Goal: Task Accomplishment & Management: Use online tool/utility

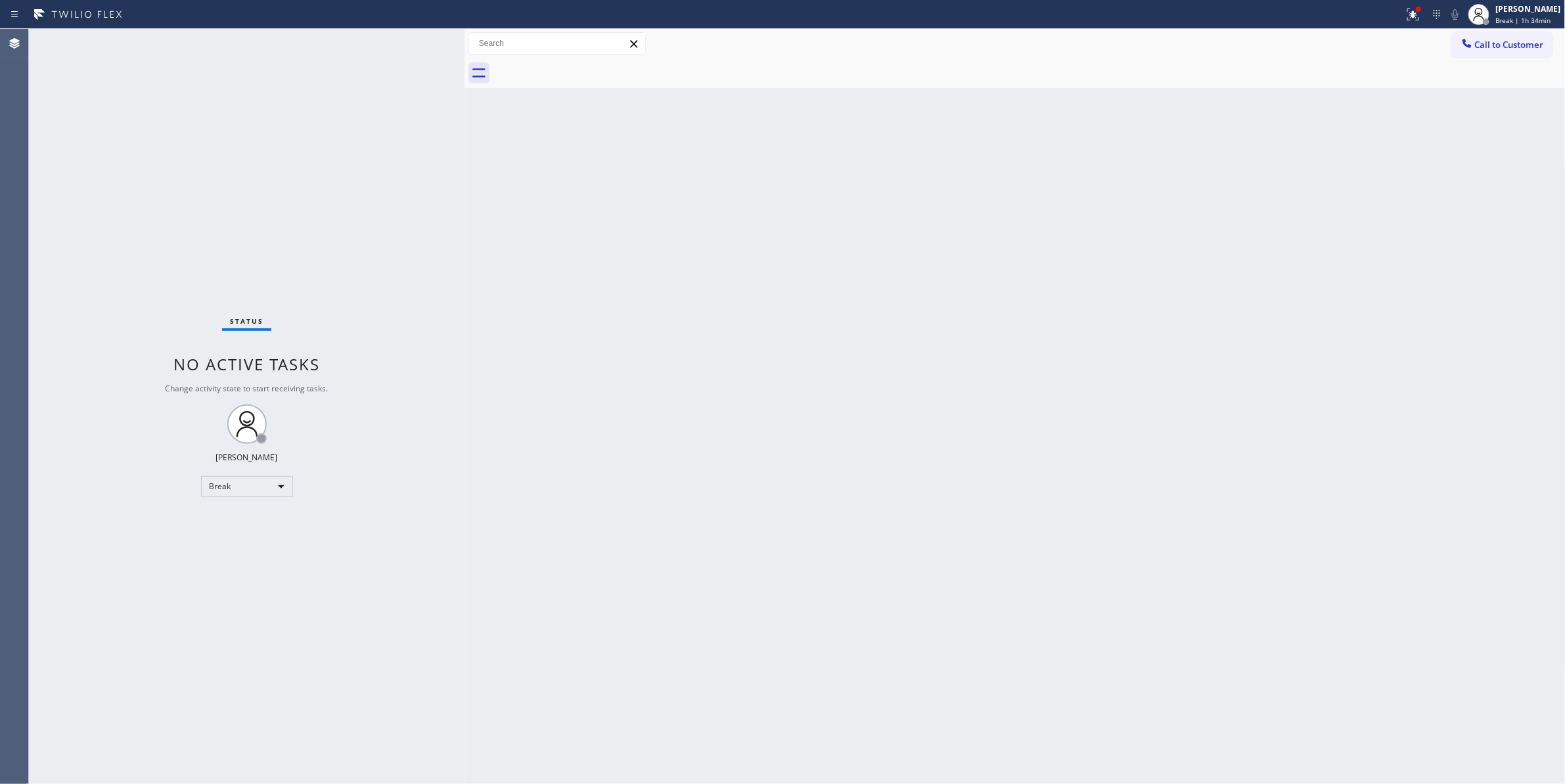
drag, startPoint x: 696, startPoint y: 600, endPoint x: 295, endPoint y: 483, distance: 417.7
click at [684, 579] on div "Back to Dashboard Change Sender ID Customers Technicians Select a contact Outbo…" at bounding box center [1014, 406] width 1101 height 755
click at [246, 482] on body "Status report Issues detected These issues could affect your workflow. Please c…" at bounding box center [782, 392] width 1565 height 784
click at [228, 532] on div "Status No active tasks Change activity state to start receiving tasks. [PERSON_…" at bounding box center [246, 406] width 436 height 755
click at [226, 494] on div "Break" at bounding box center [247, 487] width 92 height 21
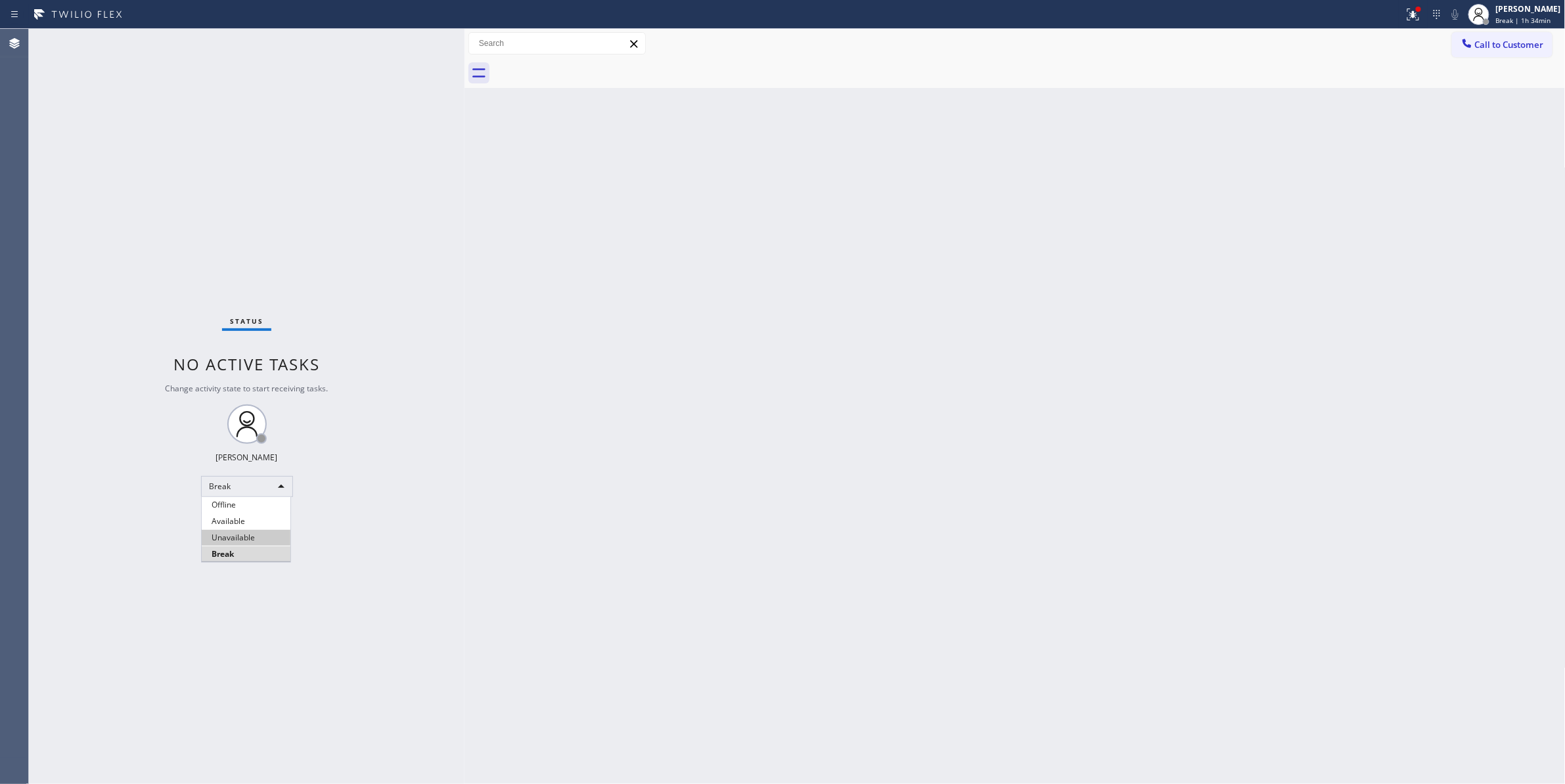
click at [232, 535] on li "Unavailable" at bounding box center [246, 538] width 89 height 16
click at [110, 149] on div "Status No active tasks Change activity state to start receiving tasks. [PERSON_…" at bounding box center [246, 406] width 436 height 755
click at [1509, 48] on span "Call to Customer" at bounding box center [1509, 45] width 69 height 12
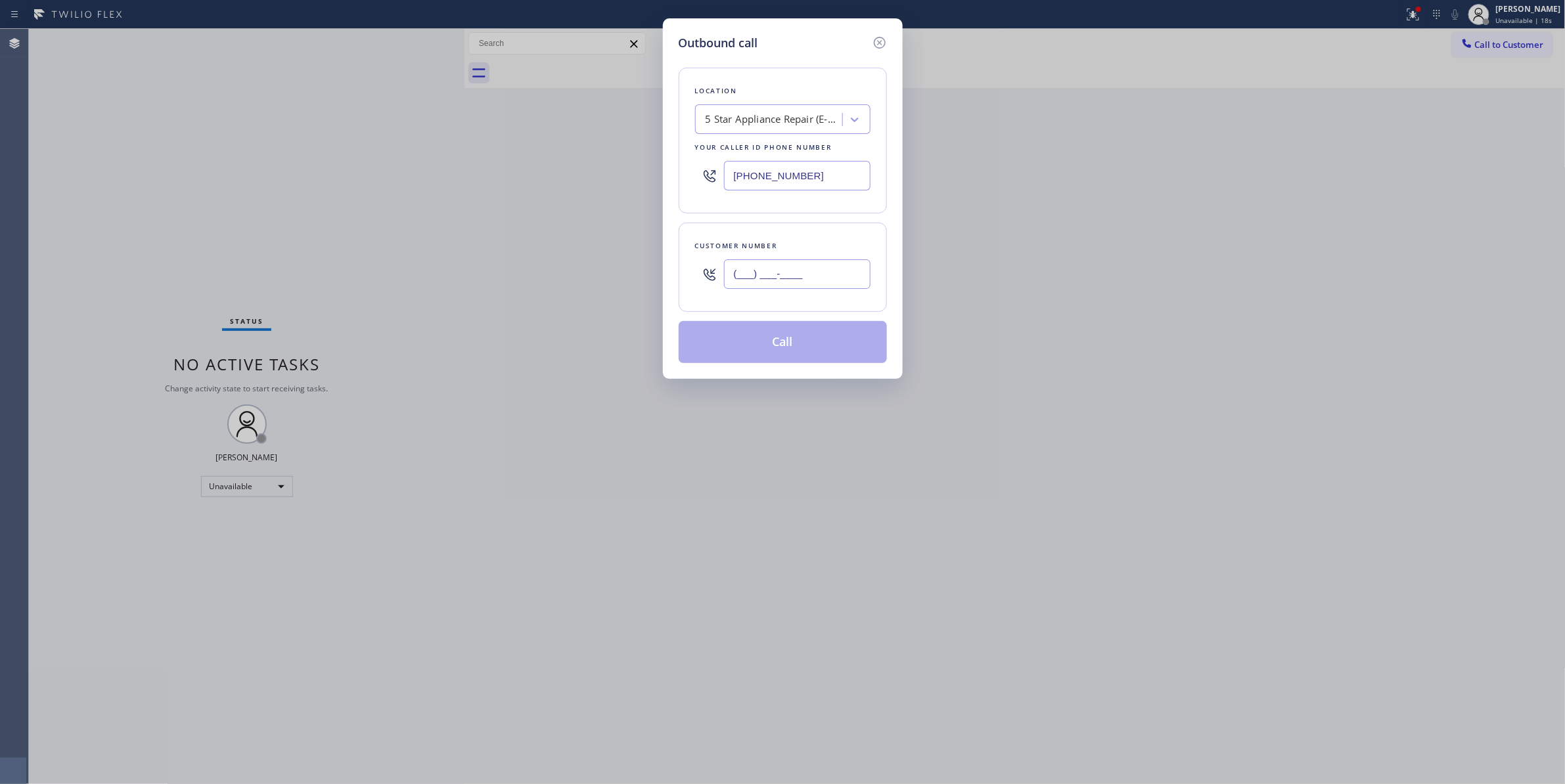
click at [795, 276] on input "(___) ___-____" at bounding box center [796, 273] width 147 height 29
paste input "323) 646-9101"
type input "[PHONE_NUMBER]"
drag, startPoint x: 272, startPoint y: 163, endPoint x: 536, endPoint y: 119, distance: 267.6
click at [274, 163] on div "Outbound call Location 5 Star Appliance Repair (E-mail Campaign) Your caller id…" at bounding box center [782, 392] width 1565 height 784
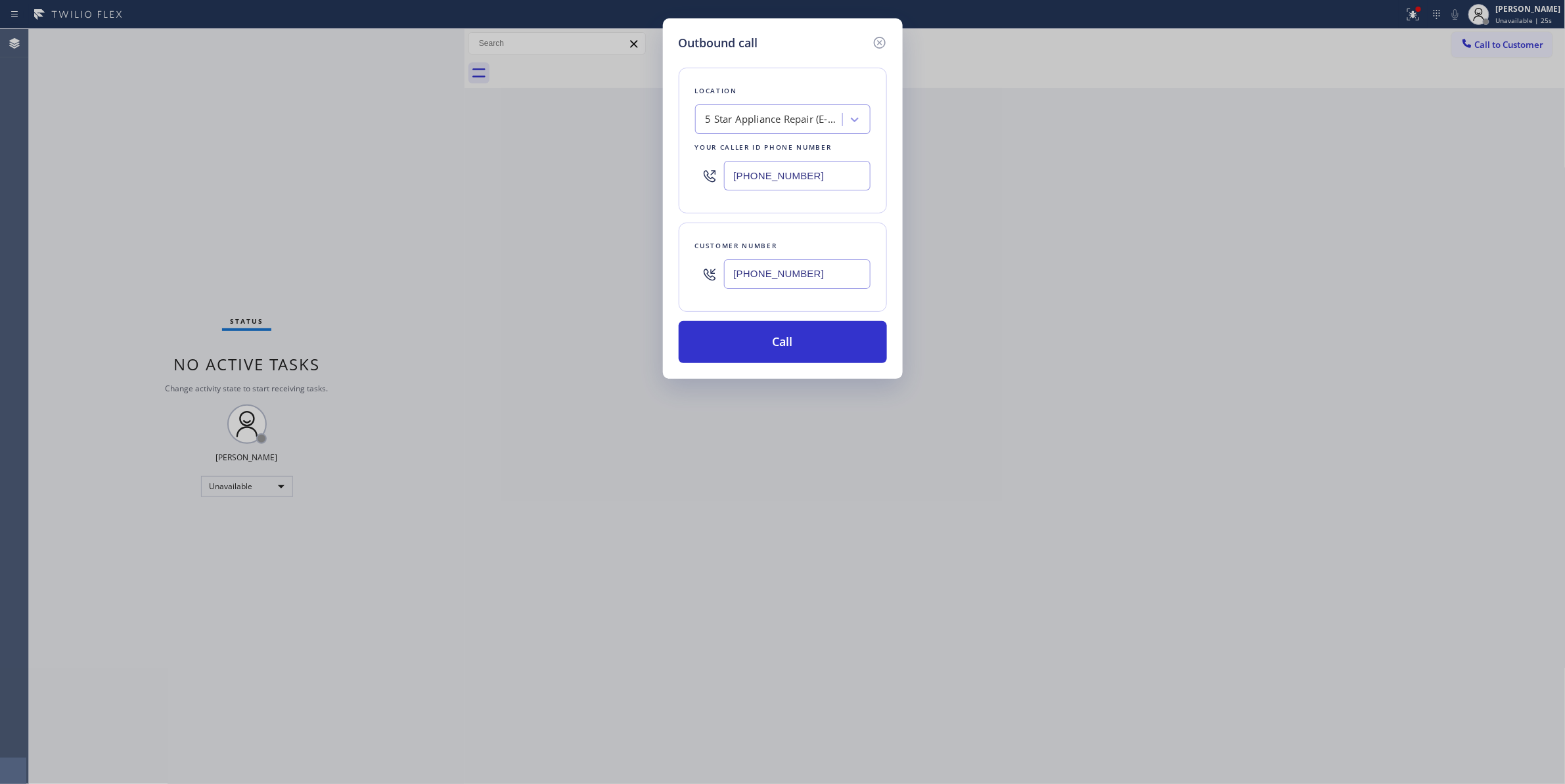
click at [809, 122] on div "5 Star Appliance Repair (E-mail Campaign)" at bounding box center [775, 120] width 138 height 15
paste input "Eagle Rock Electricians"
type input "Eagle Rock Electricians"
click at [760, 155] on div "Eagle Rock Electricians" at bounding box center [782, 146] width 175 height 23
type input "[PHONE_NUMBER]"
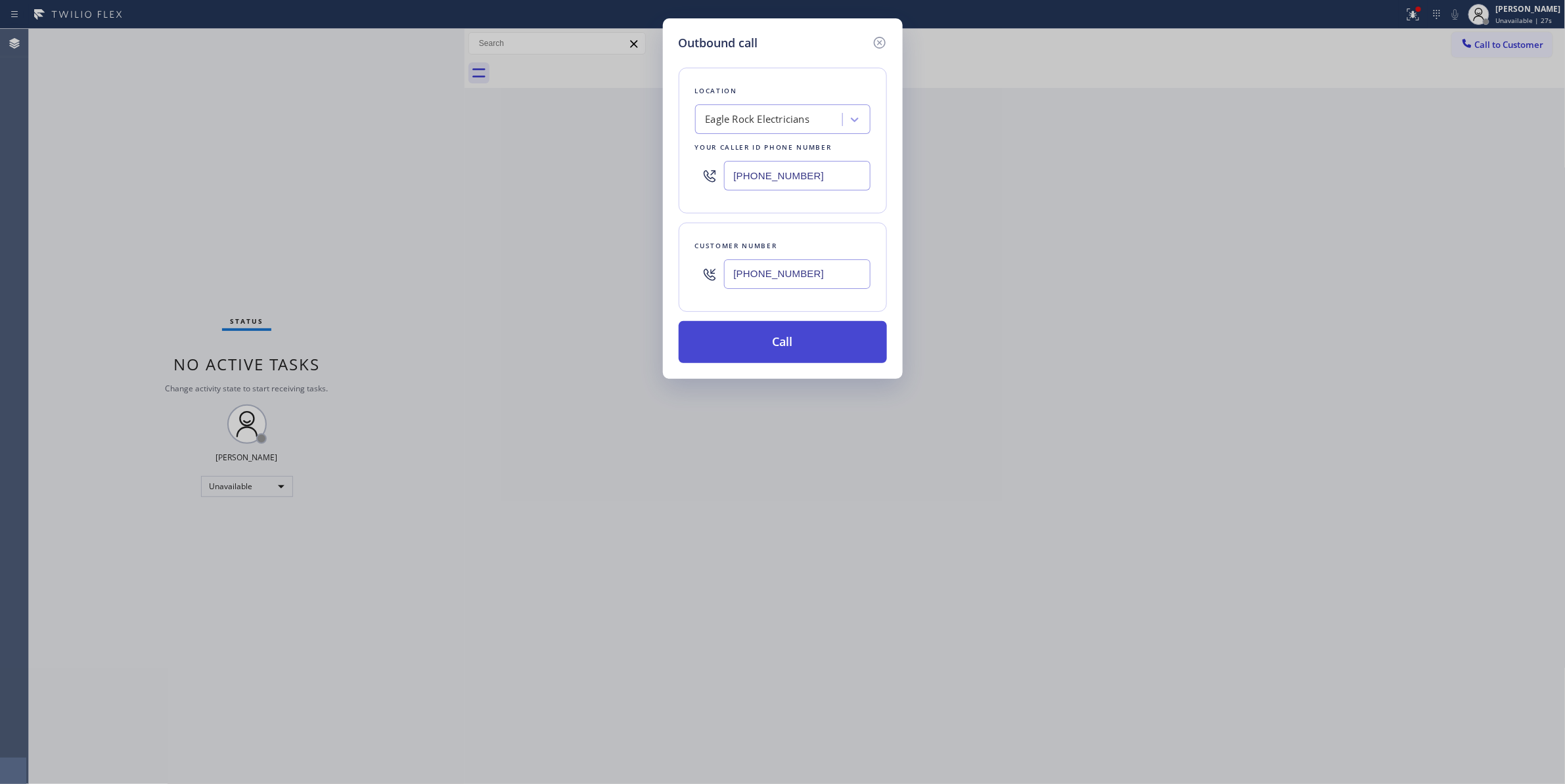
click at [778, 332] on button "Call" at bounding box center [782, 342] width 208 height 42
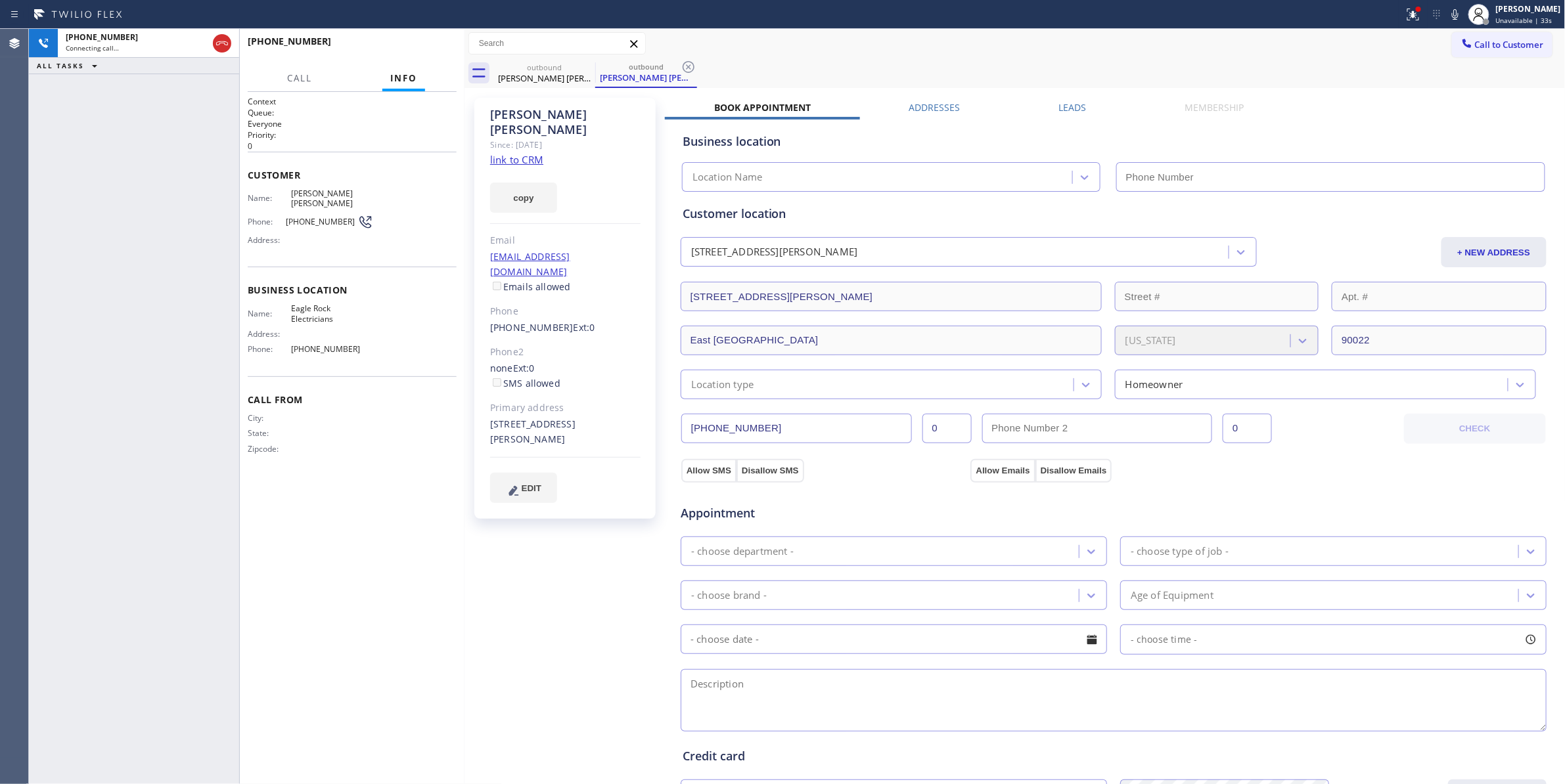
type input "[PHONE_NUMBER]"
click at [687, 64] on icon at bounding box center [688, 67] width 16 height 16
click at [531, 153] on link "link to CRM" at bounding box center [516, 159] width 53 height 13
click at [648, 573] on div "[PERSON_NAME] [PERSON_NAME] Since: [DATE] link to CRM copy Email [EMAIL_ADDRESS…" at bounding box center [566, 530] width 197 height 877
click at [1398, 130] on div "Business location Eagle Rock Electricians [PHONE_NUMBER]" at bounding box center [1113, 155] width 867 height 72
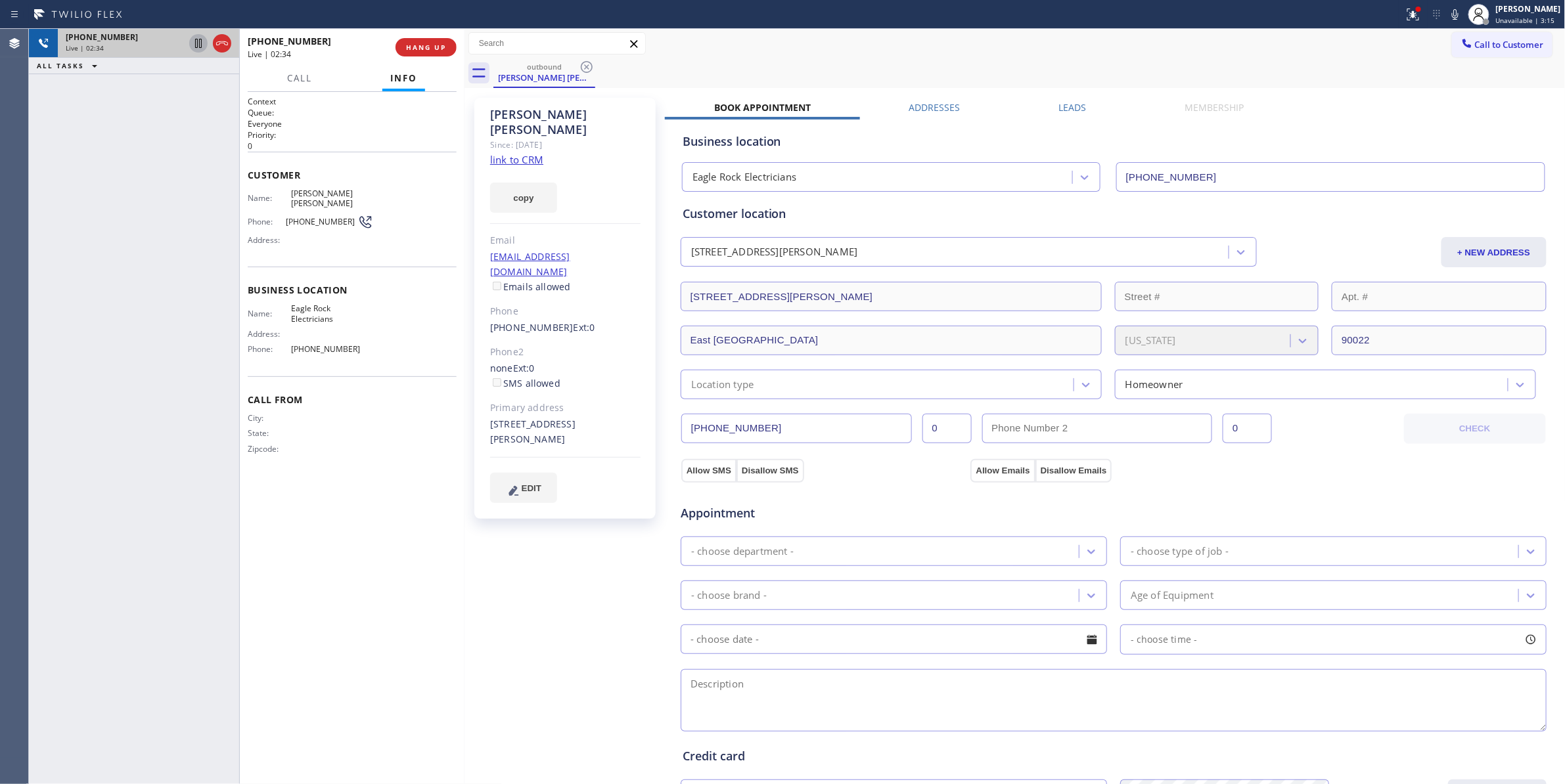
click at [196, 43] on icon at bounding box center [198, 43] width 16 height 16
click at [1452, 17] on icon at bounding box center [1455, 14] width 7 height 11
click at [556, 571] on div "[PERSON_NAME] [PERSON_NAME] Since: [DATE] link to CRM copy Email [EMAIL_ADDRESS…" at bounding box center [566, 530] width 197 height 877
click at [305, 217] on span "[PHONE_NUMBER]" at bounding box center [321, 222] width 71 height 10
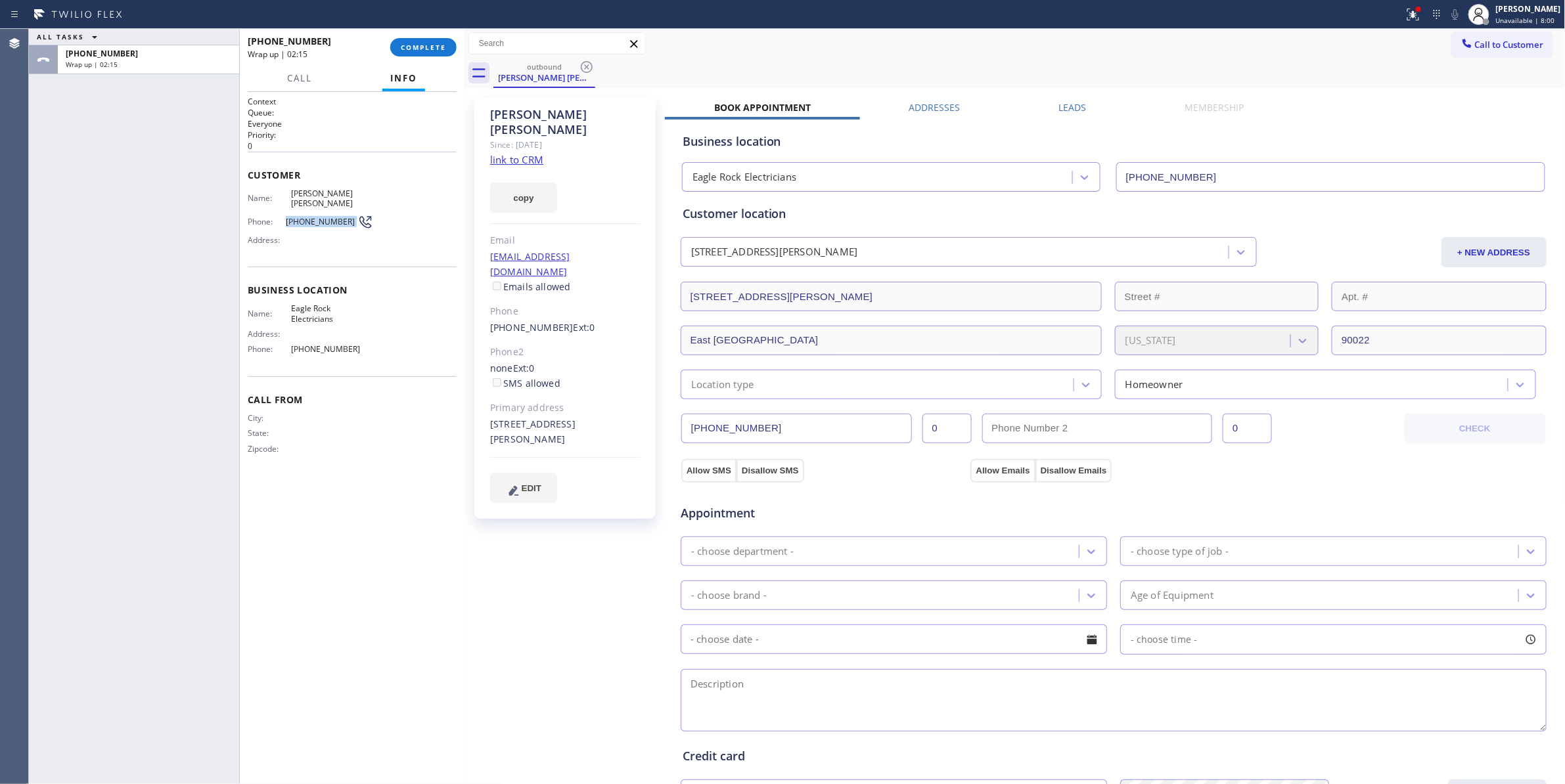
click at [305, 217] on span "[PHONE_NUMBER]" at bounding box center [321, 222] width 71 height 10
copy div "[PHONE_NUMBER]"
click at [444, 41] on button "COMPLETE" at bounding box center [423, 47] width 66 height 18
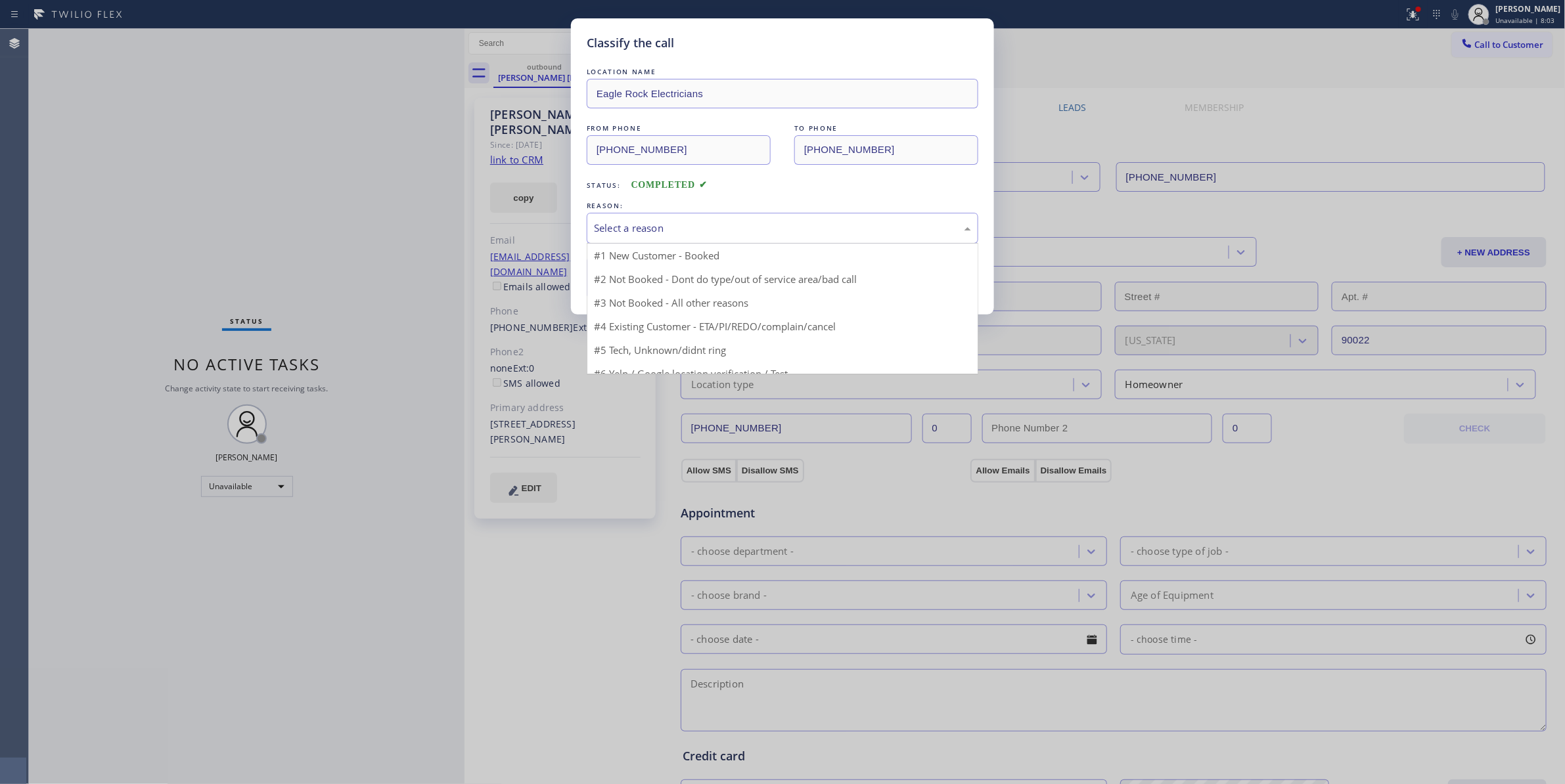
click at [770, 232] on div "Select a reason" at bounding box center [782, 228] width 377 height 15
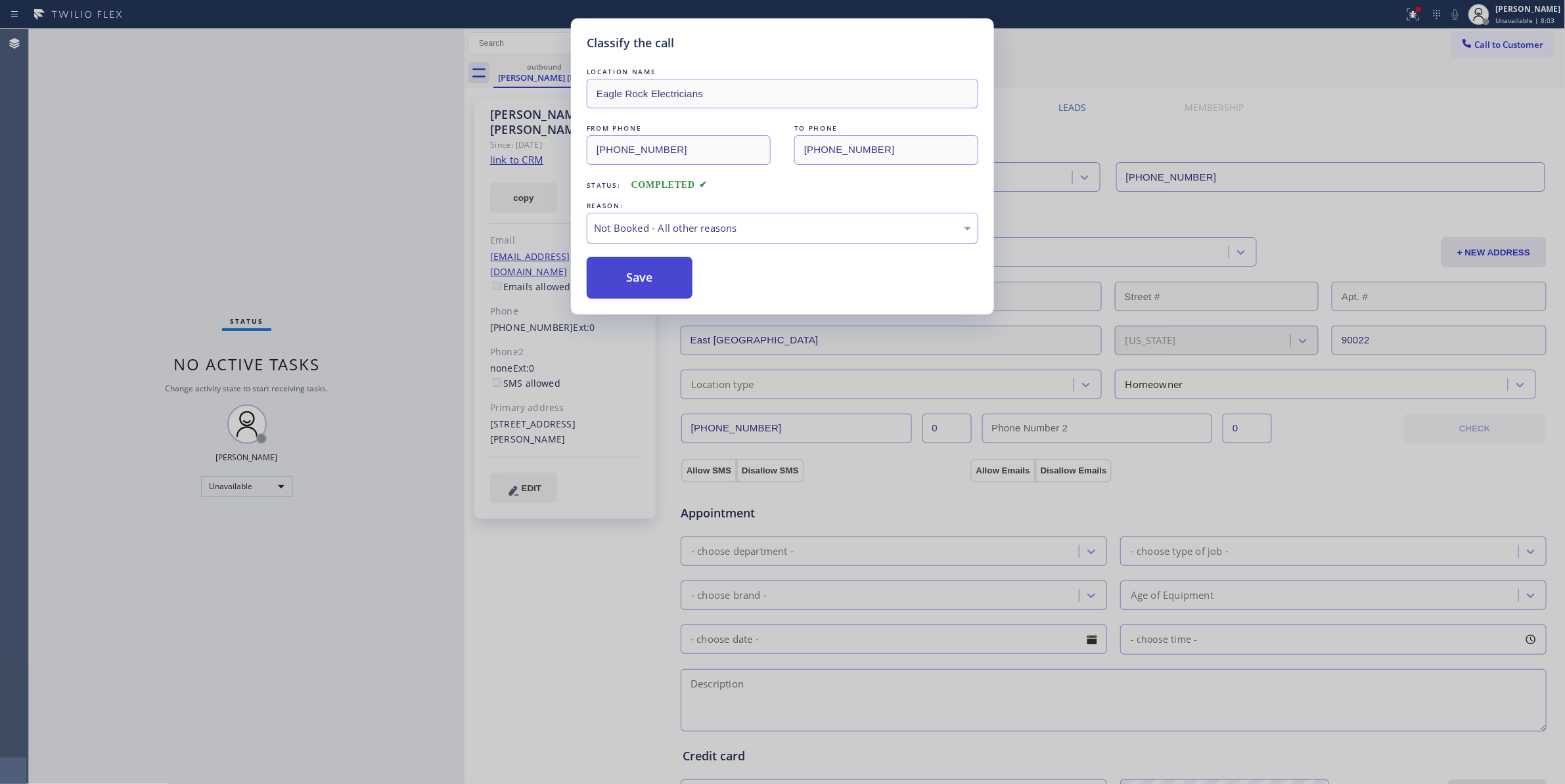
click at [690, 284] on button "Save" at bounding box center [639, 278] width 106 height 42
click at [689, 282] on button "Save" at bounding box center [639, 278] width 106 height 42
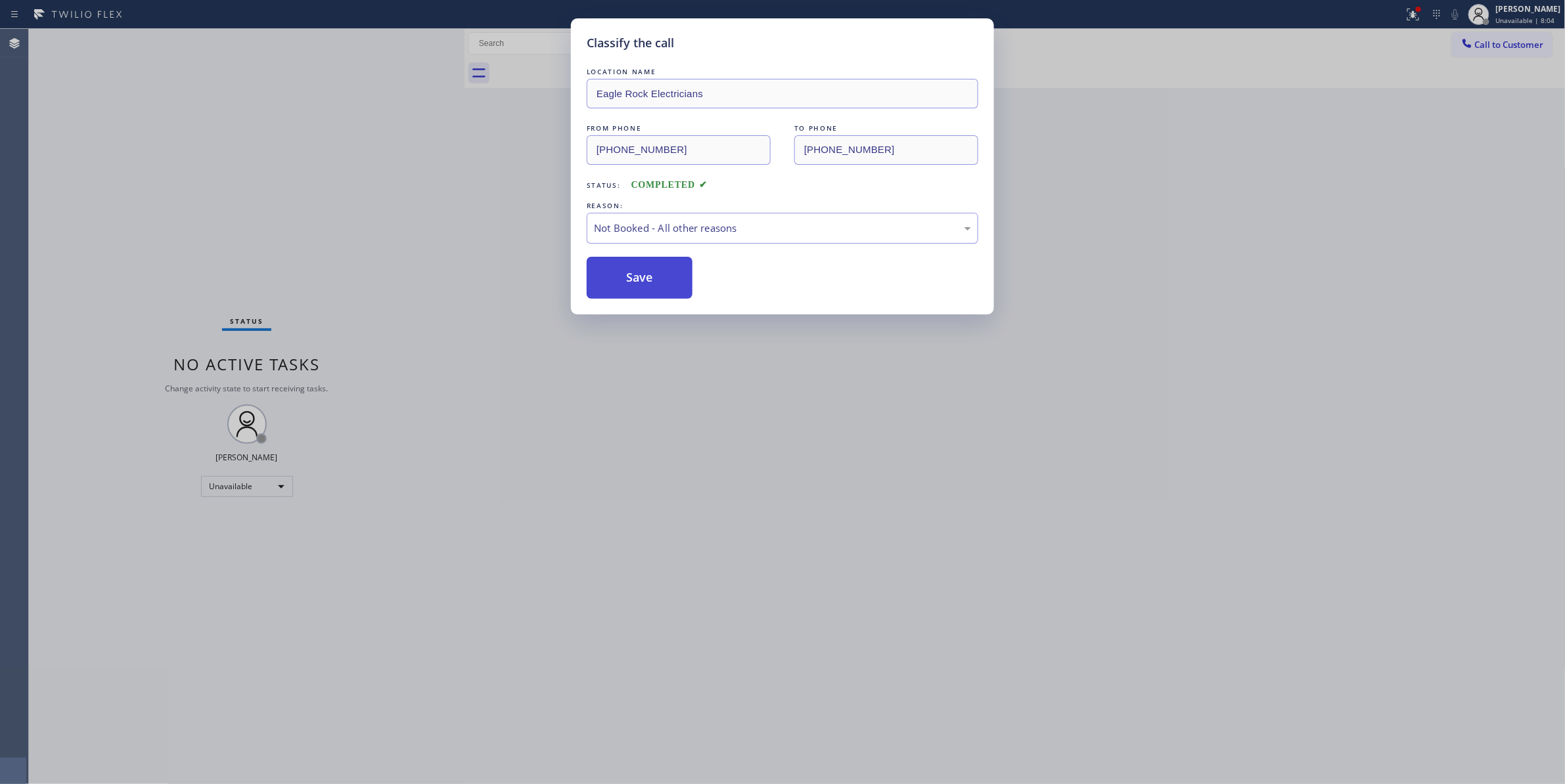
click at [684, 279] on button "Save" at bounding box center [639, 278] width 106 height 42
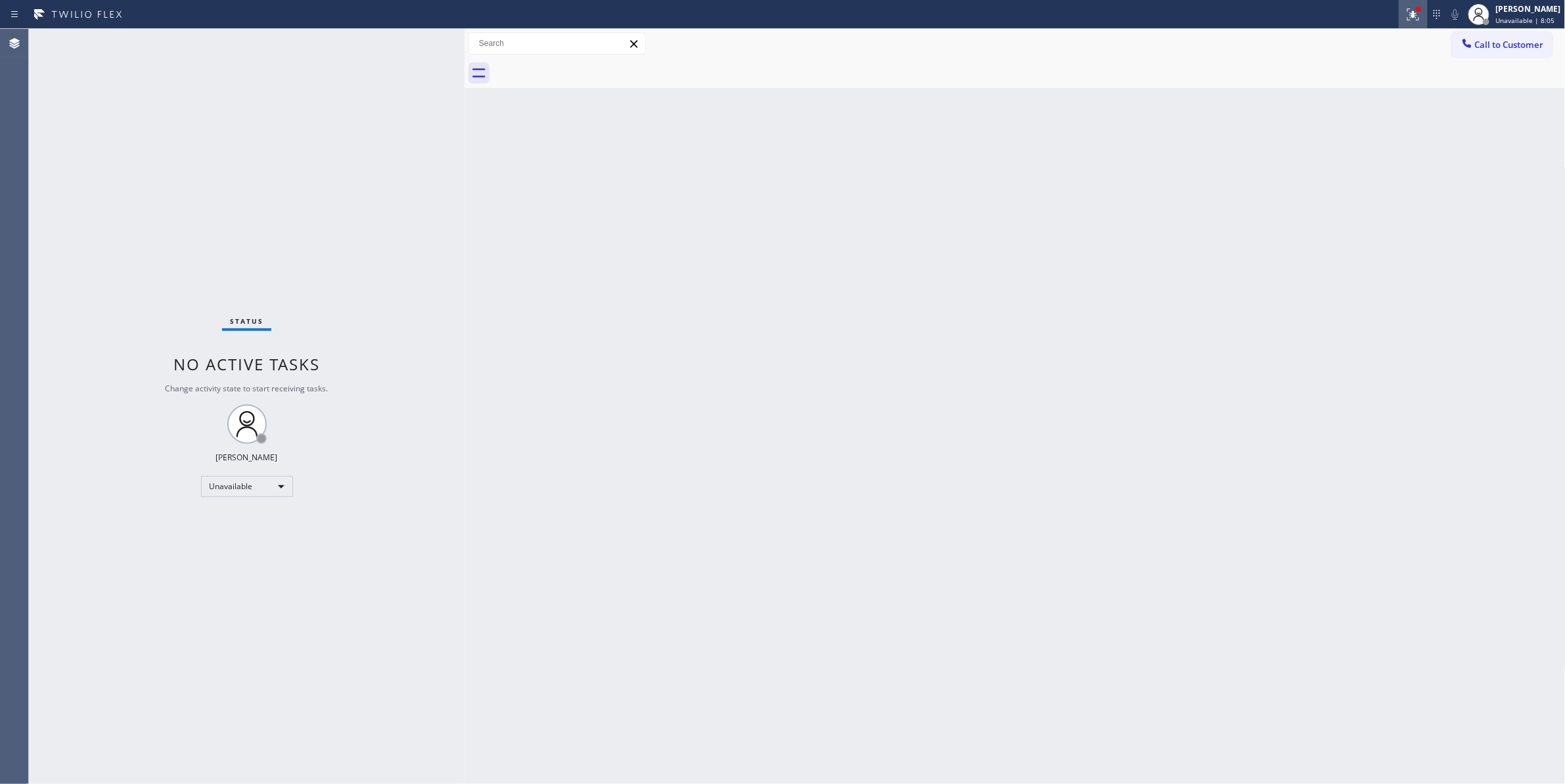
click at [1405, 14] on icon at bounding box center [1412, 14] width 16 height 16
drag, startPoint x: 1370, startPoint y: 170, endPoint x: 1457, endPoint y: 67, distance: 134.8
click at [1370, 170] on button "Clear issues" at bounding box center [1327, 172] width 154 height 18
click at [1517, 50] on button "Call to Customer" at bounding box center [1502, 44] width 101 height 25
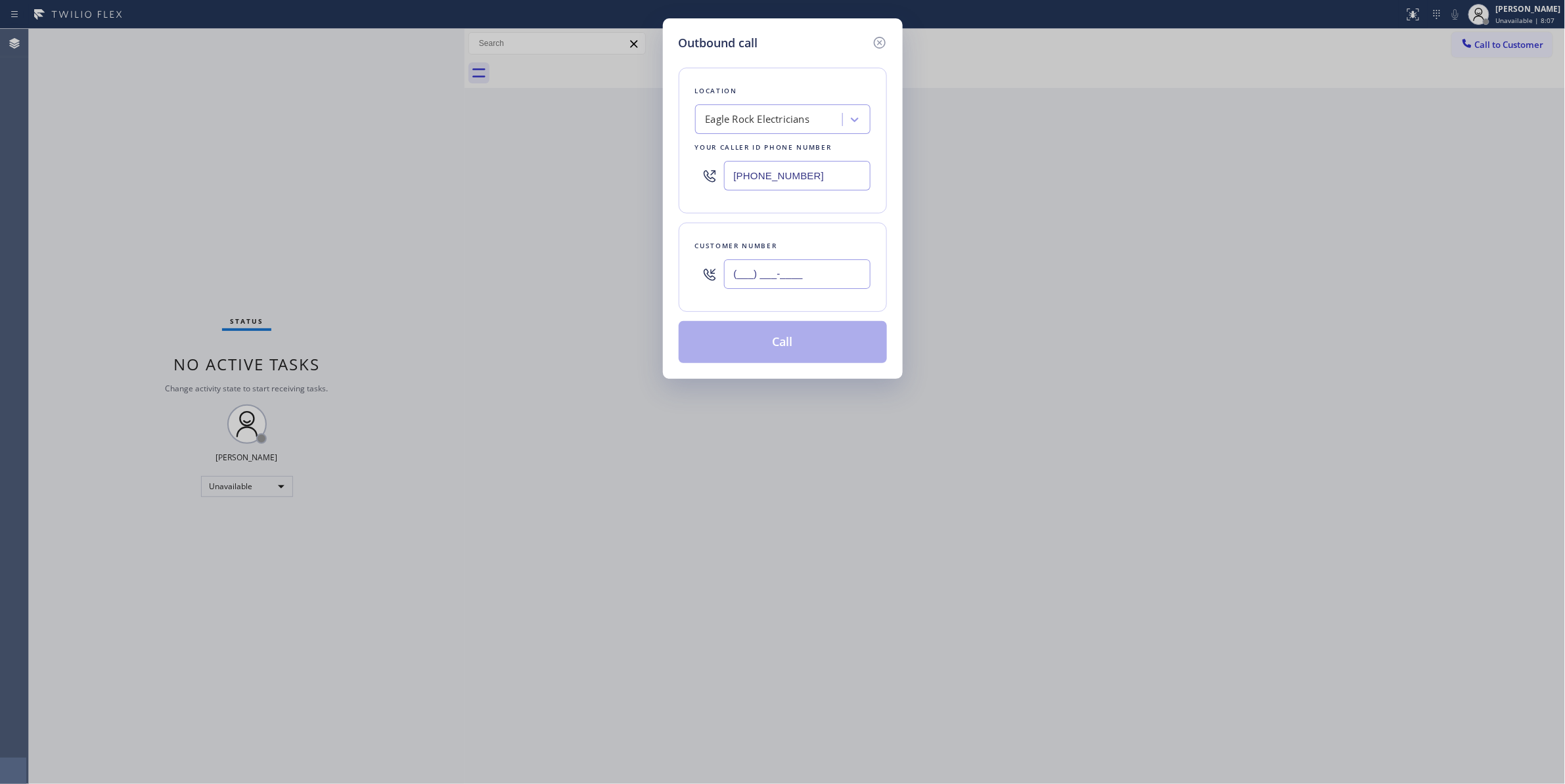
click at [775, 287] on input "(___) ___-____" at bounding box center [796, 273] width 147 height 29
paste input "323) 646-9101"
type input "[PHONE_NUMBER]"
click at [758, 355] on button "Call" at bounding box center [782, 342] width 208 height 42
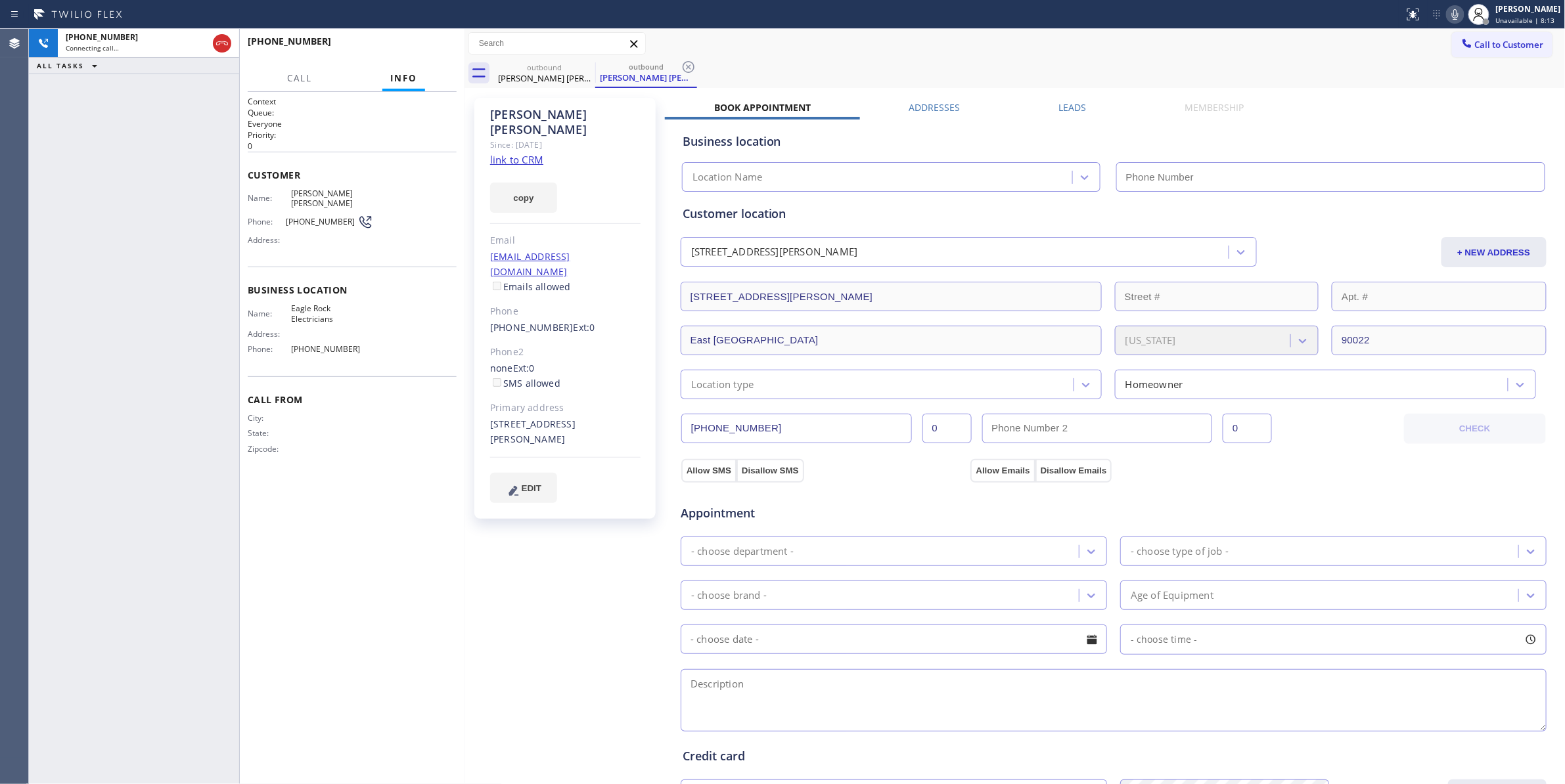
type input "[PHONE_NUMBER]"
click at [684, 64] on icon at bounding box center [688, 67] width 16 height 16
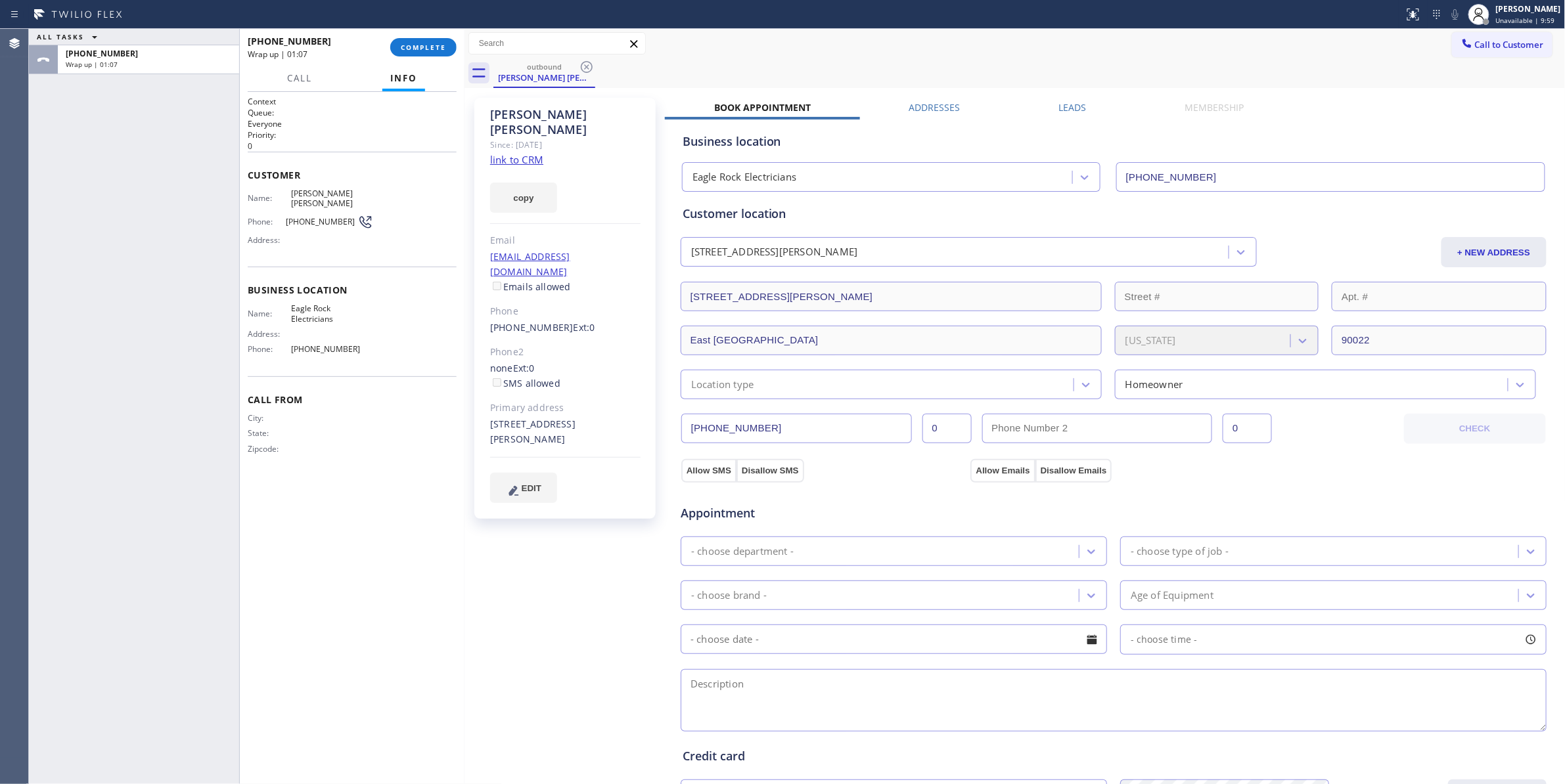
click at [325, 217] on span "[PHONE_NUMBER]" at bounding box center [321, 222] width 71 height 10
copy div "[PHONE_NUMBER]"
click at [415, 38] on button "COMPLETE" at bounding box center [423, 47] width 66 height 18
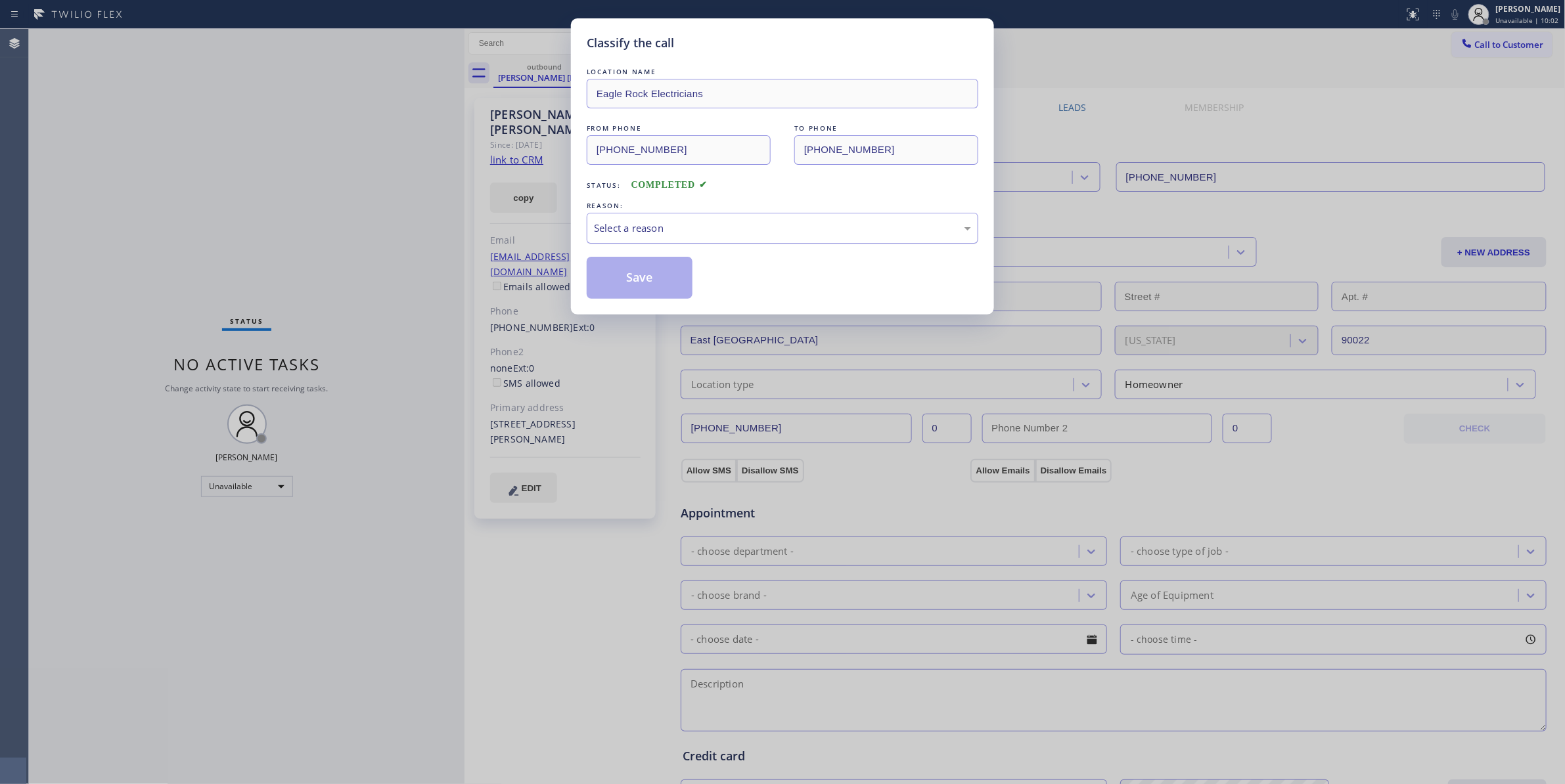
click at [652, 237] on div "Select a reason" at bounding box center [782, 228] width 391 height 31
click at [651, 279] on button "Save" at bounding box center [639, 278] width 106 height 42
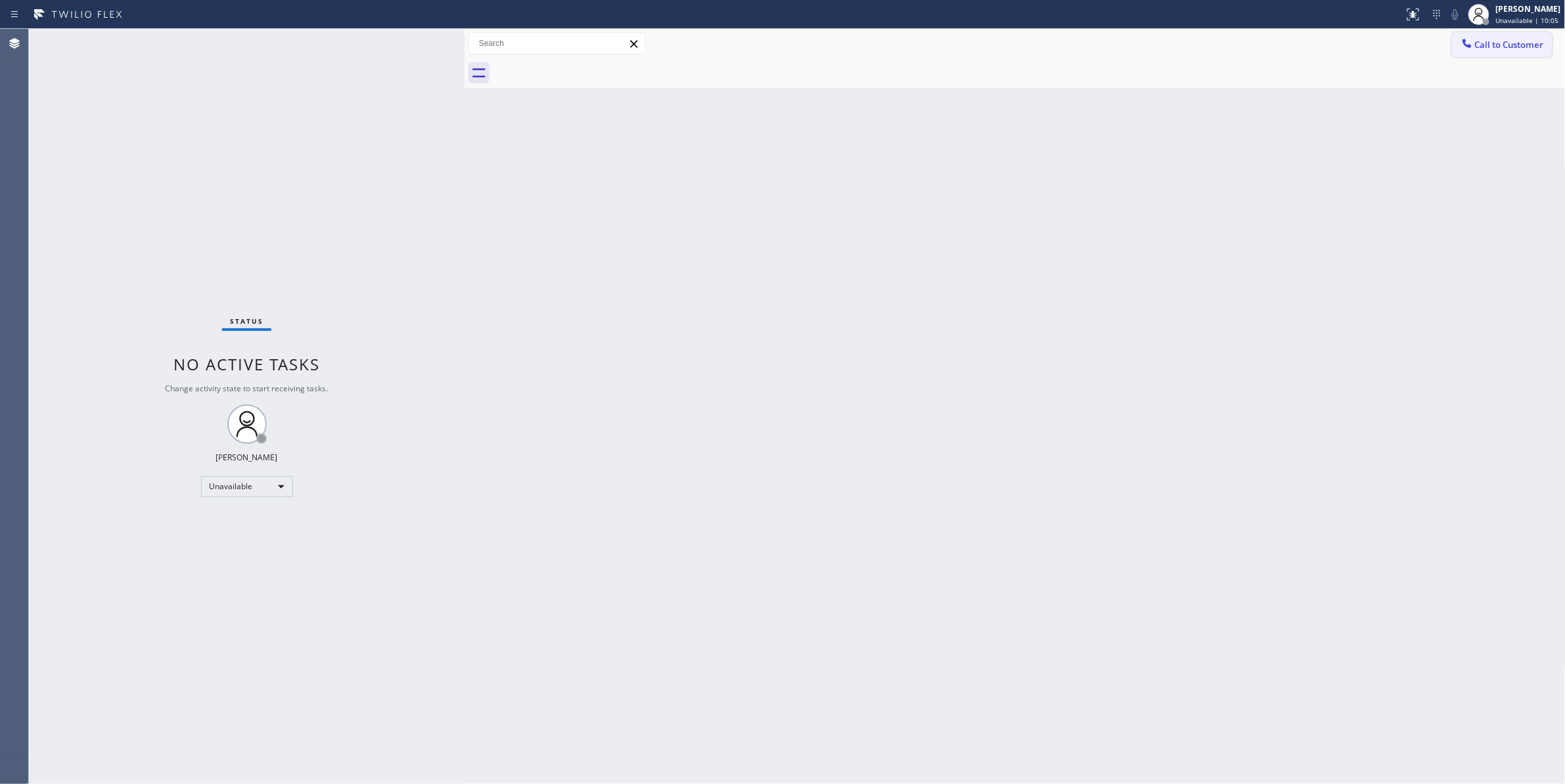
click at [1499, 45] on span "Call to Customer" at bounding box center [1509, 45] width 69 height 12
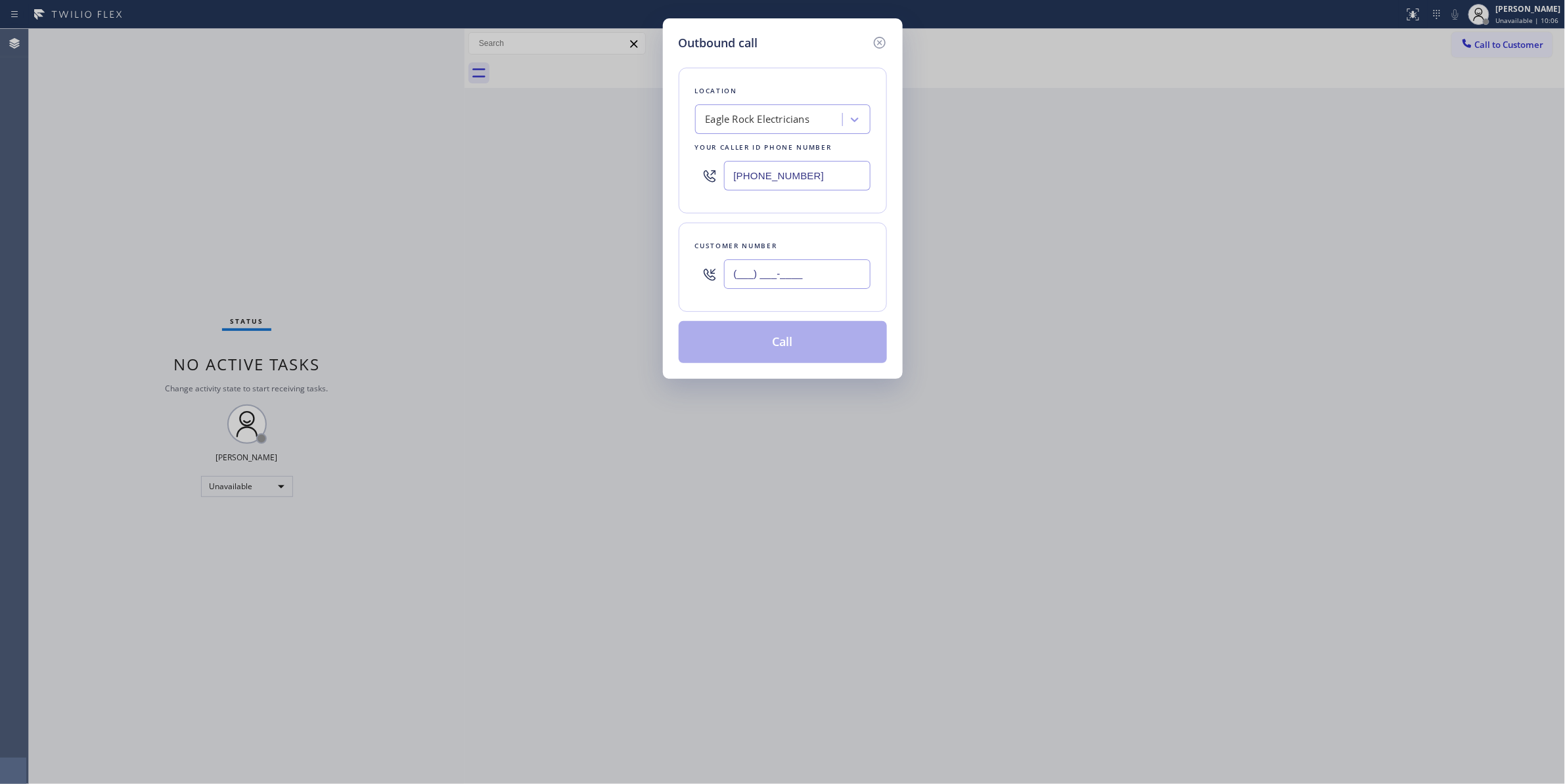
click at [797, 281] on input "(___) ___-____" at bounding box center [796, 273] width 147 height 29
paste input "323) 646-9101"
type input "[PHONE_NUMBER]"
click at [784, 345] on button "Call" at bounding box center [782, 342] width 208 height 42
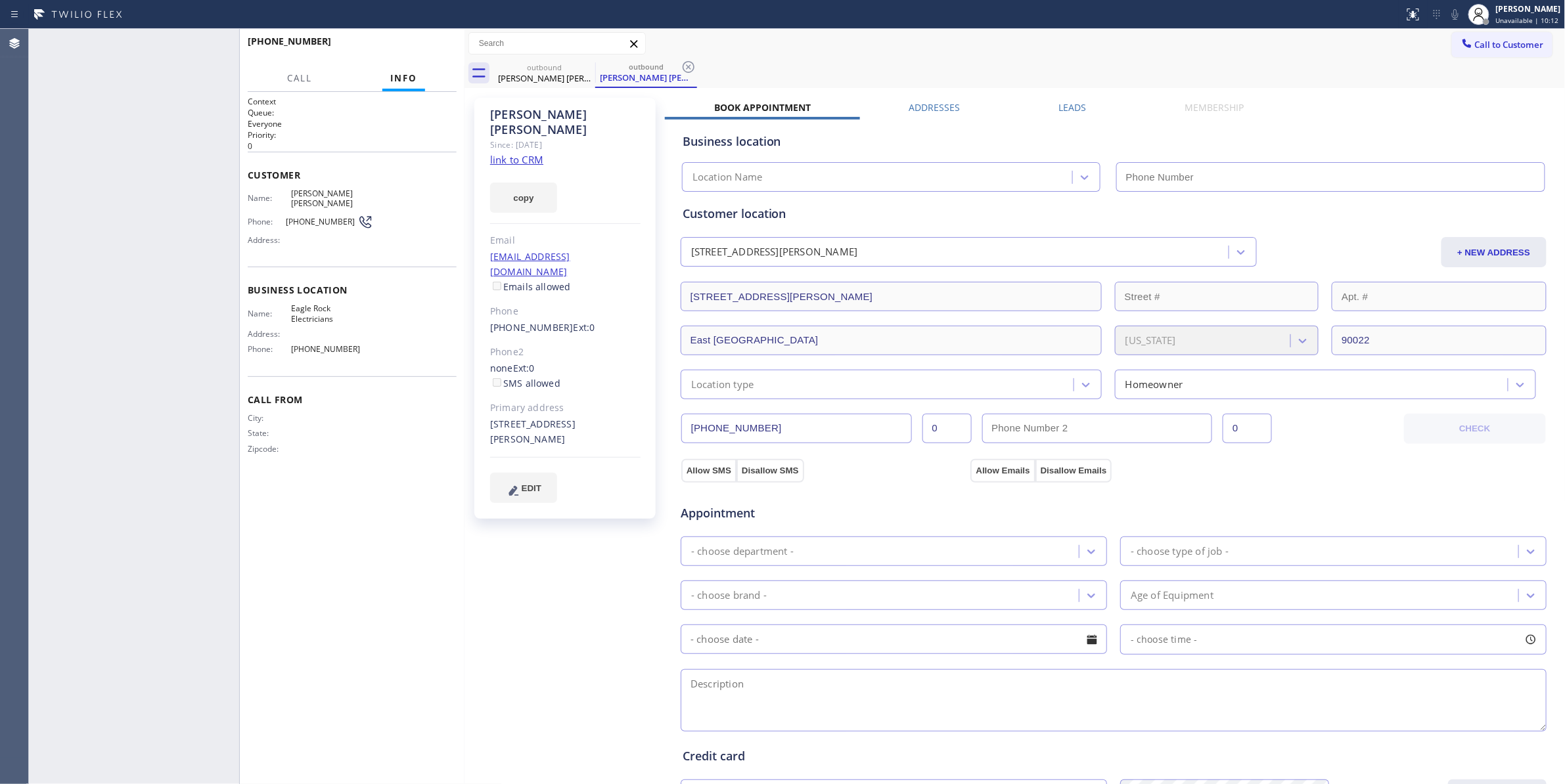
type input "[PHONE_NUMBER]"
click at [563, 582] on div "[PERSON_NAME] [PERSON_NAME] Since: [DATE] link to CRM copy Email [EMAIL_ADDRESS…" at bounding box center [566, 530] width 197 height 877
drag, startPoint x: 355, startPoint y: 332, endPoint x: 279, endPoint y: 298, distance: 83.3
click at [279, 303] on div "Name: Eagle Rock Electricians Address: Phone: [PHONE_NUMBER]" at bounding box center [310, 331] width 125 height 56
copy div "Eagle Rock Electricians Address: Phone: [PHONE_NUMBER]"
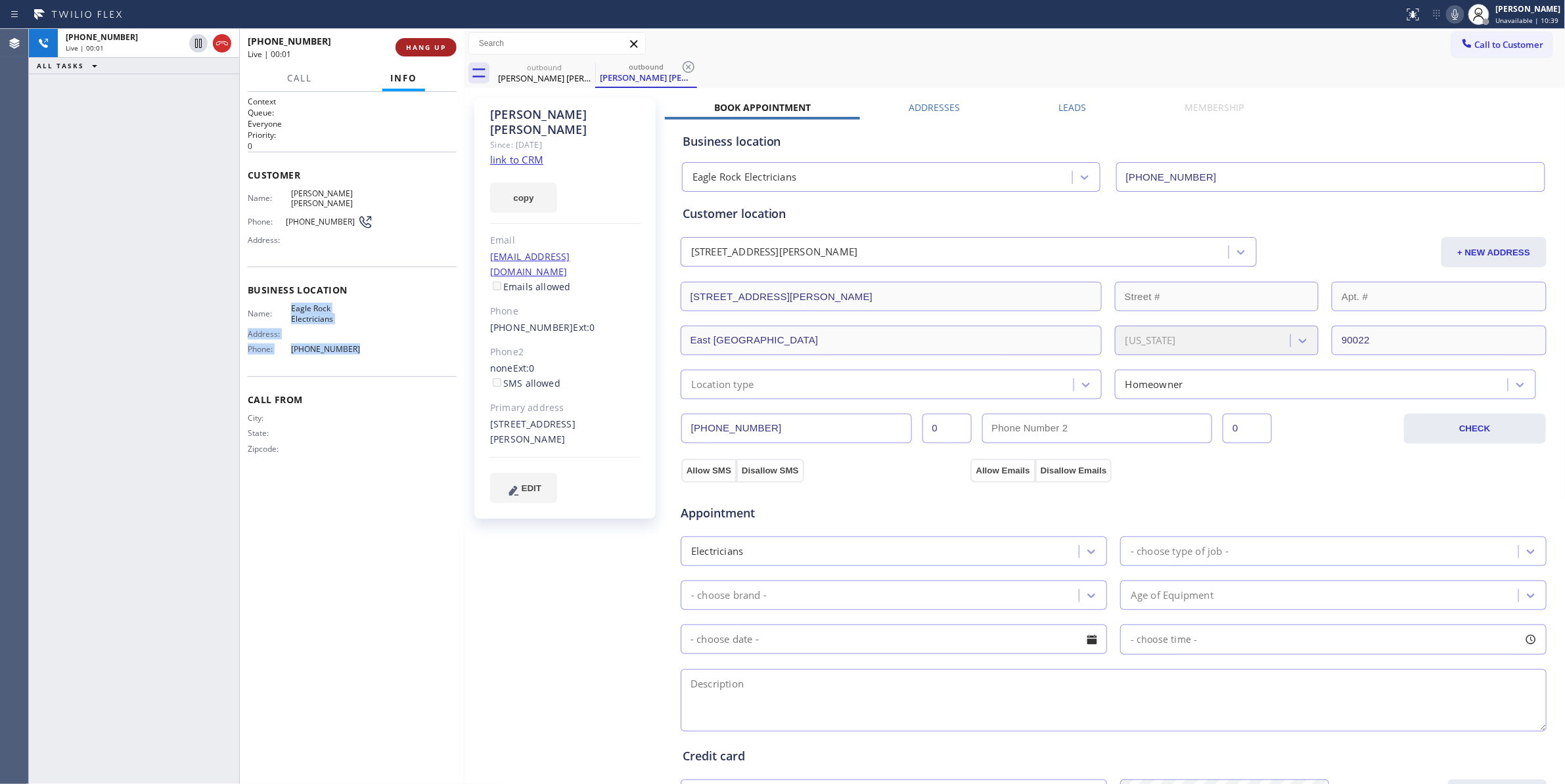
click at [439, 53] on button "HANG UP" at bounding box center [425, 47] width 61 height 18
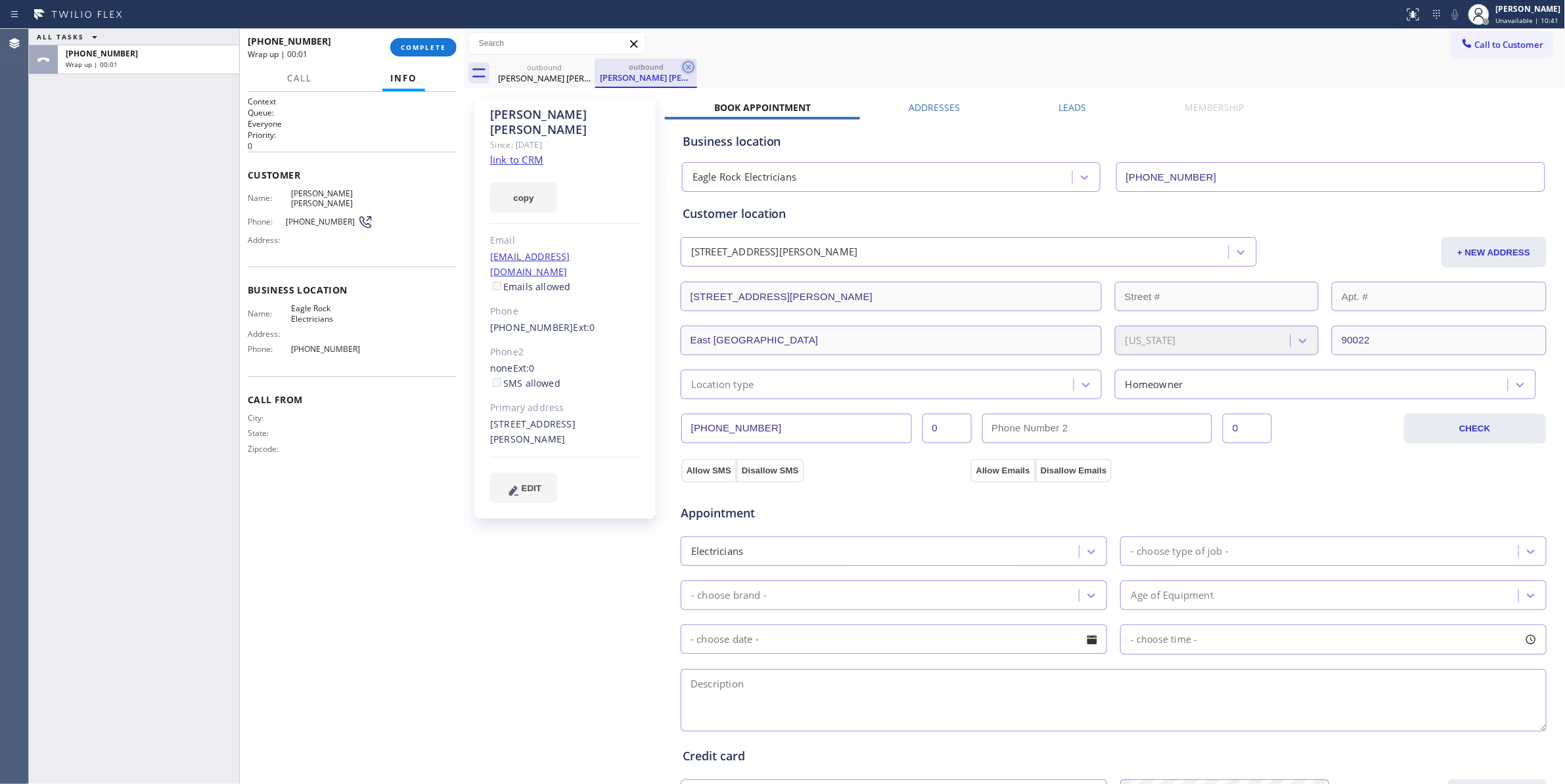
click at [690, 67] on icon at bounding box center [688, 67] width 16 height 16
click at [443, 44] on span "COMPLETE" at bounding box center [423, 47] width 45 height 9
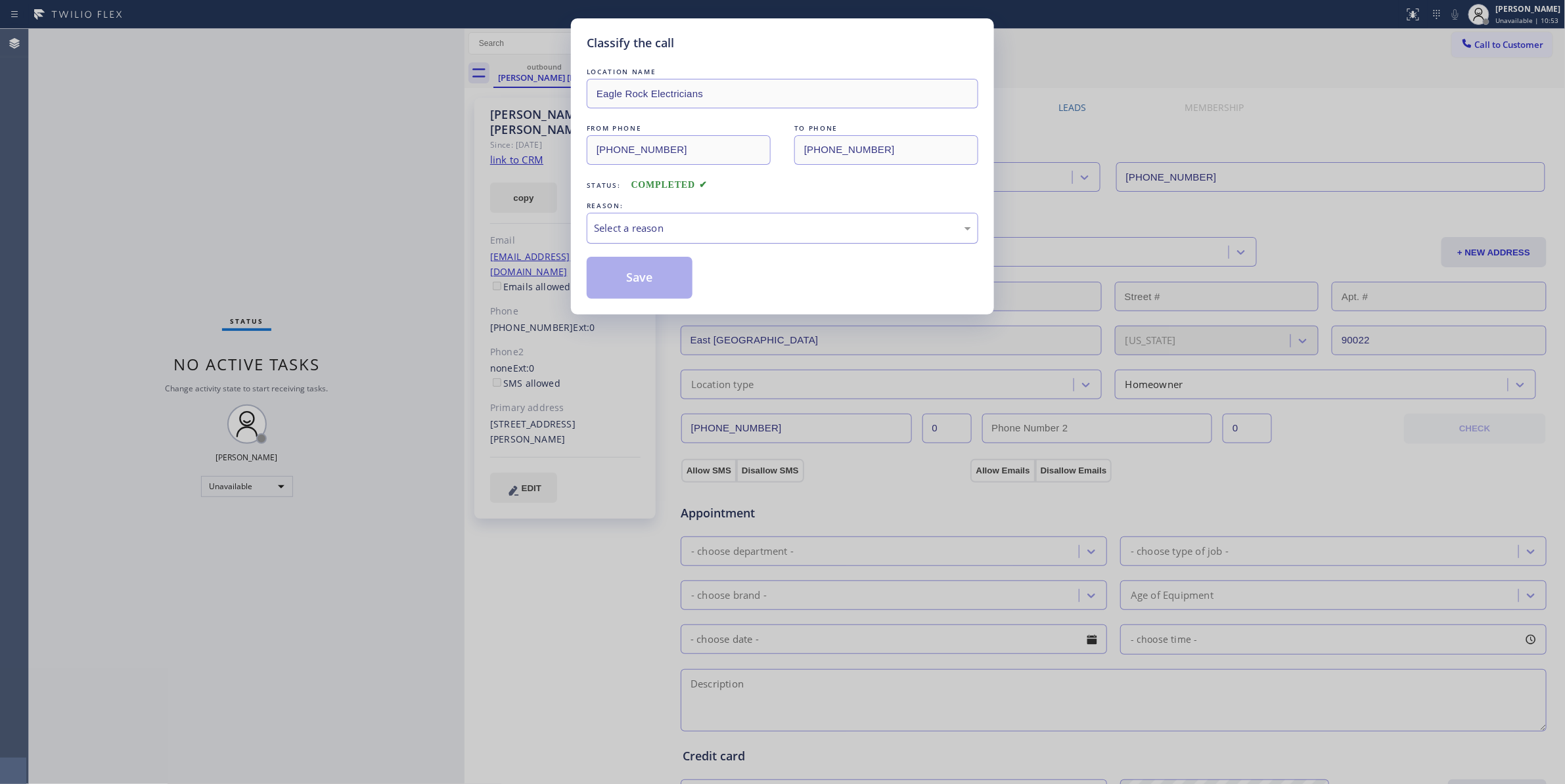
click at [652, 232] on div "Select a reason" at bounding box center [782, 228] width 377 height 15
click at [618, 286] on button "Save" at bounding box center [639, 278] width 106 height 42
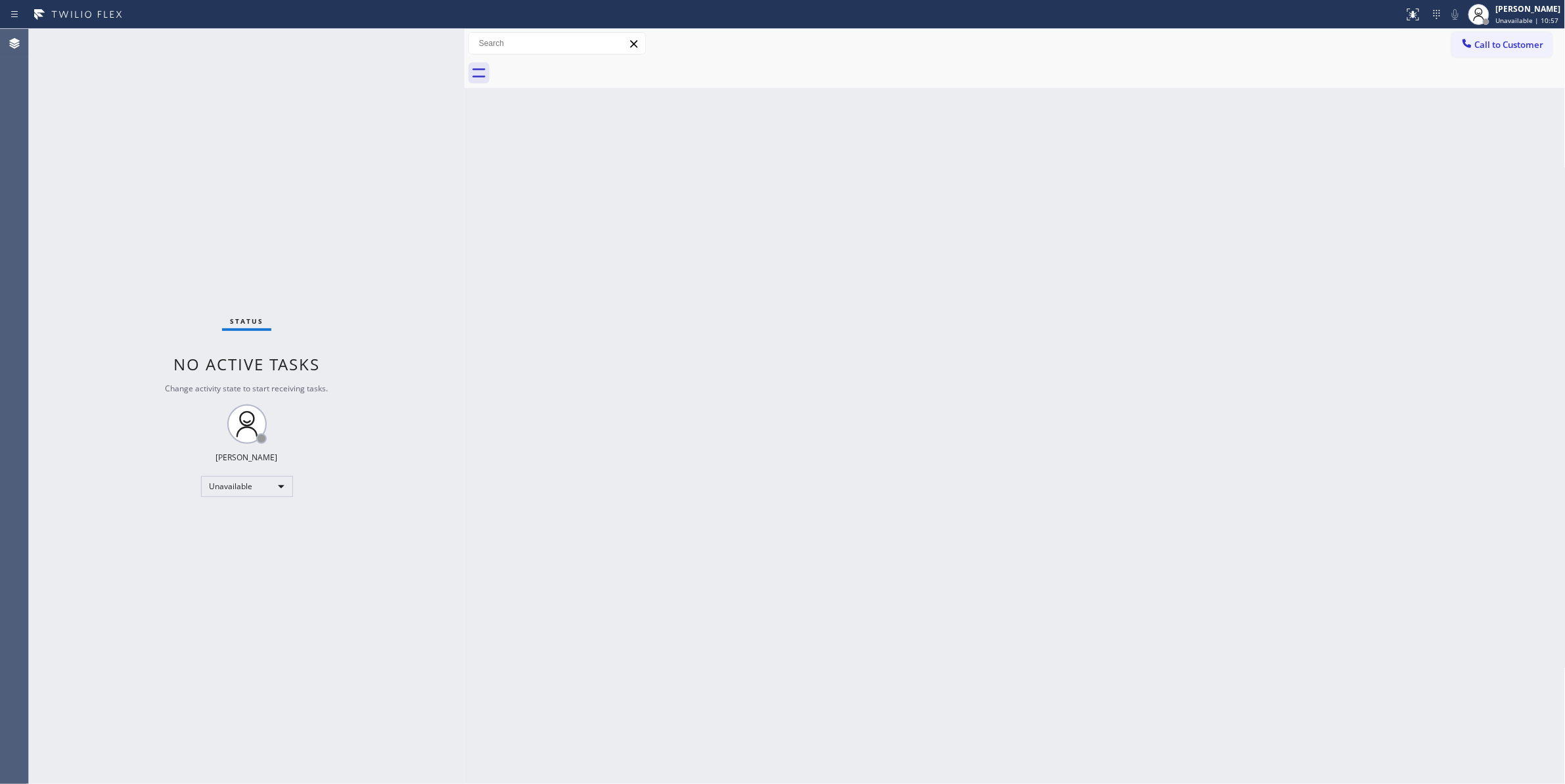
click at [1507, 56] on button "Call to Customer" at bounding box center [1502, 44] width 101 height 25
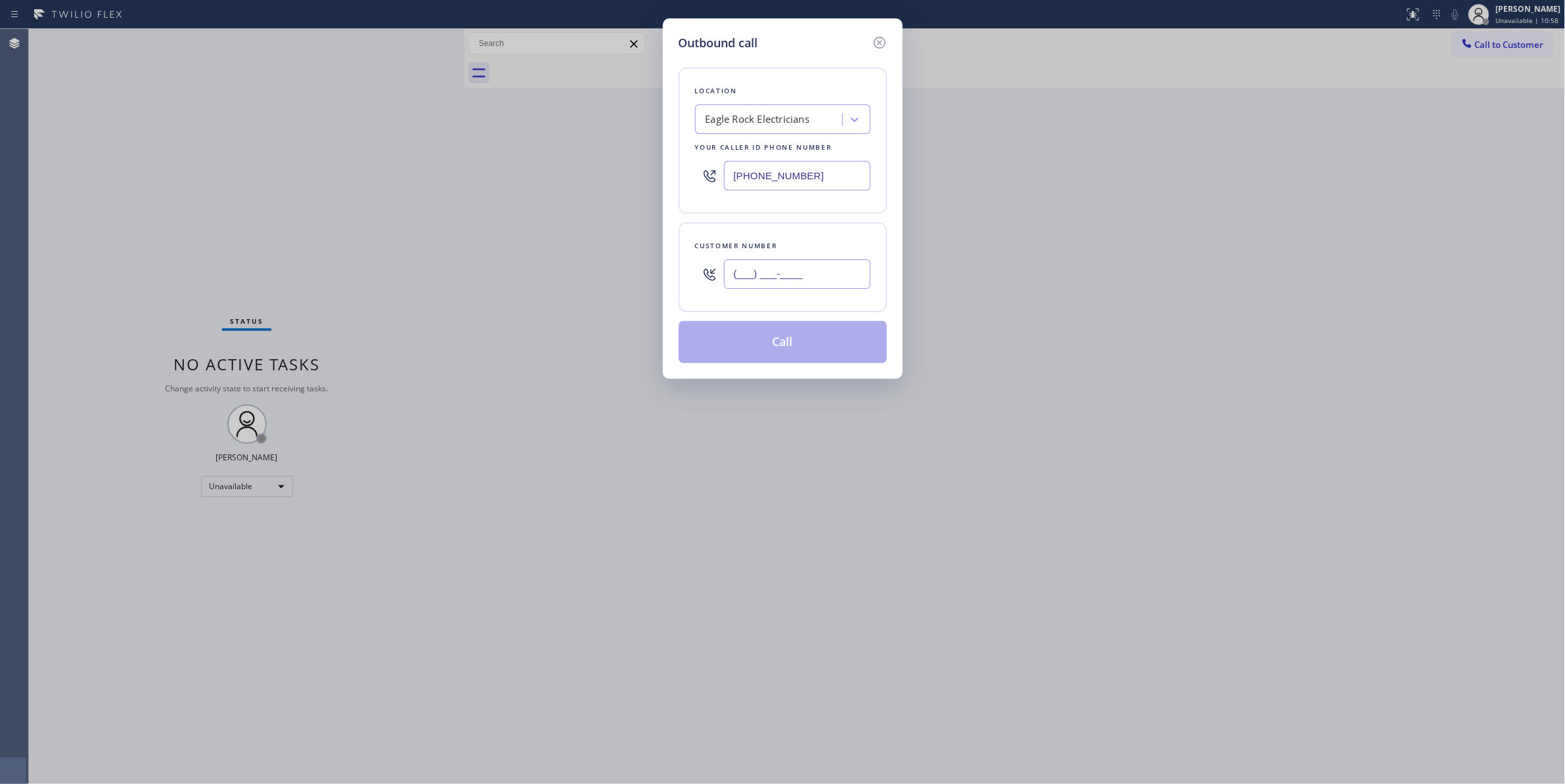
click at [805, 264] on input "(___) ___-____" at bounding box center [796, 273] width 147 height 29
paste input "323) 646-9101"
type input "[PHONE_NUMBER]"
click at [812, 337] on button "Call" at bounding box center [782, 342] width 208 height 42
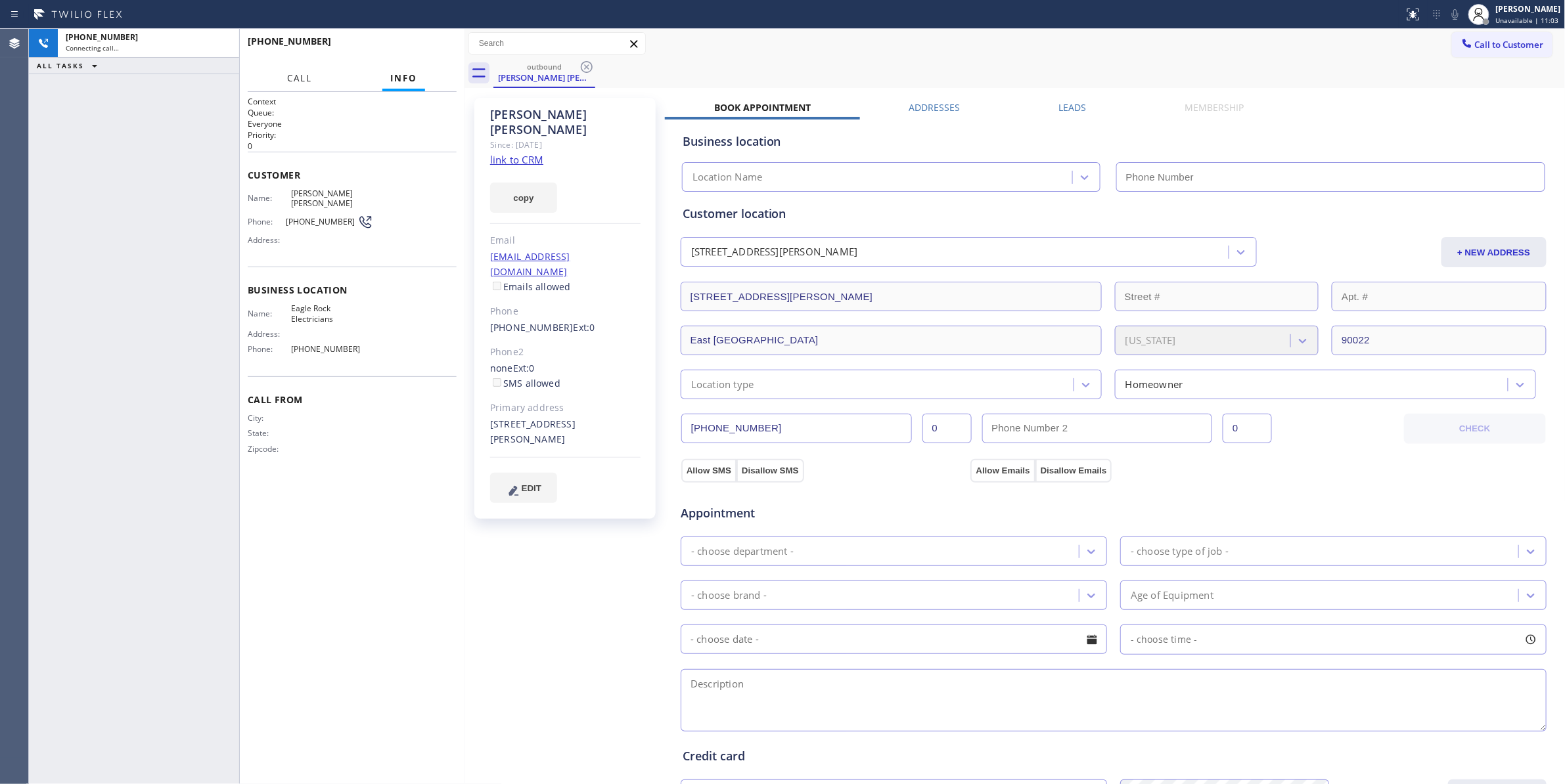
drag, startPoint x: 114, startPoint y: 295, endPoint x: 306, endPoint y: 69, distance: 296.5
click at [114, 295] on div "[PHONE_NUMBER] Connecting call… ALL TASKS ALL TASKS ACTIVE TASKS TASKS IN WRAP …" at bounding box center [134, 406] width 210 height 755
type input "[PHONE_NUMBER]"
drag, startPoint x: 89, startPoint y: 618, endPoint x: 131, endPoint y: 510, distance: 115.9
click at [96, 608] on div "[PHONE_NUMBER] Live | 00:26 ALL TASKS ALL TASKS ACTIVE TASKS TASKS IN WRAP UP" at bounding box center [134, 406] width 210 height 755
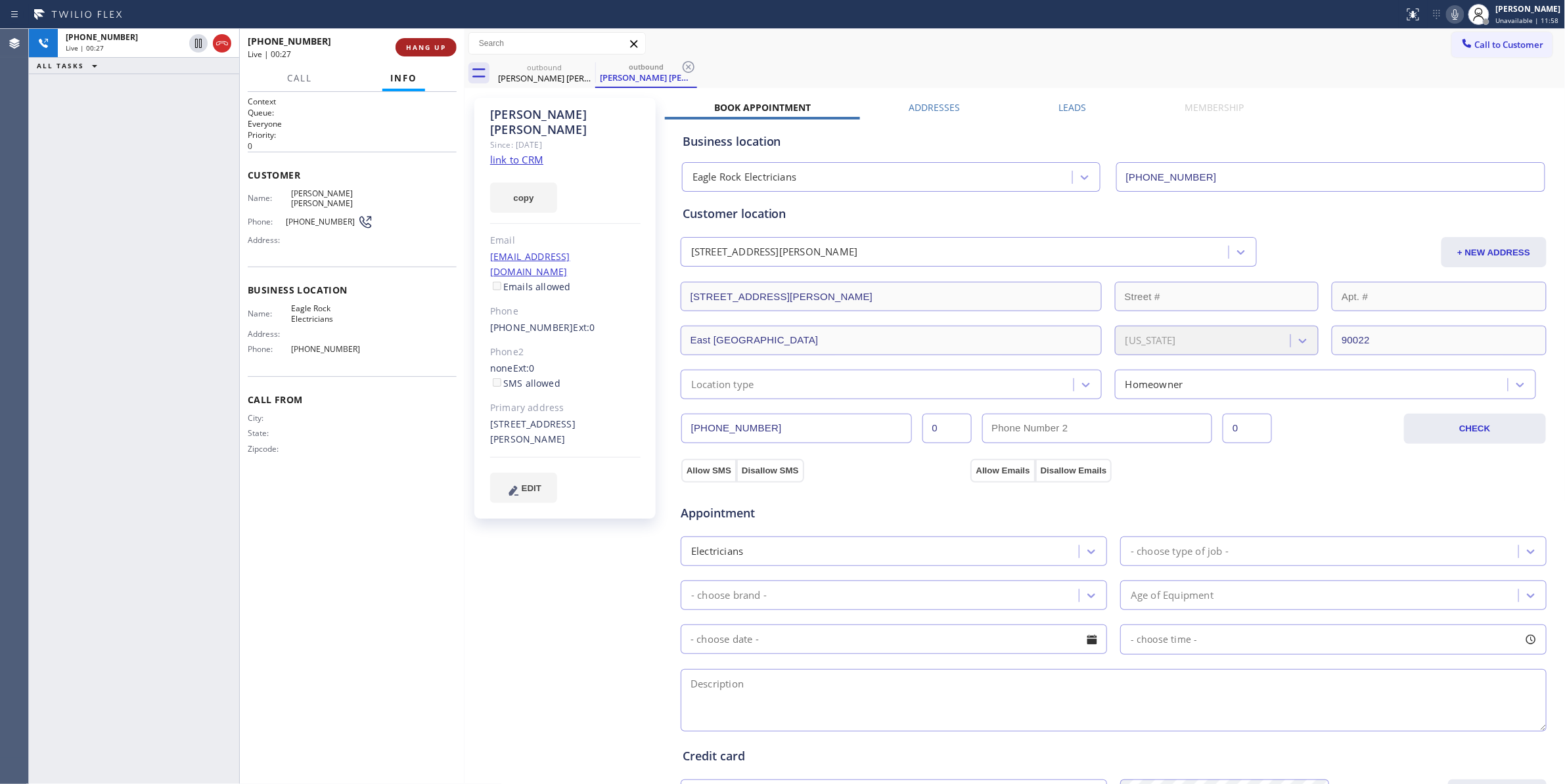
click at [421, 47] on span "HANG UP" at bounding box center [425, 47] width 40 height 9
click at [684, 66] on icon at bounding box center [688, 67] width 16 height 16
click at [418, 44] on span "COMPLETE" at bounding box center [423, 47] width 45 height 9
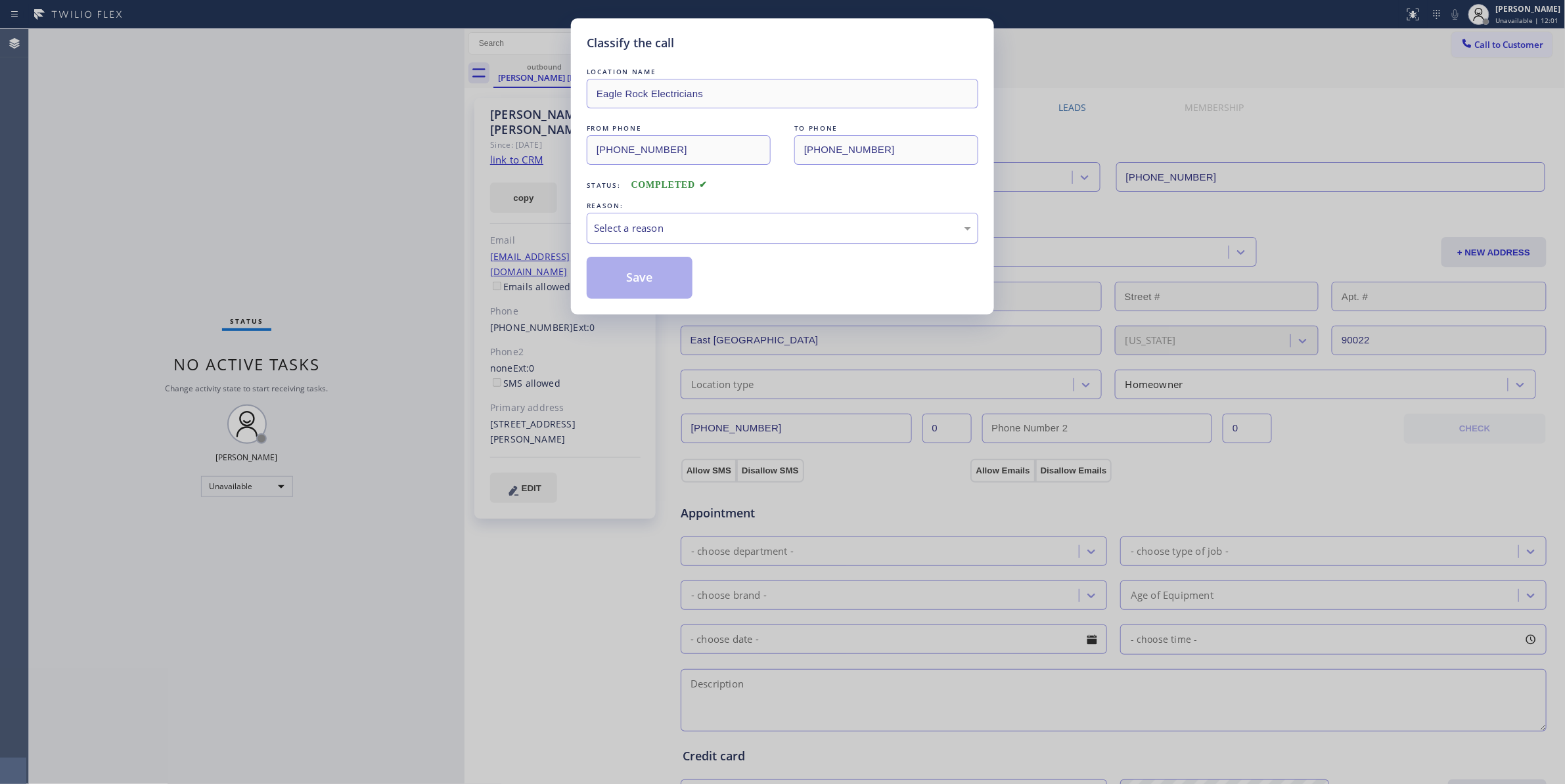
click at [615, 216] on div "Select a reason" at bounding box center [782, 228] width 391 height 31
click at [620, 279] on button "Save" at bounding box center [639, 278] width 106 height 42
drag, startPoint x: 616, startPoint y: 237, endPoint x: 205, endPoint y: 344, distance: 424.7
click at [566, 289] on div "Classify the call LOCATION NAME Eagle Rock Electricians FROM PHONE [PHONE_NUMBE…" at bounding box center [782, 392] width 1565 height 784
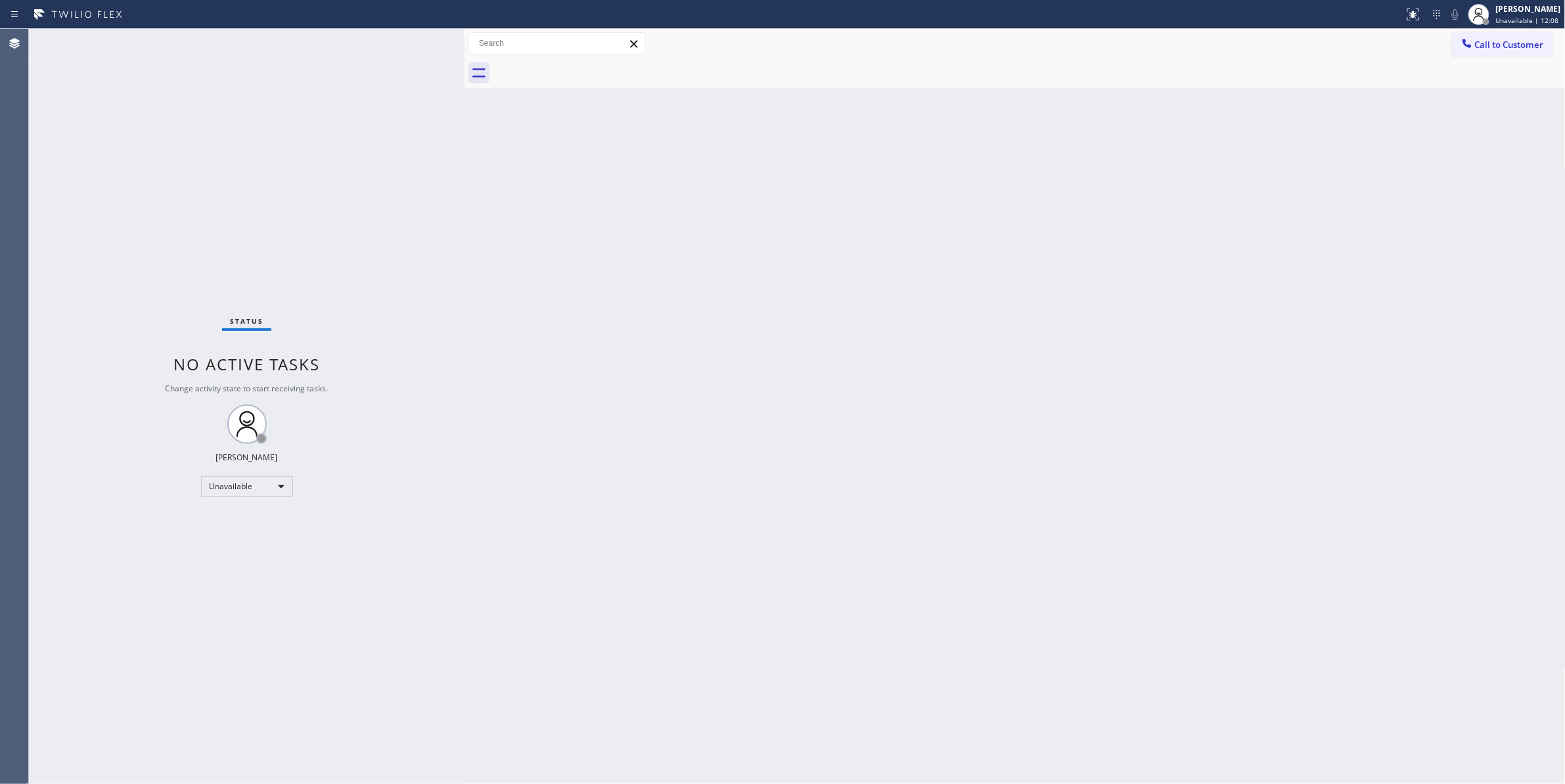
click at [805, 361] on div "Back to Dashboard Change Sender ID Customers Technicians Select a contact Outbo…" at bounding box center [1014, 406] width 1101 height 755
drag, startPoint x: 1500, startPoint y: 49, endPoint x: 902, endPoint y: 153, distance: 607.0
click at [1497, 49] on span "Call to Customer" at bounding box center [1509, 45] width 69 height 12
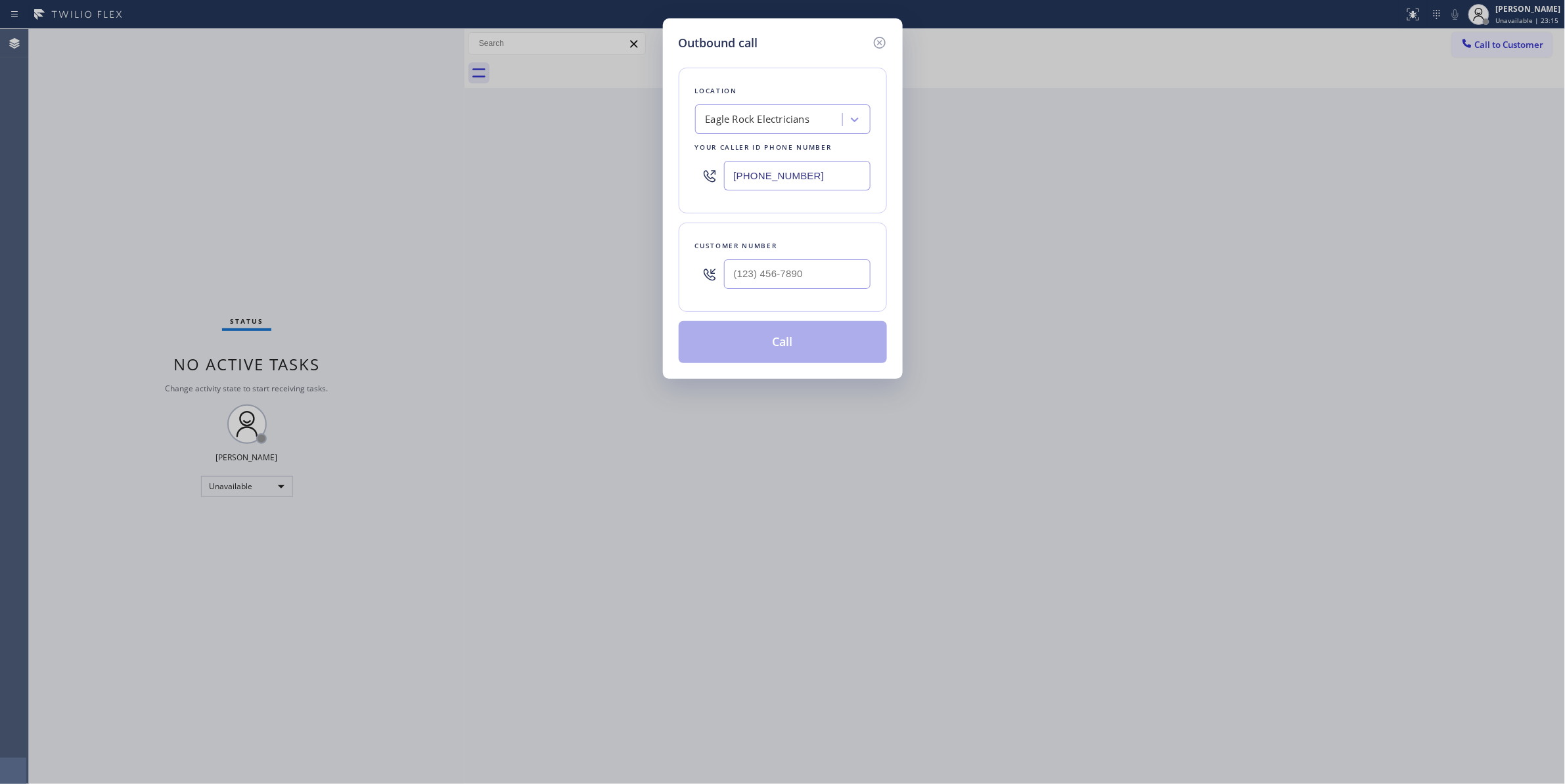
drag, startPoint x: 826, startPoint y: 175, endPoint x: 515, endPoint y: 165, distance: 311.2
click at [411, 164] on div "Outbound call Location [GEOGRAPHIC_DATA] Electricians Your caller id phone numb…" at bounding box center [782, 392] width 1565 height 784
paste input "650) 881-3530"
type input "[PHONE_NUMBER]"
click at [760, 268] on input "(___) ___-____" at bounding box center [796, 273] width 147 height 29
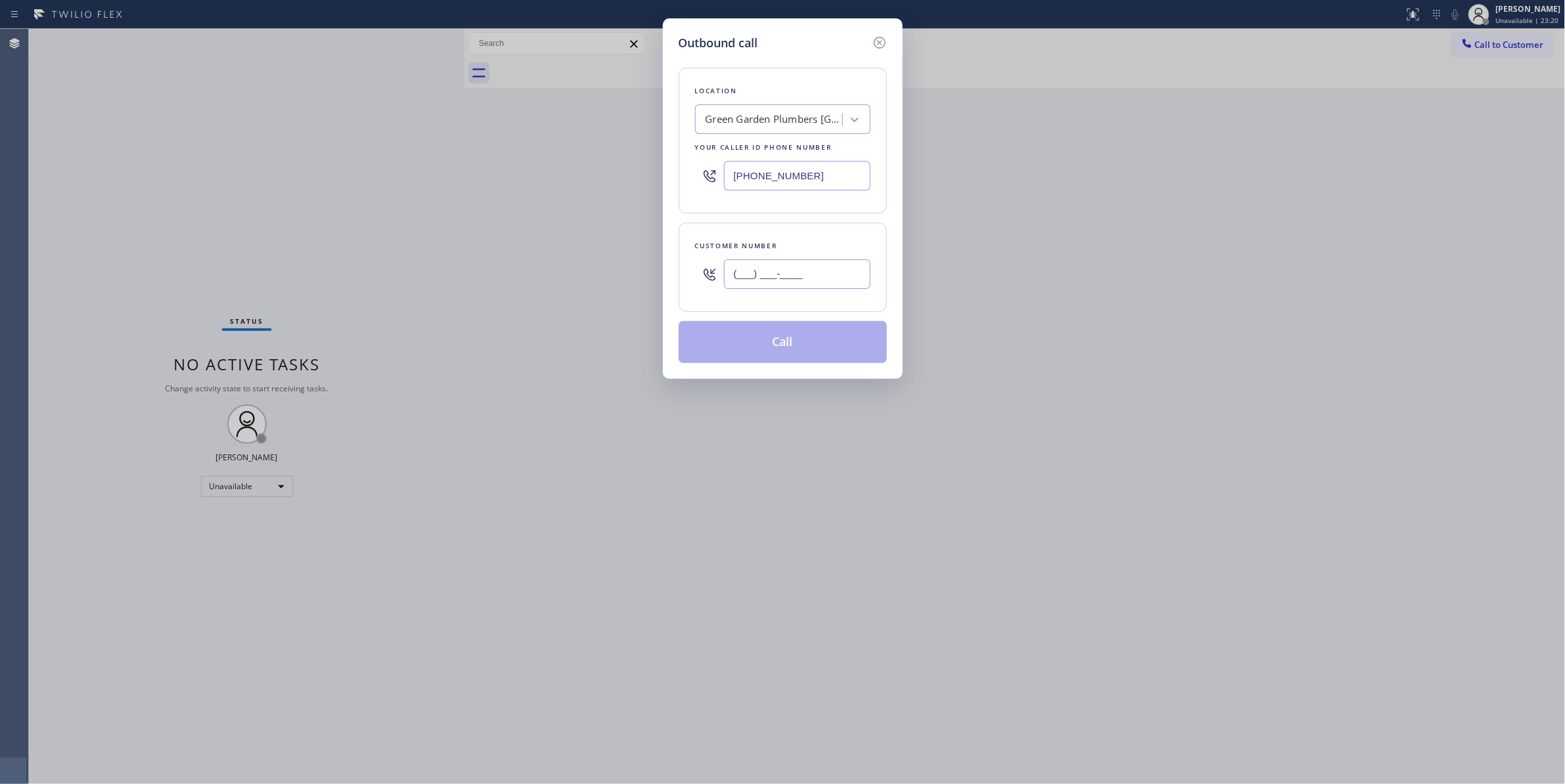
paste input "510) 833-4265"
type input "[PHONE_NUMBER]"
click at [778, 340] on button "Call" at bounding box center [782, 342] width 208 height 42
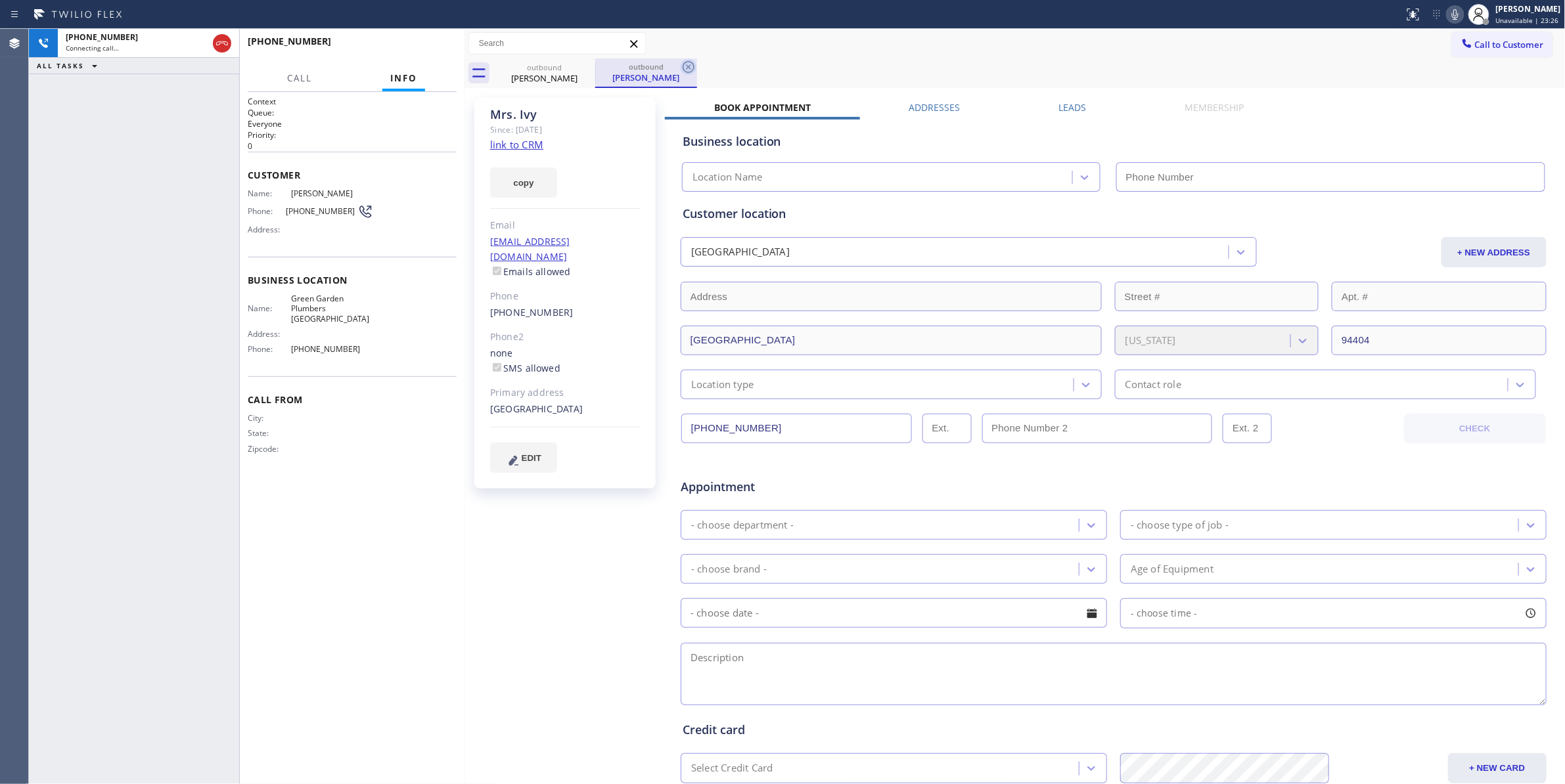
click at [687, 65] on icon at bounding box center [688, 67] width 16 height 16
type input "[PHONE_NUMBER]"
click at [437, 43] on span "HANG UP" at bounding box center [425, 47] width 40 height 9
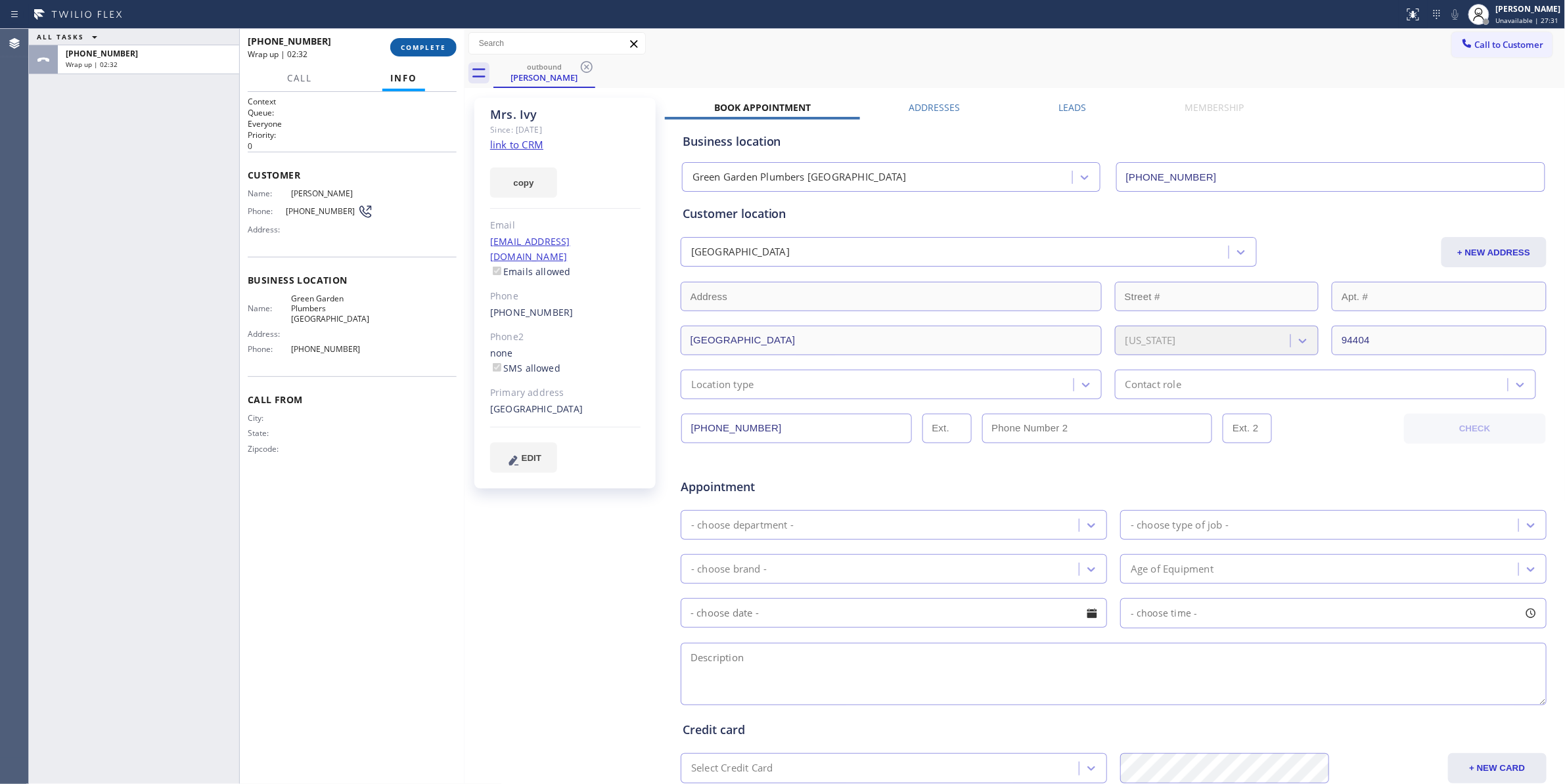
click at [427, 44] on span "COMPLETE" at bounding box center [423, 47] width 45 height 9
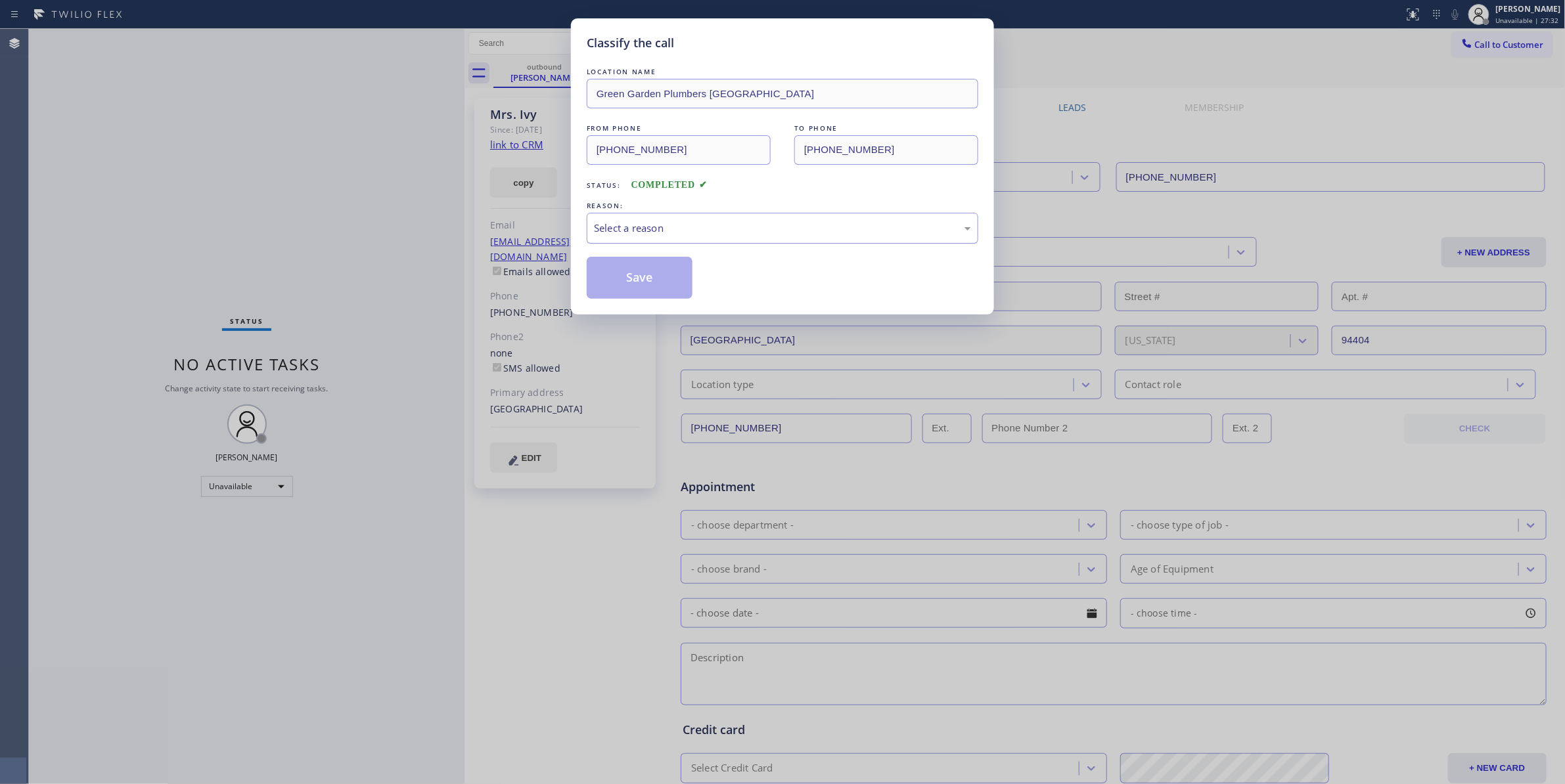
drag, startPoint x: 613, startPoint y: 229, endPoint x: 611, endPoint y: 242, distance: 13.2
click at [612, 229] on div "Select a reason" at bounding box center [782, 228] width 377 height 15
click at [609, 285] on button "Save" at bounding box center [639, 278] width 106 height 42
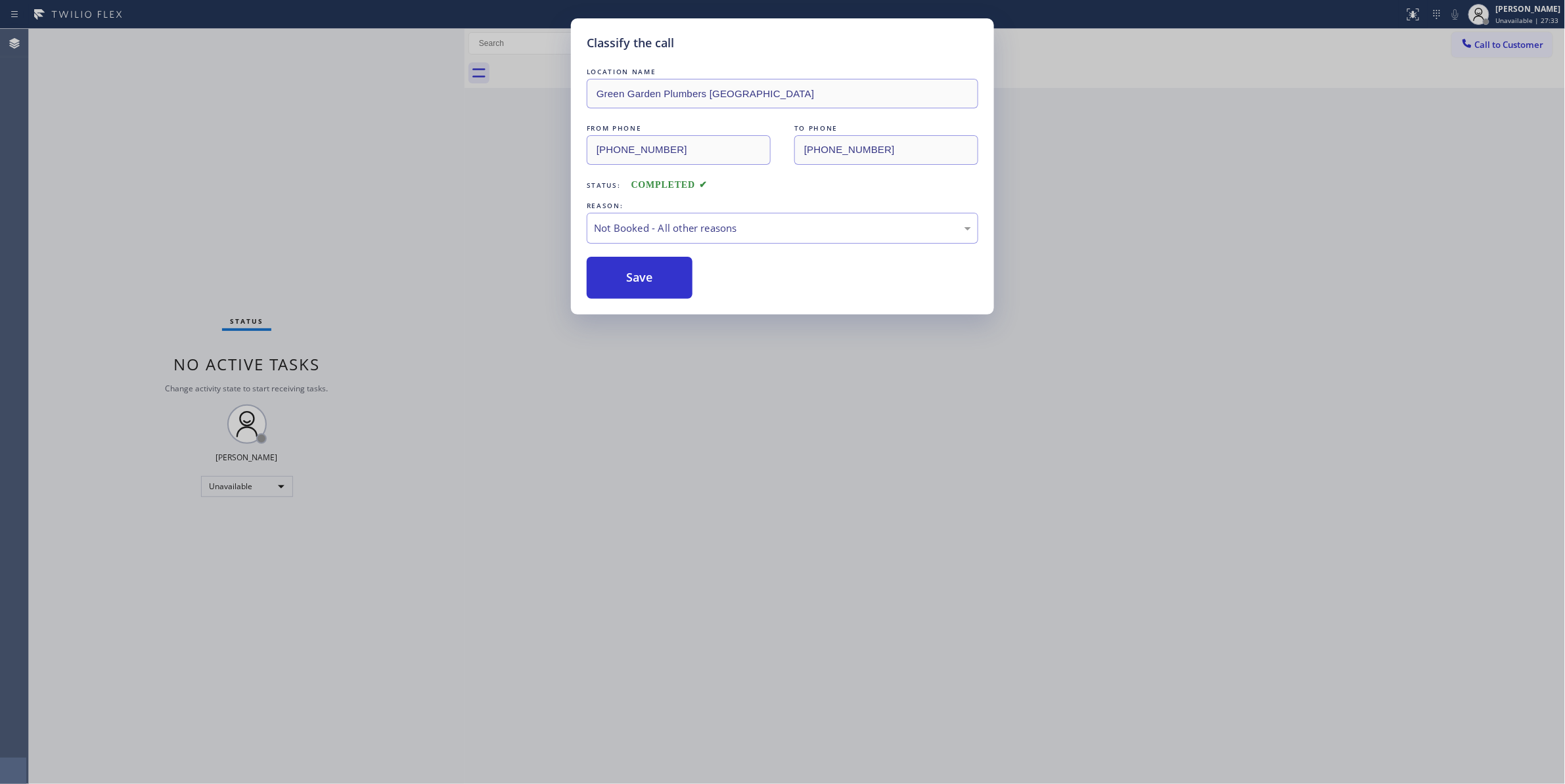
click at [609, 285] on button "Save" at bounding box center [639, 278] width 106 height 42
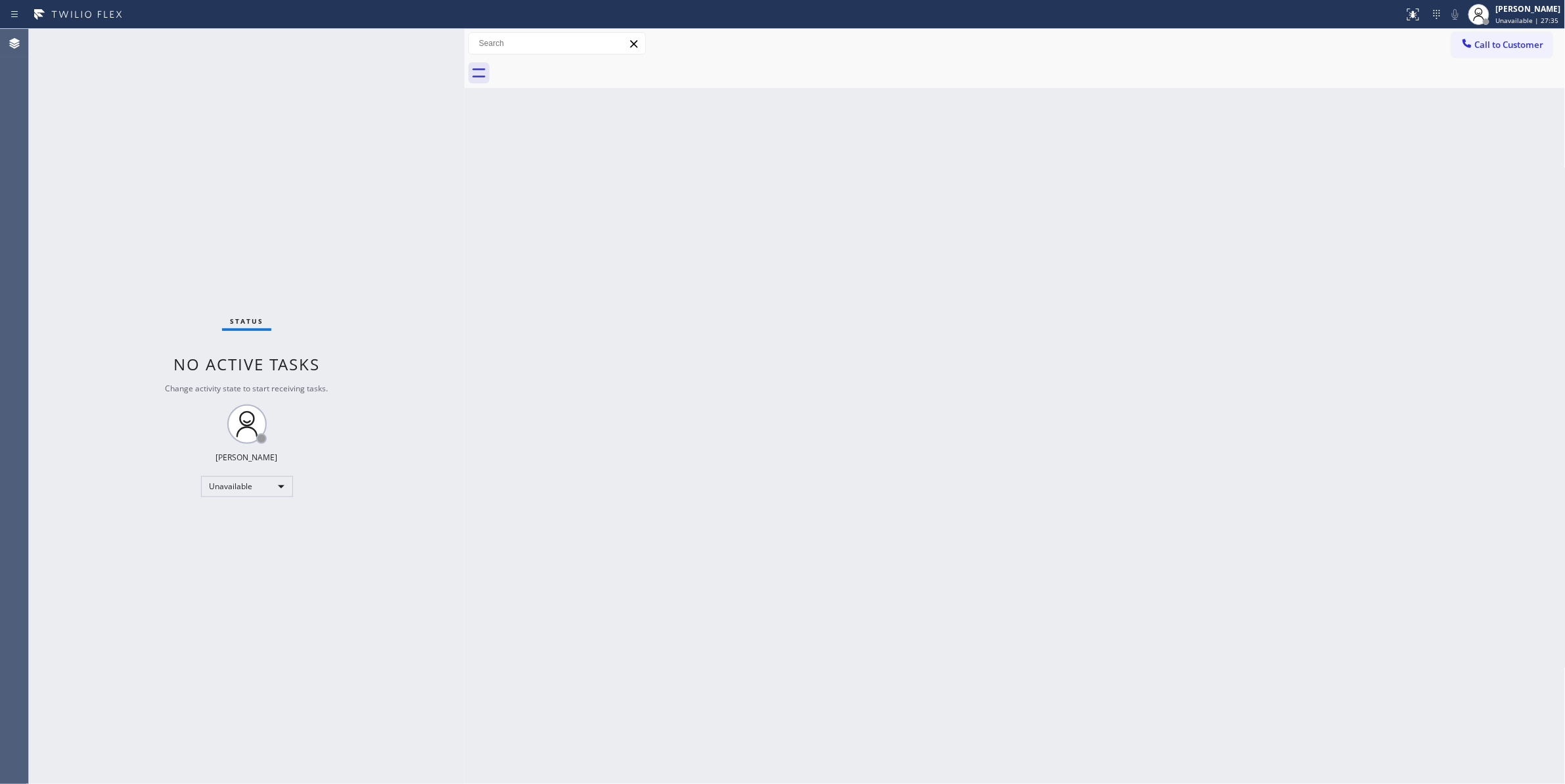
drag, startPoint x: 1346, startPoint y: 194, endPoint x: 1422, endPoint y: 122, distance: 104.7
click at [1349, 189] on div "Back to Dashboard Change Sender ID Customers Technicians Select a contact Outbo…" at bounding box center [1014, 406] width 1101 height 755
click at [1533, 44] on span "Call to Customer" at bounding box center [1509, 45] width 69 height 12
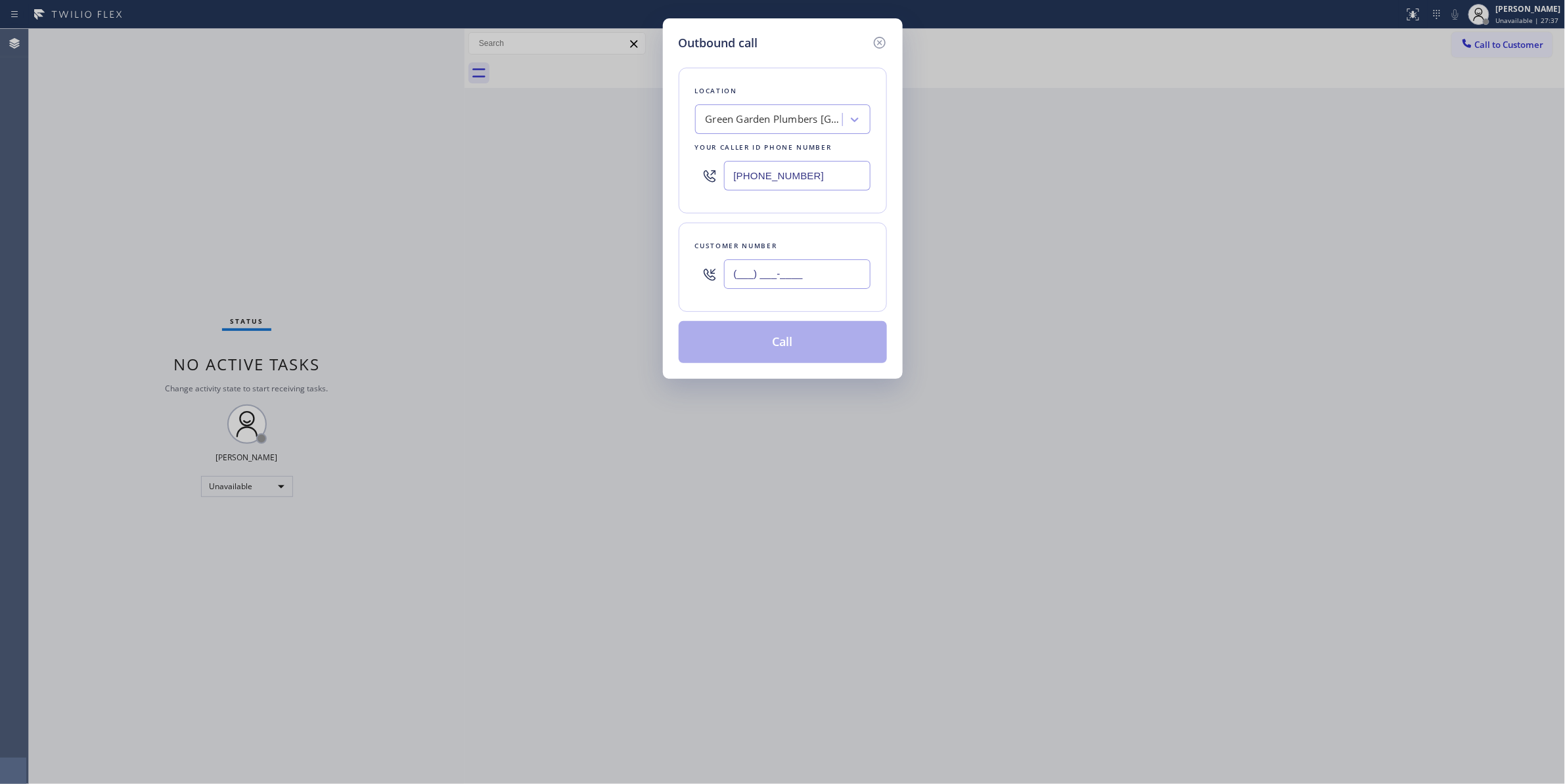
click at [766, 269] on input "(___) ___-____" at bounding box center [796, 273] width 147 height 29
paste input "415) 218-2537"
type input "[PHONE_NUMBER]"
drag, startPoint x: 828, startPoint y: 179, endPoint x: 615, endPoint y: 235, distance: 220.2
click at [452, 167] on div "Outbound call Location [GEOGRAPHIC_DATA] Plumbers [GEOGRAPHIC_DATA] Your caller…" at bounding box center [782, 392] width 1565 height 784
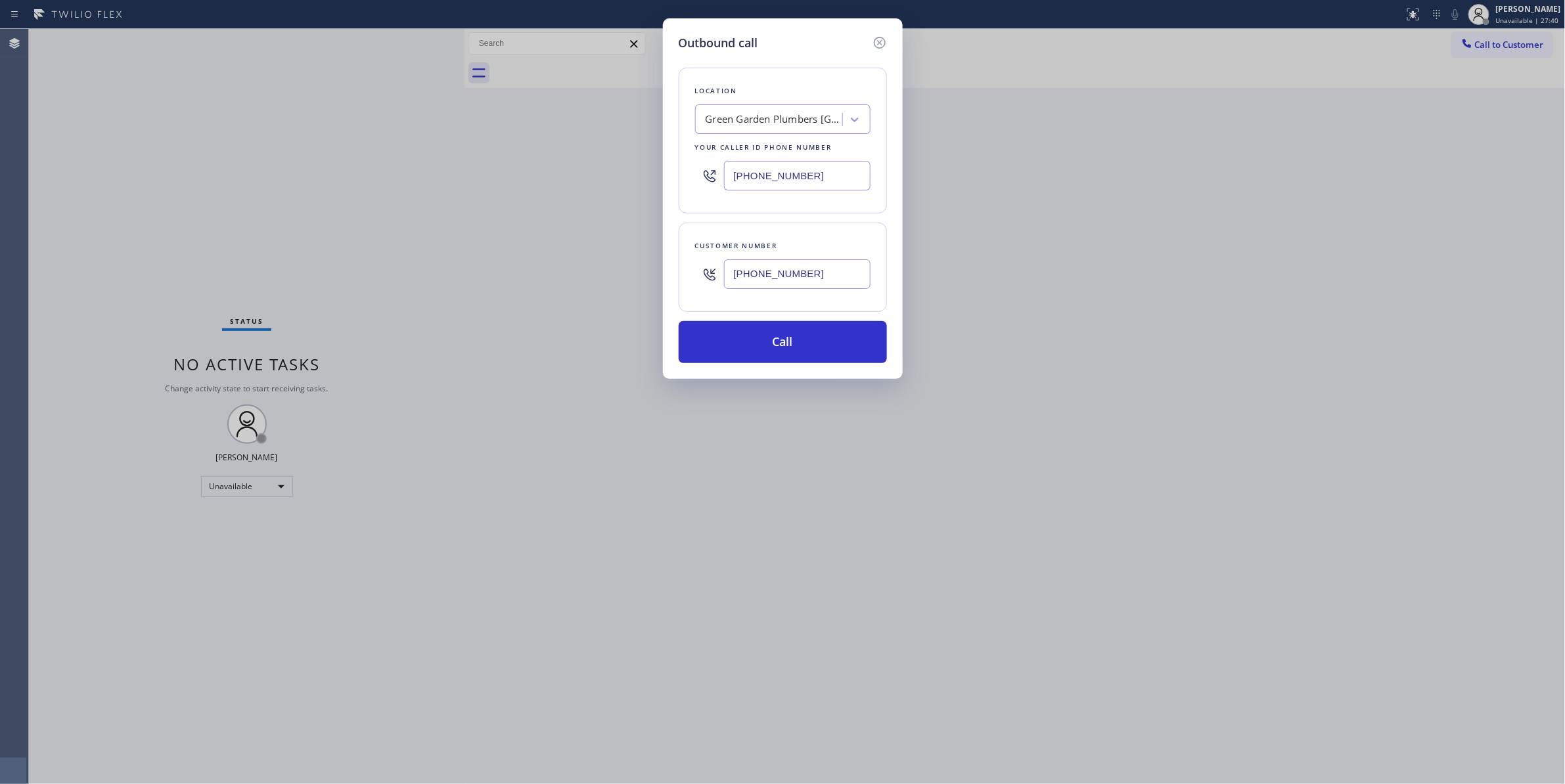
paste input "415) 480-7108"
type input "[PHONE_NUMBER]"
drag, startPoint x: 838, startPoint y: 279, endPoint x: 631, endPoint y: 265, distance: 207.5
click at [631, 265] on div "Outbound call Location Samsung Appliance Repairs [GEOGRAPHIC_DATA] Your caller …" at bounding box center [782, 392] width 1565 height 784
click at [792, 340] on button "Call" at bounding box center [782, 342] width 208 height 42
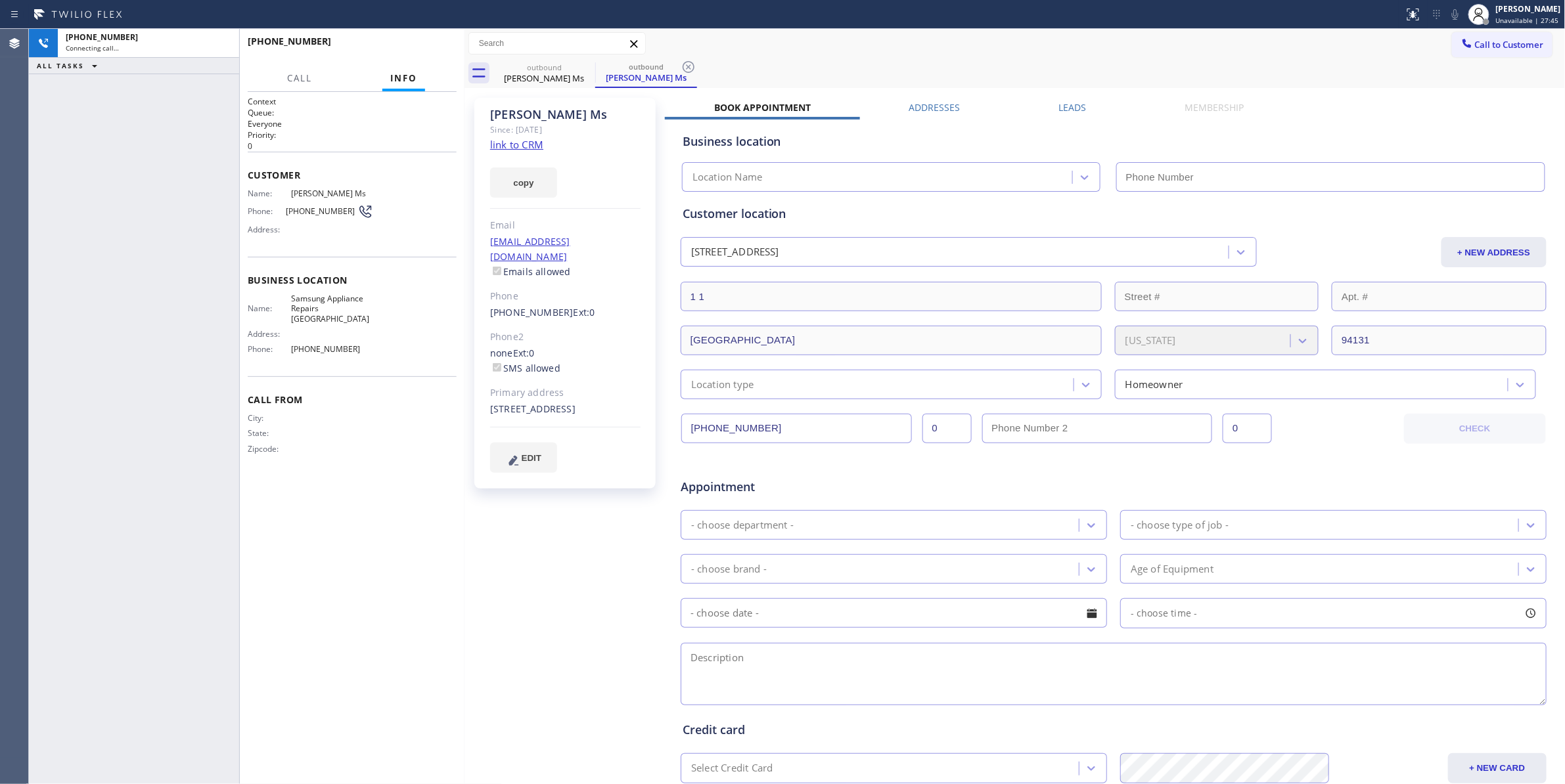
click at [688, 69] on icon at bounding box center [688, 67] width 16 height 16
type input "[PHONE_NUMBER]"
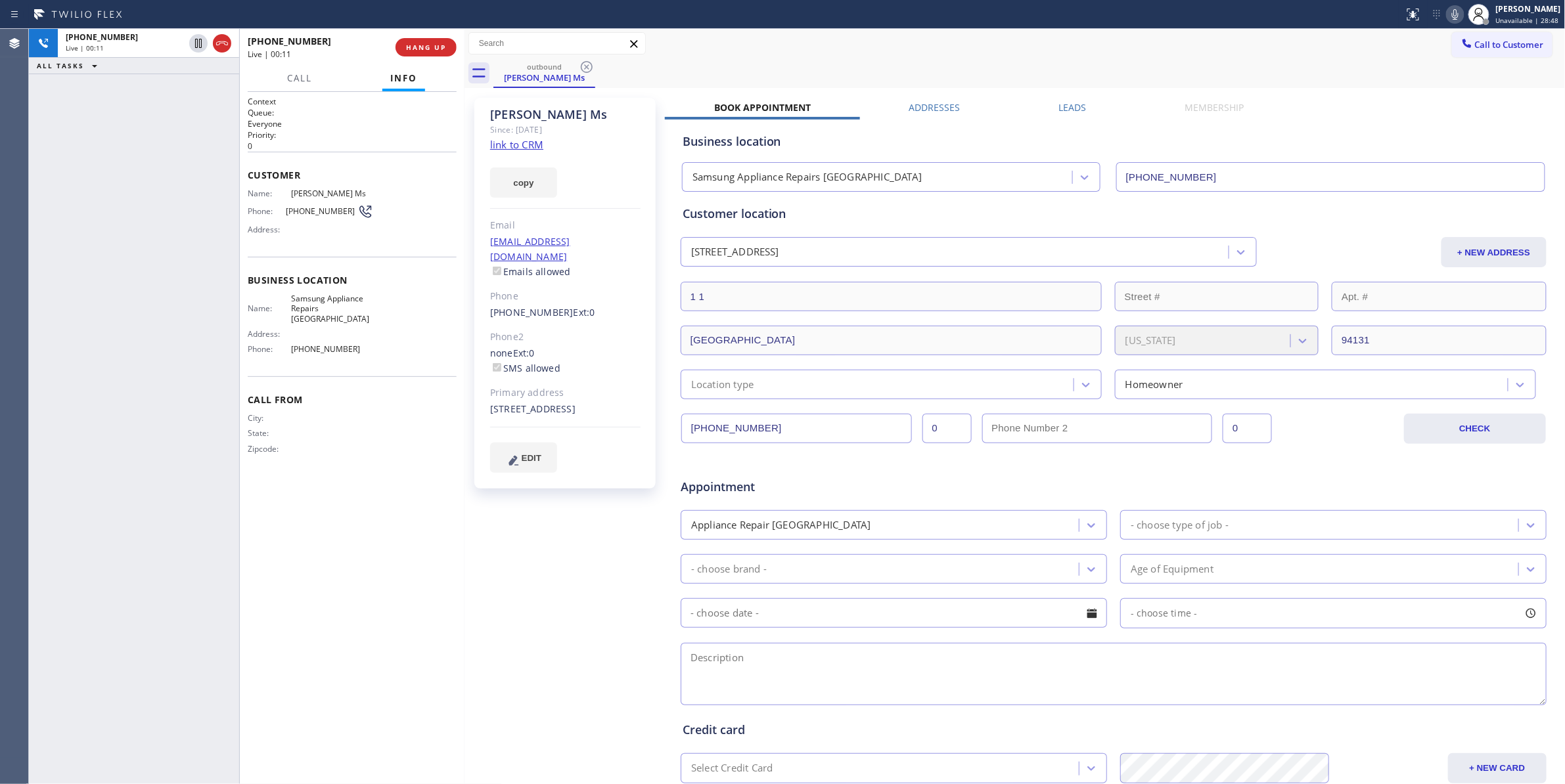
click at [311, 213] on span "[PHONE_NUMBER]" at bounding box center [321, 211] width 71 height 10
copy div "[PHONE_NUMBER]"
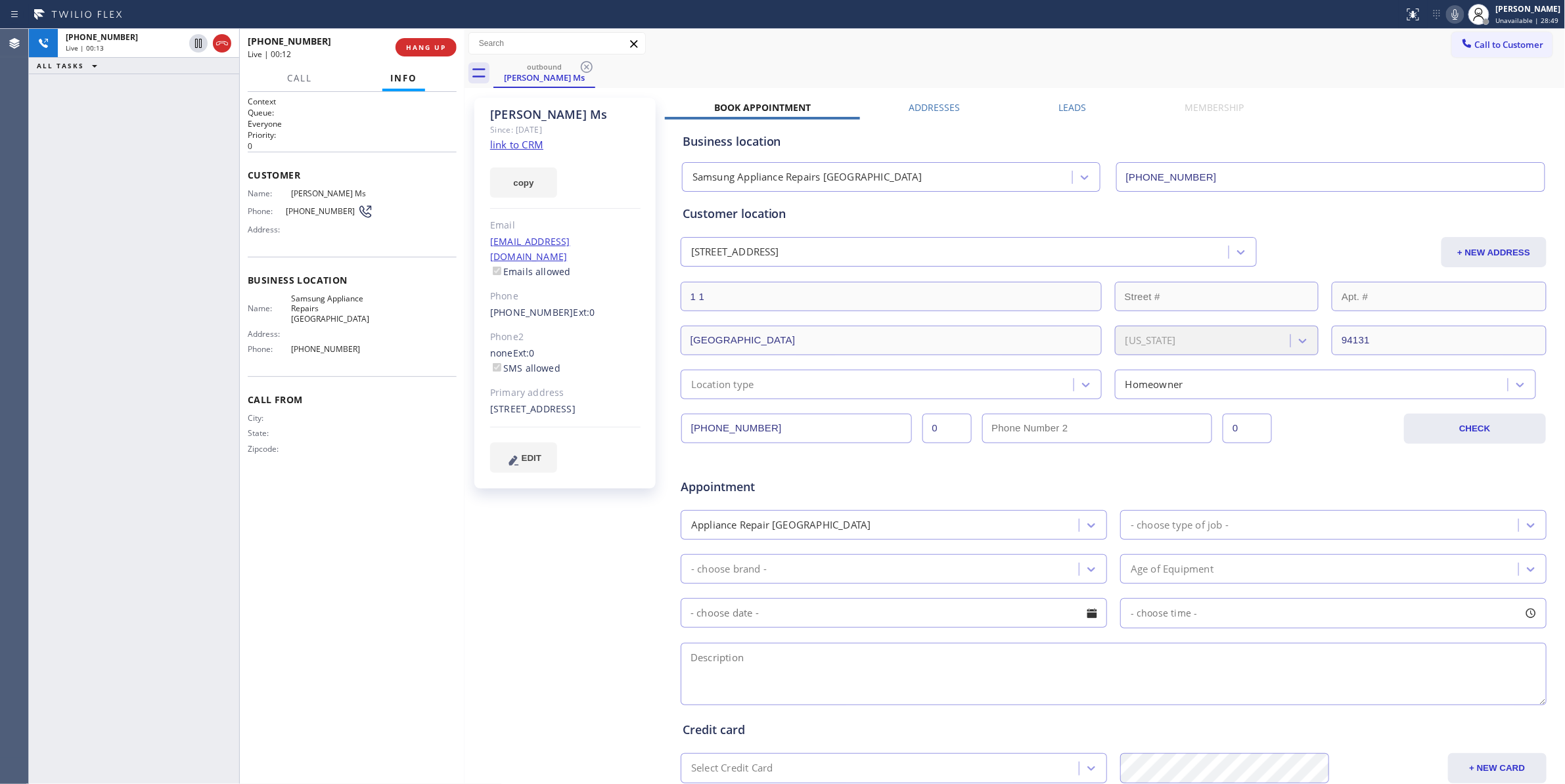
click at [449, 19] on div at bounding box center [702, 14] width 1393 height 21
click at [434, 43] on span "HANG UP" at bounding box center [425, 47] width 40 height 9
click at [440, 53] on button "COMPLETE" at bounding box center [423, 47] width 66 height 18
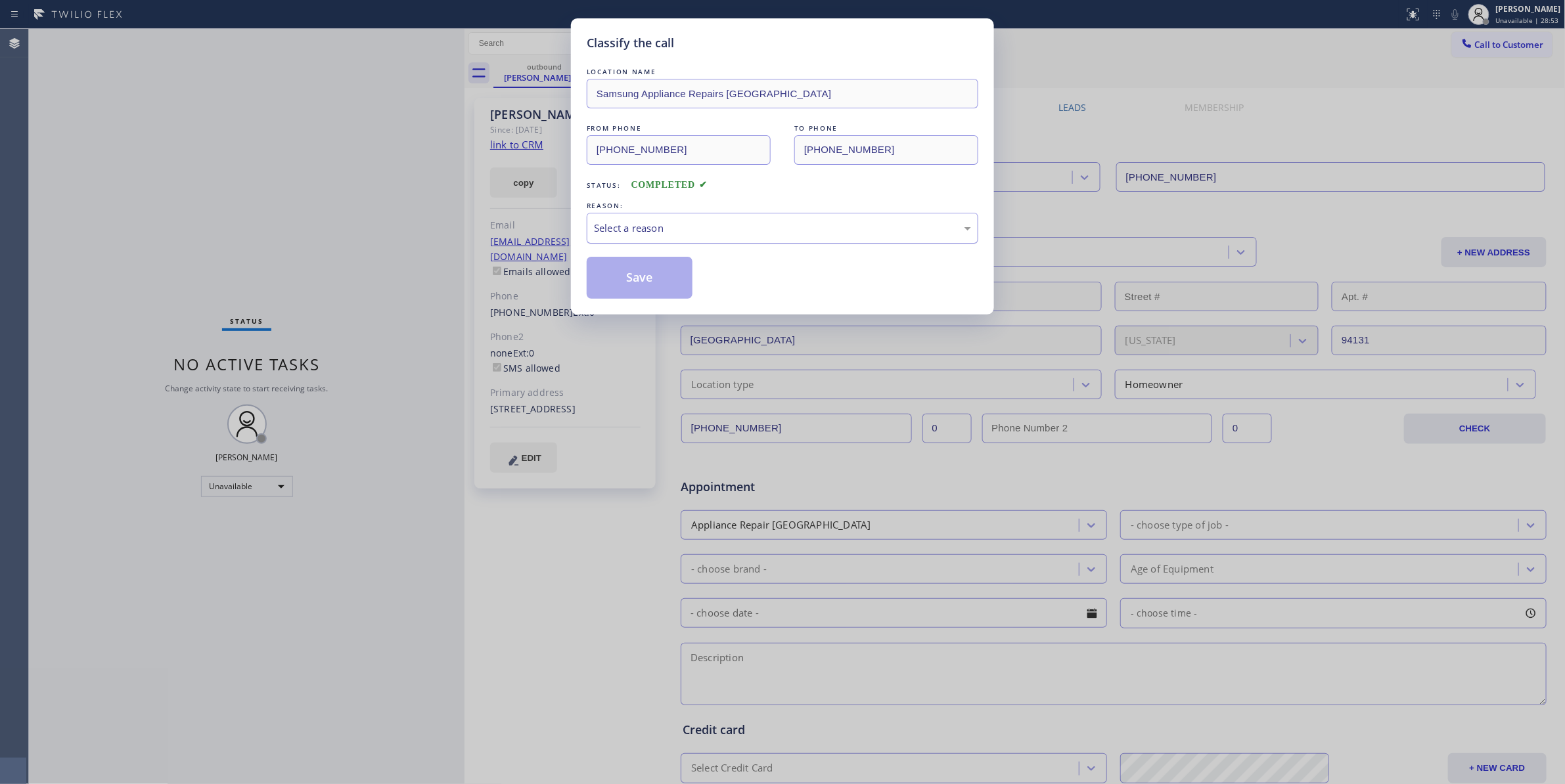
click at [671, 222] on div "Select a reason" at bounding box center [782, 228] width 377 height 15
click at [657, 281] on button "Save" at bounding box center [639, 278] width 106 height 42
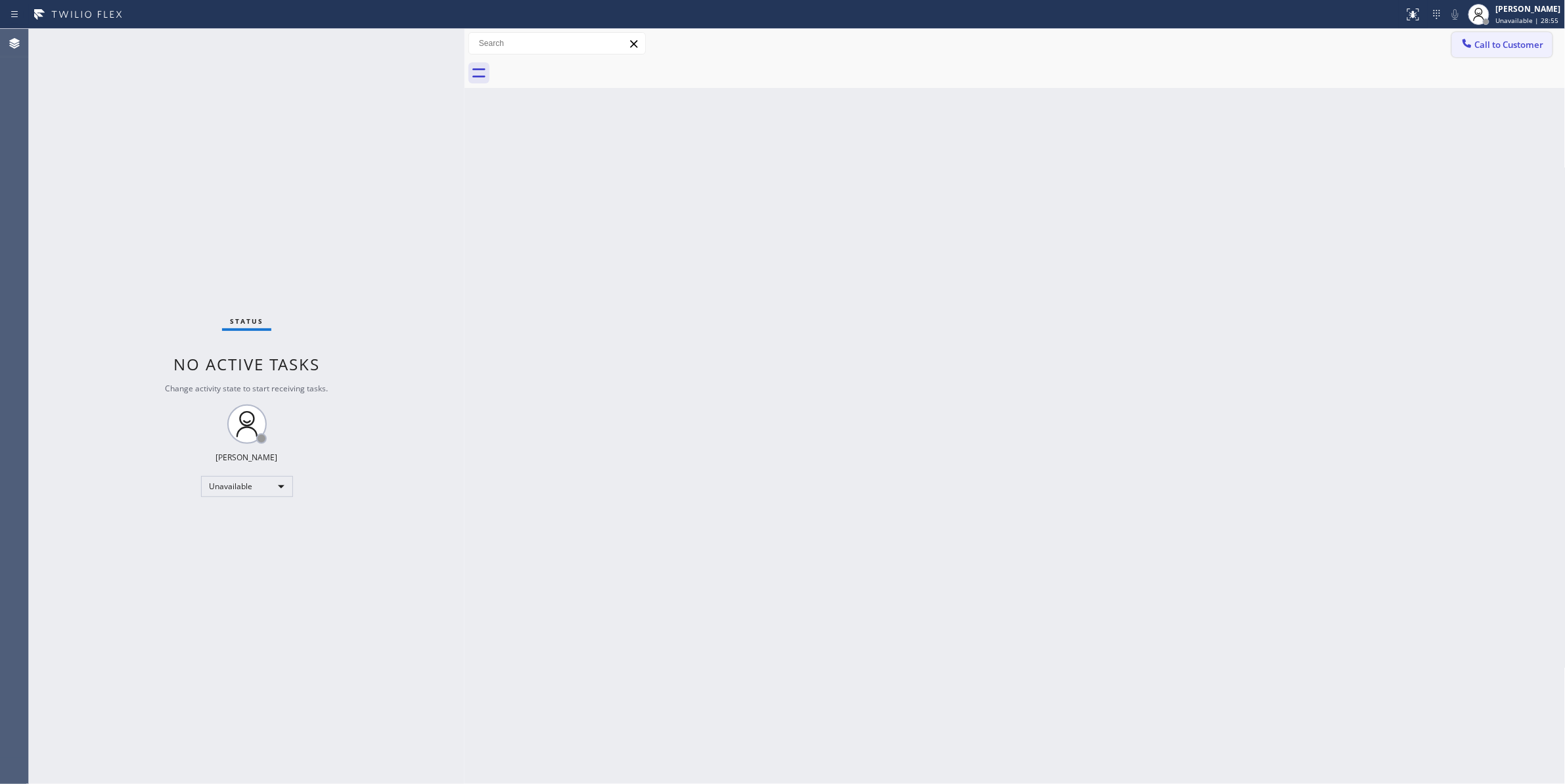
click at [1504, 44] on span "Call to Customer" at bounding box center [1509, 45] width 69 height 12
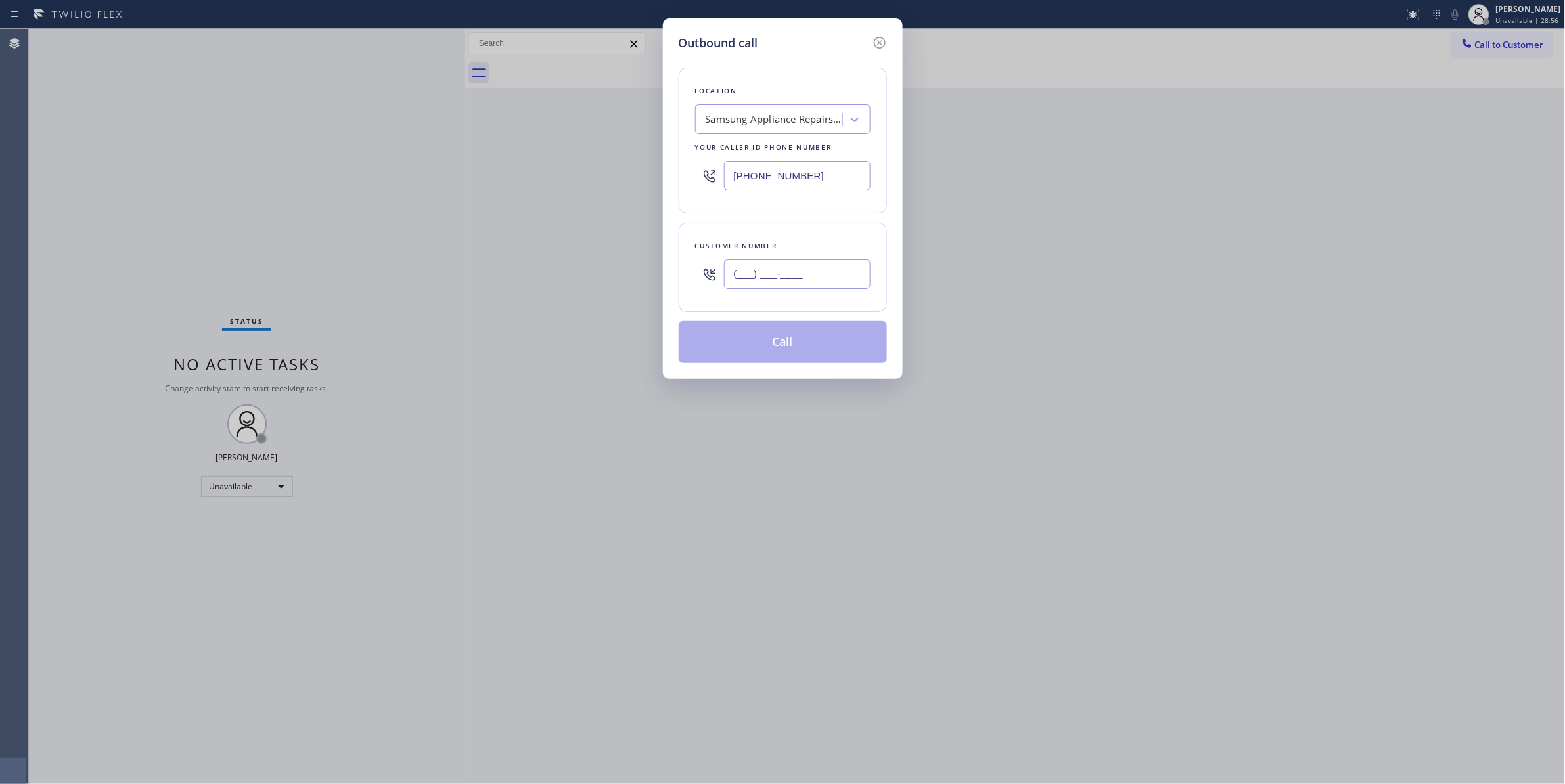
click at [808, 269] on input "(___) ___-____" at bounding box center [796, 273] width 147 height 29
paste input "415) 218-2537"
type input "[PHONE_NUMBER]"
click at [755, 355] on button "Call" at bounding box center [782, 342] width 208 height 42
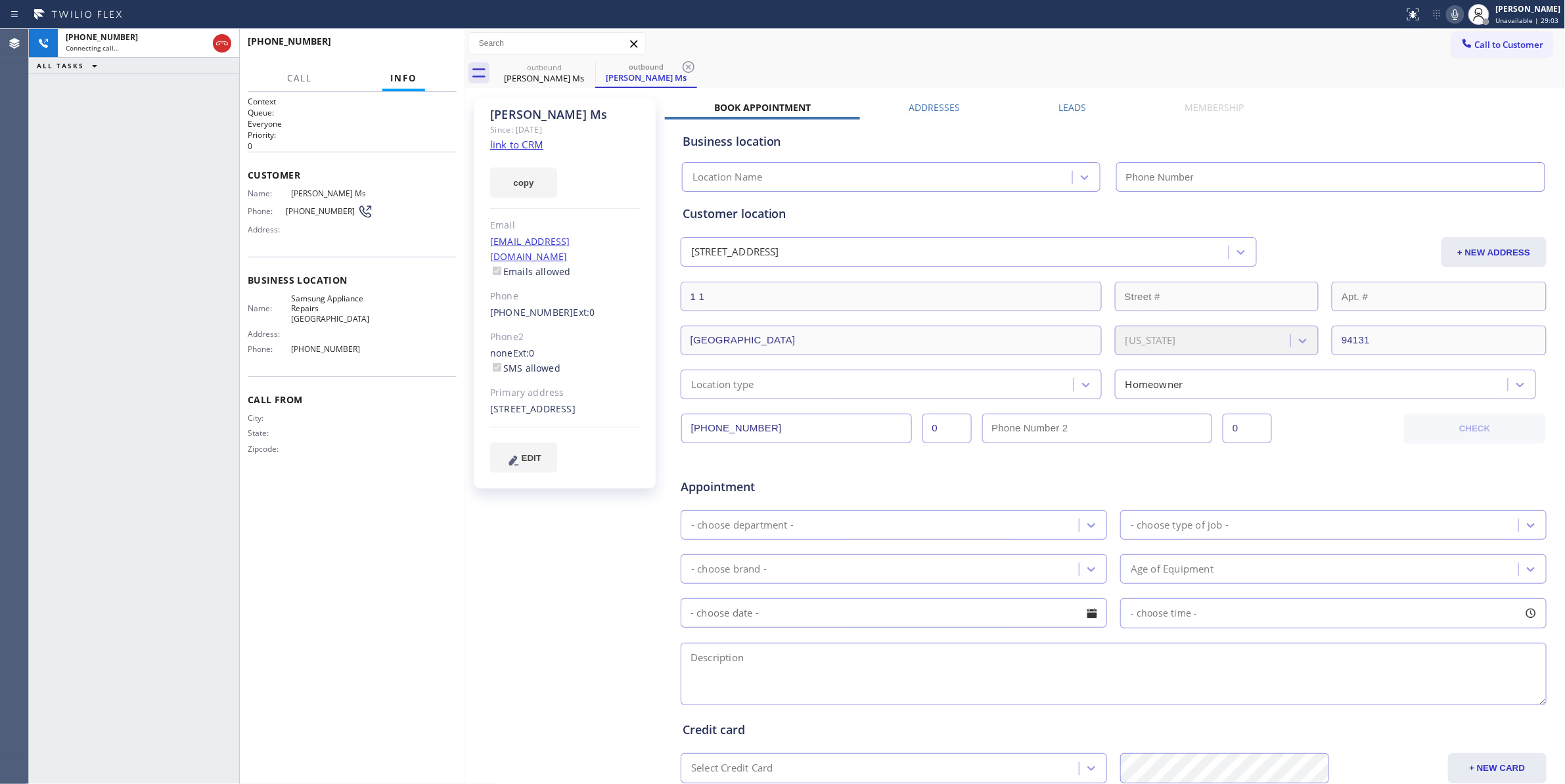
type input "[PHONE_NUMBER]"
click at [693, 65] on icon at bounding box center [688, 67] width 12 height 12
drag, startPoint x: 137, startPoint y: 285, endPoint x: 180, endPoint y: 180, distance: 113.5
click at [137, 285] on div "[PHONE_NUMBER] Live | 00:06 ALL TASKS ALL TASKS ACTIVE TASKS TASKS IN WRAP UP" at bounding box center [134, 406] width 210 height 755
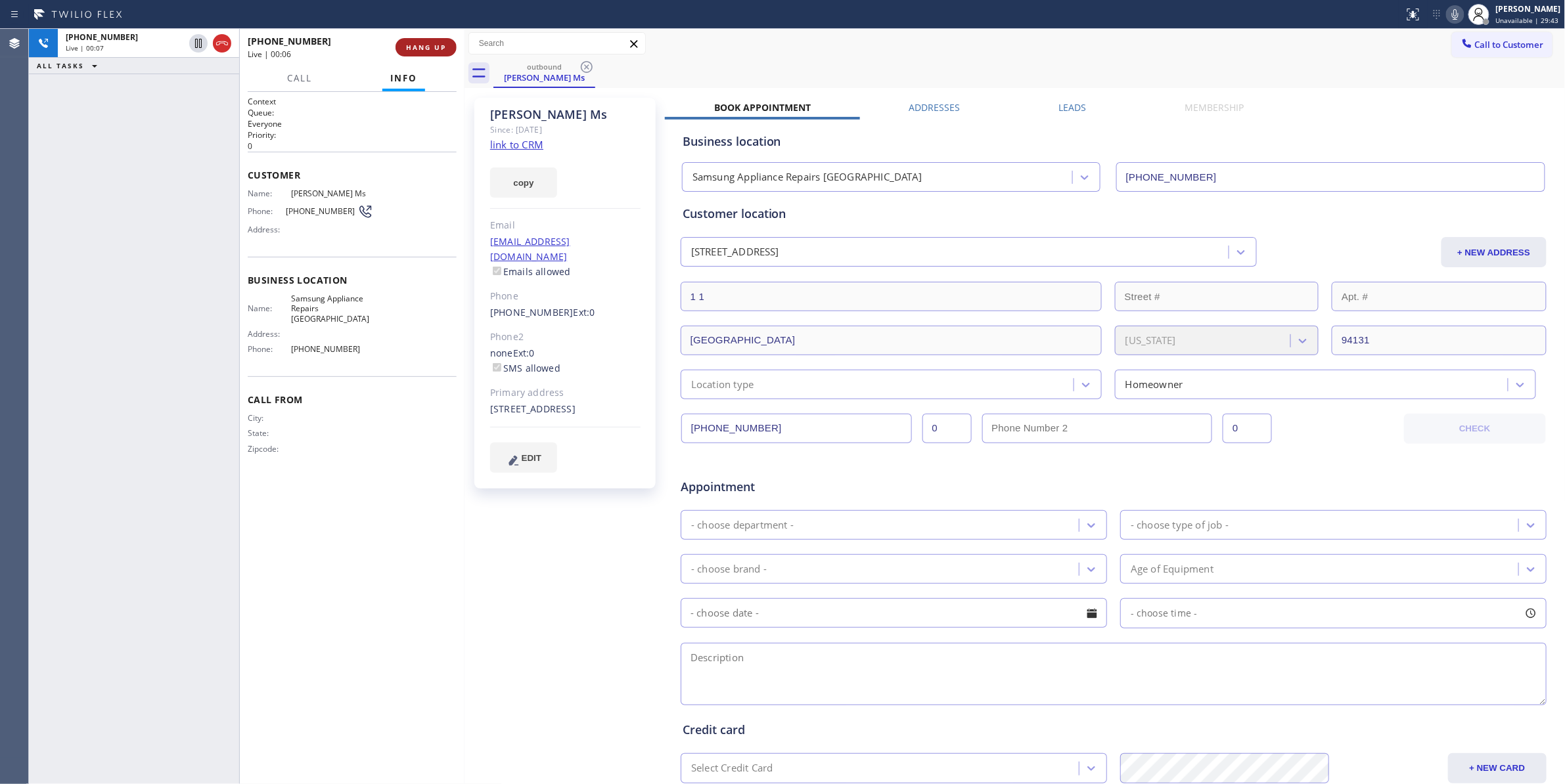
click at [421, 45] on span "HANG UP" at bounding box center [425, 47] width 40 height 9
click at [421, 45] on span "COMPLETE" at bounding box center [423, 47] width 45 height 9
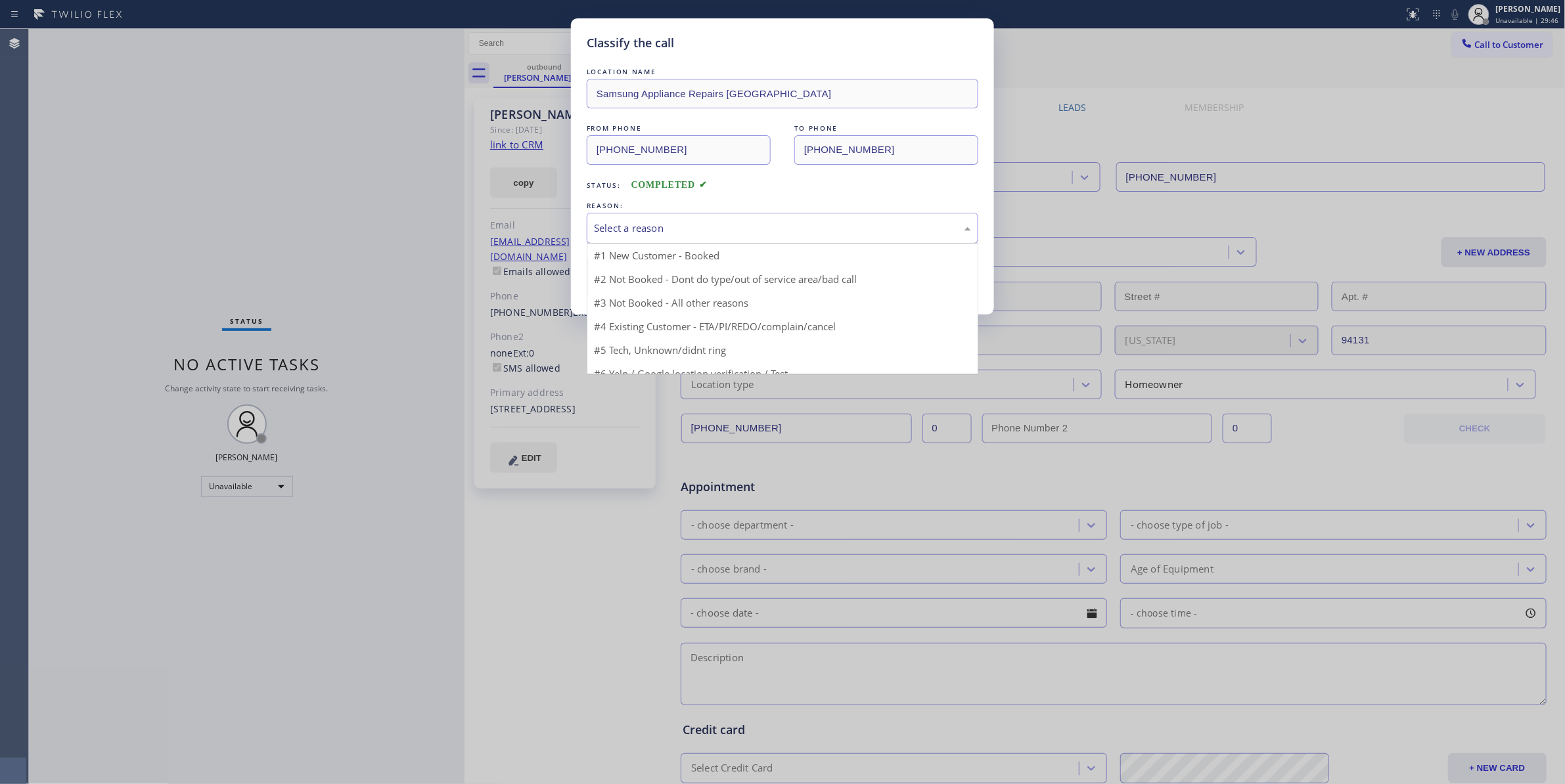
click at [597, 230] on div "Select a reason" at bounding box center [782, 228] width 377 height 15
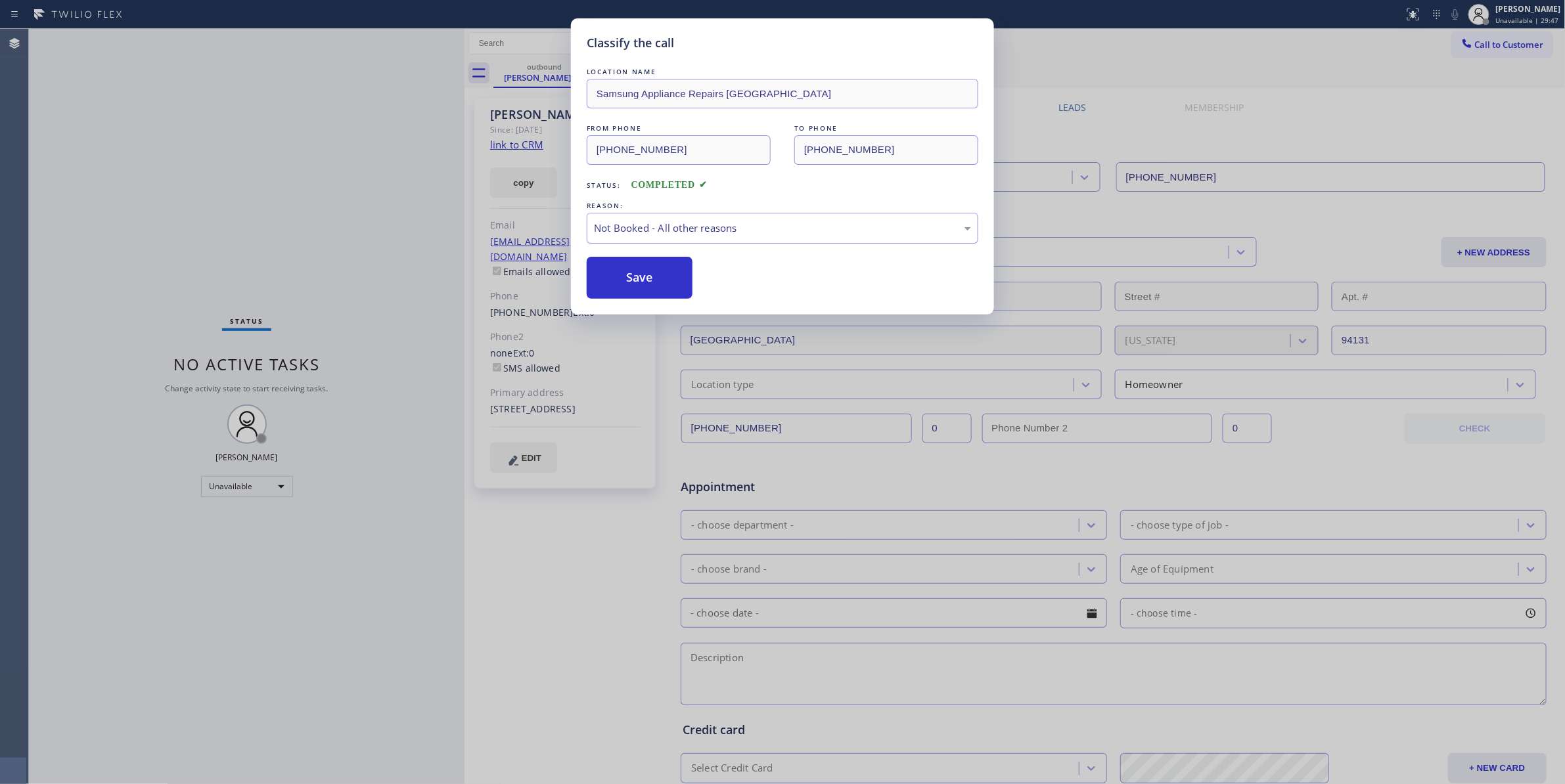
click at [610, 285] on button "Save" at bounding box center [639, 278] width 106 height 42
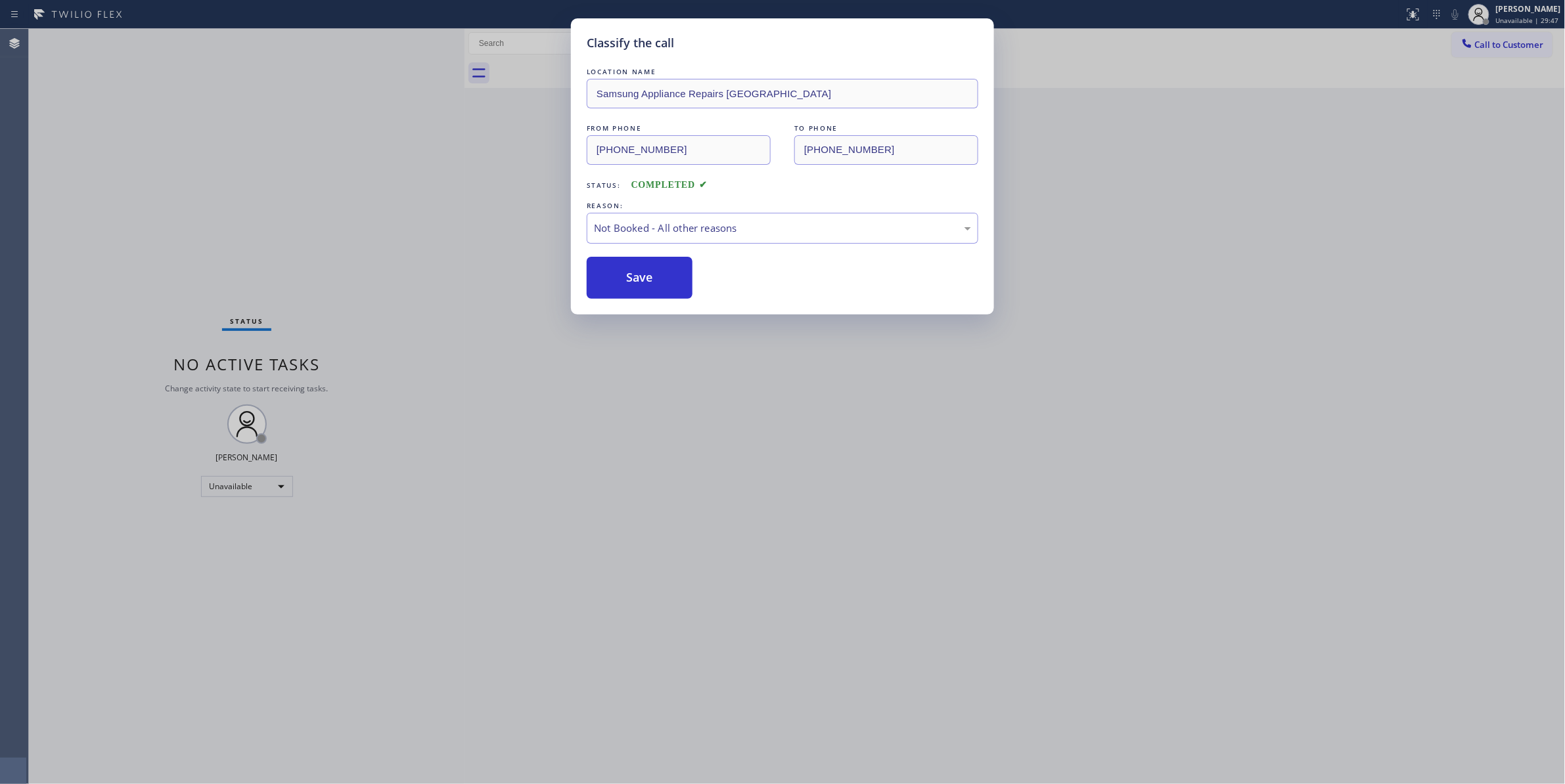
click at [610, 285] on button "Save" at bounding box center [639, 278] width 106 height 42
click at [416, 219] on div "Classify the call LOCATION NAME Samsung Appliance Repairs [GEOGRAPHIC_DATA] FRO…" at bounding box center [782, 392] width 1565 height 784
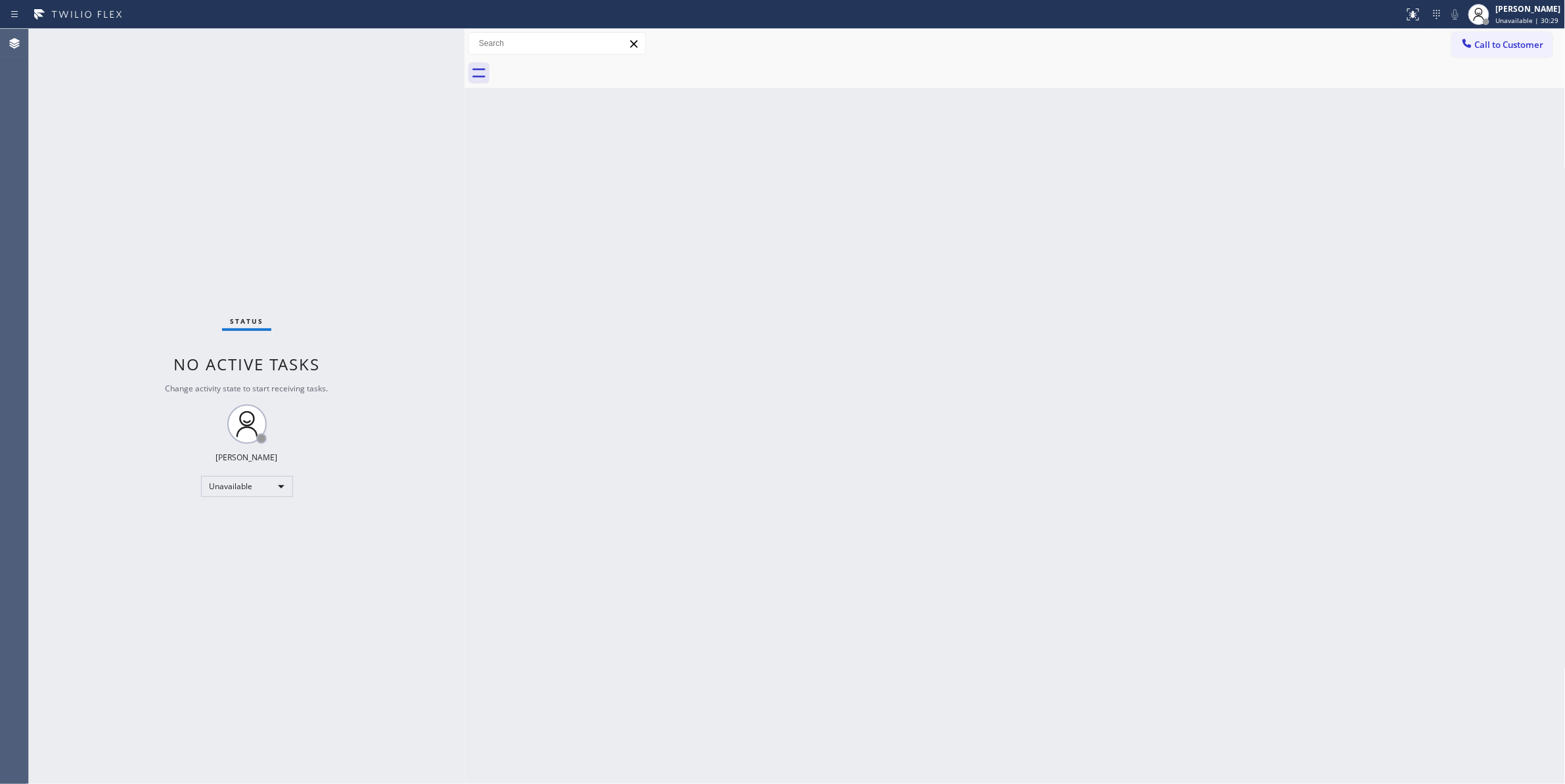
click at [154, 620] on div "Status No active tasks Change activity state to start receiving tasks. [PERSON_…" at bounding box center [246, 406] width 436 height 755
click at [247, 132] on div "Status No active tasks Change activity state to start receiving tasks. [PERSON_…" at bounding box center [246, 406] width 436 height 755
drag, startPoint x: 223, startPoint y: 674, endPoint x: 651, endPoint y: 305, distance: 565.1
click at [223, 673] on div "Status No active tasks Change activity state to start receiving tasks. [PERSON_…" at bounding box center [246, 406] width 436 height 755
click at [1527, 44] on span "Call to Customer" at bounding box center [1509, 45] width 69 height 12
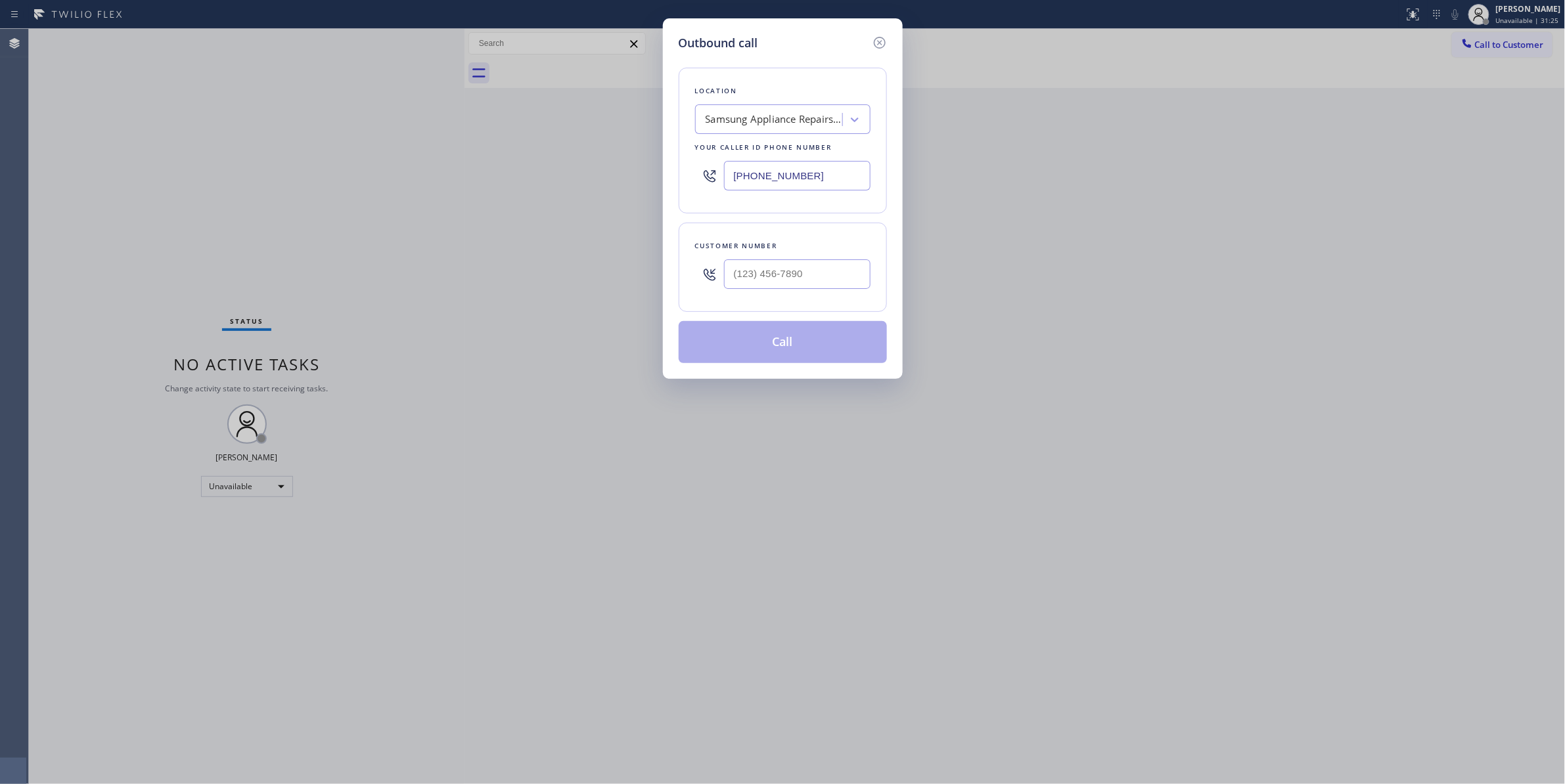
click at [763, 293] on div at bounding box center [796, 274] width 147 height 43
click at [763, 279] on input "(___) ___-____" at bounding box center [796, 273] width 147 height 29
paste input "415) 218-2537"
type input "[PHONE_NUMBER]"
paste input "855) 731-4952"
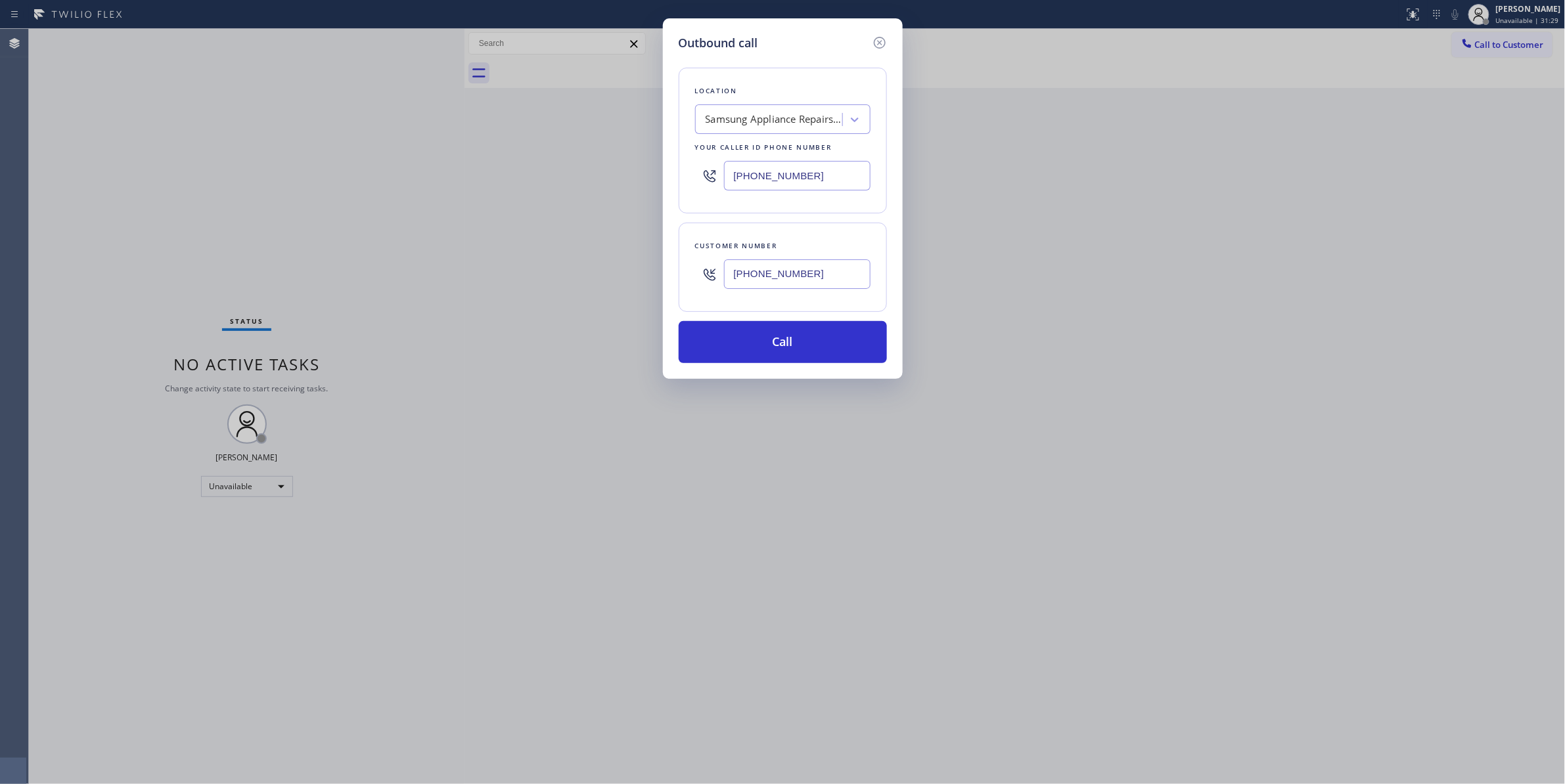
drag, startPoint x: 704, startPoint y: 169, endPoint x: 424, endPoint y: 172, distance: 280.0
click at [444, 169] on div "Outbound call Location Samsung Appliance Repairs [GEOGRAPHIC_DATA] Your caller …" at bounding box center [782, 392] width 1565 height 784
type input "[PHONE_NUMBER]"
drag, startPoint x: 752, startPoint y: 269, endPoint x: 587, endPoint y: 261, distance: 165.2
click at [587, 261] on div "Outbound call Location 5 Star Appliance Repair Your caller id phone number [PHO…" at bounding box center [782, 392] width 1565 height 784
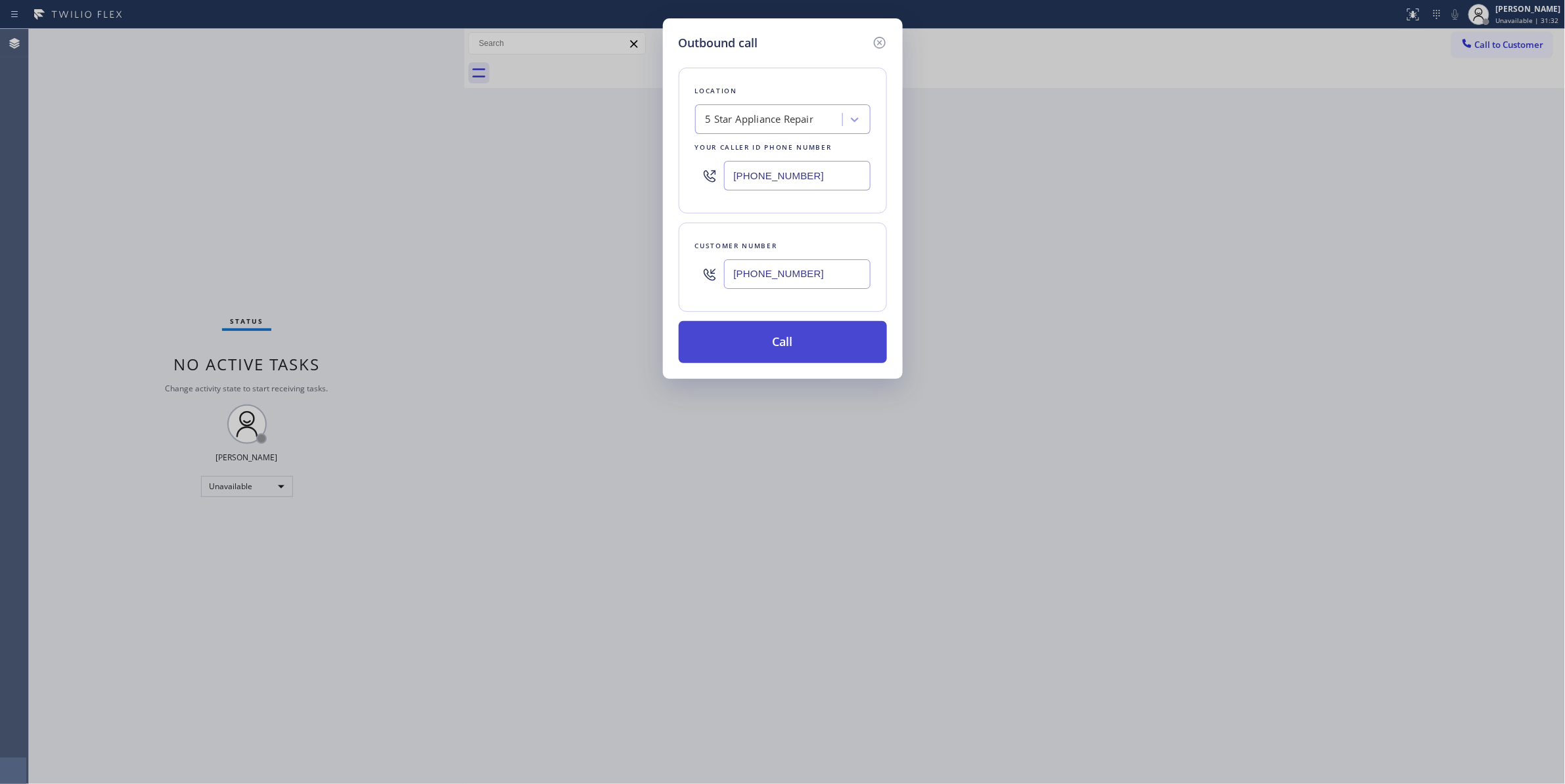
click at [752, 336] on button "Call" at bounding box center [782, 342] width 208 height 42
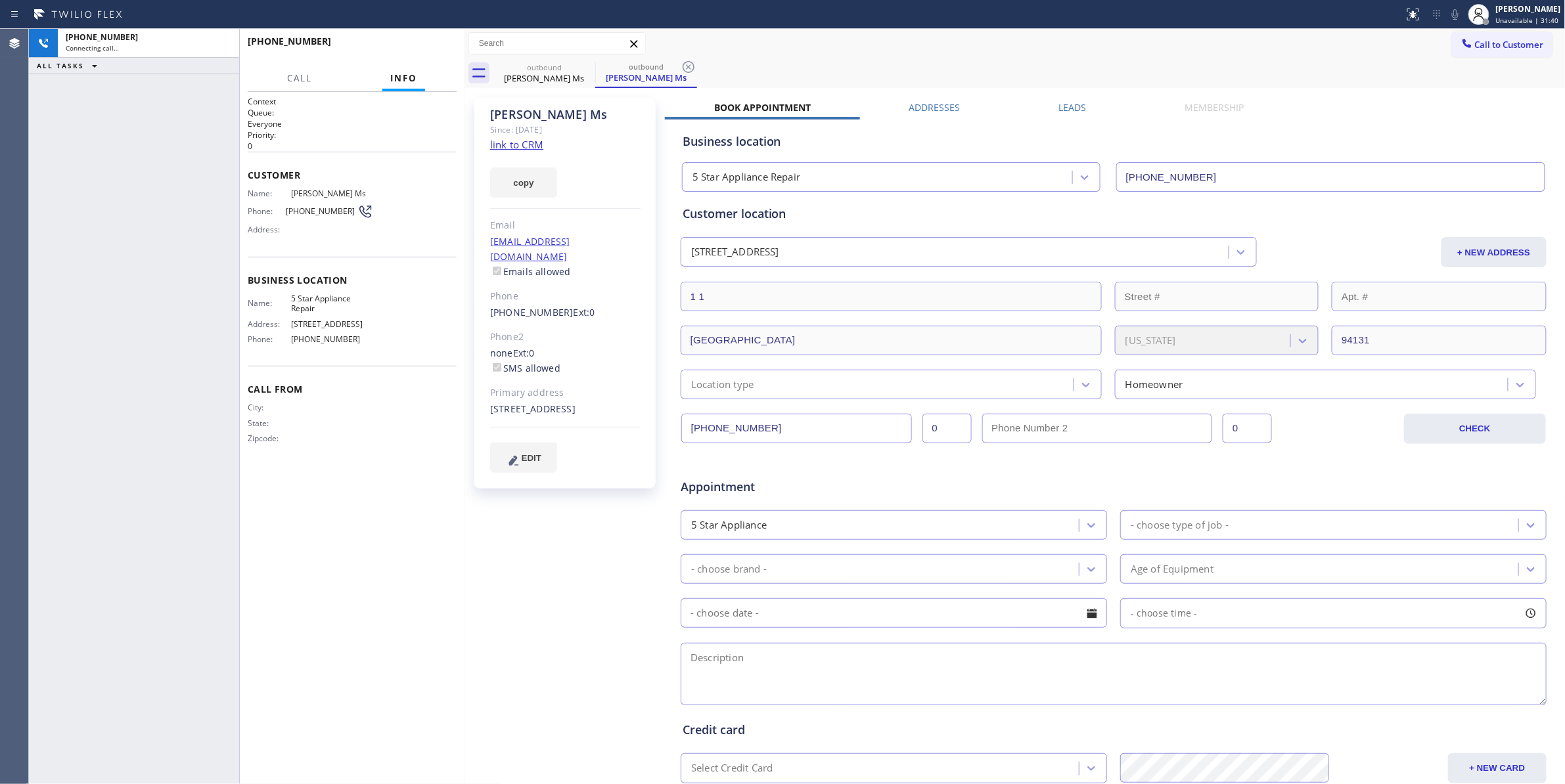
type input "[PHONE_NUMBER]"
drag, startPoint x: 403, startPoint y: 431, endPoint x: 421, endPoint y: 2, distance: 429.4
click at [403, 426] on div "City: State: Zipcode:" at bounding box center [352, 425] width 209 height 46
click at [693, 69] on icon at bounding box center [688, 67] width 12 height 12
click at [430, 50] on span "HANG UP" at bounding box center [425, 47] width 40 height 9
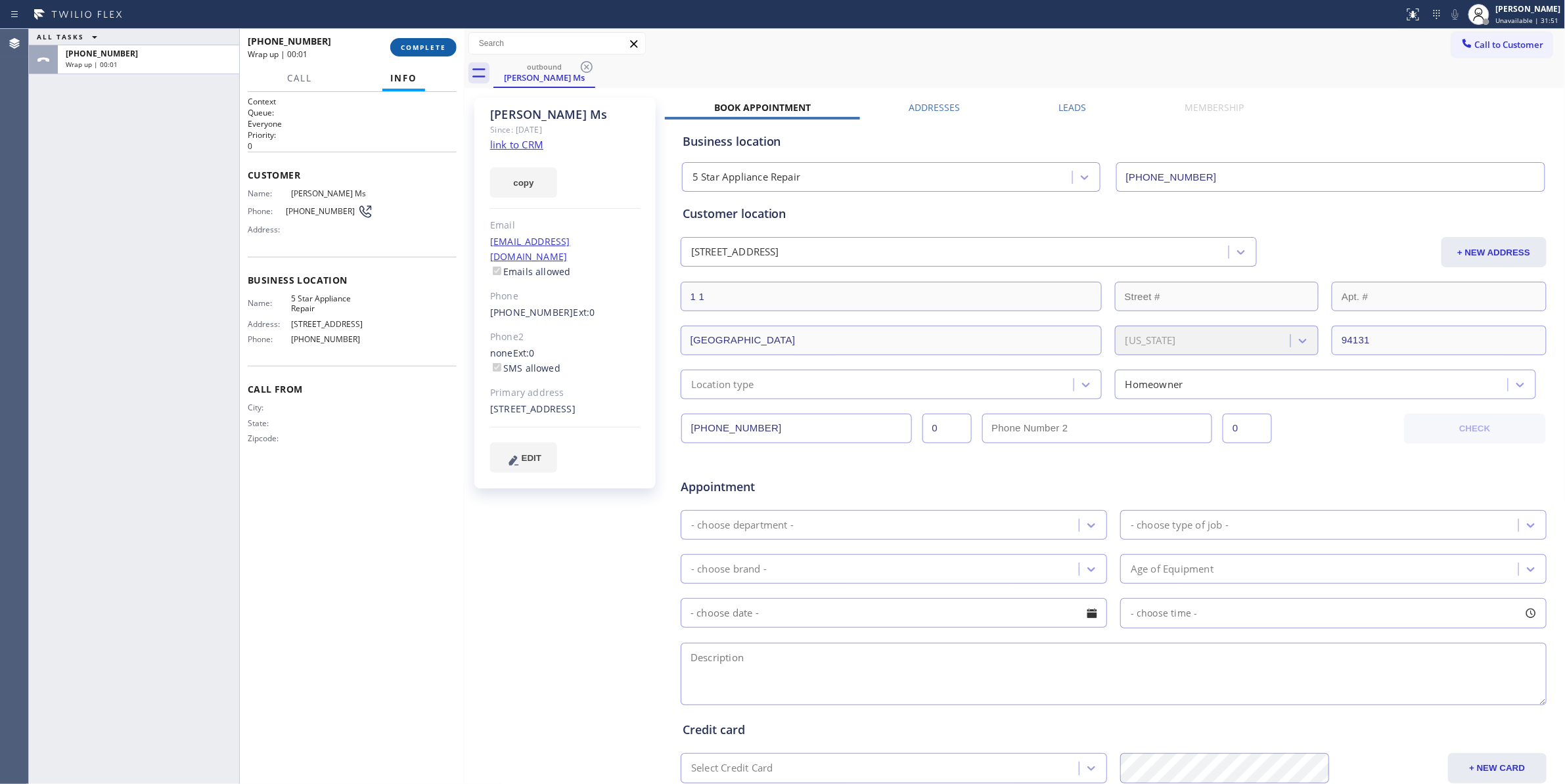
click at [437, 45] on span "COMPLETE" at bounding box center [423, 47] width 45 height 9
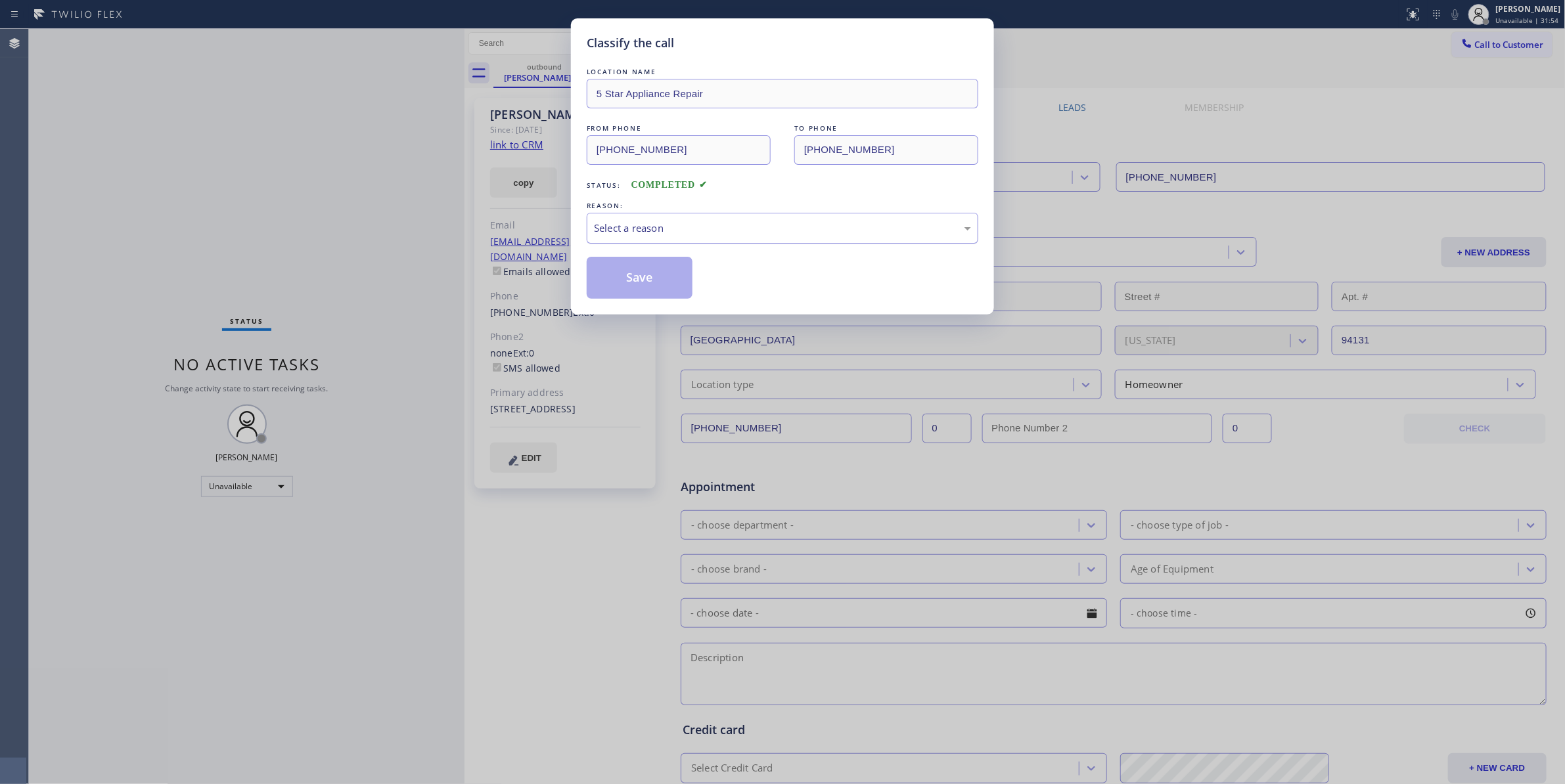
click at [651, 227] on div "Select a reason" at bounding box center [782, 228] width 377 height 15
click at [634, 279] on button "Save" at bounding box center [639, 278] width 106 height 42
click at [634, 263] on button "Save" at bounding box center [639, 278] width 106 height 42
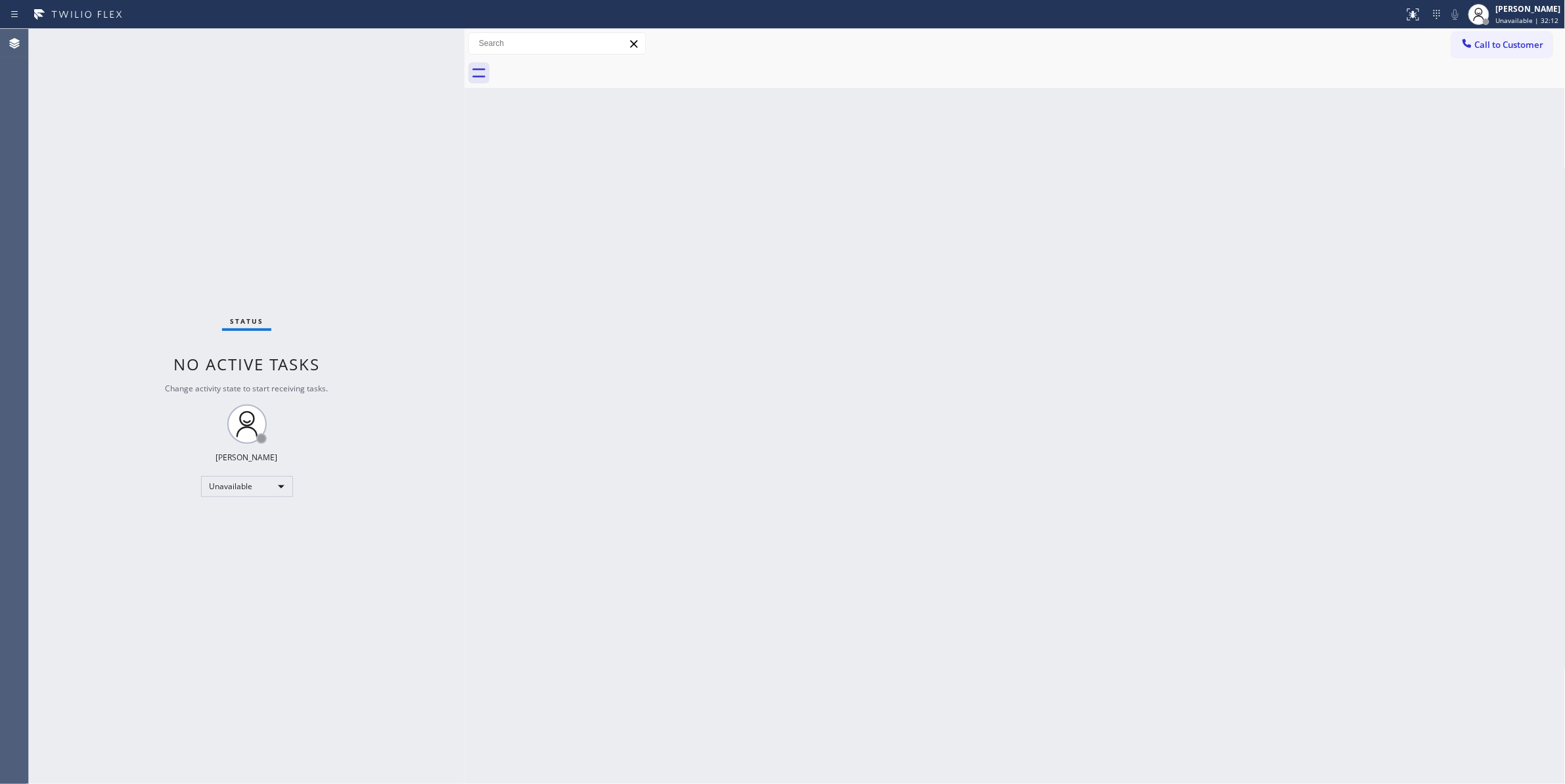
drag, startPoint x: 1522, startPoint y: 49, endPoint x: 1502, endPoint y: 53, distance: 20.4
click at [1522, 50] on span "Call to Customer" at bounding box center [1509, 45] width 69 height 12
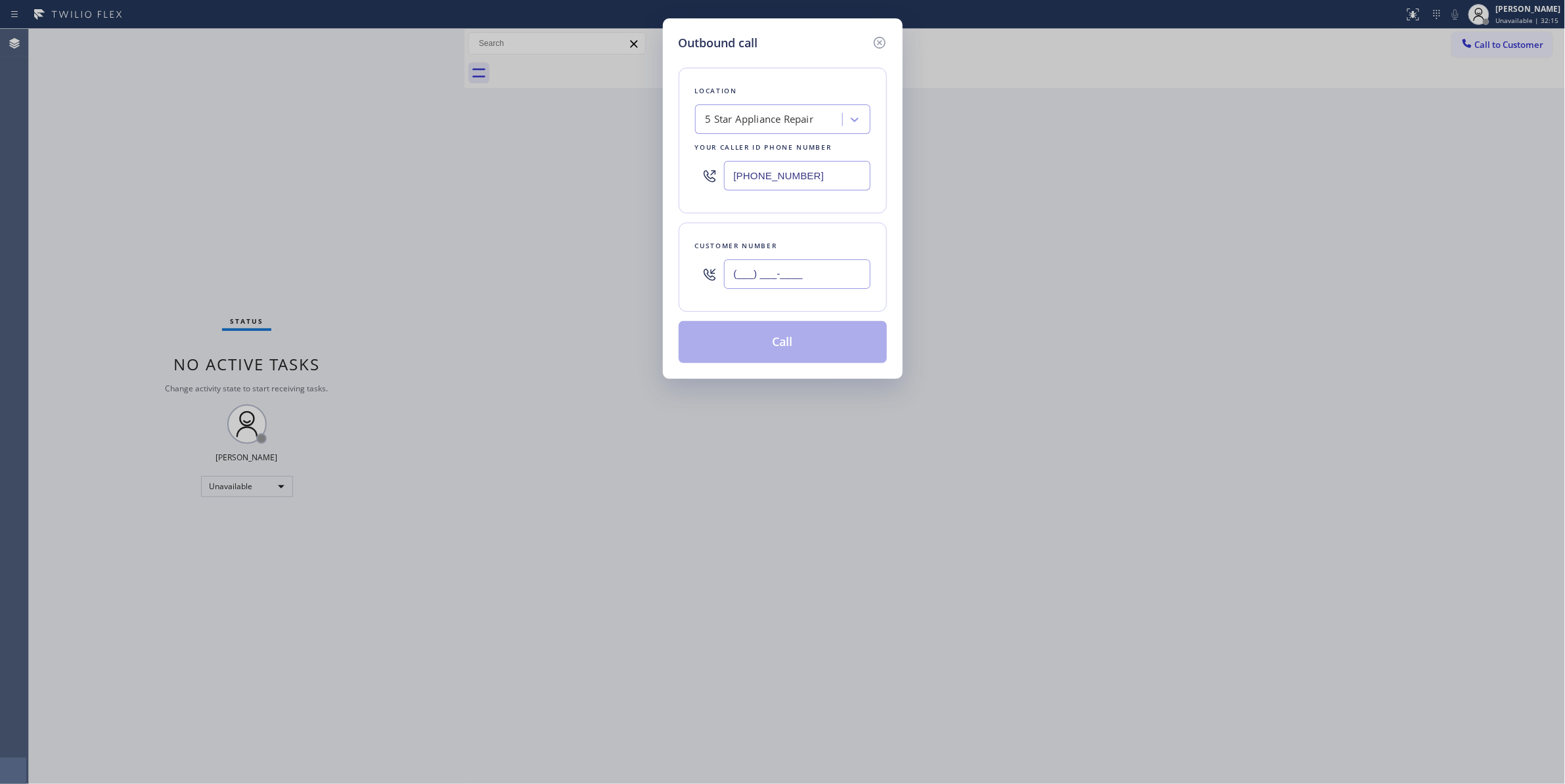
click at [784, 276] on input "(___) ___-____" at bounding box center [796, 273] width 147 height 29
paste input "760) 859-9659"
type input "[PHONE_NUMBER]"
paste input "213) 444-7988"
drag, startPoint x: 834, startPoint y: 170, endPoint x: 560, endPoint y: 130, distance: 276.9
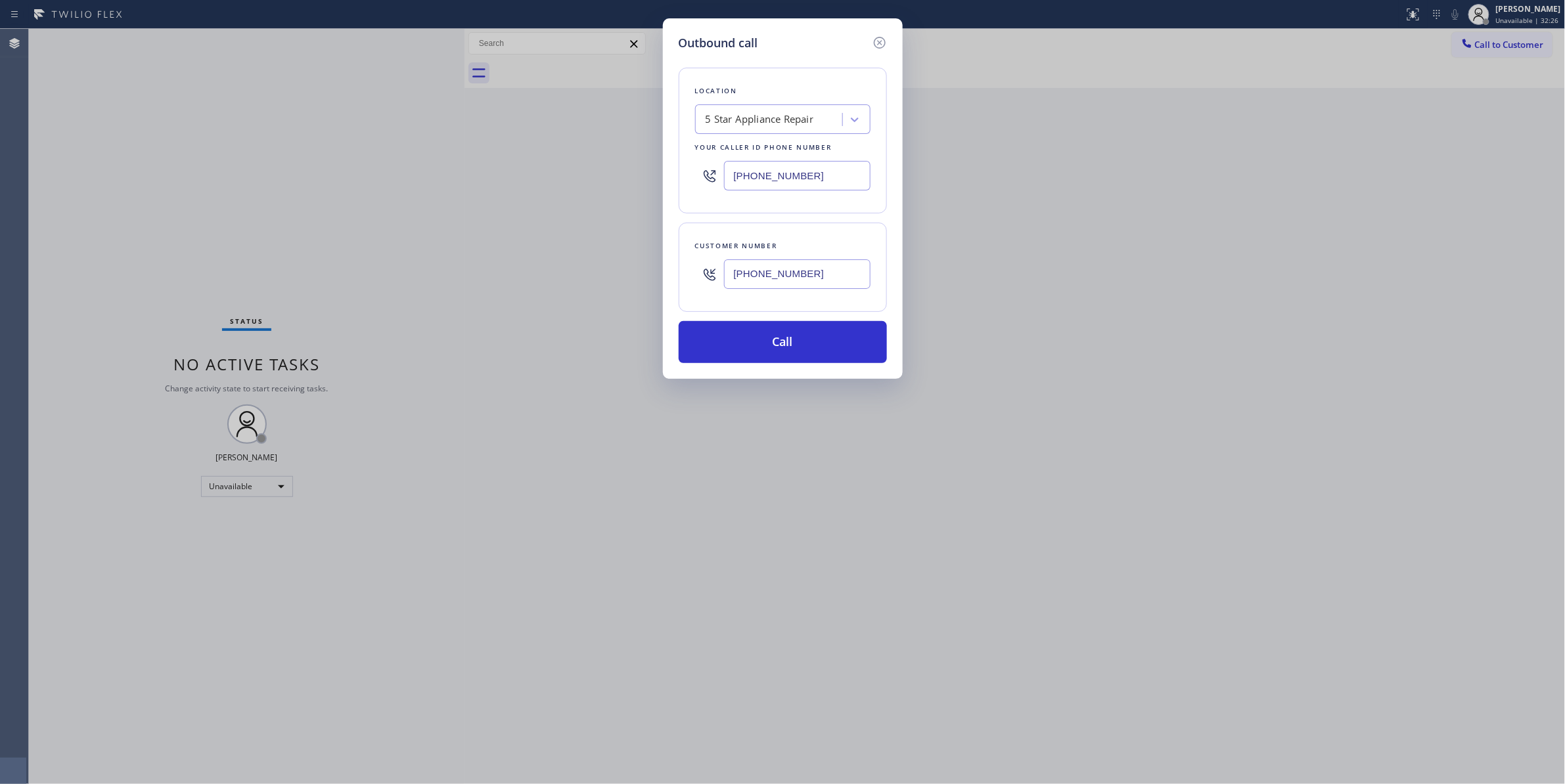
click at [560, 130] on div "Outbound call Location 5 Star Appliance Repair Your caller id phone number [PHO…" at bounding box center [782, 392] width 1565 height 784
type input "[PHONE_NUMBER]"
drag, startPoint x: 630, startPoint y: 264, endPoint x: 657, endPoint y: 279, distance: 30.9
click at [629, 265] on div "Outbound call Location 5 Star Appliance Repair Your caller id phone number [PHO…" at bounding box center [782, 392] width 1565 height 784
drag, startPoint x: 852, startPoint y: 279, endPoint x: 595, endPoint y: 290, distance: 257.2
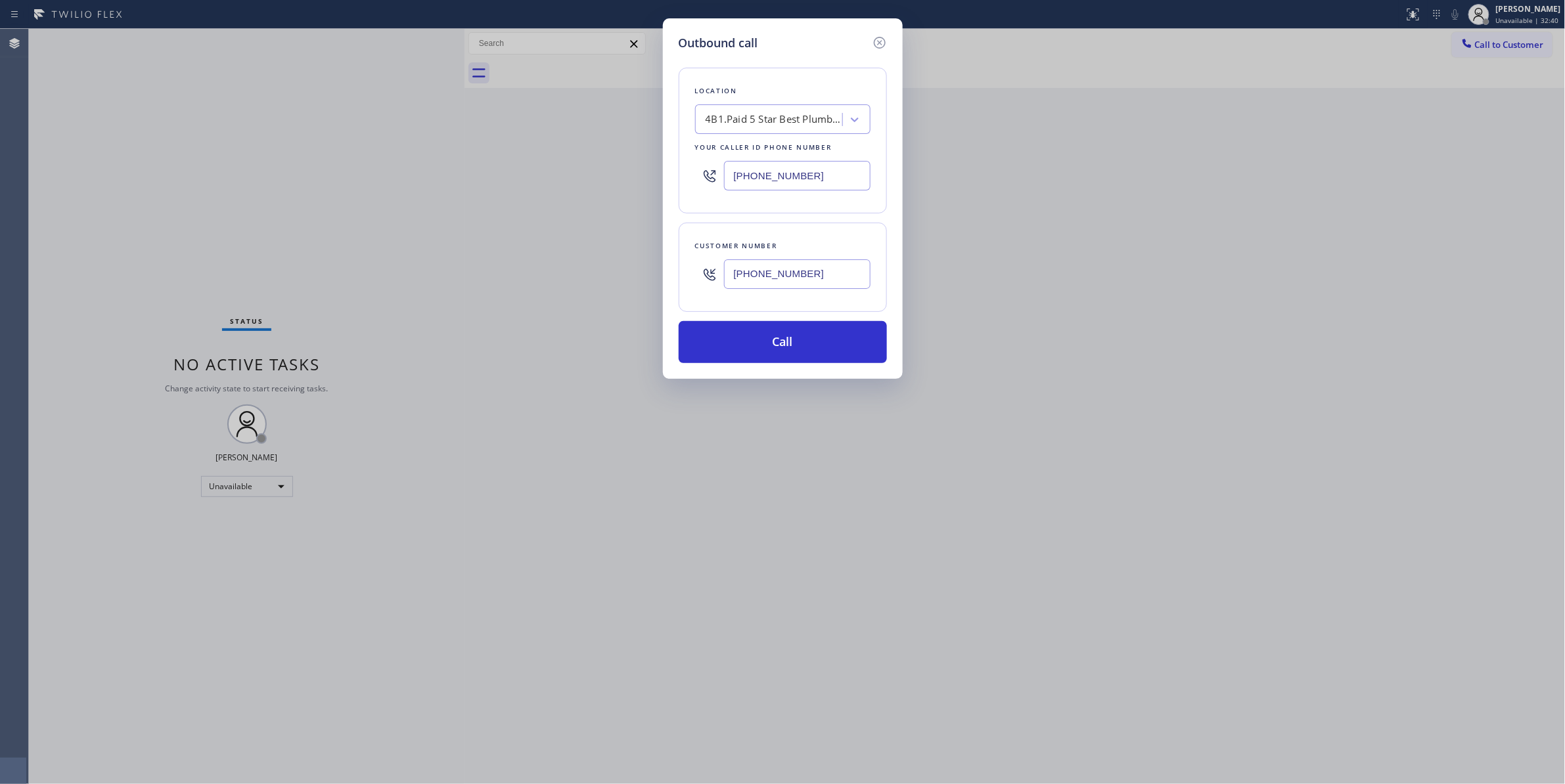
click at [595, 290] on div "Outbound call Location 4B1.Paid 5 Star Best Plumbing LA GLSA Your caller id pho…" at bounding box center [782, 392] width 1565 height 784
click at [766, 342] on button "Call" at bounding box center [782, 342] width 208 height 42
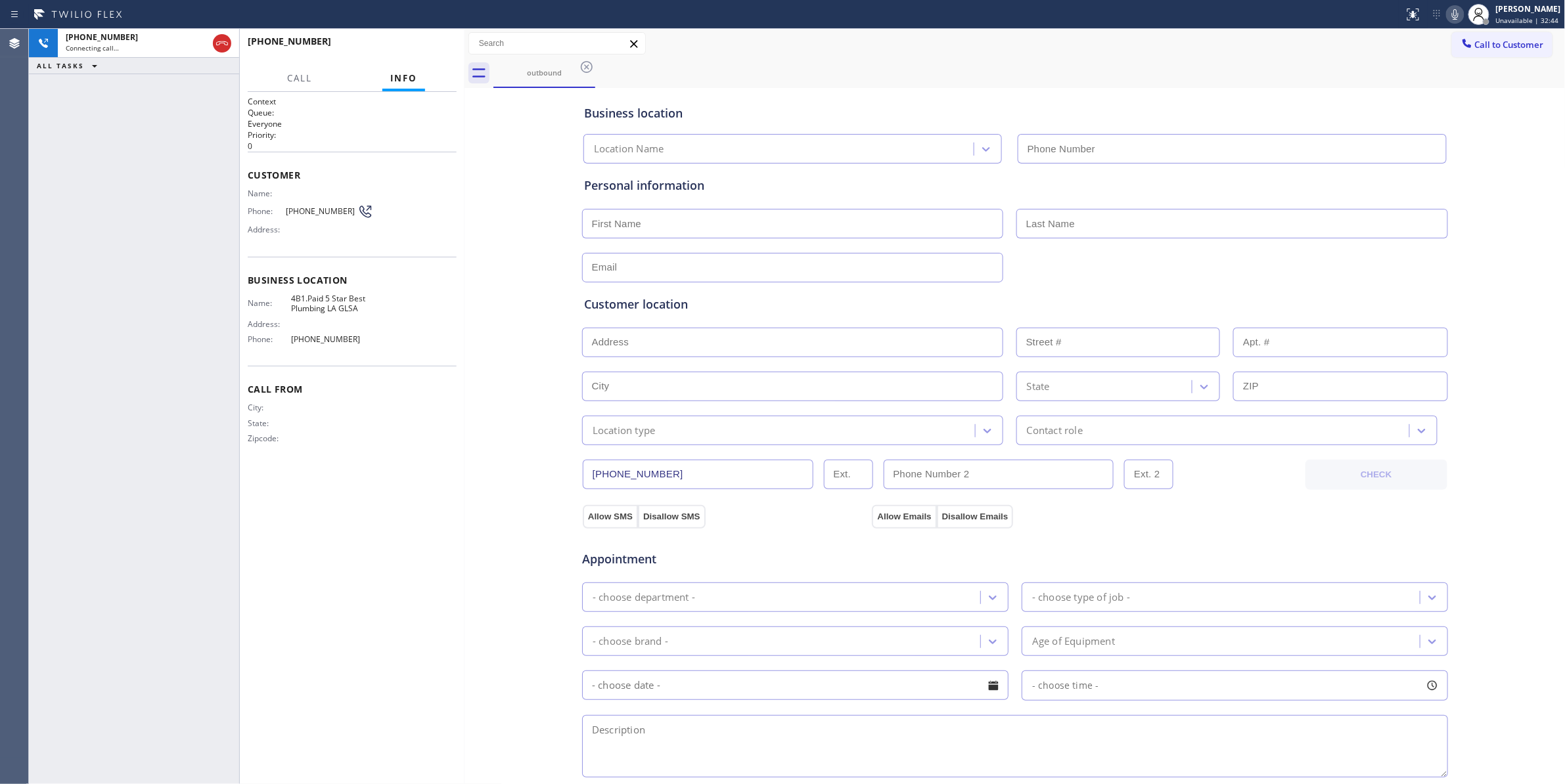
type input "[PHONE_NUMBER]"
drag, startPoint x: 478, startPoint y: 442, endPoint x: 451, endPoint y: 434, distance: 28.2
click at [478, 442] on div "Business location 5 Star Best Plumbing LA GLSA [PHONE_NUMBER] Personal informat…" at bounding box center [1014, 540] width 1095 height 897
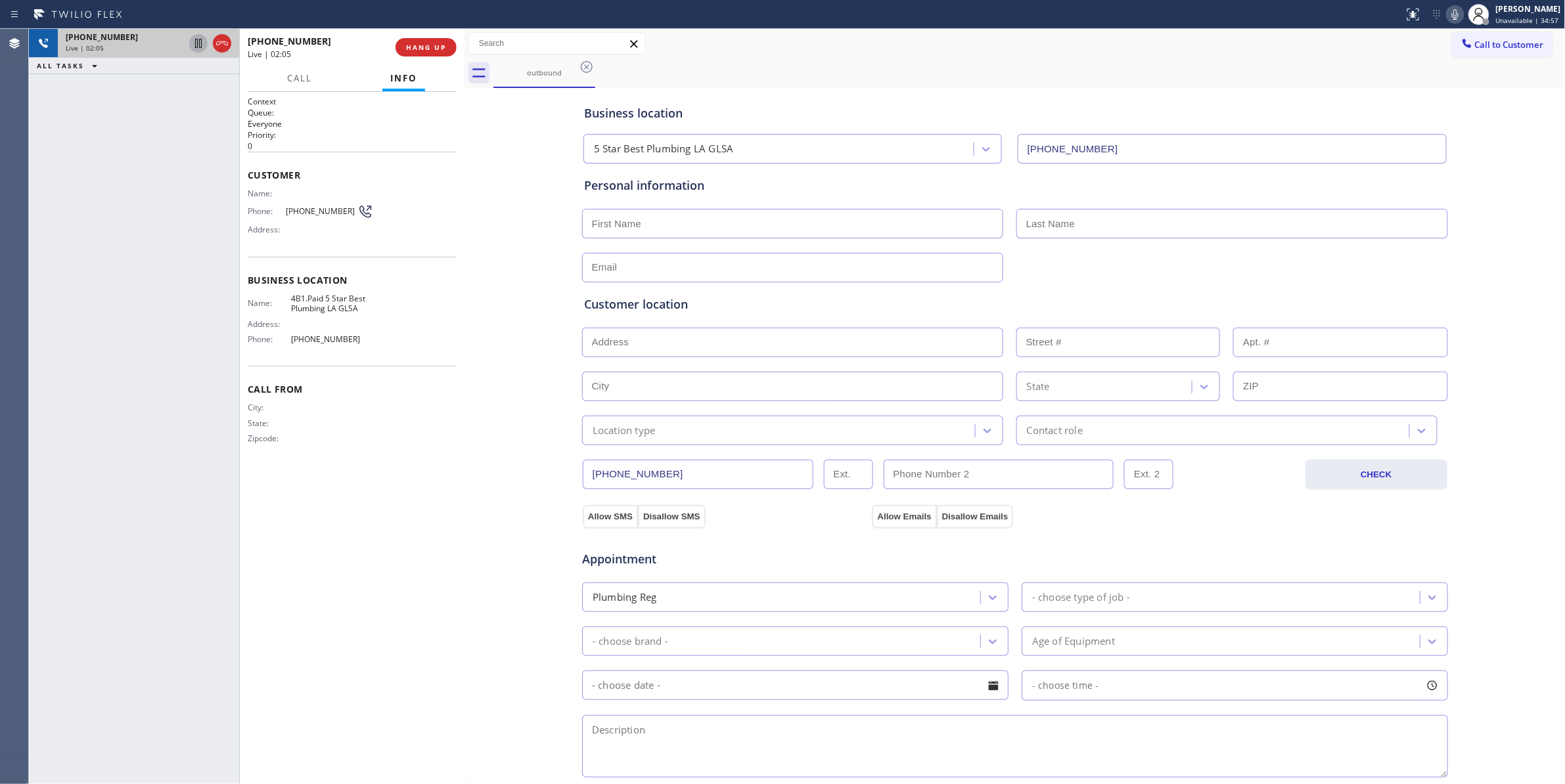
click at [198, 41] on icon at bounding box center [198, 43] width 16 height 16
click at [1446, 9] on div "Status report No issues detected If you experience an issue, please download th…" at bounding box center [1481, 14] width 166 height 29
click at [1447, 14] on icon at bounding box center [1455, 14] width 16 height 16
click at [147, 765] on div "[PHONE_NUMBER] Live | 04:49 ALL TASKS ALL TASKS ACTIVE TASKS TASKS IN WRAP UP" at bounding box center [134, 406] width 210 height 755
click at [200, 40] on icon at bounding box center [198, 44] width 9 height 9
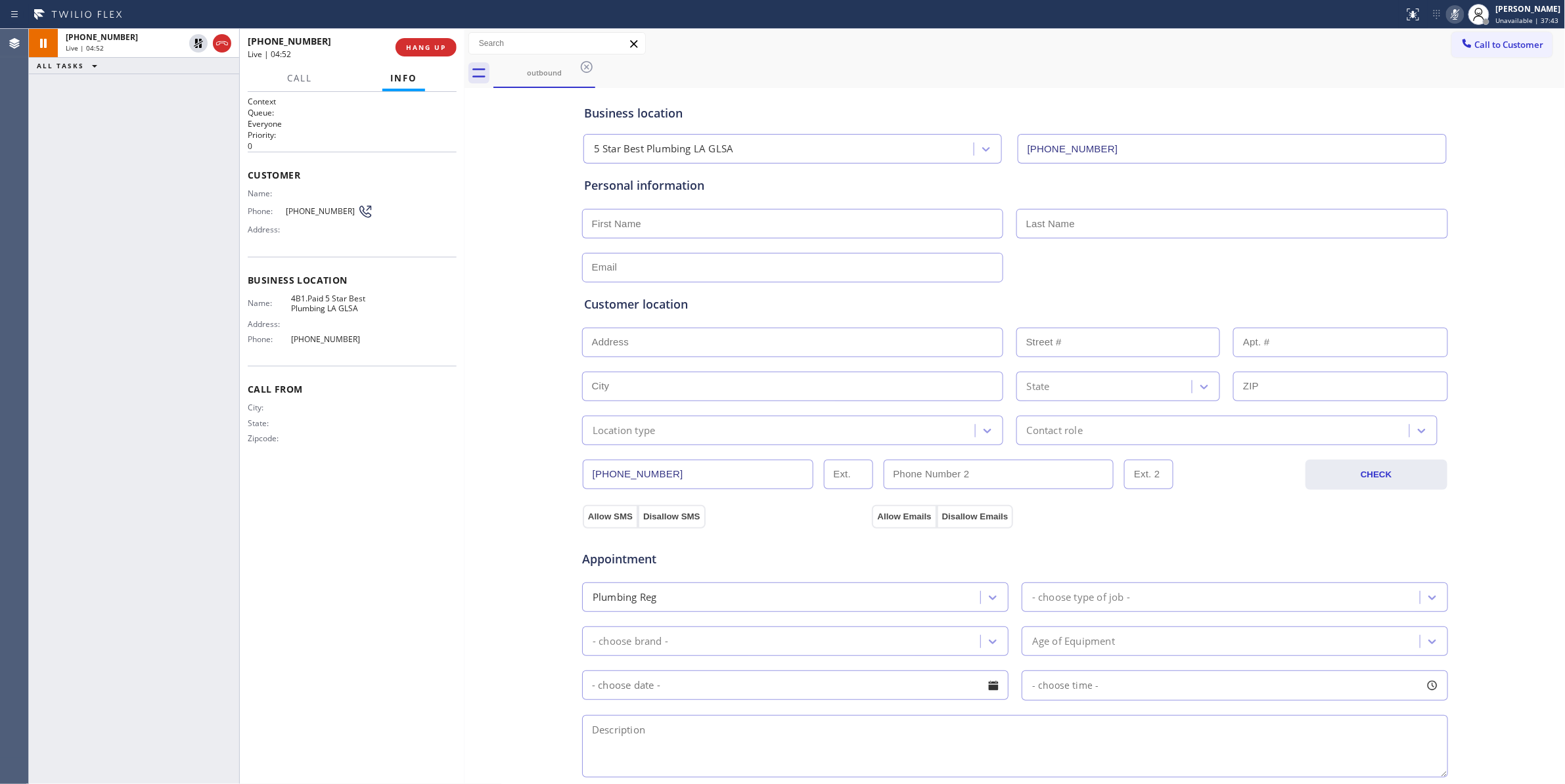
click at [1447, 16] on icon at bounding box center [1455, 14] width 16 height 16
drag, startPoint x: 169, startPoint y: 650, endPoint x: 343, endPoint y: 430, distance: 280.5
click at [175, 613] on div "[PHONE_NUMBER] Live | 05:08 ALL TASKS ALL TASKS ACTIVE TASKS TASKS IN WRAP UP" at bounding box center [134, 406] width 210 height 755
click at [1452, 14] on icon at bounding box center [1455, 14] width 7 height 11
click at [197, 43] on icon at bounding box center [198, 44] width 7 height 9
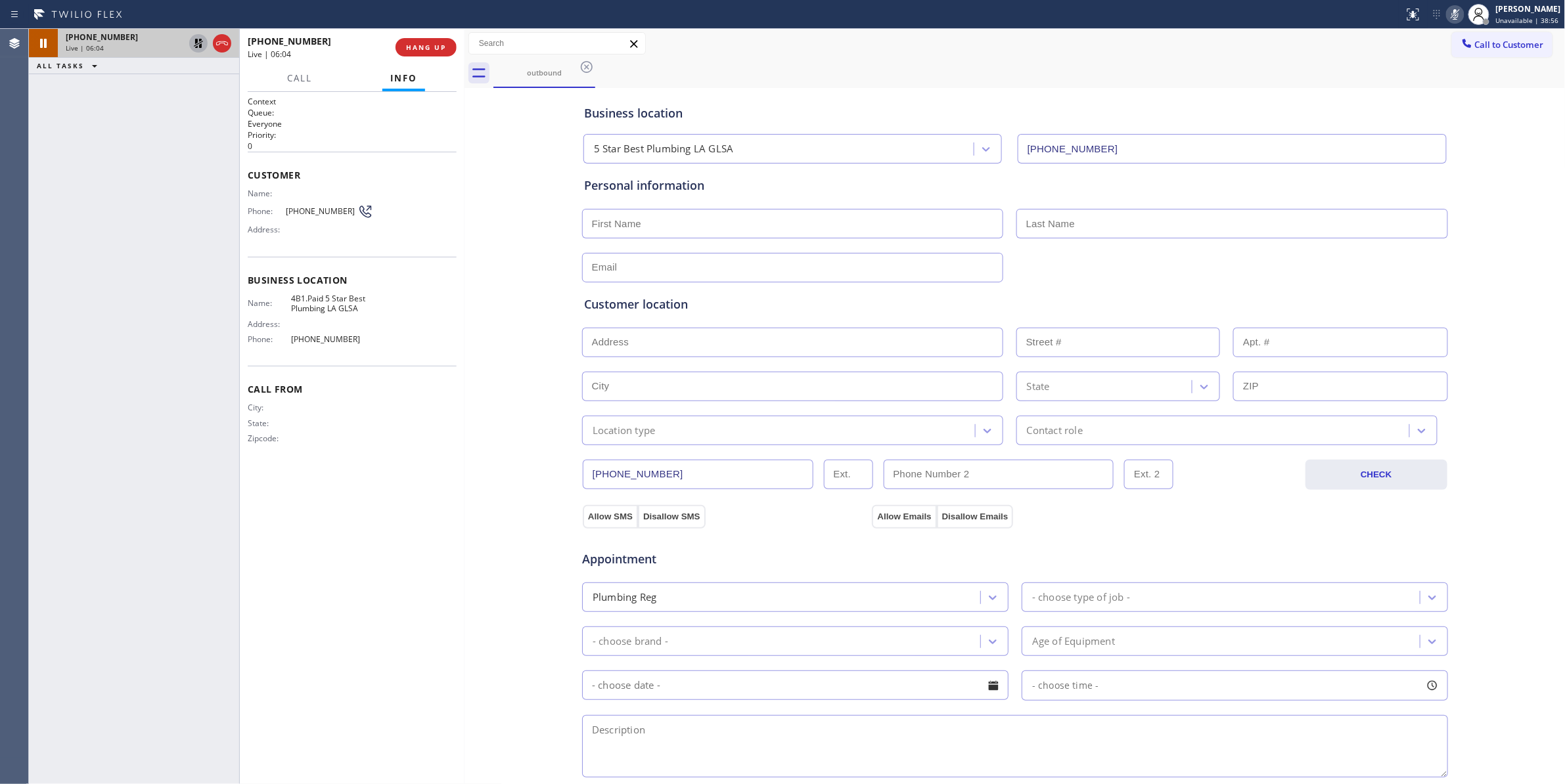
click at [142, 672] on div "[PHONE_NUMBER] Live | 06:04 ALL TASKS ALL TASKS ACTIVE TASKS TASKS IN WRAP UP" at bounding box center [134, 406] width 210 height 755
click at [193, 41] on icon at bounding box center [198, 43] width 16 height 16
click at [1447, 14] on icon at bounding box center [1455, 14] width 16 height 16
click at [458, 641] on div "Context Queue: Everyone Priority: 0 Customer Name: Phone: [PHONE_NUMBER] Addres…" at bounding box center [352, 438] width 225 height 692
click at [482, 526] on div "Business location 5 Star Best Plumbing LA GLSA [PHONE_NUMBER] Personal informat…" at bounding box center [1014, 540] width 1095 height 897
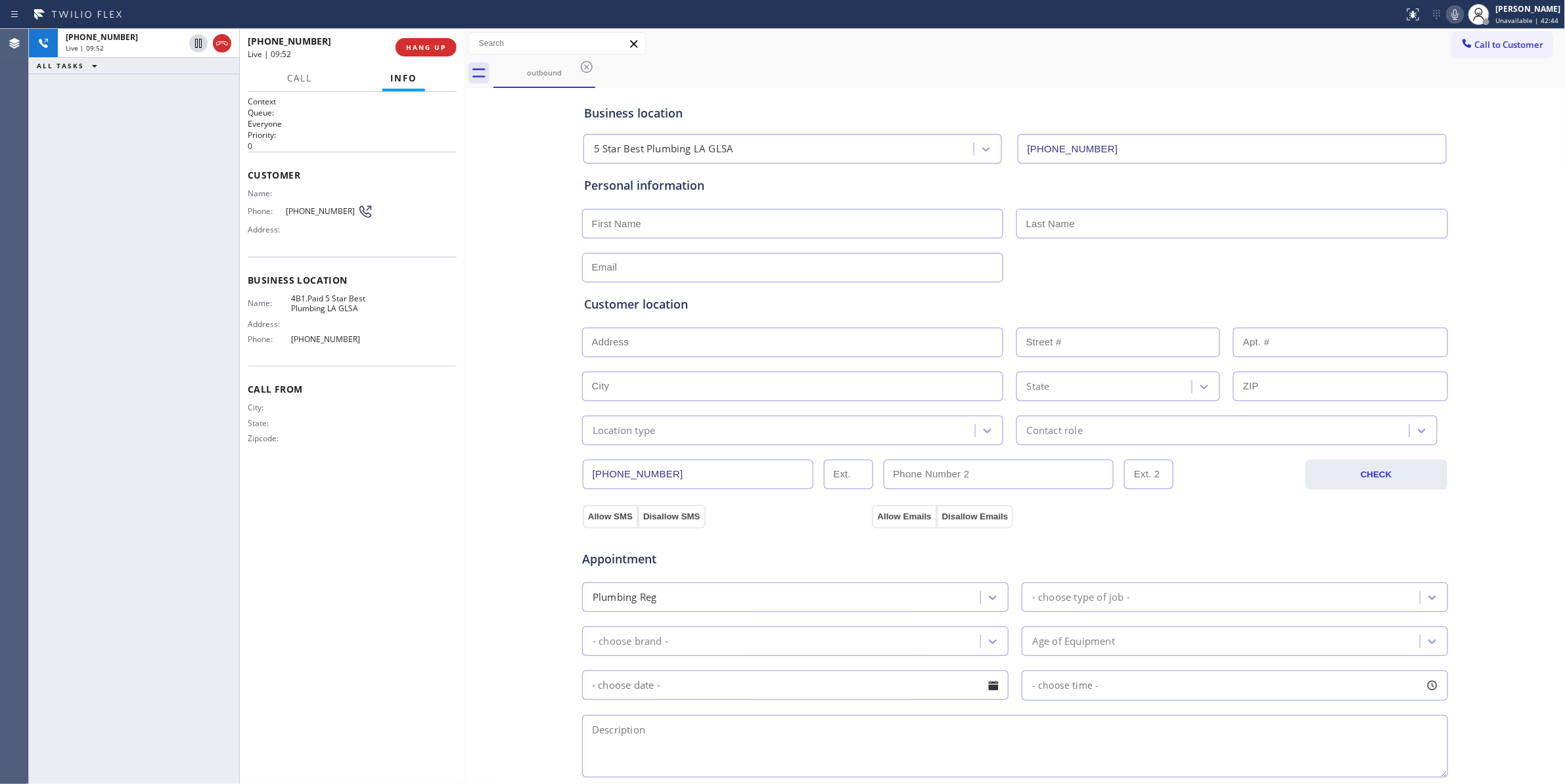
click at [503, 398] on div "Business location 5 Star Best Plumbing LA GLSA [PHONE_NUMBER] Personal informat…" at bounding box center [1014, 540] width 1095 height 897
click at [1191, 116] on div "Business location" at bounding box center [1014, 113] width 862 height 18
click at [705, 229] on input "text" at bounding box center [793, 223] width 421 height 29
paste input "[PERSON_NAME]"
click at [636, 228] on input "[PERSON_NAME]" at bounding box center [793, 223] width 421 height 29
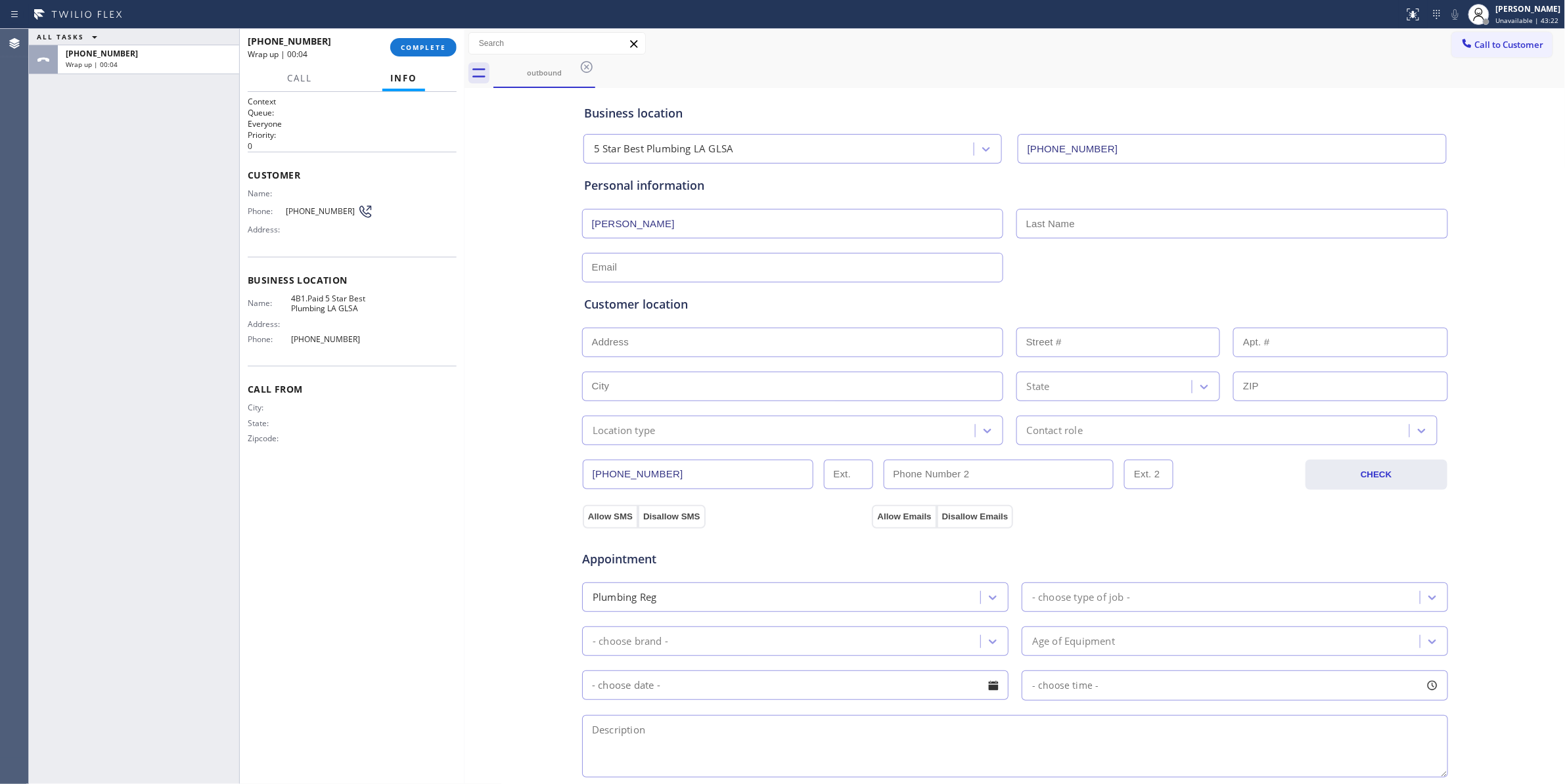
click at [636, 228] on input "[PERSON_NAME]" at bounding box center [793, 223] width 421 height 29
type input "Alysha"
click at [1032, 221] on input "text" at bounding box center [1232, 223] width 431 height 29
paste input "[PERSON_NAME]"
type input "[PERSON_NAME]"
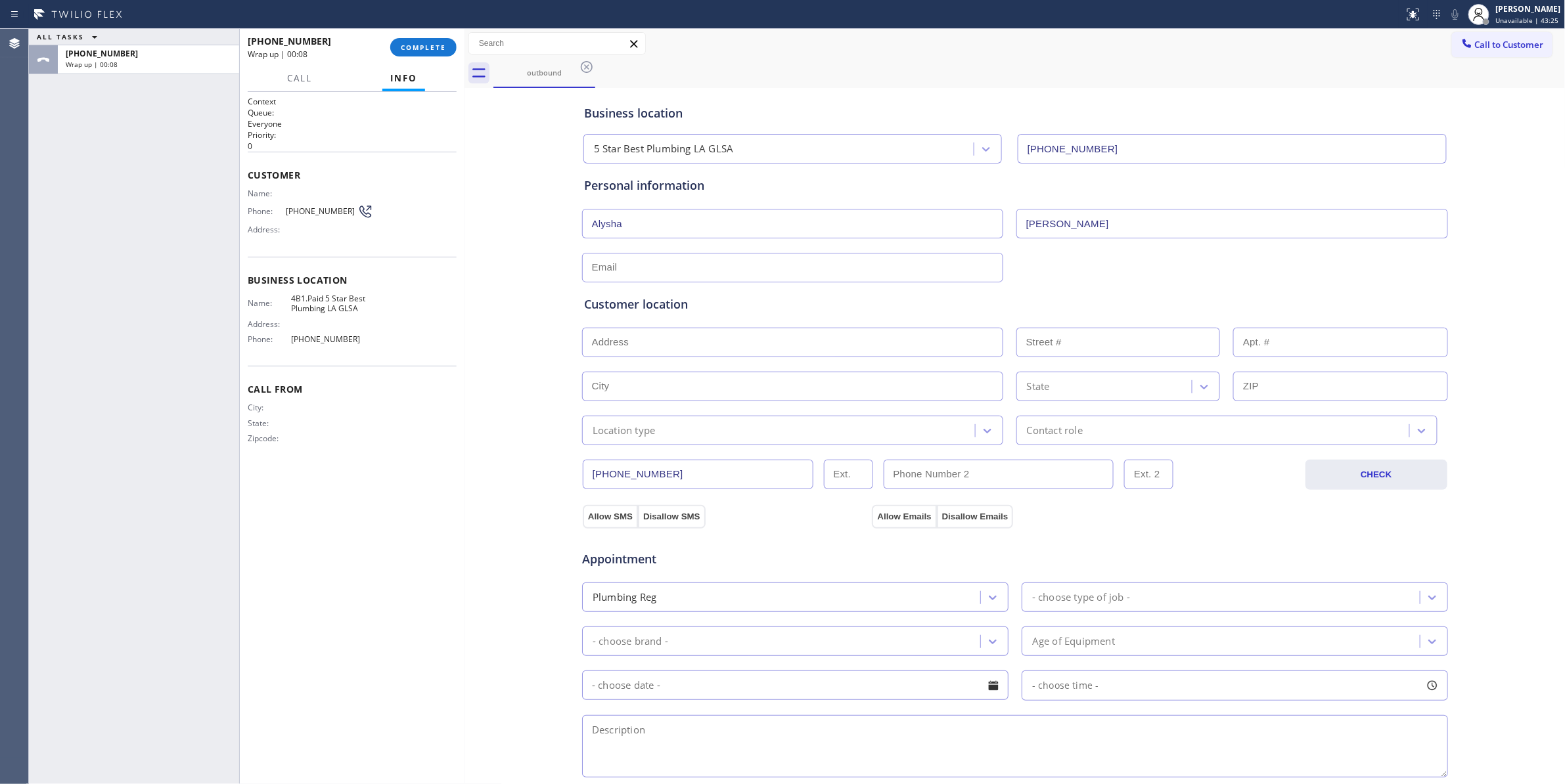
click at [615, 264] on input "text" at bounding box center [793, 267] width 421 height 29
type input "[EMAIL_ADDRESS][DOMAIN_NAME]"
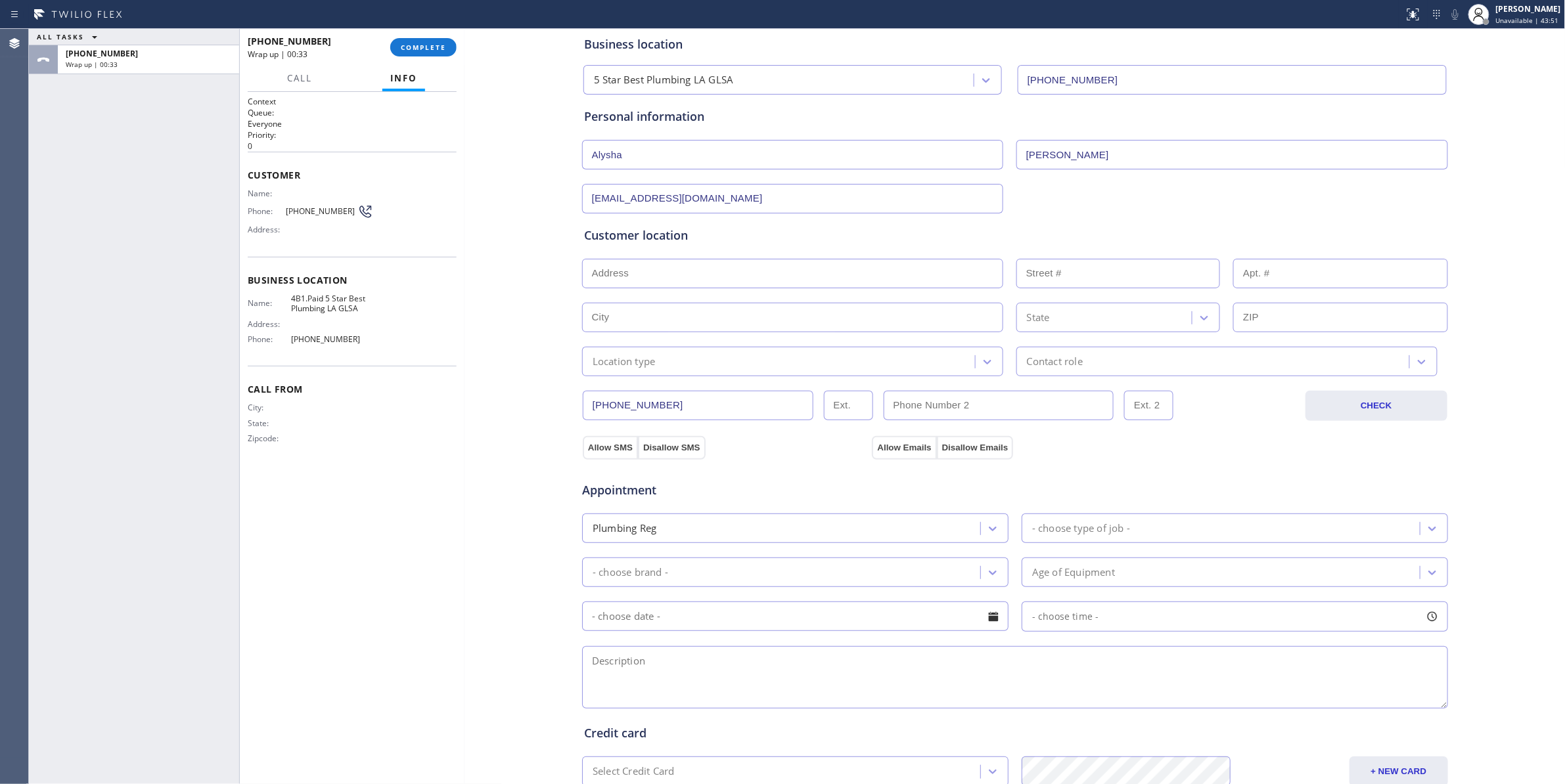
scroll to position [237, 0]
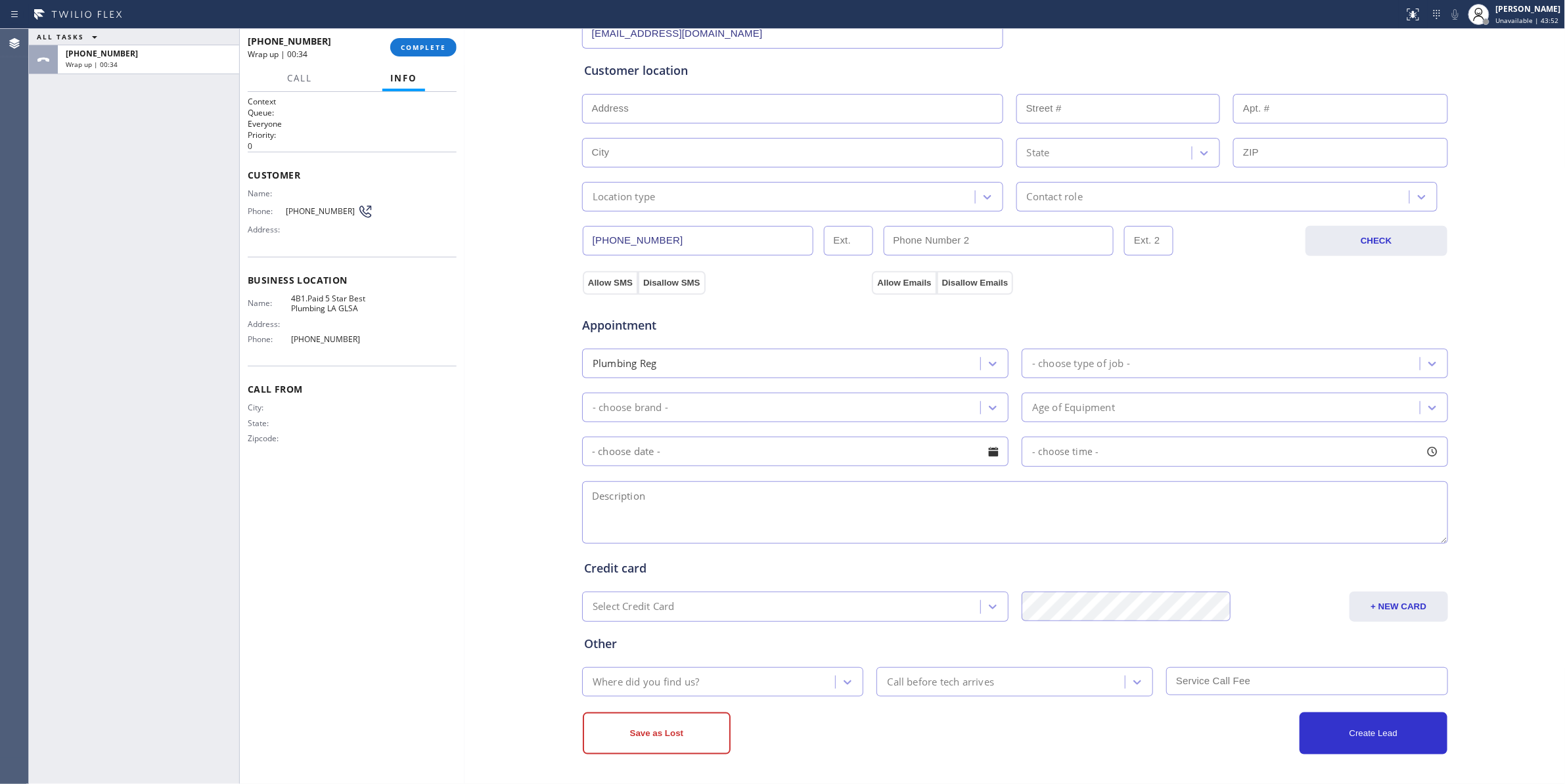
click at [655, 514] on textarea at bounding box center [1015, 512] width 866 height 62
paste textarea "4-7 / $99 / water heater not working error code 11, tankless [DEMOGRAPHIC_DATA]…"
type textarea "4-7 / $99 / water heater not working error code 11, tankless [DEMOGRAPHIC_DATA]…"
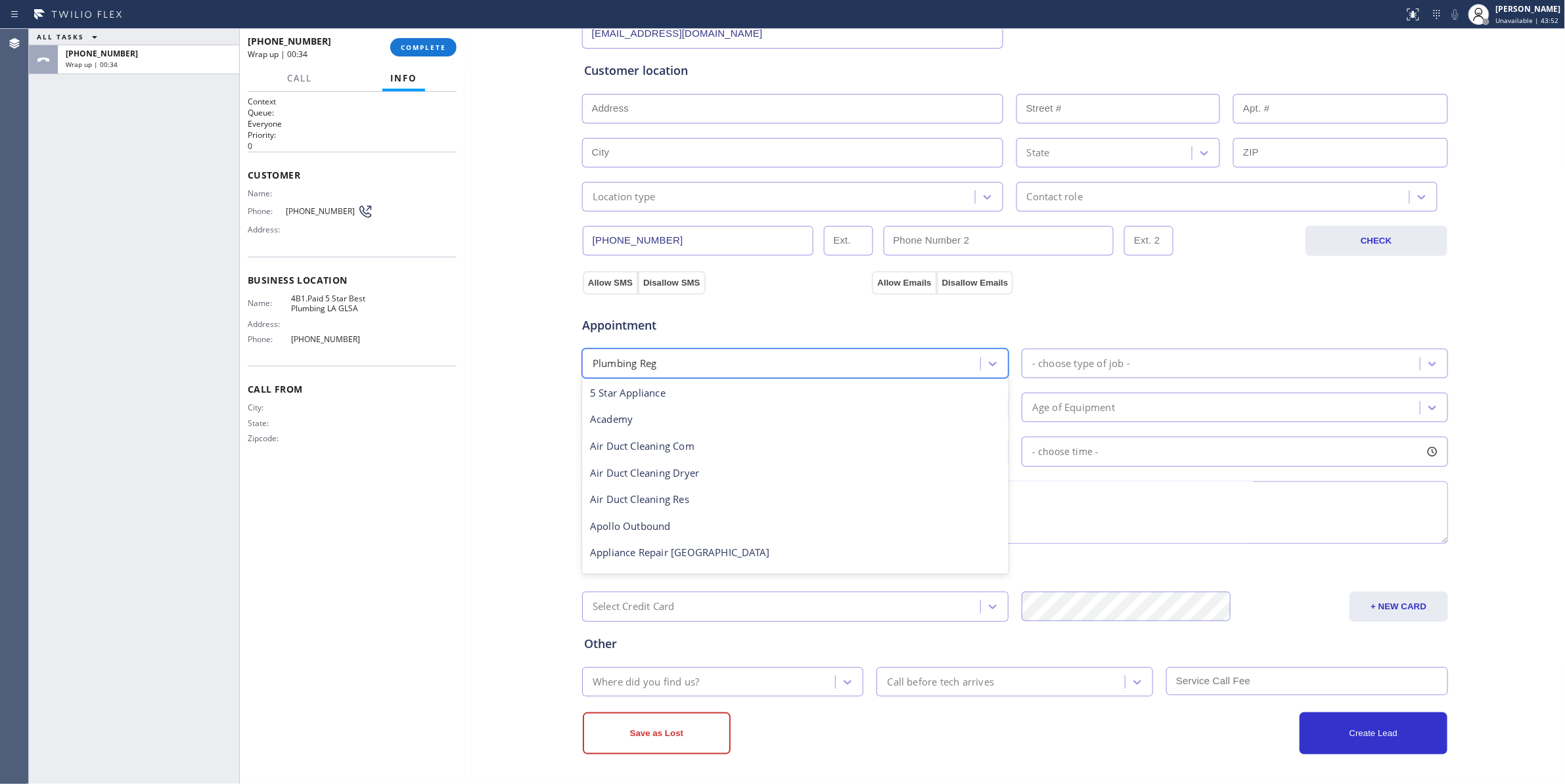
click at [655, 356] on div "Plumbing Reg" at bounding box center [783, 363] width 394 height 23
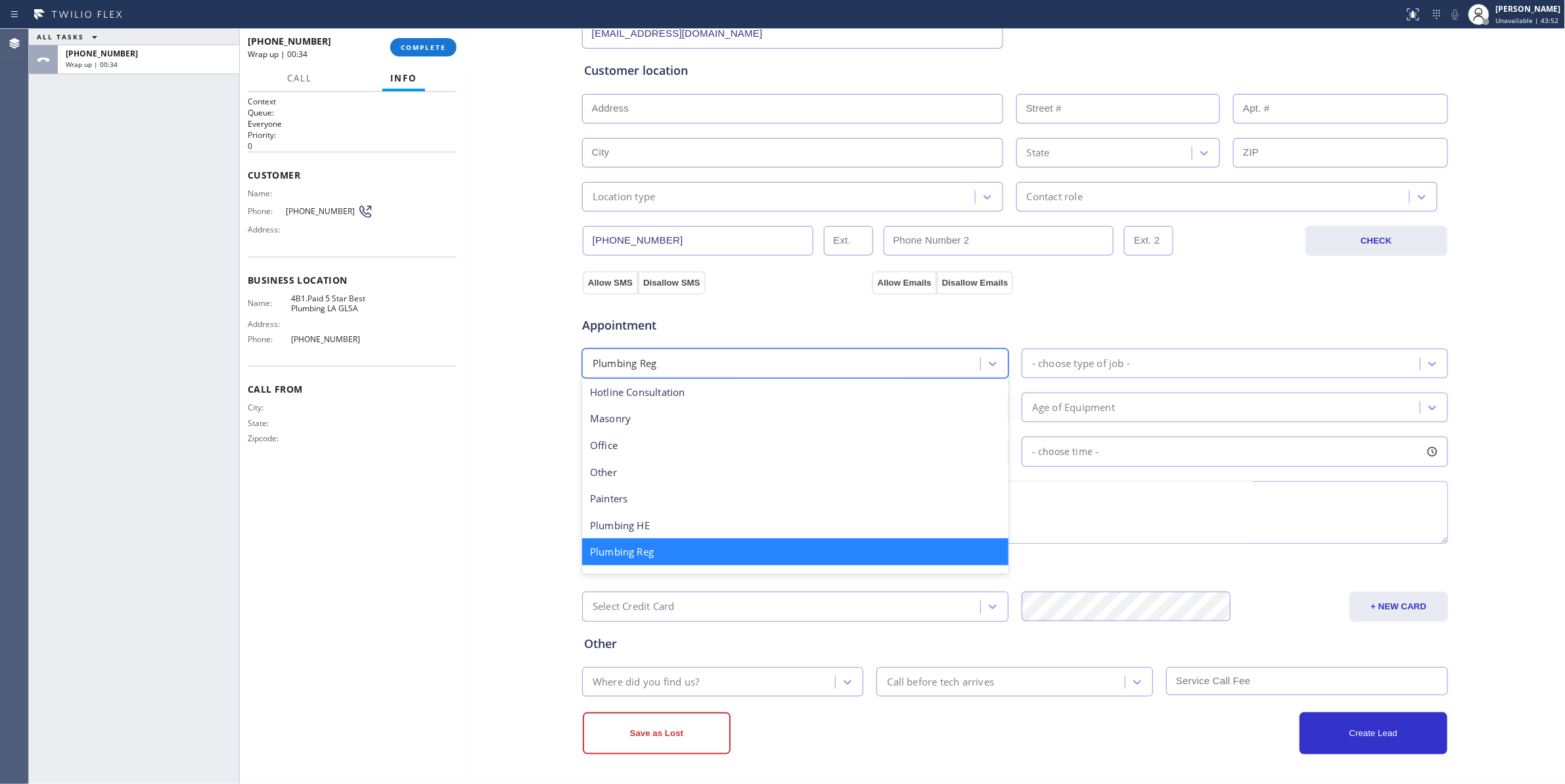
type input "r"
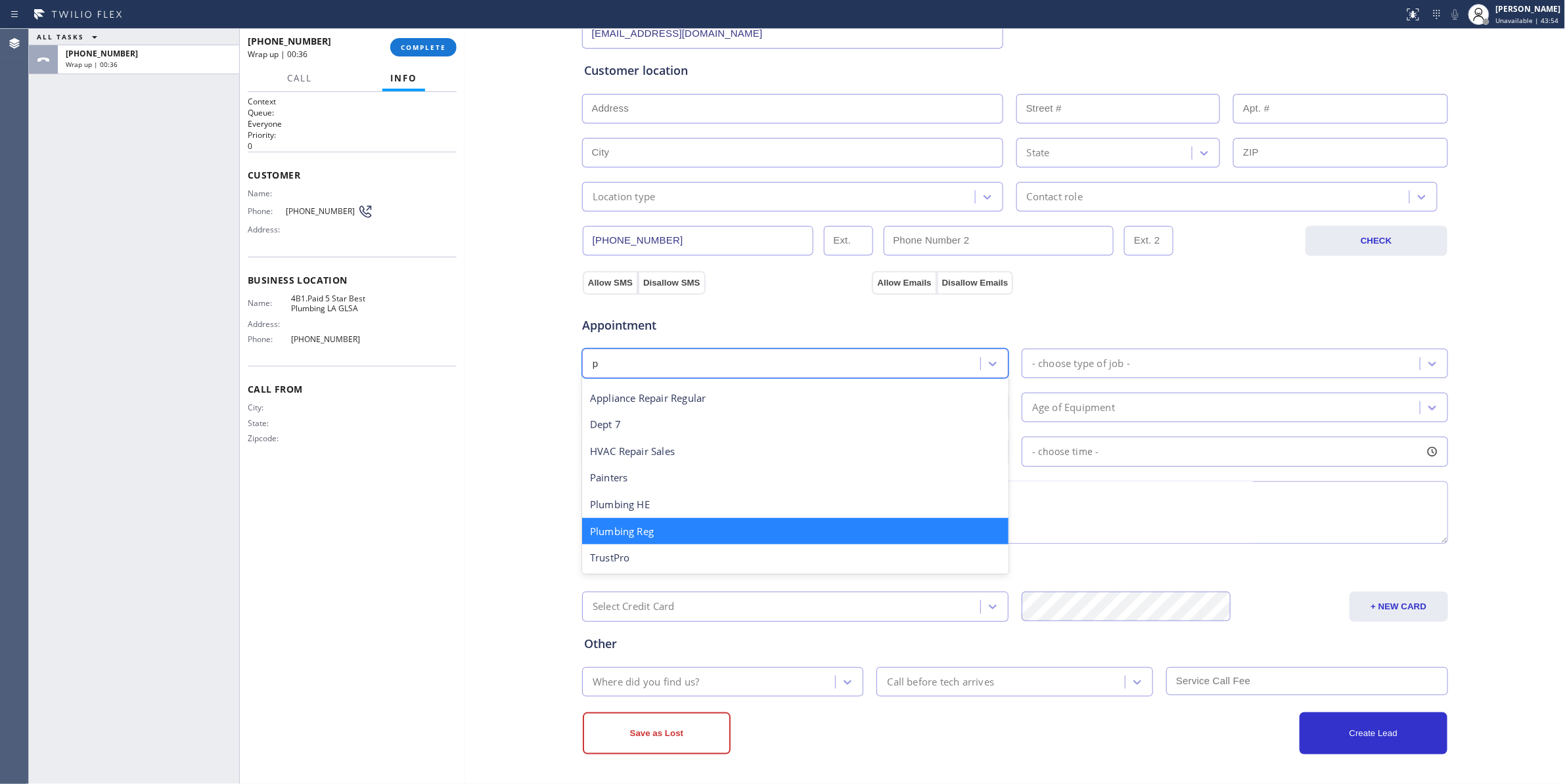
scroll to position [0, 0]
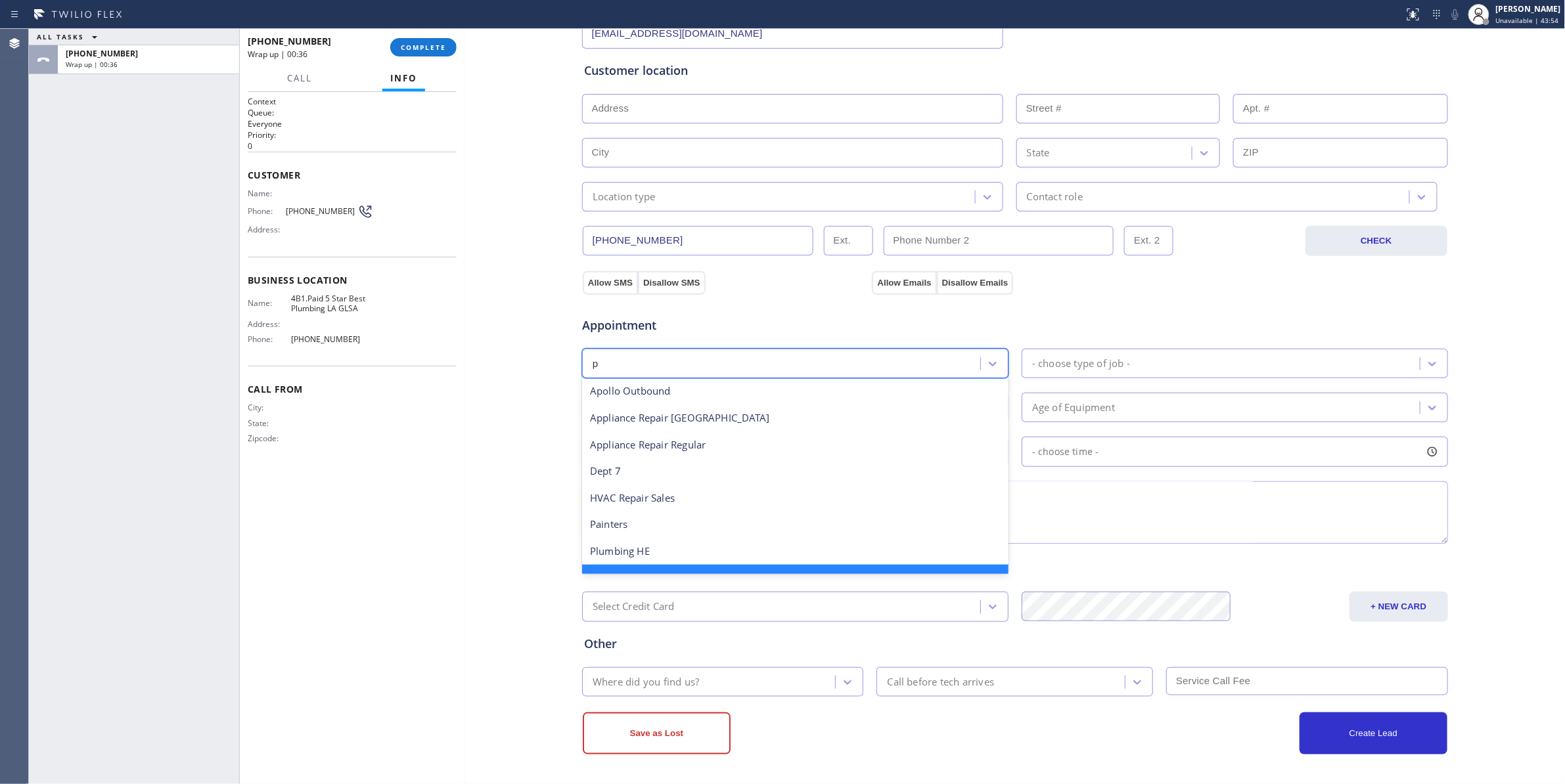
type input "pl"
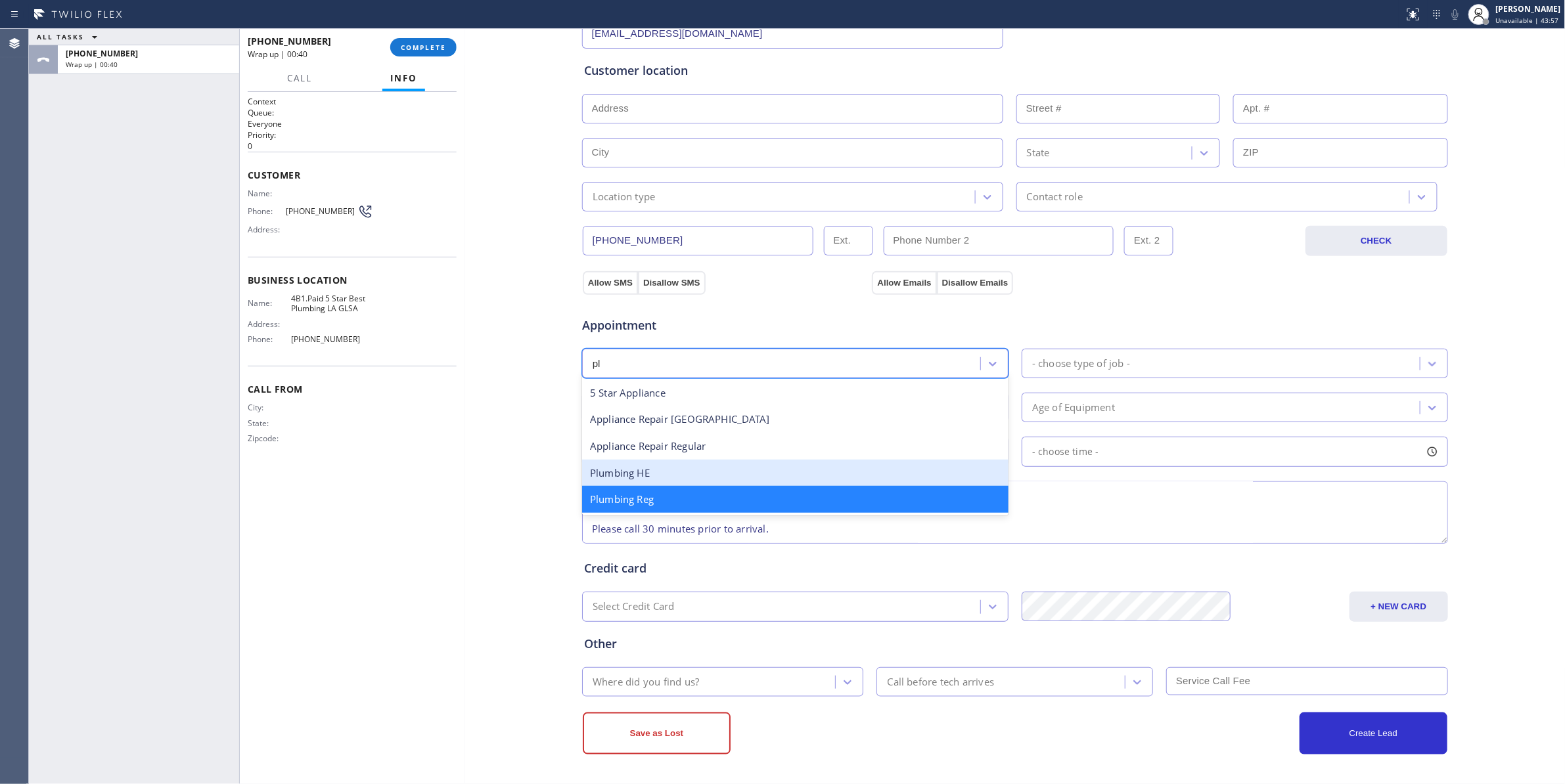
click at [666, 472] on div "Plumbing HE" at bounding box center [795, 473] width 426 height 27
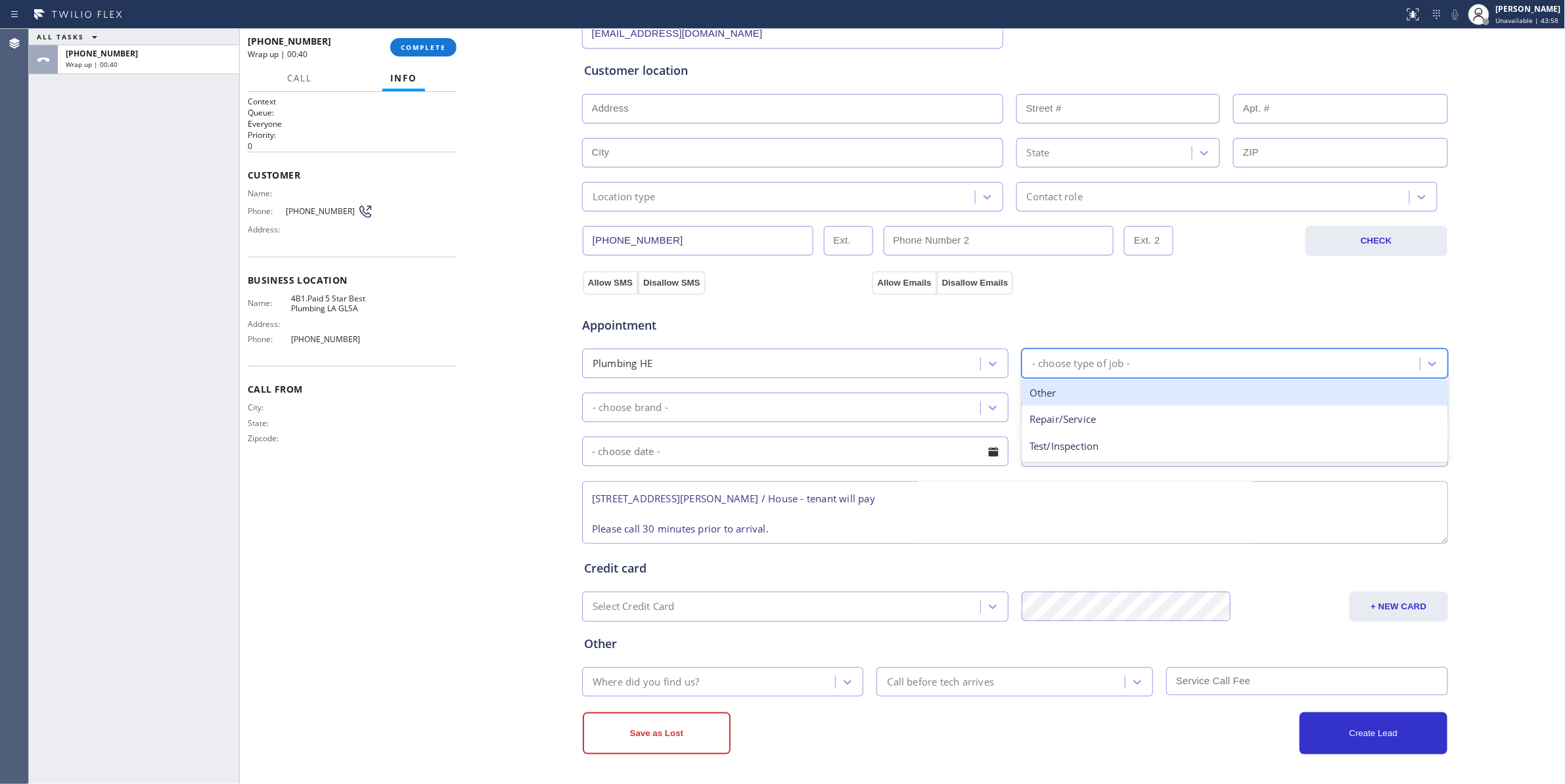
click at [1079, 353] on div "- choose type of job -" at bounding box center [1222, 363] width 394 height 23
type input "w"
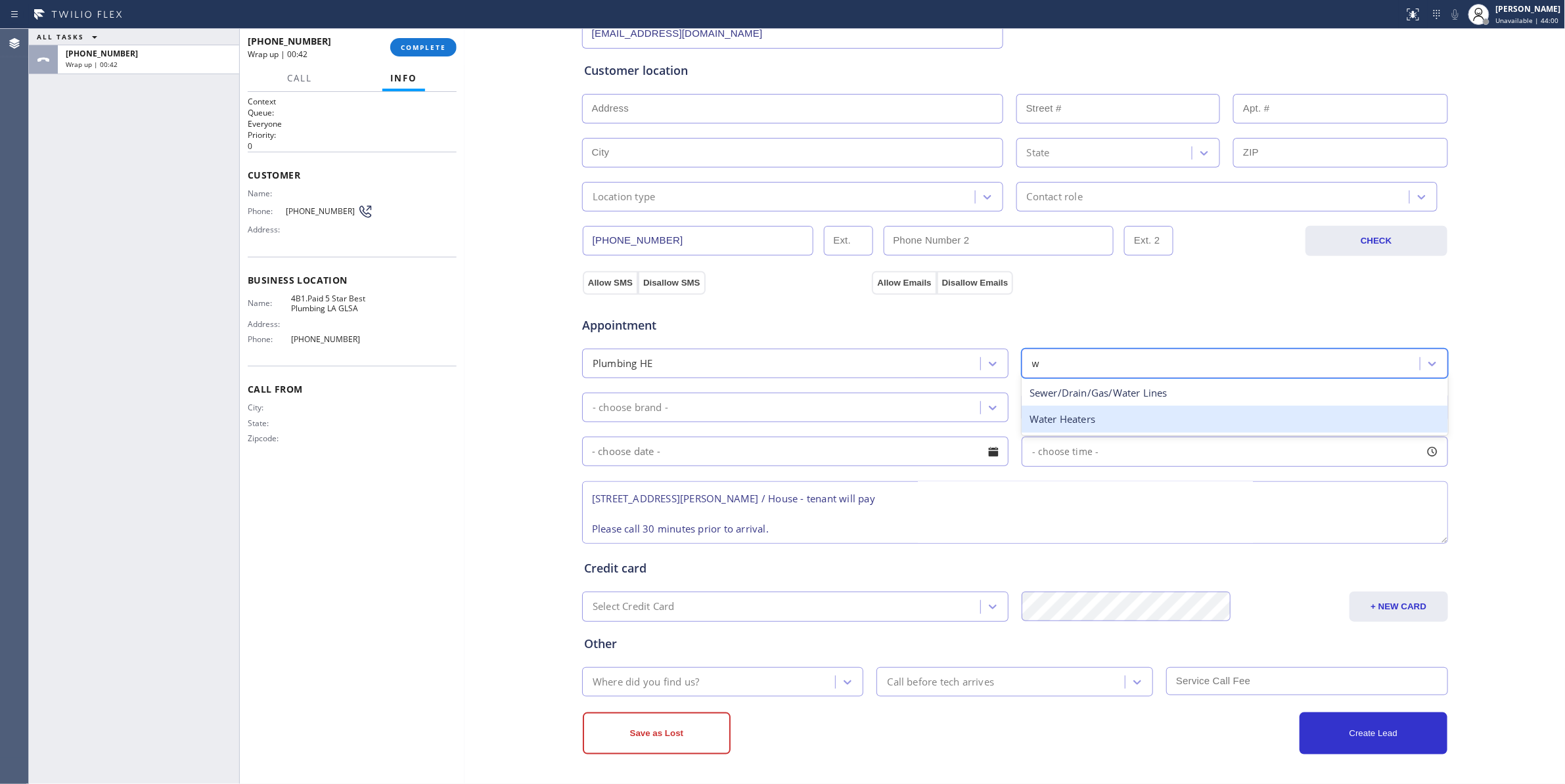
click at [1062, 423] on div "Water Heaters" at bounding box center [1234, 419] width 426 height 27
click at [817, 405] on div "- choose brand -" at bounding box center [783, 407] width 394 height 23
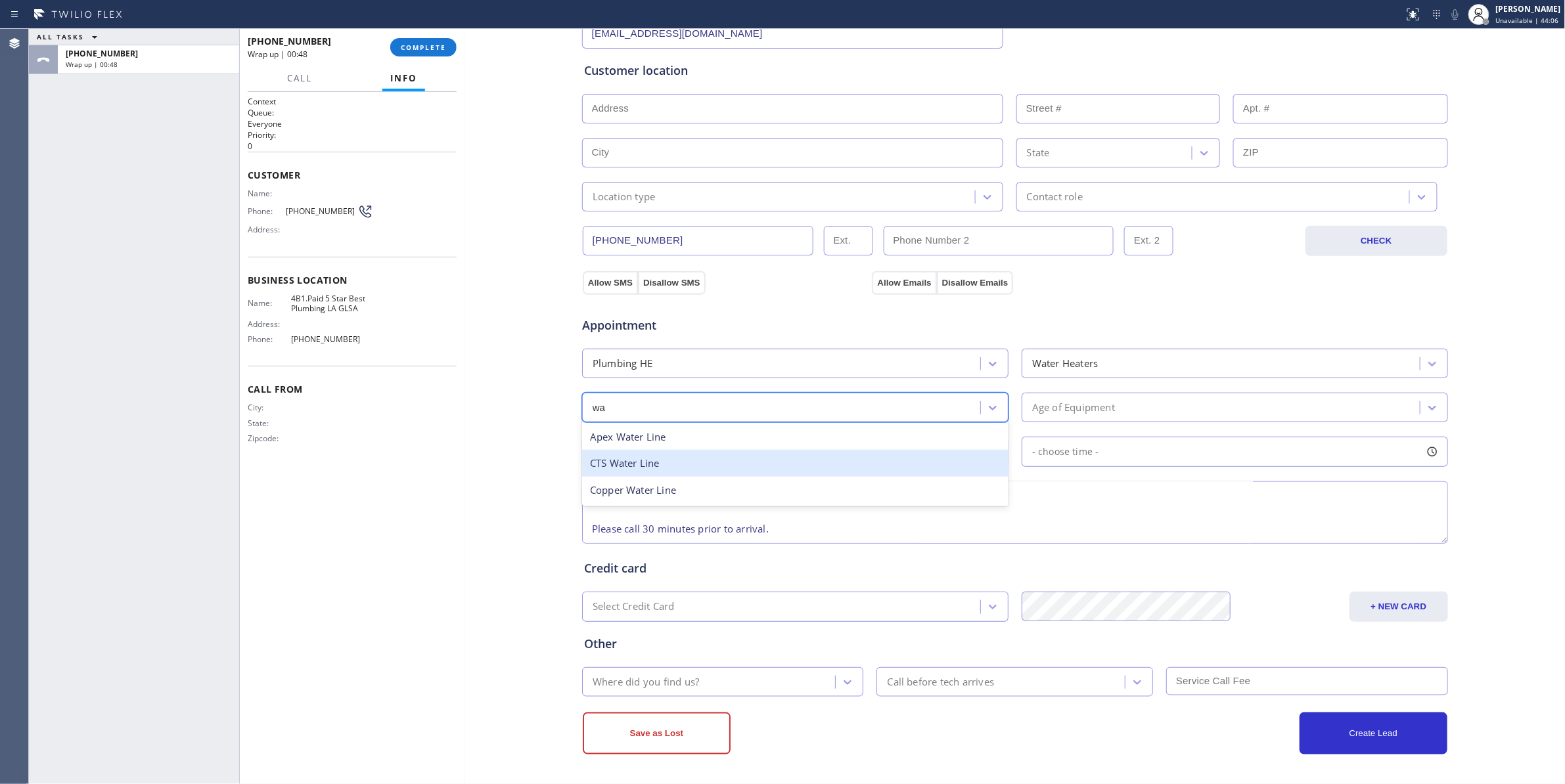
type input "w"
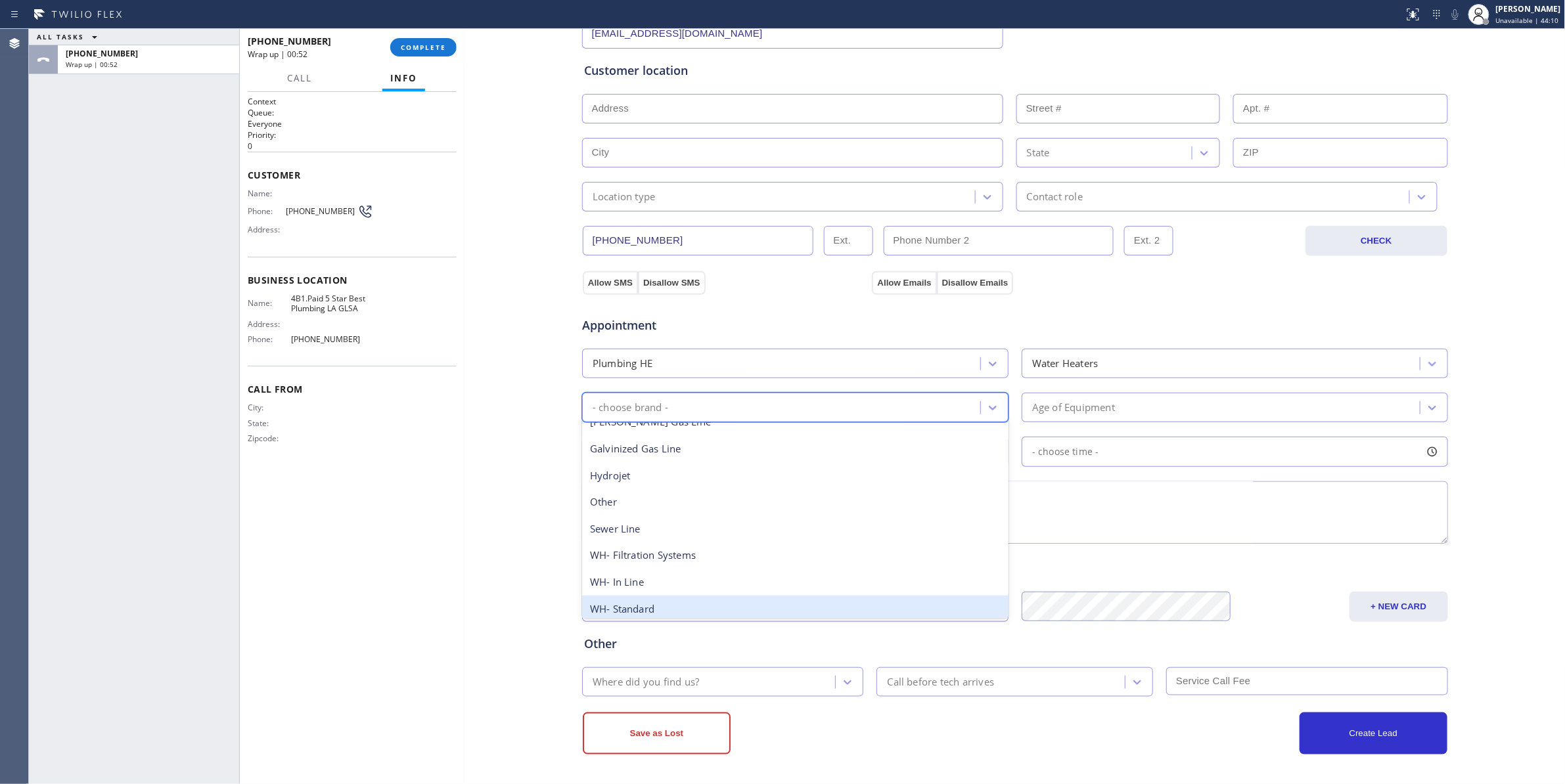
scroll to position [208, 0]
click at [642, 599] on div "WH- Tankless" at bounding box center [795, 602] width 426 height 27
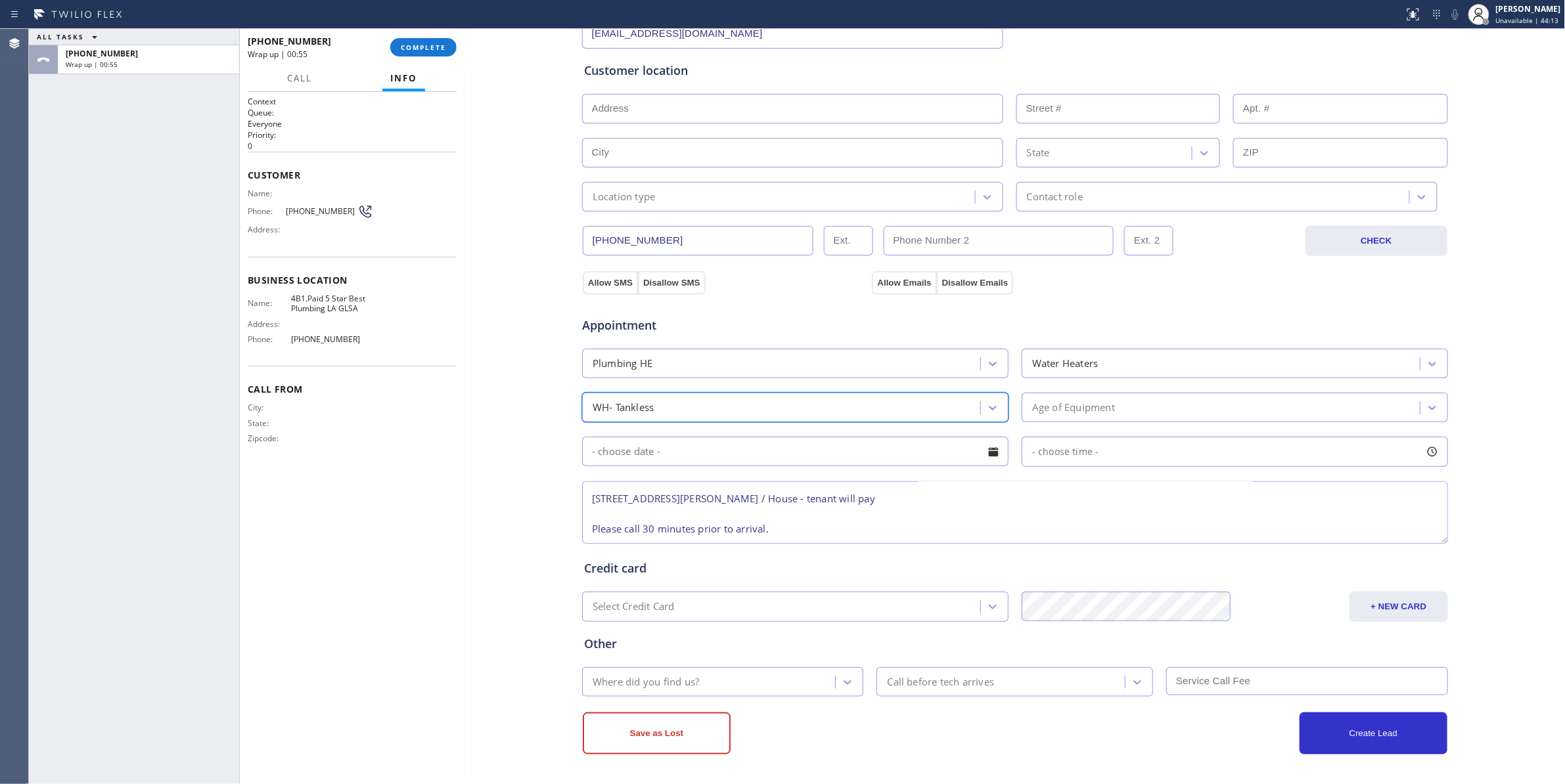
click at [1101, 405] on div "Age of Equipment" at bounding box center [1074, 407] width 83 height 15
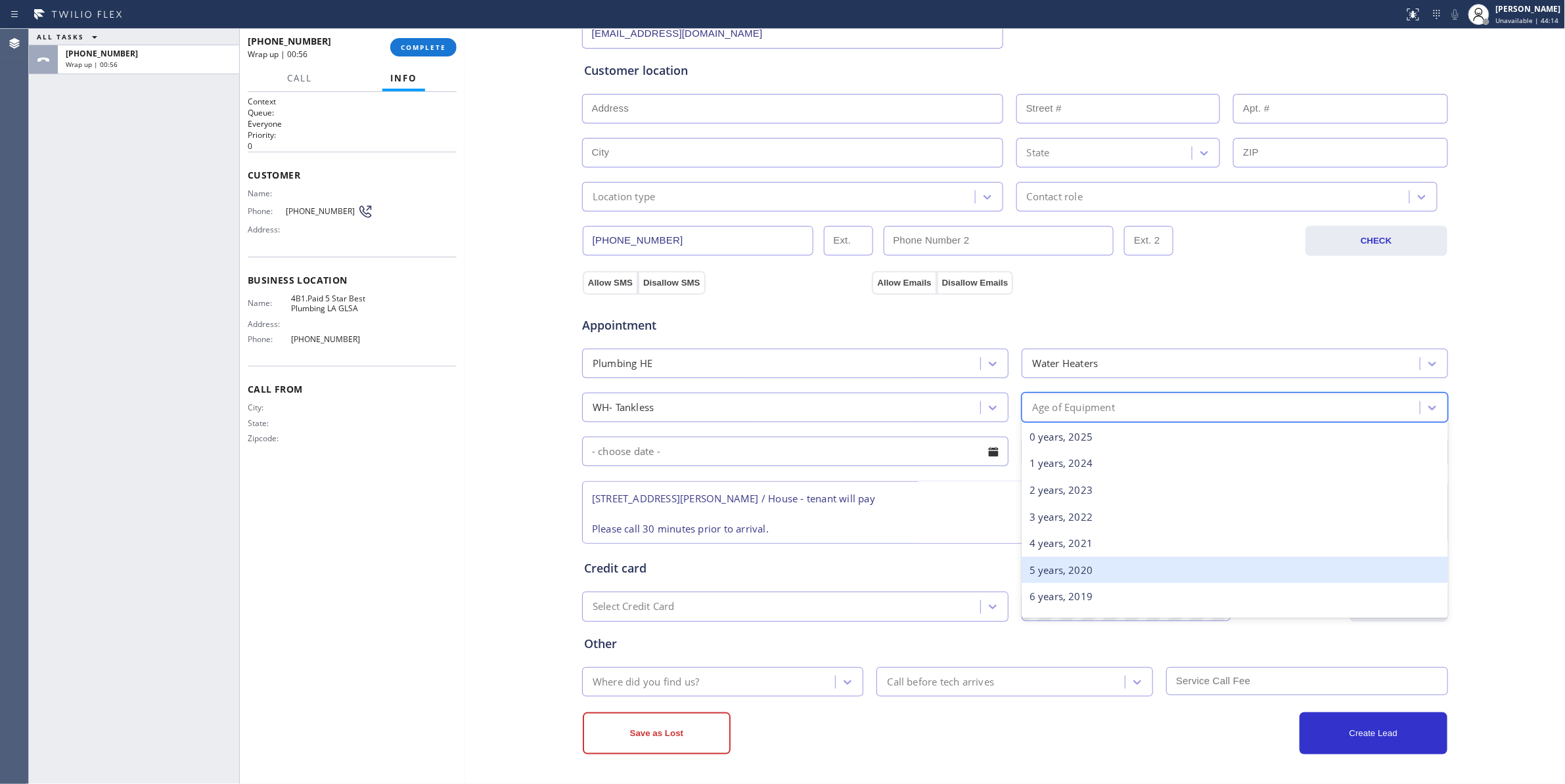
click at [1047, 568] on div "5 years, 2020" at bounding box center [1234, 570] width 426 height 27
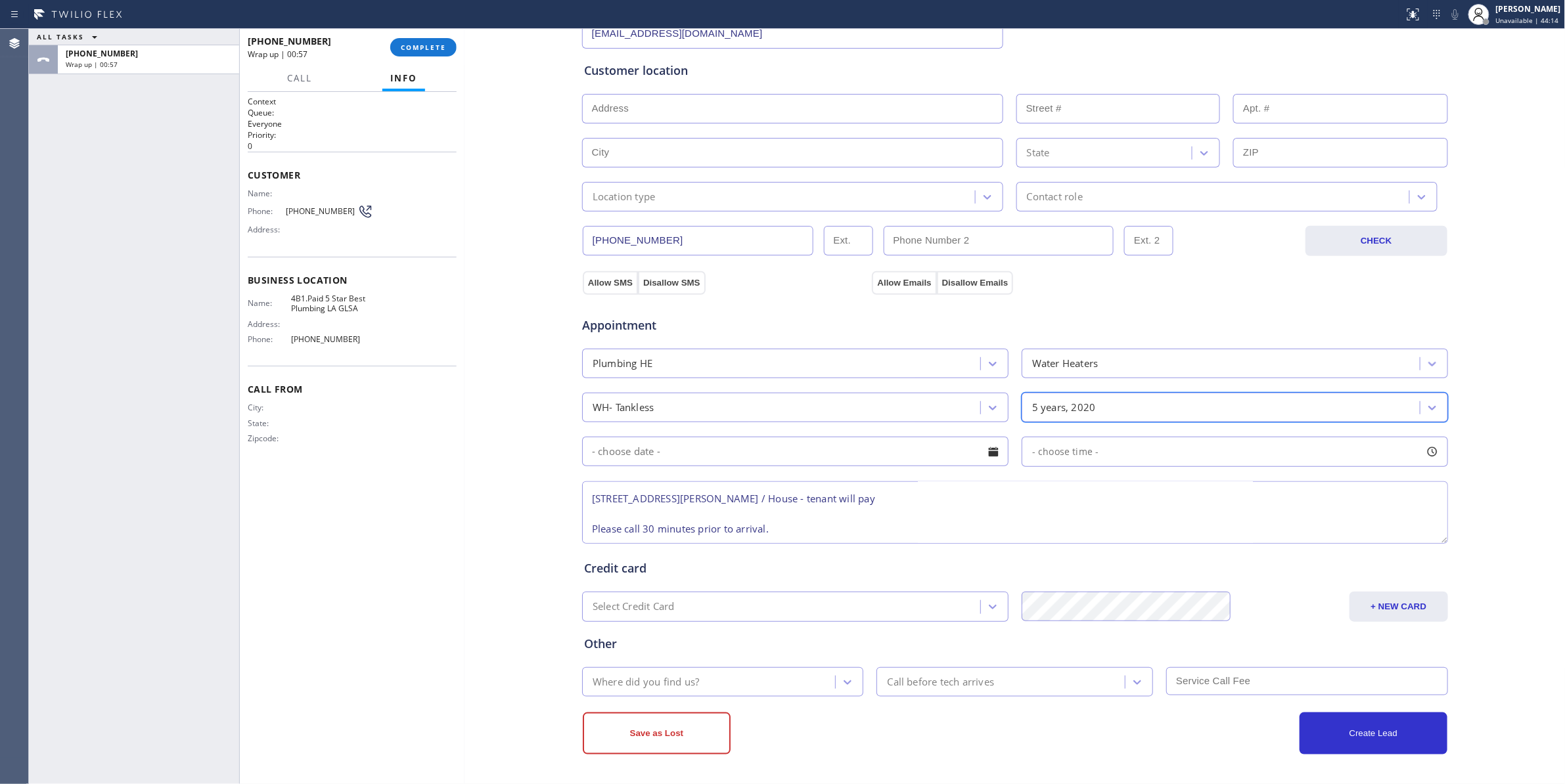
click at [737, 456] on input "text" at bounding box center [795, 451] width 426 height 29
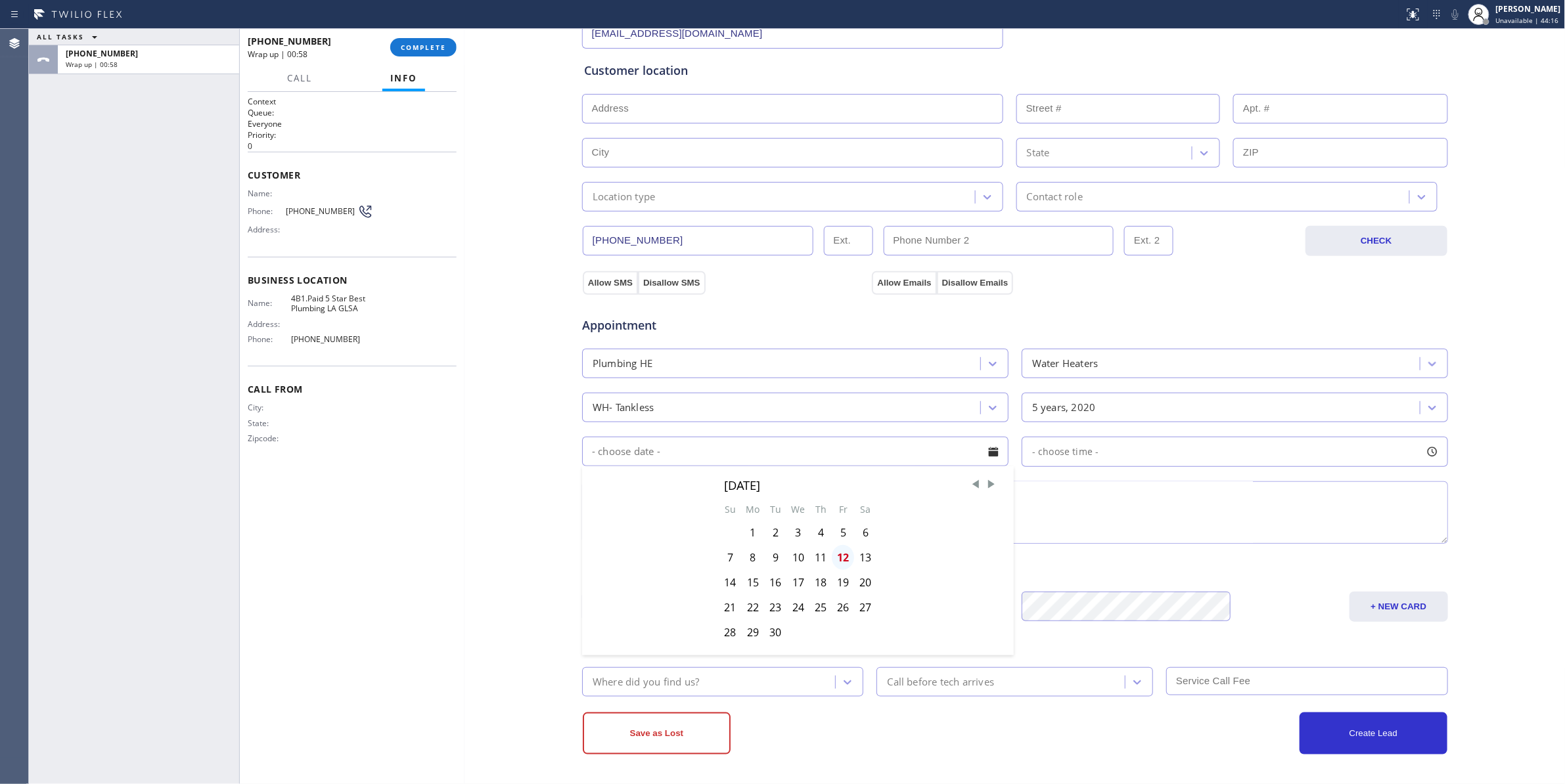
click at [841, 559] on div "12" at bounding box center [843, 557] width 23 height 25
type input "[DATE]"
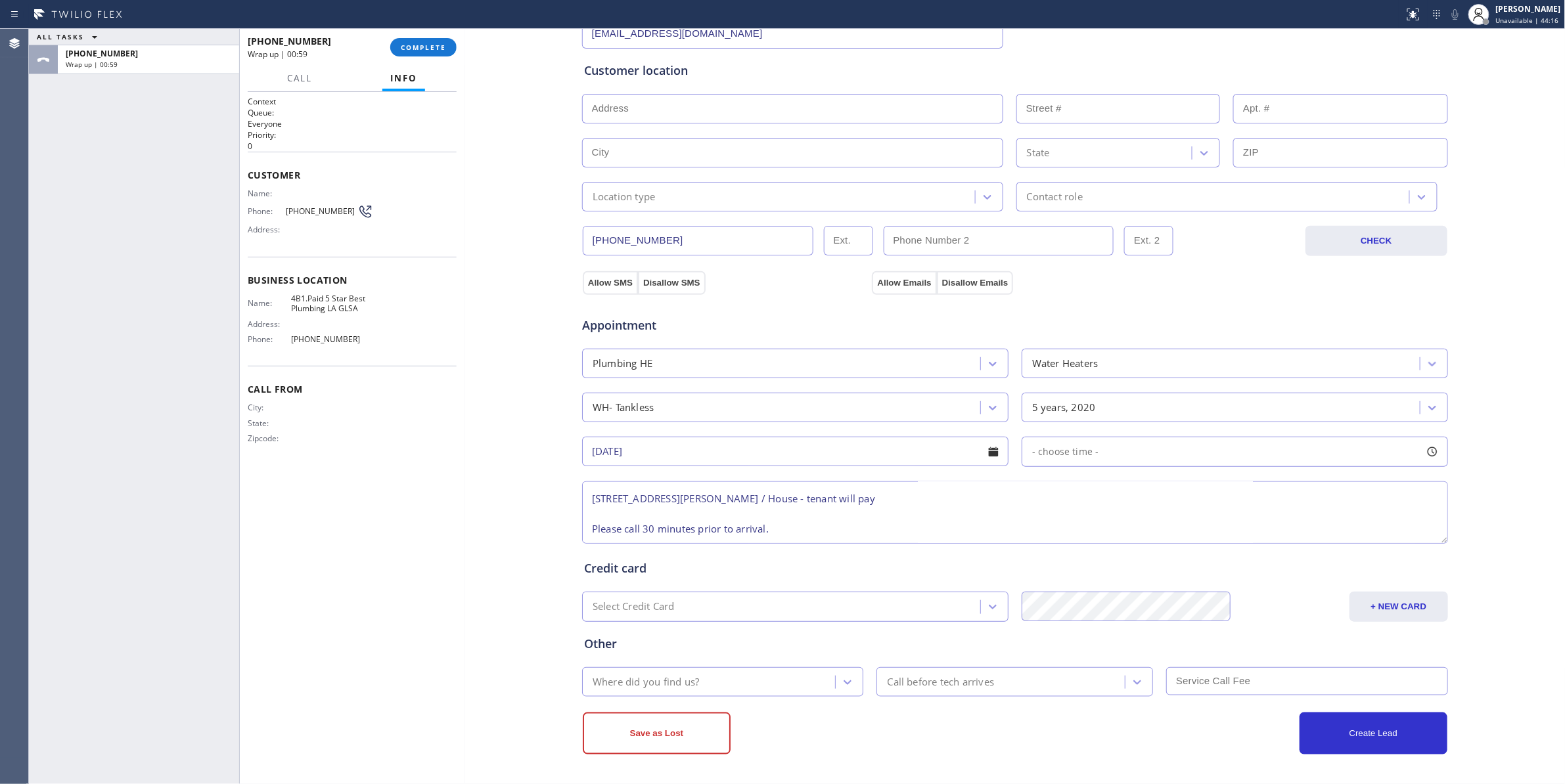
click at [1068, 455] on span "- choose time -" at bounding box center [1065, 451] width 67 height 13
drag, startPoint x: 1288, startPoint y: 534, endPoint x: 1377, endPoint y: 535, distance: 89.0
click at [1377, 535] on div at bounding box center [1379, 532] width 16 height 28
drag, startPoint x: 1023, startPoint y: 533, endPoint x: 1276, endPoint y: 534, distance: 253.0
click at [1277, 534] on div at bounding box center [1285, 532] width 16 height 28
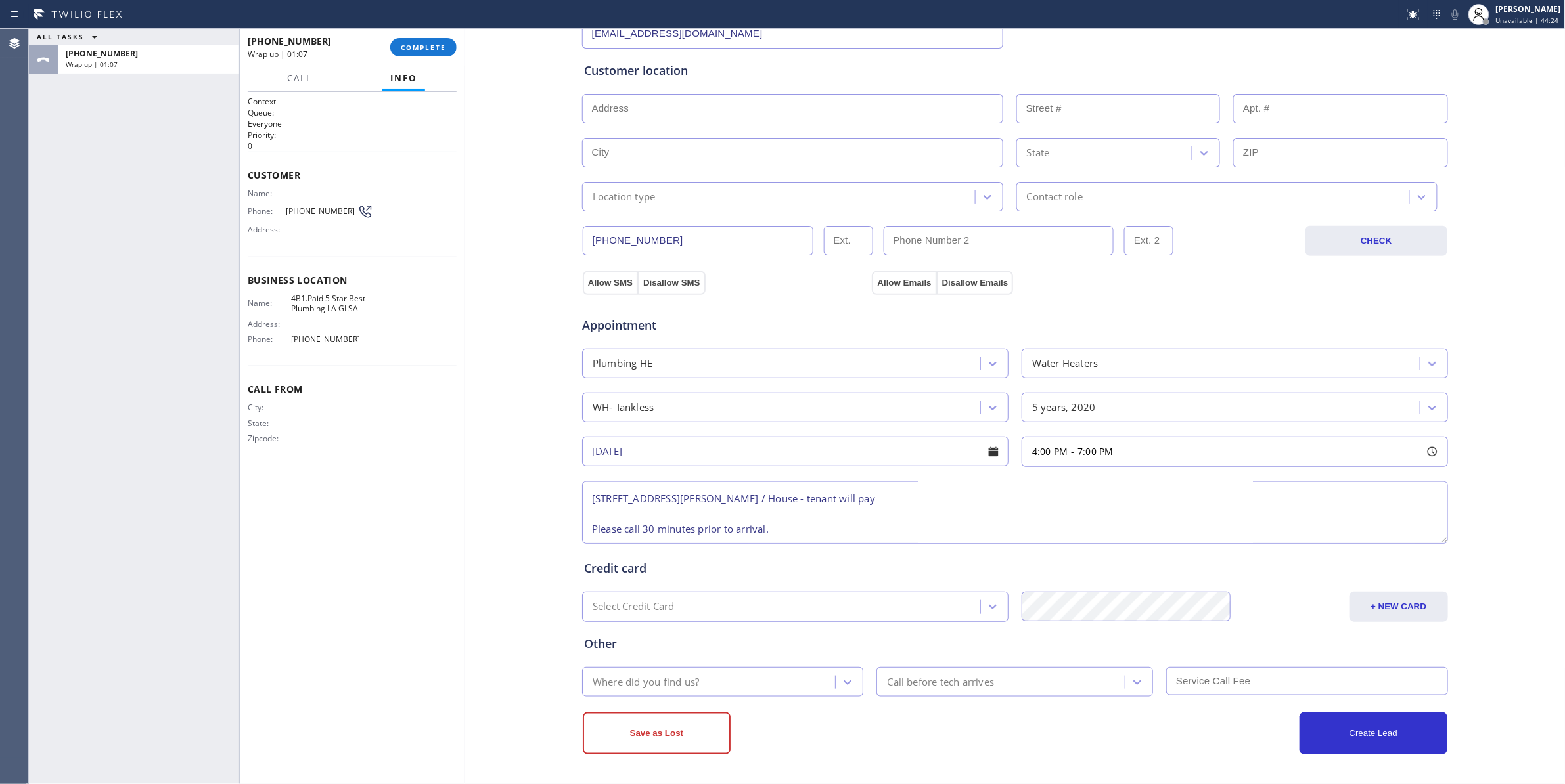
click at [808, 520] on textarea "4-7 / $99 / water heater not working error code 11, tankless [DEMOGRAPHIC_DATA]…" at bounding box center [1015, 512] width 866 height 62
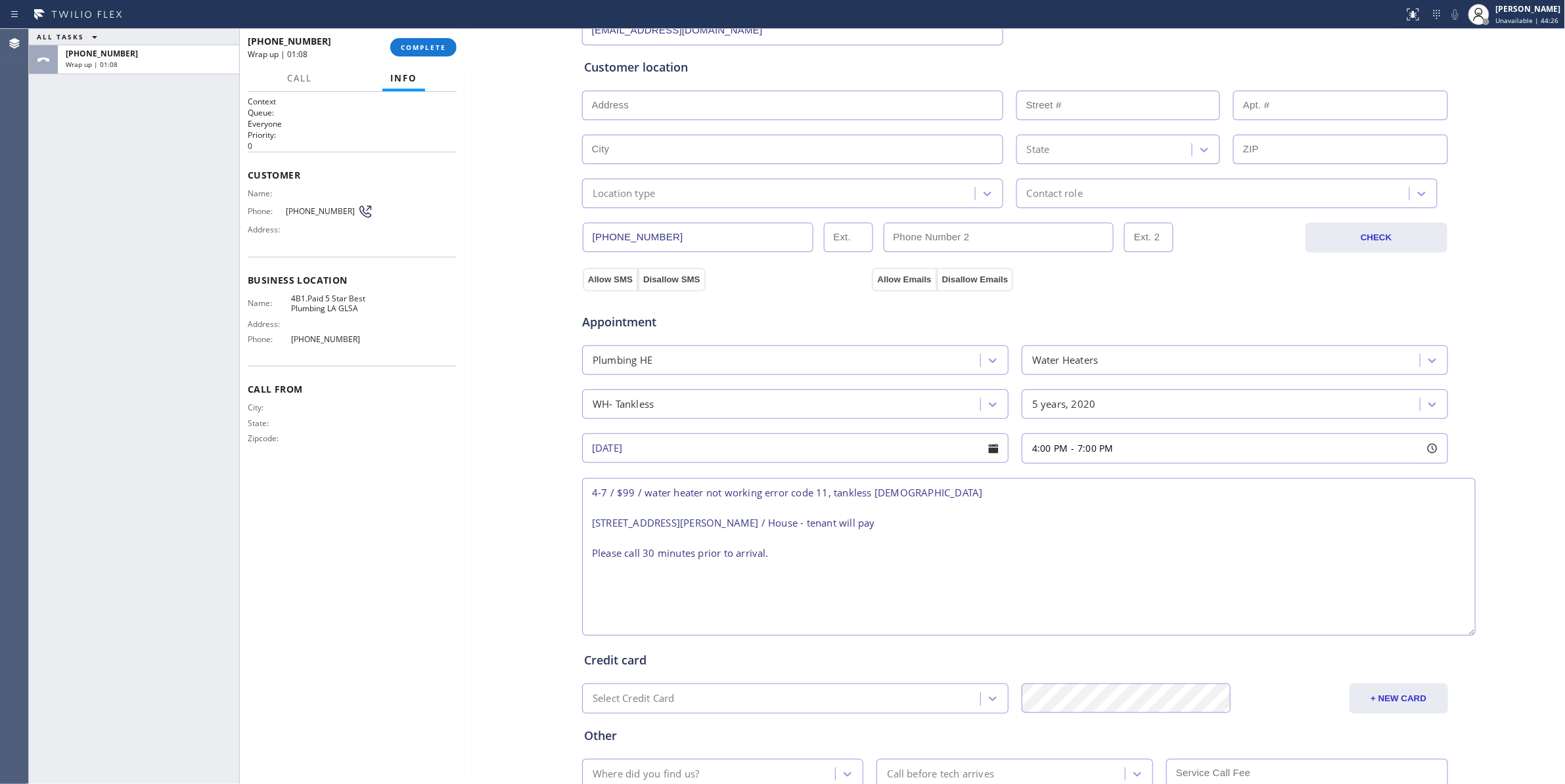
scroll to position [0, 0]
drag, startPoint x: 1433, startPoint y: 537, endPoint x: 1460, endPoint y: 632, distance: 98.8
click at [1460, 632] on textarea "4-7 / $99 / water heater not working error code 11, tankless [DEMOGRAPHIC_DATA]…" at bounding box center [1029, 556] width 893 height 158
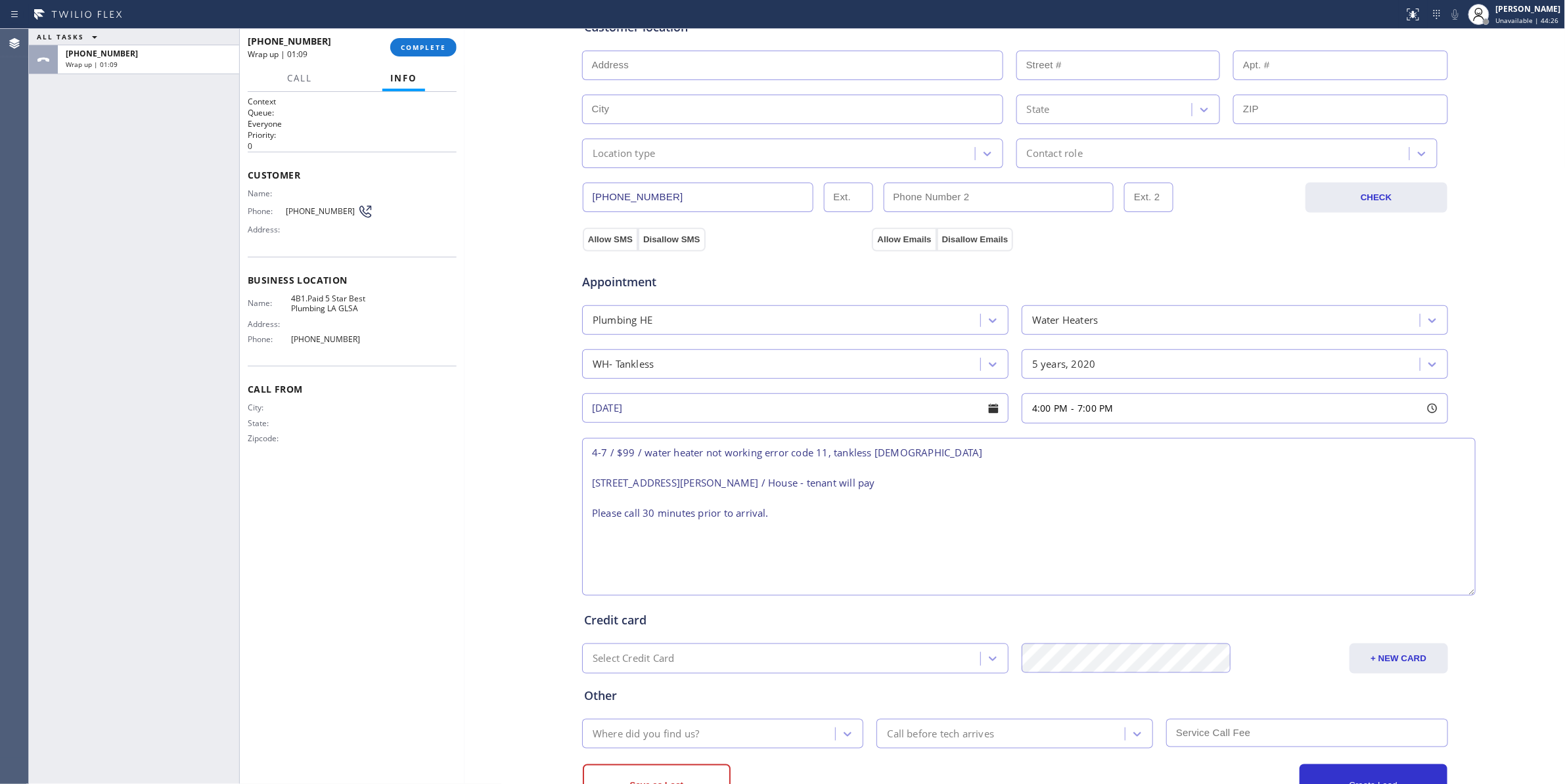
scroll to position [332, 0]
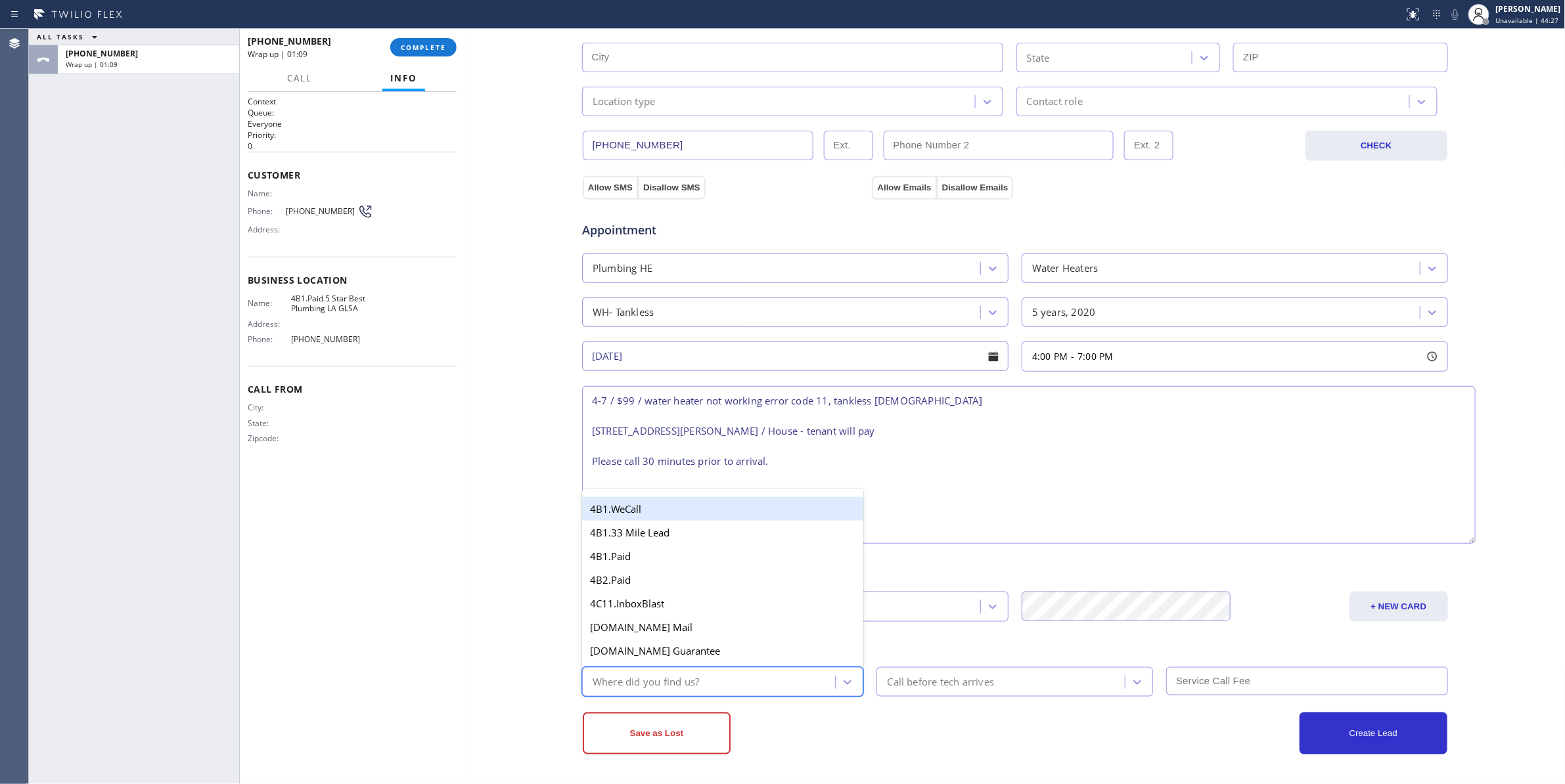
click at [711, 678] on div "Where did you find us?" at bounding box center [711, 682] width 249 height 23
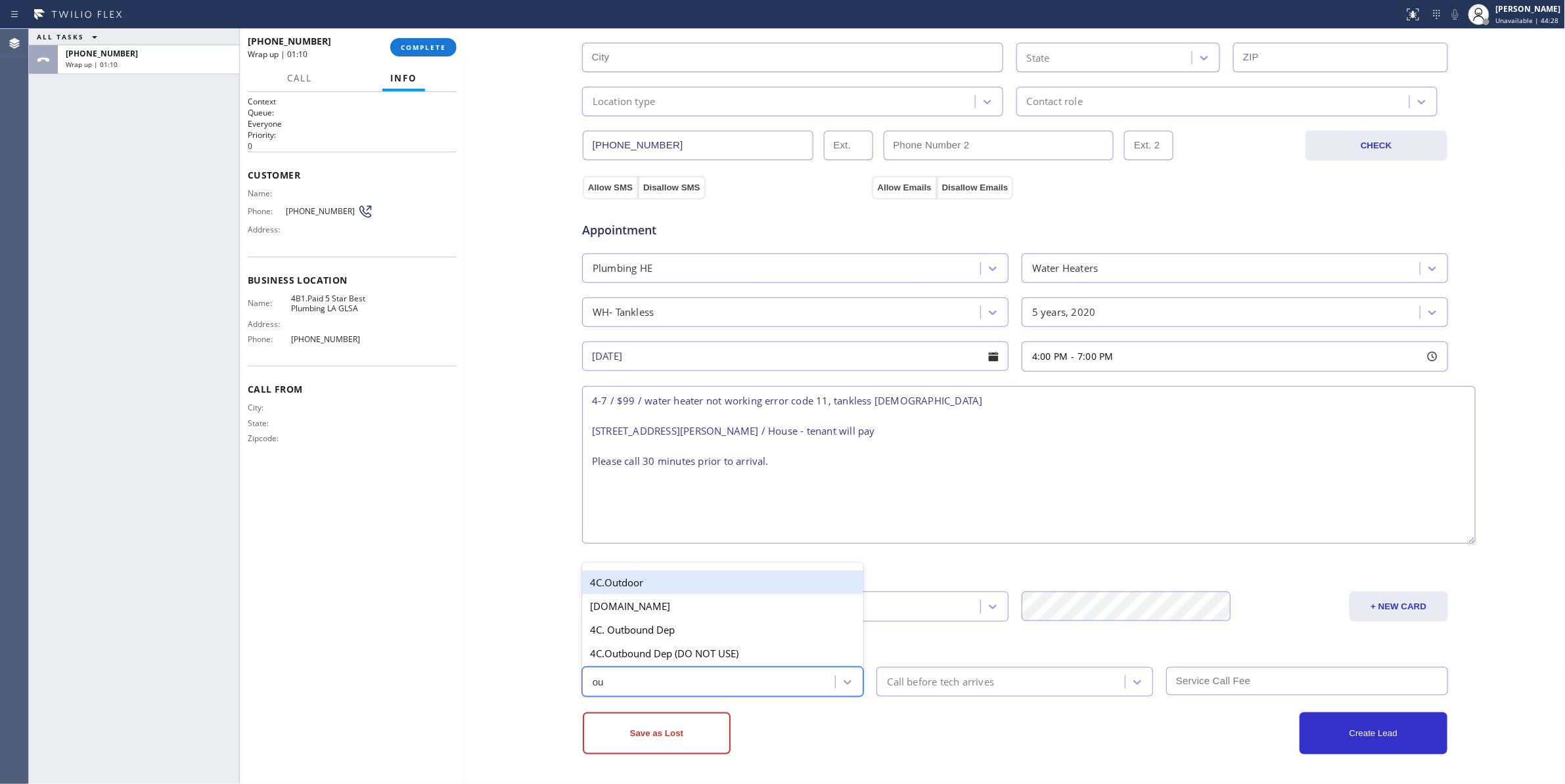
type input "out"
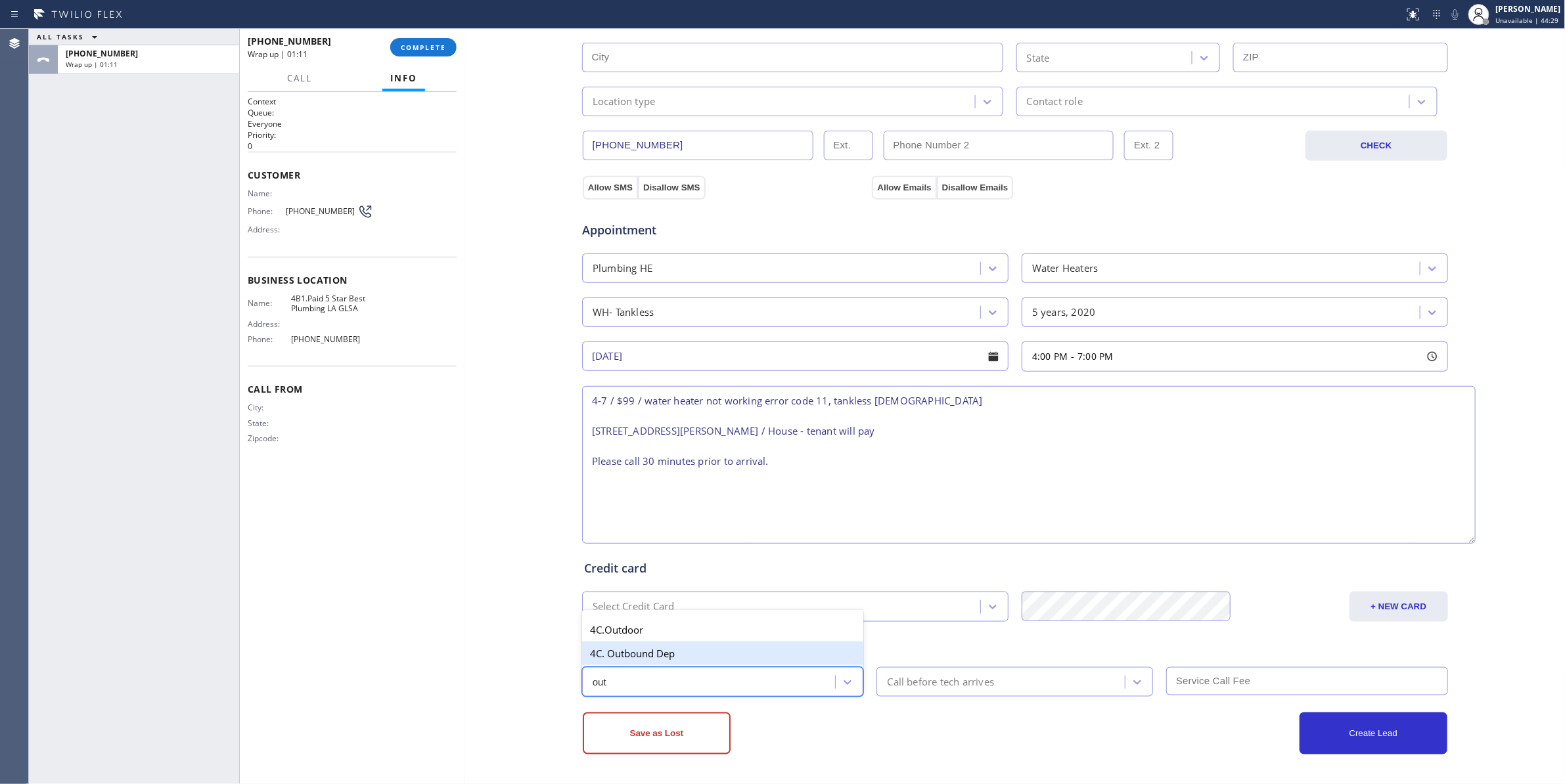
drag, startPoint x: 683, startPoint y: 653, endPoint x: 1000, endPoint y: 692, distance: 319.4
click at [686, 653] on div "4C. Outbound Dep" at bounding box center [723, 653] width 282 height 23
click at [993, 689] on div "Call before tech arrives" at bounding box center [1002, 682] width 244 height 23
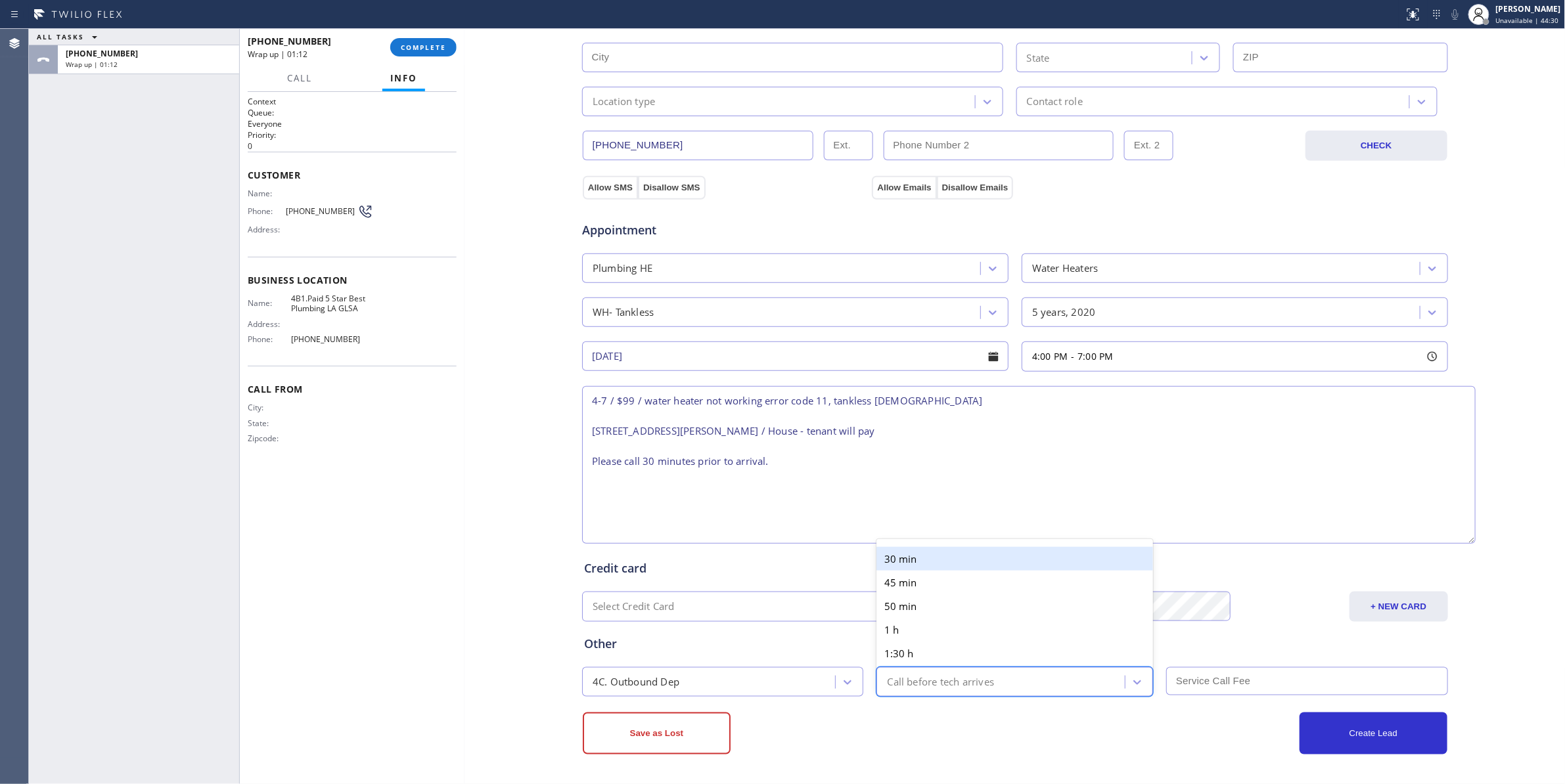
click at [916, 562] on div "30 min" at bounding box center [1014, 558] width 276 height 23
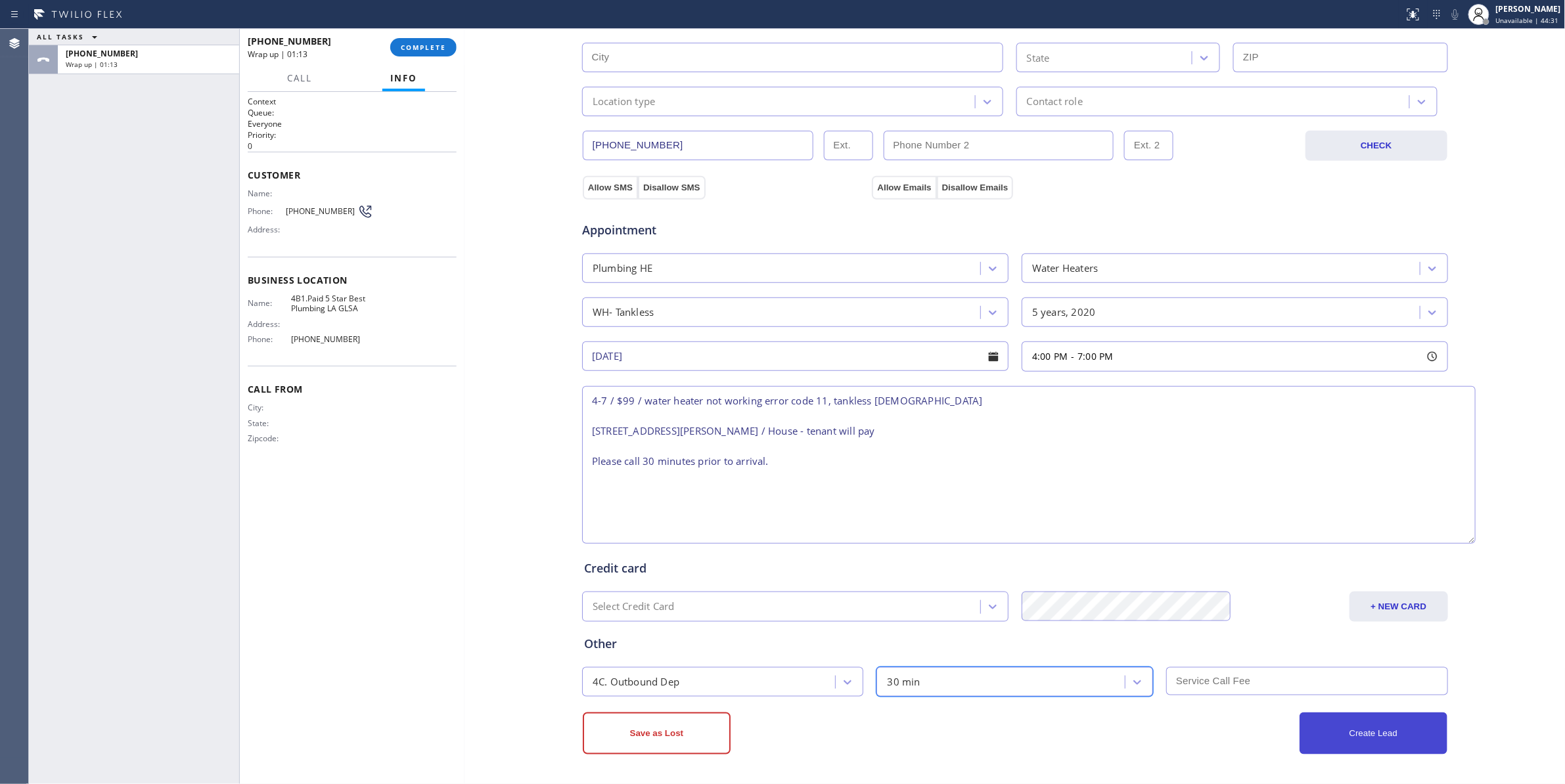
click at [1361, 742] on button "Create Lead" at bounding box center [1373, 734] width 148 height 42
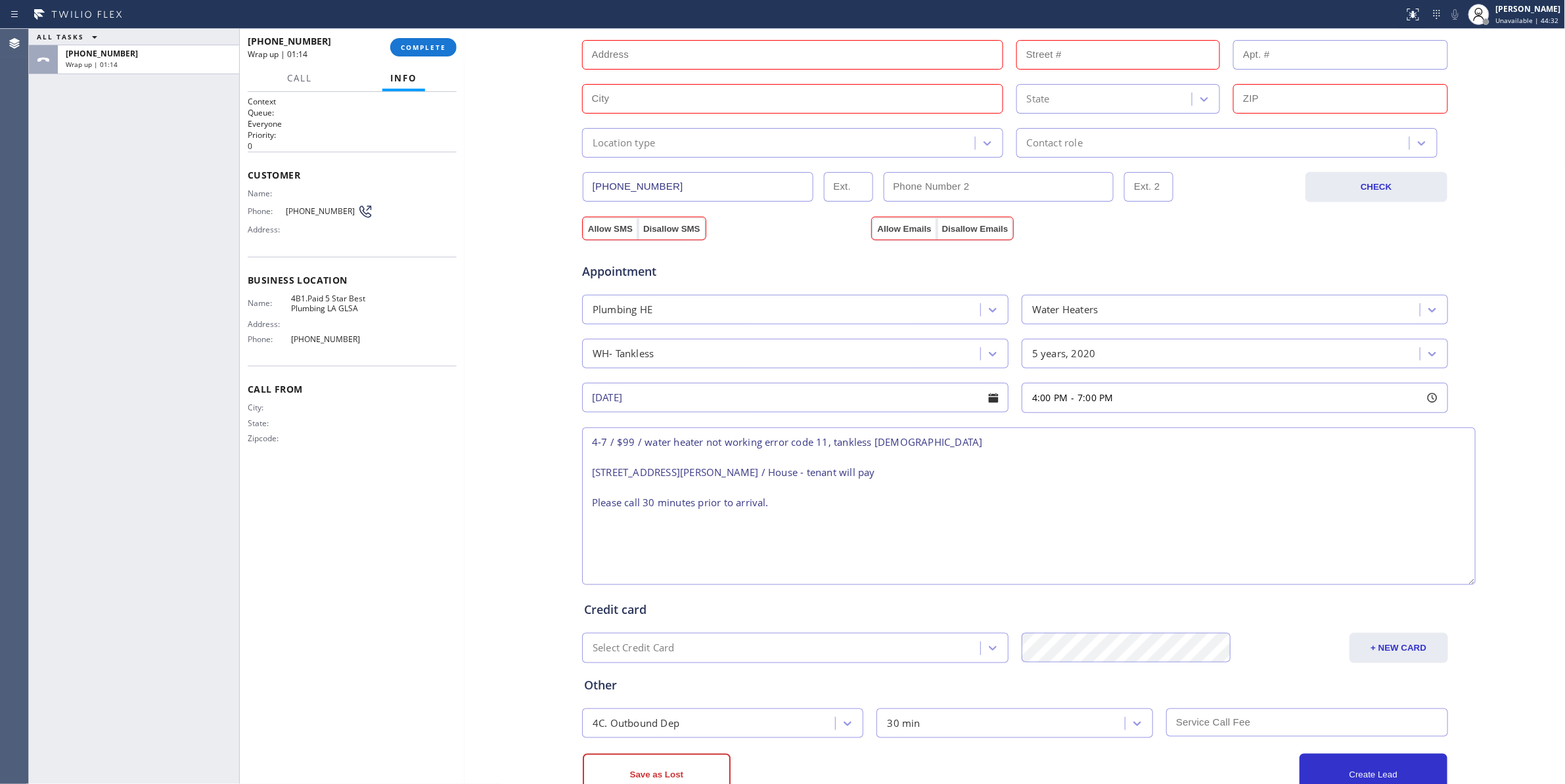
scroll to position [290, 0]
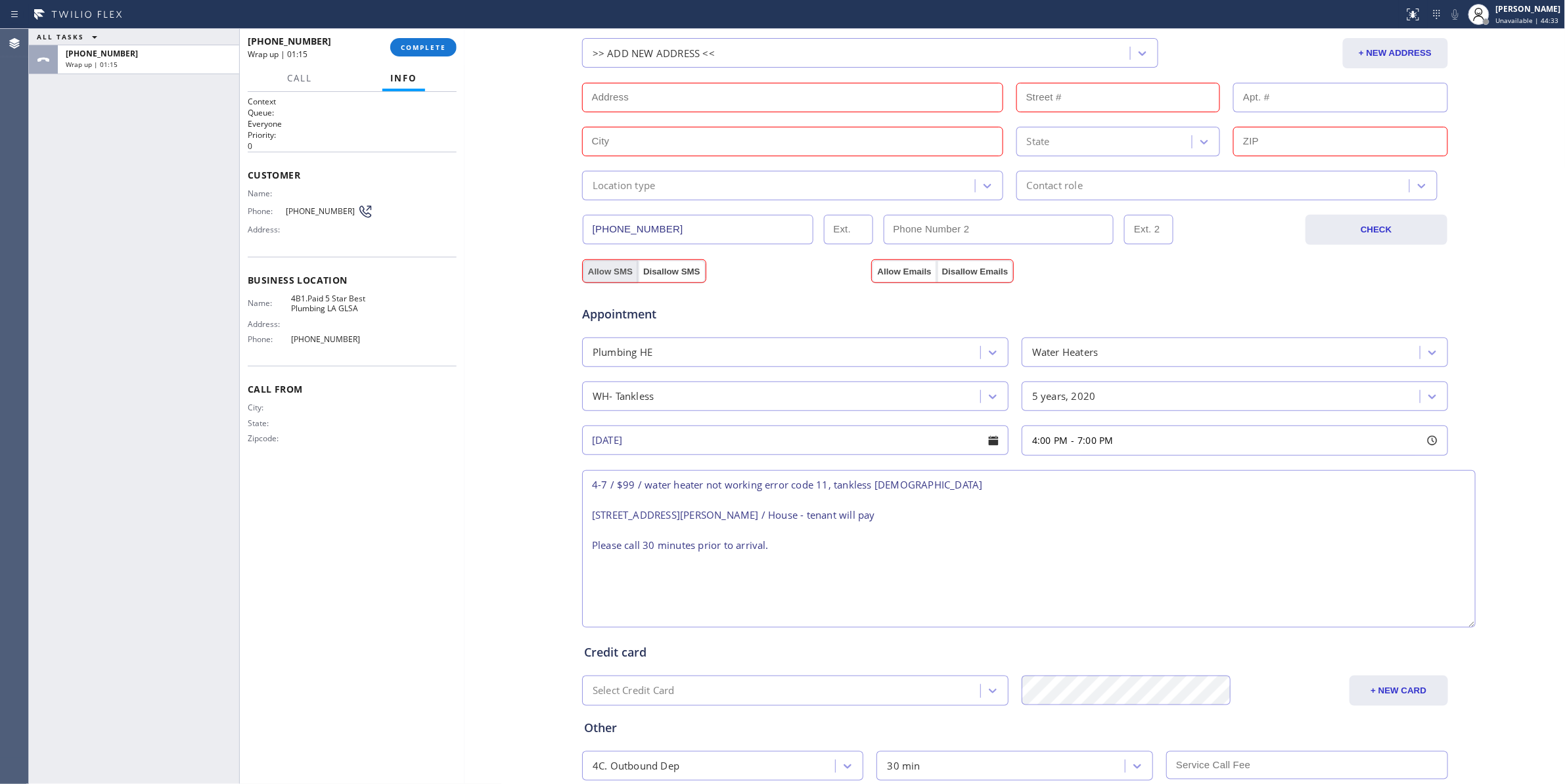
click at [598, 270] on button "Allow SMS" at bounding box center [609, 271] width 55 height 23
click at [896, 277] on button "Allow Emails" at bounding box center [904, 271] width 65 height 23
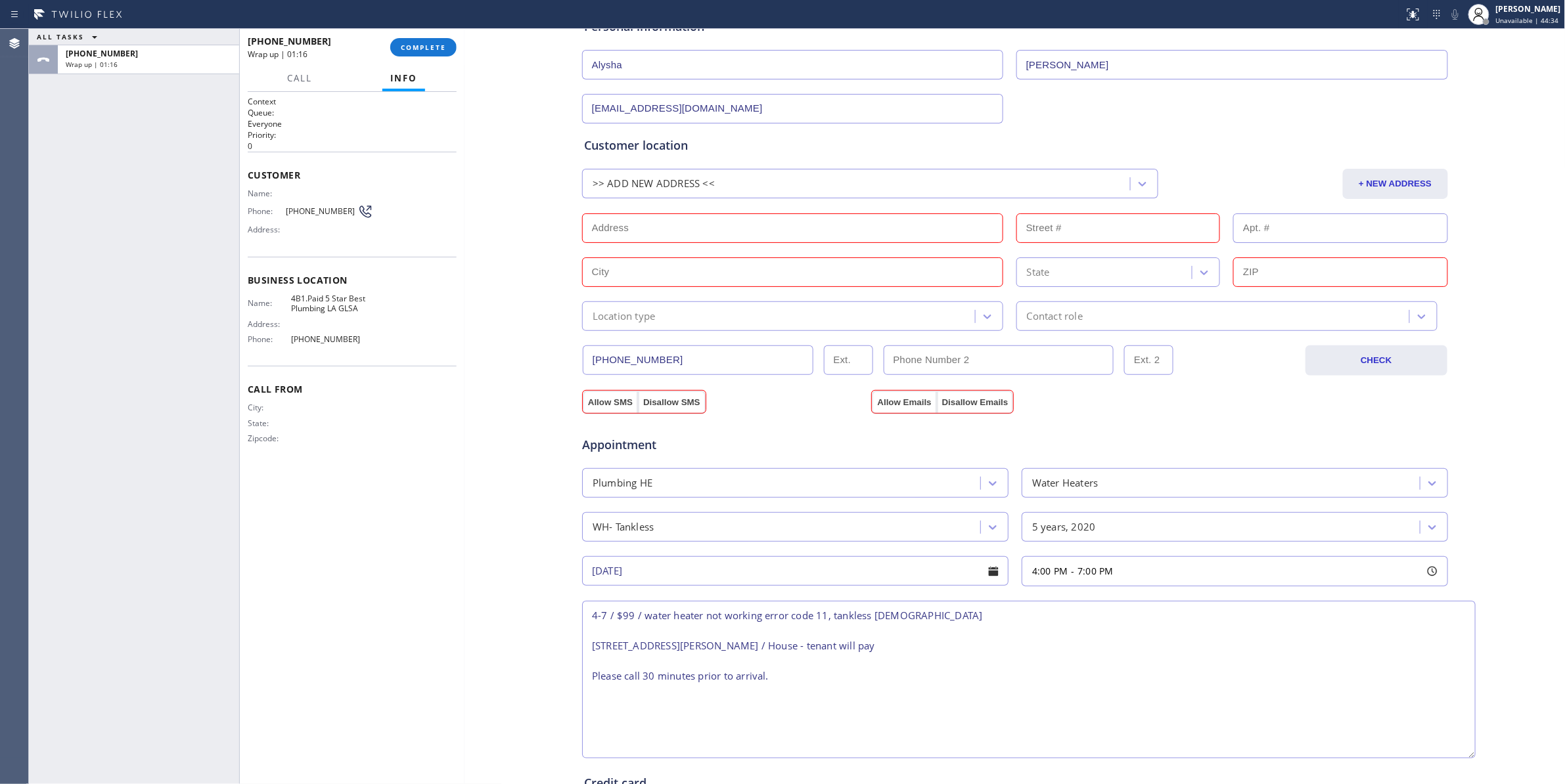
scroll to position [27, 0]
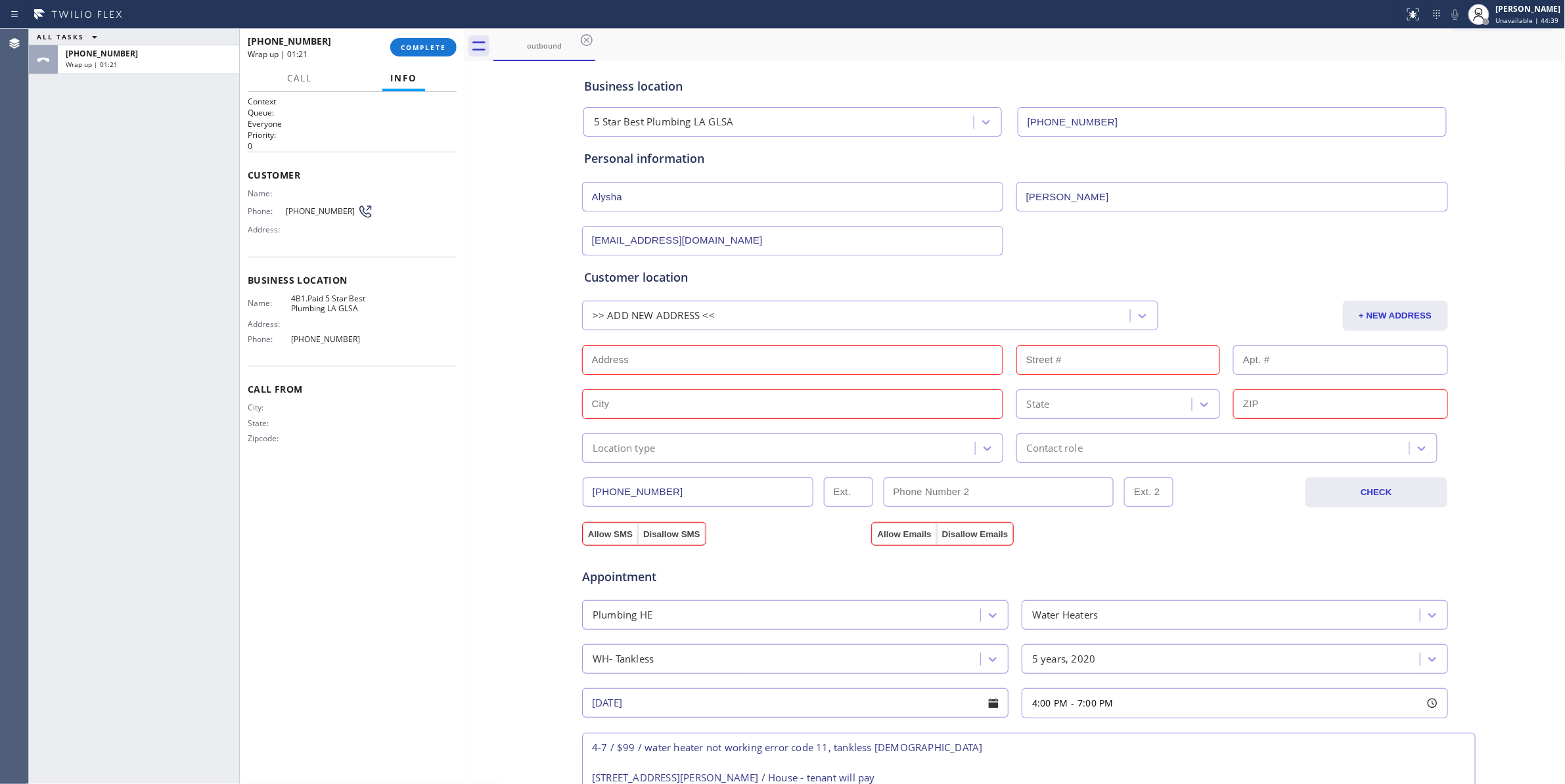
click at [668, 368] on input "text" at bounding box center [793, 360] width 421 height 29
paste input "[STREET_ADDRESS][PERSON_NAME]"
type input "[STREET_ADDRESS][PERSON_NAME]"
type input "1115"
type input "[GEOGRAPHIC_DATA]"
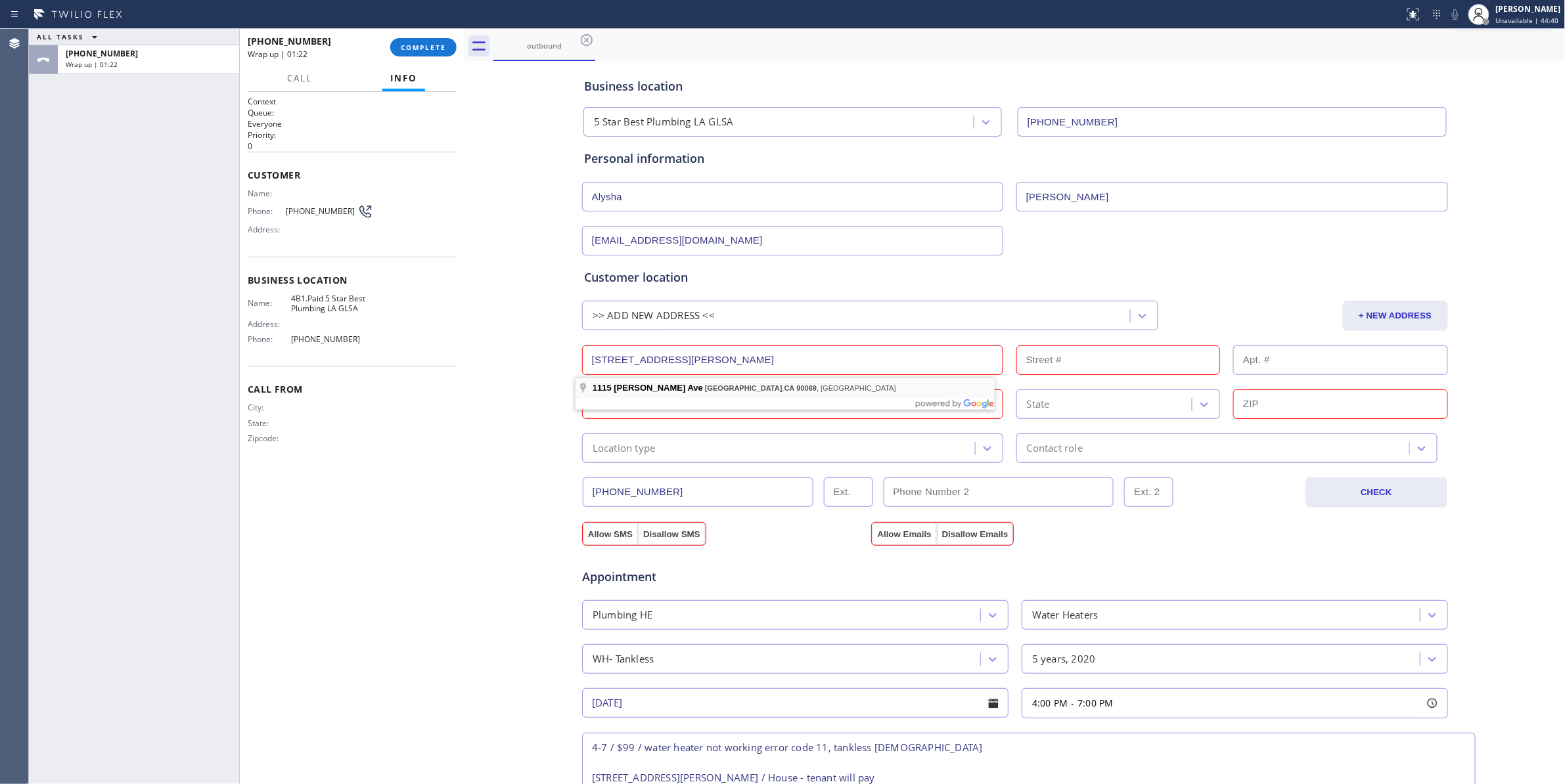
type input "90069"
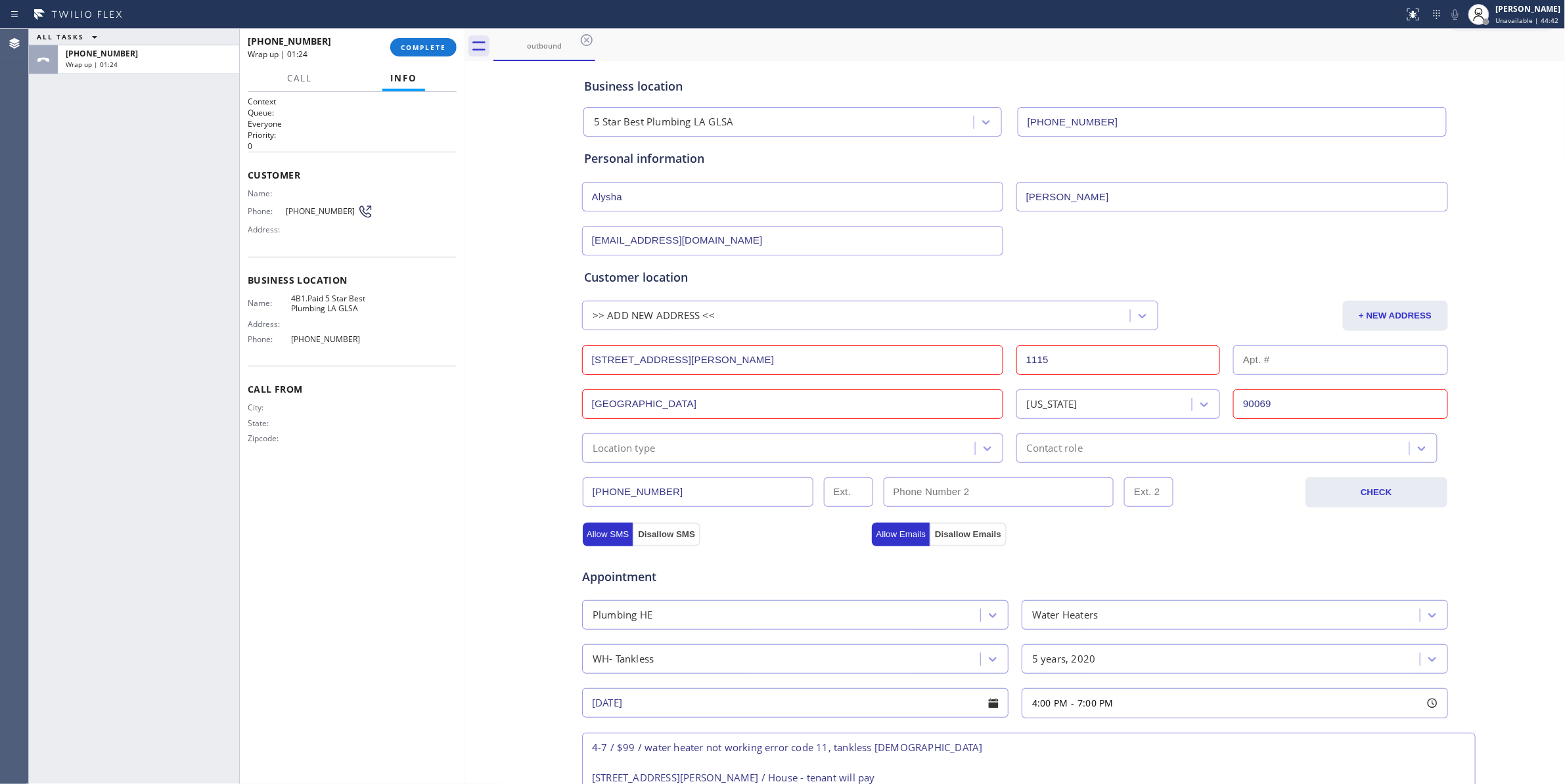
click at [676, 452] on div "Location type" at bounding box center [781, 448] width 389 height 23
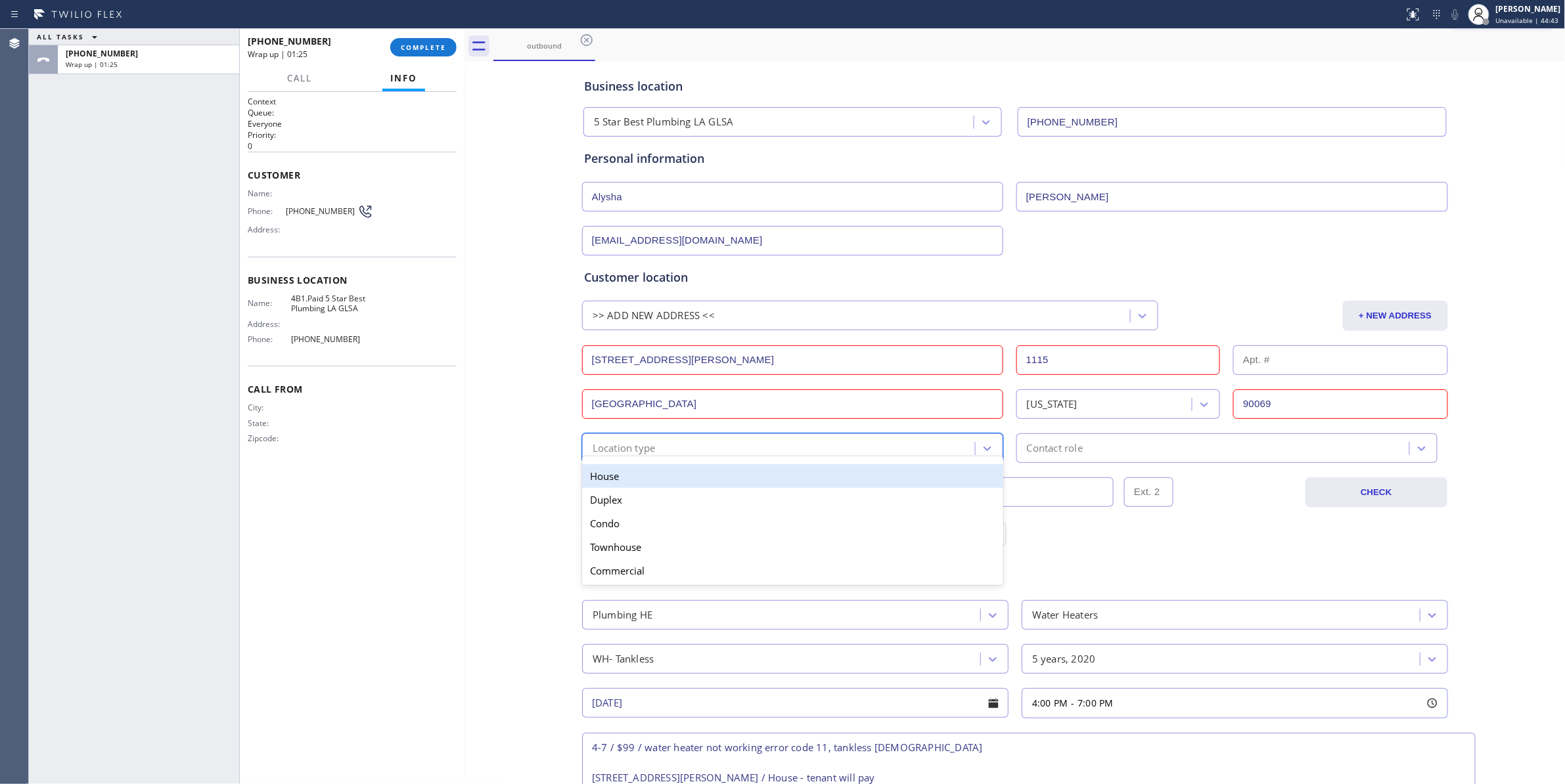
click at [625, 475] on div "House" at bounding box center [793, 475] width 421 height 23
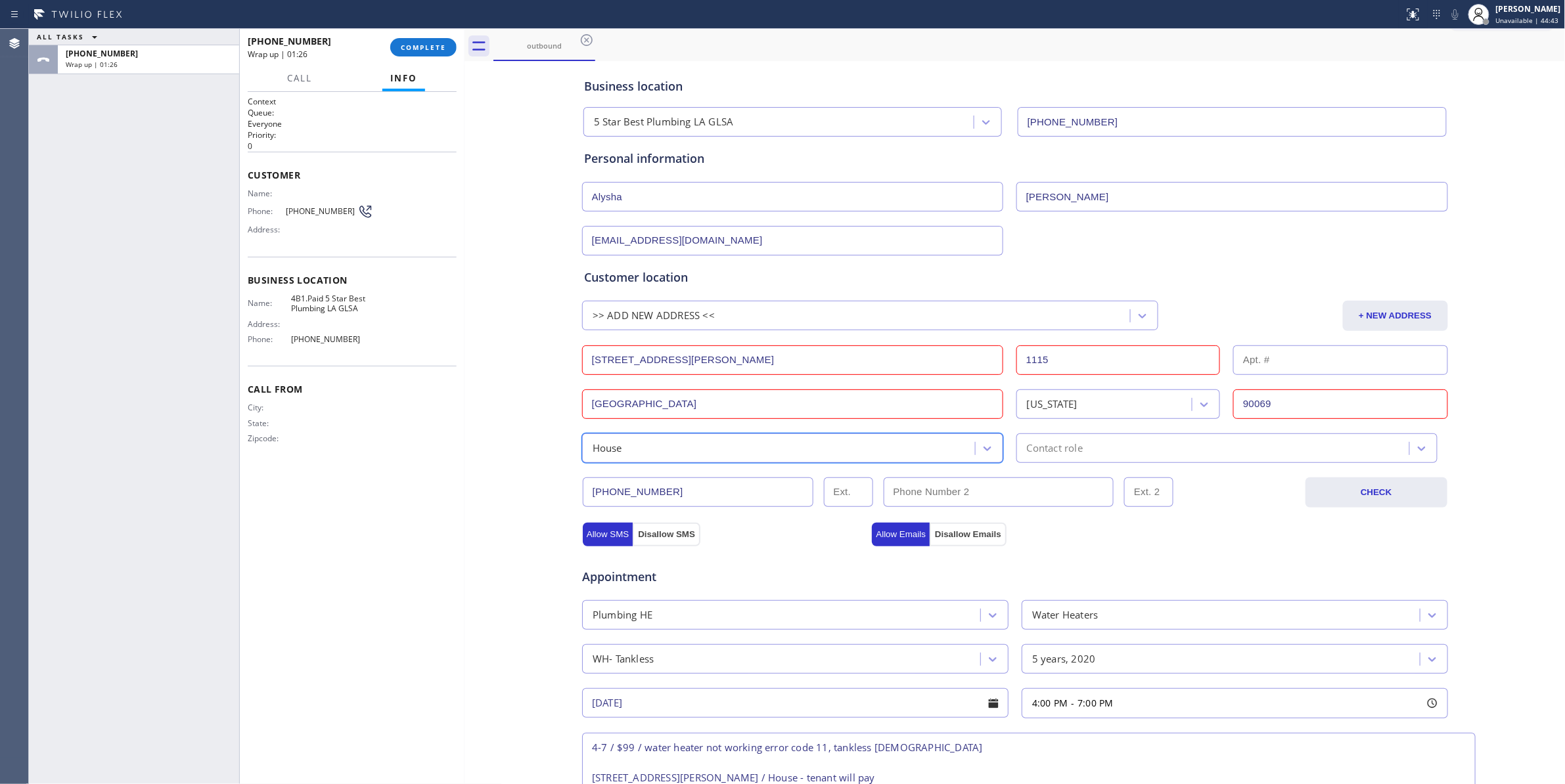
click at [1044, 445] on div "Contact role" at bounding box center [1055, 448] width 56 height 15
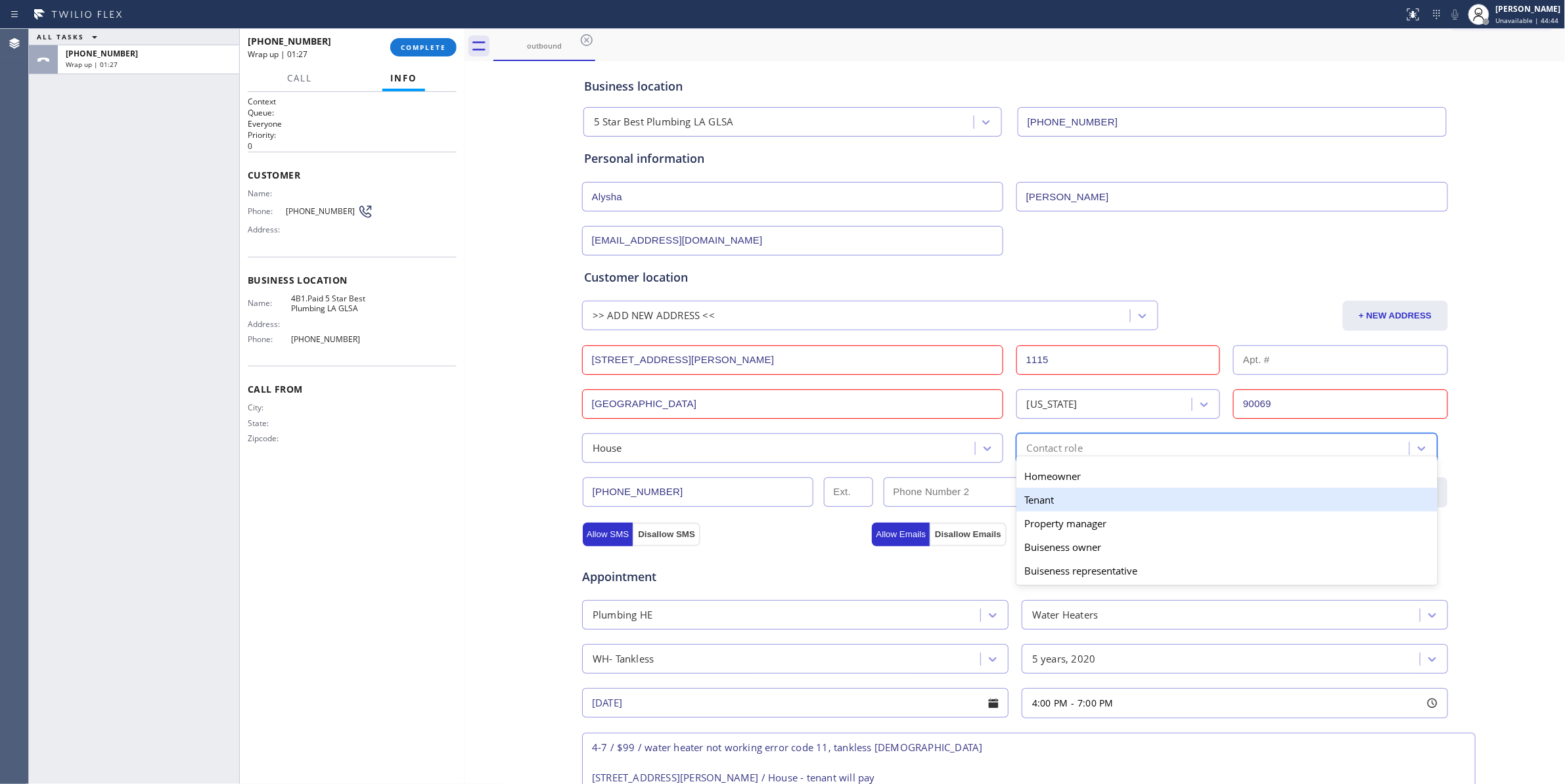
click at [1044, 499] on div "Tenant" at bounding box center [1227, 499] width 421 height 23
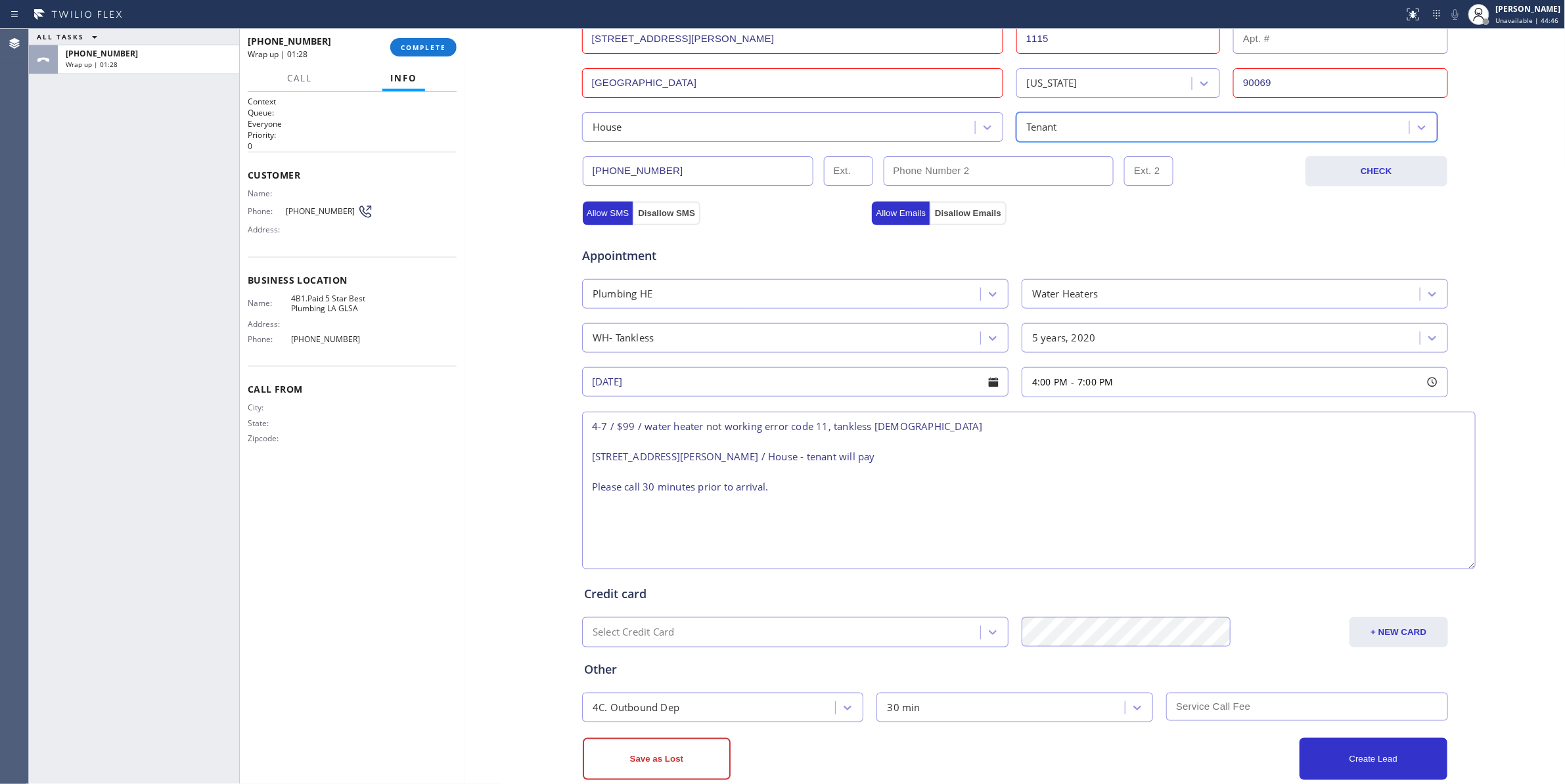
scroll to position [377, 0]
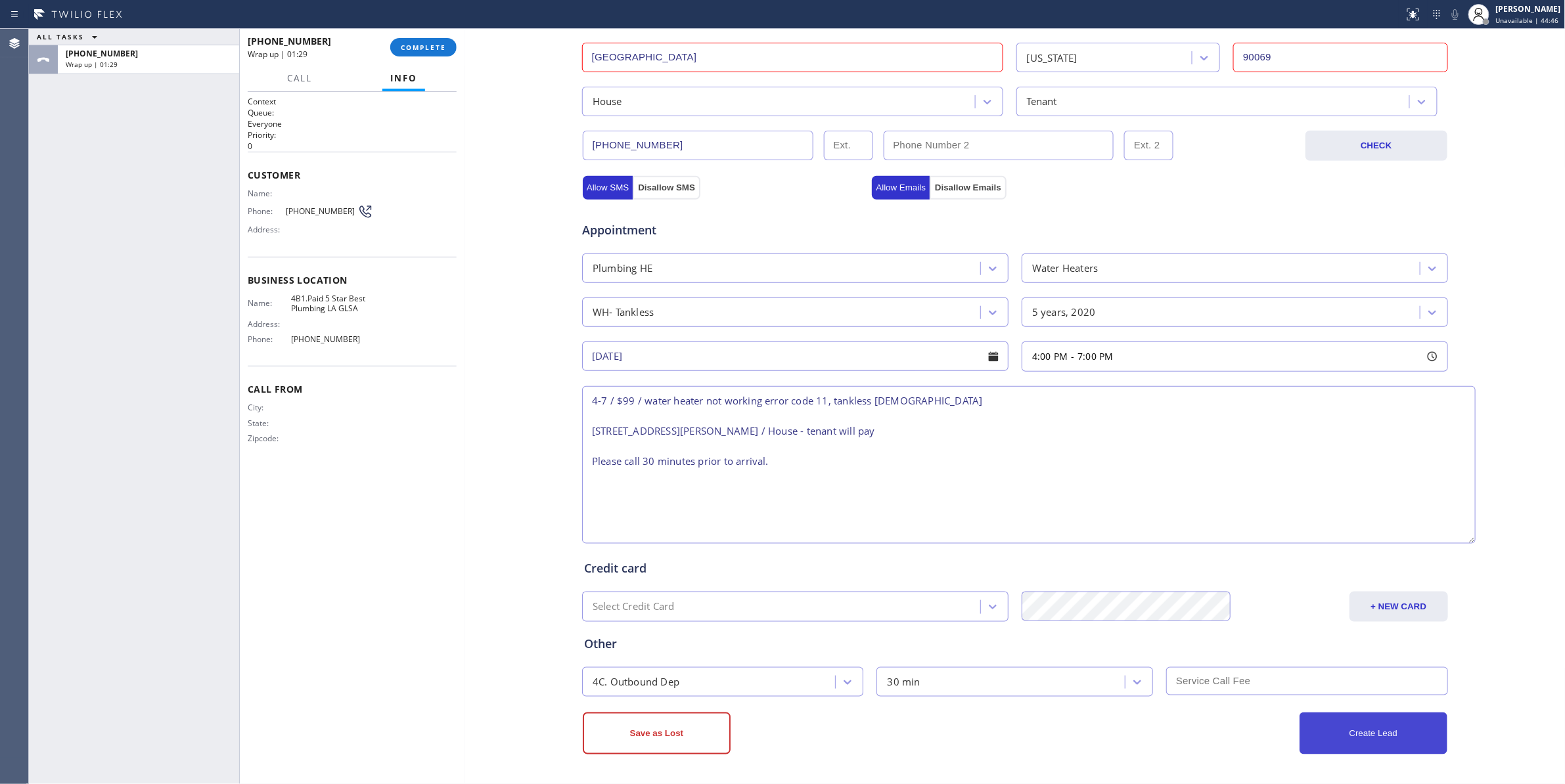
click at [1360, 728] on button "Create Lead" at bounding box center [1373, 734] width 148 height 42
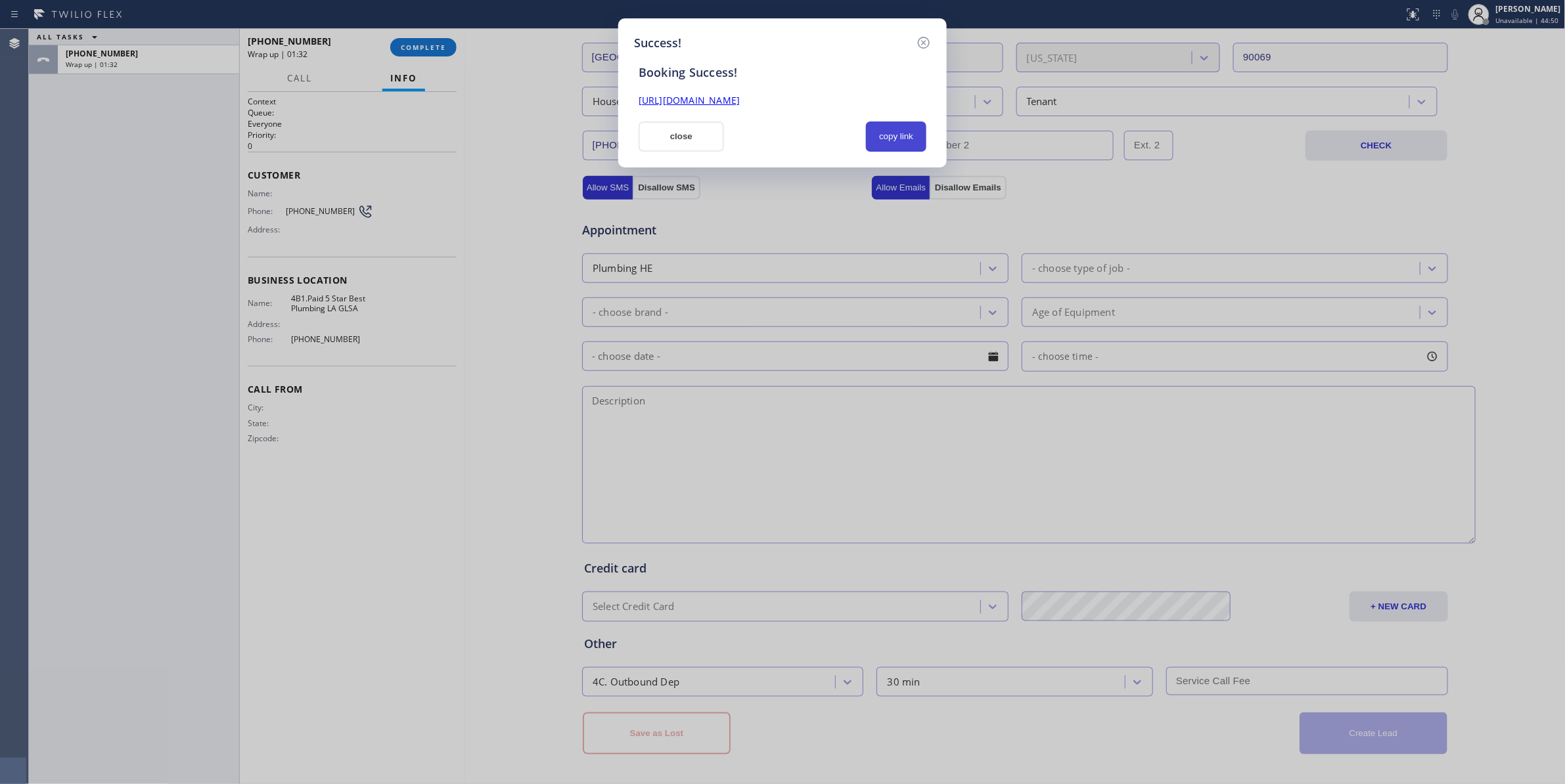
click at [891, 137] on button "copy link" at bounding box center [896, 137] width 60 height 30
click at [739, 98] on link "[URL][DOMAIN_NAME]" at bounding box center [689, 100] width 101 height 13
click at [923, 41] on icon at bounding box center [923, 43] width 12 height 12
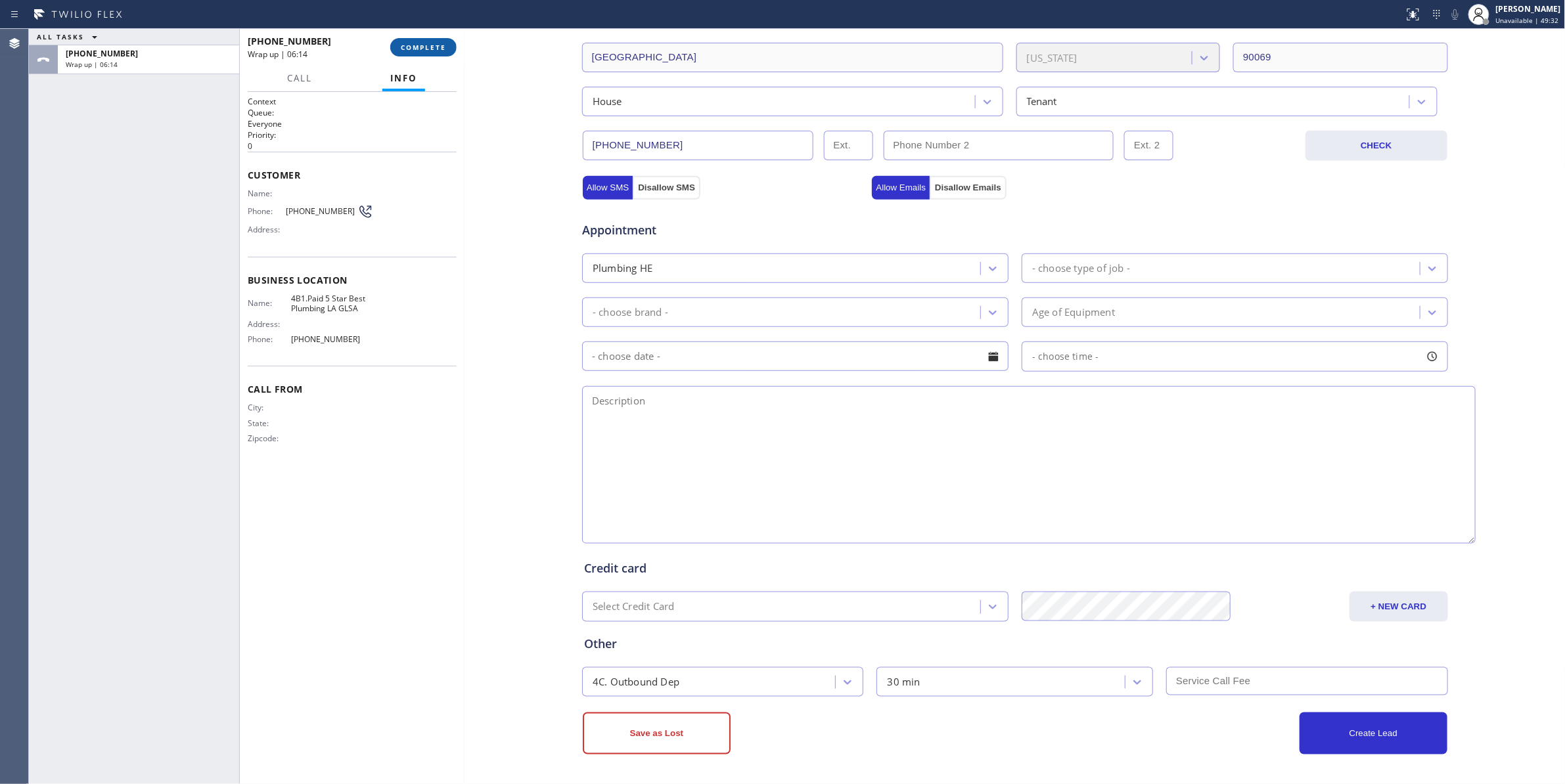
click at [403, 47] on span "COMPLETE" at bounding box center [423, 47] width 45 height 9
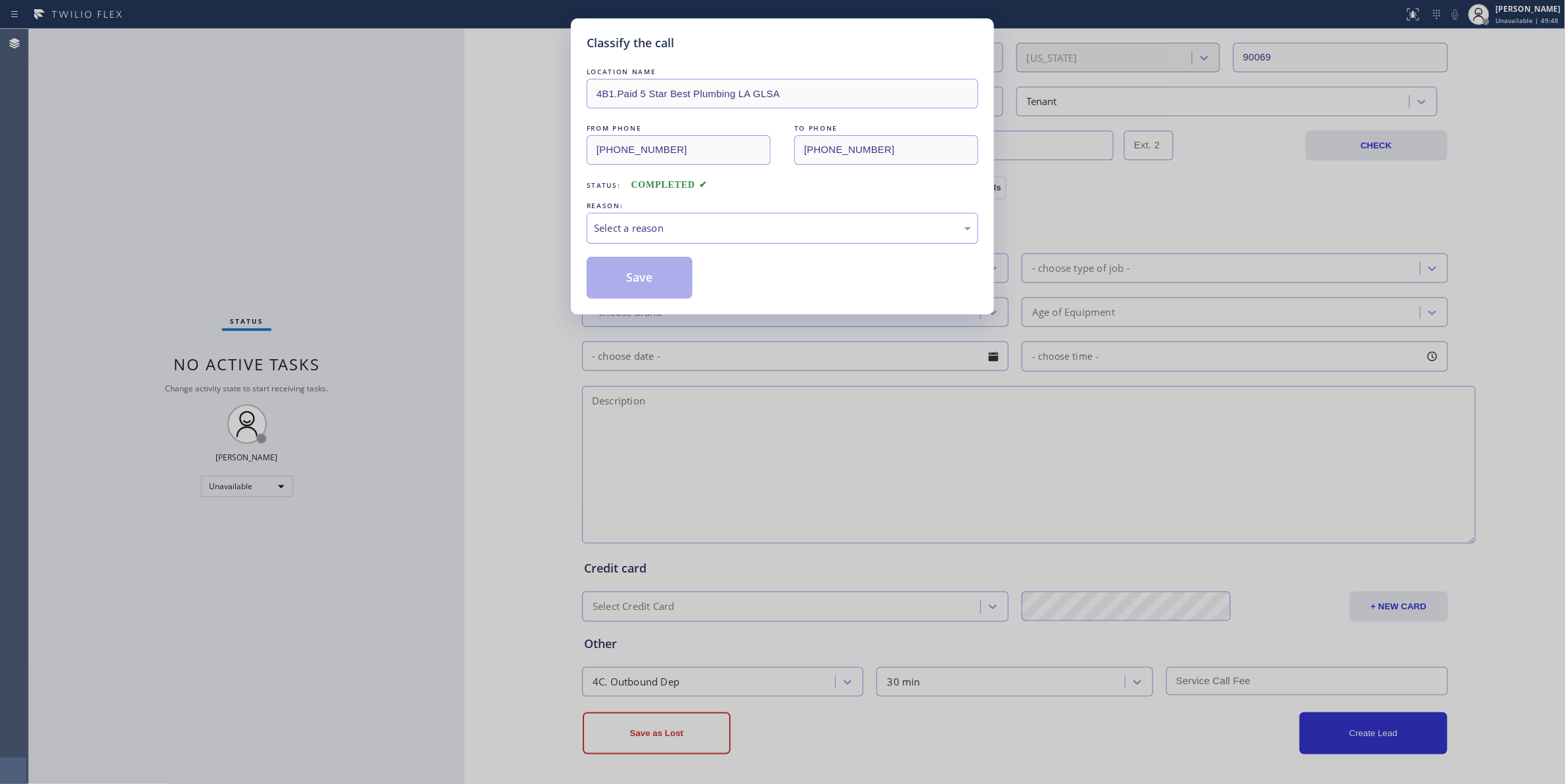
click at [734, 226] on div "Select a reason" at bounding box center [782, 228] width 377 height 15
click at [676, 282] on button "Save" at bounding box center [639, 278] width 106 height 42
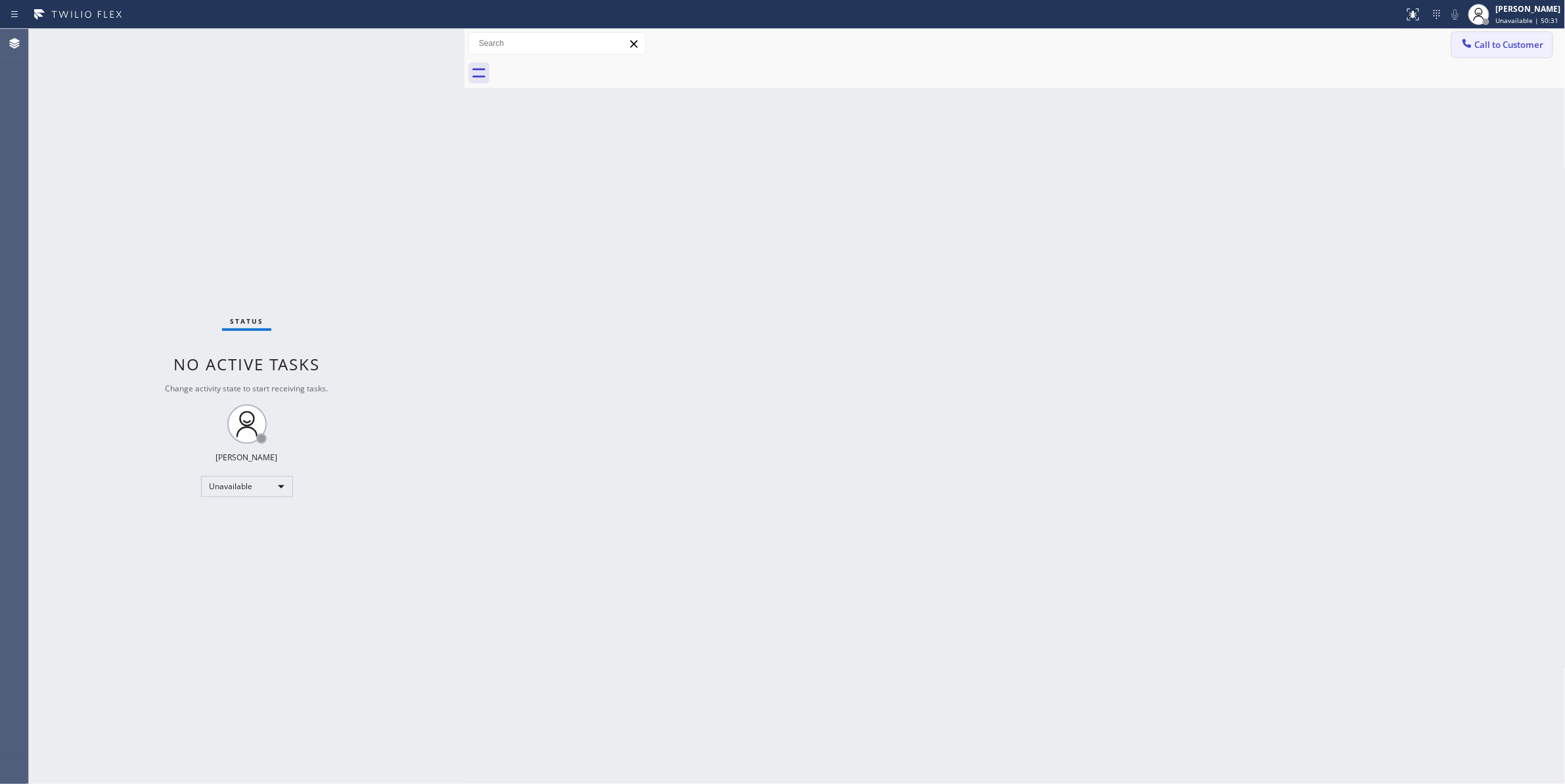
click at [1532, 33] on button "Call to Customer" at bounding box center [1502, 44] width 101 height 25
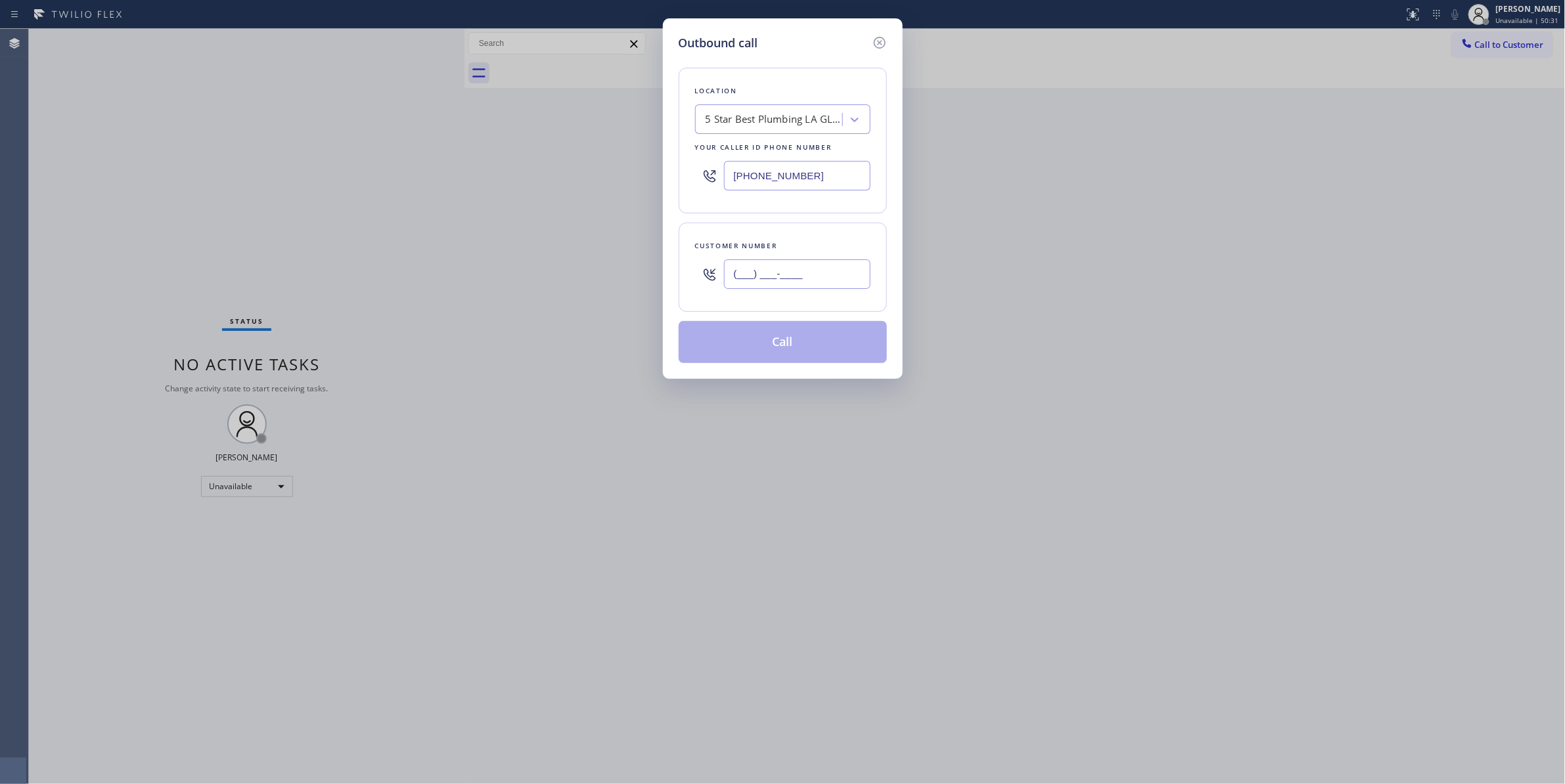
click at [783, 276] on input "(___) ___-____" at bounding box center [796, 273] width 147 height 29
paste input "630) 235-0044"
type input "[PHONE_NUMBER]"
click at [219, 203] on div "Outbound call Location 5 Star Best Plumbing LA GLSA Your caller id phone number…" at bounding box center [782, 392] width 1565 height 784
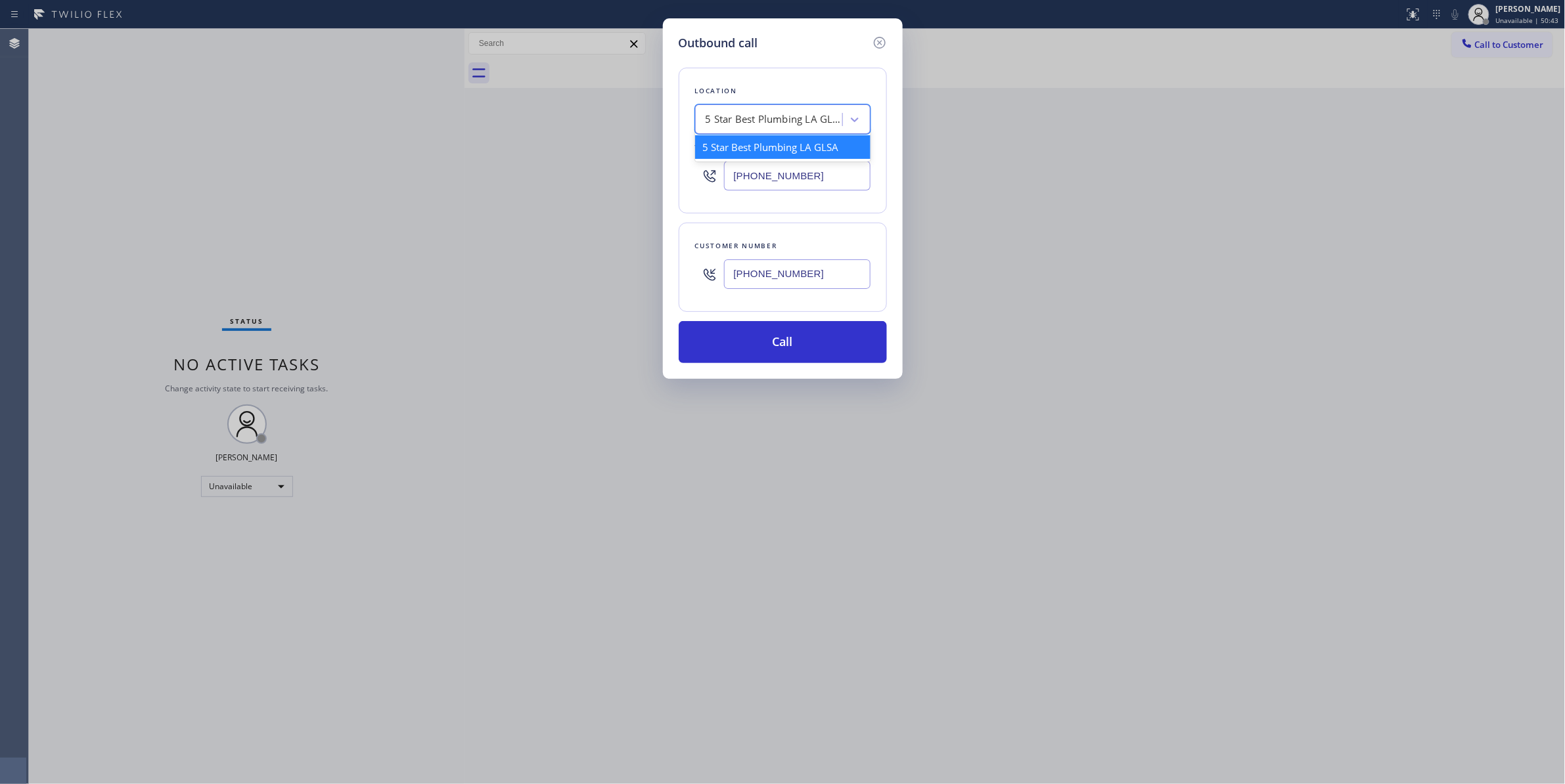
click at [727, 122] on div "5 Star Best Plumbing LA GLSA" at bounding box center [775, 120] width 138 height 15
paste input "Kitchen Aid Appliance Repair"
type input "Kitchen Aid Appliance Repair"
click at [766, 149] on div "Kitchen Aid Appliance Repair" at bounding box center [782, 146] width 175 height 23
type input "[PHONE_NUMBER]"
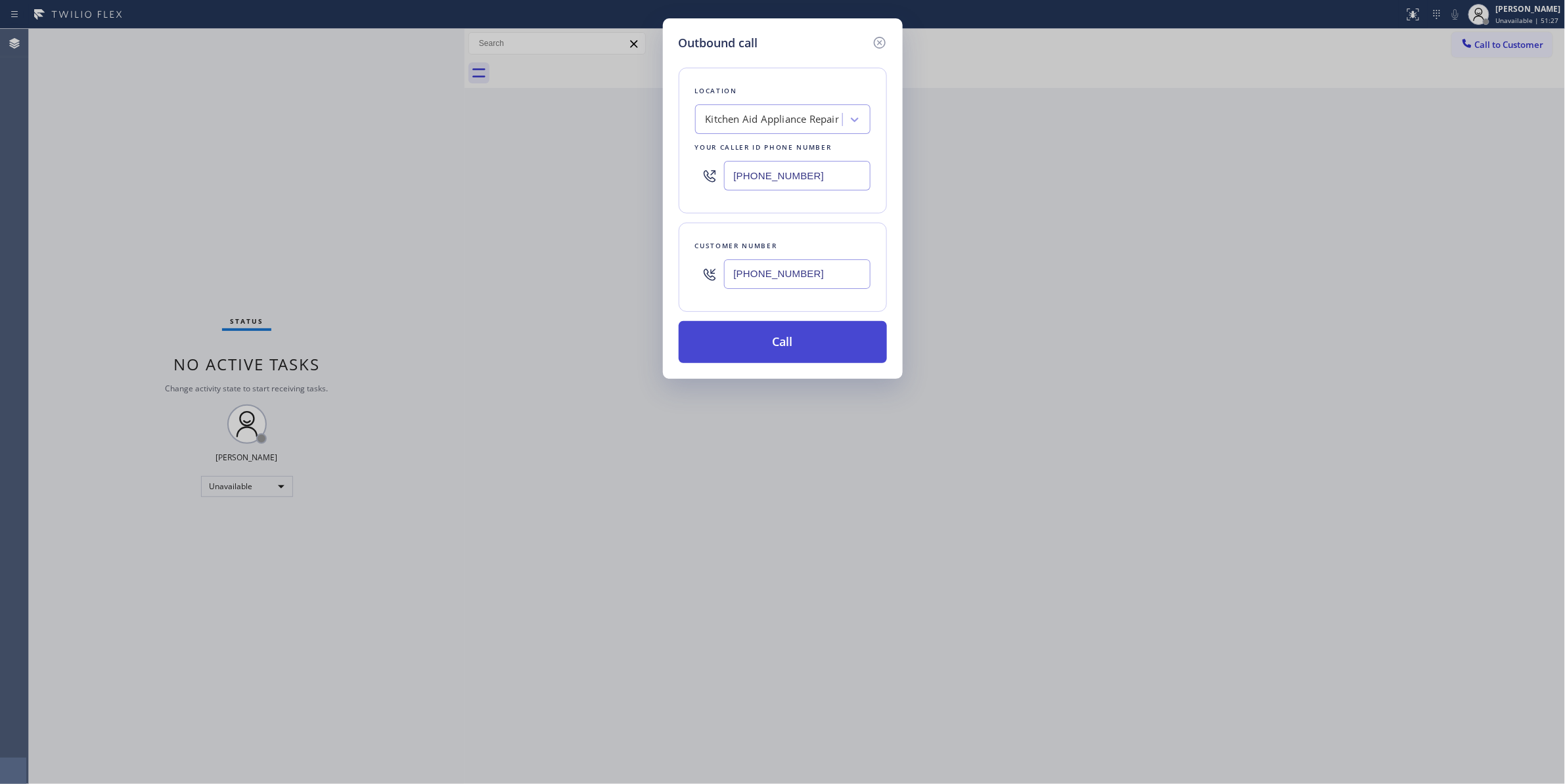
click at [737, 342] on button "Call" at bounding box center [782, 342] width 208 height 42
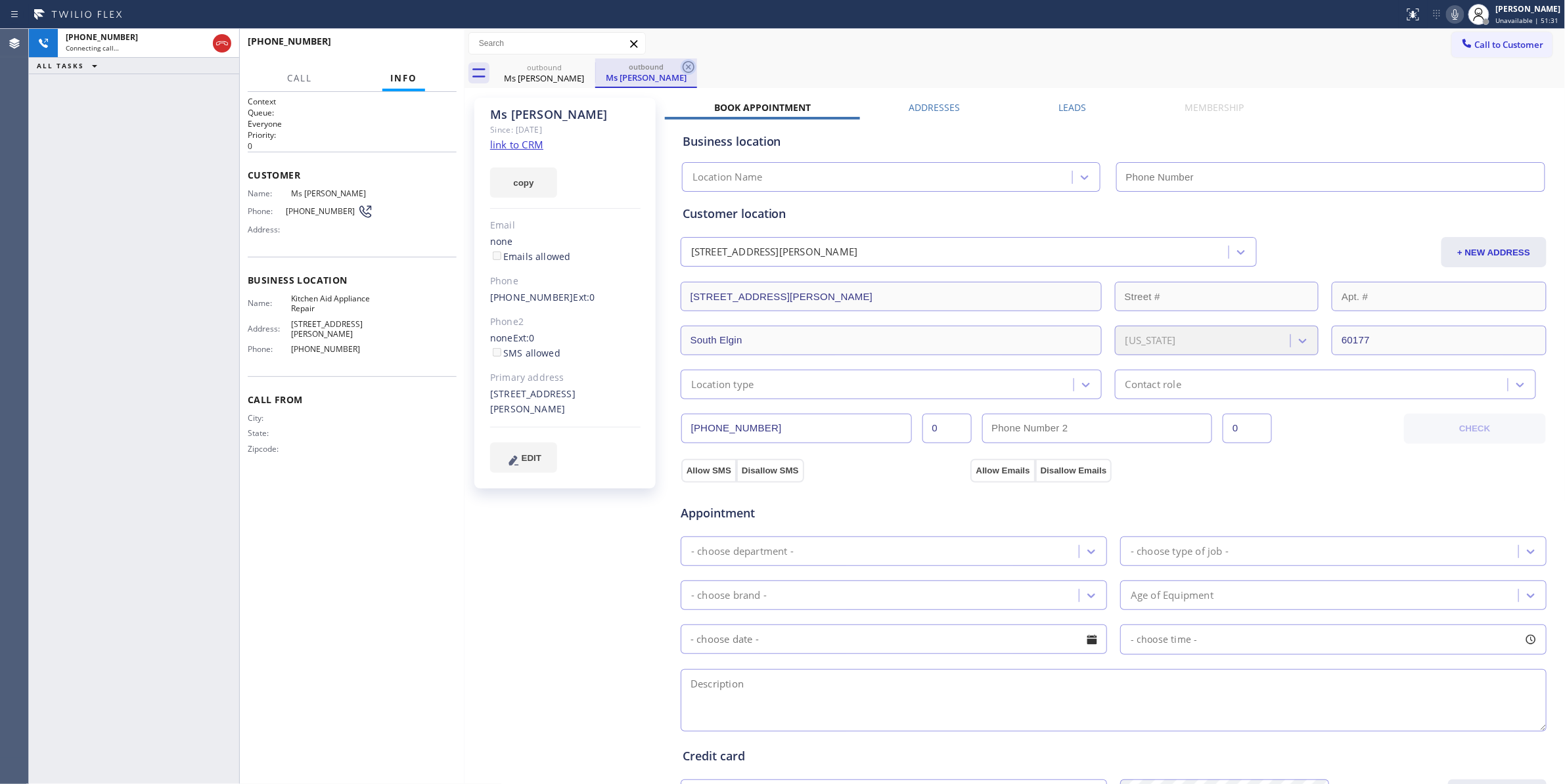
click at [684, 67] on icon at bounding box center [688, 67] width 16 height 16
type input "[PHONE_NUMBER]"
click at [520, 143] on link "link to CRM" at bounding box center [516, 144] width 53 height 13
drag, startPoint x: 343, startPoint y: 216, endPoint x: 282, endPoint y: 210, distance: 61.3
click at [282, 210] on div "Phone: [PHONE_NUMBER]" at bounding box center [310, 211] width 125 height 16
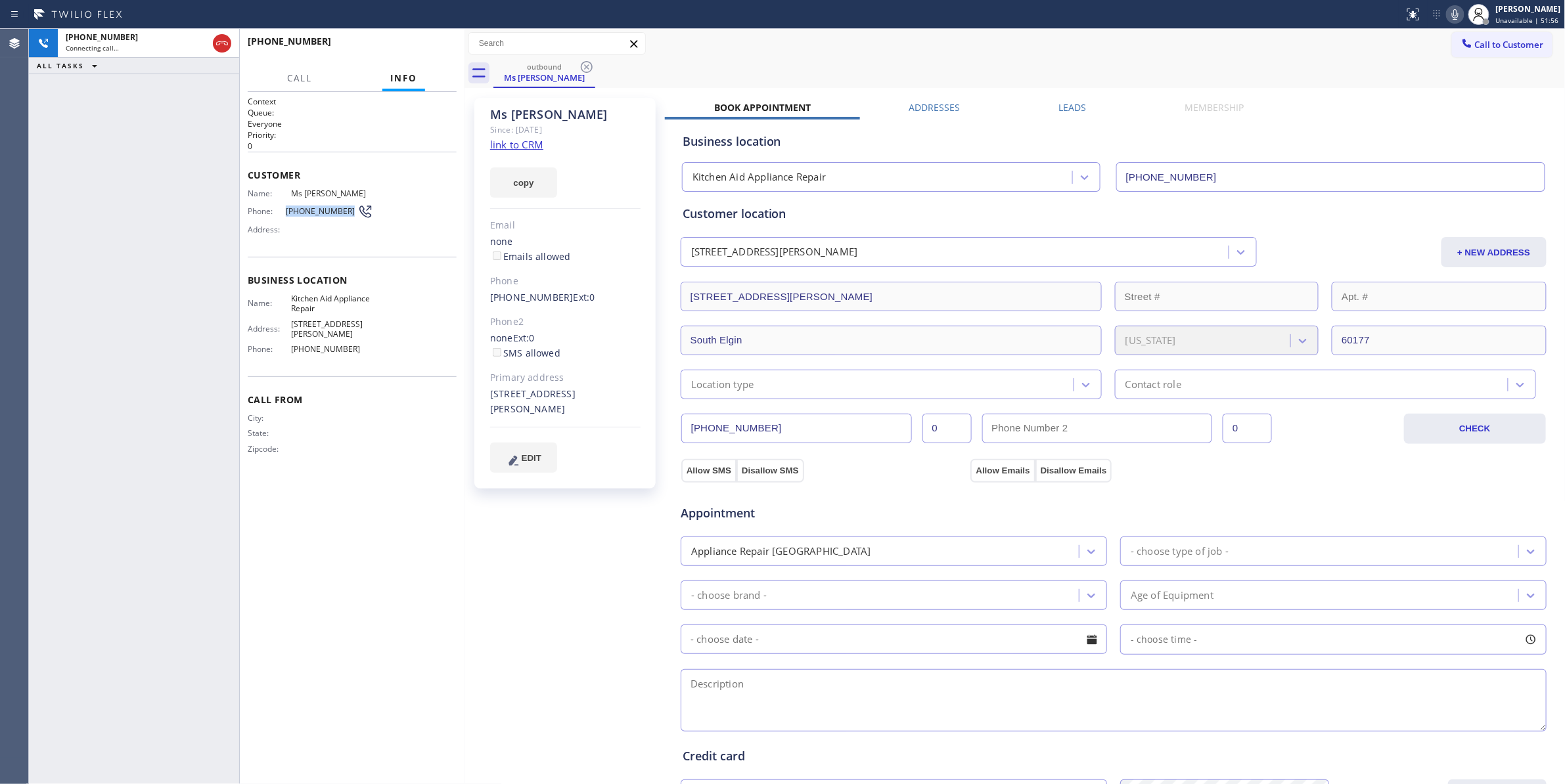
copy div "[PHONE_NUMBER]"
drag, startPoint x: 484, startPoint y: 513, endPoint x: 471, endPoint y: 261, distance: 252.3
click at [484, 512] on div "Ms [PERSON_NAME] Since: [DATE] link to CRM copy Email none Emails allowed Phone…" at bounding box center [566, 530] width 197 height 877
click at [427, 49] on span "HANG UP" at bounding box center [425, 47] width 40 height 9
click at [829, 72] on div "outbound Ms [PERSON_NAME]" at bounding box center [1029, 73] width 1072 height 29
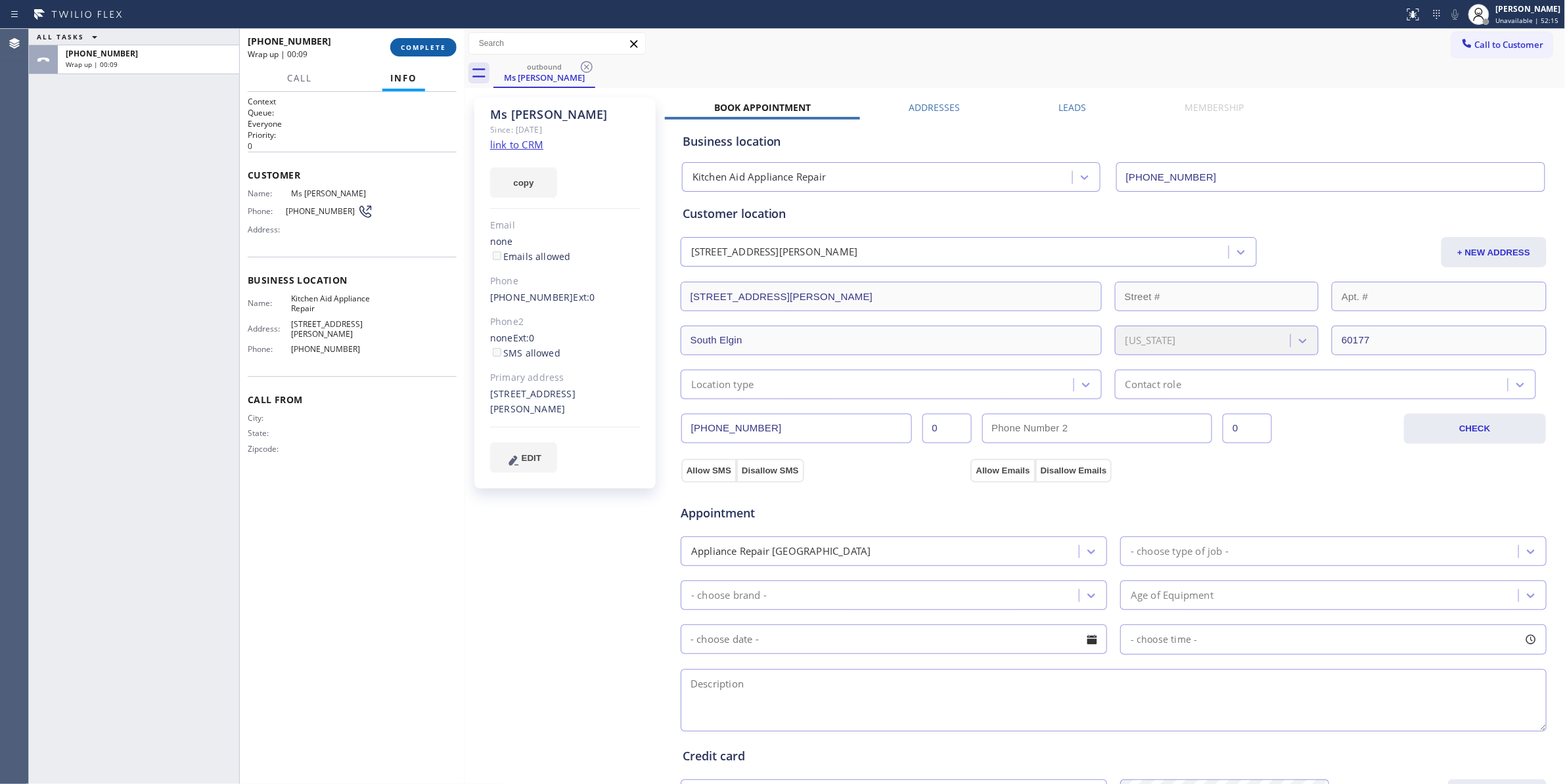
click at [414, 50] on span "COMPLETE" at bounding box center [423, 47] width 45 height 9
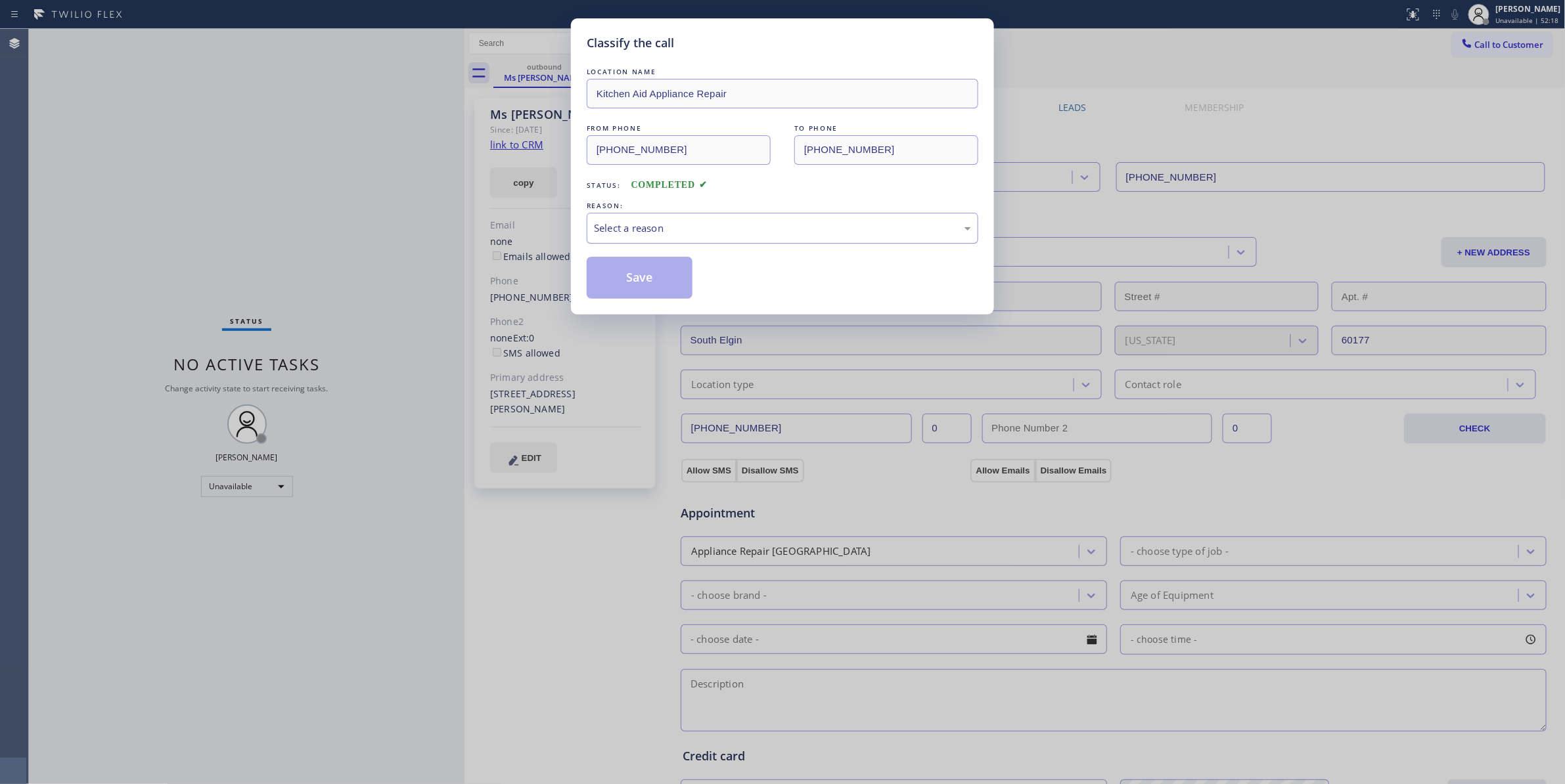
click at [666, 227] on div "Select a reason" at bounding box center [782, 228] width 377 height 15
click at [637, 276] on button "Save" at bounding box center [639, 278] width 106 height 42
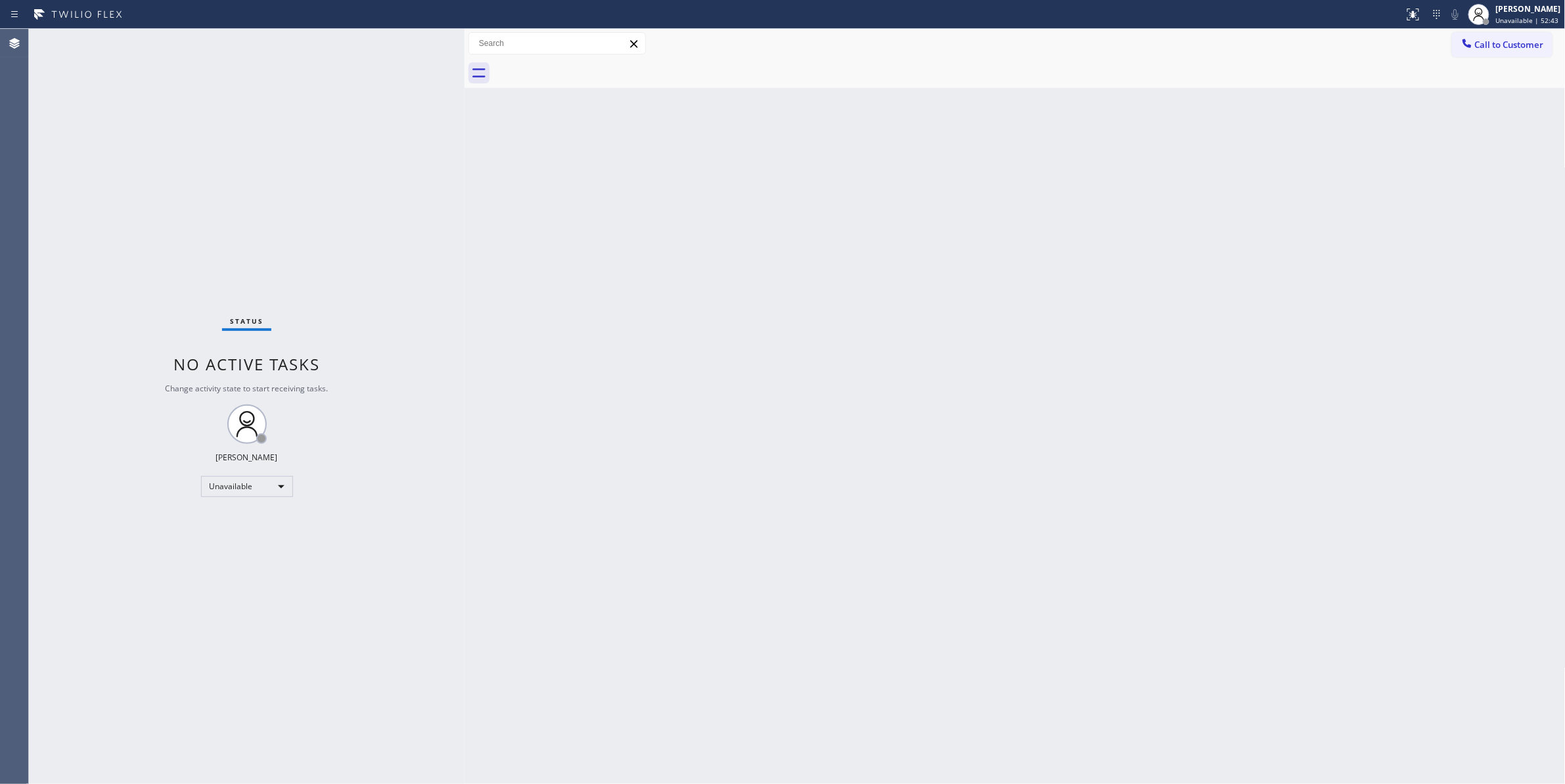
drag, startPoint x: 1262, startPoint y: 222, endPoint x: 1283, endPoint y: 177, distance: 49.7
click at [1272, 198] on div "Back to Dashboard Change Sender ID Customers Technicians Select a contact Outbo…" at bounding box center [1014, 406] width 1101 height 755
click at [1509, 35] on button "Call to Customer" at bounding box center [1502, 44] width 101 height 25
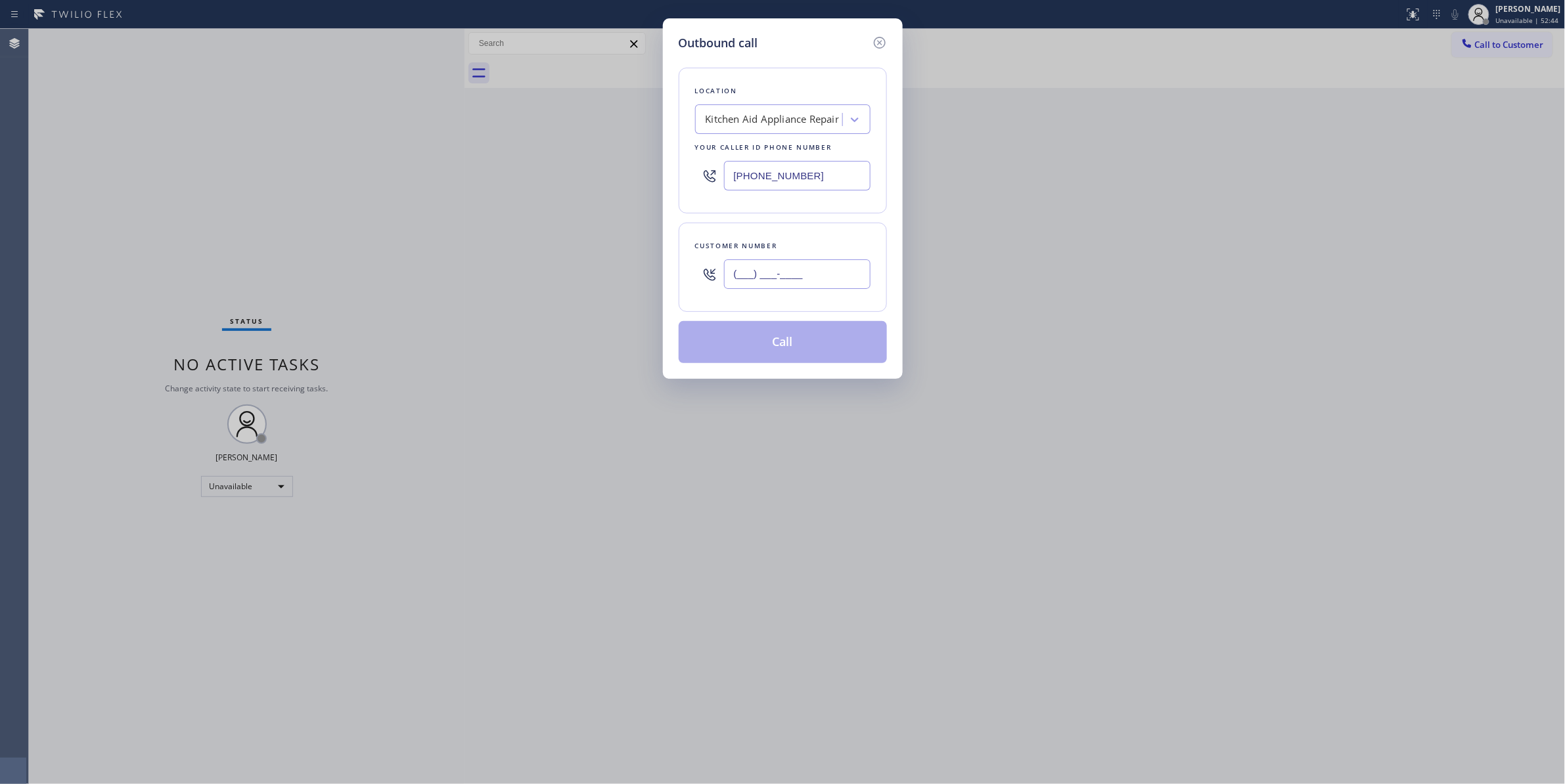
click at [776, 276] on input "(___) ___-____" at bounding box center [796, 273] width 147 height 29
paste input "630) 235-0044"
type input "[PHONE_NUMBER]"
click at [751, 352] on button "Call" at bounding box center [782, 342] width 208 height 42
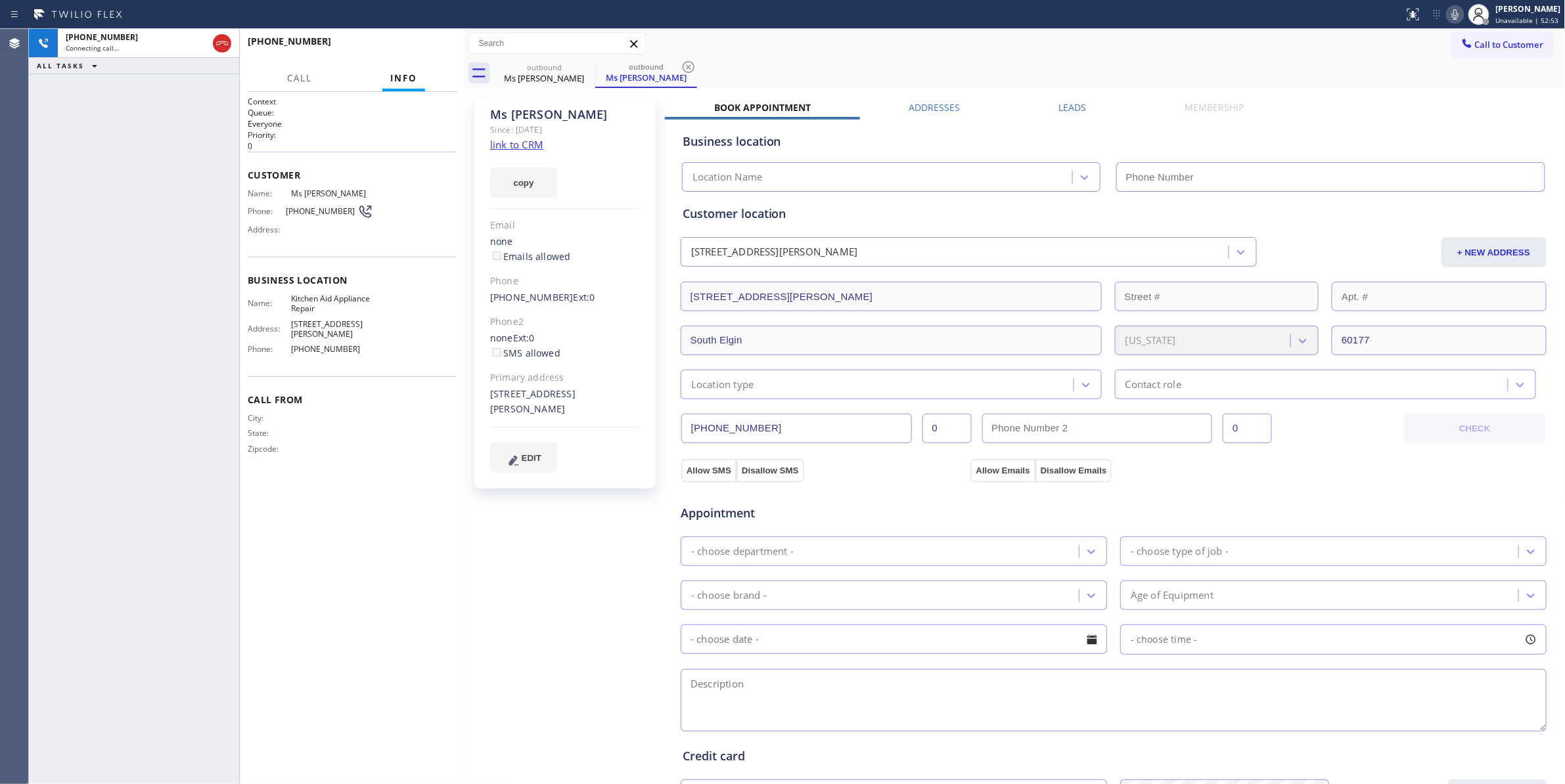
type input "[PHONE_NUMBER]"
click at [688, 62] on icon at bounding box center [688, 67] width 16 height 16
click at [534, 586] on div "Ms [PERSON_NAME] Since: [DATE] link to CRM copy Email none Emails allowed Phone…" at bounding box center [566, 530] width 197 height 877
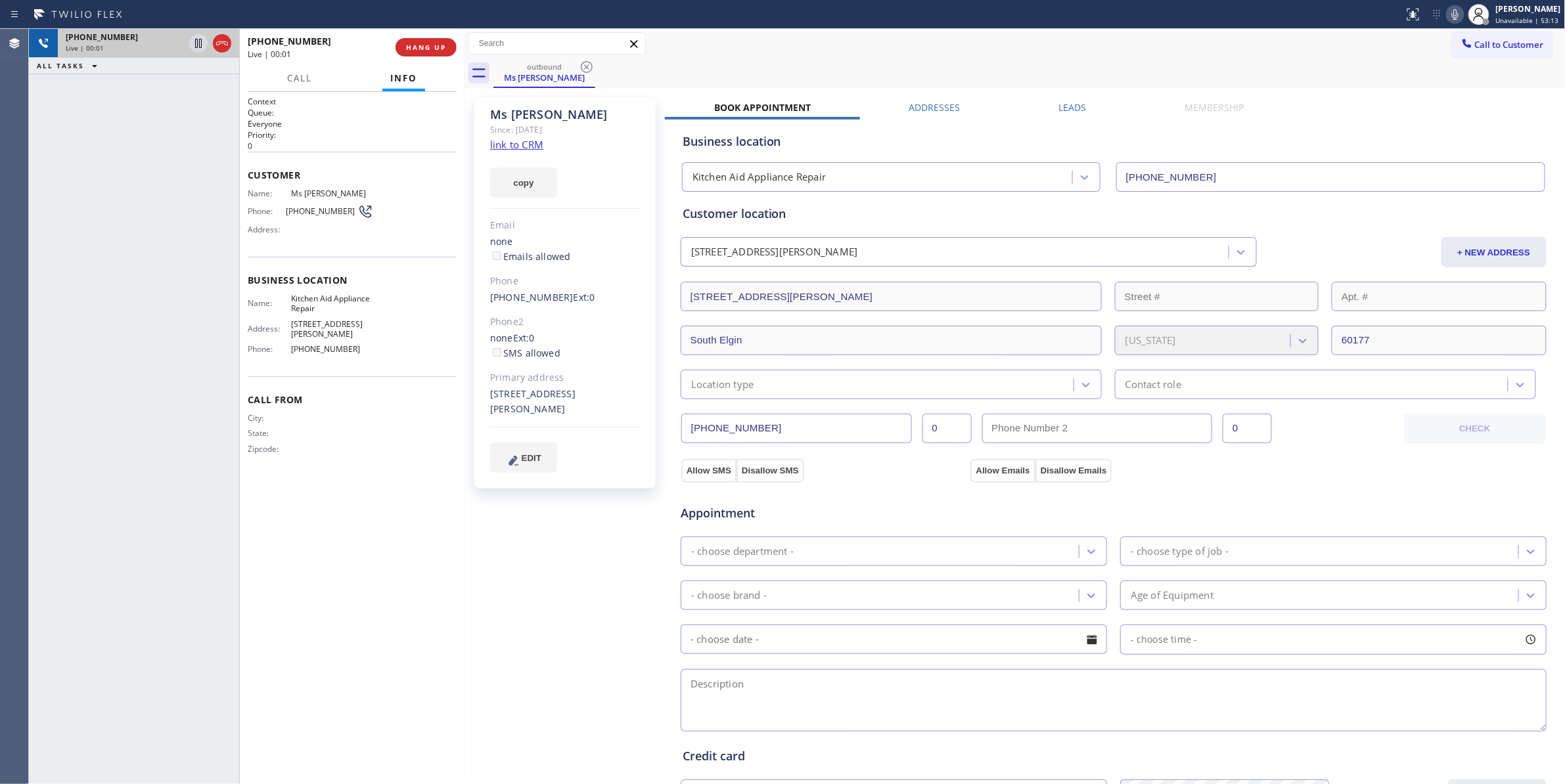
click at [219, 46] on icon at bounding box center [222, 43] width 16 height 16
click at [437, 44] on span "COMPLETE" at bounding box center [423, 47] width 45 height 9
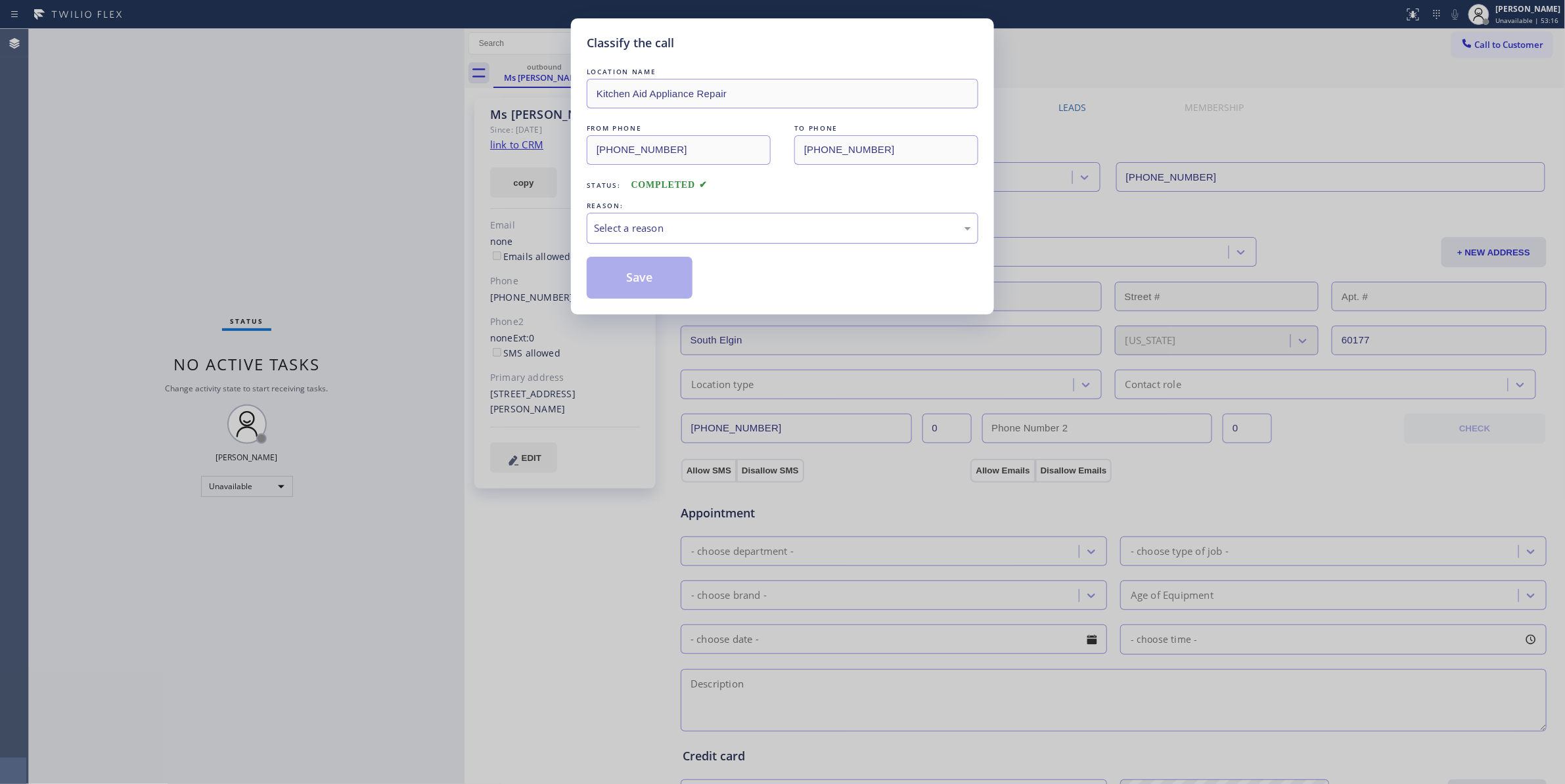
click at [641, 225] on div "Select a reason" at bounding box center [782, 228] width 377 height 15
click at [630, 279] on button "Save" at bounding box center [639, 278] width 106 height 42
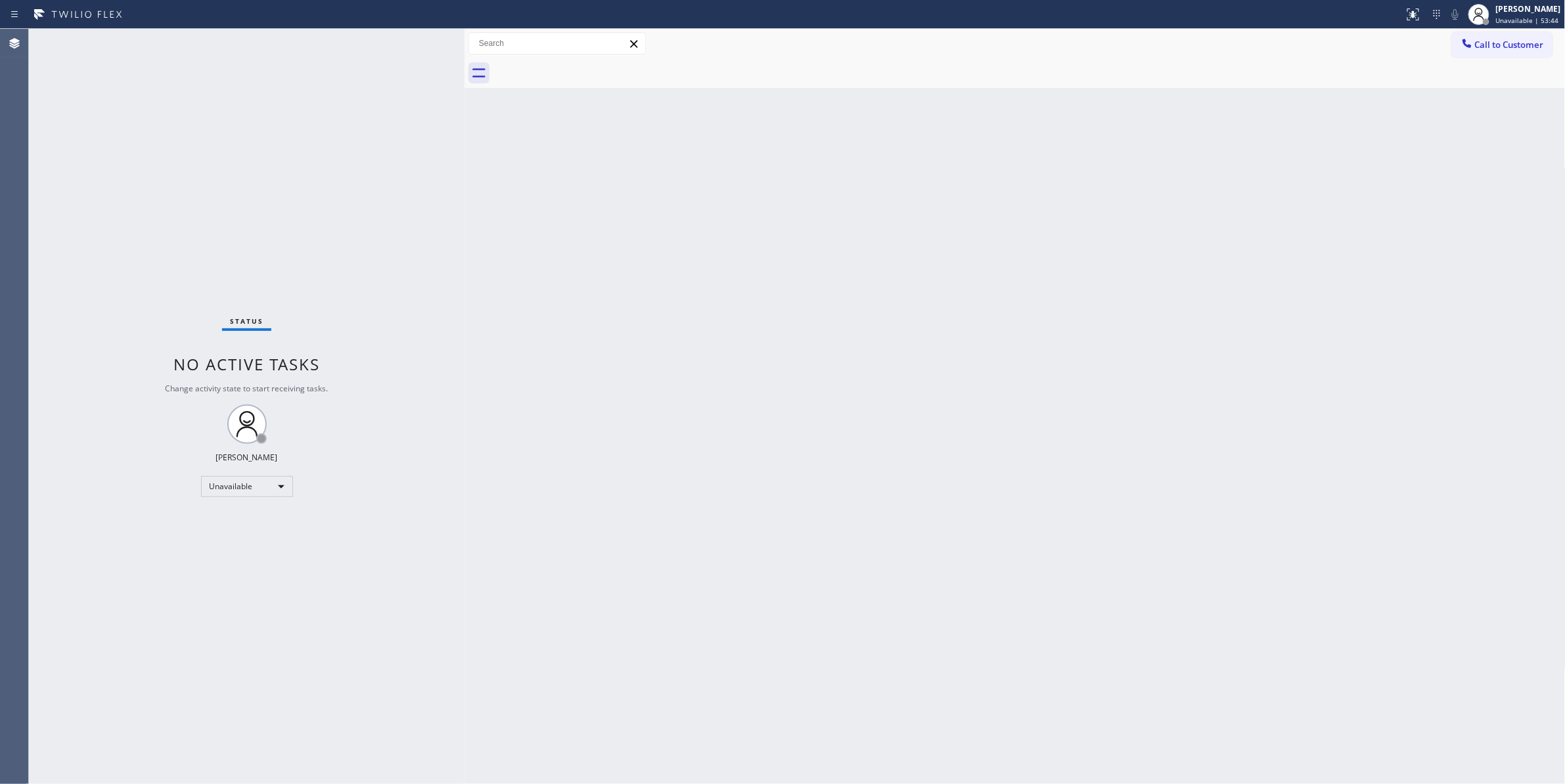
drag, startPoint x: 195, startPoint y: 718, endPoint x: 494, endPoint y: 168, distance: 626.0
click at [195, 696] on div "Status No active tasks Change activity state to start receiving tasks. [PERSON_…" at bounding box center [246, 406] width 436 height 755
drag, startPoint x: 964, startPoint y: 207, endPoint x: 1399, endPoint y: 101, distance: 447.7
click at [970, 206] on div "Back to Dashboard Change Sender ID Customers Technicians Select a contact Outbo…" at bounding box center [1014, 406] width 1101 height 755
click at [1490, 44] on span "Call to Customer" at bounding box center [1509, 45] width 69 height 12
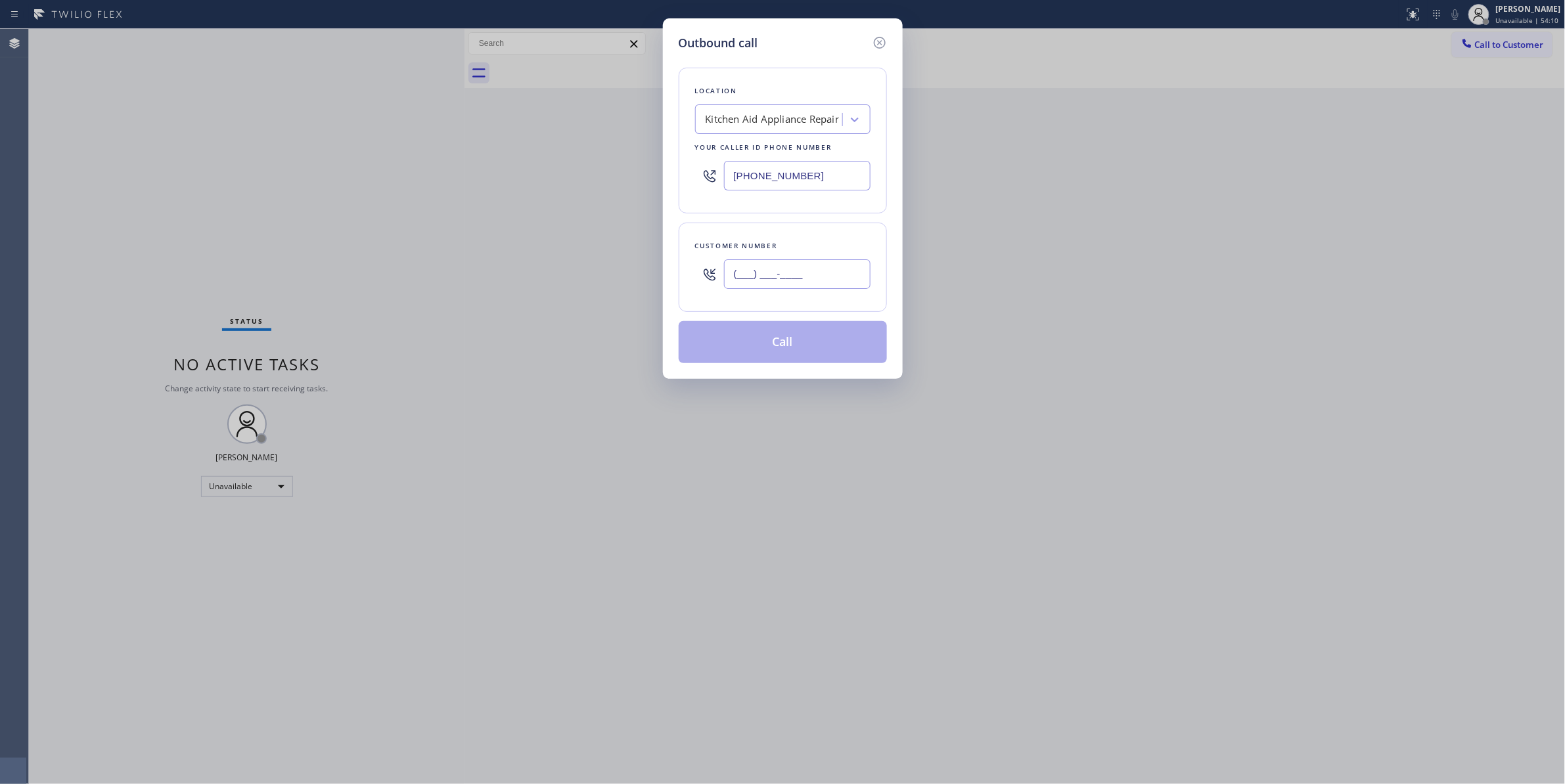
click at [763, 284] on input "(___) ___-____" at bounding box center [796, 273] width 147 height 29
paste input "630) 235-0044"
type input "[PHONE_NUMBER]"
click at [730, 351] on button "Call" at bounding box center [782, 342] width 208 height 42
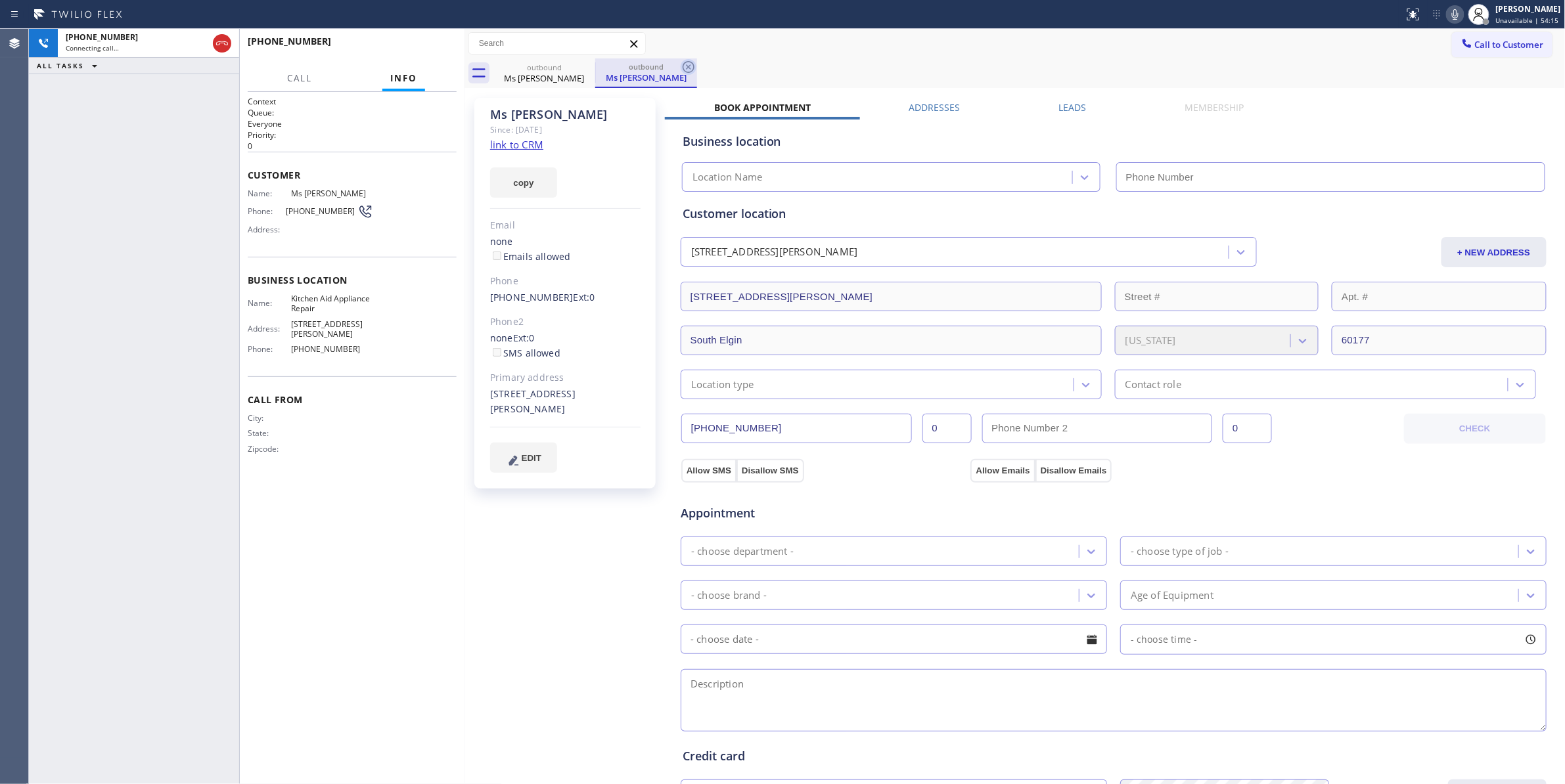
click at [687, 67] on icon at bounding box center [688, 67] width 16 height 16
type input "[PHONE_NUMBER]"
click at [423, 39] on button "HANG UP" at bounding box center [425, 47] width 61 height 18
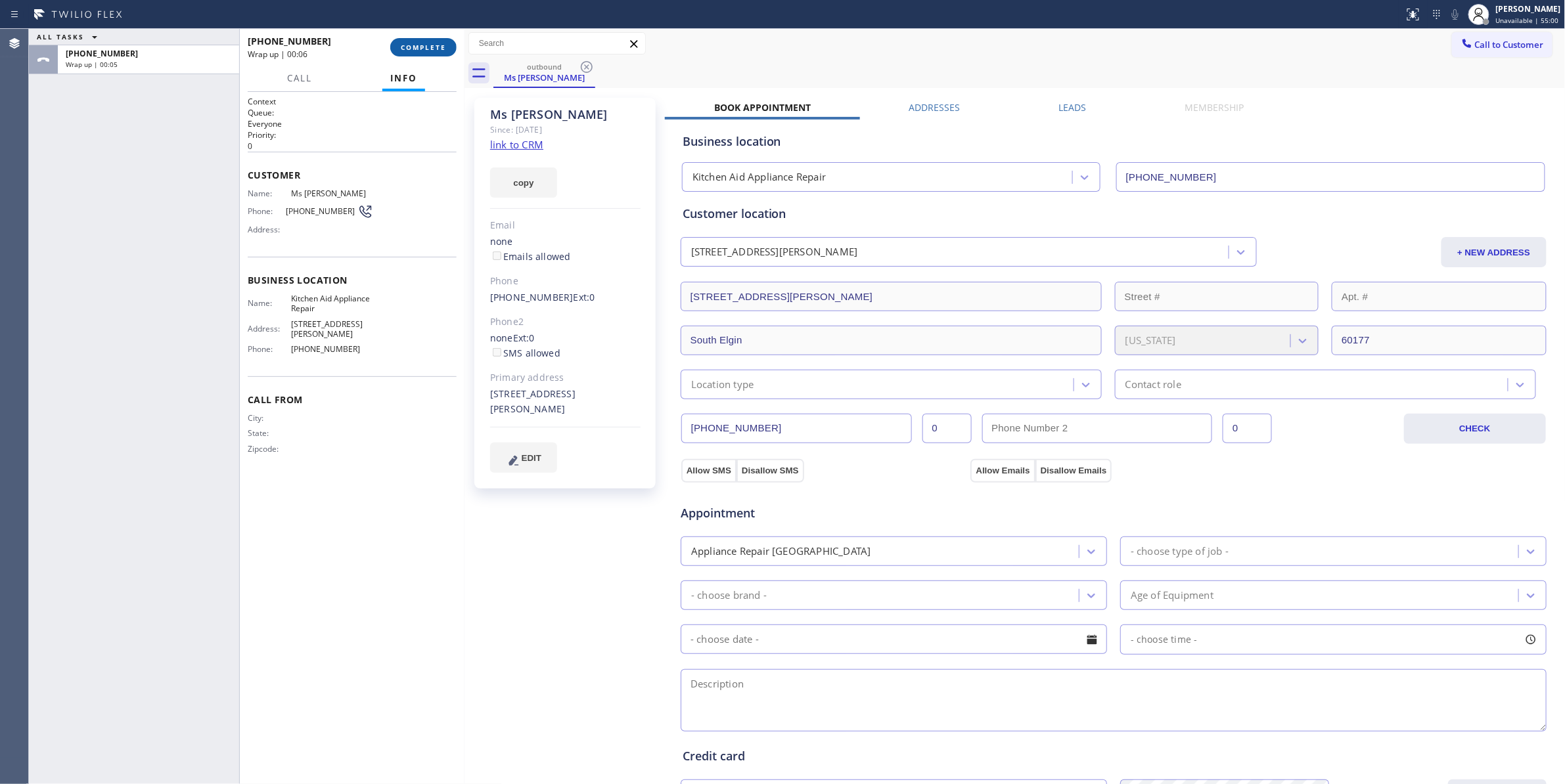
click at [434, 44] on span "COMPLETE" at bounding box center [423, 47] width 45 height 9
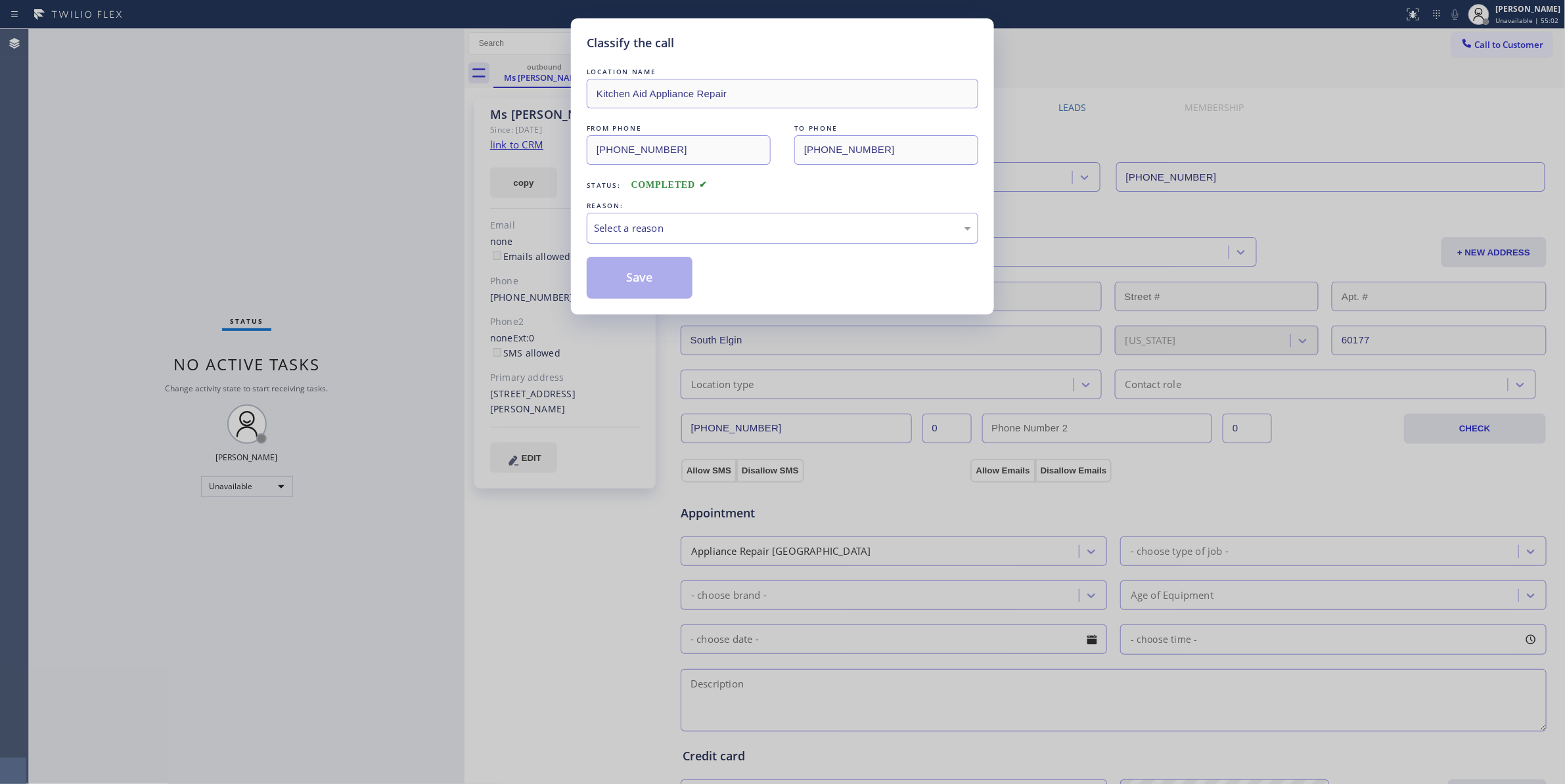
click at [634, 237] on div "Select a reason" at bounding box center [782, 228] width 391 height 31
click at [630, 279] on button "Save" at bounding box center [639, 278] width 106 height 42
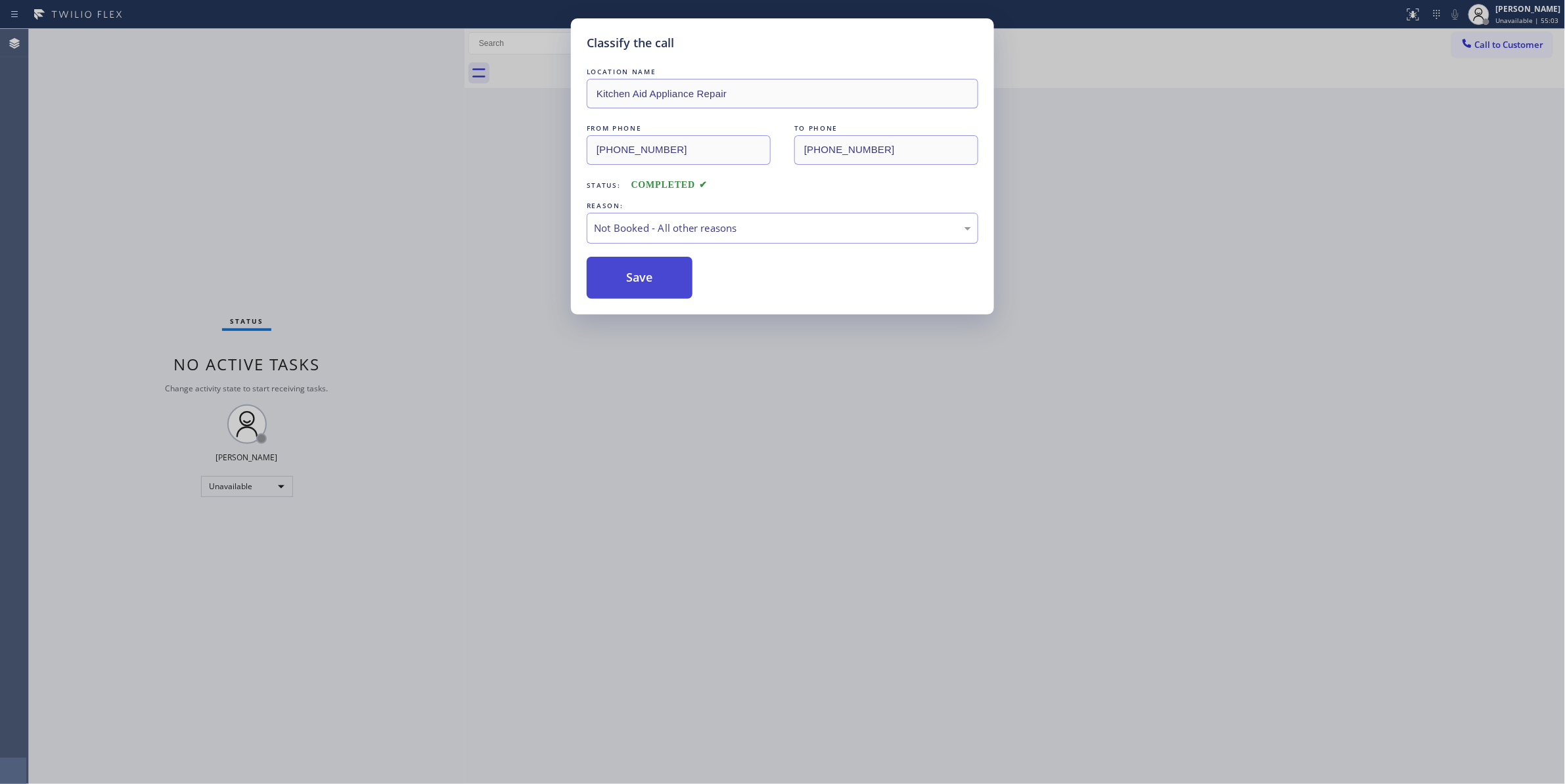
drag, startPoint x: 630, startPoint y: 279, endPoint x: 630, endPoint y: 269, distance: 10.0
click at [630, 272] on button "Save" at bounding box center [639, 278] width 106 height 42
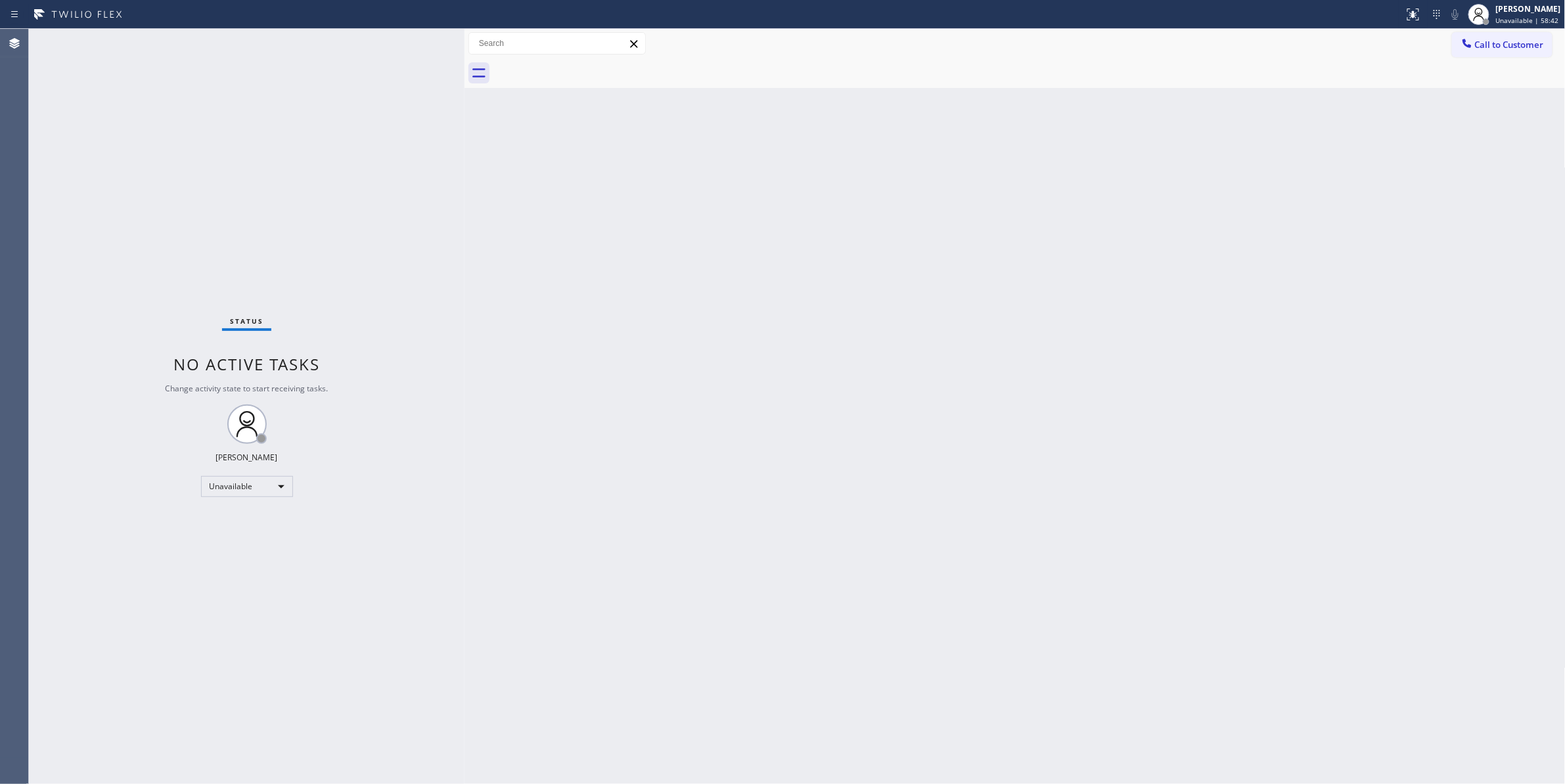
click at [87, 453] on div "Status No active tasks Change activity state to start receiving tasks. [PERSON_…" at bounding box center [246, 406] width 436 height 755
click at [187, 715] on div "Status No active tasks Change activity state to start receiving tasks. [PERSON_…" at bounding box center [246, 406] width 436 height 755
drag, startPoint x: 103, startPoint y: 298, endPoint x: 2, endPoint y: 324, distance: 104.3
click at [102, 297] on div "Status No active tasks Change activity state to start receiving tasks. [PERSON_…" at bounding box center [246, 406] width 436 height 755
click at [1191, 266] on div "Back to Dashboard Change Sender ID Customers Technicians Select a contact Outbo…" at bounding box center [1014, 406] width 1101 height 755
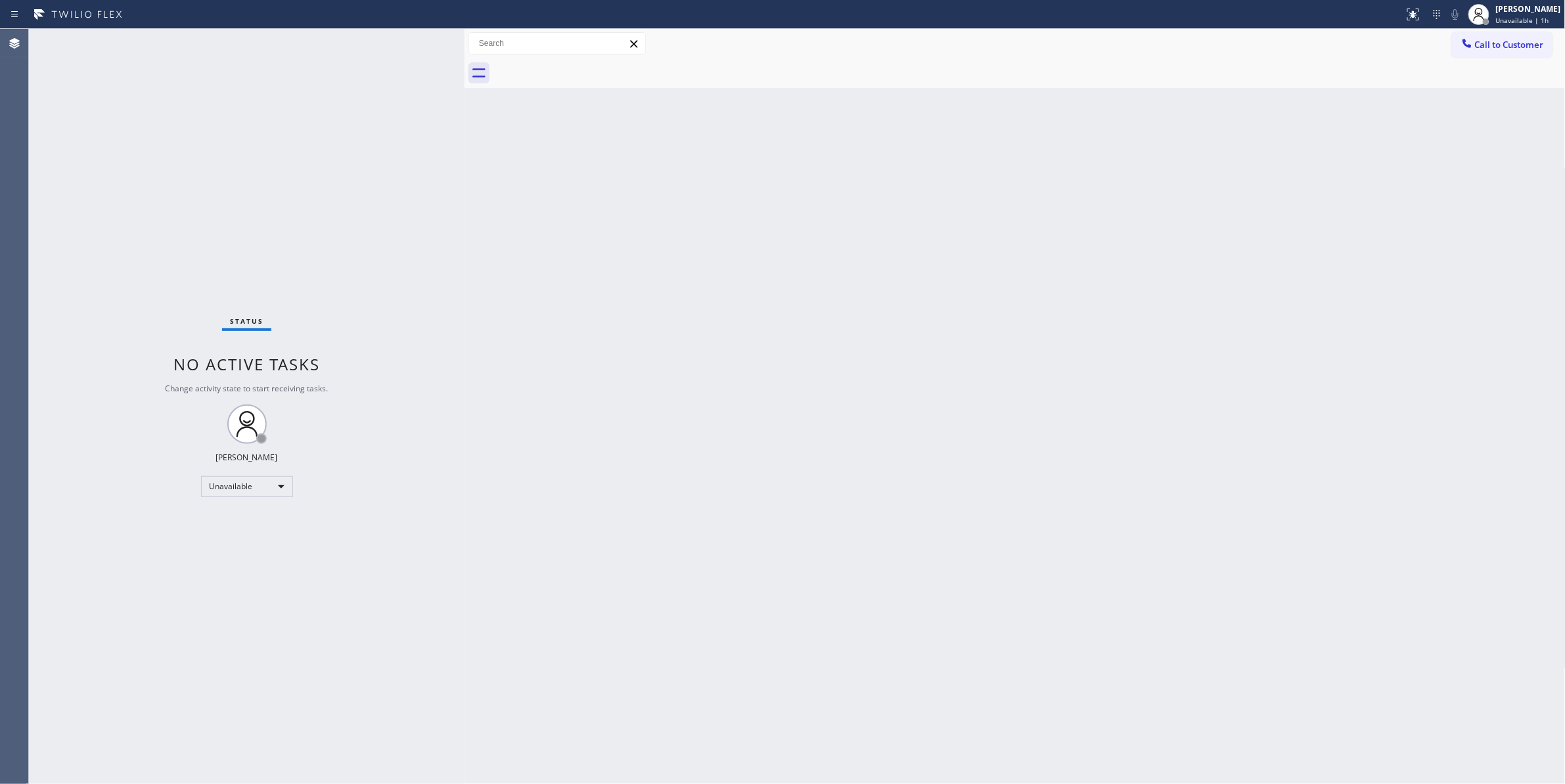
drag, startPoint x: 1518, startPoint y: 46, endPoint x: 1010, endPoint y: 279, distance: 558.9
click at [1472, 51] on button "Call to Customer" at bounding box center [1502, 44] width 101 height 25
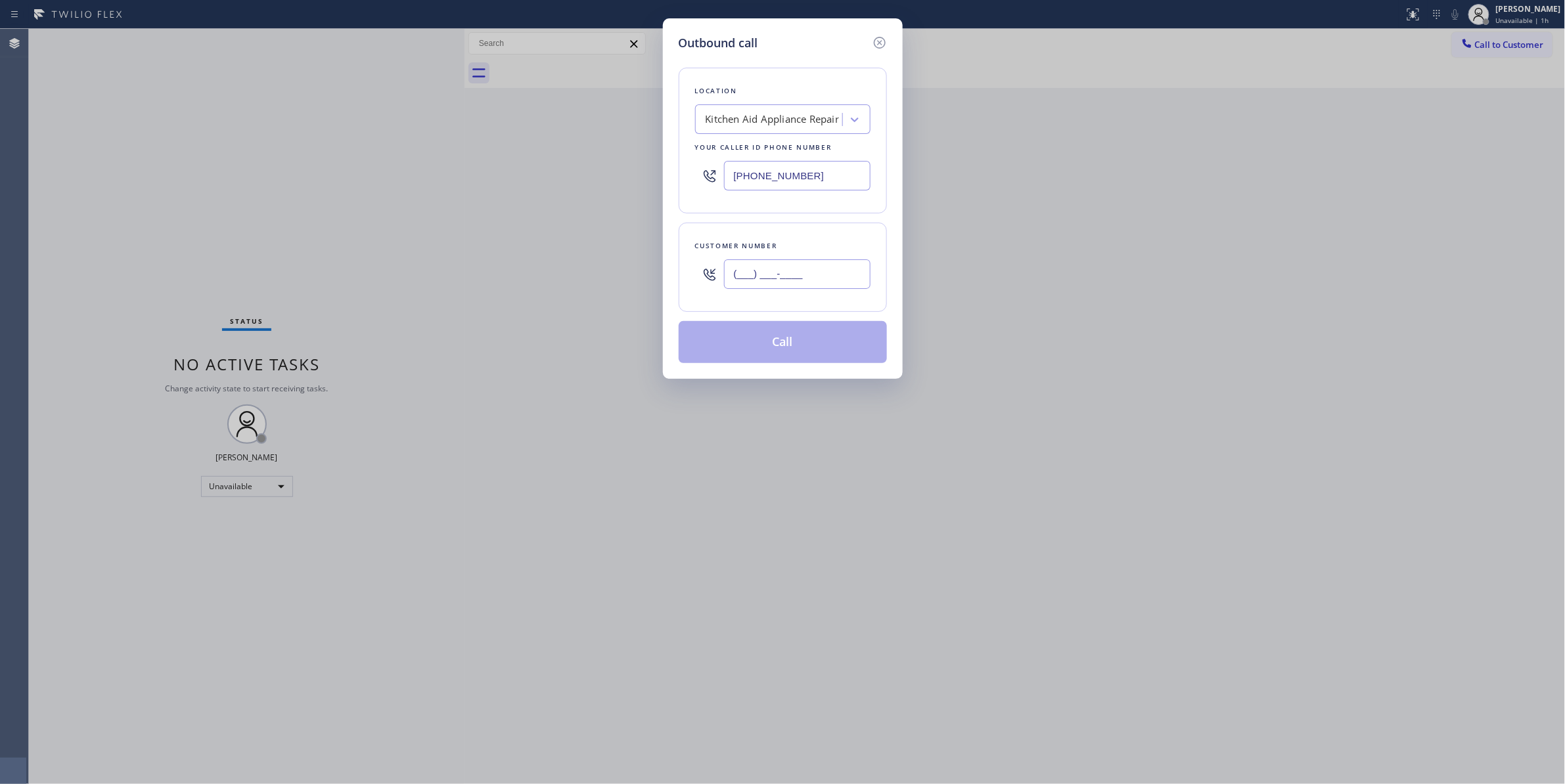
click at [816, 274] on input "(___) ___-____" at bounding box center [796, 273] width 147 height 29
paste input "630) 235-0044"
type input "[PHONE_NUMBER]"
click at [762, 345] on button "Call" at bounding box center [782, 342] width 208 height 42
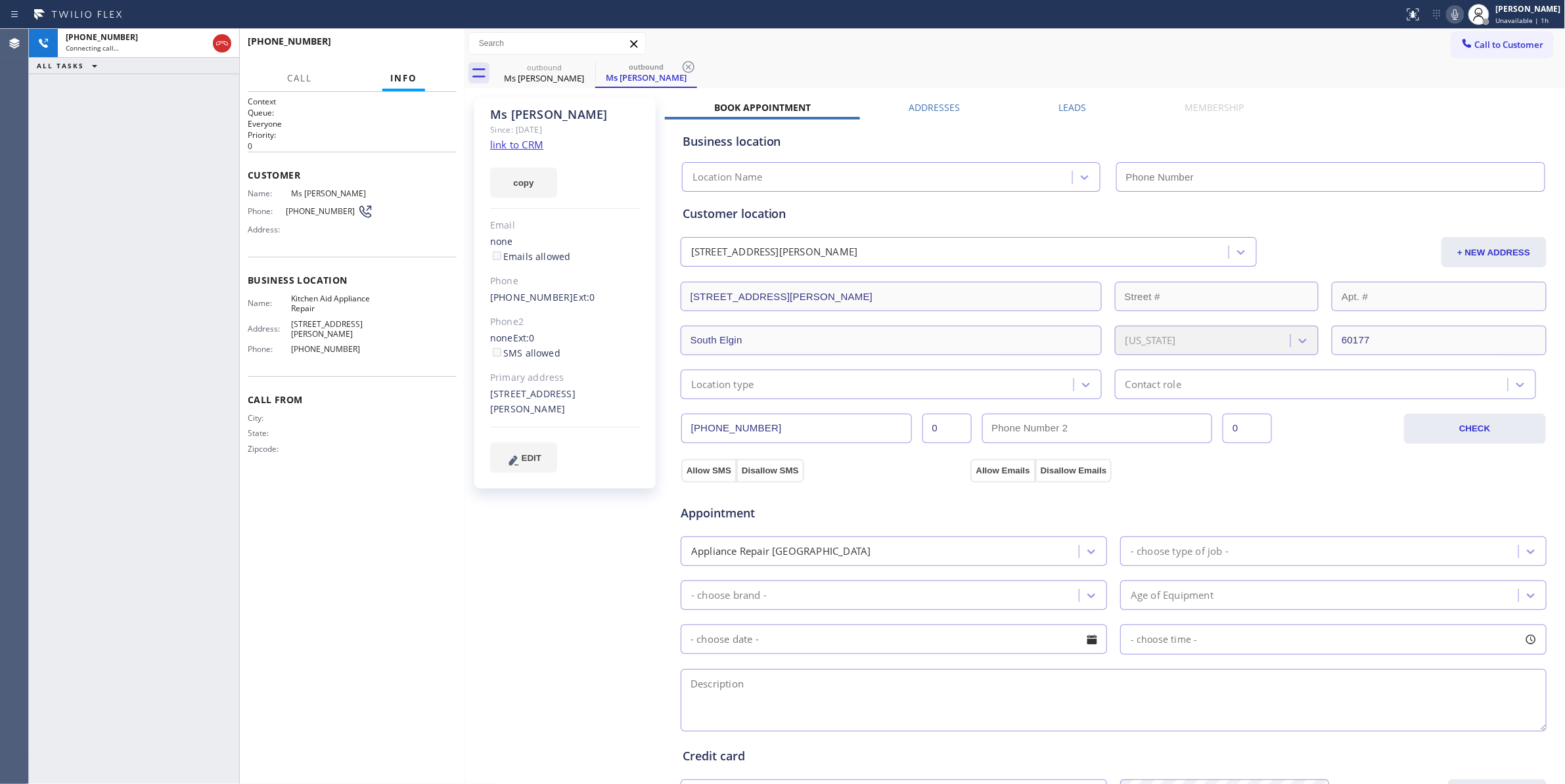
type input "[PHONE_NUMBER]"
click at [104, 381] on div "[PHONE_NUMBER] Connecting call… ALL TASKS ALL TASKS ACTIVE TASKS TASKS IN WRAP …" at bounding box center [134, 406] width 210 height 755
click at [689, 67] on icon at bounding box center [688, 67] width 12 height 12
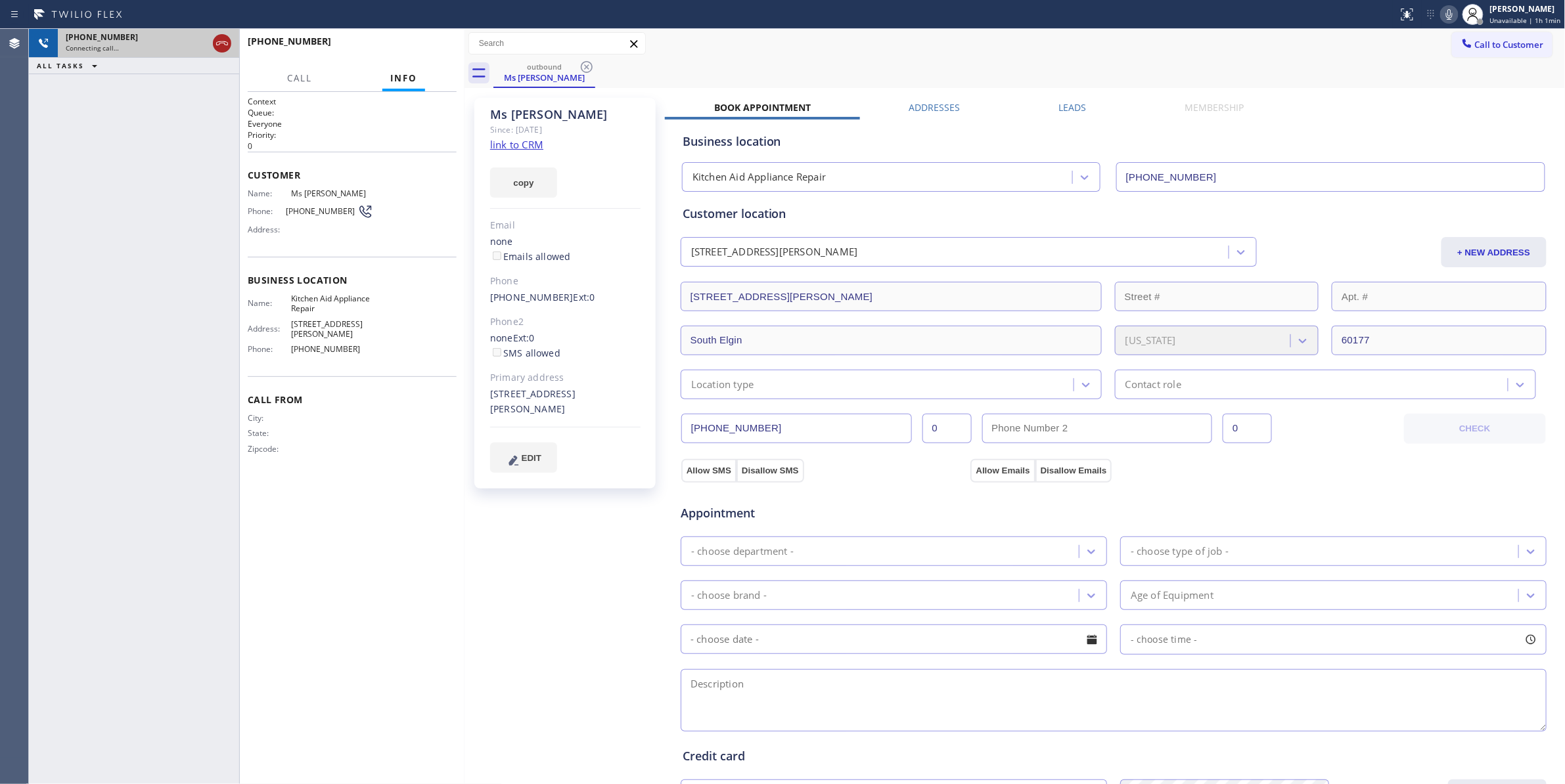
click at [221, 37] on icon at bounding box center [222, 43] width 16 height 16
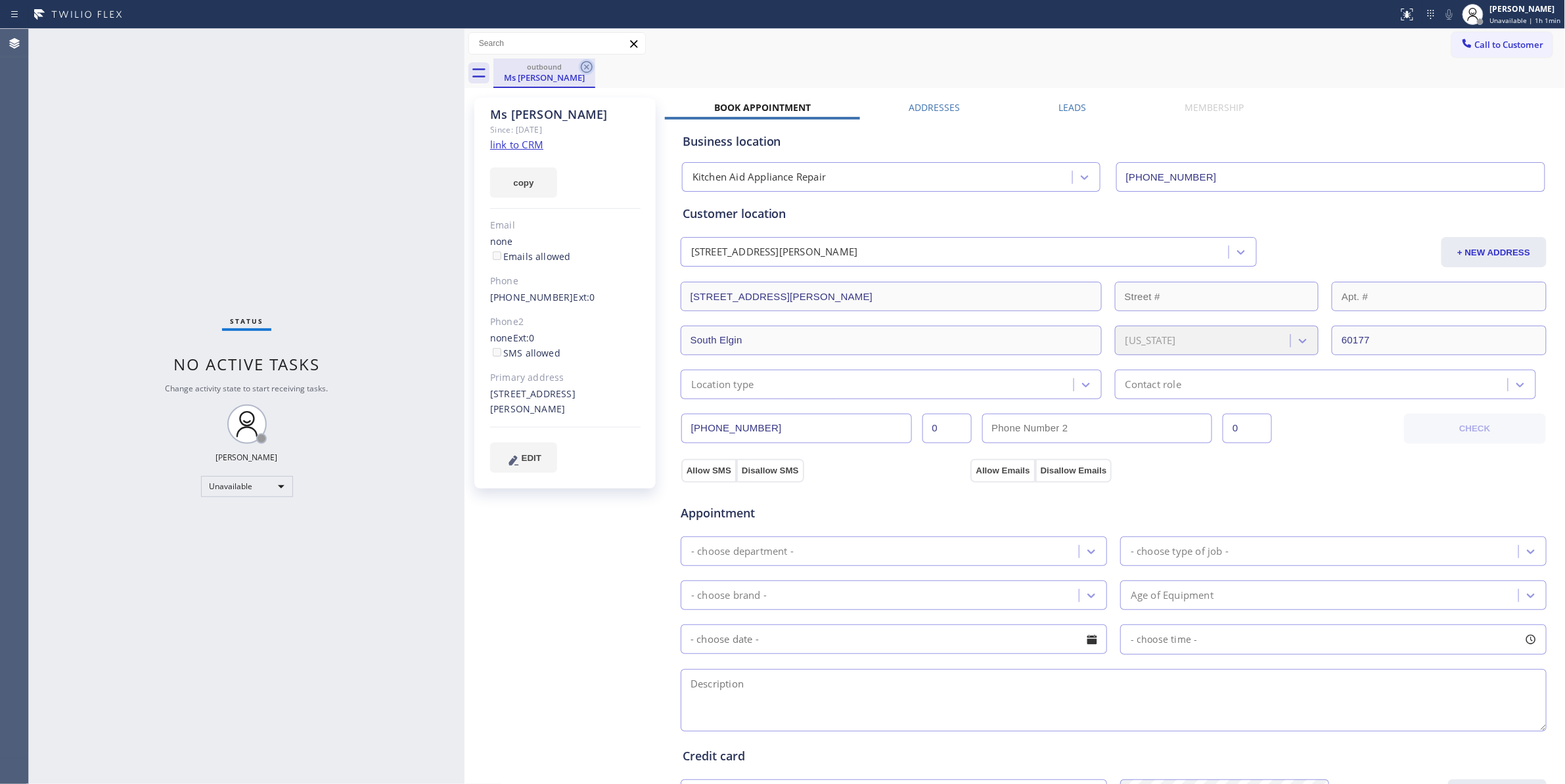
click at [588, 65] on icon at bounding box center [586, 67] width 16 height 16
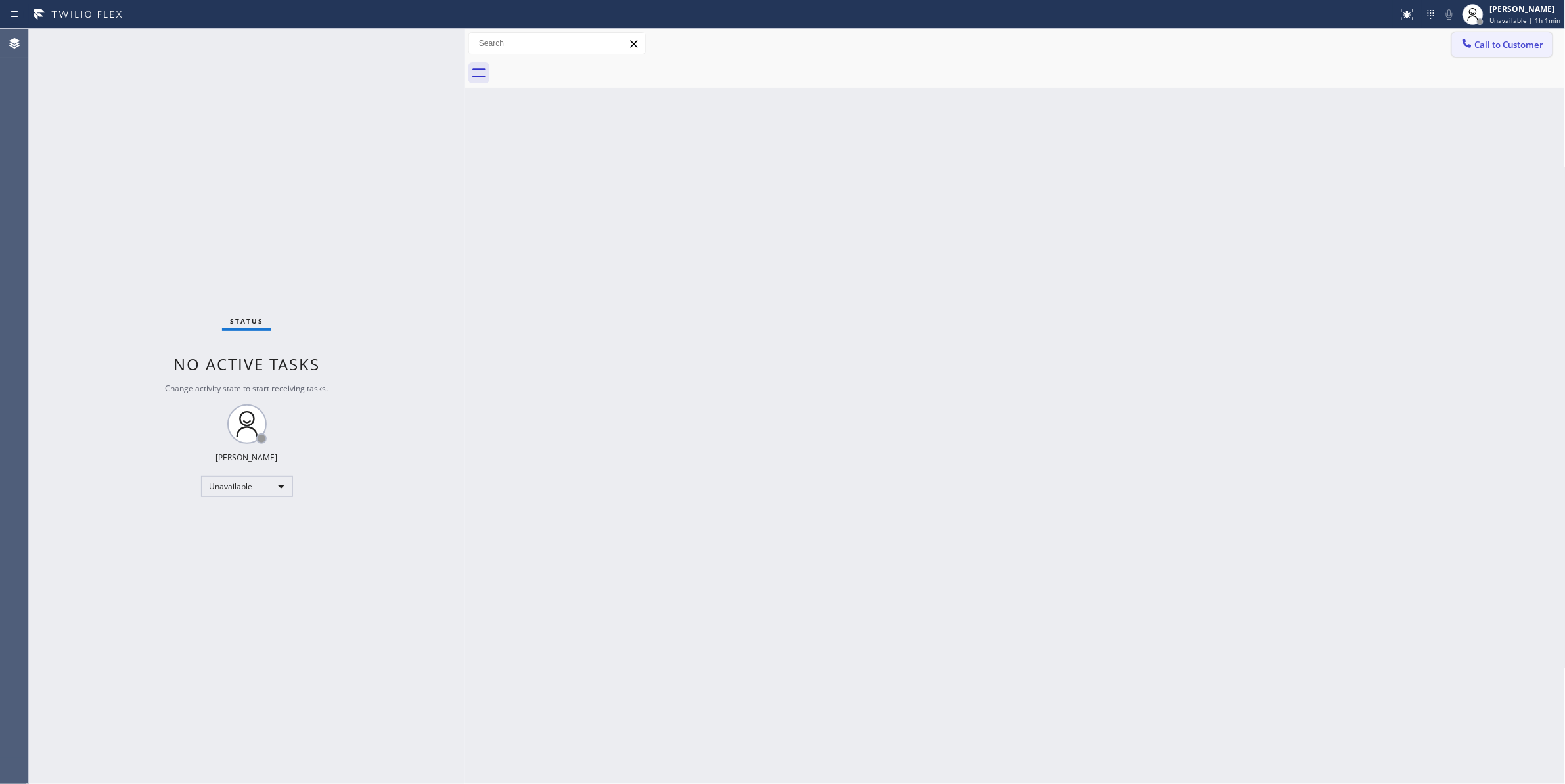
click at [1520, 48] on span "Call to Customer" at bounding box center [1509, 45] width 69 height 12
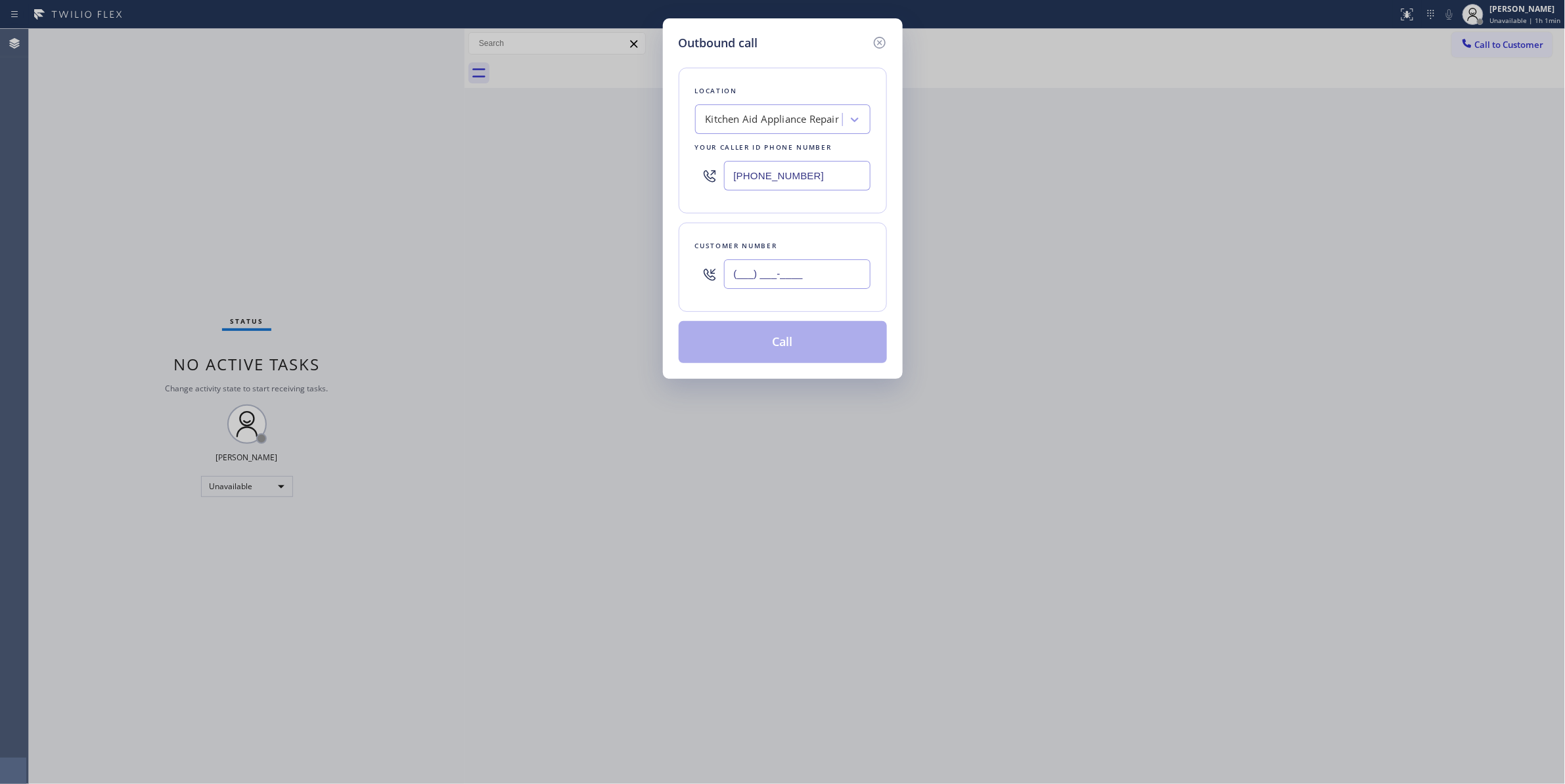
click at [763, 282] on input "(___) ___-____" at bounding box center [796, 273] width 147 height 29
paste input "626) 719-3126"
type input "[PHONE_NUMBER]"
drag, startPoint x: 812, startPoint y: 179, endPoint x: 467, endPoint y: 155, distance: 345.8
click at [467, 155] on div "Outbound call Location Kitchen Aid Appliance Repair Your caller id phone number…" at bounding box center [782, 392] width 1565 height 784
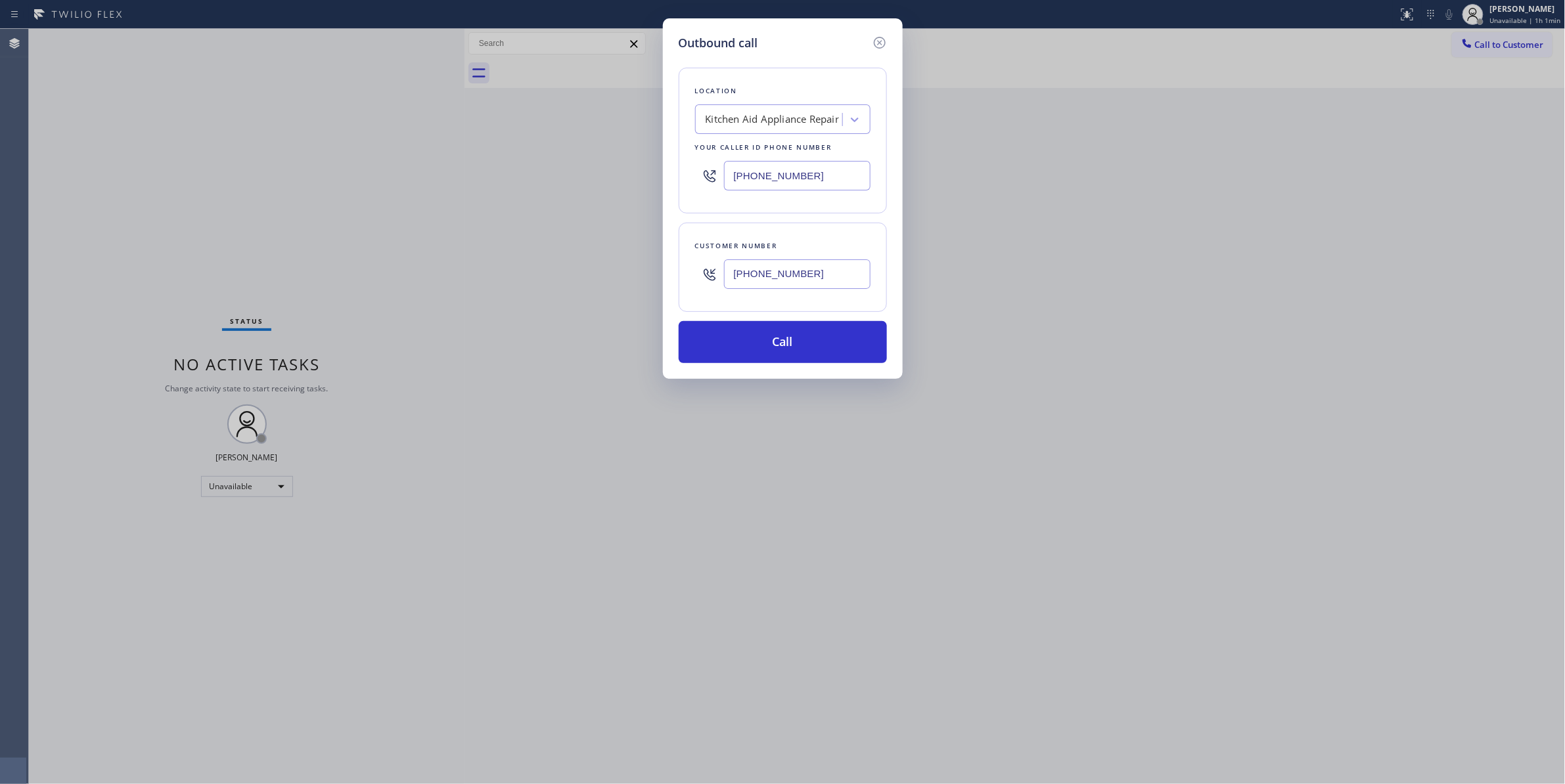
paste input "562) 456-3444"
type input "[PHONE_NUMBER]"
drag, startPoint x: 849, startPoint y: 277, endPoint x: 573, endPoint y: 258, distance: 276.7
click at [573, 258] on div "Outbound call Location Professional Viking Repair Cerritos Your caller id phone…" at bounding box center [782, 392] width 1565 height 784
click at [760, 342] on button "Call" at bounding box center [782, 342] width 208 height 42
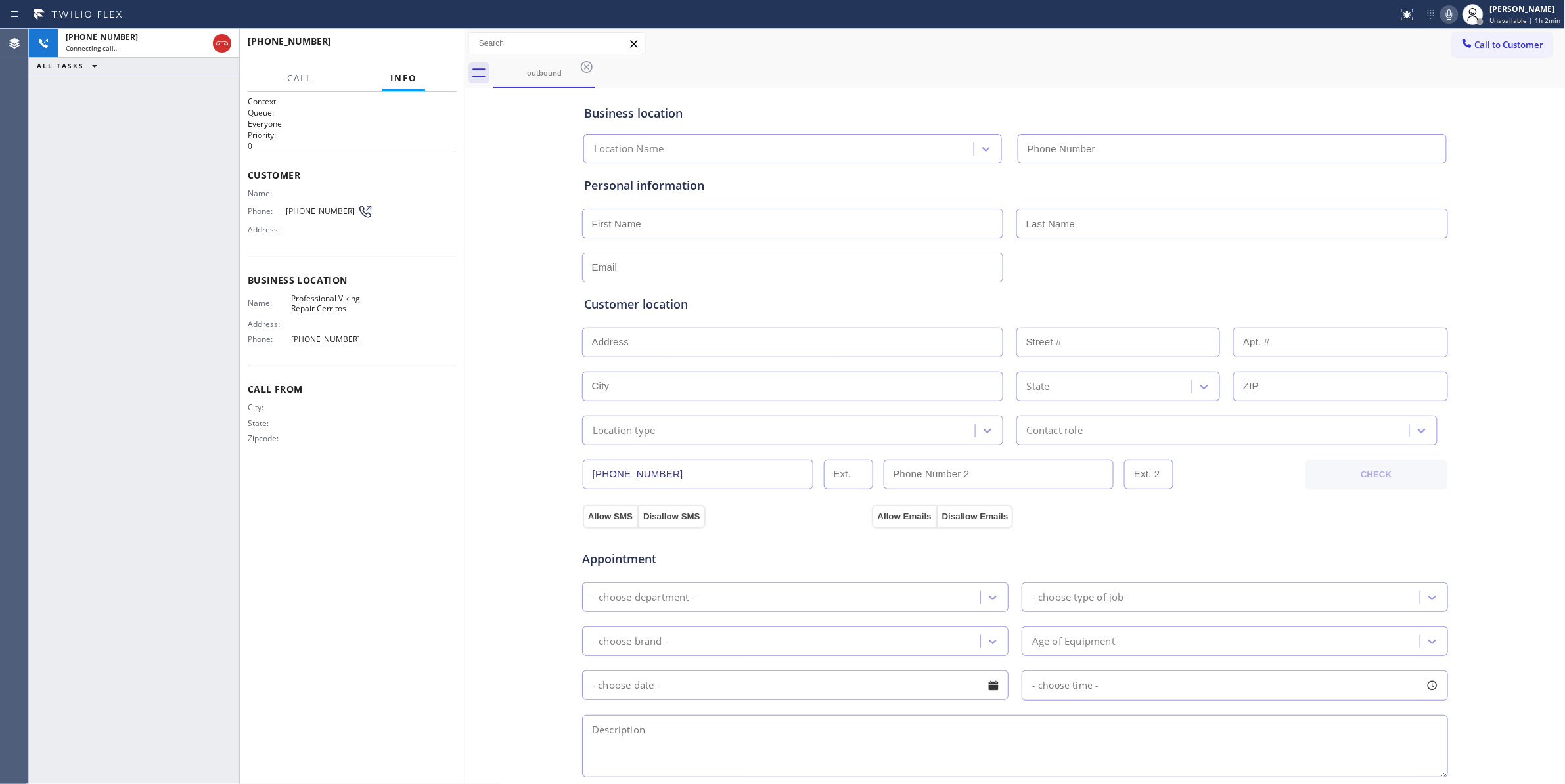
type input "[PHONE_NUMBER]"
click at [464, 460] on div at bounding box center [464, 406] width 0 height 755
drag, startPoint x: 90, startPoint y: 287, endPoint x: 174, endPoint y: 113, distance: 193.2
click at [91, 285] on div "[PHONE_NUMBER] Live | 00:07 ALL TASKS ALL TASKS ACTIVE TASKS TASKS IN WRAP UP" at bounding box center [134, 406] width 210 height 755
click at [293, 80] on span "Call" at bounding box center [299, 78] width 25 height 12
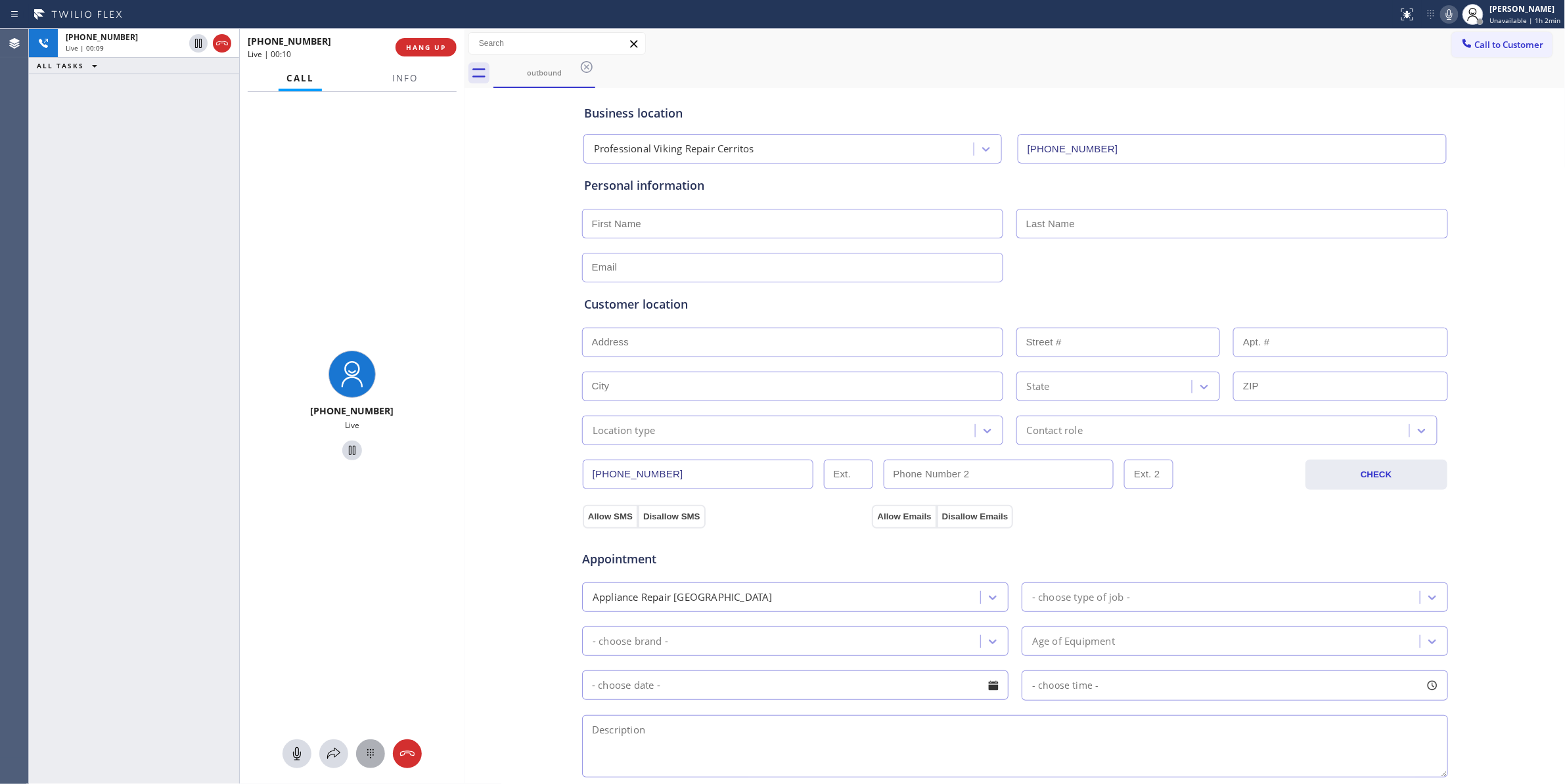
click at [367, 756] on icon at bounding box center [370, 753] width 16 height 16
click at [313, 357] on div "1 —" at bounding box center [296, 366] width 55 height 37
click at [410, 67] on button "Info" at bounding box center [404, 78] width 41 height 26
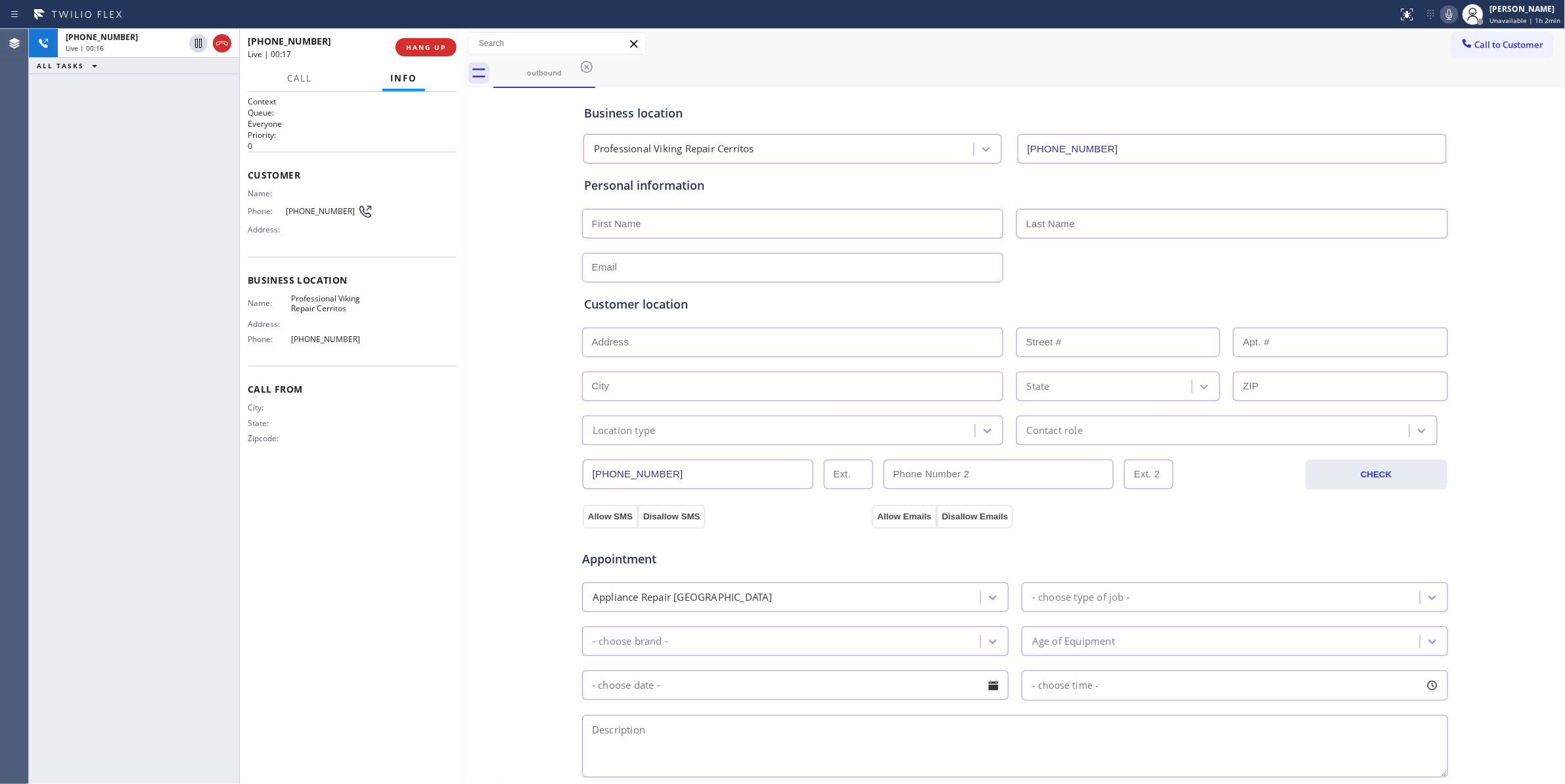
click at [321, 209] on span "[PHONE_NUMBER]" at bounding box center [321, 211] width 71 height 10
copy div "[PHONE_NUMBER]"
click at [424, 44] on span "HANG UP" at bounding box center [425, 47] width 40 height 9
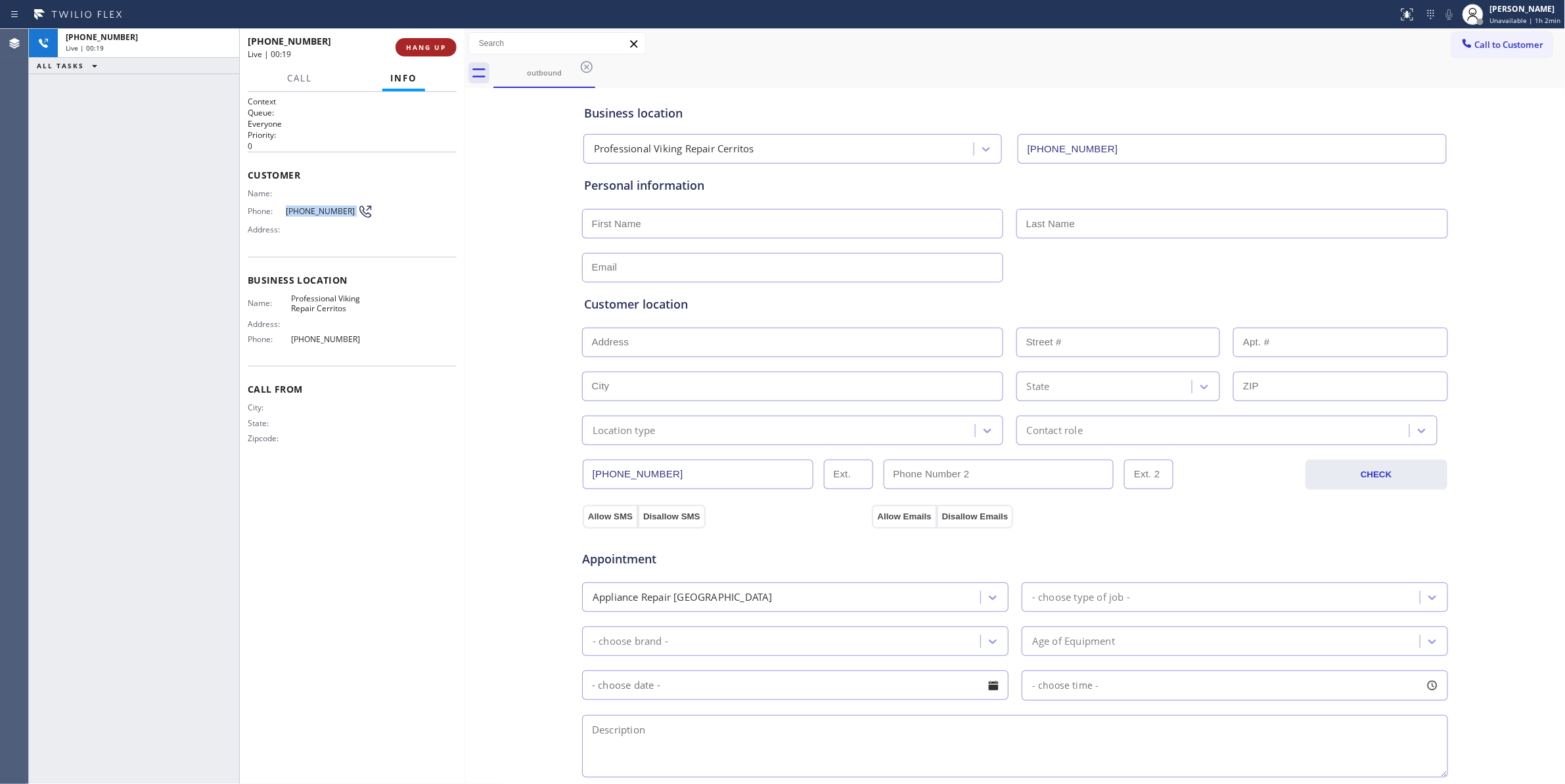
click at [424, 44] on span "HANG UP" at bounding box center [425, 47] width 40 height 9
click at [431, 44] on span "COMPLETE" at bounding box center [423, 47] width 45 height 9
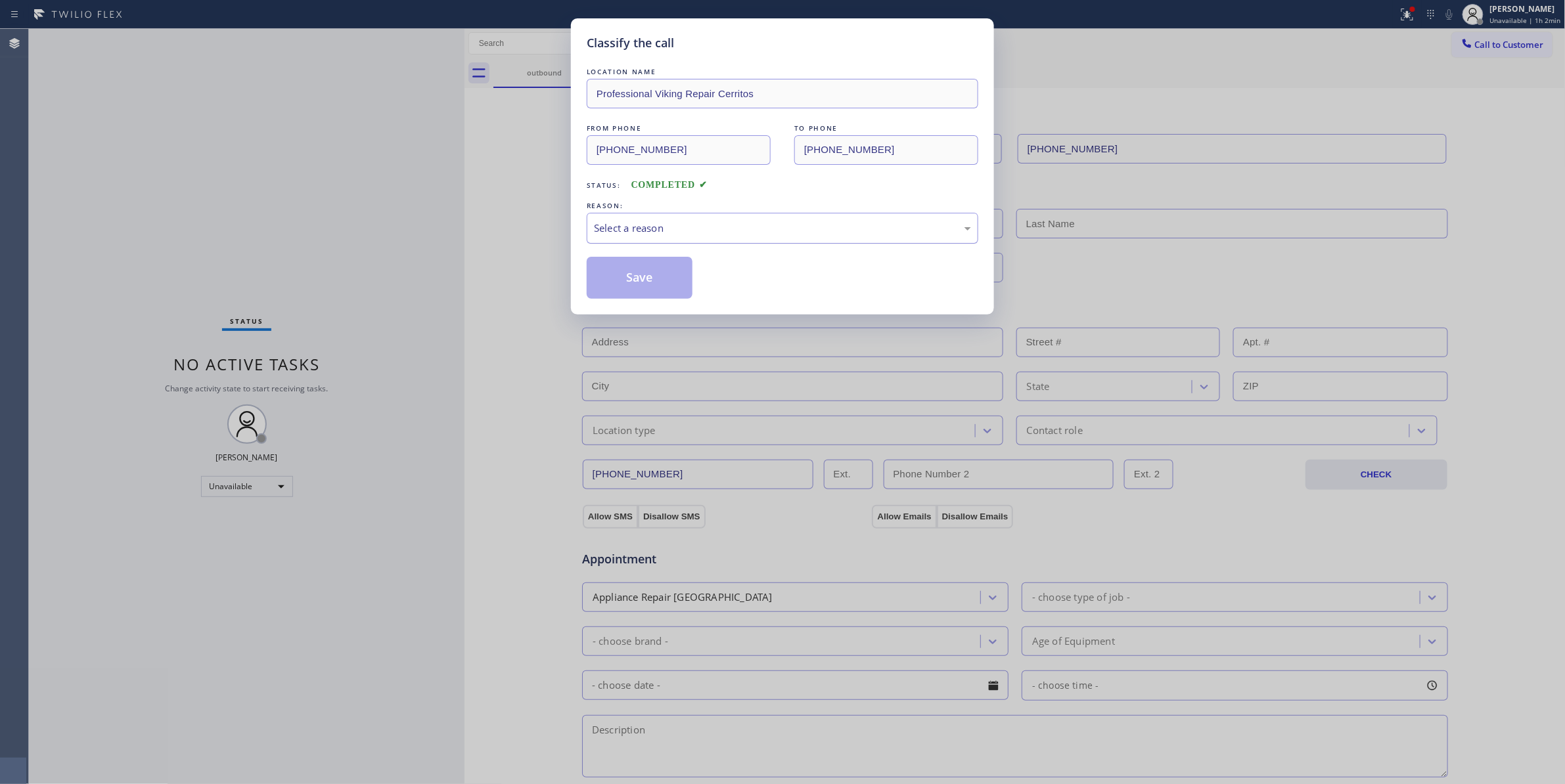
click at [652, 235] on div "Select a reason" at bounding box center [782, 228] width 377 height 15
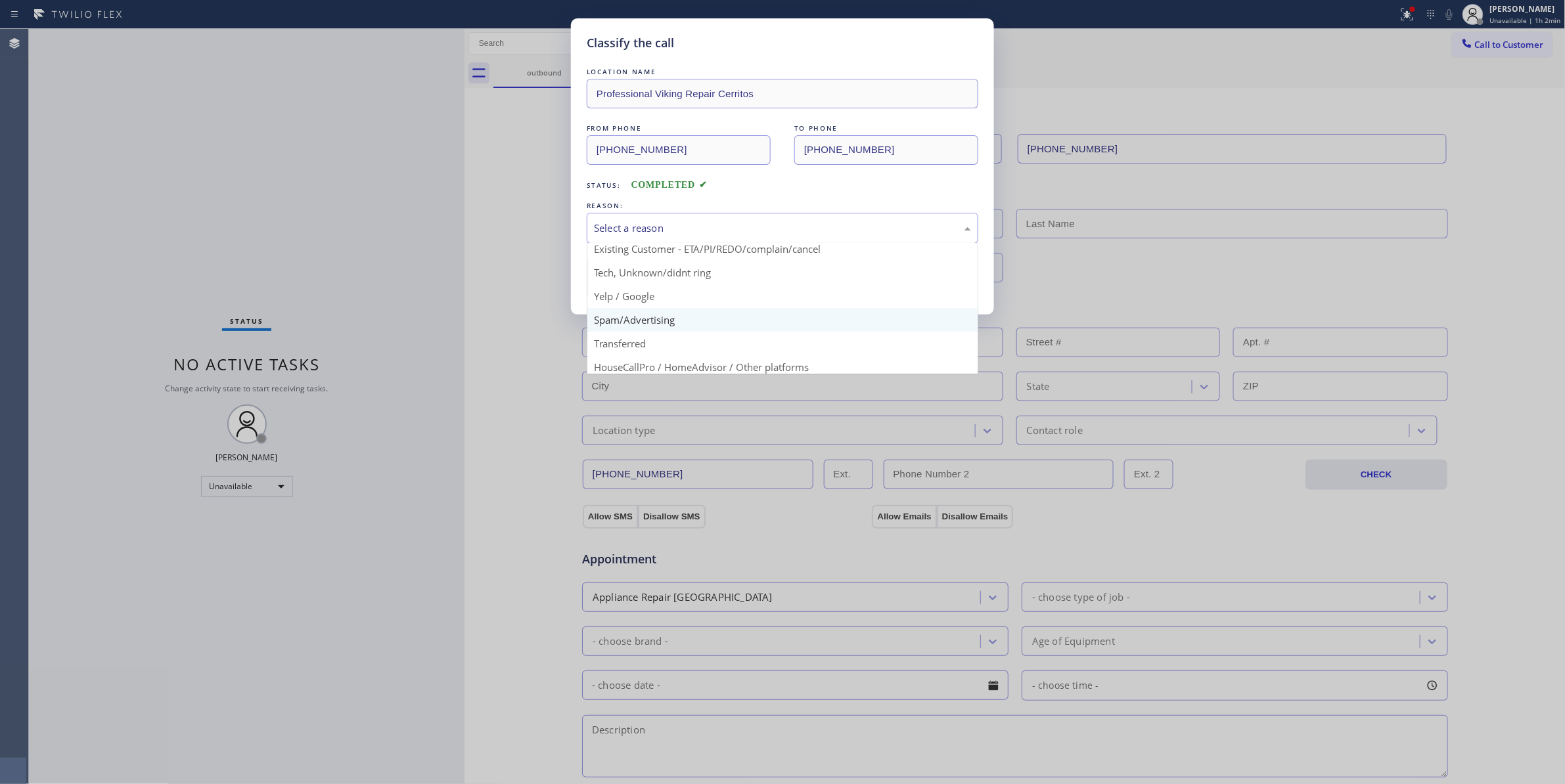
scroll to position [83, 0]
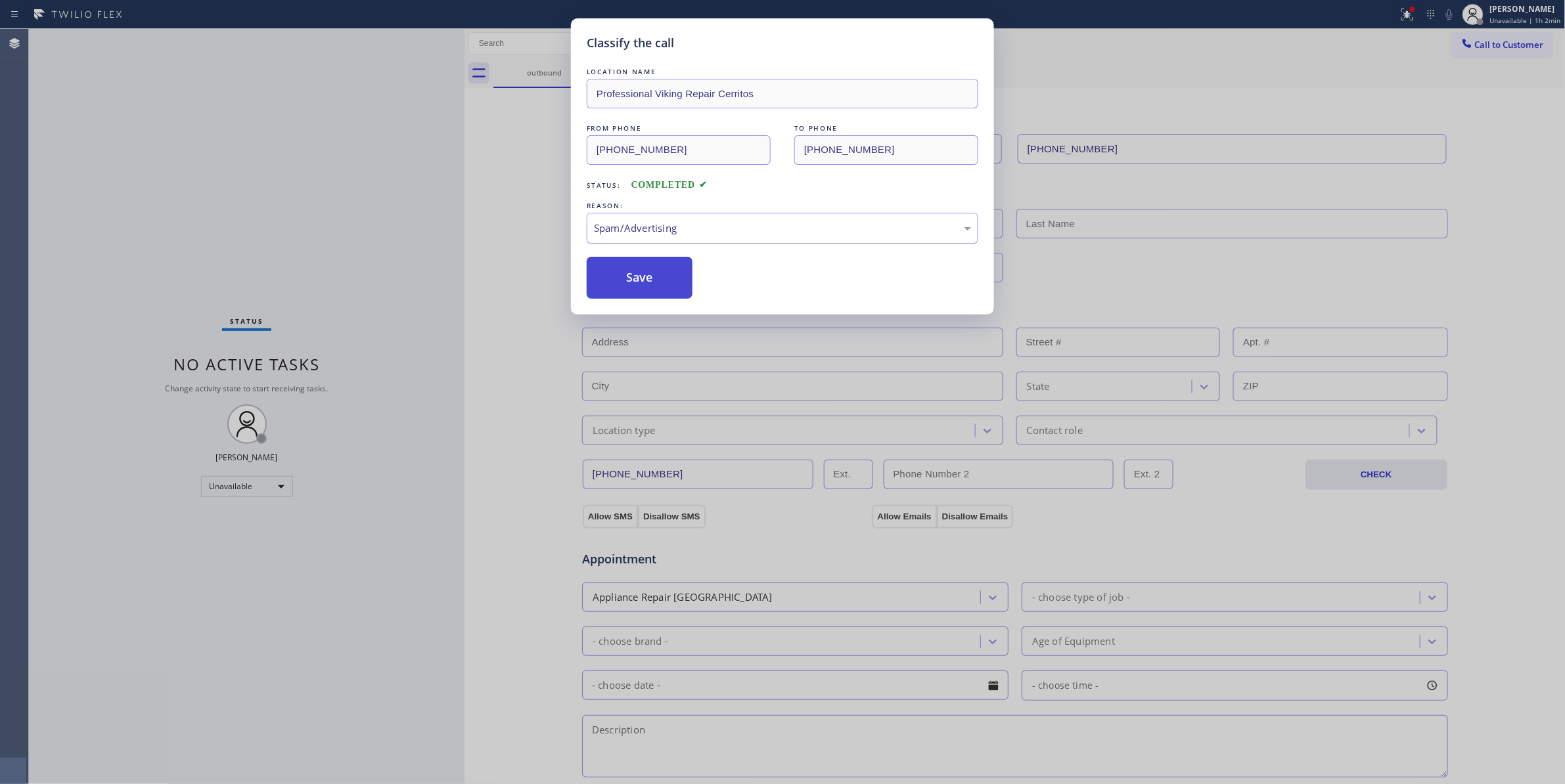
click at [634, 292] on button "Save" at bounding box center [639, 278] width 106 height 42
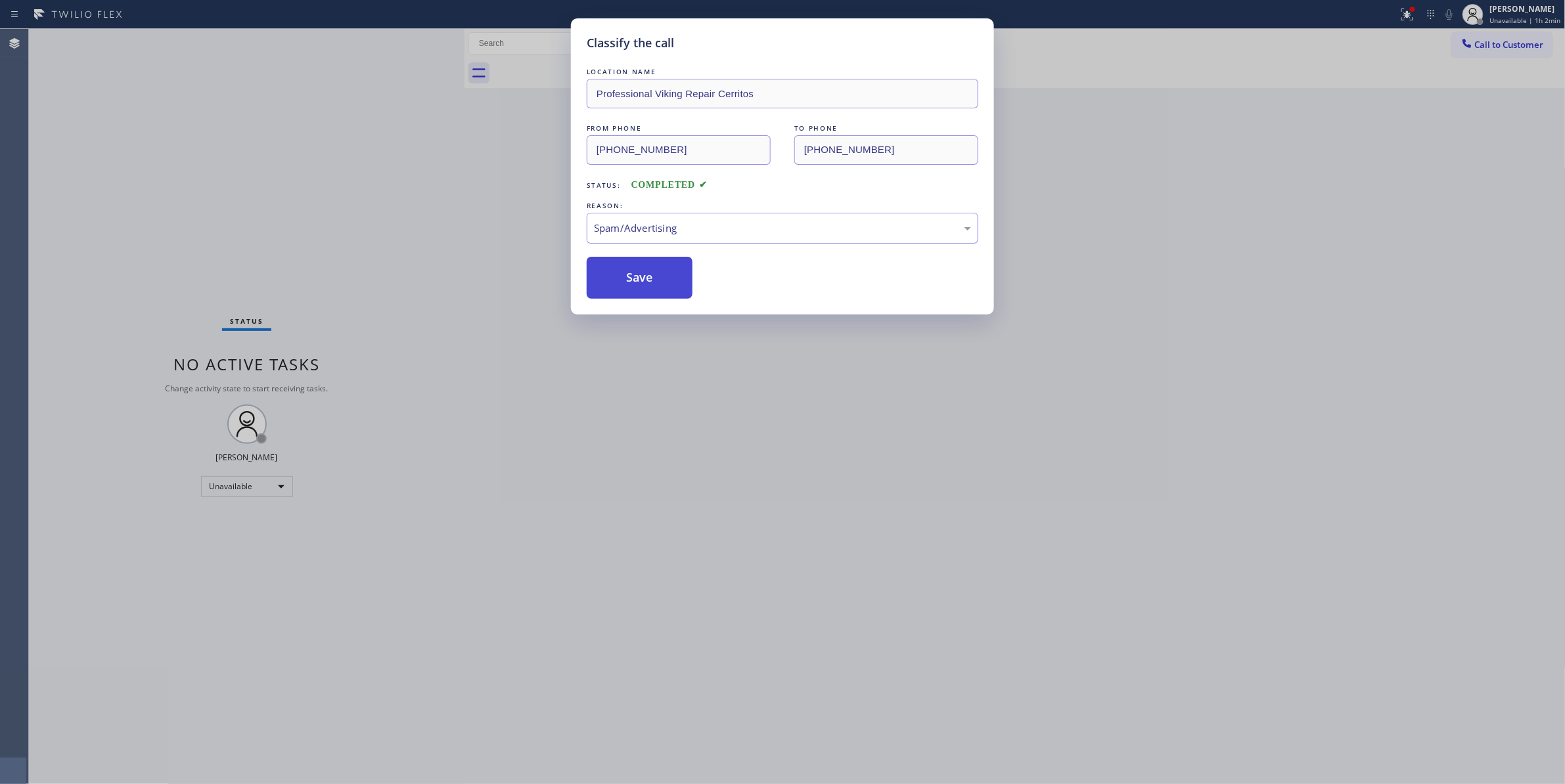
click at [634, 284] on button "Save" at bounding box center [639, 278] width 106 height 42
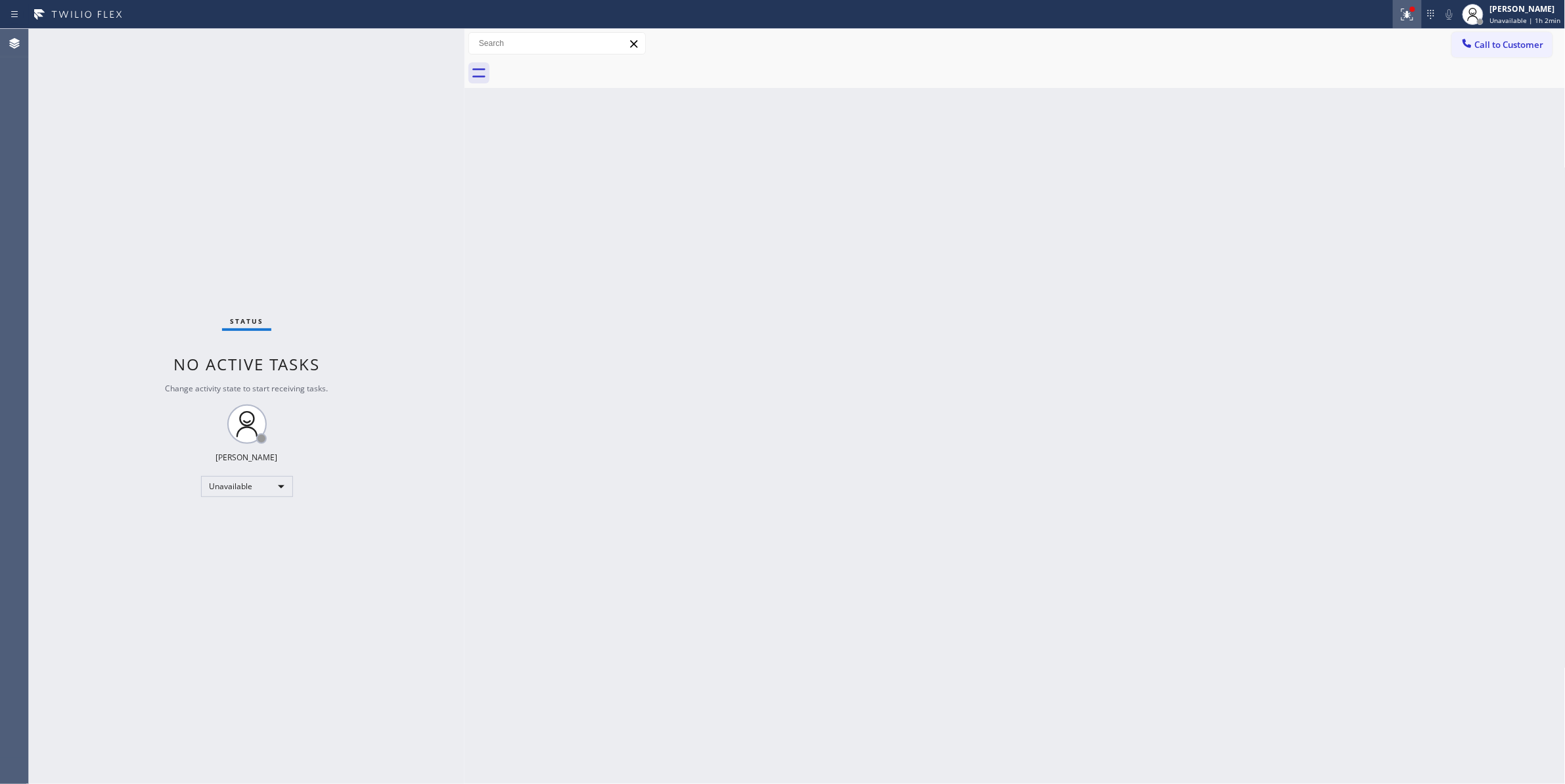
click at [1399, 14] on icon at bounding box center [1406, 14] width 16 height 16
click at [1356, 172] on span "Clear issues" at bounding box center [1327, 172] width 62 height 9
drag, startPoint x: 1522, startPoint y: 44, endPoint x: 1375, endPoint y: 90, distance: 154.0
click at [1521, 44] on span "Call to Customer" at bounding box center [1509, 45] width 69 height 12
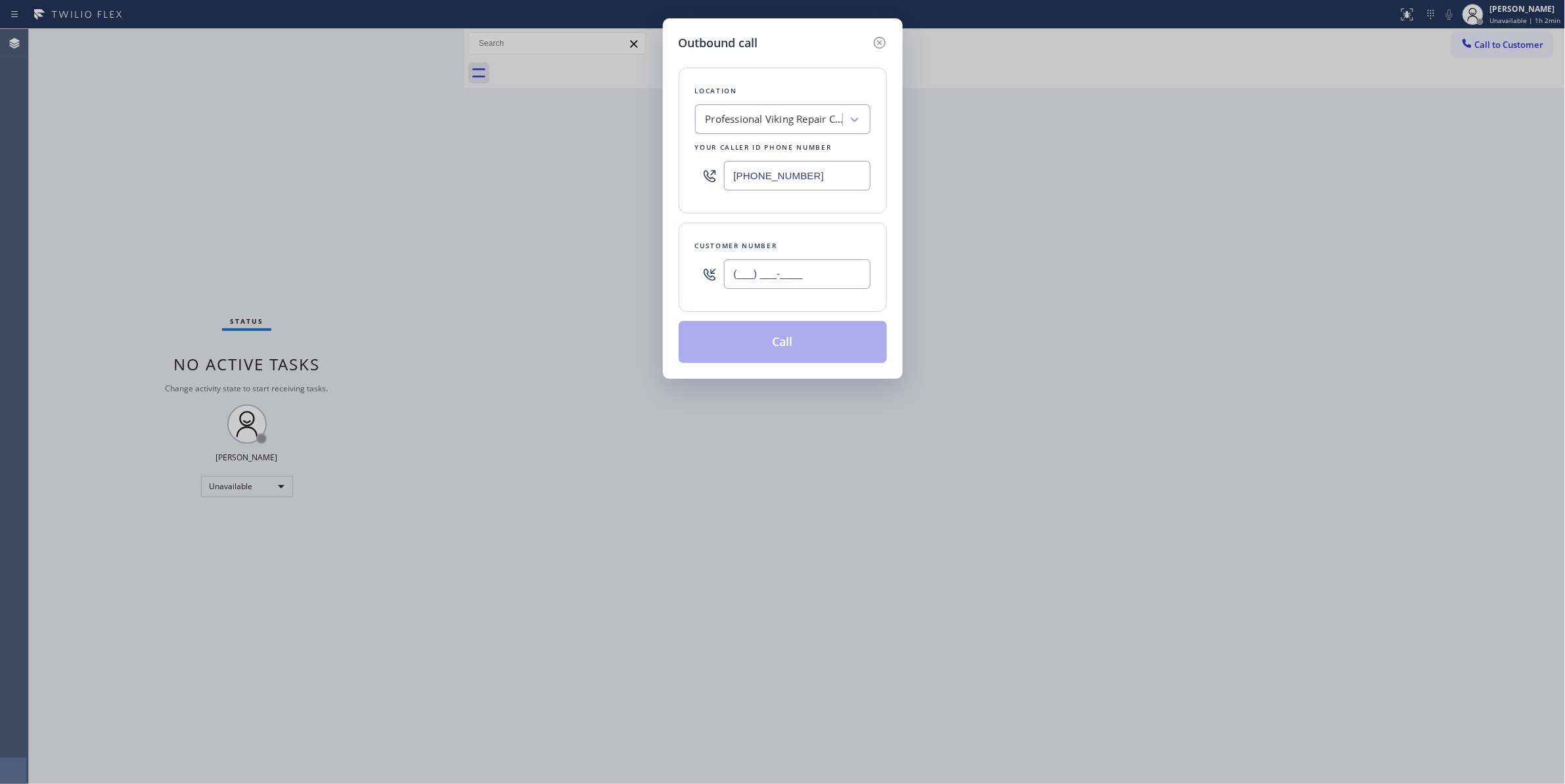
click at [805, 276] on input "(___) ___-____" at bounding box center [796, 273] width 147 height 29
paste input "626) 719-3126"
type input "[PHONE_NUMBER]"
click at [771, 347] on button "Call" at bounding box center [782, 342] width 208 height 42
click at [771, 88] on div "No tabs Call to Customer Outbound call Location Professional Viking Repair Cerr…" at bounding box center [1014, 58] width 1101 height 59
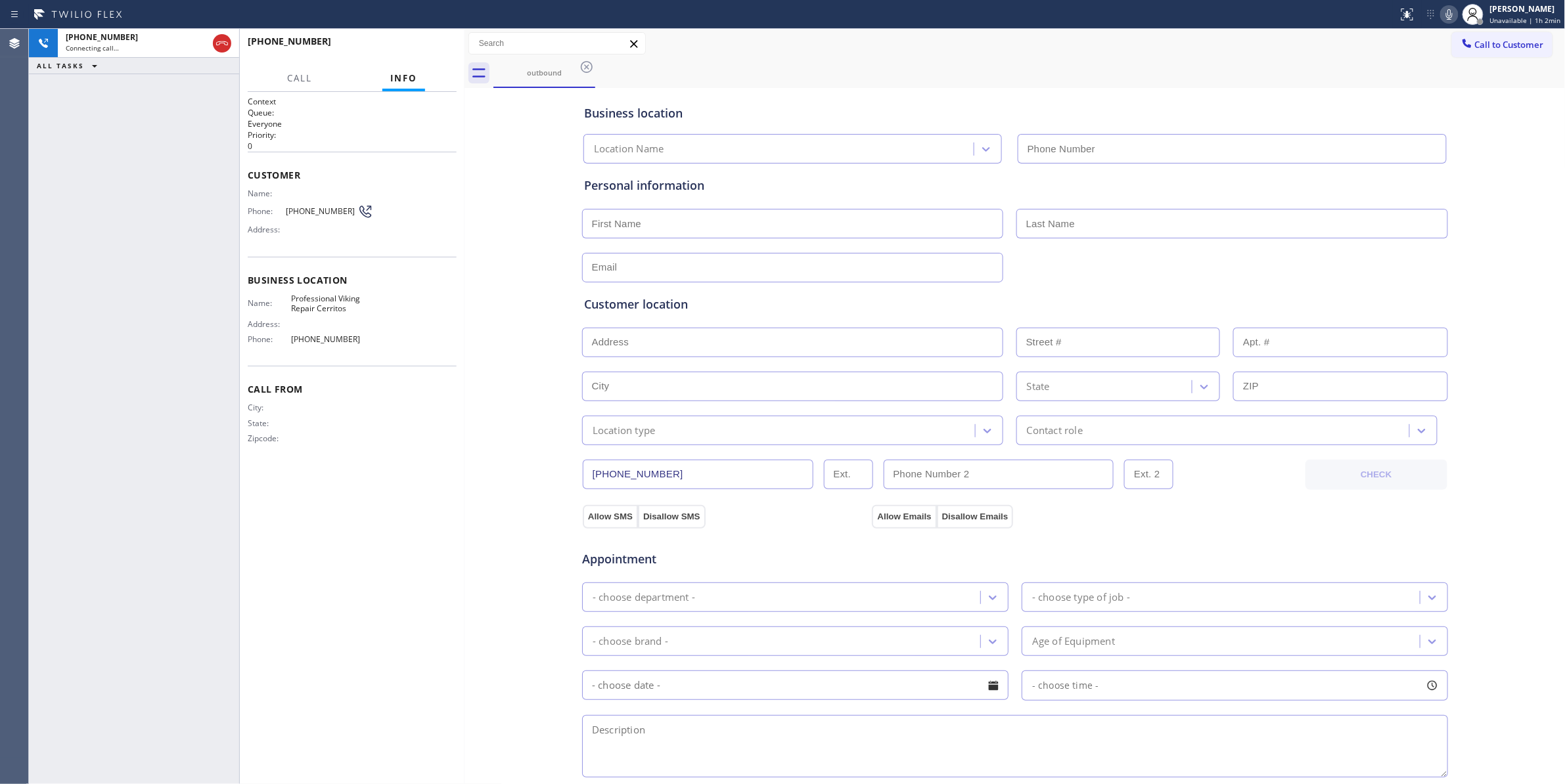
type input "[PHONE_NUMBER]"
click at [168, 328] on div "[PHONE_NUMBER] Connecting call… ALL TASKS ALL TASKS ACTIVE TASKS TASKS IN WRAP …" at bounding box center [134, 406] width 210 height 755
click at [442, 47] on span "HANG UP" at bounding box center [425, 47] width 40 height 9
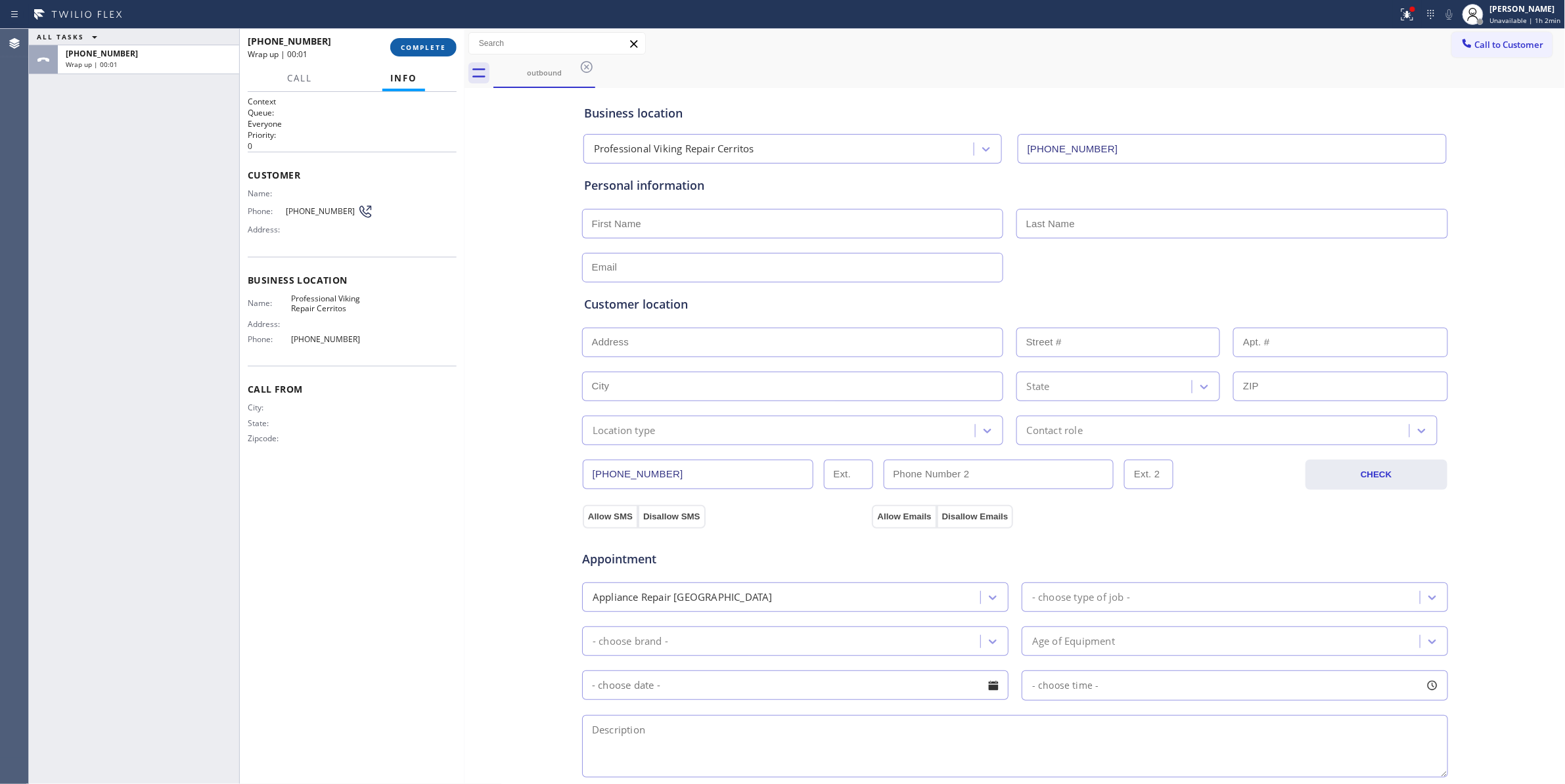
click at [442, 47] on span "COMPLETE" at bounding box center [423, 47] width 45 height 9
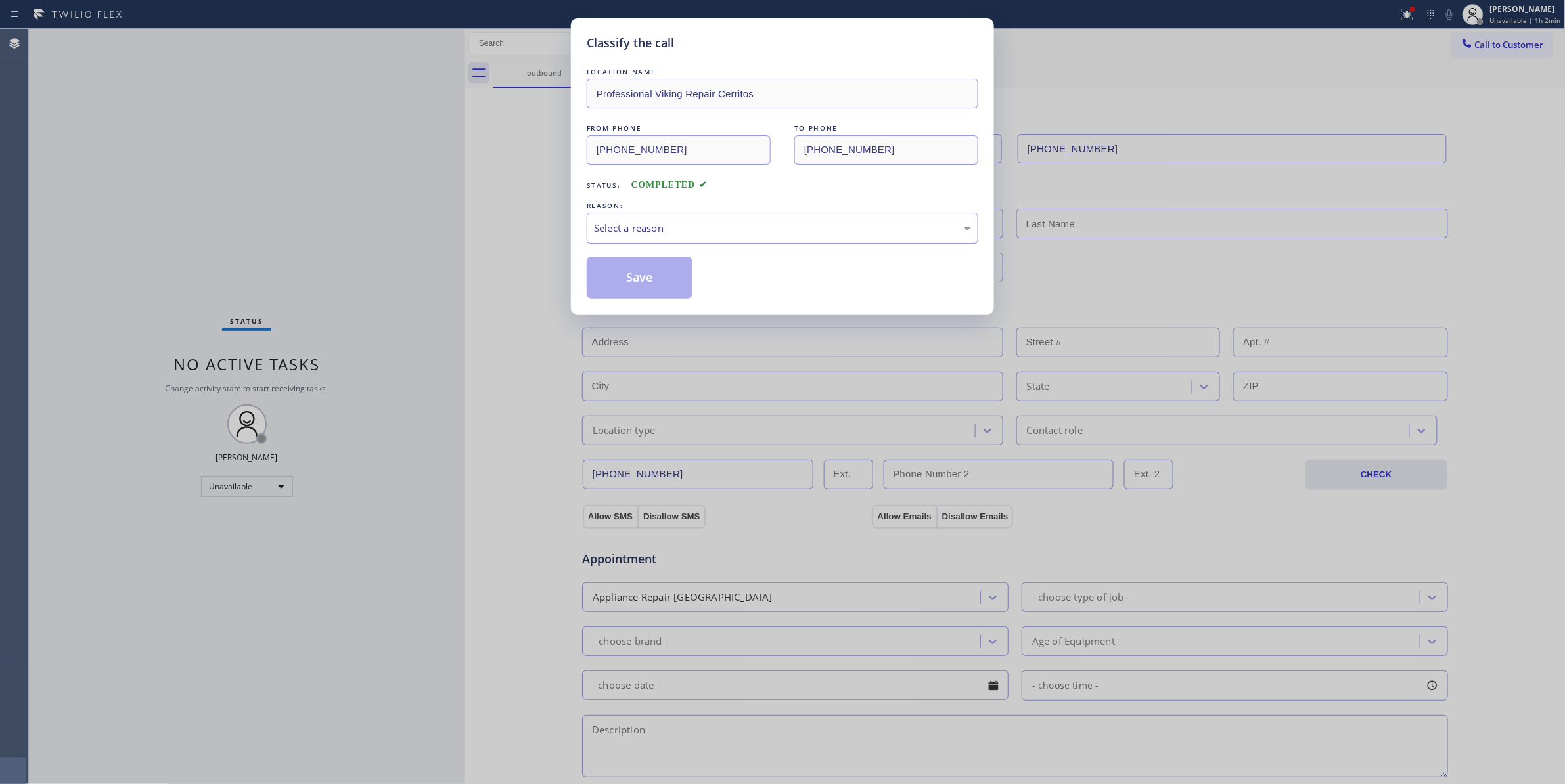
click at [626, 213] on div "Select a reason" at bounding box center [782, 228] width 391 height 31
click at [630, 287] on button "Save" at bounding box center [639, 278] width 106 height 42
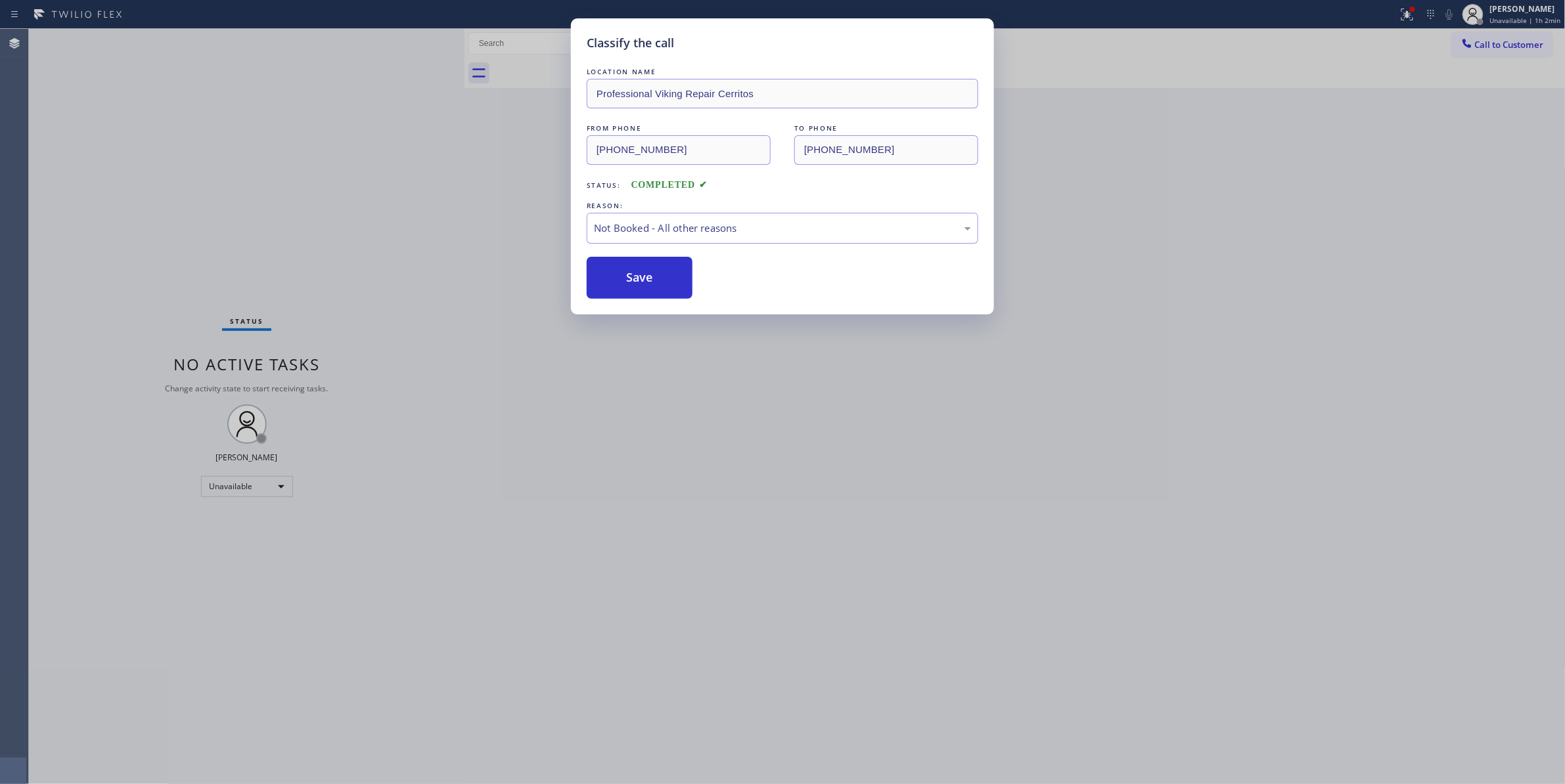
drag, startPoint x: 639, startPoint y: 282, endPoint x: 1485, endPoint y: 46, distance: 878.3
click at [656, 274] on button "Save" at bounding box center [639, 278] width 106 height 42
click at [1399, 21] on icon at bounding box center [1406, 14] width 16 height 16
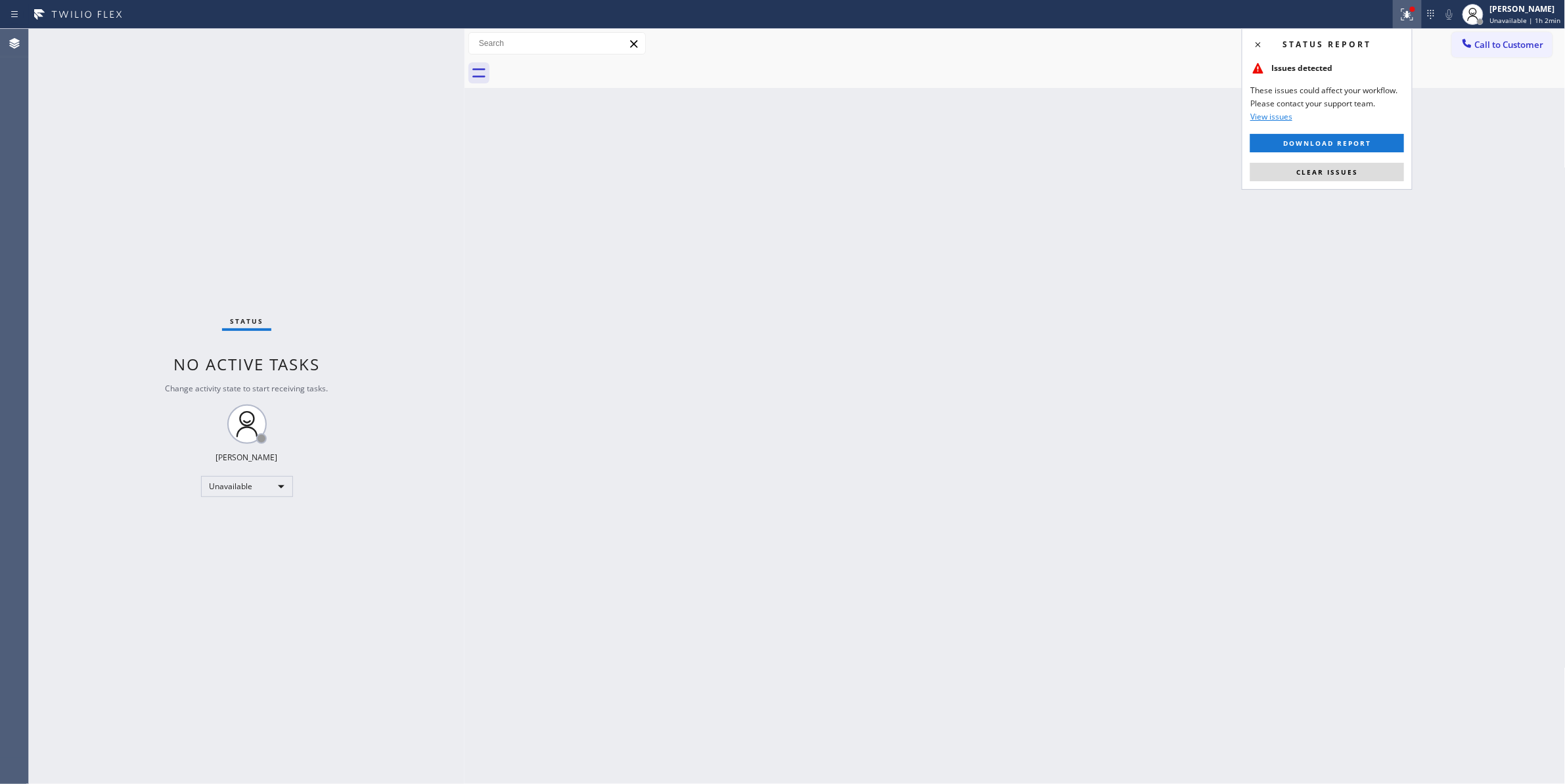
click at [1399, 11] on icon at bounding box center [1406, 14] width 16 height 16
click at [1399, 7] on icon at bounding box center [1406, 14] width 16 height 16
click at [1358, 167] on button "Clear issues" at bounding box center [1327, 172] width 154 height 18
click at [1492, 50] on button "Call to Customer" at bounding box center [1502, 44] width 101 height 25
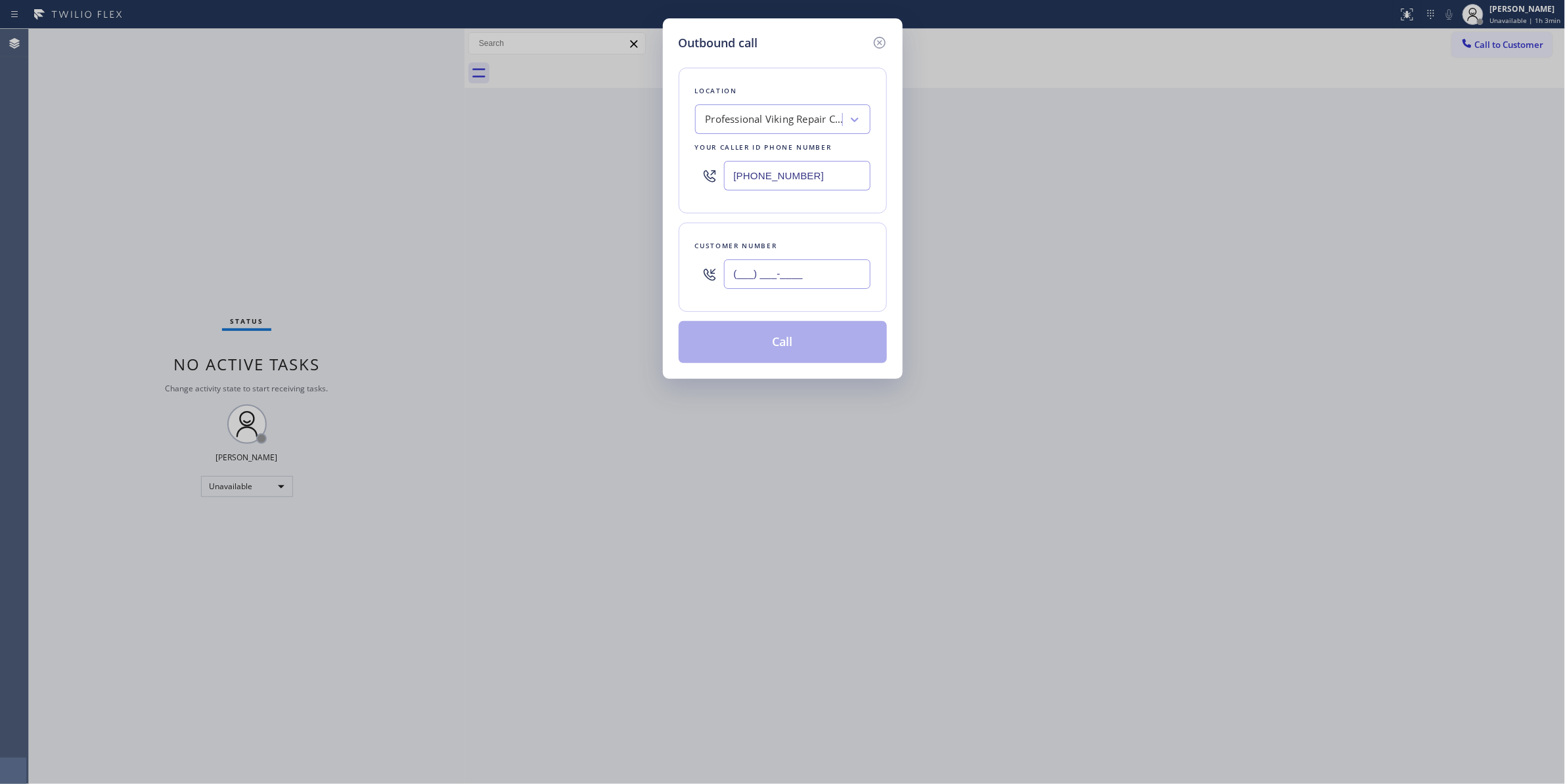
click at [808, 274] on input "(___) ___-____" at bounding box center [796, 273] width 147 height 29
paste input "626) 719-3126"
type input "[PHONE_NUMBER]"
click at [750, 344] on button "Call" at bounding box center [782, 342] width 208 height 42
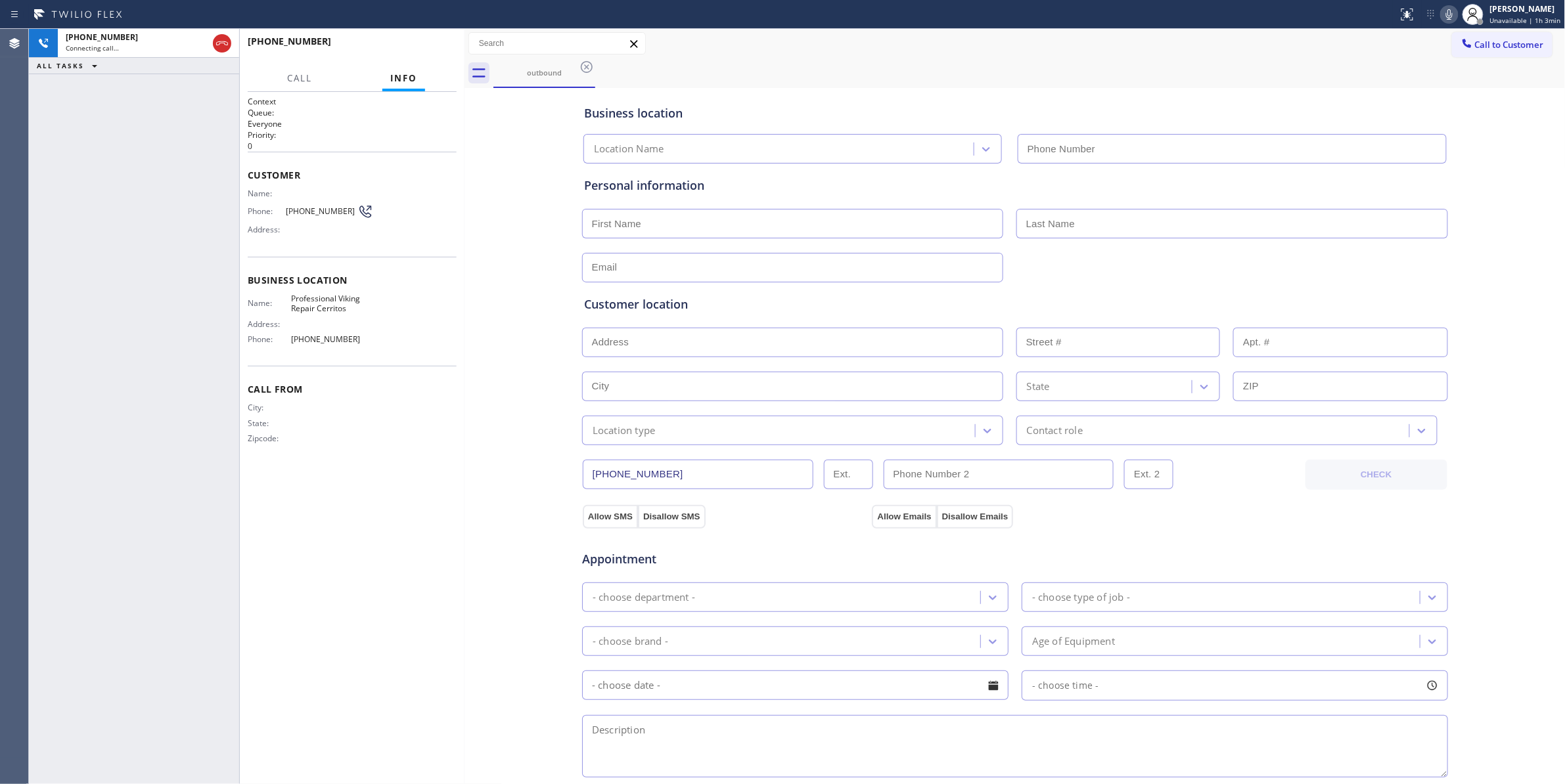
type input "[PHONE_NUMBER]"
drag, startPoint x: 96, startPoint y: 312, endPoint x: 108, endPoint y: 269, distance: 44.6
click at [96, 300] on div "[PHONE_NUMBER] Live | 00:13 ALL TASKS ALL TASKS ACTIVE TASKS TASKS IN WRAP UP" at bounding box center [134, 406] width 210 height 755
click at [421, 43] on span "HANG UP" at bounding box center [425, 47] width 40 height 9
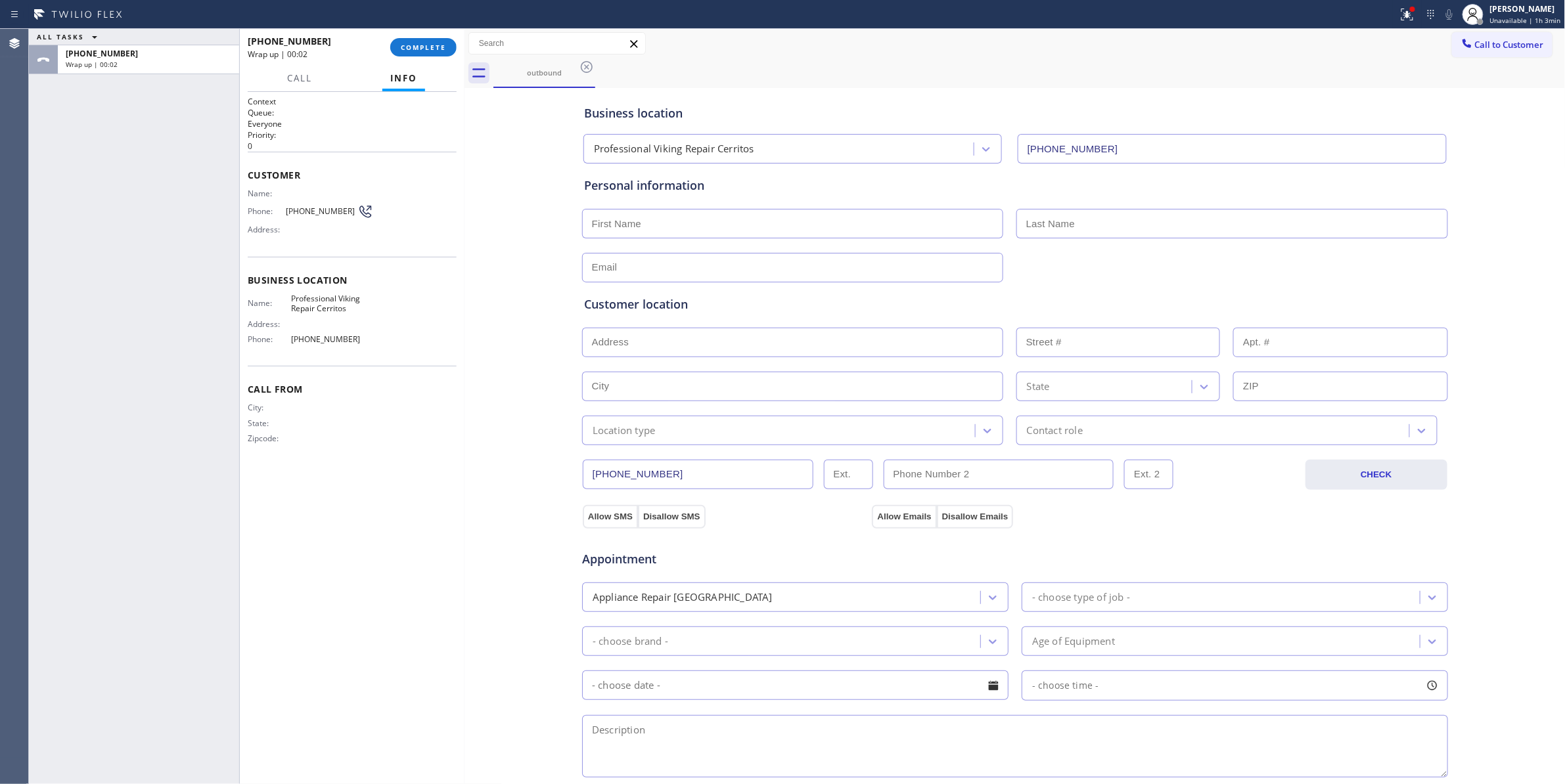
click at [410, 35] on div "[PHONE_NUMBER] Wrap up | 00:02 COMPLETE" at bounding box center [352, 47] width 209 height 34
click at [410, 38] on button "COMPLETE" at bounding box center [423, 47] width 66 height 18
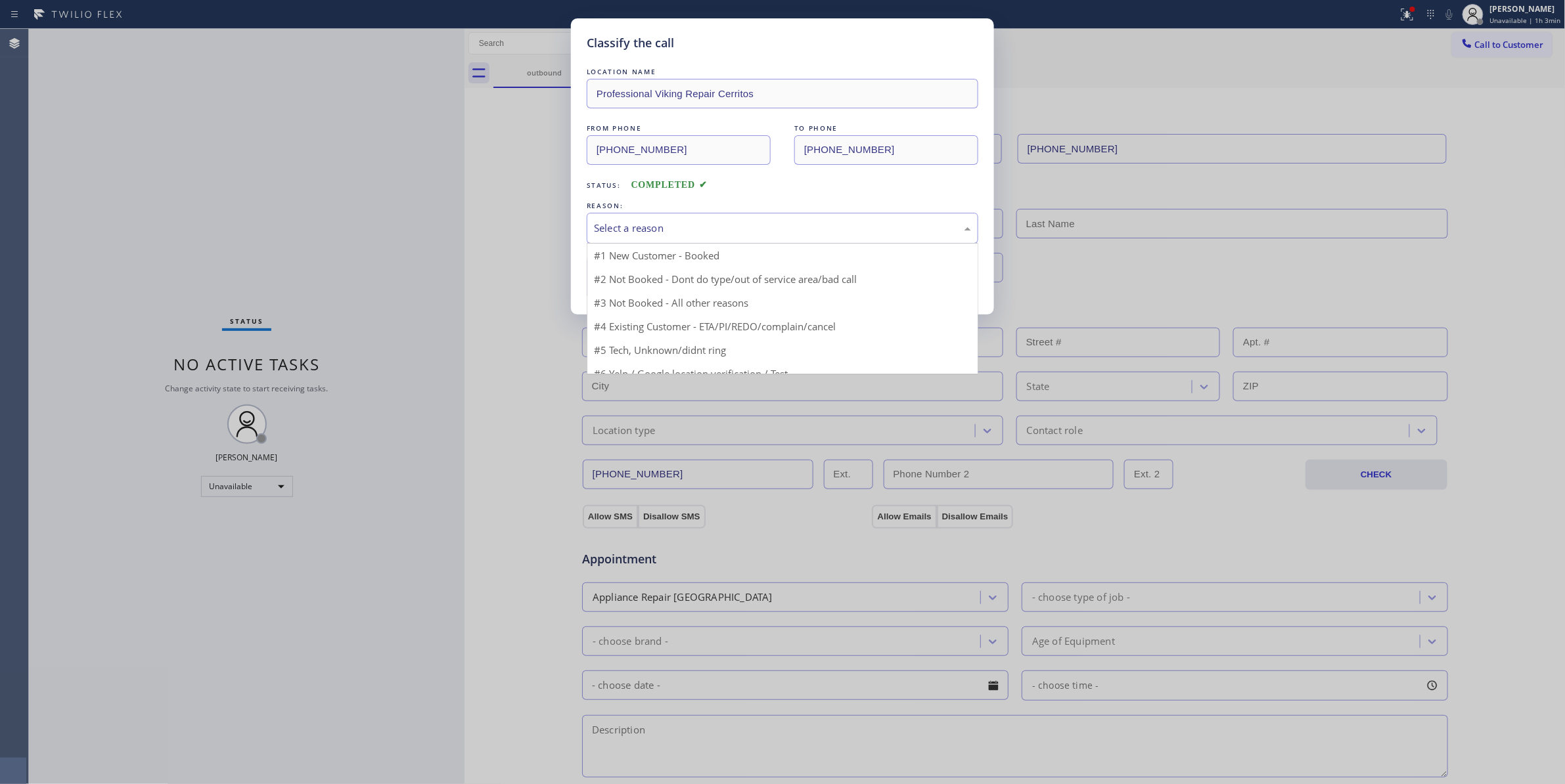
click at [670, 217] on div "Select a reason" at bounding box center [782, 228] width 391 height 31
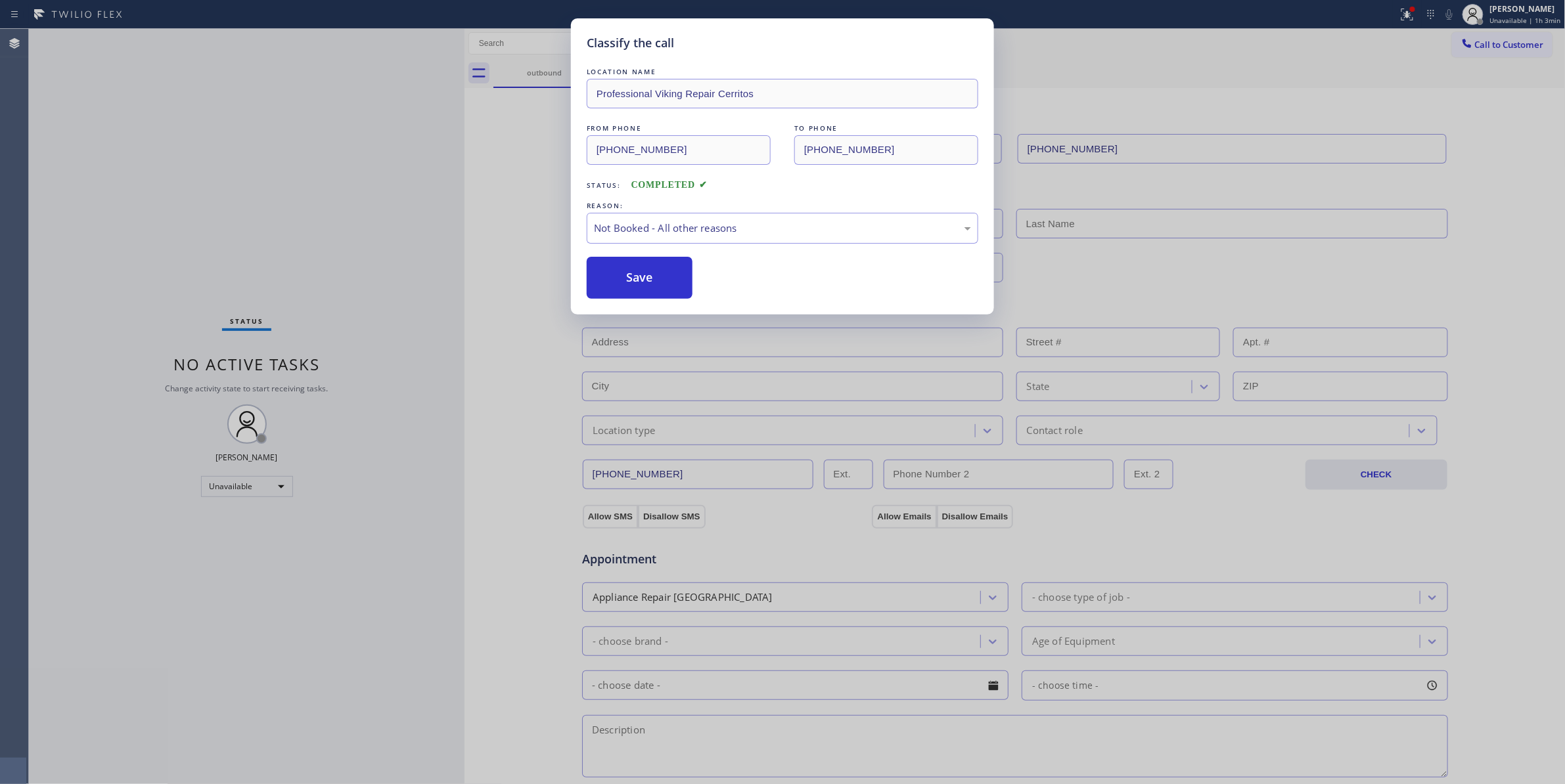
click at [625, 276] on button "Save" at bounding box center [639, 278] width 106 height 42
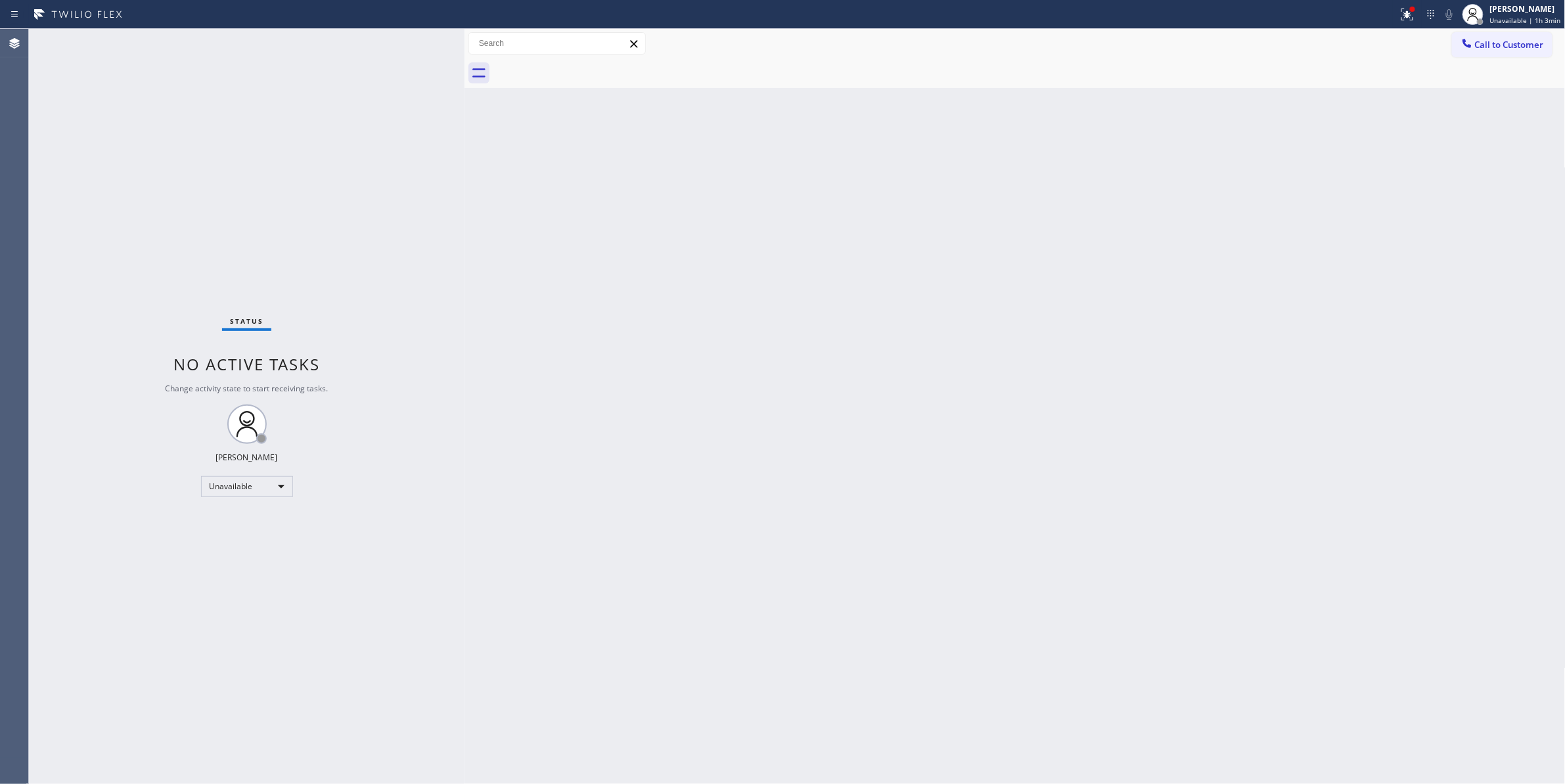
click at [1044, 314] on div "Back to Dashboard Change Sender ID Customers Technicians Select a contact Outbo…" at bounding box center [1014, 406] width 1101 height 755
click at [1519, 46] on span "Call to Customer" at bounding box center [1509, 45] width 69 height 12
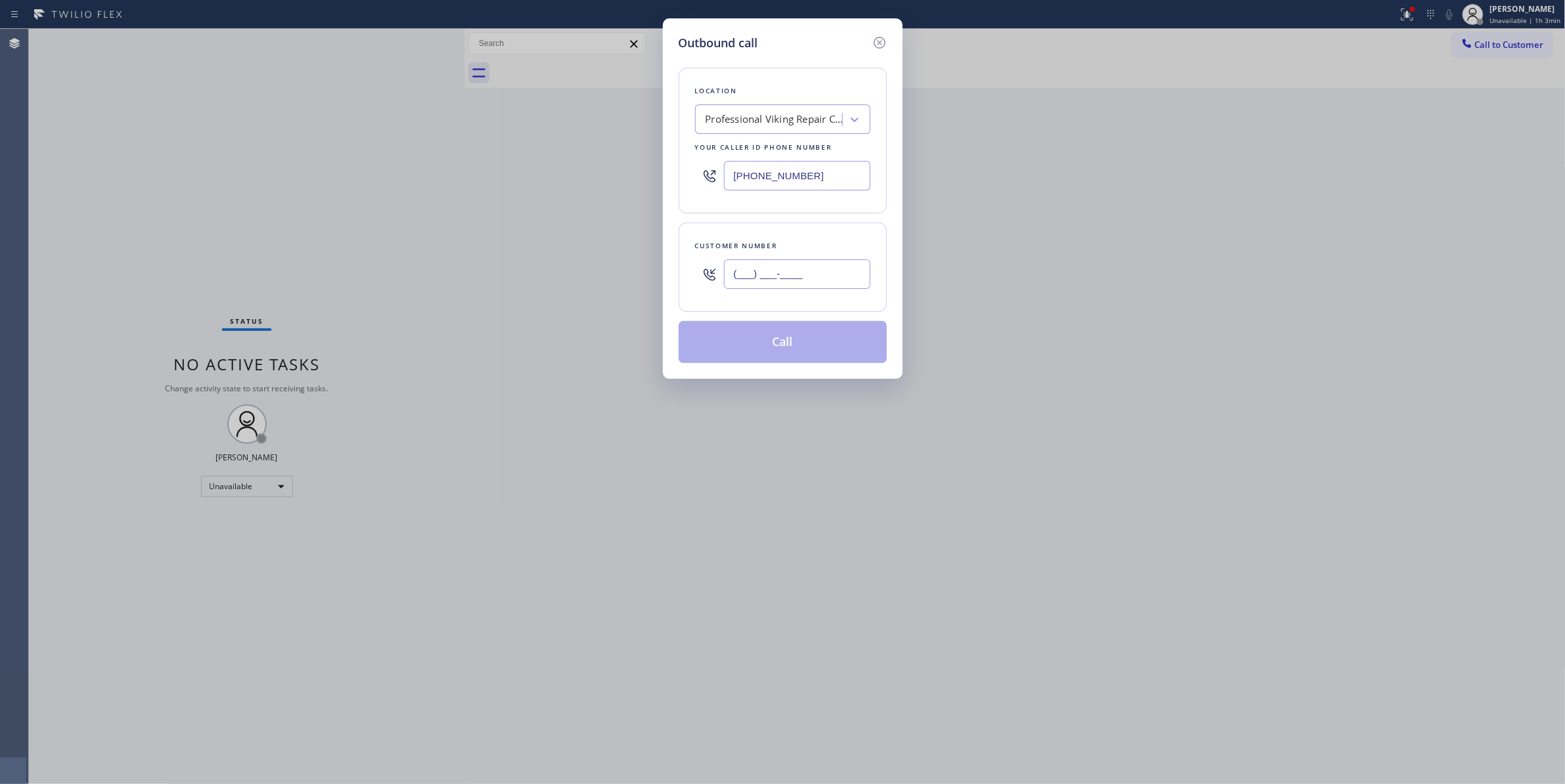
click at [736, 285] on input "(___) ___-____" at bounding box center [796, 273] width 147 height 29
paste input "520) 271-5332"
type input "[PHONE_NUMBER]"
paste input "20) 597-8298"
drag, startPoint x: 833, startPoint y: 179, endPoint x: 576, endPoint y: 179, distance: 257.0
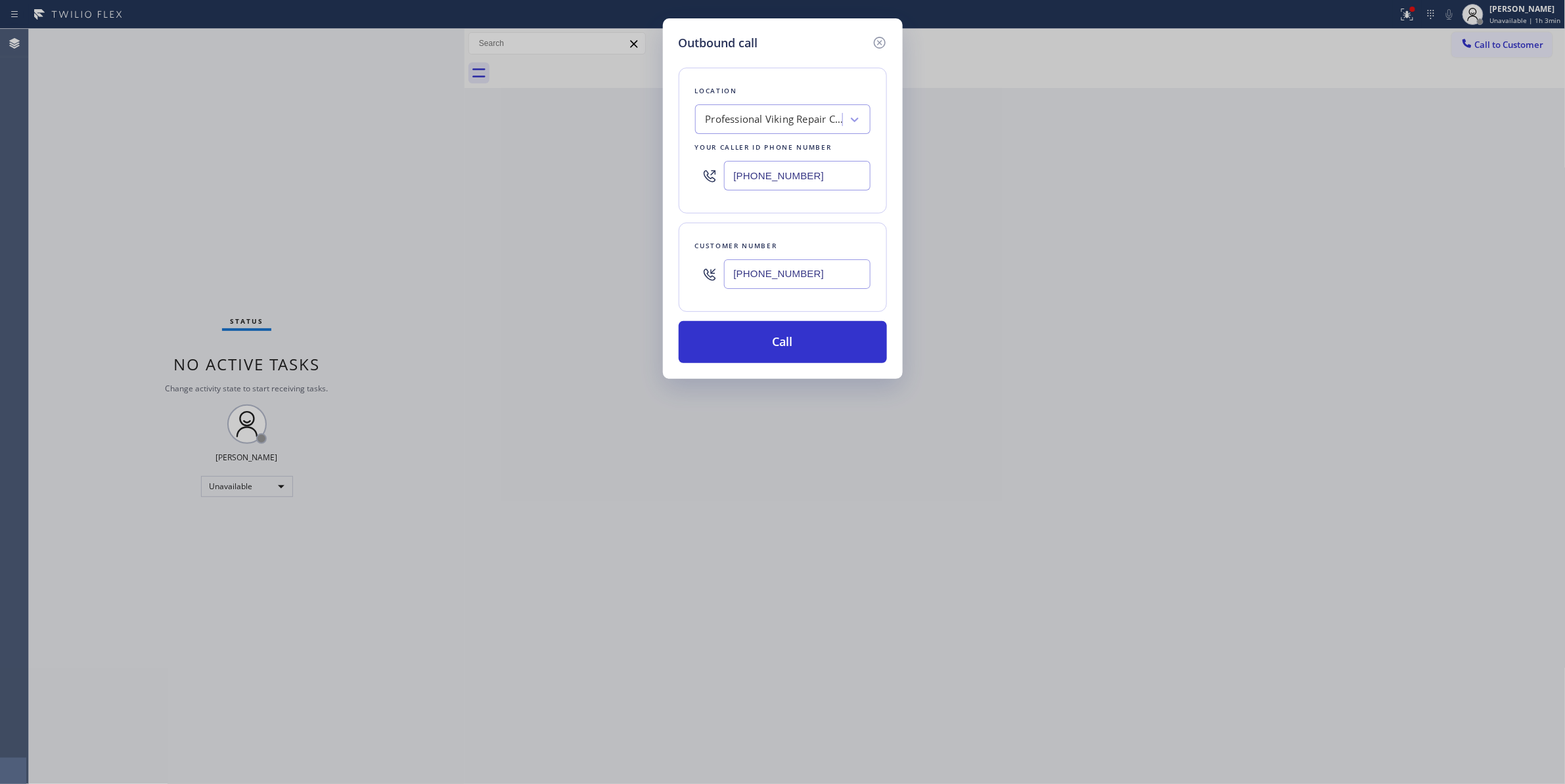
click at [576, 179] on div "Outbound call Location Professional Viking Repair Cerritos Your caller id phone…" at bounding box center [782, 392] width 1565 height 784
type input "[PHONE_NUMBER]"
drag, startPoint x: 842, startPoint y: 279, endPoint x: 498, endPoint y: 265, distance: 344.3
click at [498, 265] on div "Outbound call Location [PERSON_NAME] Heating Repairs Your caller id phone numbe…" at bounding box center [782, 392] width 1565 height 784
click at [817, 337] on button "Call" at bounding box center [782, 342] width 208 height 42
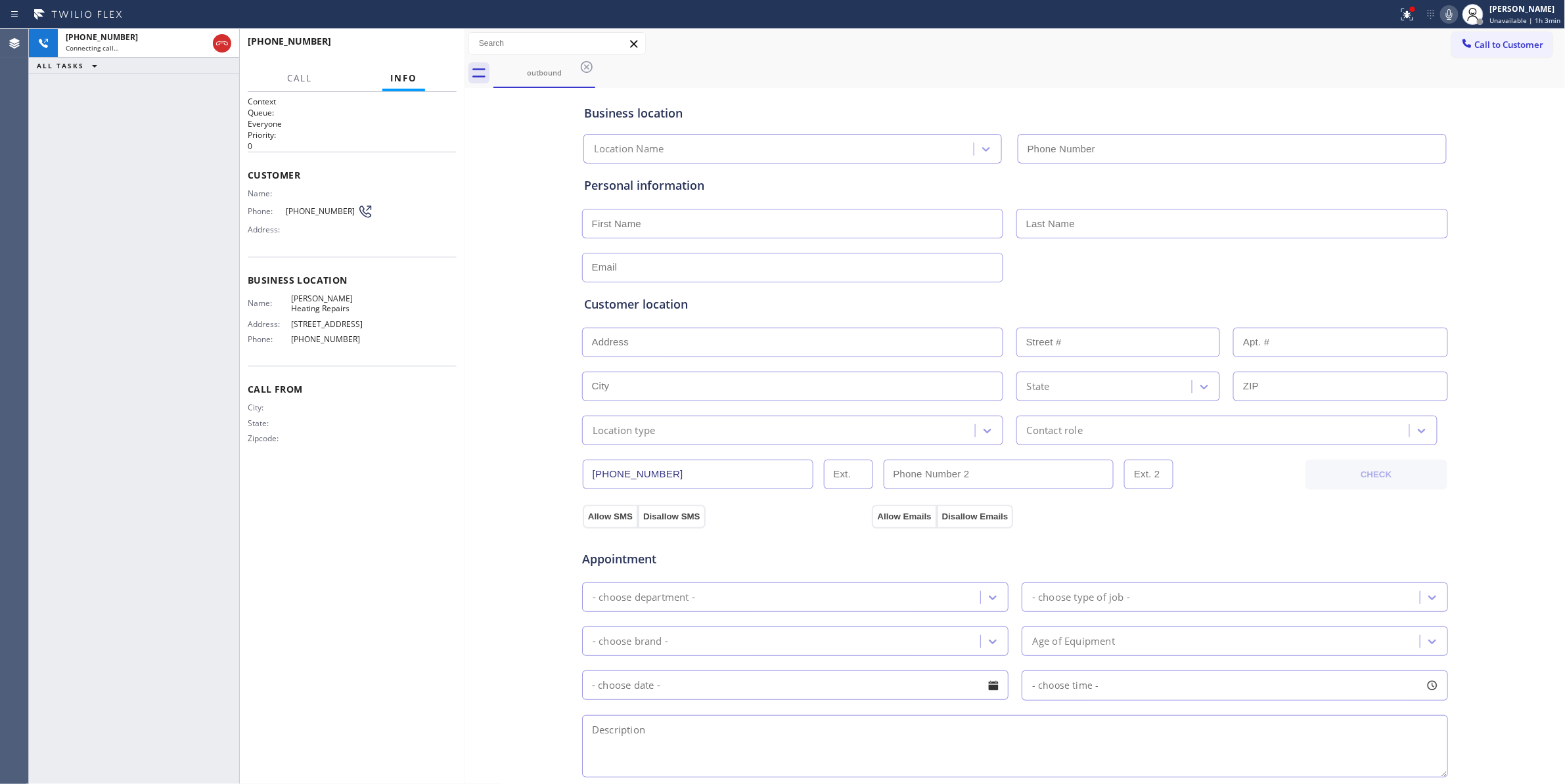
type input "[PHONE_NUMBER]"
click at [1408, 11] on div at bounding box center [1412, 9] width 8 height 8
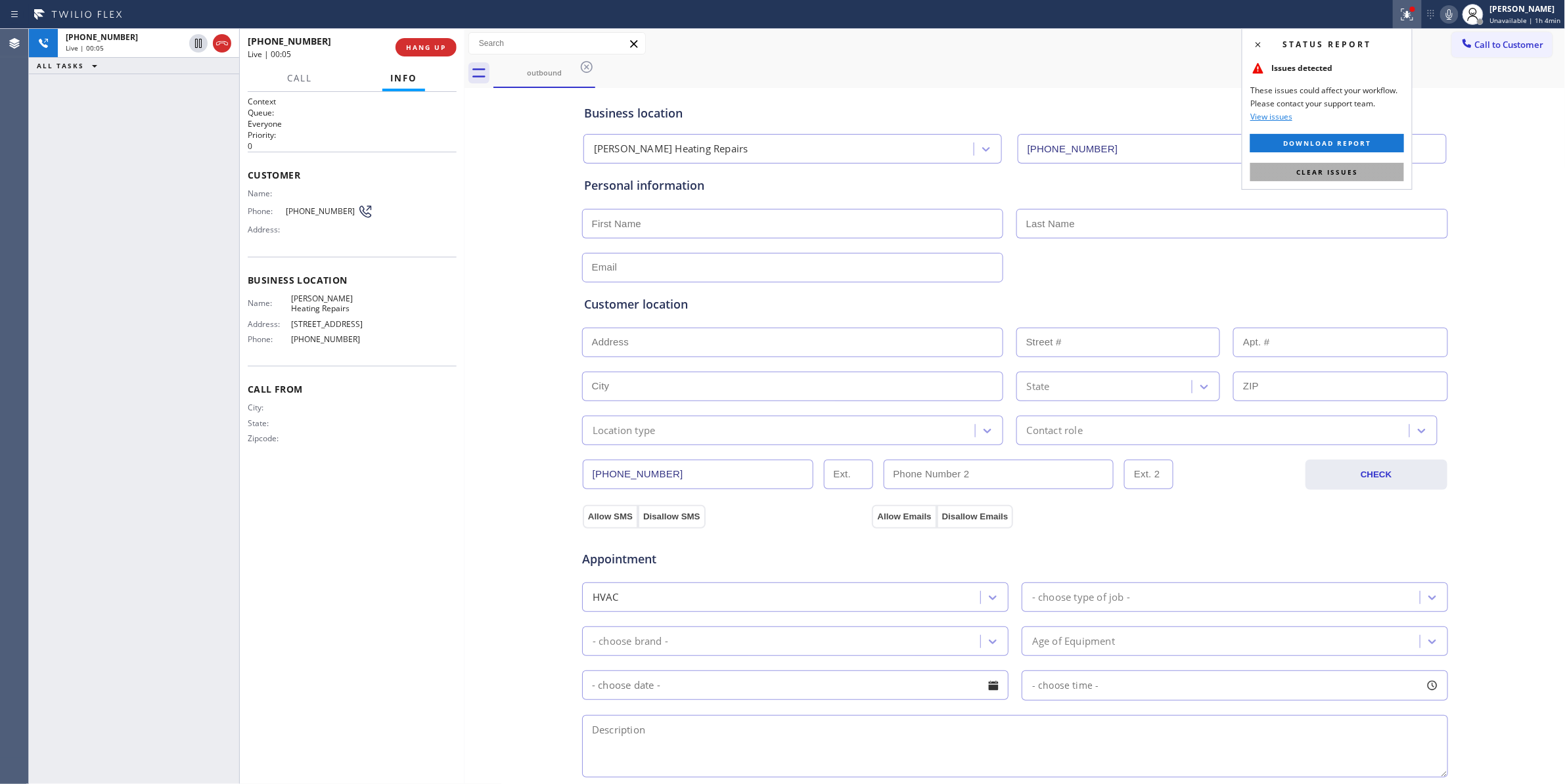
click at [1373, 174] on button "Clear issues" at bounding box center [1327, 172] width 154 height 18
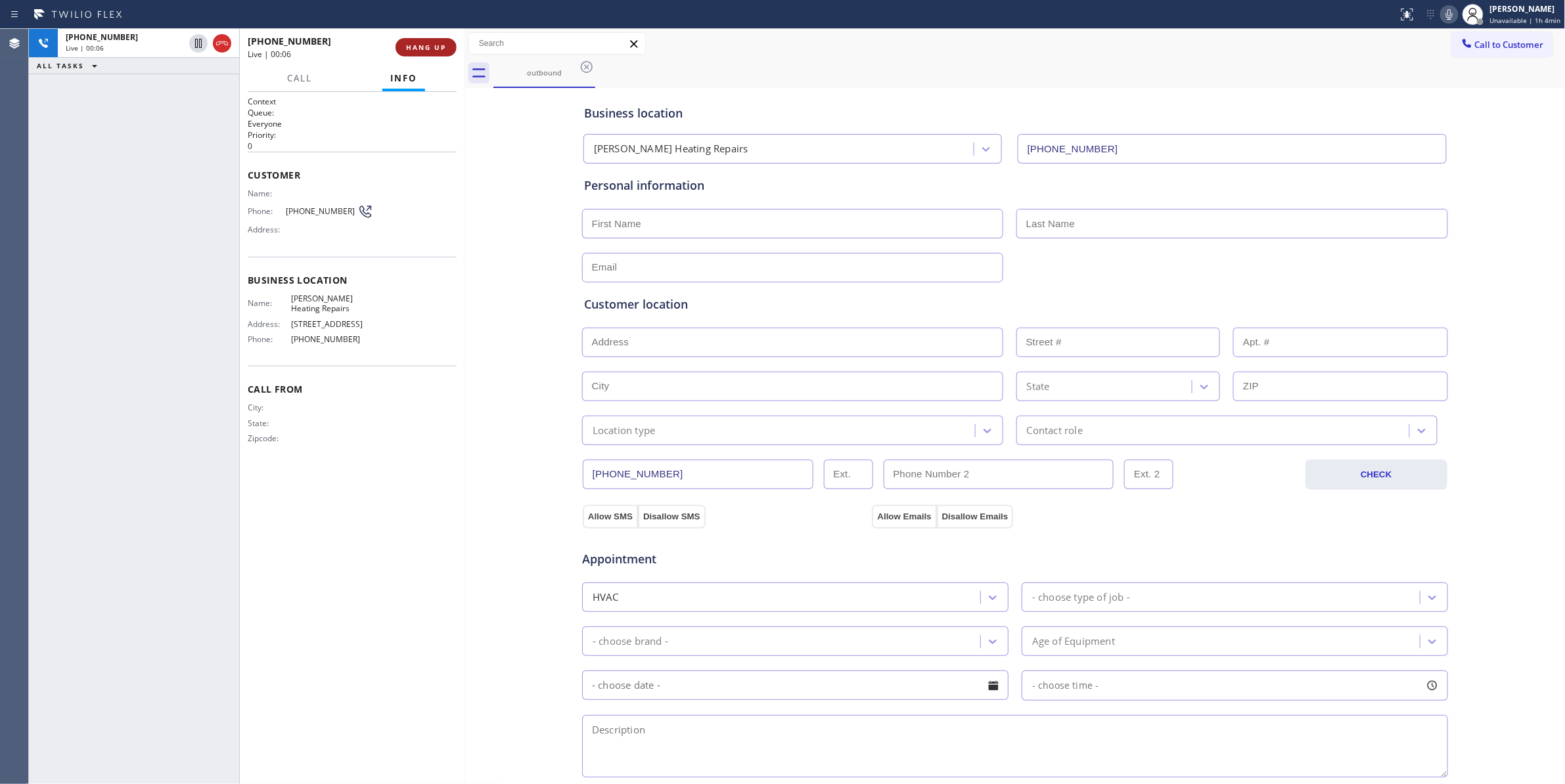
click at [421, 50] on button "HANG UP" at bounding box center [425, 47] width 61 height 18
click at [419, 53] on button "HANG UP" at bounding box center [425, 47] width 61 height 18
click at [411, 44] on span "COMPLETE" at bounding box center [423, 47] width 45 height 9
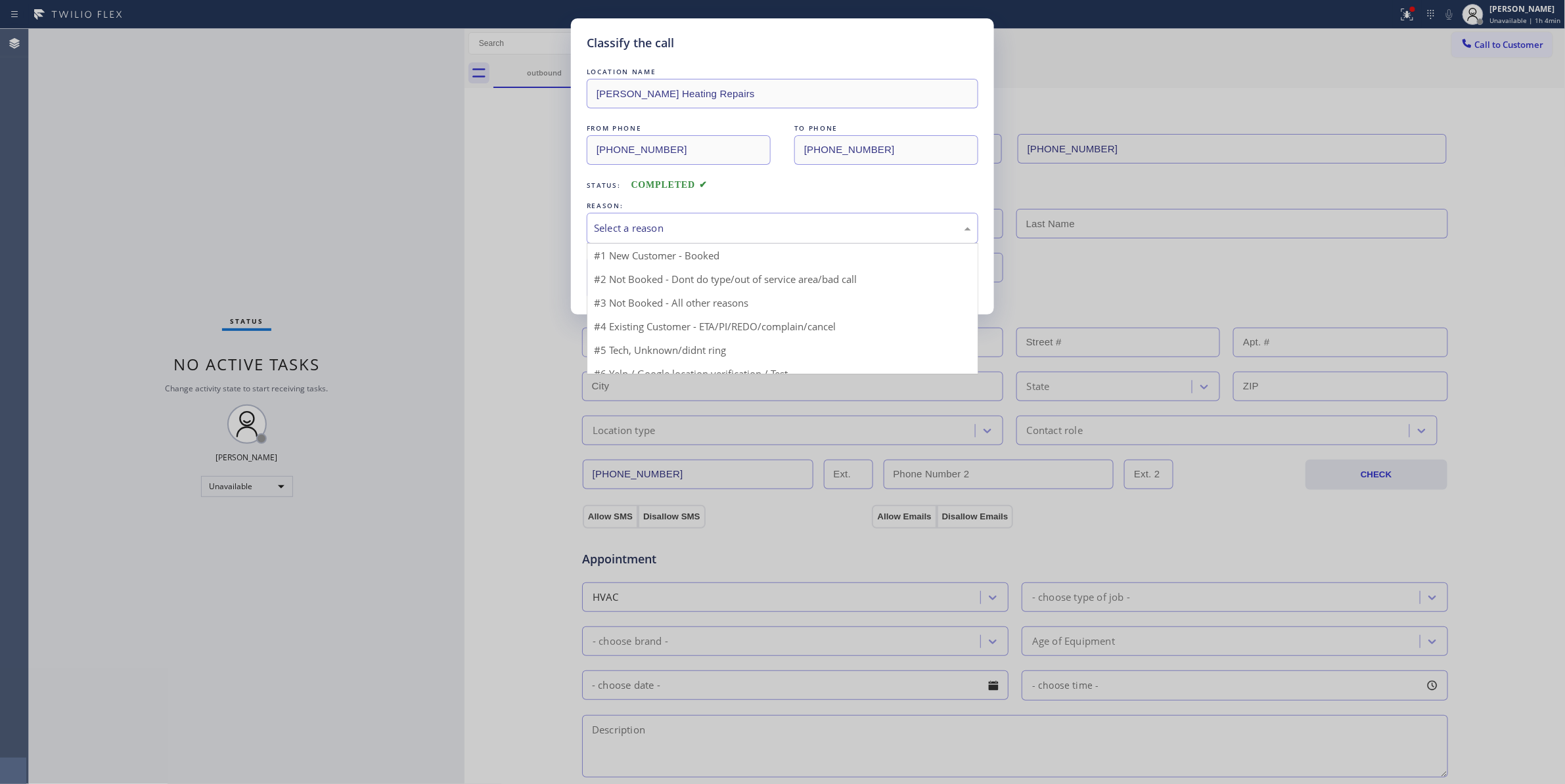
click at [636, 234] on div "Select a reason" at bounding box center [782, 228] width 377 height 15
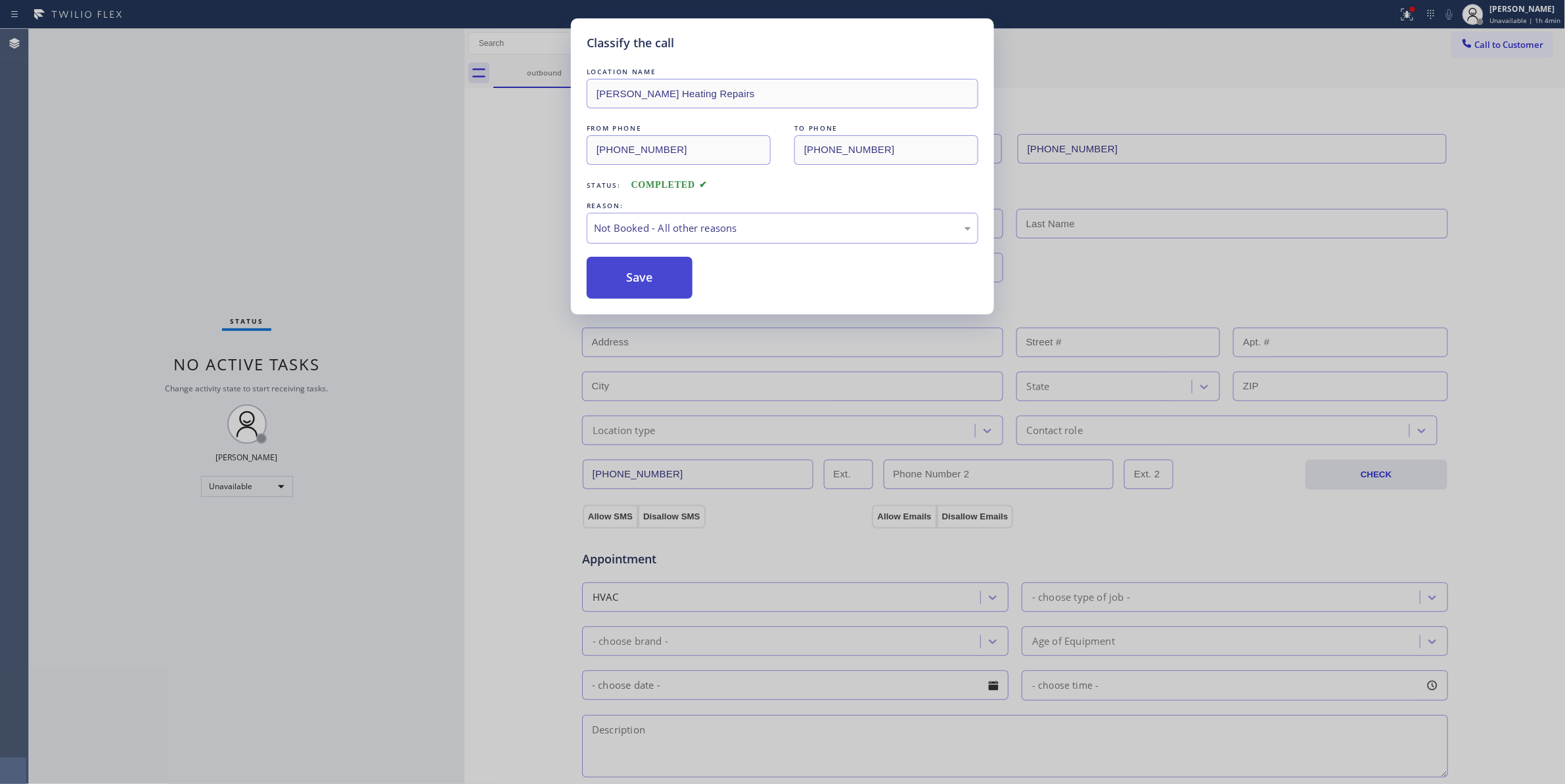
click at [618, 286] on button "Save" at bounding box center [639, 278] width 106 height 42
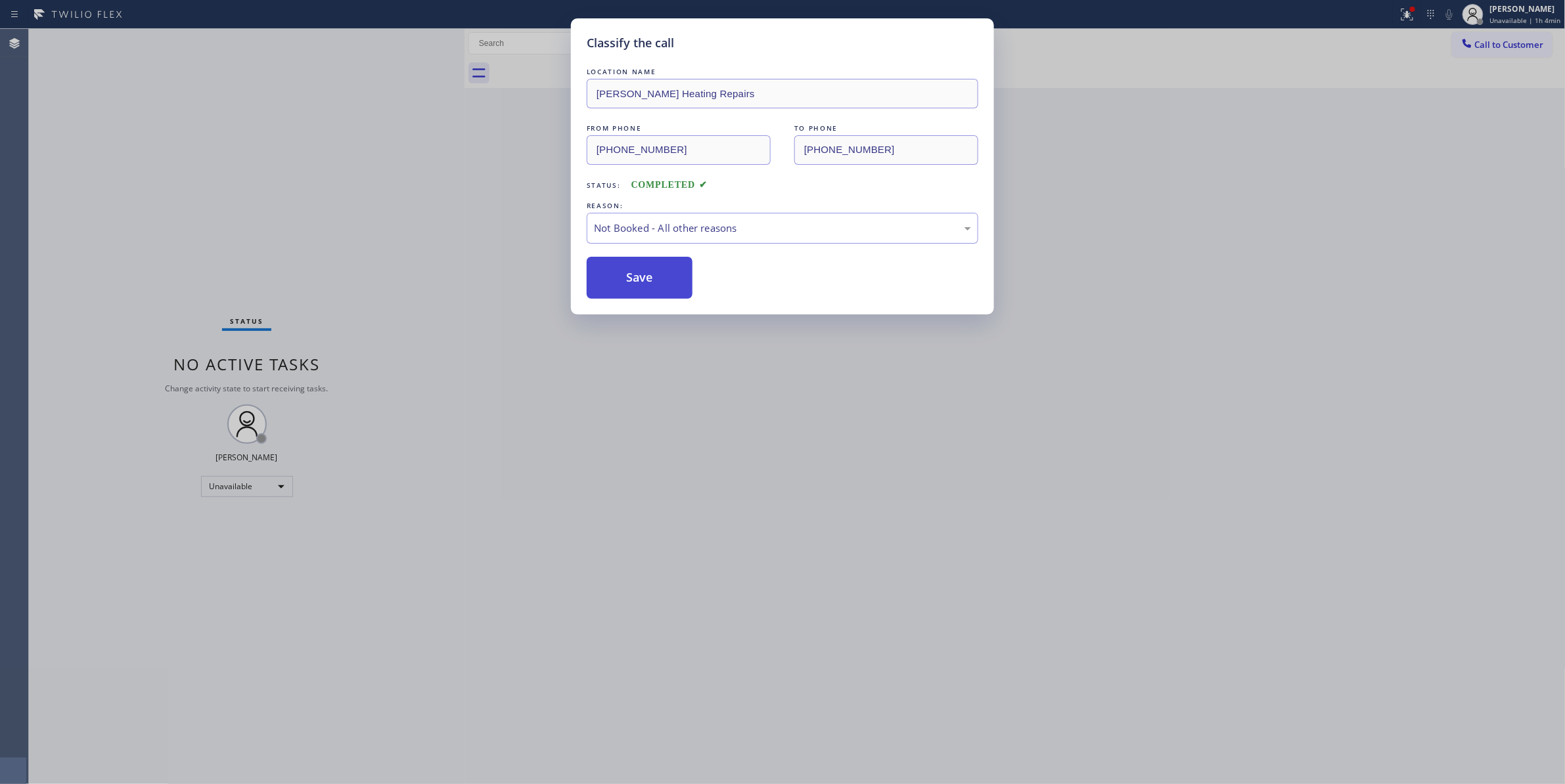
click at [618, 286] on button "Save" at bounding box center [639, 278] width 106 height 42
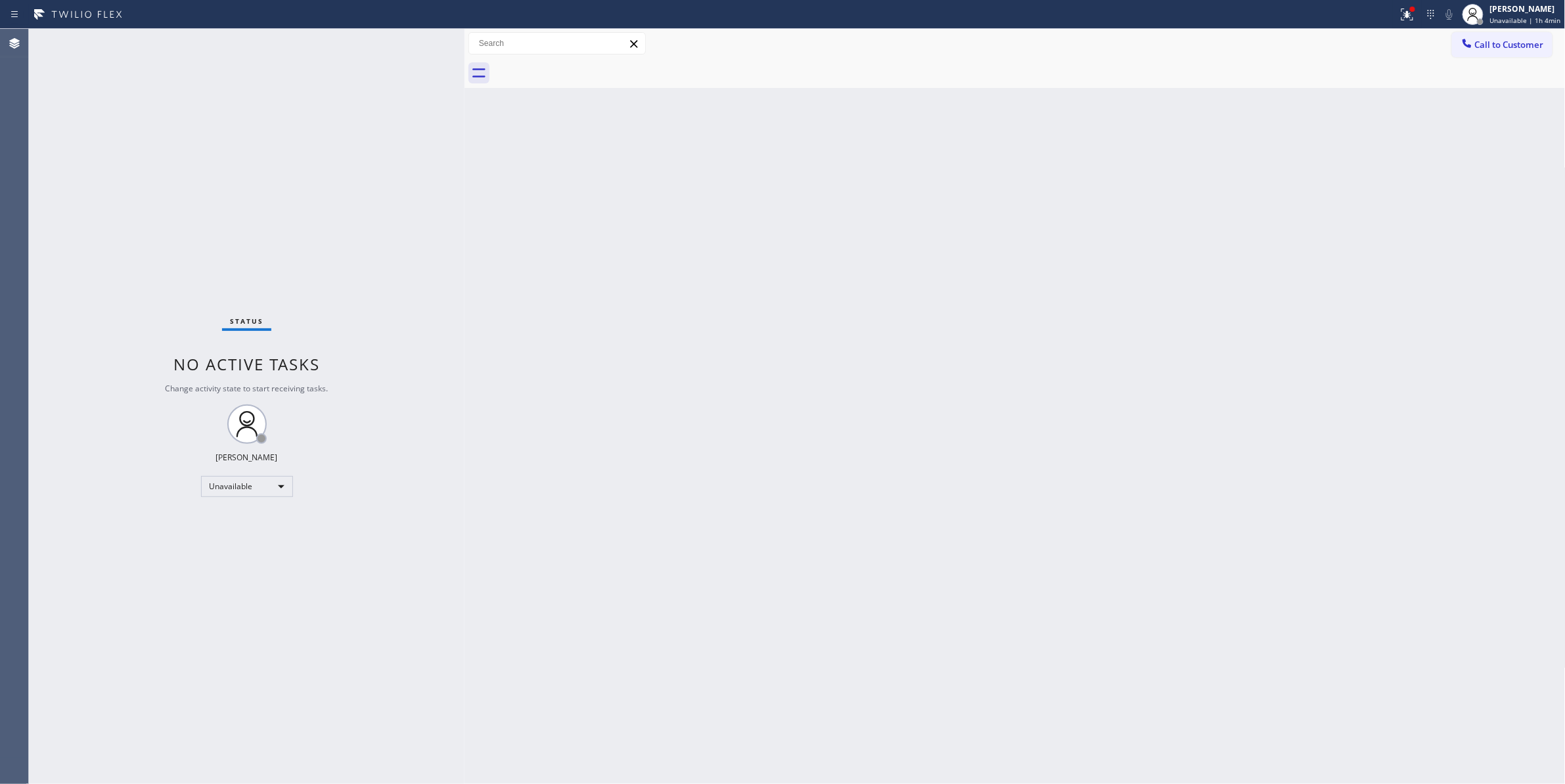
drag, startPoint x: 176, startPoint y: 208, endPoint x: 95, endPoint y: 253, distance: 92.7
click at [176, 208] on div "Status No active tasks Change activity state to start receiving tasks. [PERSON_…" at bounding box center [246, 406] width 436 height 755
click at [817, 384] on div "Back to Dashboard Change Sender ID Customers Technicians Select a contact Outbo…" at bounding box center [1014, 406] width 1101 height 755
click at [1359, 179] on div "Back to Dashboard Change Sender ID Customers Technicians Select a contact Outbo…" at bounding box center [1014, 406] width 1101 height 755
click at [1511, 44] on span "Call to Customer" at bounding box center [1509, 45] width 69 height 12
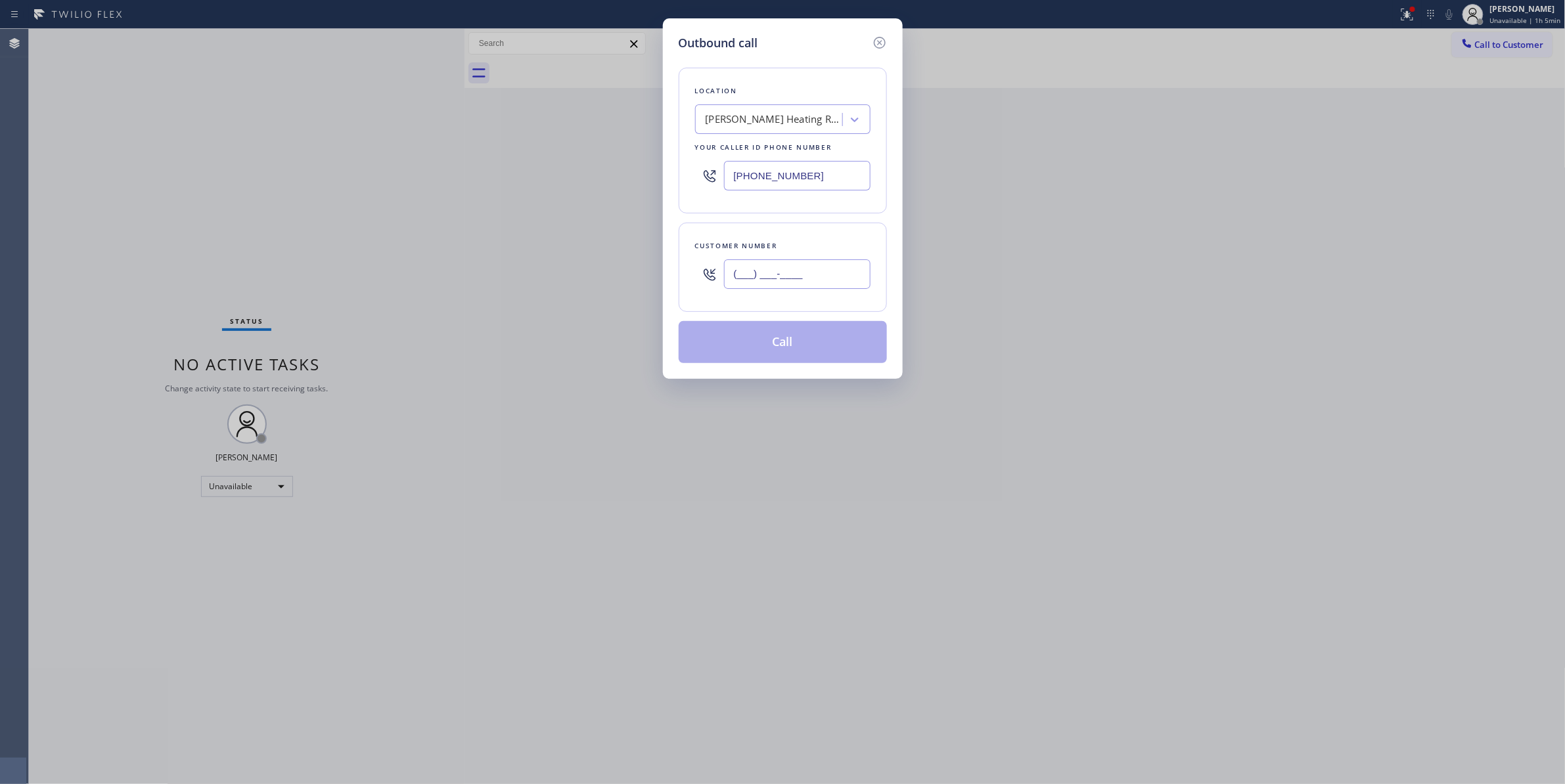
click at [796, 285] on input "(___) ___-____" at bounding box center [796, 273] width 147 height 29
paste input "415) 218-2537"
type input "[PHONE_NUMBER]"
drag, startPoint x: 813, startPoint y: 176, endPoint x: 252, endPoint y: 164, distance: 561.1
click at [252, 164] on div "Outbound call Location [PERSON_NAME] Heating Repairs Your caller id phone numbe…" at bounding box center [782, 392] width 1565 height 784
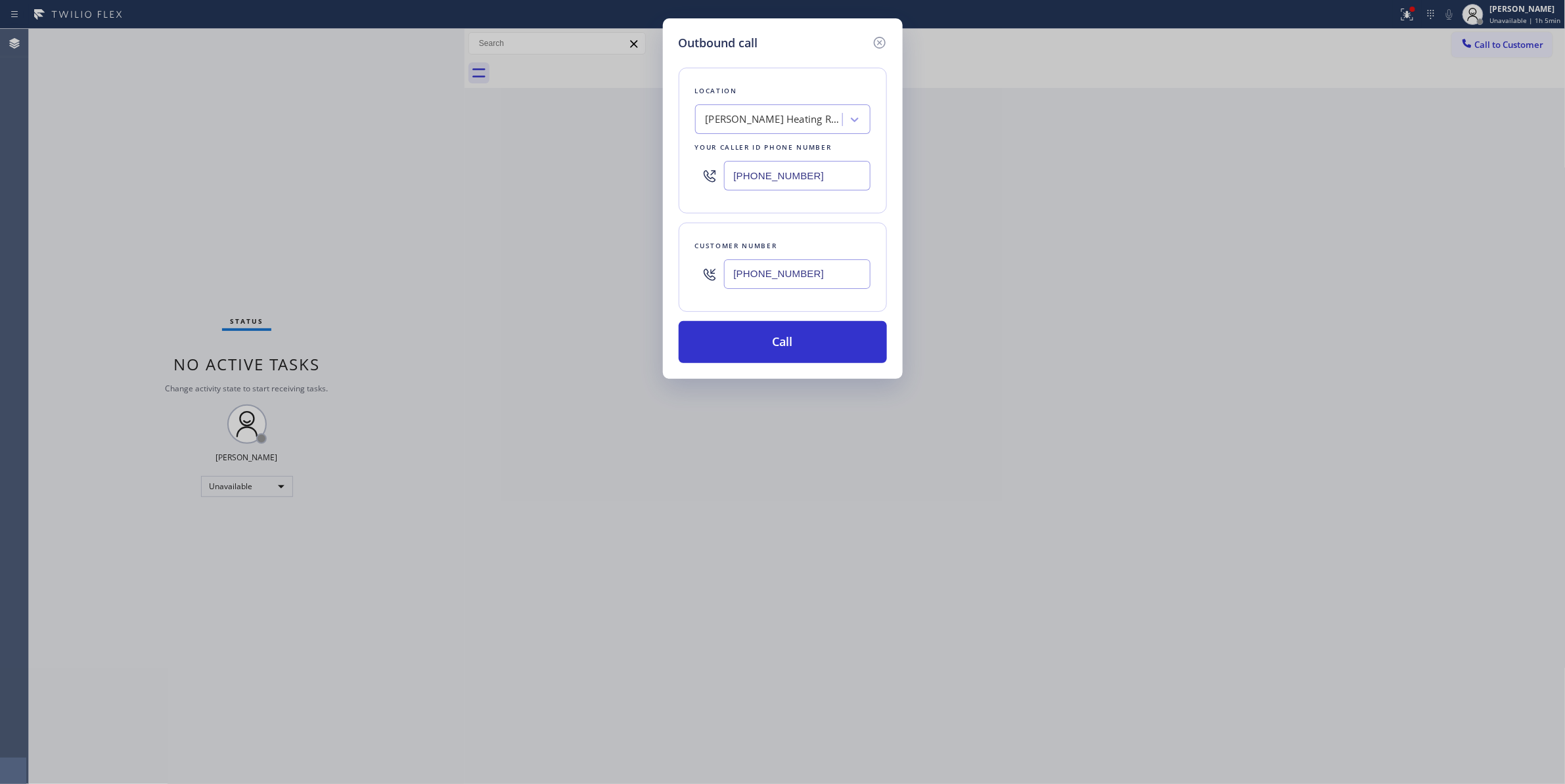
paste input "415) 480-710"
type input "[PHONE_NUMBER]"
drag, startPoint x: 849, startPoint y: 279, endPoint x: 553, endPoint y: 269, distance: 296.2
click at [553, 269] on div "Outbound call Location Samsung Appliance Repairs [GEOGRAPHIC_DATA] Your caller …" at bounding box center [782, 392] width 1565 height 784
click at [809, 336] on button "Call" at bounding box center [782, 342] width 208 height 42
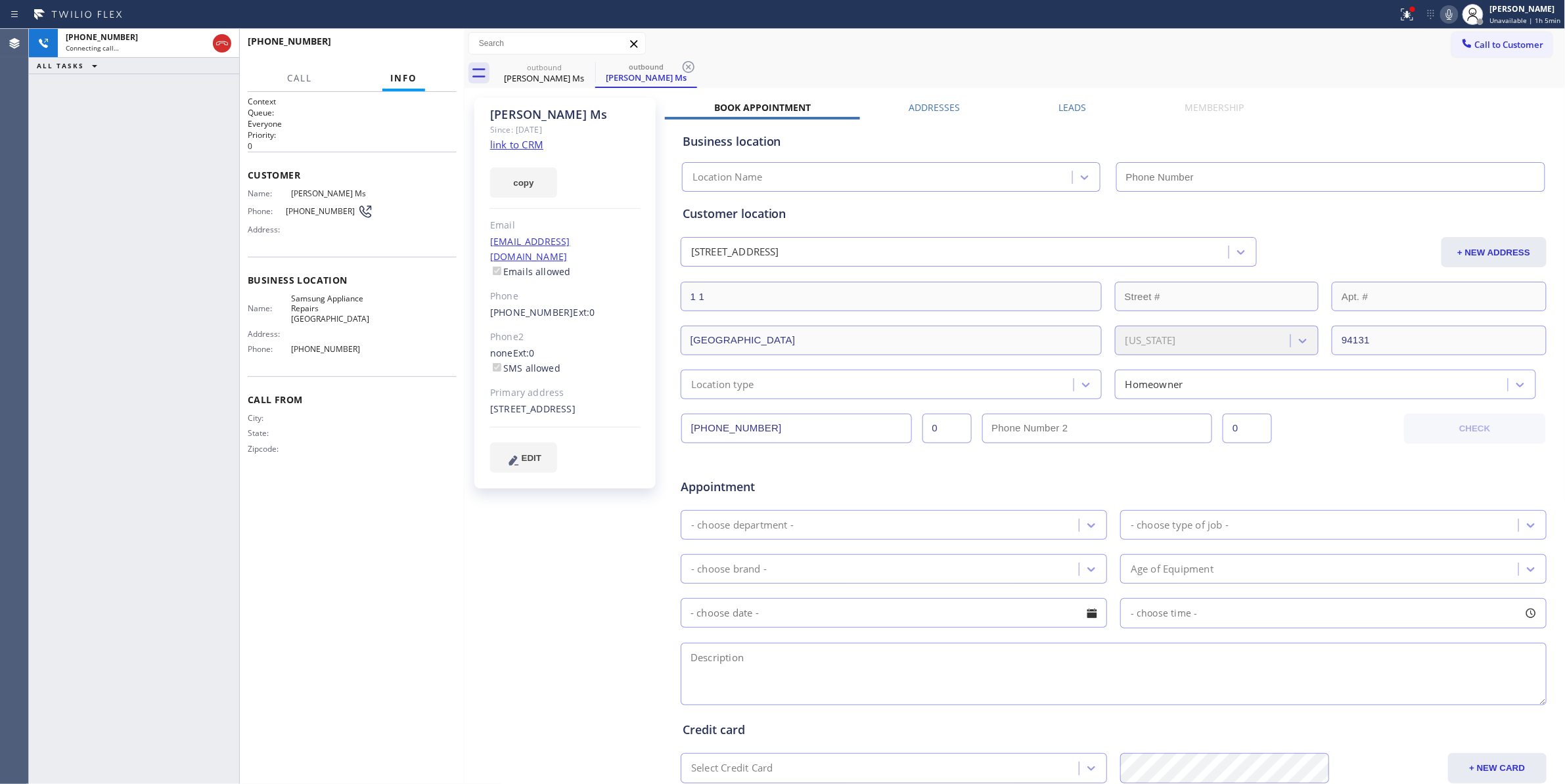
type input "[PHONE_NUMBER]"
click at [90, 655] on div "[PHONE_NUMBER] Live | 00:01 ALL TASKS ALL TASKS ACTIVE TASKS TASKS IN WRAP UP" at bounding box center [134, 406] width 210 height 755
click at [452, 47] on button "HANG UP" at bounding box center [425, 47] width 61 height 18
click at [448, 47] on button "HANG UP" at bounding box center [425, 47] width 61 height 18
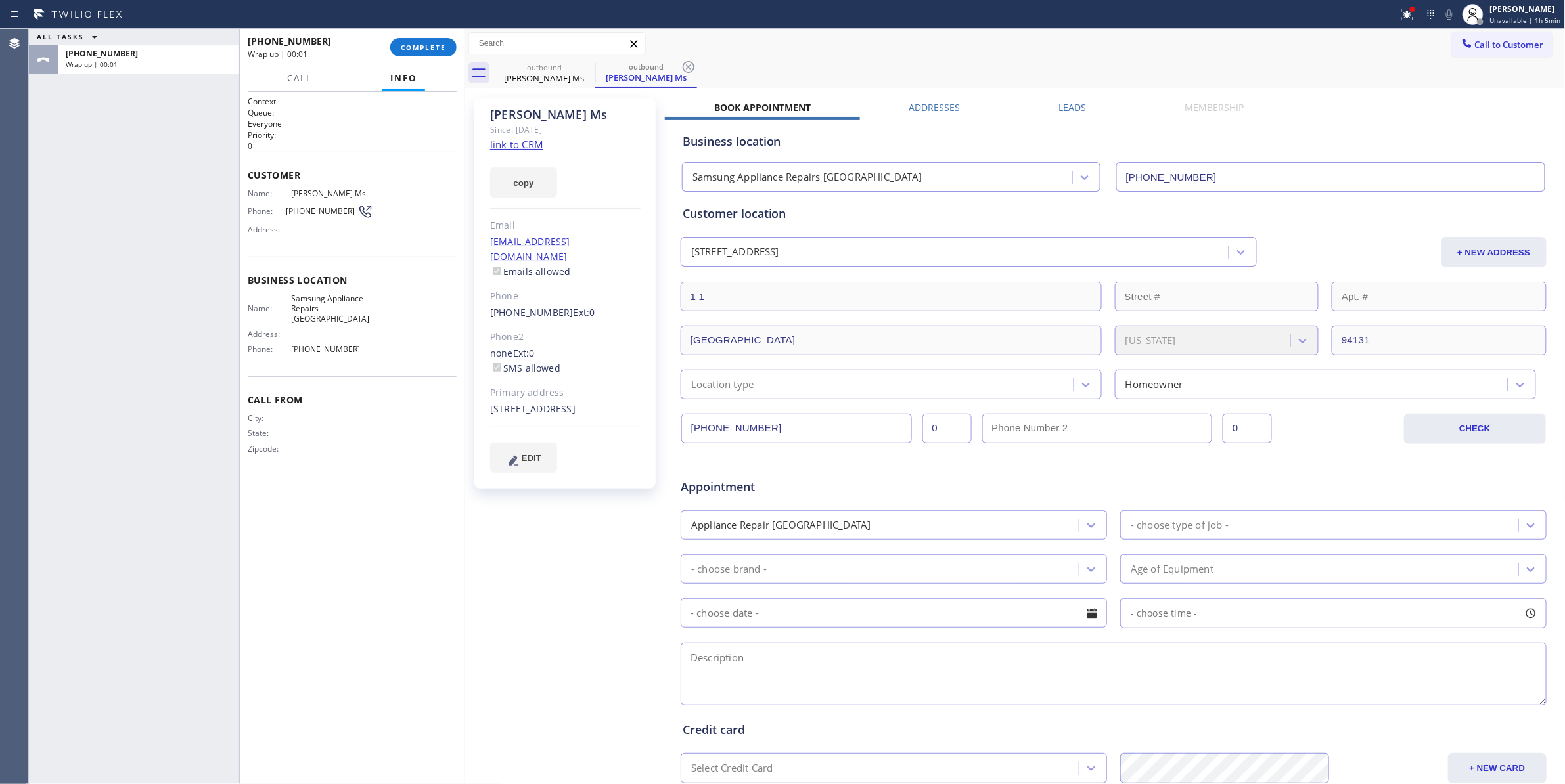
click at [686, 65] on icon at bounding box center [688, 67] width 16 height 16
click at [424, 49] on span "COMPLETE" at bounding box center [423, 47] width 45 height 9
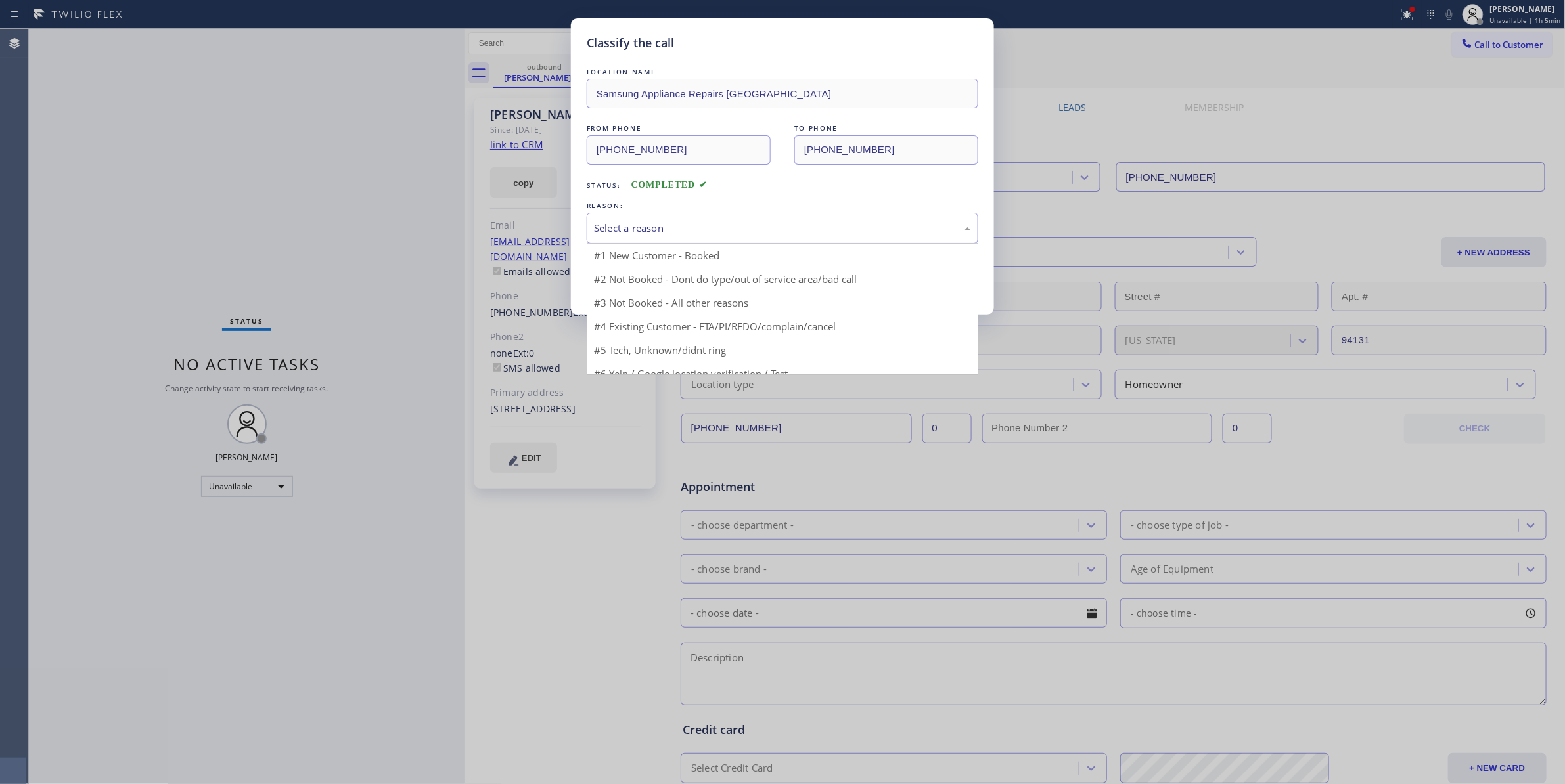
click at [633, 229] on div "Select a reason" at bounding box center [782, 228] width 377 height 15
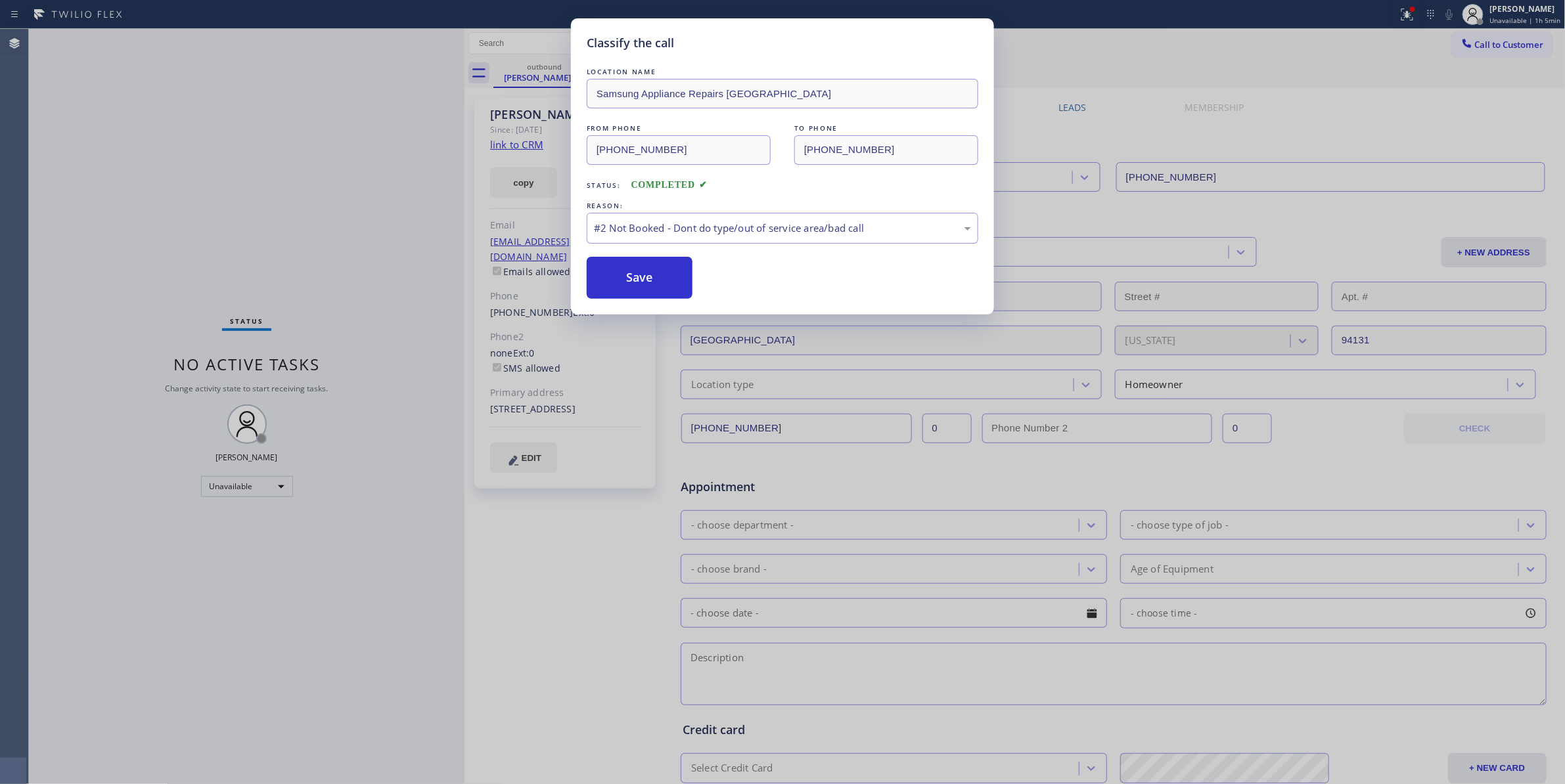
click at [636, 279] on button "Save" at bounding box center [639, 278] width 106 height 42
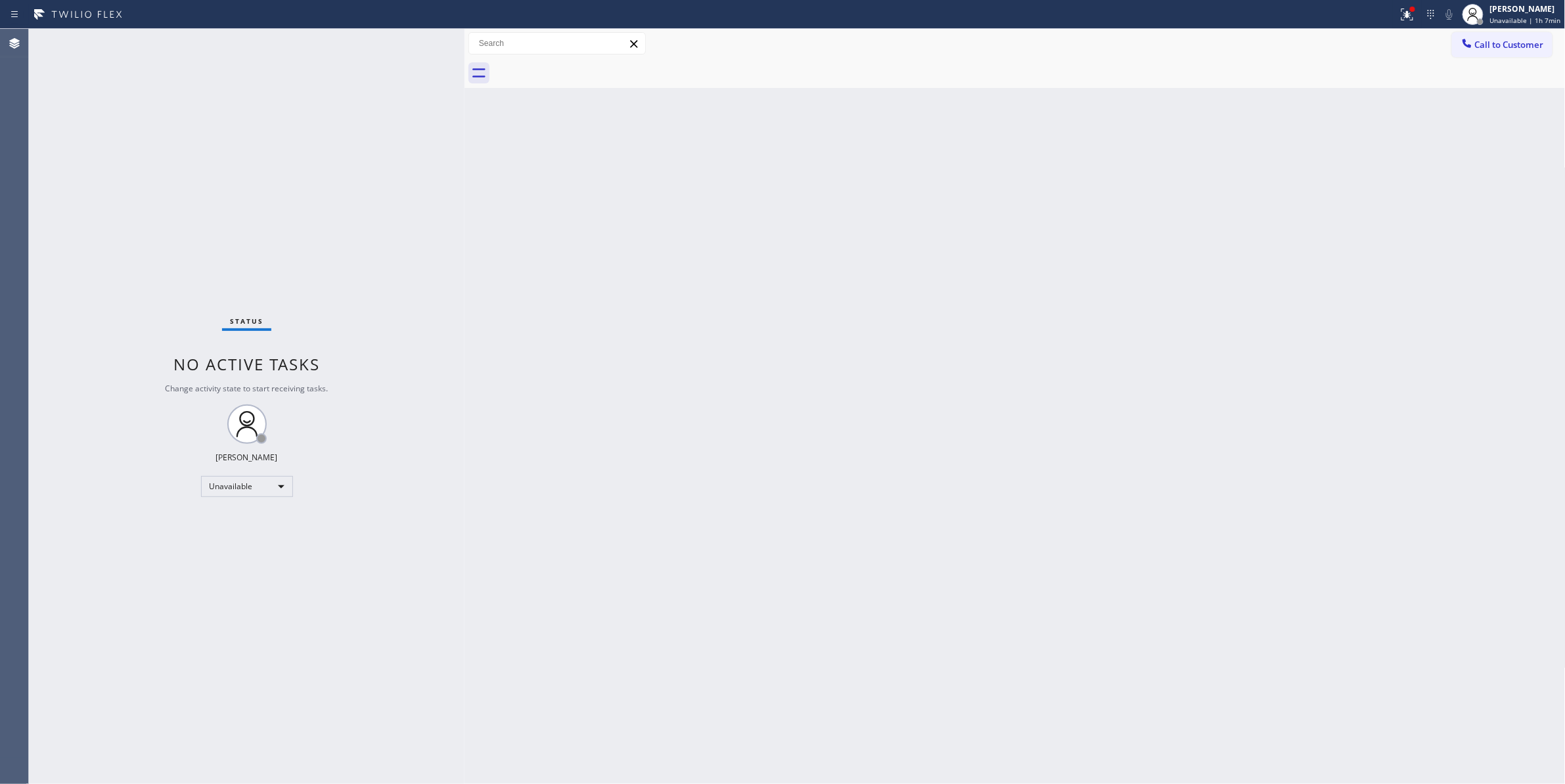
click at [87, 671] on div "Status No active tasks Change activity state to start receiving tasks. [PERSON_…" at bounding box center [246, 406] width 436 height 755
drag, startPoint x: 1521, startPoint y: 45, endPoint x: 377, endPoint y: 340, distance: 1181.4
click at [1519, 45] on span "Call to Customer" at bounding box center [1509, 45] width 69 height 12
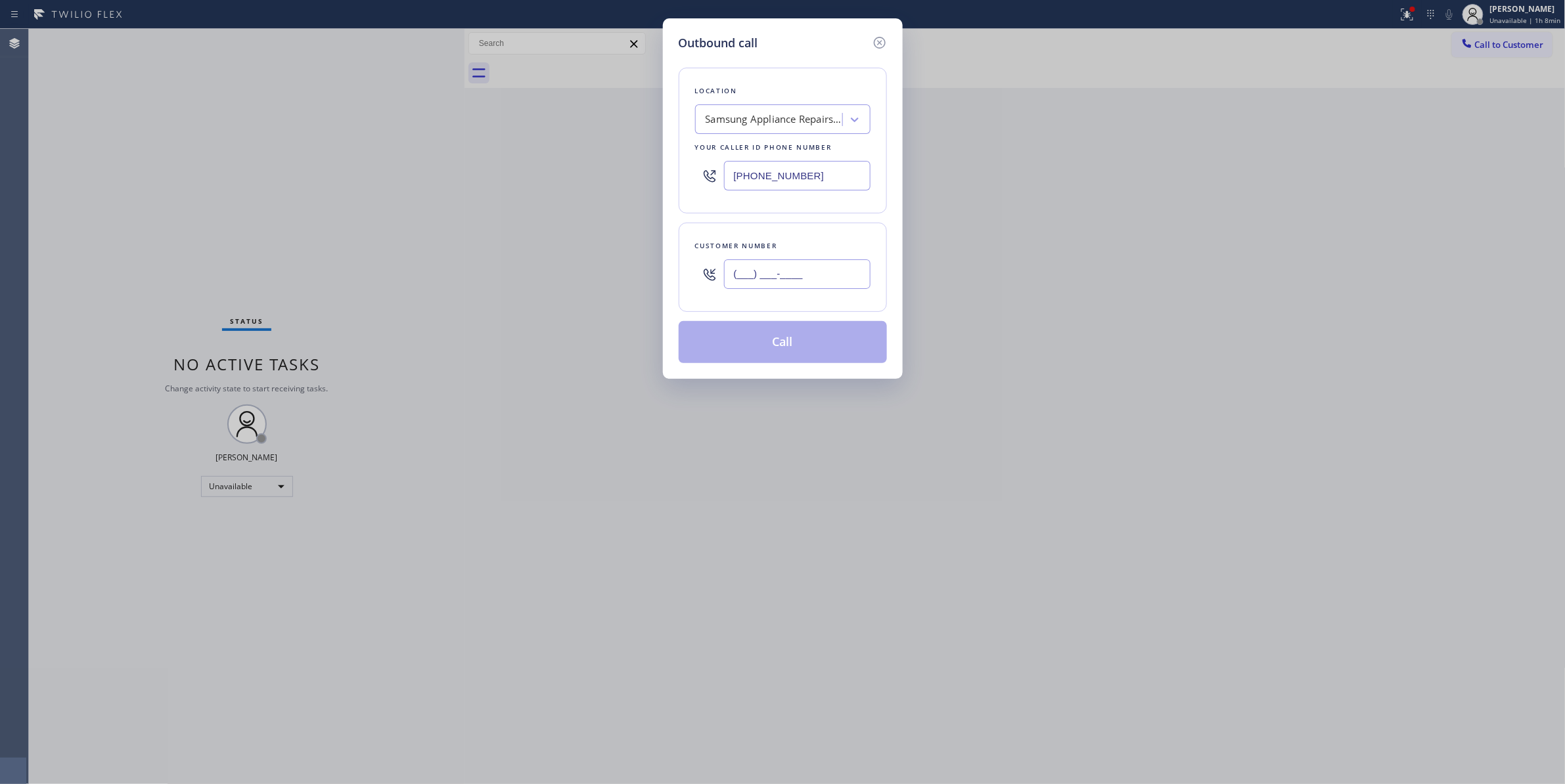
click at [760, 274] on input "(___) ___-____" at bounding box center [796, 273] width 147 height 29
paste input "520) 271-5332"
type input "[PHONE_NUMBER]"
paste input "520) 597-829"
drag, startPoint x: 816, startPoint y: 179, endPoint x: 721, endPoint y: 235, distance: 110.3
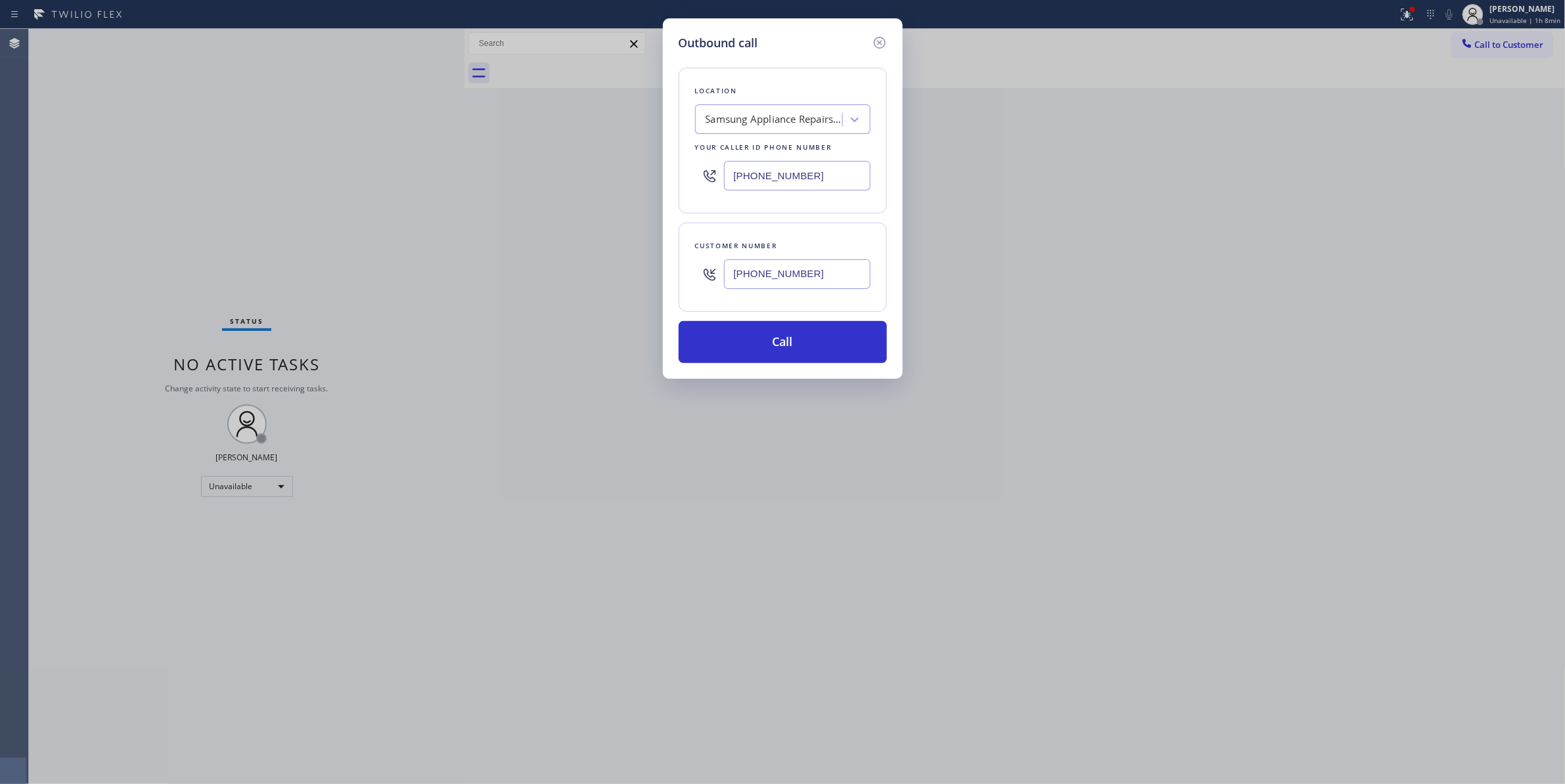
click at [397, 176] on div "Outbound call Location Samsung Appliance Repairs [GEOGRAPHIC_DATA] Your caller …" at bounding box center [782, 392] width 1565 height 784
type input "[PHONE_NUMBER]"
drag, startPoint x: 835, startPoint y: 281, endPoint x: 560, endPoint y: 263, distance: 275.6
click at [560, 263] on div "Outbound call Location [PERSON_NAME] Heating Repairs Your caller id phone numbe…" at bounding box center [782, 392] width 1565 height 784
click at [802, 357] on button "Call" at bounding box center [782, 342] width 208 height 42
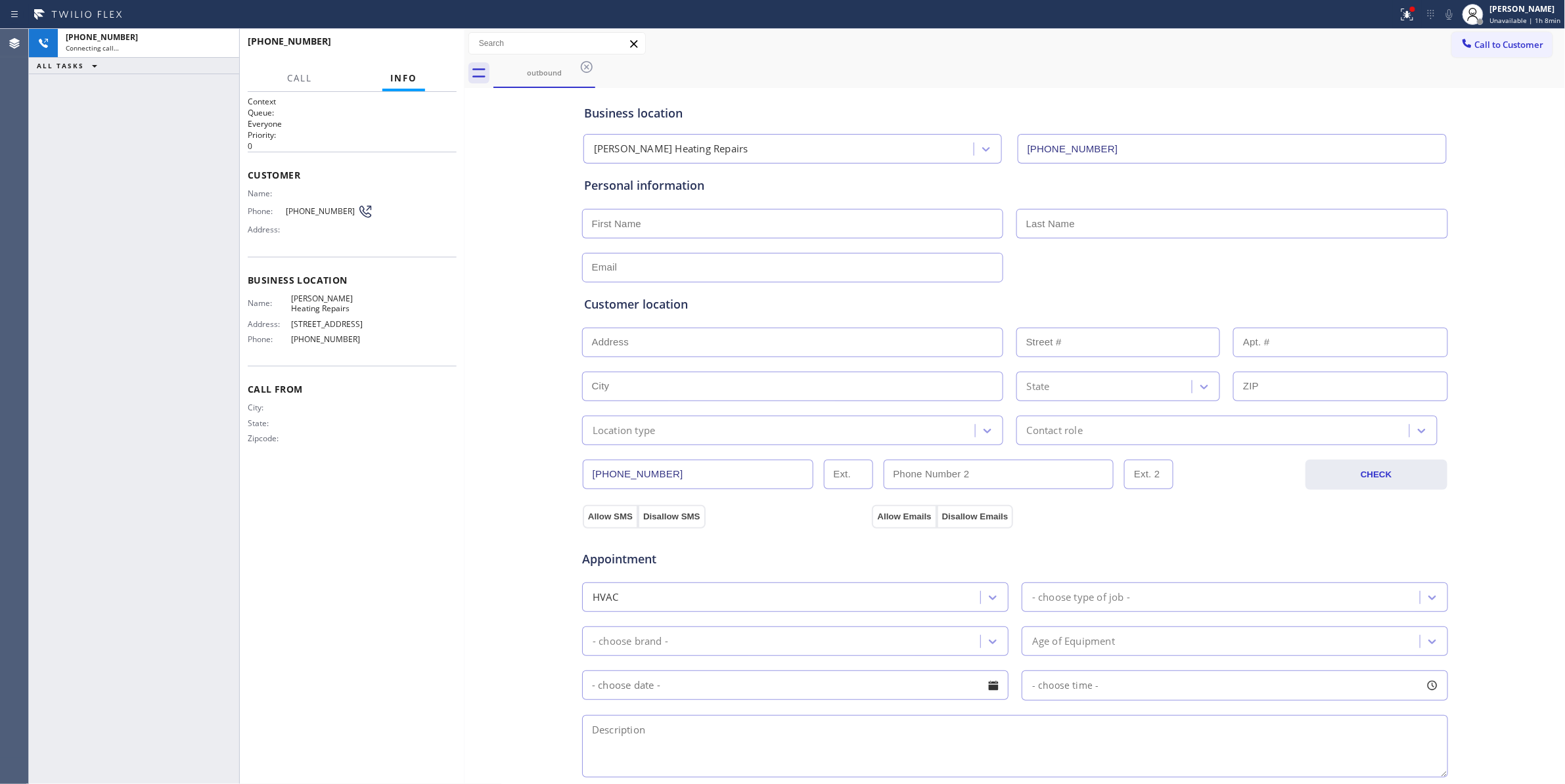
type input "[PHONE_NUMBER]"
click at [93, 376] on div "[PHONE_NUMBER] Connecting call… ALL TASKS ALL TASKS ACTIVE TASKS TASKS IN WRAP …" at bounding box center [134, 406] width 210 height 755
click at [221, 38] on icon at bounding box center [222, 43] width 16 height 16
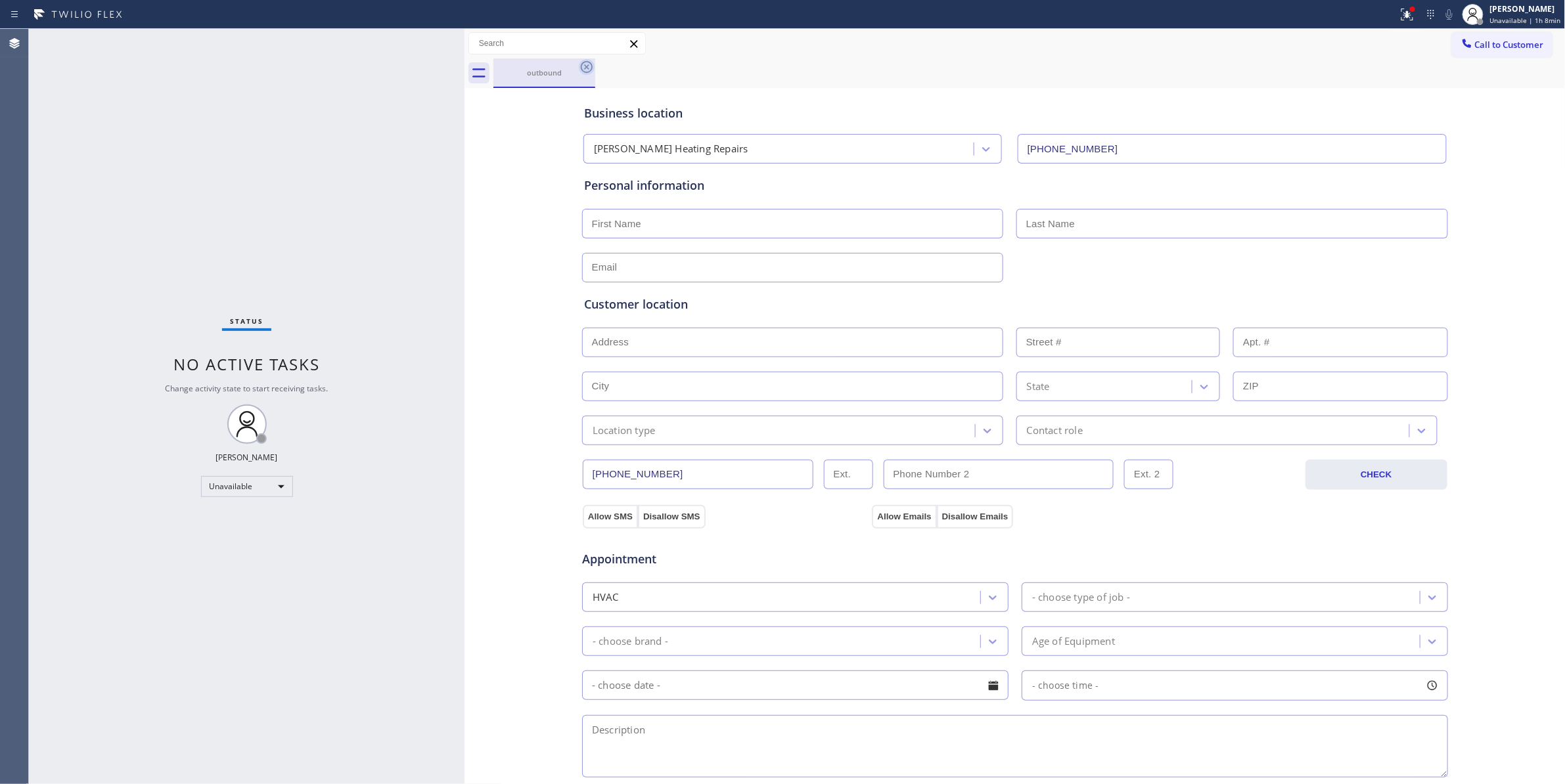
click at [585, 68] on icon at bounding box center [587, 67] width 12 height 12
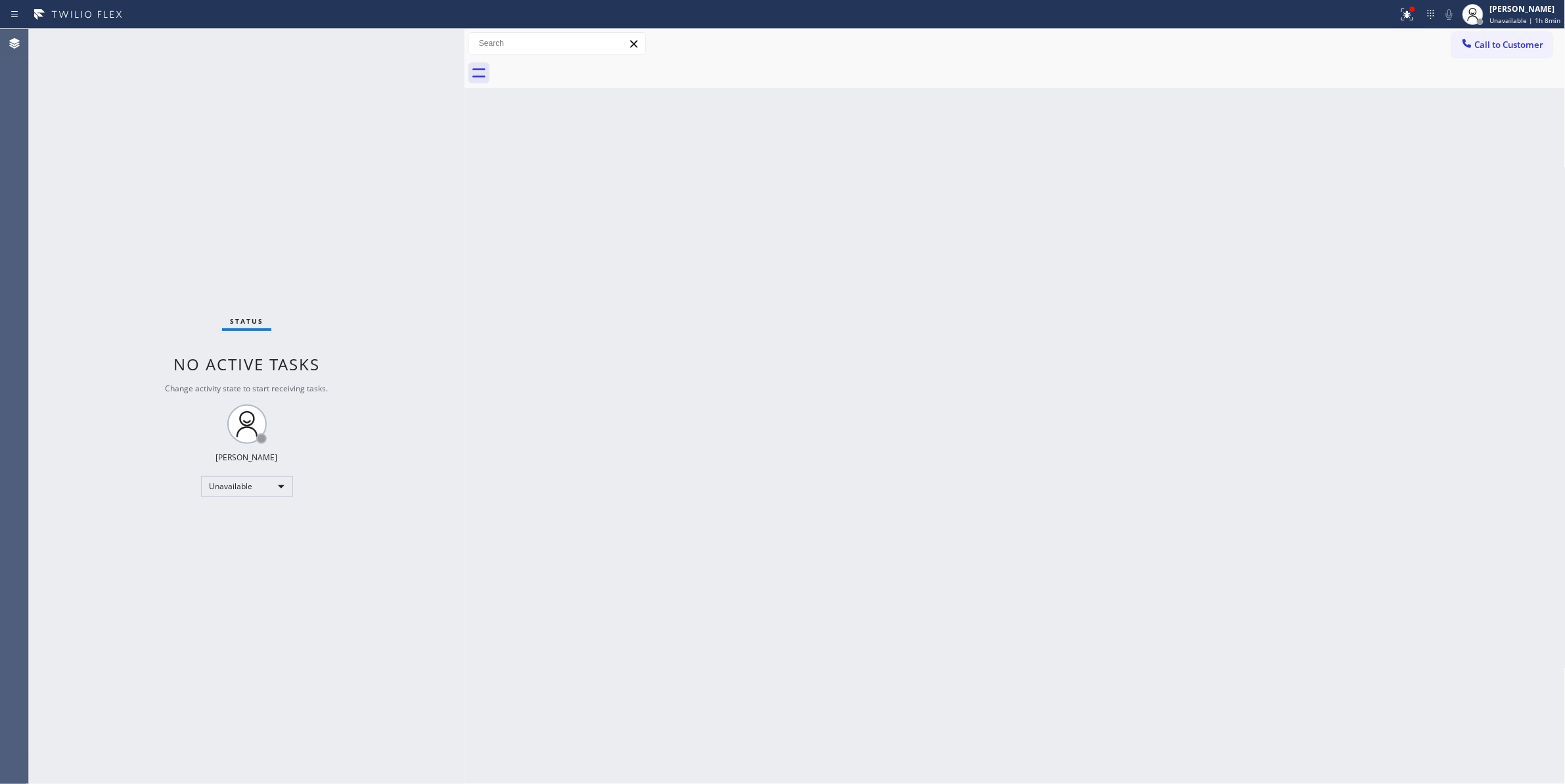
click at [1241, 232] on div "Back to Dashboard Change Sender ID Customers Technicians Select a contact Outbo…" at bounding box center [1014, 406] width 1101 height 755
click at [1399, 11] on icon at bounding box center [1406, 14] width 16 height 16
click at [1339, 173] on span "Clear issues" at bounding box center [1327, 172] width 62 height 9
click at [1533, 50] on button "Call to Customer" at bounding box center [1502, 44] width 101 height 25
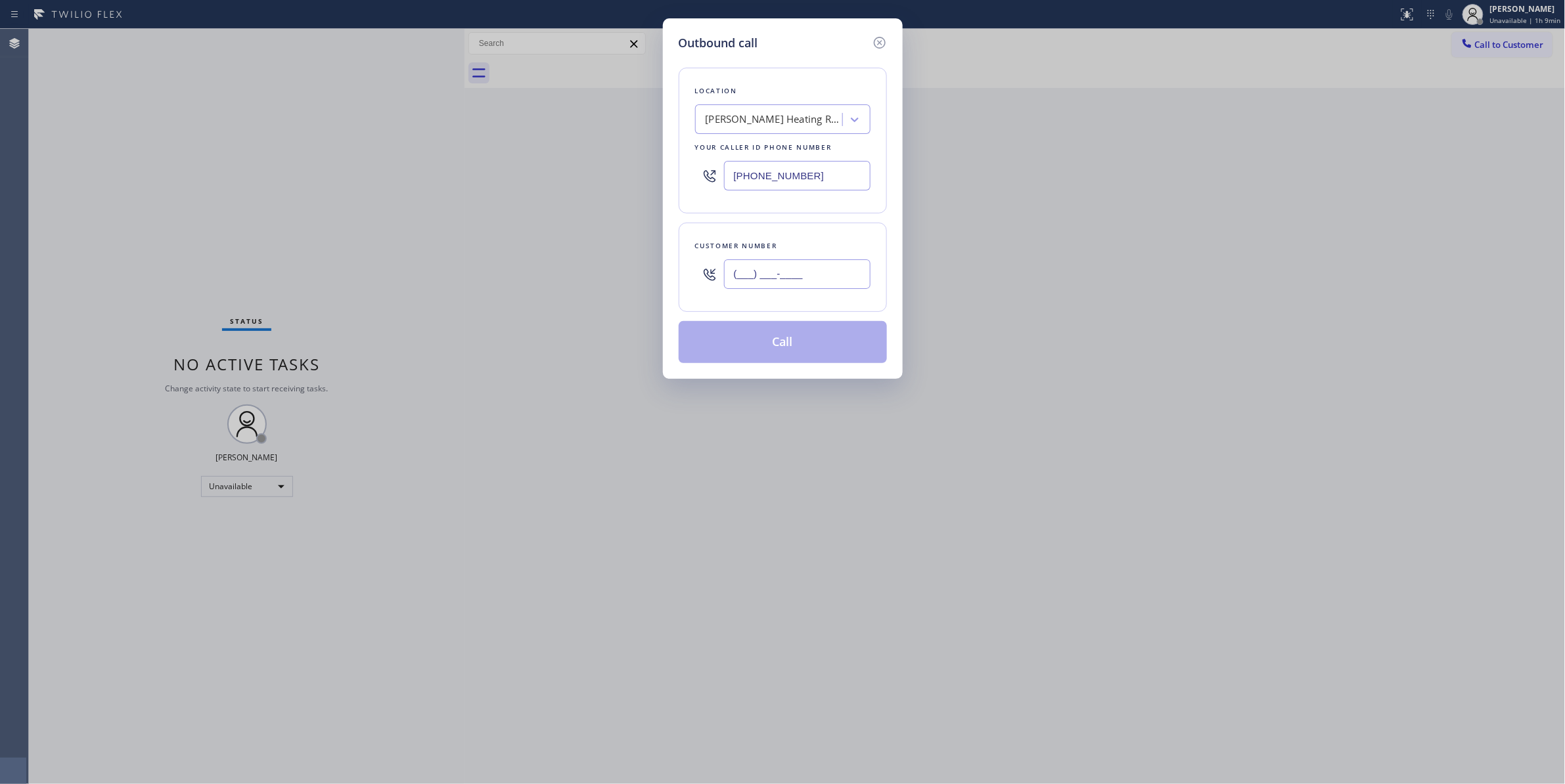
click at [790, 276] on input "(___) ___-____" at bounding box center [796, 273] width 147 height 29
paste input "520) 271-5332"
type input "[PHONE_NUMBER]"
click at [773, 344] on button "Call" at bounding box center [782, 342] width 208 height 42
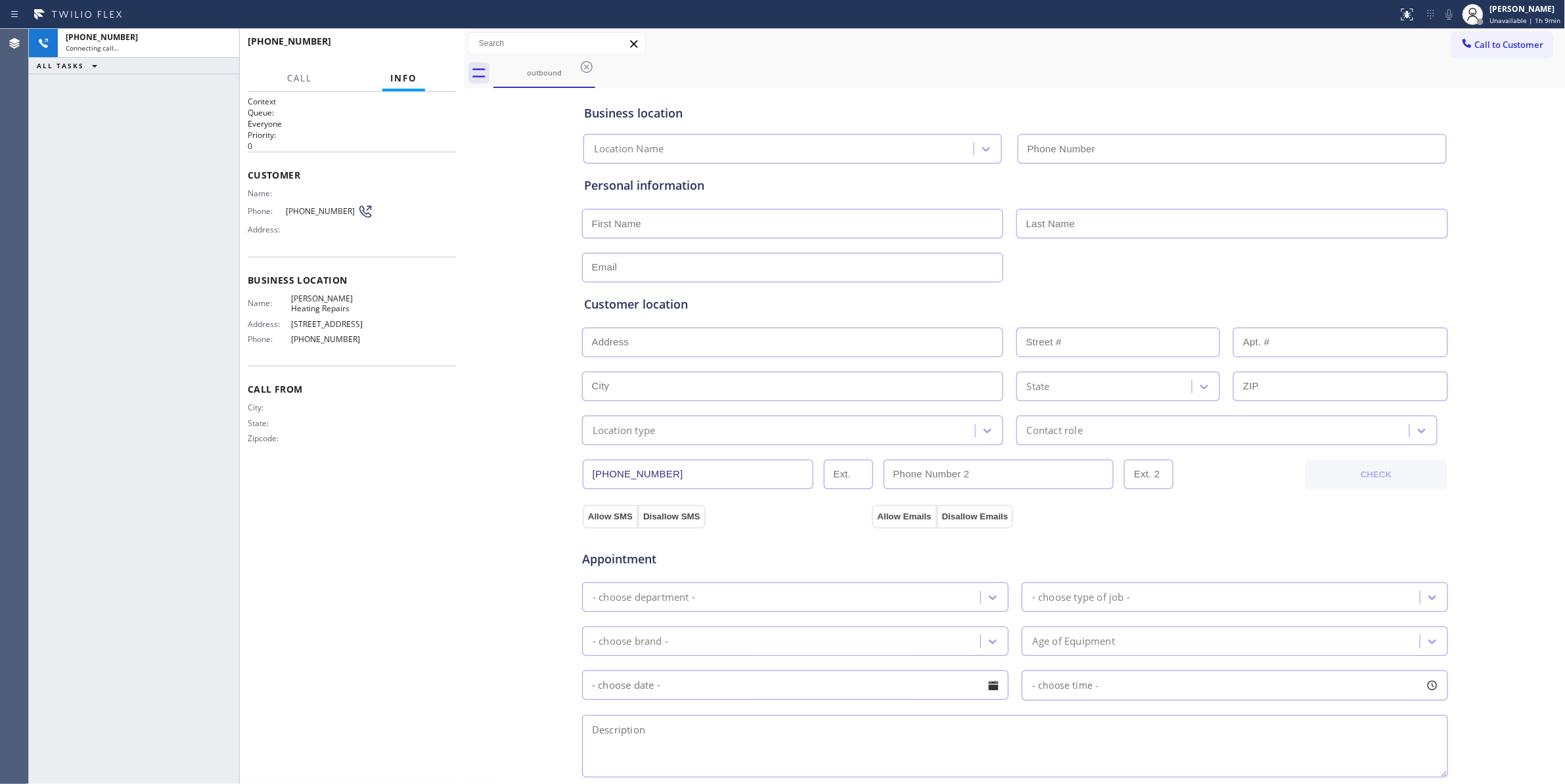
type input "[PHONE_NUMBER]"
click at [471, 498] on div "Business location [PERSON_NAME] Heating Repairs [PHONE_NUMBER] Personal informa…" at bounding box center [1014, 540] width 1095 height 897
click at [413, 48] on span "HANG UP" at bounding box center [425, 47] width 40 height 9
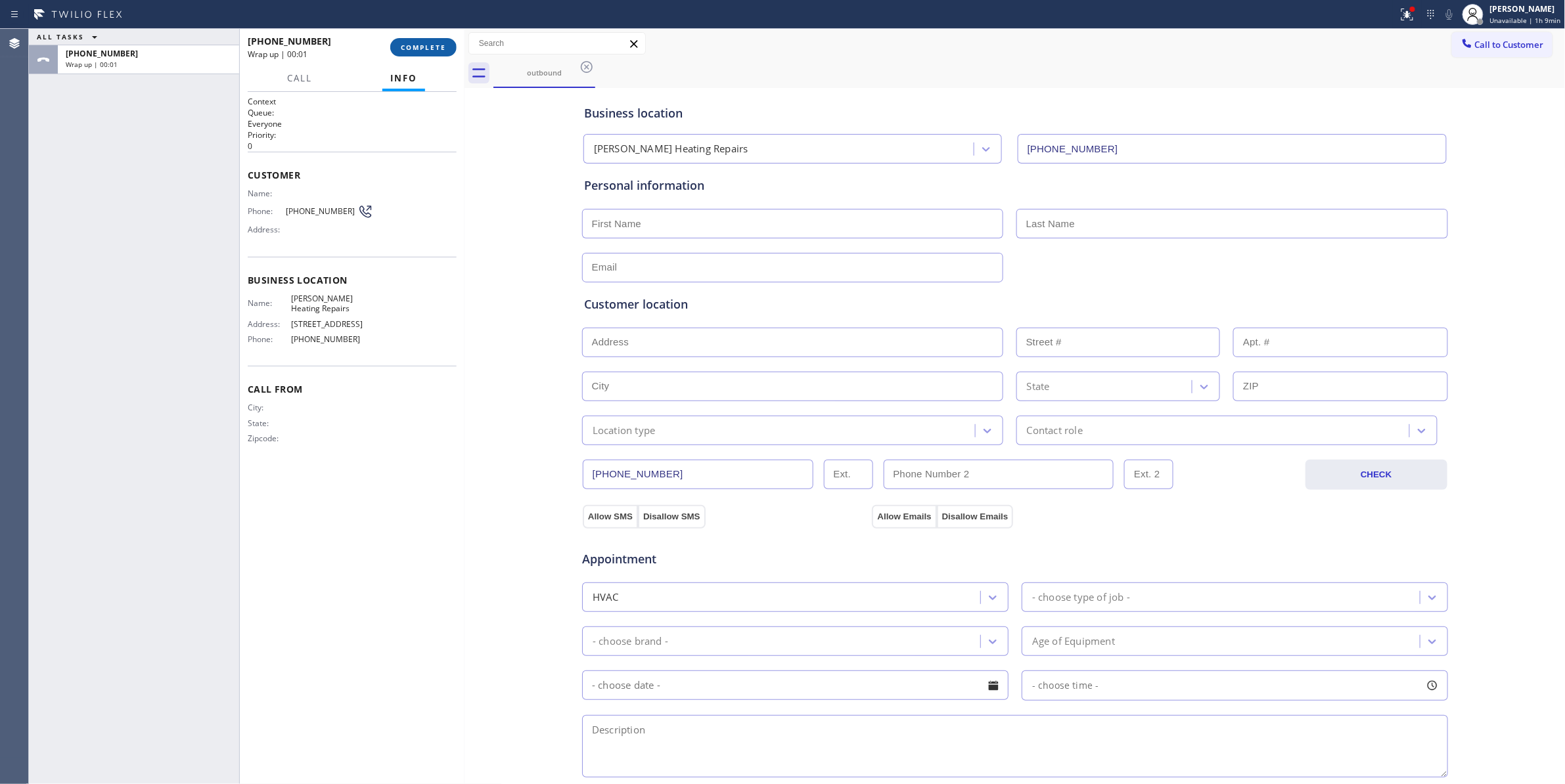
click at [413, 47] on span "COMPLETE" at bounding box center [423, 47] width 45 height 9
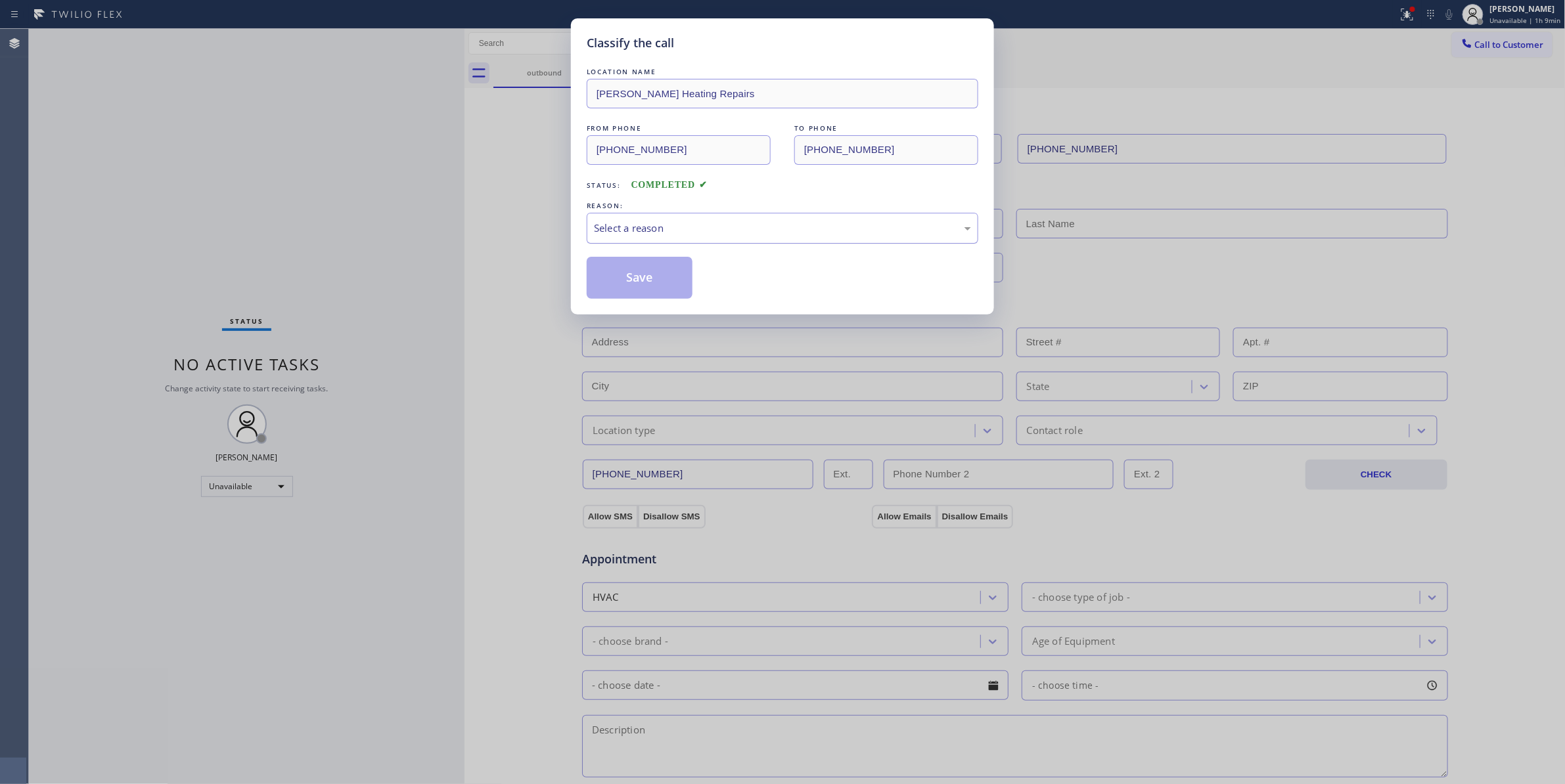
click at [614, 236] on div "Select a reason" at bounding box center [782, 228] width 377 height 15
click at [624, 286] on button "Save" at bounding box center [639, 278] width 106 height 42
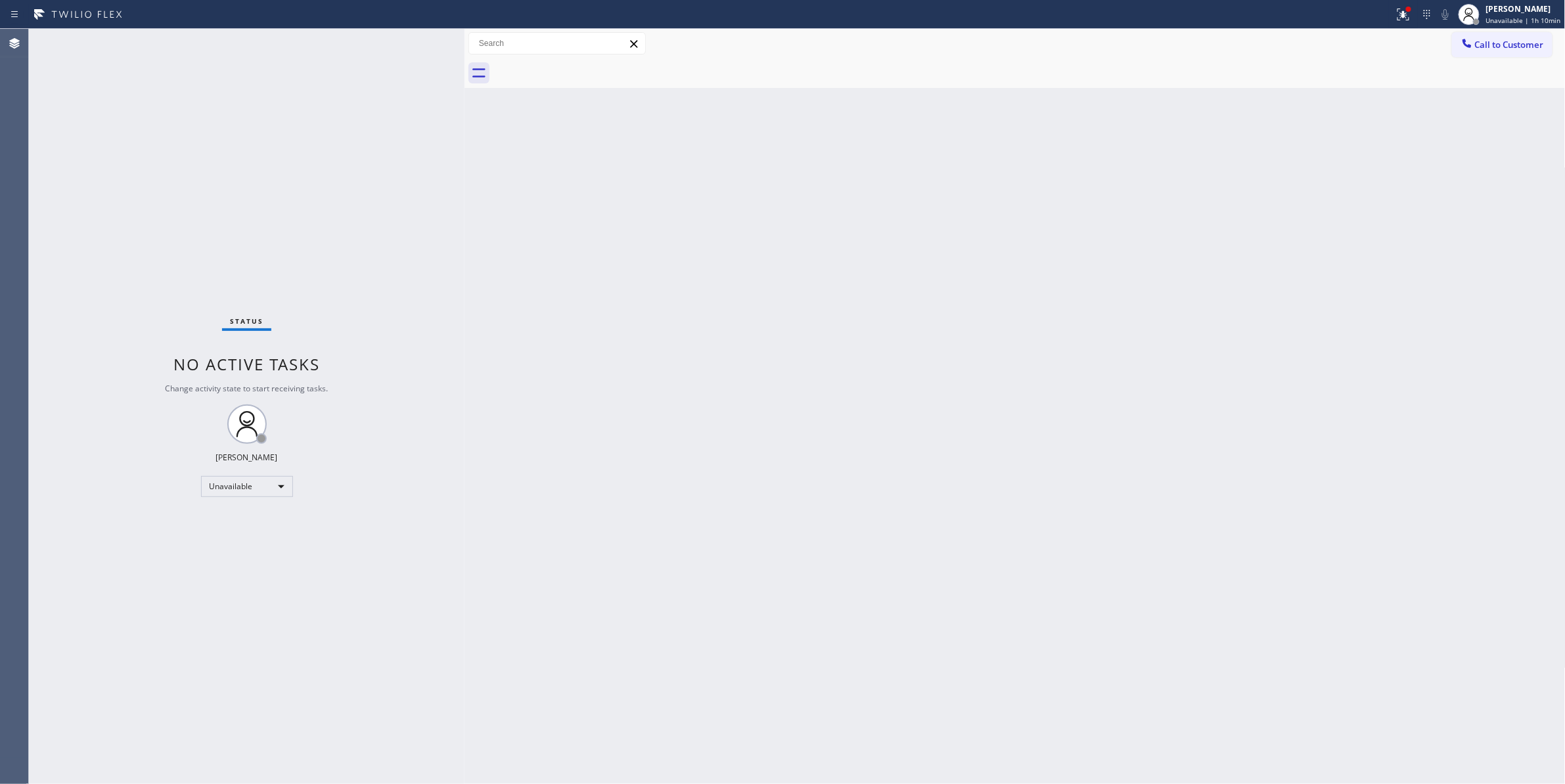
click at [79, 614] on div "Status No active tasks Change activity state to start receiving tasks. [PERSON_…" at bounding box center [246, 406] width 436 height 755
click at [665, 523] on div "Back to Dashboard Change Sender ID Customers Technicians Select a contact Outbo…" at bounding box center [1014, 406] width 1101 height 755
click at [1402, 19] on icon at bounding box center [1403, 14] width 12 height 12
click at [1286, 171] on button "Clear issues" at bounding box center [1327, 172] width 154 height 18
click at [248, 200] on div "Status No active tasks Change activity state to start receiving tasks. [PERSON_…" at bounding box center [246, 406] width 436 height 755
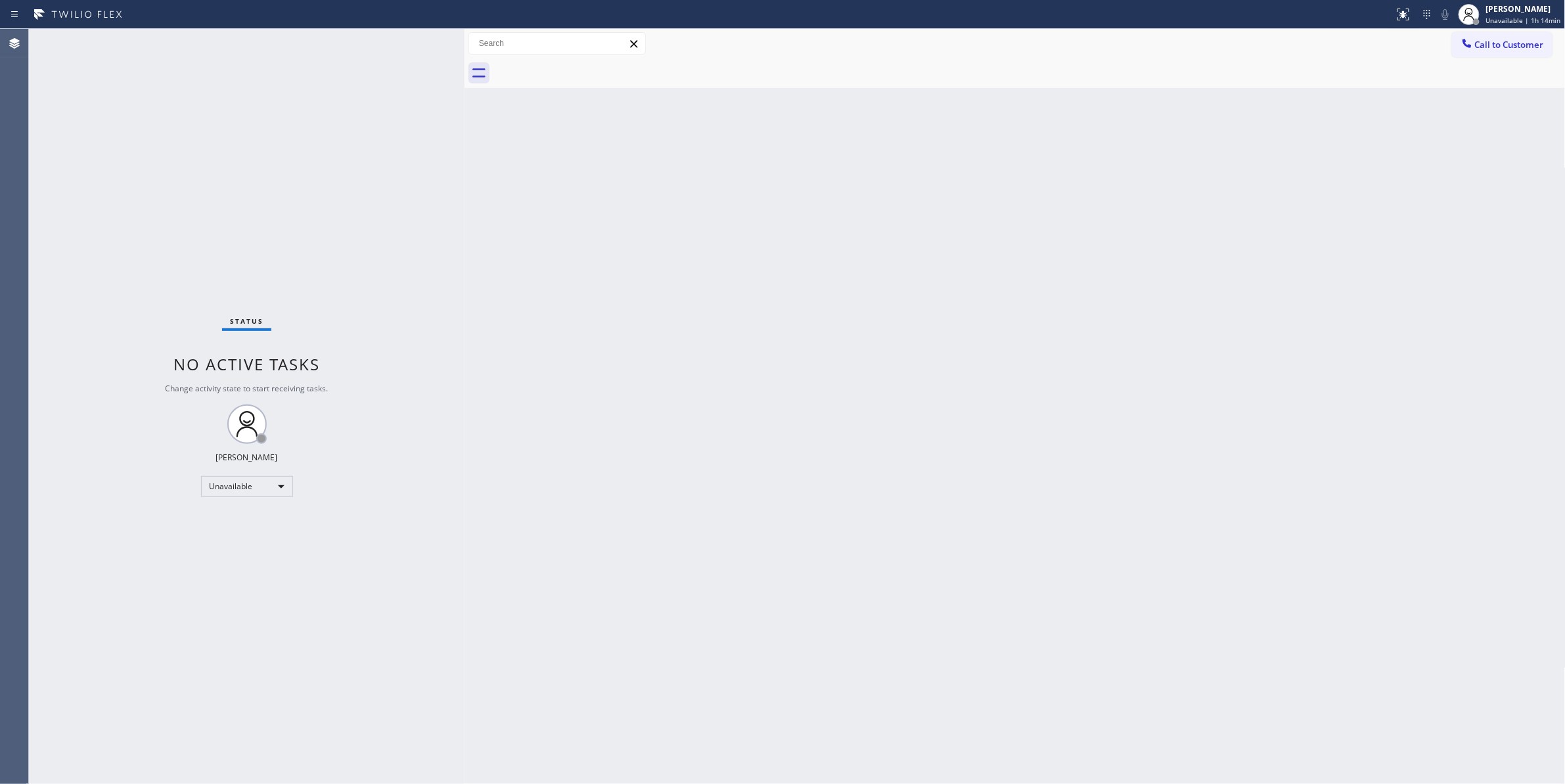
click at [258, 191] on div "Status No active tasks Change activity state to start receiving tasks. [PERSON_…" at bounding box center [246, 406] width 436 height 755
click at [193, 134] on div "Status No active tasks Change activity state to start receiving tasks. [PERSON_…" at bounding box center [246, 406] width 436 height 755
click at [243, 190] on div "Status No active tasks Change activity state to start receiving tasks. [PERSON_…" at bounding box center [246, 406] width 436 height 755
click at [1503, 39] on span "Call to Customer" at bounding box center [1509, 45] width 69 height 12
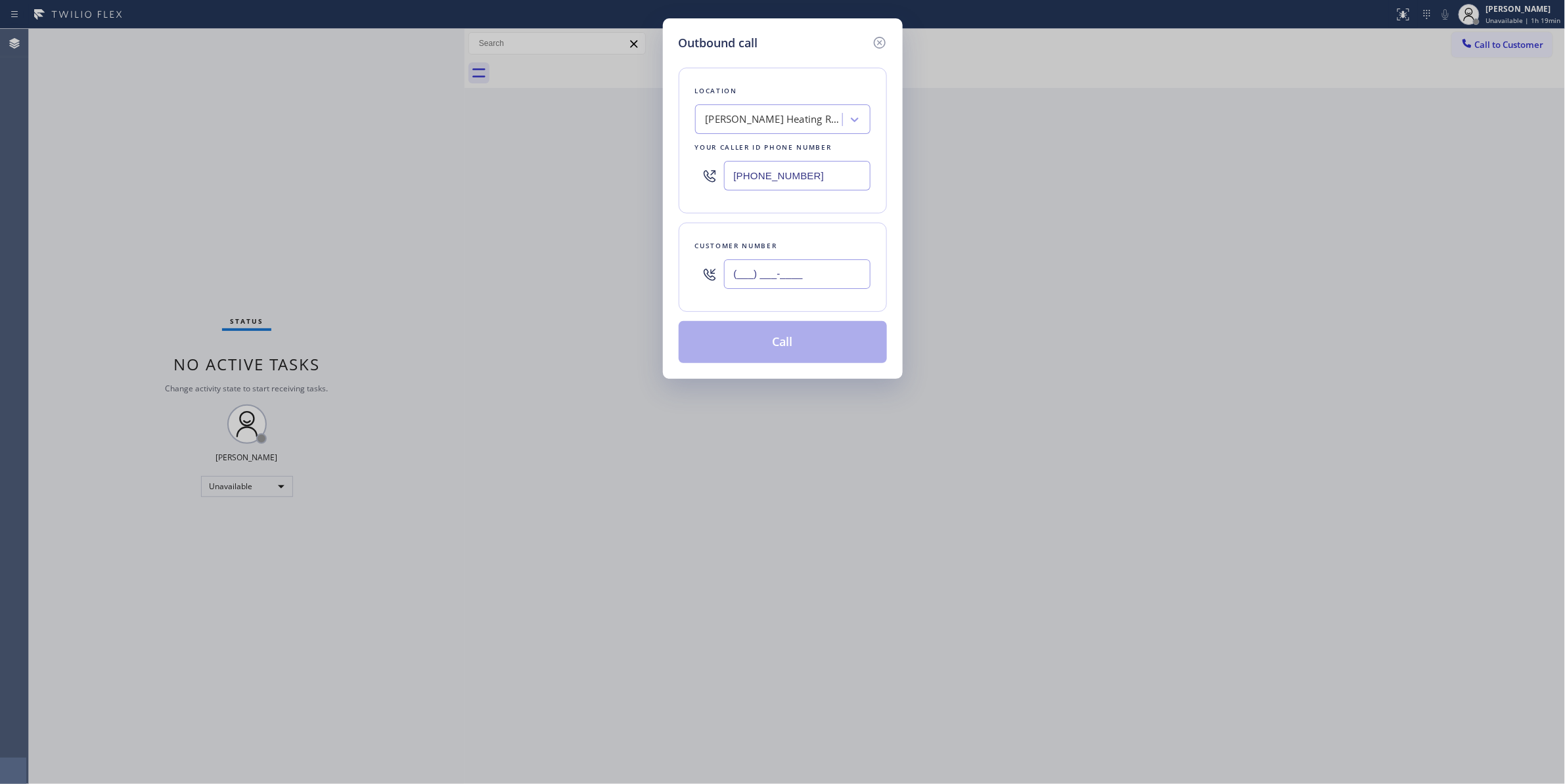
click at [805, 264] on input "(___) ___-____" at bounding box center [796, 273] width 147 height 29
paste input "424) 902-6959"
type input "[PHONE_NUMBER]"
click at [237, 171] on div "Outbound call Location [PERSON_NAME] Heating Repairs Your caller id phone numbe…" at bounding box center [782, 392] width 1565 height 784
paste input "323) 416-2342"
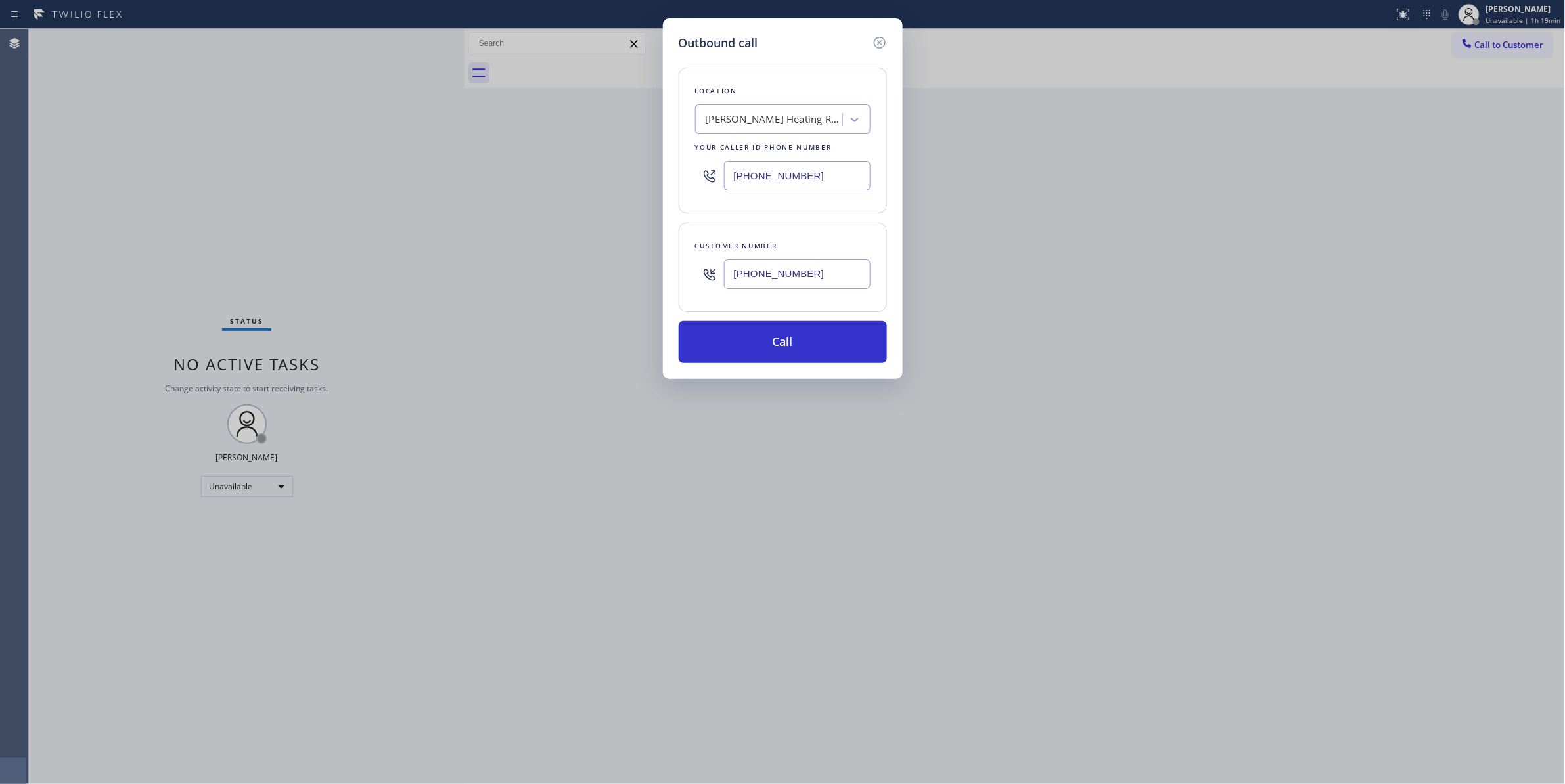
drag, startPoint x: 835, startPoint y: 180, endPoint x: 437, endPoint y: 213, distance: 399.4
click at [327, 168] on div "Outbound call Location [PERSON_NAME] Heating Repairs Your caller id phone numbe…" at bounding box center [782, 392] width 1565 height 784
type input "[PHONE_NUMBER]"
drag, startPoint x: 846, startPoint y: 285, endPoint x: 566, endPoint y: 273, distance: 280.3
click at [566, 273] on div "Outbound call Location 4B2.Paid Viking Repair Service Your caller id phone numb…" at bounding box center [782, 392] width 1565 height 784
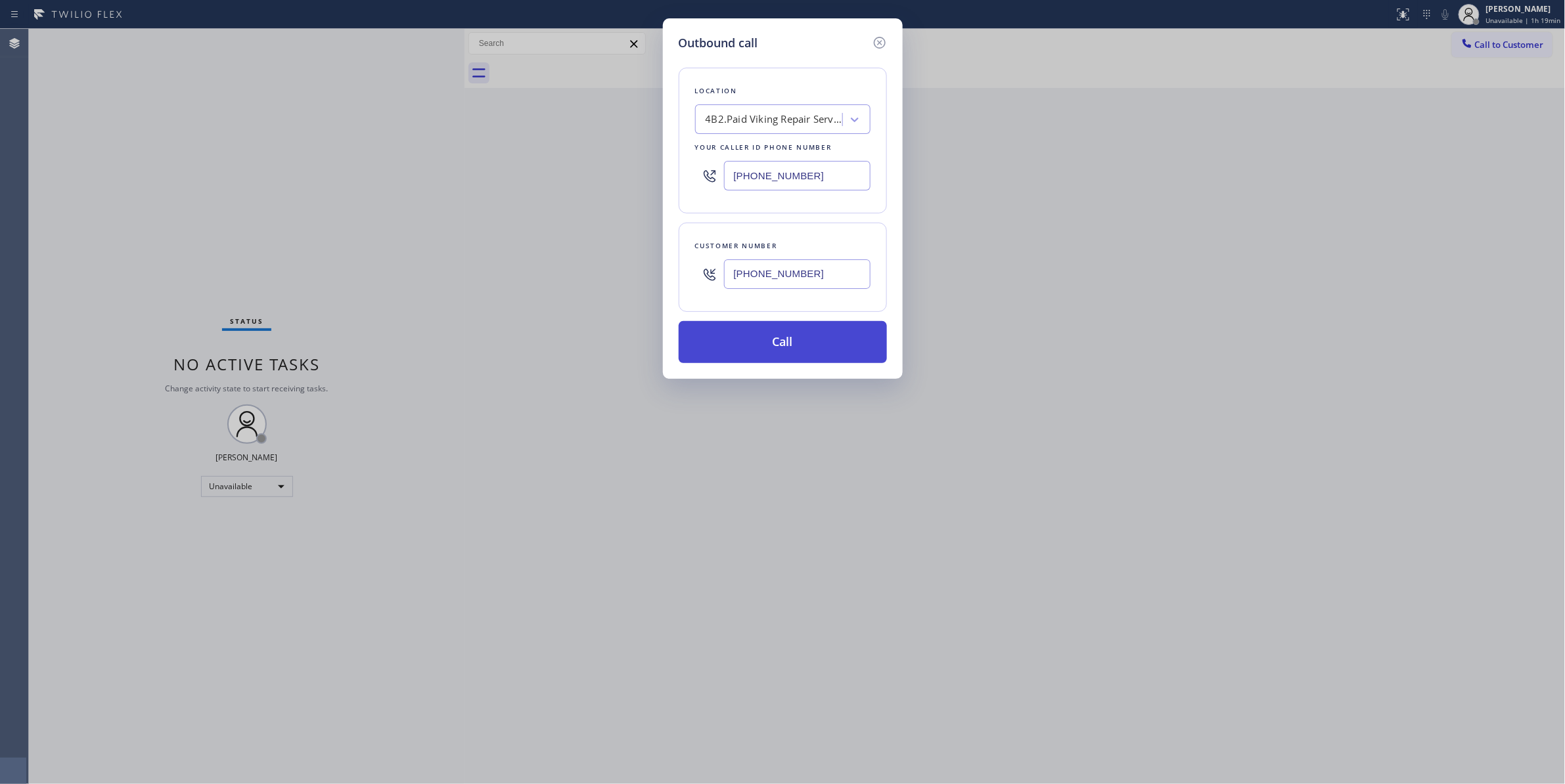
click at [752, 348] on button "Call" at bounding box center [782, 342] width 208 height 42
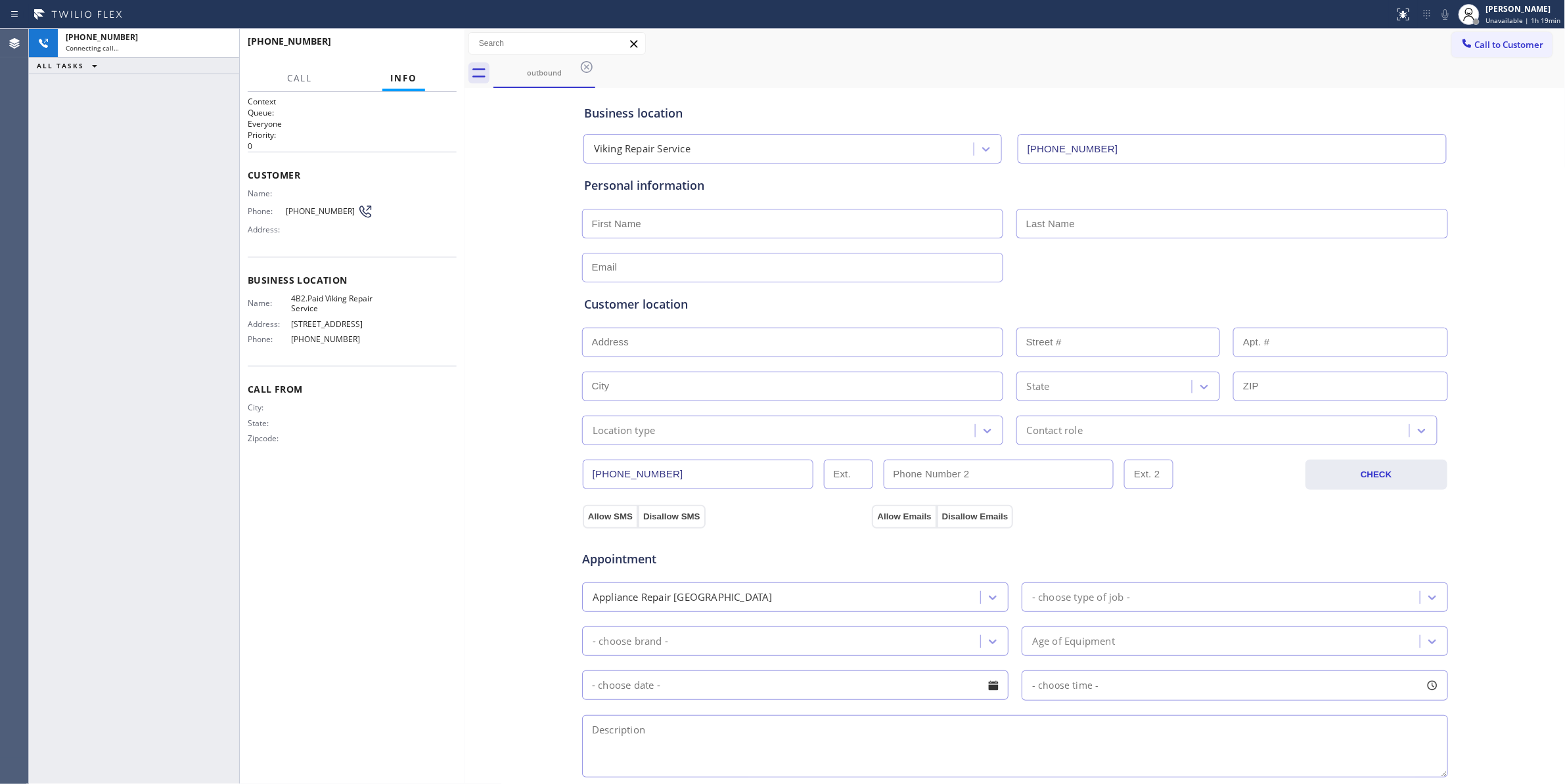
type input "[PHONE_NUMBER]"
click at [44, 316] on div "[PHONE_NUMBER] Connecting call… ALL TASKS ALL TASKS ACTIVE TASKS TASKS IN WRAP …" at bounding box center [134, 406] width 210 height 755
click at [397, 644] on div "Context Queue: Everyone Priority: 0 Customer Name: Phone: [PHONE_NUMBER] Addres…" at bounding box center [352, 438] width 209 height 684
drag, startPoint x: 222, startPoint y: 43, endPoint x: 460, endPoint y: 76, distance: 240.3
click at [222, 43] on icon at bounding box center [222, 43] width 12 height 4
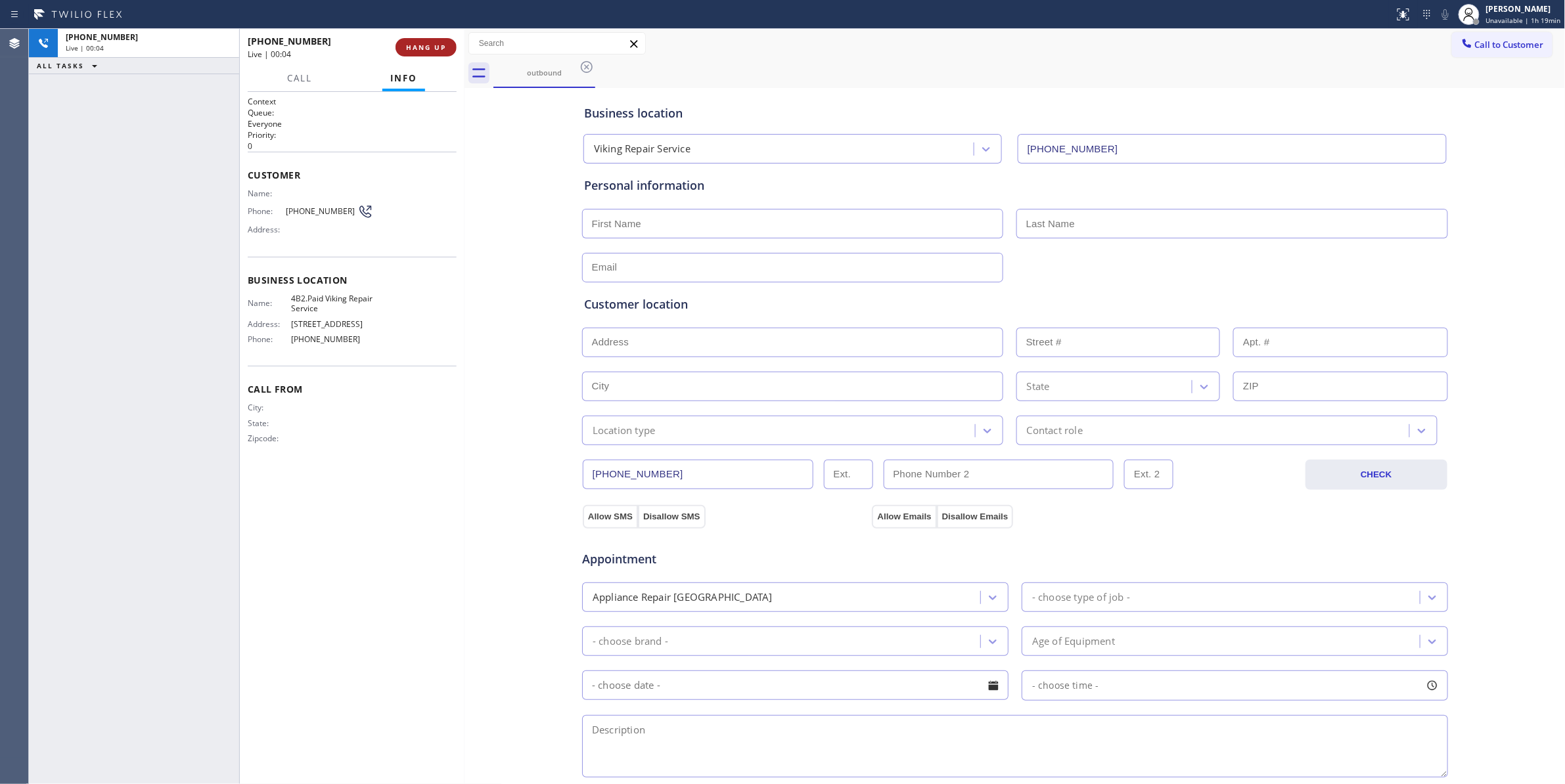
click at [437, 47] on span "HANG UP" at bounding box center [425, 47] width 40 height 9
click at [310, 207] on span "[PHONE_NUMBER]" at bounding box center [321, 211] width 71 height 10
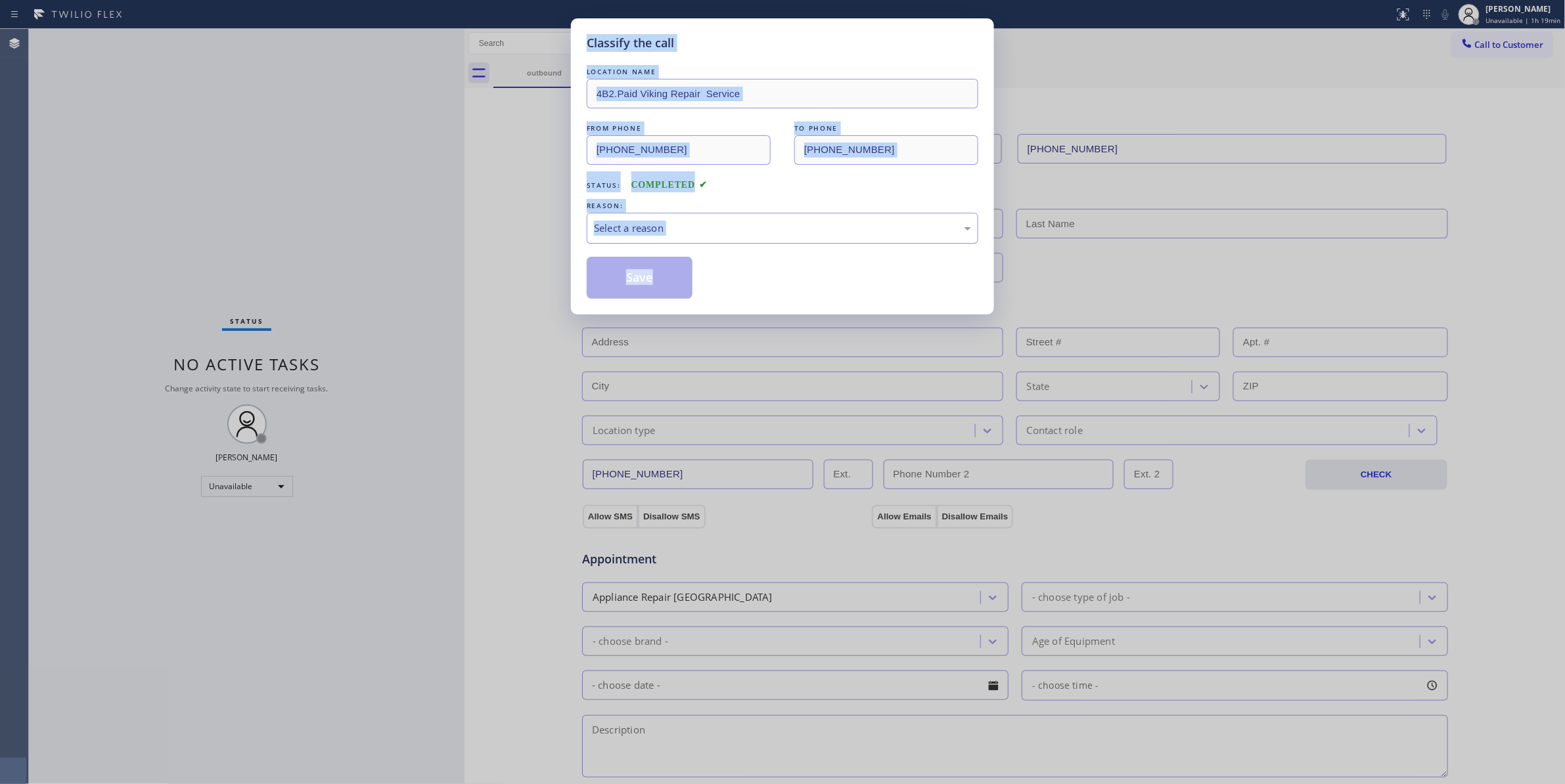
click at [635, 232] on div "Select a reason" at bounding box center [782, 228] width 377 height 15
click at [627, 277] on button "Save" at bounding box center [639, 278] width 106 height 42
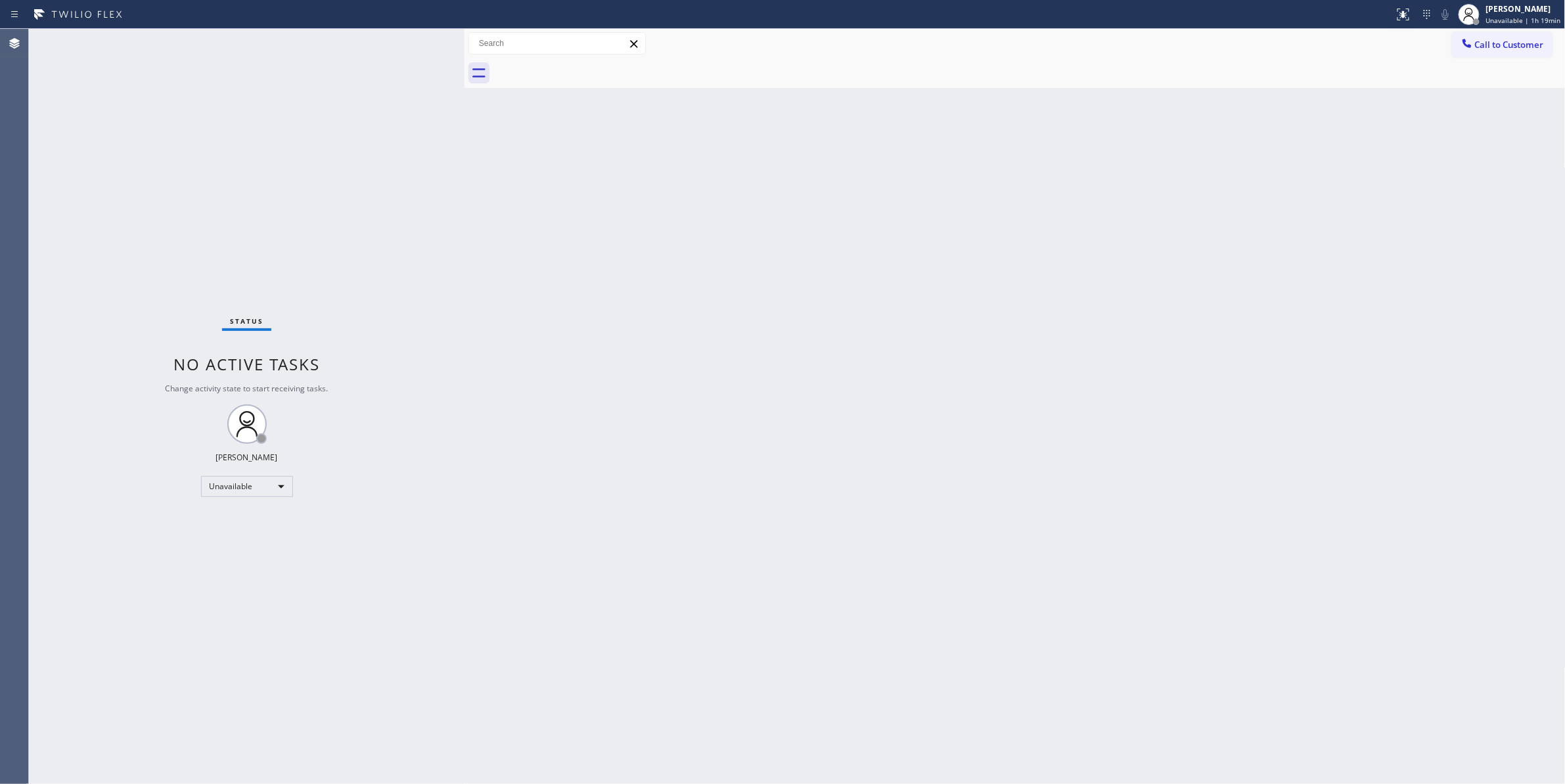
click at [192, 228] on div "Status No active tasks Change activity state to start receiving tasks. [PERSON_…" at bounding box center [246, 406] width 436 height 755
click at [1494, 42] on span "Call to Customer" at bounding box center [1509, 45] width 69 height 12
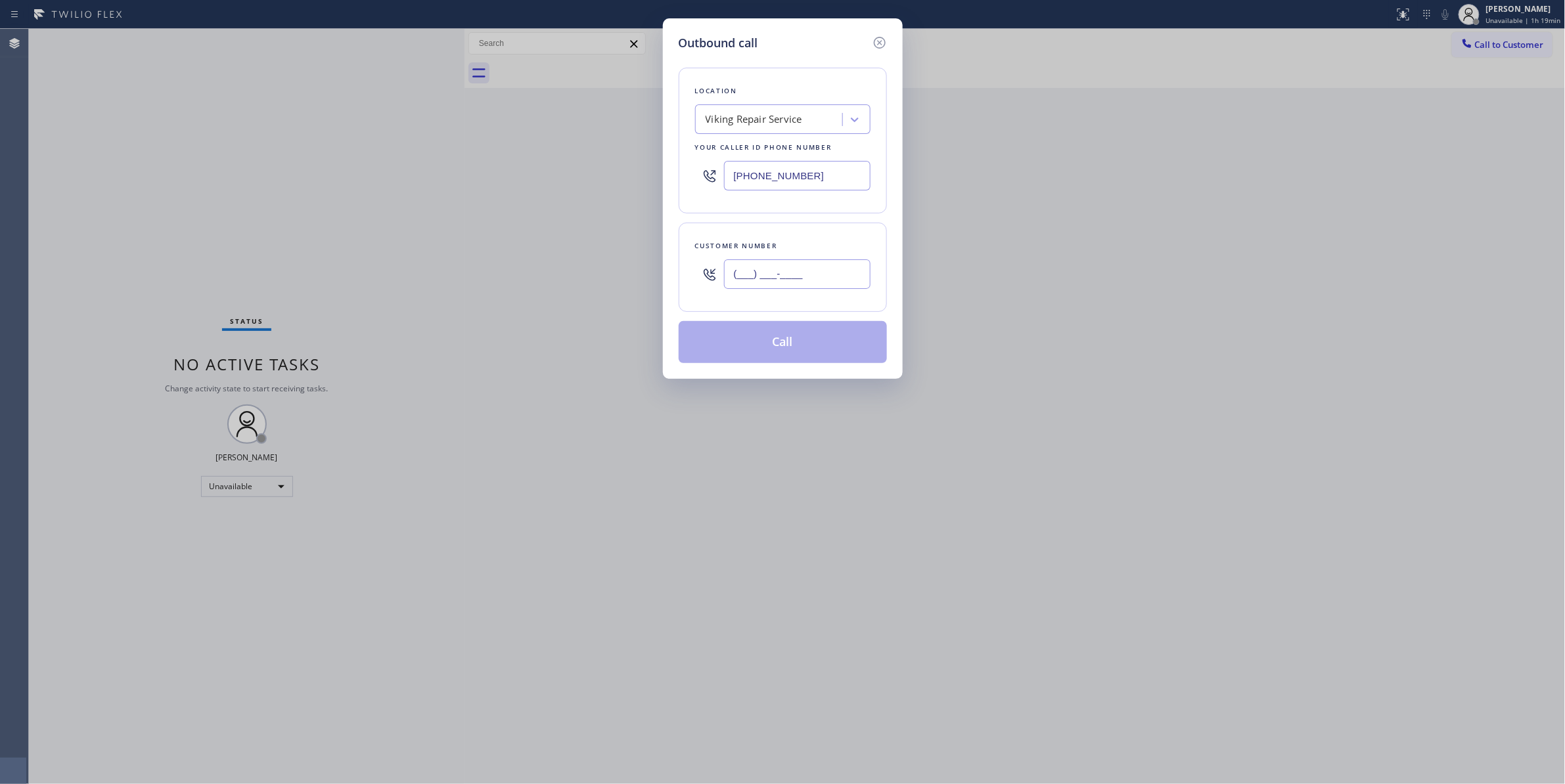
click at [774, 285] on input "(___) ___-____" at bounding box center [796, 273] width 147 height 29
paste input "424) 902-6959"
type input "[PHONE_NUMBER]"
click at [750, 345] on button "Call" at bounding box center [782, 342] width 208 height 42
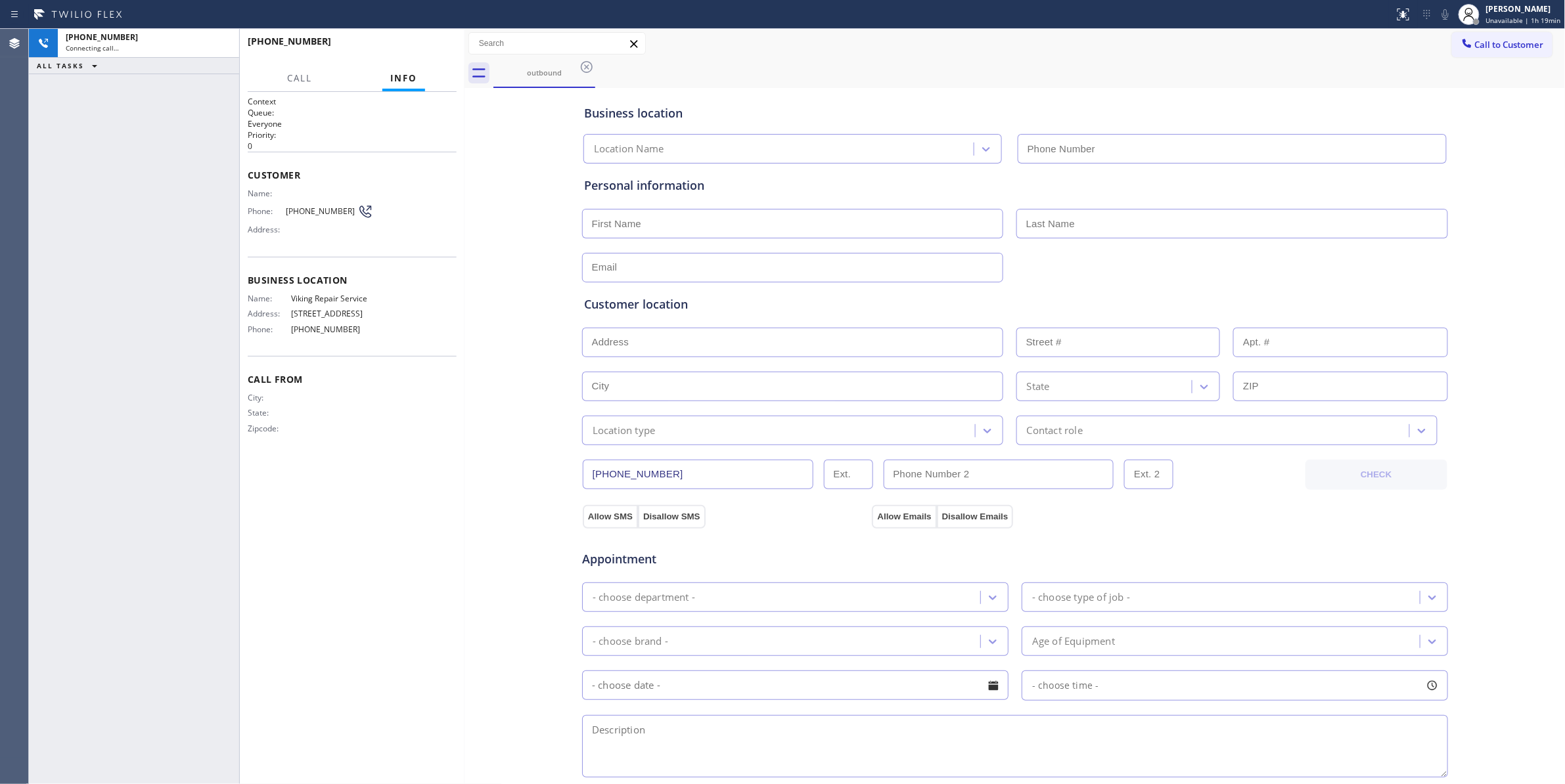
type input "[PHONE_NUMBER]"
click at [314, 213] on span "[PHONE_NUMBER]" at bounding box center [321, 211] width 71 height 10
copy div "[PHONE_NUMBER]"
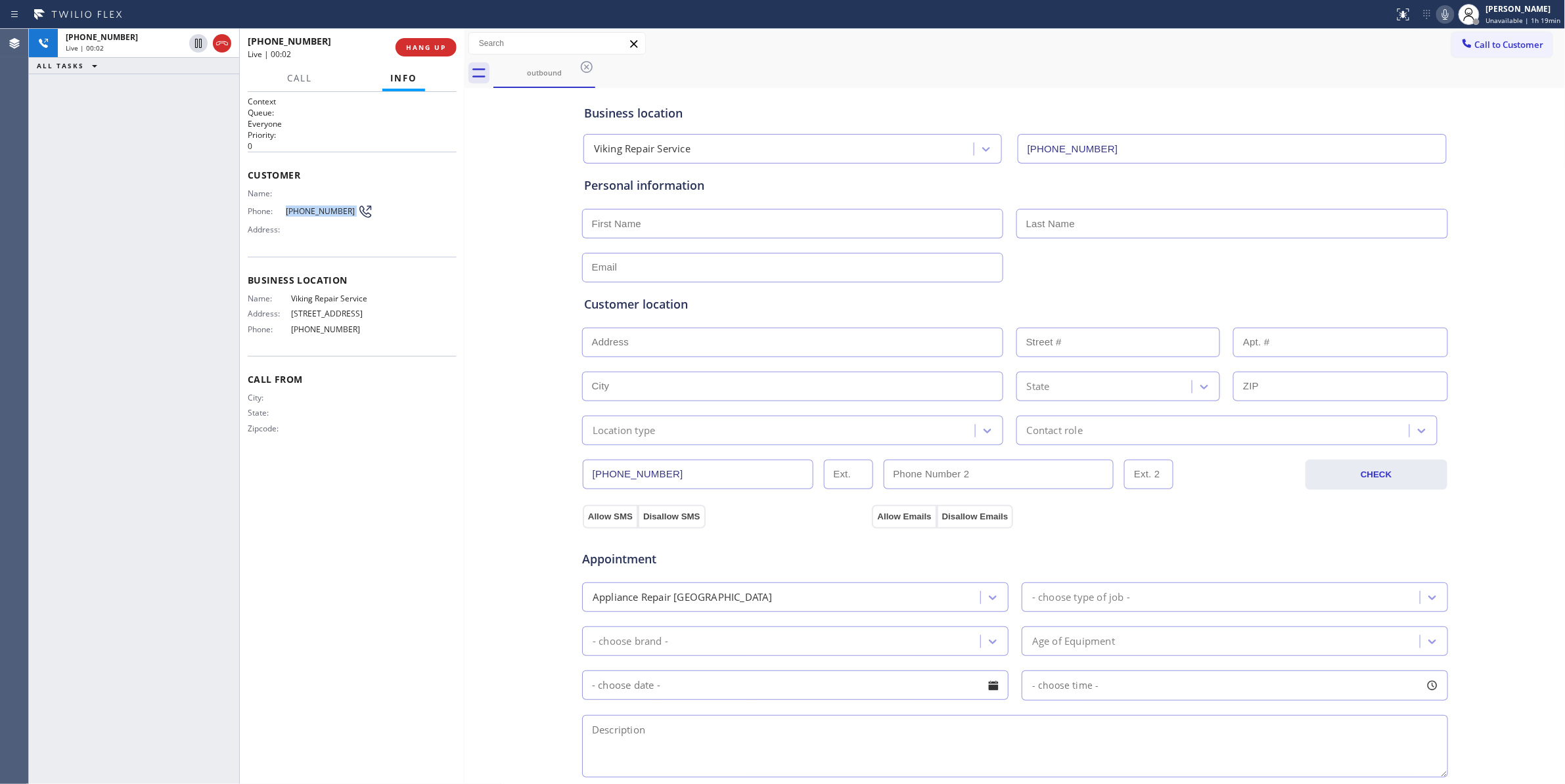
drag, startPoint x: 221, startPoint y: 44, endPoint x: 287, endPoint y: 48, distance: 66.1
click at [221, 44] on icon at bounding box center [222, 43] width 16 height 16
click at [415, 53] on button "HANG UP" at bounding box center [425, 47] width 61 height 18
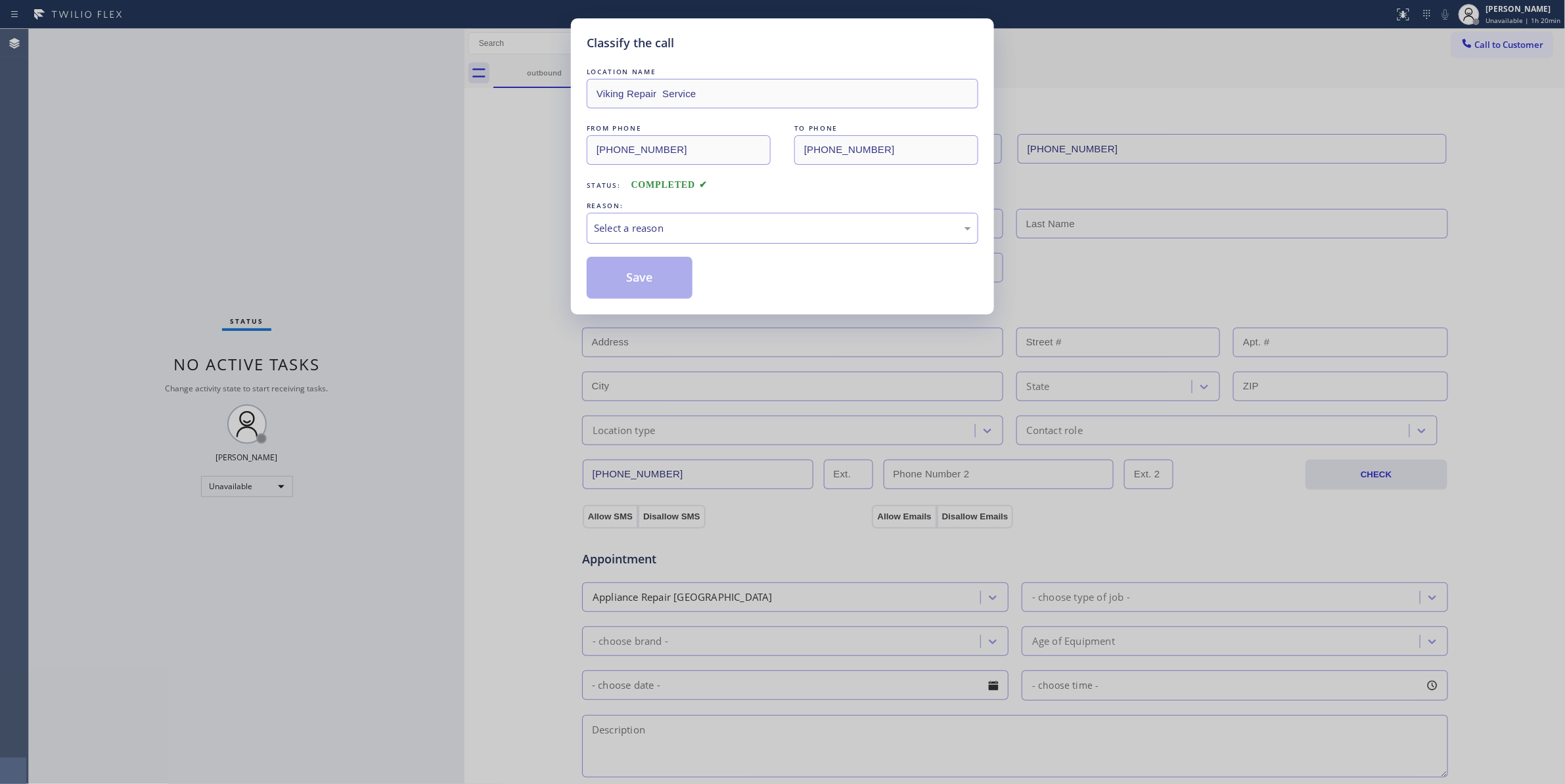
click at [704, 230] on div "Select a reason" at bounding box center [782, 228] width 377 height 15
click at [660, 281] on button "Save" at bounding box center [639, 278] width 106 height 42
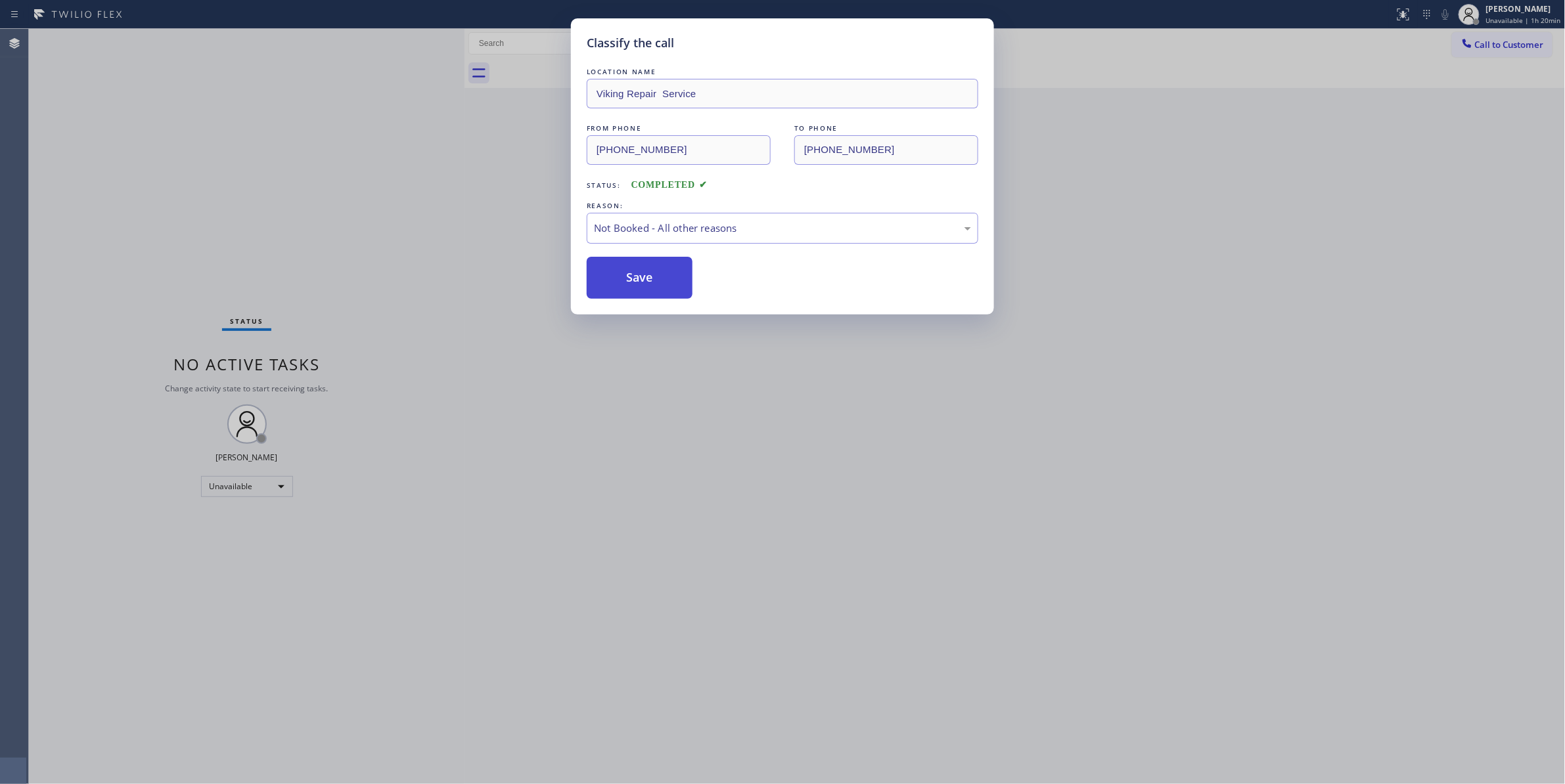
click at [660, 281] on button "Save" at bounding box center [639, 278] width 106 height 42
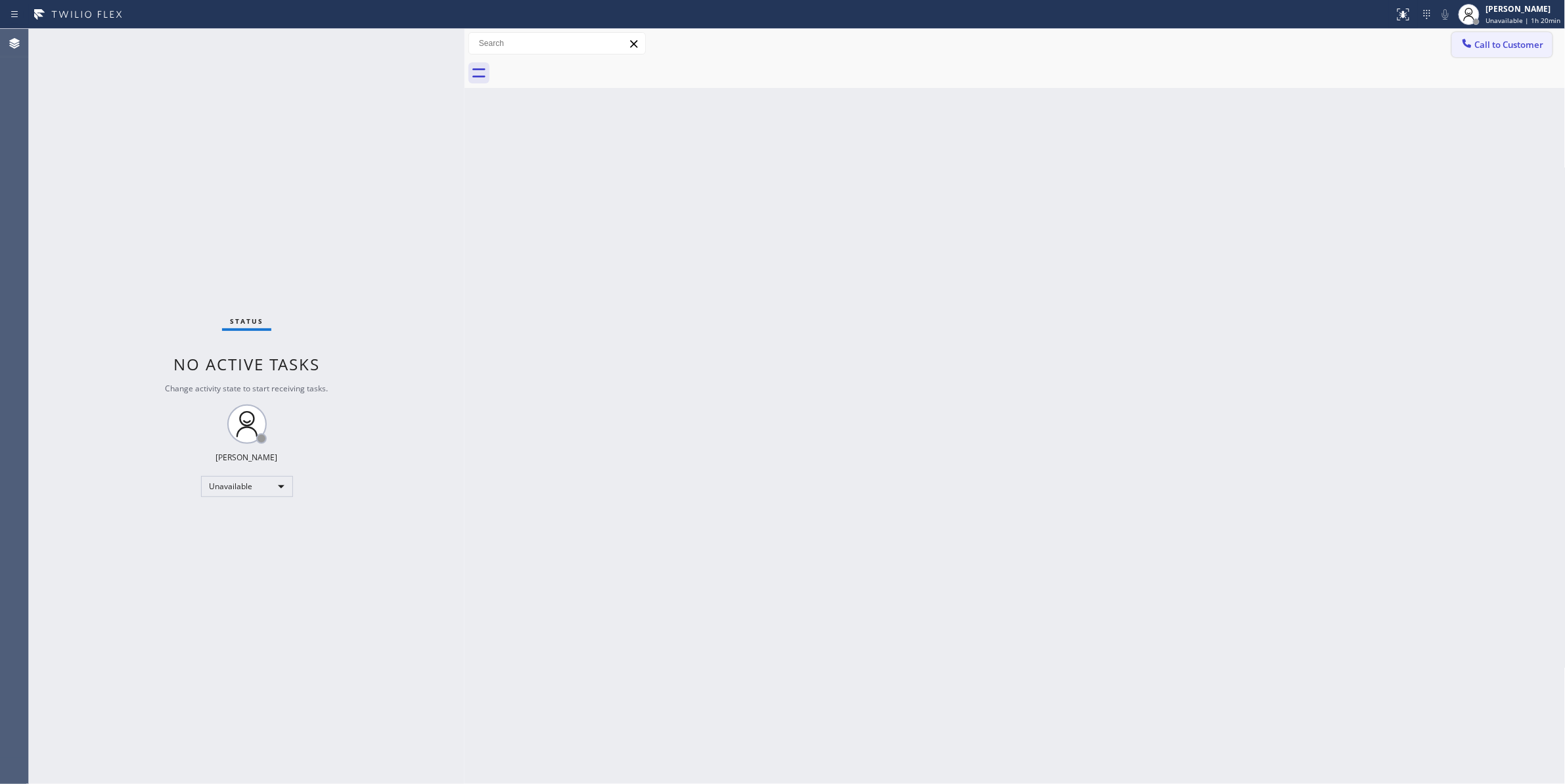
drag, startPoint x: 1508, startPoint y: 41, endPoint x: 938, endPoint y: 205, distance: 593.1
click at [1507, 40] on span "Call to Customer" at bounding box center [1509, 45] width 69 height 12
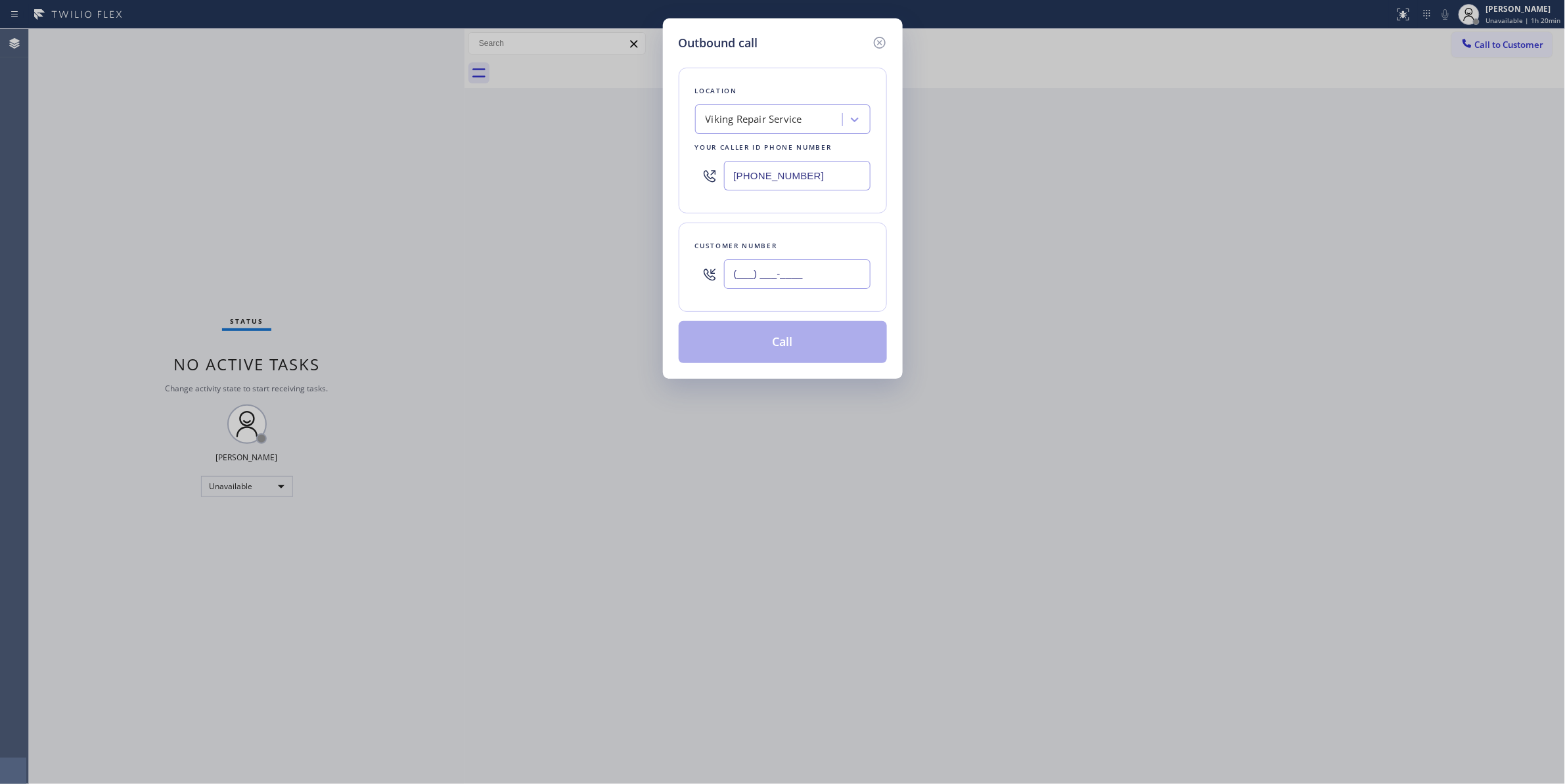
click at [816, 261] on input "(___) ___-____" at bounding box center [796, 273] width 147 height 29
paste input "424) 902-6959"
type input "[PHONE_NUMBER]"
click at [770, 342] on button "Call" at bounding box center [782, 342] width 208 height 42
click at [773, 351] on button "Call" at bounding box center [782, 342] width 208 height 42
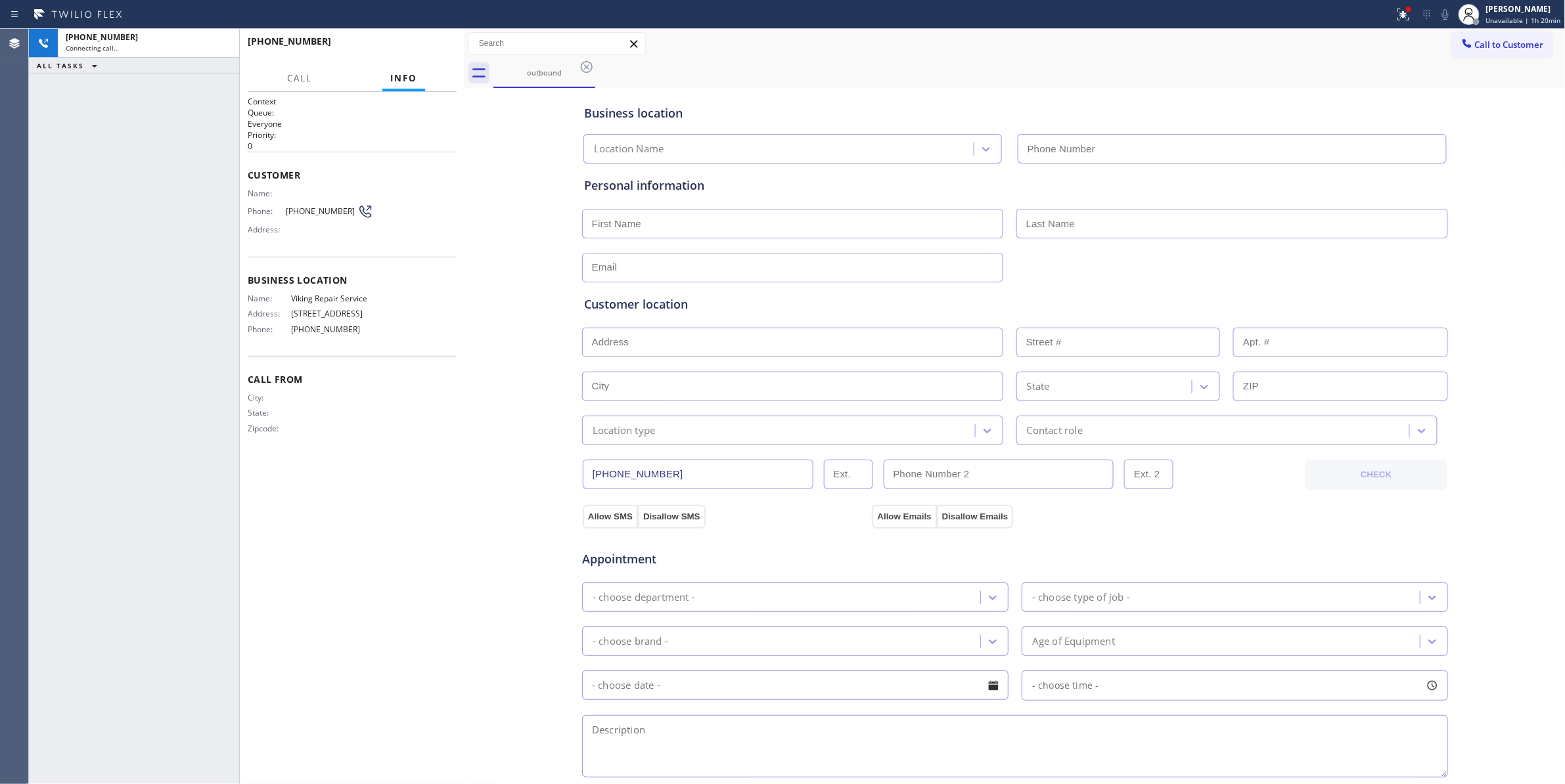
type input "[PHONE_NUMBER]"
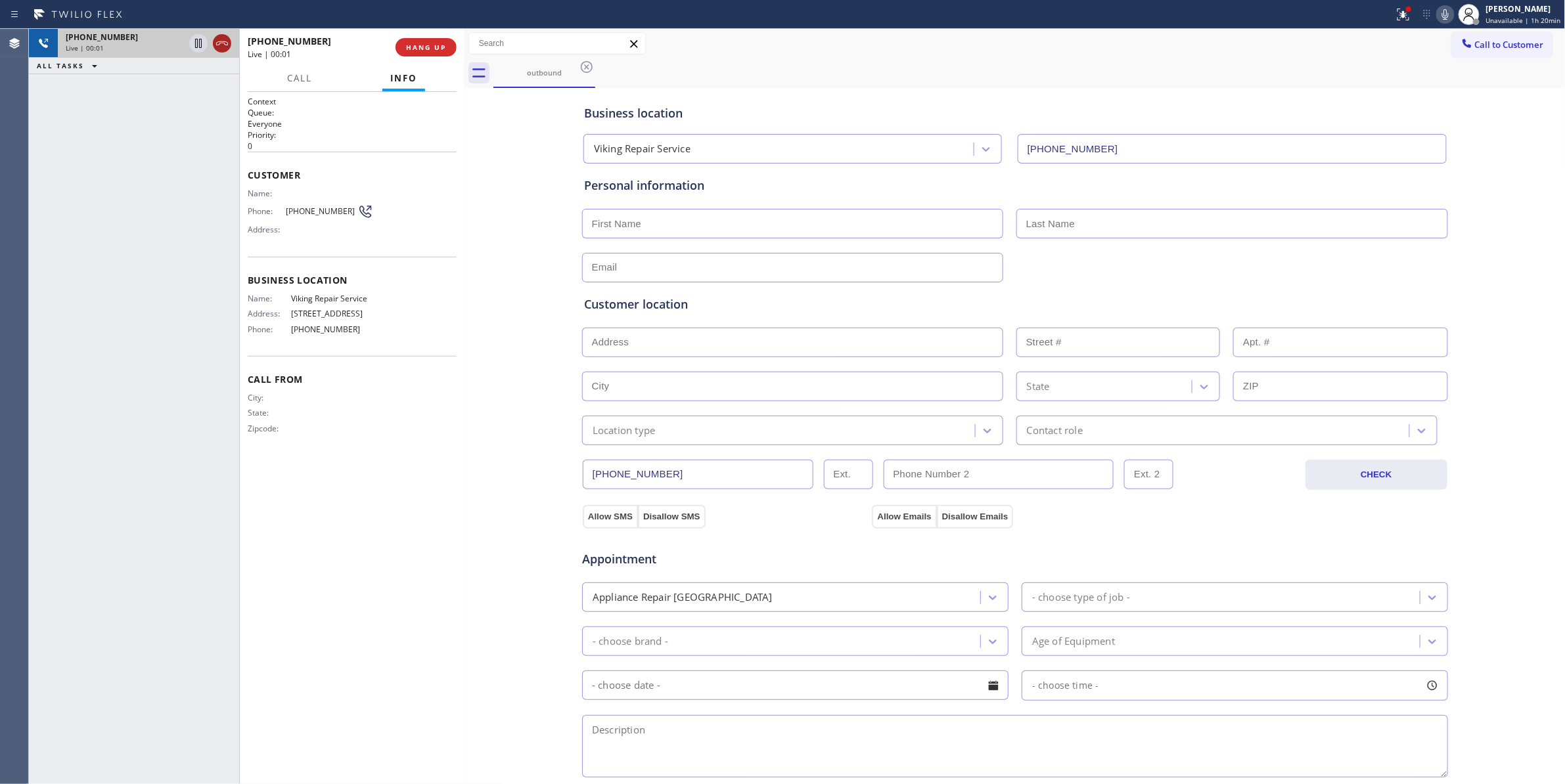
click at [222, 42] on icon at bounding box center [222, 43] width 16 height 16
click at [428, 50] on span "COMPLETE" at bounding box center [423, 47] width 45 height 9
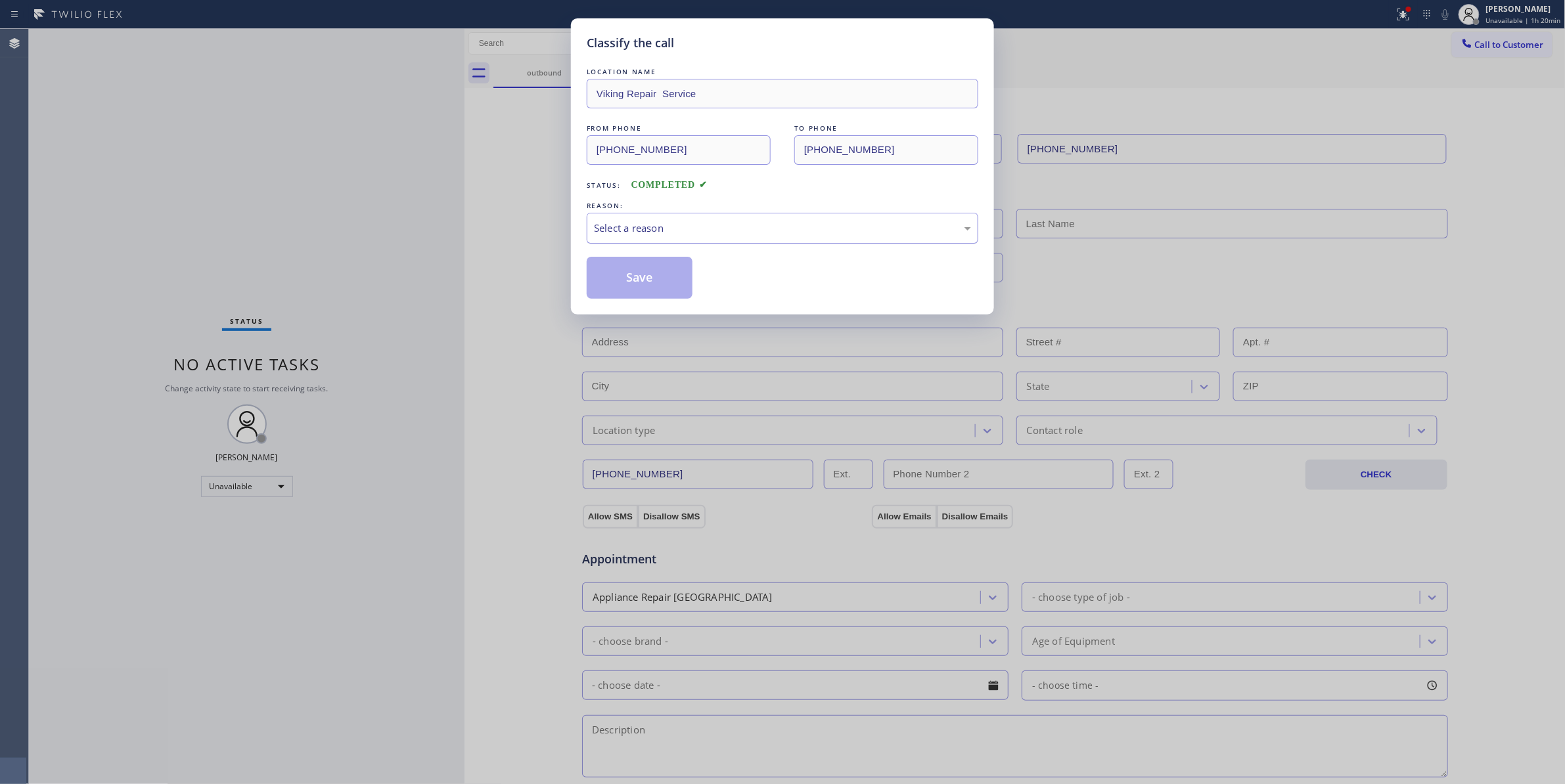
click at [609, 227] on div "Select a reason" at bounding box center [782, 228] width 377 height 15
click at [621, 276] on button "Save" at bounding box center [639, 278] width 106 height 42
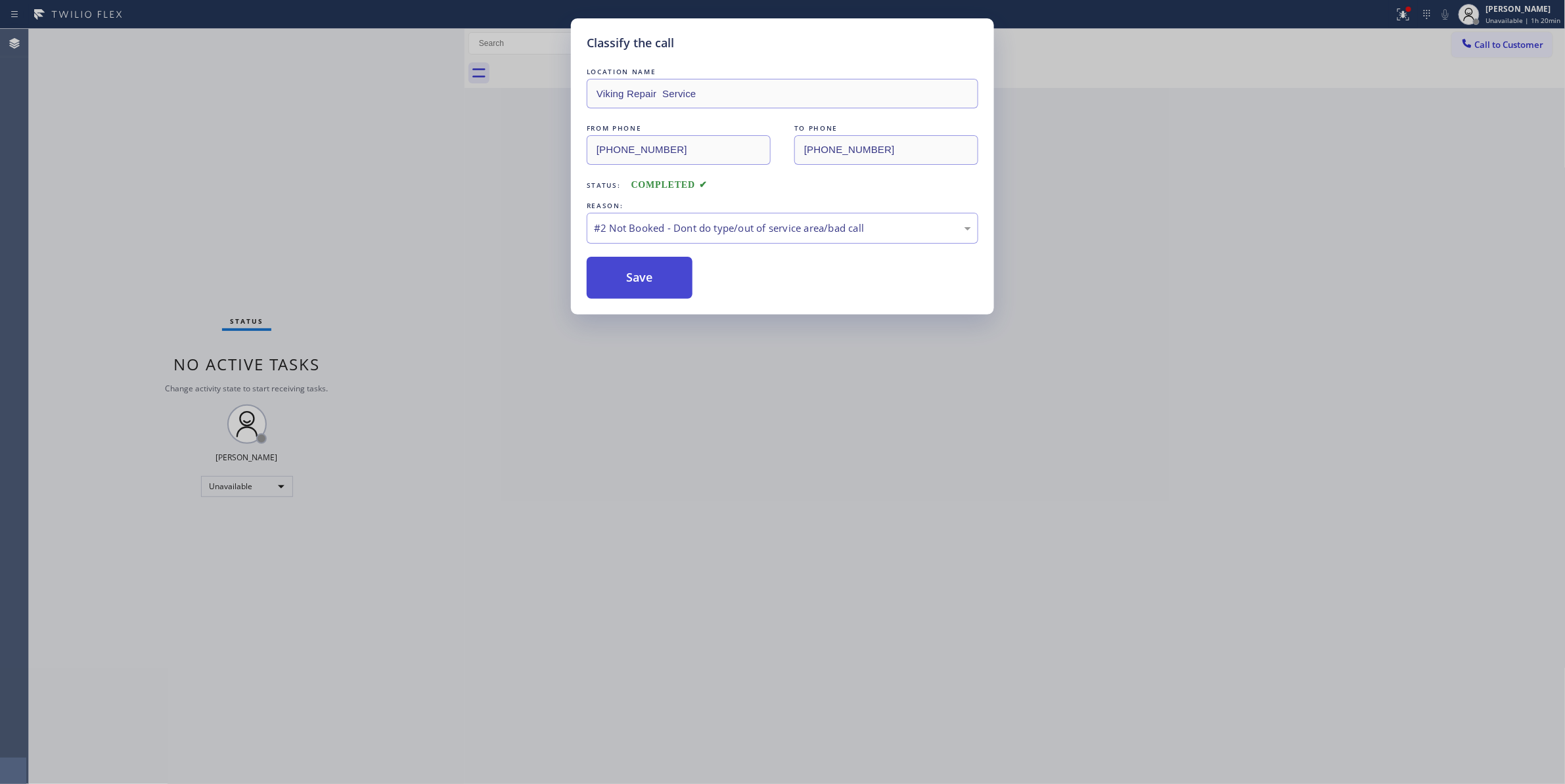
click at [607, 282] on button "Save" at bounding box center [639, 278] width 106 height 42
click at [686, 268] on button "Save" at bounding box center [639, 278] width 106 height 42
click at [629, 269] on button "Save" at bounding box center [639, 278] width 106 height 42
click at [658, 279] on button "Save" at bounding box center [639, 278] width 106 height 42
click at [657, 277] on button "Save" at bounding box center [639, 278] width 106 height 42
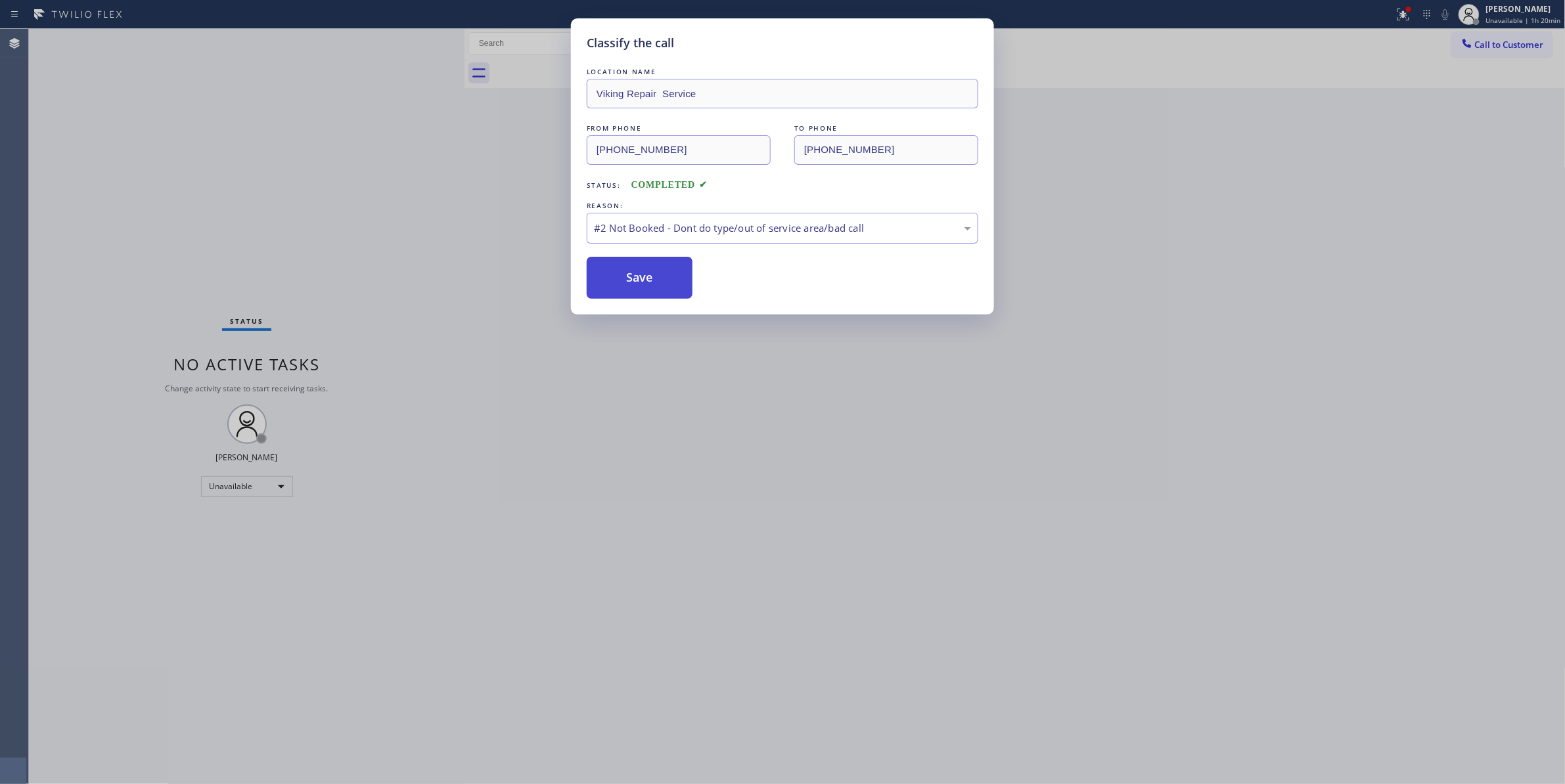
click at [663, 281] on button "Save" at bounding box center [639, 278] width 106 height 42
click at [642, 279] on button "Save" at bounding box center [639, 278] width 106 height 42
click at [672, 277] on button "Save" at bounding box center [639, 278] width 106 height 42
click at [639, 277] on button "Save" at bounding box center [639, 278] width 106 height 42
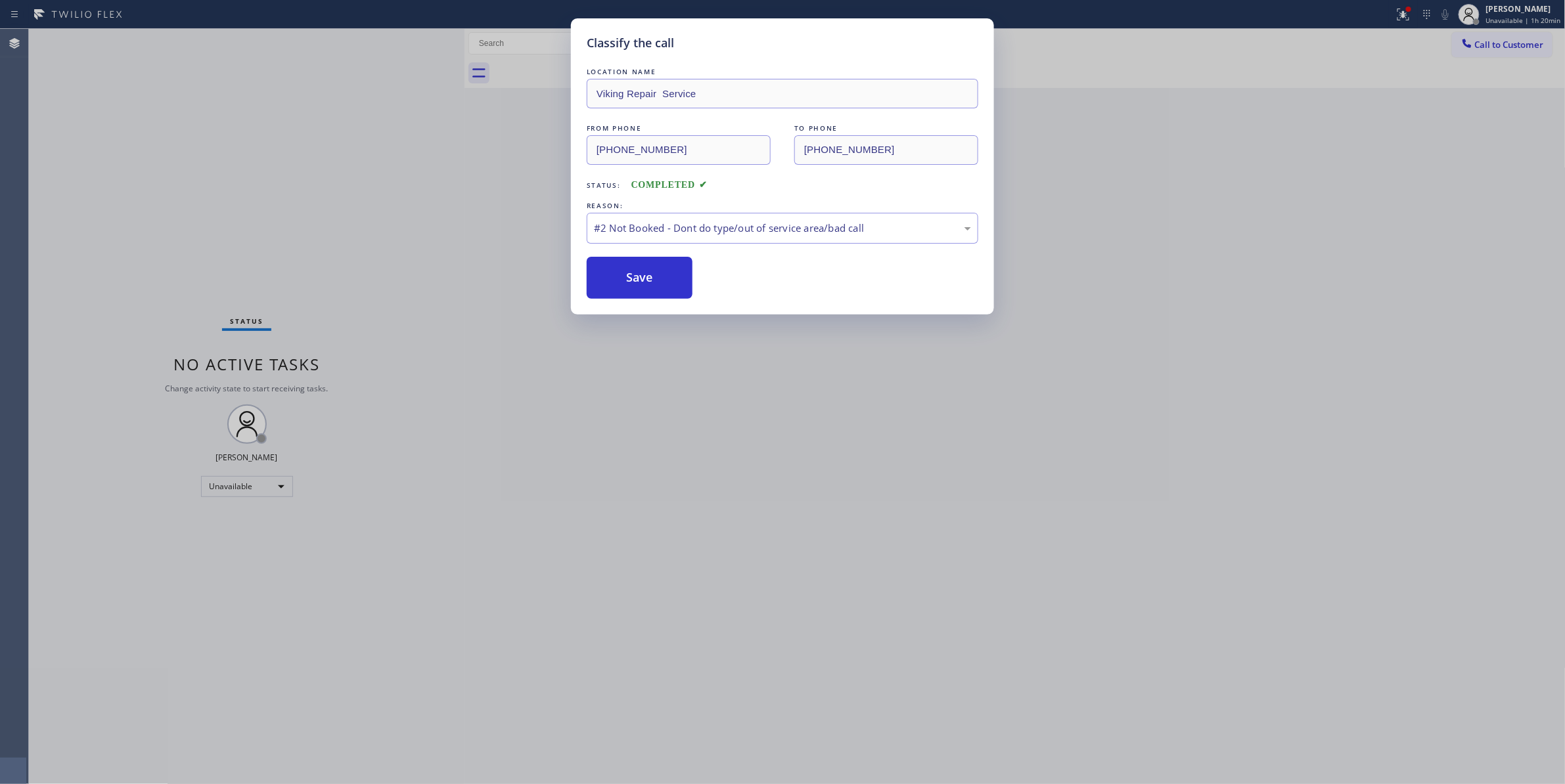
click at [470, 471] on div "Classify the call LOCATION NAME Viking Repair Service FROM PHONE [PHONE_NUMBER]…" at bounding box center [782, 392] width 1565 height 784
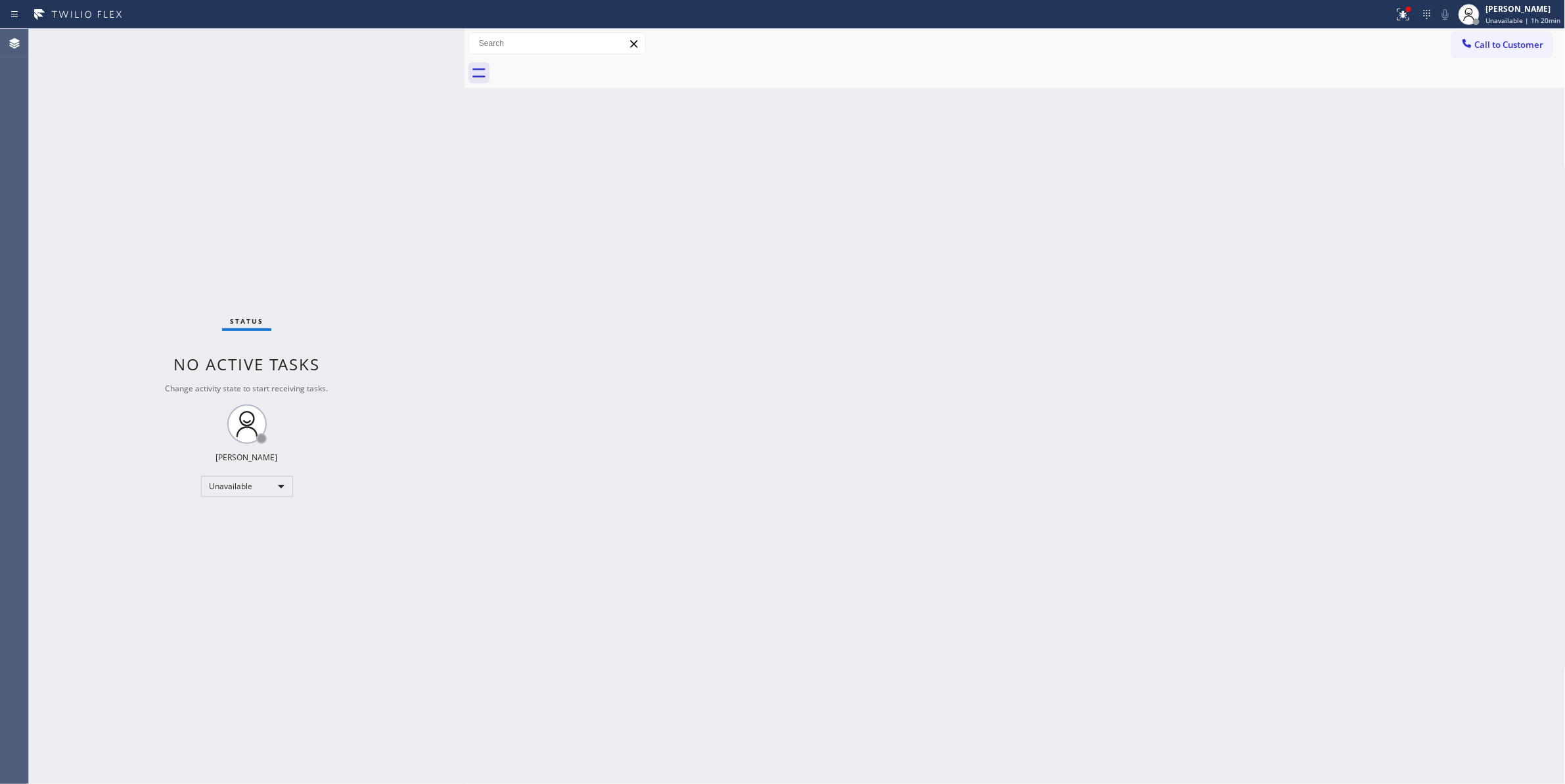
click at [636, 277] on div "Back to Dashboard Change Sender ID Customers Technicians Select a contact Outbo…" at bounding box center [1014, 406] width 1101 height 755
click at [1397, 19] on icon at bounding box center [1403, 14] width 16 height 16
click at [1351, 175] on span "Clear issue" at bounding box center [1326, 172] width 56 height 9
click at [1494, 39] on span "Call to Customer" at bounding box center [1509, 45] width 69 height 12
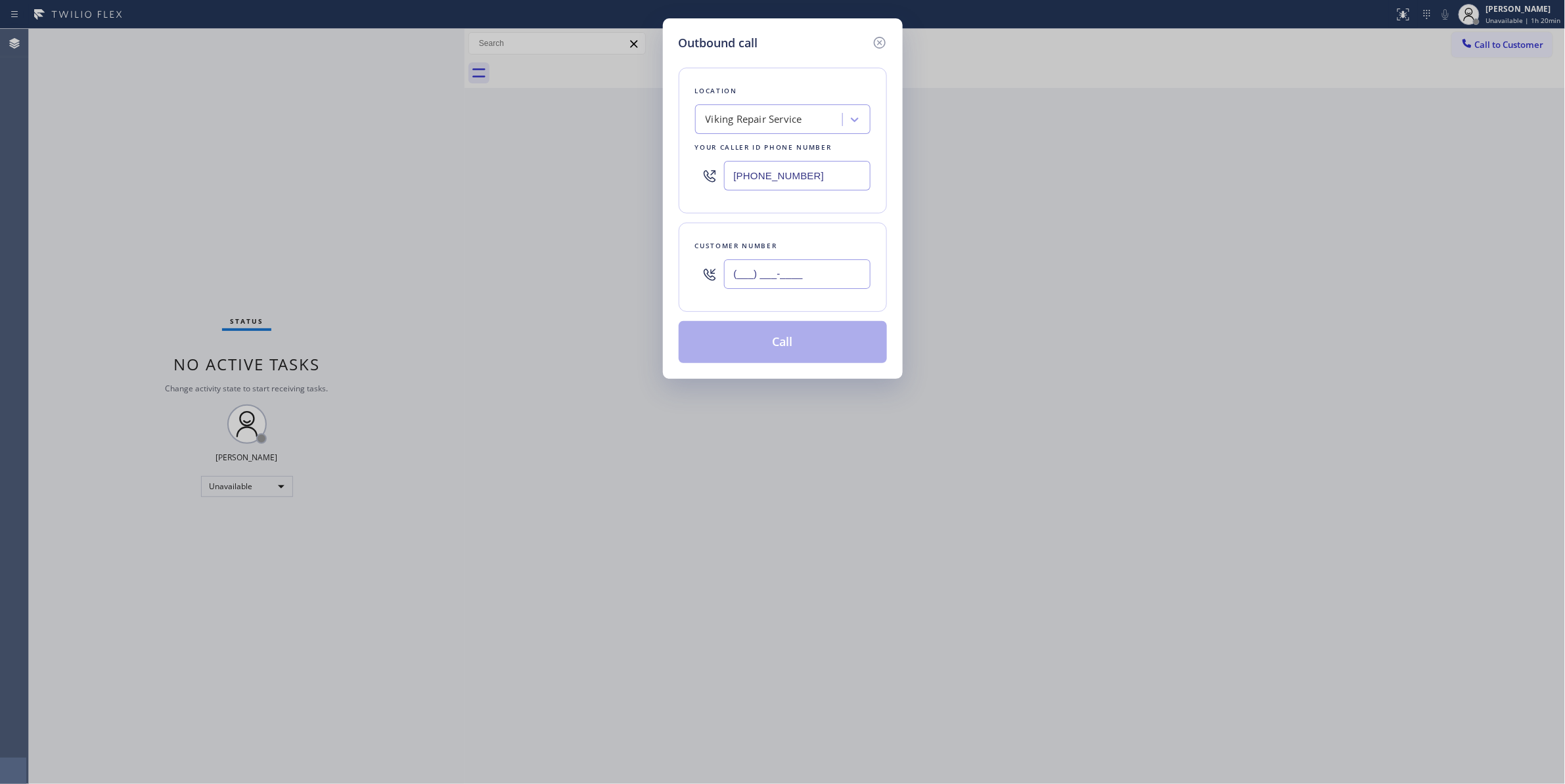
click at [831, 261] on input "(___) ___-____" at bounding box center [796, 273] width 147 height 29
paste input "424) 902-6959"
type input "[PHONE_NUMBER]"
click at [718, 342] on button "Call" at bounding box center [782, 342] width 208 height 42
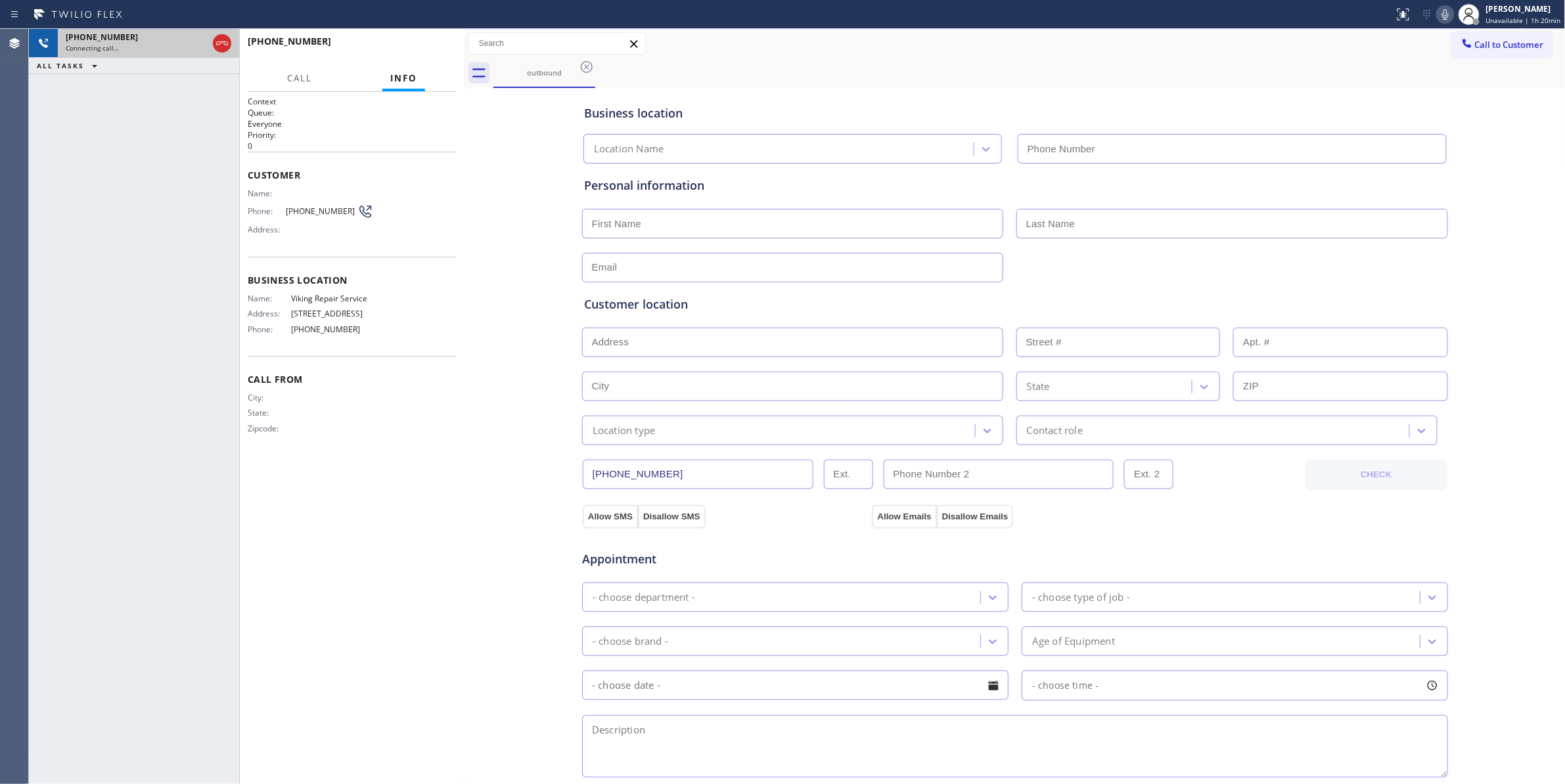
type input "[PHONE_NUMBER]"
click at [219, 42] on icon at bounding box center [222, 43] width 16 height 16
click at [423, 50] on span "HANG UP" at bounding box center [425, 47] width 40 height 9
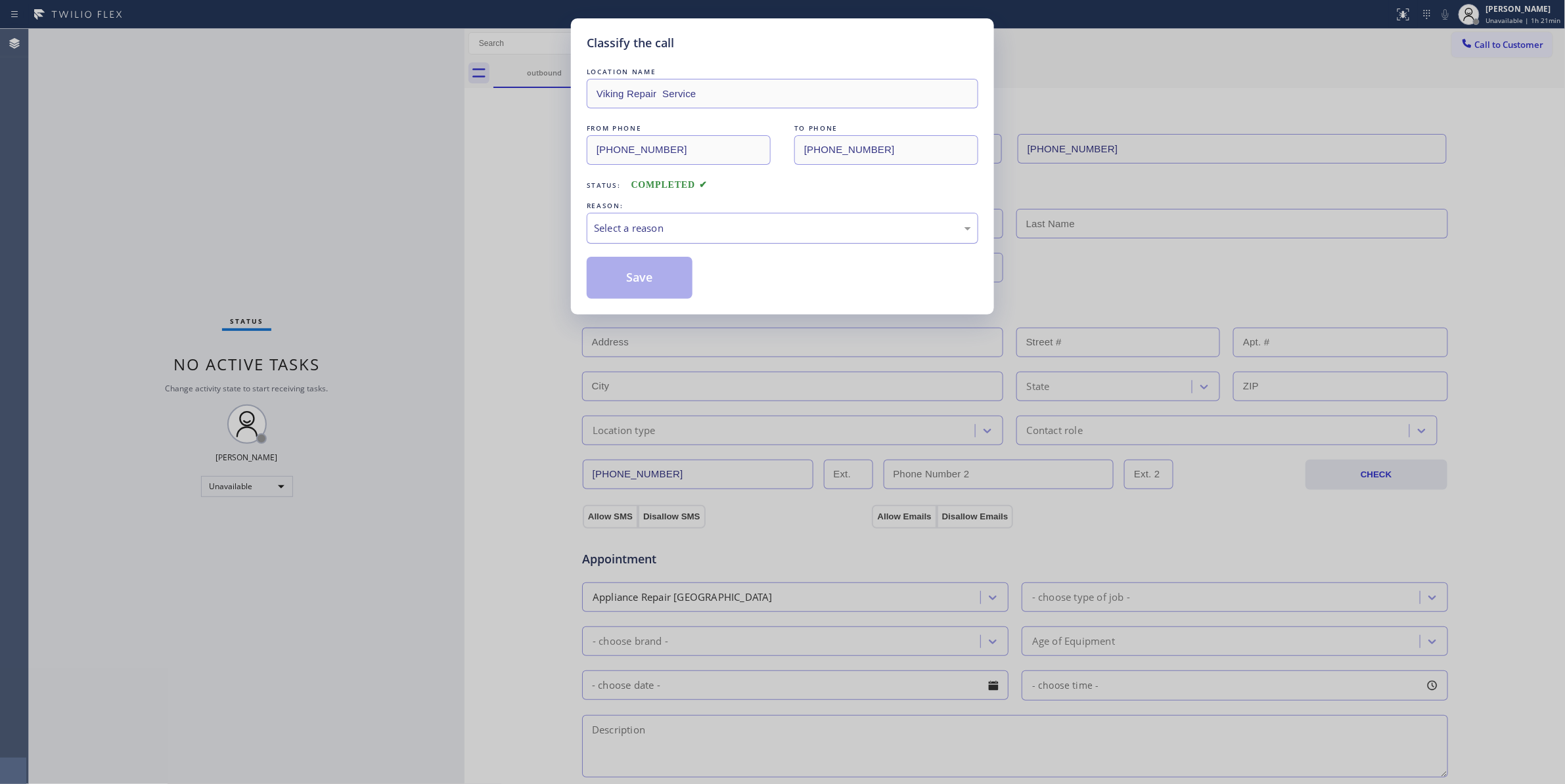
click at [608, 218] on div "Select a reason" at bounding box center [782, 228] width 391 height 31
click at [615, 290] on button "Save" at bounding box center [639, 278] width 106 height 42
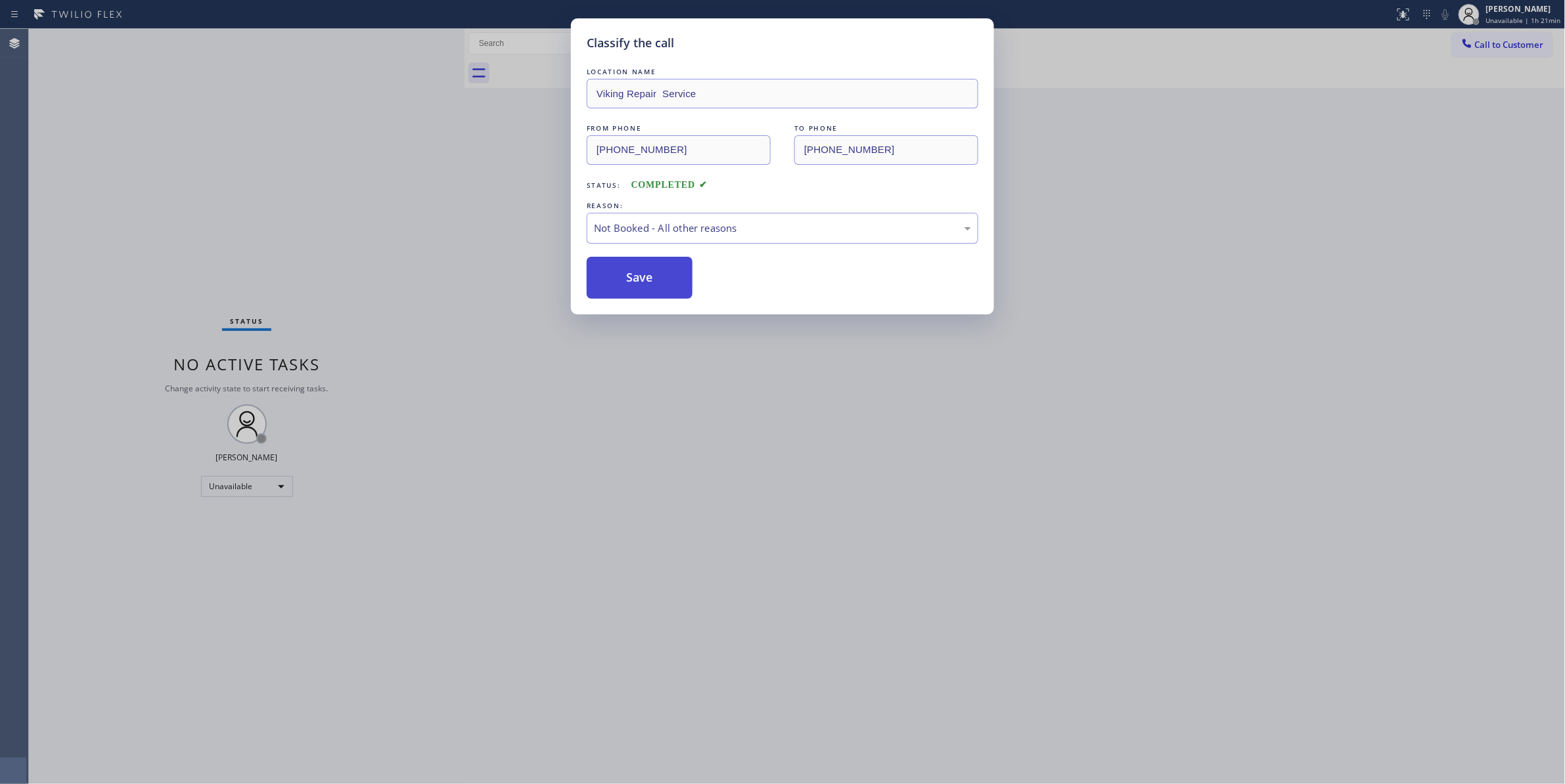
click at [615, 290] on button "Save" at bounding box center [639, 278] width 106 height 42
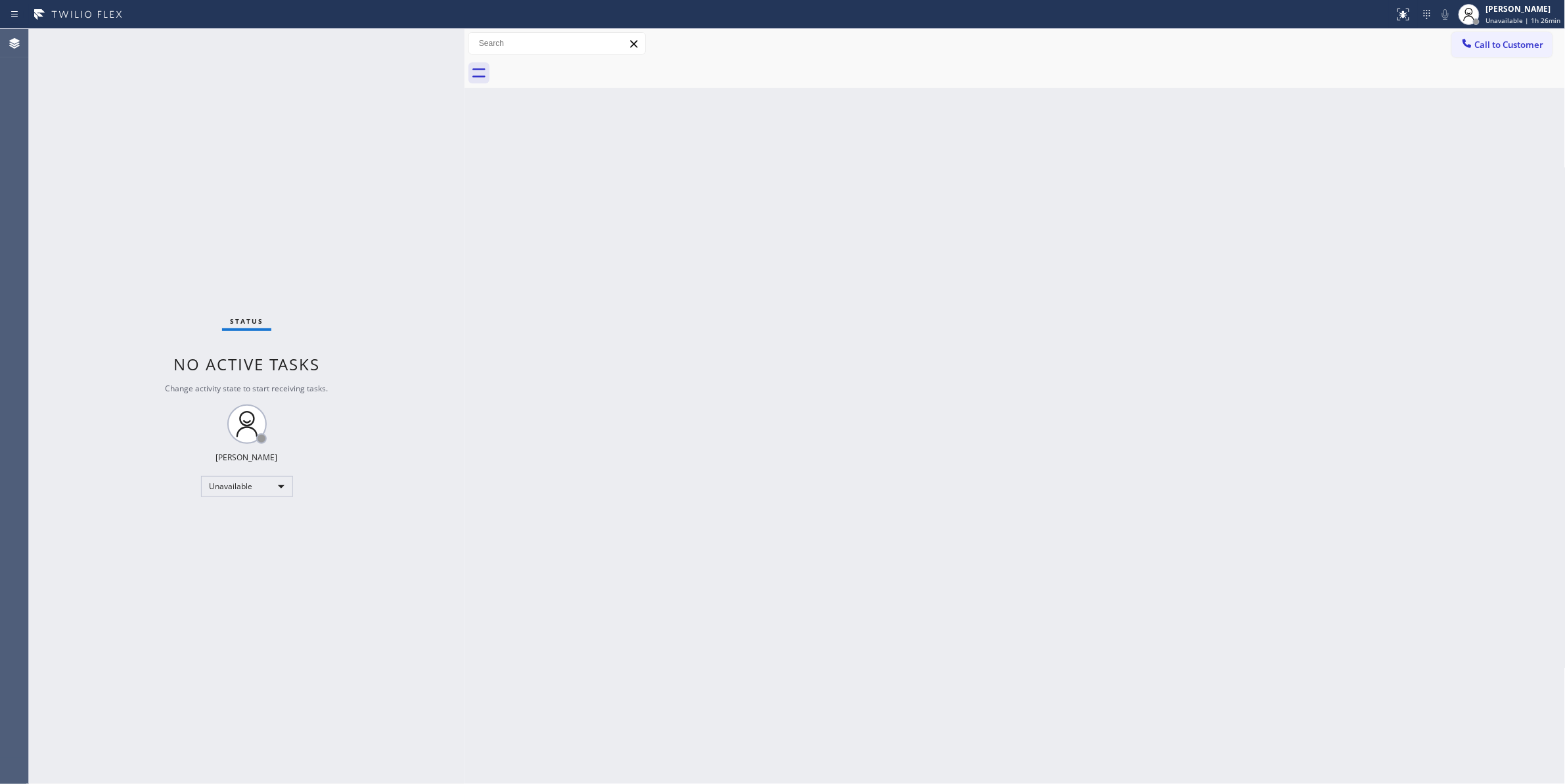
click at [683, 407] on div "Back to Dashboard Change Sender ID Customers Technicians Select a contact Outbo…" at bounding box center [1014, 406] width 1101 height 755
click at [1511, 53] on button "Call to Customer" at bounding box center [1502, 44] width 101 height 25
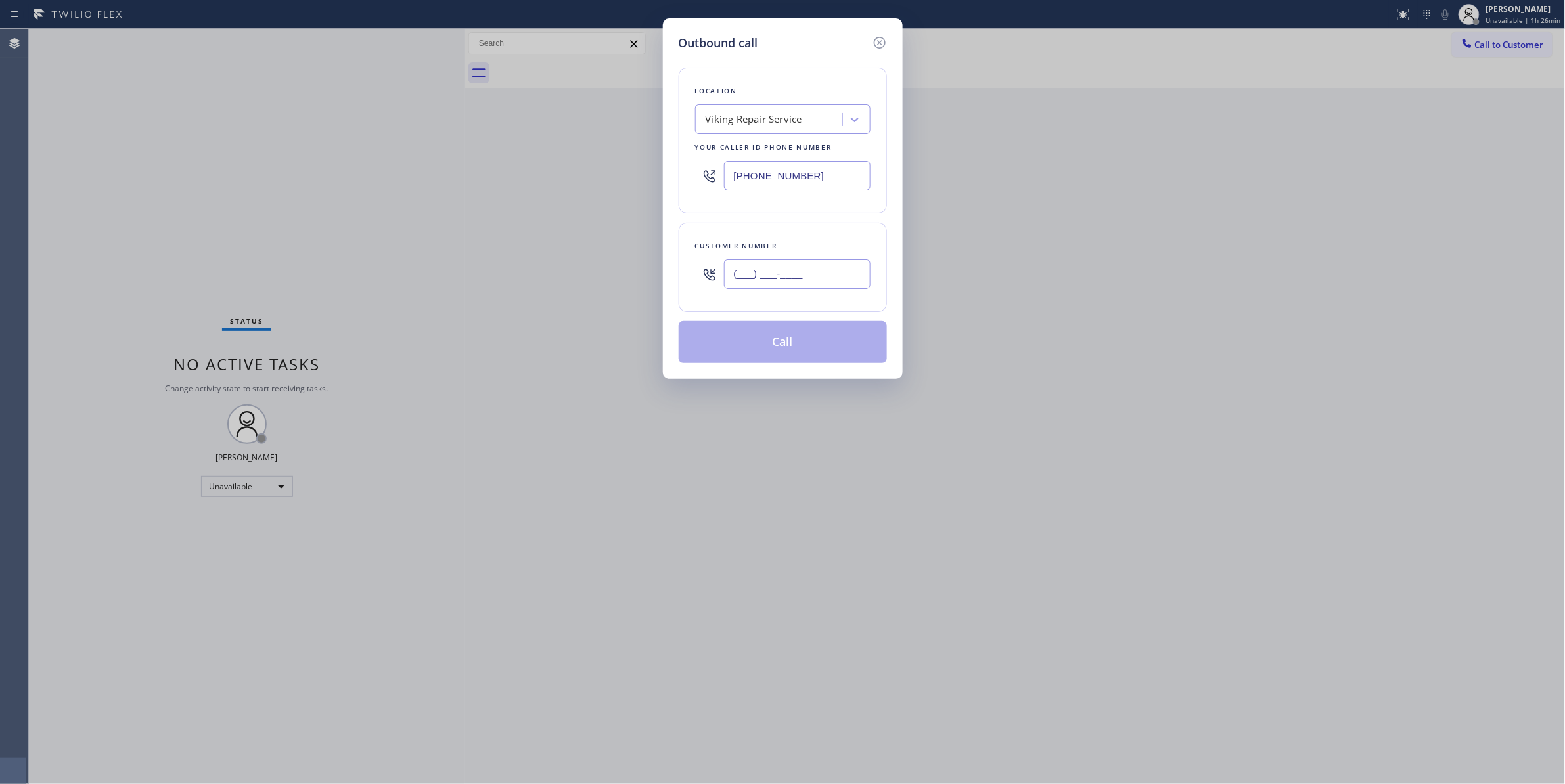
click at [762, 279] on input "(___) ___-____" at bounding box center [796, 273] width 147 height 29
paste input "424) 902-6959"
type input "[PHONE_NUMBER]"
click at [745, 347] on button "Call" at bounding box center [782, 342] width 208 height 42
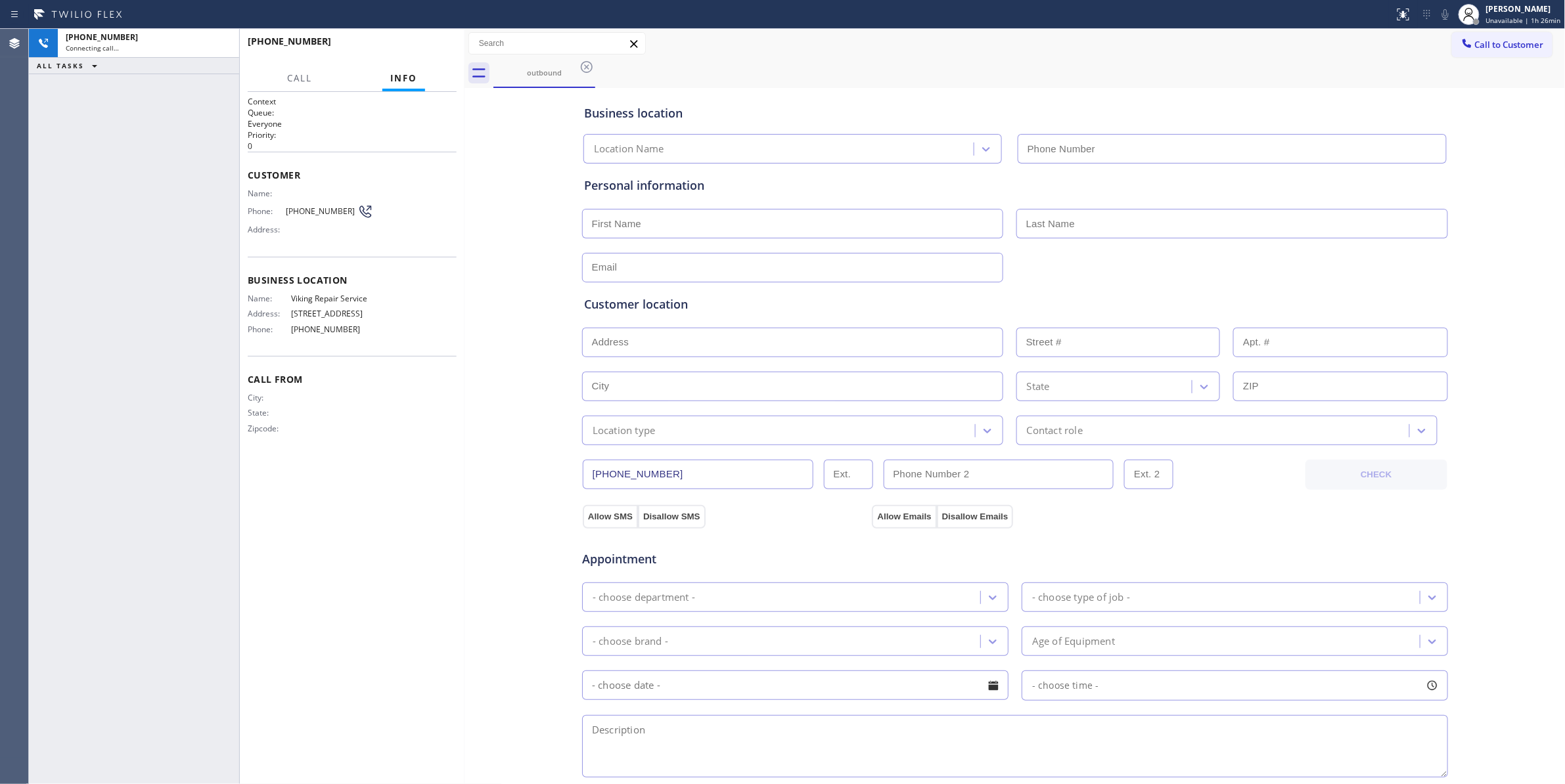
type input "[PHONE_NUMBER]"
click at [416, 43] on span "HANG UP" at bounding box center [425, 47] width 40 height 9
click at [416, 42] on button "HANG UP" at bounding box center [425, 47] width 61 height 18
click at [418, 42] on button "HANG UP" at bounding box center [425, 47] width 61 height 18
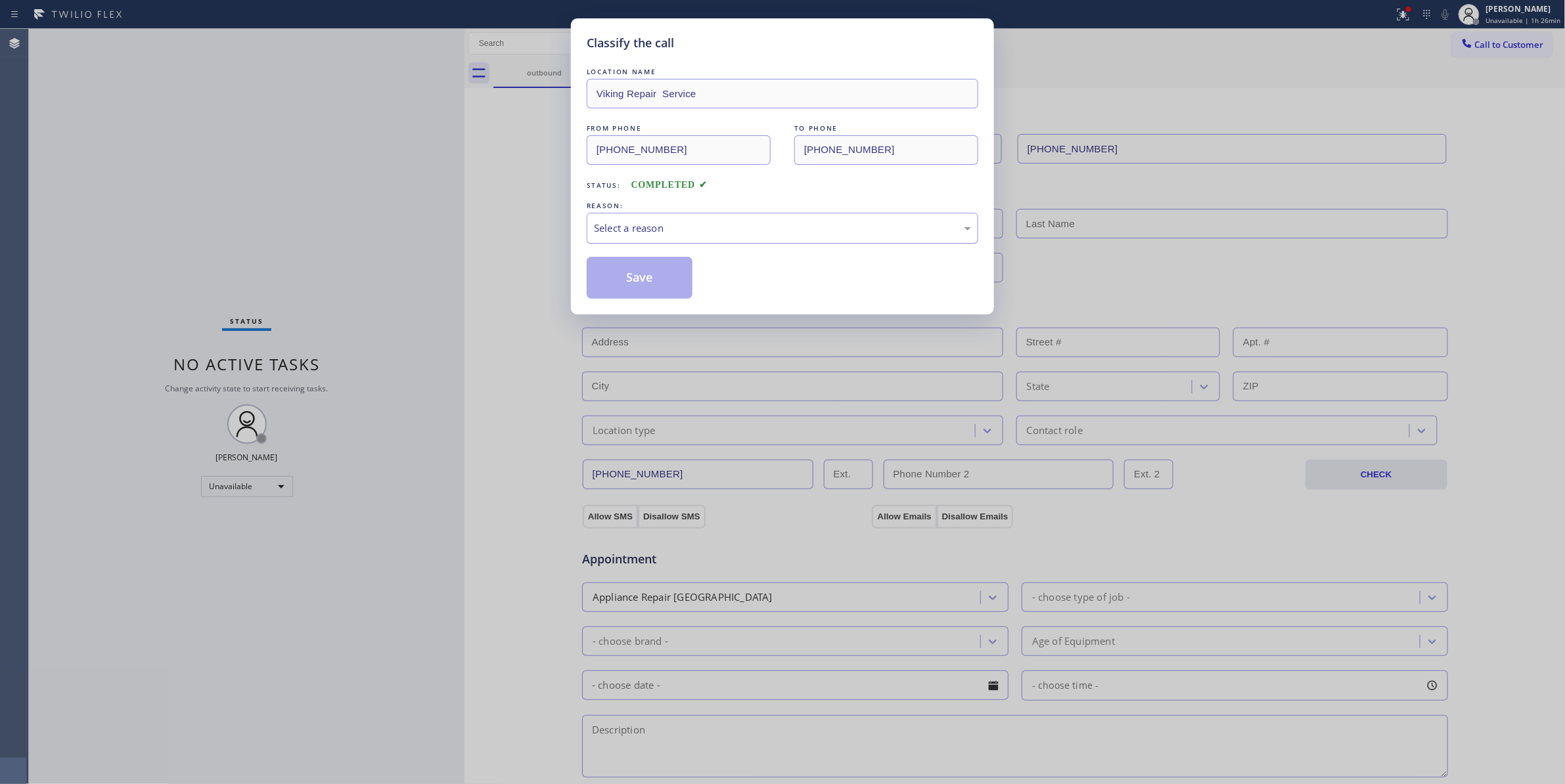
click at [635, 227] on div "Select a reason" at bounding box center [782, 228] width 377 height 15
click at [626, 274] on button "Save" at bounding box center [639, 278] width 106 height 42
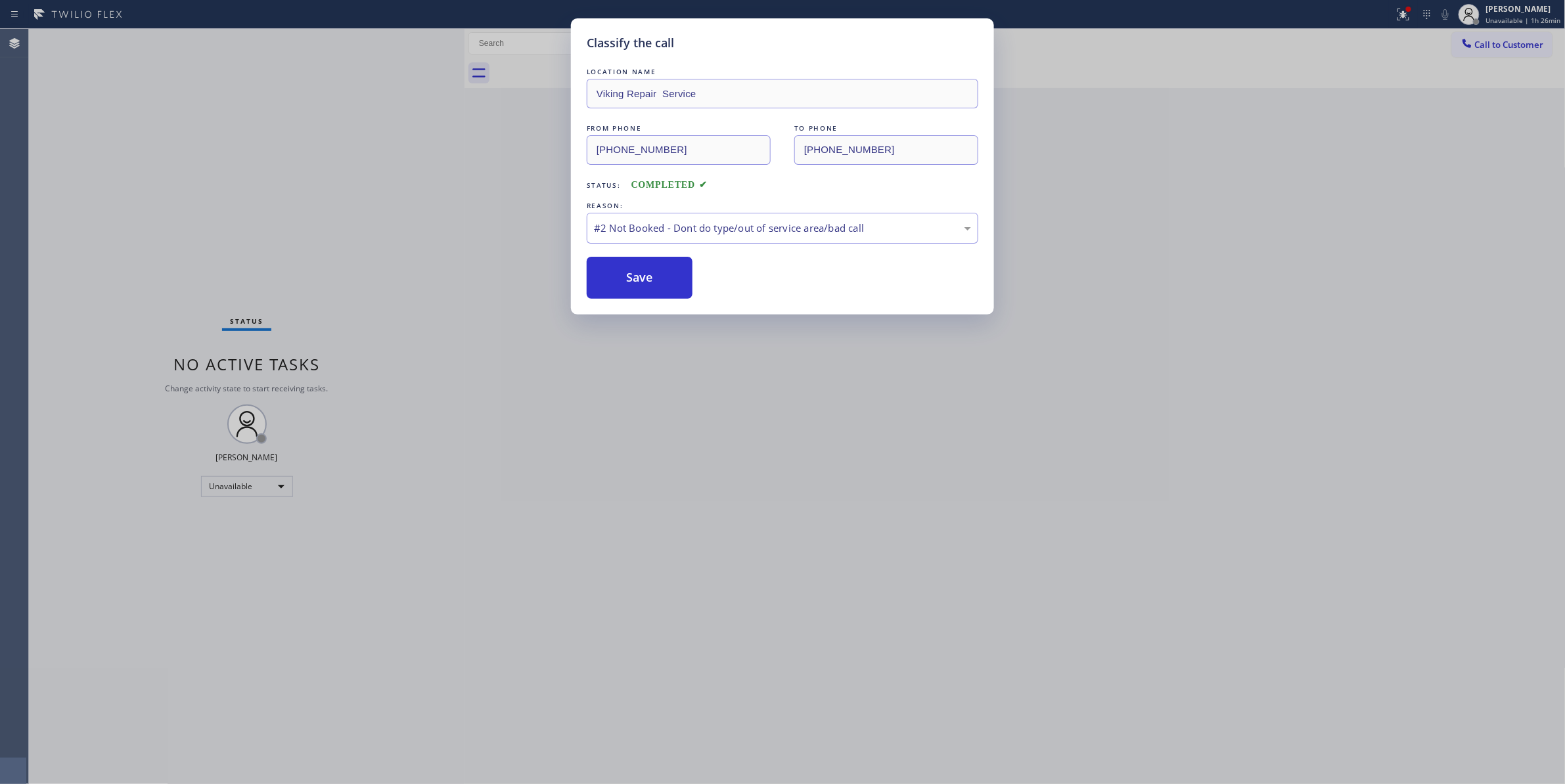
click at [626, 274] on button "Save" at bounding box center [639, 278] width 106 height 42
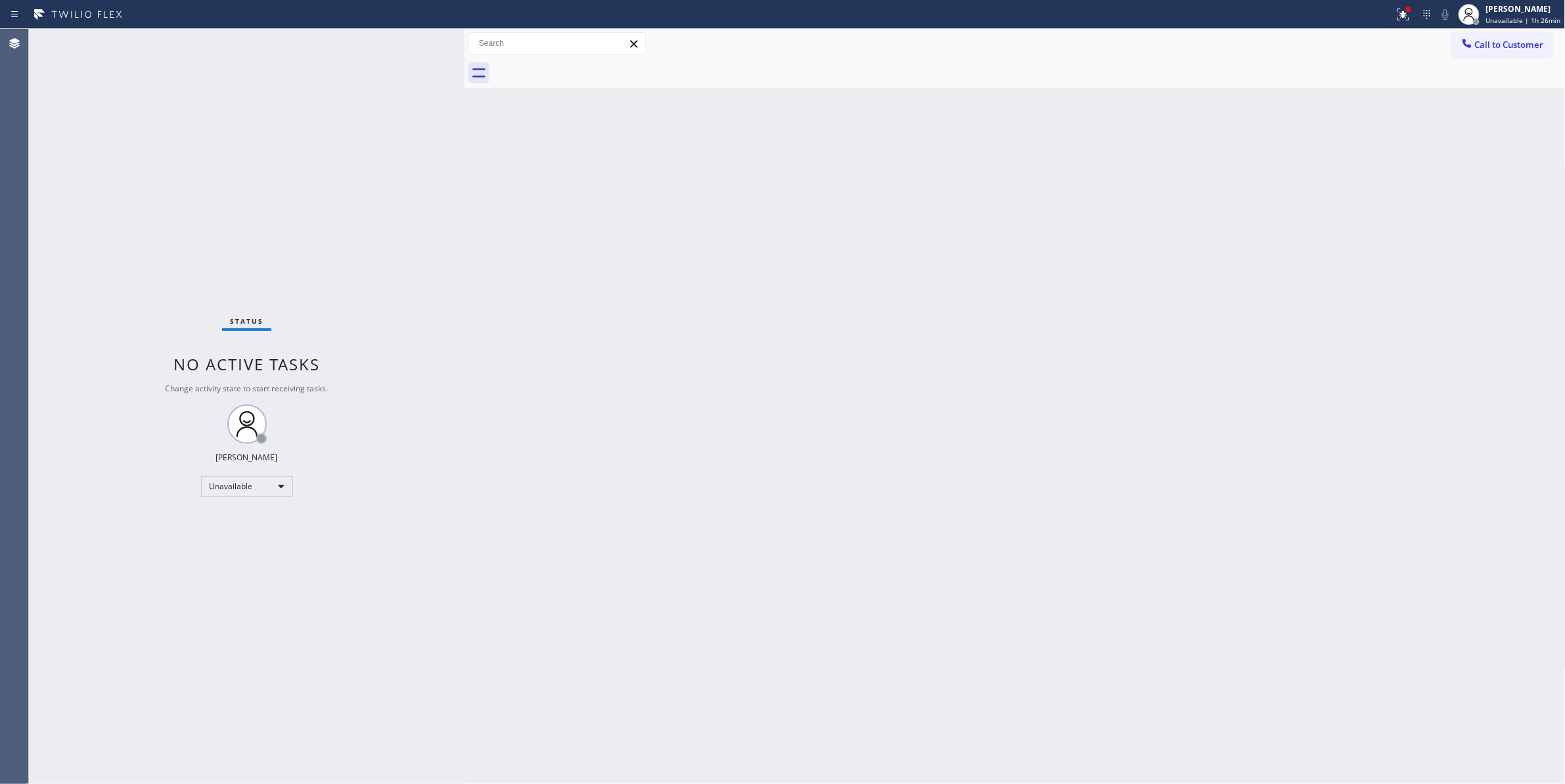
drag, startPoint x: 1503, startPoint y: 44, endPoint x: 908, endPoint y: 86, distance: 596.5
click at [1498, 45] on span "Call to Customer" at bounding box center [1509, 45] width 69 height 12
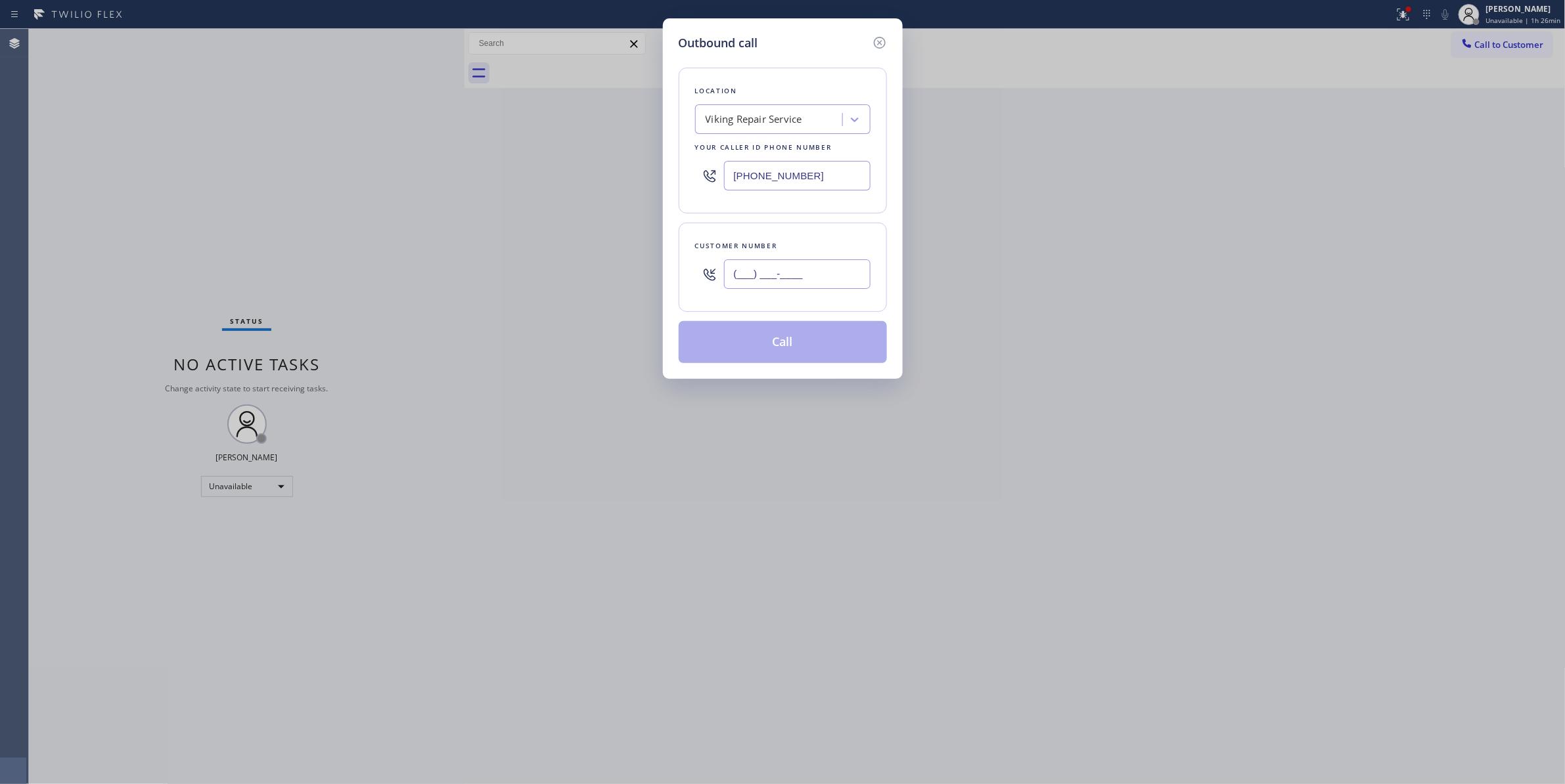
click at [770, 282] on input "(___) ___-____" at bounding box center [796, 273] width 147 height 29
paste input "424) 902-6959"
type input "[PHONE_NUMBER]"
click at [783, 342] on button "Call" at bounding box center [782, 342] width 208 height 42
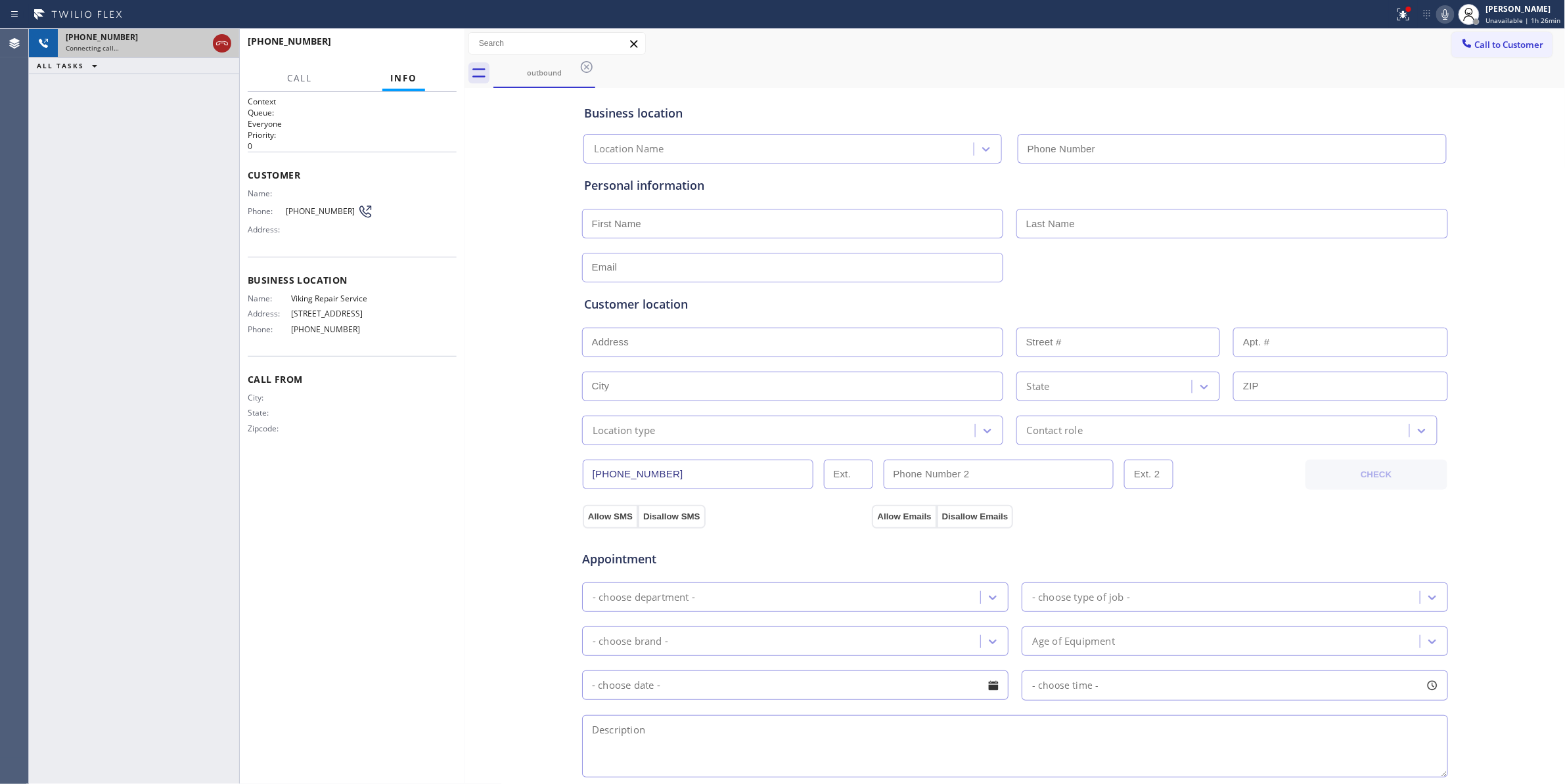
type input "[PHONE_NUMBER]"
drag, startPoint x: 222, startPoint y: 42, endPoint x: 440, endPoint y: 53, distance: 218.3
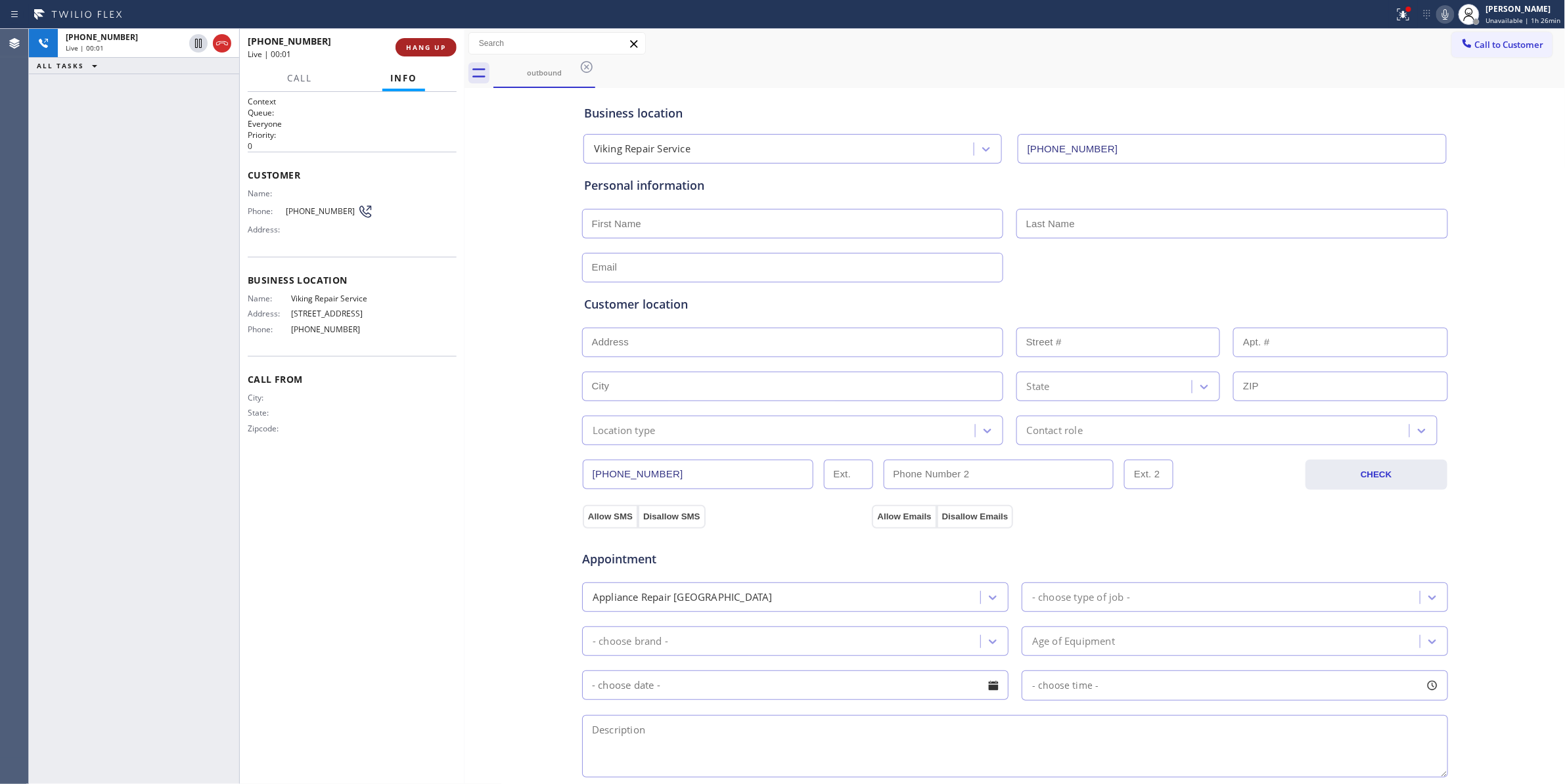
click at [222, 42] on icon at bounding box center [222, 43] width 16 height 16
click at [440, 53] on button "HANG UP" at bounding box center [425, 47] width 61 height 18
click at [405, 46] on span "COMPLETE" at bounding box center [423, 47] width 45 height 9
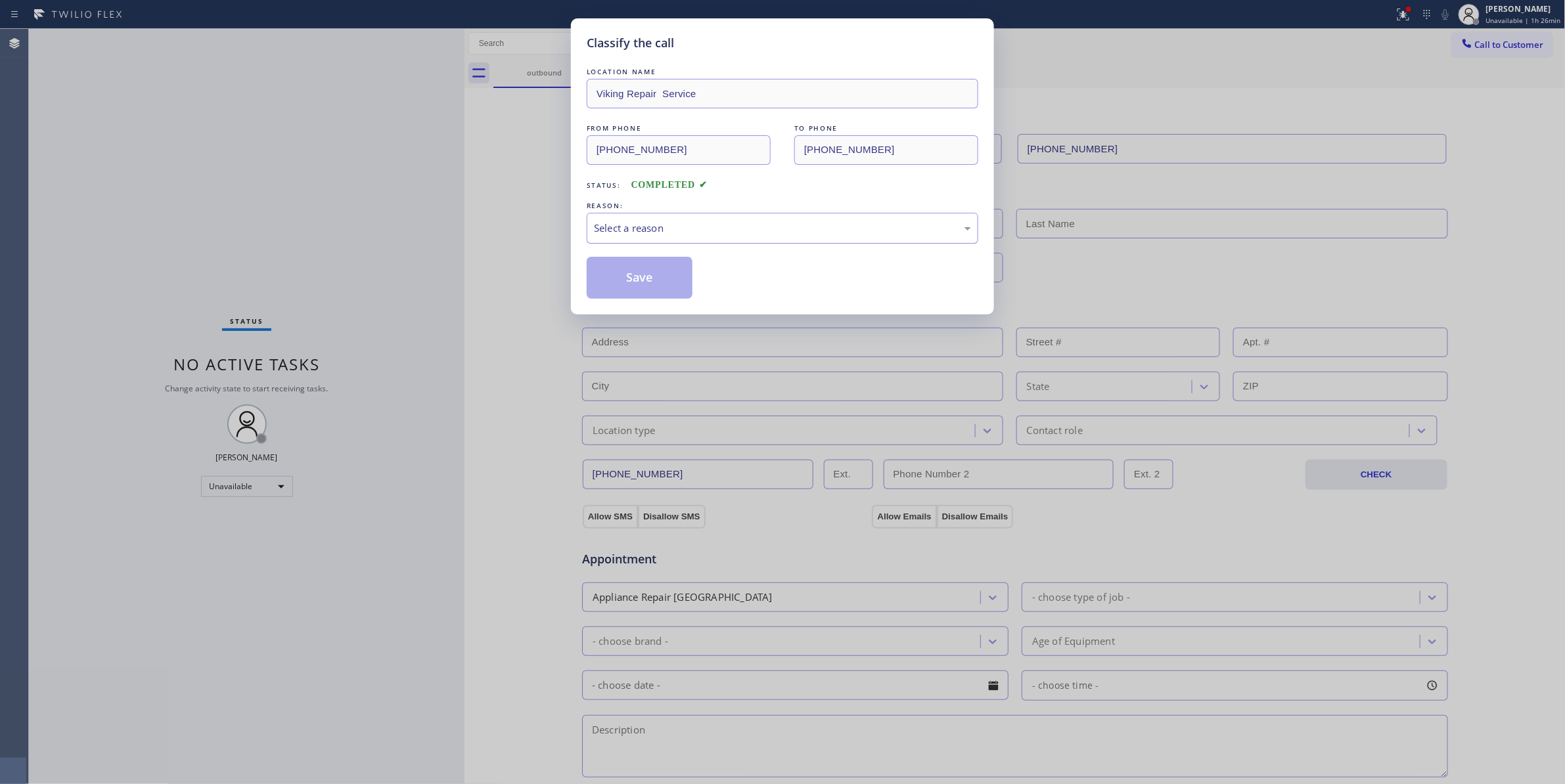
click at [665, 227] on div "Select a reason" at bounding box center [782, 228] width 377 height 15
click at [621, 279] on button "Save" at bounding box center [639, 278] width 106 height 42
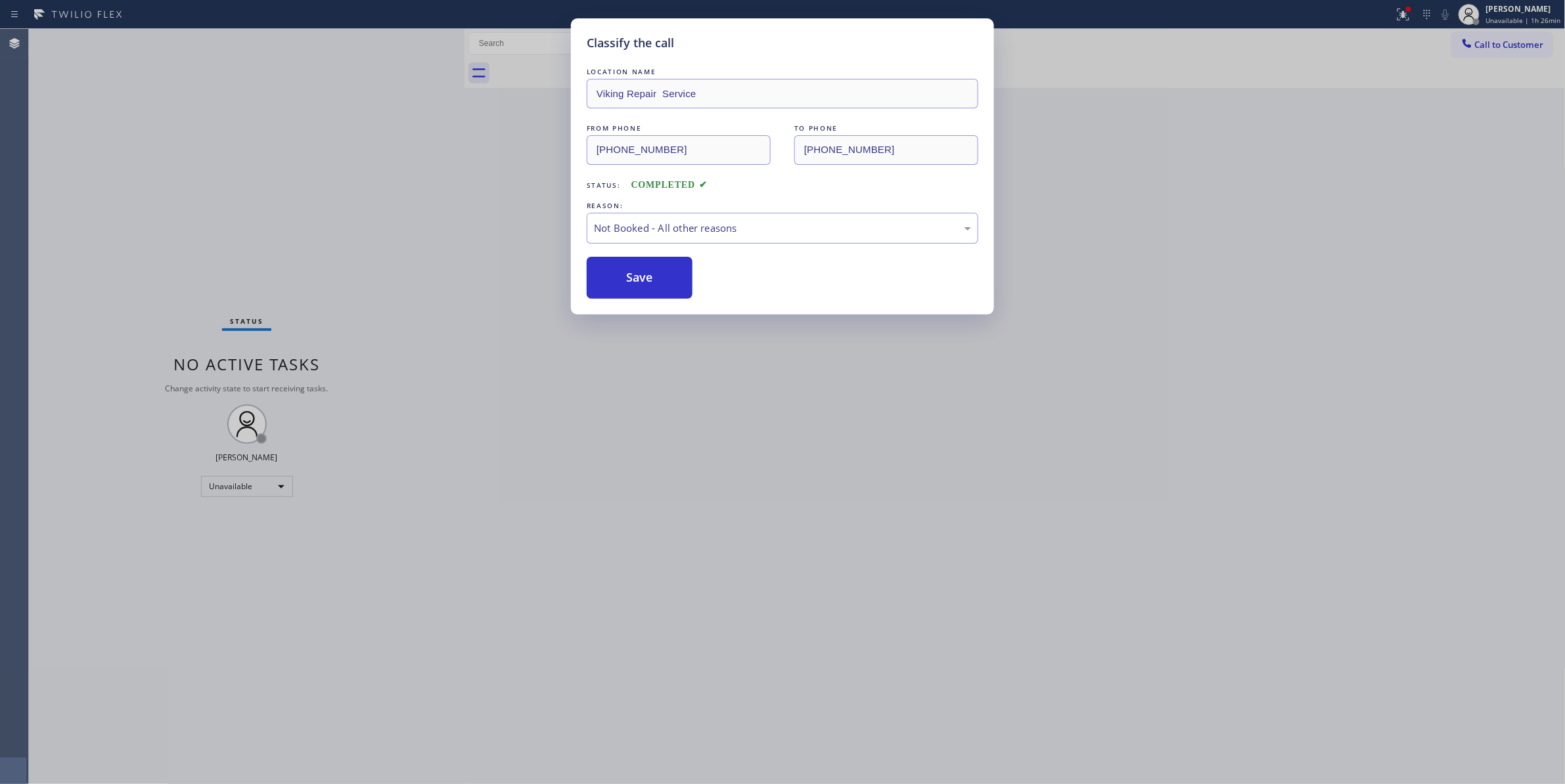
click at [621, 279] on button "Save" at bounding box center [639, 278] width 106 height 42
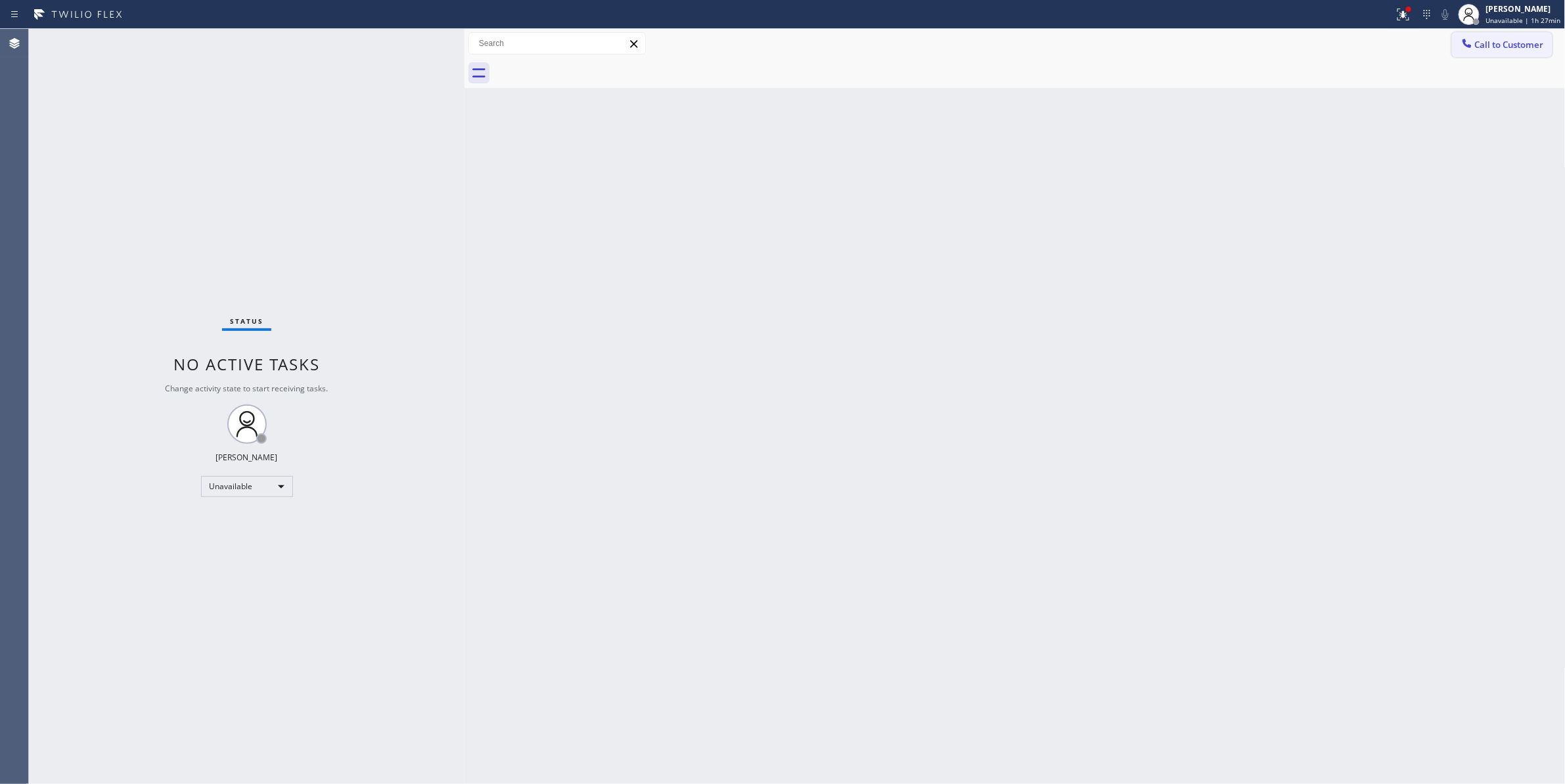
click at [1492, 49] on span "Call to Customer" at bounding box center [1509, 45] width 69 height 12
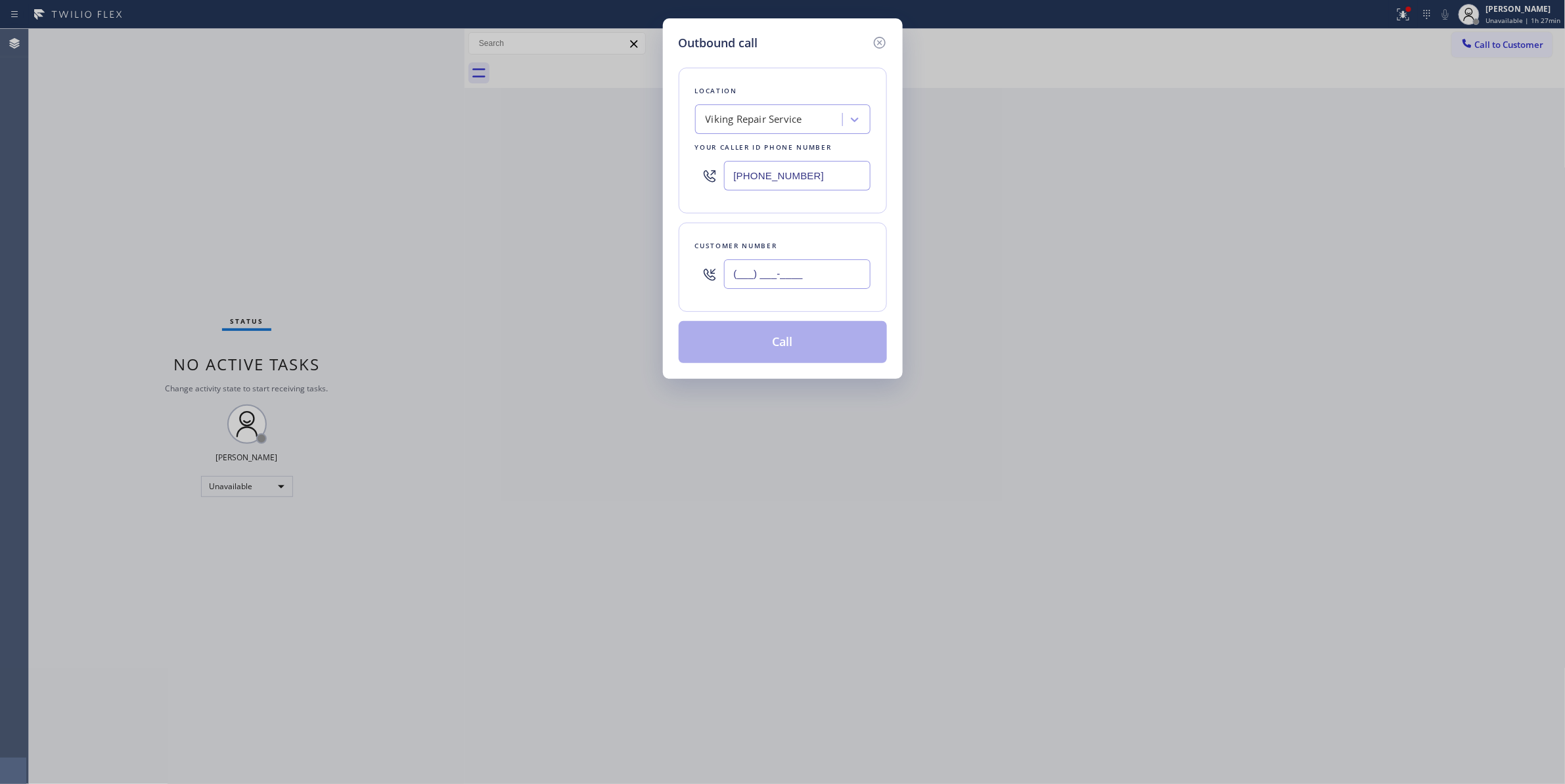
click at [790, 285] on input "(___) ___-____" at bounding box center [796, 273] width 147 height 29
paste input "310) 921-5660"
type input "[PHONE_NUMBER]"
drag, startPoint x: 625, startPoint y: 161, endPoint x: 451, endPoint y: 221, distance: 184.1
click at [358, 188] on div "Outbound call Location Viking Repair Service Your caller id phone number [PHONE…" at bounding box center [782, 392] width 1565 height 784
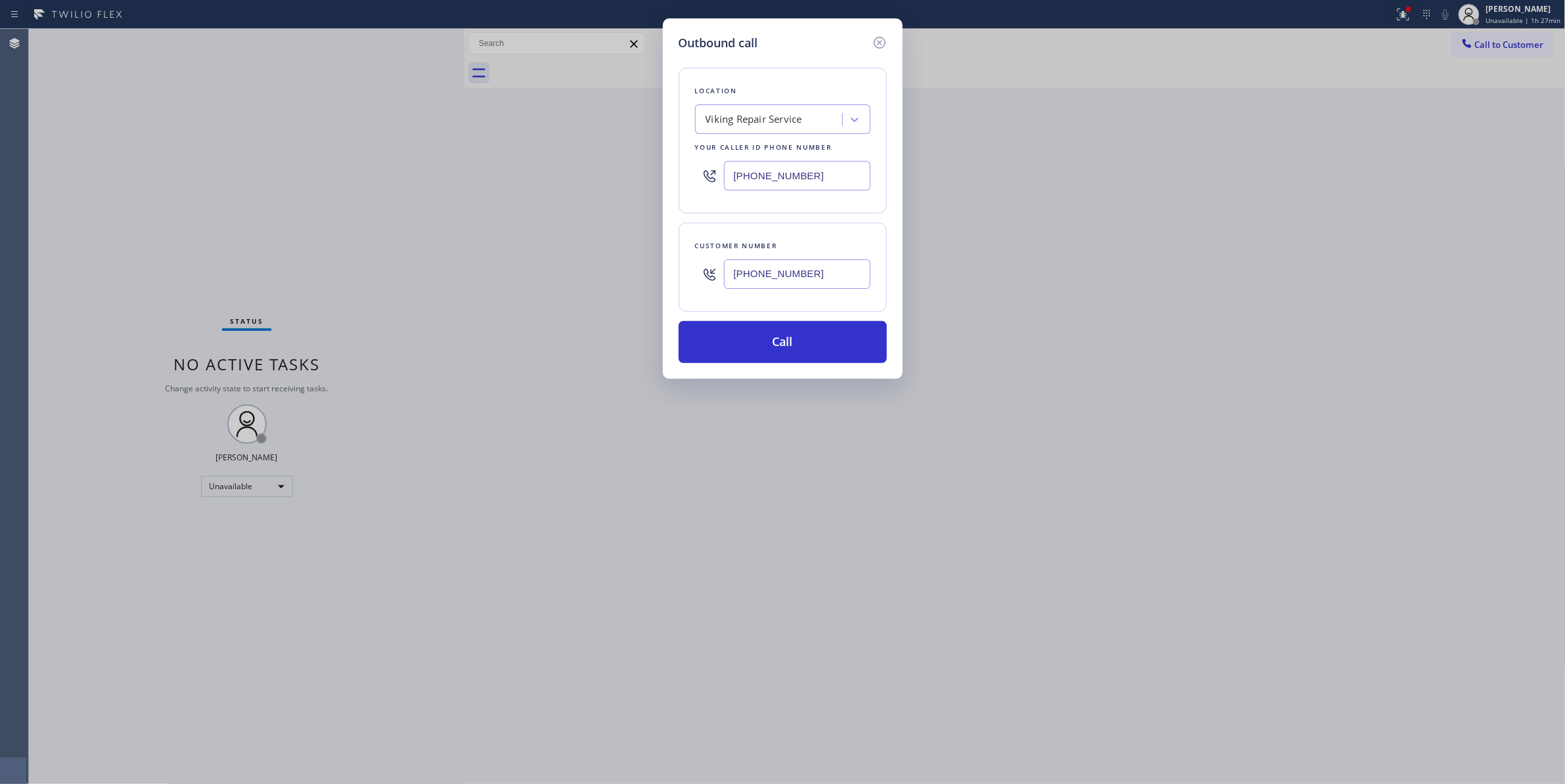
paste input "10) 868-0820"
type input "[PHONE_NUMBER]"
drag, startPoint x: 826, startPoint y: 285, endPoint x: 573, endPoint y: 276, distance: 253.2
click at [573, 276] on div "Outbound call Location Alliance HVAC [GEOGRAPHIC_DATA] Your caller id phone num…" at bounding box center [782, 392] width 1565 height 784
click at [737, 326] on button "Call" at bounding box center [782, 342] width 208 height 42
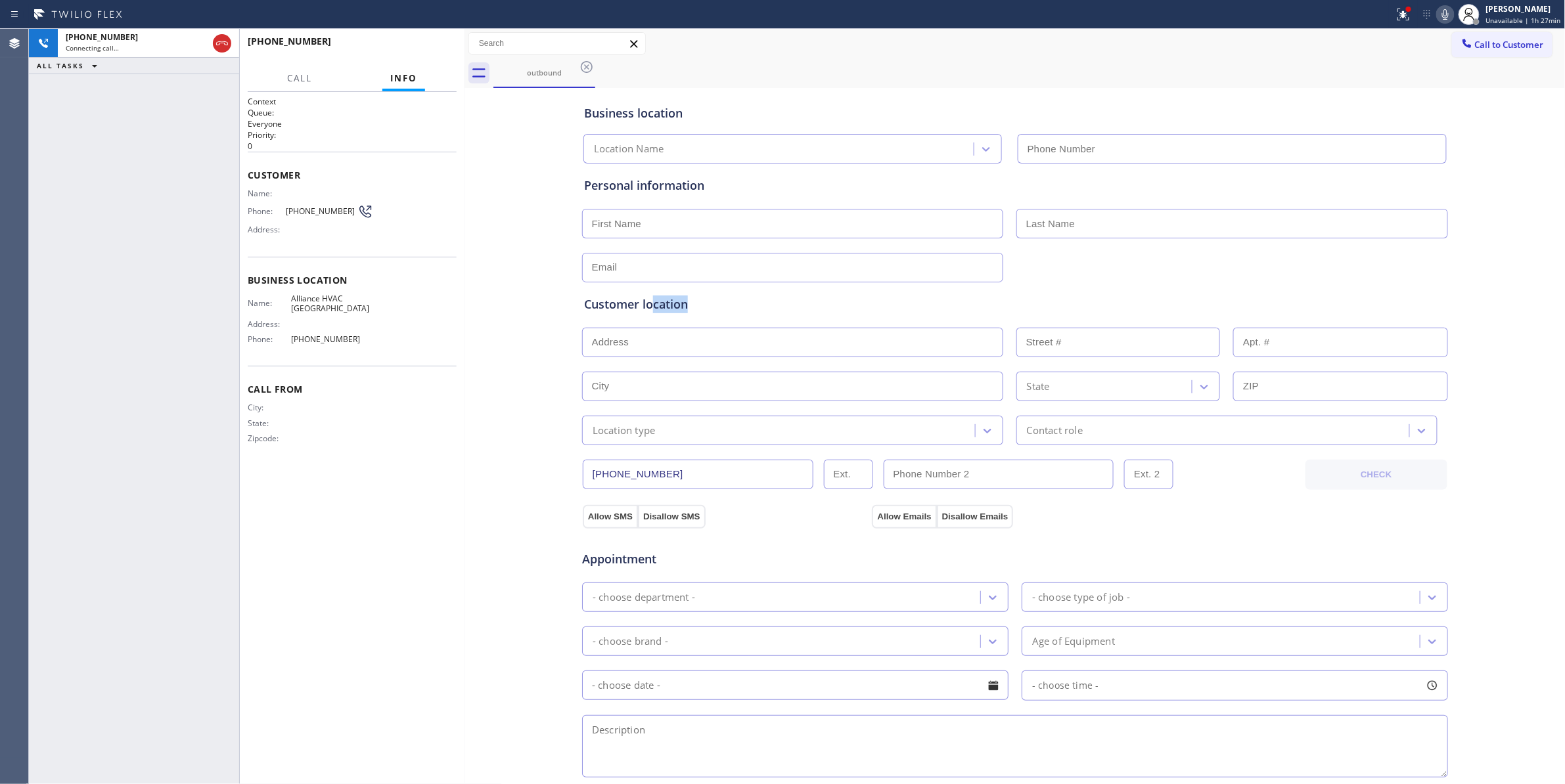
click at [323, 216] on span "[PHONE_NUMBER]" at bounding box center [321, 211] width 71 height 10
click at [323, 214] on span "[PHONE_NUMBER]" at bounding box center [321, 211] width 71 height 10
type input "[PHONE_NUMBER]"
copy div "[PHONE_NUMBER]"
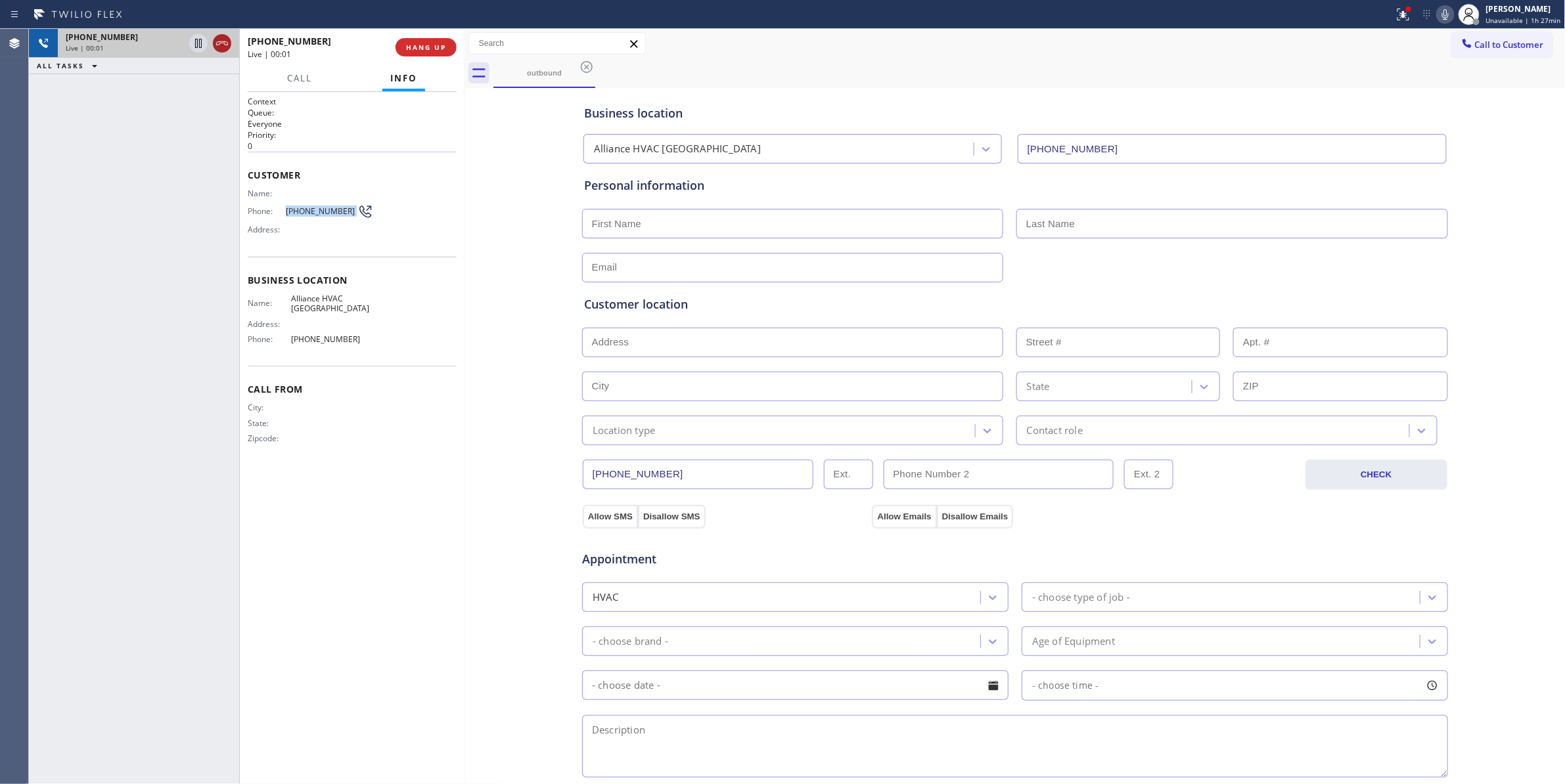
click at [226, 44] on icon at bounding box center [222, 43] width 12 height 4
click at [437, 42] on button "HANG UP" at bounding box center [425, 47] width 61 height 18
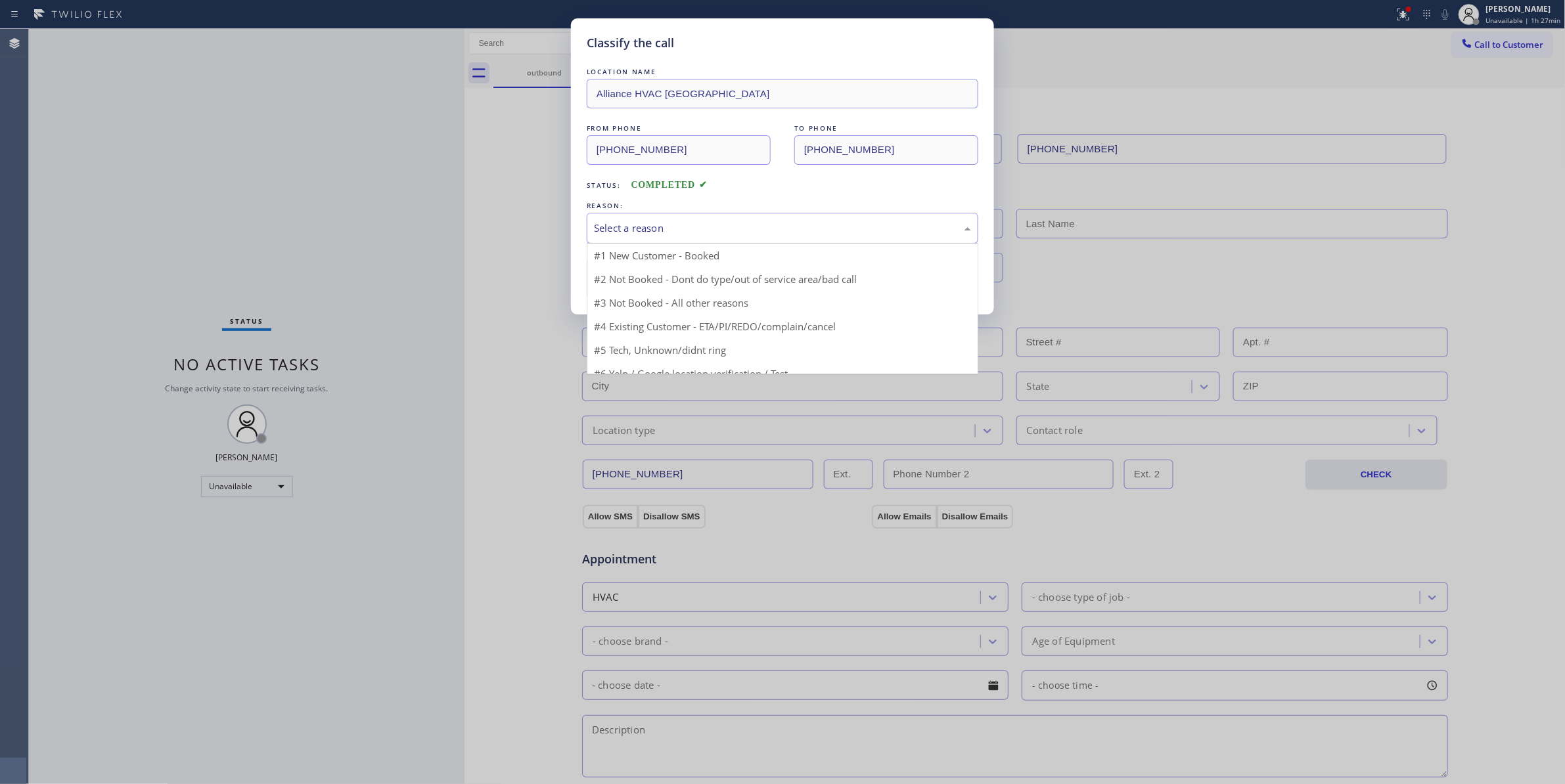
click at [594, 230] on div "Select a reason" at bounding box center [782, 228] width 377 height 15
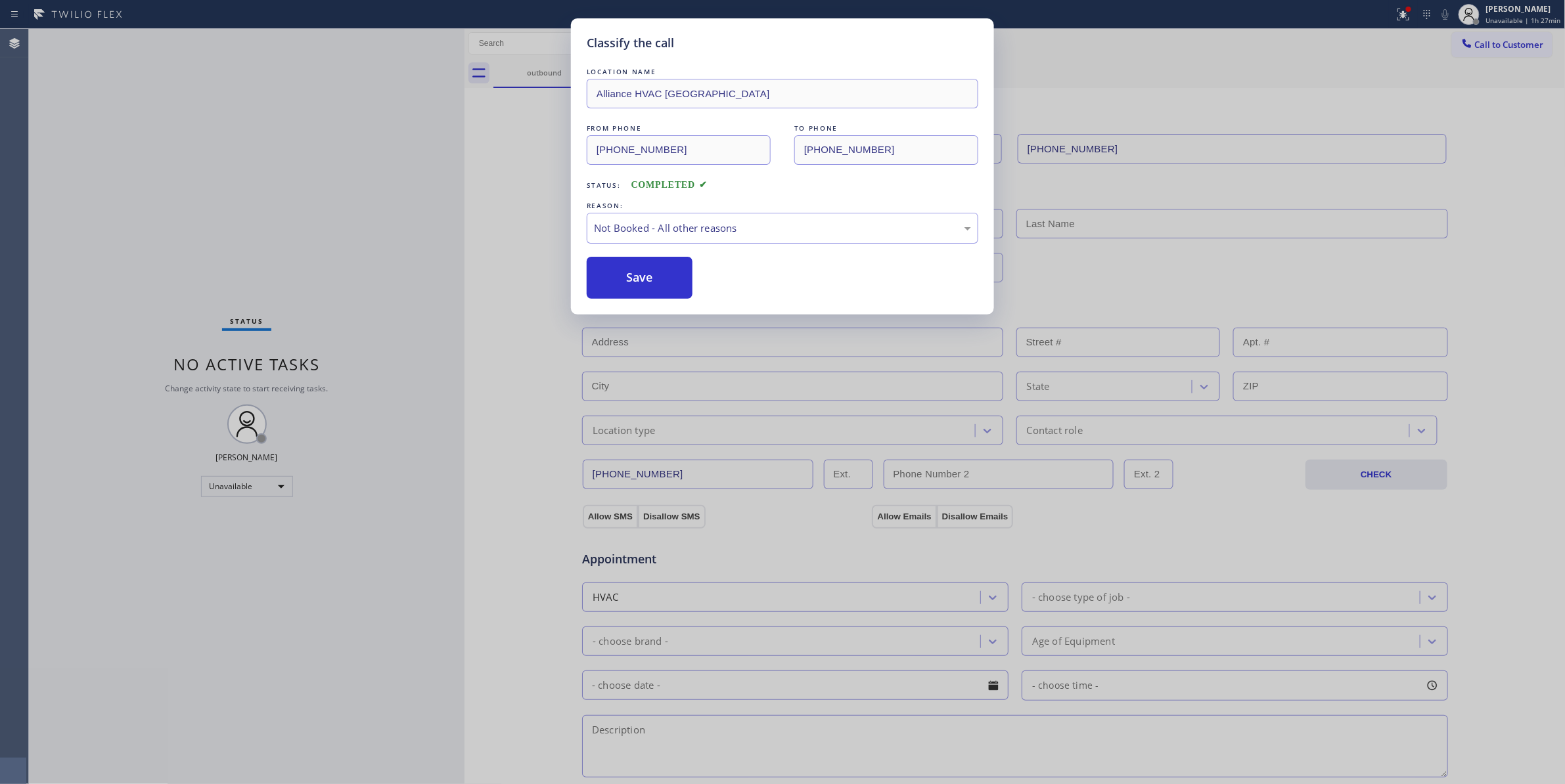
click at [630, 279] on button "Save" at bounding box center [639, 278] width 106 height 42
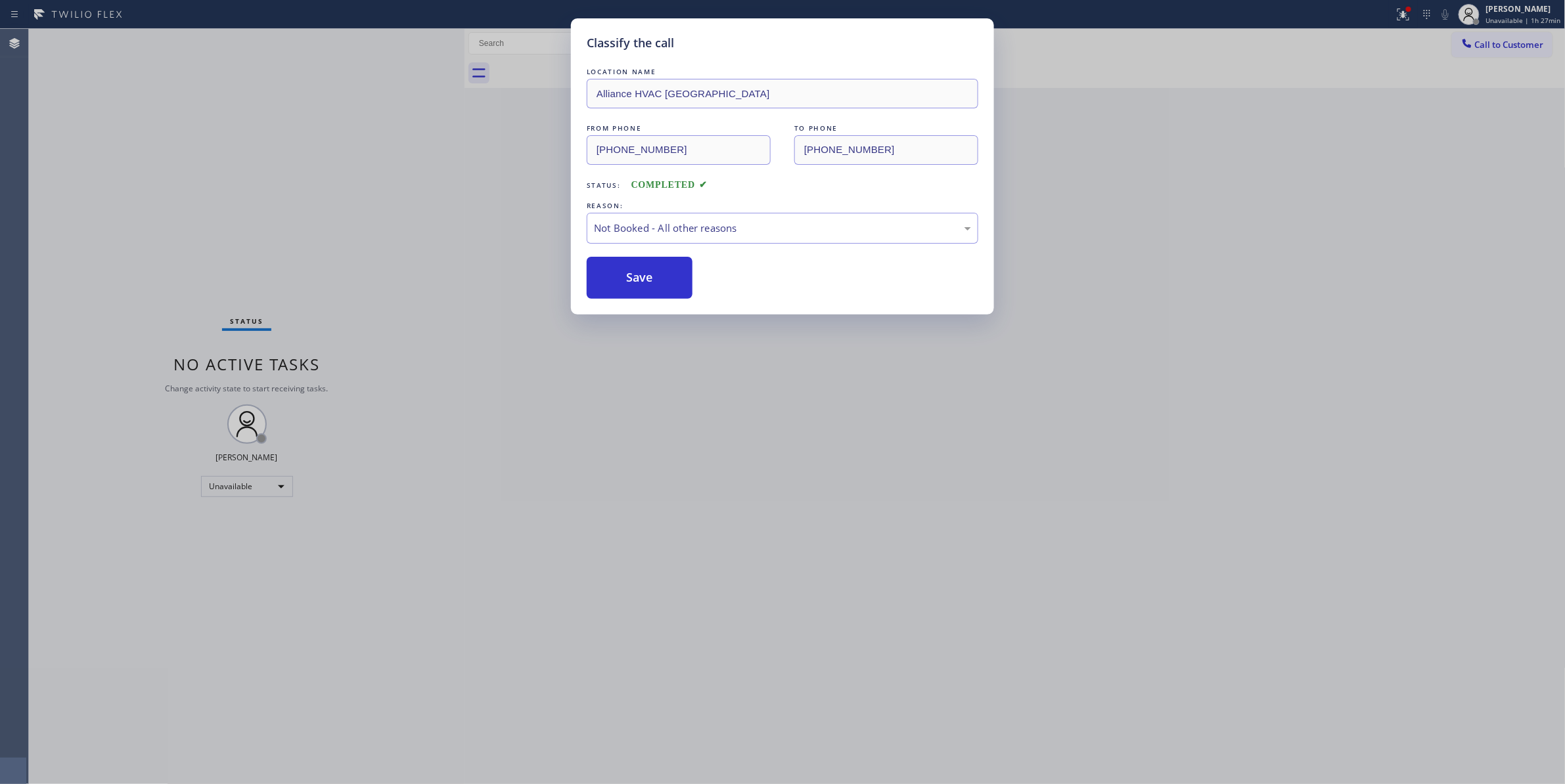
click at [630, 279] on button "Save" at bounding box center [639, 278] width 106 height 42
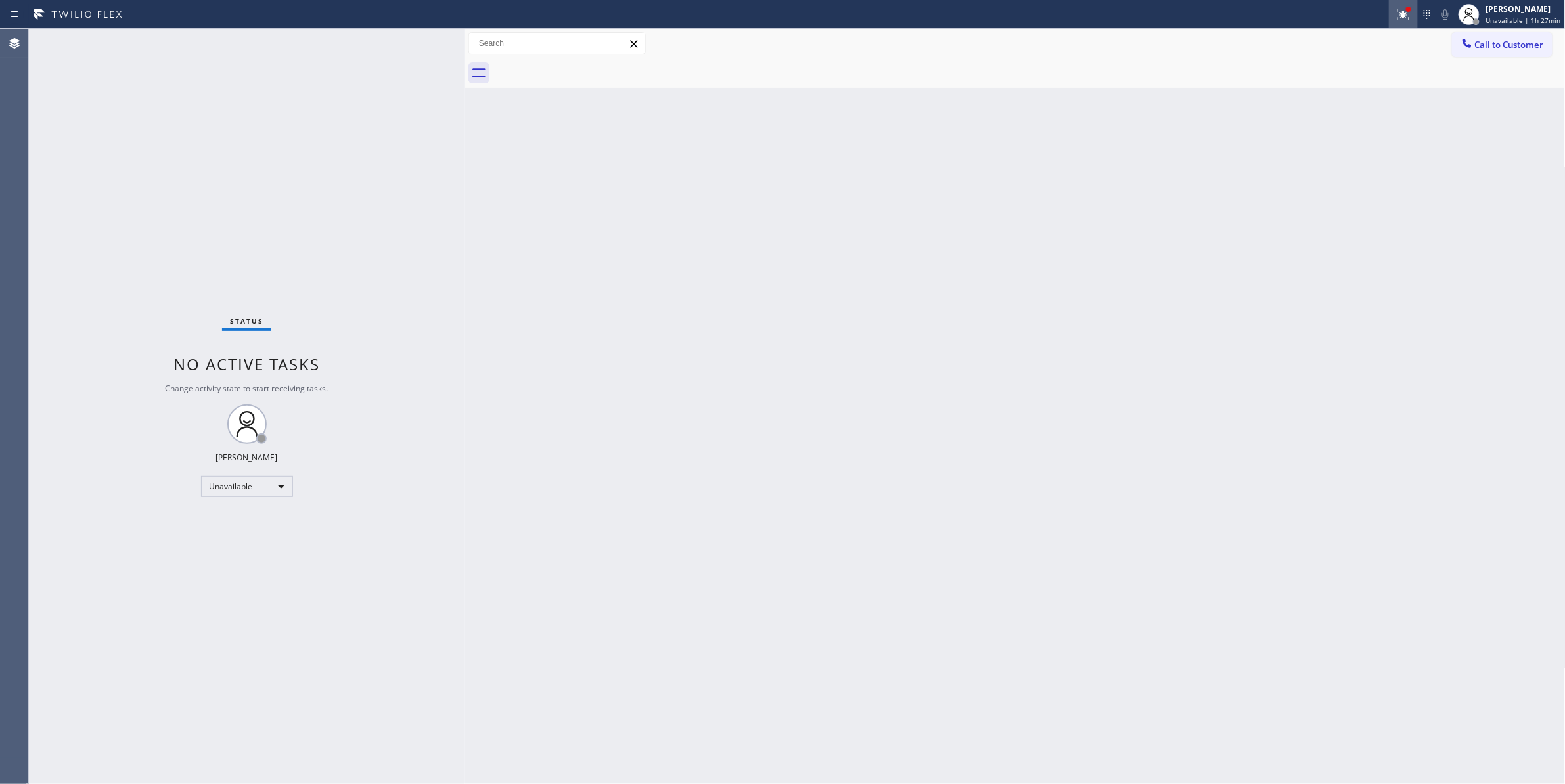
click at [1398, 21] on icon at bounding box center [1403, 14] width 16 height 16
click at [1364, 169] on button "Clear issues" at bounding box center [1327, 172] width 154 height 18
click at [1482, 48] on span "Call to Customer" at bounding box center [1509, 45] width 69 height 12
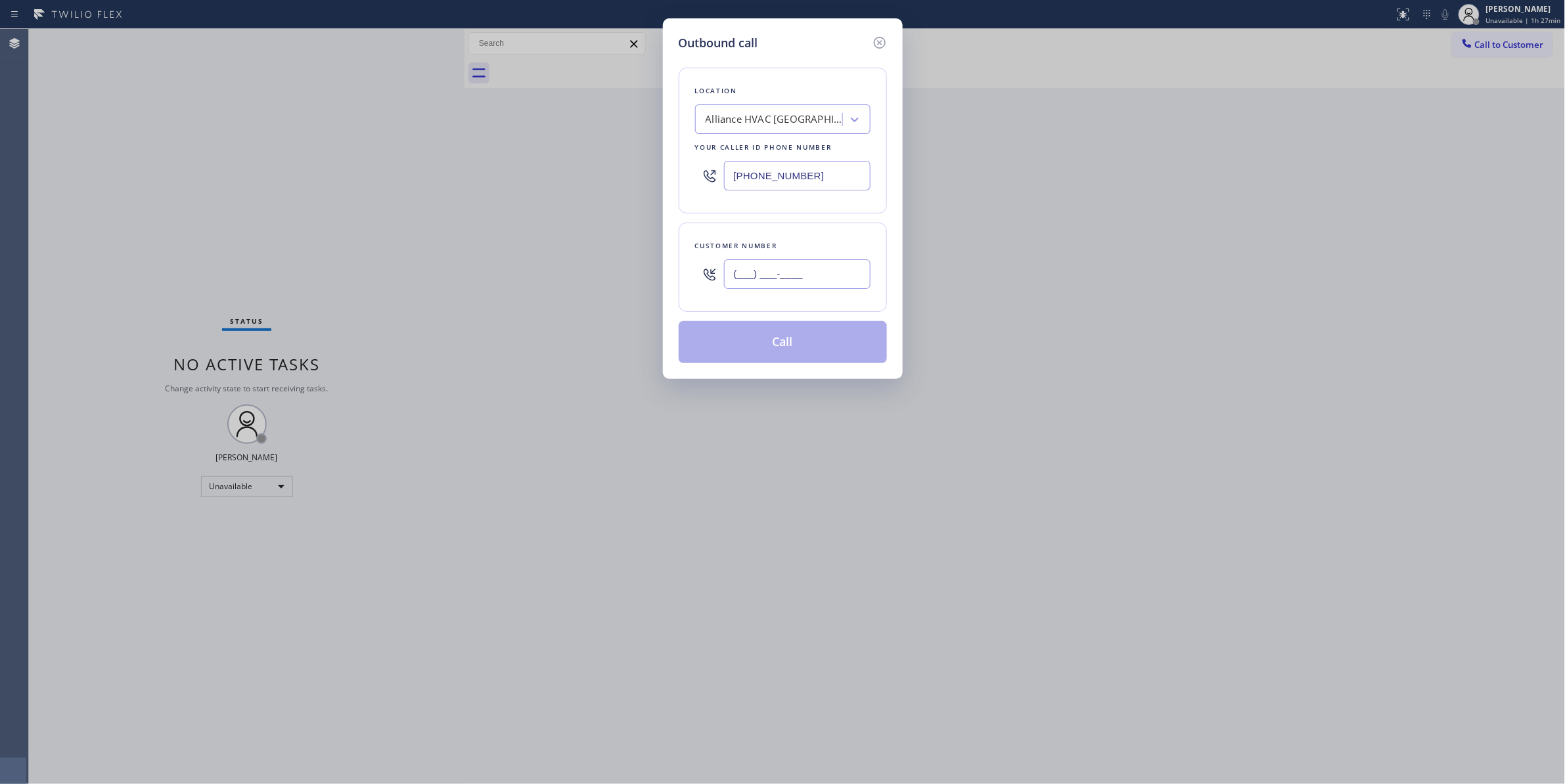
click at [773, 269] on input "(___) ___-____" at bounding box center [796, 273] width 147 height 29
paste input "310) 921-5660"
type input "[PHONE_NUMBER]"
click at [778, 342] on button "Call" at bounding box center [782, 342] width 208 height 42
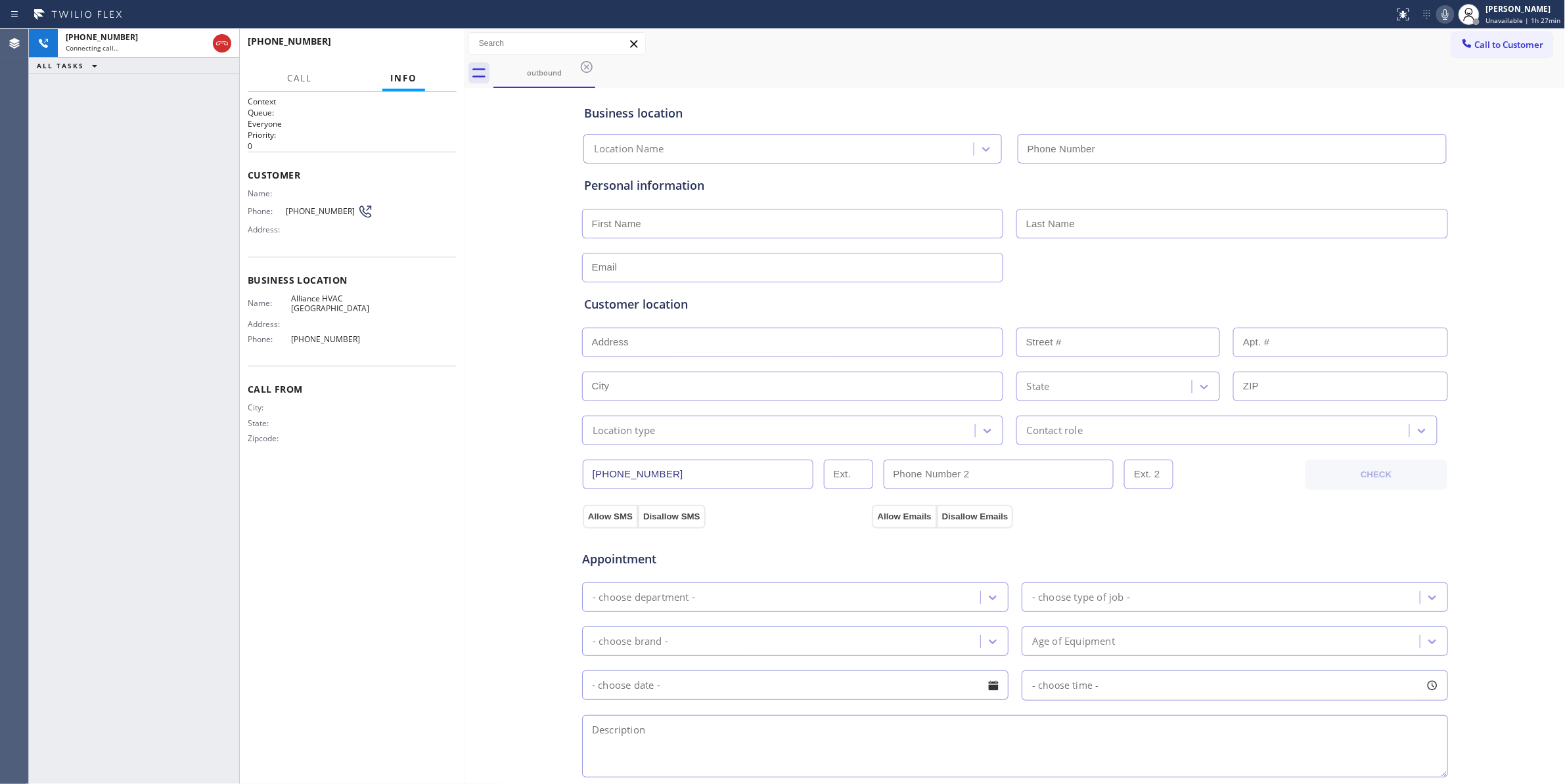
type input "[PHONE_NUMBER]"
drag, startPoint x: 222, startPoint y: 40, endPoint x: 334, endPoint y: 50, distance: 112.4
click at [222, 40] on icon at bounding box center [222, 43] width 16 height 16
click at [439, 48] on span "HANG UP" at bounding box center [425, 47] width 40 height 9
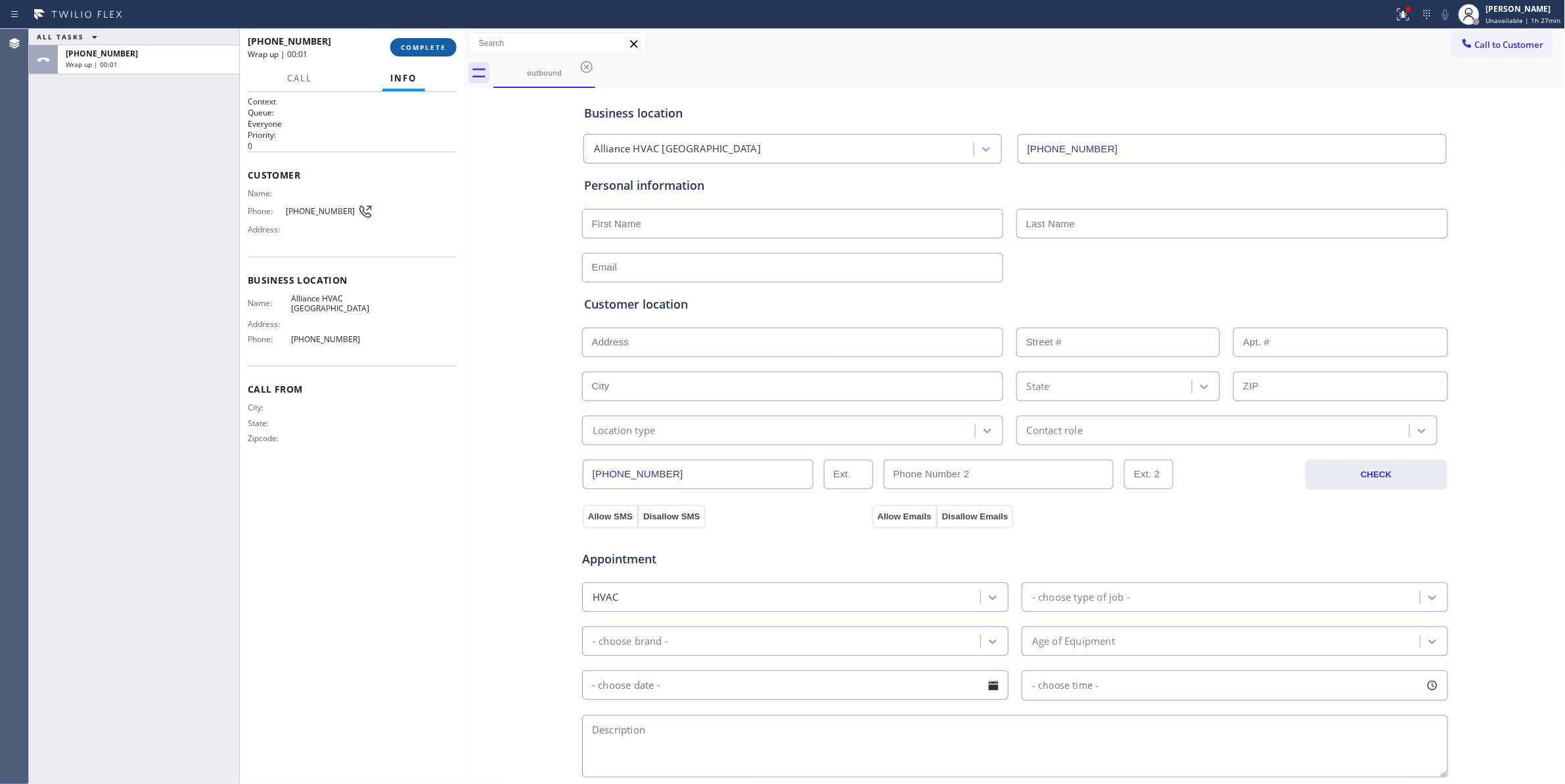
click at [424, 42] on button "COMPLETE" at bounding box center [423, 47] width 66 height 18
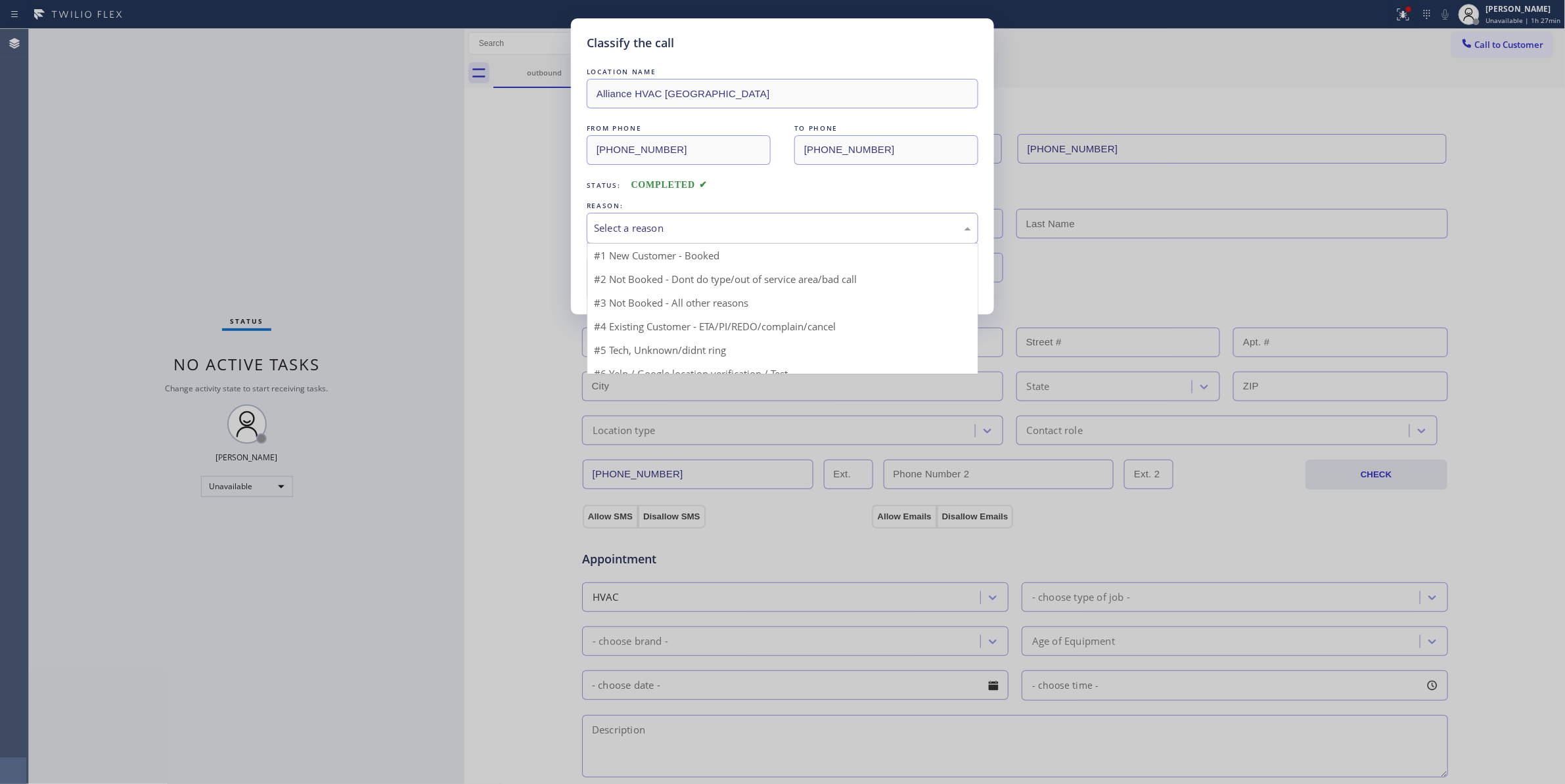
click at [666, 226] on div "Select a reason" at bounding box center [782, 228] width 377 height 15
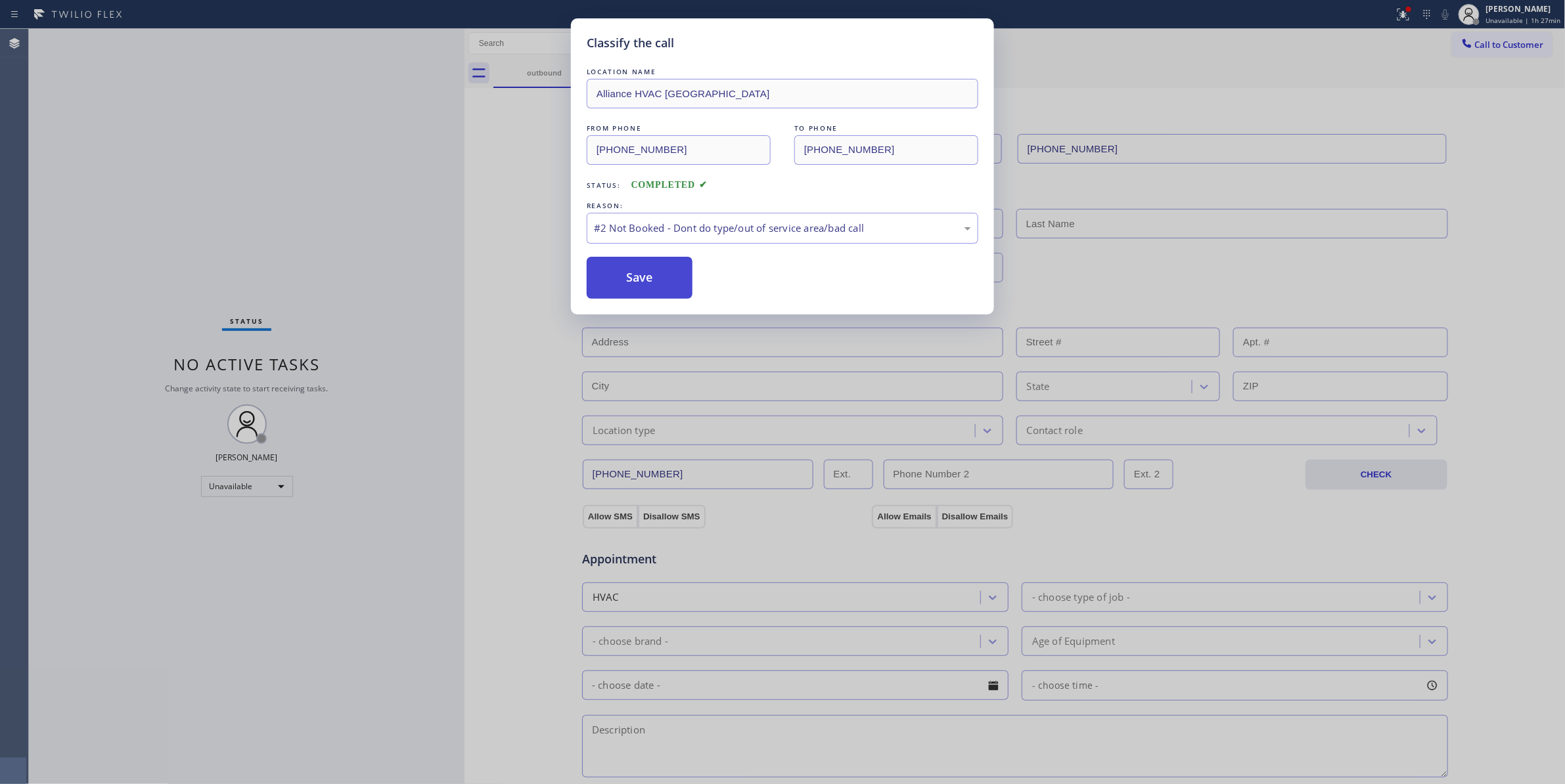
click at [631, 282] on button "Save" at bounding box center [639, 278] width 106 height 42
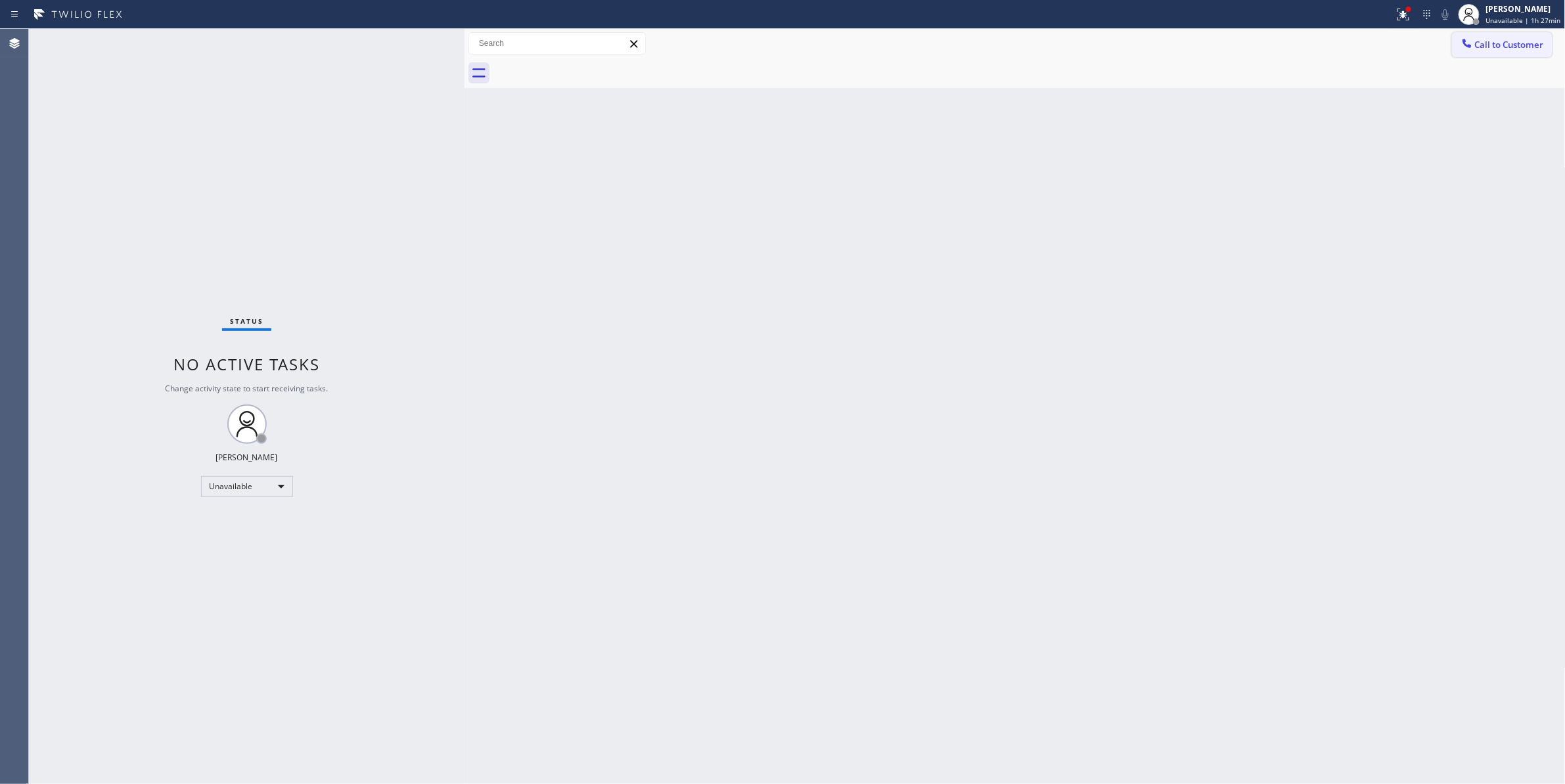
drag, startPoint x: 1497, startPoint y: 44, endPoint x: 902, endPoint y: 218, distance: 619.9
click at [1496, 44] on span "Call to Customer" at bounding box center [1509, 45] width 69 height 12
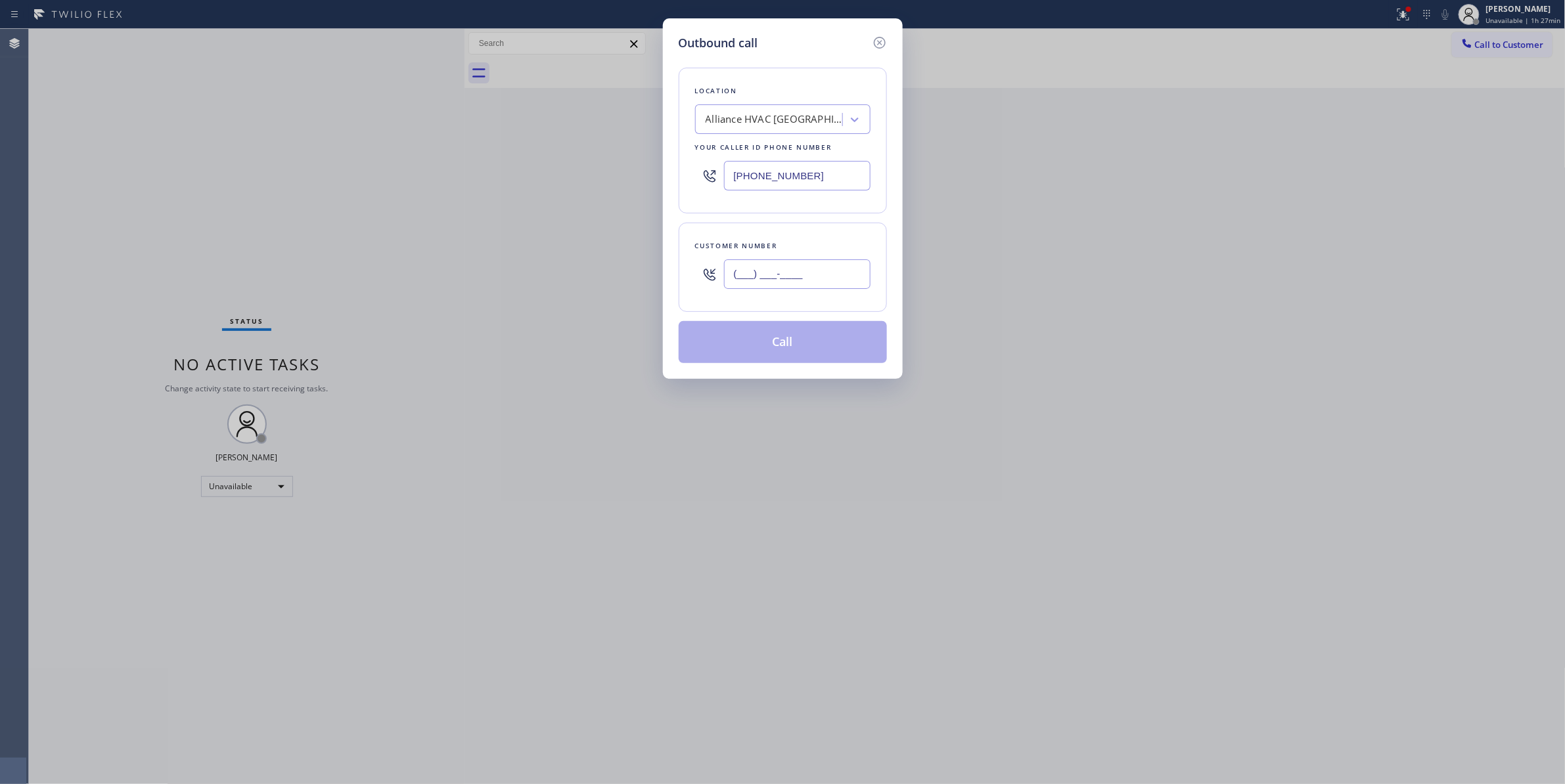
click at [823, 273] on input "(___) ___-____" at bounding box center [796, 273] width 147 height 29
paste input "310) 921-5660"
type input "[PHONE_NUMBER]"
drag, startPoint x: 754, startPoint y: 345, endPoint x: 1411, endPoint y: 176, distance: 678.4
click at [755, 345] on button "Call" at bounding box center [782, 342] width 208 height 42
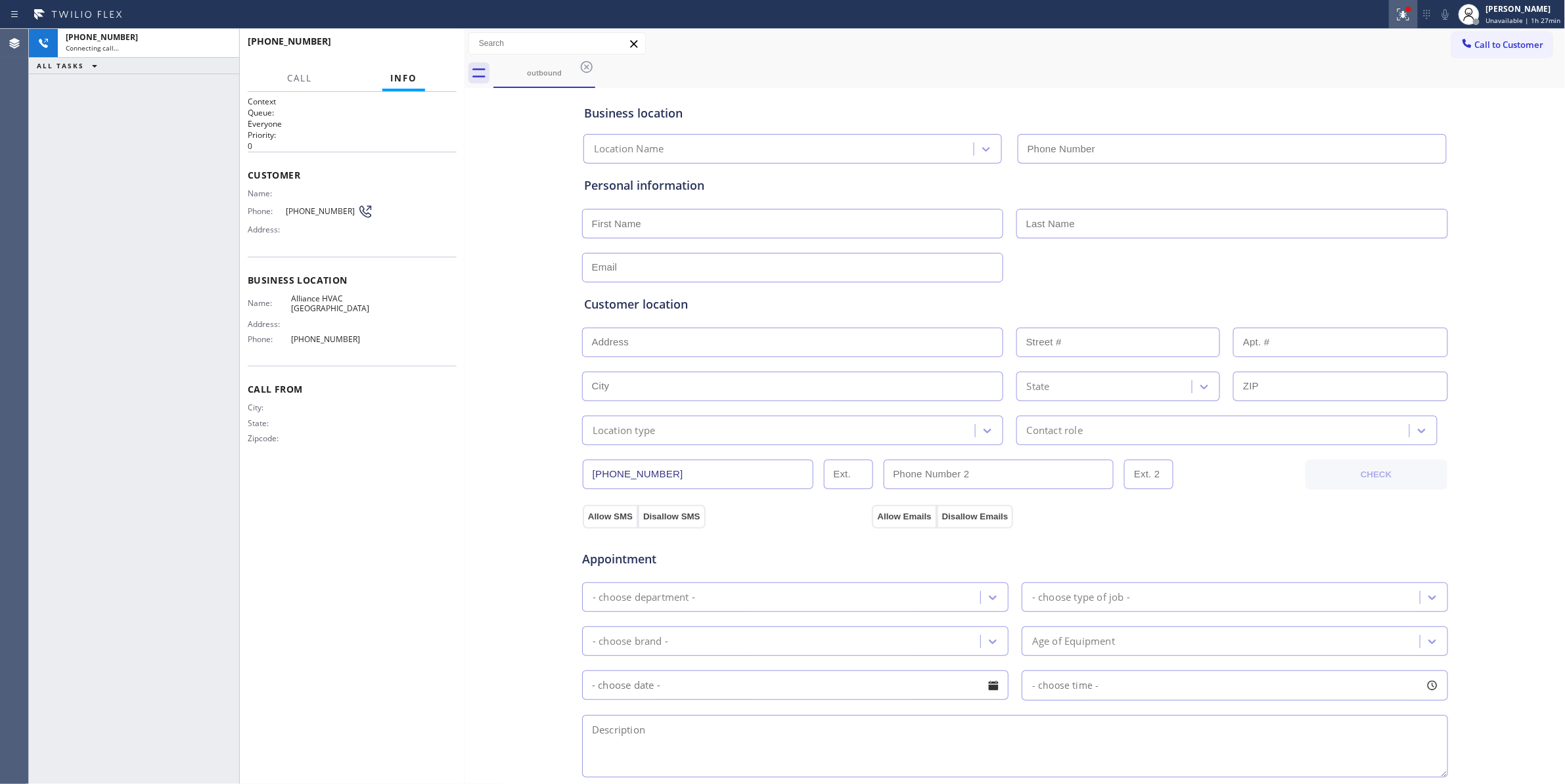
click at [1402, 16] on icon at bounding box center [1403, 14] width 16 height 16
type input "[PHONE_NUMBER]"
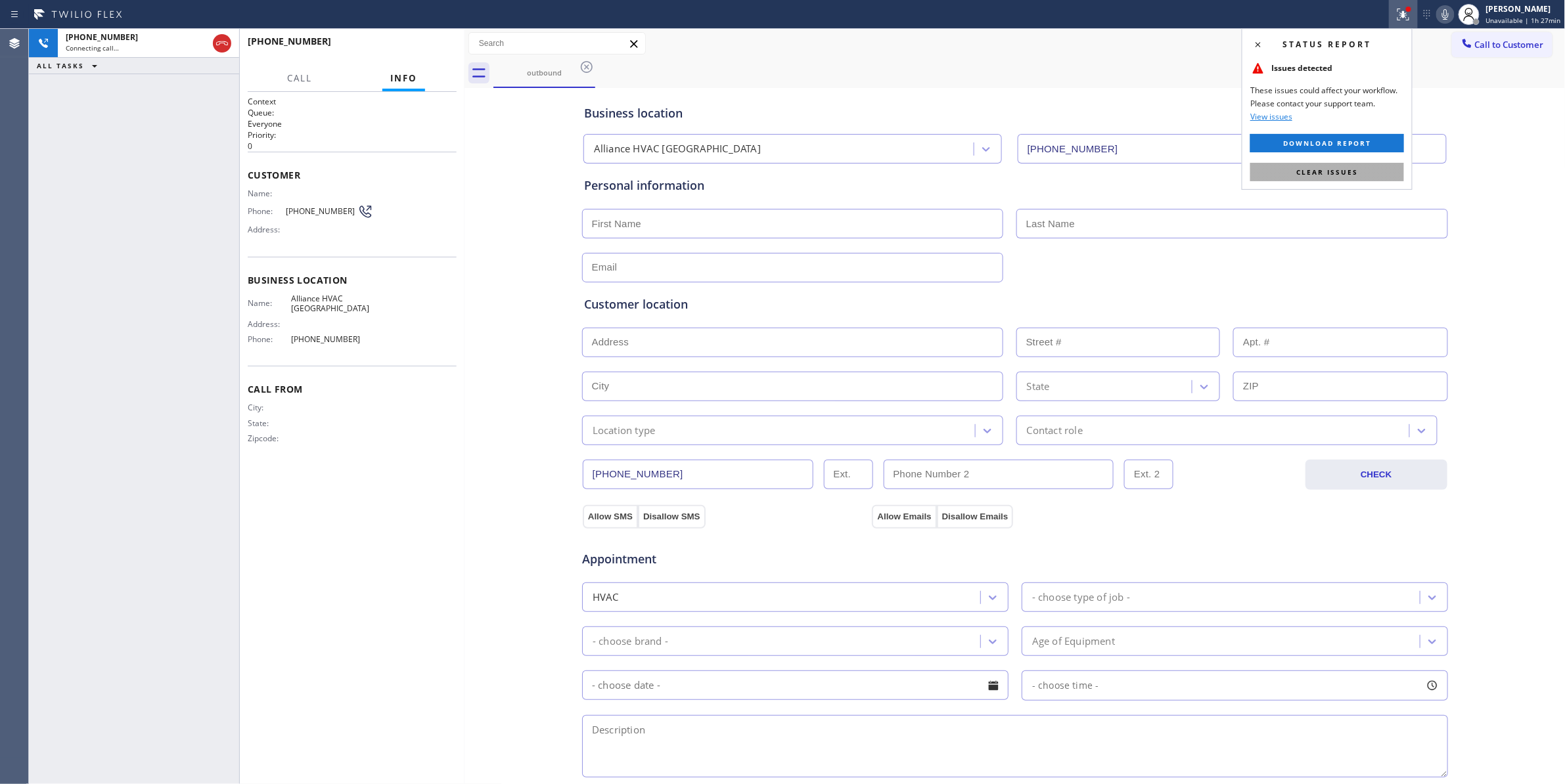
click at [1336, 169] on span "Clear issues" at bounding box center [1327, 172] width 62 height 9
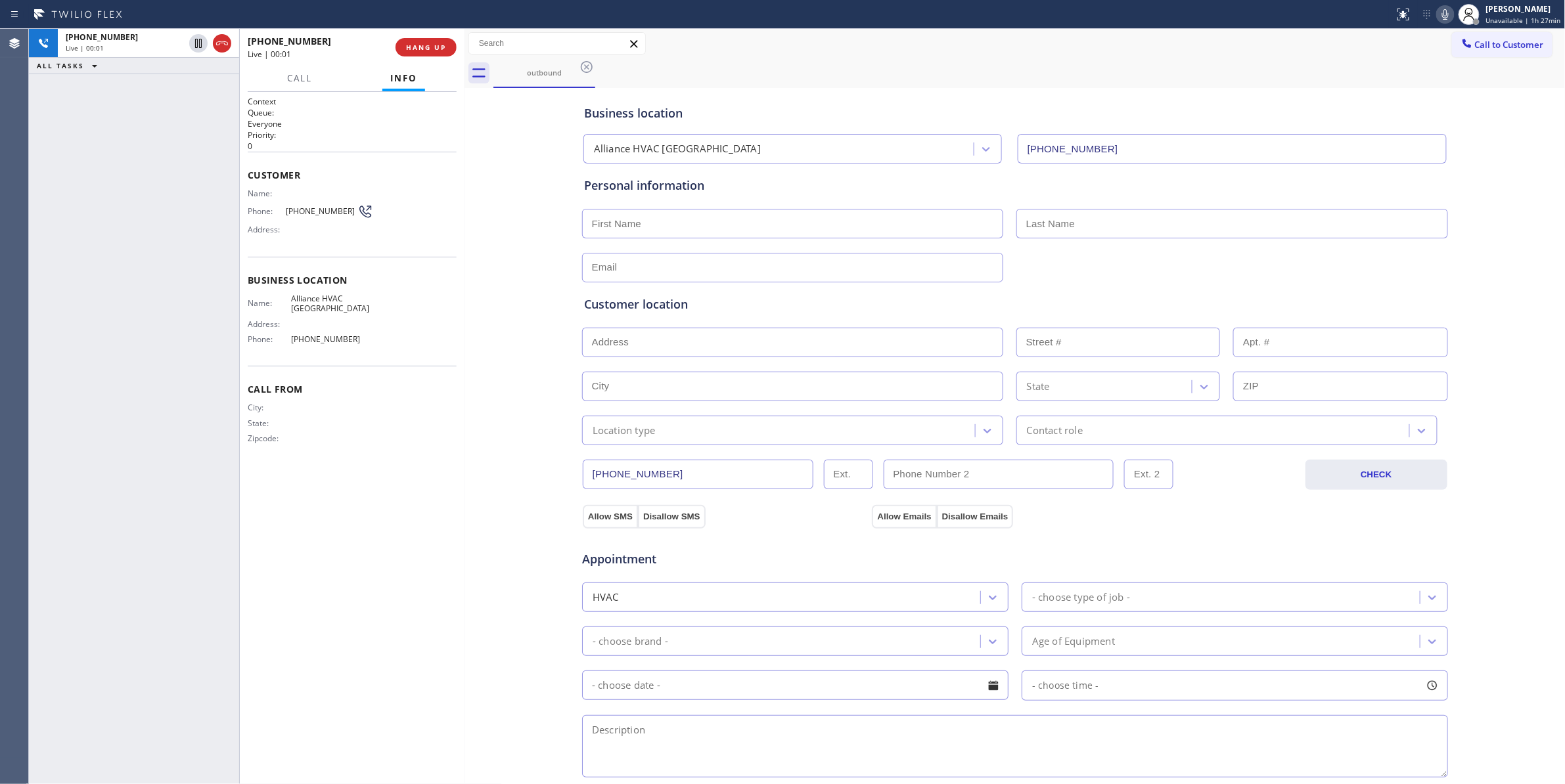
drag, startPoint x: 222, startPoint y: 41, endPoint x: 311, endPoint y: 42, distance: 89.0
click at [222, 41] on icon at bounding box center [222, 43] width 12 height 4
click at [439, 42] on button "HANG UP" at bounding box center [425, 47] width 61 height 18
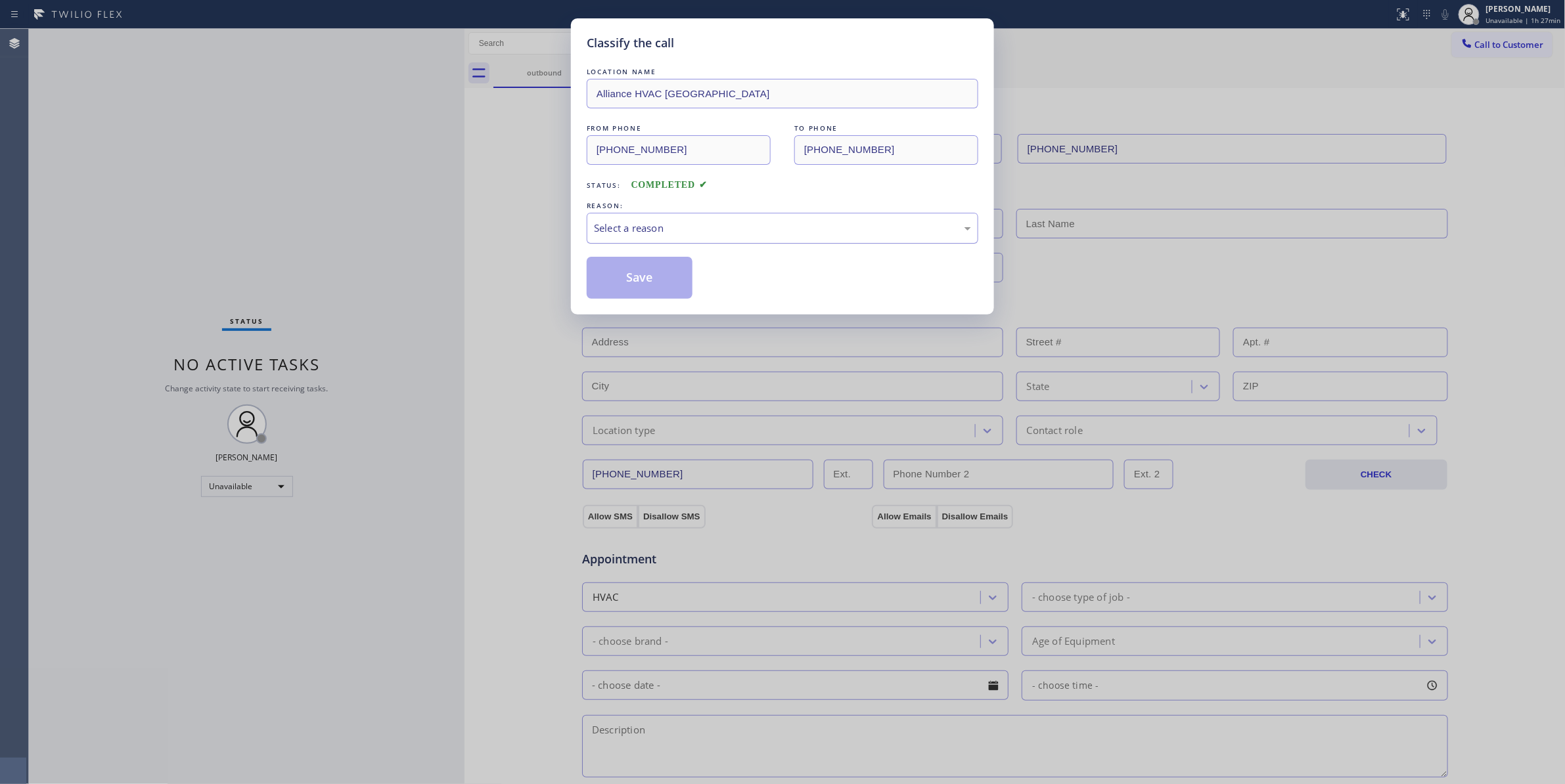
click at [663, 219] on div "Select a reason" at bounding box center [782, 228] width 391 height 31
click at [649, 274] on button "Save" at bounding box center [639, 278] width 106 height 42
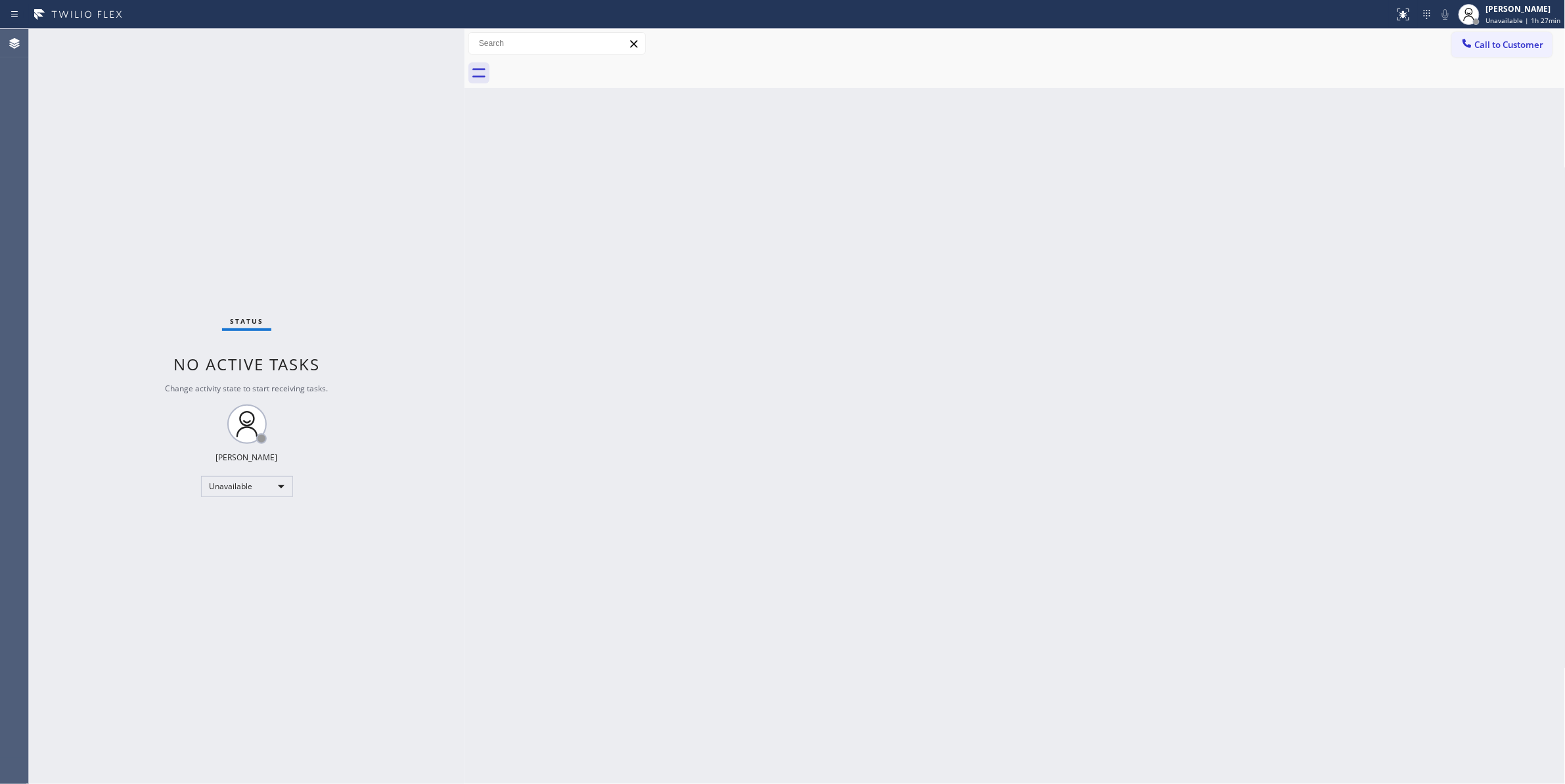
drag, startPoint x: 1521, startPoint y: 44, endPoint x: 729, endPoint y: 240, distance: 815.9
click at [1515, 44] on span "Call to Customer" at bounding box center [1509, 45] width 69 height 12
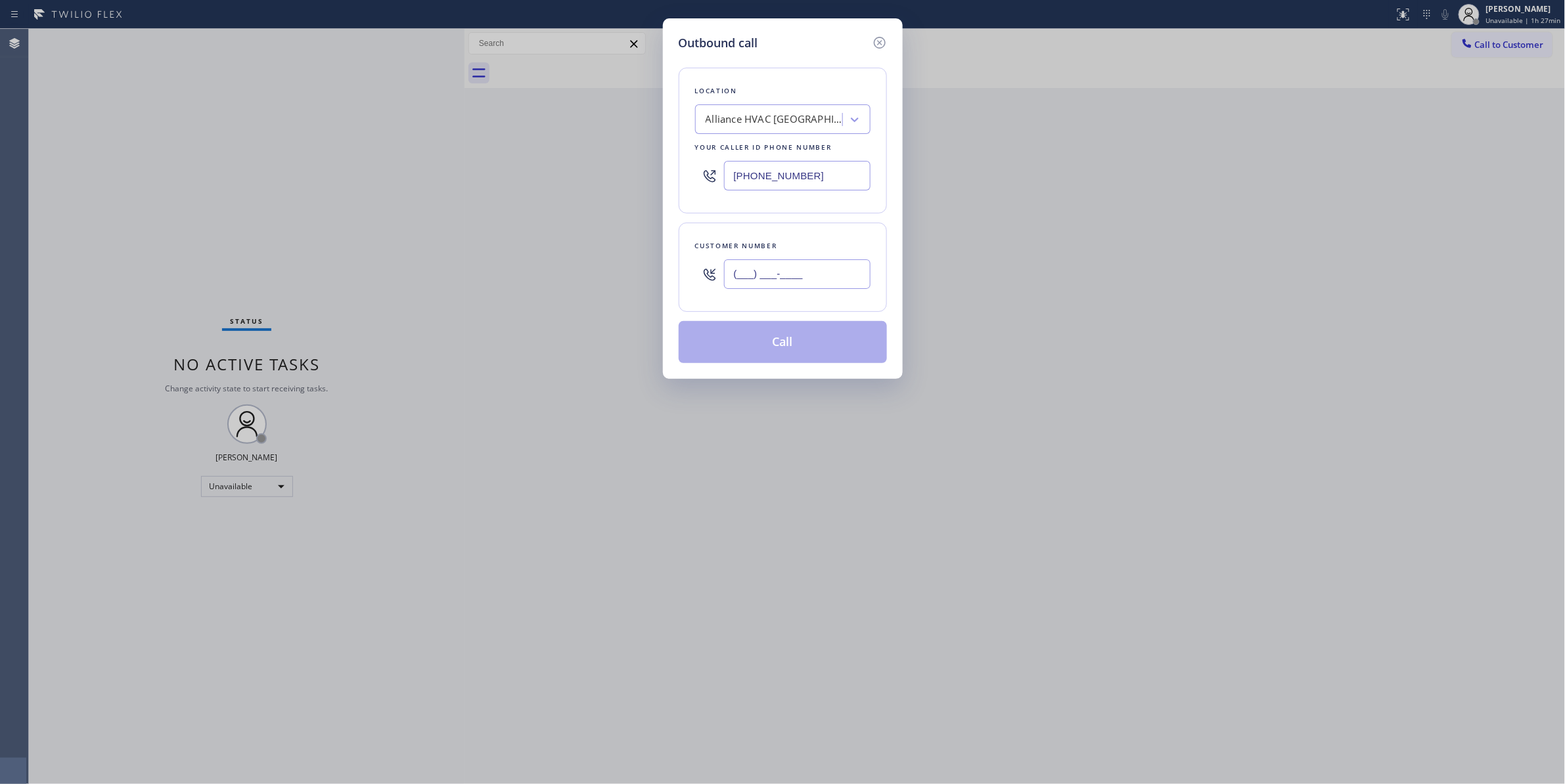
click at [754, 266] on input "(___) ___-____" at bounding box center [796, 273] width 147 height 29
paste input "310) 921-5660"
type input "[PHONE_NUMBER]"
click at [757, 339] on button "Call" at bounding box center [782, 342] width 208 height 42
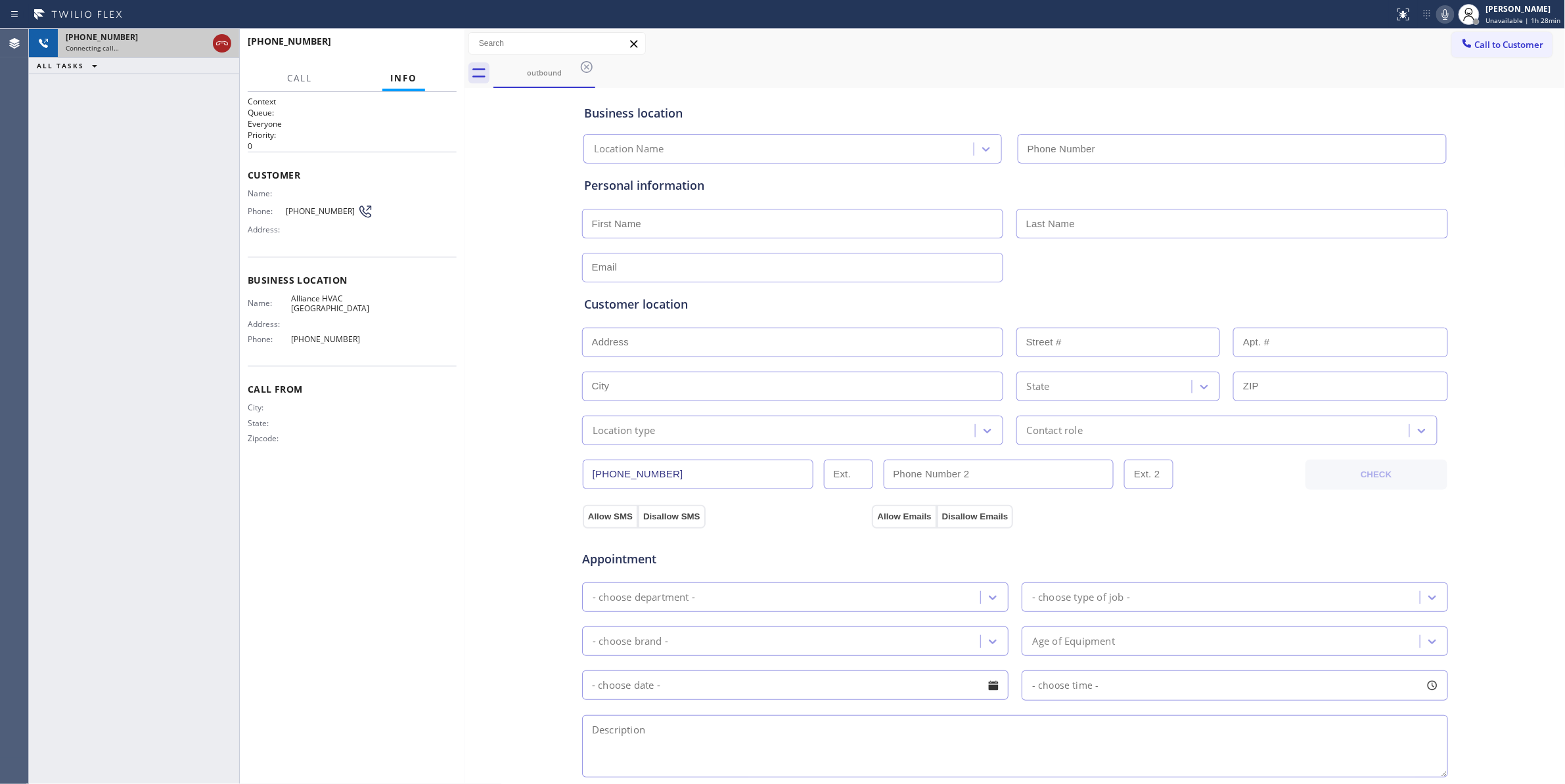
type input "[PHONE_NUMBER]"
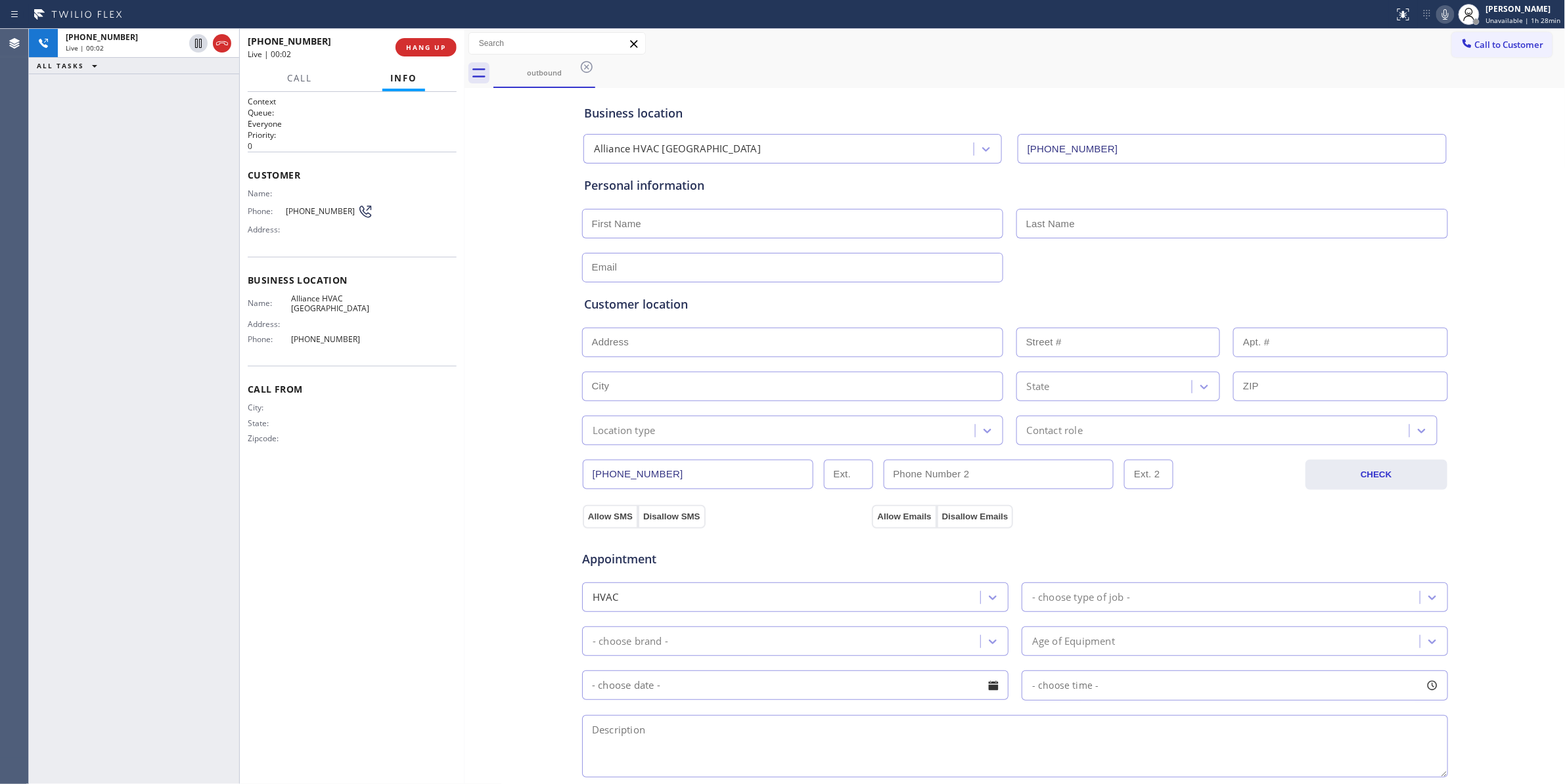
drag, startPoint x: 218, startPoint y: 39, endPoint x: 444, endPoint y: 56, distance: 226.6
click at [218, 39] on icon at bounding box center [222, 43] width 16 height 16
click at [437, 49] on span "HANG UP" at bounding box center [425, 47] width 40 height 9
click at [431, 44] on span "COMPLETE" at bounding box center [423, 47] width 45 height 9
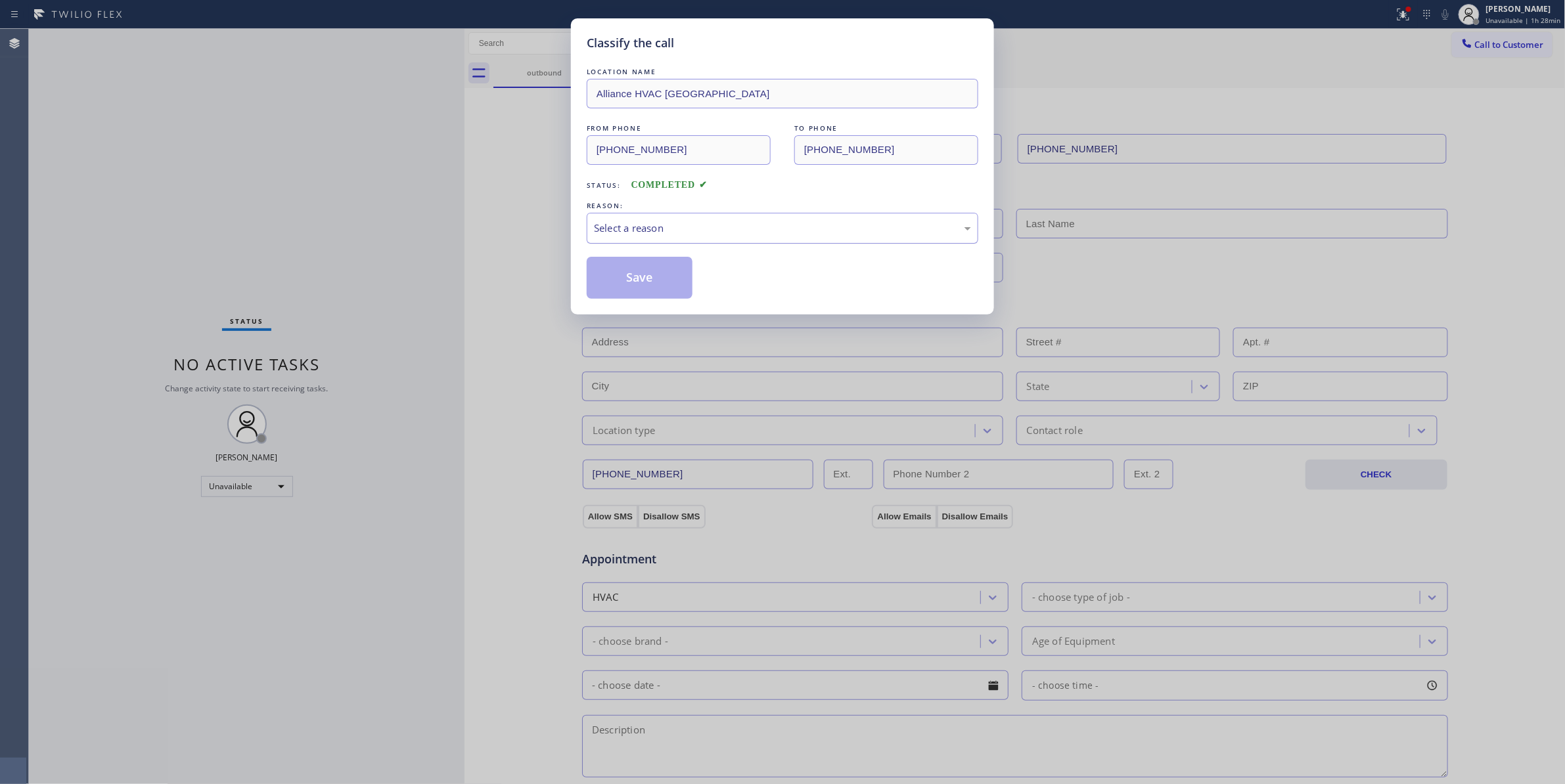
click at [702, 234] on div "Select a reason" at bounding box center [782, 228] width 377 height 15
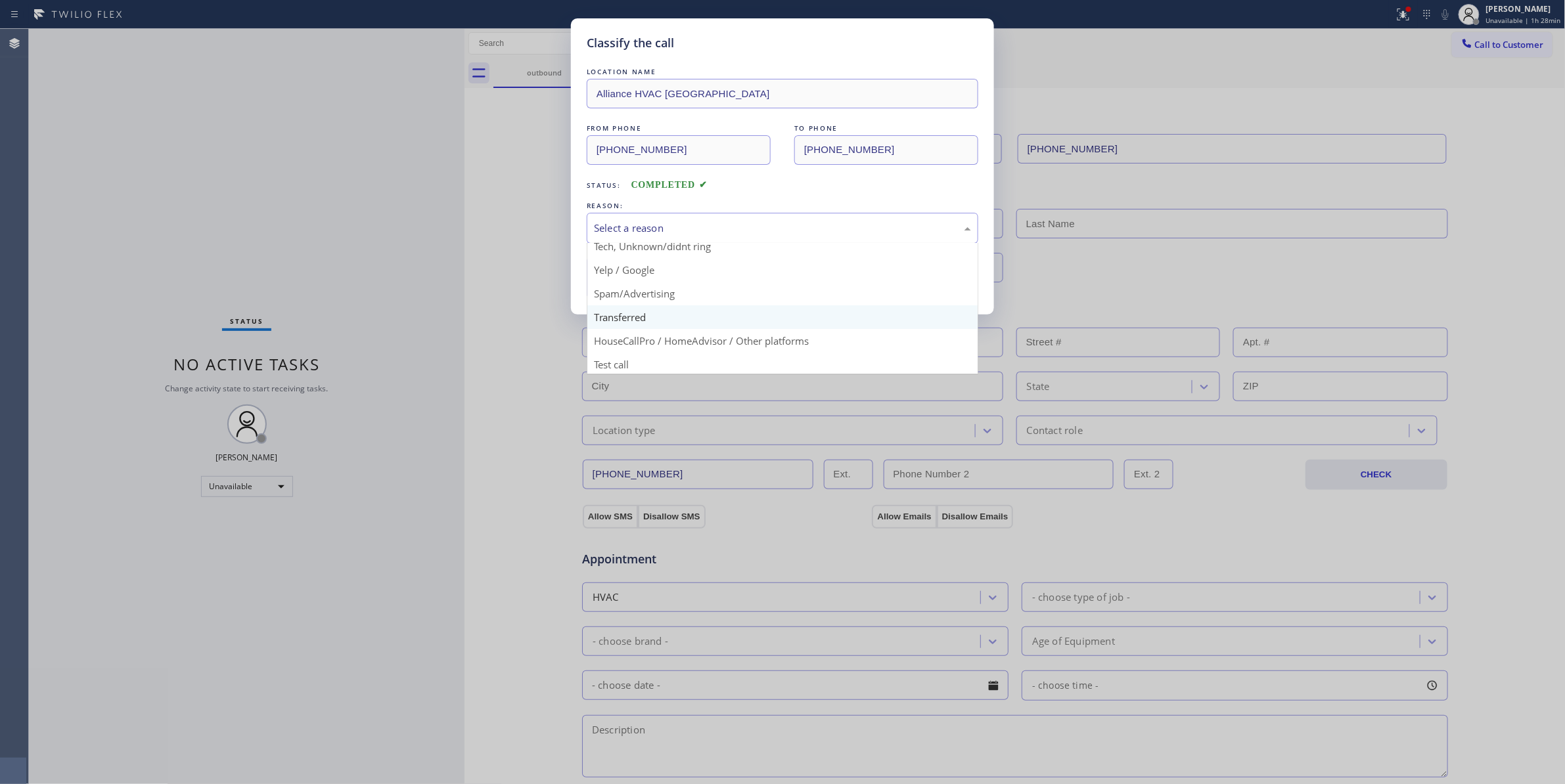
scroll to position [83, 0]
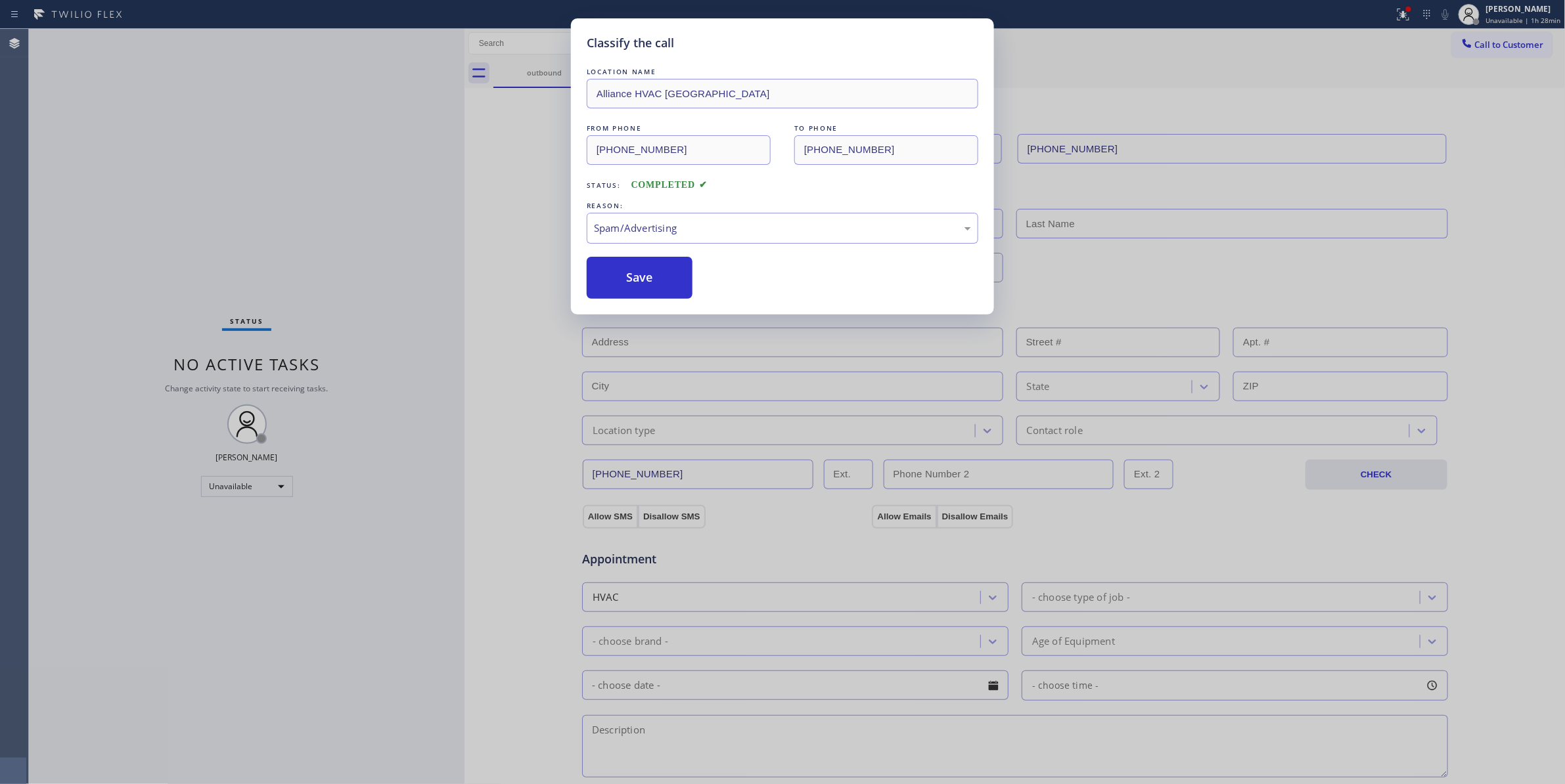
click at [618, 287] on button "Save" at bounding box center [639, 278] width 106 height 42
click at [618, 285] on button "Save" at bounding box center [639, 278] width 106 height 42
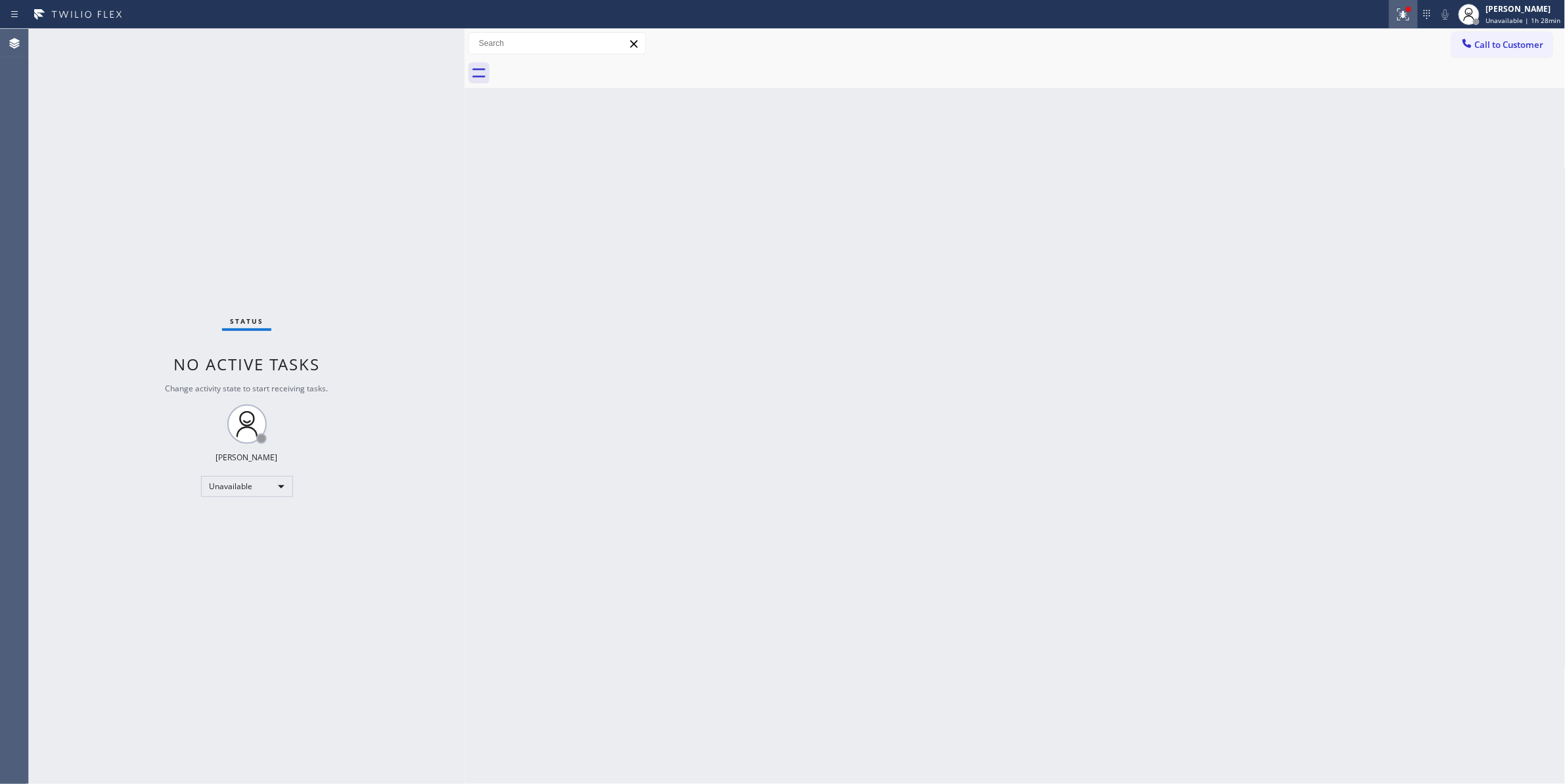
click at [1395, 17] on icon at bounding box center [1403, 14] width 16 height 16
click at [1349, 176] on button "Clear issues" at bounding box center [1327, 172] width 154 height 18
click at [1523, 35] on button "Call to Customer" at bounding box center [1502, 44] width 101 height 25
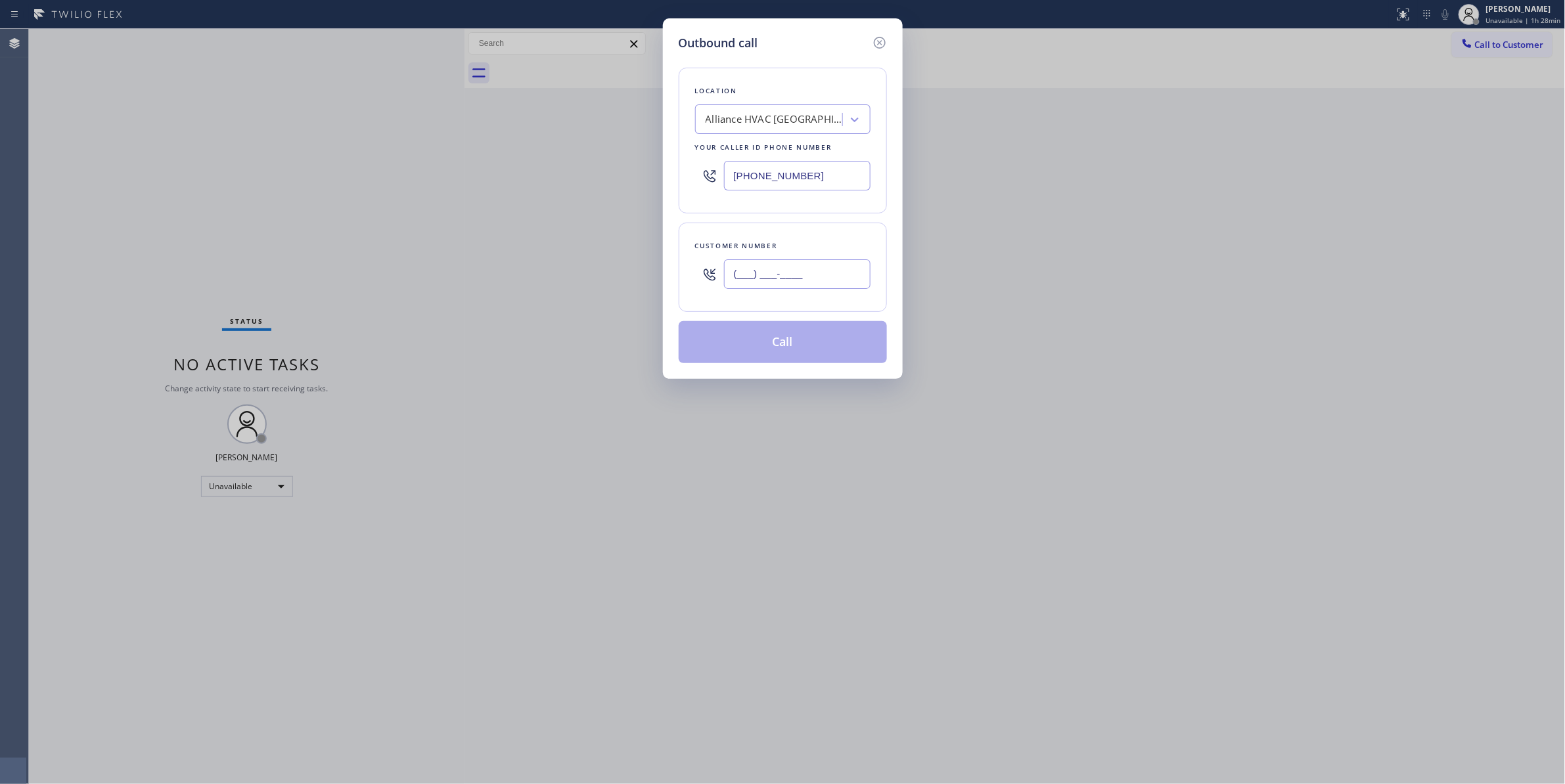
click at [799, 277] on input "(___) ___-____" at bounding box center [796, 273] width 147 height 29
paste input "310) 921-5660"
type input "[PHONE_NUMBER]"
click at [710, 332] on button "Call" at bounding box center [782, 342] width 208 height 42
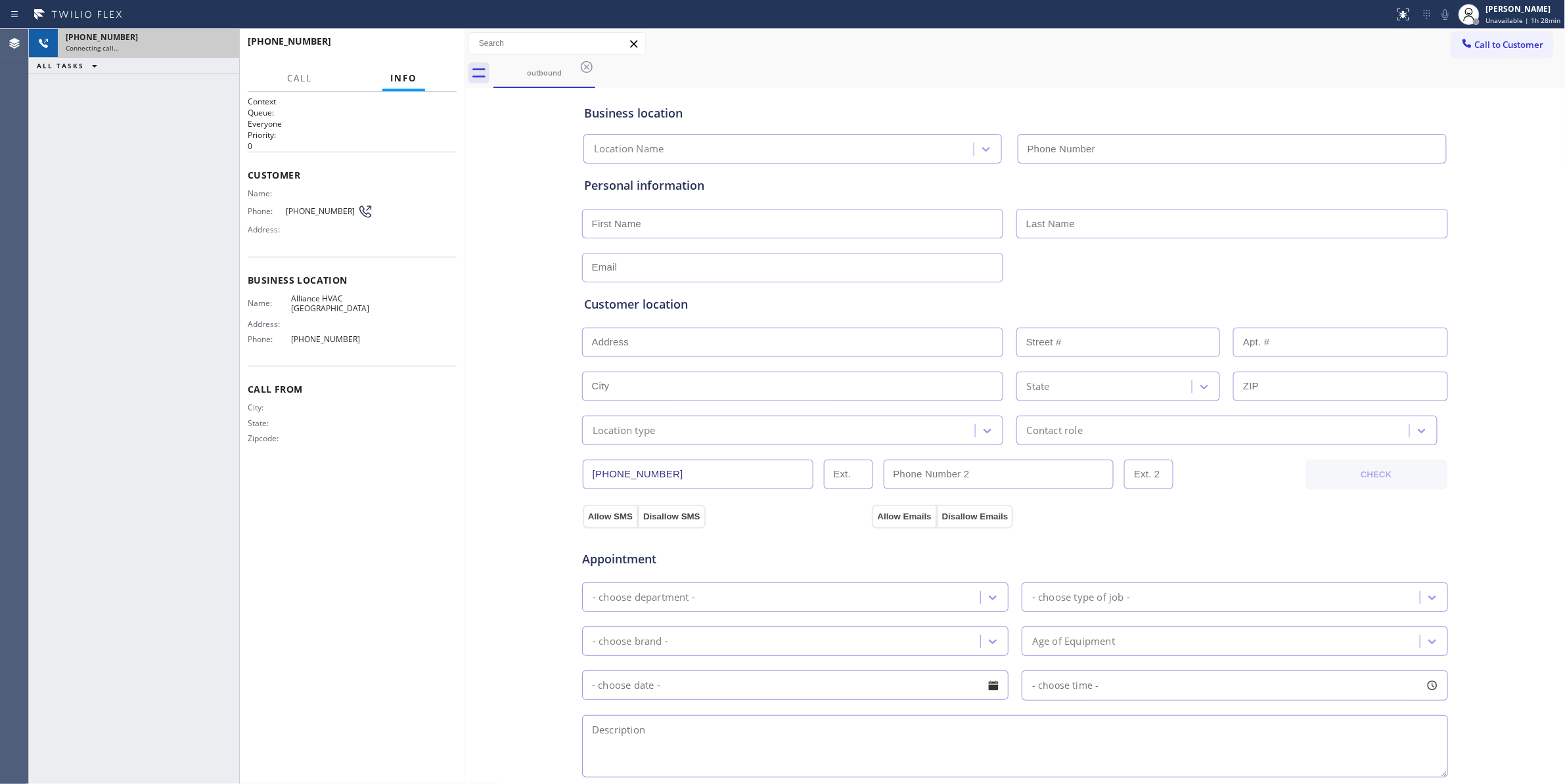
type input "[PHONE_NUMBER]"
click at [177, 42] on div "[PHONE_NUMBER]" at bounding box center [148, 37] width 165 height 11
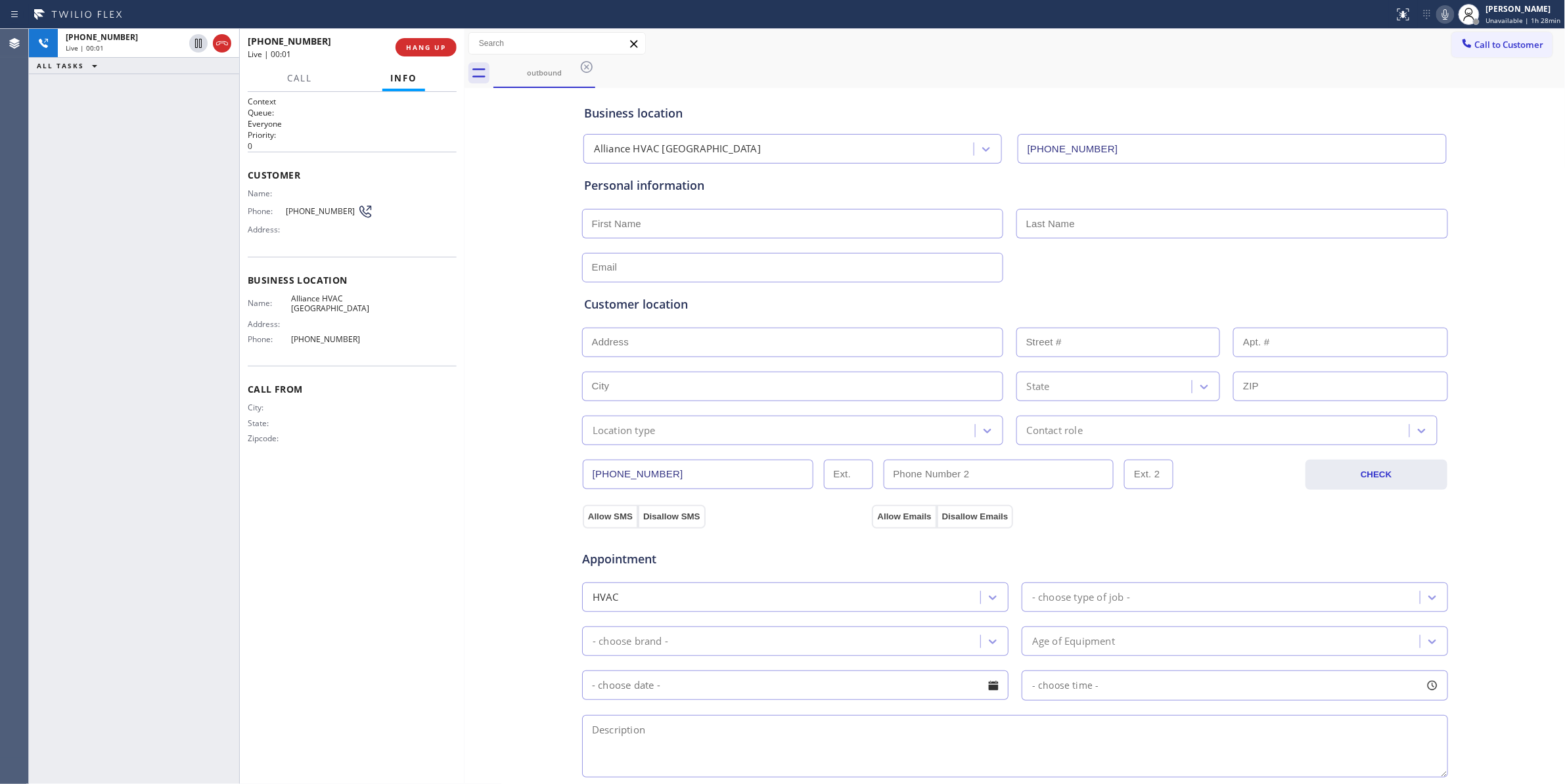
drag, startPoint x: 219, startPoint y: 45, endPoint x: 258, endPoint y: 44, distance: 39.0
click at [219, 45] on icon at bounding box center [222, 43] width 16 height 16
click at [442, 38] on div "[PHONE_NUMBER] Live | 00:02 HANG UP" at bounding box center [352, 47] width 209 height 34
click at [437, 45] on span "COMPLETE" at bounding box center [423, 47] width 45 height 9
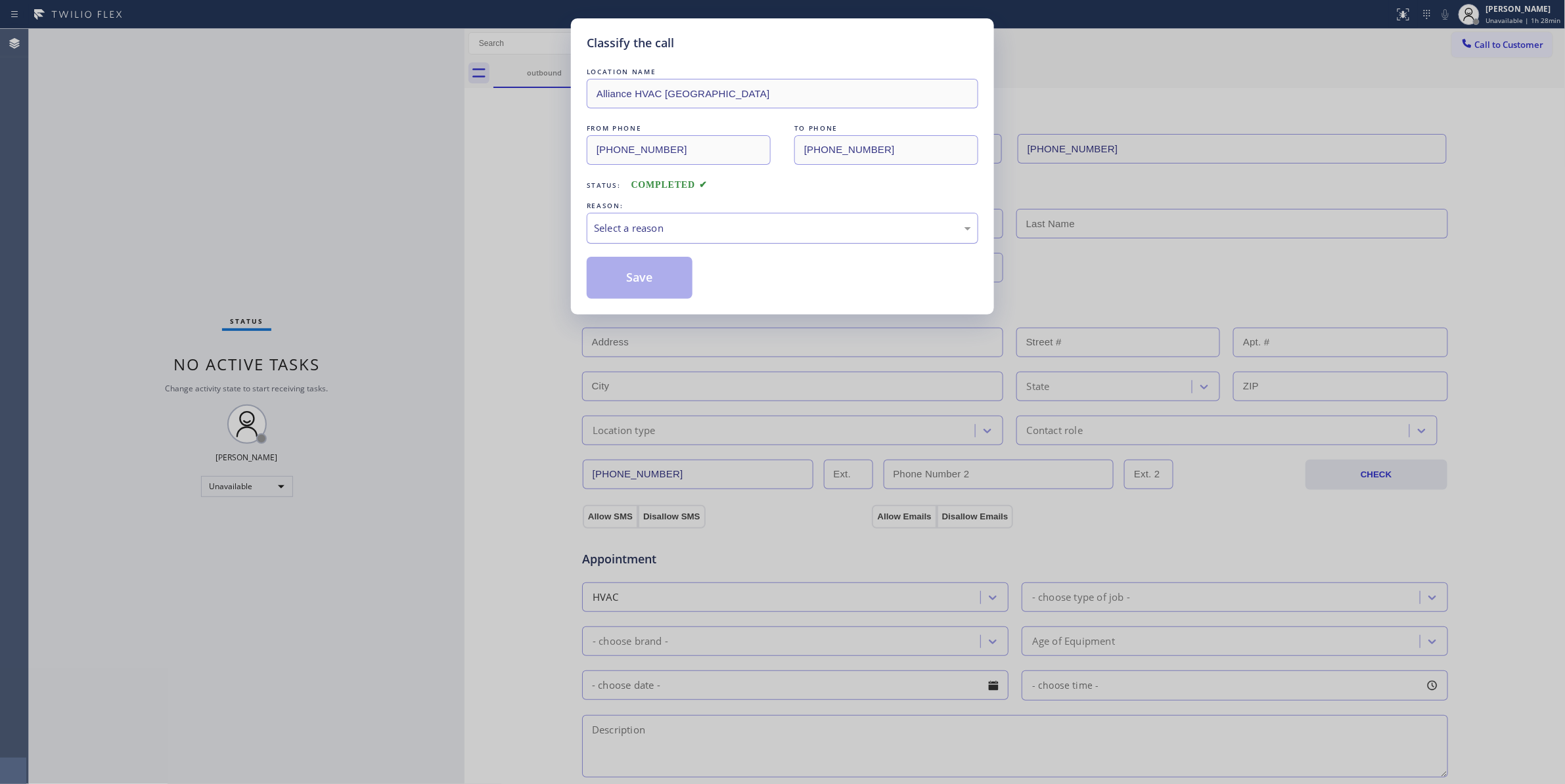
click at [630, 230] on div "Select a reason" at bounding box center [782, 228] width 377 height 15
click at [610, 285] on button "Save" at bounding box center [639, 278] width 106 height 42
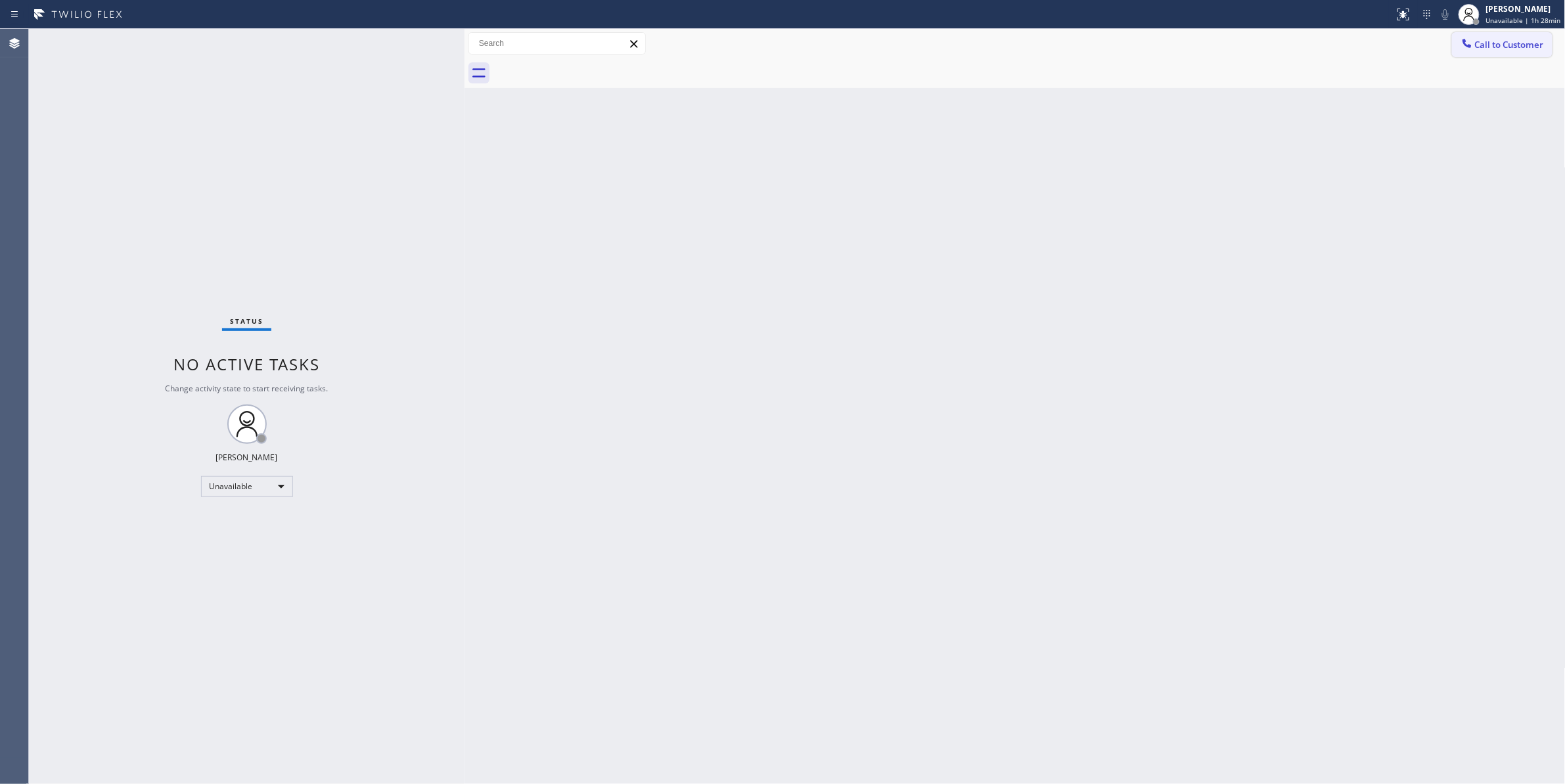
click at [1504, 45] on span "Call to Customer" at bounding box center [1509, 45] width 69 height 12
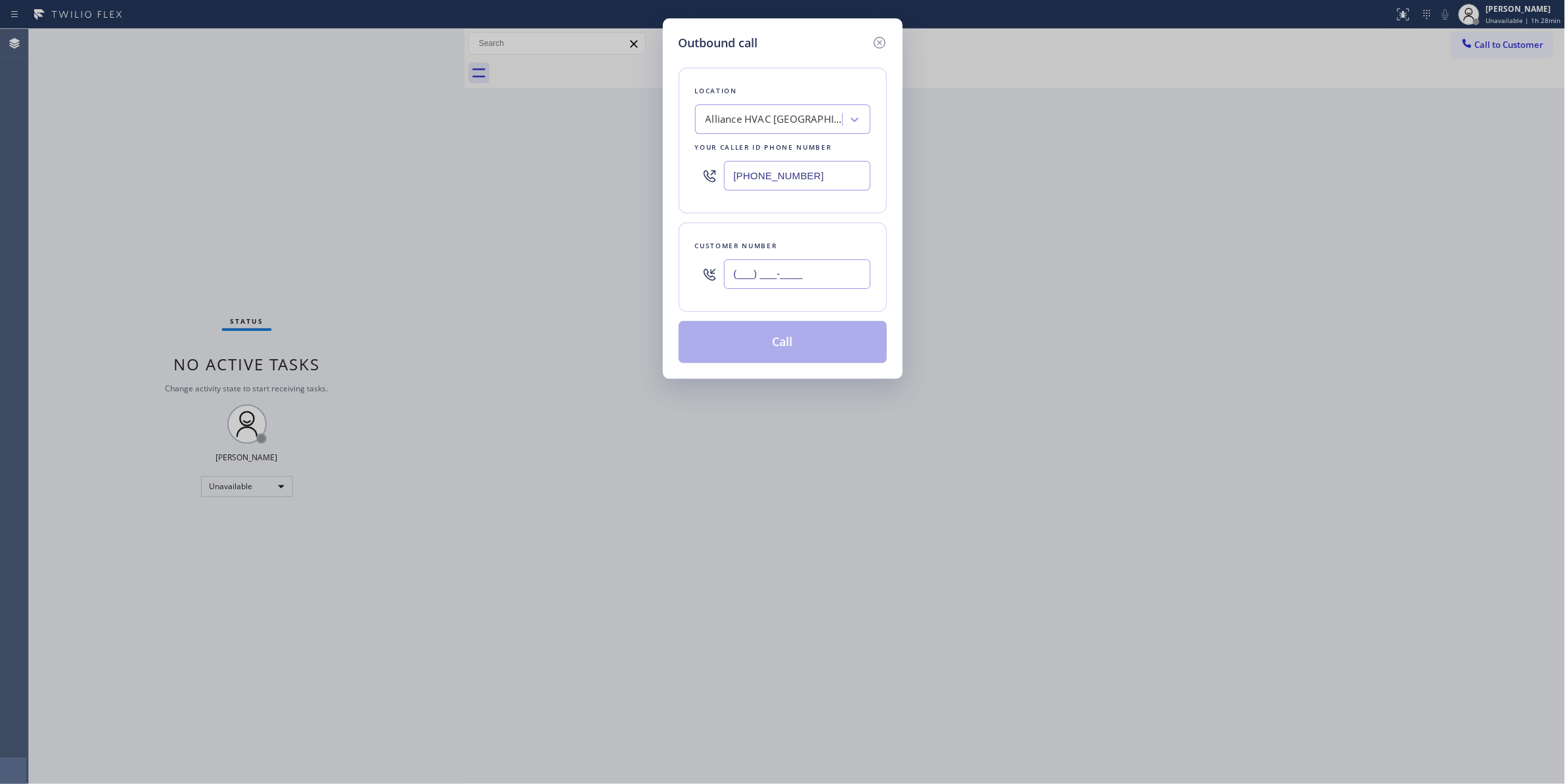
click at [800, 274] on input "(___) ___-____" at bounding box center [796, 273] width 147 height 29
paste input "310) 921-5660"
type input "[PHONE_NUMBER]"
click at [750, 350] on button "Call" at bounding box center [782, 342] width 208 height 42
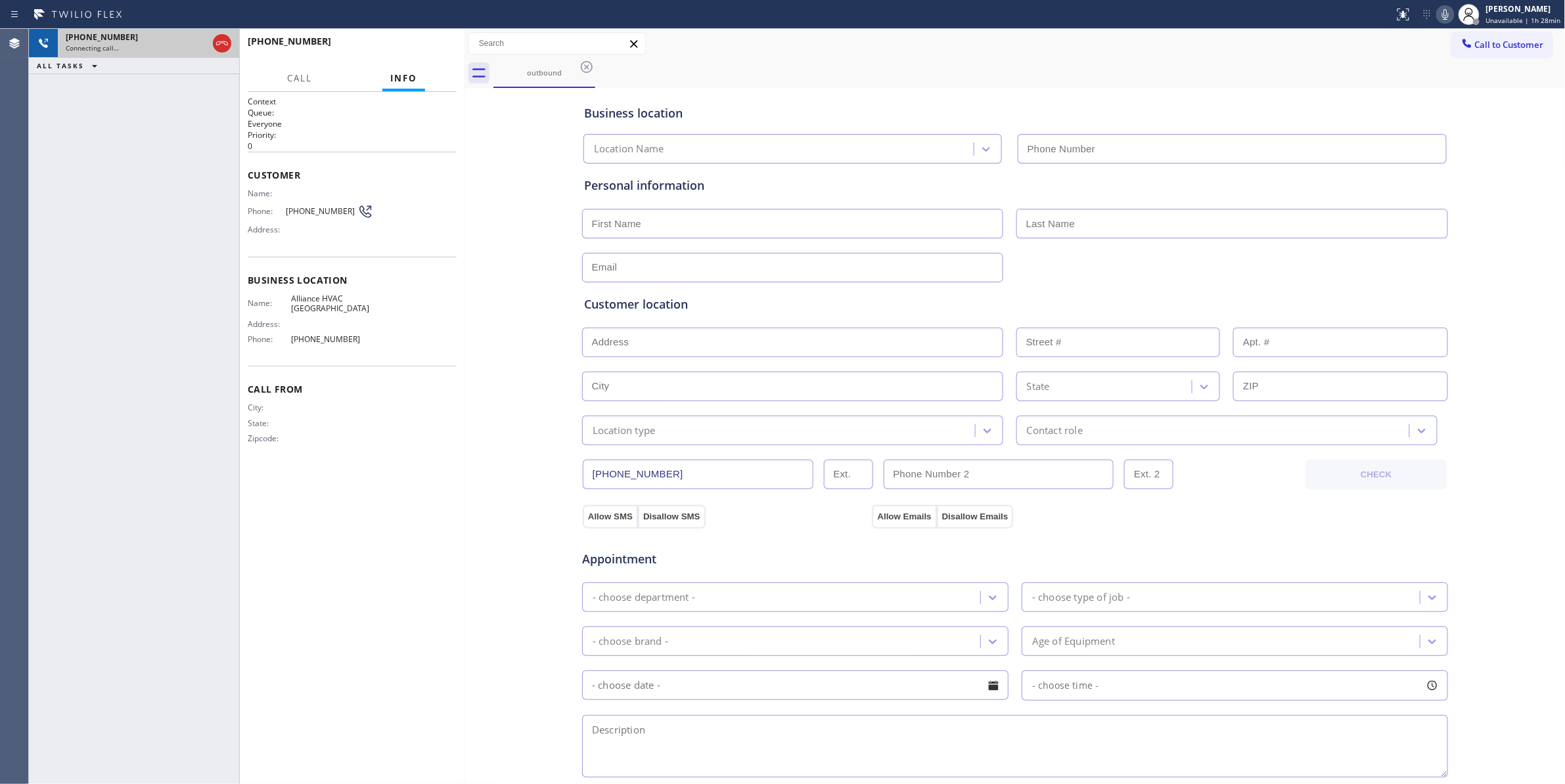
type input "[PHONE_NUMBER]"
click at [223, 39] on icon at bounding box center [222, 43] width 16 height 16
click at [418, 39] on button "HANG UP" at bounding box center [425, 47] width 61 height 18
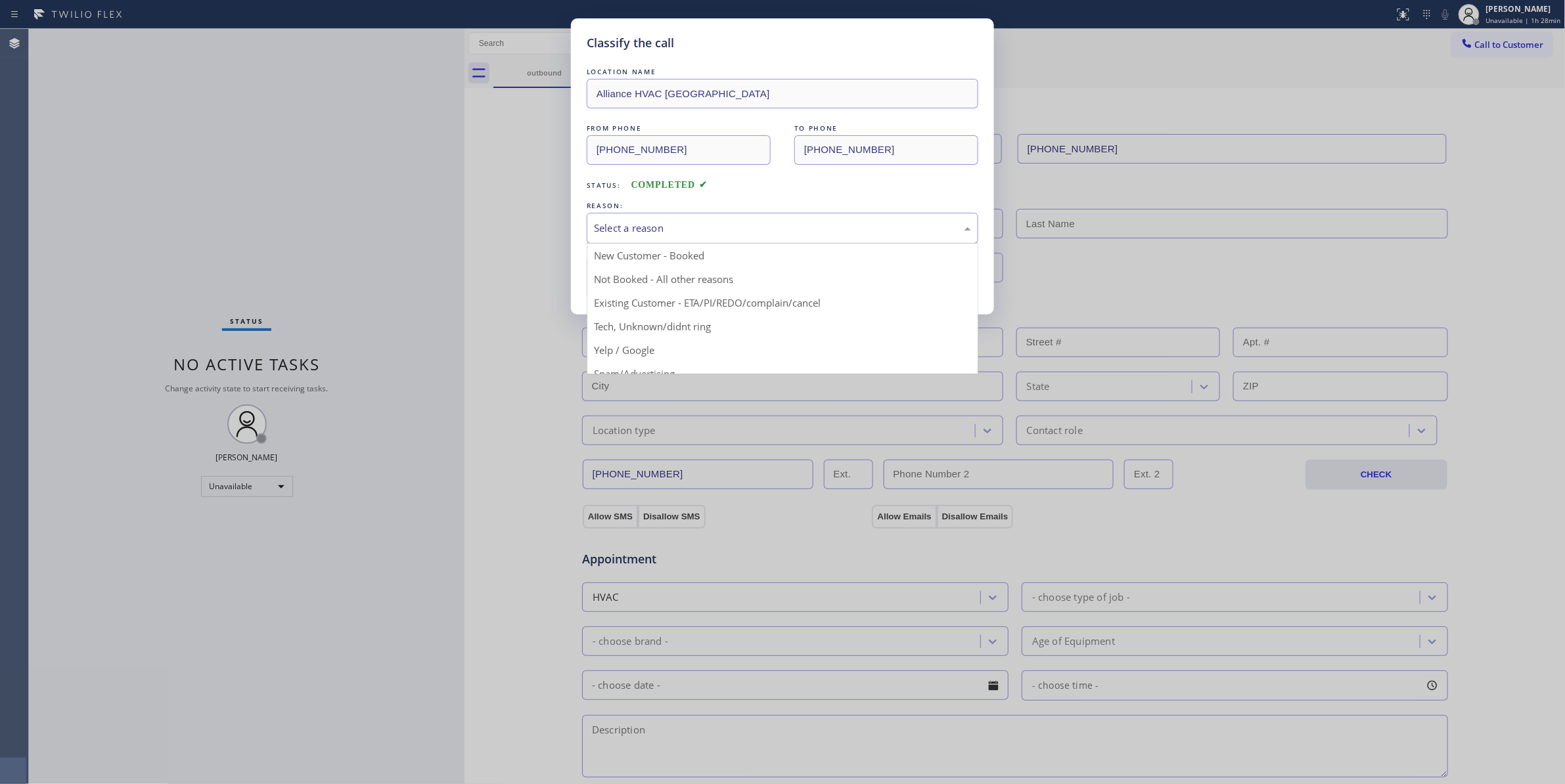
click at [644, 228] on div "Select a reason" at bounding box center [782, 228] width 377 height 15
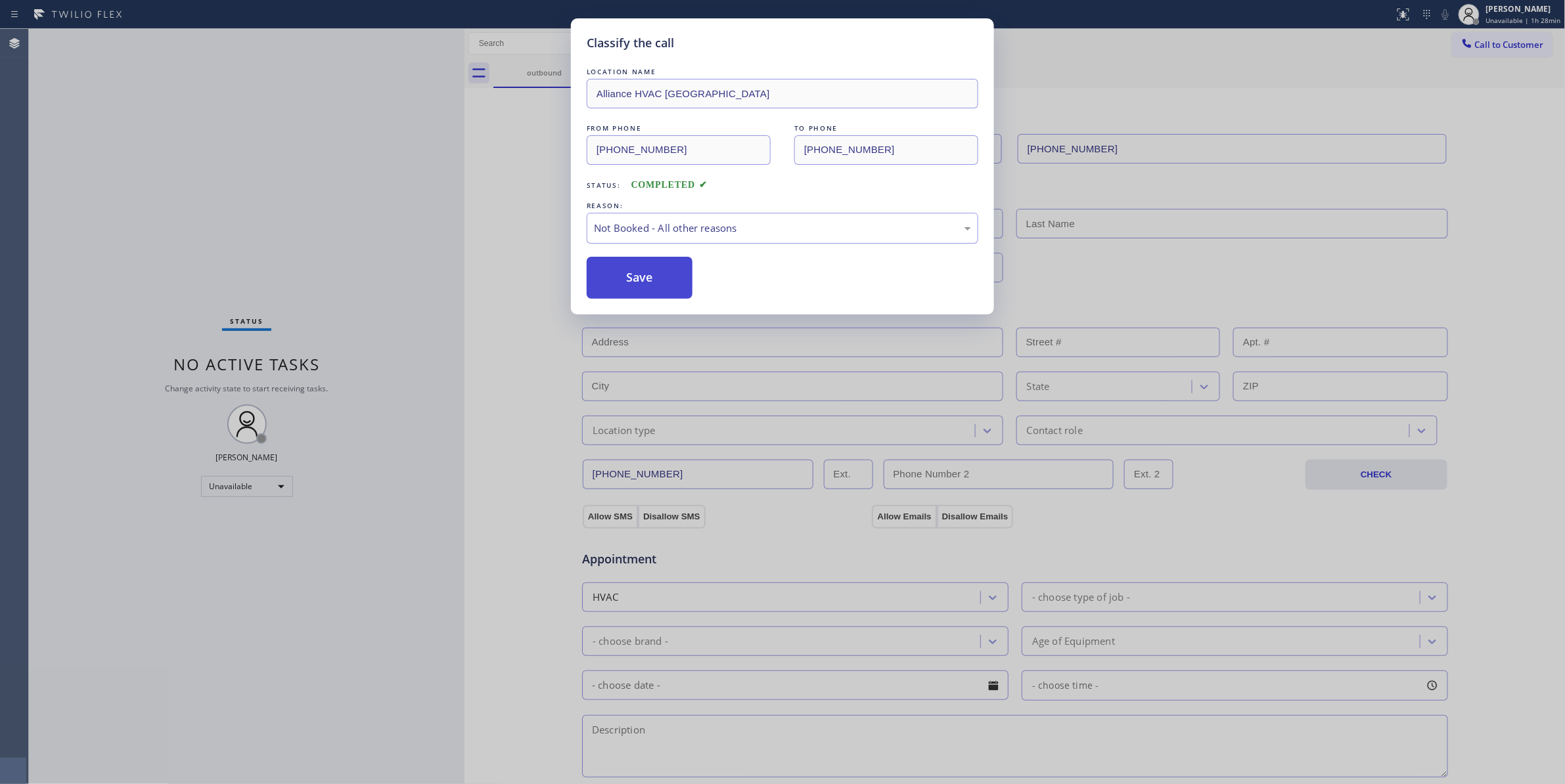
click at [646, 277] on button "Save" at bounding box center [639, 278] width 106 height 42
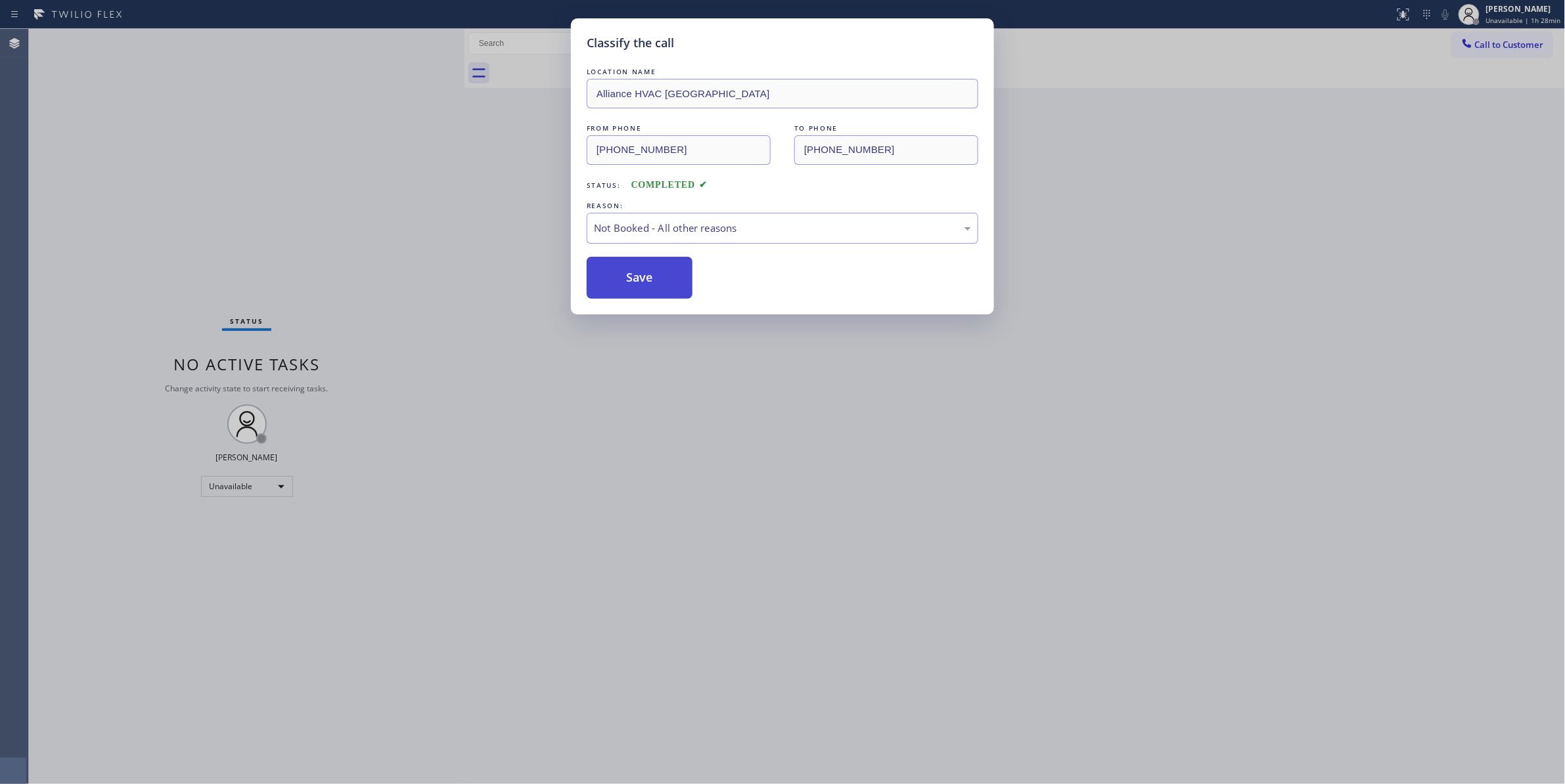
click at [646, 277] on button "Save" at bounding box center [639, 278] width 106 height 42
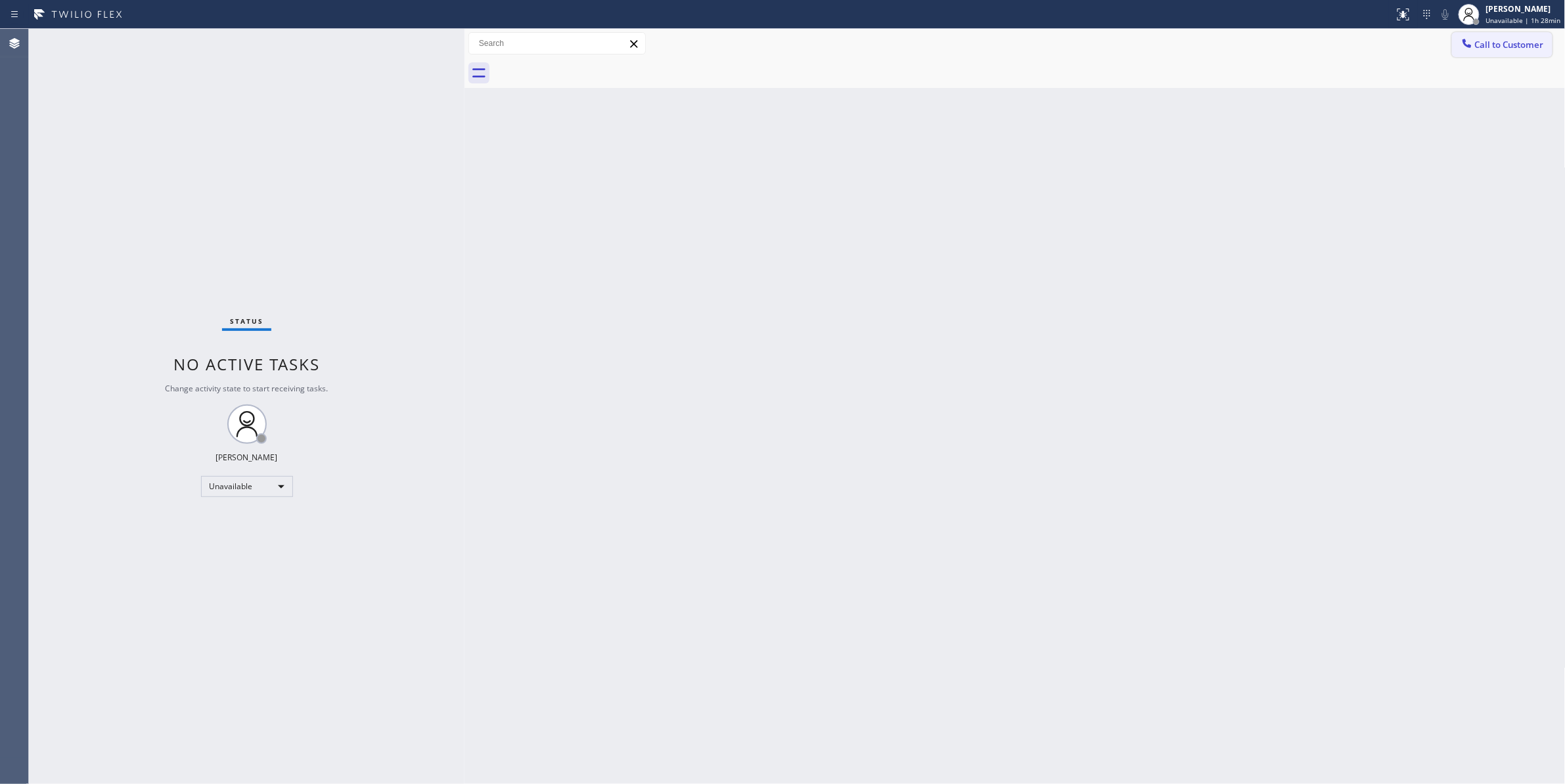
click at [1488, 43] on span "Call to Customer" at bounding box center [1509, 45] width 69 height 12
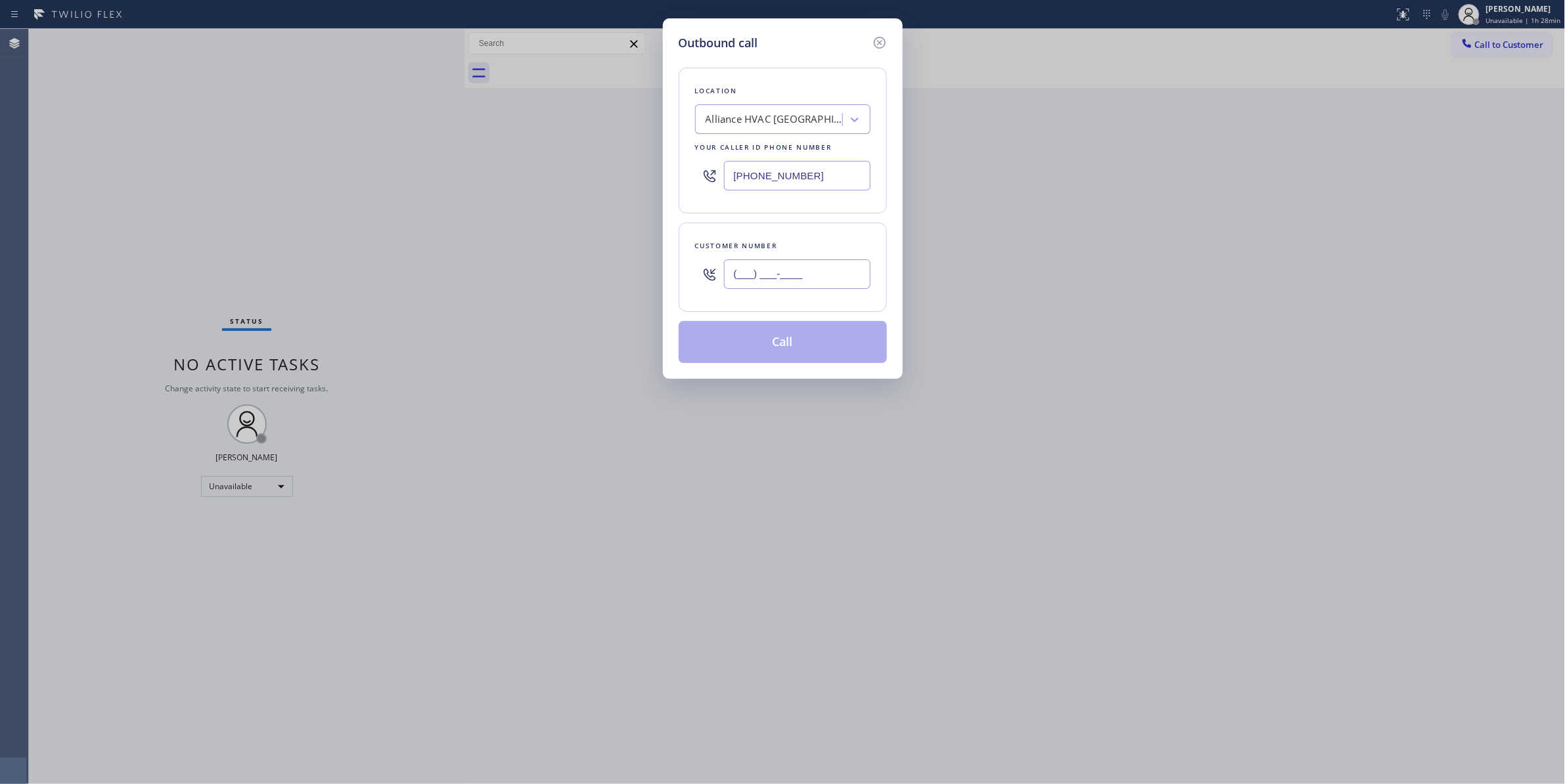
click at [790, 266] on input "(___) ___-____" at bounding box center [796, 273] width 147 height 29
paste input "310) 921-5660"
type input "[PHONE_NUMBER]"
click at [771, 348] on button "Call" at bounding box center [782, 342] width 208 height 42
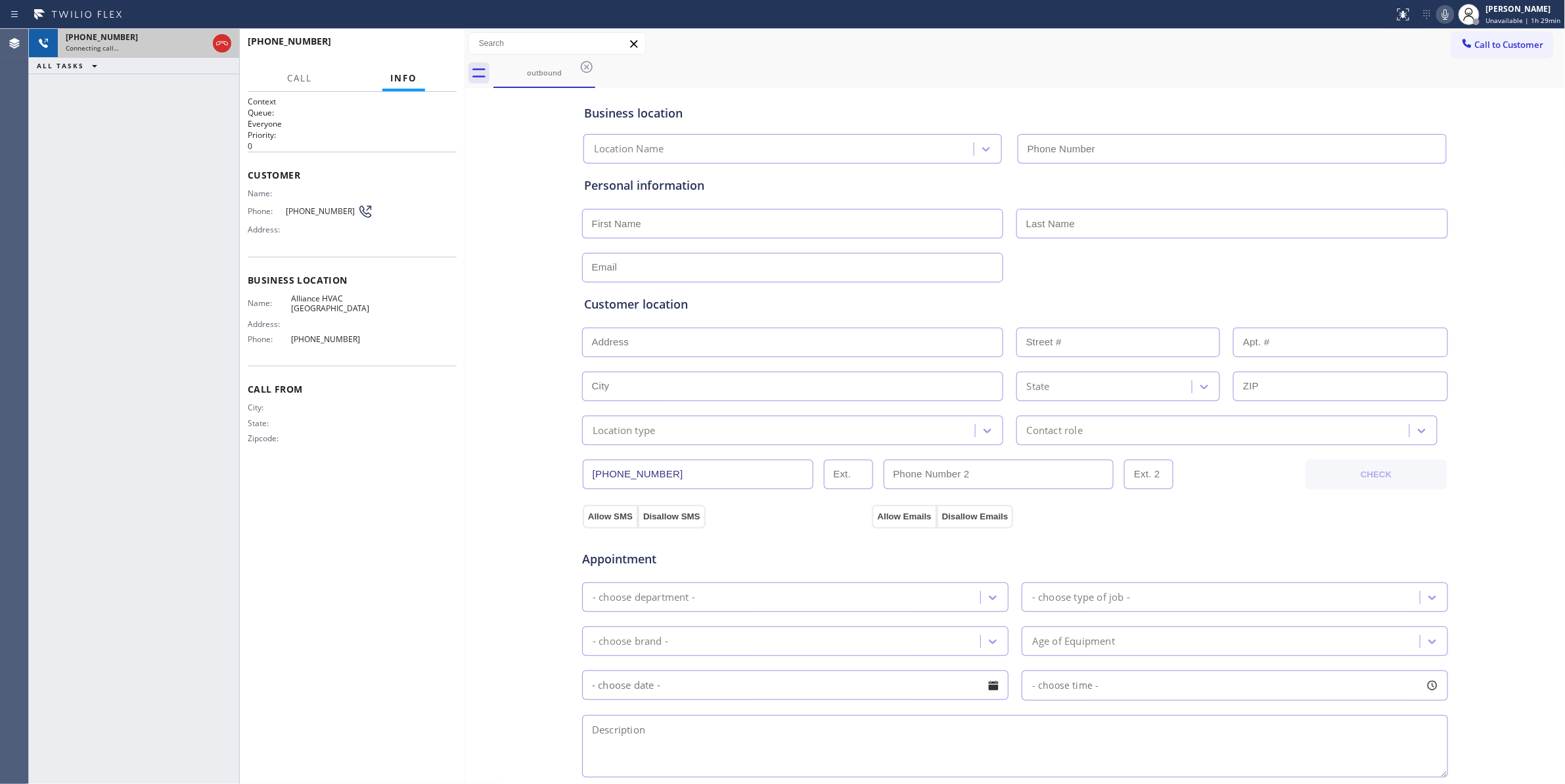
type input "[PHONE_NUMBER]"
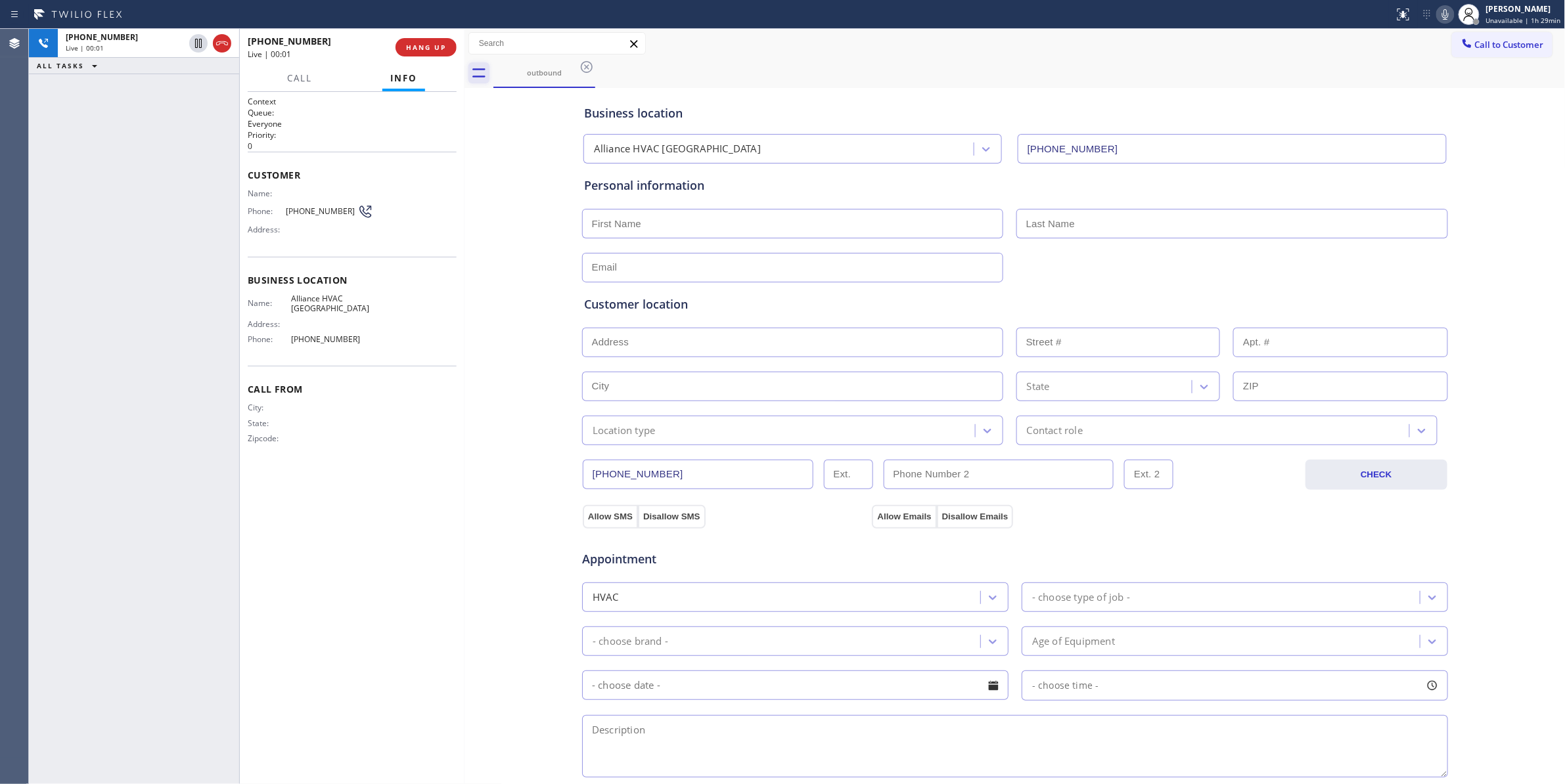
drag, startPoint x: 222, startPoint y: 42, endPoint x: 478, endPoint y: 71, distance: 257.6
click at [222, 42] on icon at bounding box center [222, 43] width 16 height 16
click at [456, 50] on div "[PHONE_NUMBER] Wrap up | 00:01 COMPLETE" at bounding box center [352, 47] width 209 height 34
drag, startPoint x: 445, startPoint y: 49, endPoint x: 473, endPoint y: 53, distance: 28.3
click at [445, 49] on span "COMPLETE" at bounding box center [423, 47] width 45 height 9
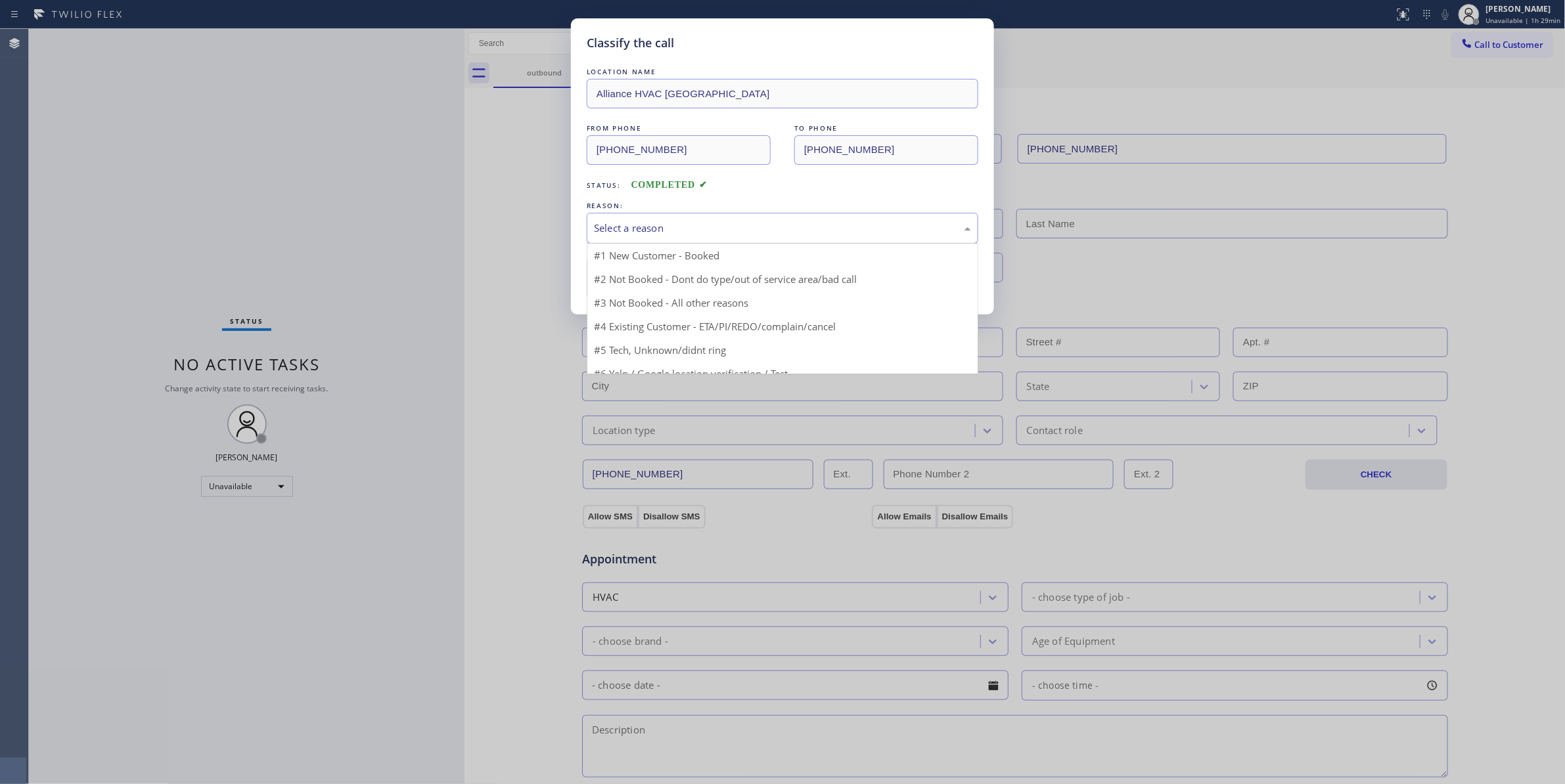
click at [686, 227] on div "Select a reason" at bounding box center [782, 228] width 377 height 15
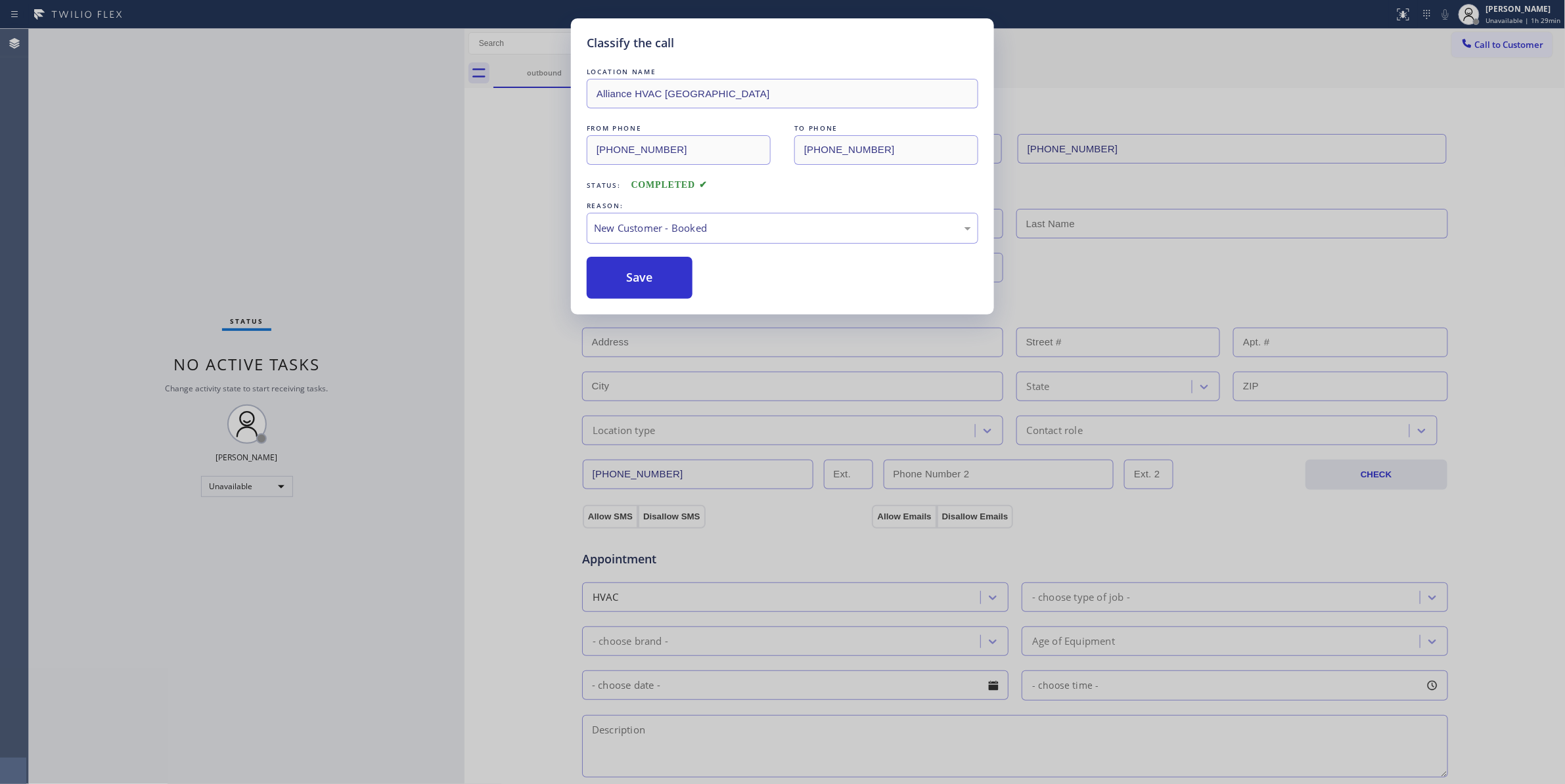
click at [647, 267] on button "Save" at bounding box center [639, 278] width 106 height 42
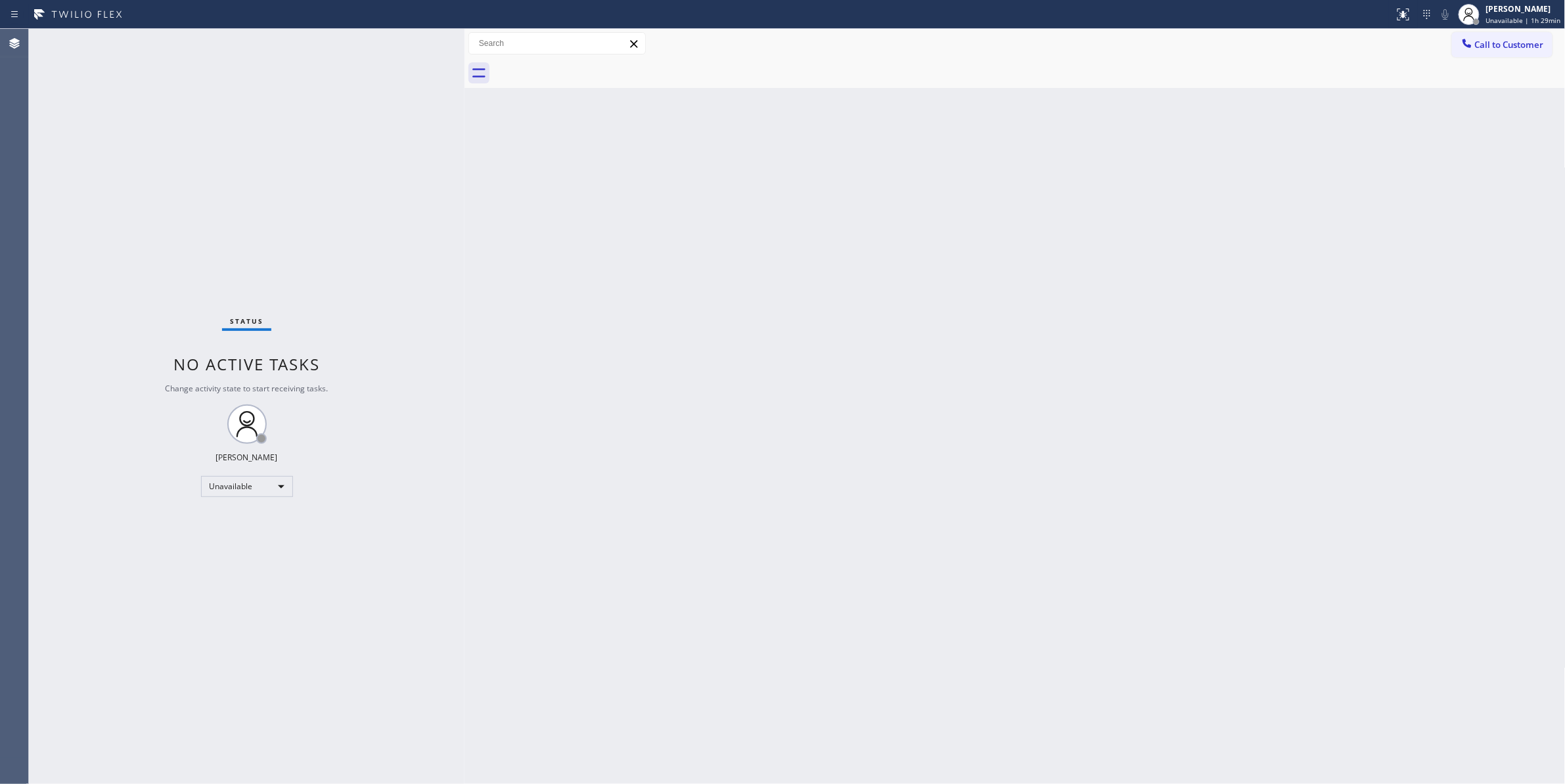
click at [1185, 249] on div "Back to Dashboard Change Sender ID Customers Technicians Select a contact Outbo…" at bounding box center [1014, 406] width 1101 height 755
click at [1520, 41] on span "Call to Customer" at bounding box center [1509, 45] width 69 height 12
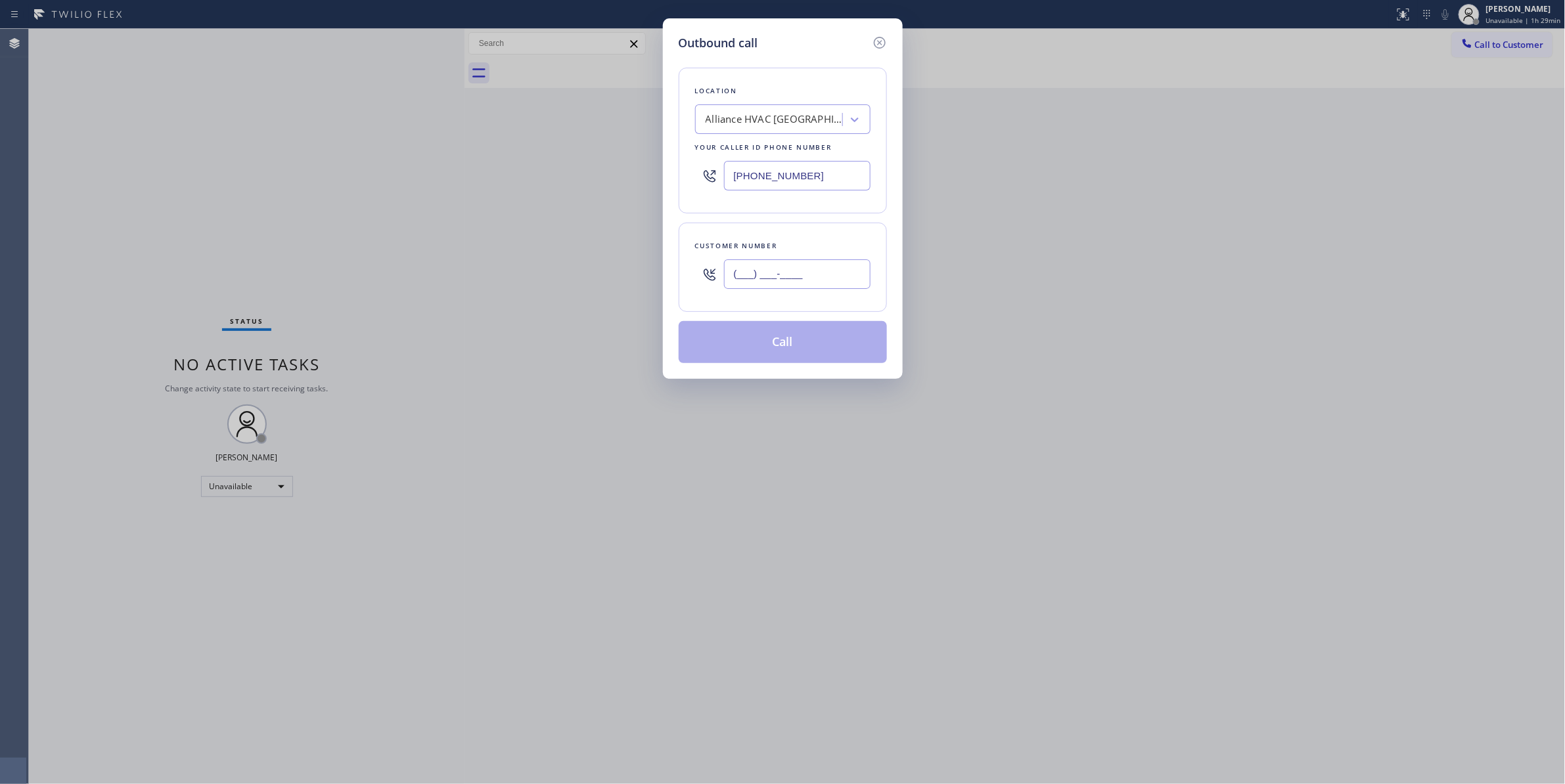
click at [800, 279] on input "(___) ___-____" at bounding box center [796, 273] width 147 height 29
paste input "310) 921-5660"
type input "[PHONE_NUMBER]"
click at [746, 348] on button "Call" at bounding box center [782, 342] width 208 height 42
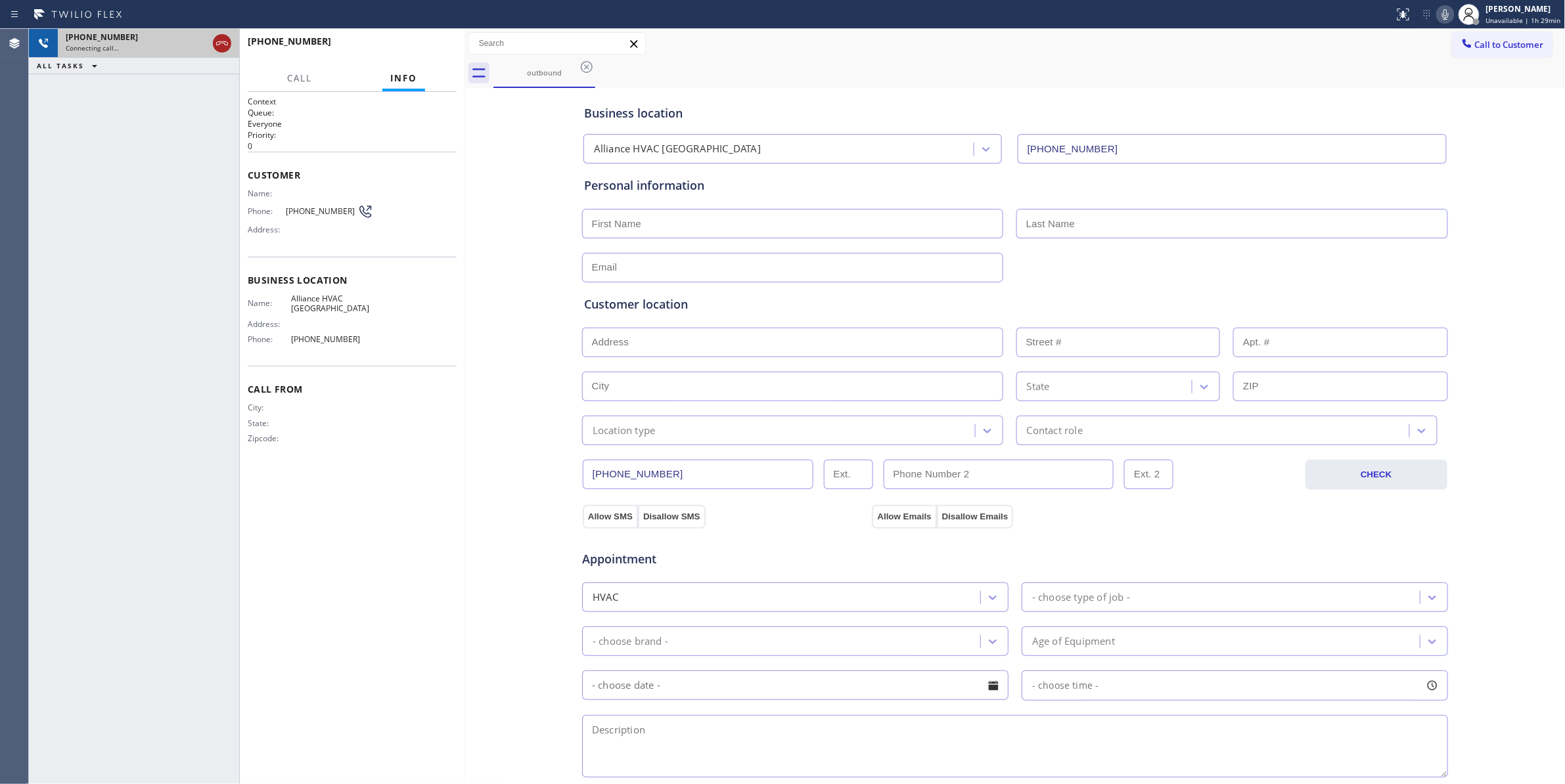
type input "[PHONE_NUMBER]"
drag, startPoint x: 223, startPoint y: 43, endPoint x: 414, endPoint y: 70, distance: 192.9
click at [223, 43] on icon at bounding box center [222, 43] width 12 height 4
click at [442, 47] on span "COMPLETE" at bounding box center [423, 47] width 45 height 9
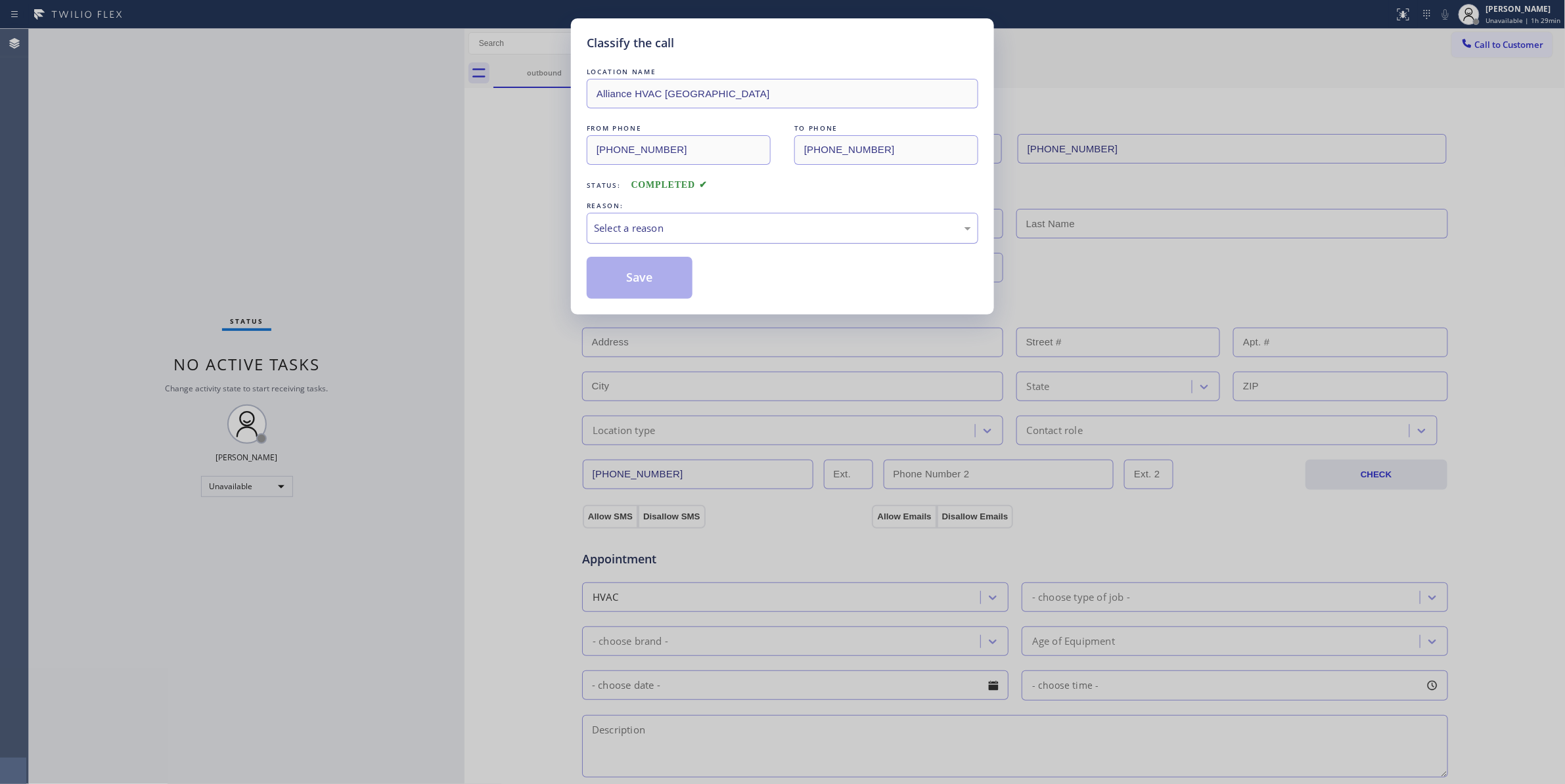
click at [624, 230] on div "Select a reason" at bounding box center [782, 228] width 377 height 15
click at [632, 290] on button "Save" at bounding box center [639, 278] width 106 height 42
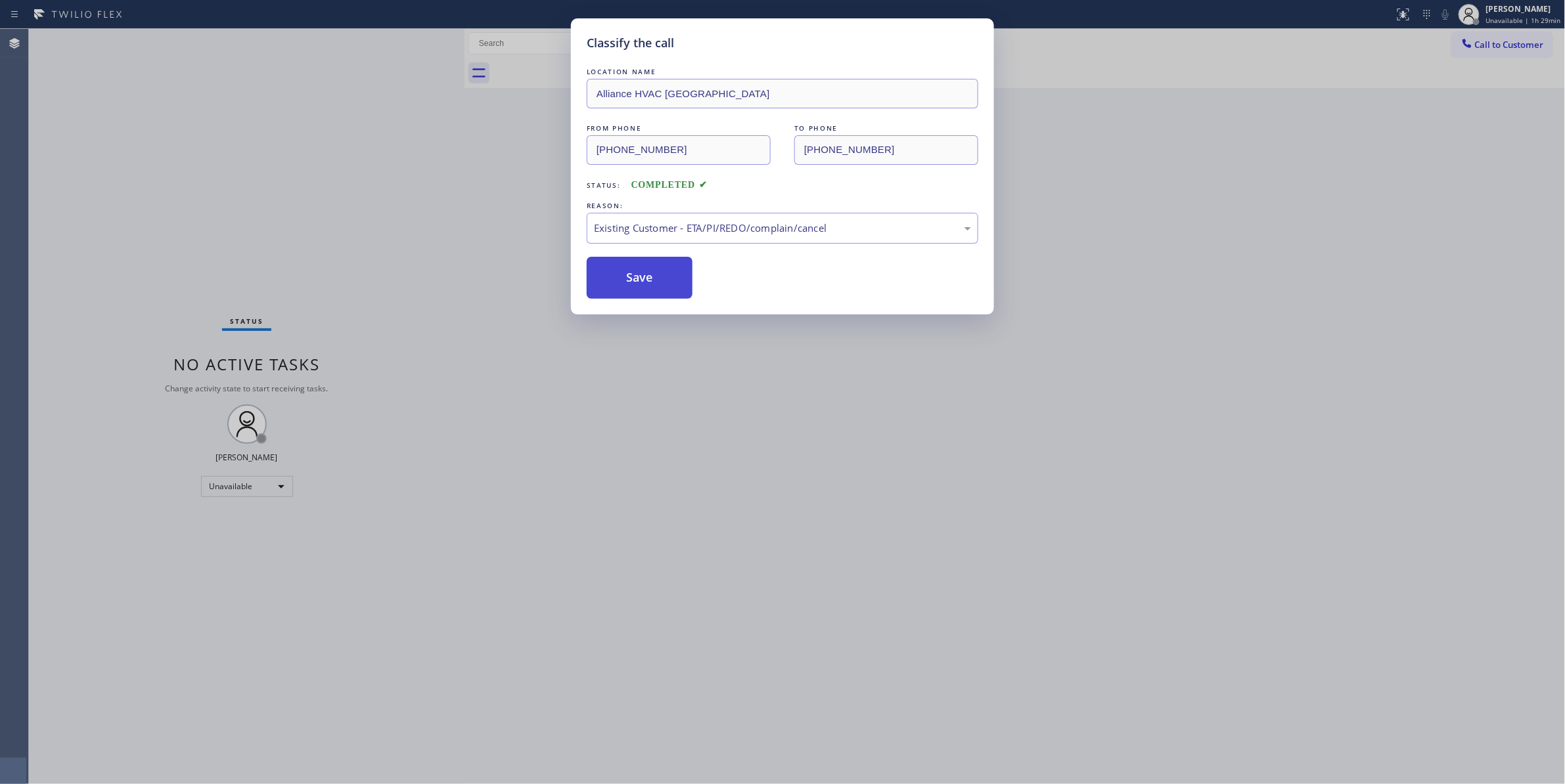
click at [632, 289] on button "Save" at bounding box center [639, 278] width 106 height 42
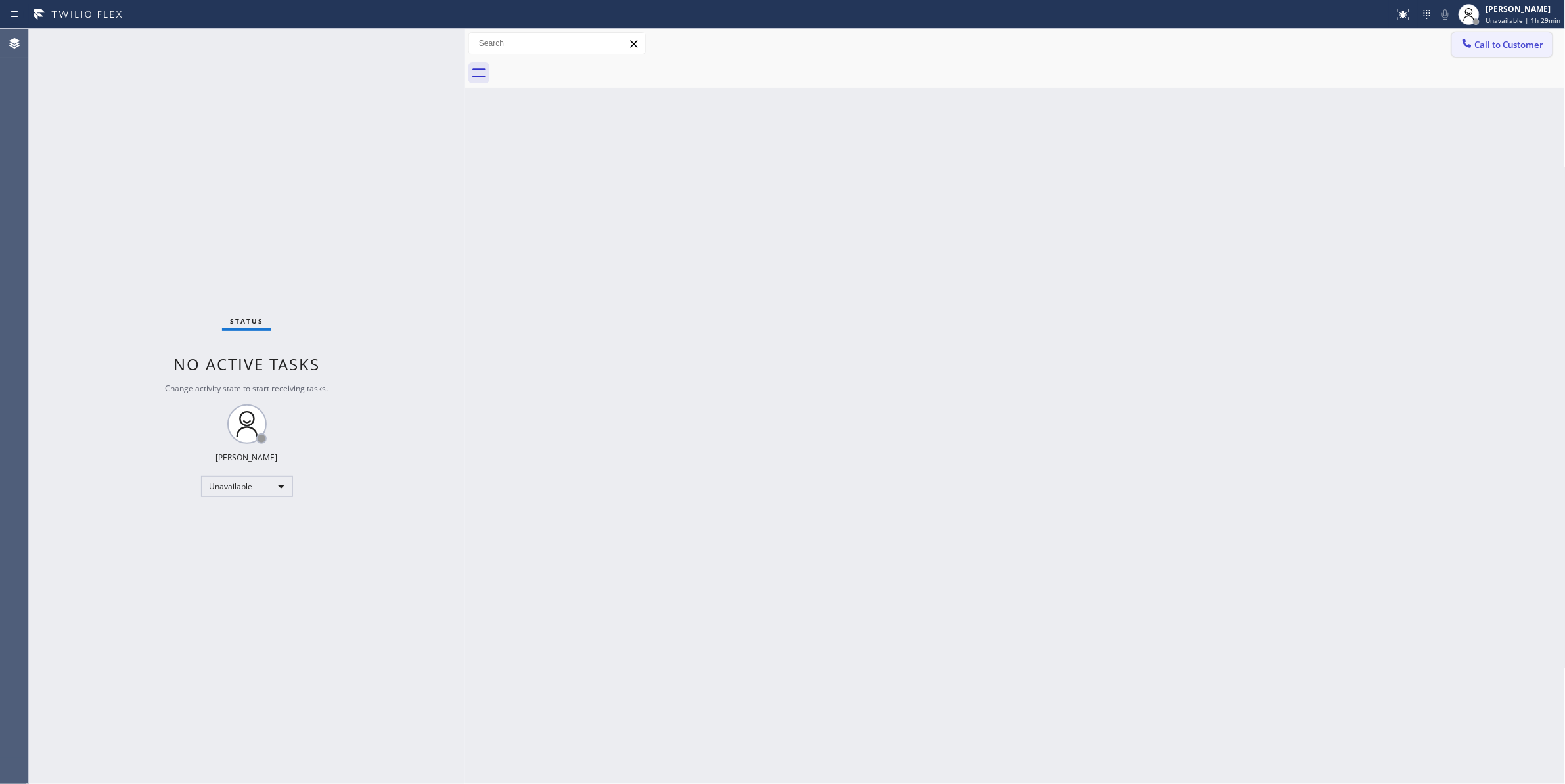
click at [1512, 45] on span "Call to Customer" at bounding box center [1509, 45] width 69 height 12
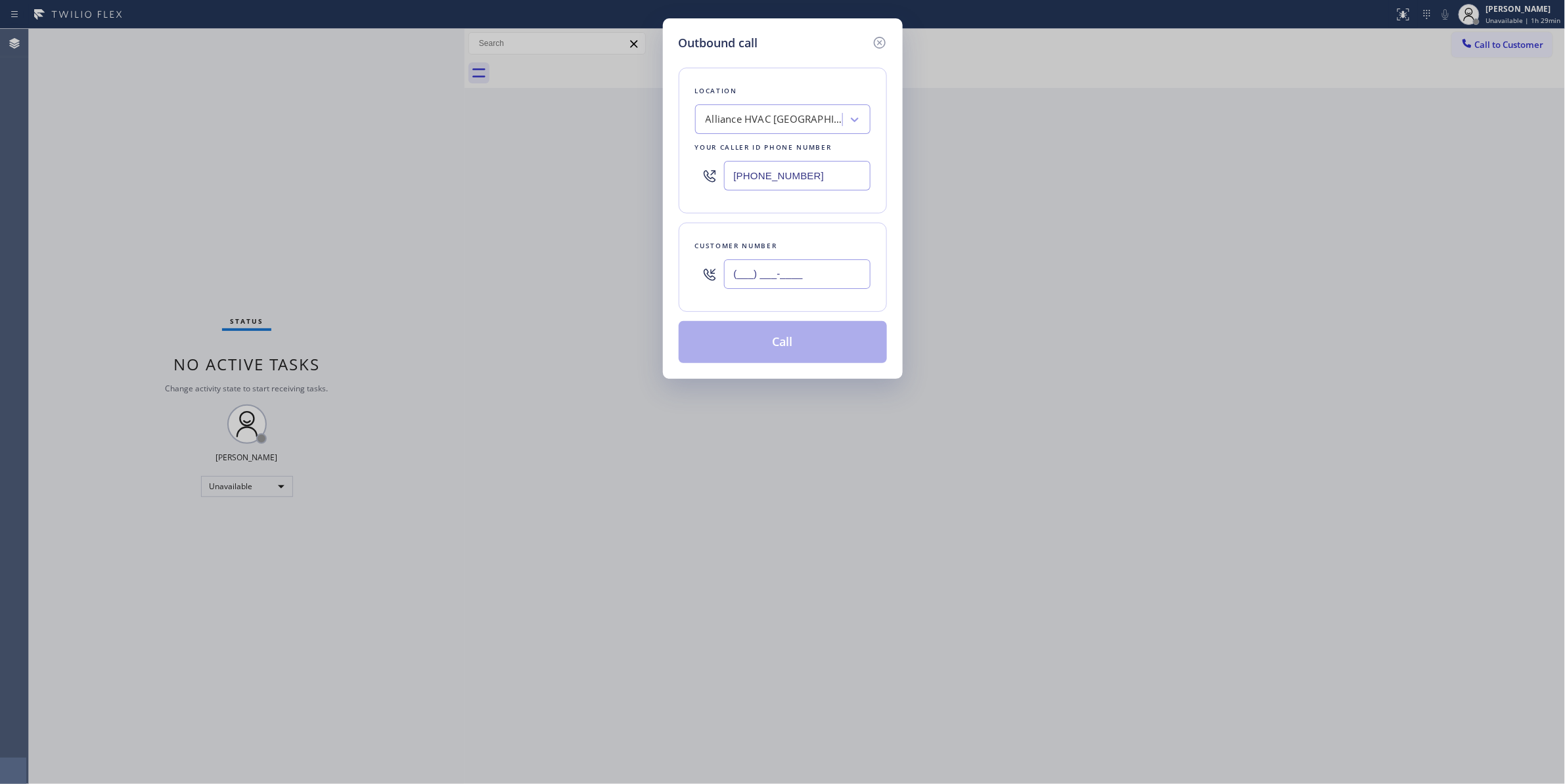
click at [783, 274] on input "(___) ___-____" at bounding box center [796, 273] width 147 height 29
paste input "310) 921-5660"
type input "[PHONE_NUMBER]"
click at [787, 342] on button "Call" at bounding box center [782, 342] width 208 height 42
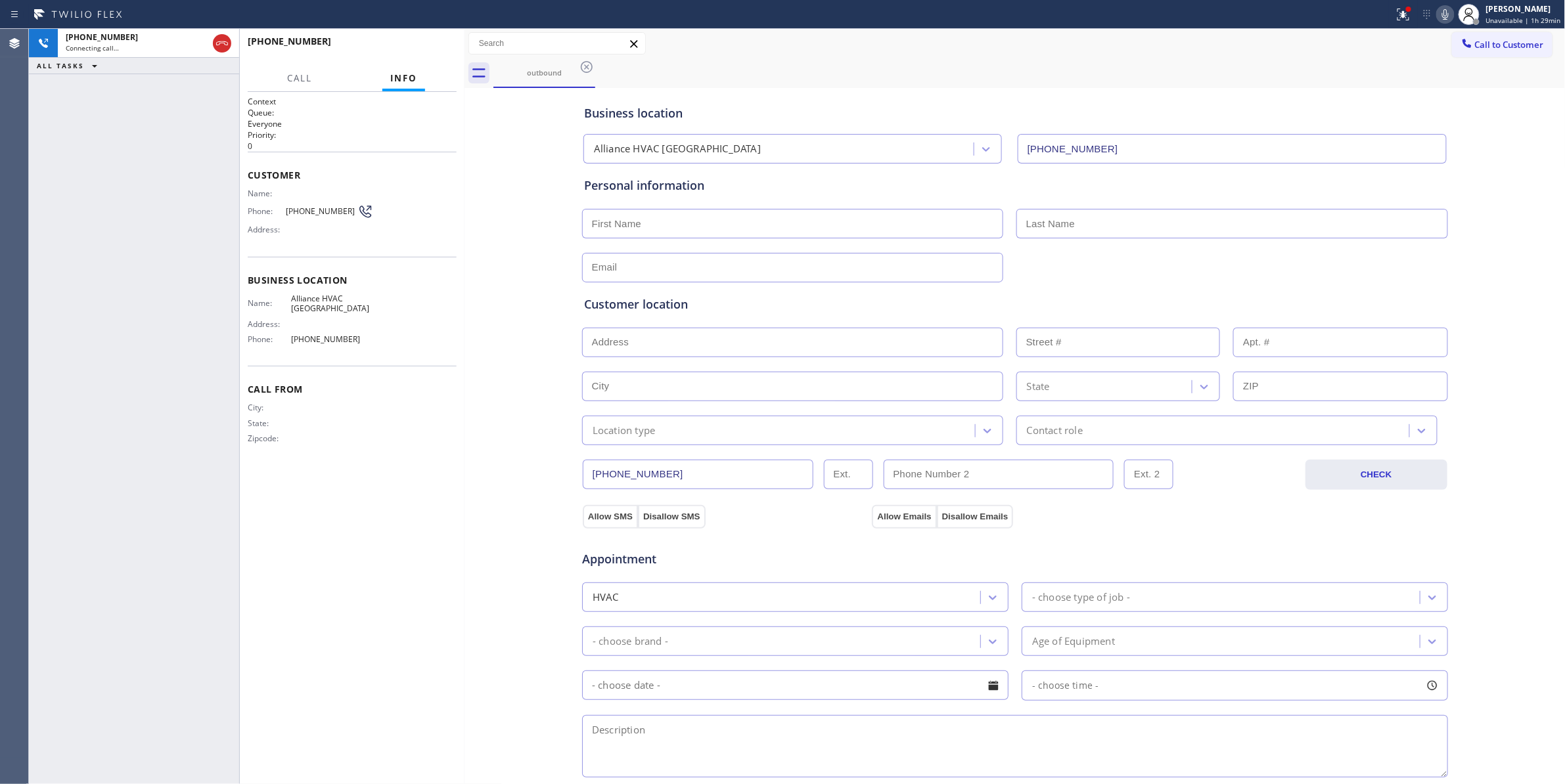
type input "[PHONE_NUMBER]"
drag, startPoint x: 98, startPoint y: 240, endPoint x: 213, endPoint y: 76, distance: 200.3
click at [100, 239] on div "ALL TASKS ALL TASKS ACTIVE TASKS TASKS IN WRAP UP [PHONE_NUMBER] Wrap up | 00:01" at bounding box center [134, 406] width 210 height 755
click at [406, 50] on span "COMPLETE" at bounding box center [423, 47] width 45 height 9
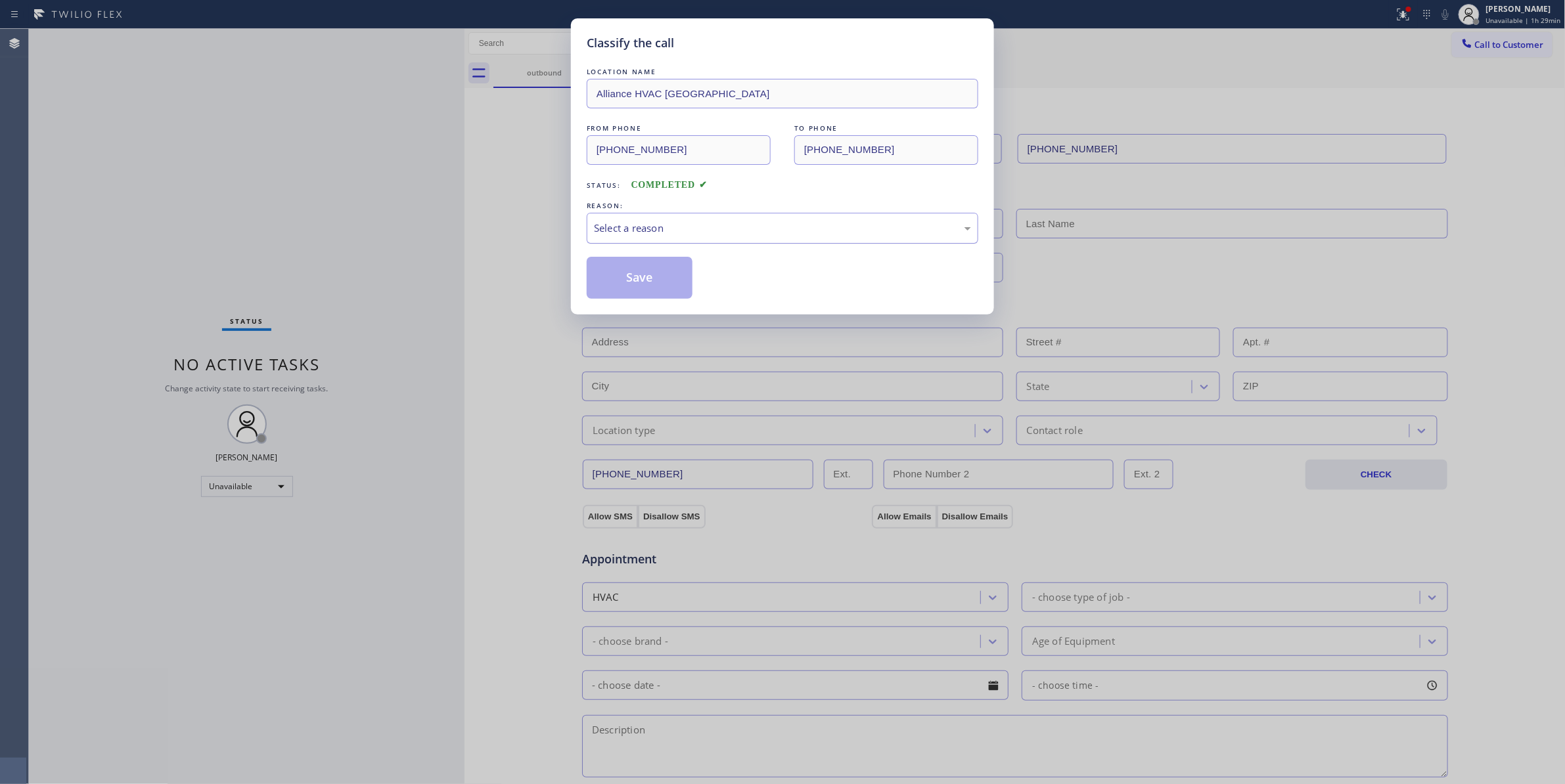
click at [654, 228] on div "Select a reason" at bounding box center [782, 228] width 377 height 15
click at [645, 270] on button "Save" at bounding box center [639, 278] width 106 height 42
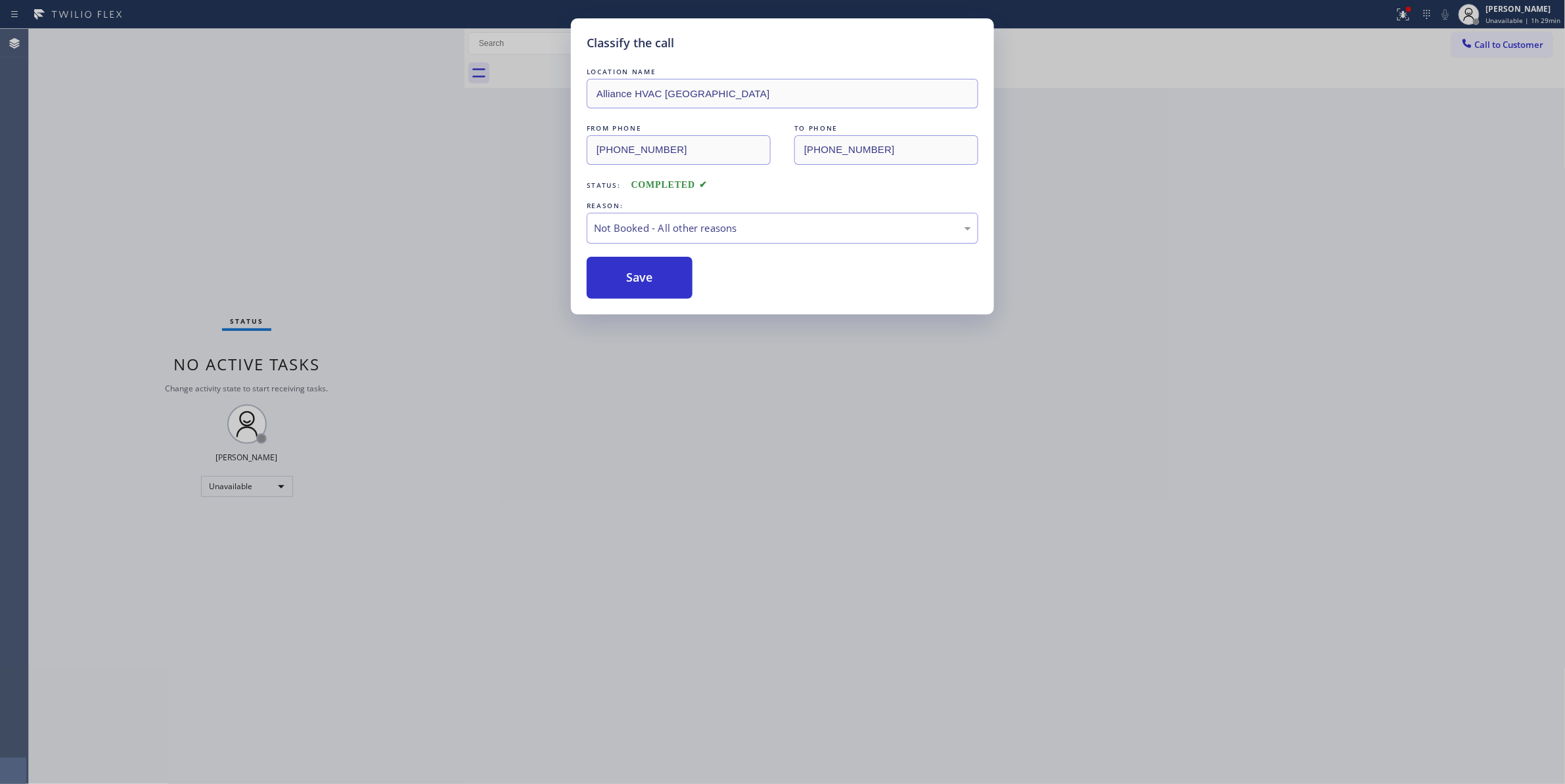
click at [645, 270] on button "Save" at bounding box center [639, 278] width 106 height 42
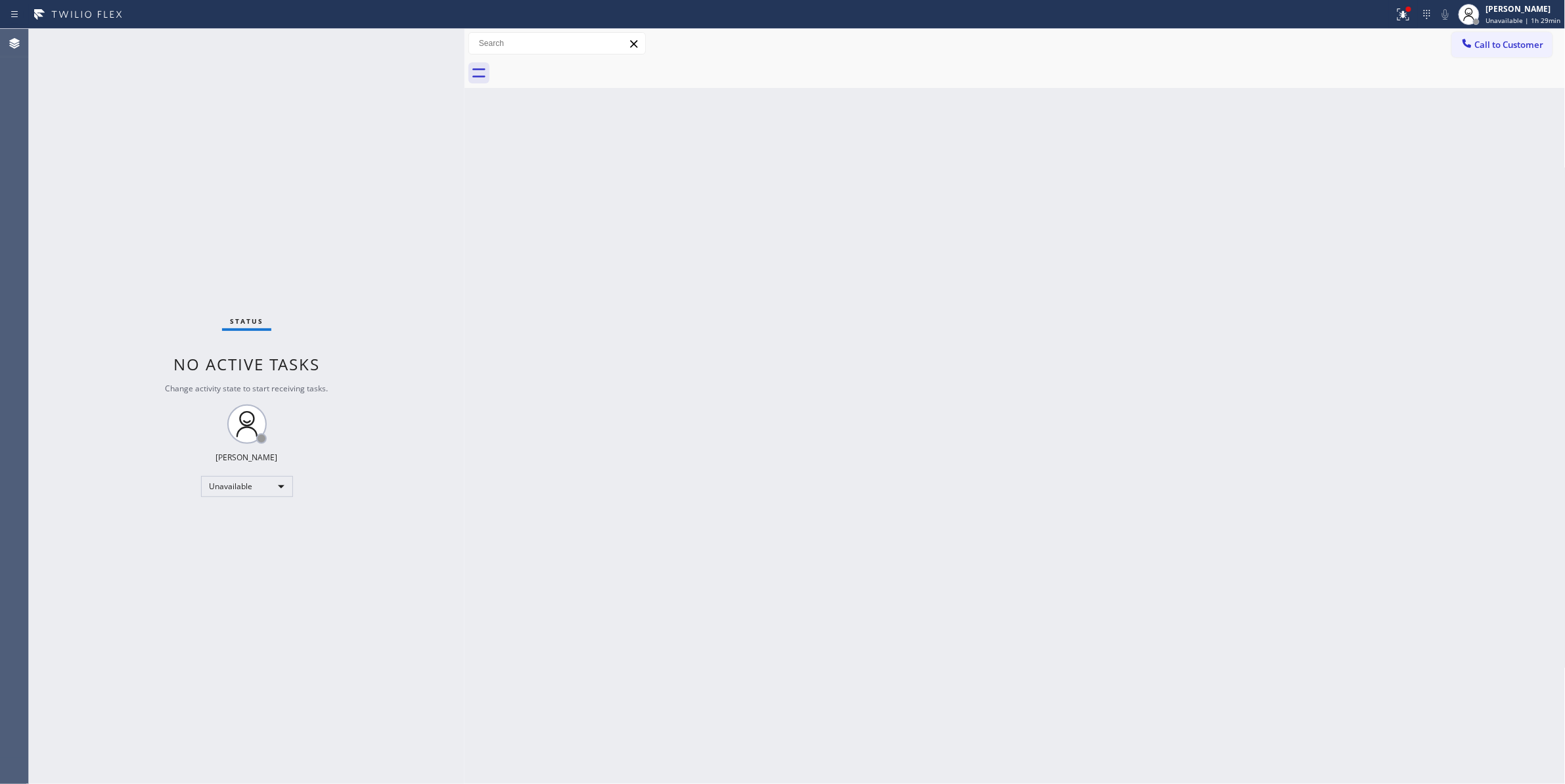
drag, startPoint x: 1480, startPoint y: 182, endPoint x: 1551, endPoint y: 110, distance: 101.1
click at [1481, 181] on div "Back to Dashboard Change Sender ID Customers Technicians Select a contact Outbo…" at bounding box center [1014, 406] width 1101 height 755
click at [1503, 48] on span "Call to Customer" at bounding box center [1509, 45] width 69 height 12
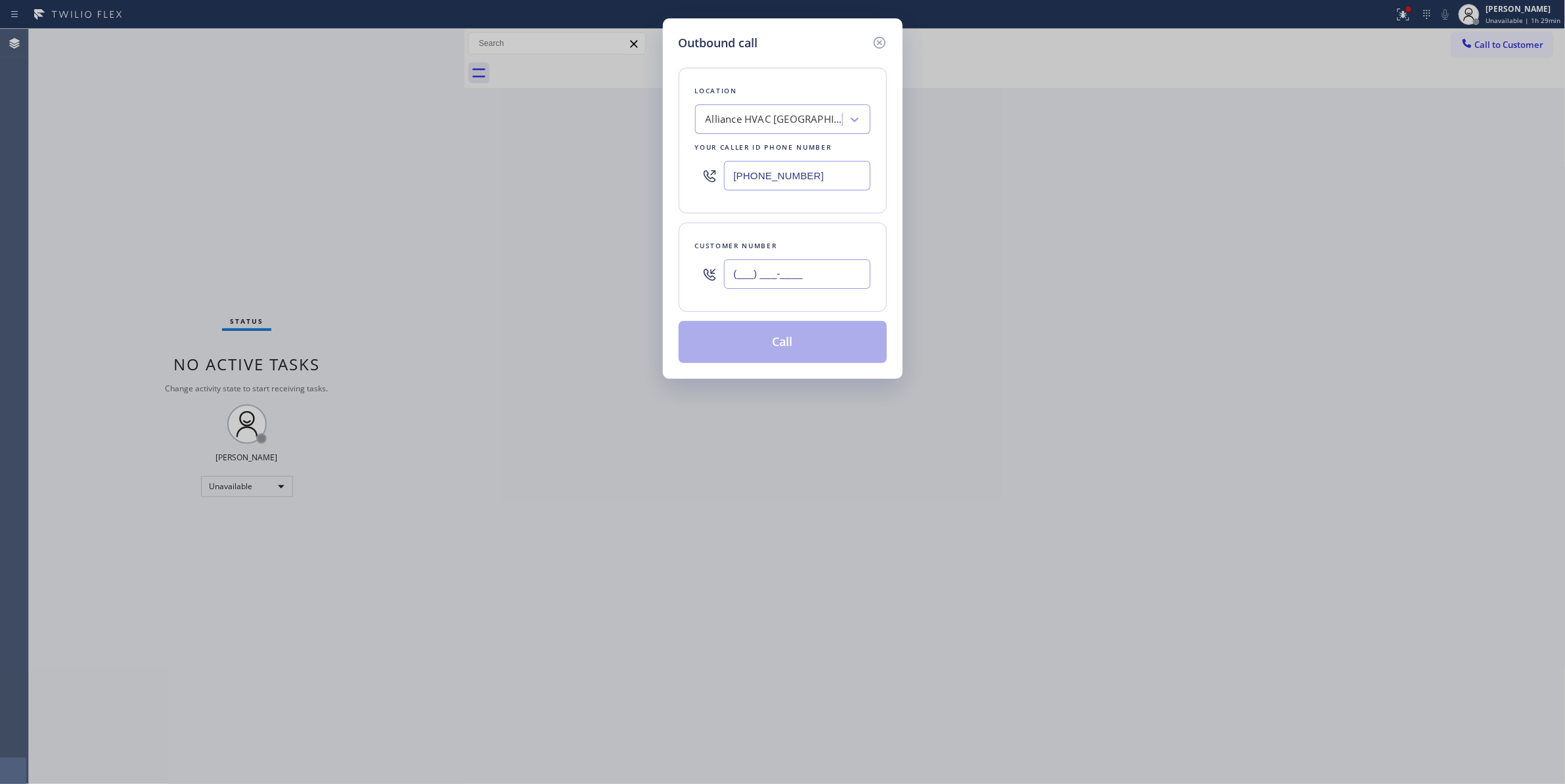
click at [737, 276] on input "(___) ___-____" at bounding box center [796, 273] width 147 height 29
paste input "954) 676-7903"
type input "[PHONE_NUMBER]"
paste input "954) 799-3474"
drag, startPoint x: 817, startPoint y: 171, endPoint x: 410, endPoint y: 166, distance: 407.0
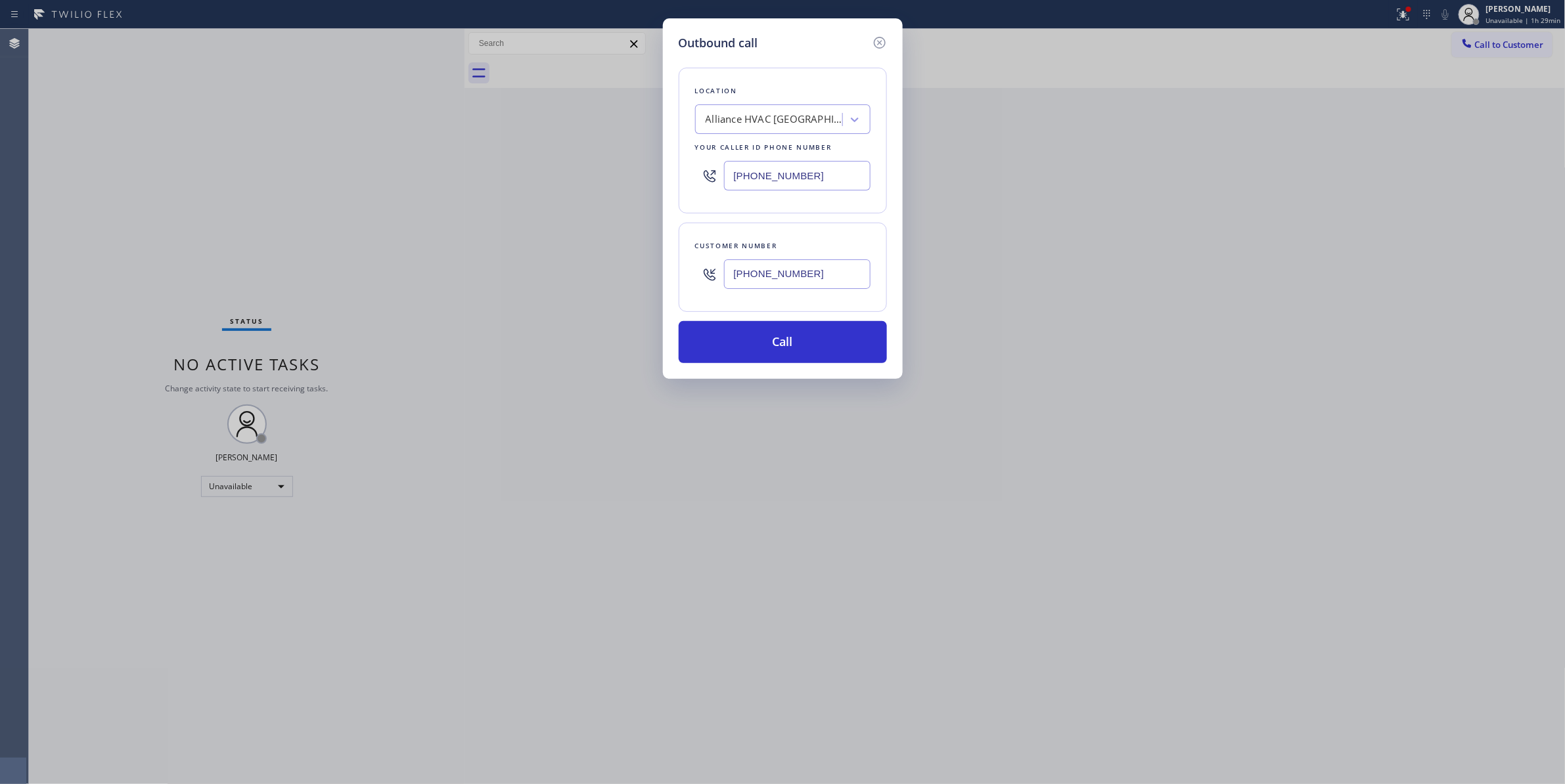
click at [368, 140] on div "Outbound call Location Alliance HVAC [GEOGRAPHIC_DATA] Your caller id phone num…" at bounding box center [782, 392] width 1565 height 784
type input "[PHONE_NUMBER]"
drag, startPoint x: 838, startPoint y: 270, endPoint x: 578, endPoint y: 246, distance: 261.1
click at [578, 246] on div "Outbound call Location Metro Heating Repair Sunrise Your caller id phone number…" at bounding box center [782, 392] width 1565 height 784
click at [802, 332] on button "Call" at bounding box center [782, 342] width 208 height 42
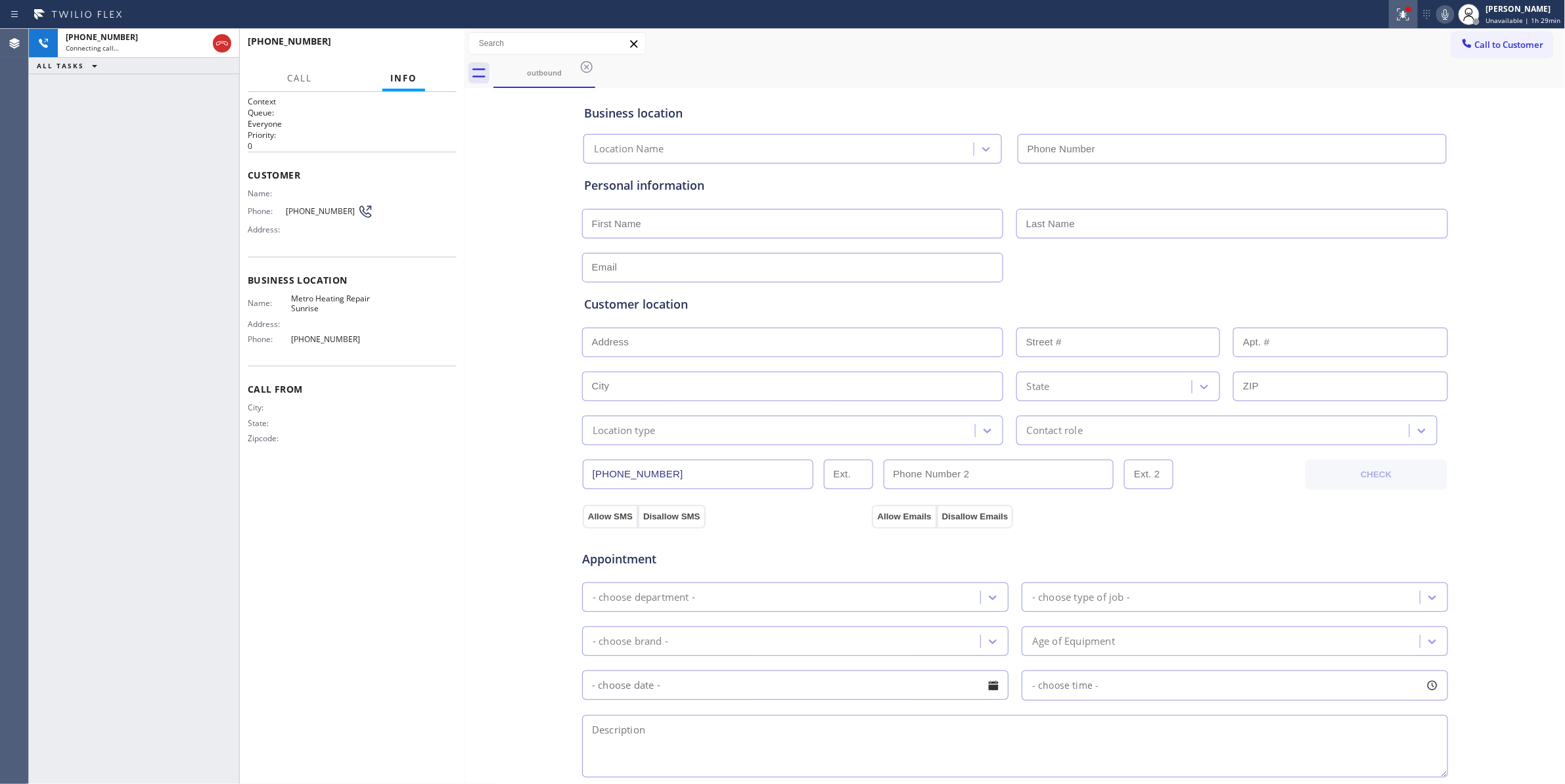
type input "[PHONE_NUMBER]"
click at [1396, 21] on icon at bounding box center [1403, 14] width 16 height 16
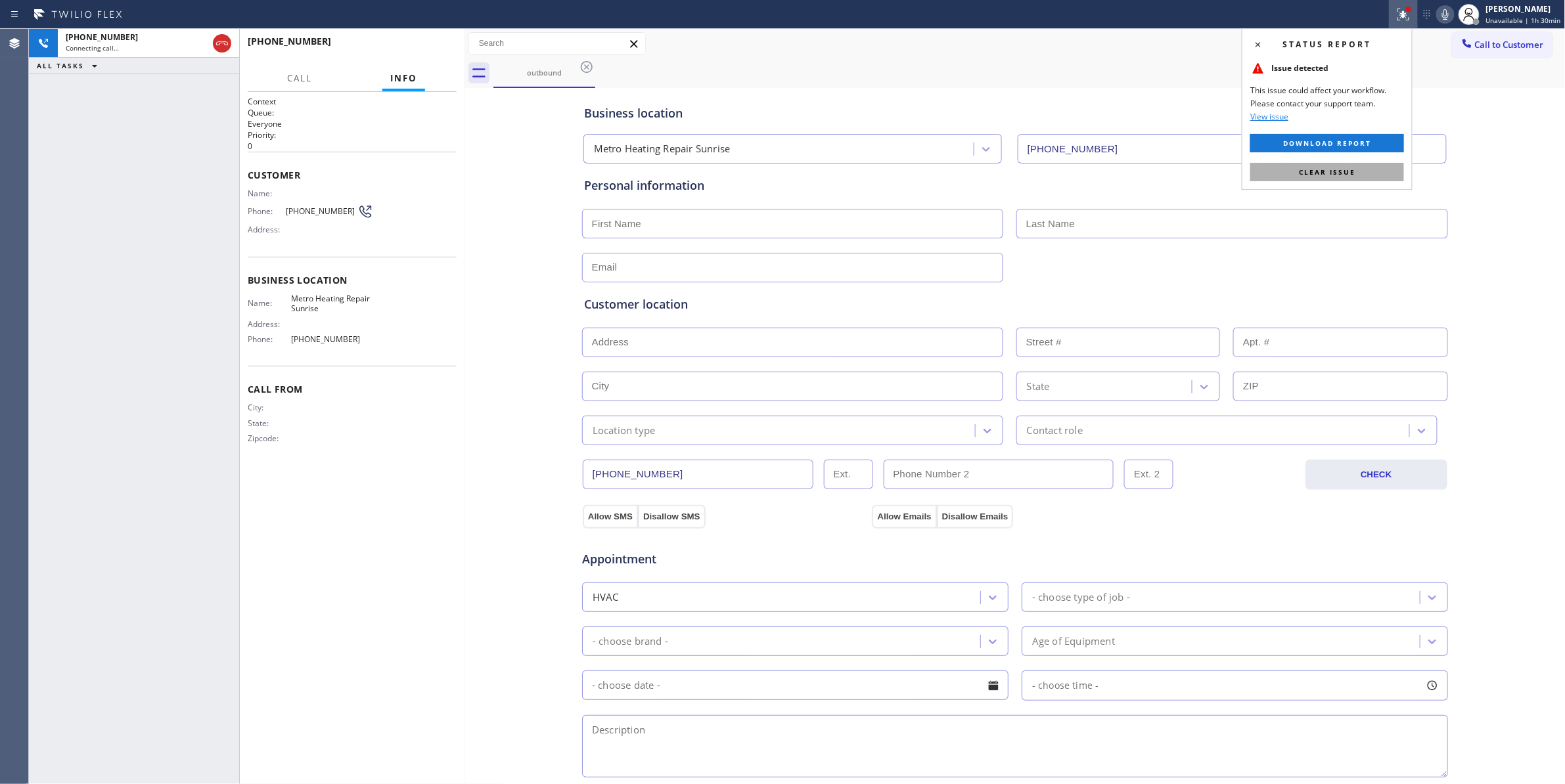
click at [1328, 168] on span "Clear issue" at bounding box center [1326, 172] width 56 height 9
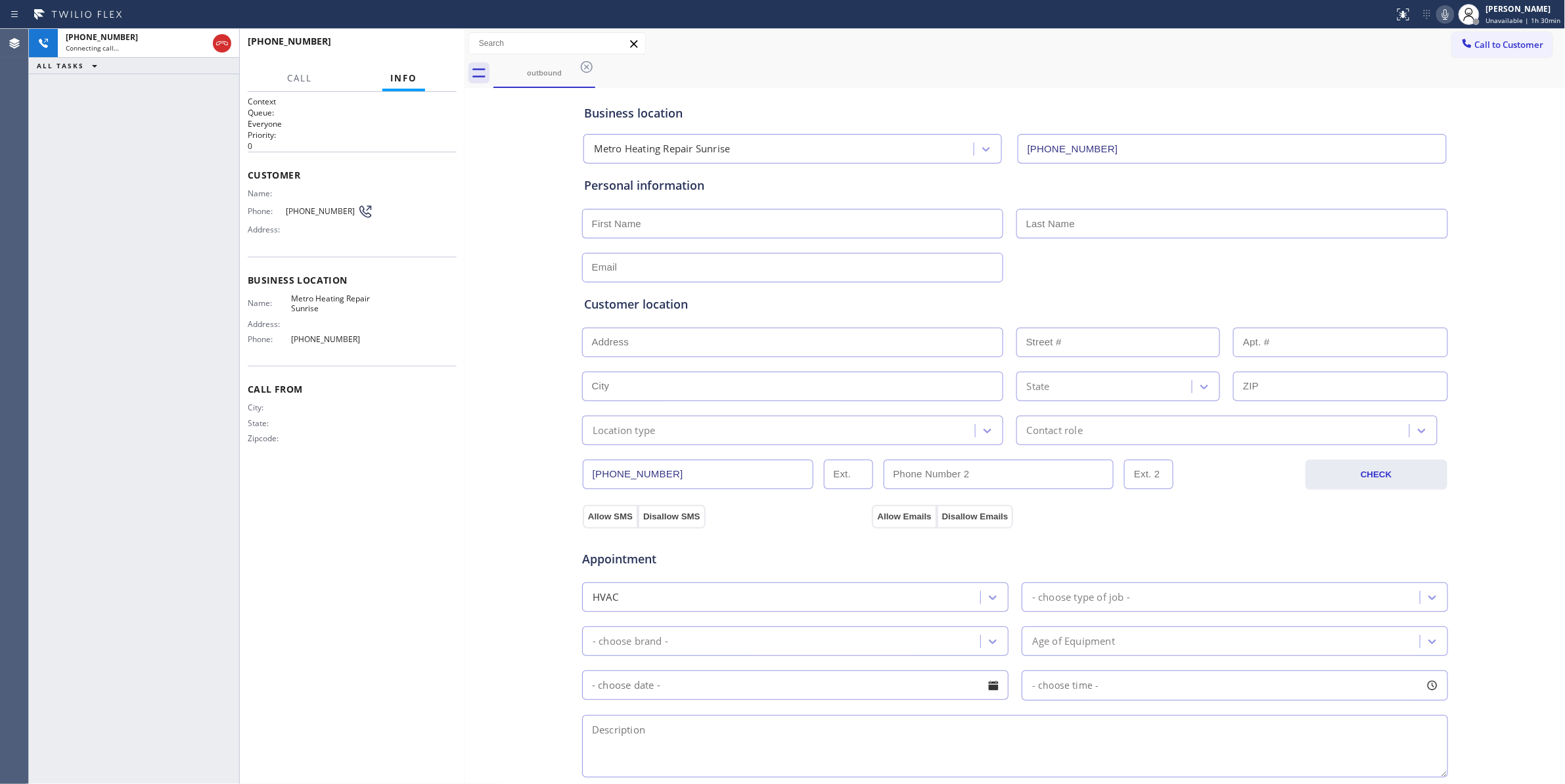
click at [325, 213] on span "[PHONE_NUMBER]" at bounding box center [321, 211] width 71 height 10
copy div "[PHONE_NUMBER]"
click at [440, 48] on span "HANG UP" at bounding box center [425, 47] width 40 height 9
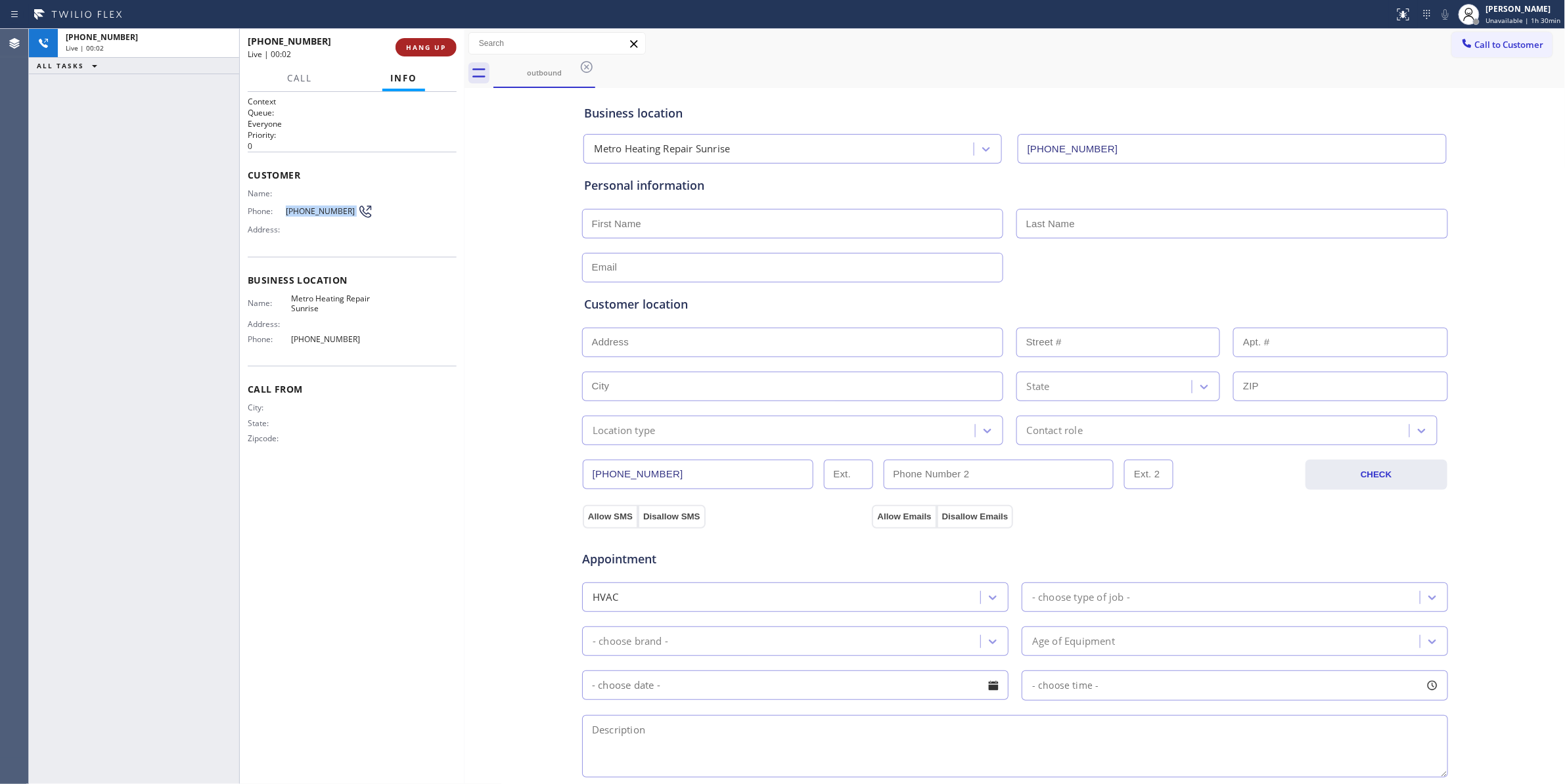
click at [440, 45] on span "HANG UP" at bounding box center [425, 47] width 40 height 9
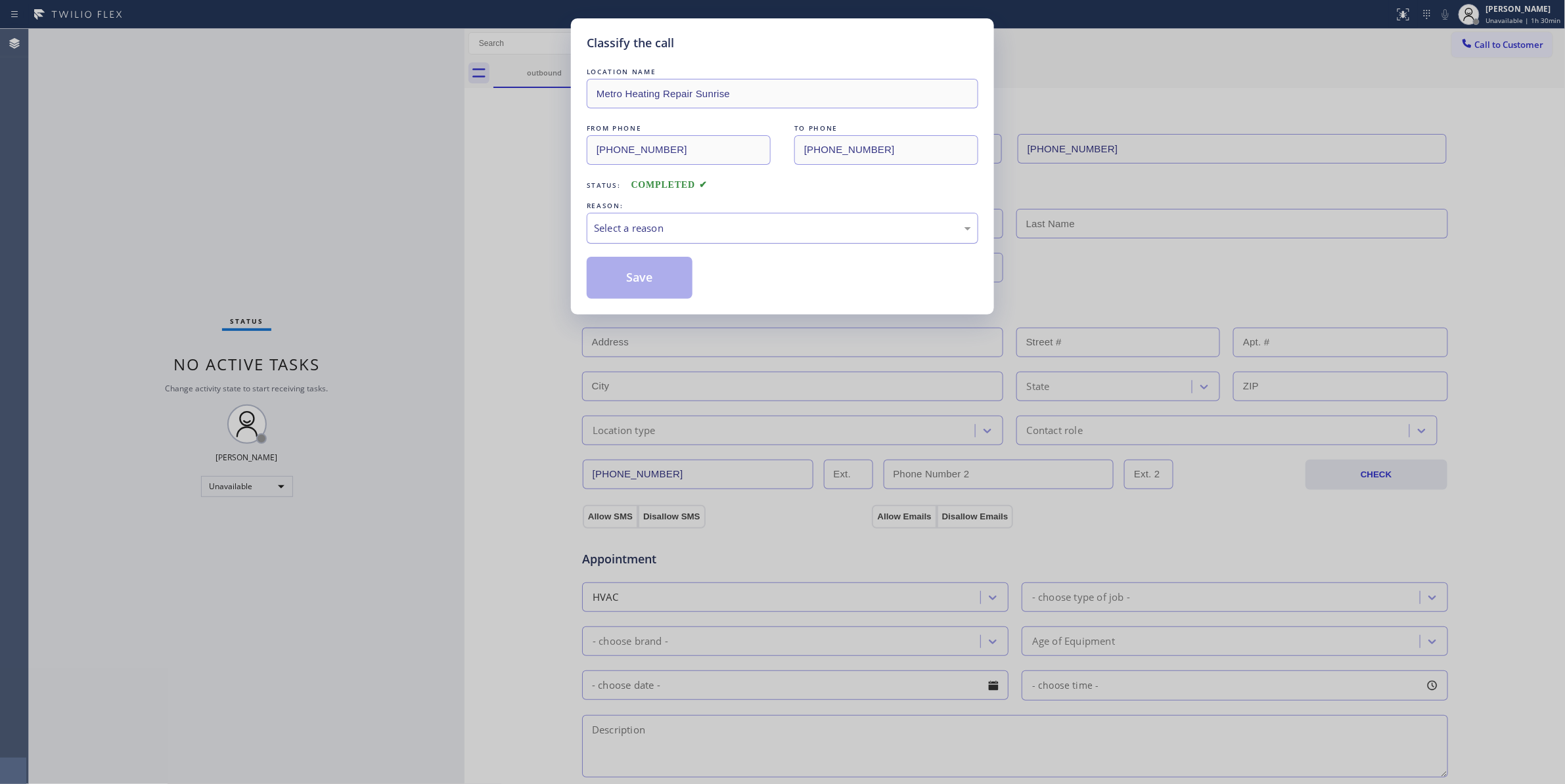
click at [642, 228] on div "Select a reason" at bounding box center [782, 228] width 377 height 15
click at [649, 281] on button "Save" at bounding box center [639, 278] width 106 height 42
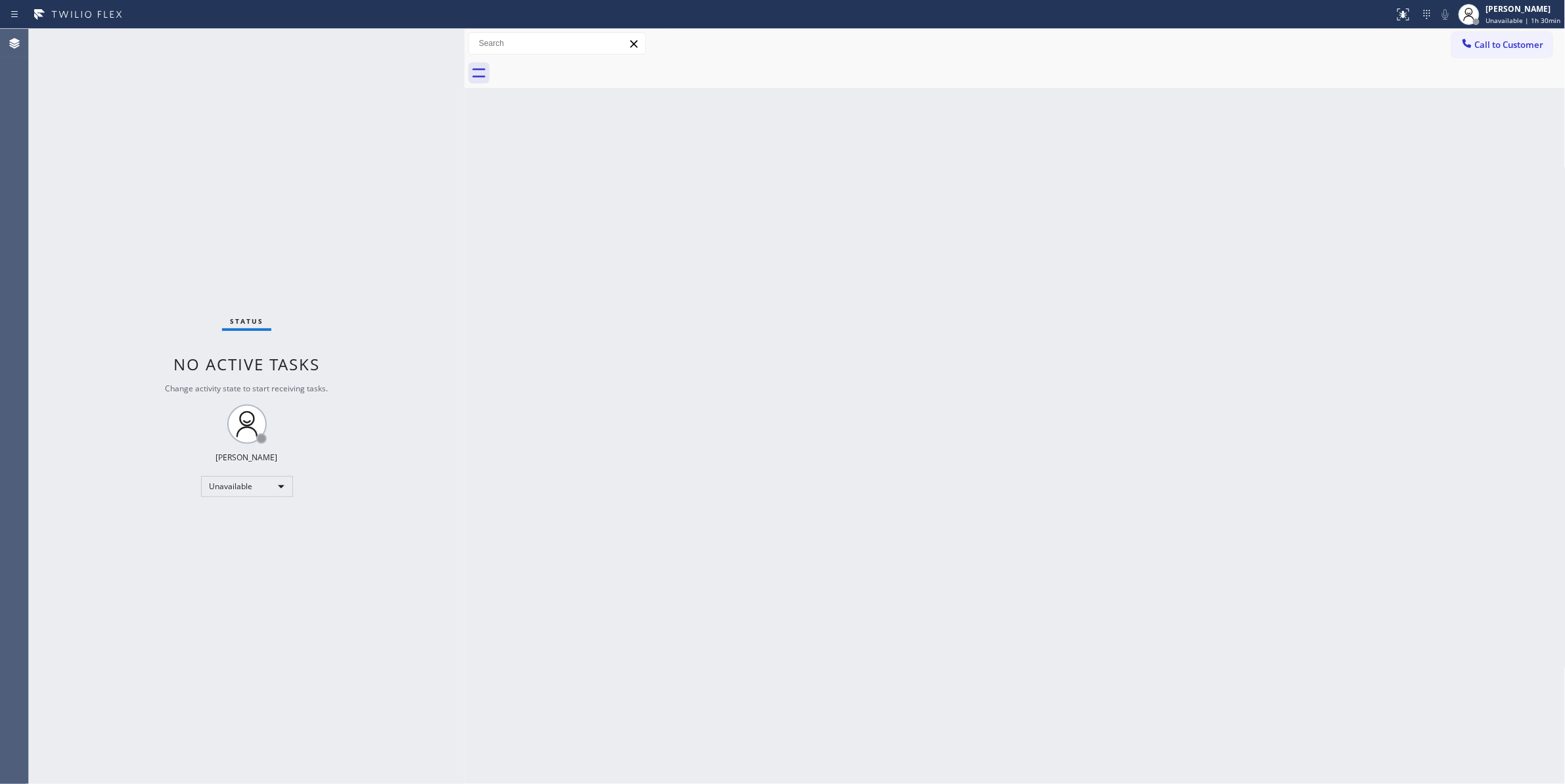
drag, startPoint x: 1506, startPoint y: 43, endPoint x: 1275, endPoint y: 56, distance: 231.4
click at [1502, 44] on span "Call to Customer" at bounding box center [1509, 45] width 69 height 12
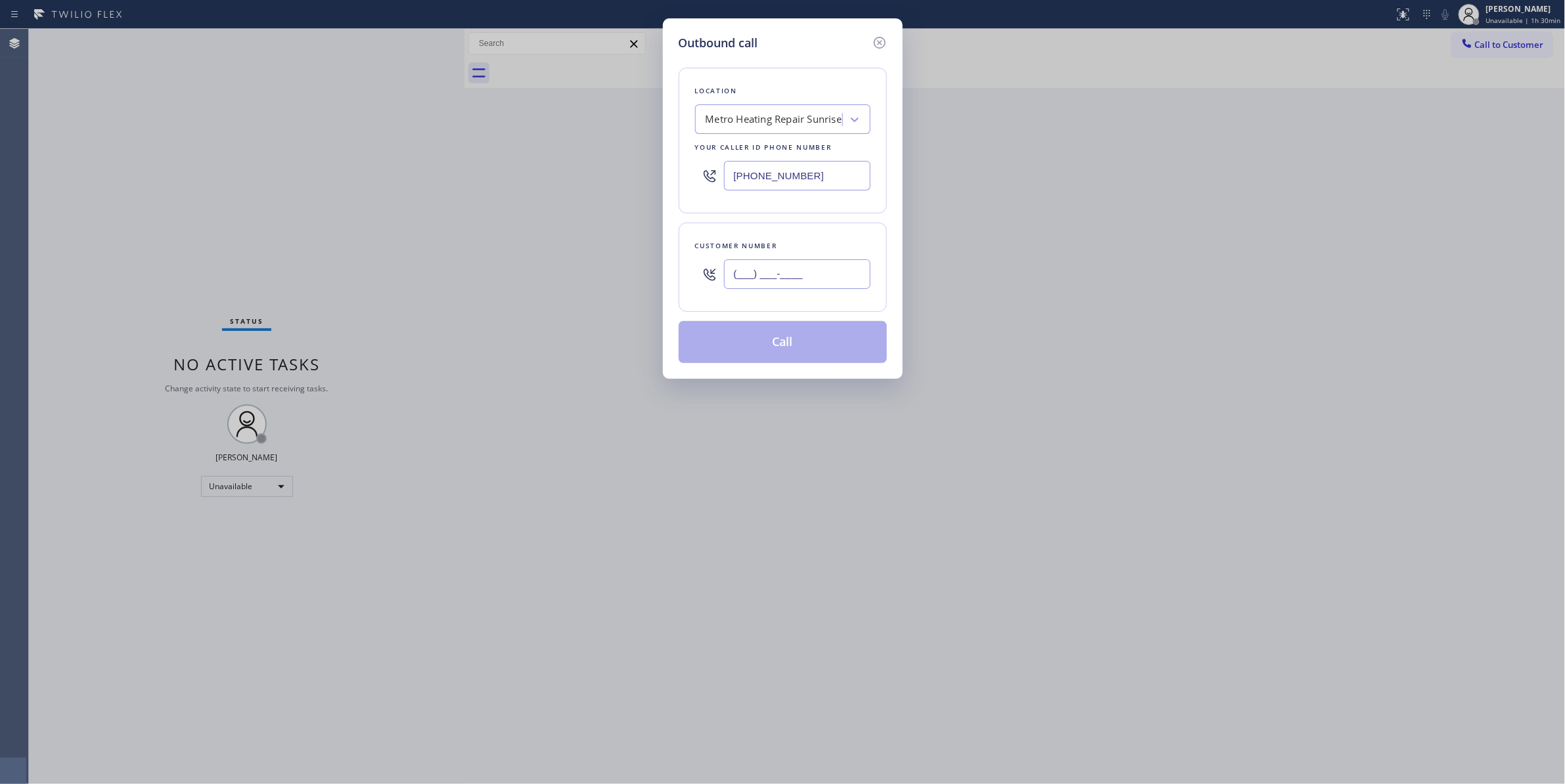
click at [776, 286] on input "(___) ___-____" at bounding box center [796, 273] width 147 height 29
paste input "954) 676-7903"
type input "[PHONE_NUMBER]"
click at [797, 342] on button "Call" at bounding box center [782, 342] width 208 height 42
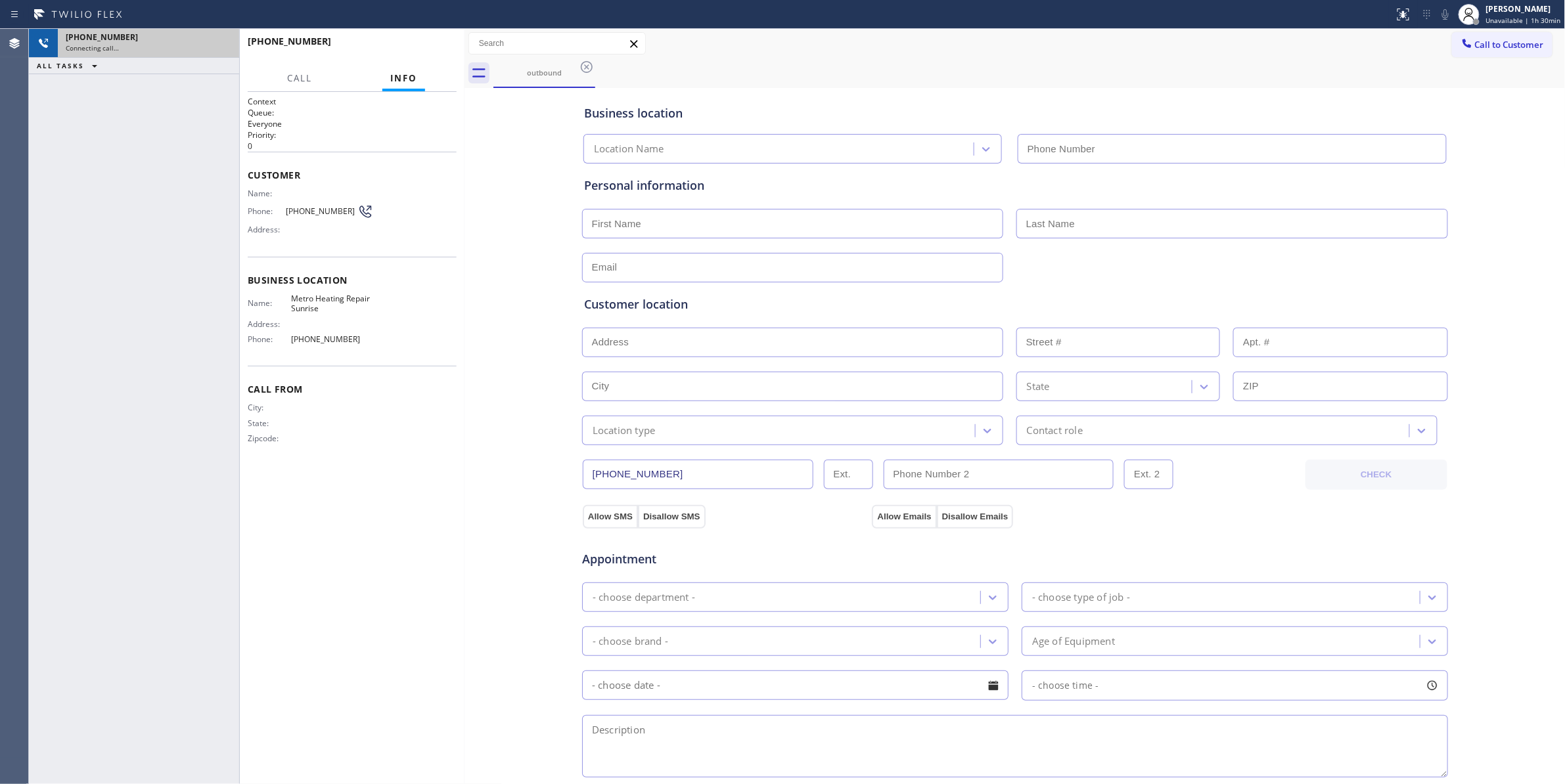
type input "[PHONE_NUMBER]"
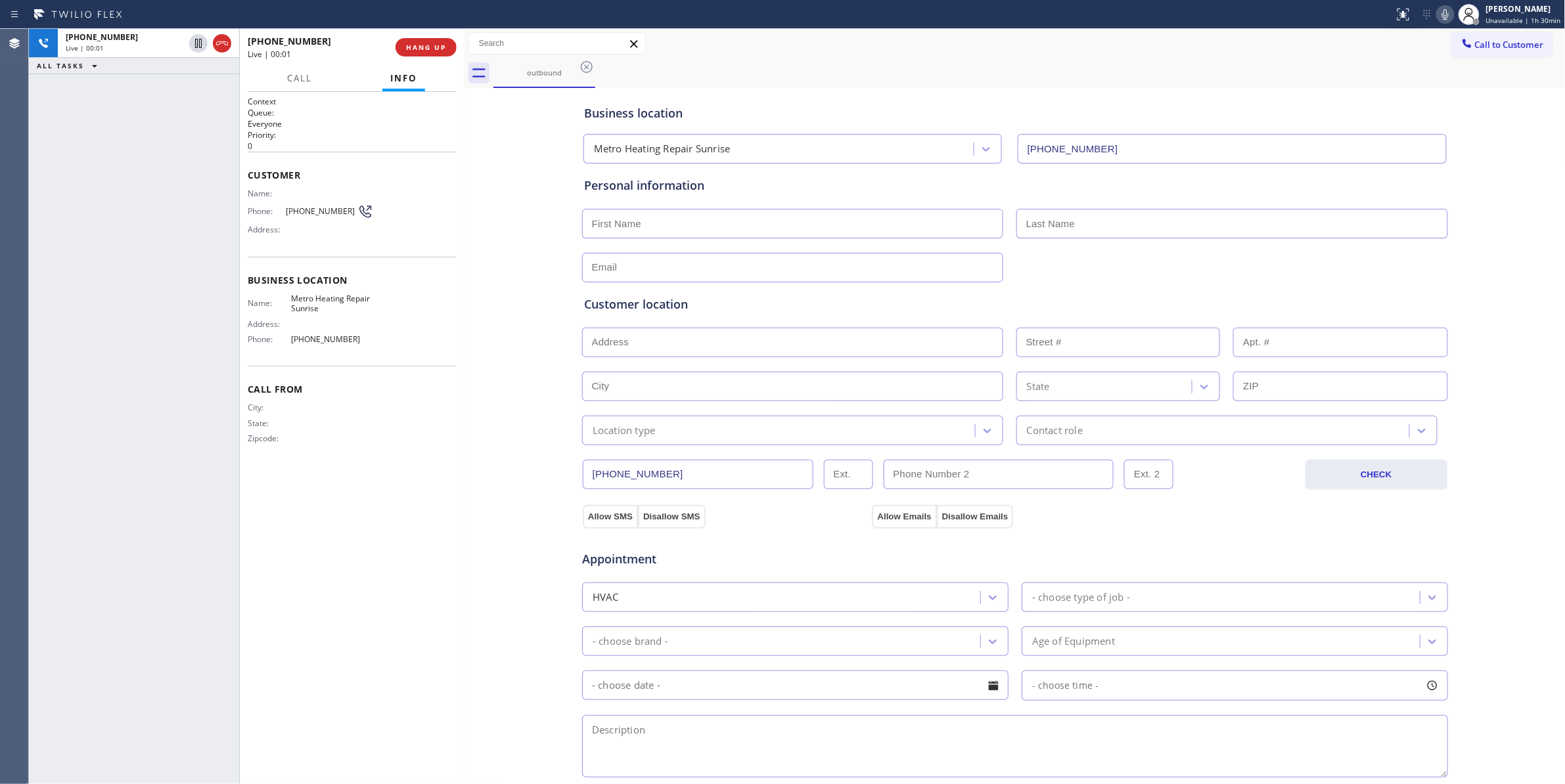
drag, startPoint x: 222, startPoint y: 44, endPoint x: 330, endPoint y: 38, distance: 108.2
click at [222, 44] on icon at bounding box center [222, 43] width 16 height 16
click at [430, 55] on button "COMPLETE" at bounding box center [423, 47] width 66 height 18
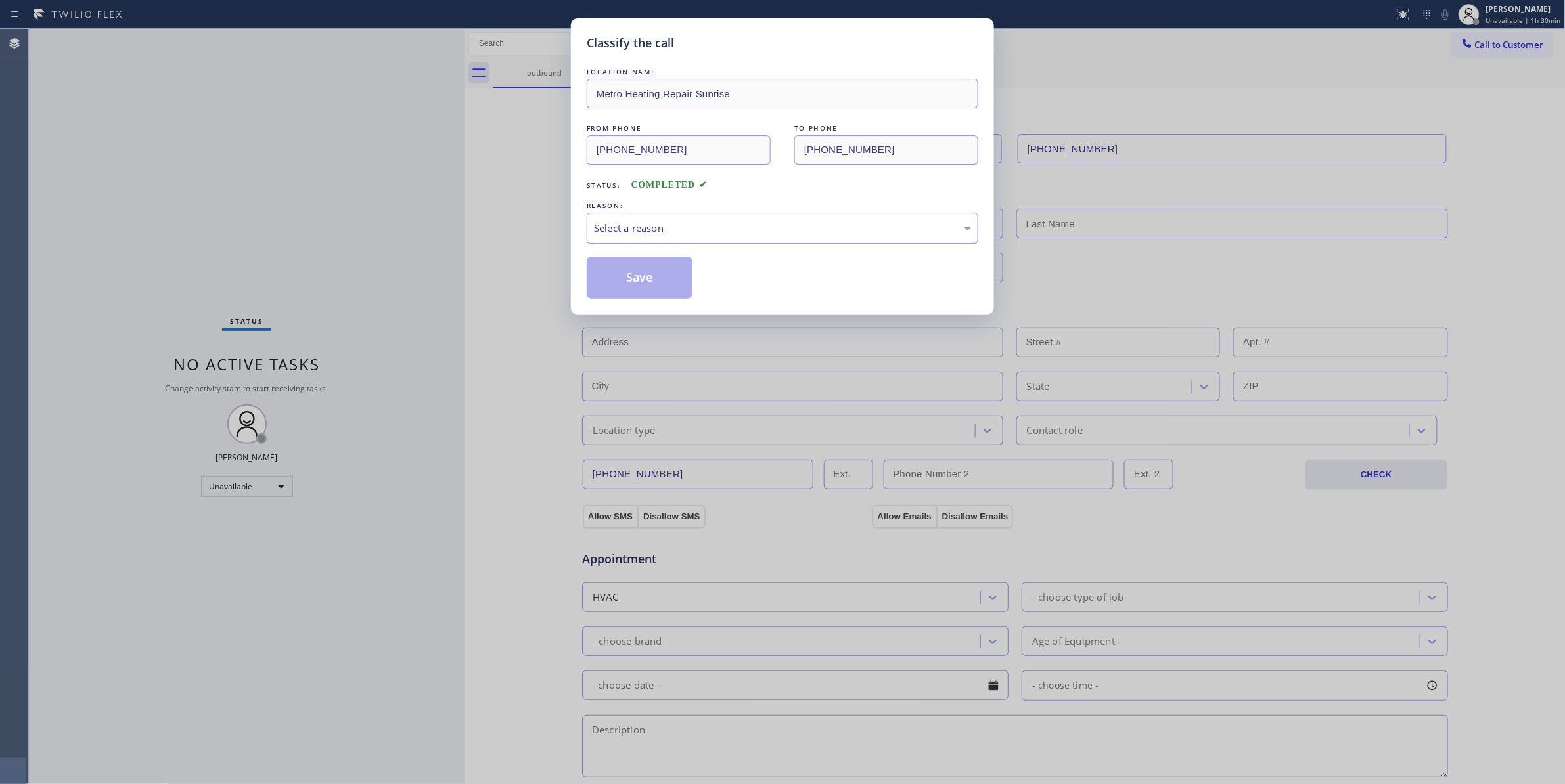
click at [632, 232] on div "Select a reason" at bounding box center [782, 228] width 377 height 15
click at [637, 279] on button "Save" at bounding box center [639, 278] width 106 height 42
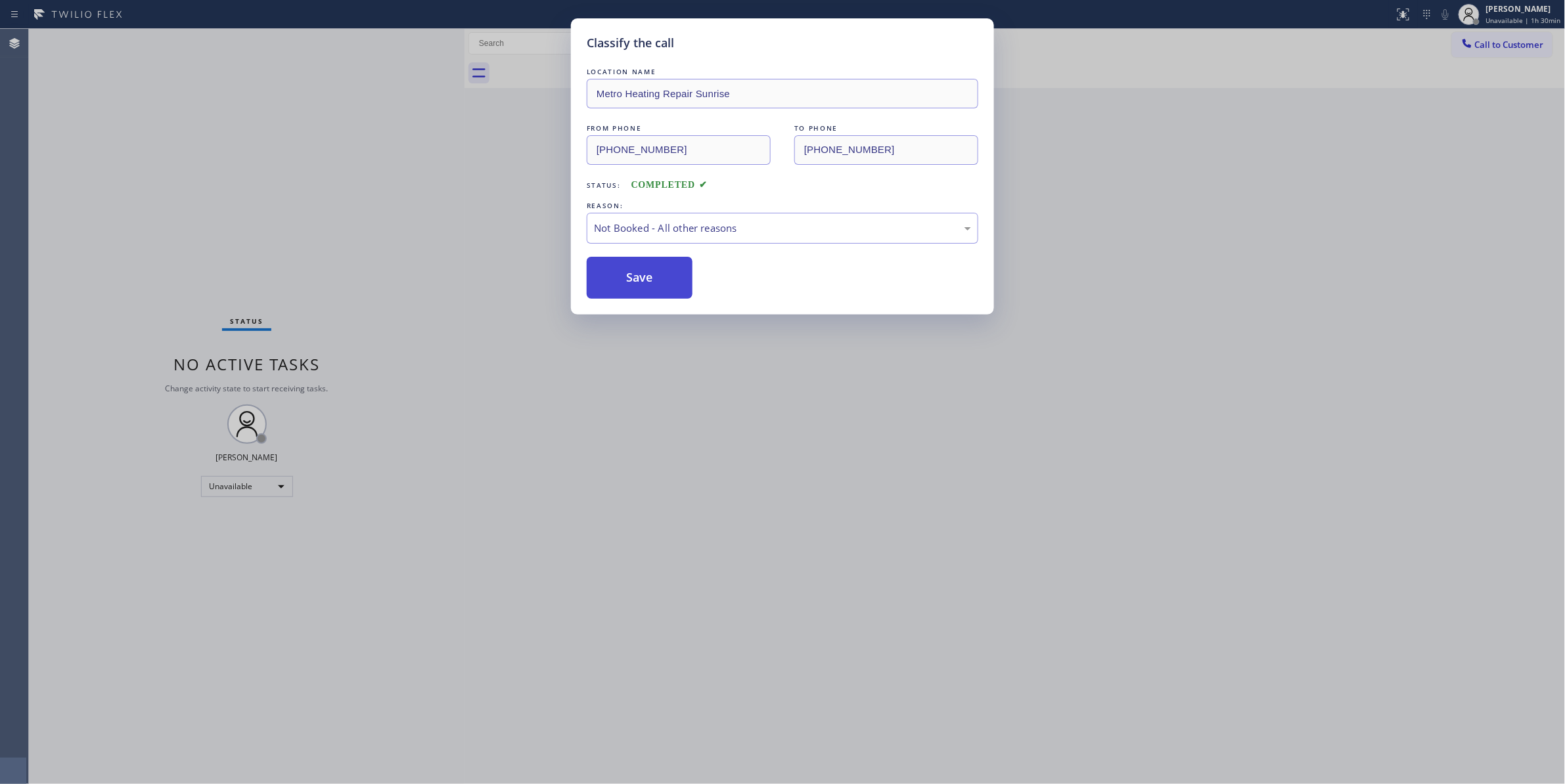
click at [637, 279] on button "Save" at bounding box center [639, 278] width 106 height 42
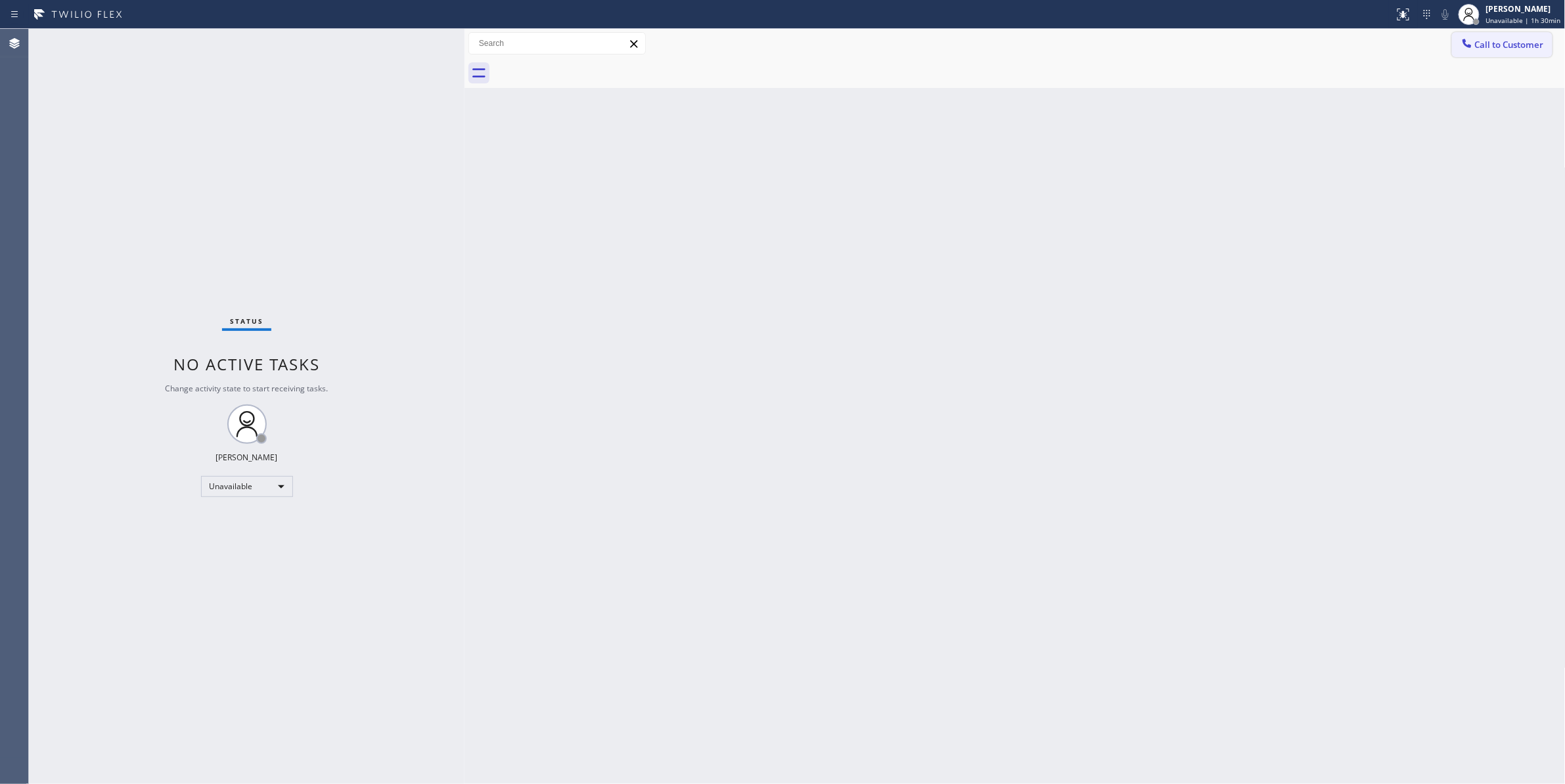
click at [1516, 42] on span "Call to Customer" at bounding box center [1509, 45] width 69 height 12
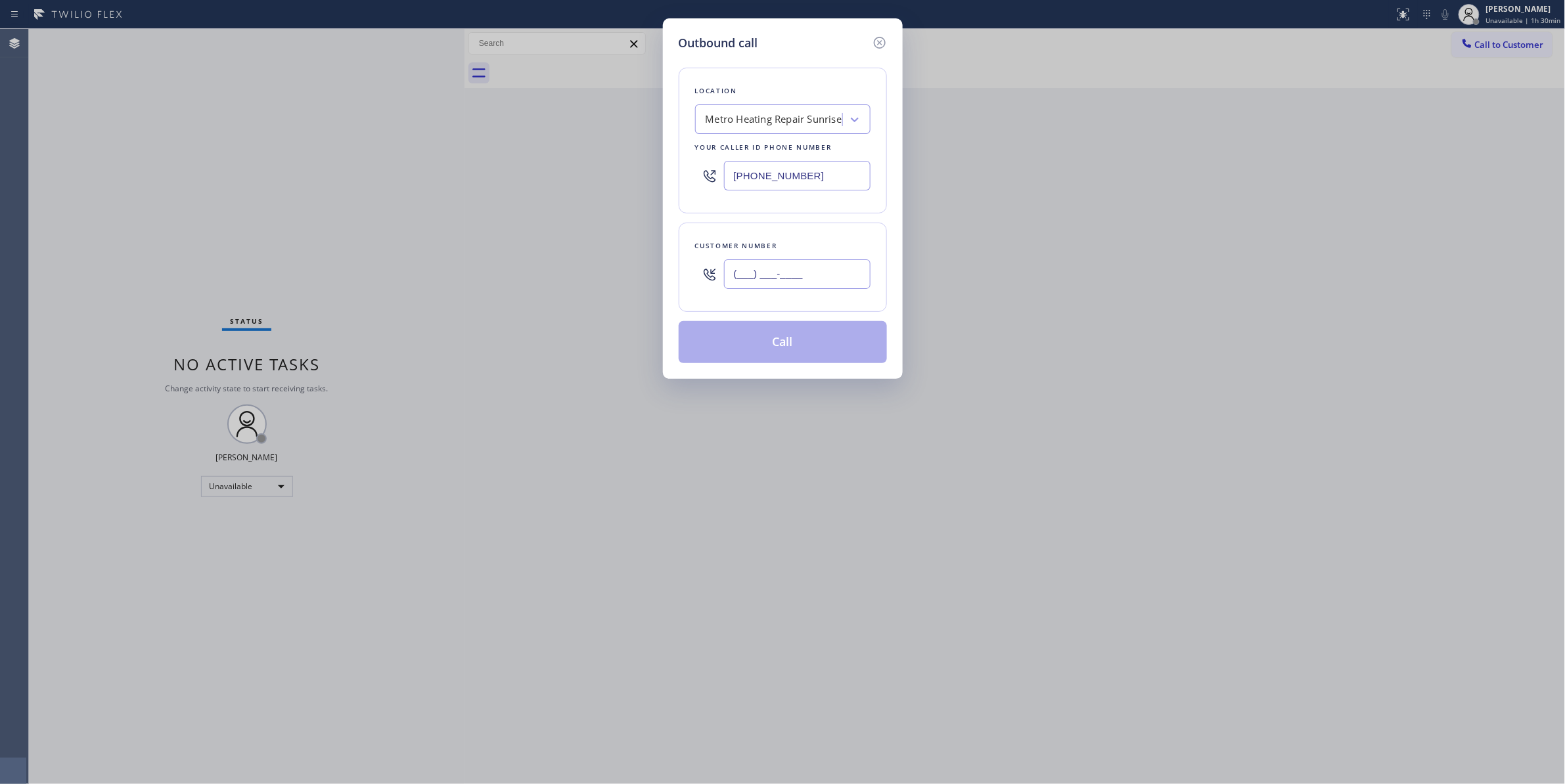
click at [763, 279] on input "(___) ___-____" at bounding box center [796, 273] width 147 height 29
paste input "954) 676-7903"
type input "[PHONE_NUMBER]"
click at [779, 347] on button "Call" at bounding box center [782, 342] width 208 height 42
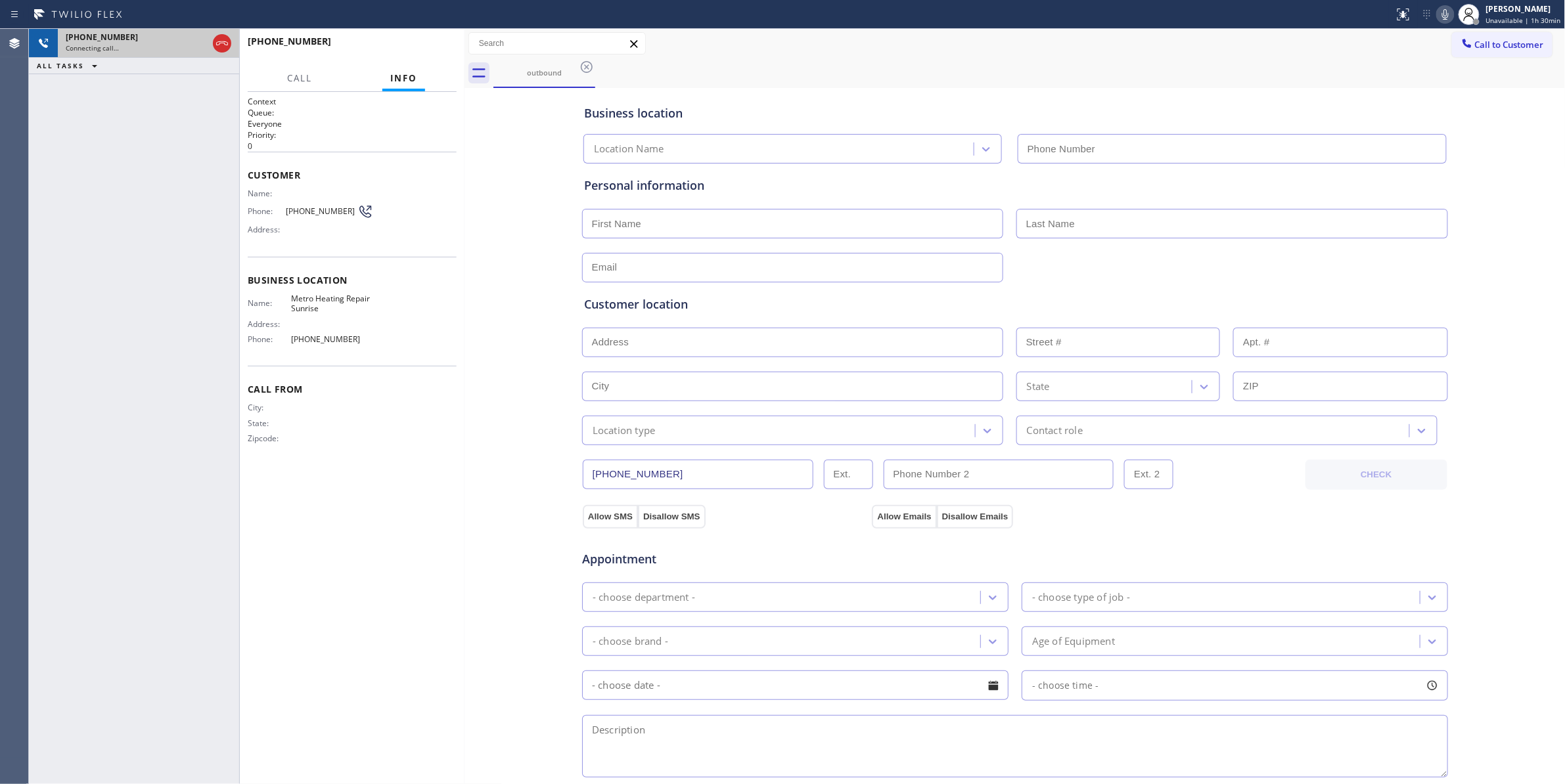
type input "[PHONE_NUMBER]"
click at [222, 38] on icon at bounding box center [222, 43] width 16 height 16
click at [437, 46] on span "HANG UP" at bounding box center [425, 47] width 40 height 9
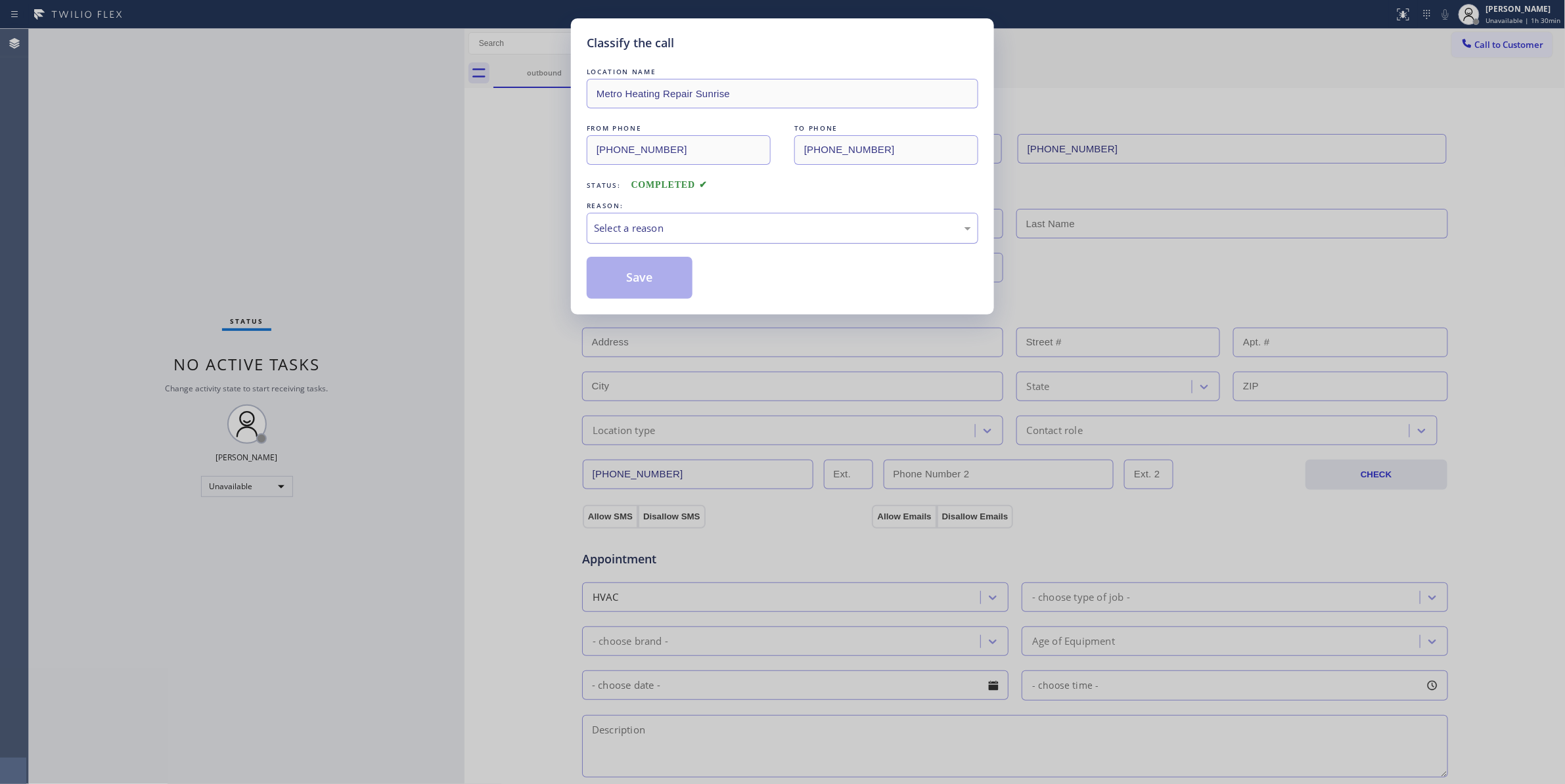
click at [694, 228] on div "Select a reason" at bounding box center [782, 228] width 377 height 15
click at [669, 284] on button "Save" at bounding box center [639, 278] width 106 height 42
drag, startPoint x: 669, startPoint y: 284, endPoint x: 787, endPoint y: 244, distance: 124.6
click at [670, 284] on button "Save" at bounding box center [639, 278] width 106 height 42
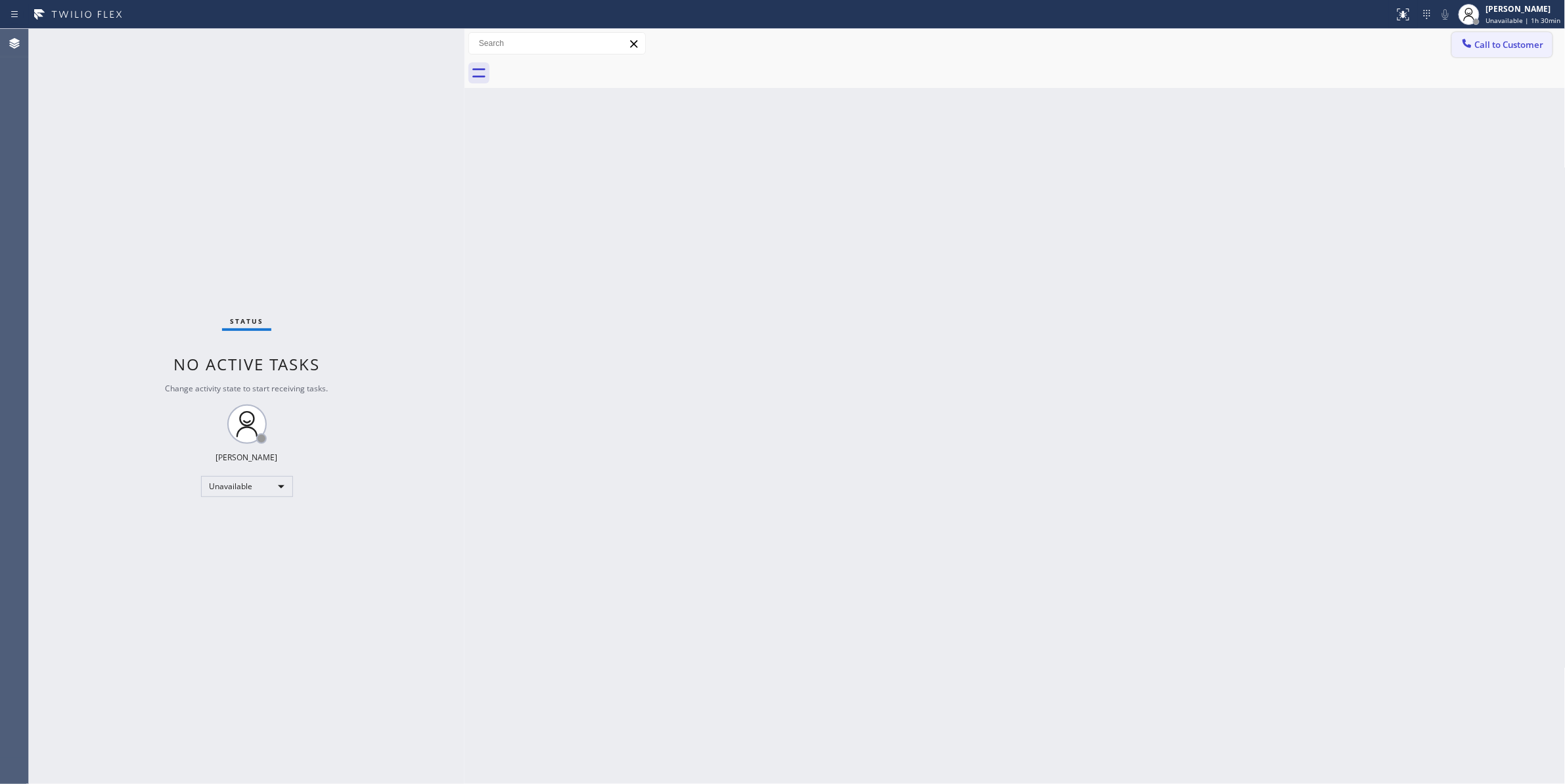
click at [1503, 45] on span "Call to Customer" at bounding box center [1509, 45] width 69 height 12
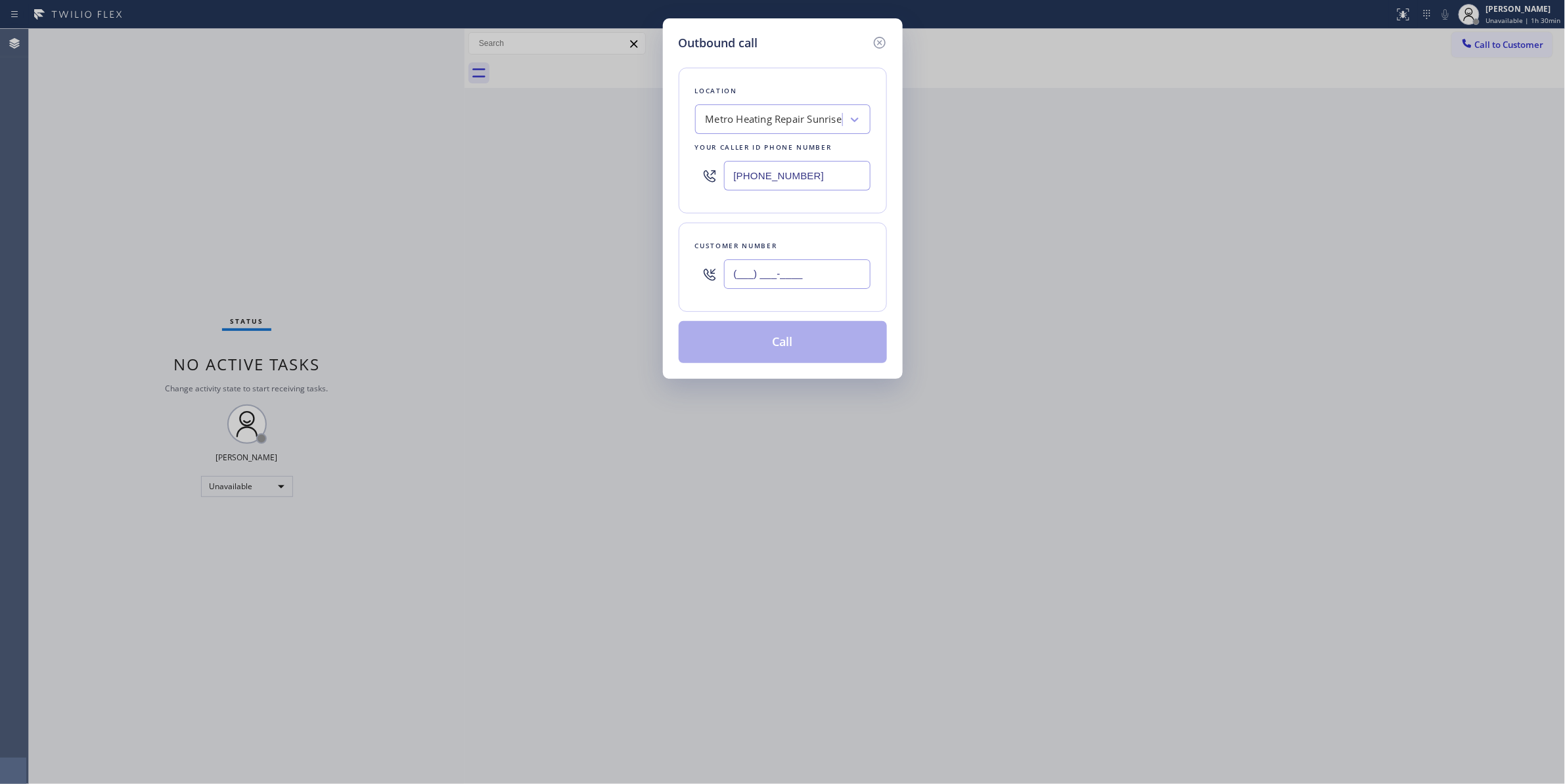
click at [799, 281] on input "(___) ___-____" at bounding box center [796, 273] width 147 height 29
paste input "954) 676-7903"
type input "[PHONE_NUMBER]"
click at [741, 345] on button "Call" at bounding box center [782, 342] width 208 height 42
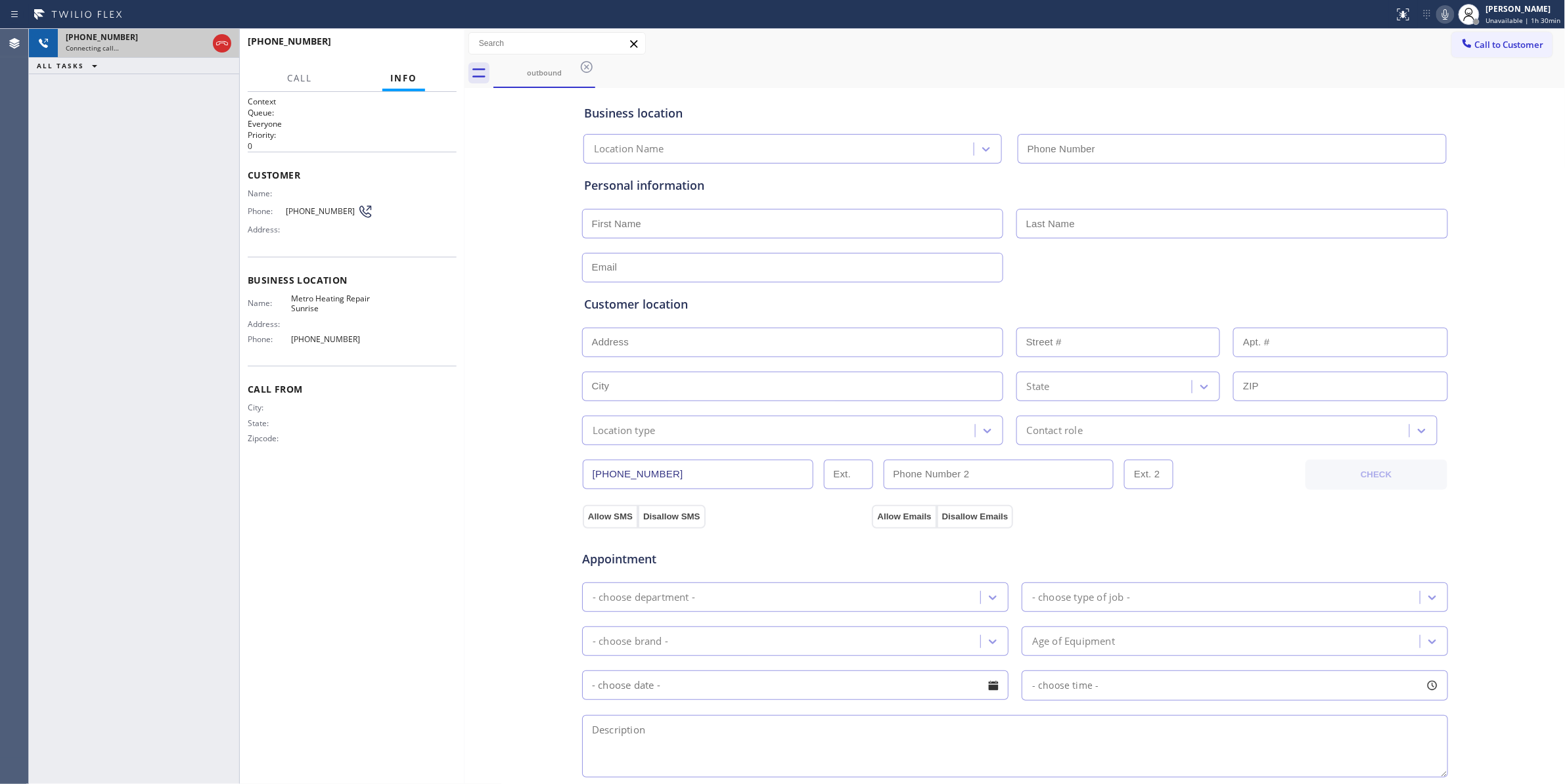
type input "[PHONE_NUMBER]"
click at [177, 38] on div "[PHONE_NUMBER]" at bounding box center [136, 37] width 142 height 11
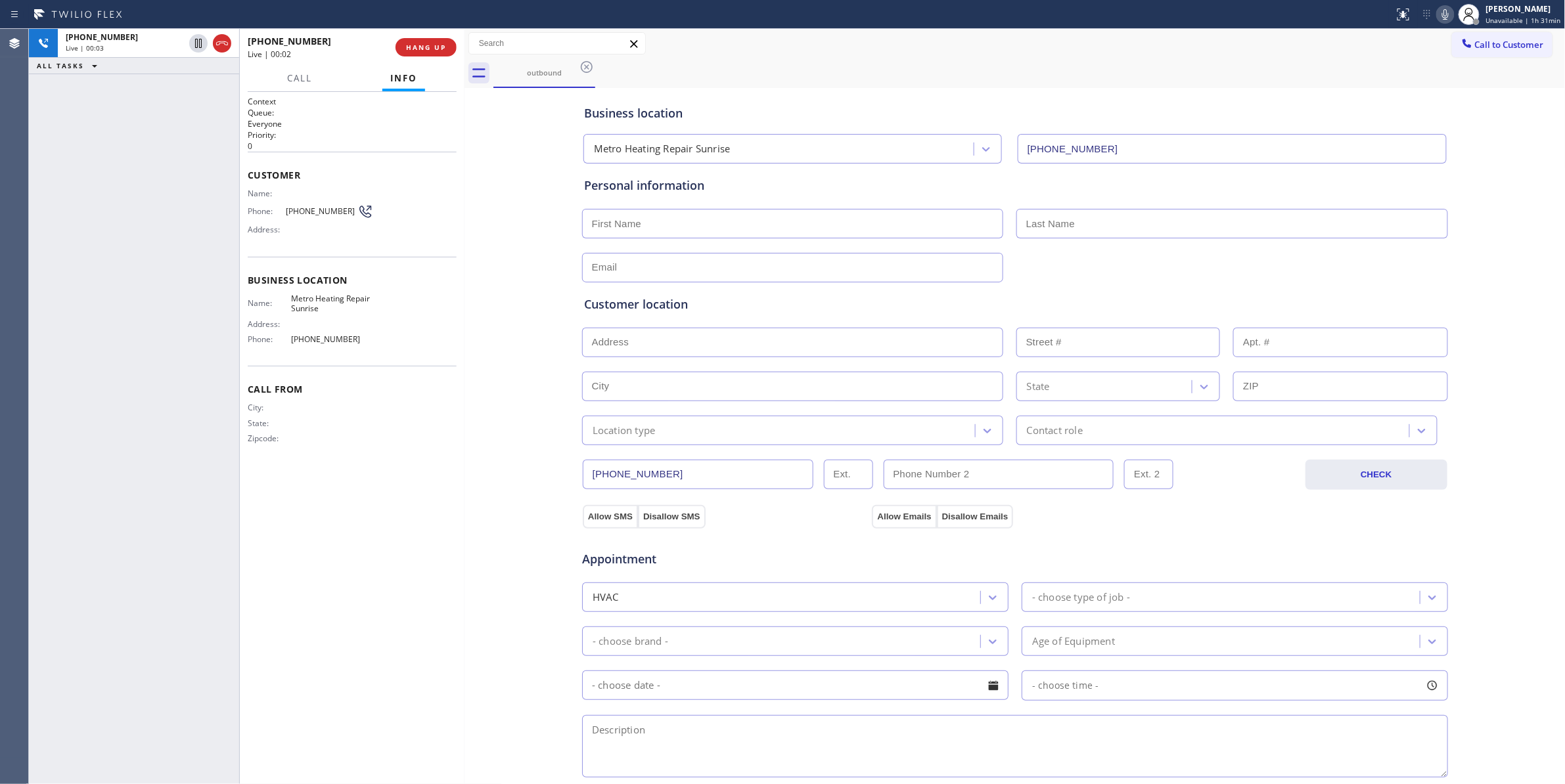
click at [421, 33] on div "[PHONE_NUMBER] Live | 00:02 HANG UP" at bounding box center [352, 47] width 209 height 34
click at [424, 43] on span "HANG UP" at bounding box center [425, 47] width 40 height 9
click at [416, 58] on div "[PHONE_NUMBER] Wrap up | 00:01 COMPLETE" at bounding box center [352, 47] width 209 height 34
click at [424, 50] on span "COMPLETE" at bounding box center [423, 47] width 45 height 9
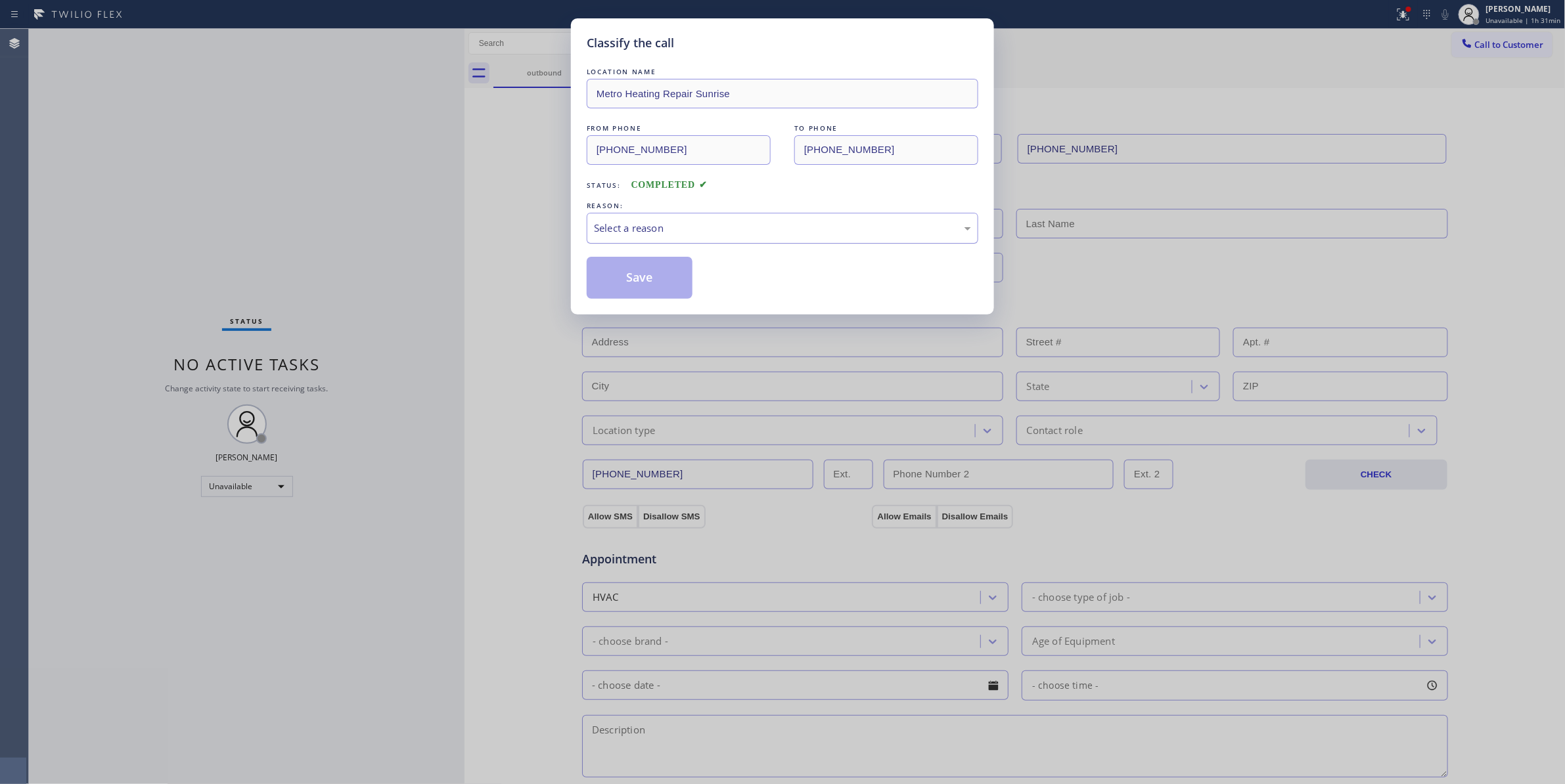
click at [604, 227] on div "Select a reason" at bounding box center [782, 228] width 377 height 15
click at [632, 277] on button "Save" at bounding box center [639, 278] width 106 height 42
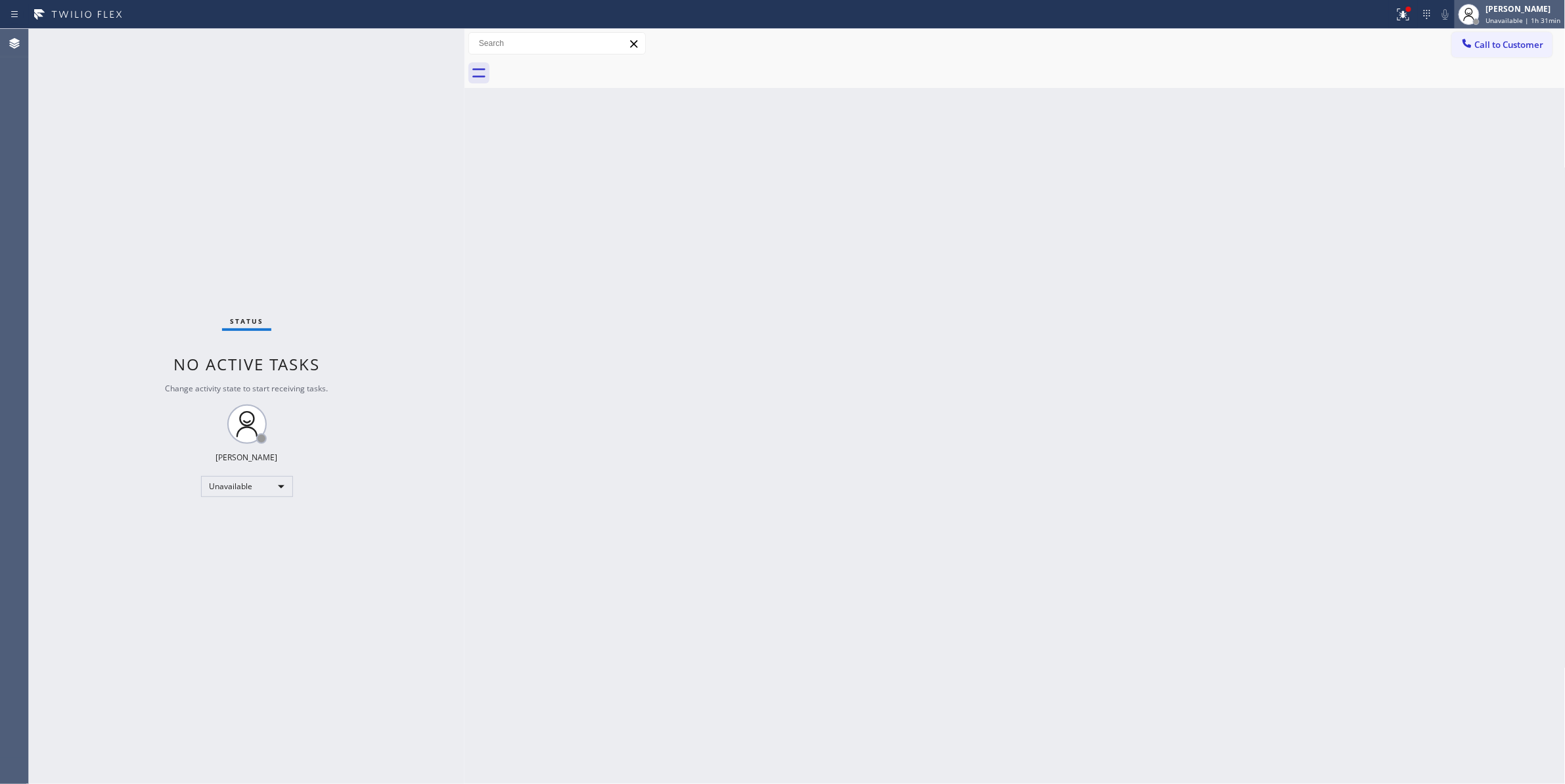
drag, startPoint x: 1032, startPoint y: 226, endPoint x: 1541, endPoint y: 27, distance: 546.5
click at [1090, 176] on div "Back to Dashboard Change Sender ID Customers Technicians Select a contact Outbo…" at bounding box center [1014, 406] width 1101 height 755
click at [1516, 50] on span "Call to Customer" at bounding box center [1509, 45] width 69 height 12
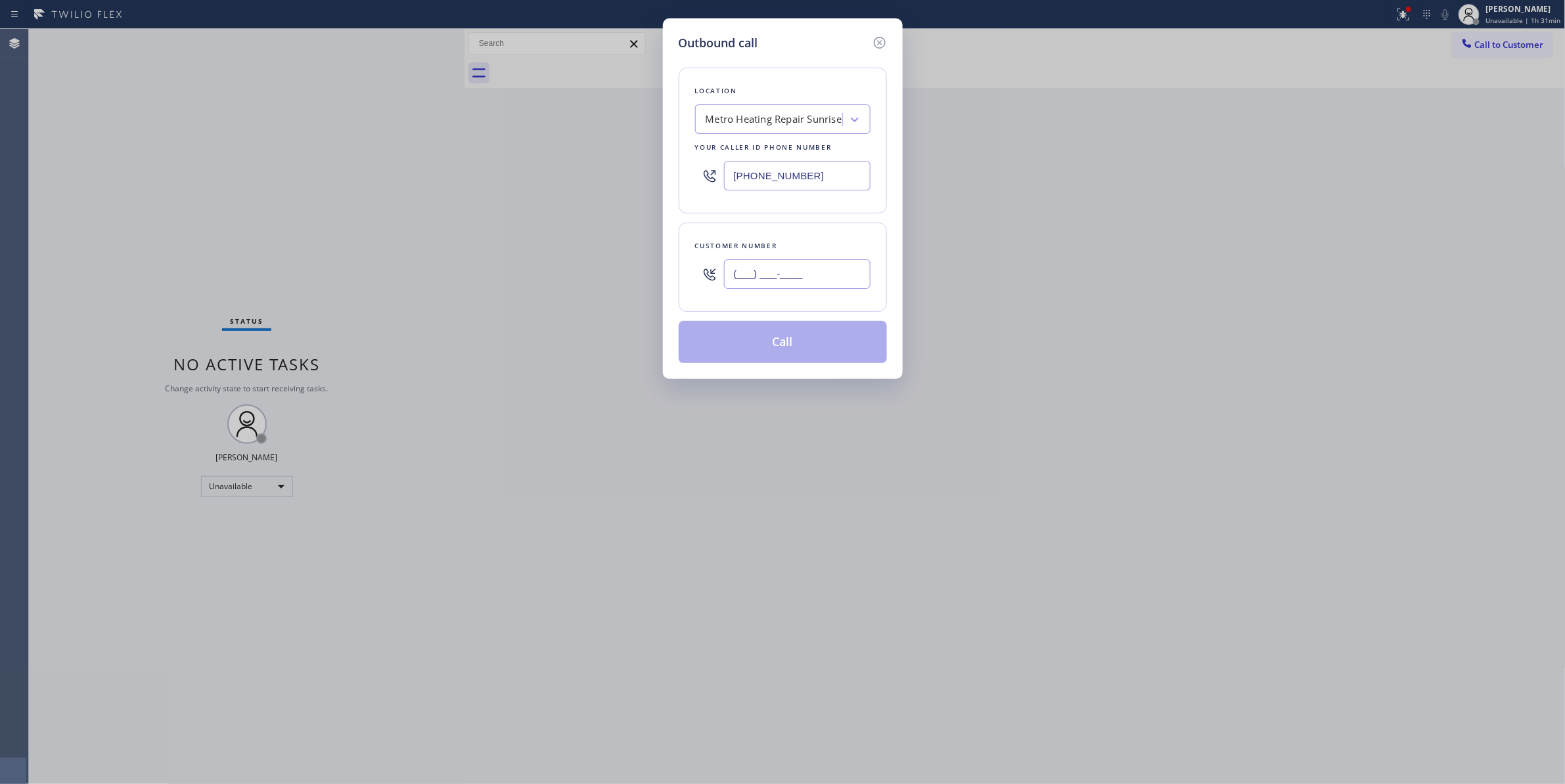
click at [815, 274] on input "(___) ___-____" at bounding box center [796, 273] width 147 height 29
paste input "442) 241-9300"
type input "[PHONE_NUMBER]"
drag, startPoint x: 656, startPoint y: 164, endPoint x: 346, endPoint y: 161, distance: 310.0
click at [346, 161] on div "Outbound call Location Metro Heating Repair Sunrise Your caller id phone number…" at bounding box center [782, 392] width 1565 height 784
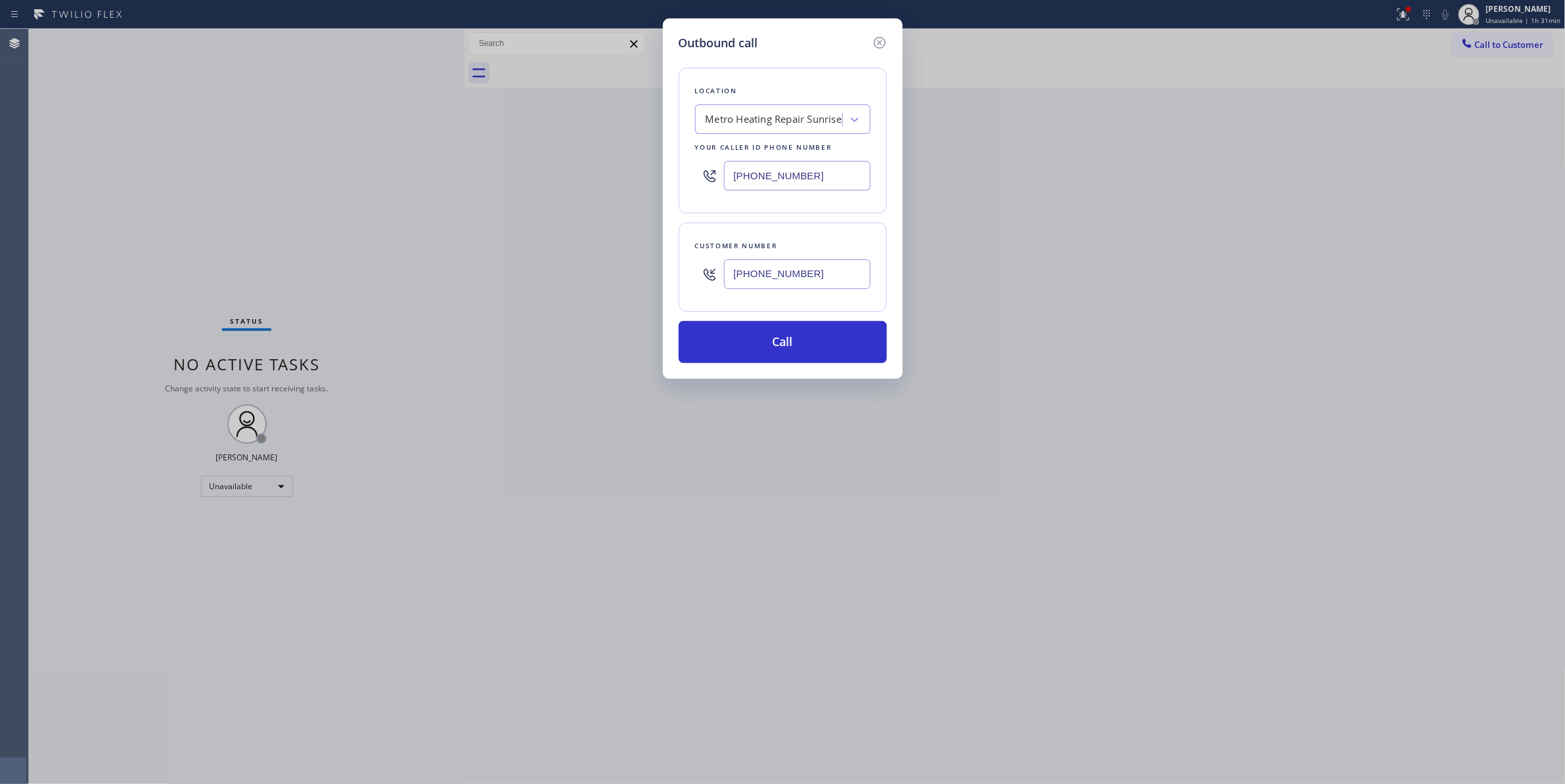
paste input "760) 388-9800"
type input "[PHONE_NUMBER]"
drag, startPoint x: 844, startPoint y: 282, endPoint x: 620, endPoint y: 268, distance: 224.4
click at [620, 268] on div "Outbound call Location [MEDICAL_DATA] Electrical [GEOGRAPHIC_DATA] Your caller …" at bounding box center [782, 392] width 1565 height 784
click at [765, 333] on button "Call" at bounding box center [782, 342] width 208 height 42
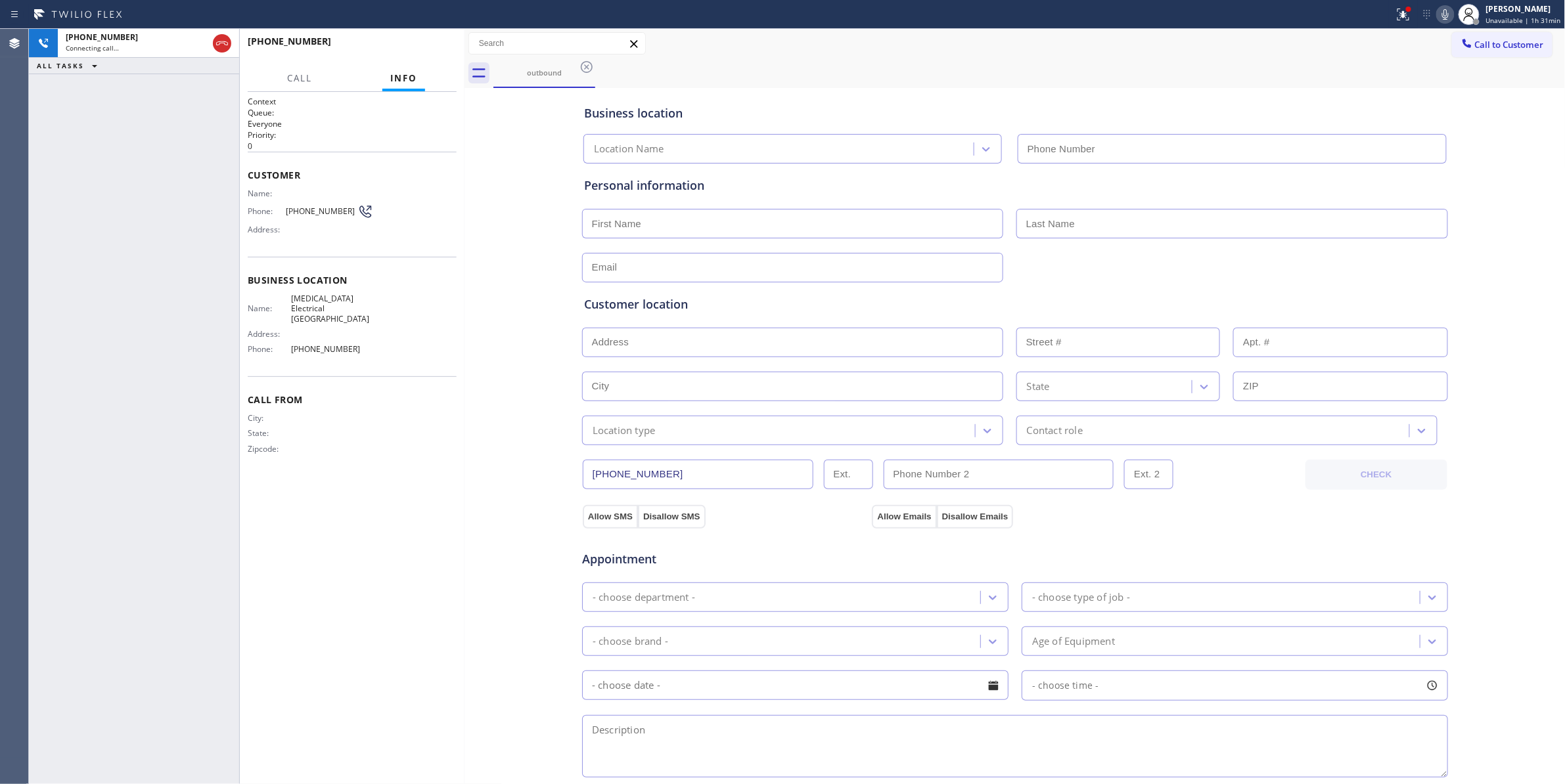
type input "[PHONE_NUMBER]"
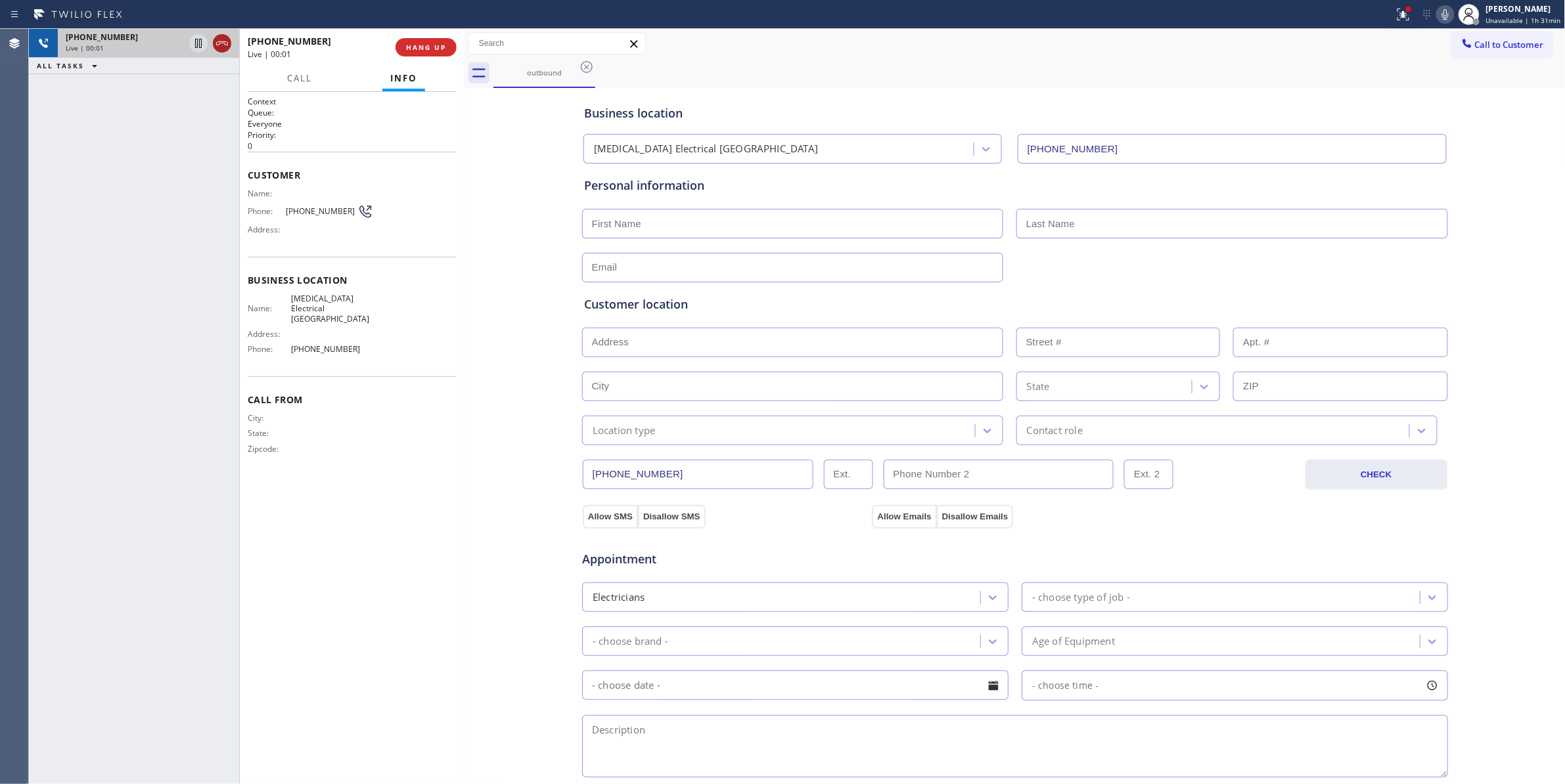
click at [227, 40] on icon at bounding box center [222, 43] width 16 height 16
click at [428, 56] on div "[PHONE_NUMBER] Live | 00:01 HANG UP" at bounding box center [352, 47] width 209 height 34
click at [427, 55] on button "COMPLETE" at bounding box center [423, 47] width 66 height 18
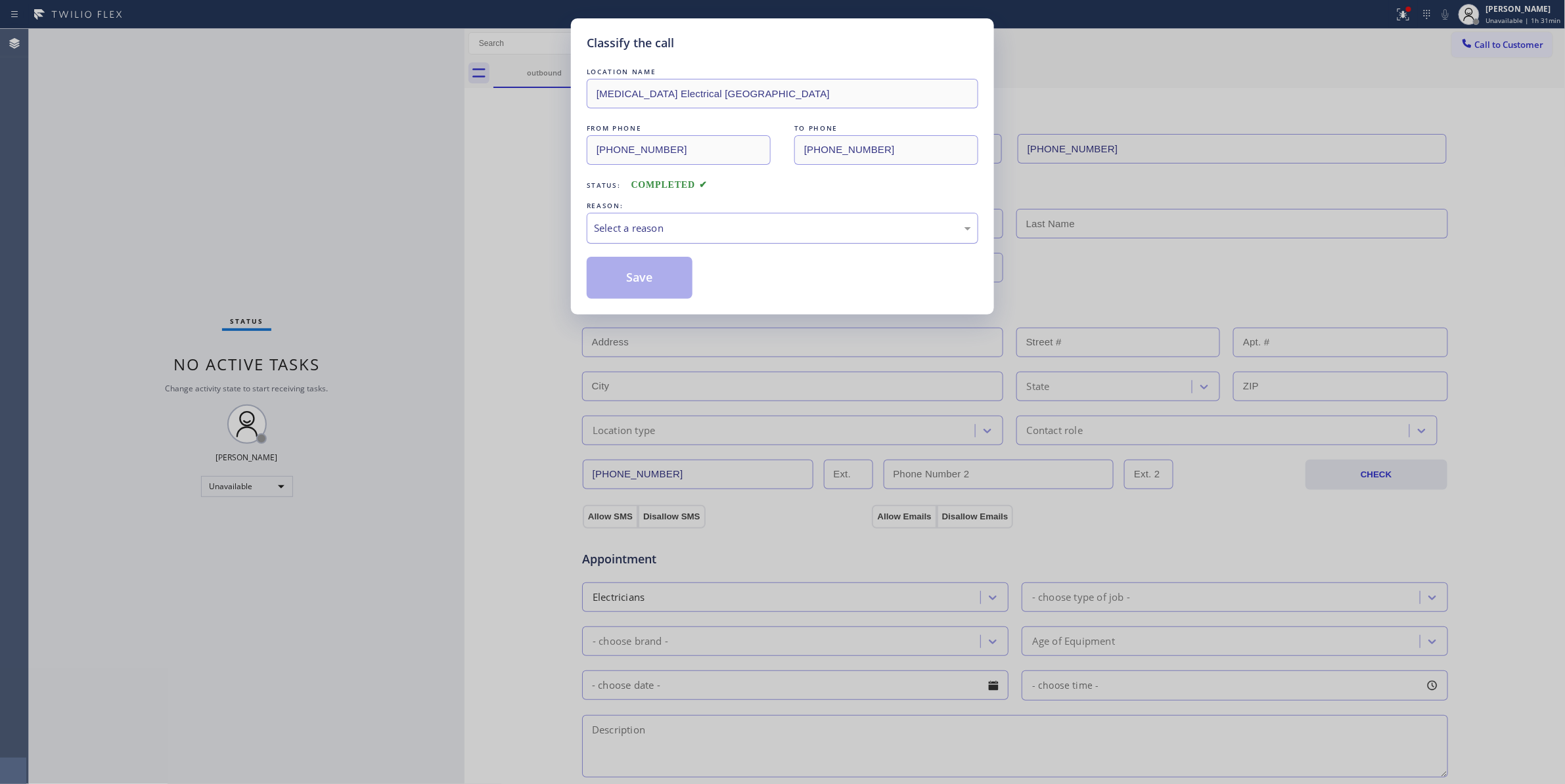
click at [615, 228] on div "Select a reason" at bounding box center [782, 228] width 377 height 15
drag, startPoint x: 646, startPoint y: 290, endPoint x: 639, endPoint y: 279, distance: 13.0
click at [639, 279] on button "Save" at bounding box center [639, 278] width 106 height 42
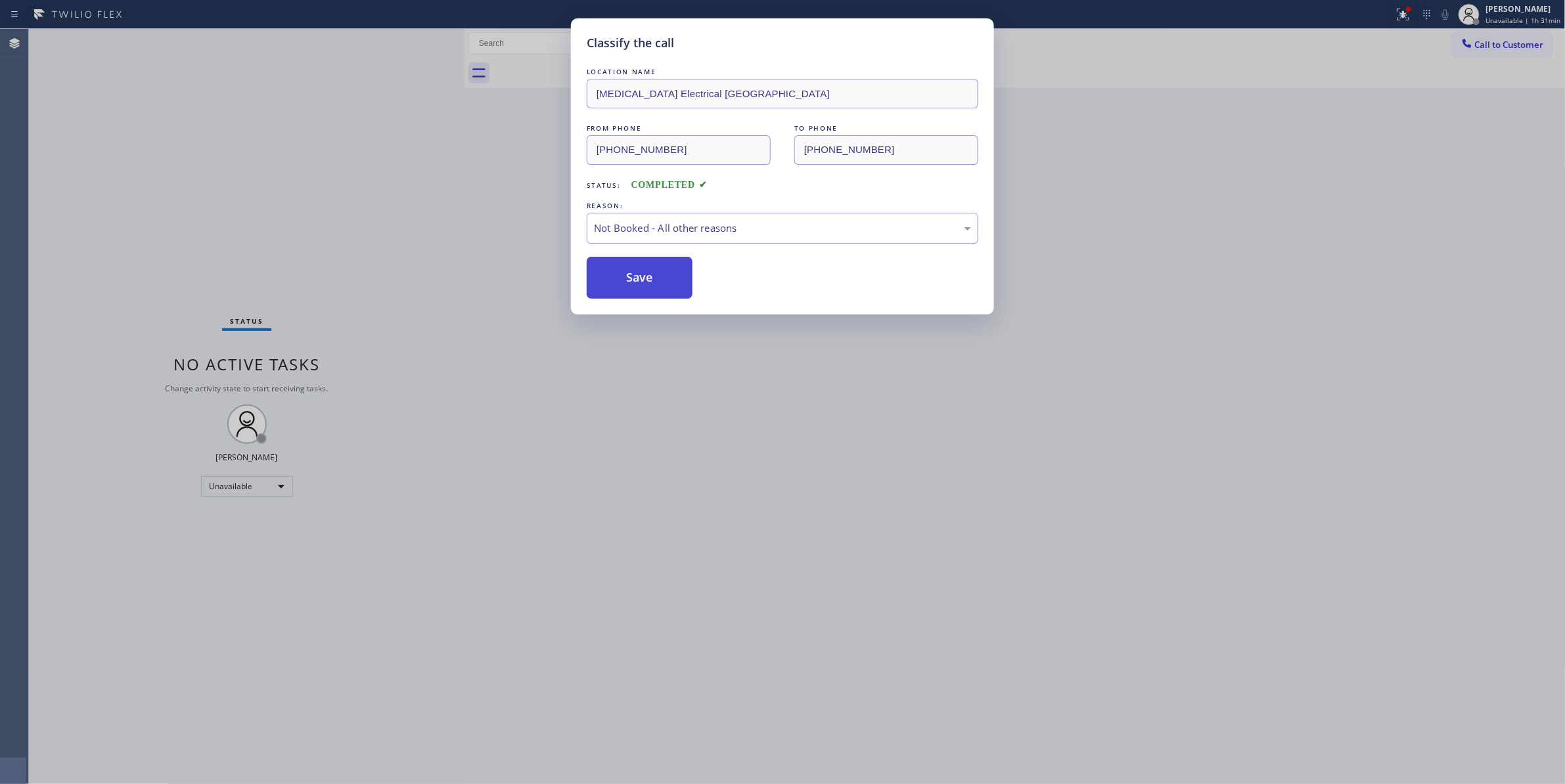
click at [637, 279] on button "Save" at bounding box center [639, 278] width 106 height 42
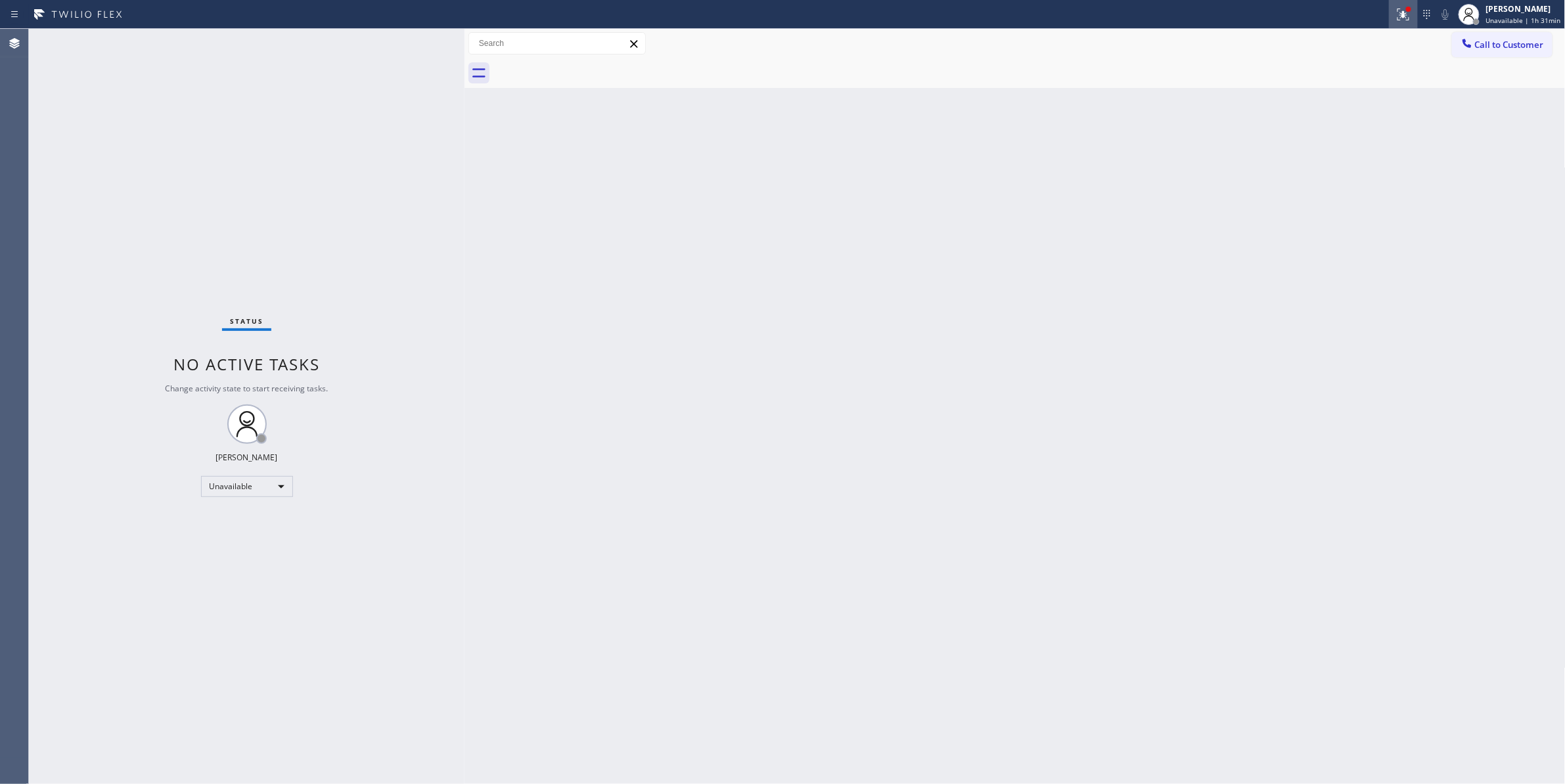
click at [1397, 17] on icon at bounding box center [1403, 14] width 16 height 16
click at [1341, 172] on span "Clear issues" at bounding box center [1327, 172] width 62 height 9
click at [1512, 49] on span "Call to Customer" at bounding box center [1509, 45] width 69 height 12
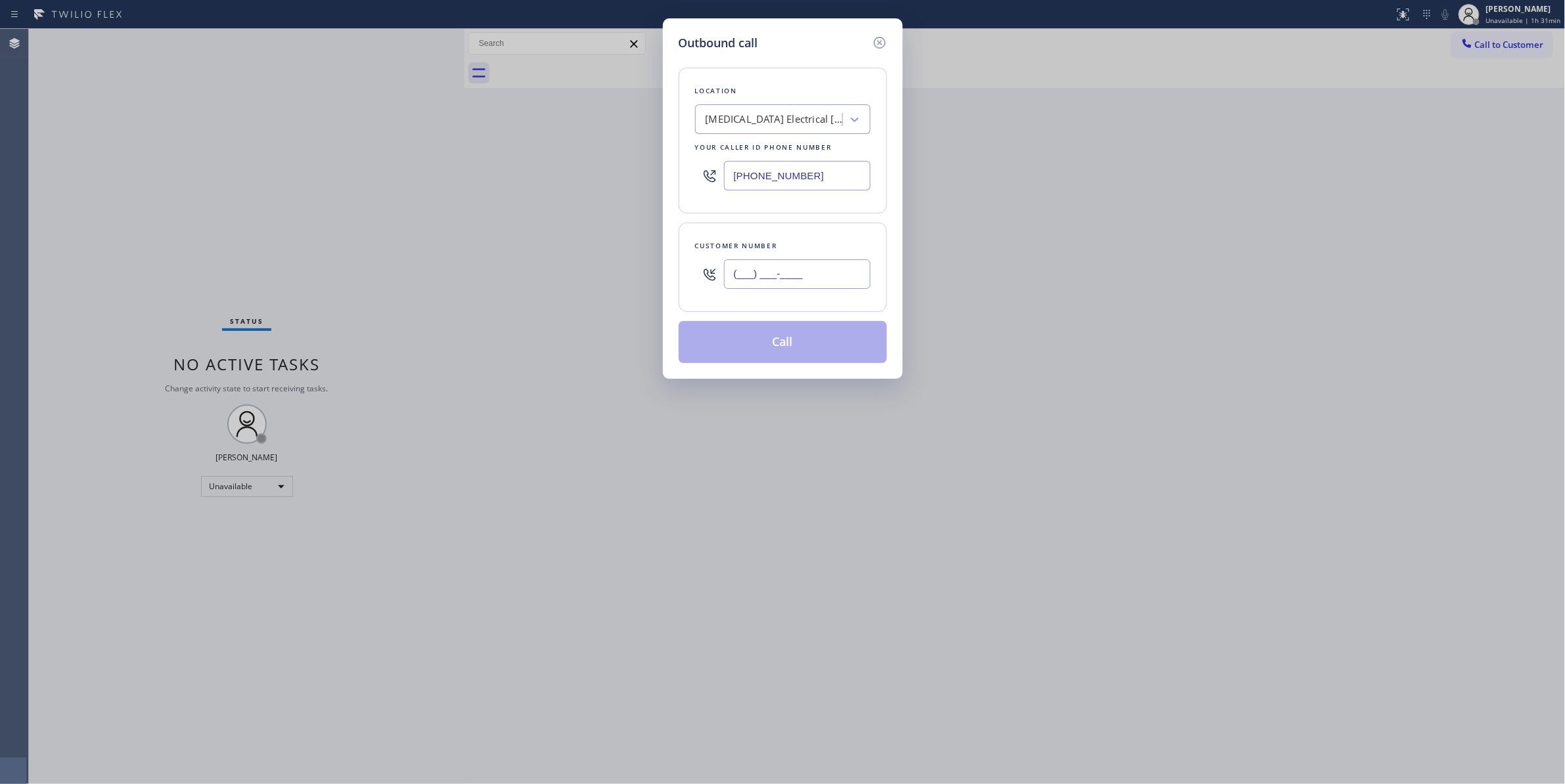
click at [808, 264] on input "(___) ___-____" at bounding box center [796, 273] width 147 height 29
paste input "442) 241-9300"
type input "[PHONE_NUMBER]"
click at [796, 349] on button "Call" at bounding box center [782, 342] width 208 height 42
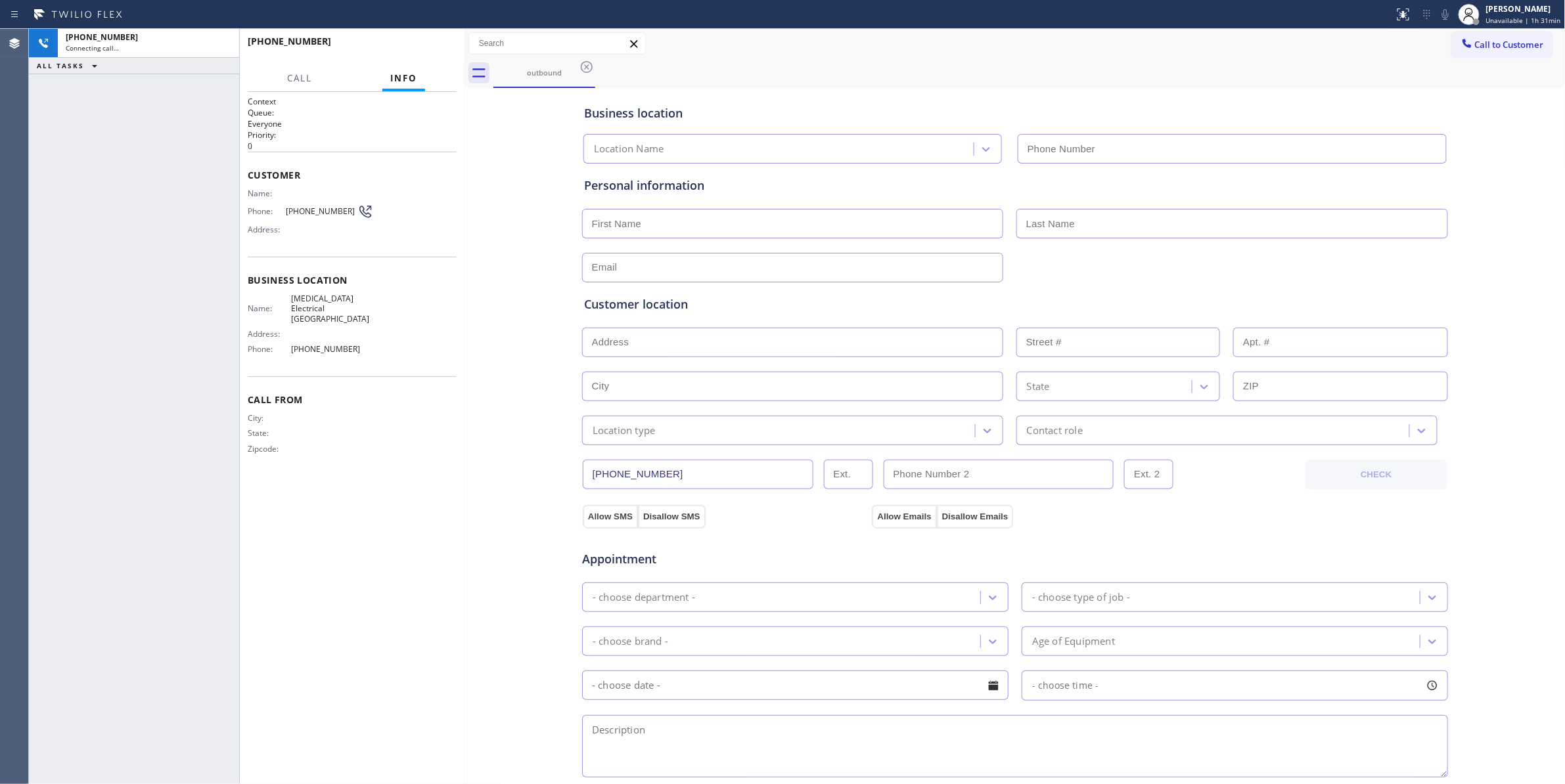
type input "[PHONE_NUMBER]"
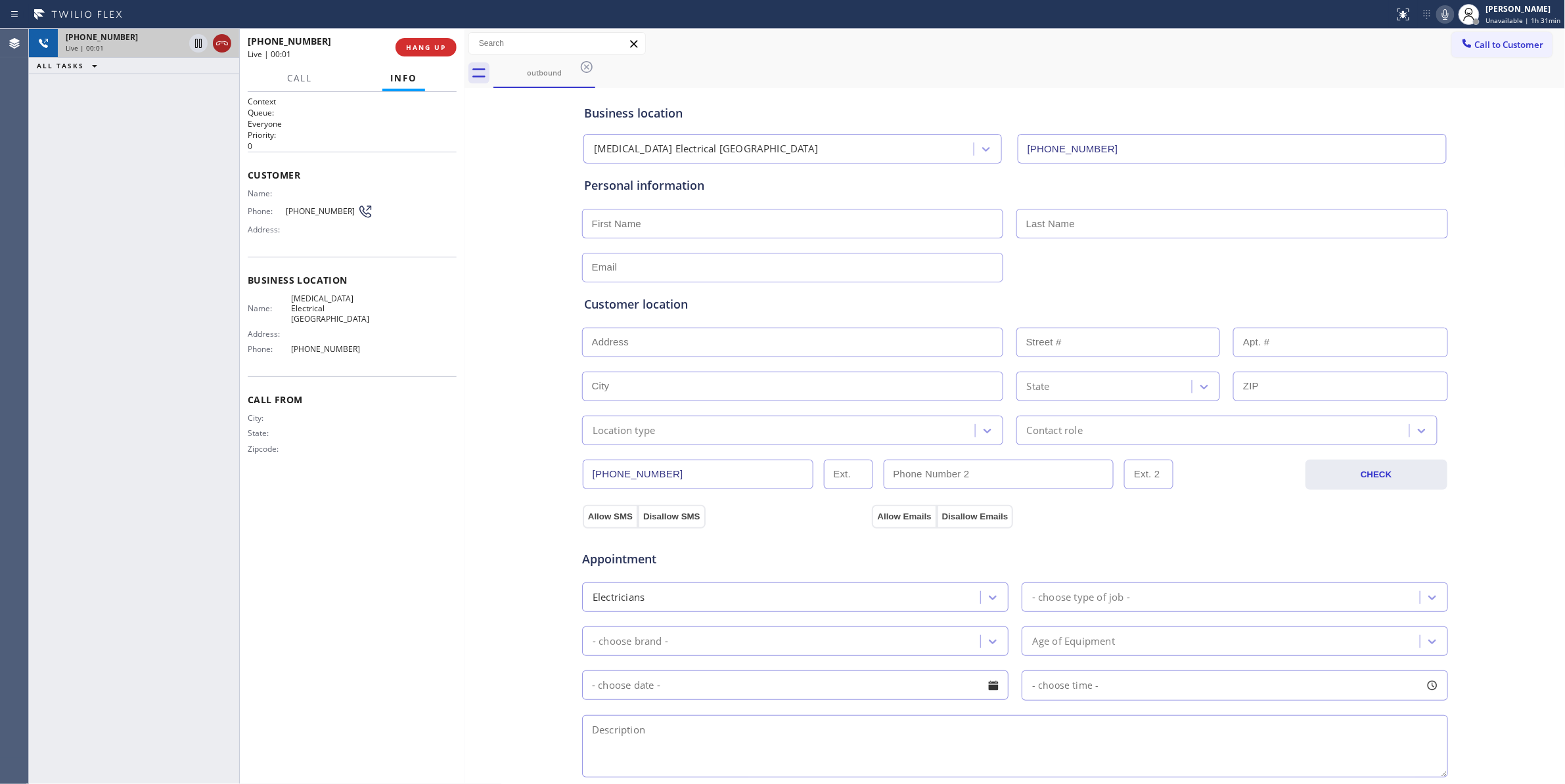
click at [221, 50] on icon at bounding box center [222, 43] width 16 height 16
click at [437, 43] on span "COMPLETE" at bounding box center [423, 47] width 45 height 9
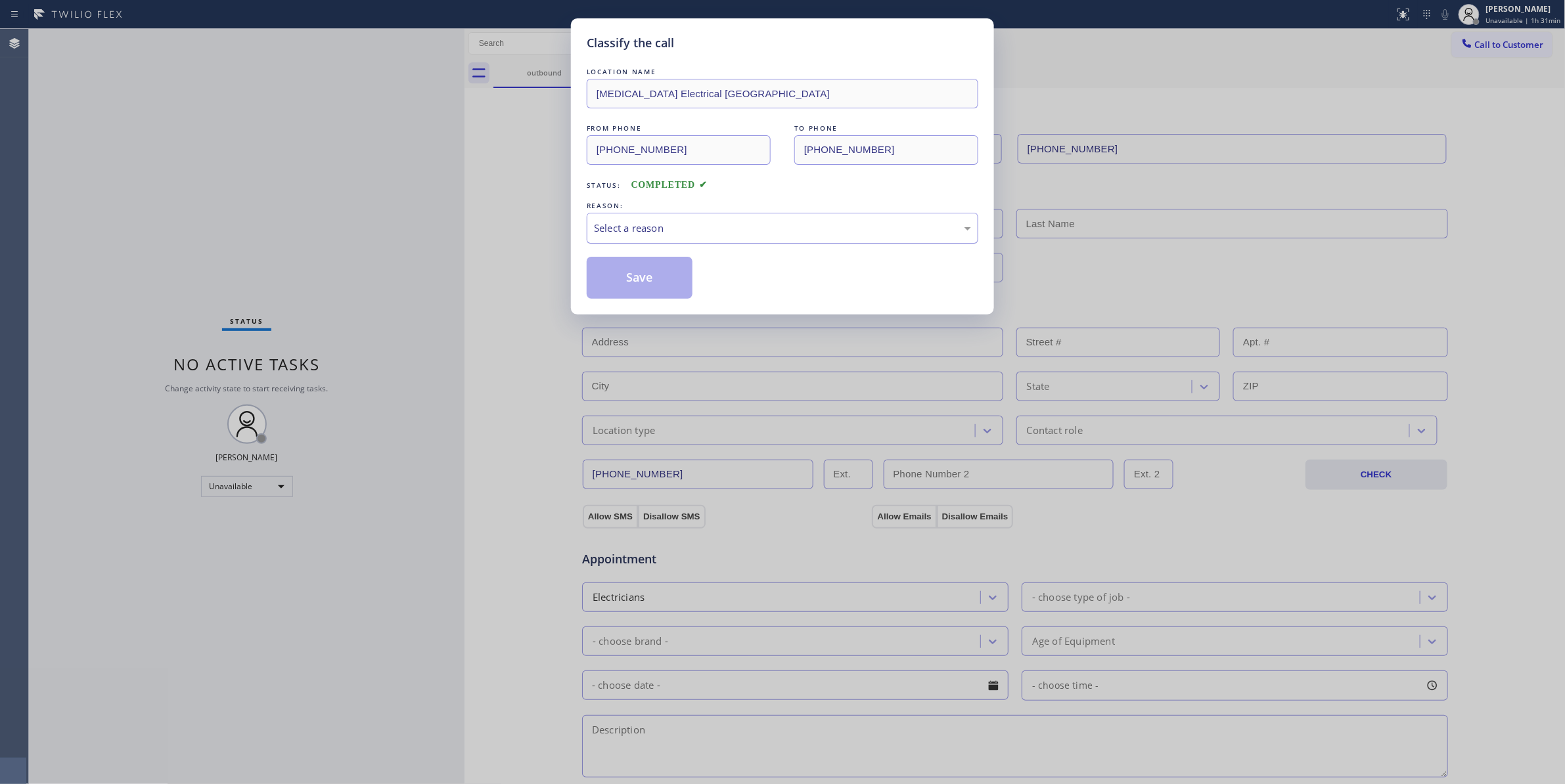
click at [604, 228] on div "Select a reason" at bounding box center [782, 228] width 377 height 15
click at [603, 290] on button "Save" at bounding box center [639, 278] width 106 height 42
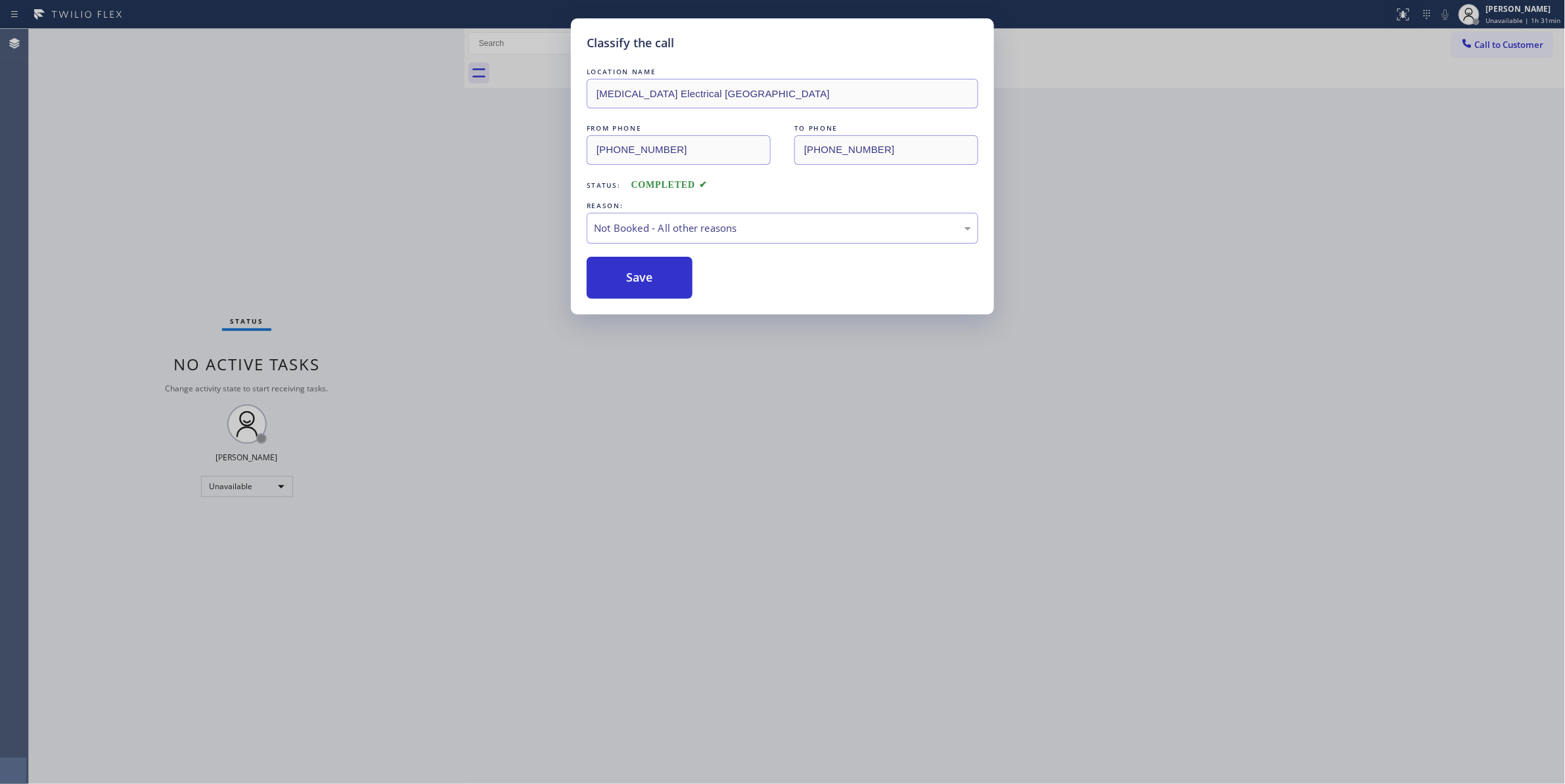
click at [603, 290] on button "Save" at bounding box center [639, 278] width 106 height 42
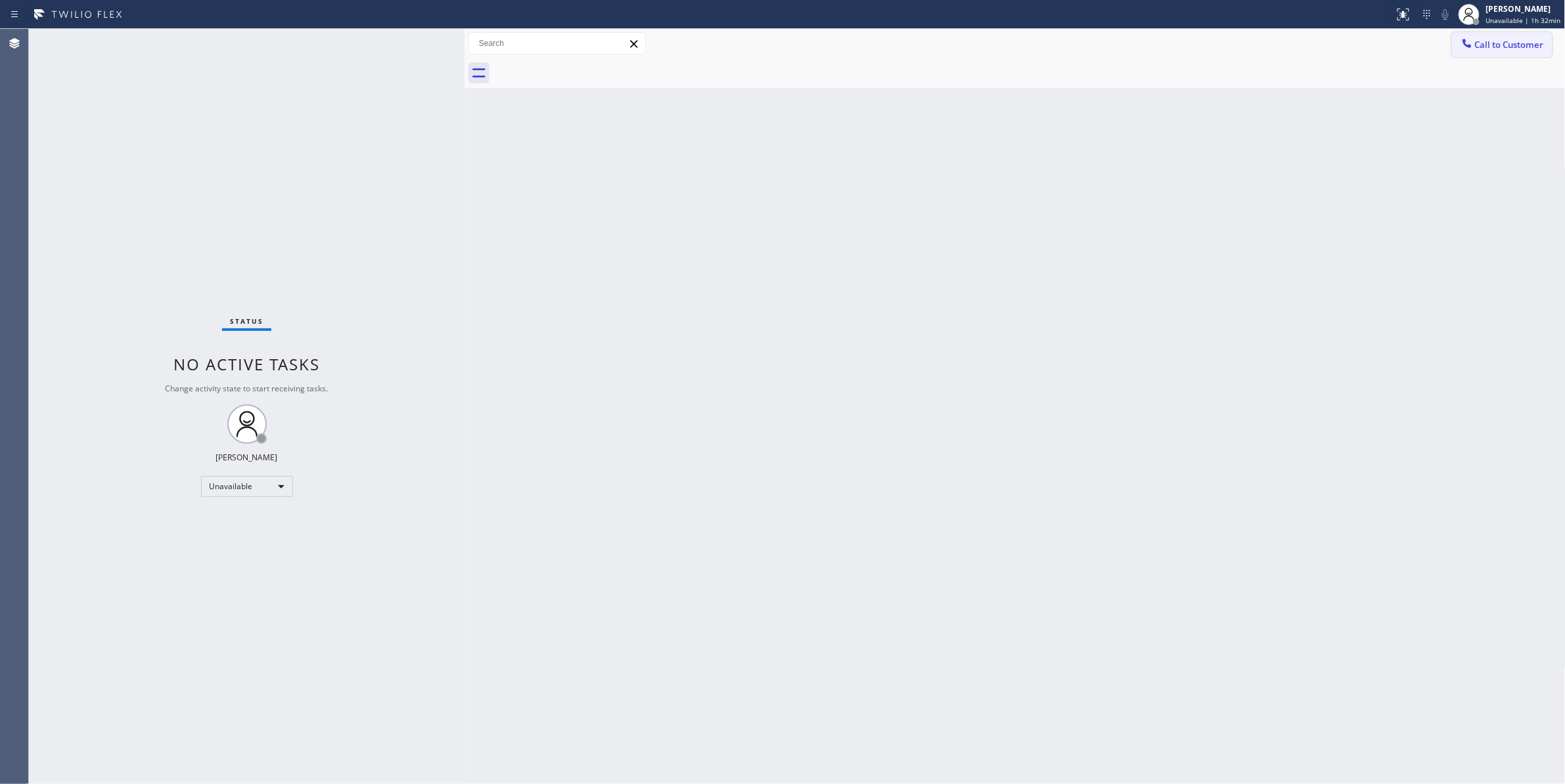
click at [1516, 40] on span "Call to Customer" at bounding box center [1509, 45] width 69 height 12
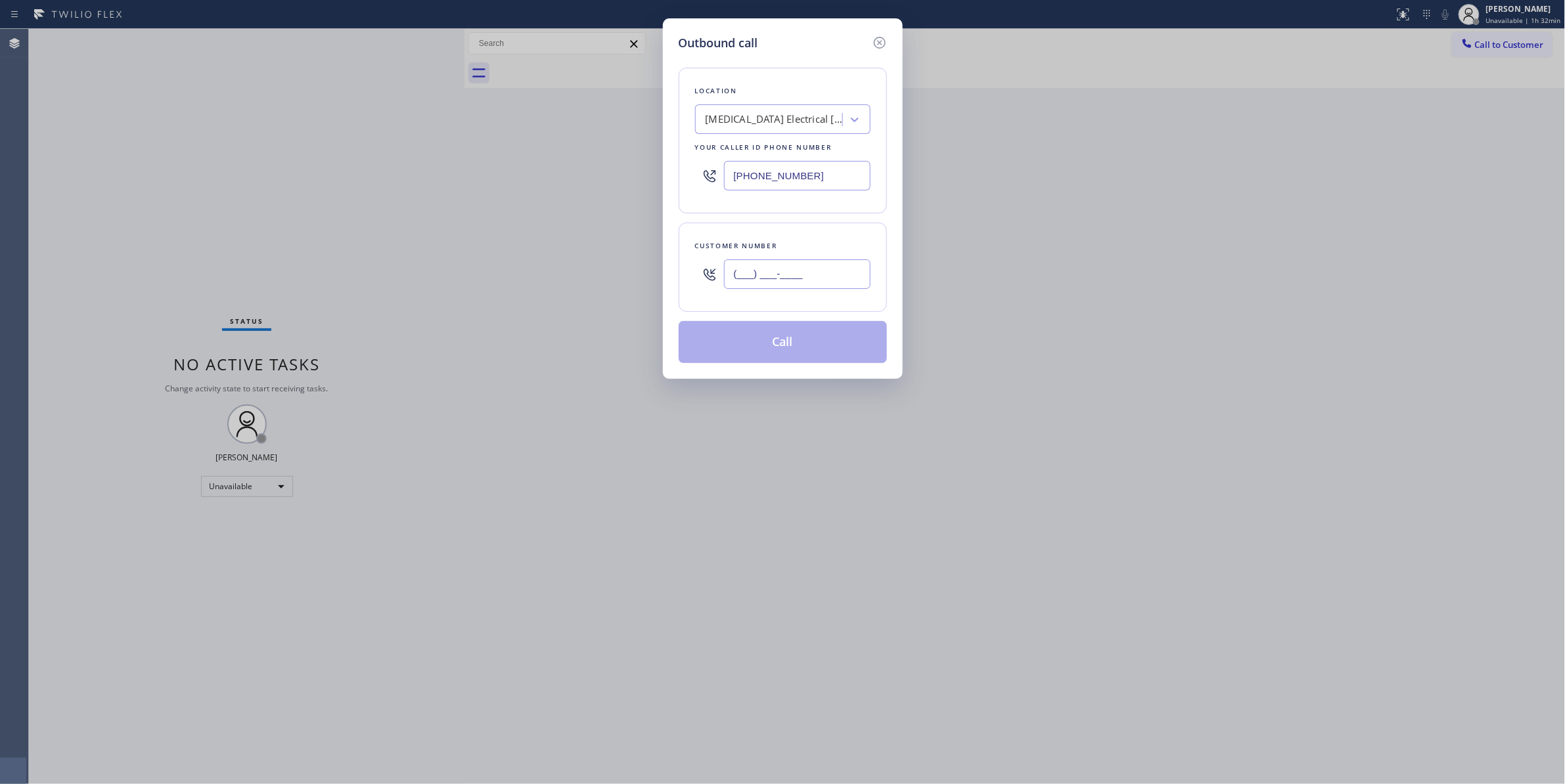
click at [765, 285] on input "(___) ___-____" at bounding box center [796, 273] width 147 height 29
paste input "442) 241-9300"
type input "[PHONE_NUMBER]"
click at [774, 347] on button "Call" at bounding box center [782, 342] width 208 height 42
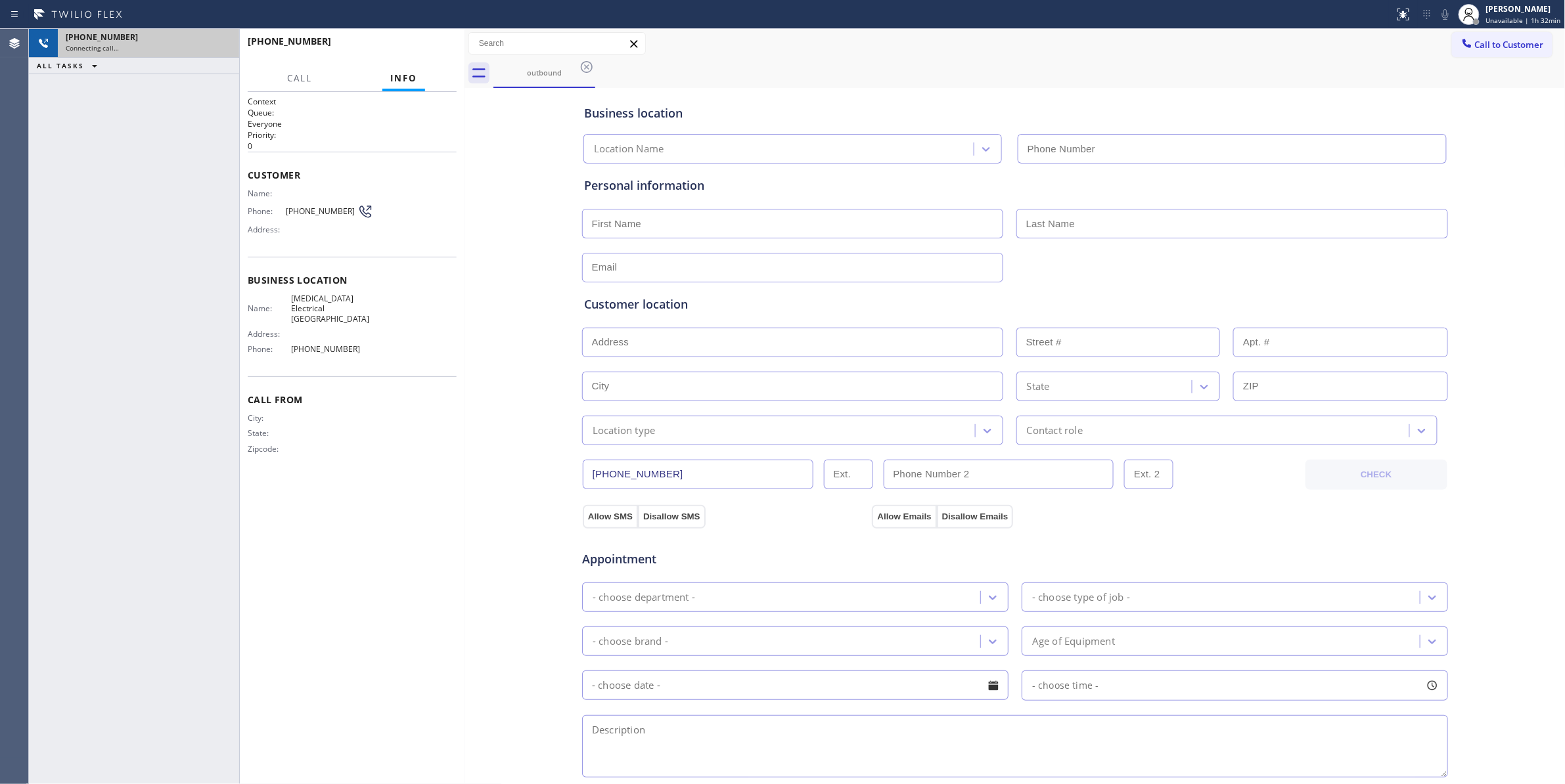
type input "[PHONE_NUMBER]"
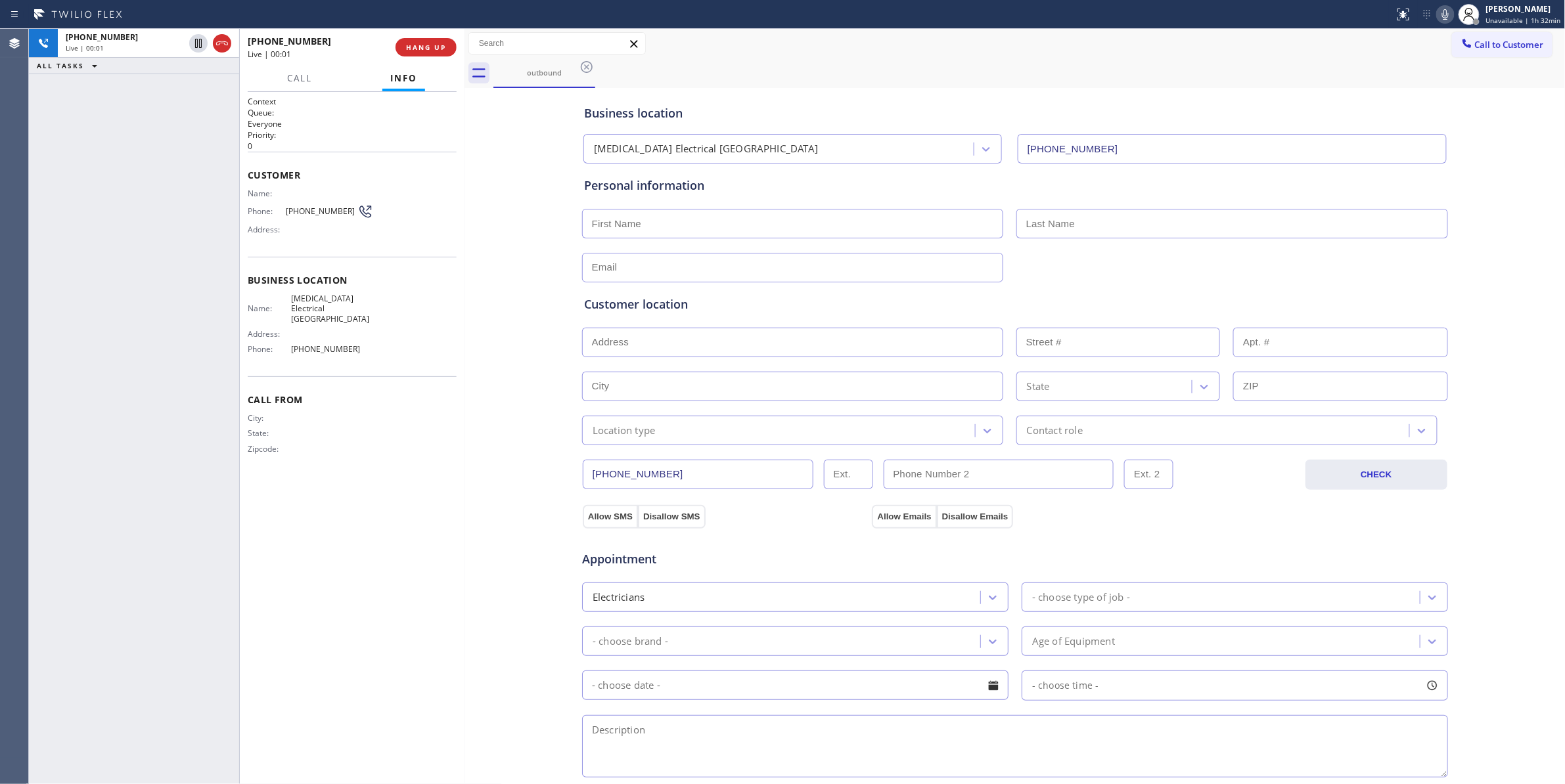
drag, startPoint x: 224, startPoint y: 49, endPoint x: 326, endPoint y: 62, distance: 102.8
click at [224, 49] on icon at bounding box center [222, 43] width 16 height 16
click at [409, 56] on div "[PHONE_NUMBER] Wrap up | 00:01 COMPLETE" at bounding box center [352, 47] width 209 height 34
click at [432, 49] on span "COMPLETE" at bounding box center [423, 47] width 45 height 9
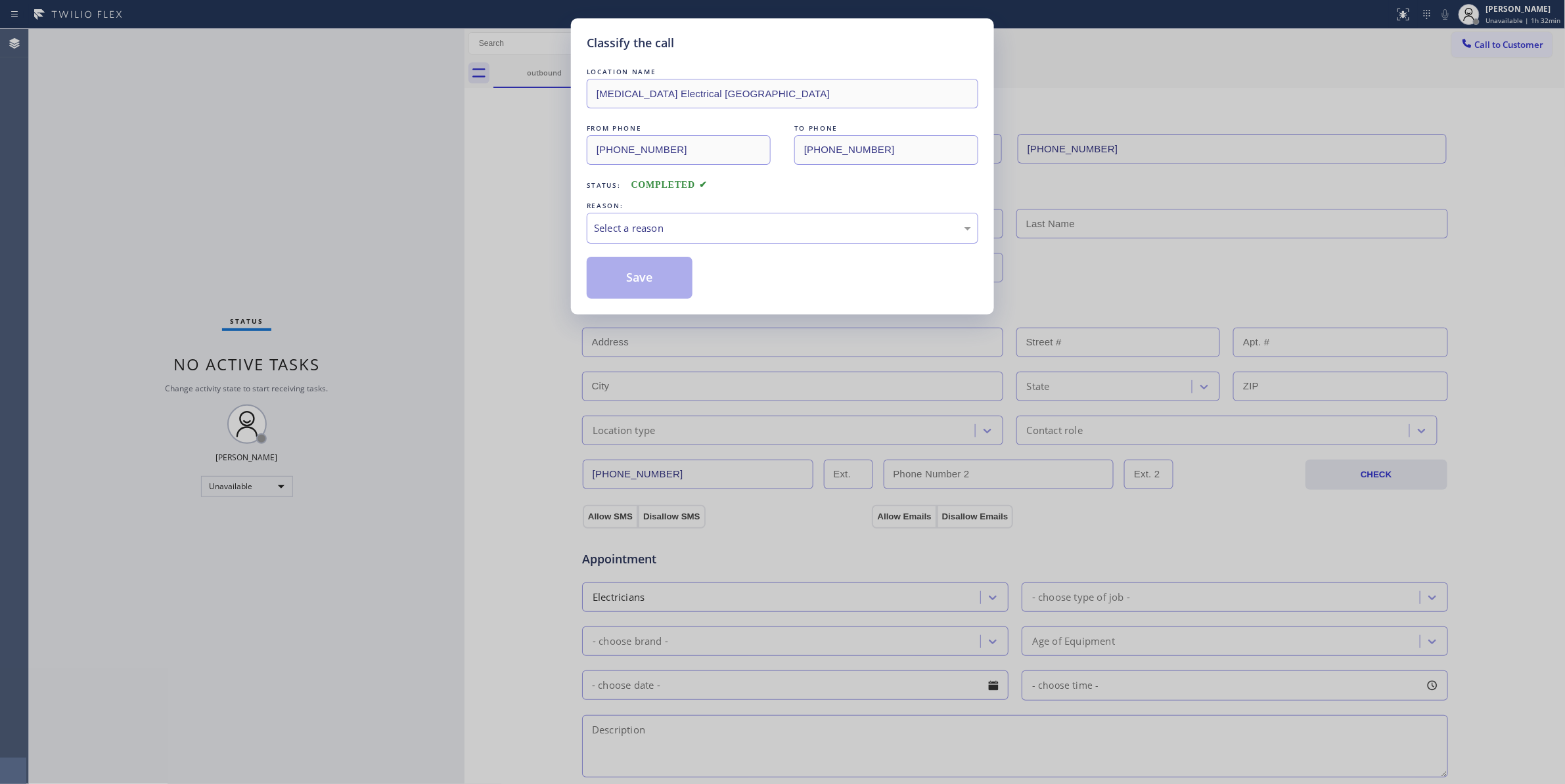
click at [584, 222] on div "Classify the call LOCATION NAME [MEDICAL_DATA] Electrical [GEOGRAPHIC_DATA] FRO…" at bounding box center [782, 166] width 423 height 296
click at [605, 234] on div "Select a reason" at bounding box center [782, 228] width 377 height 15
click at [611, 279] on button "Save" at bounding box center [639, 278] width 106 height 42
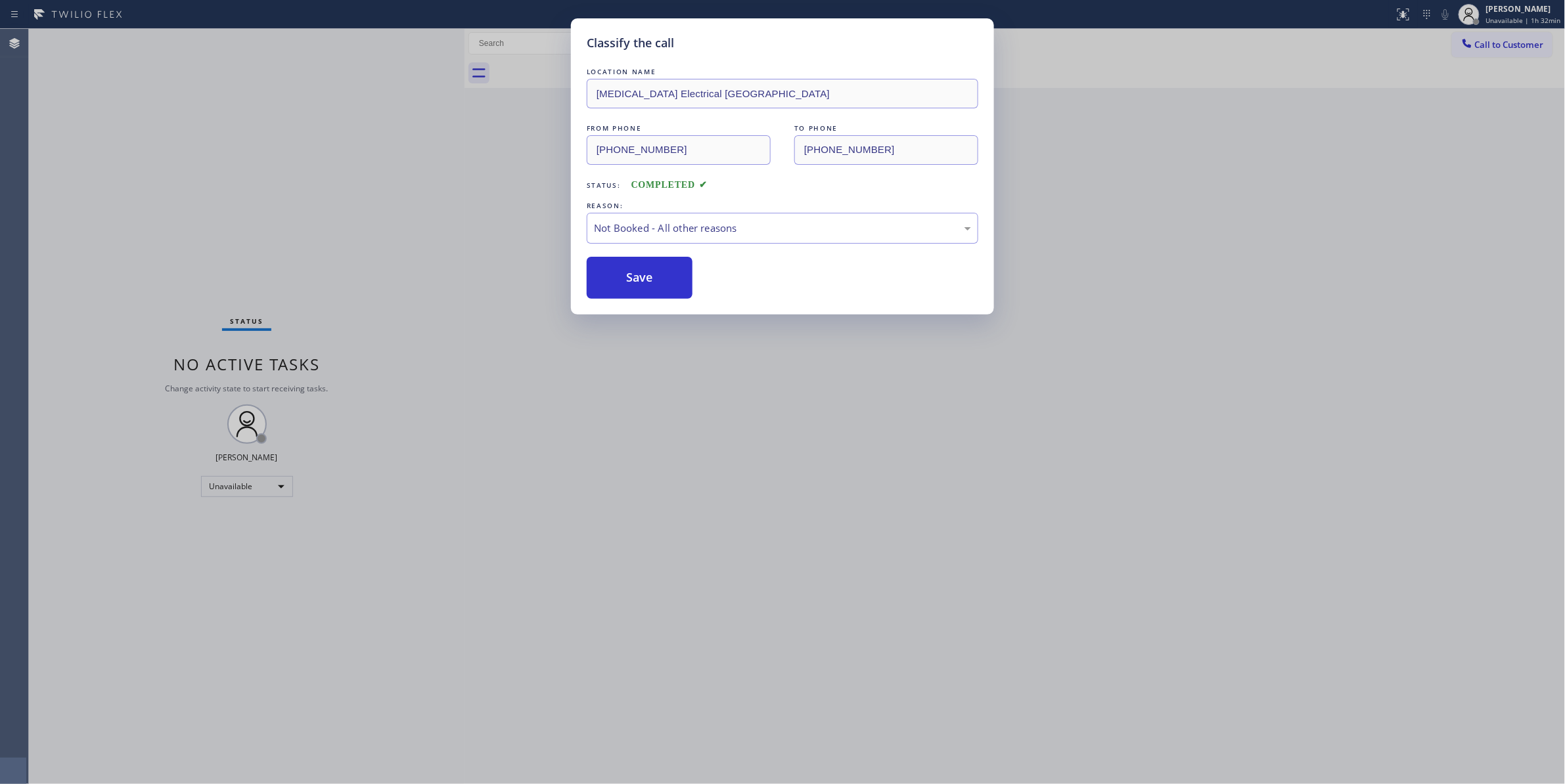
click at [611, 279] on button "Save" at bounding box center [639, 278] width 106 height 42
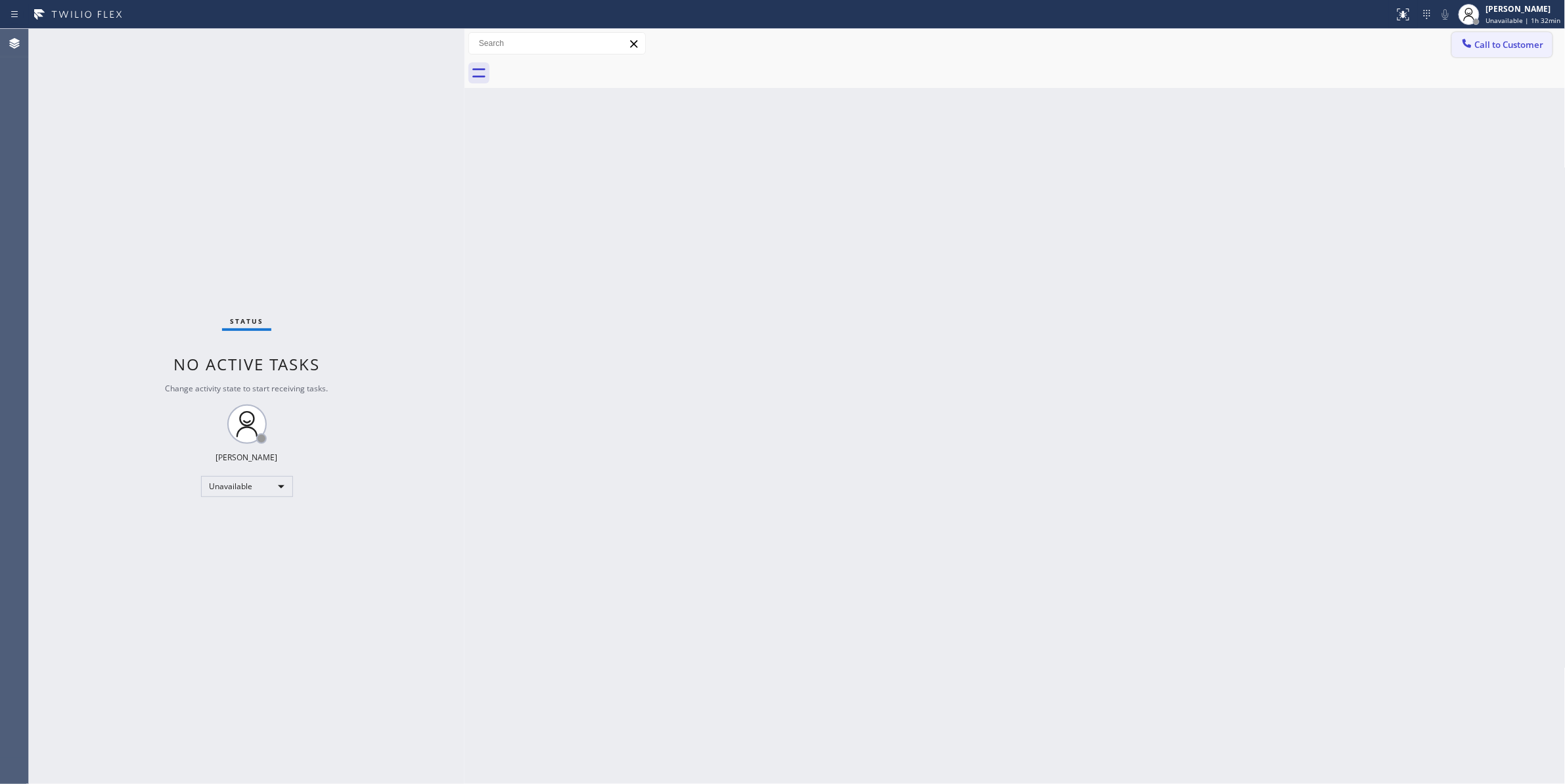
click at [1495, 43] on span "Call to Customer" at bounding box center [1509, 45] width 69 height 12
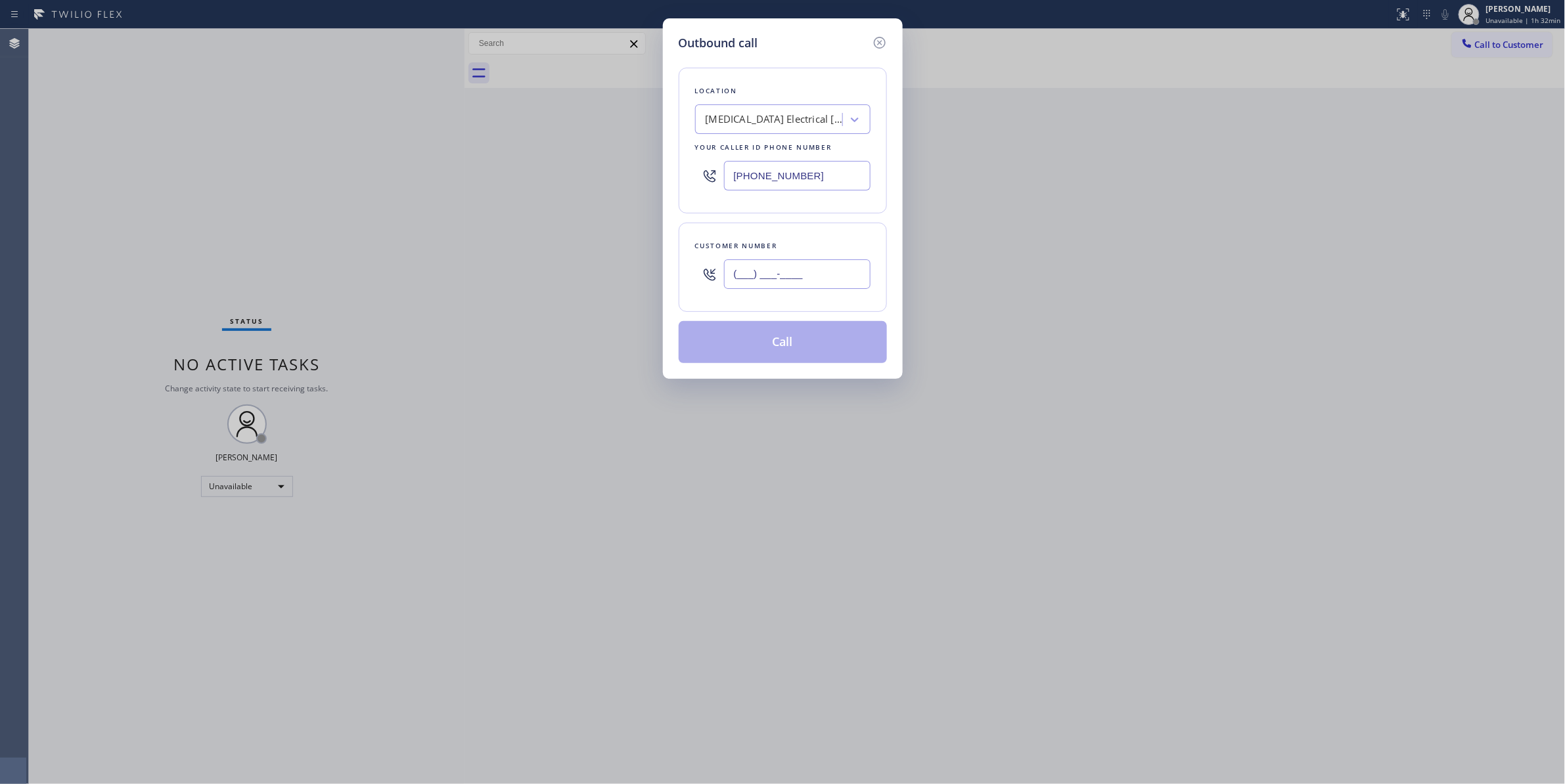
click at [811, 276] on input "(___) ___-____" at bounding box center [796, 273] width 147 height 29
paste input "442) 241-9300"
type input "[PHONE_NUMBER]"
click at [796, 337] on button "Call" at bounding box center [782, 342] width 208 height 42
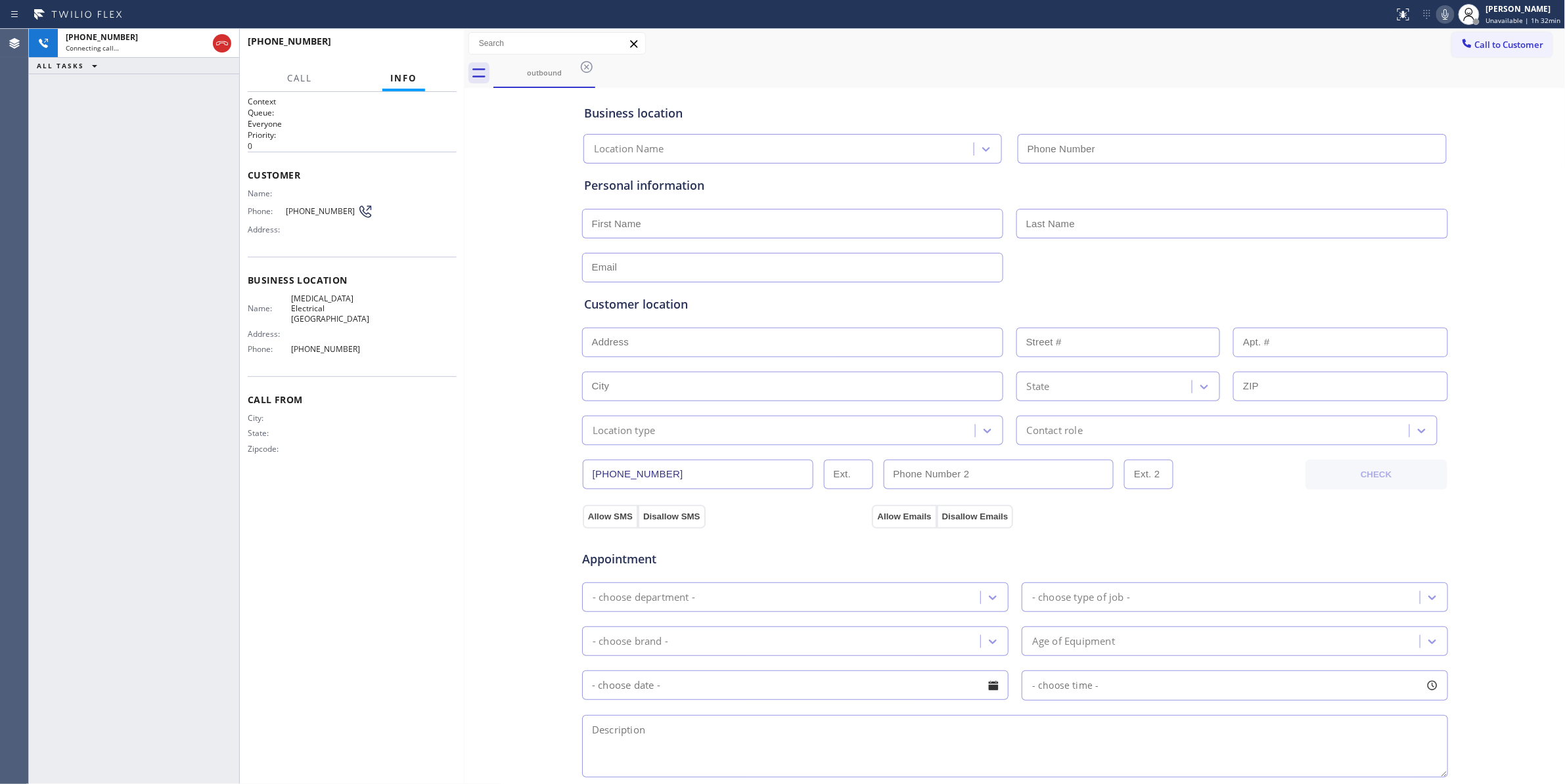
type input "[PHONE_NUMBER]"
click at [319, 208] on span "[PHONE_NUMBER]" at bounding box center [321, 211] width 71 height 10
copy div "[PHONE_NUMBER]"
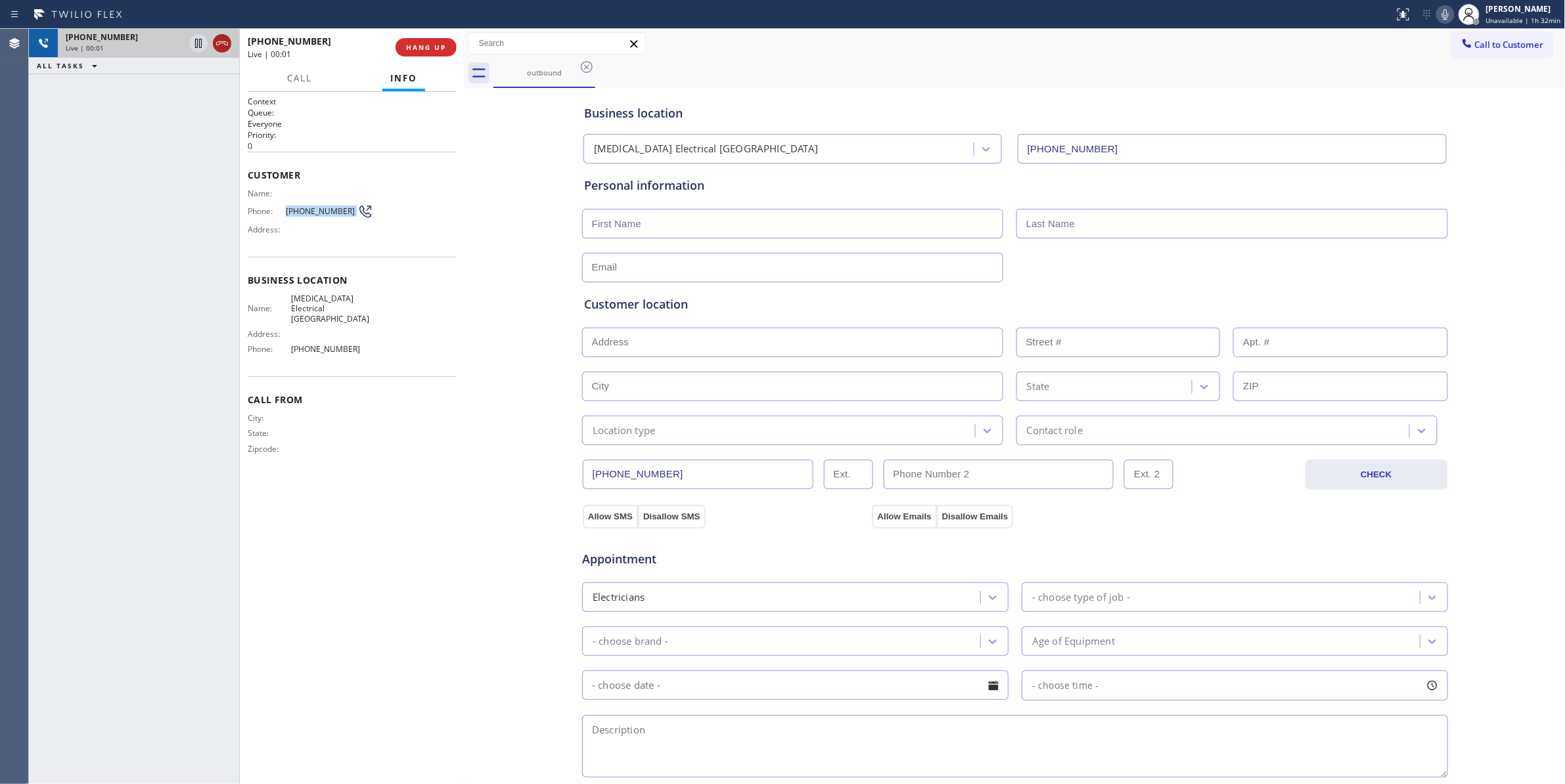
click at [221, 40] on icon at bounding box center [222, 43] width 16 height 16
click at [442, 55] on button "HANG UP" at bounding box center [425, 47] width 61 height 18
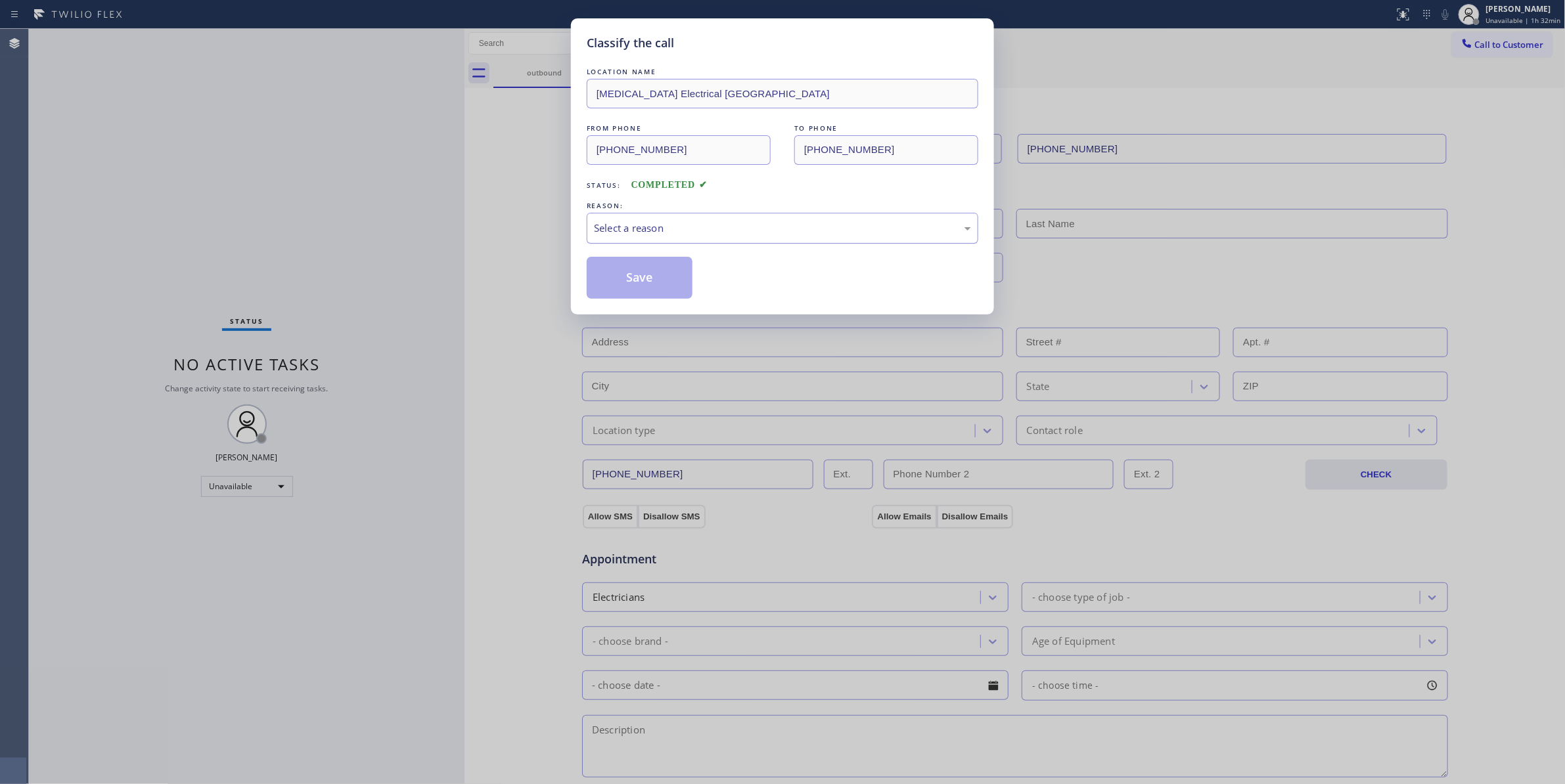
click at [618, 223] on div "Select a reason" at bounding box center [782, 228] width 377 height 15
click at [633, 282] on button "Save" at bounding box center [639, 278] width 106 height 42
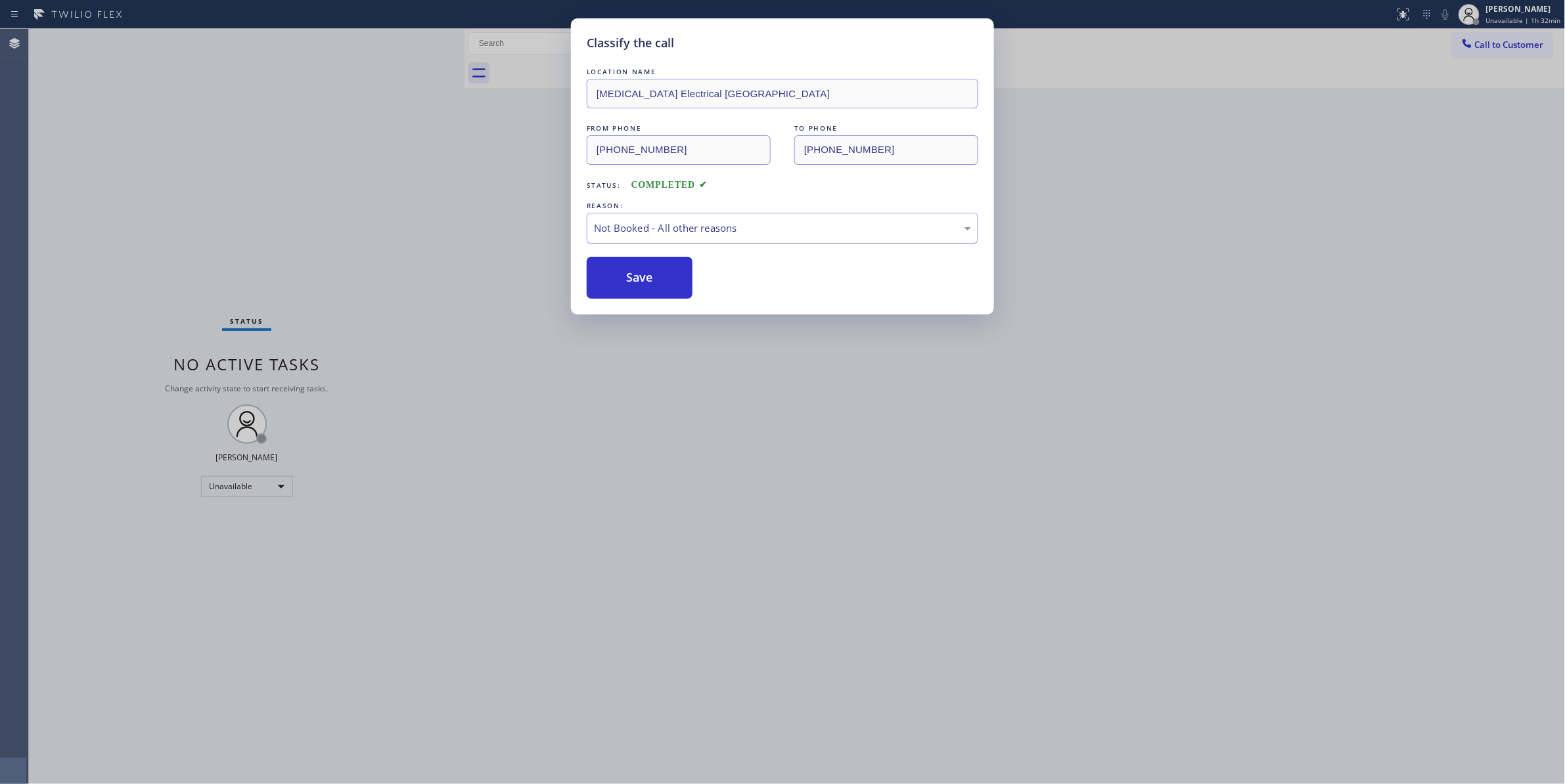
drag, startPoint x: 633, startPoint y: 282, endPoint x: 1180, endPoint y: 246, distance: 548.2
click at [673, 263] on button "Save" at bounding box center [639, 278] width 106 height 42
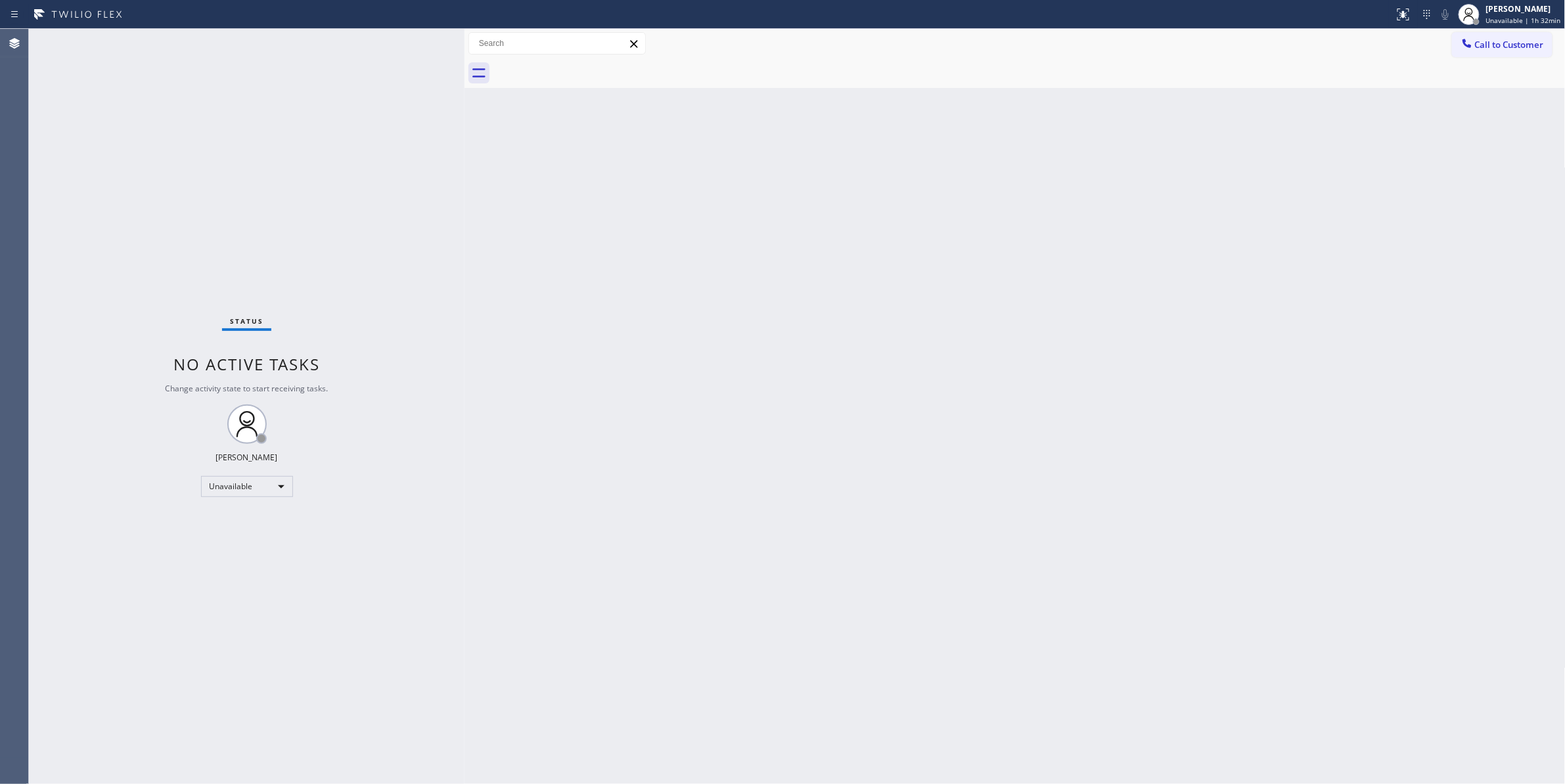
click at [1511, 43] on span "Call to Customer" at bounding box center [1509, 45] width 69 height 12
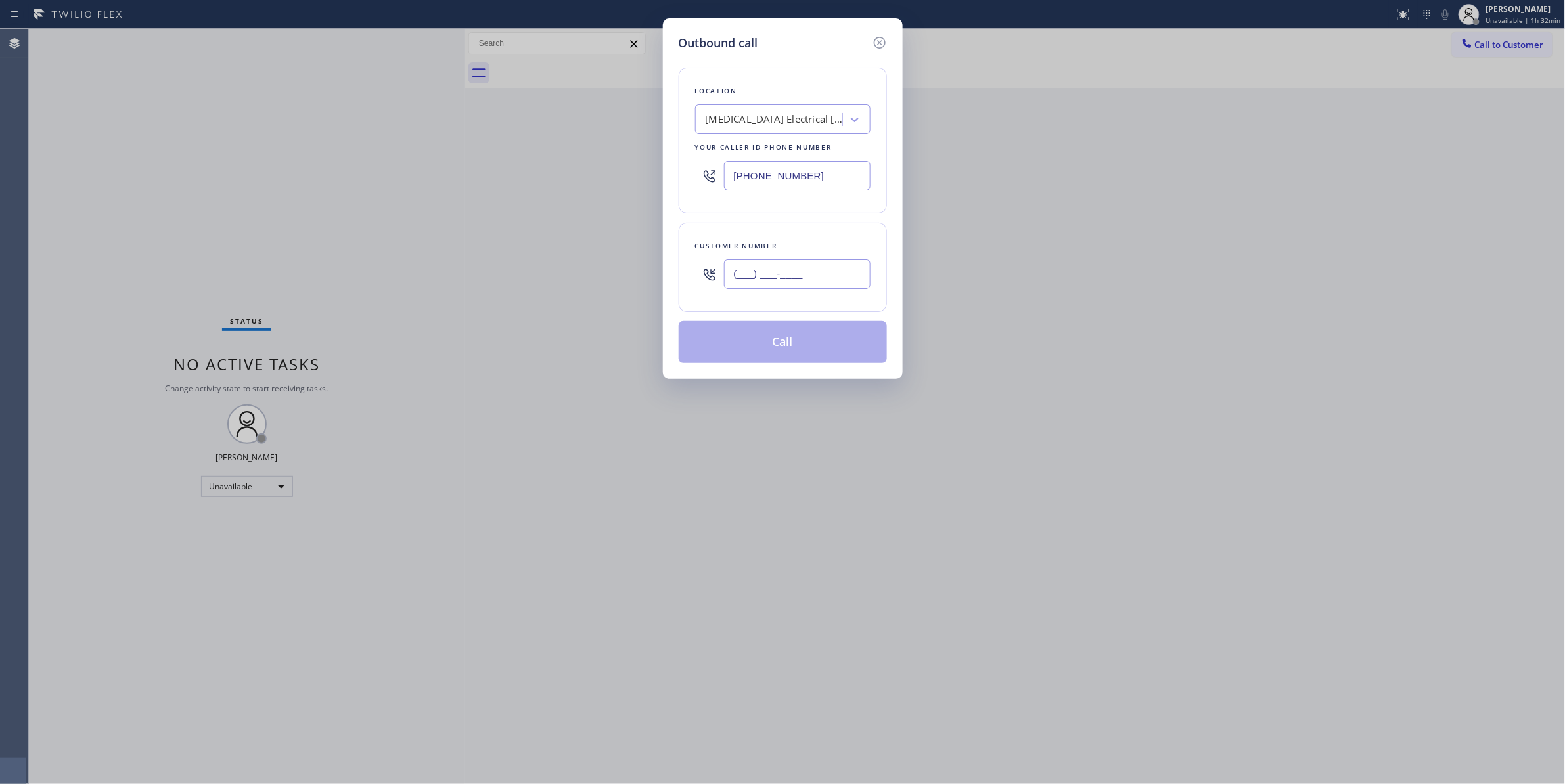
click at [816, 265] on input "(___) ___-____" at bounding box center [796, 273] width 147 height 29
paste input "442) 241-9300"
type input "[PHONE_NUMBER]"
click at [750, 339] on button "Call" at bounding box center [782, 342] width 208 height 42
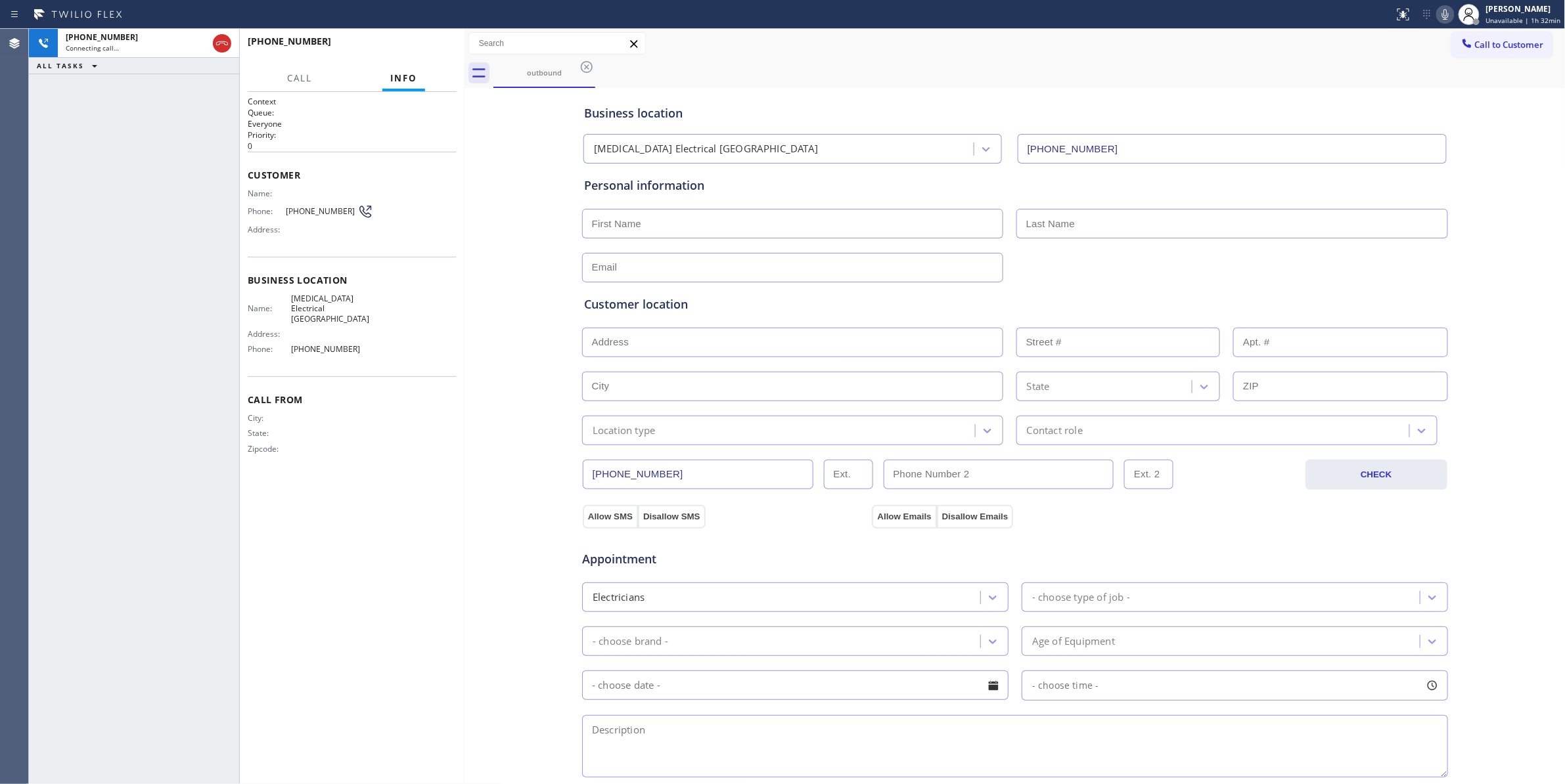
type input "[PHONE_NUMBER]"
drag, startPoint x: 221, startPoint y: 46, endPoint x: 300, endPoint y: 48, distance: 79.0
click at [221, 46] on icon at bounding box center [222, 43] width 16 height 16
click at [412, 44] on span "COMPLETE" at bounding box center [423, 47] width 45 height 9
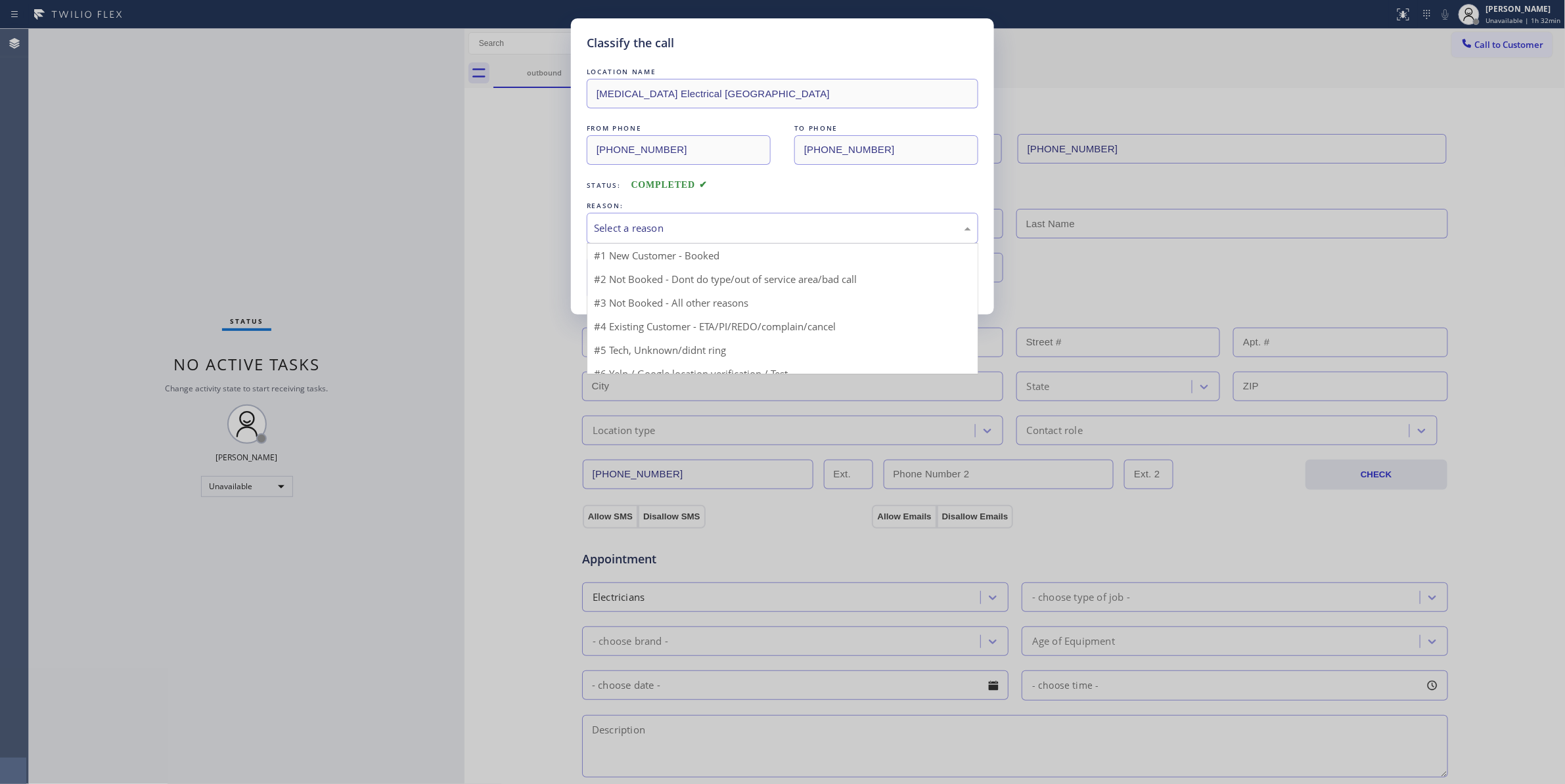
click at [668, 229] on div "Select a reason" at bounding box center [782, 228] width 377 height 15
click at [654, 282] on button "Save" at bounding box center [639, 278] width 106 height 42
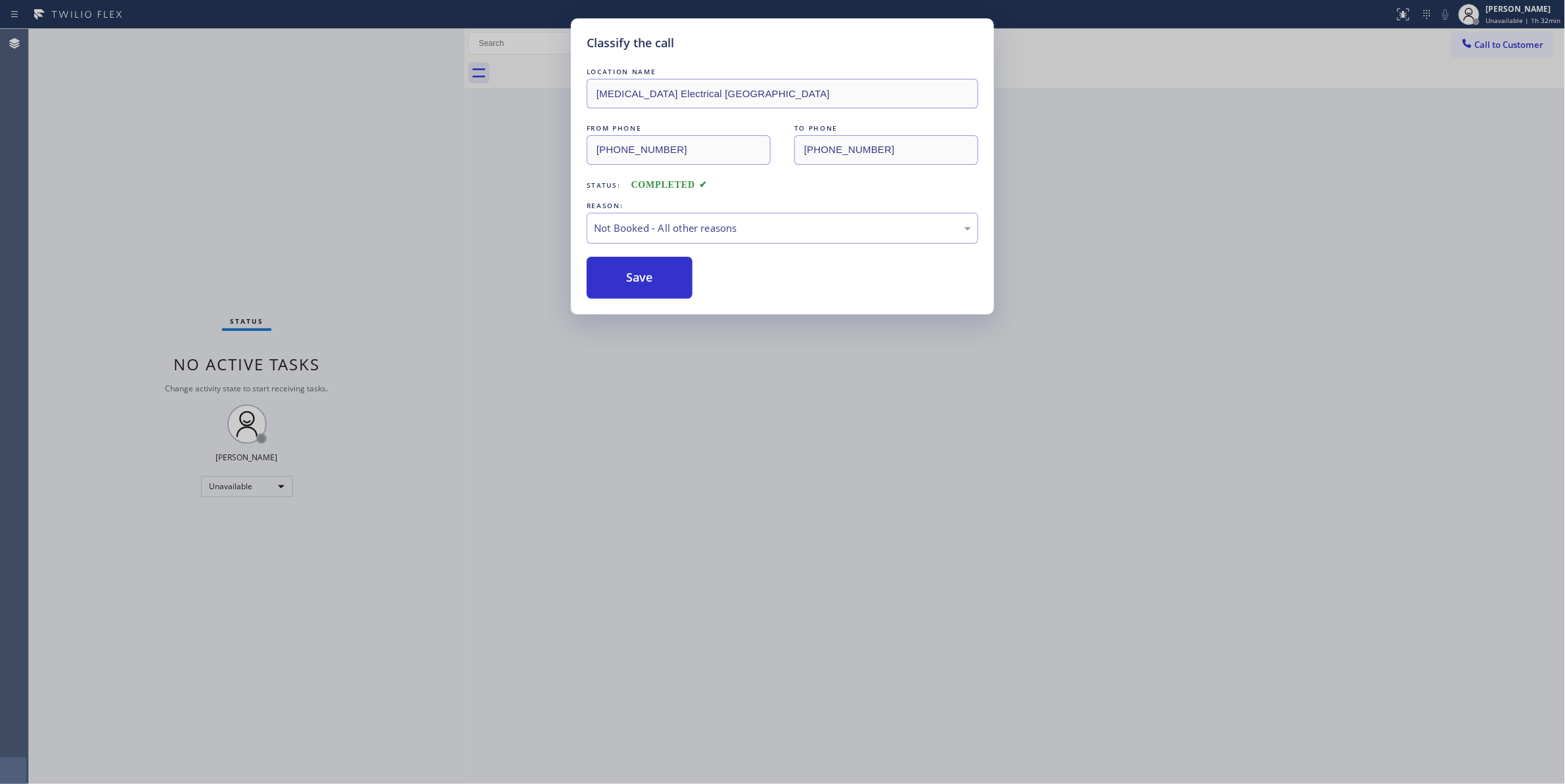
click at [654, 282] on button "Save" at bounding box center [639, 278] width 106 height 42
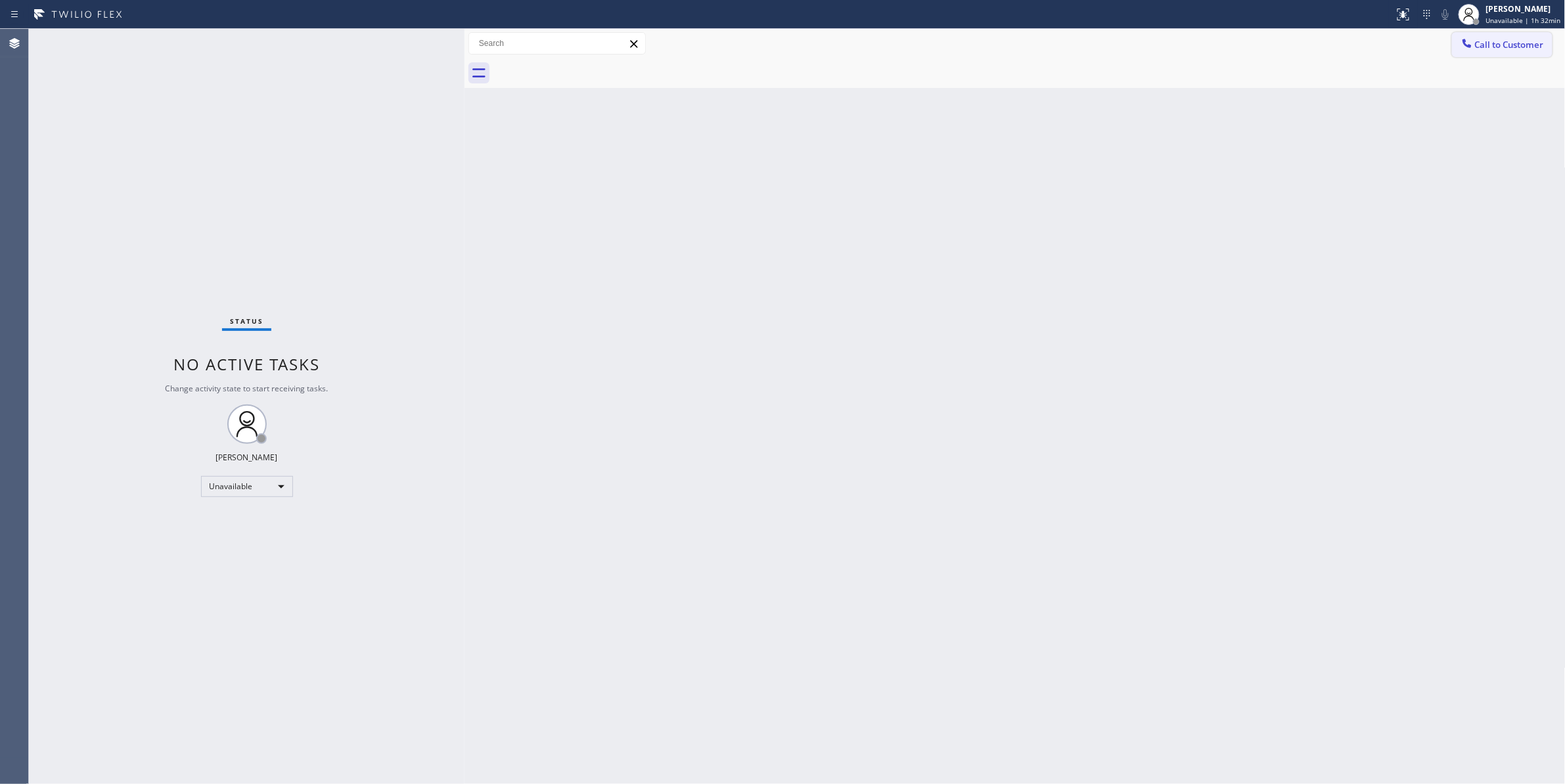
click at [1521, 46] on span "Call to Customer" at bounding box center [1509, 45] width 69 height 12
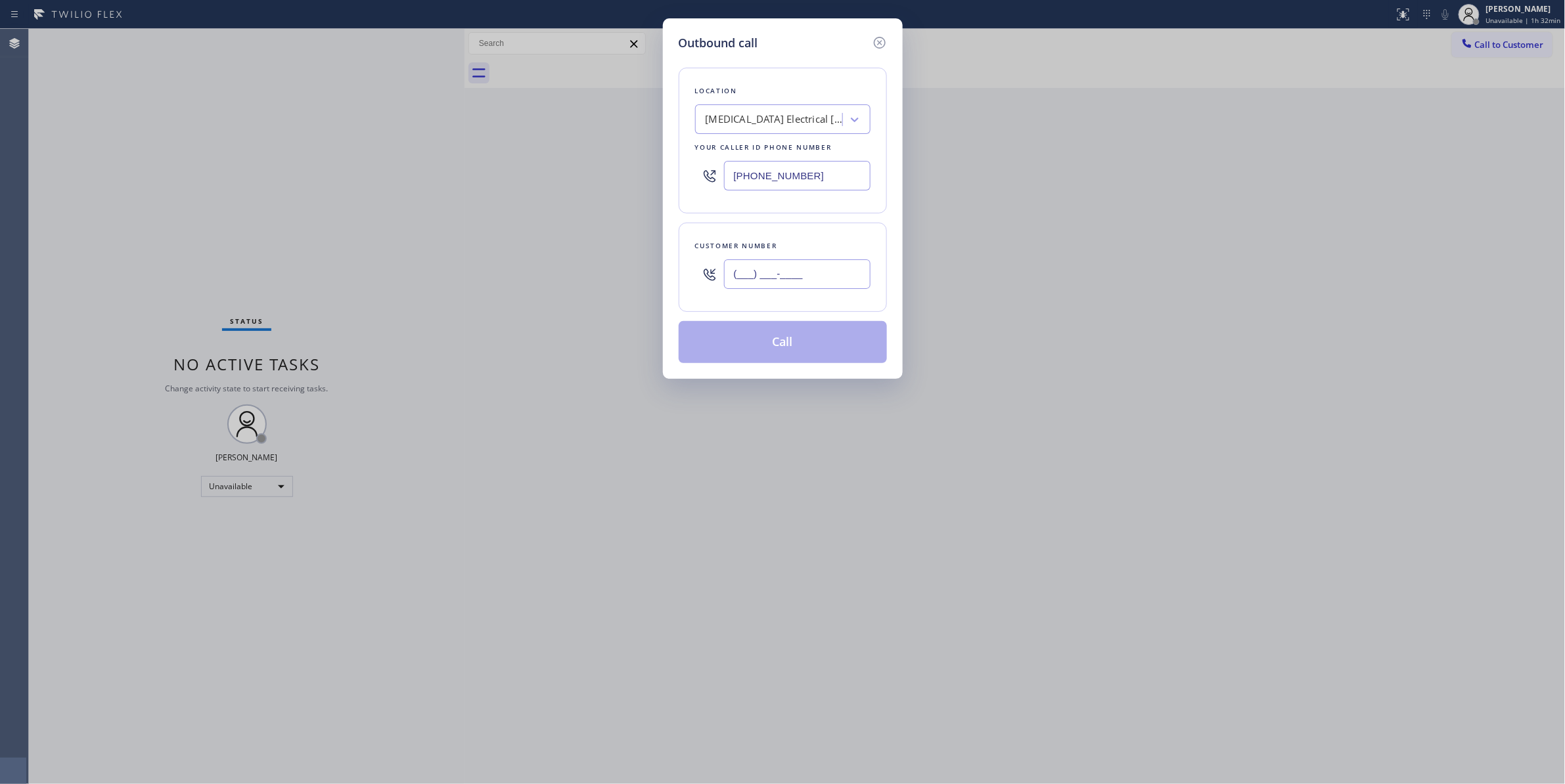
click at [766, 281] on input "(___) ___-____" at bounding box center [796, 273] width 147 height 29
paste input "442) 241-9300"
type input "[PHONE_NUMBER]"
click at [787, 347] on button "Call" at bounding box center [782, 342] width 208 height 42
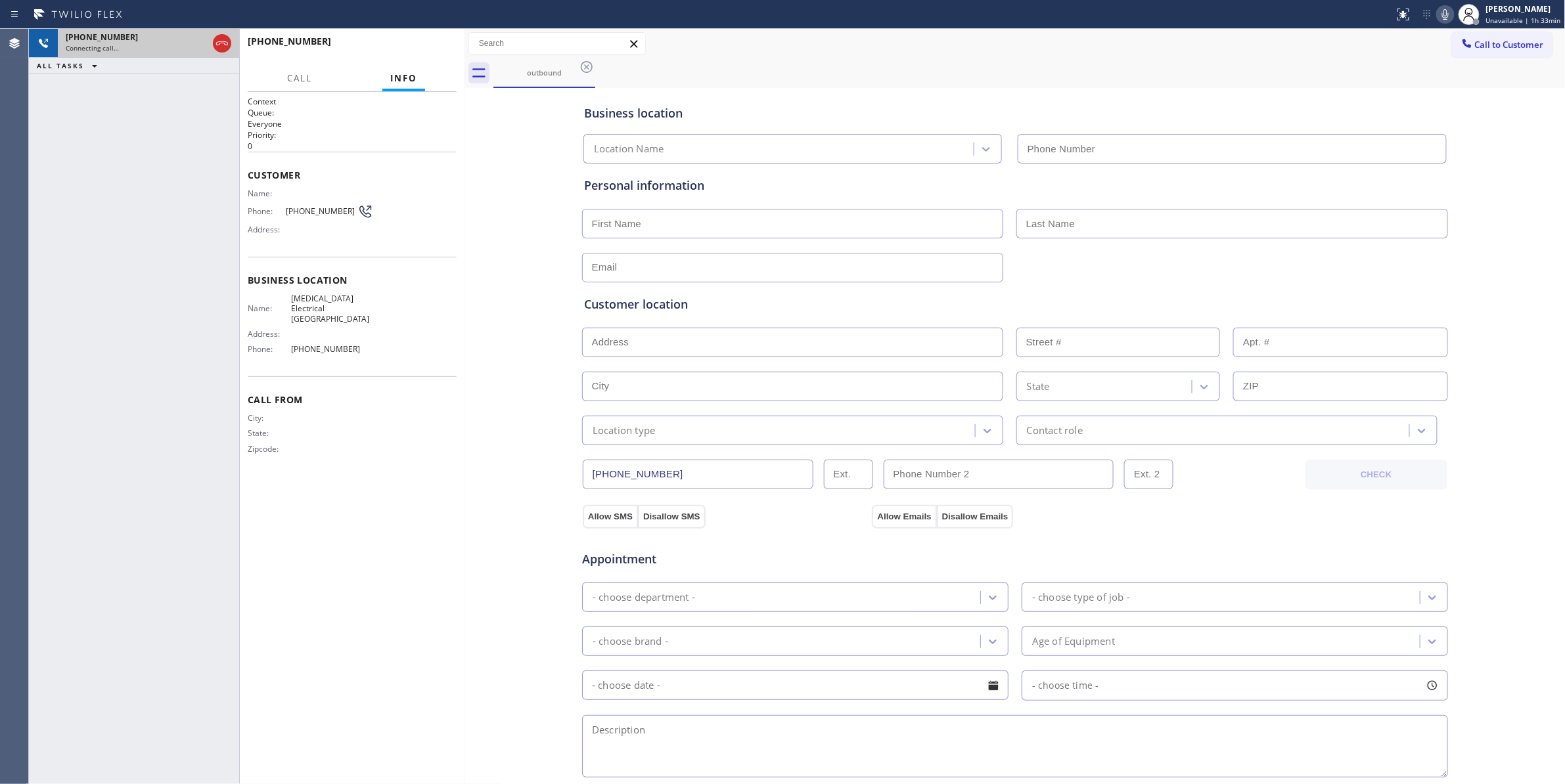
type input "[PHONE_NUMBER]"
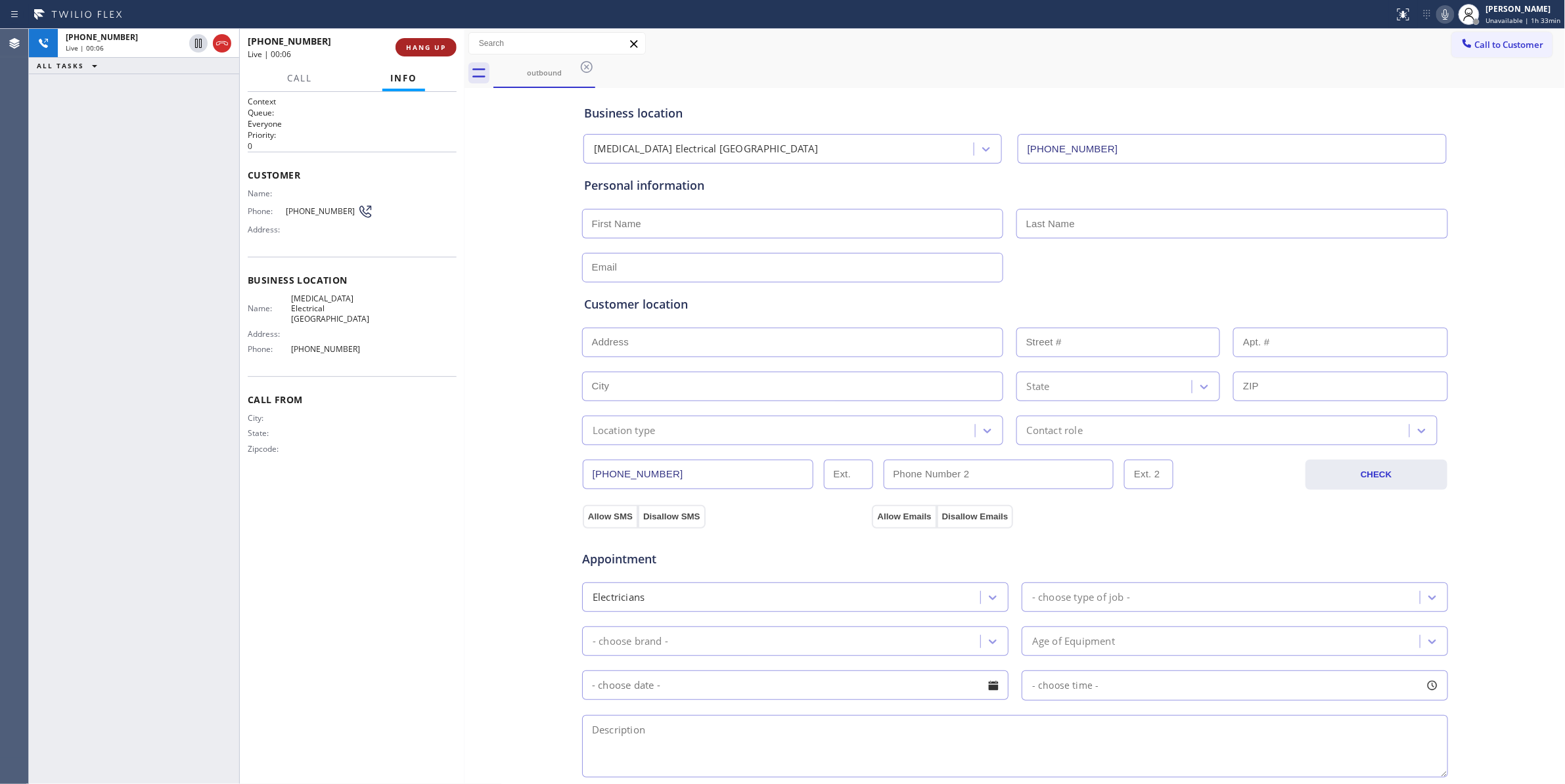
click at [426, 48] on span "HANG UP" at bounding box center [425, 47] width 40 height 9
click at [426, 48] on span "COMPLETE" at bounding box center [423, 47] width 45 height 9
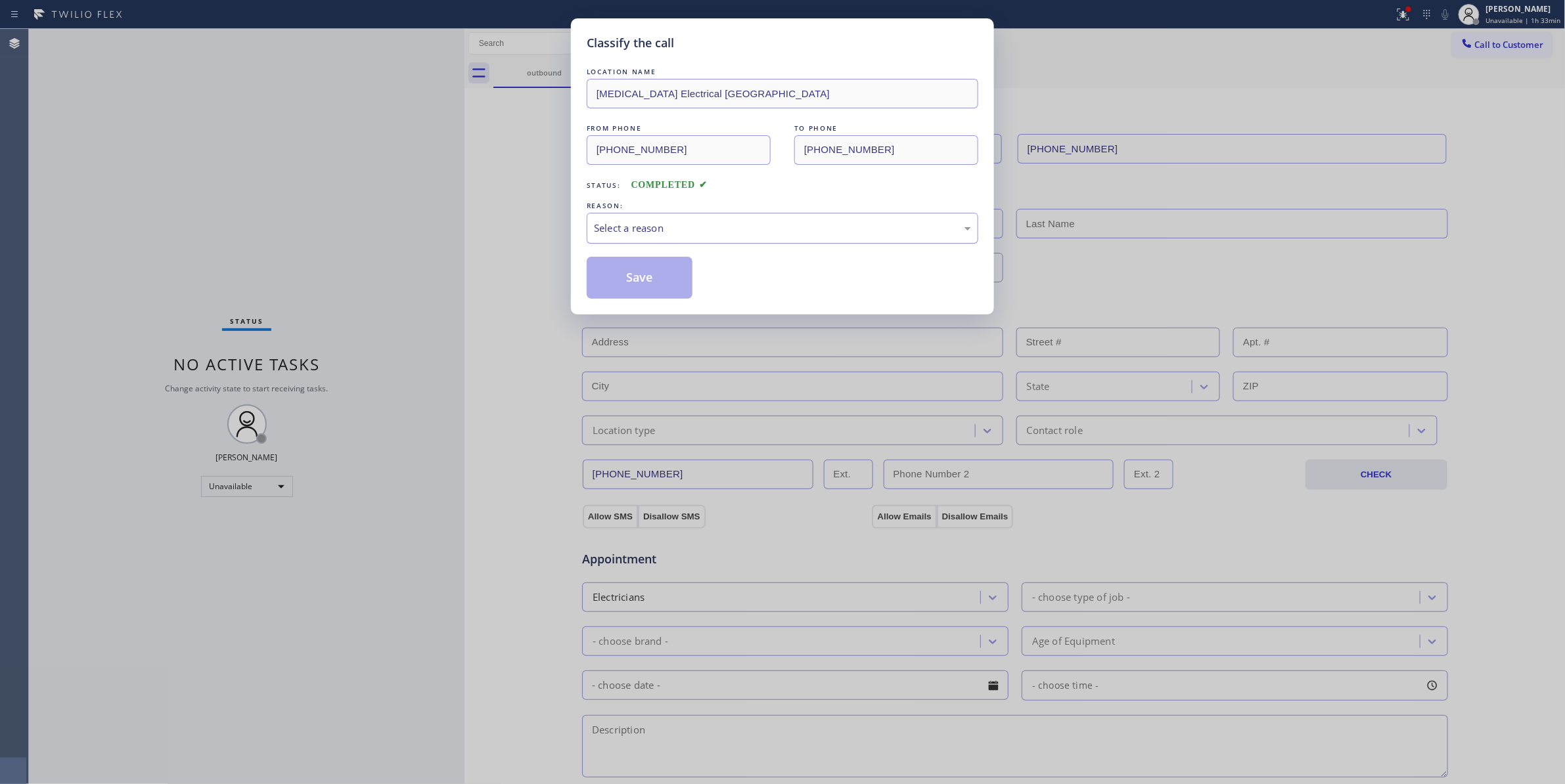
click at [663, 214] on div "Select a reason" at bounding box center [782, 228] width 391 height 31
click at [650, 285] on button "Save" at bounding box center [639, 278] width 106 height 42
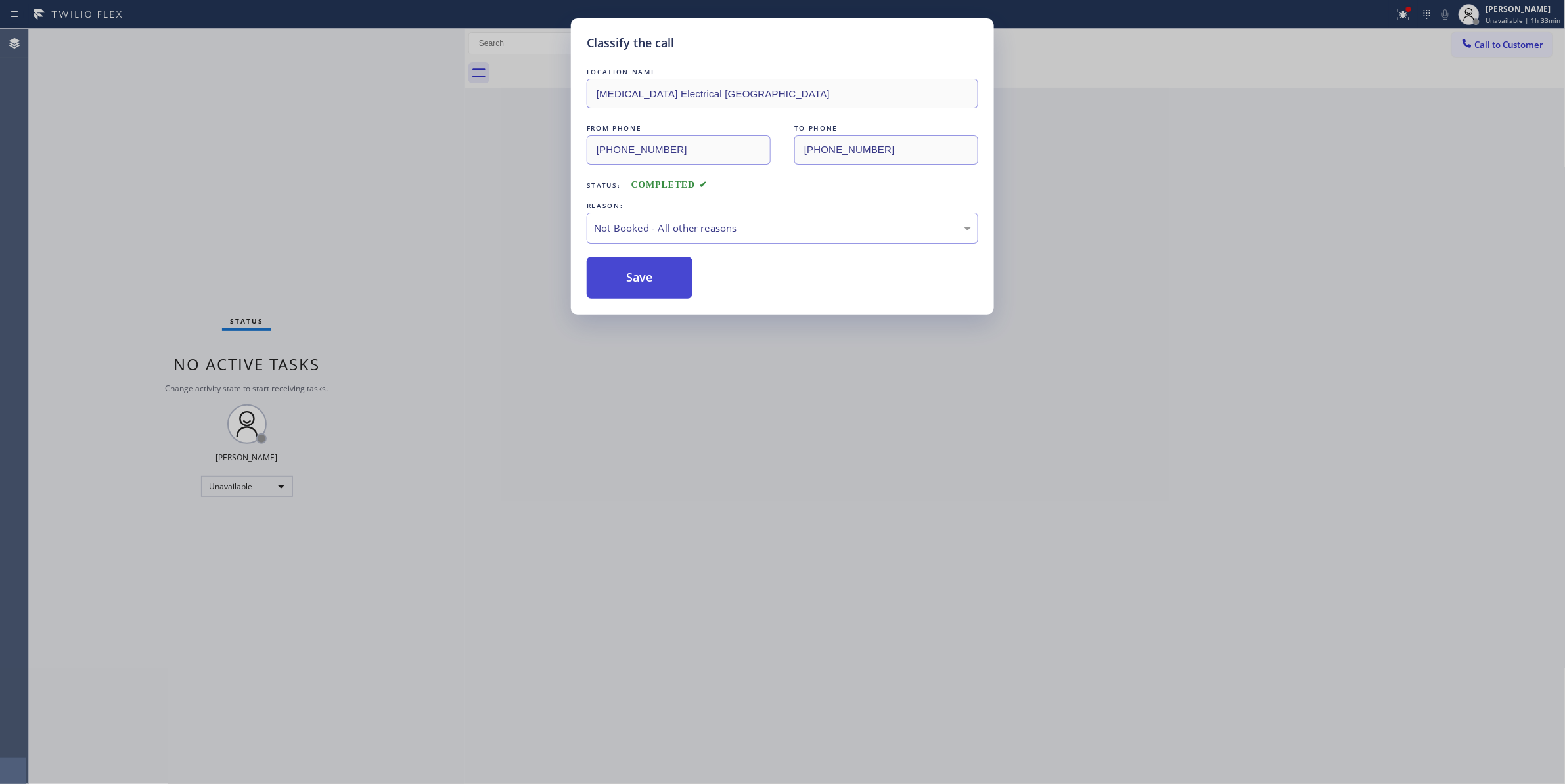
click at [649, 285] on button "Save" at bounding box center [639, 278] width 106 height 42
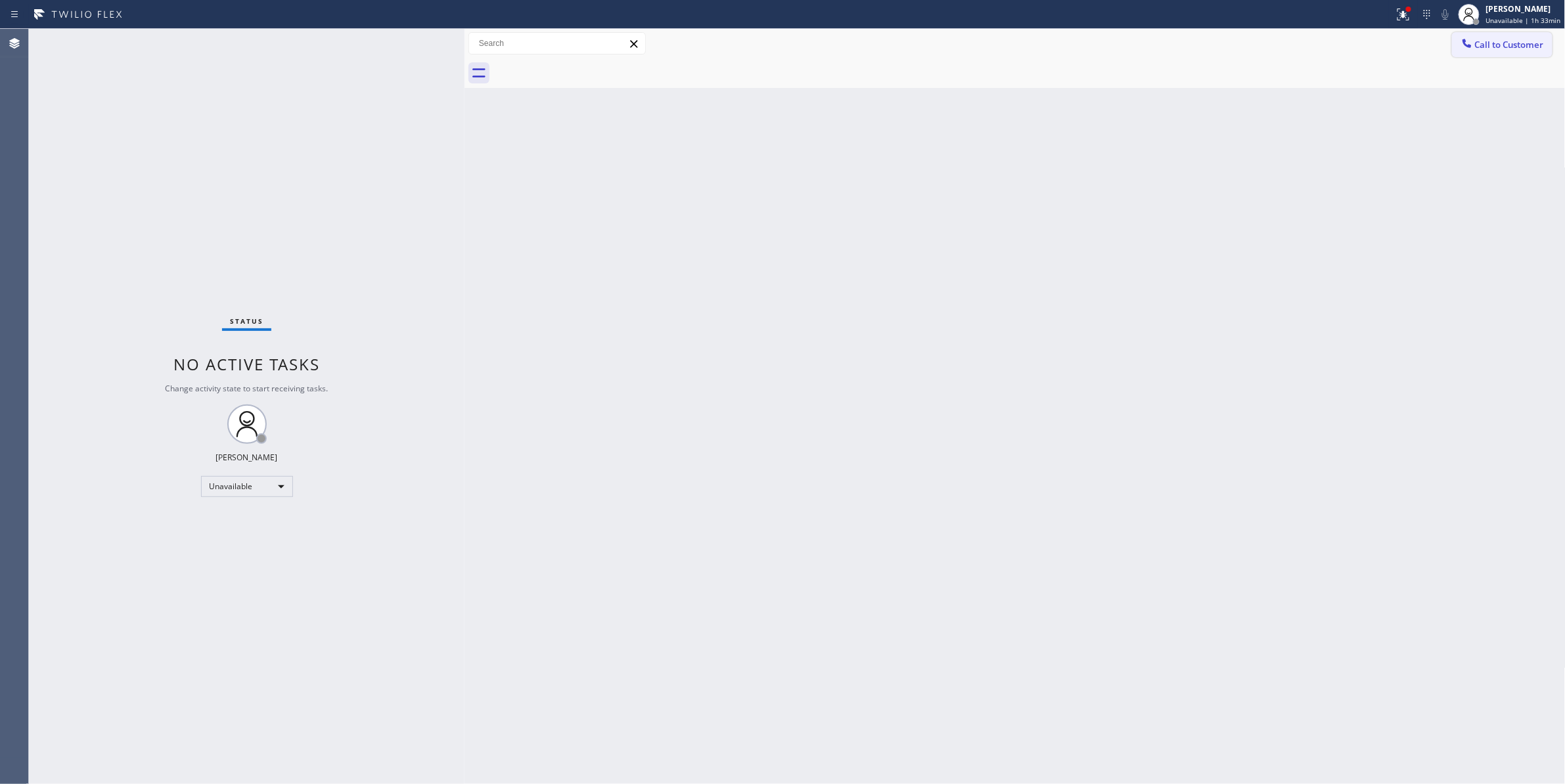
click at [1511, 40] on span "Call to Customer" at bounding box center [1509, 45] width 69 height 12
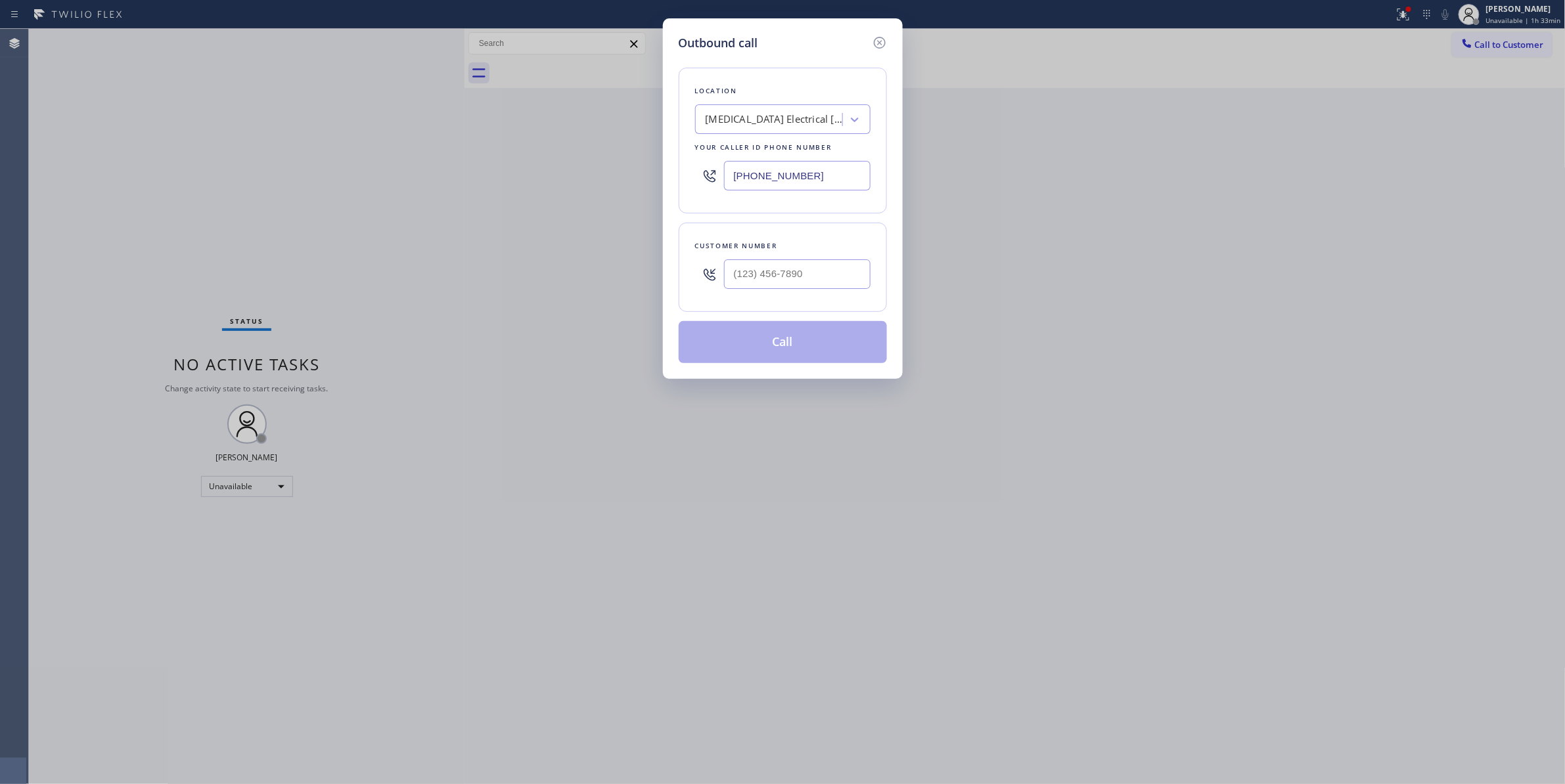
drag, startPoint x: 831, startPoint y: 187, endPoint x: 321, endPoint y: 173, distance: 510.2
click at [321, 173] on div "Outbound call Location [MEDICAL_DATA] Electrical [GEOGRAPHIC_DATA] Your caller …" at bounding box center [782, 392] width 1565 height 784
paste input "470) 782-9857"
type input "[PHONE_NUMBER]"
type input "(___) ___-____"
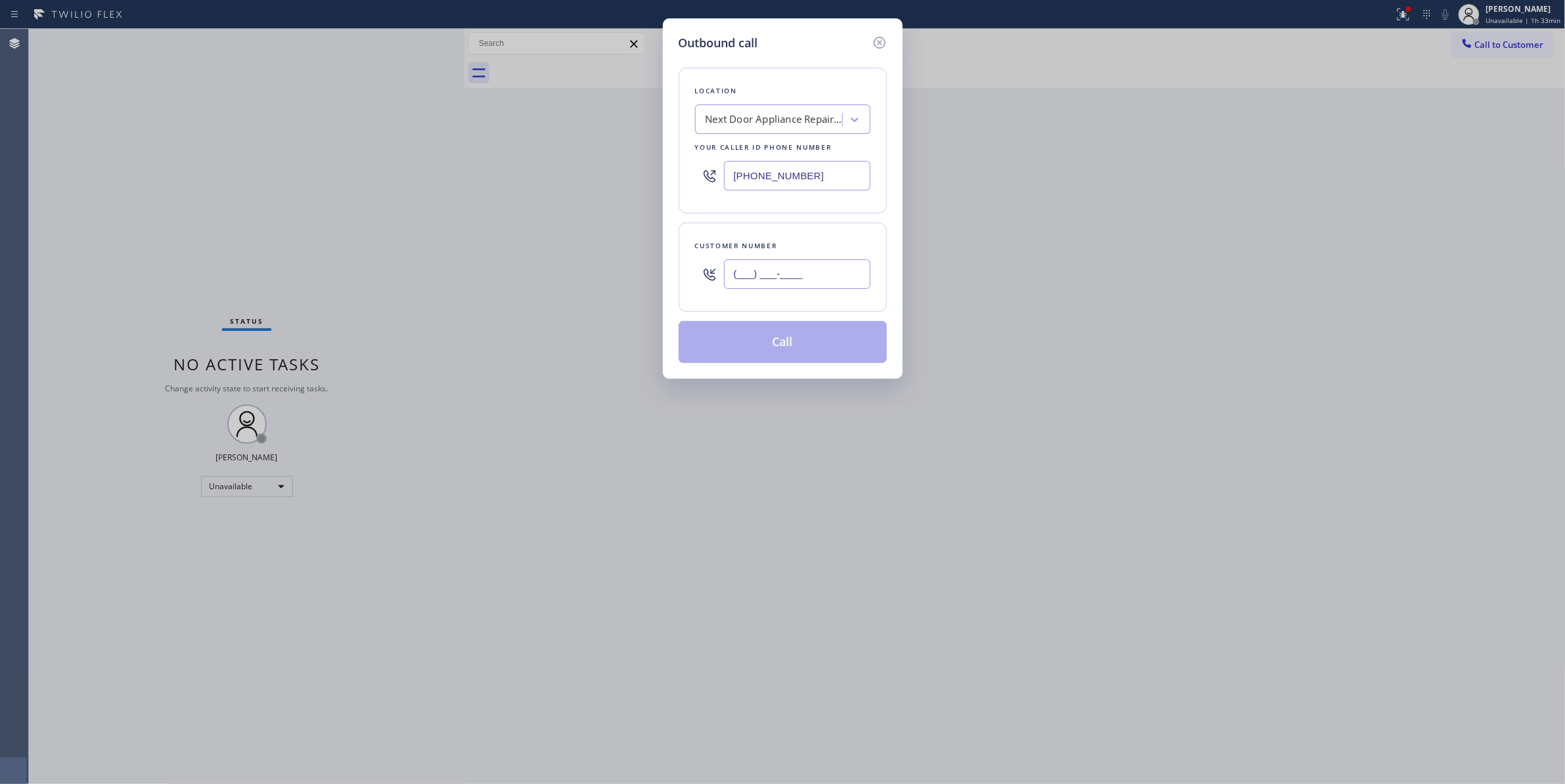
drag, startPoint x: 832, startPoint y: 272, endPoint x: 789, endPoint y: 237, distance: 55.4
click at [830, 272] on input "(___) ___-____" at bounding box center [796, 273] width 147 height 29
click at [790, 279] on input "(___) ___-____" at bounding box center [796, 273] width 147 height 29
paste input "630) 235-0044"
type input "[PHONE_NUMBER]"
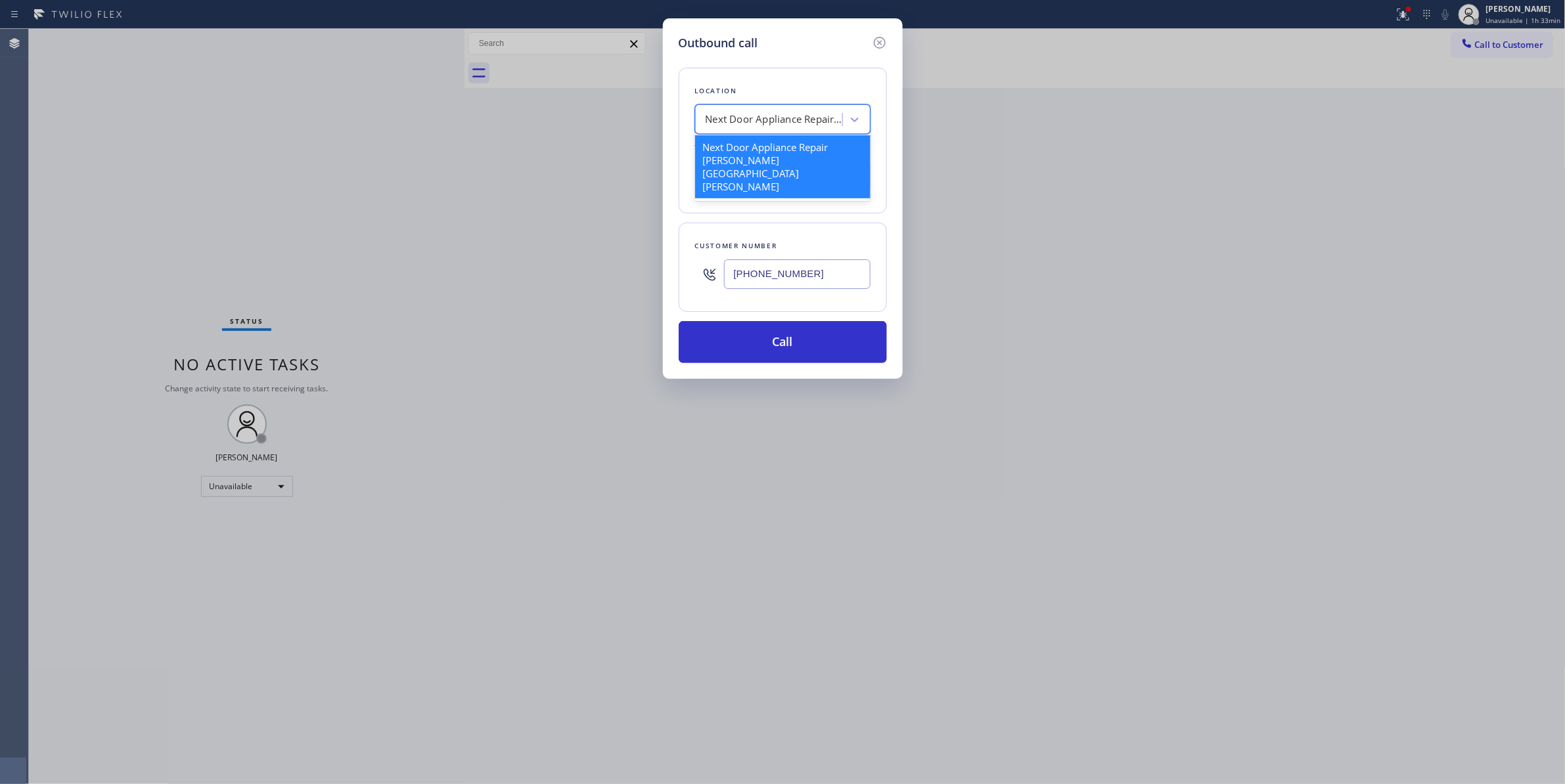
click at [753, 113] on div "Next Door Appliance Repair [PERSON_NAME][GEOGRAPHIC_DATA][PERSON_NAME]" at bounding box center [775, 120] width 138 height 15
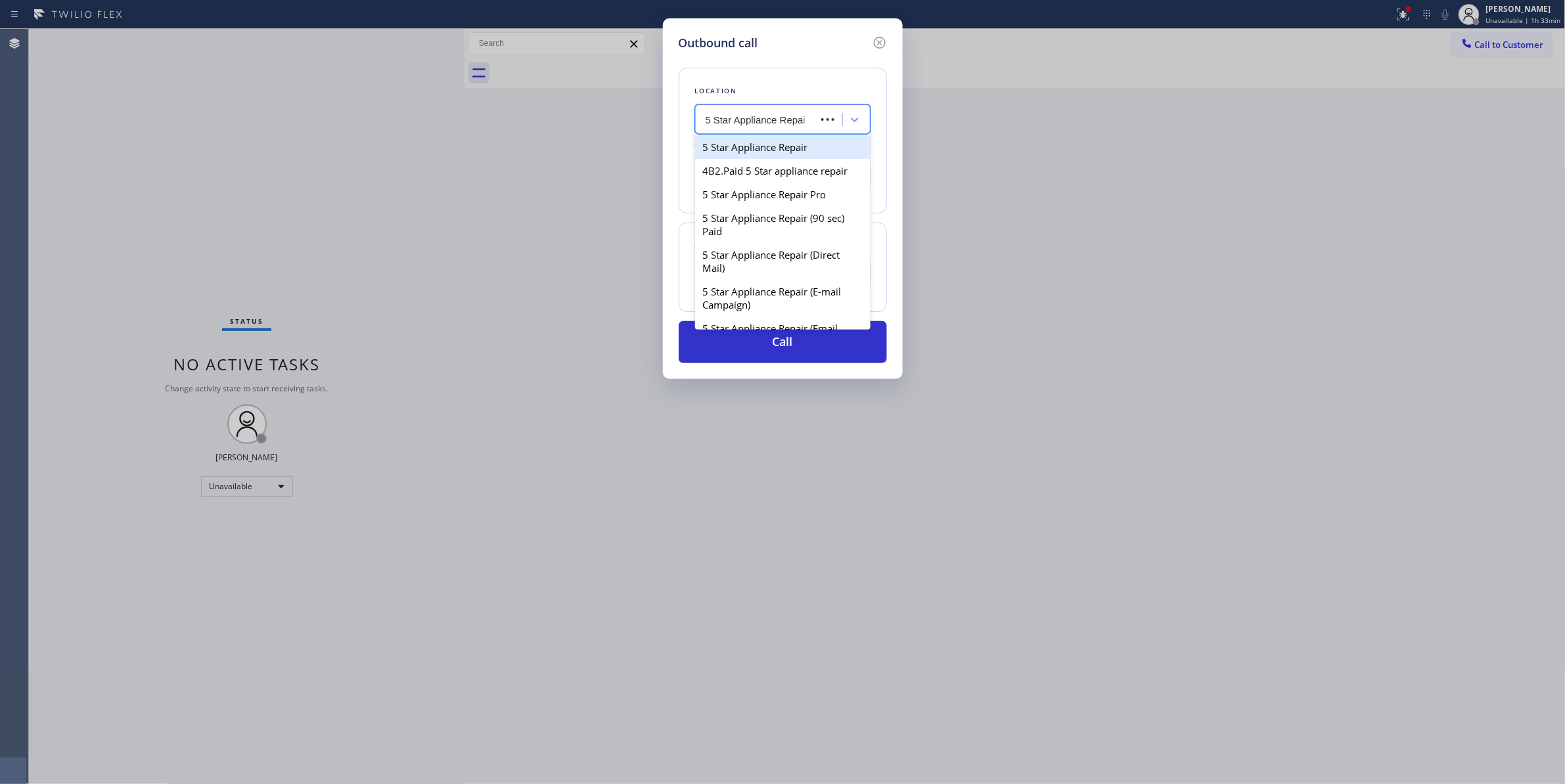
type input "5 Star Appliance Repair"
click at [802, 143] on div "5 Star Appliance Repair" at bounding box center [782, 146] width 175 height 23
type input "[PHONE_NUMBER]"
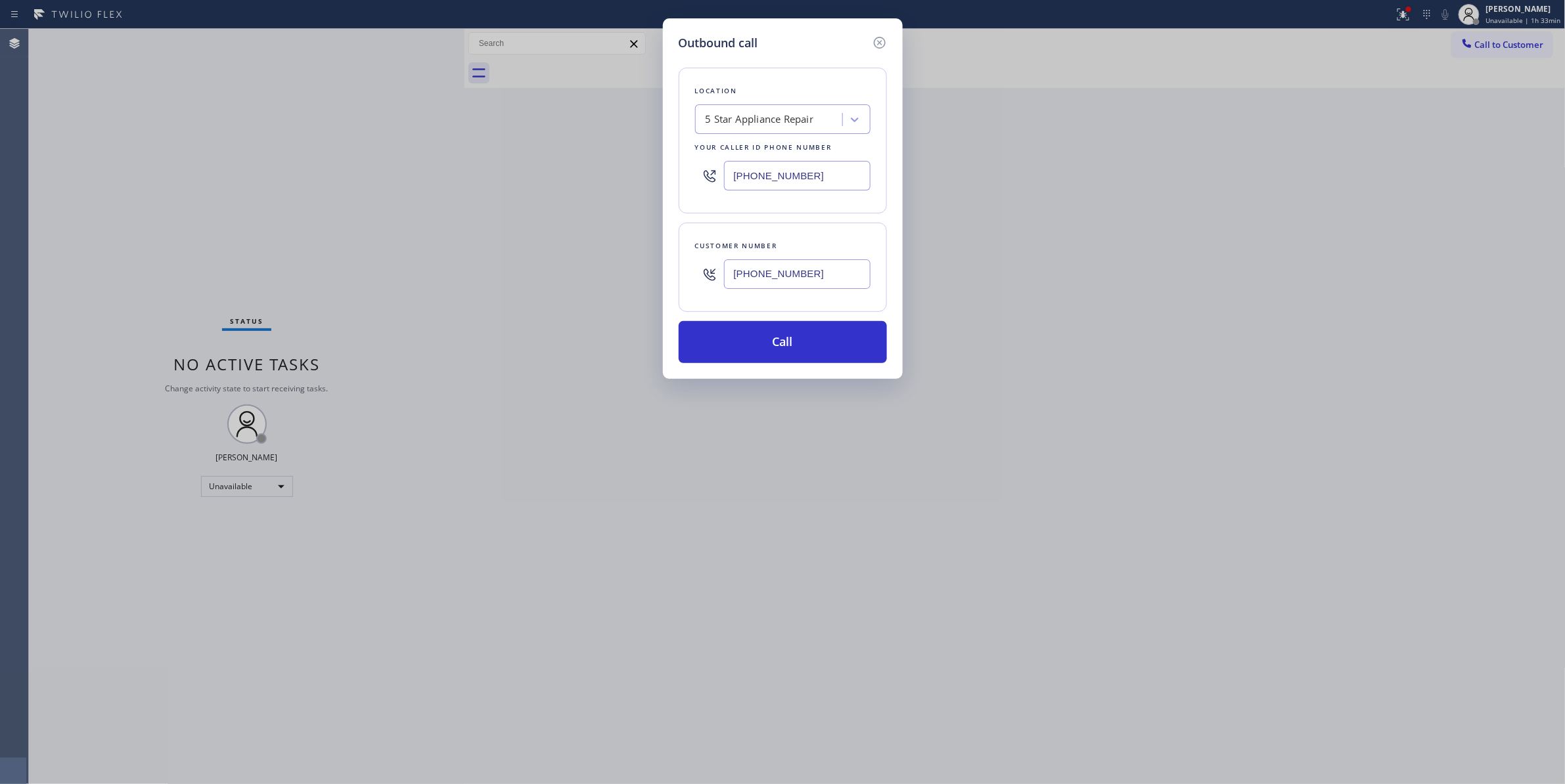
drag, startPoint x: 817, startPoint y: 274, endPoint x: 579, endPoint y: 258, distance: 238.5
click at [579, 258] on div "Outbound call Location 5 Star Appliance Repair Your caller id phone number [PHO…" at bounding box center [782, 392] width 1565 height 784
click at [771, 342] on button "Call" at bounding box center [782, 342] width 208 height 42
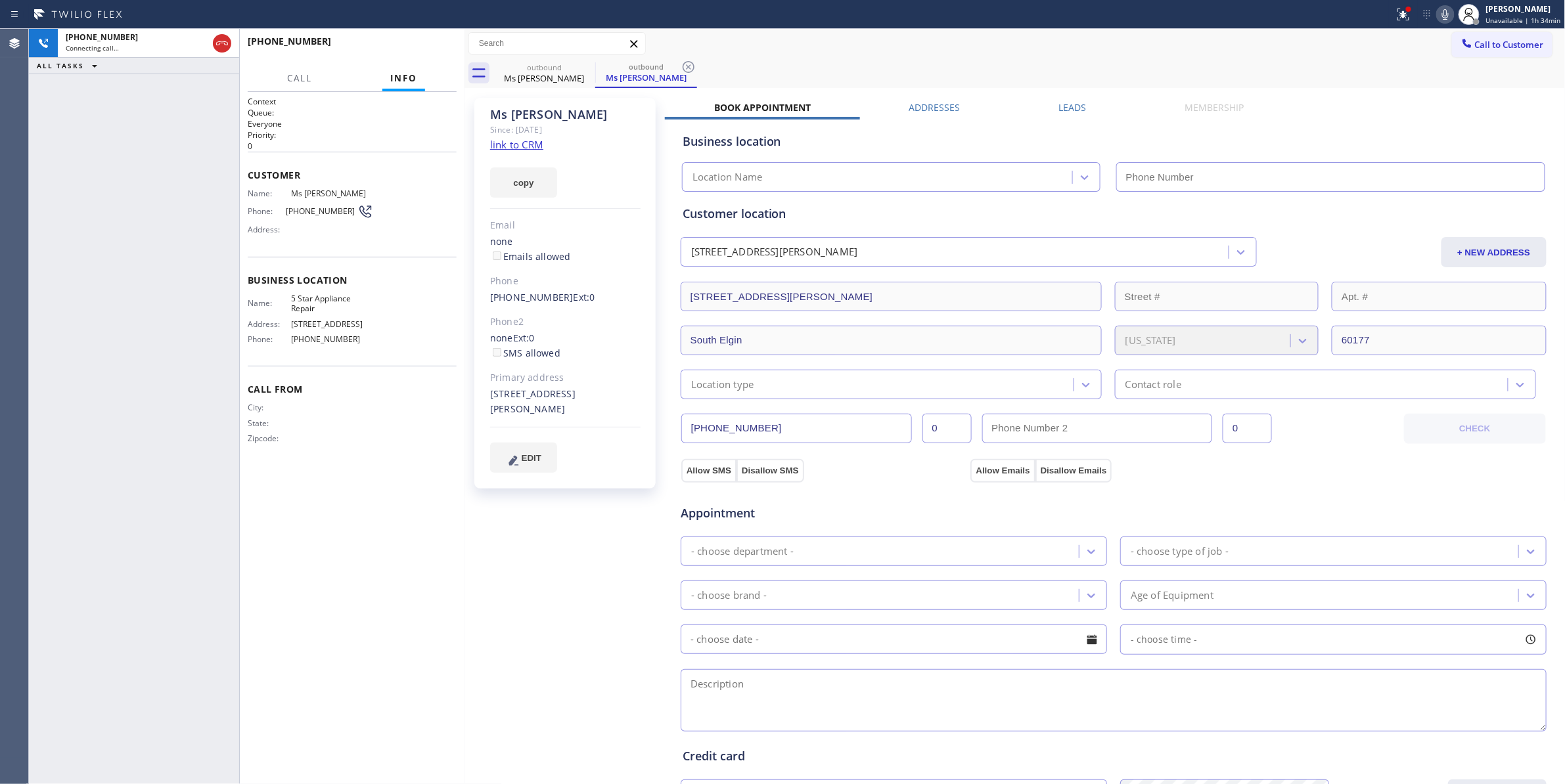
type input "[PHONE_NUMBER]"
click at [684, 67] on icon at bounding box center [688, 67] width 16 height 16
click at [307, 210] on span "[PHONE_NUMBER]" at bounding box center [321, 211] width 71 height 10
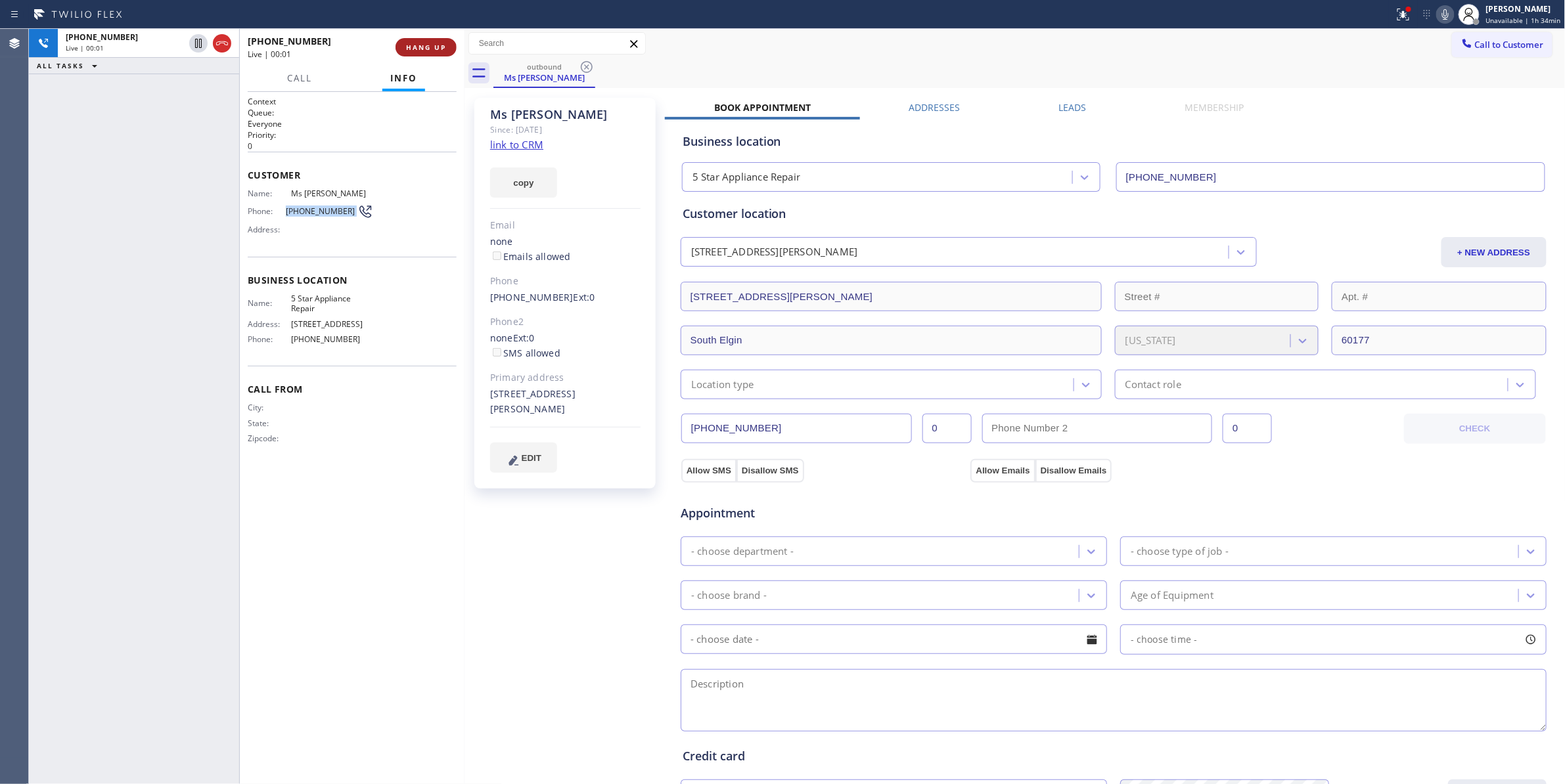
click at [455, 45] on button "HANG UP" at bounding box center [425, 47] width 61 height 18
click at [408, 56] on button "HANG UP" at bounding box center [425, 47] width 61 height 18
click at [423, 53] on button "COMPLETE" at bounding box center [423, 47] width 66 height 18
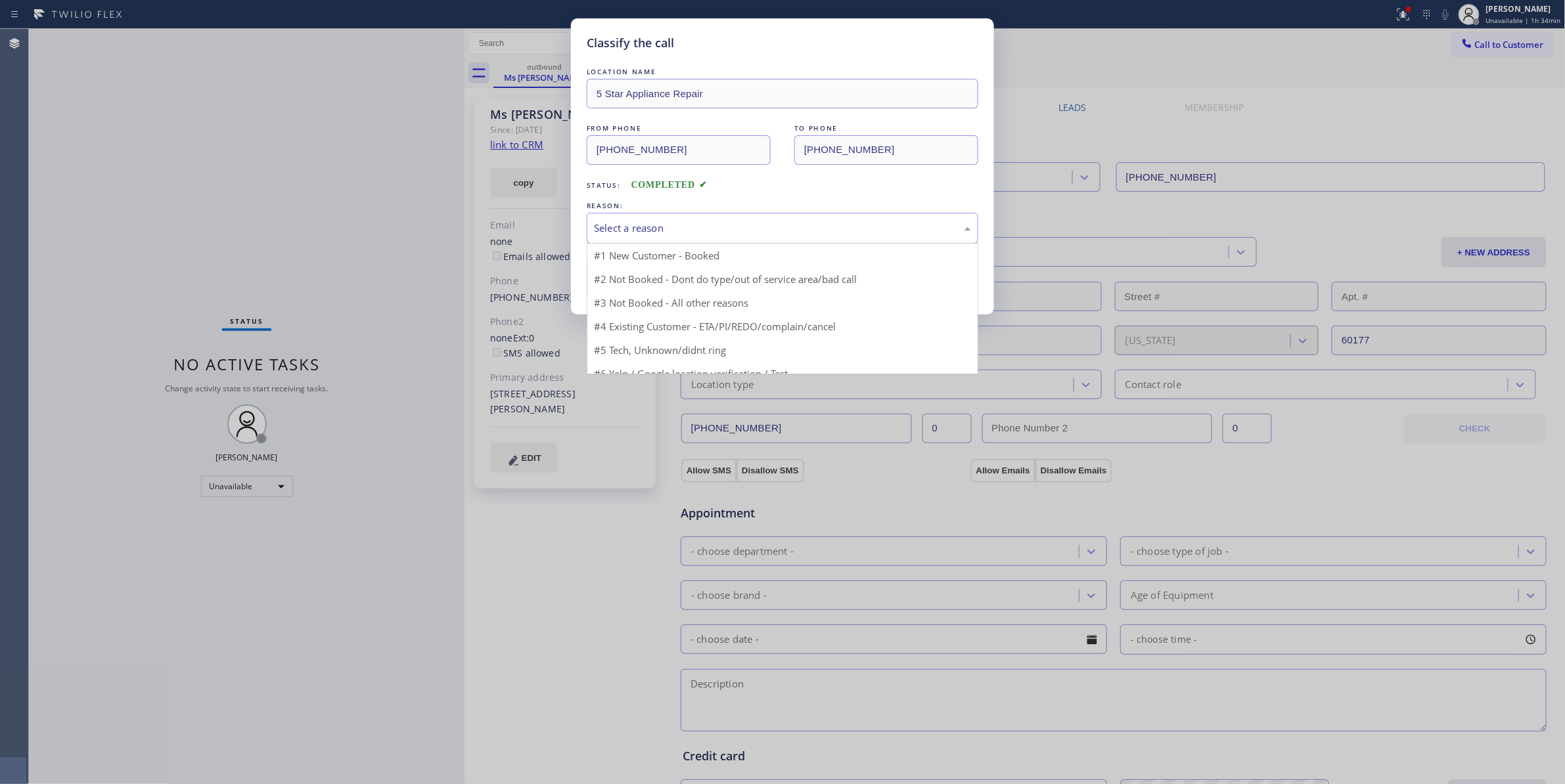
click at [648, 230] on div "Select a reason" at bounding box center [782, 228] width 377 height 15
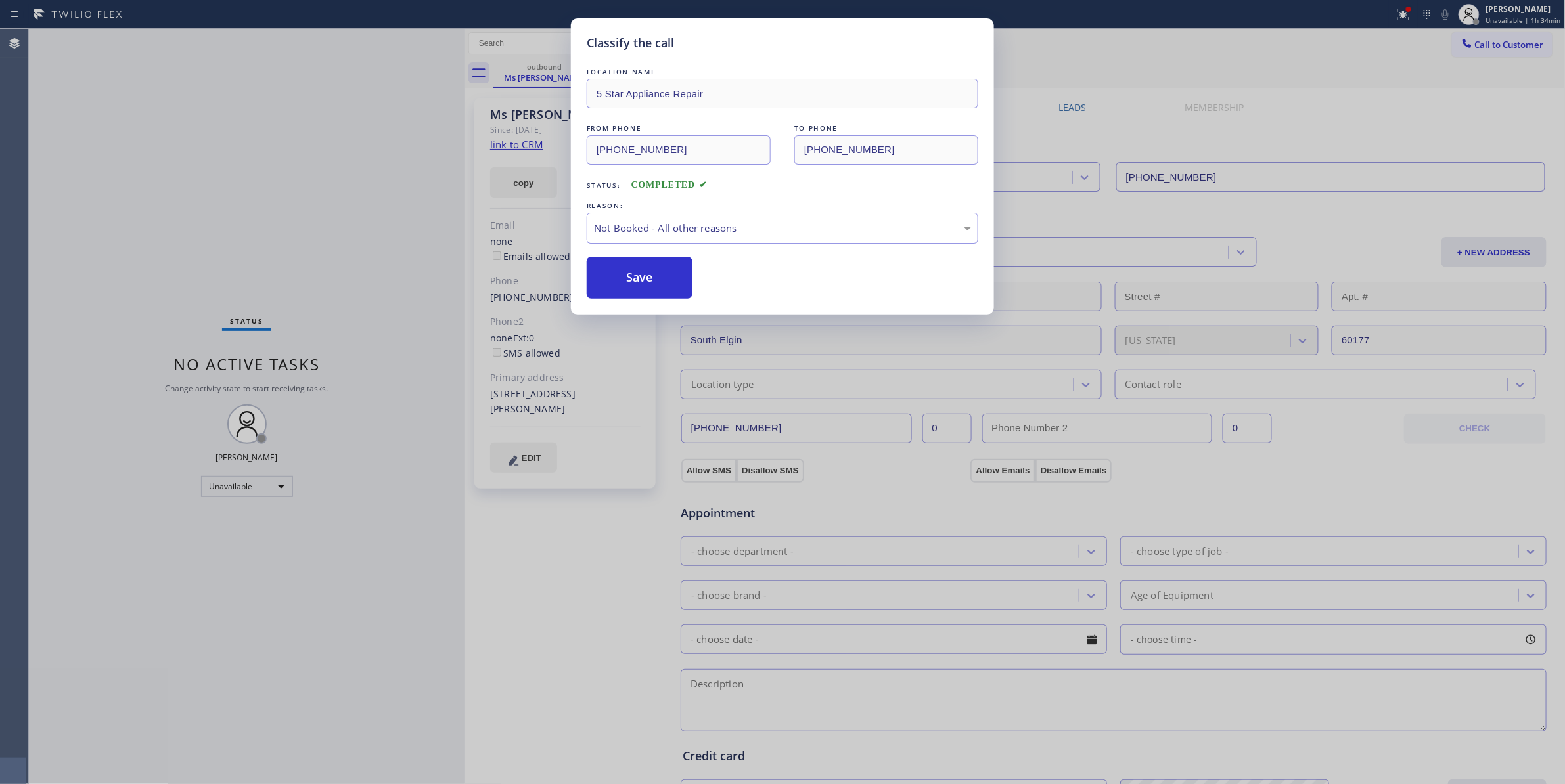
click at [611, 274] on button "Save" at bounding box center [639, 278] width 106 height 42
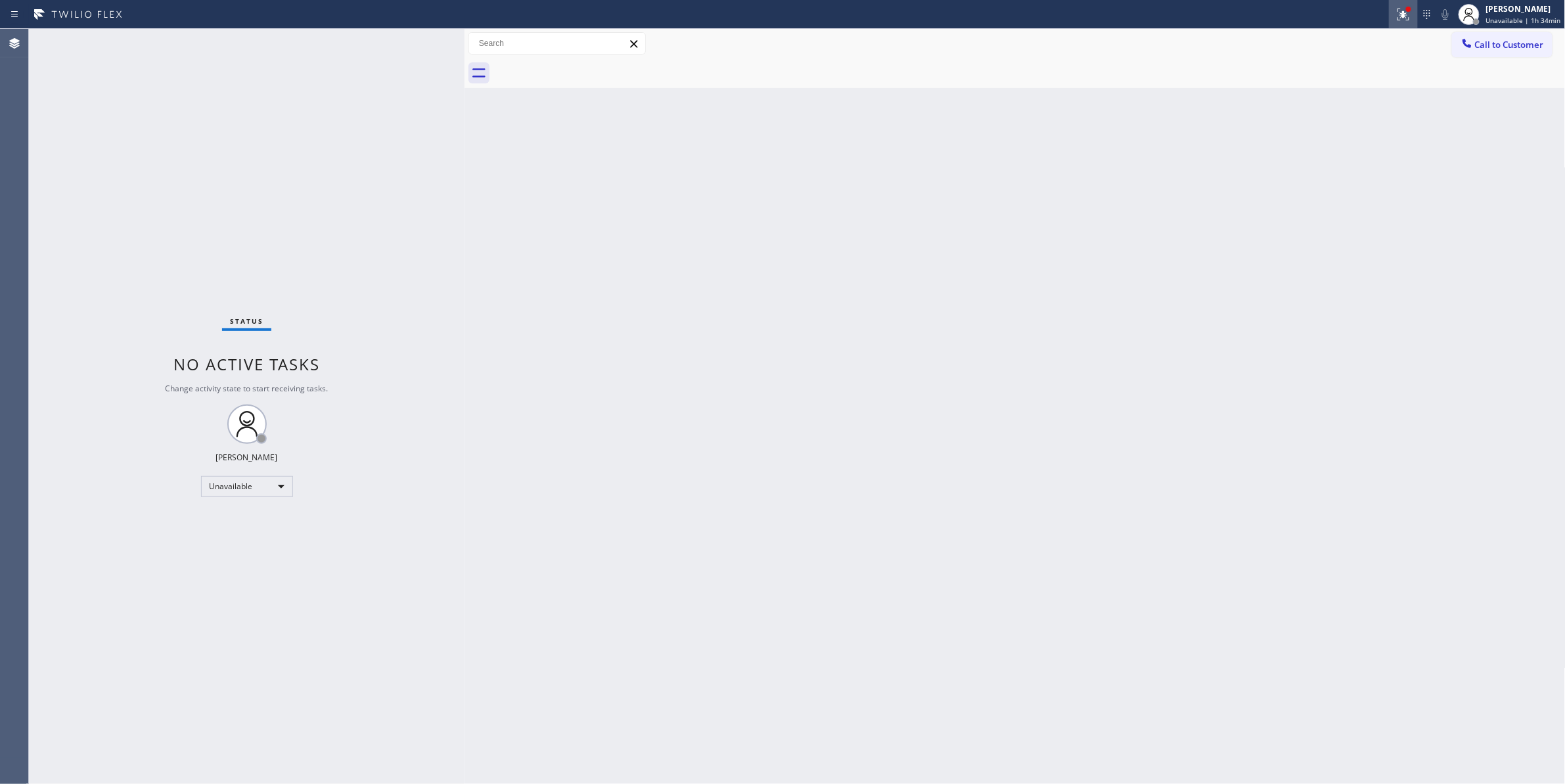
click at [1400, 20] on icon at bounding box center [1403, 14] width 16 height 16
click at [1328, 173] on span "Clear issues" at bounding box center [1327, 172] width 62 height 9
click at [1506, 43] on span "Call to Customer" at bounding box center [1509, 45] width 69 height 12
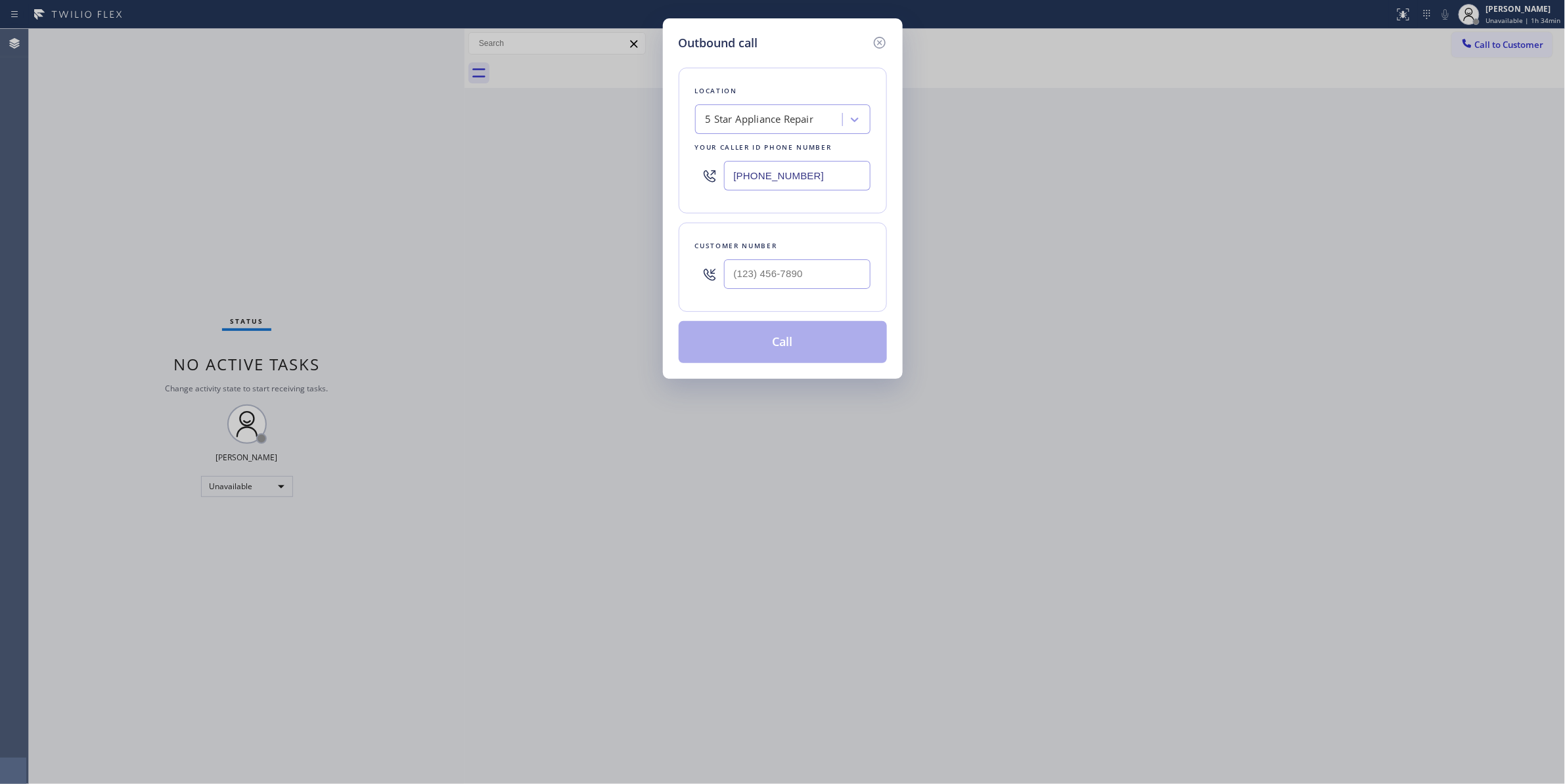
click at [805, 292] on div at bounding box center [796, 274] width 147 height 43
click at [808, 277] on input "(___) ___-____" at bounding box center [796, 273] width 147 height 29
paste input "630) 235-0044"
type input "[PHONE_NUMBER]"
click at [802, 339] on button "Call" at bounding box center [782, 342] width 208 height 42
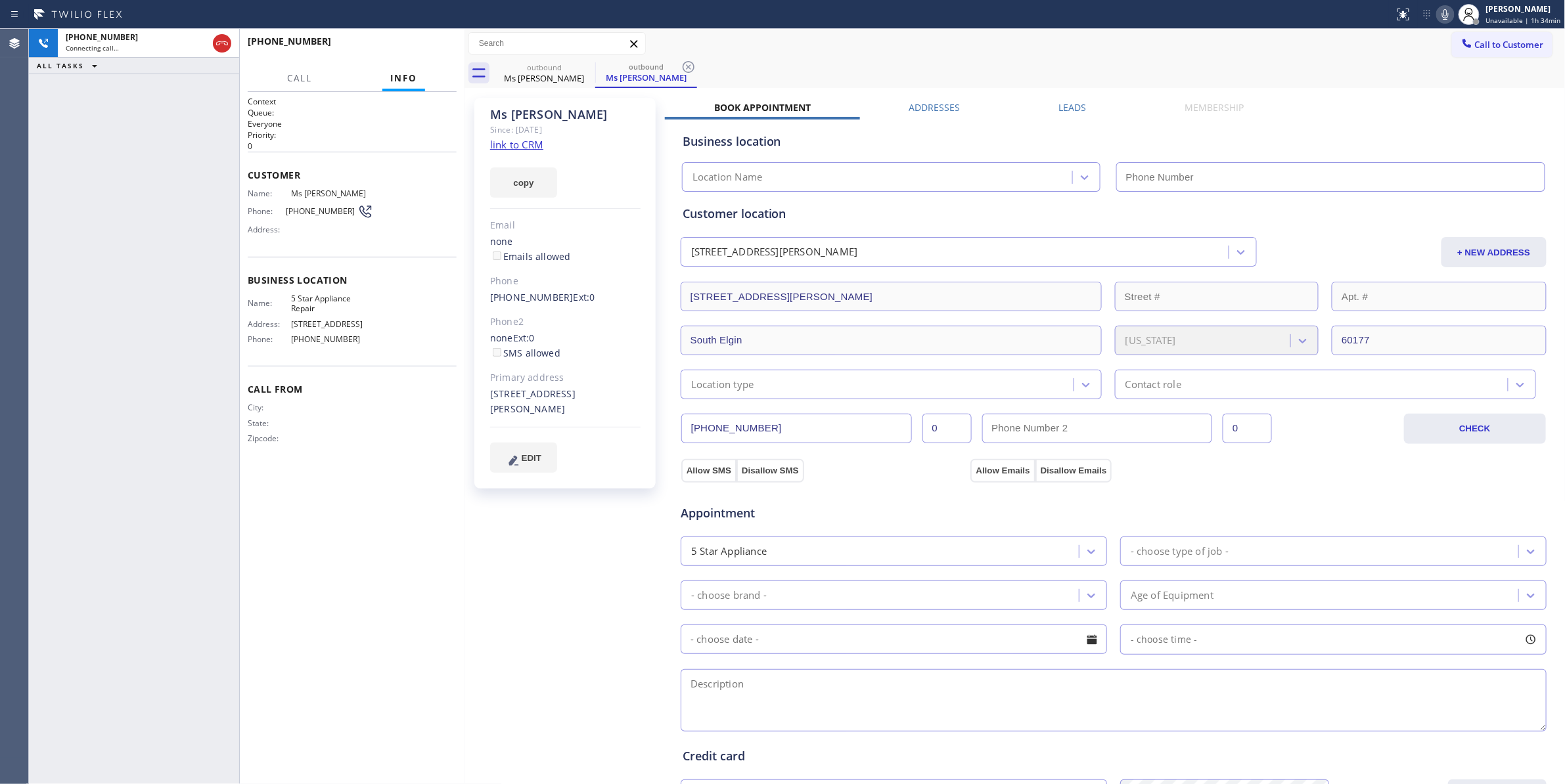
type input "[PHONE_NUMBER]"
drag, startPoint x: 688, startPoint y: 66, endPoint x: 394, endPoint y: 69, distance: 294.0
click at [690, 66] on icon at bounding box center [688, 67] width 16 height 16
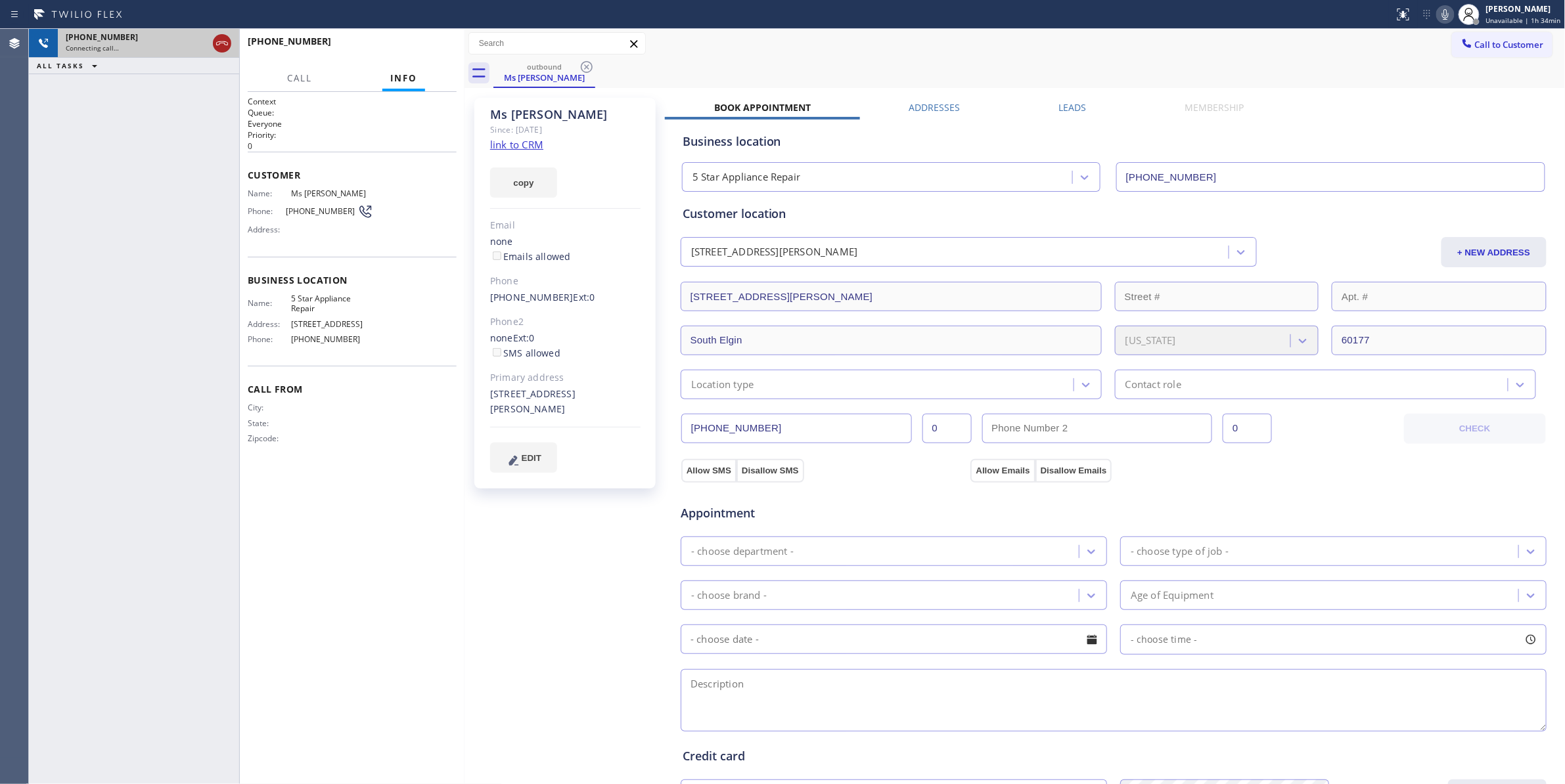
click at [221, 38] on icon at bounding box center [222, 43] width 16 height 16
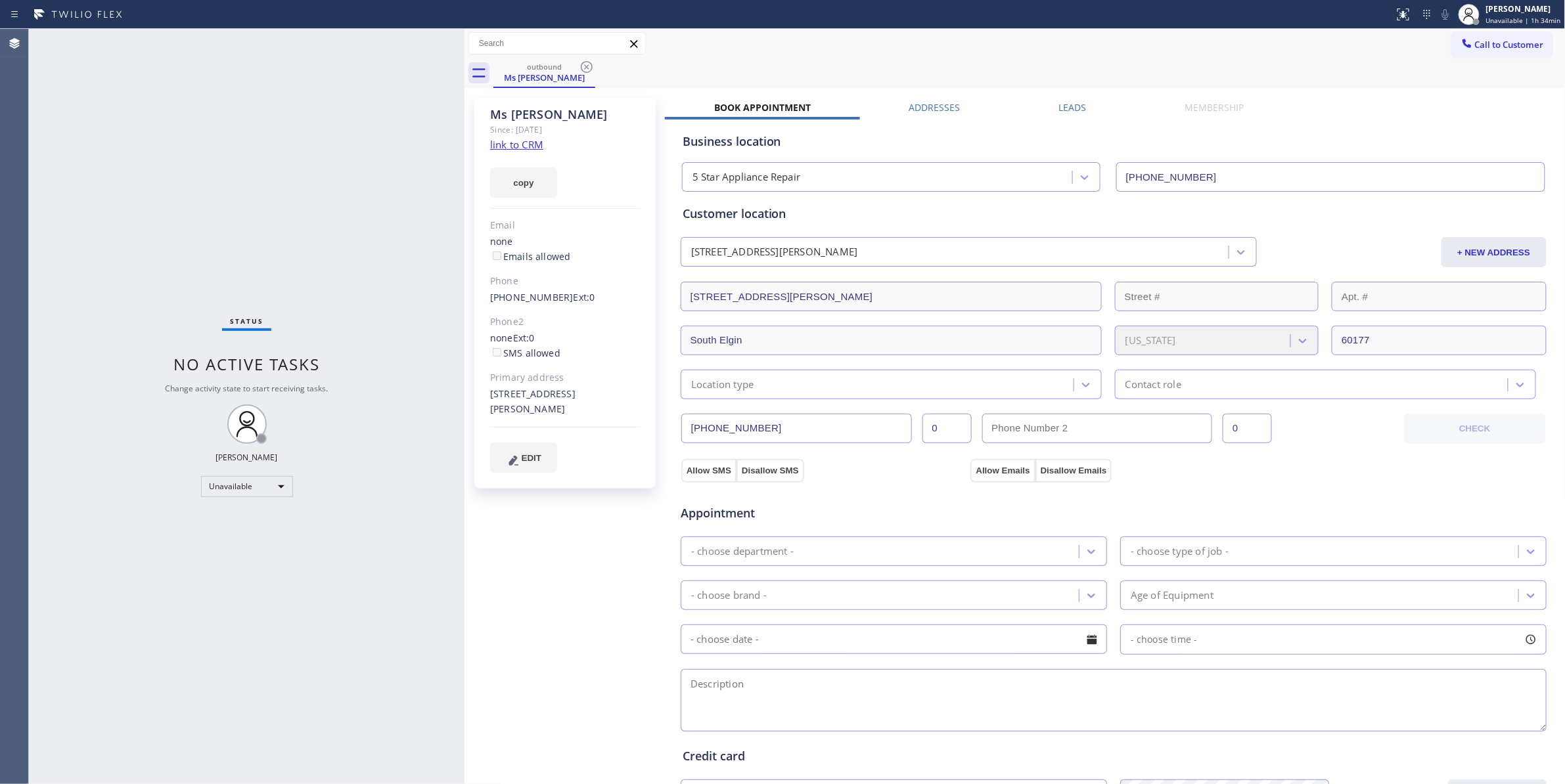
click at [532, 142] on link "link to CRM" at bounding box center [516, 144] width 53 height 13
click at [588, 67] on icon at bounding box center [587, 67] width 12 height 12
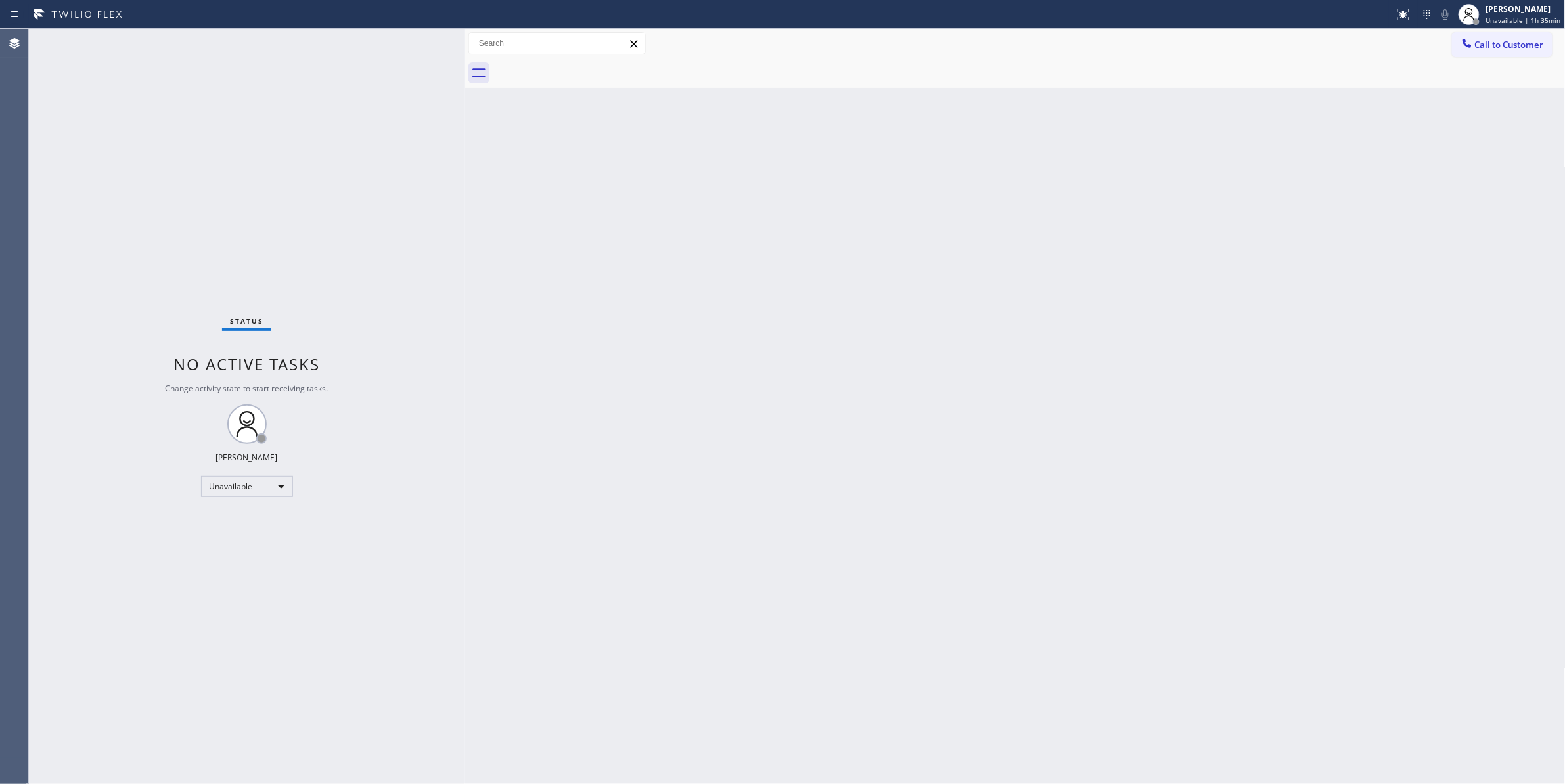
drag, startPoint x: 1514, startPoint y: 48, endPoint x: 1486, endPoint y: 50, distance: 28.1
click at [1513, 48] on span "Call to Customer" at bounding box center [1509, 45] width 69 height 12
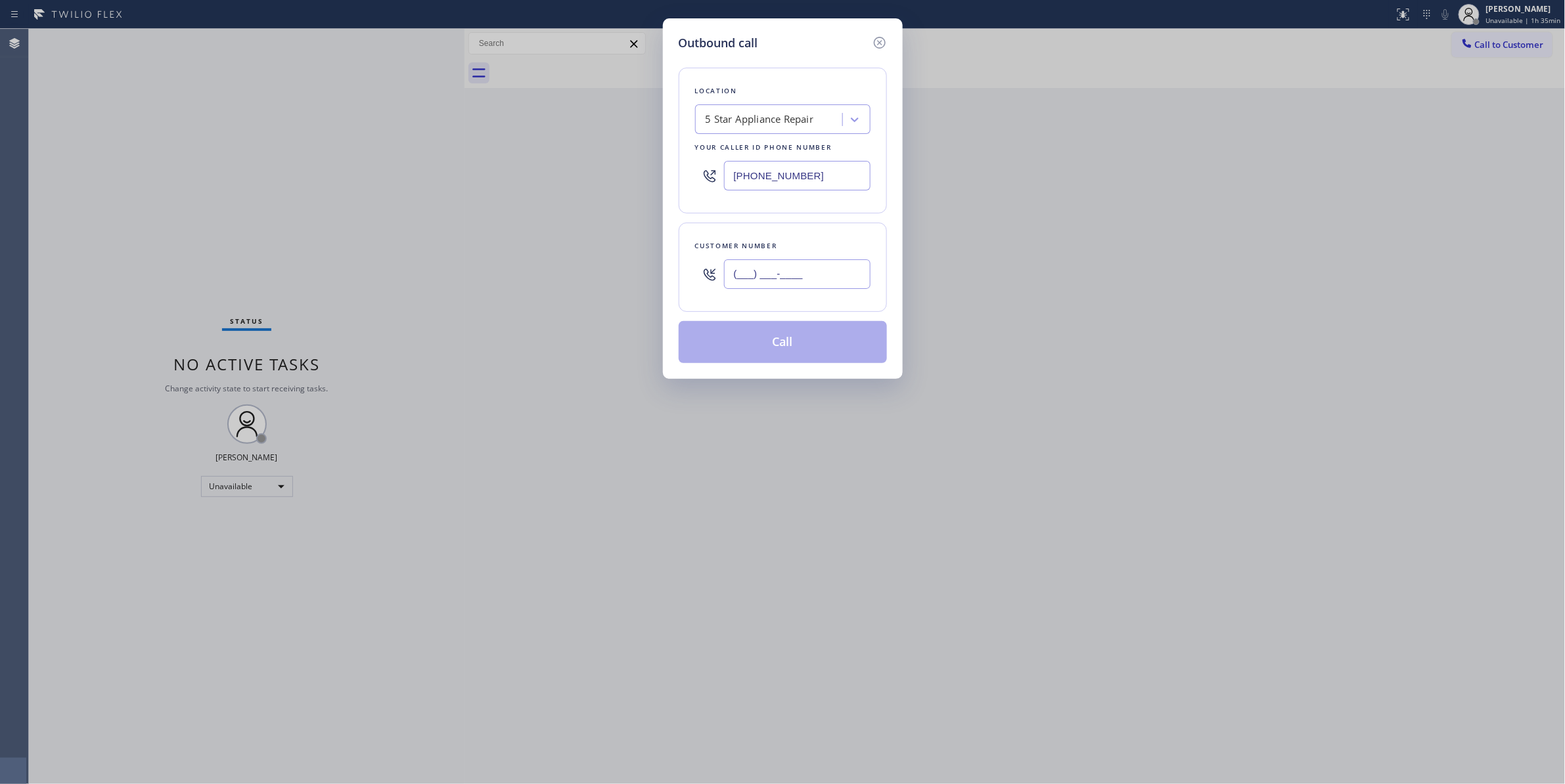
click at [802, 269] on input "(___) ___-____" at bounding box center [796, 273] width 147 height 29
paste input "415) 218-2537"
type input "[PHONE_NUMBER]"
click at [766, 350] on button "Call" at bounding box center [782, 342] width 208 height 42
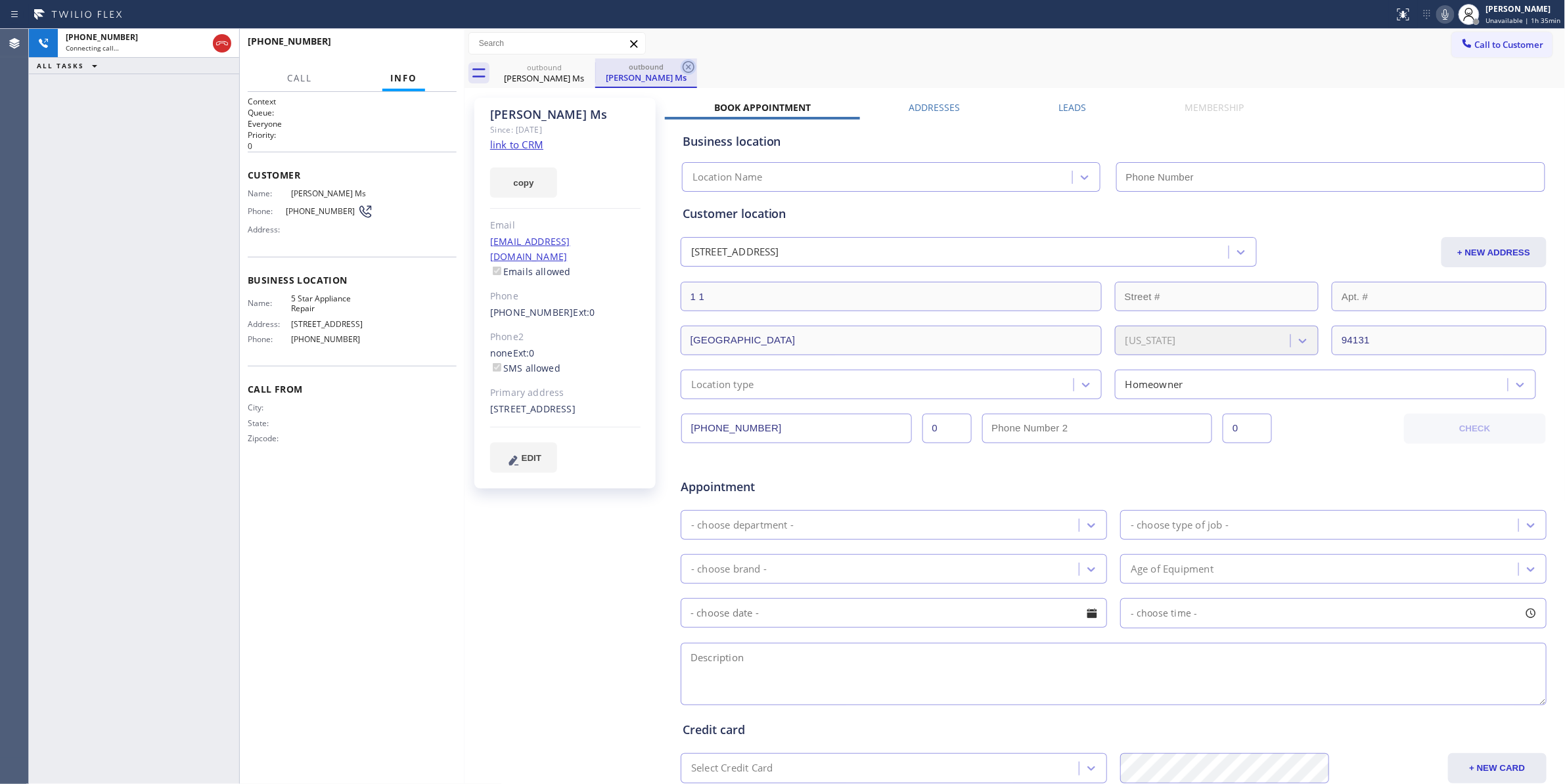
click at [689, 72] on icon at bounding box center [688, 67] width 12 height 12
type input "[PHONE_NUMBER]"
click at [532, 145] on link "link to CRM" at bounding box center [516, 144] width 53 height 13
click at [437, 53] on button "HANG UP" at bounding box center [425, 47] width 61 height 18
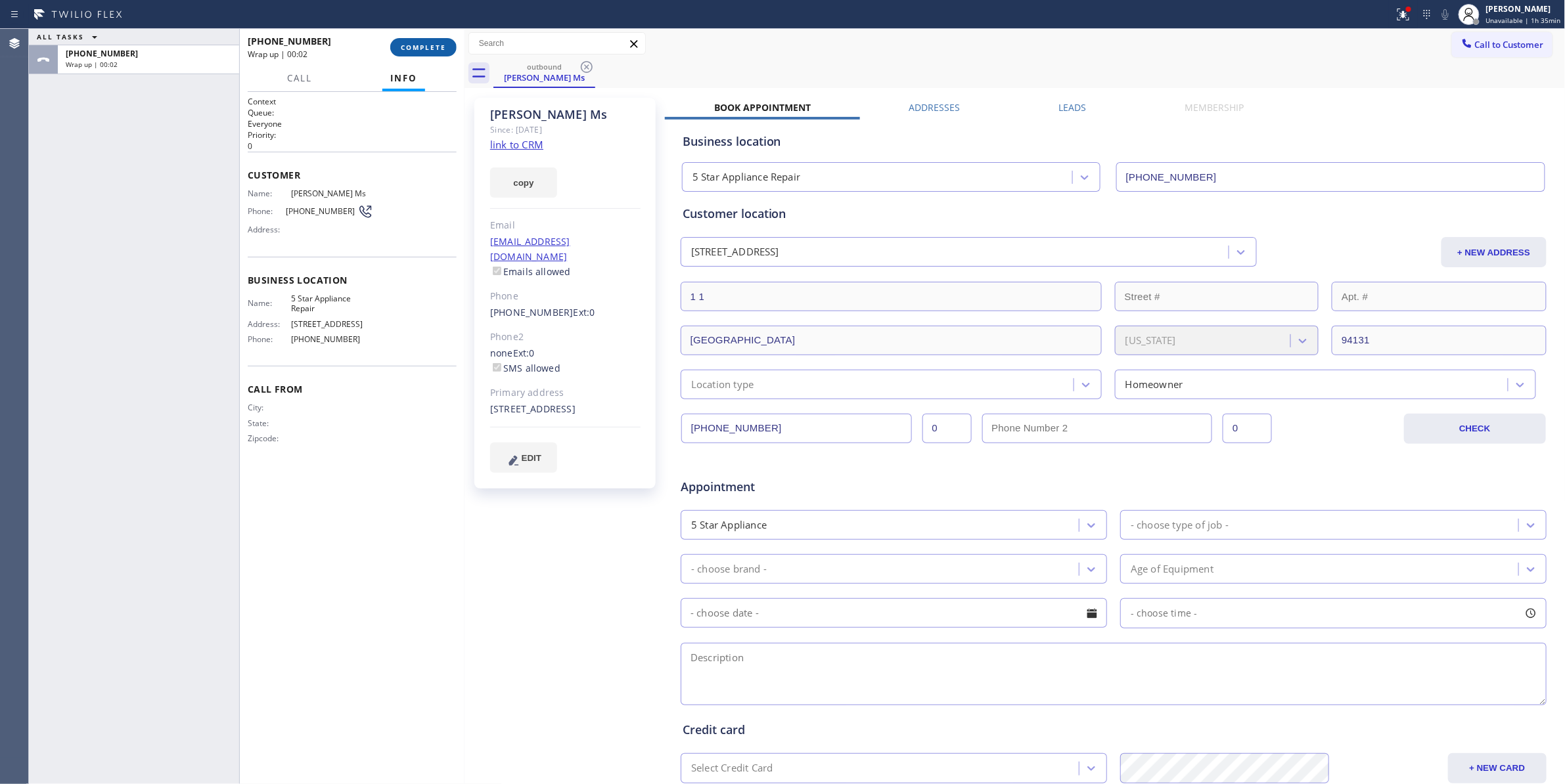
click at [418, 45] on span "COMPLETE" at bounding box center [423, 47] width 45 height 9
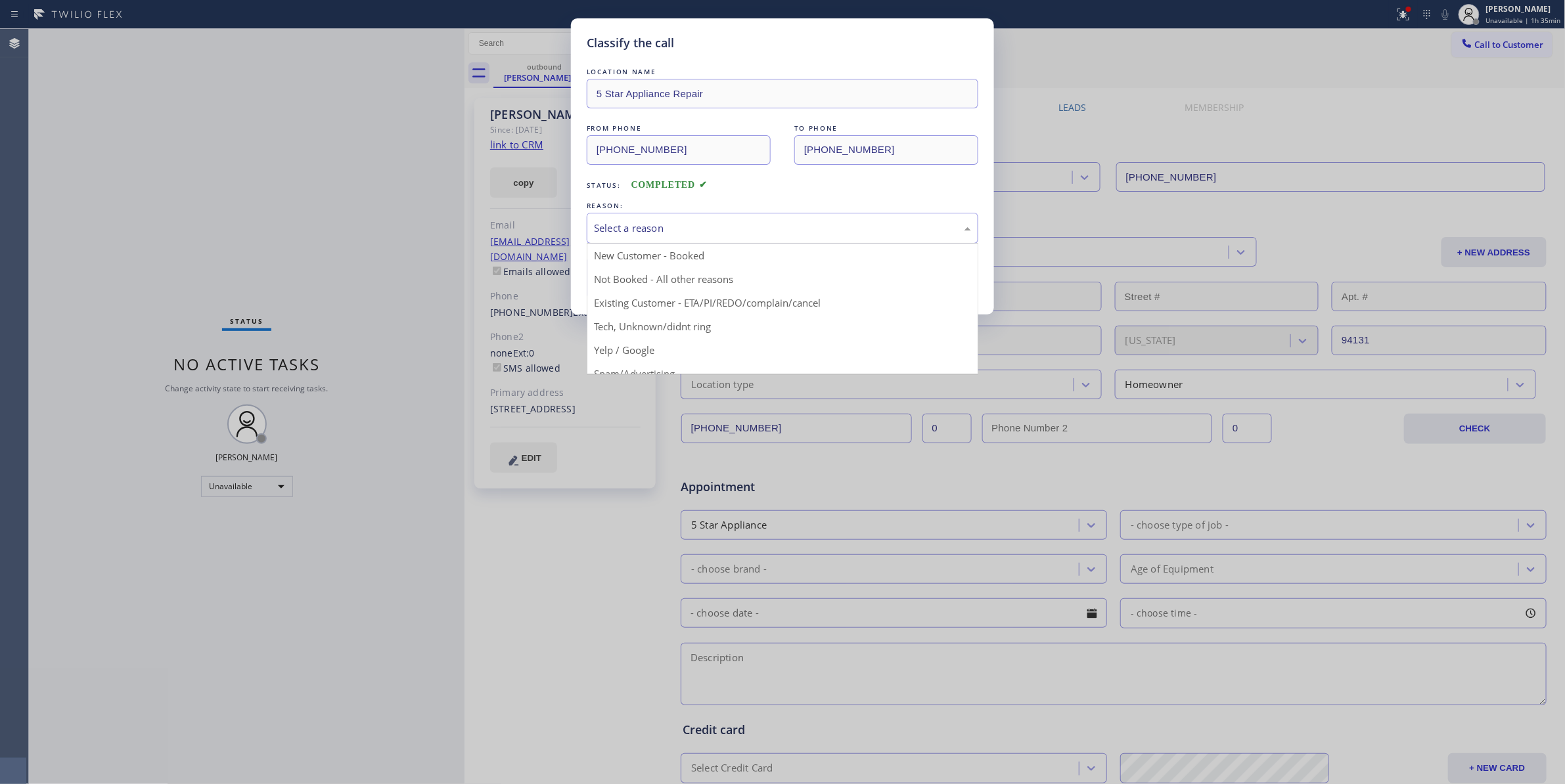
click at [603, 228] on div "Select a reason" at bounding box center [782, 228] width 377 height 15
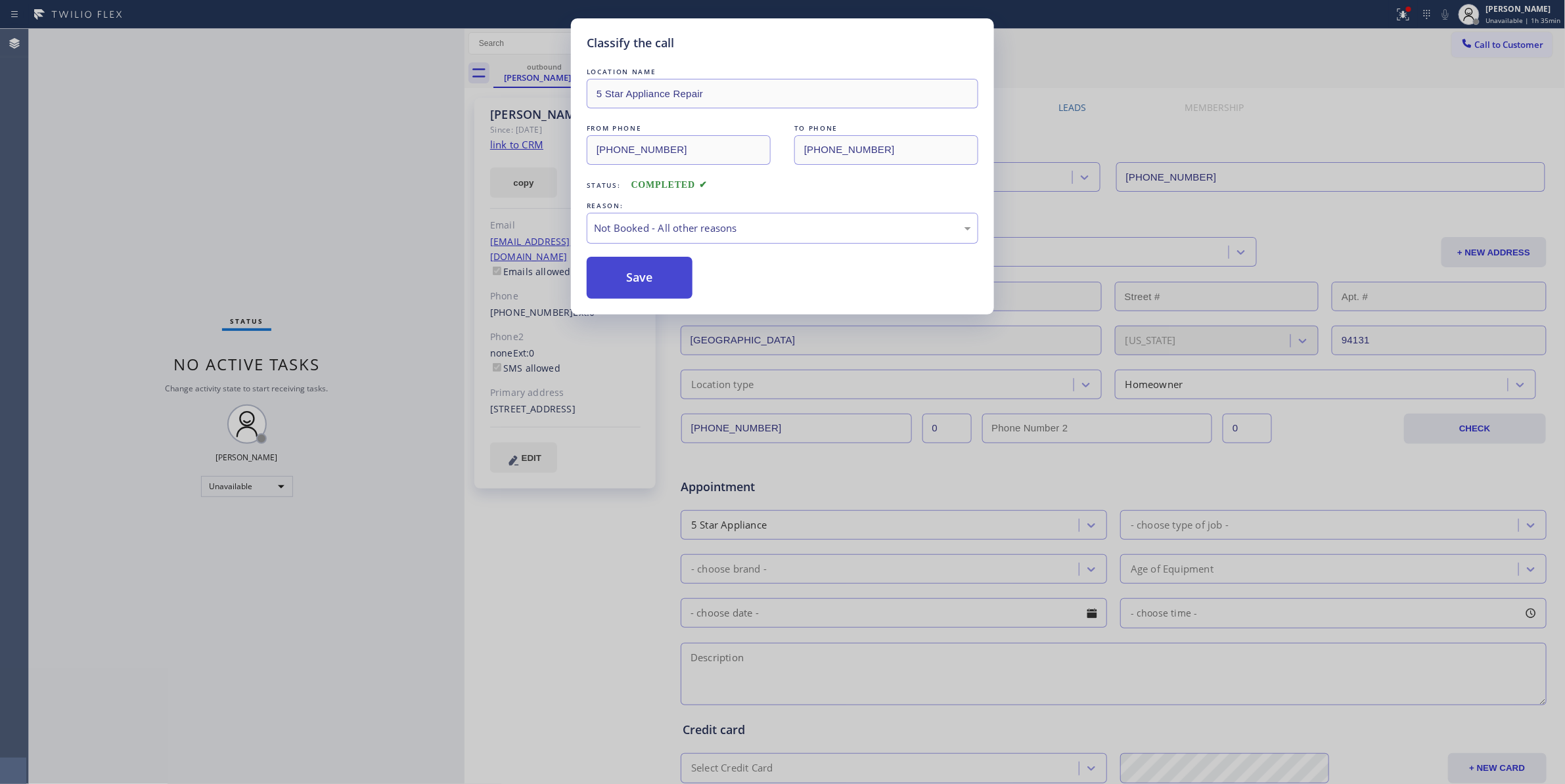
click at [612, 281] on button "Save" at bounding box center [639, 278] width 106 height 42
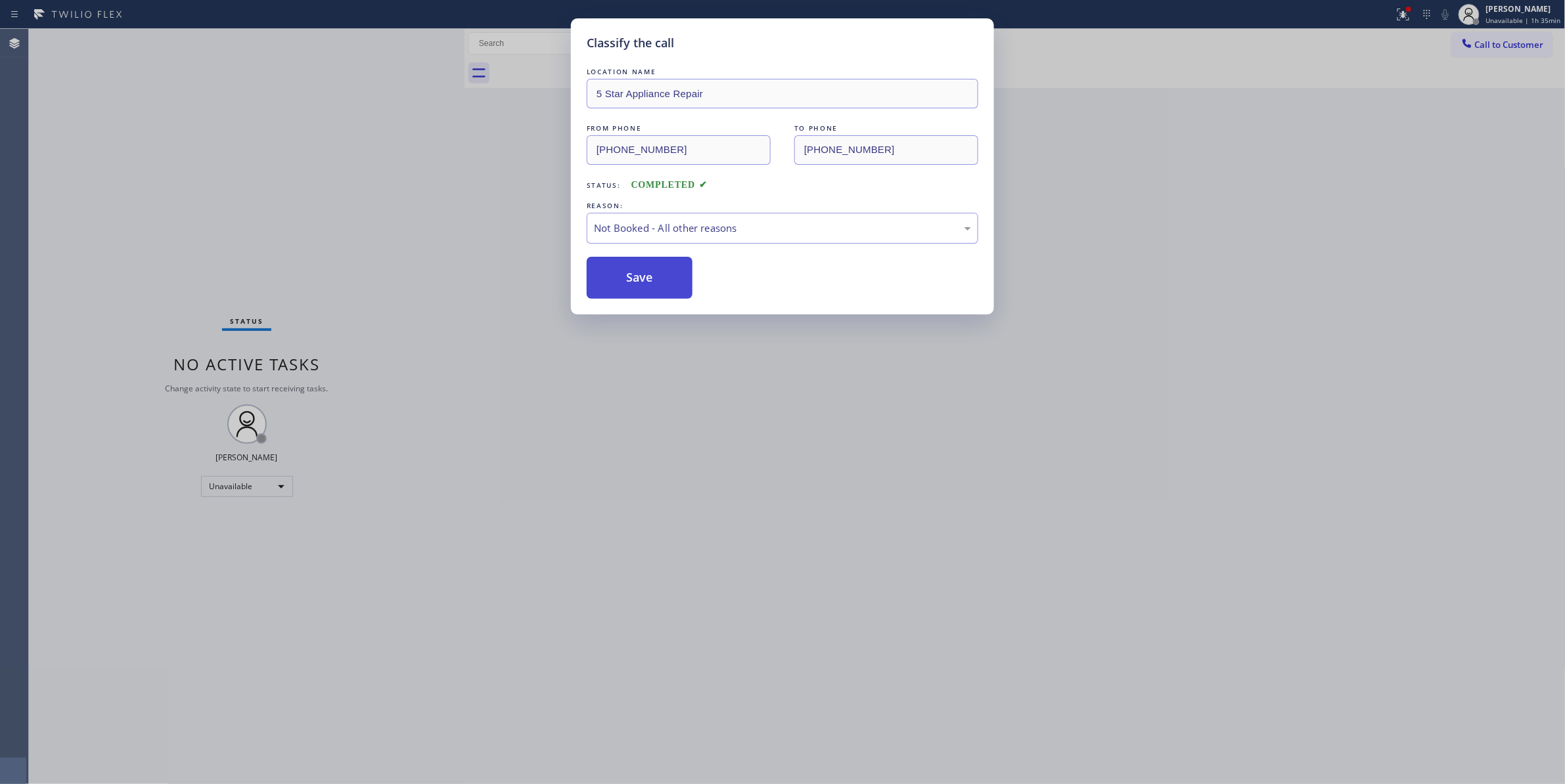
click at [612, 281] on button "Save" at bounding box center [639, 278] width 106 height 42
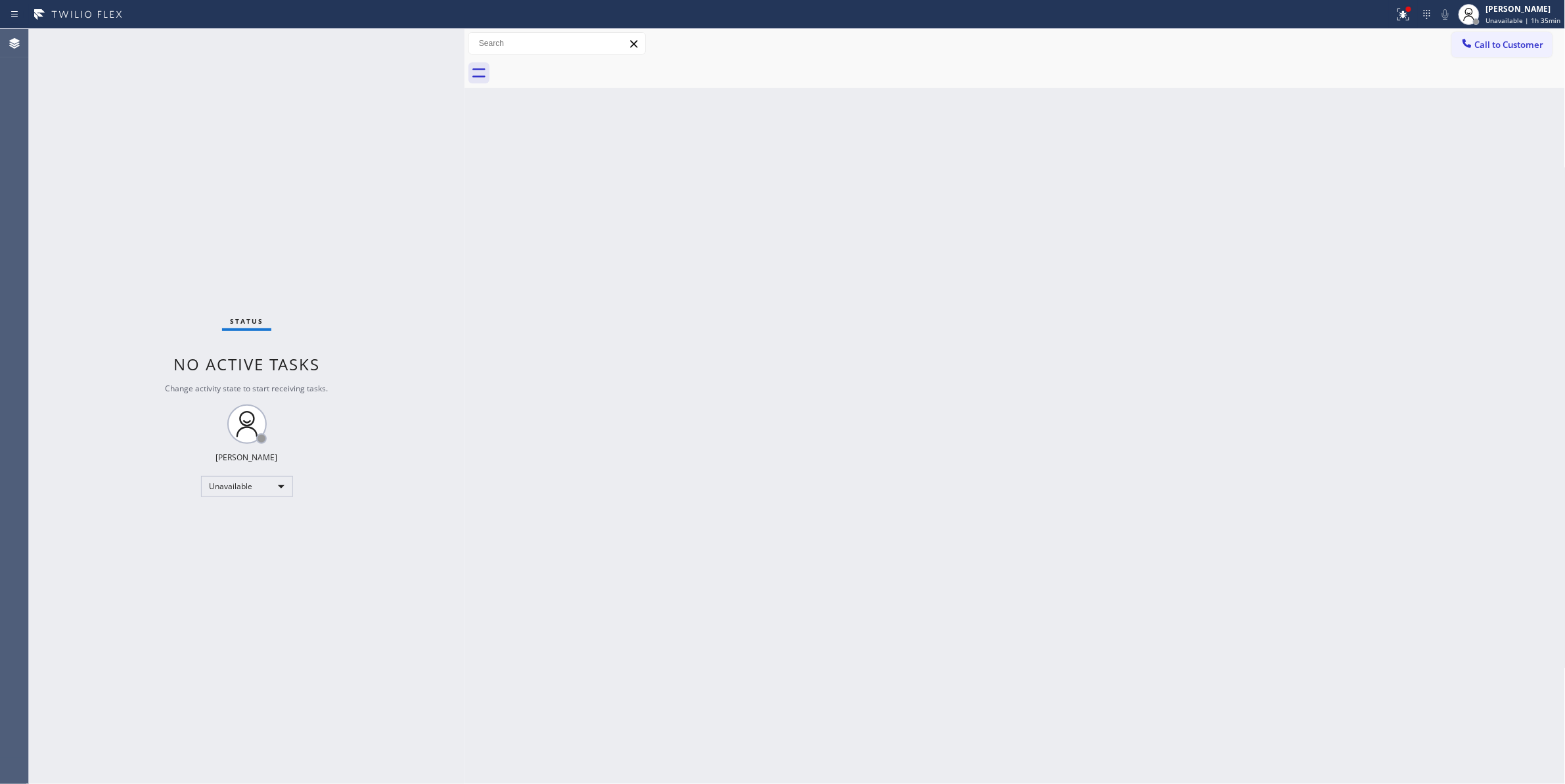
click at [1142, 185] on div "Back to Dashboard Change Sender ID Customers Technicians Select a contact Outbo…" at bounding box center [1014, 406] width 1101 height 755
click at [1518, 46] on span "Call to Customer" at bounding box center [1509, 45] width 69 height 12
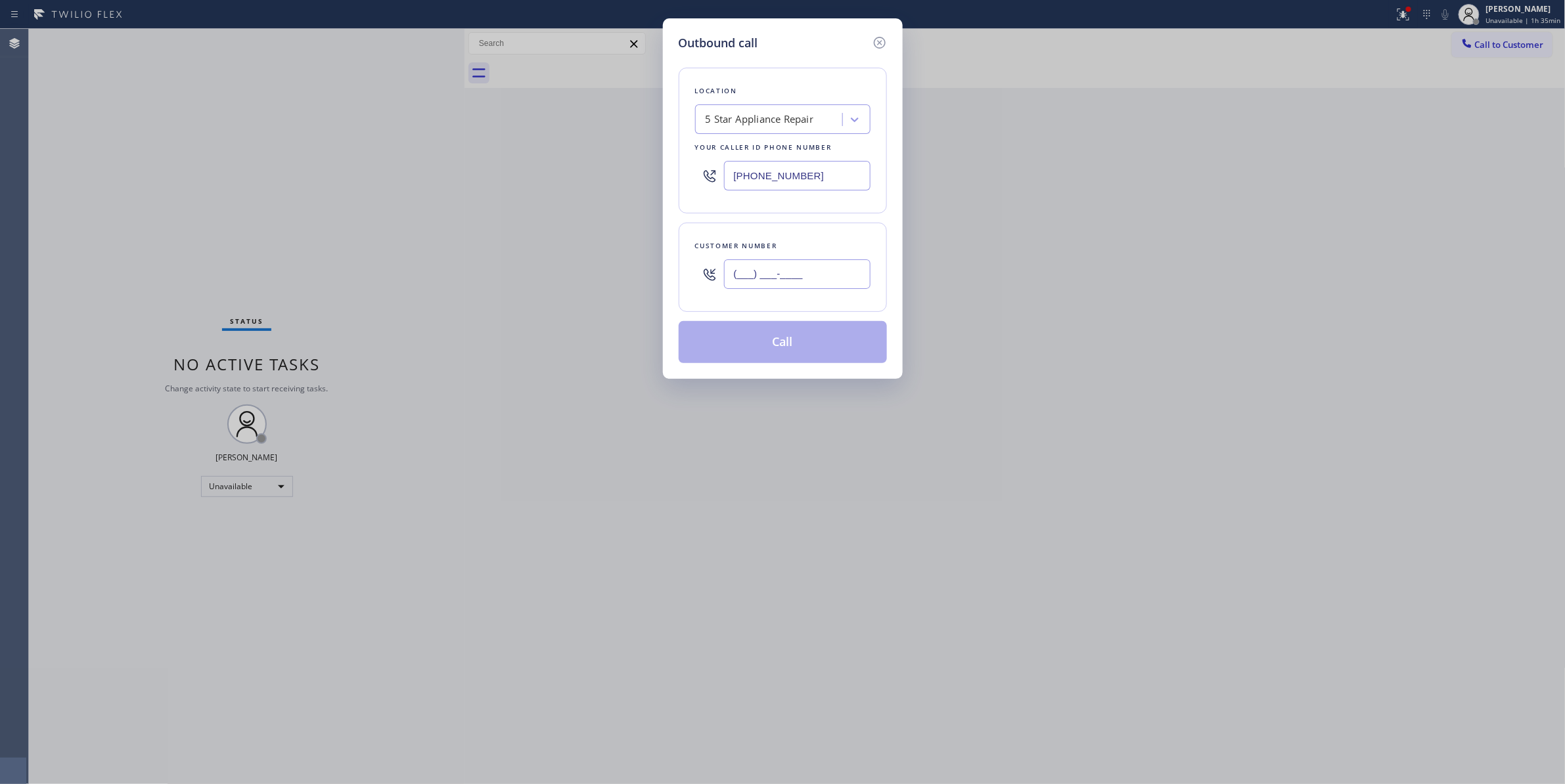
click at [754, 270] on input "(___) ___-____" at bounding box center [796, 273] width 147 height 29
paste input "310) 921-5660"
type input "[PHONE_NUMBER]"
drag, startPoint x: 820, startPoint y: 176, endPoint x: 702, endPoint y: 176, distance: 118.0
click at [702, 176] on div "[PHONE_NUMBER]" at bounding box center [782, 175] width 175 height 43
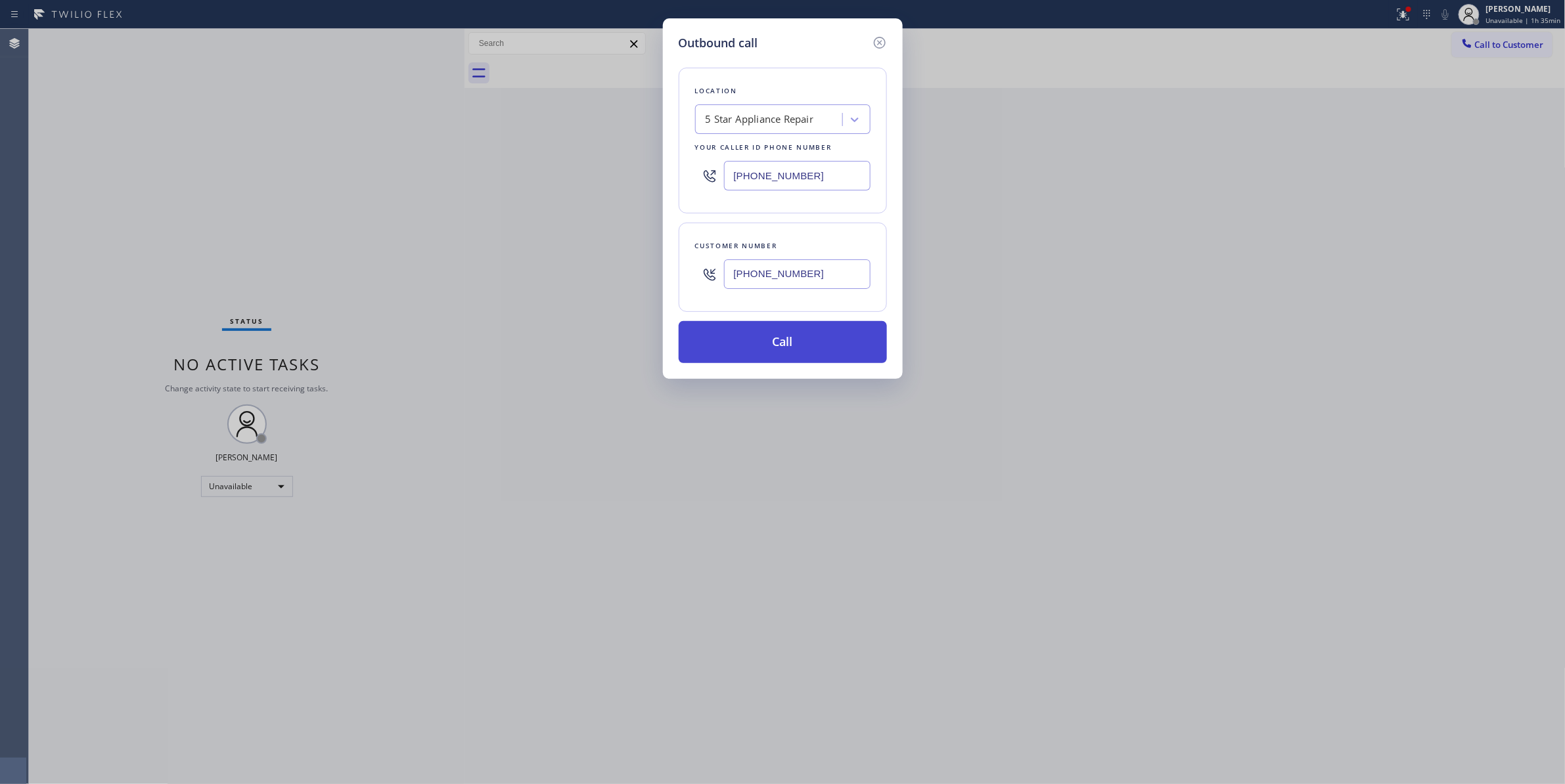
click at [784, 339] on button "Call" at bounding box center [782, 342] width 208 height 42
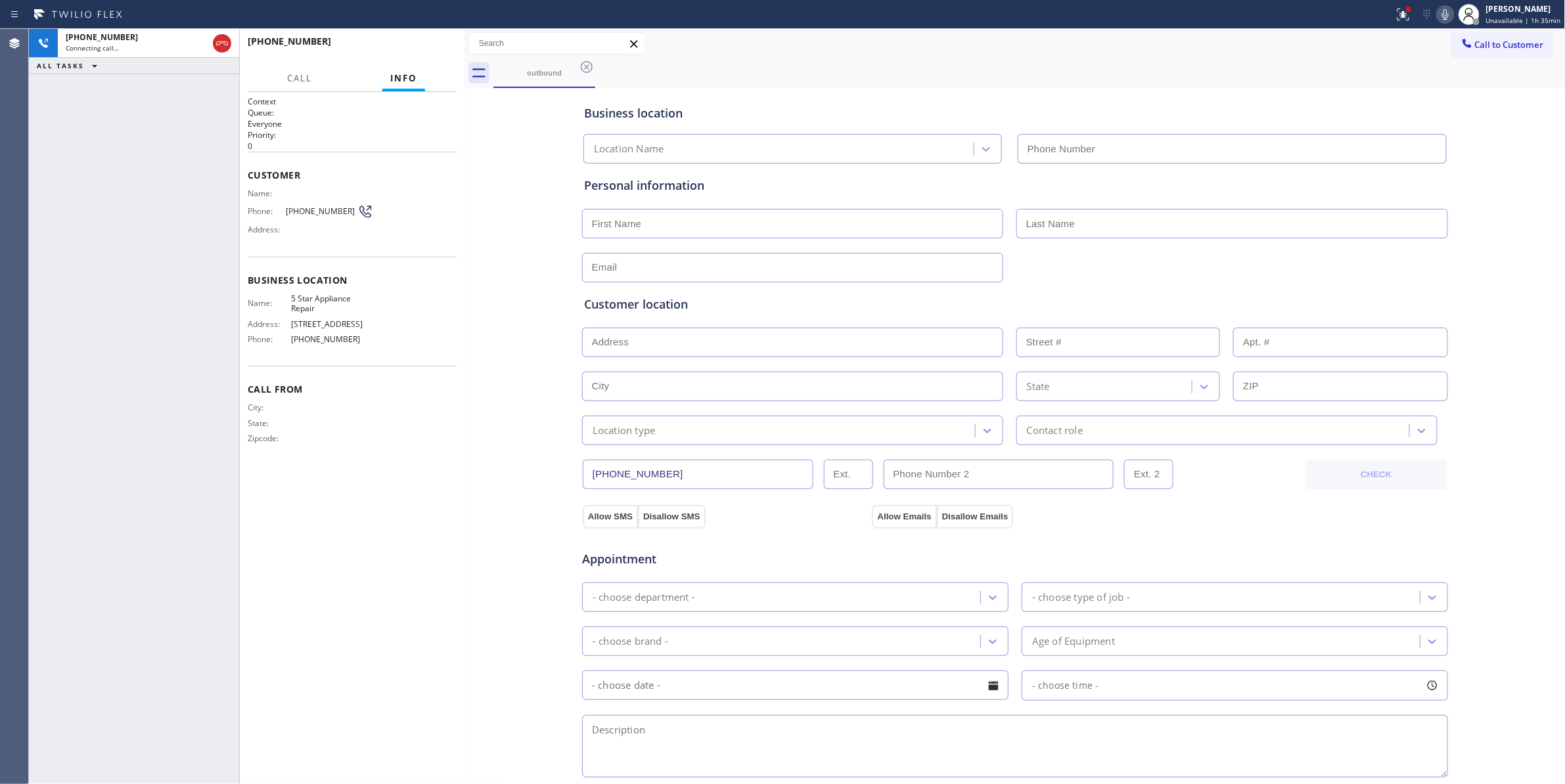
click at [330, 211] on span "[PHONE_NUMBER]" at bounding box center [321, 211] width 71 height 10
type input "[PHONE_NUMBER]"
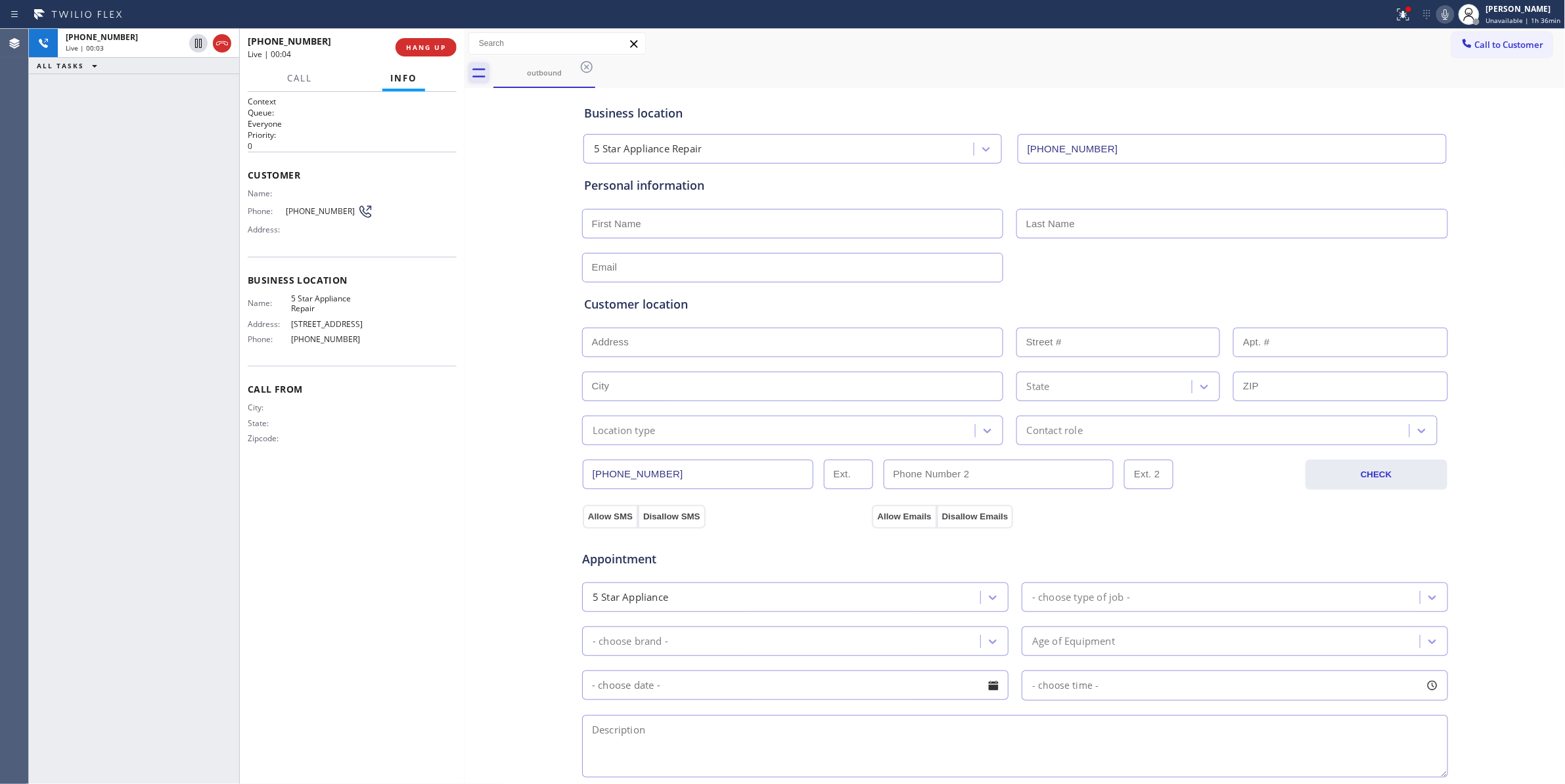
drag, startPoint x: 95, startPoint y: 218, endPoint x: 468, endPoint y: 75, distance: 399.5
click at [95, 212] on div "[PHONE_NUMBER] Live | 00:03 ALL TASKS ALL TASKS ACTIVE TASKS TASKS IN WRAP UP" at bounding box center [134, 406] width 210 height 755
click at [442, 49] on span "HANG UP" at bounding box center [425, 47] width 40 height 9
click at [442, 49] on span "COMPLETE" at bounding box center [423, 47] width 45 height 9
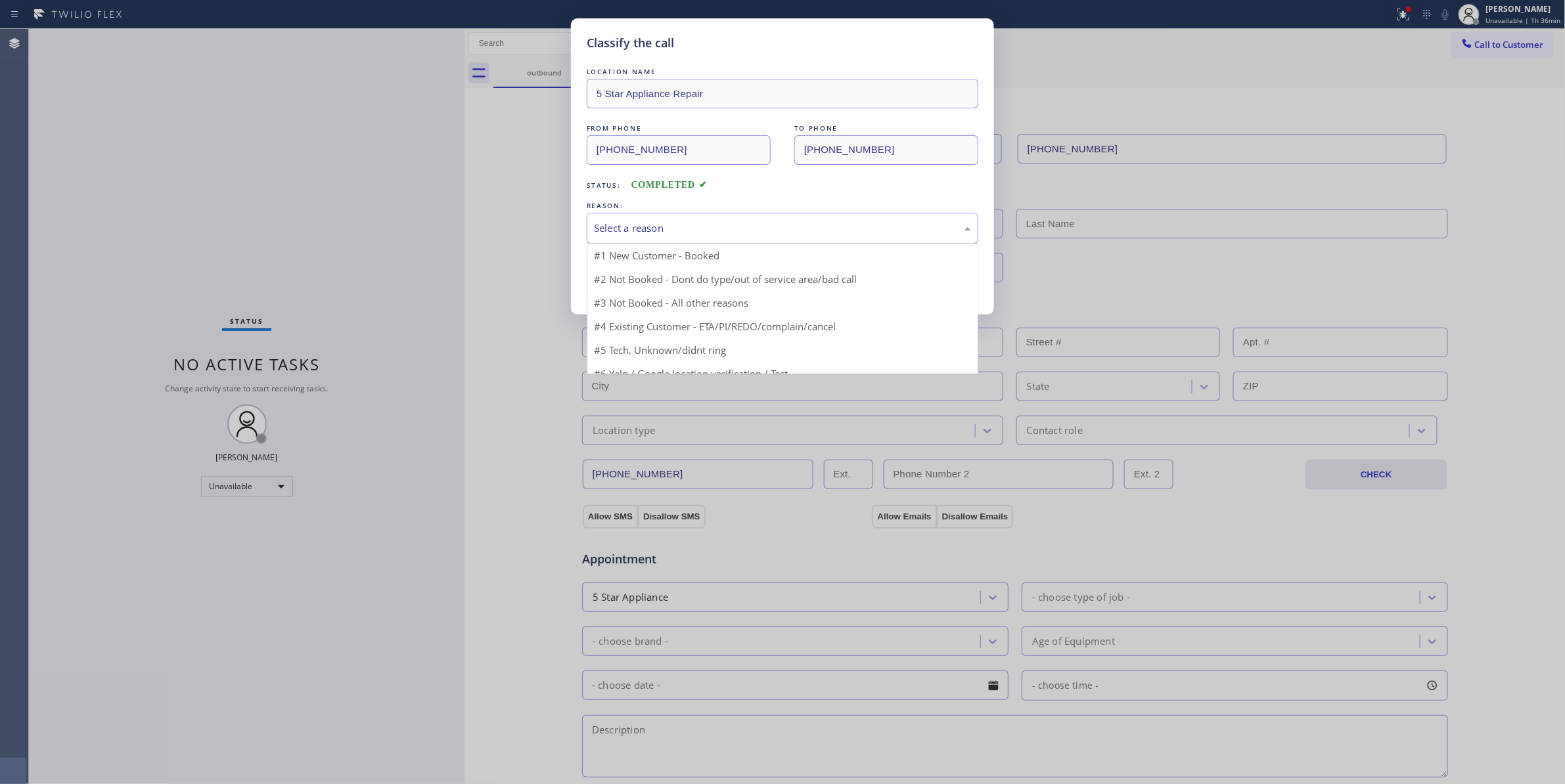
click at [660, 223] on div "Select a reason" at bounding box center [782, 228] width 377 height 15
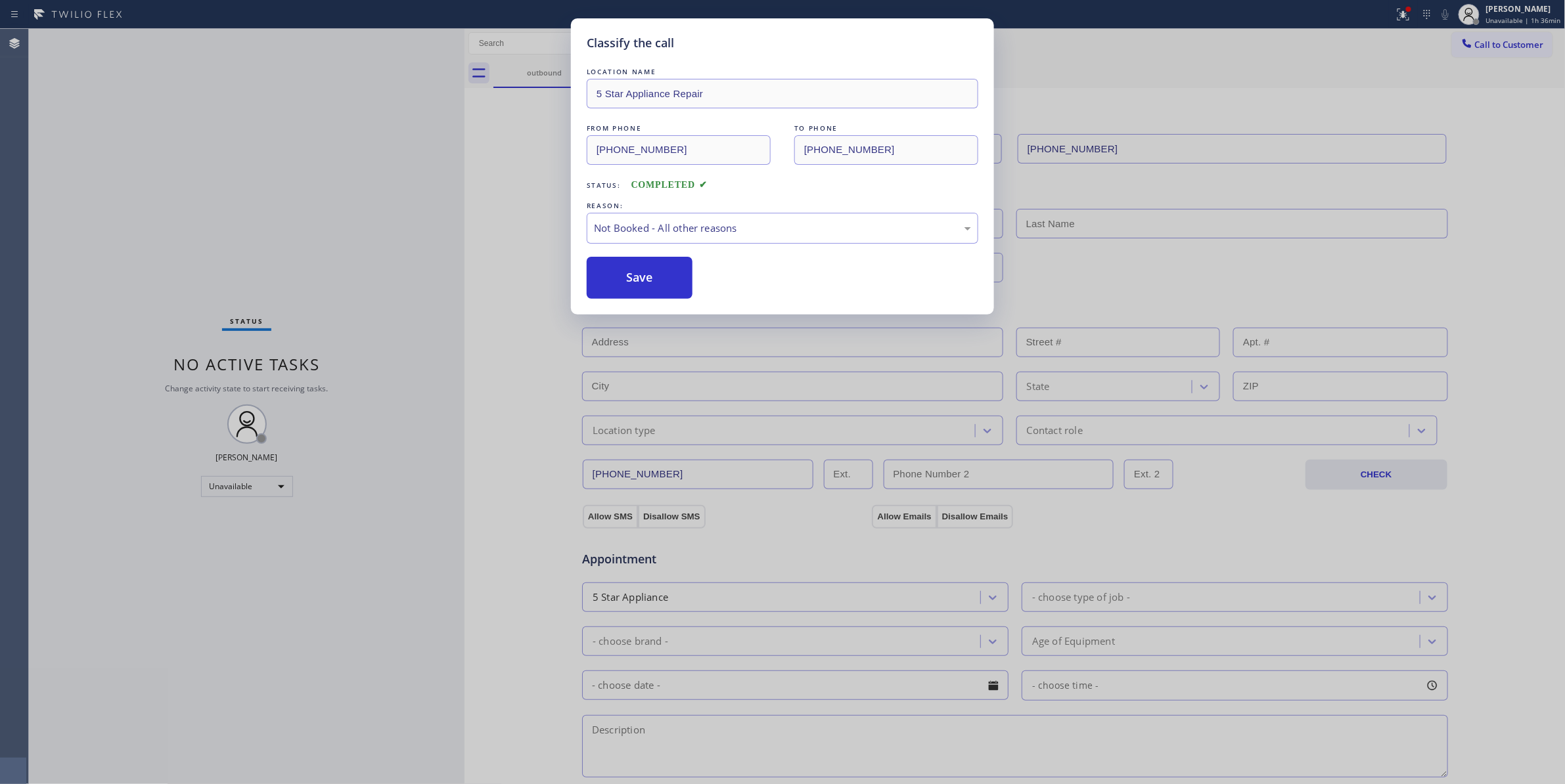
click at [649, 279] on button "Save" at bounding box center [639, 278] width 106 height 42
drag, startPoint x: 649, startPoint y: 279, endPoint x: 1370, endPoint y: 104, distance: 741.9
click at [653, 279] on button "Save" at bounding box center [639, 278] width 106 height 42
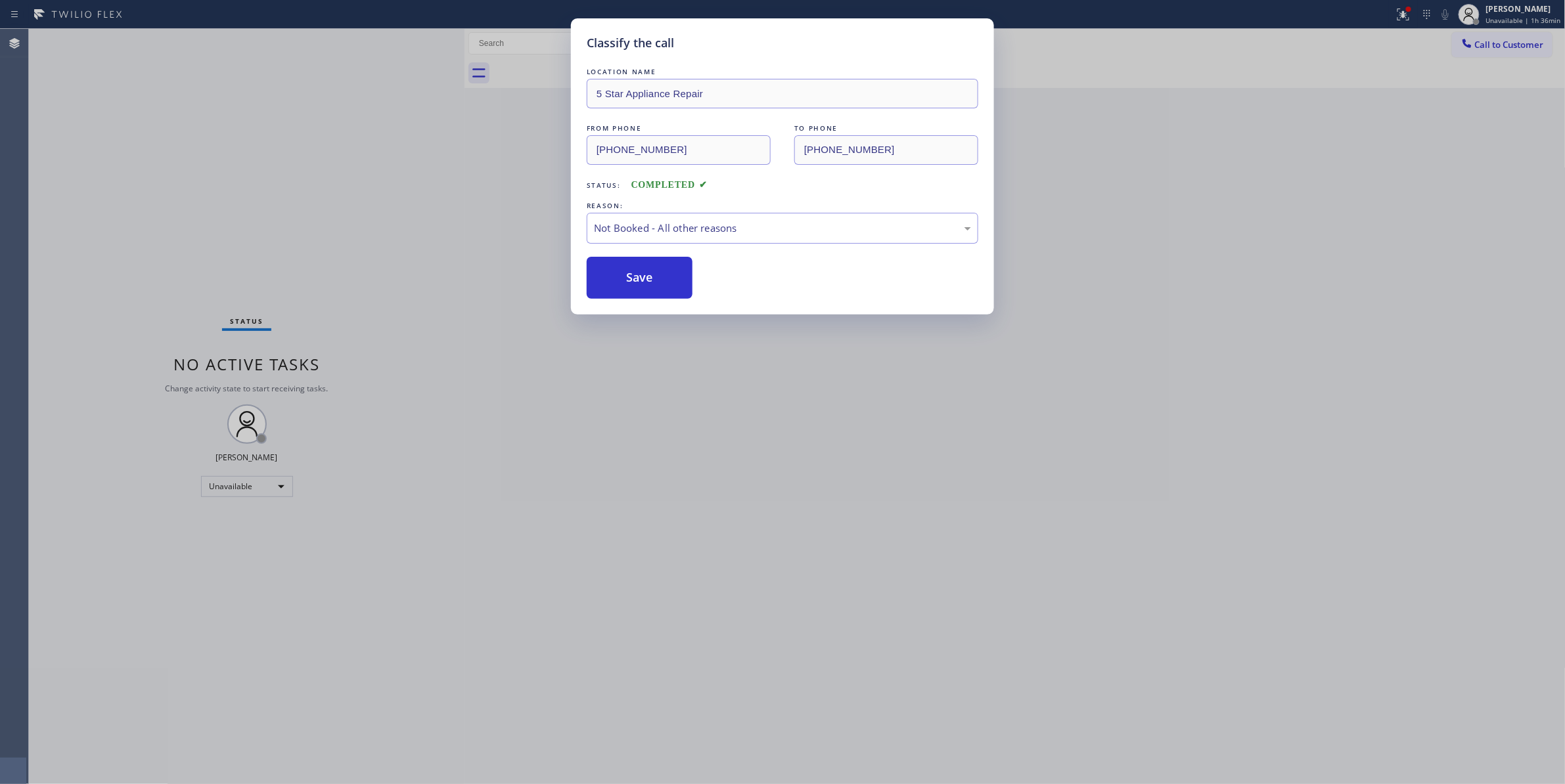
click at [1500, 46] on span "Call to Customer" at bounding box center [1509, 45] width 69 height 12
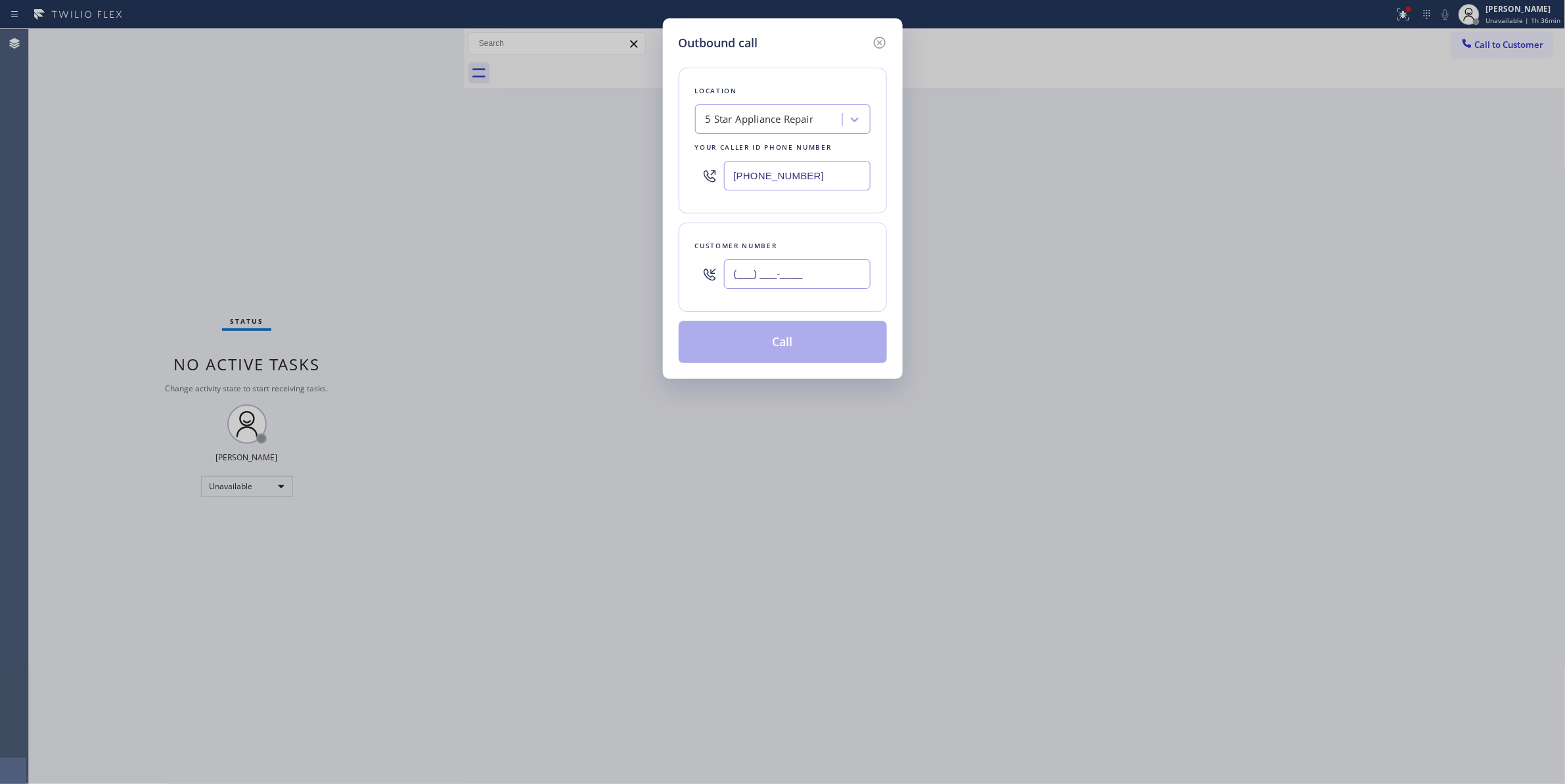
click at [781, 271] on input "(___) ___-____" at bounding box center [796, 273] width 147 height 29
paste input "310) 921-5660"
type input "[PHONE_NUMBER]"
click at [823, 345] on button "Call" at bounding box center [782, 342] width 208 height 42
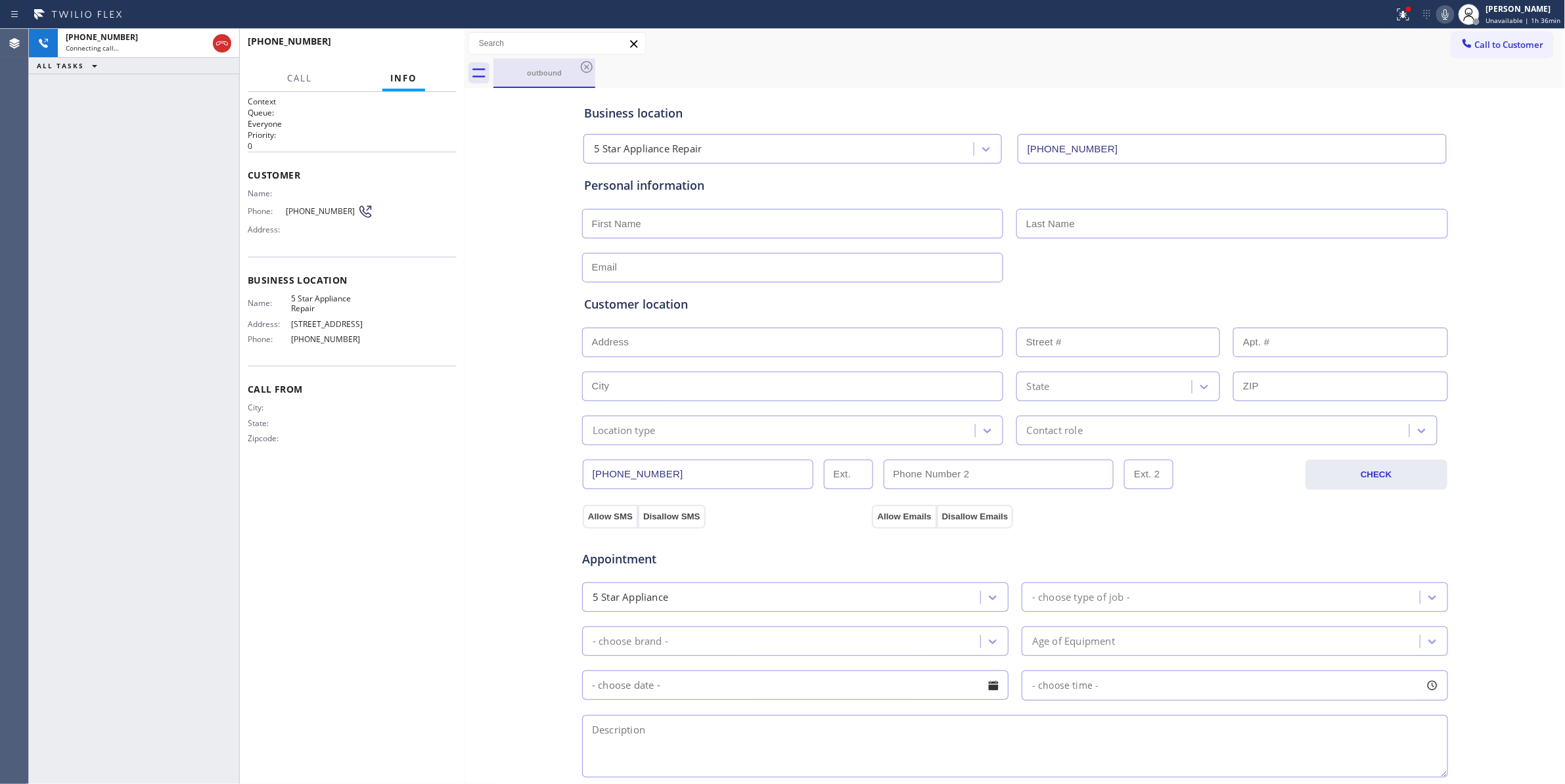
type input "[PHONE_NUMBER]"
drag, startPoint x: 460, startPoint y: 477, endPoint x: 358, endPoint y: 163, distance: 330.2
click at [460, 477] on div "Context Queue: Everyone Priority: 0 Customer Name: Phone: [PHONE_NUMBER] Addres…" at bounding box center [352, 438] width 225 height 692
click at [1397, 17] on icon at bounding box center [1401, 13] width 8 height 9
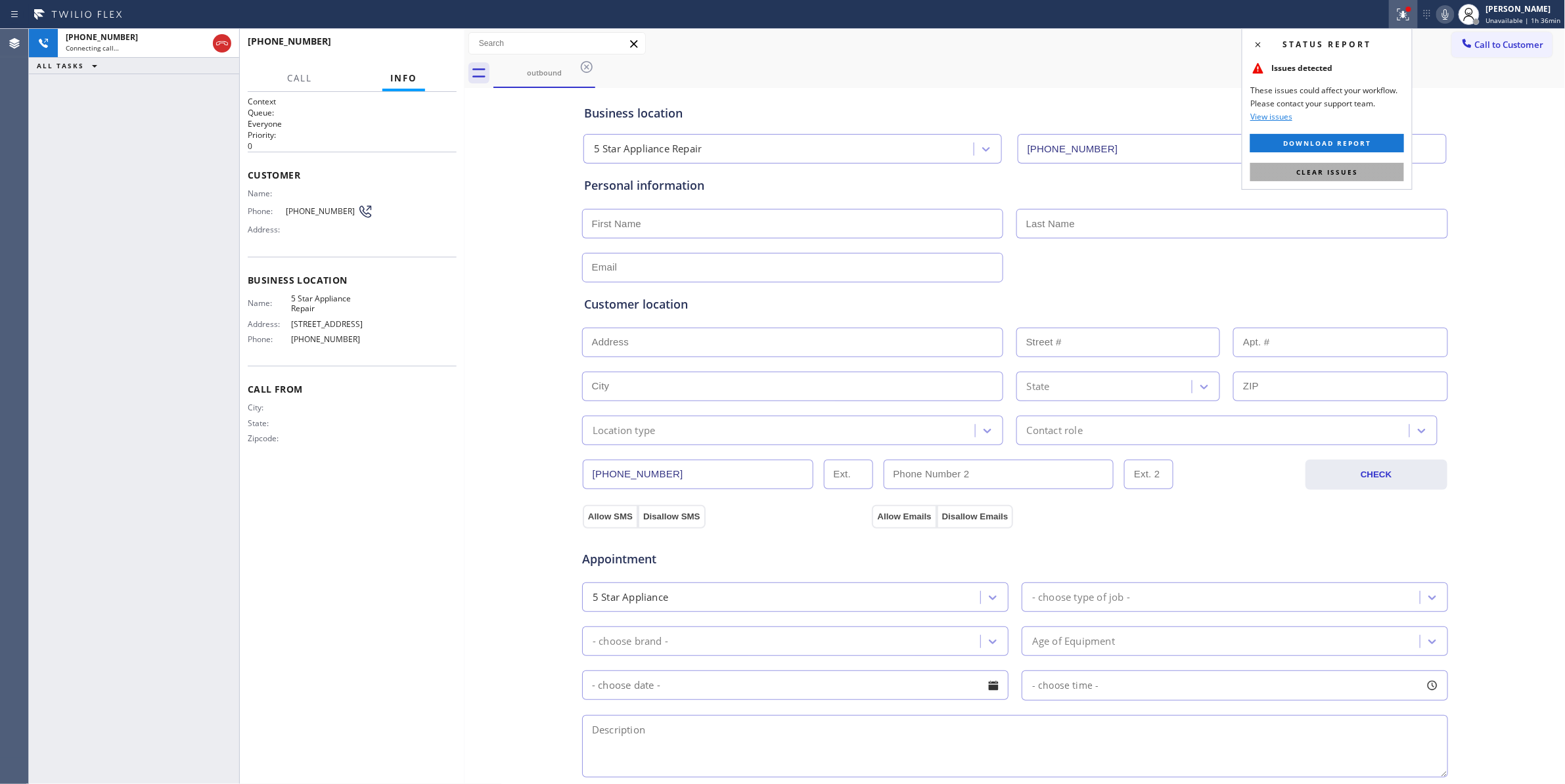
click at [1346, 173] on span "Clear issues" at bounding box center [1327, 172] width 62 height 9
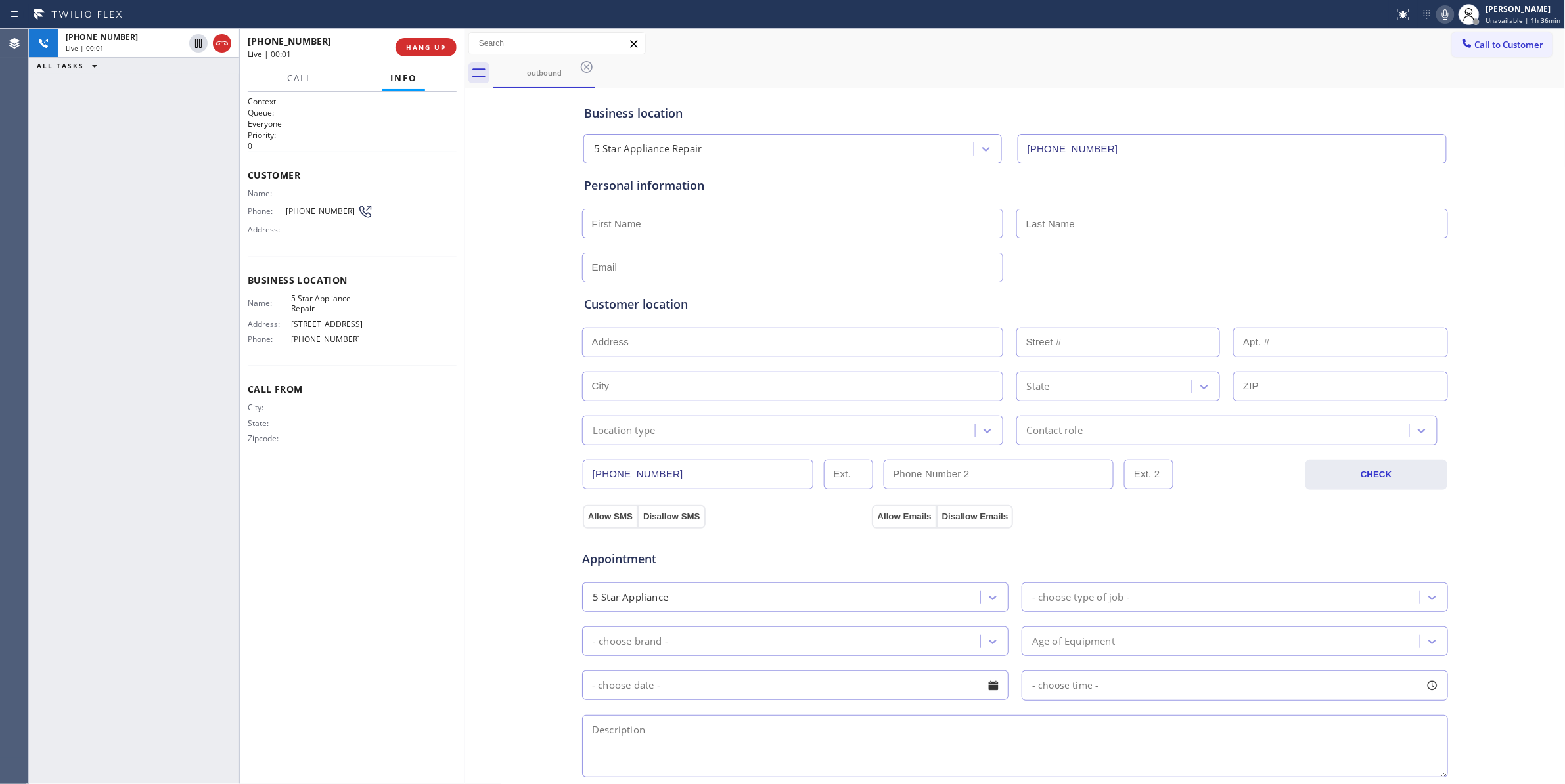
drag, startPoint x: 221, startPoint y: 41, endPoint x: 331, endPoint y: 48, distance: 110.2
click at [221, 41] on icon at bounding box center [222, 43] width 16 height 16
click at [434, 50] on span "HANG UP" at bounding box center [425, 47] width 40 height 9
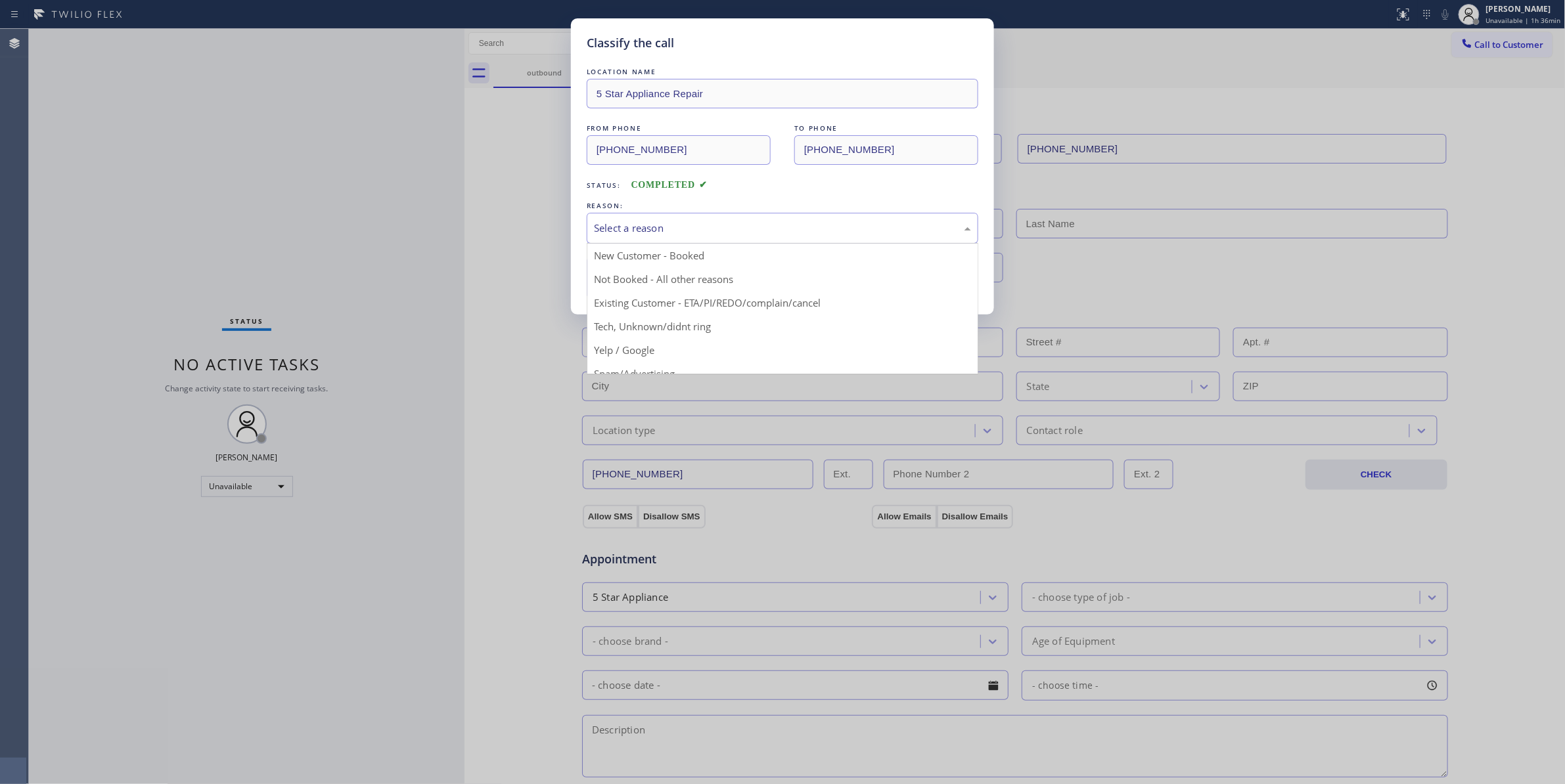
click at [650, 237] on div "Select a reason" at bounding box center [782, 228] width 391 height 31
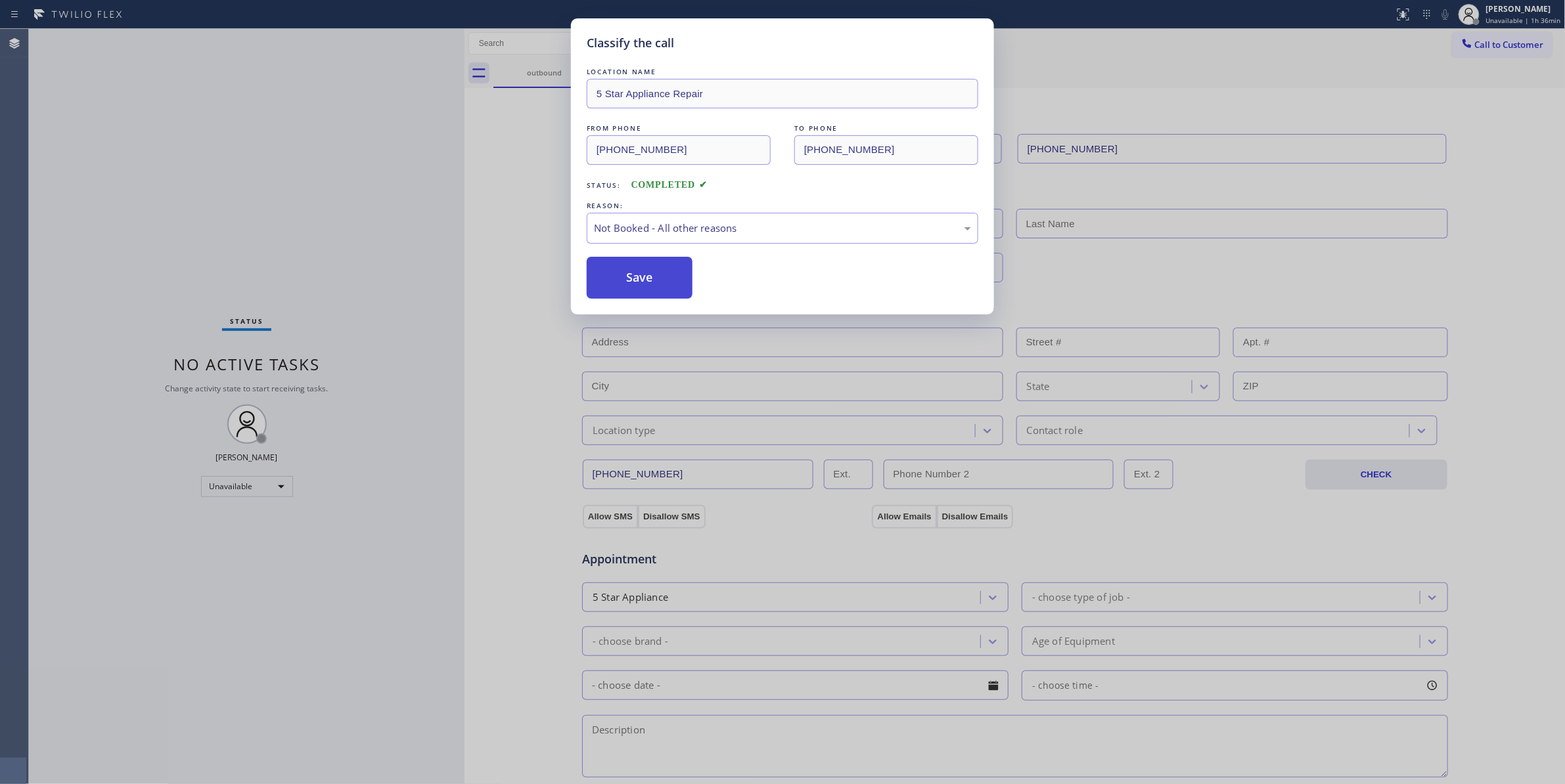
click at [645, 284] on button "Save" at bounding box center [639, 278] width 106 height 42
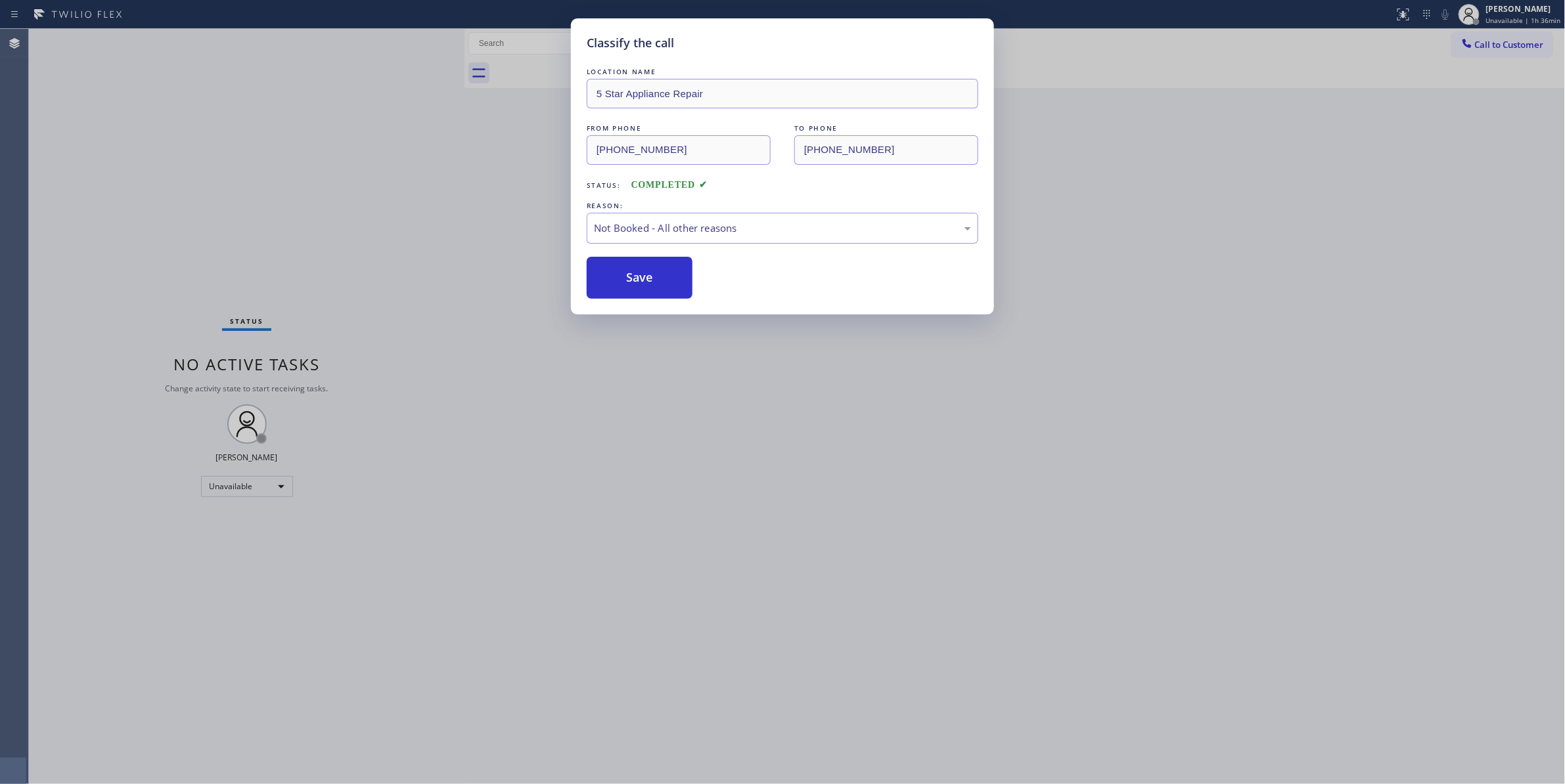
drag, startPoint x: 645, startPoint y: 284, endPoint x: 33, endPoint y: 284, distance: 612.0
click at [640, 284] on button "Save" at bounding box center [639, 278] width 106 height 42
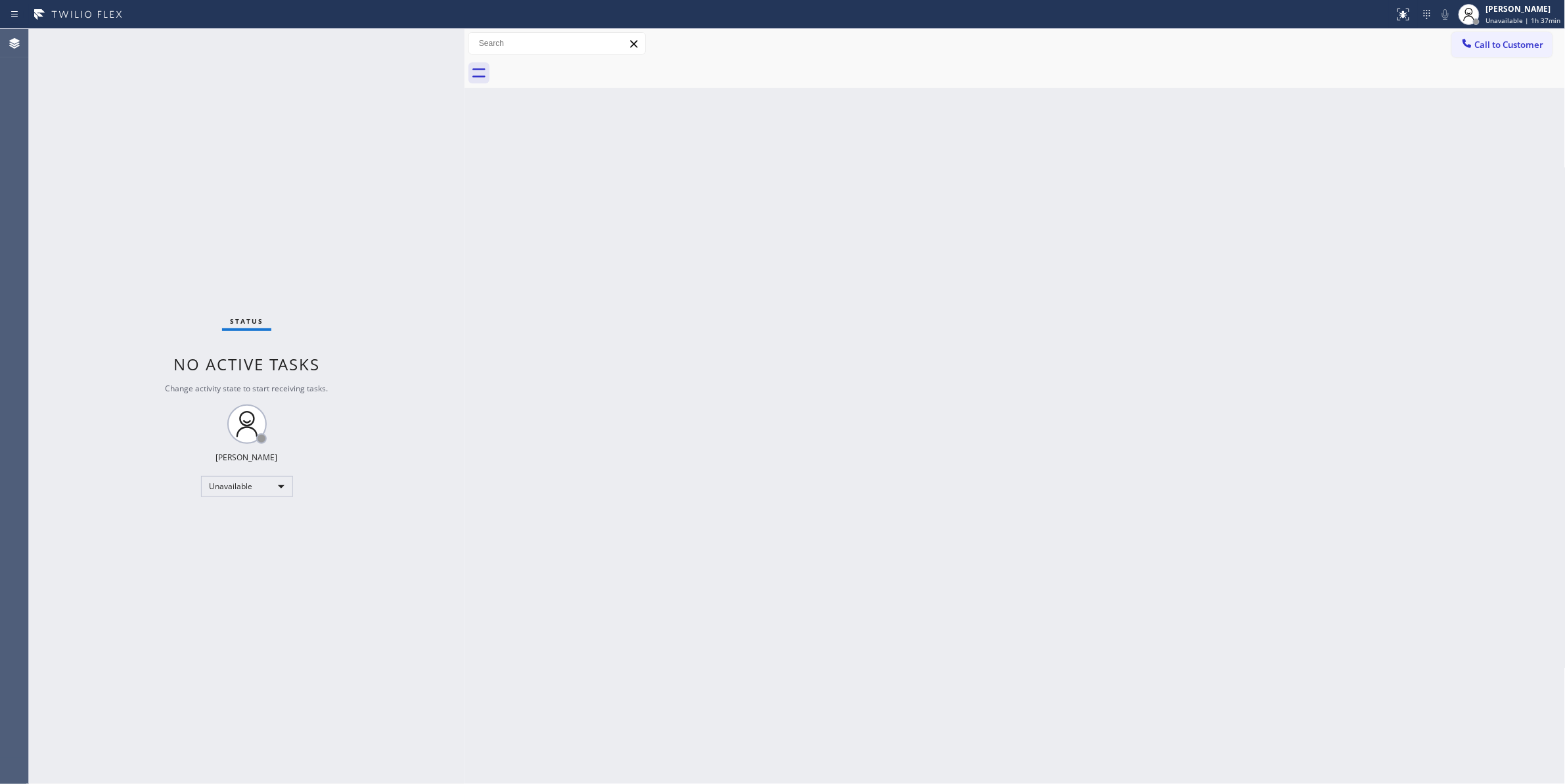
click at [119, 757] on div "Status No active tasks Change activity state to start receiving tasks. [PERSON_…" at bounding box center [246, 406] width 436 height 755
drag, startPoint x: 1496, startPoint y: 48, endPoint x: 1486, endPoint y: 47, distance: 10.0
click at [1496, 47] on span "Call to Customer" at bounding box center [1509, 45] width 69 height 12
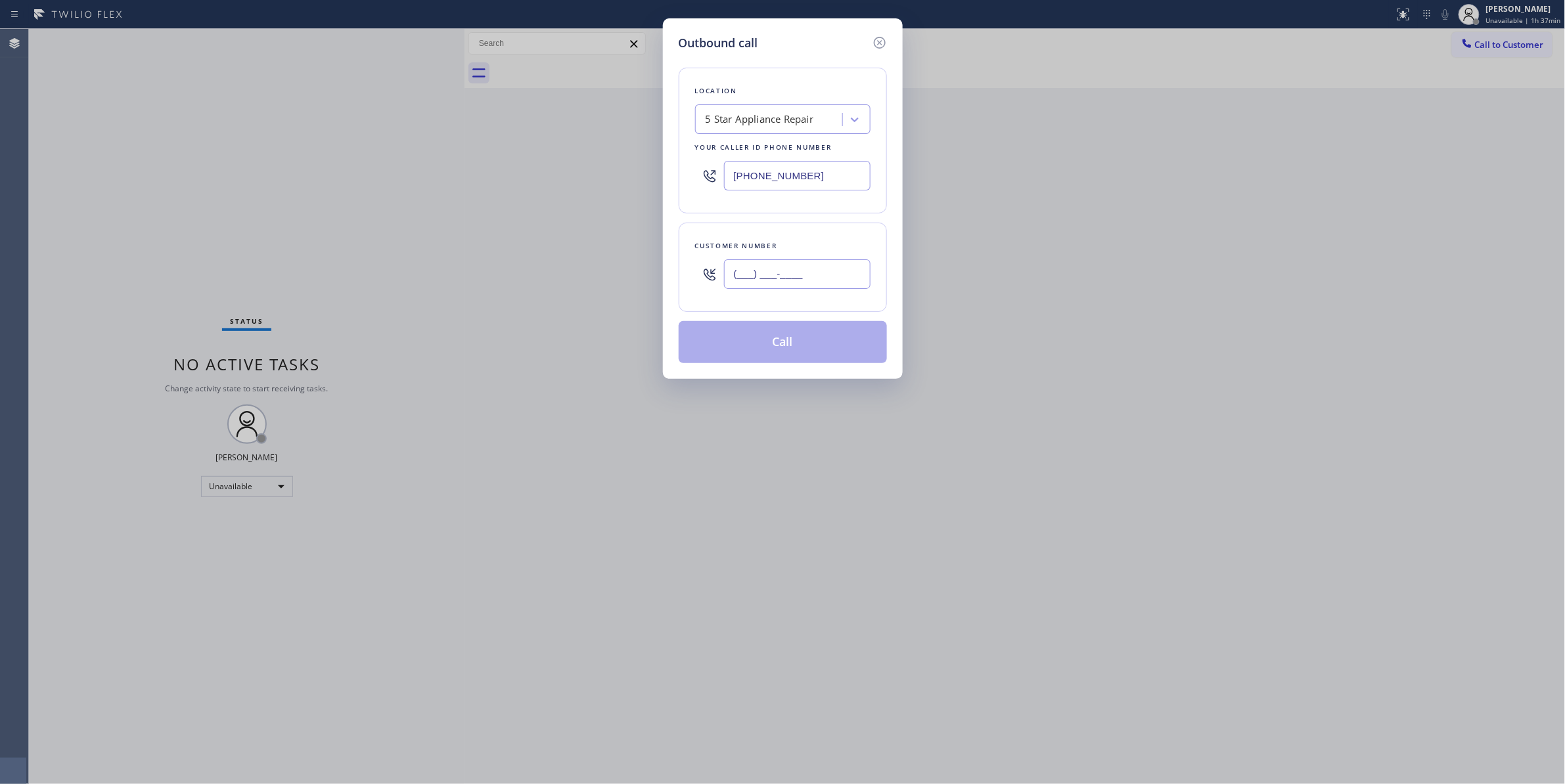
click at [823, 274] on input "(___) ___-____" at bounding box center [796, 273] width 147 height 29
paste input "212) 931-4835"
type input "[PHONE_NUMBER]"
paste input "44) 734-282"
drag, startPoint x: 823, startPoint y: 179, endPoint x: 322, endPoint y: 167, distance: 501.1
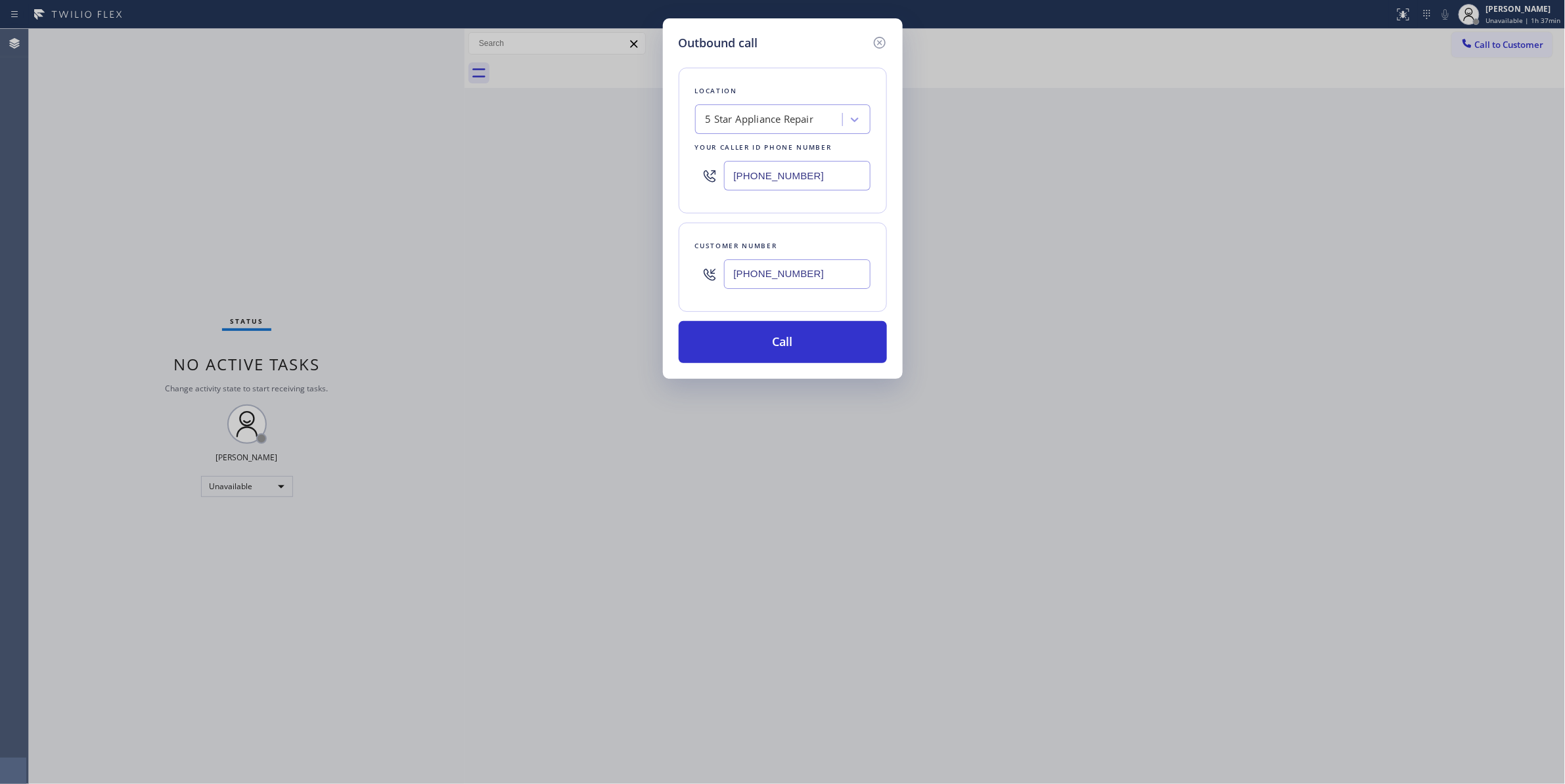
click at [326, 166] on div "Outbound call Location 5 Star Appliance Repair Your caller id phone number [PHO…" at bounding box center [782, 392] width 1565 height 784
type input "[PHONE_NUMBER]"
drag, startPoint x: 828, startPoint y: 270, endPoint x: 679, endPoint y: 267, distance: 149.0
click at [679, 267] on div "Customer number [PHONE_NUMBER]" at bounding box center [782, 267] width 208 height 89
drag, startPoint x: 721, startPoint y: 337, endPoint x: 274, endPoint y: 378, distance: 448.9
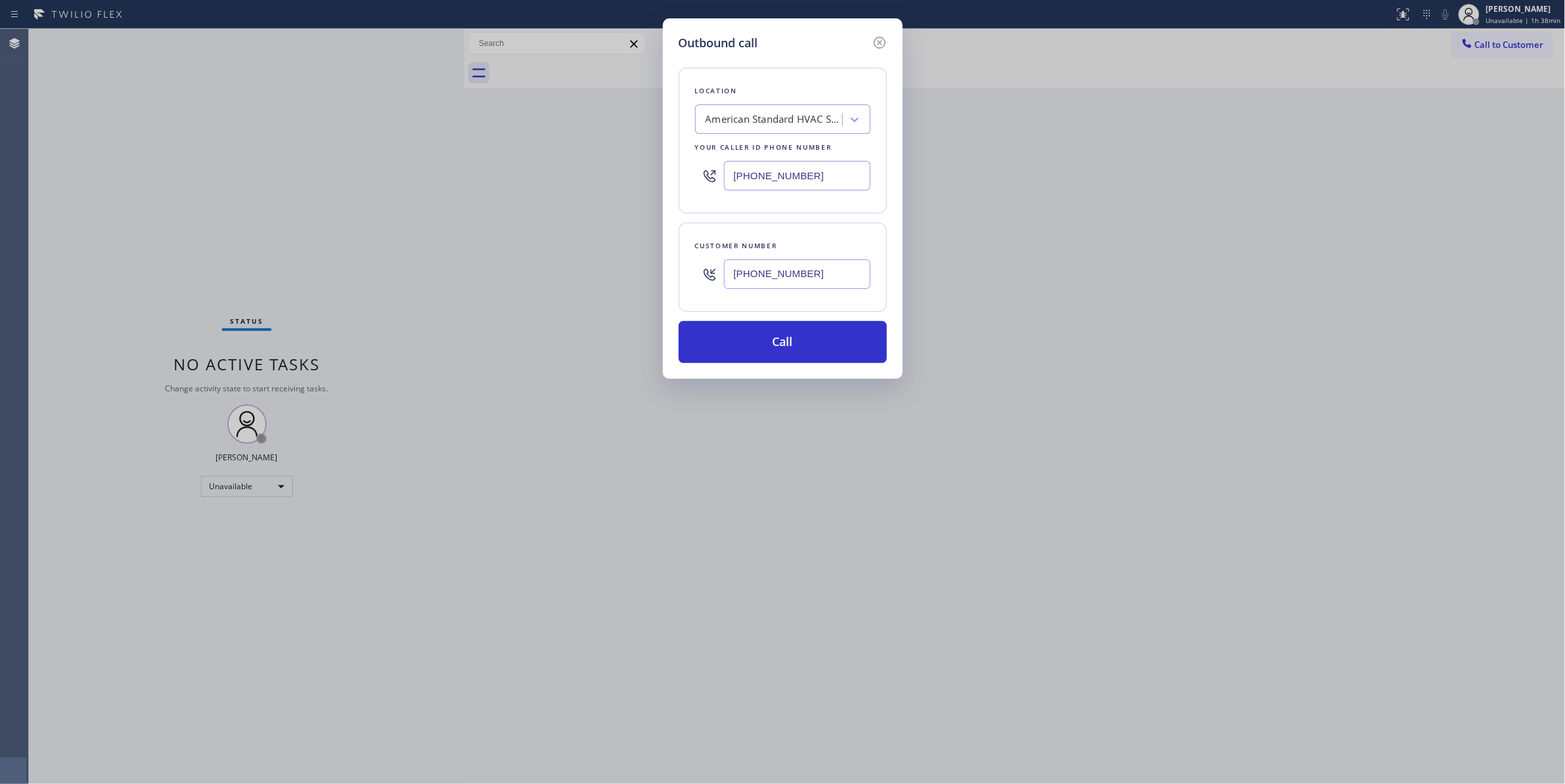
click at [699, 332] on button "Call" at bounding box center [782, 342] width 208 height 42
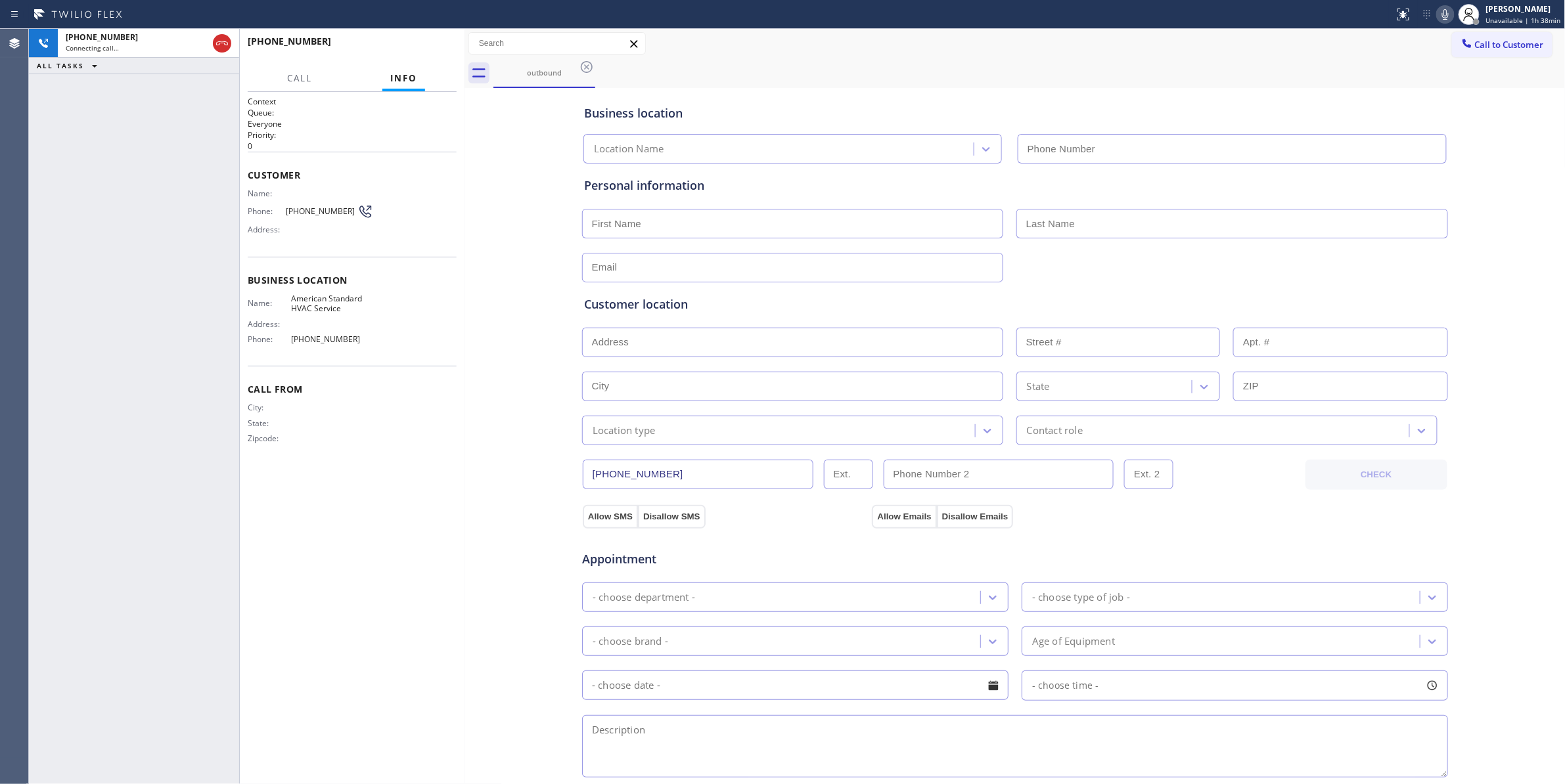
type input "[PHONE_NUMBER]"
click at [474, 458] on div "Business location American Standard HVAC Service [PHONE_NUMBER] Personal inform…" at bounding box center [1014, 540] width 1095 height 897
click at [218, 337] on div "[PHONE_NUMBER] Connecting call… ALL TASKS ALL TASKS ACTIVE TASKS TASKS IN WRAP …" at bounding box center [134, 406] width 210 height 755
click at [306, 208] on span "[PHONE_NUMBER]" at bounding box center [321, 211] width 71 height 10
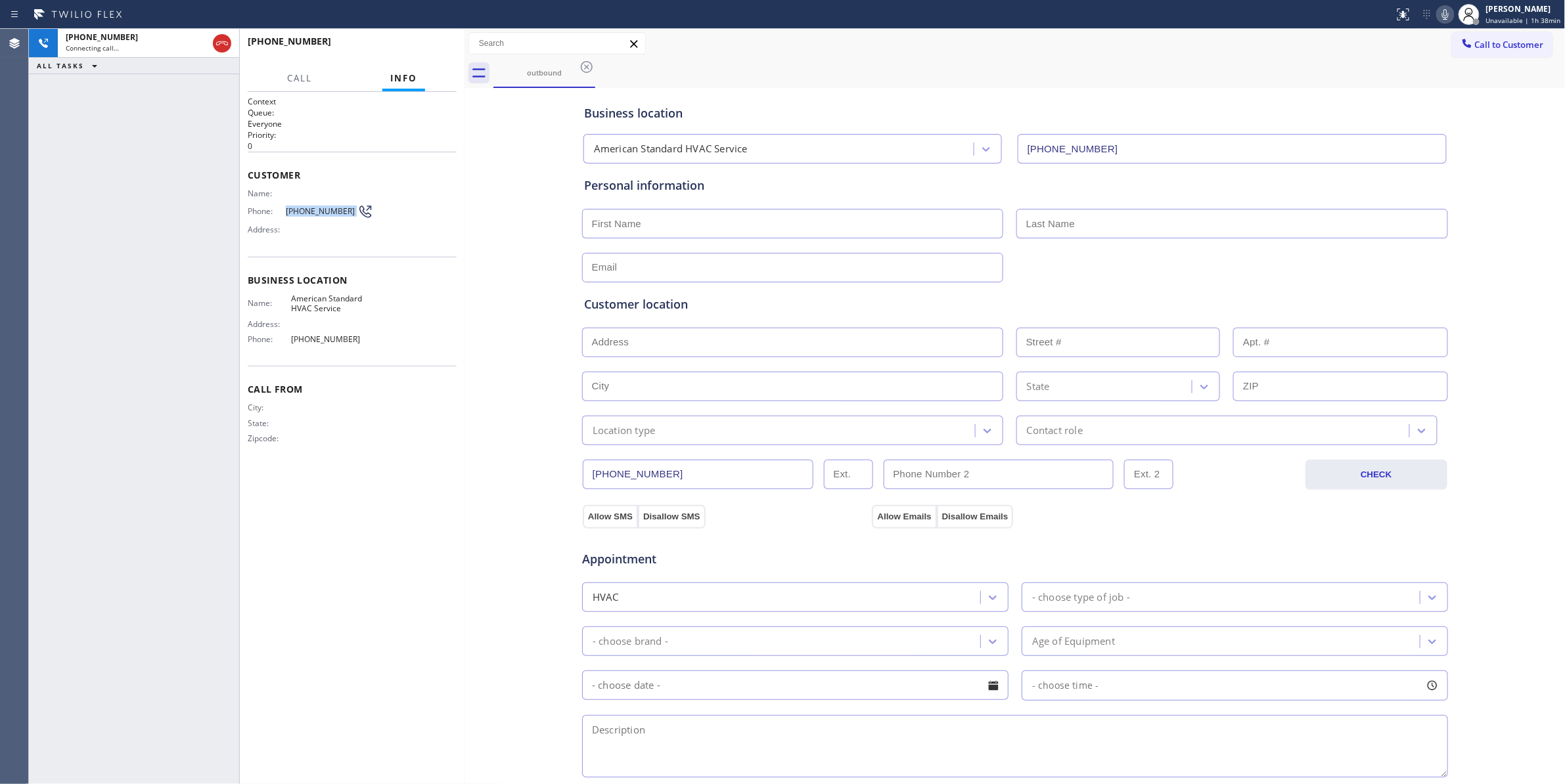
click at [306, 208] on span "[PHONE_NUMBER]" at bounding box center [321, 211] width 71 height 10
click at [429, 46] on span "HANG UP" at bounding box center [425, 47] width 40 height 9
click at [426, 45] on span "COMPLETE" at bounding box center [423, 47] width 45 height 9
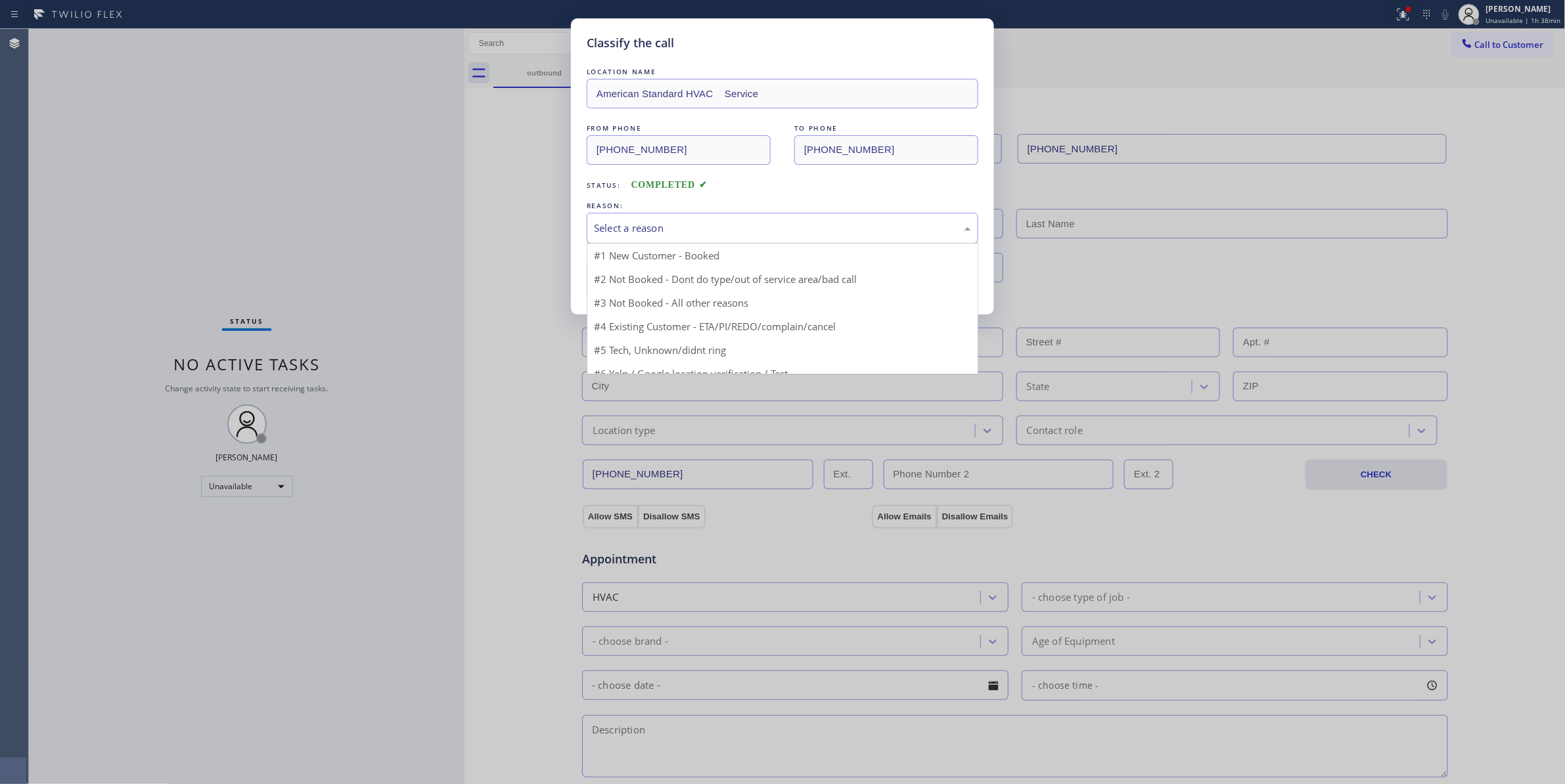
click at [646, 228] on div "Select a reason" at bounding box center [782, 228] width 377 height 15
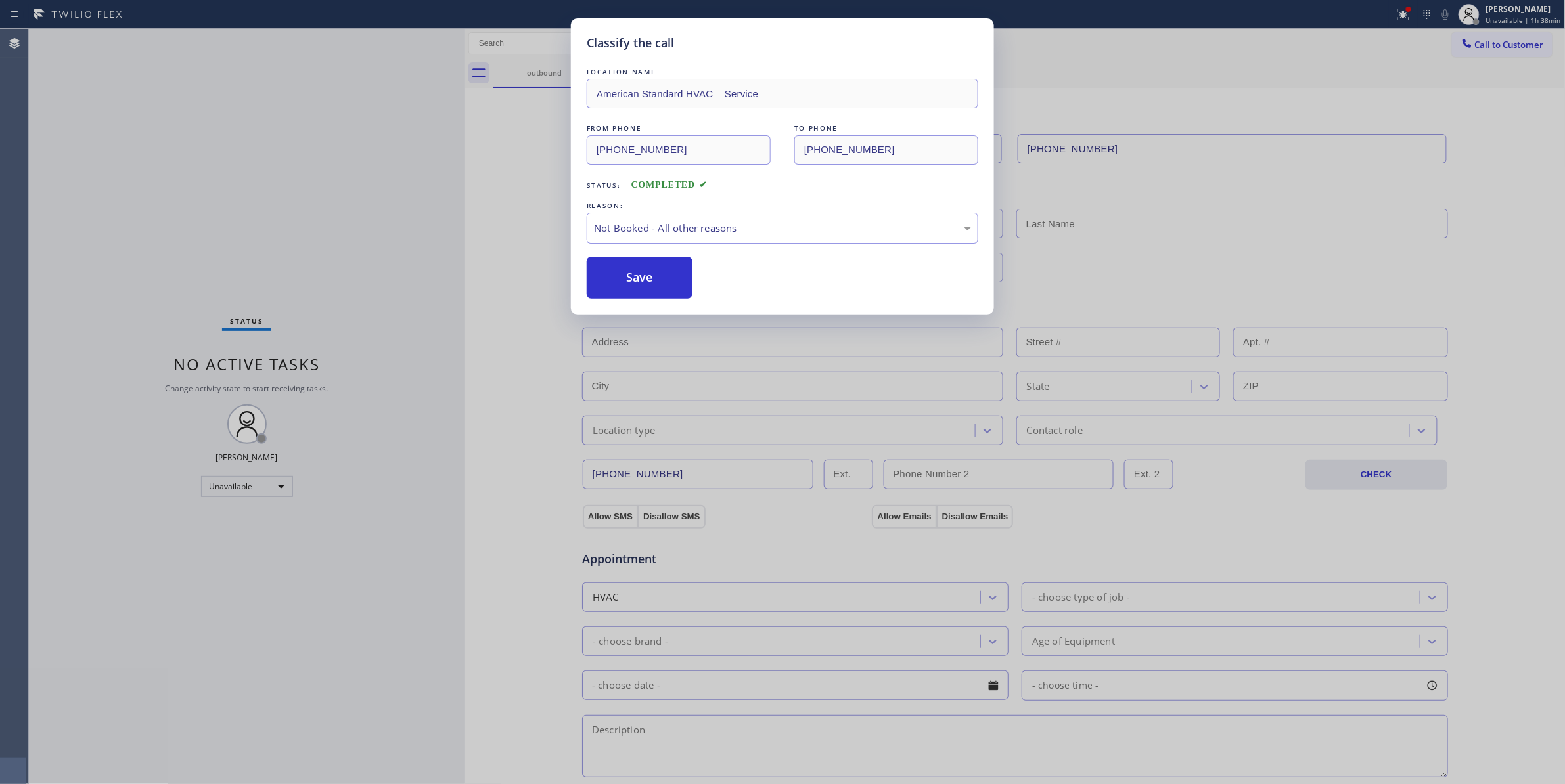
click at [651, 277] on button "Save" at bounding box center [639, 278] width 106 height 42
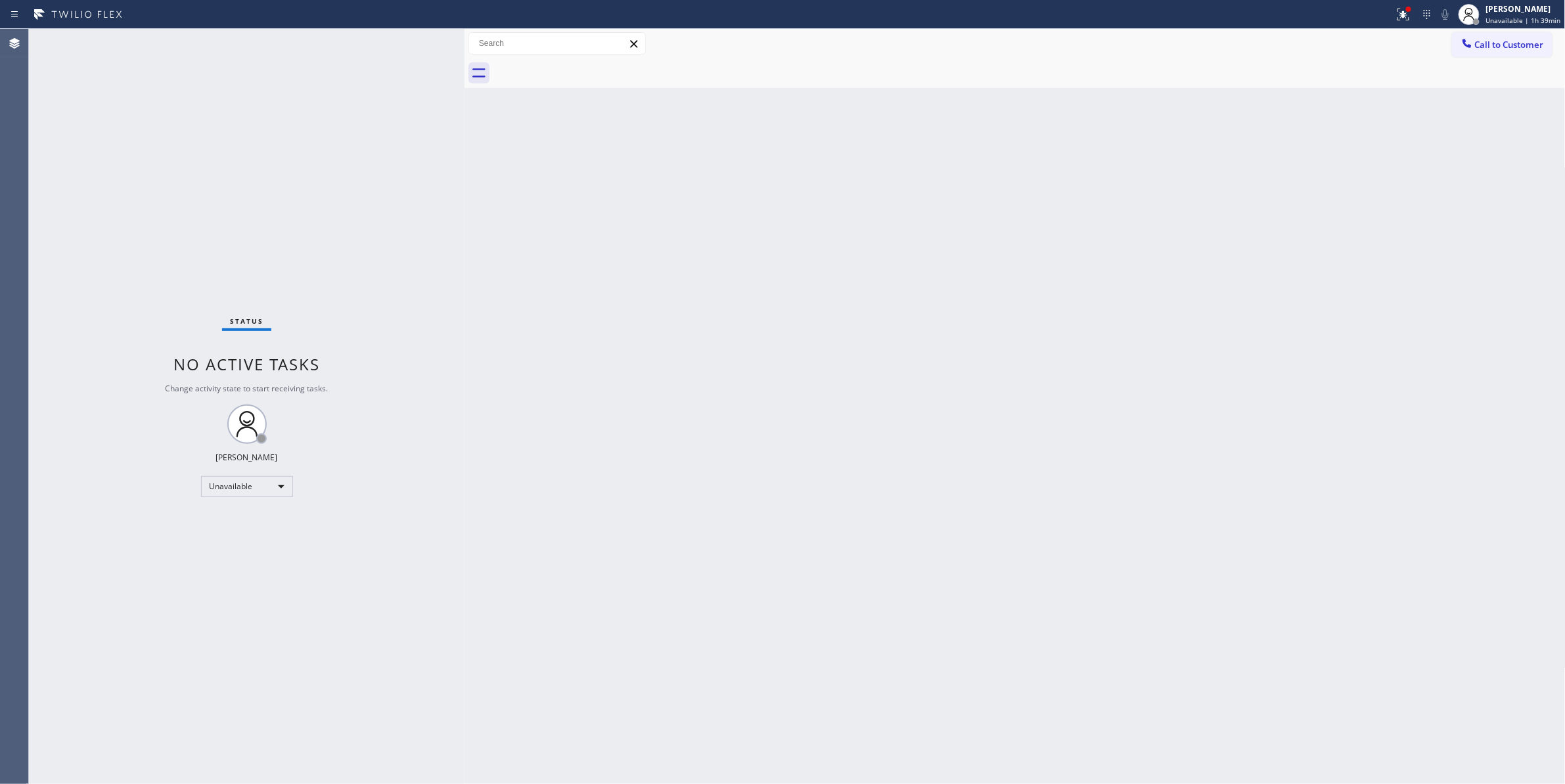
drag, startPoint x: 77, startPoint y: 658, endPoint x: 110, endPoint y: 623, distance: 48.1
click at [77, 658] on div "Status No active tasks Change activity state to start receiving tasks. [PERSON_…" at bounding box center [246, 406] width 436 height 755
click at [1532, 39] on span "Call to Customer" at bounding box center [1509, 45] width 69 height 12
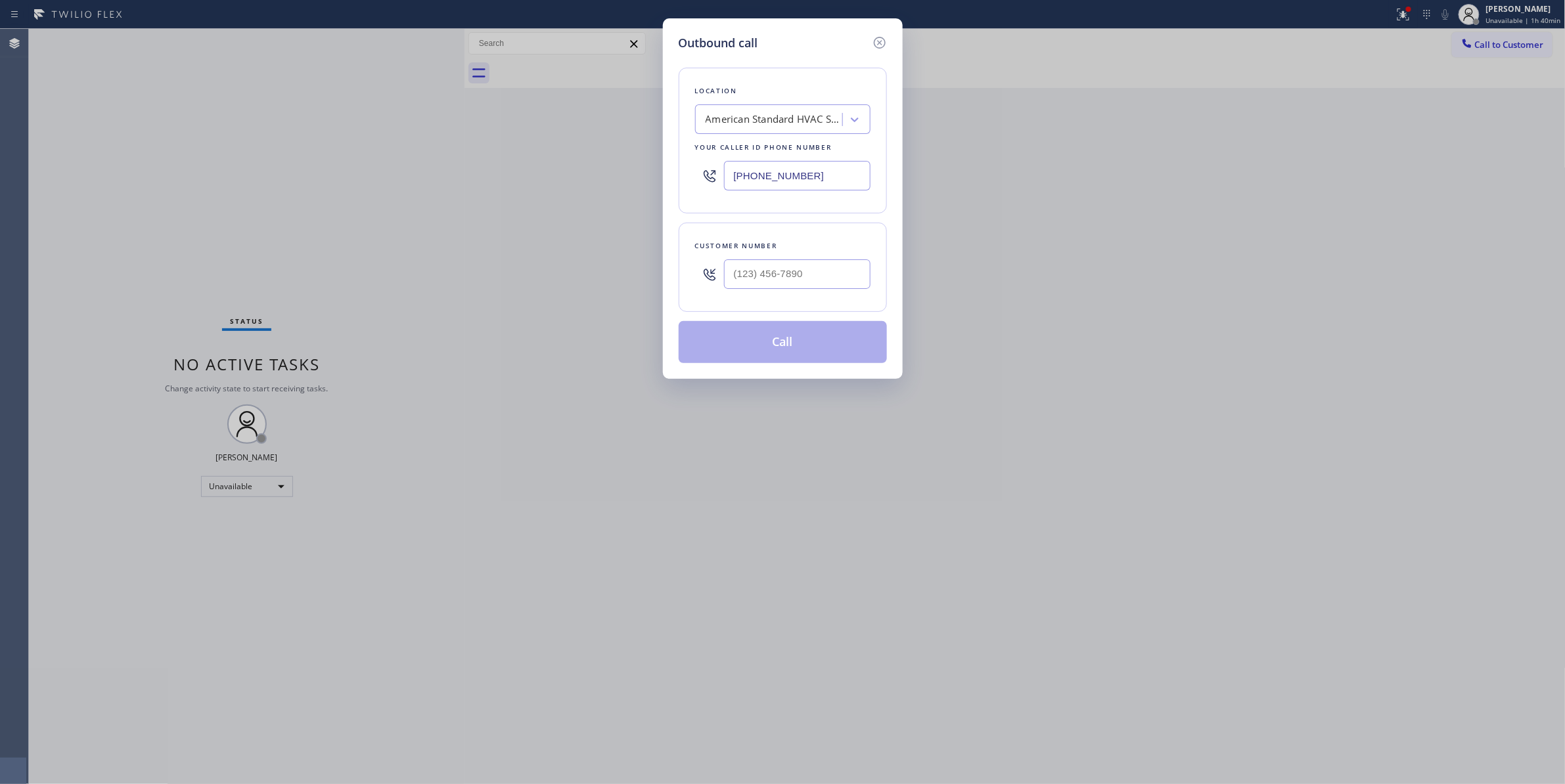
click at [123, 429] on div "Outbound call Location American Standard HVAC Service Your caller id phone numb…" at bounding box center [782, 392] width 1565 height 784
click at [875, 44] on icon at bounding box center [879, 42] width 16 height 16
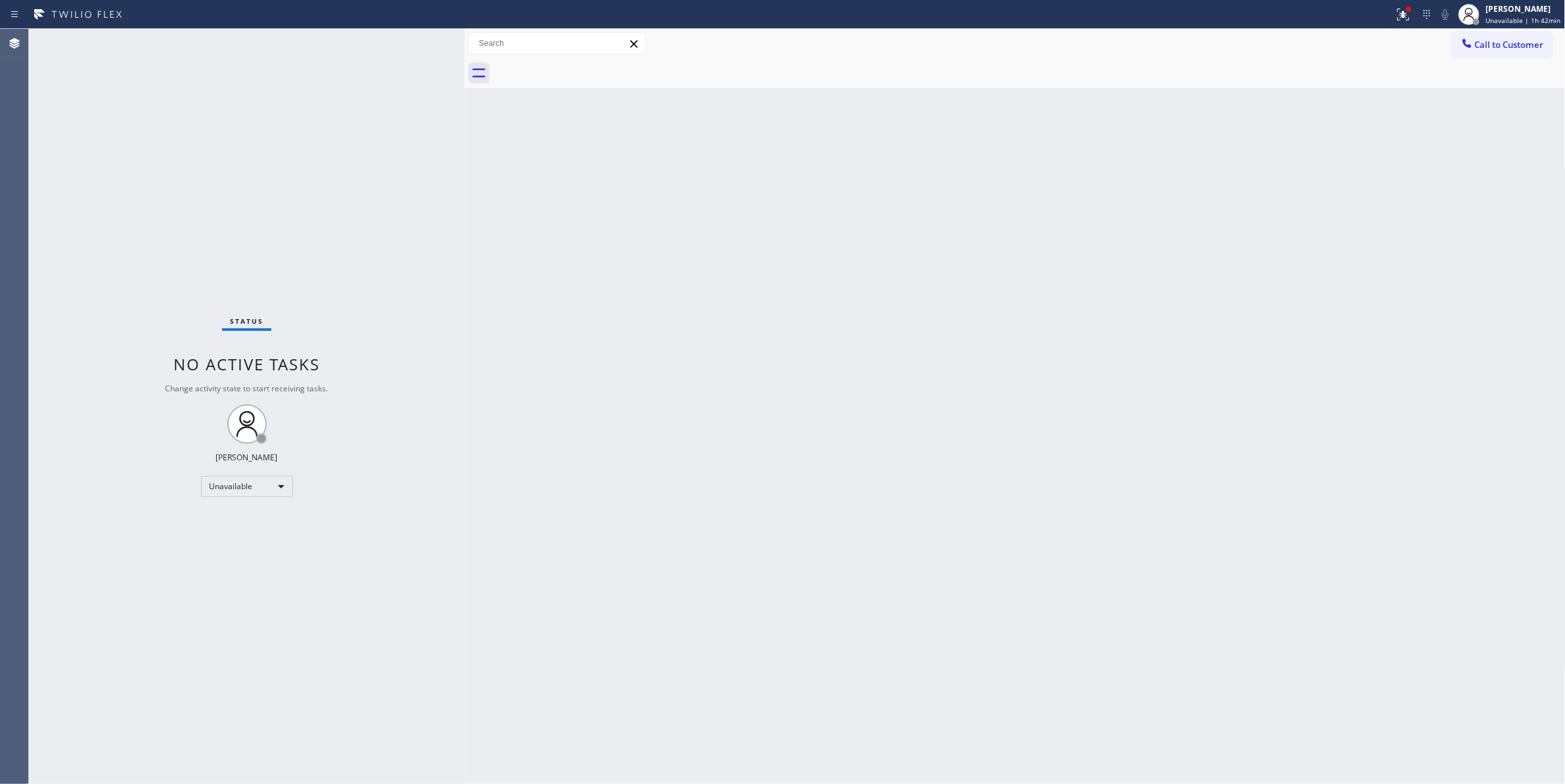
drag, startPoint x: 1125, startPoint y: 324, endPoint x: 1128, endPoint y: 302, distance: 22.2
click at [1125, 324] on div "Back to Dashboard Change Sender ID Customers Technicians Select a contact Outbo…" at bounding box center [1014, 406] width 1101 height 755
click at [1392, 22] on button at bounding box center [1403, 14] width 29 height 29
click at [1289, 176] on button "Clear issues" at bounding box center [1327, 172] width 154 height 18
drag, startPoint x: 1313, startPoint y: 198, endPoint x: 1434, endPoint y: 85, distance: 165.6
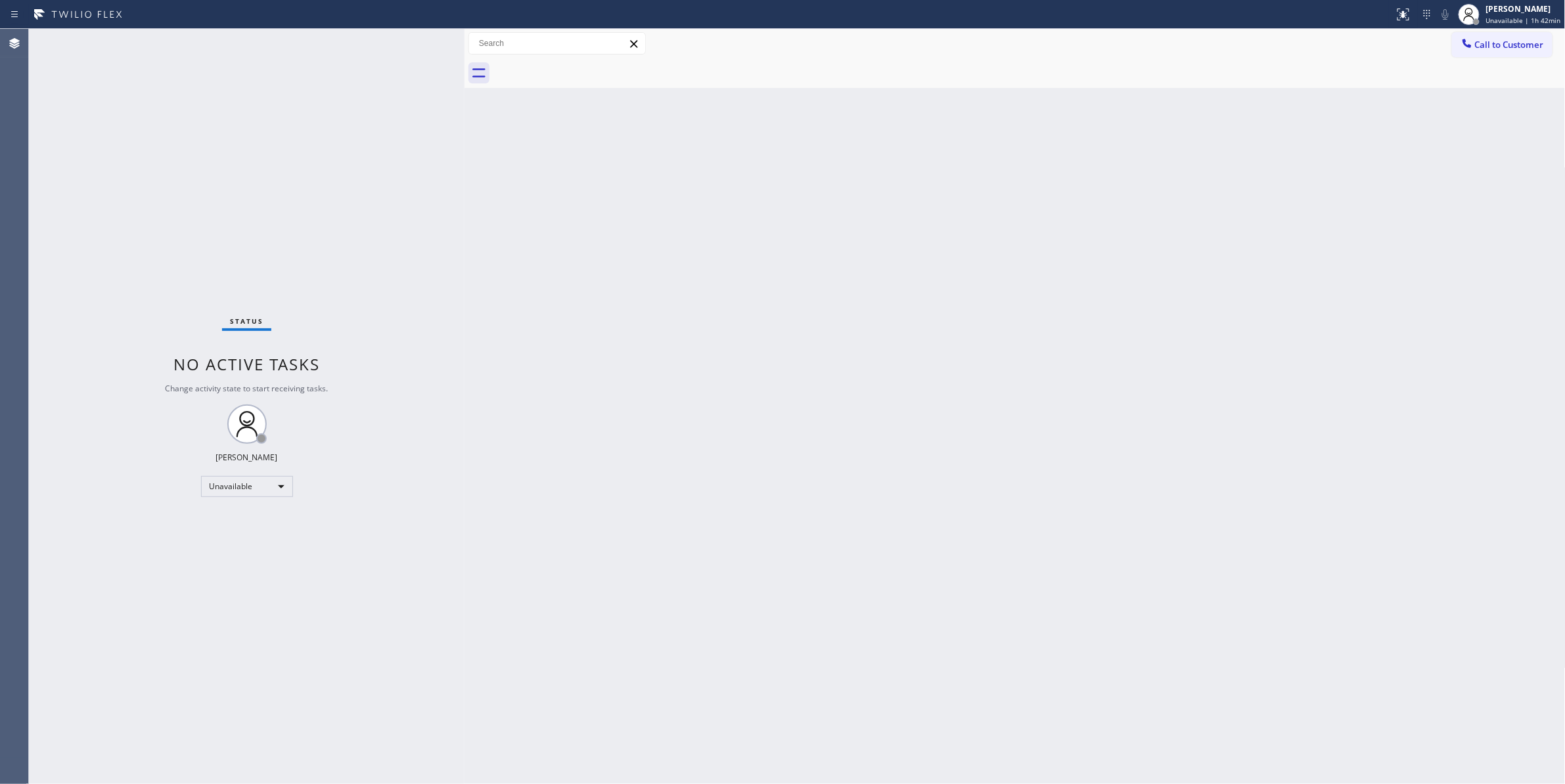
click at [1313, 198] on div "Back to Dashboard Change Sender ID Customers Technicians Select a contact Outbo…" at bounding box center [1014, 406] width 1101 height 755
click at [1493, 50] on button "Call to Customer" at bounding box center [1502, 44] width 101 height 25
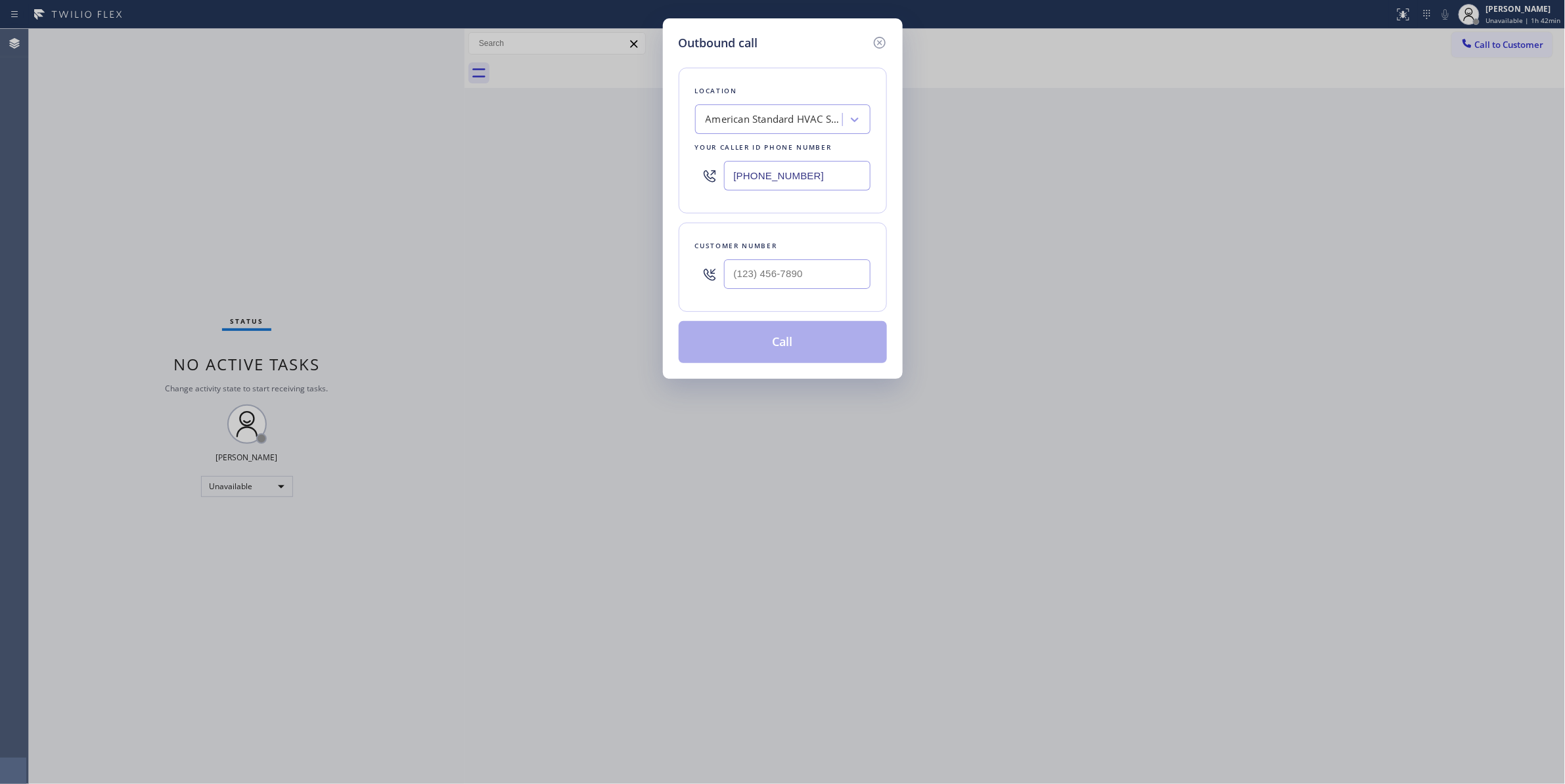
drag, startPoint x: 823, startPoint y: 179, endPoint x: 453, endPoint y: 186, distance: 370.1
click at [385, 170] on div "Outbound call Location American Standard HVAC Service Your caller id phone numb…" at bounding box center [782, 392] width 1565 height 784
paste input "470) 782-9857"
type input "[PHONE_NUMBER]"
click at [768, 266] on input "(___) ___-____" at bounding box center [796, 273] width 147 height 29
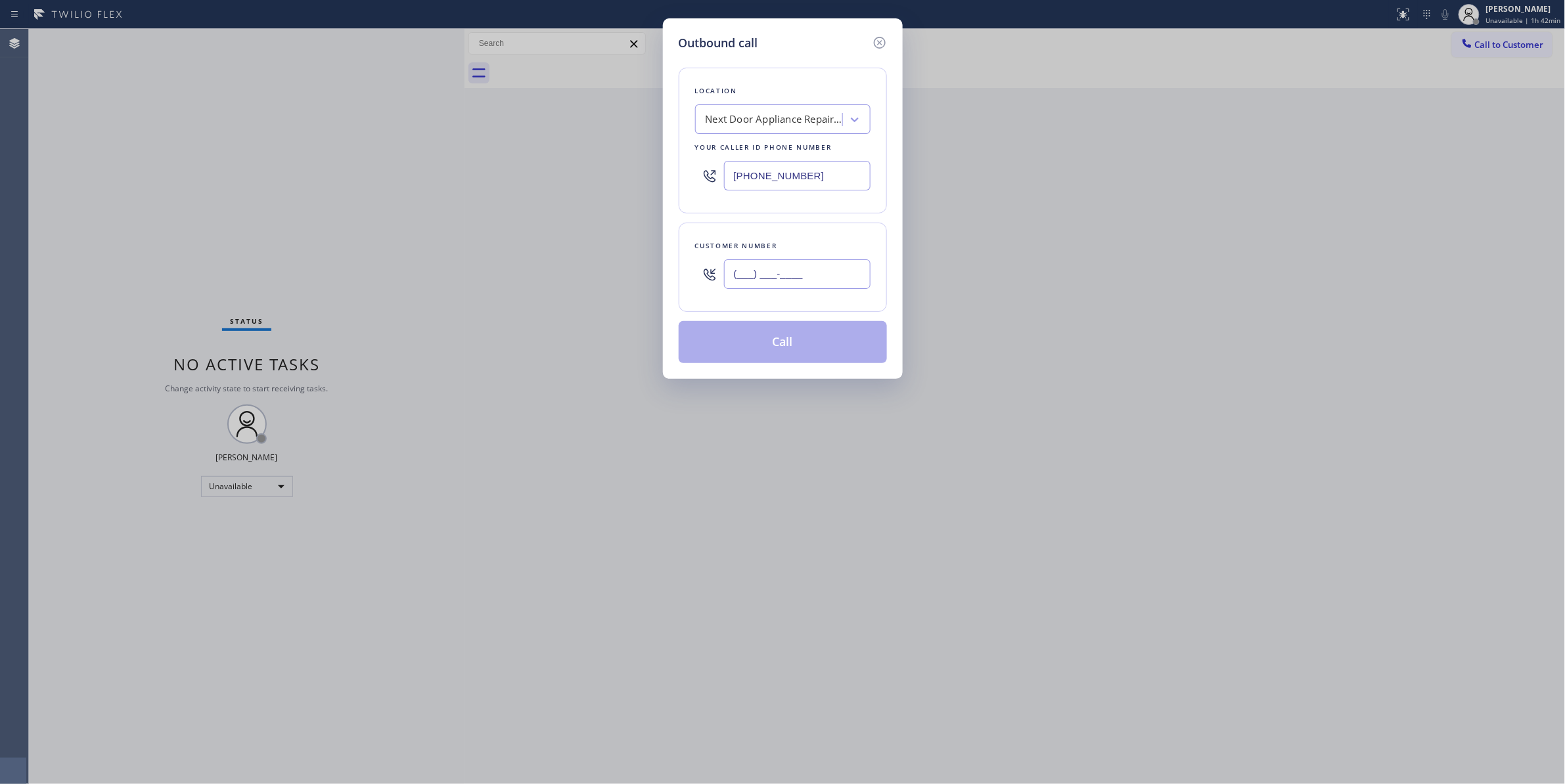
paste input "986) 286-1401"
type input "[PHONE_NUMBER]"
click at [766, 342] on button "Call" at bounding box center [782, 342] width 208 height 42
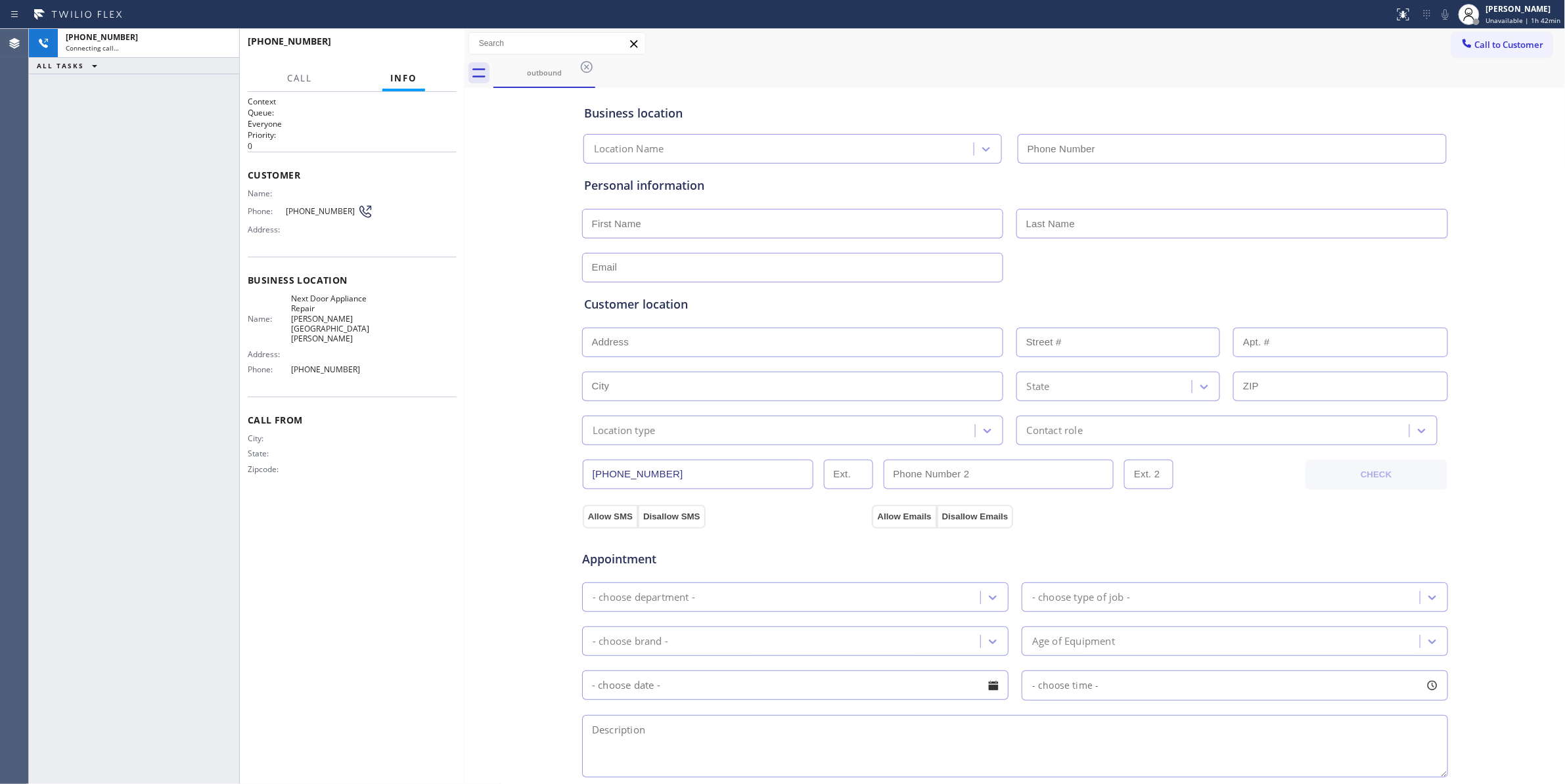
type input "[PHONE_NUMBER]"
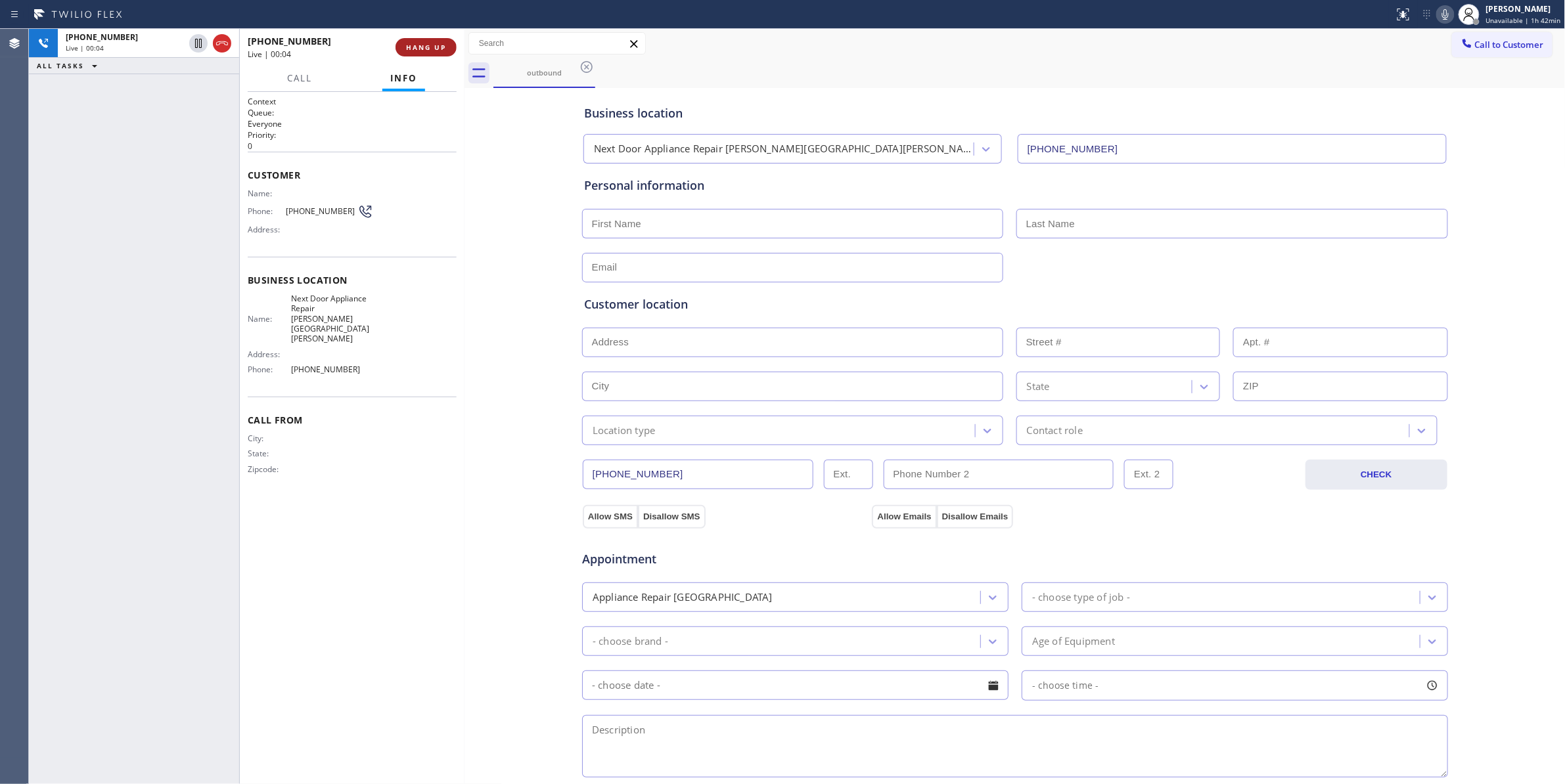
click at [418, 44] on span "HANG UP" at bounding box center [425, 47] width 40 height 9
click at [305, 216] on div "Phone: [PHONE_NUMBER]" at bounding box center [310, 211] width 125 height 16
click at [304, 216] on span "[PHONE_NUMBER]" at bounding box center [321, 211] width 71 height 10
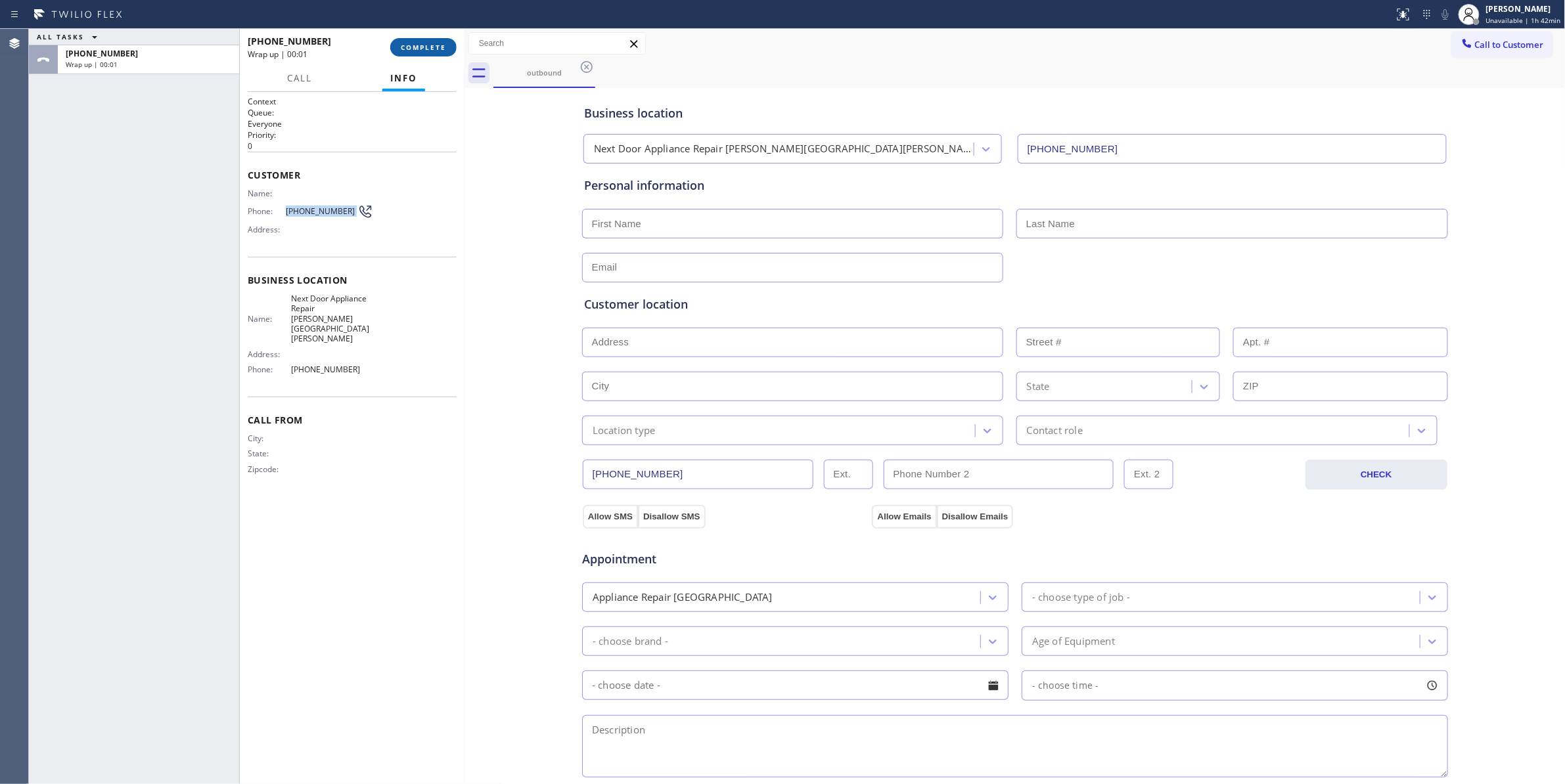
click at [416, 42] on button "COMPLETE" at bounding box center [423, 47] width 66 height 18
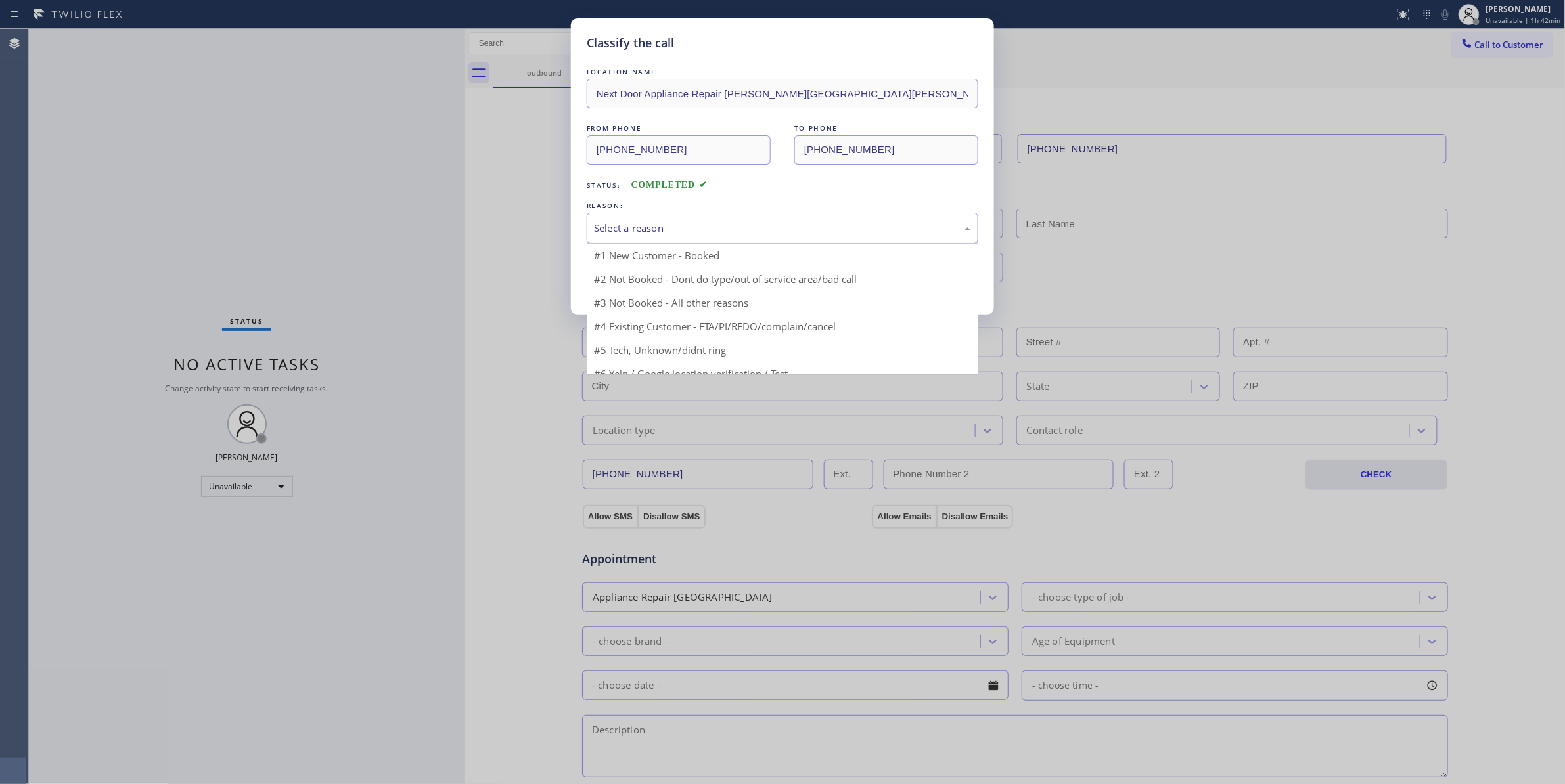
click at [629, 225] on div "Select a reason" at bounding box center [782, 228] width 377 height 15
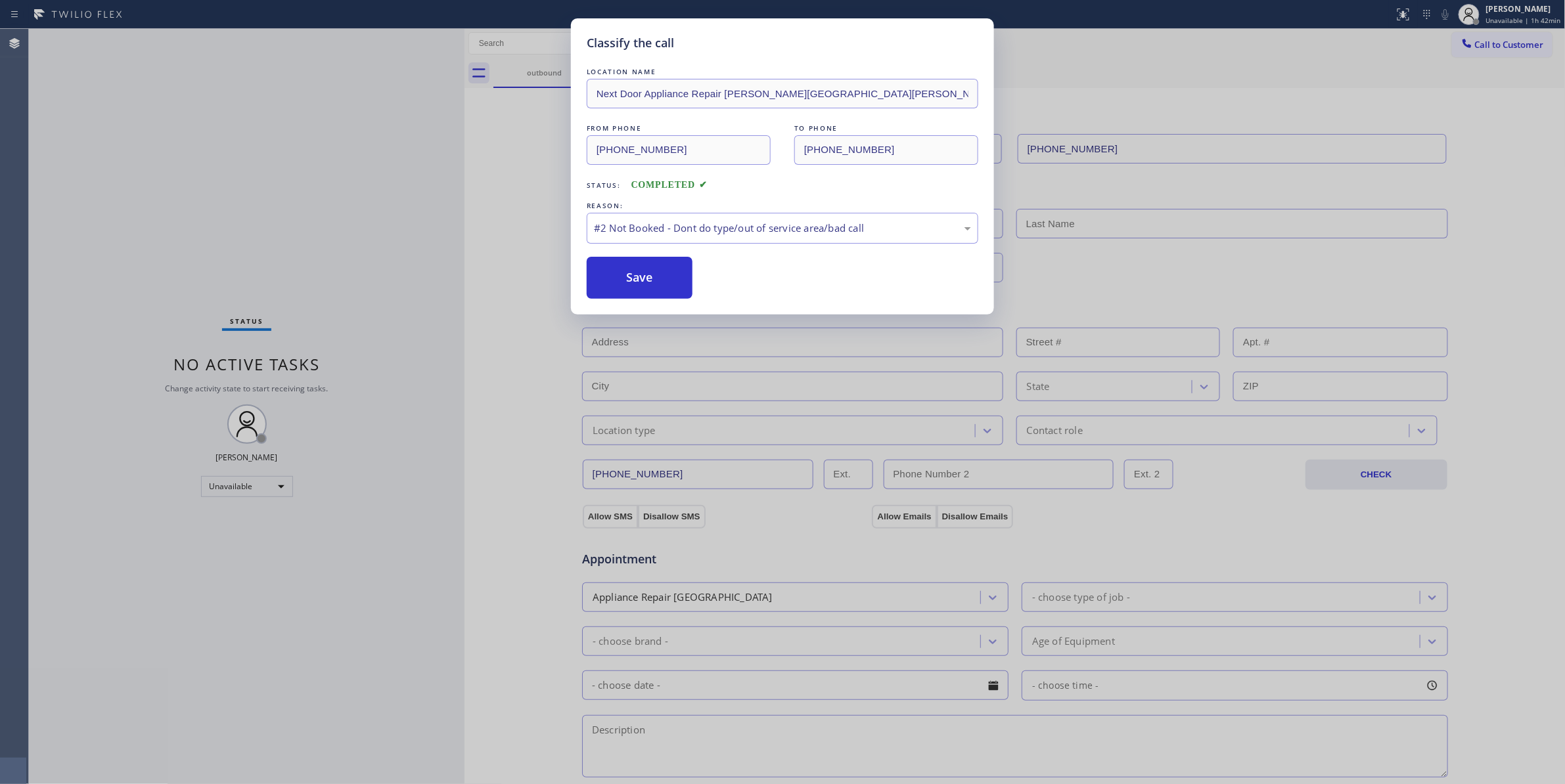
click at [639, 282] on button "Save" at bounding box center [639, 278] width 106 height 42
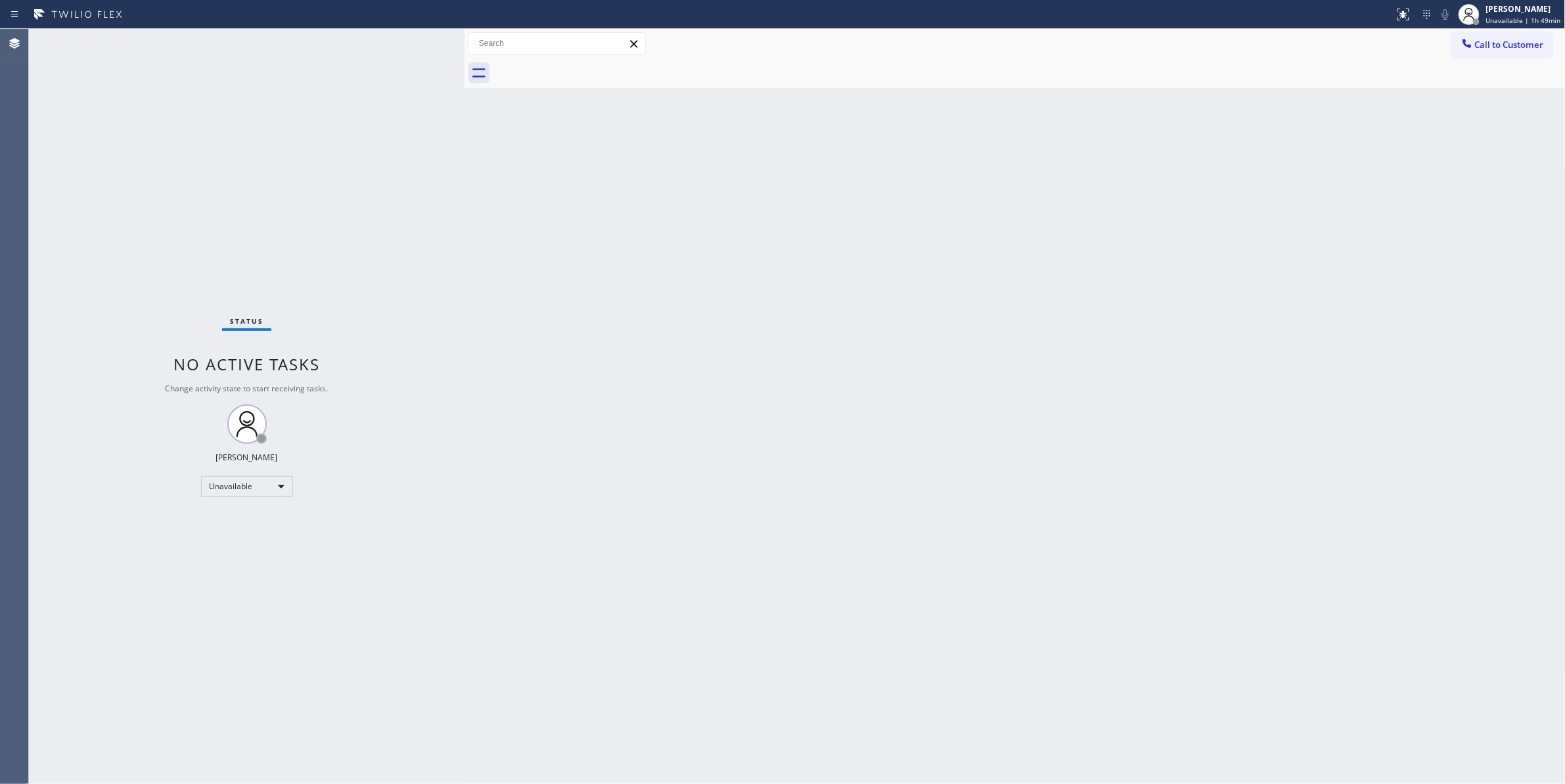
drag, startPoint x: 1382, startPoint y: 129, endPoint x: 1429, endPoint y: 3, distance: 134.5
click at [1396, 86] on div "Back to Dashboard Change Sender ID Customers Technicians Select a contact Outbo…" at bounding box center [1014, 406] width 1101 height 755
click at [1515, 45] on span "Call to Customer" at bounding box center [1509, 45] width 69 height 12
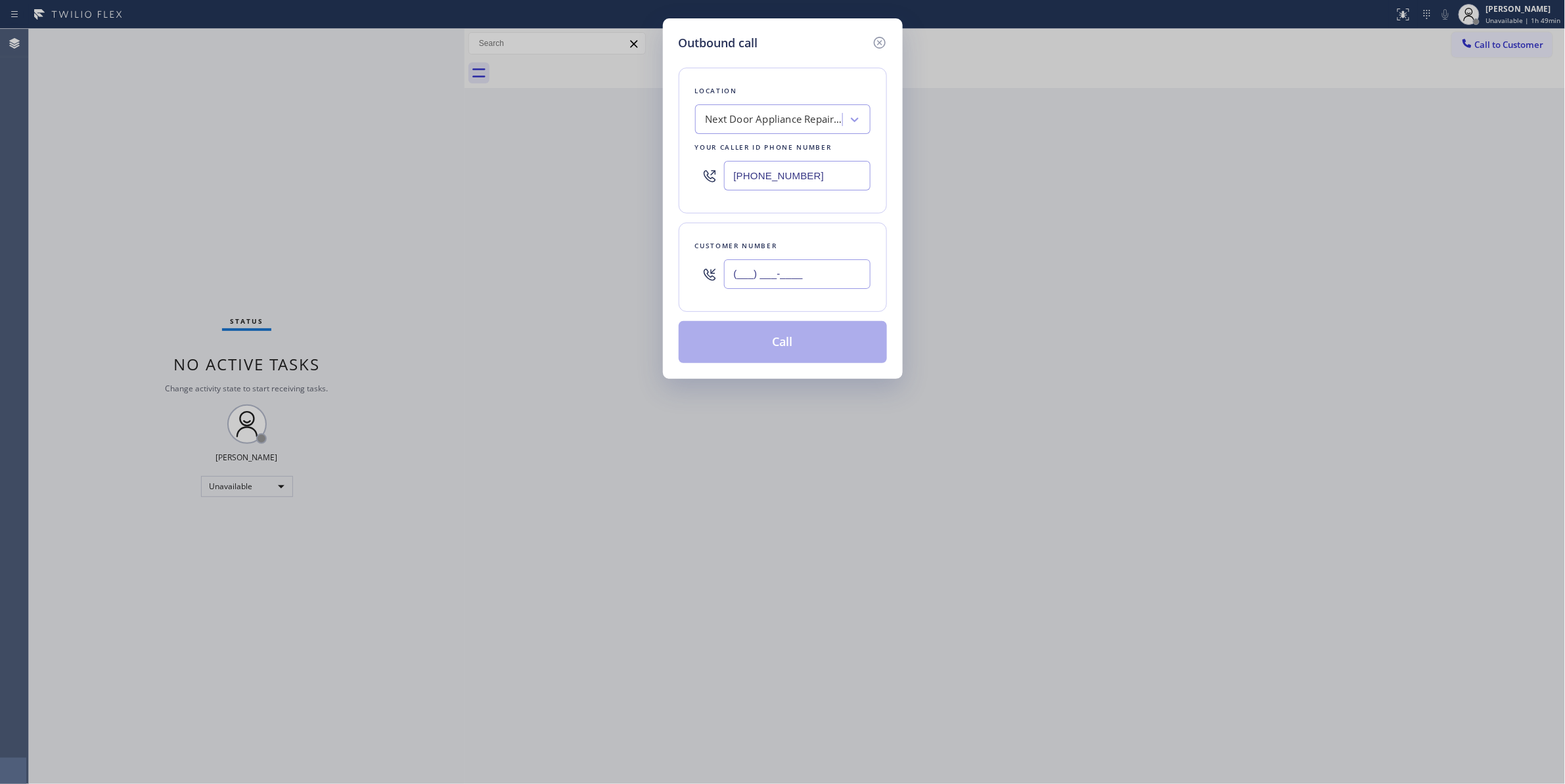
click at [811, 276] on input "(___) ___-____" at bounding box center [796, 273] width 147 height 29
paste input "310) 921-5660"
type input "[PHONE_NUMBER]"
paste input "310) 868-0820"
drag, startPoint x: 837, startPoint y: 169, endPoint x: 560, endPoint y: 169, distance: 277.0
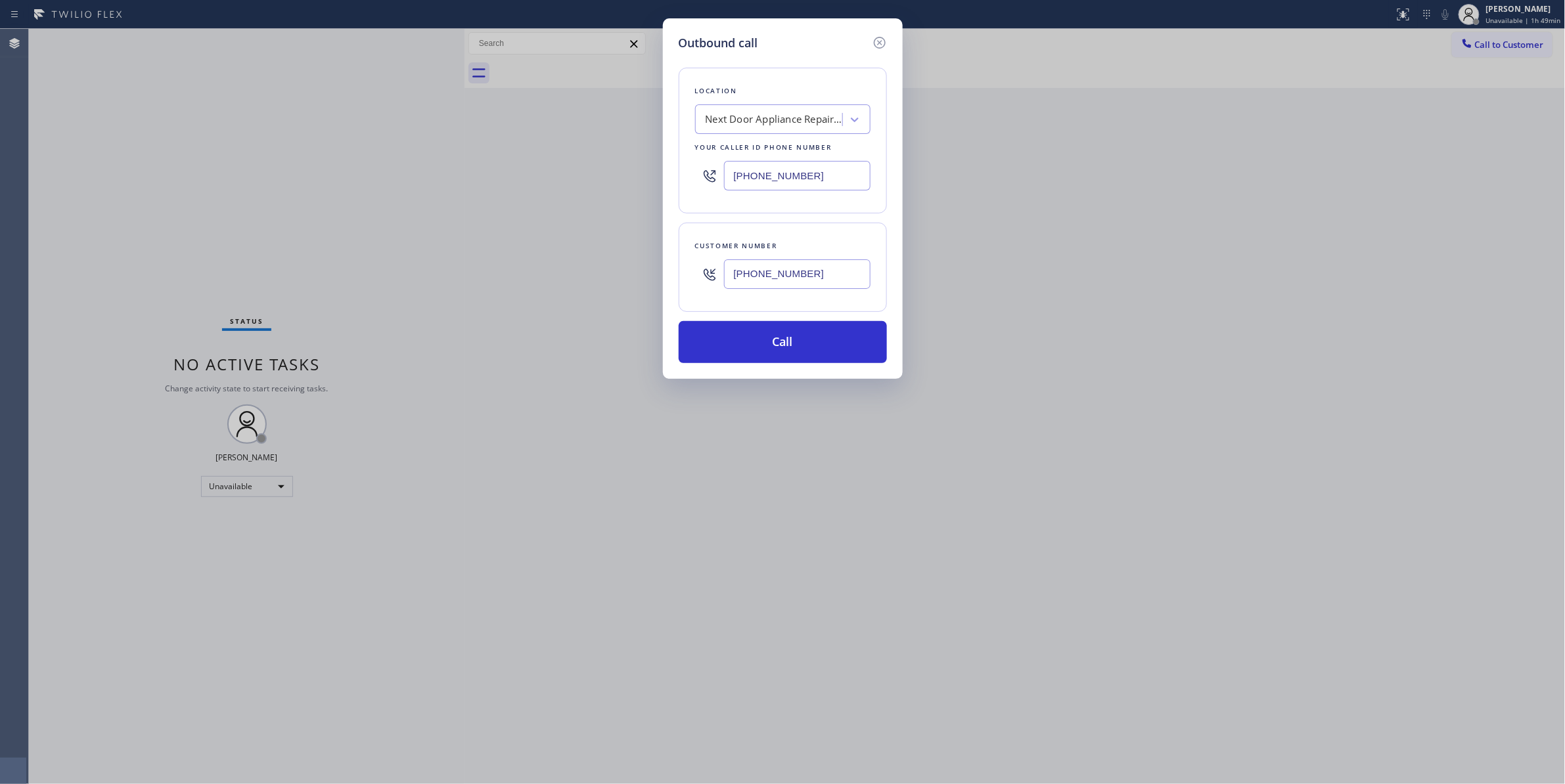
click at [560, 169] on div "Outbound call Location Next Door Appliance Repair [PERSON_NAME][GEOGRAPHIC_DATA…" at bounding box center [782, 392] width 1565 height 784
type input "[PHONE_NUMBER]"
drag, startPoint x: 821, startPoint y: 274, endPoint x: 666, endPoint y: 266, distance: 155.2
click at [666, 266] on div "Outbound call Location Alliance HVAC [GEOGRAPHIC_DATA] Your caller id phone num…" at bounding box center [782, 198] width 240 height 360
click at [791, 334] on button "Call" at bounding box center [782, 342] width 208 height 42
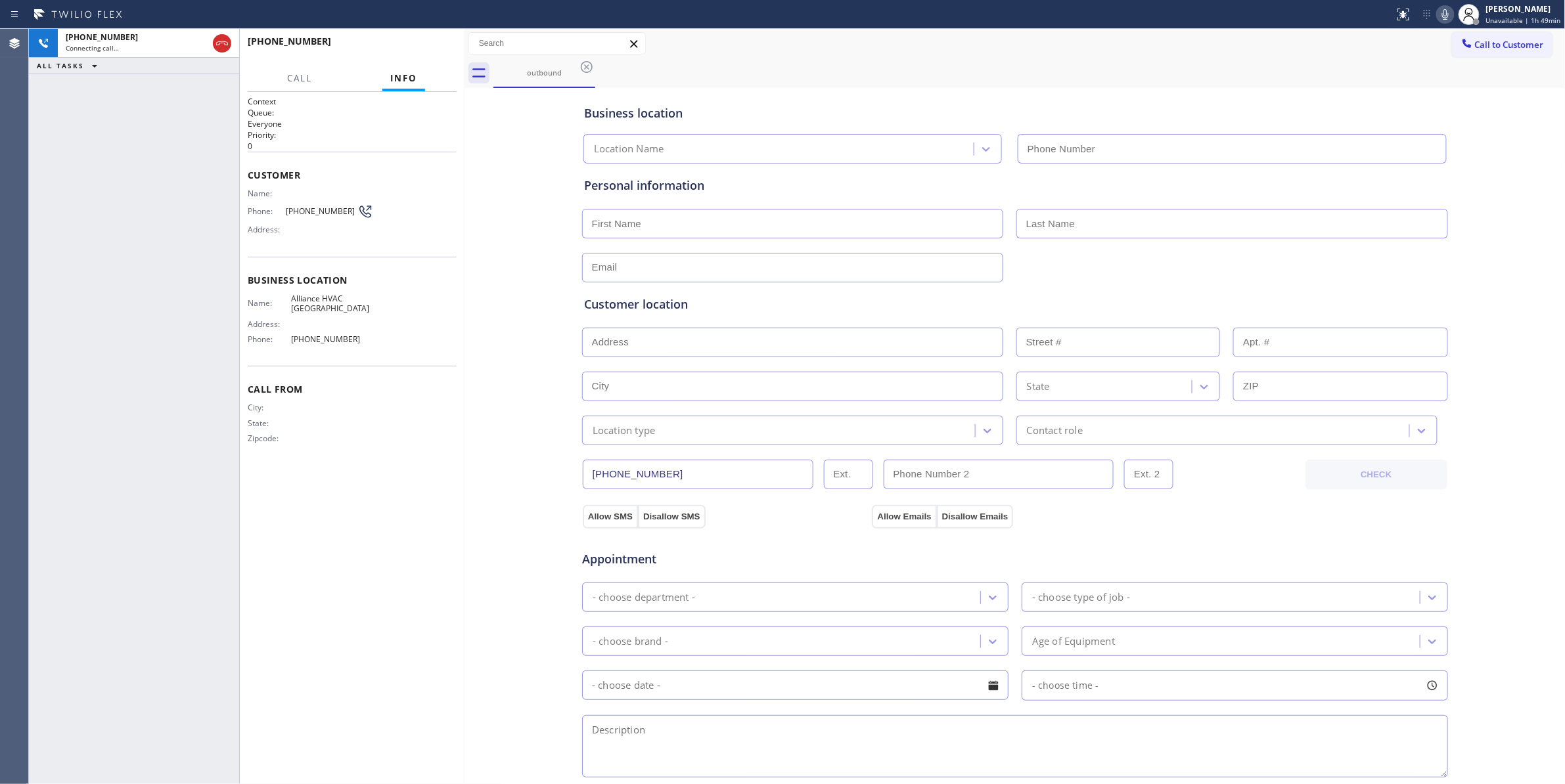
type input "[PHONE_NUMBER]"
click at [477, 470] on div "Business location Alliance HVAC [GEOGRAPHIC_DATA] [PHONE_NUMBER] Personal infor…" at bounding box center [1014, 540] width 1095 height 897
click at [426, 33] on div "[PHONE_NUMBER] Live | 00:01 HANG UP" at bounding box center [352, 47] width 209 height 34
click at [426, 38] on button "HANG UP" at bounding box center [425, 47] width 61 height 18
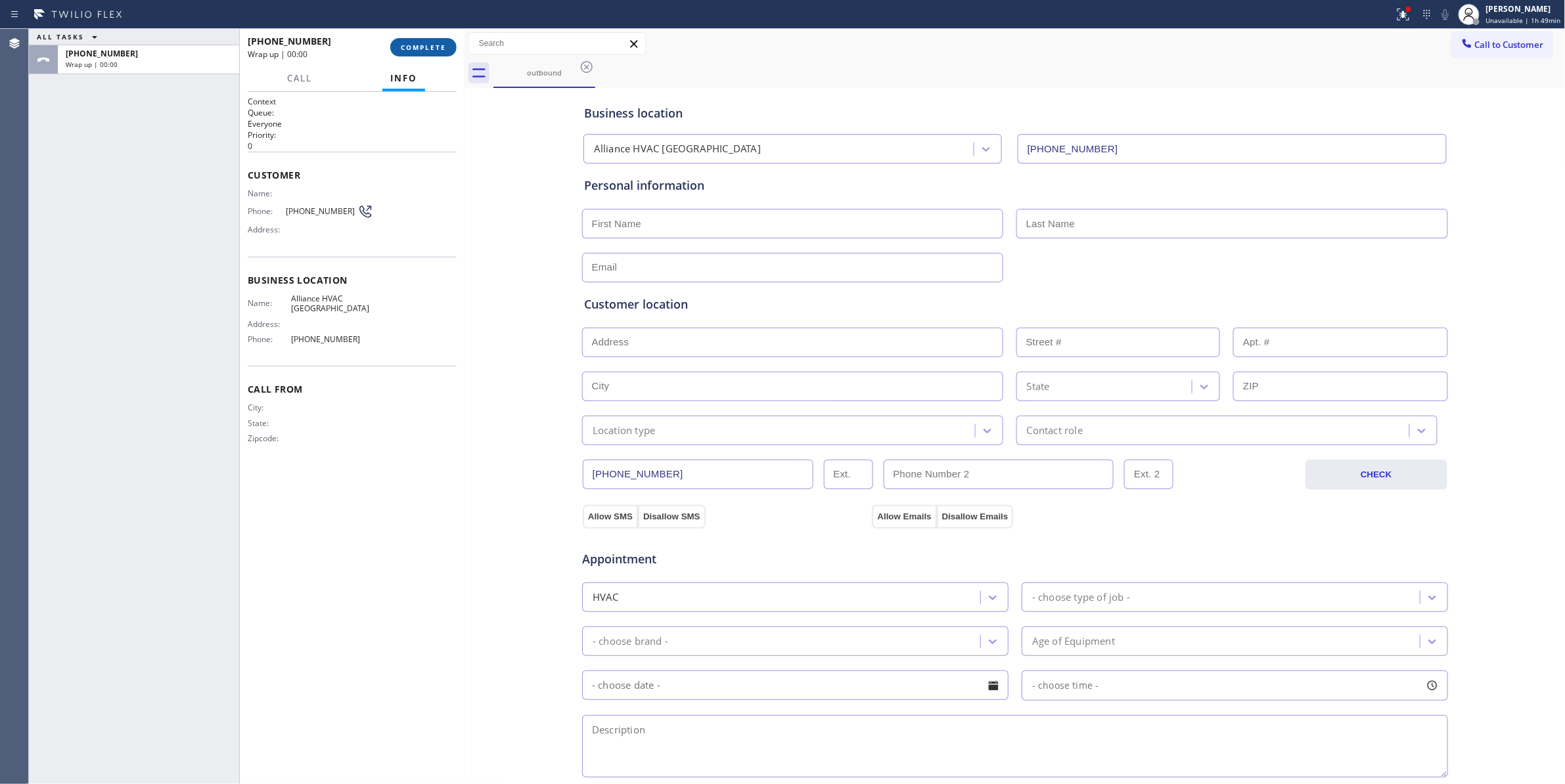
click at [426, 38] on button "COMPLETE" at bounding box center [423, 47] width 66 height 18
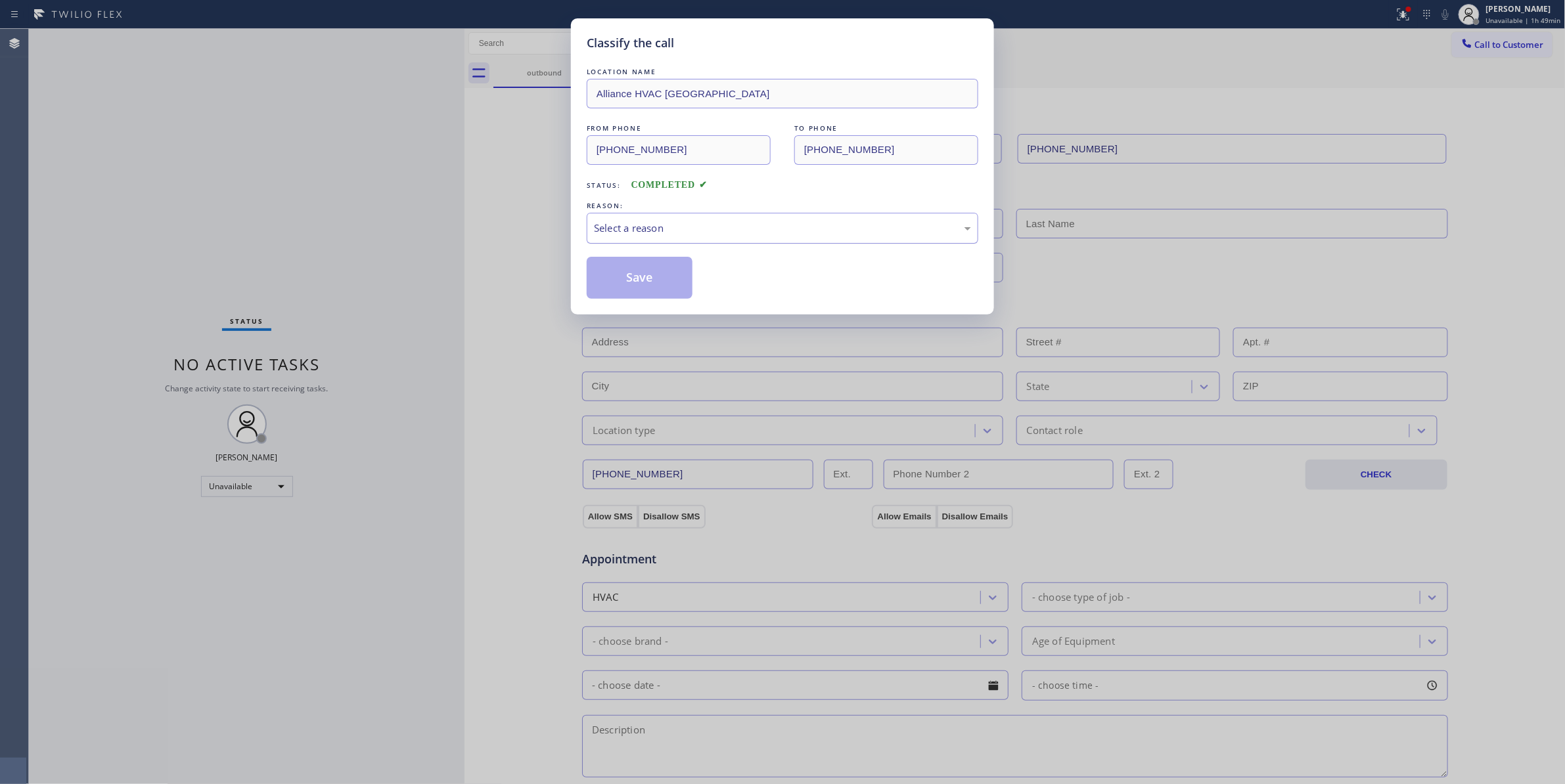
click at [628, 236] on div "Select a reason" at bounding box center [782, 228] width 377 height 15
click at [631, 279] on button "Save" at bounding box center [639, 278] width 106 height 42
drag, startPoint x: 631, startPoint y: 279, endPoint x: 1257, endPoint y: 122, distance: 645.4
click at [639, 277] on button "Save" at bounding box center [639, 278] width 106 height 42
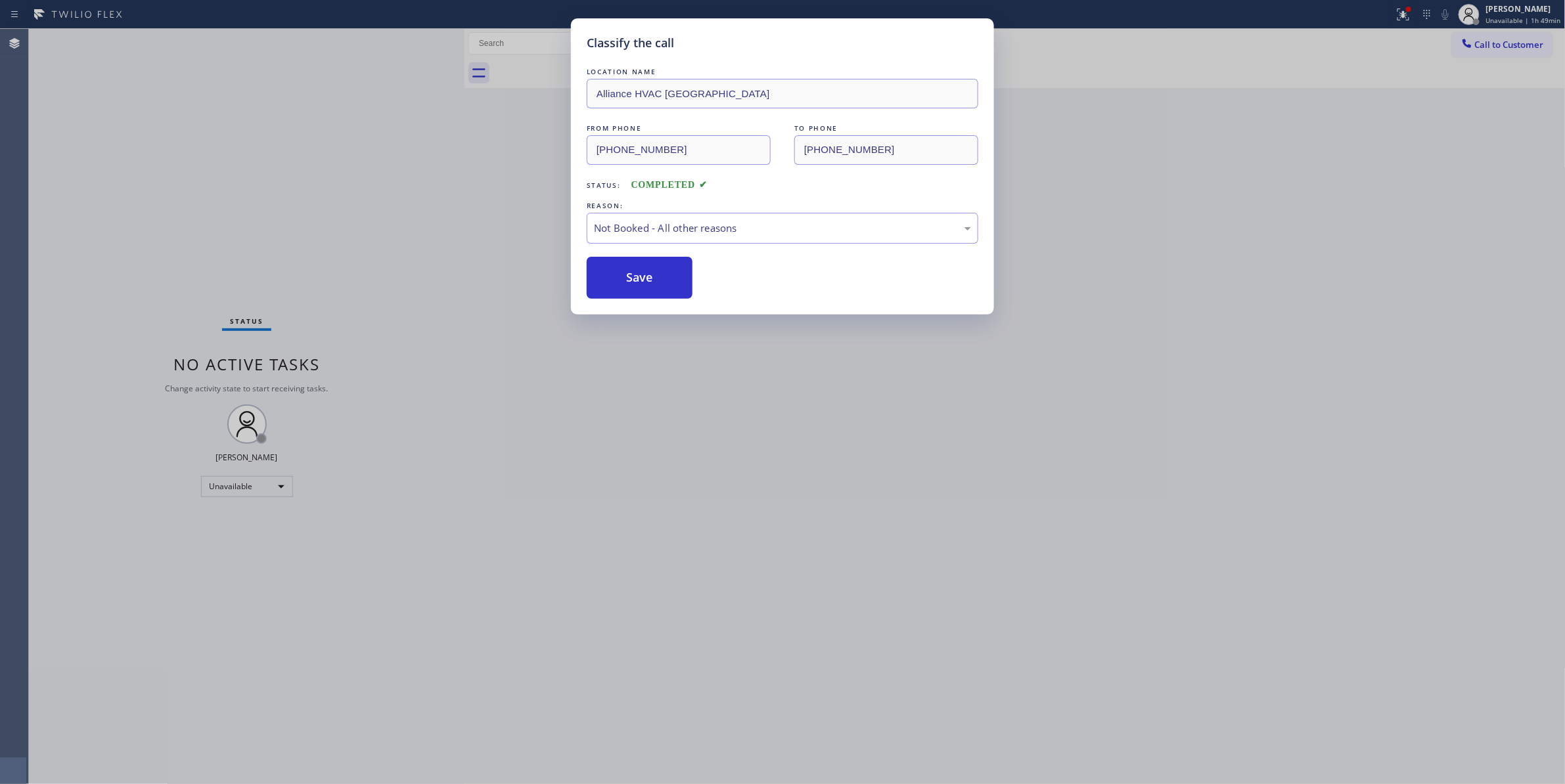
click at [1392, 8] on div "Classify the call LOCATION NAME Alliance HVAC [GEOGRAPHIC_DATA] FROM PHONE [PHO…" at bounding box center [782, 392] width 1565 height 784
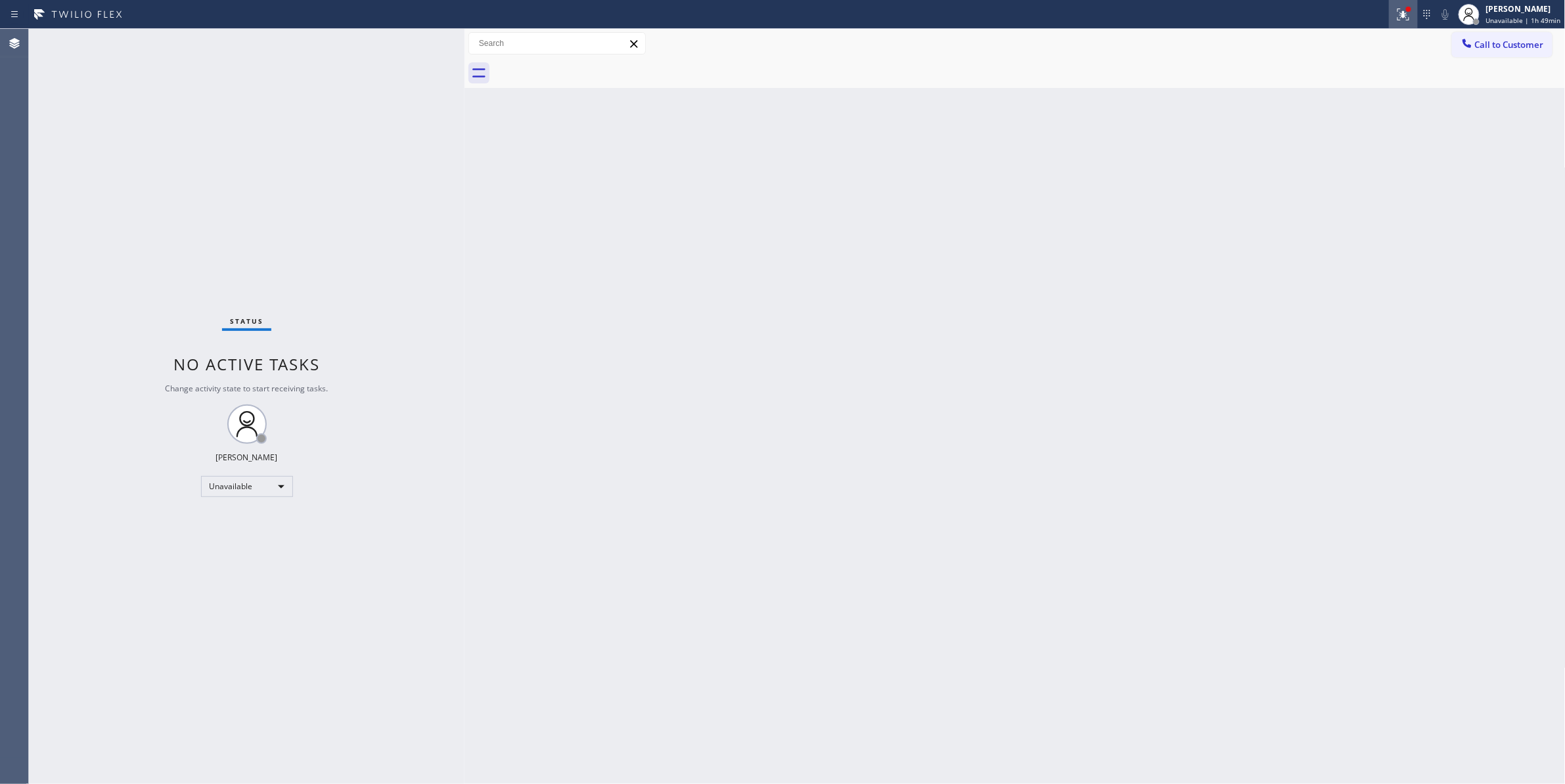
click at [1395, 19] on icon at bounding box center [1403, 14] width 16 height 16
click at [1373, 174] on button "Clear issues" at bounding box center [1327, 172] width 154 height 18
drag, startPoint x: 994, startPoint y: 196, endPoint x: 1172, endPoint y: 60, distance: 224.0
click at [1009, 177] on div "Back to Dashboard Change Sender ID Customers Technicians Select a contact Outbo…" at bounding box center [1014, 406] width 1101 height 755
click at [1491, 43] on span "Call to Customer" at bounding box center [1509, 45] width 69 height 12
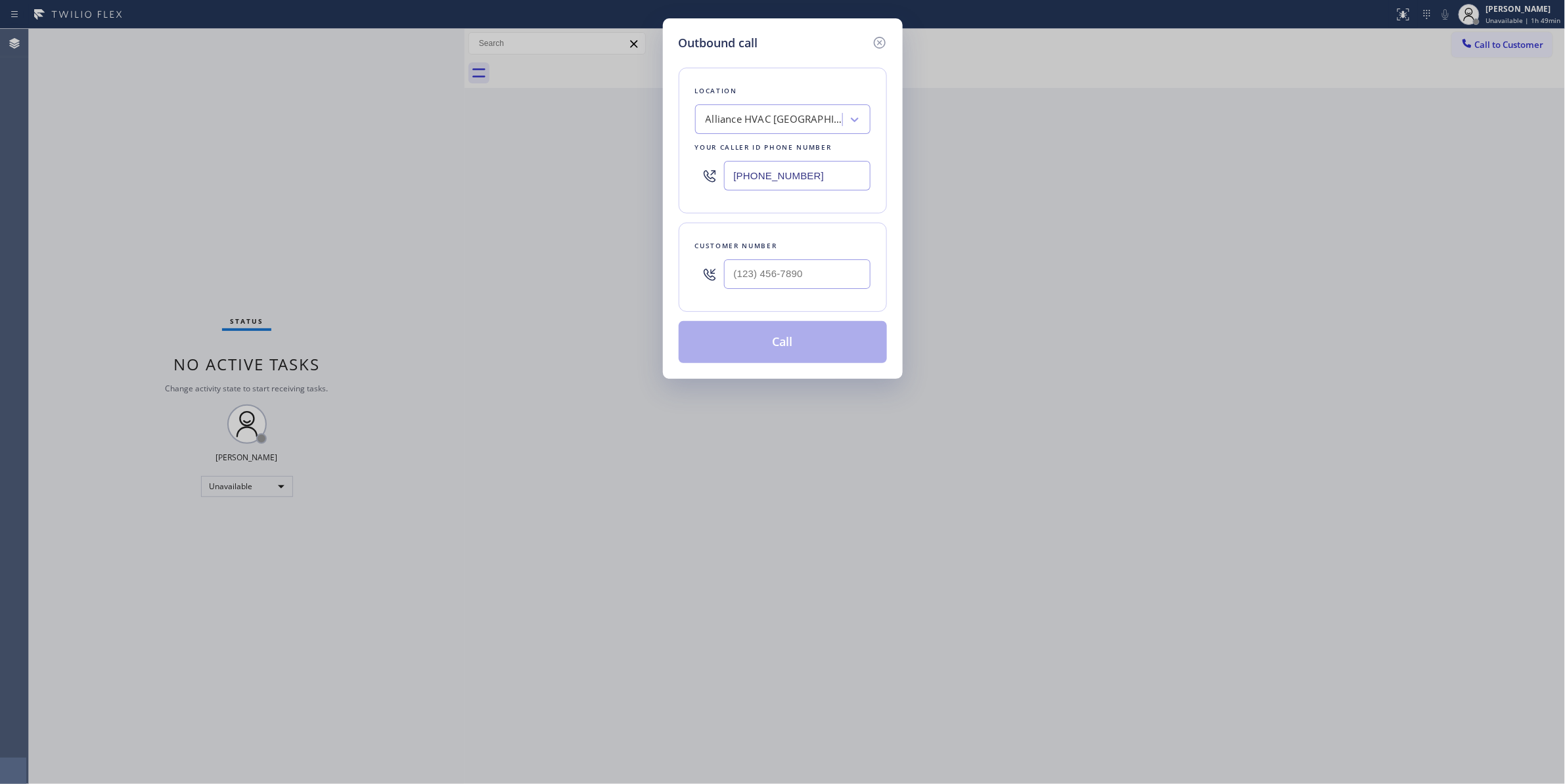
drag, startPoint x: 838, startPoint y: 176, endPoint x: 237, endPoint y: 213, distance: 602.1
click at [237, 213] on div "Outbound call Location Alliance HVAC [GEOGRAPHIC_DATA] Your caller id phone num…" at bounding box center [782, 392] width 1565 height 784
paste input "551) 239-9945"
type input "[PHONE_NUMBER]"
click at [797, 277] on input "(___) ___-____" at bounding box center [796, 273] width 147 height 29
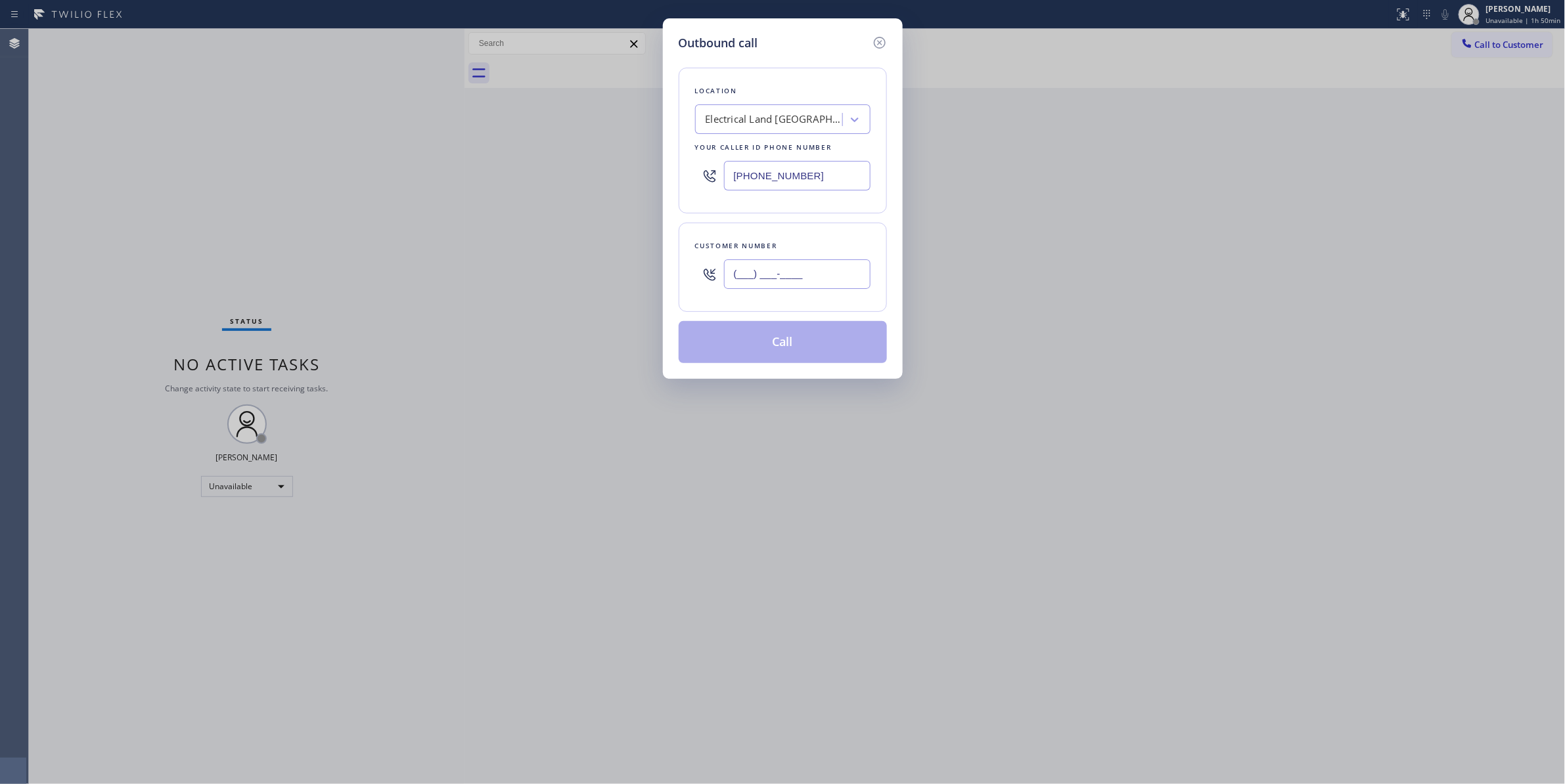
paste input "609) 862-7430"
type input "[PHONE_NUMBER]"
click at [760, 344] on button "Call" at bounding box center [782, 342] width 208 height 42
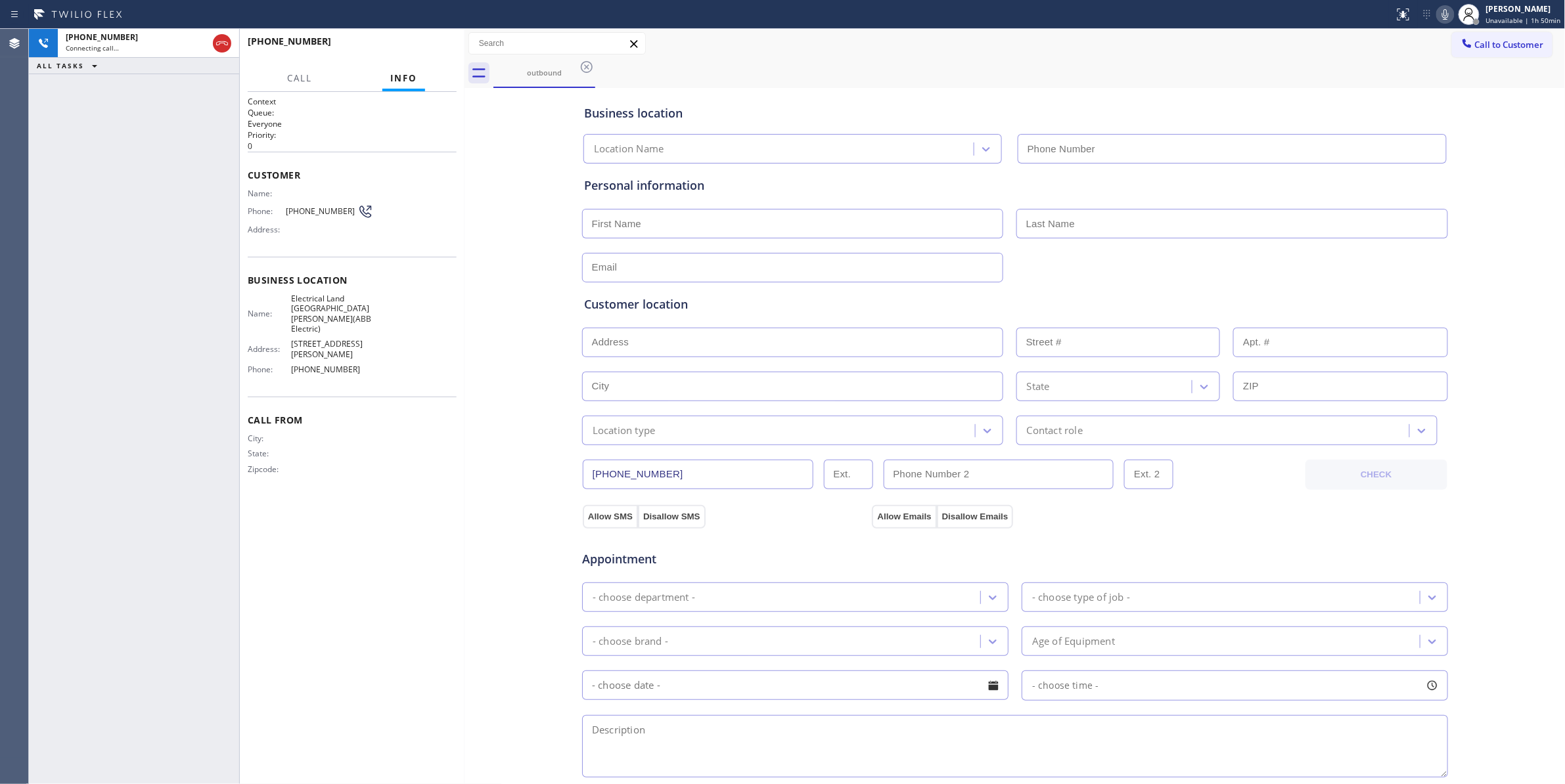
type input "[PHONE_NUMBER]"
click at [437, 45] on span "HANG UP" at bounding box center [425, 47] width 40 height 9
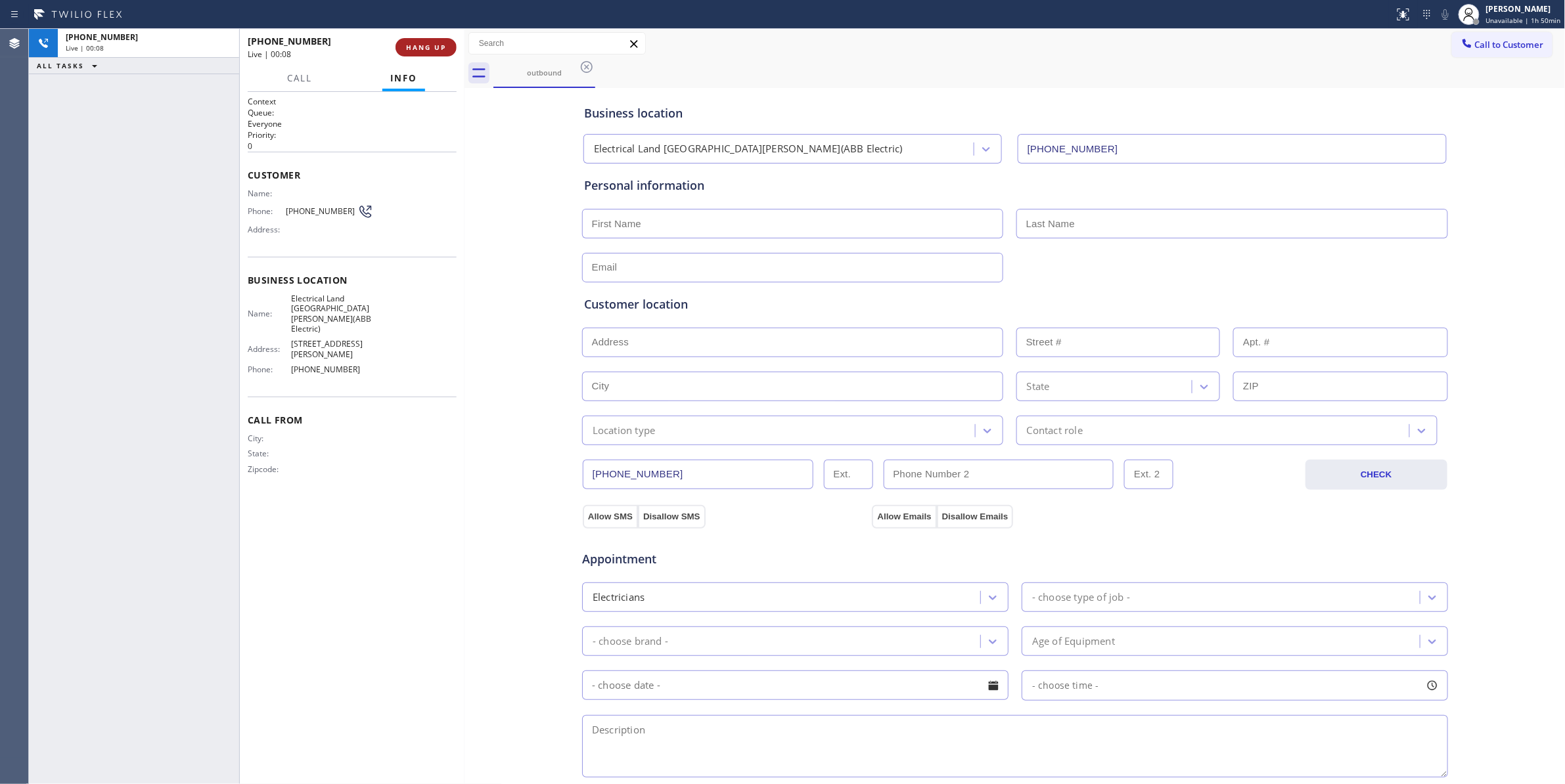
click at [437, 45] on span "HANG UP" at bounding box center [425, 47] width 40 height 9
click at [437, 45] on span "COMPLETE" at bounding box center [423, 47] width 45 height 9
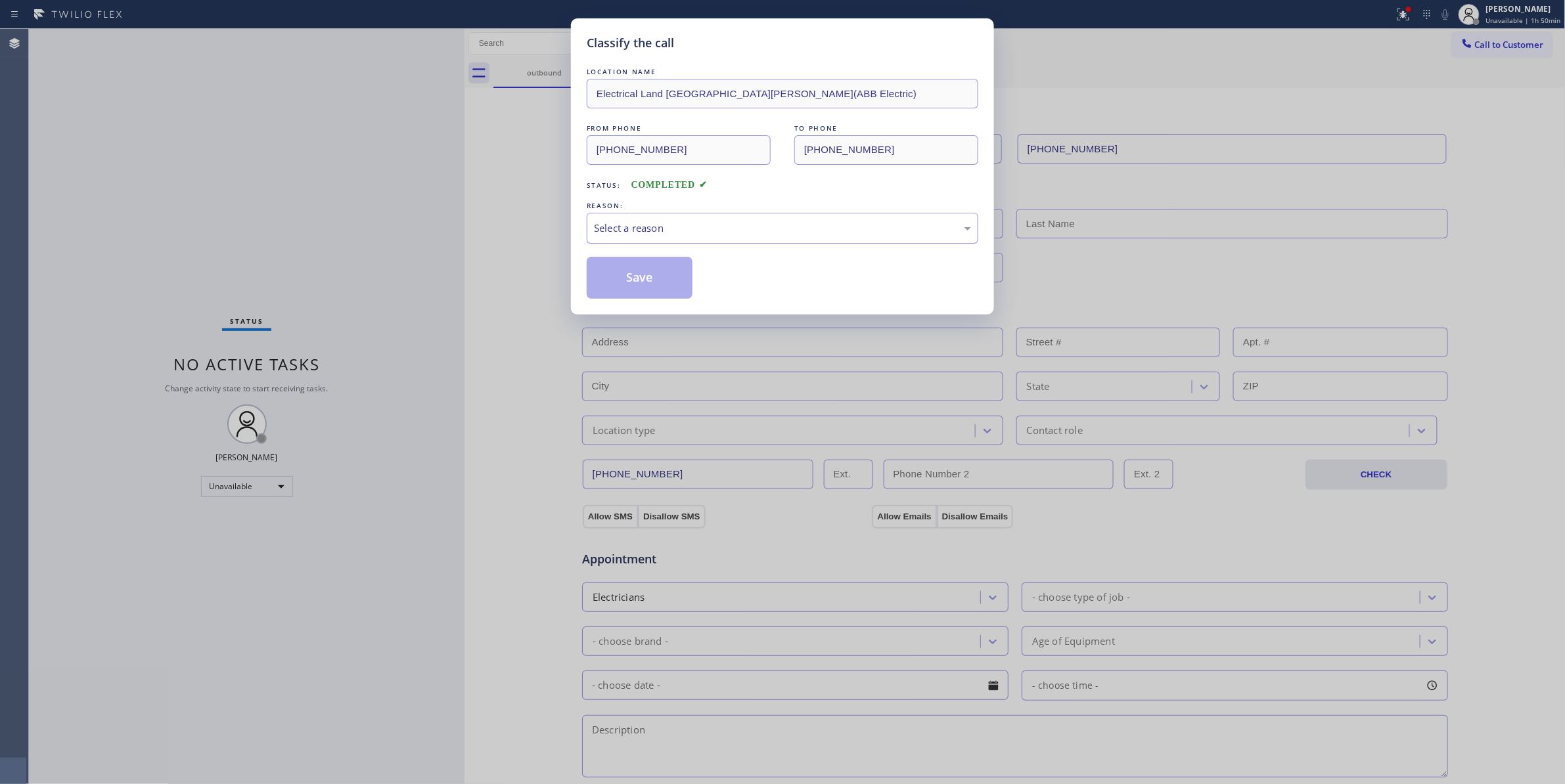
click at [648, 225] on div "Select a reason" at bounding box center [782, 228] width 377 height 15
click at [660, 276] on button "Save" at bounding box center [639, 278] width 106 height 42
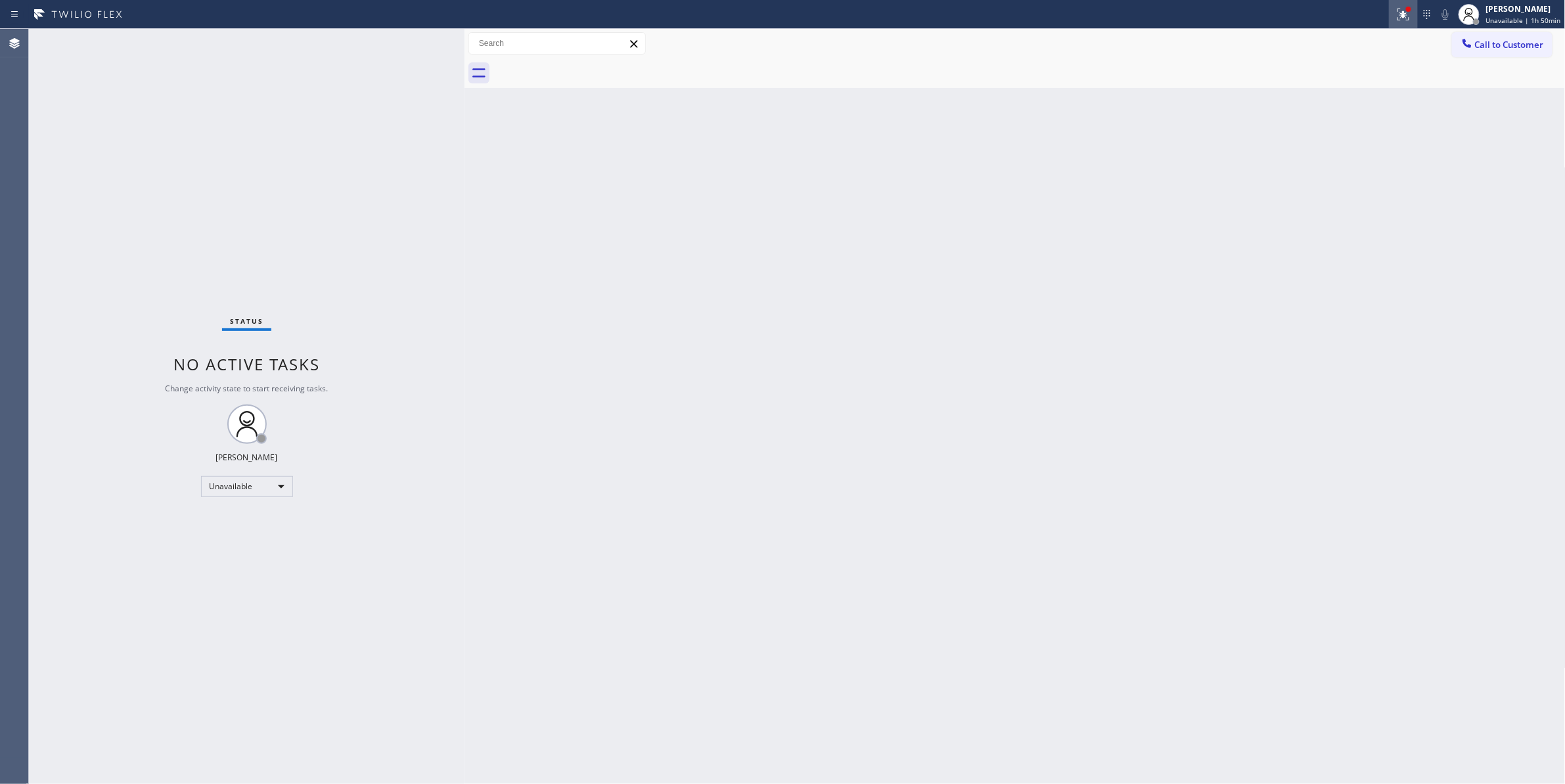
click at [1395, 14] on icon at bounding box center [1403, 14] width 16 height 16
click at [1374, 165] on button "Clear issues" at bounding box center [1327, 172] width 154 height 18
click at [1493, 44] on span "Call to Customer" at bounding box center [1509, 45] width 69 height 12
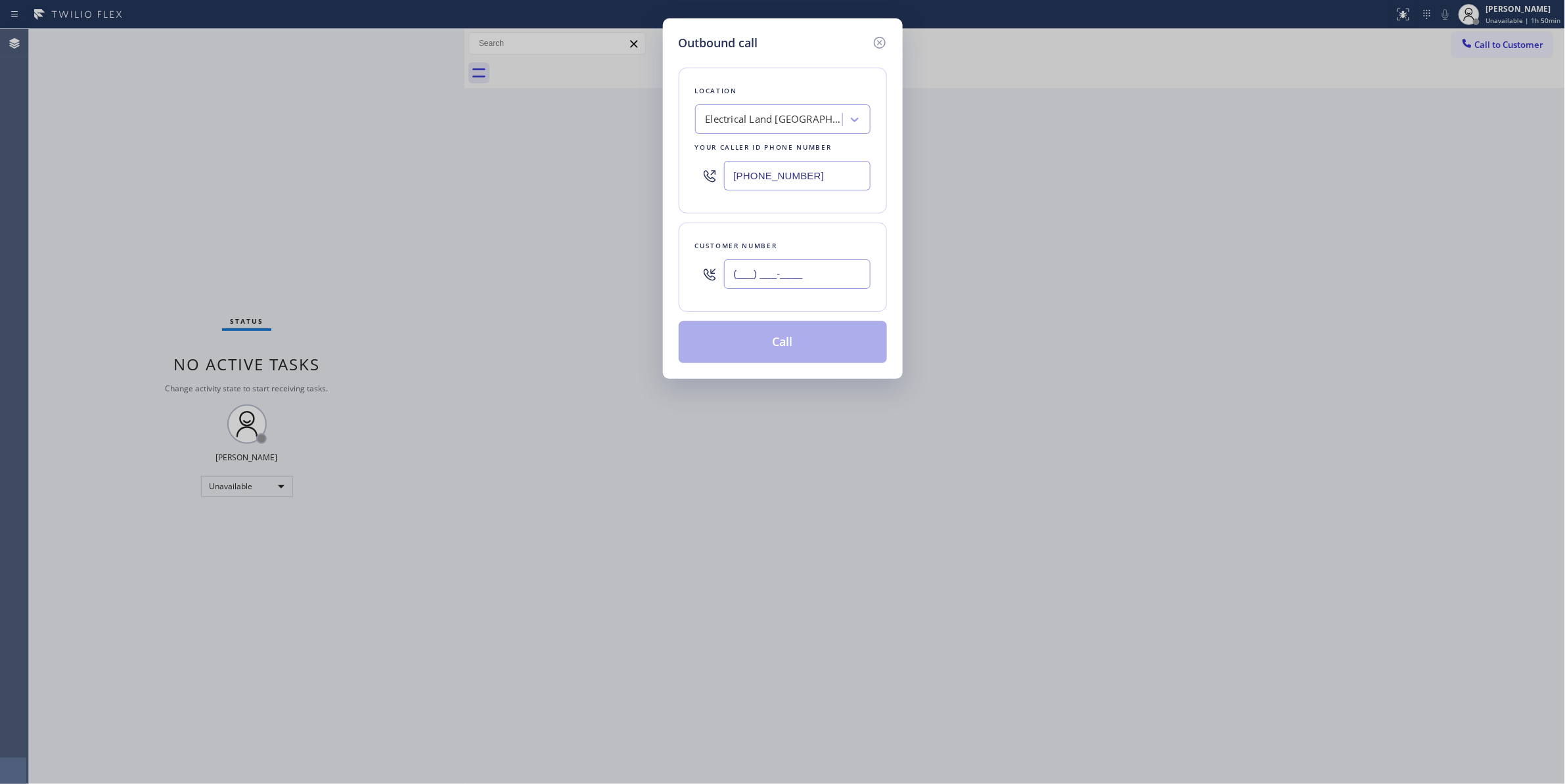
click at [816, 263] on input "(___) ___-____" at bounding box center [796, 273] width 147 height 29
paste input "609) 862-7430"
type input "[PHONE_NUMBER]"
click at [831, 345] on button "Call" at bounding box center [782, 342] width 208 height 42
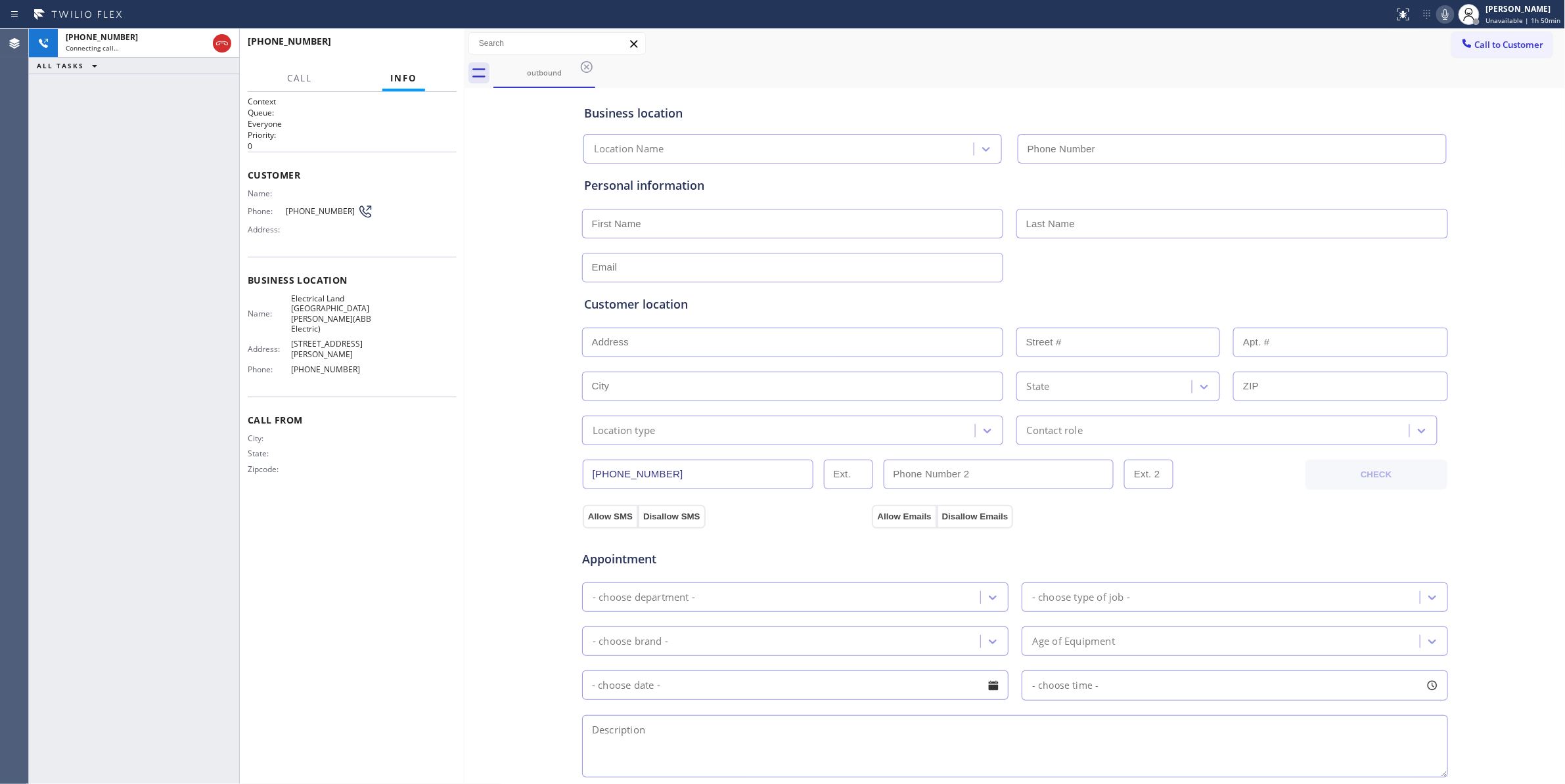
type input "[PHONE_NUMBER]"
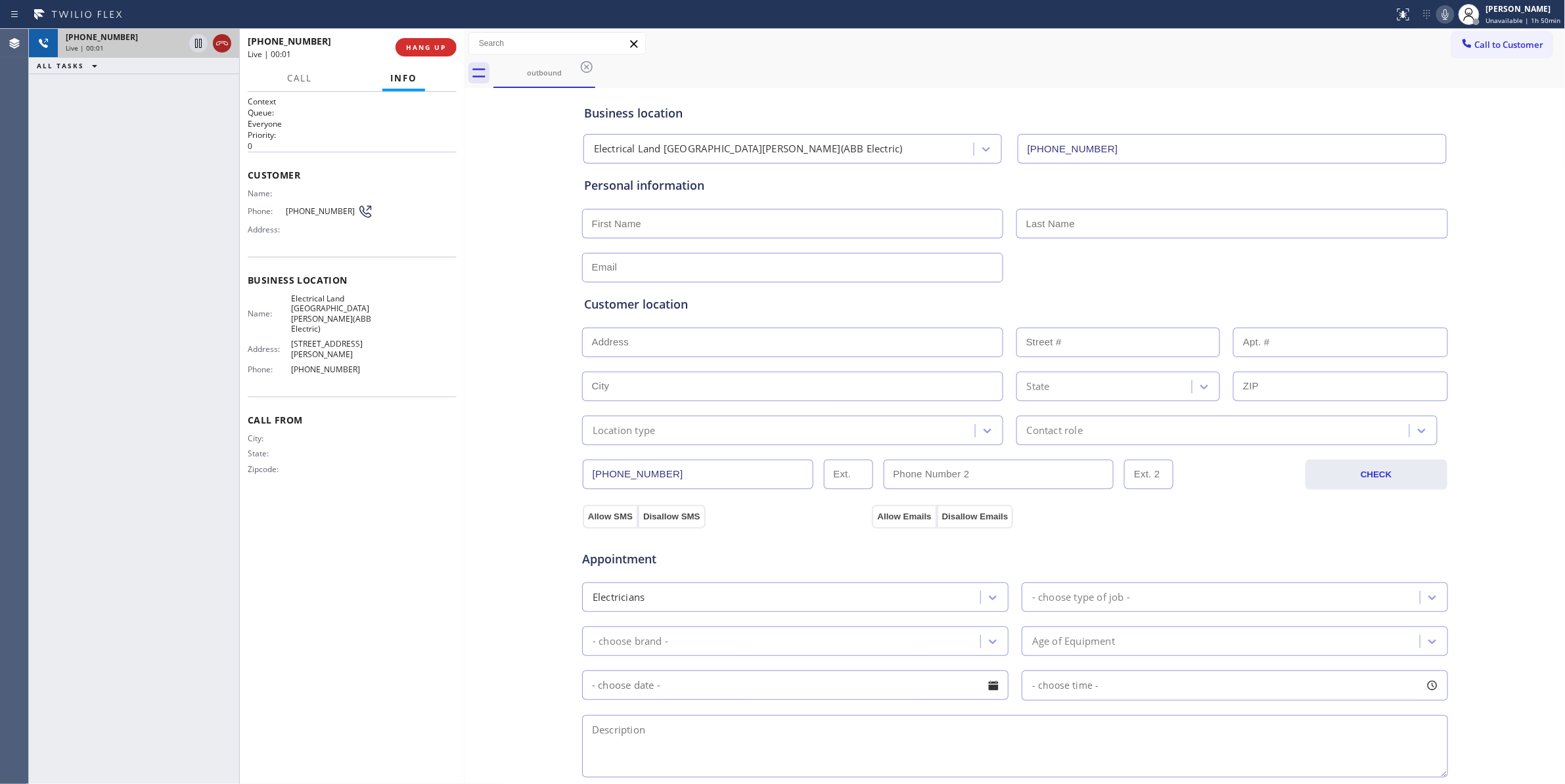
click at [223, 41] on icon at bounding box center [222, 43] width 16 height 16
click at [432, 50] on span "COMPLETE" at bounding box center [423, 47] width 45 height 9
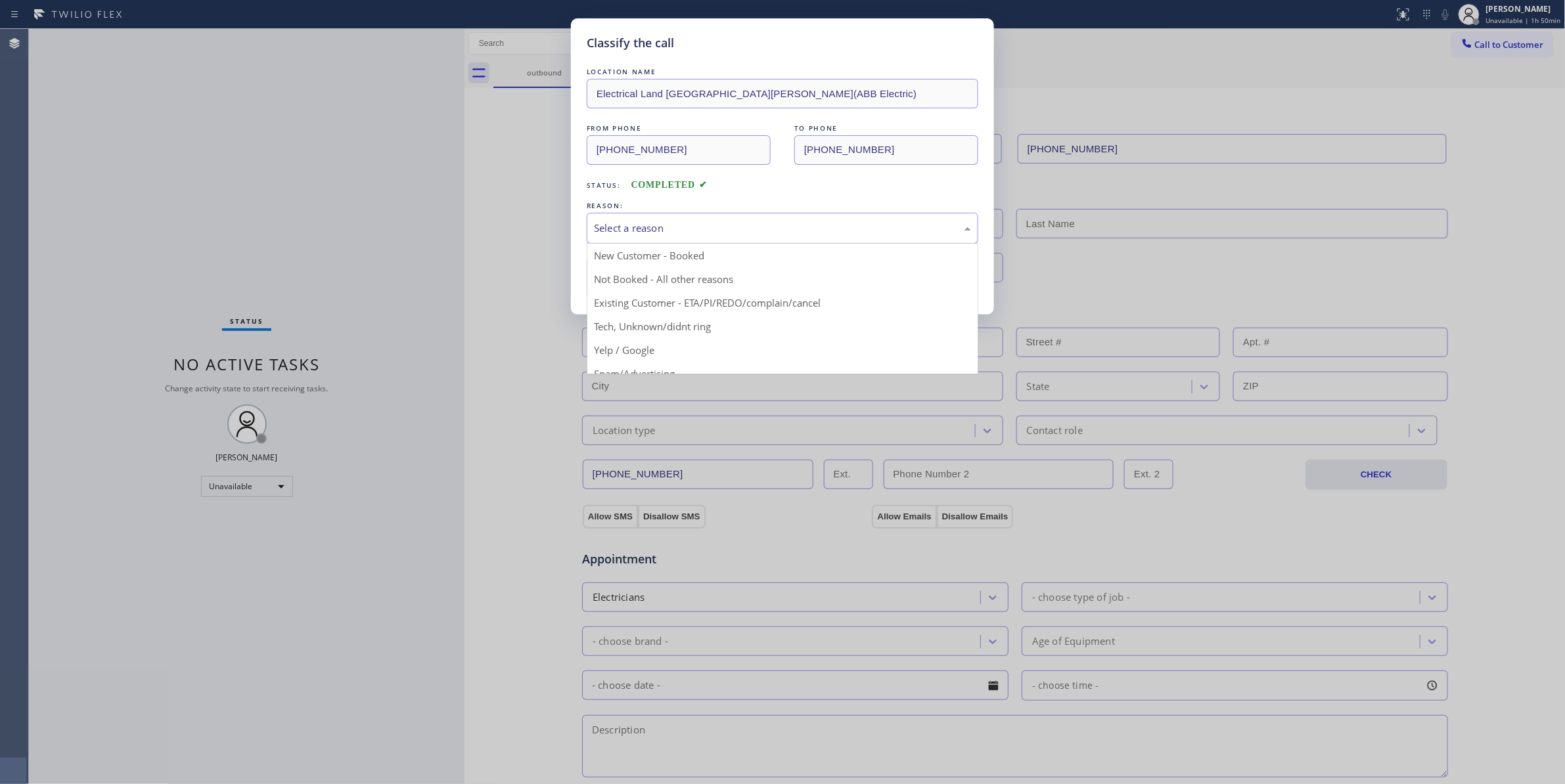
click at [609, 219] on div "Select a reason" at bounding box center [782, 228] width 391 height 31
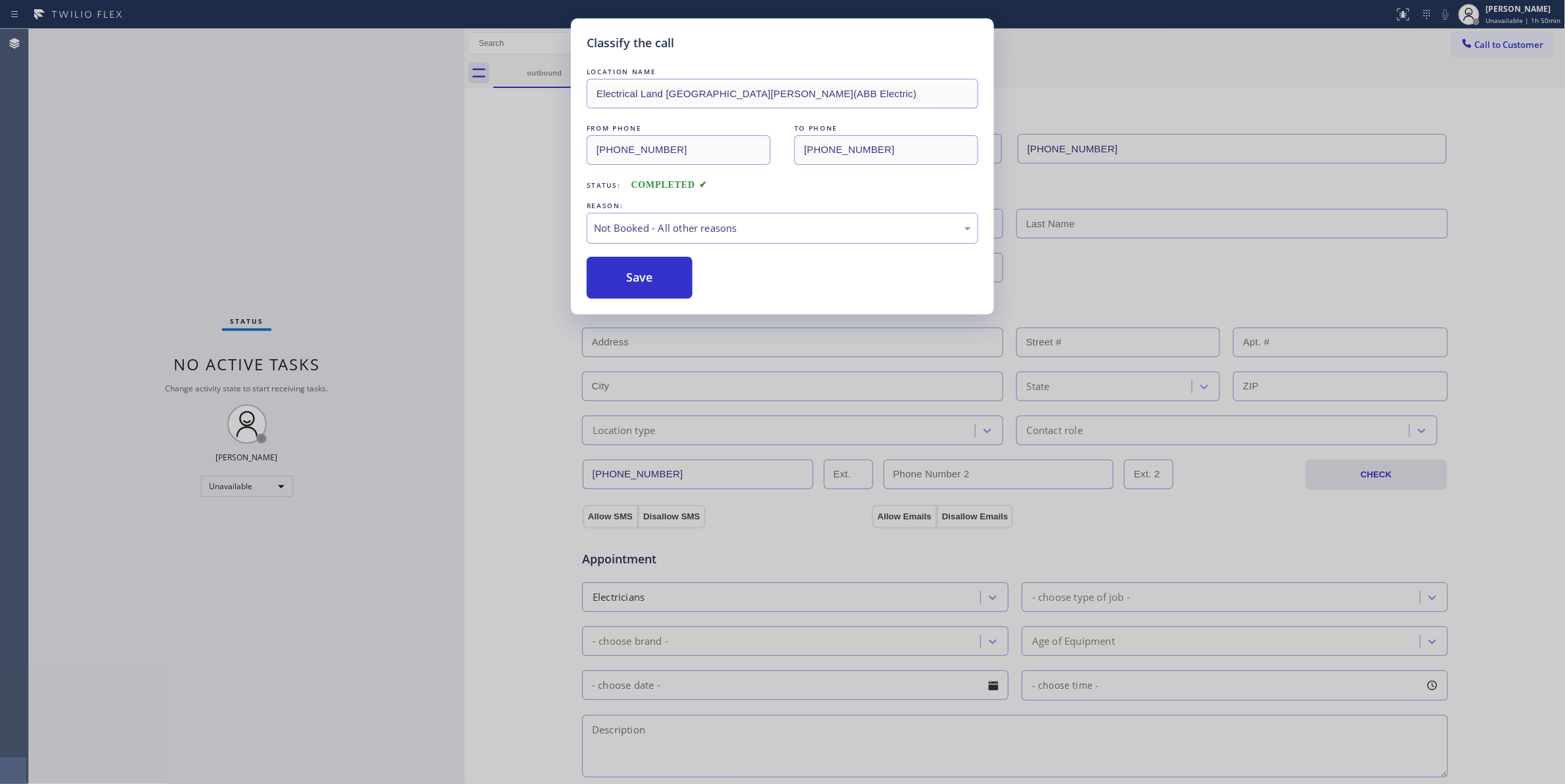
click at [624, 285] on button "Save" at bounding box center [639, 278] width 106 height 42
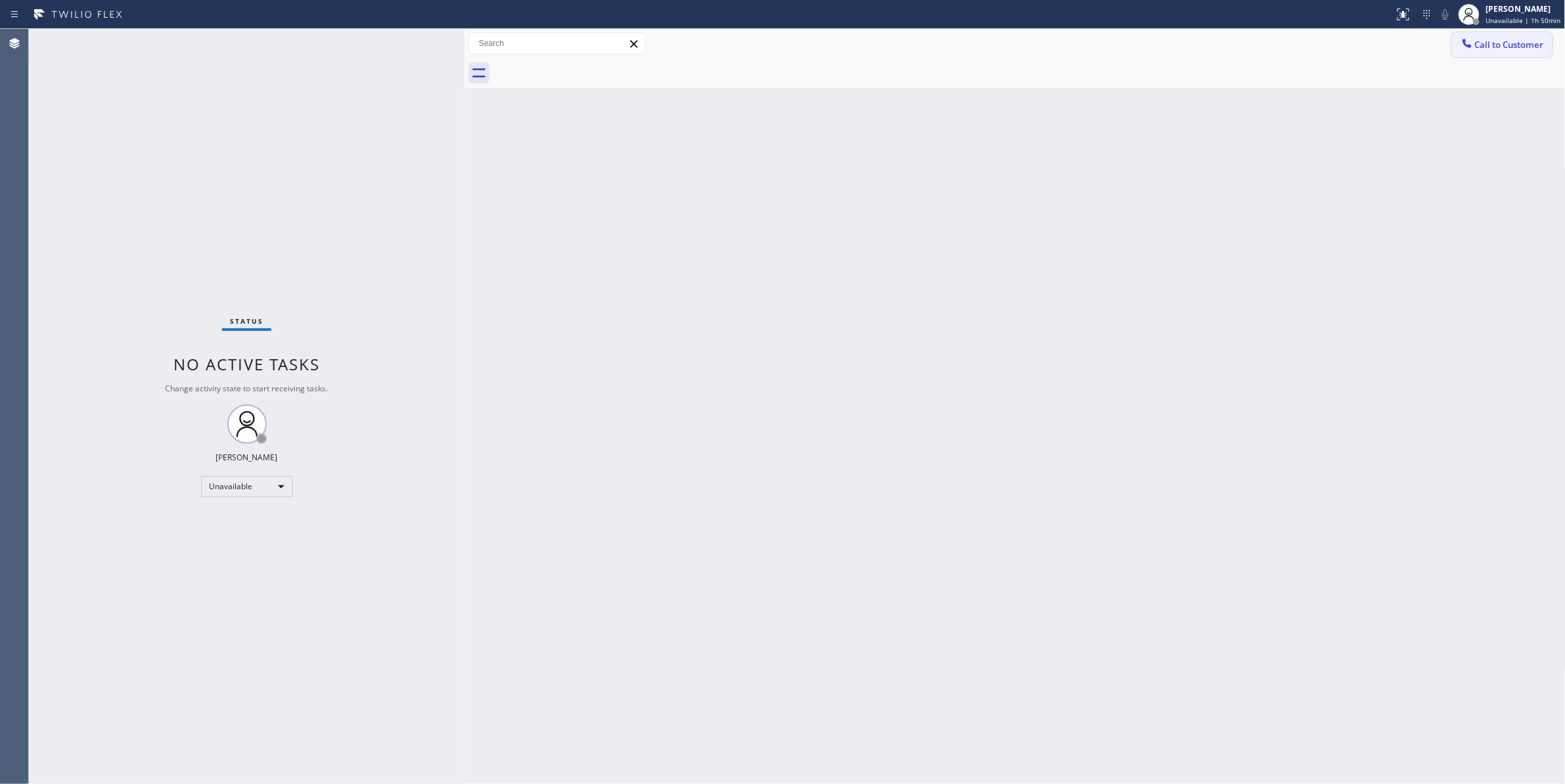
click at [1493, 40] on span "Call to Customer" at bounding box center [1509, 45] width 69 height 12
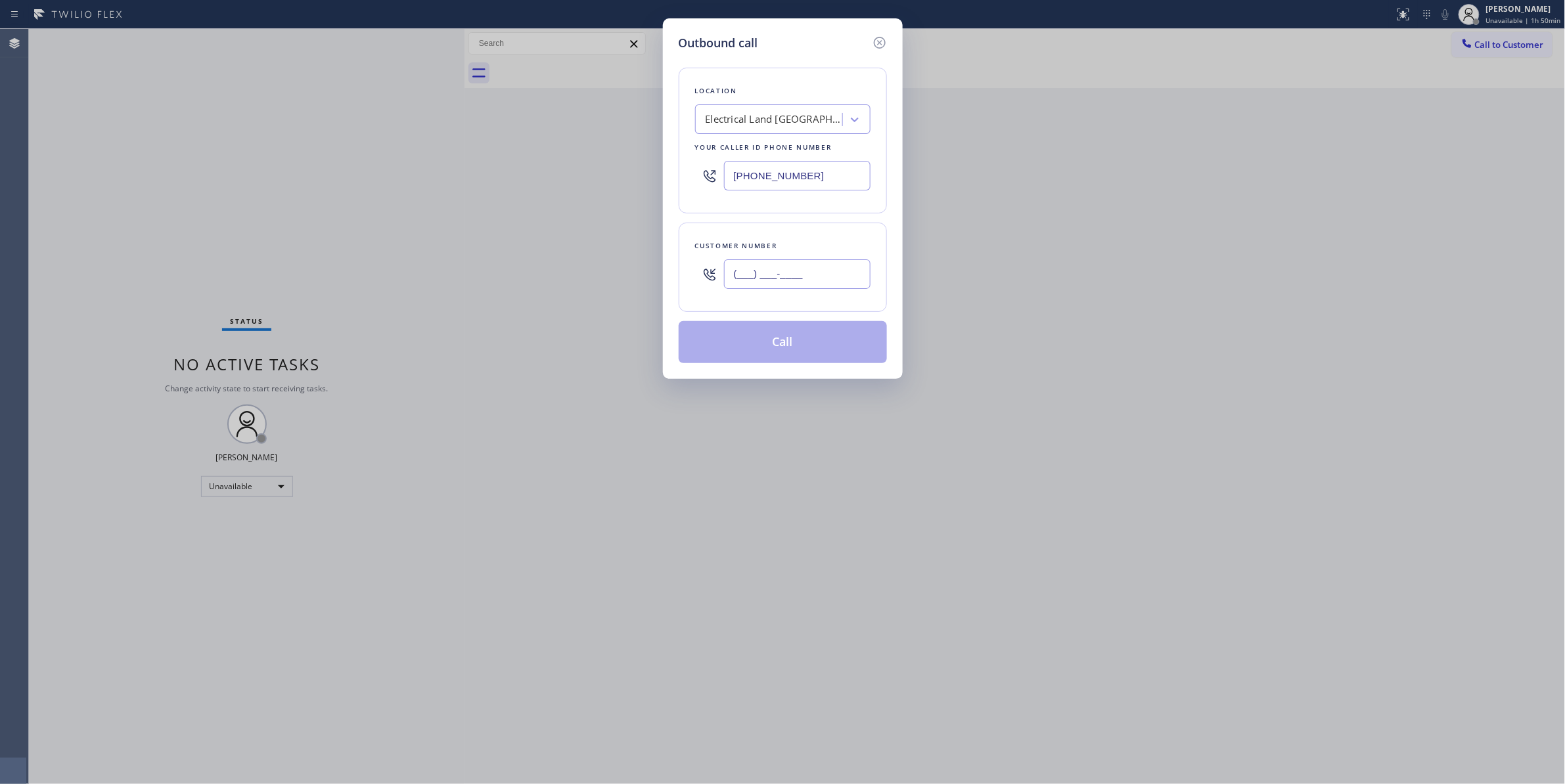
click at [766, 285] on input "(___) ___-____" at bounding box center [796, 273] width 147 height 29
paste input "609) 862-7430"
type input "[PHONE_NUMBER]"
click at [763, 350] on button "Call" at bounding box center [782, 342] width 208 height 42
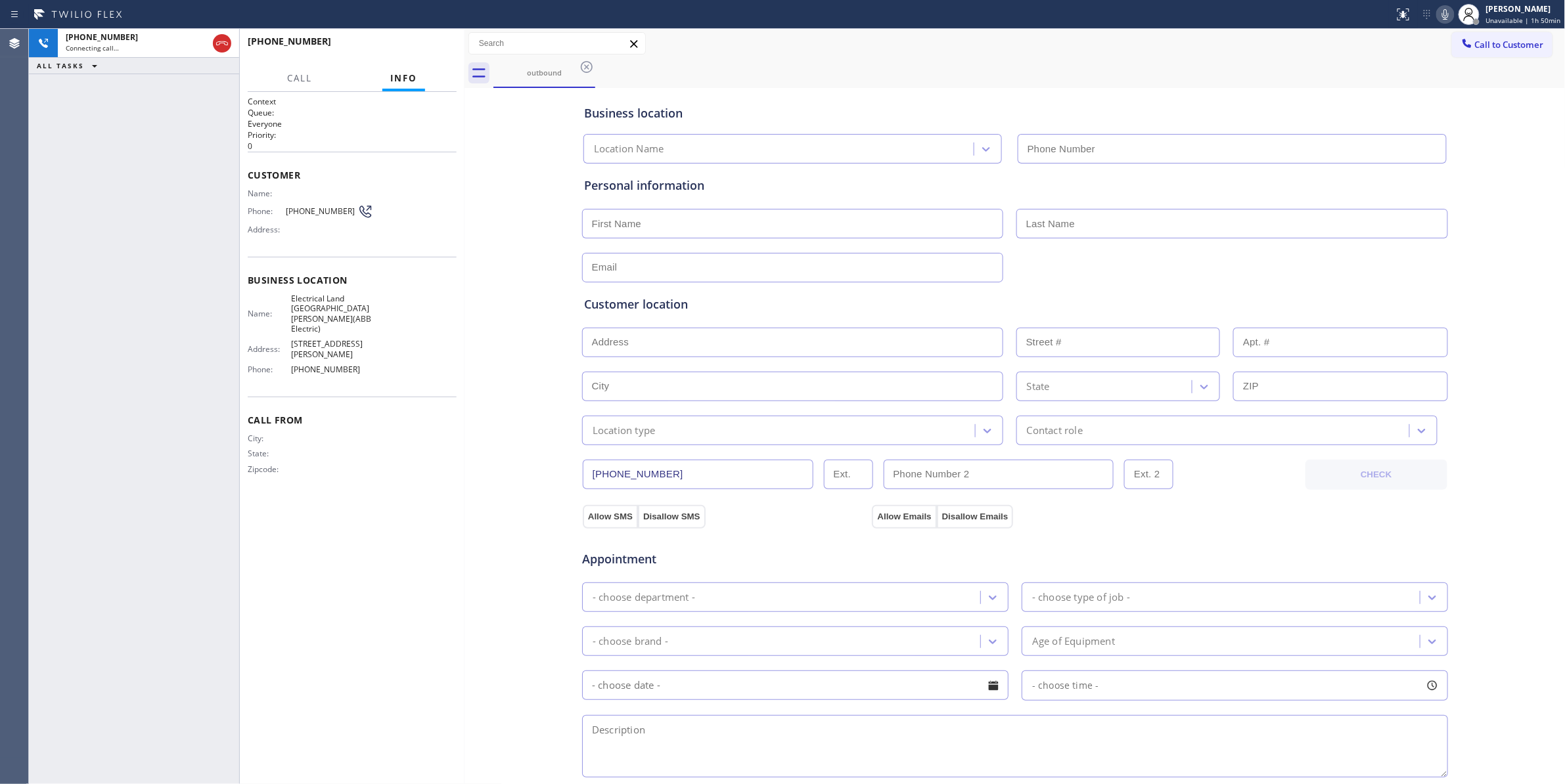
type input "[PHONE_NUMBER]"
click at [421, 44] on span "HANG UP" at bounding box center [425, 47] width 40 height 9
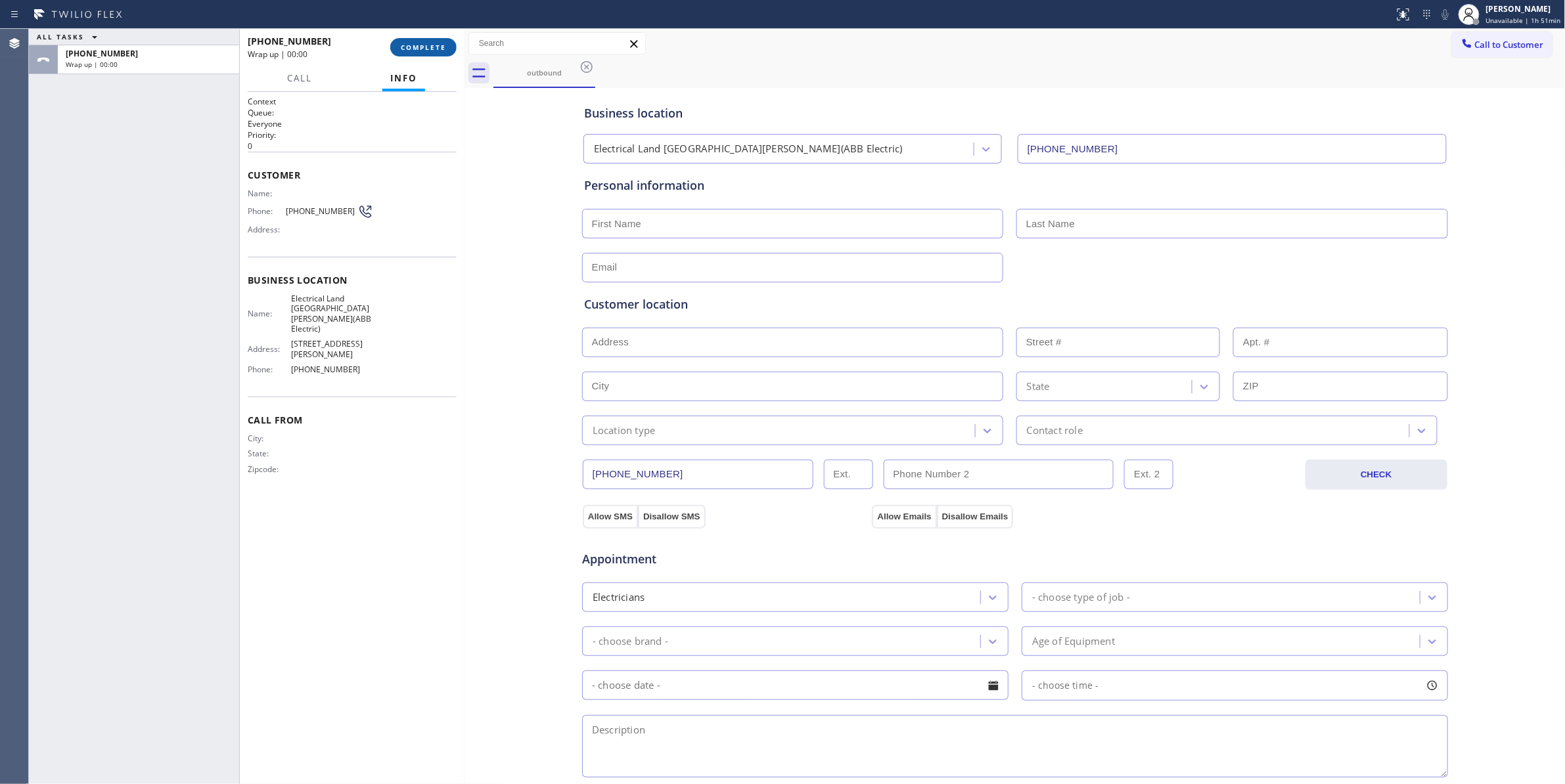
click at [426, 44] on span "COMPLETE" at bounding box center [423, 47] width 45 height 9
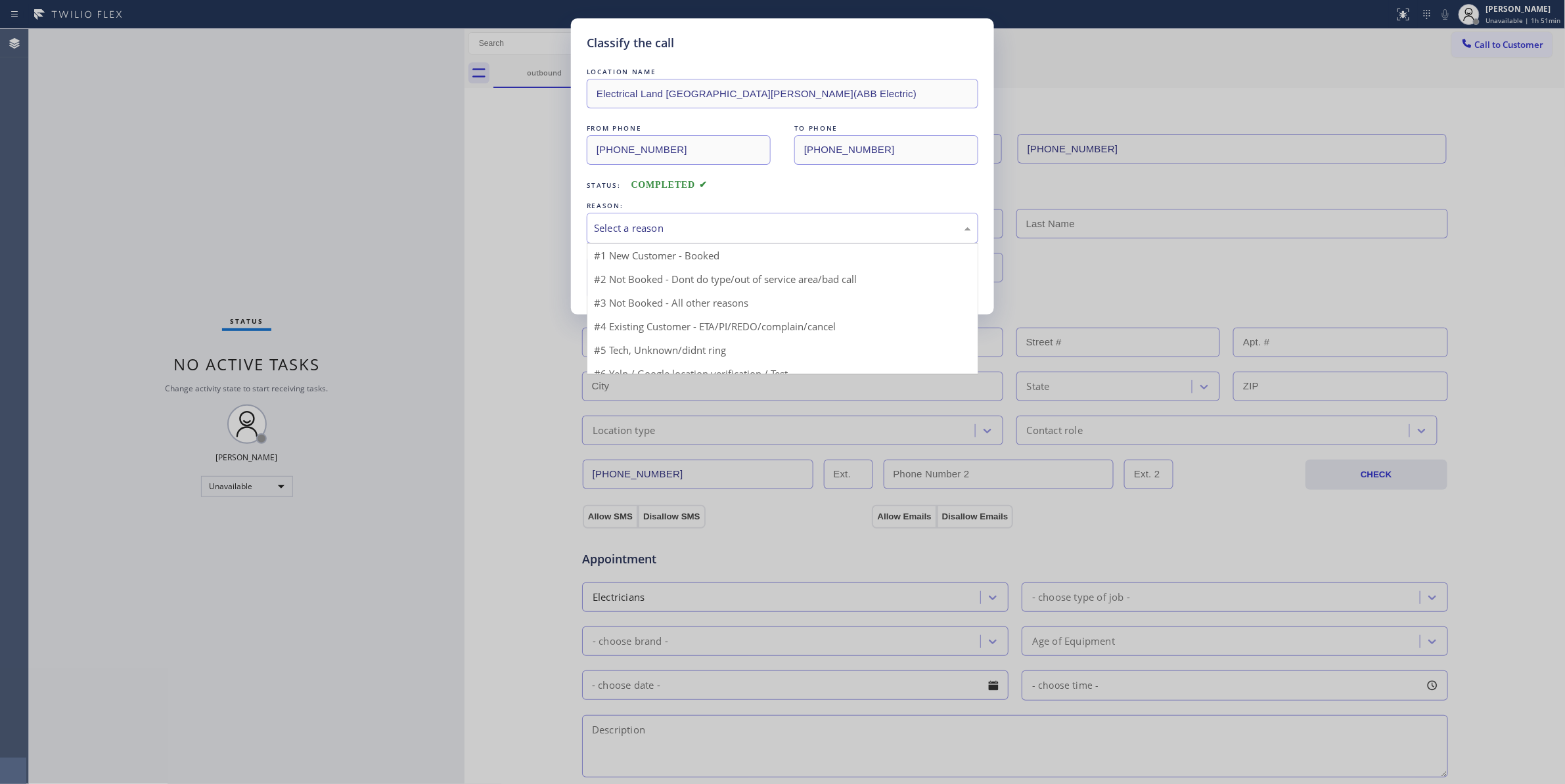
click at [635, 227] on div "Select a reason" at bounding box center [782, 228] width 377 height 15
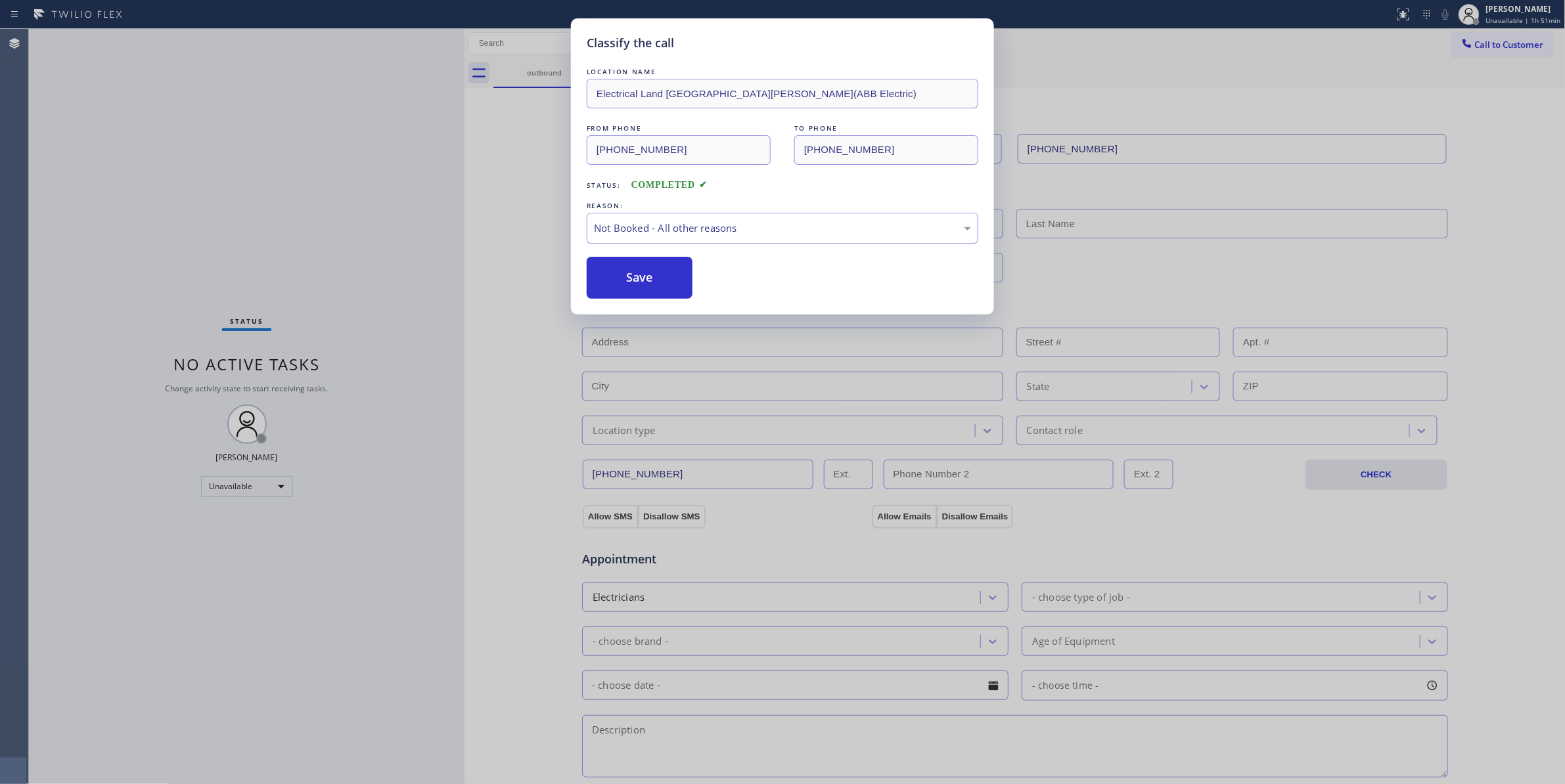
click at [634, 273] on button "Save" at bounding box center [639, 278] width 106 height 42
click at [633, 274] on button "Save" at bounding box center [639, 278] width 106 height 42
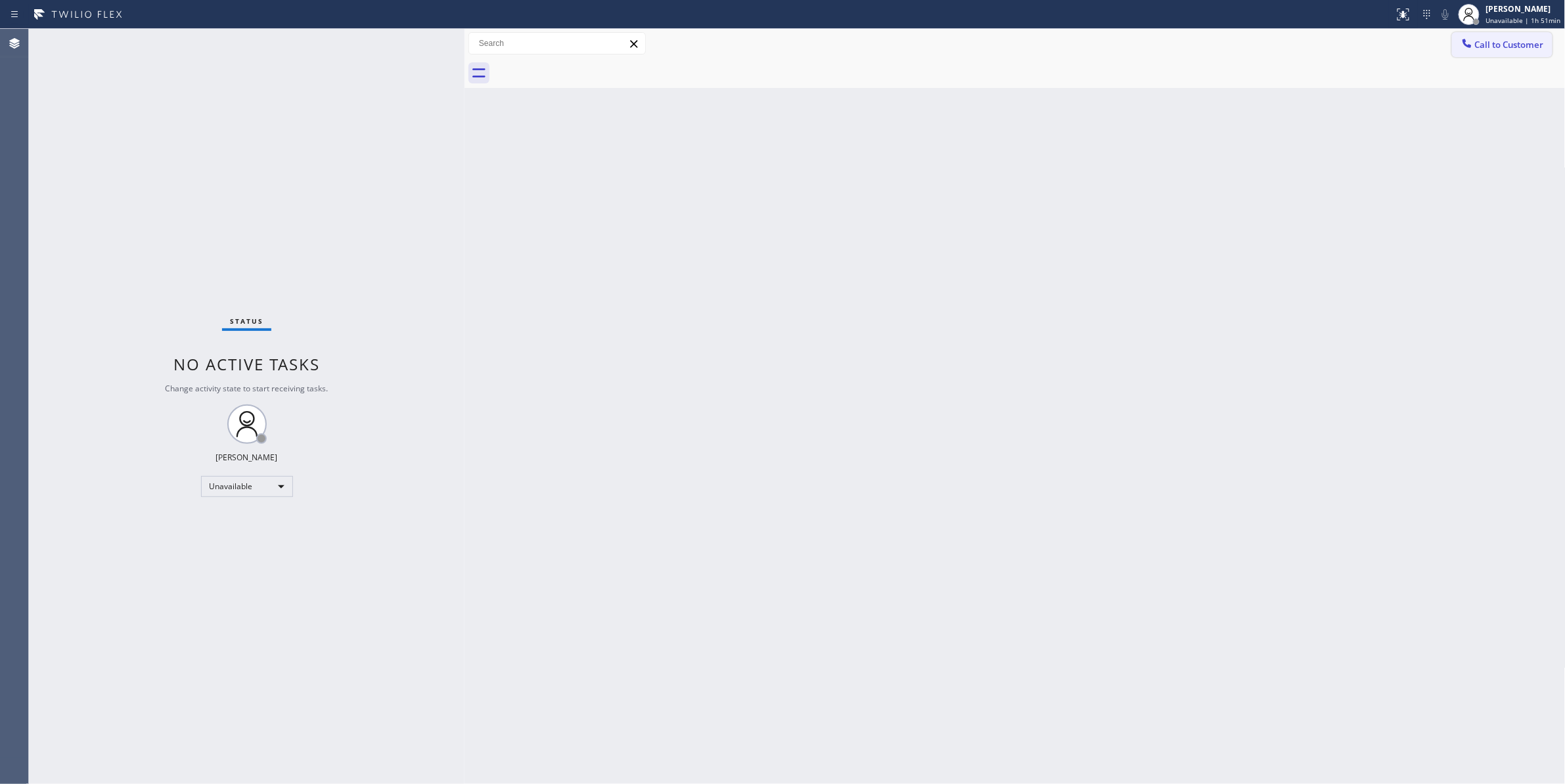
drag, startPoint x: 1503, startPoint y: 47, endPoint x: 853, endPoint y: 261, distance: 684.3
click at [1503, 47] on span "Call to Customer" at bounding box center [1509, 45] width 69 height 12
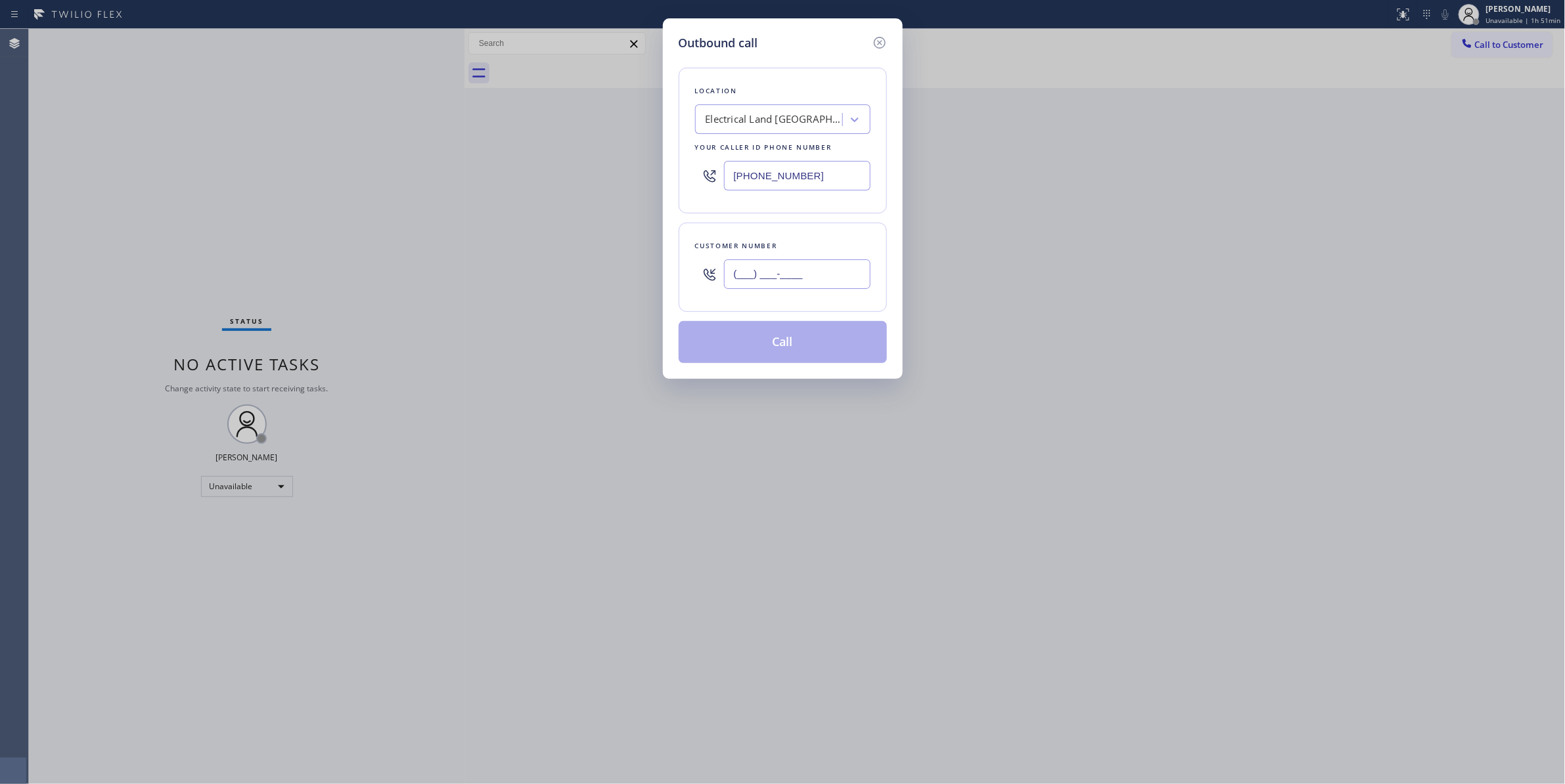
click at [836, 266] on input "(___) ___-____" at bounding box center [796, 273] width 147 height 29
paste input "609) 862-7430"
type input "[PHONE_NUMBER]"
click at [807, 344] on button "Call" at bounding box center [782, 342] width 208 height 42
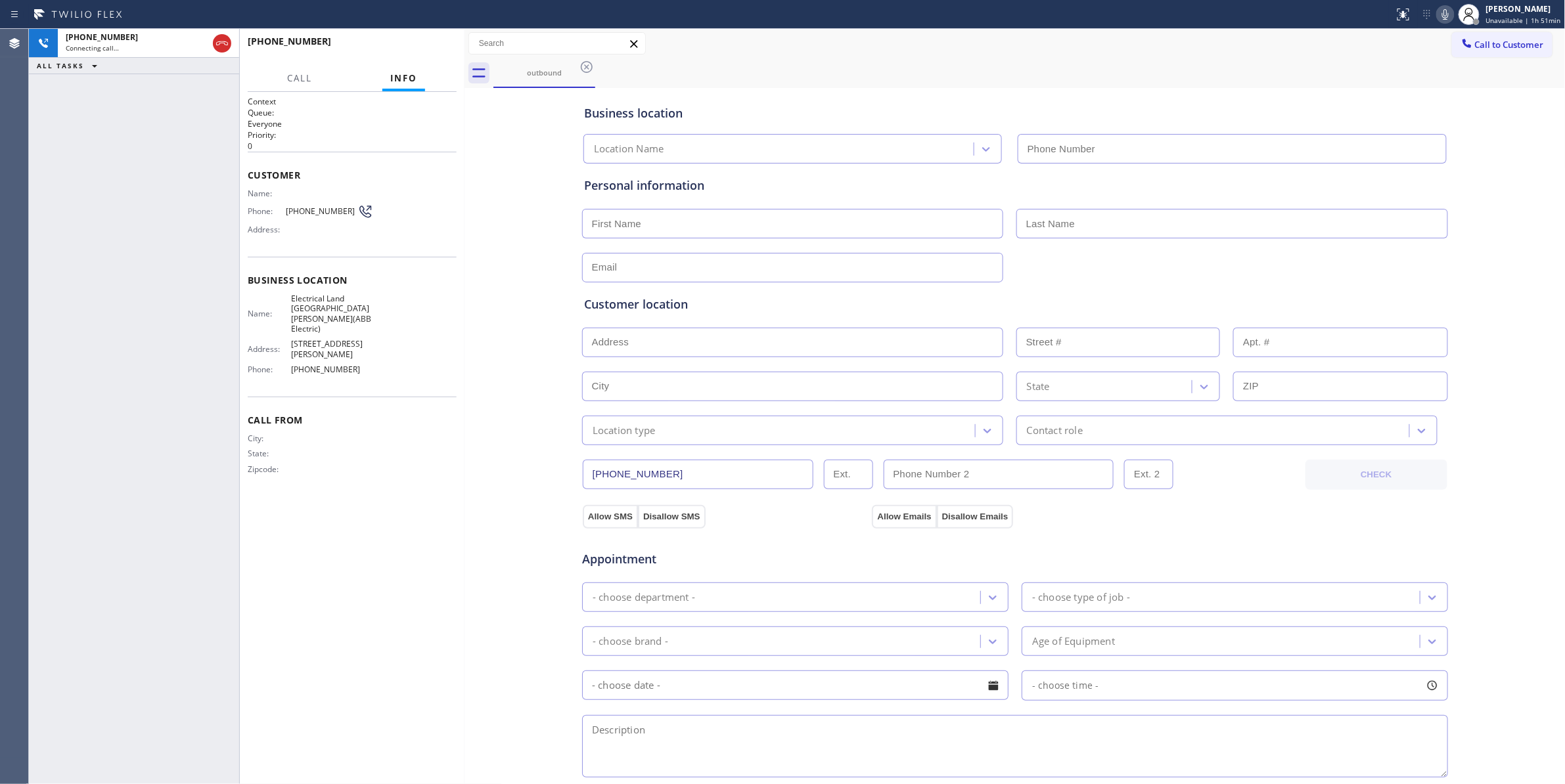
type input "[PHONE_NUMBER]"
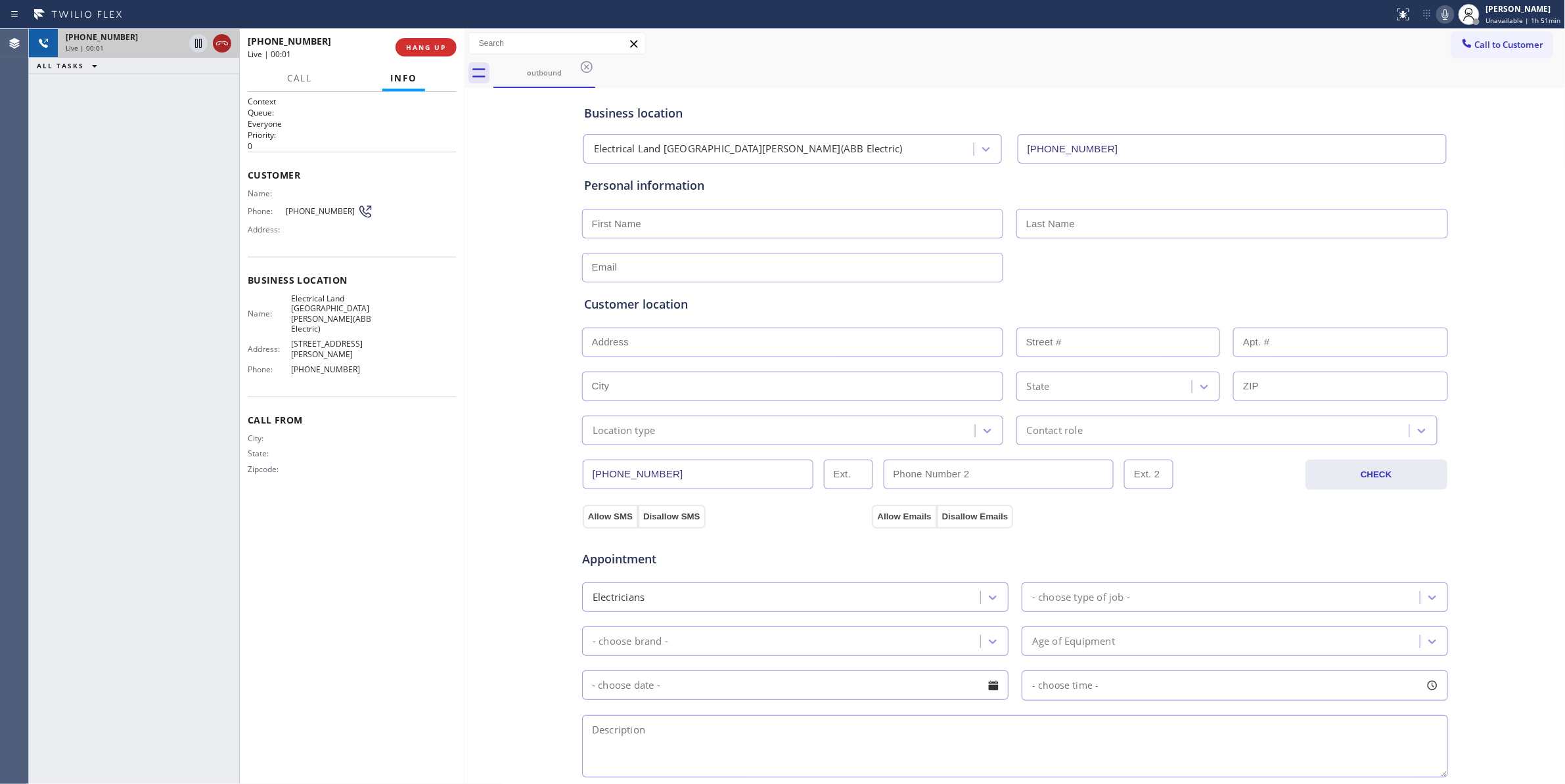
click at [225, 44] on icon at bounding box center [222, 43] width 16 height 16
click at [424, 47] on span "COMPLETE" at bounding box center [423, 47] width 45 height 9
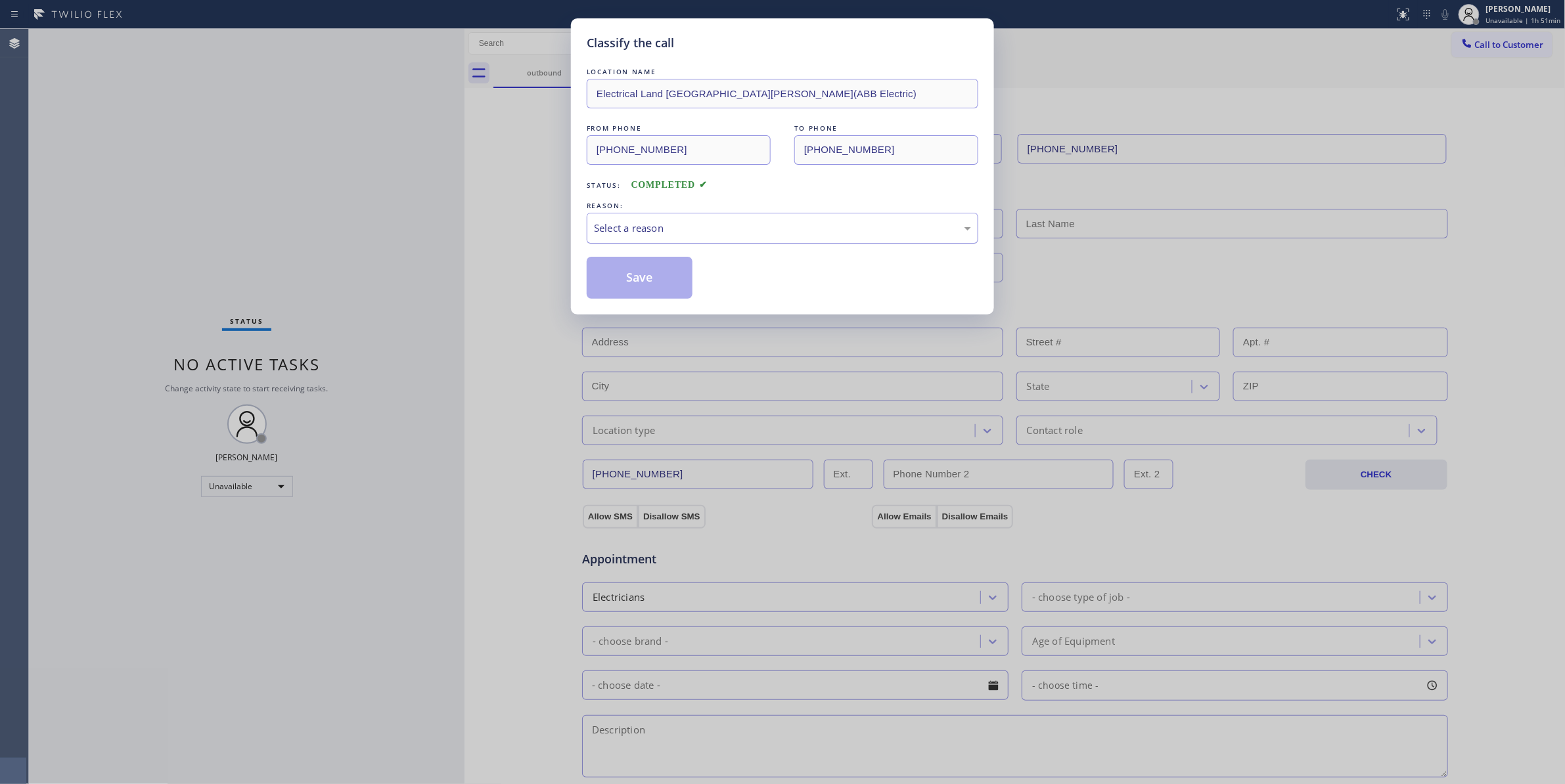
click at [641, 228] on div "Select a reason" at bounding box center [782, 228] width 377 height 15
click at [635, 285] on button "Save" at bounding box center [639, 278] width 106 height 42
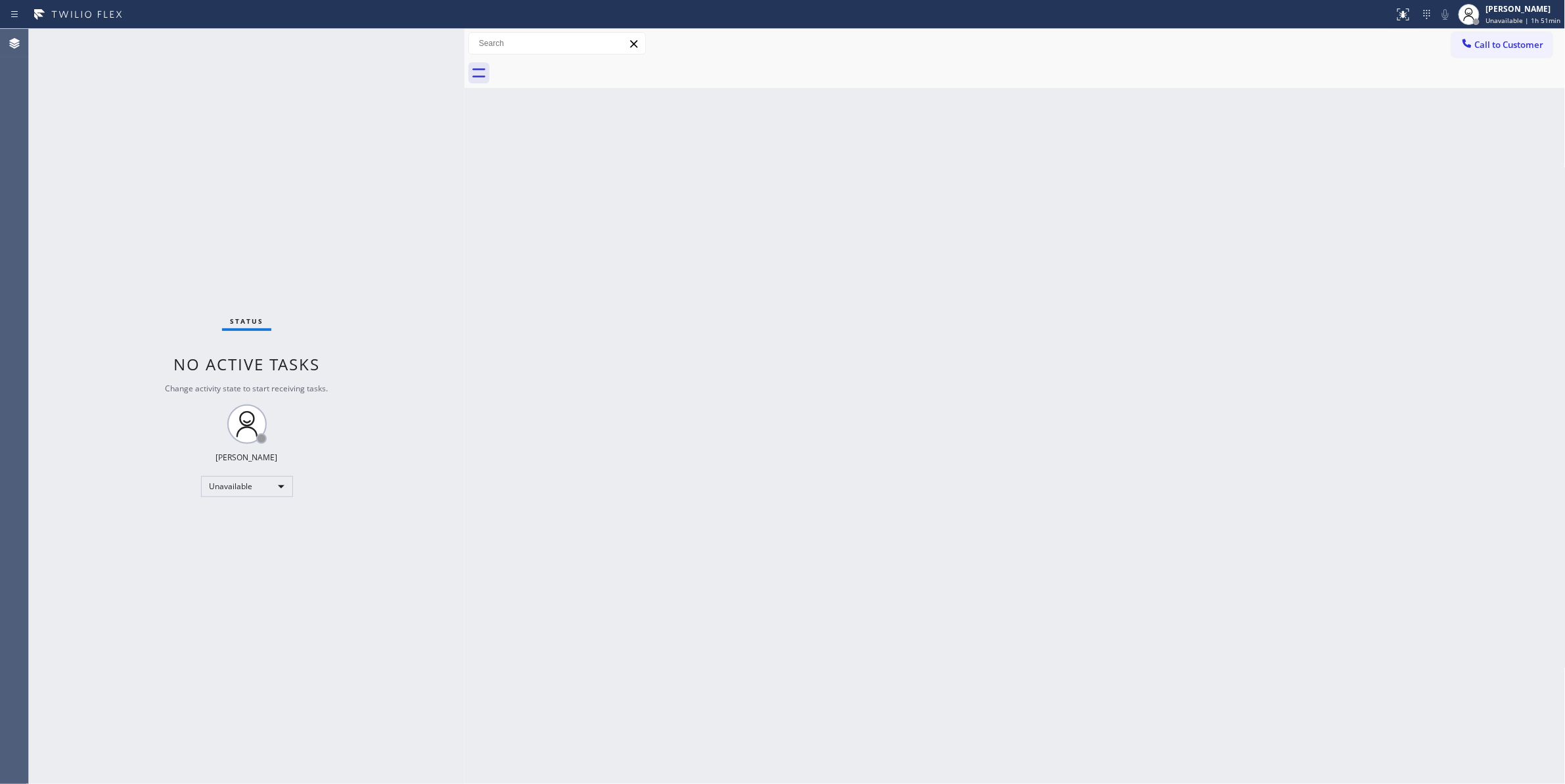
click at [1524, 25] on div "[PERSON_NAME] Unavailable | 1h 51min" at bounding box center [1509, 14] width 110 height 29
click at [1351, 182] on div "Back to Dashboard Change Sender ID Customers Technicians Select a contact Outbo…" at bounding box center [1014, 406] width 1101 height 755
drag, startPoint x: 1503, startPoint y: 48, endPoint x: 1408, endPoint y: 83, distance: 101.2
click at [1503, 47] on span "Call to Customer" at bounding box center [1509, 45] width 69 height 12
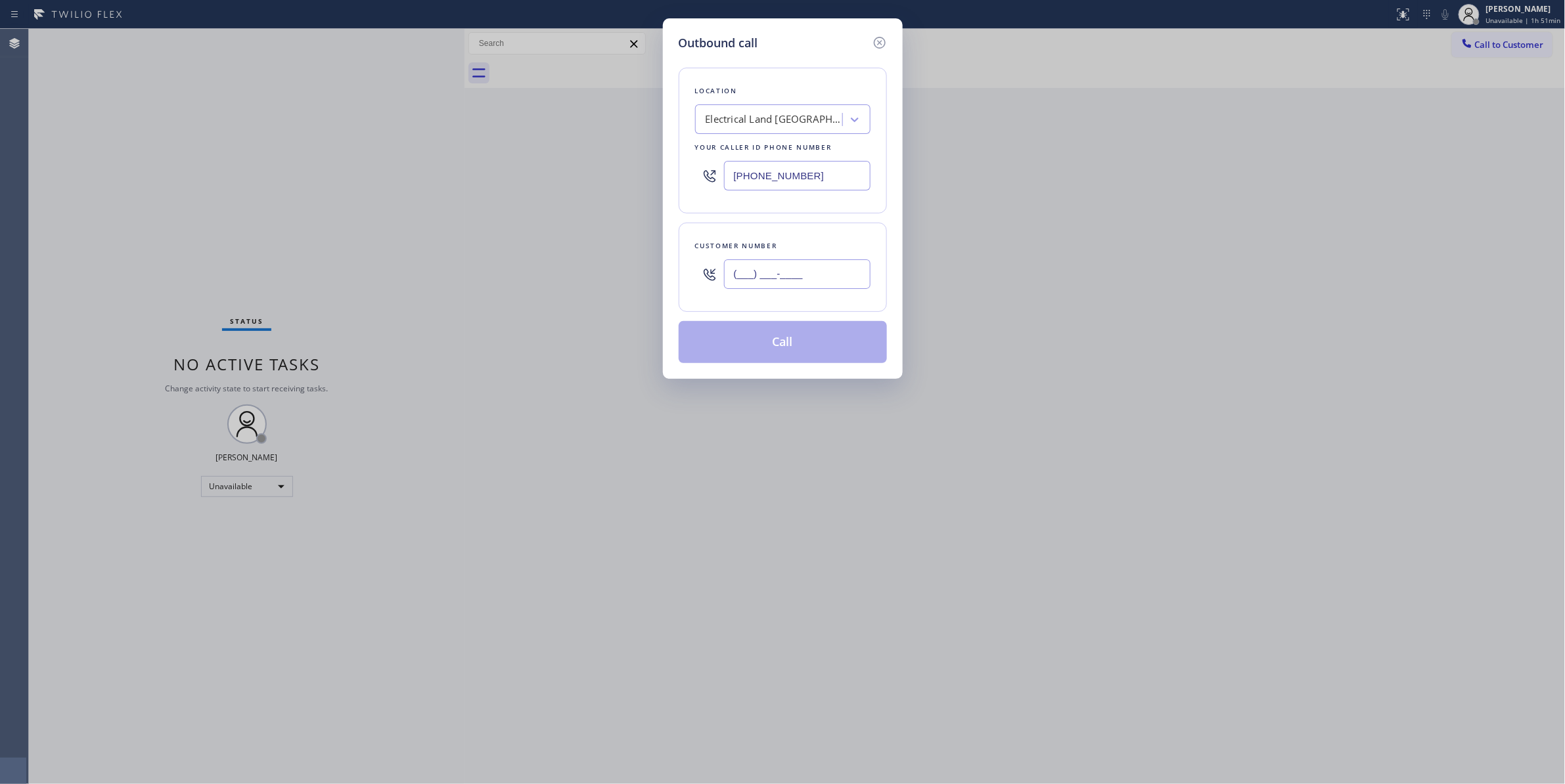
click at [812, 279] on input "(___) ___-____" at bounding box center [796, 273] width 147 height 29
paste input "609) 862-7430"
type input "[PHONE_NUMBER]"
click at [771, 348] on button "Call" at bounding box center [782, 342] width 208 height 42
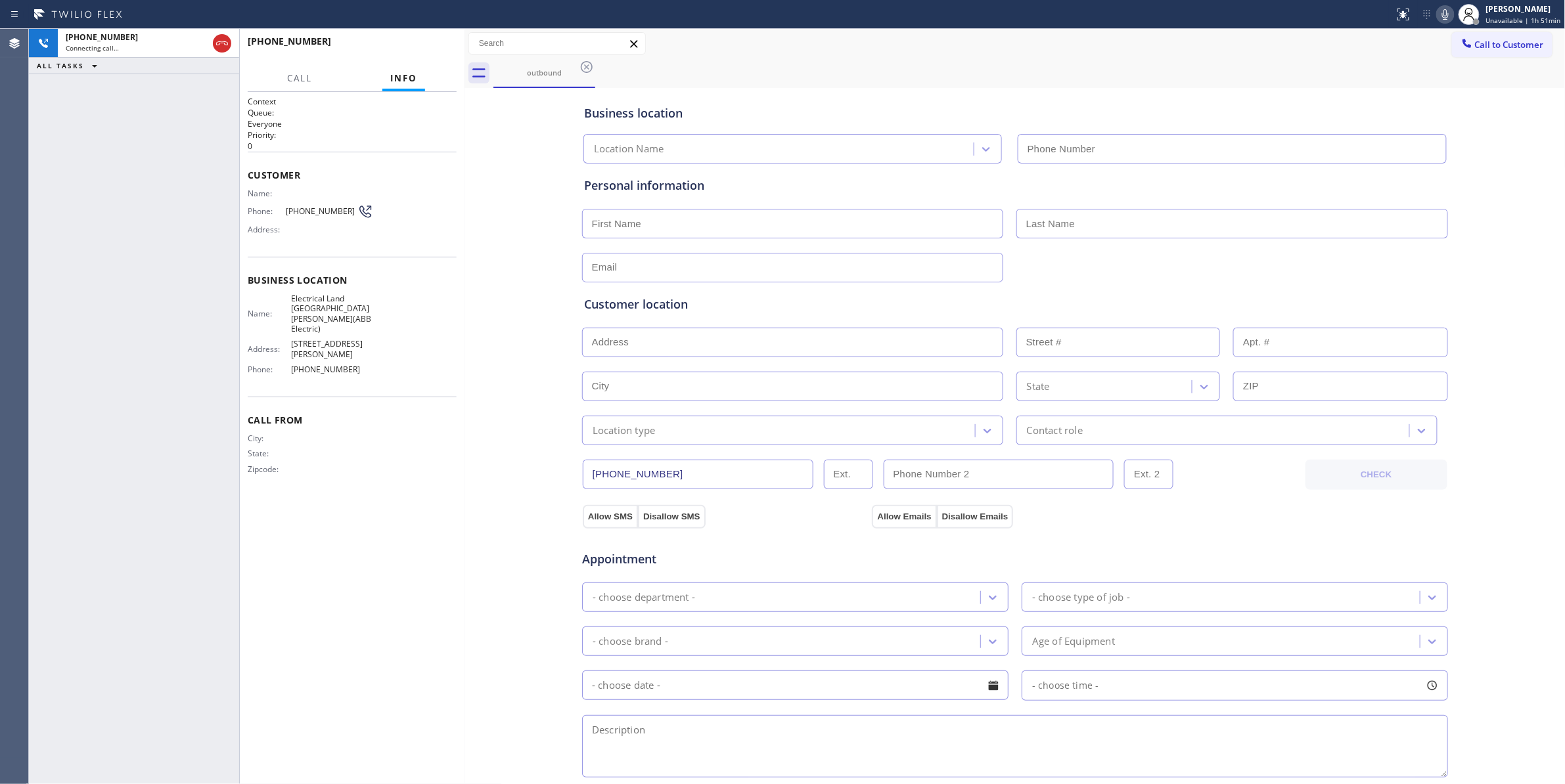
type input "[PHONE_NUMBER]"
click at [437, 47] on span "HANG UP" at bounding box center [425, 47] width 40 height 9
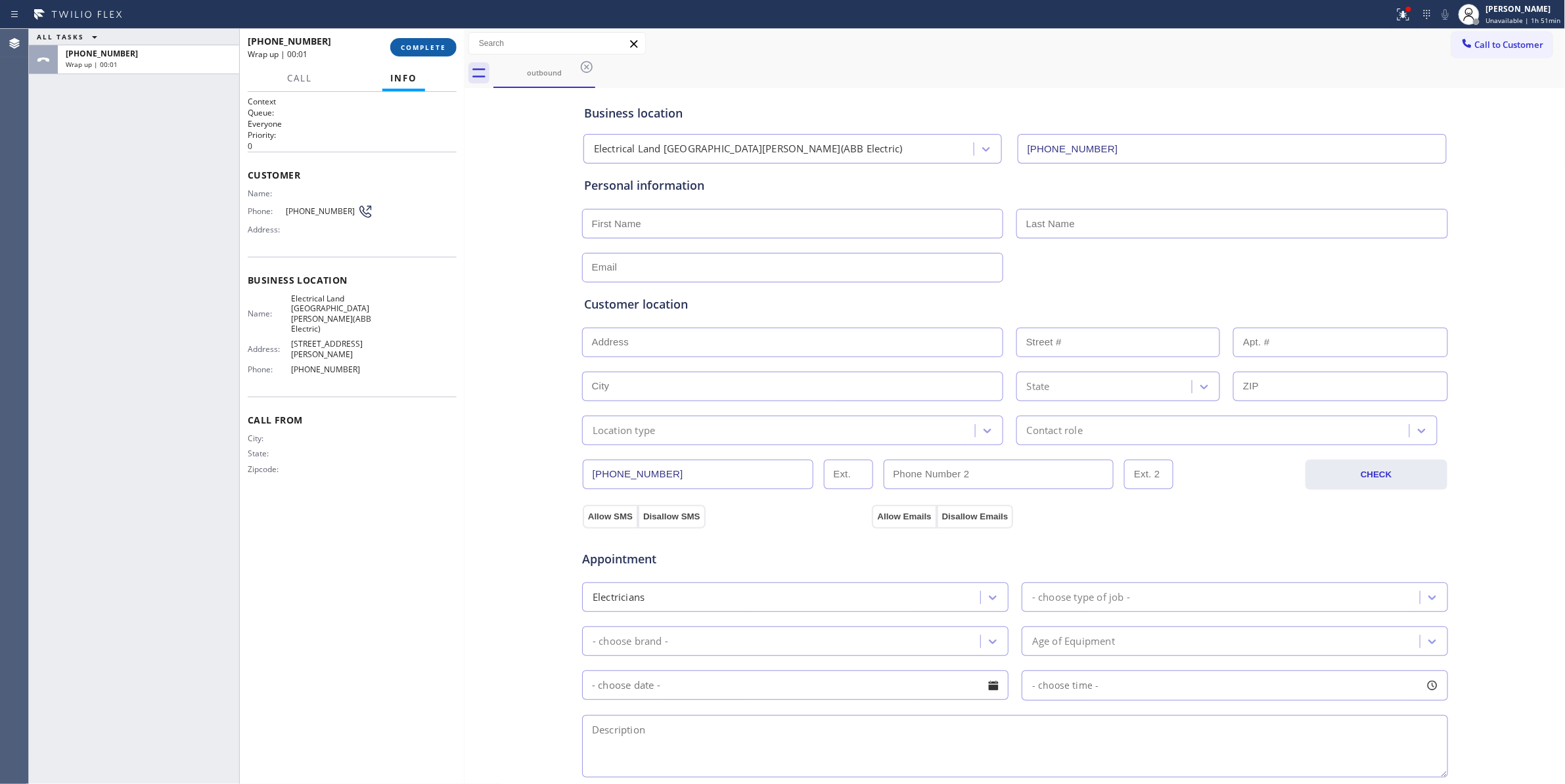
click at [437, 46] on span "COMPLETE" at bounding box center [423, 47] width 45 height 9
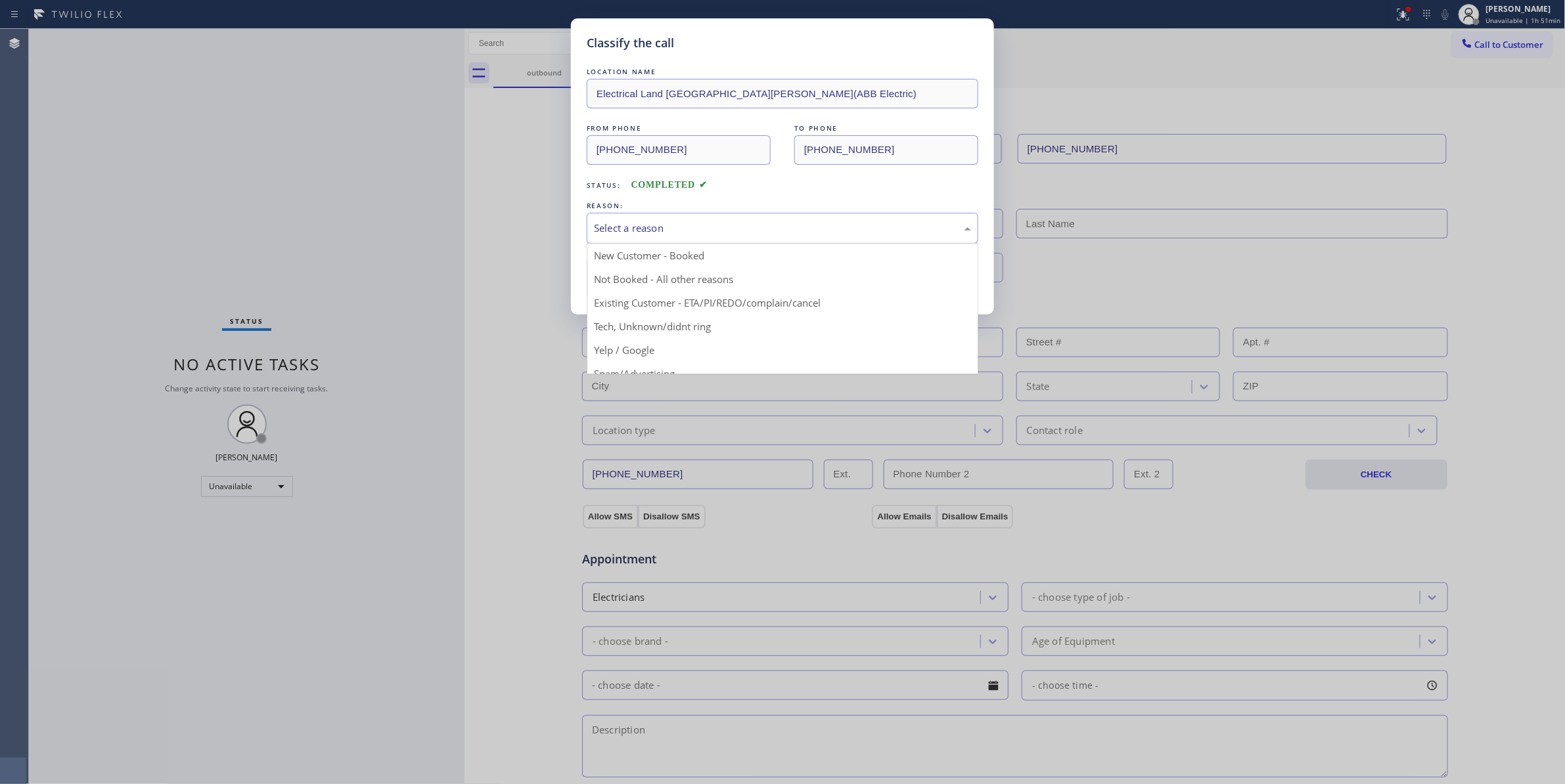
click at [687, 235] on div "Select a reason" at bounding box center [782, 228] width 377 height 15
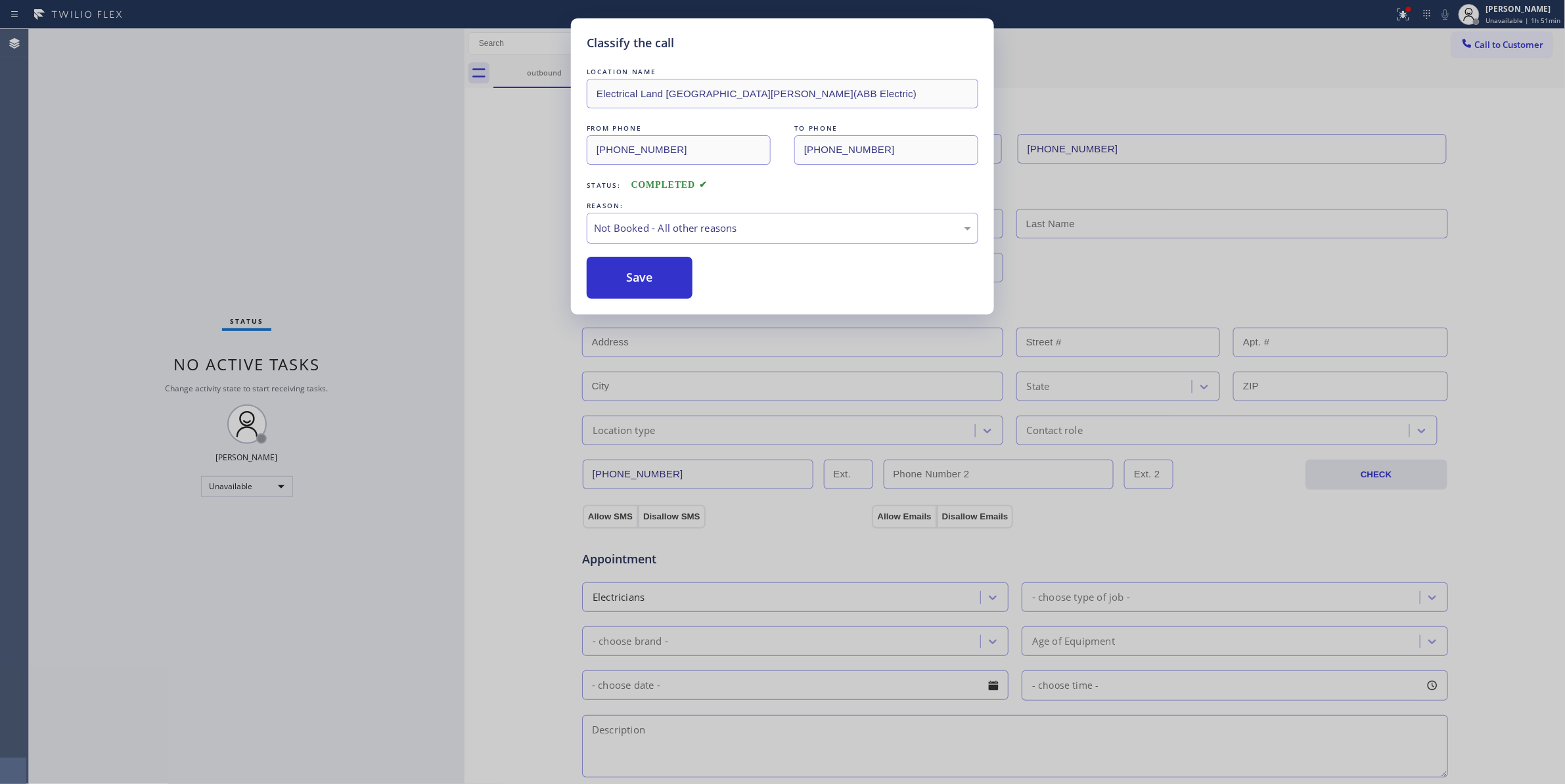
click at [649, 282] on button "Save" at bounding box center [639, 278] width 106 height 42
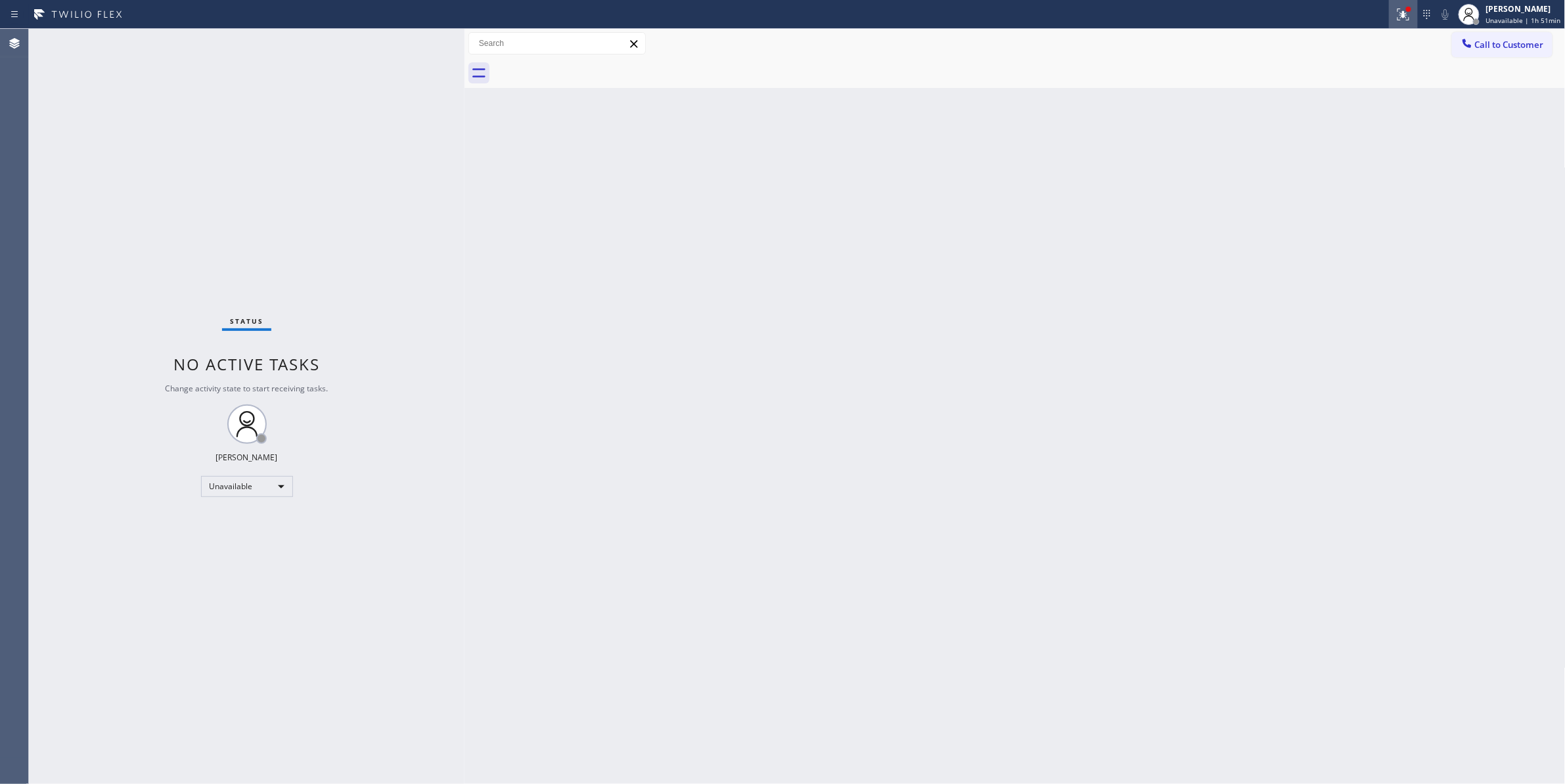
click at [1398, 11] on icon at bounding box center [1403, 14] width 16 height 16
drag, startPoint x: 1322, startPoint y: 176, endPoint x: 1344, endPoint y: 140, distance: 42.2
click at [1322, 176] on button "Clear issues" at bounding box center [1327, 172] width 154 height 18
drag, startPoint x: 1515, startPoint y: 55, endPoint x: 1509, endPoint y: 44, distance: 12.5
click at [1512, 50] on button "Call to Customer" at bounding box center [1502, 44] width 101 height 25
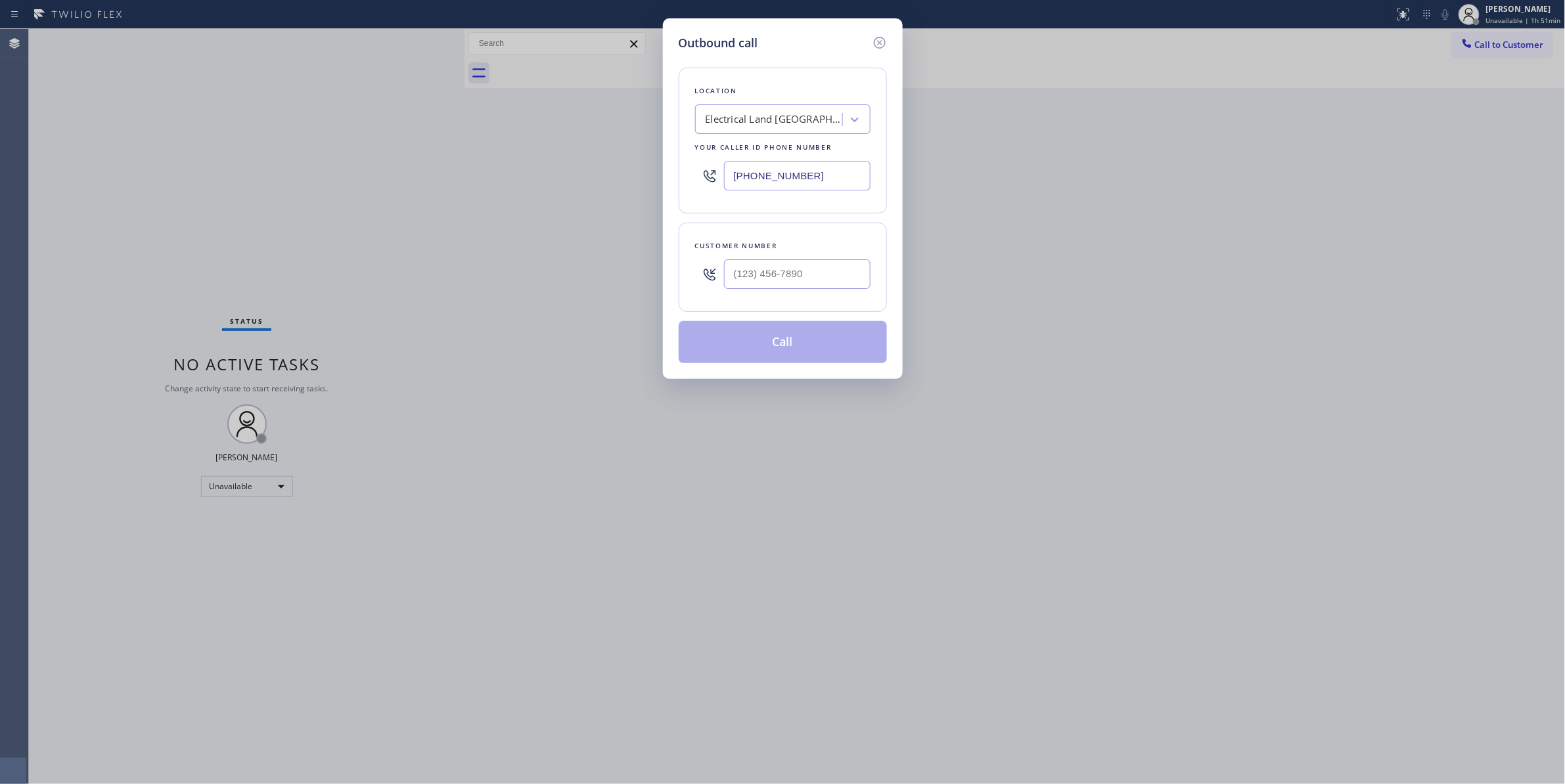
click at [1508, 44] on div "Outbound call Location Electrical Land [GEOGRAPHIC_DATA][PERSON_NAME](ABB Elect…" at bounding box center [782, 392] width 1565 height 784
click at [792, 282] on input "(___) ___-____" at bounding box center [796, 273] width 147 height 29
paste input "609) 862-7430"
type input "[PHONE_NUMBER]"
click at [755, 342] on button "Call" at bounding box center [782, 342] width 208 height 42
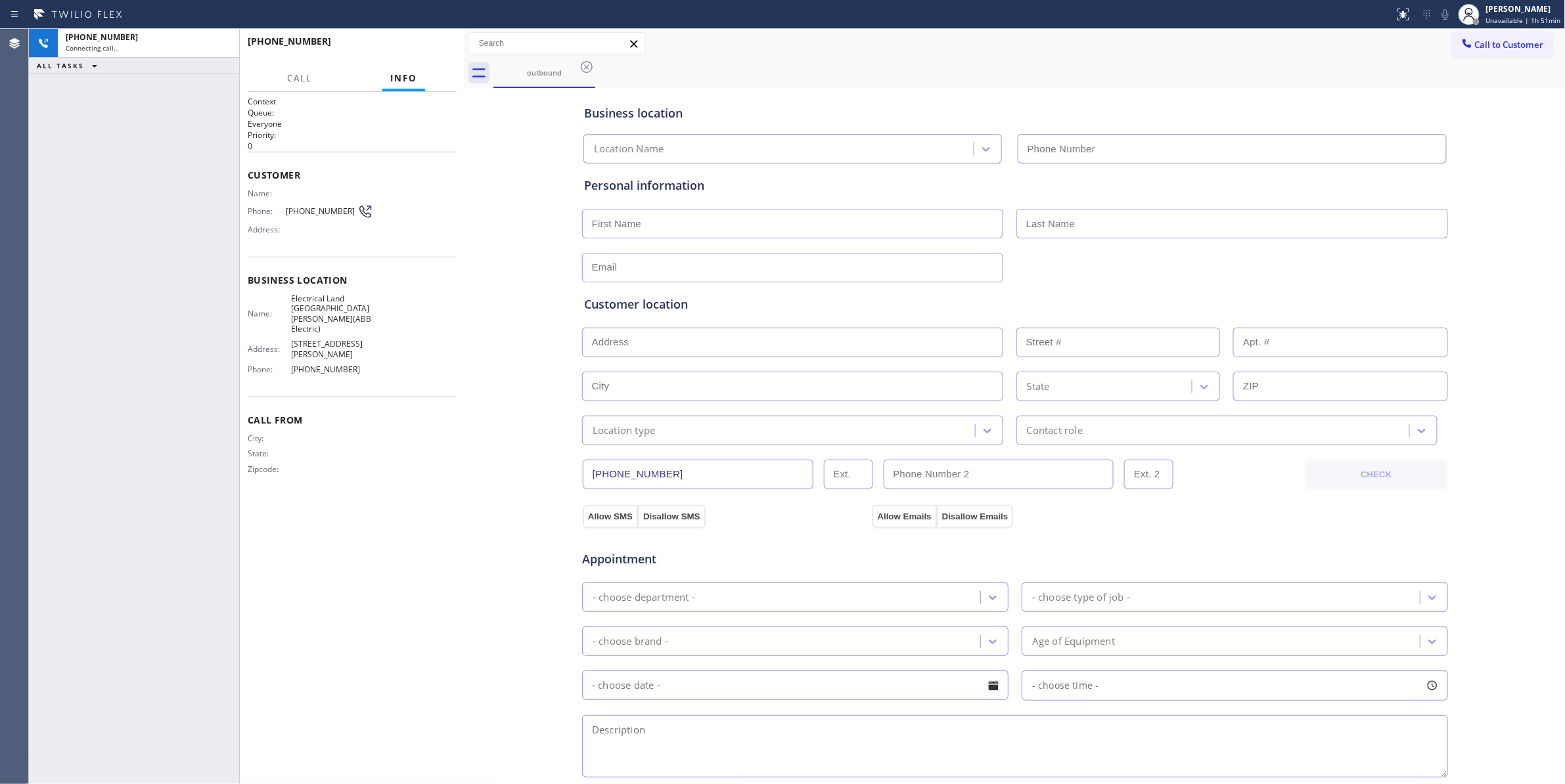
type input "[PHONE_NUMBER]"
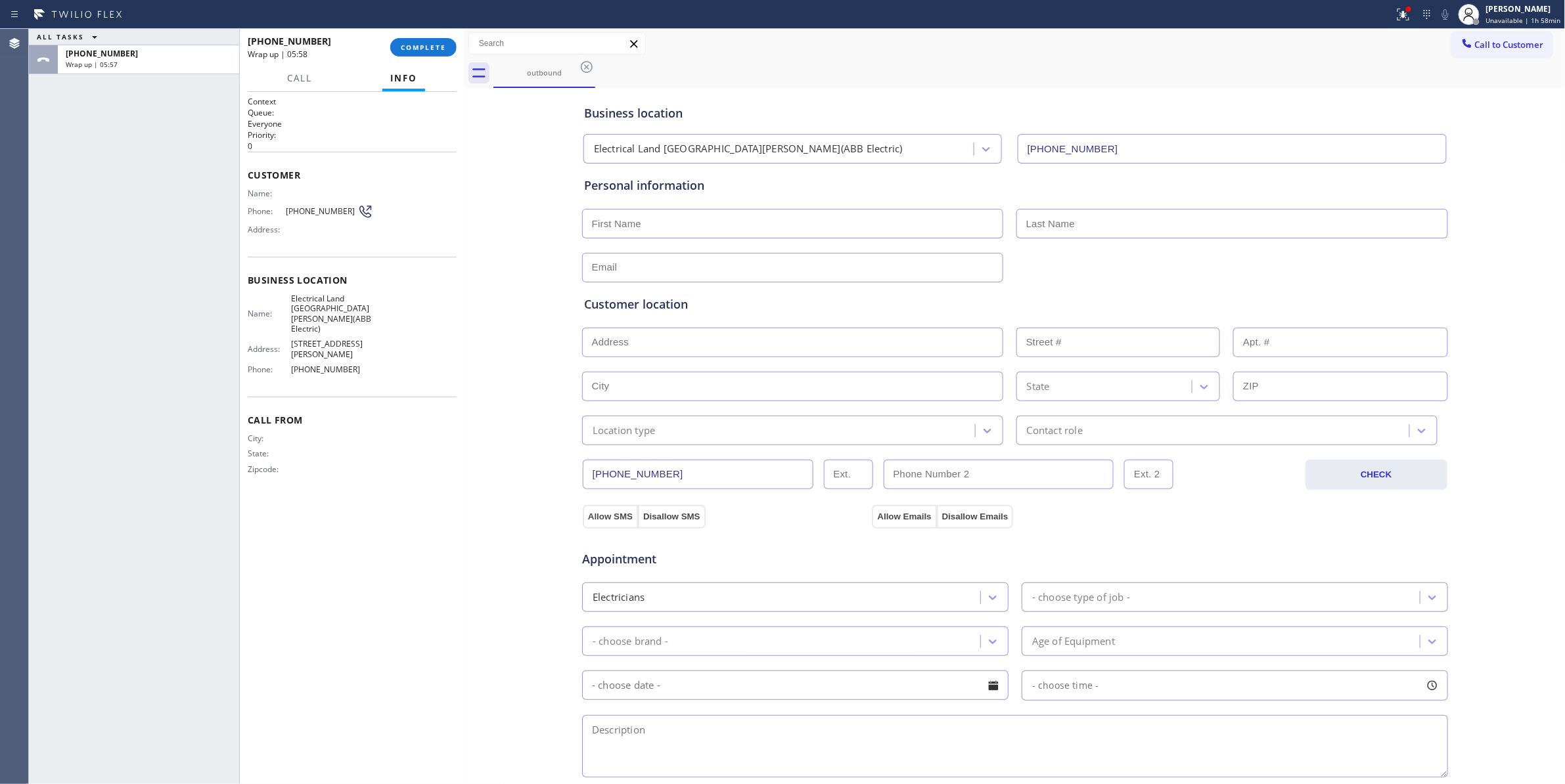
click at [92, 760] on div "ALL TASKS ALL TASKS ACTIVE TASKS TASKS IN WRAP UP [PHONE_NUMBER] Wrap up | 05:57" at bounding box center [134, 406] width 210 height 755
click at [418, 47] on span "COMPLETE" at bounding box center [423, 47] width 45 height 9
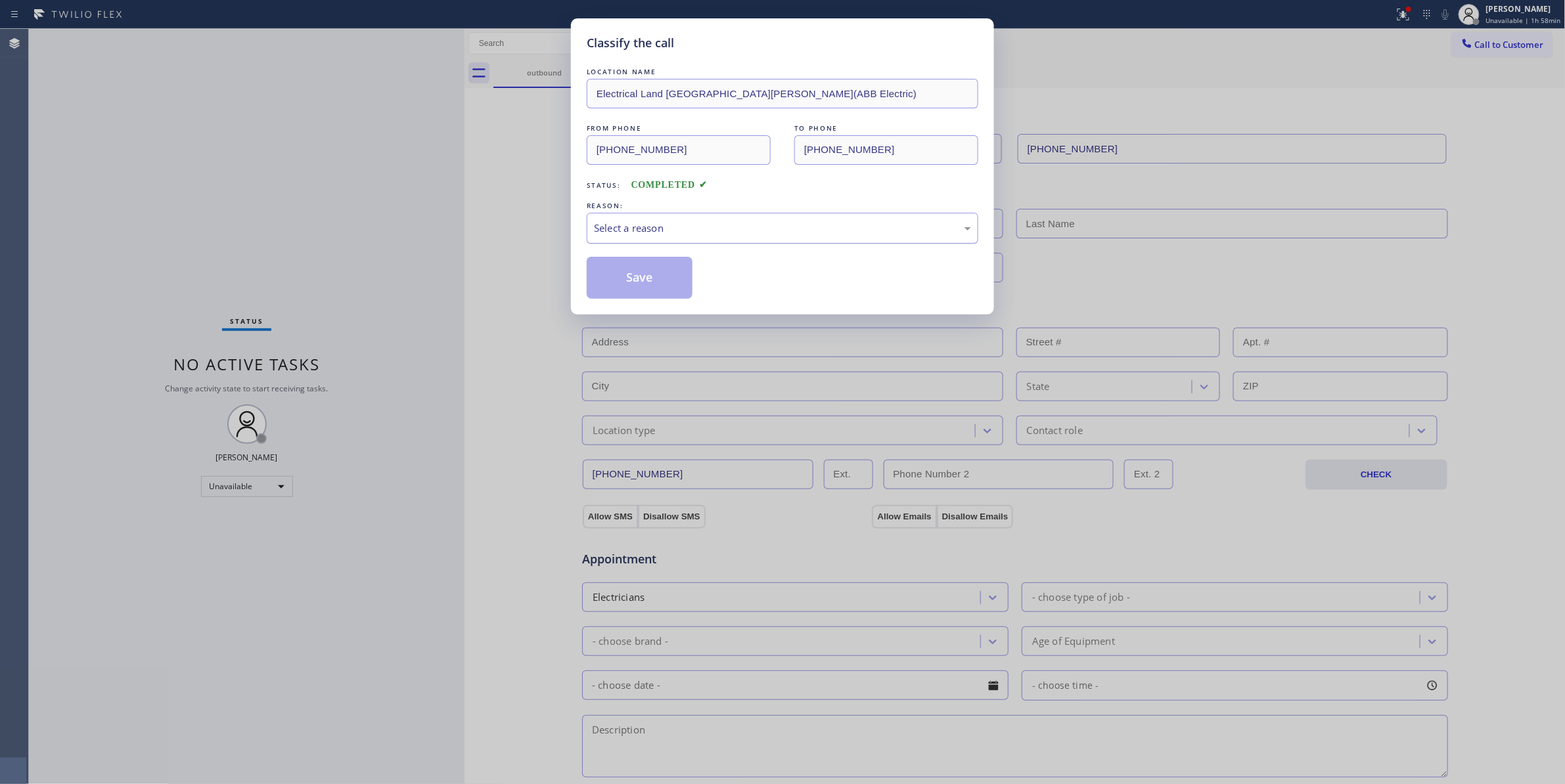
click at [624, 231] on div "Select a reason" at bounding box center [782, 228] width 377 height 15
click at [626, 277] on button "Save" at bounding box center [639, 278] width 106 height 42
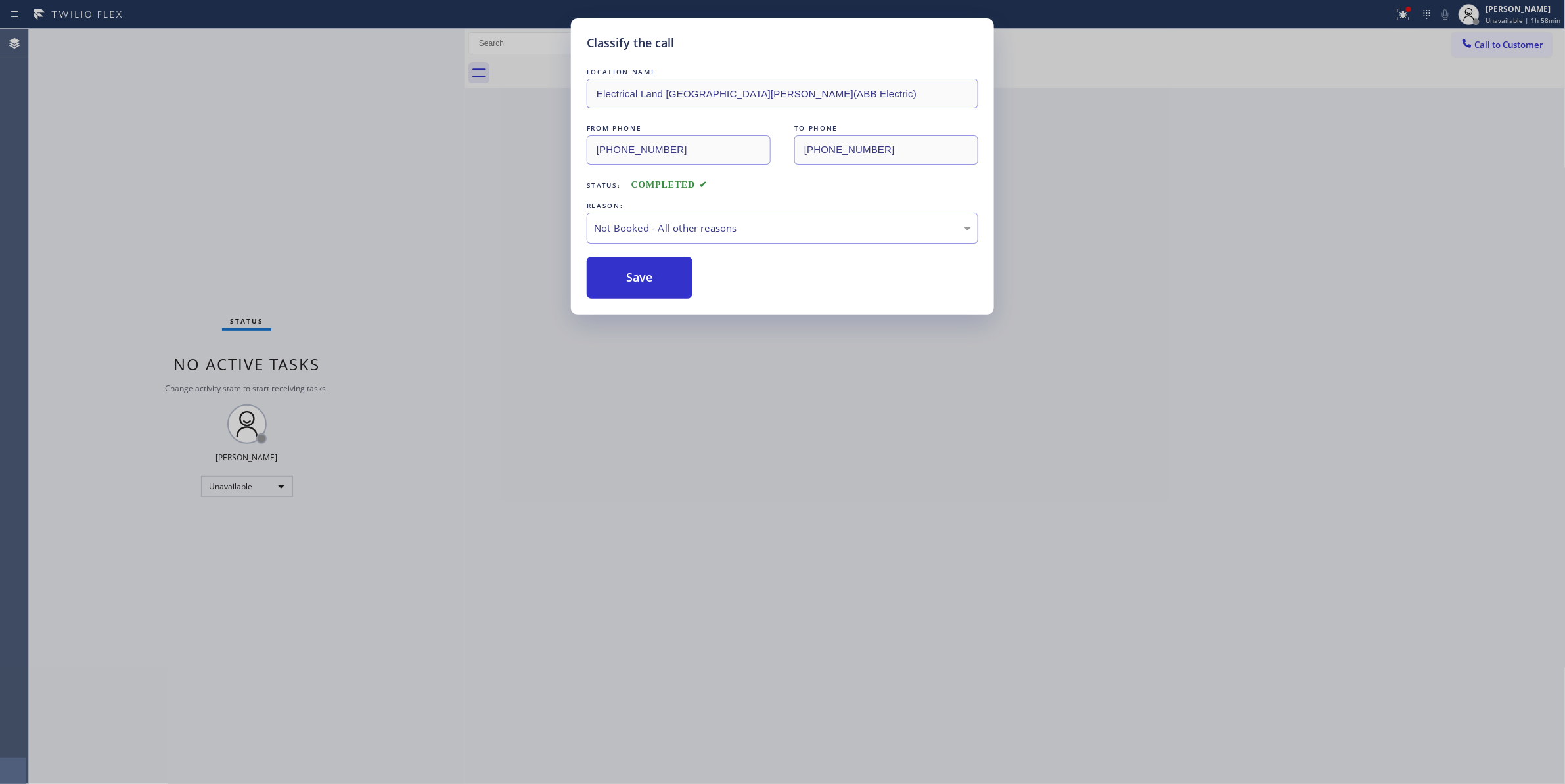
click at [626, 277] on button "Save" at bounding box center [639, 278] width 106 height 42
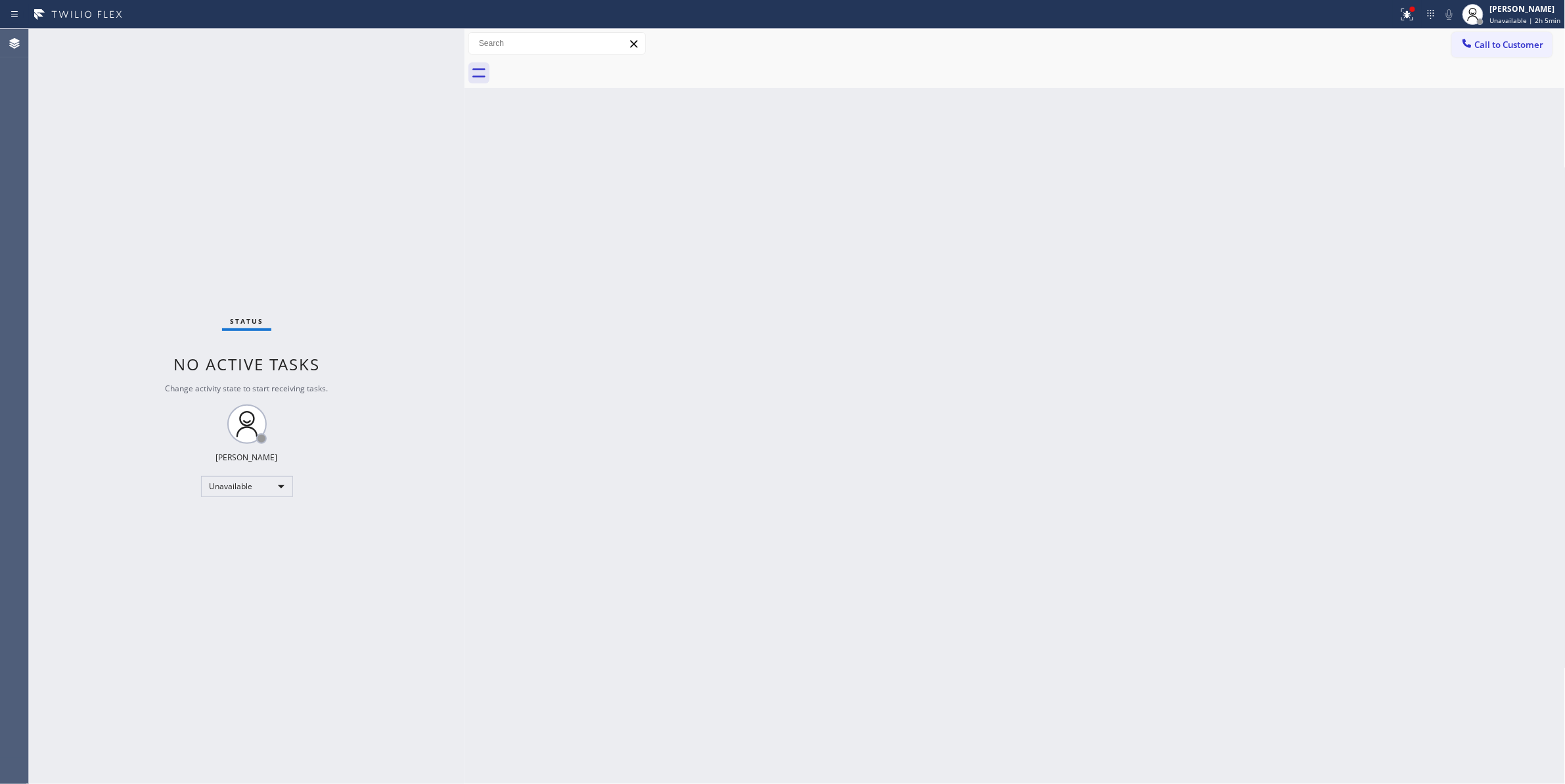
click at [960, 536] on div "Back to Dashboard Change Sender ID Customers Technicians Select a contact Outbo…" at bounding box center [1014, 406] width 1101 height 755
click at [615, 523] on div "Back to Dashboard Change Sender ID Customers Technicians Select a contact Outbo…" at bounding box center [1014, 406] width 1101 height 755
drag, startPoint x: 833, startPoint y: 365, endPoint x: 1313, endPoint y: 127, distance: 535.8
click at [839, 360] on div "Back to Dashboard Change Sender ID Customers Technicians Select a contact Outbo…" at bounding box center [1014, 406] width 1101 height 755
click at [1494, 47] on span "Call to Customer" at bounding box center [1509, 45] width 69 height 12
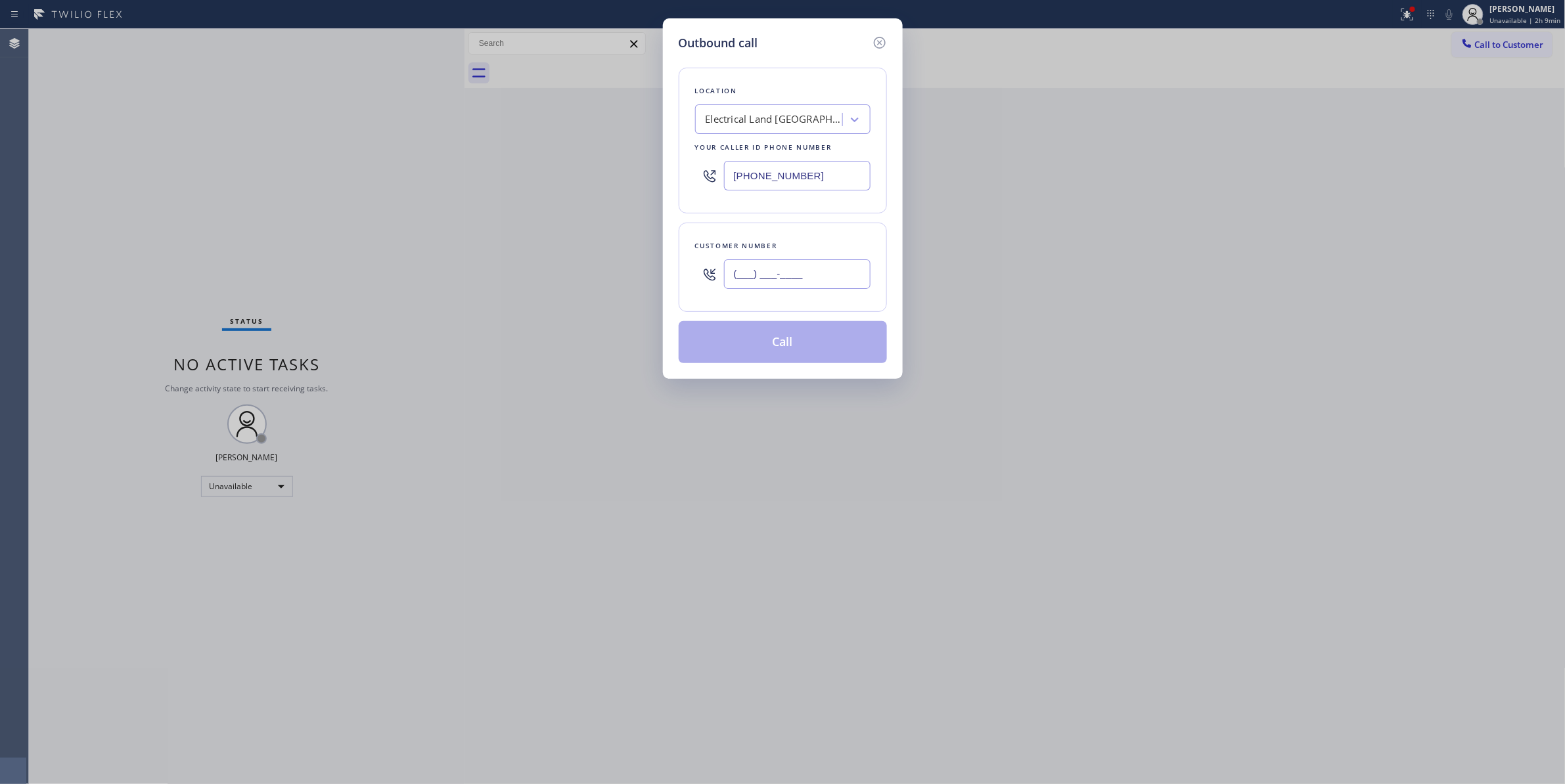
click at [776, 282] on input "(___) ___-____" at bounding box center [796, 273] width 147 height 29
paste input "424) 549-1332"
type input "[PHONE_NUMBER]"
paste input "213) 354-7563"
drag, startPoint x: 835, startPoint y: 174, endPoint x: 636, endPoint y: 253, distance: 214.1
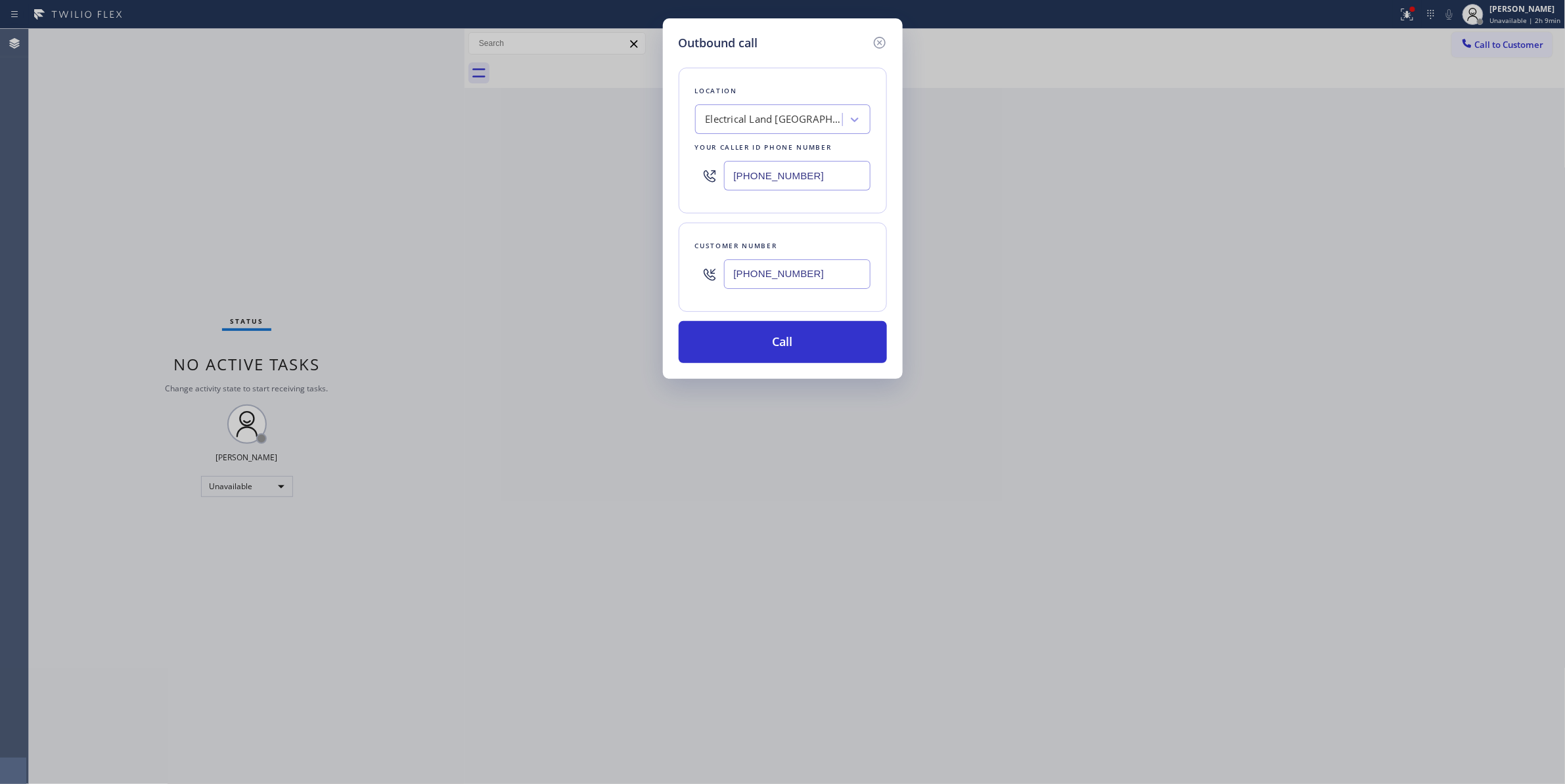
click at [492, 176] on div "Outbound call Location Electrical Land [GEOGRAPHIC_DATA][PERSON_NAME](ABB Elect…" at bounding box center [782, 392] width 1565 height 784
type input "[PHONE_NUMBER]"
drag, startPoint x: 828, startPoint y: 282, endPoint x: 683, endPoint y: 289, distance: 145.2
click at [673, 285] on div "Outbound call Location [PERSON_NAME]-Air Cooktop Repair & Plumbing Company Your…" at bounding box center [782, 198] width 240 height 360
click at [726, 348] on button "Call" at bounding box center [782, 342] width 208 height 42
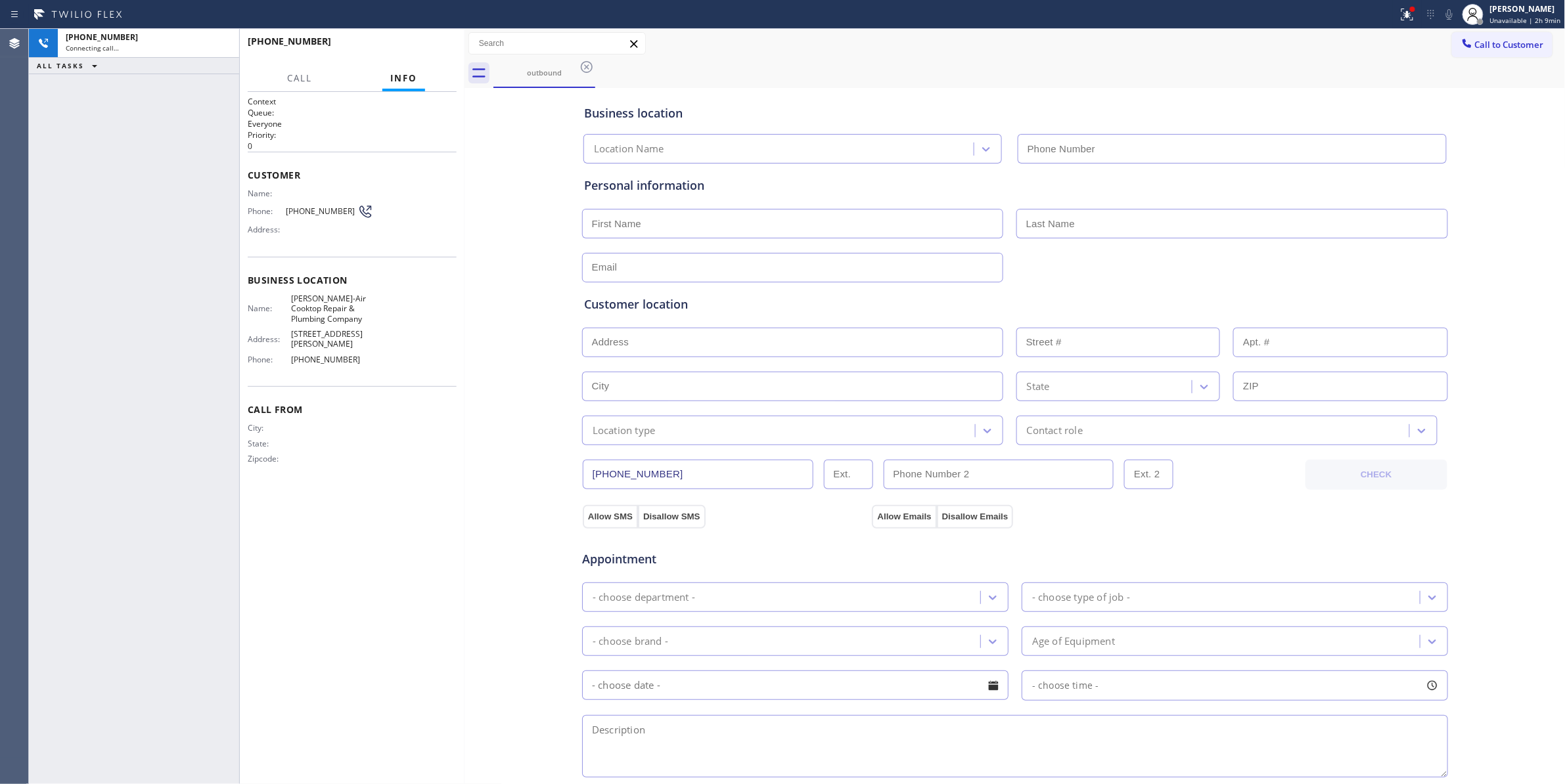
type input "[PHONE_NUMBER]"
click at [434, 48] on span "HANG UP" at bounding box center [425, 47] width 40 height 9
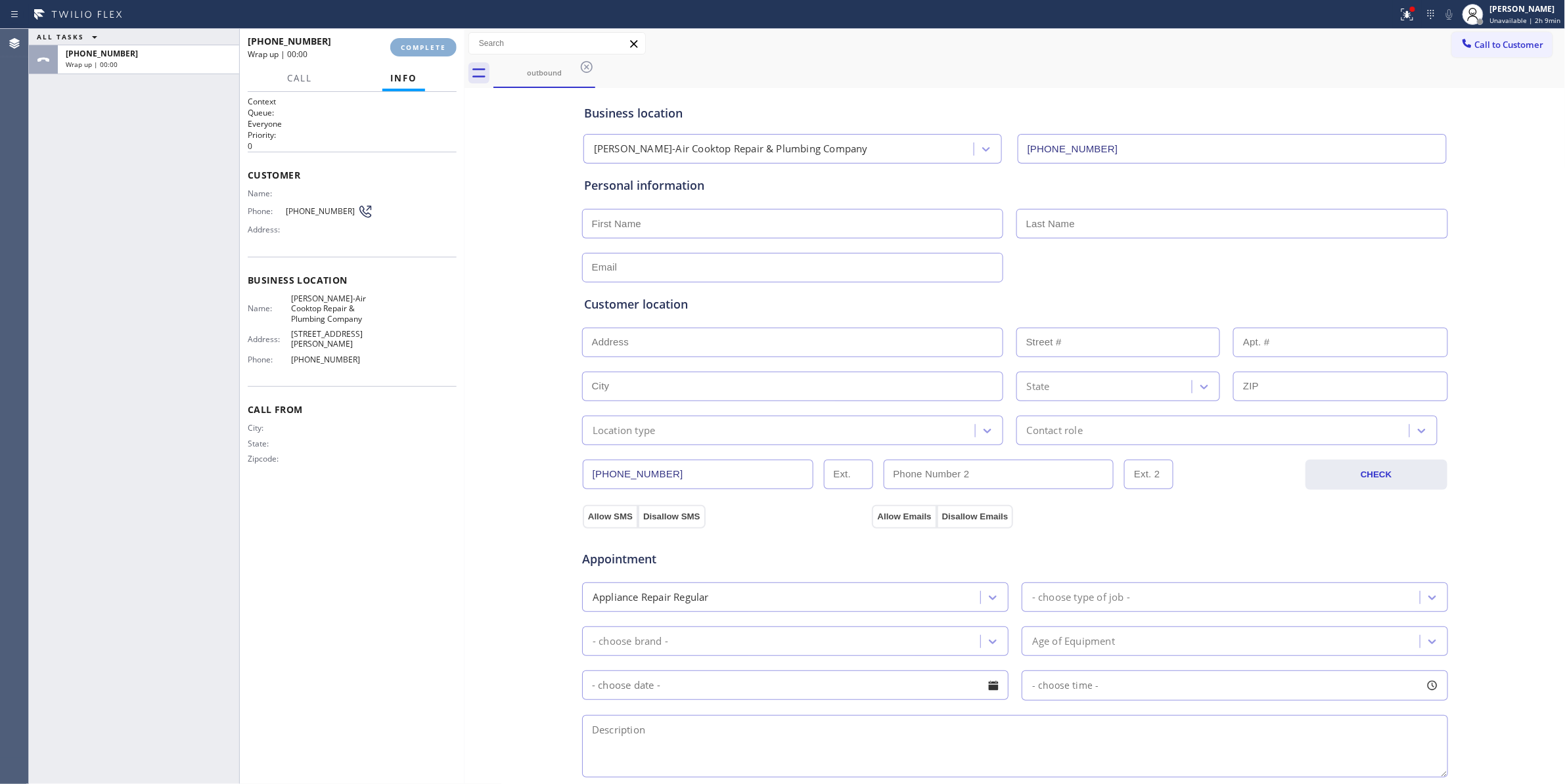
click at [434, 48] on span "COMPLETE" at bounding box center [423, 47] width 45 height 9
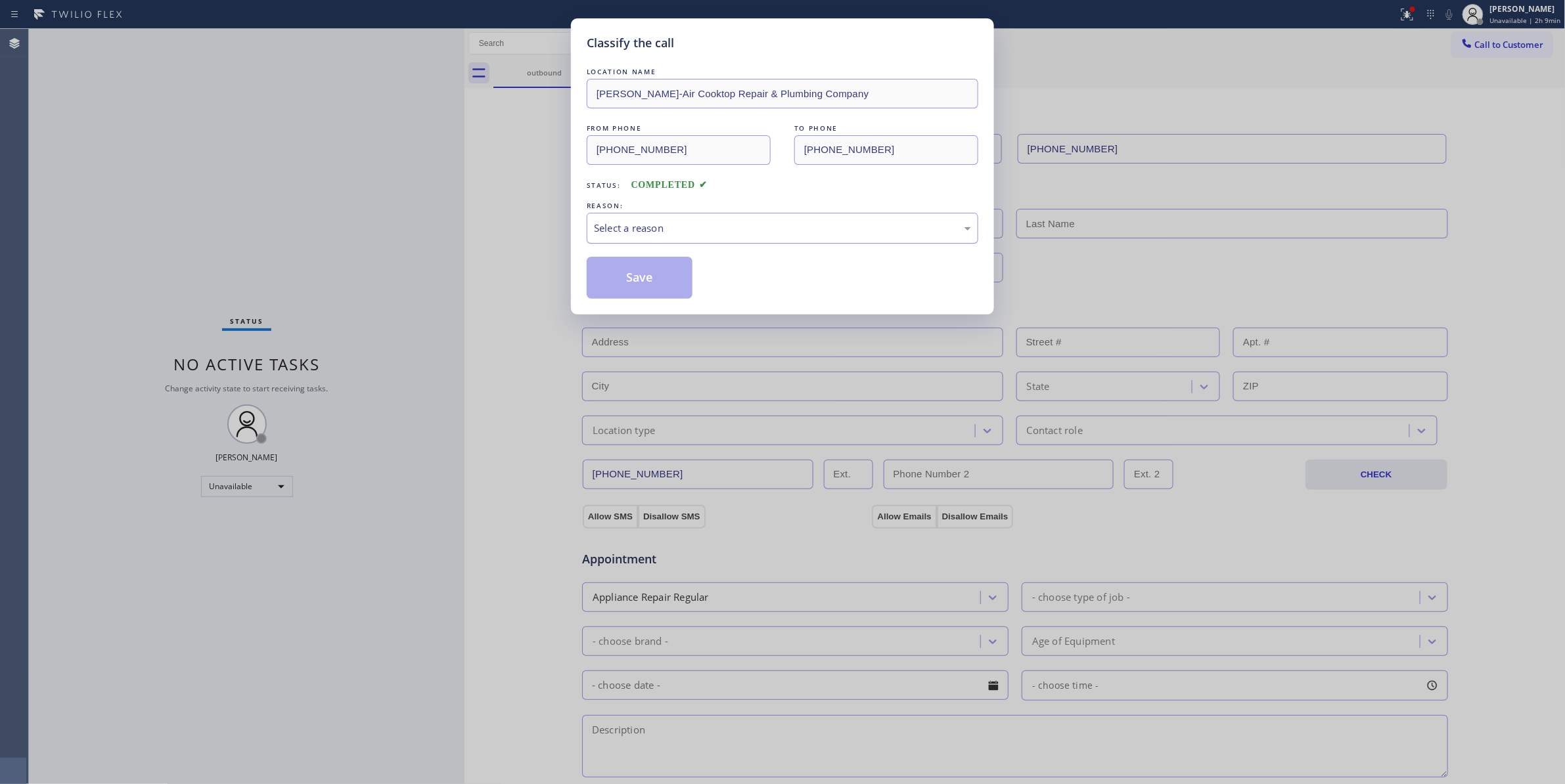
click at [620, 217] on div "Select a reason" at bounding box center [782, 228] width 391 height 31
click at [646, 284] on button "Save" at bounding box center [639, 278] width 106 height 42
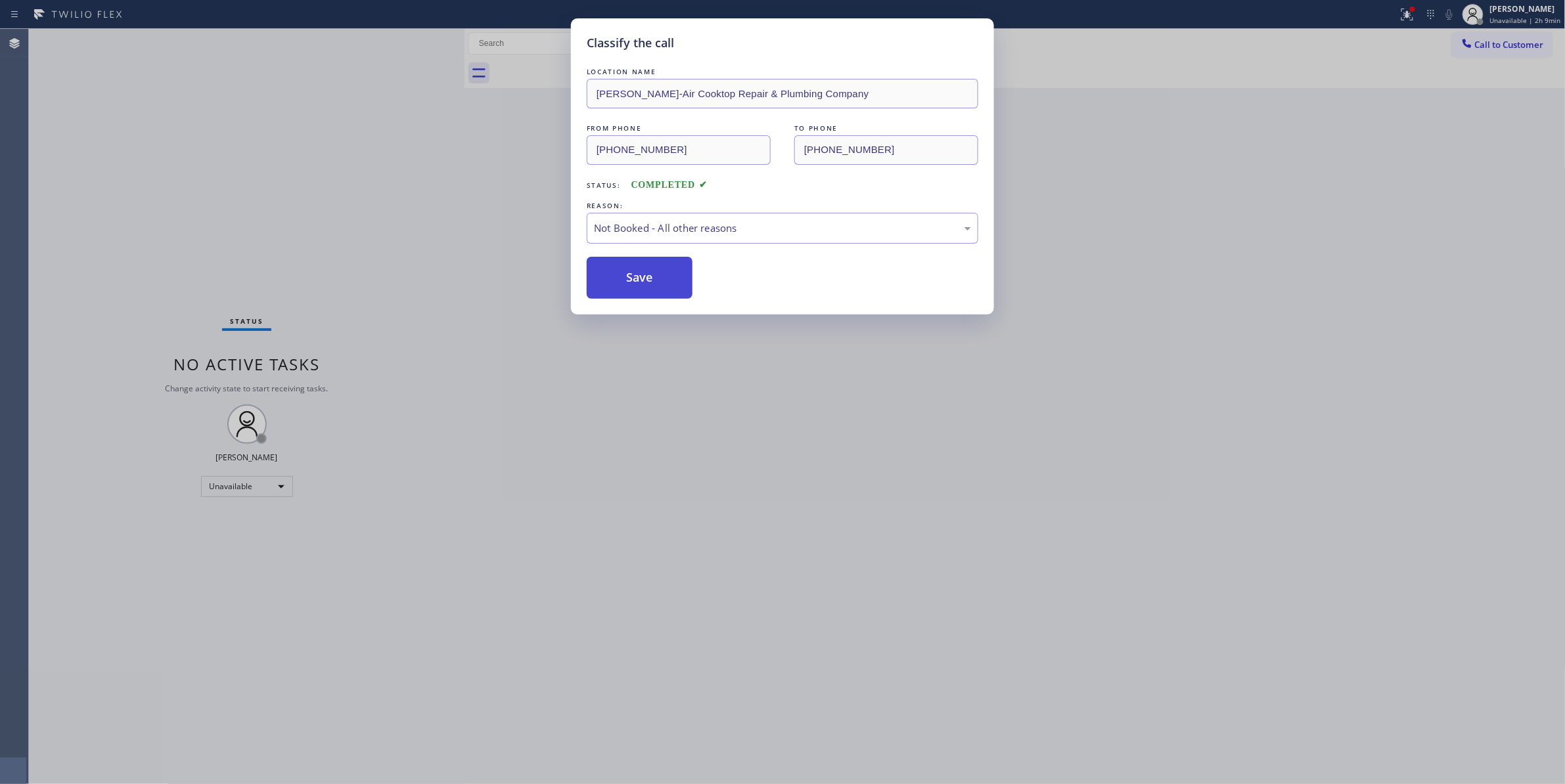
click at [646, 284] on button "Save" at bounding box center [639, 278] width 106 height 42
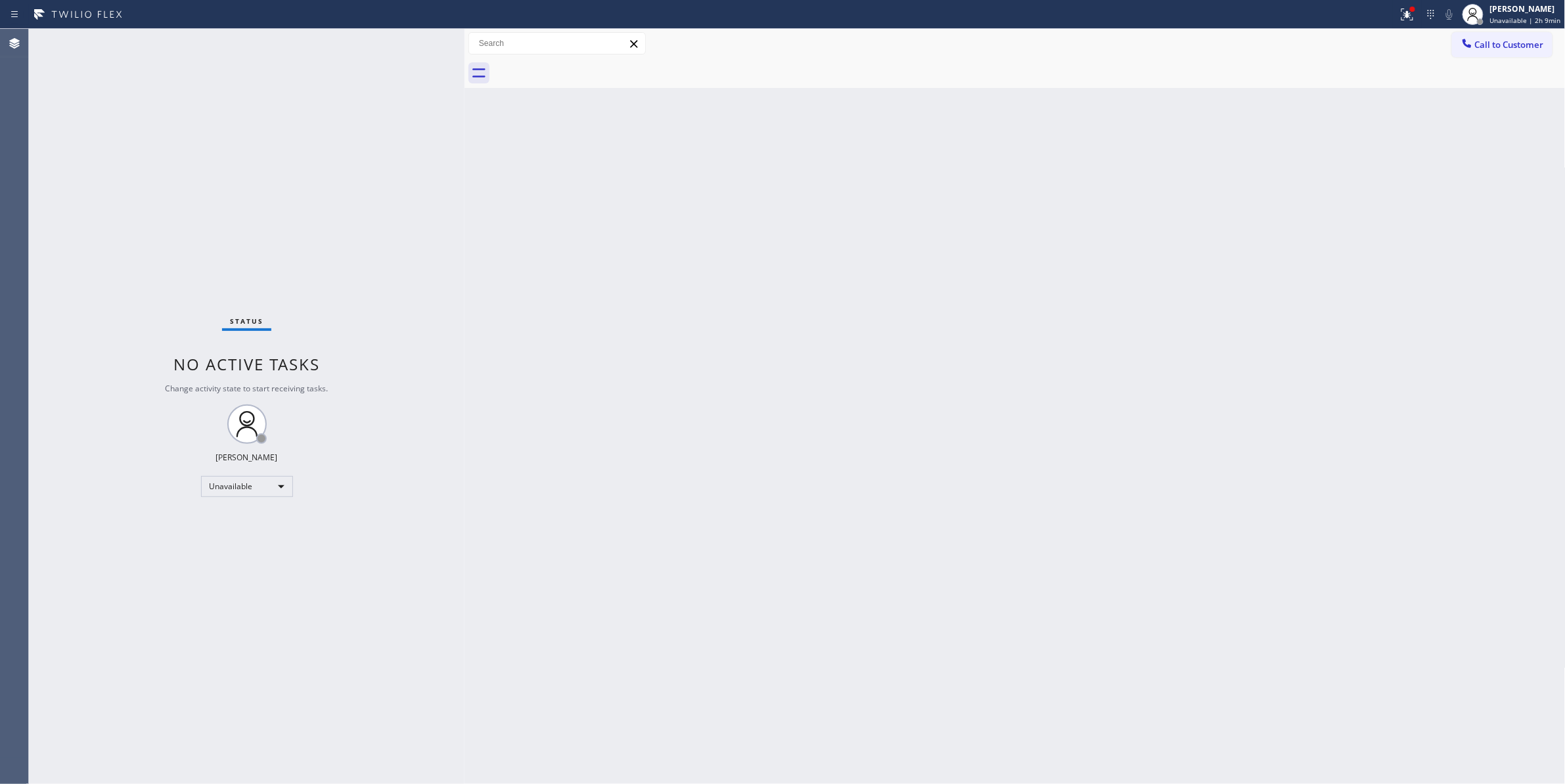
click at [974, 373] on div "Back to Dashboard Change Sender ID Customers Technicians Select a contact Outbo…" at bounding box center [1014, 406] width 1101 height 755
click at [1403, 19] on icon at bounding box center [1406, 14] width 16 height 16
click at [1267, 167] on button "Clear issues" at bounding box center [1327, 172] width 154 height 18
click at [76, 454] on div "Status No active tasks Change activity state to start receiving tasks. [PERSON_…" at bounding box center [246, 406] width 436 height 755
click at [1219, 269] on div "Back to Dashboard Change Sender ID Customers Technicians Select a contact Outbo…" at bounding box center [1014, 406] width 1101 height 755
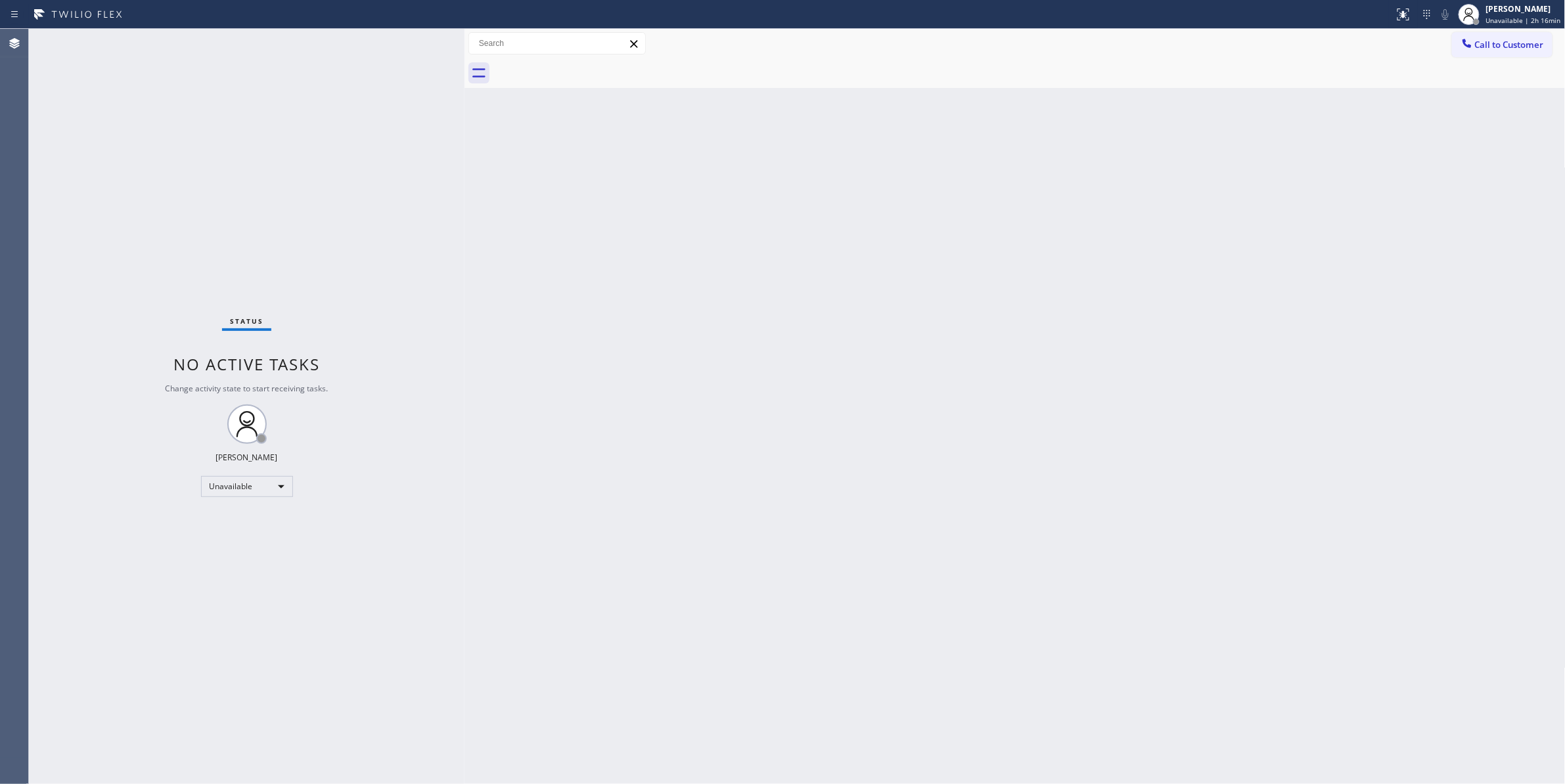
click at [1502, 47] on span "Call to Customer" at bounding box center [1509, 45] width 69 height 12
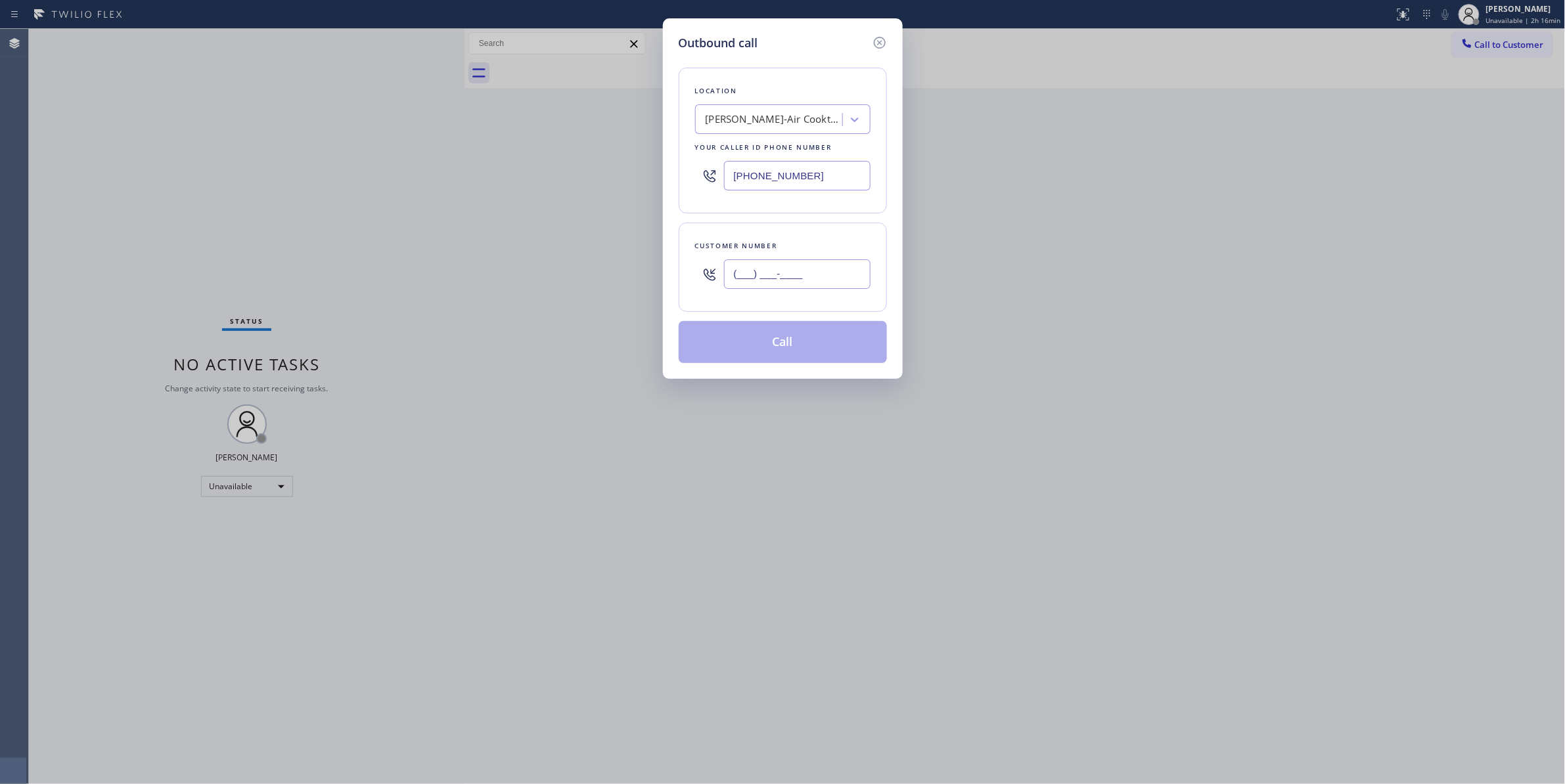
click at [790, 281] on input "(___) ___-____" at bounding box center [796, 273] width 147 height 29
paste input "626) 200-2723"
type input "[PHONE_NUMBER]"
paste input "626) 238-1517"
drag, startPoint x: 825, startPoint y: 179, endPoint x: 444, endPoint y: 196, distance: 381.4
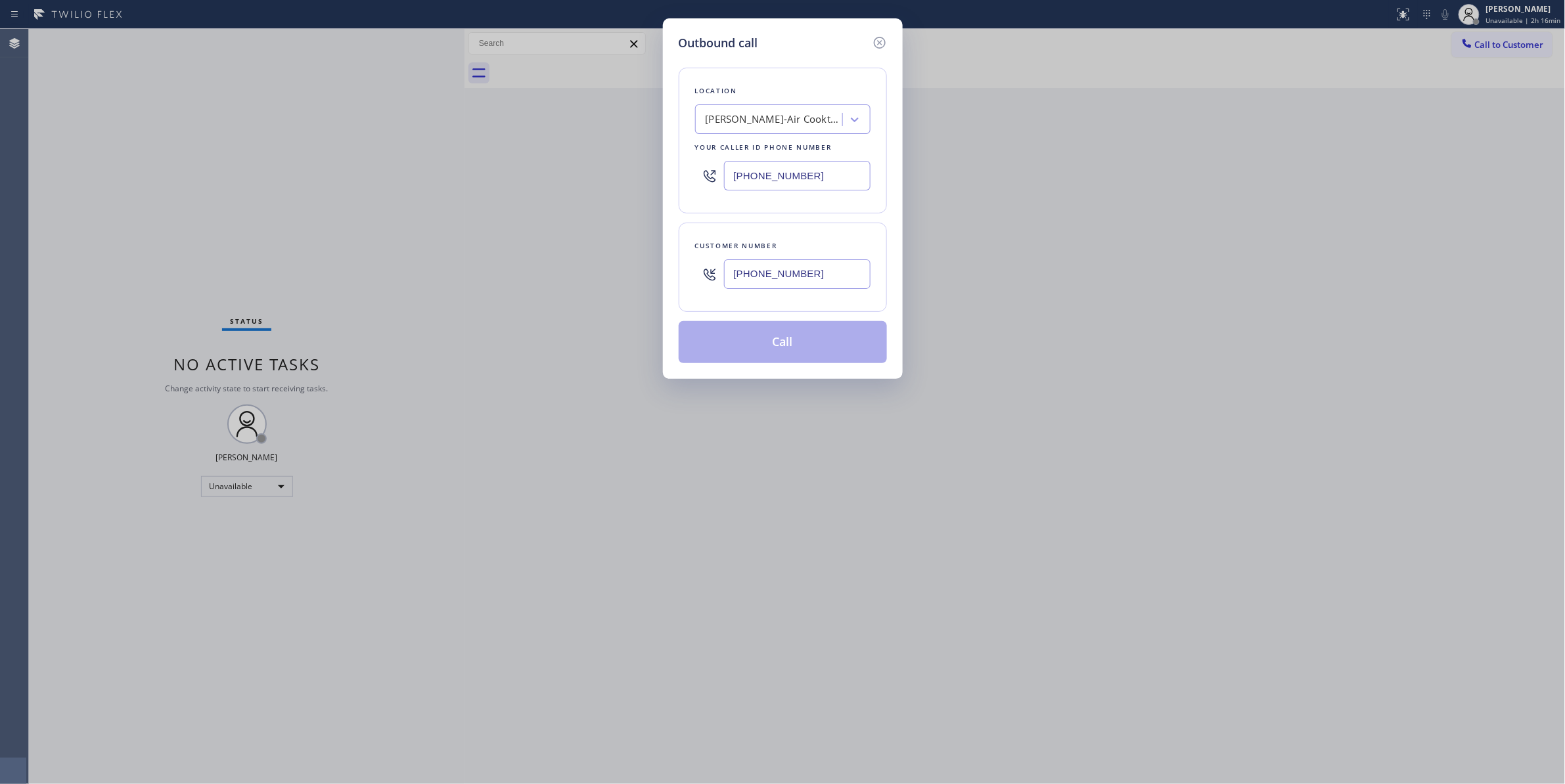
click at [430, 187] on div "Outbound call Location [PERSON_NAME]-Air Cooktop Repair & Plumbing Company Your…" at bounding box center [782, 392] width 1565 height 784
drag, startPoint x: 837, startPoint y: 281, endPoint x: 642, endPoint y: 276, distance: 195.1
click at [642, 276] on div "Outbound call Location [PERSON_NAME]-Air Cooktop Repair & Plumbing Company Your…" at bounding box center [782, 392] width 1565 height 784
click at [686, 294] on div "Customer number [PHONE_NUMBER]" at bounding box center [782, 267] width 208 height 89
paste input "text"
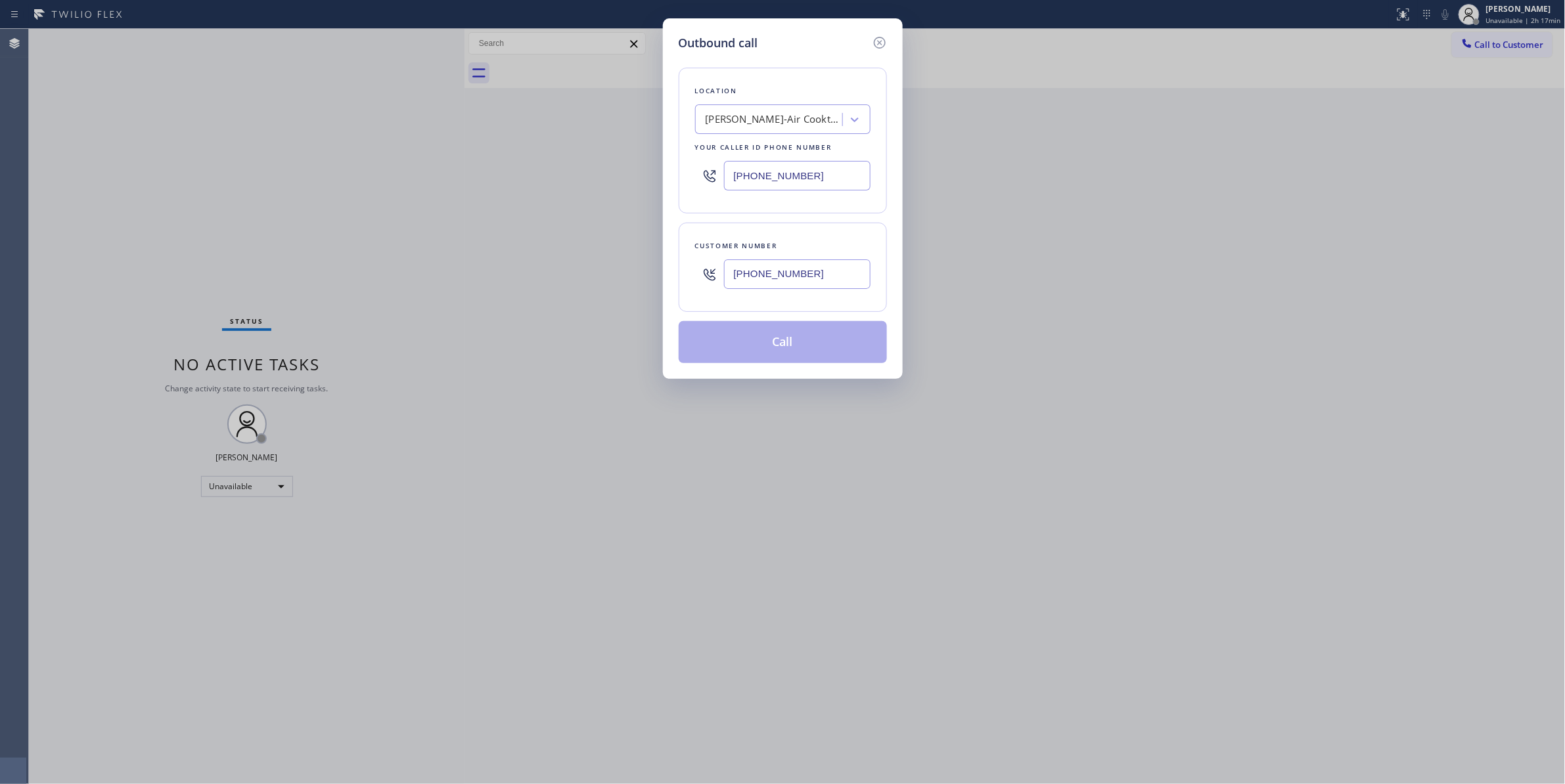
drag, startPoint x: 767, startPoint y: 168, endPoint x: 490, endPoint y: 163, distance: 277.0
click at [490, 161] on div "Outbound call Location [PERSON_NAME]-Air Cooktop Repair & Plumbing Company Your…" at bounding box center [782, 392] width 1565 height 784
type input "[PHONE_NUMBER]"
click at [820, 279] on input "[PHONE_NUMBER]" at bounding box center [796, 273] width 147 height 29
click at [837, 279] on input "[PHONE_NUMBER]" at bounding box center [796, 273] width 147 height 29
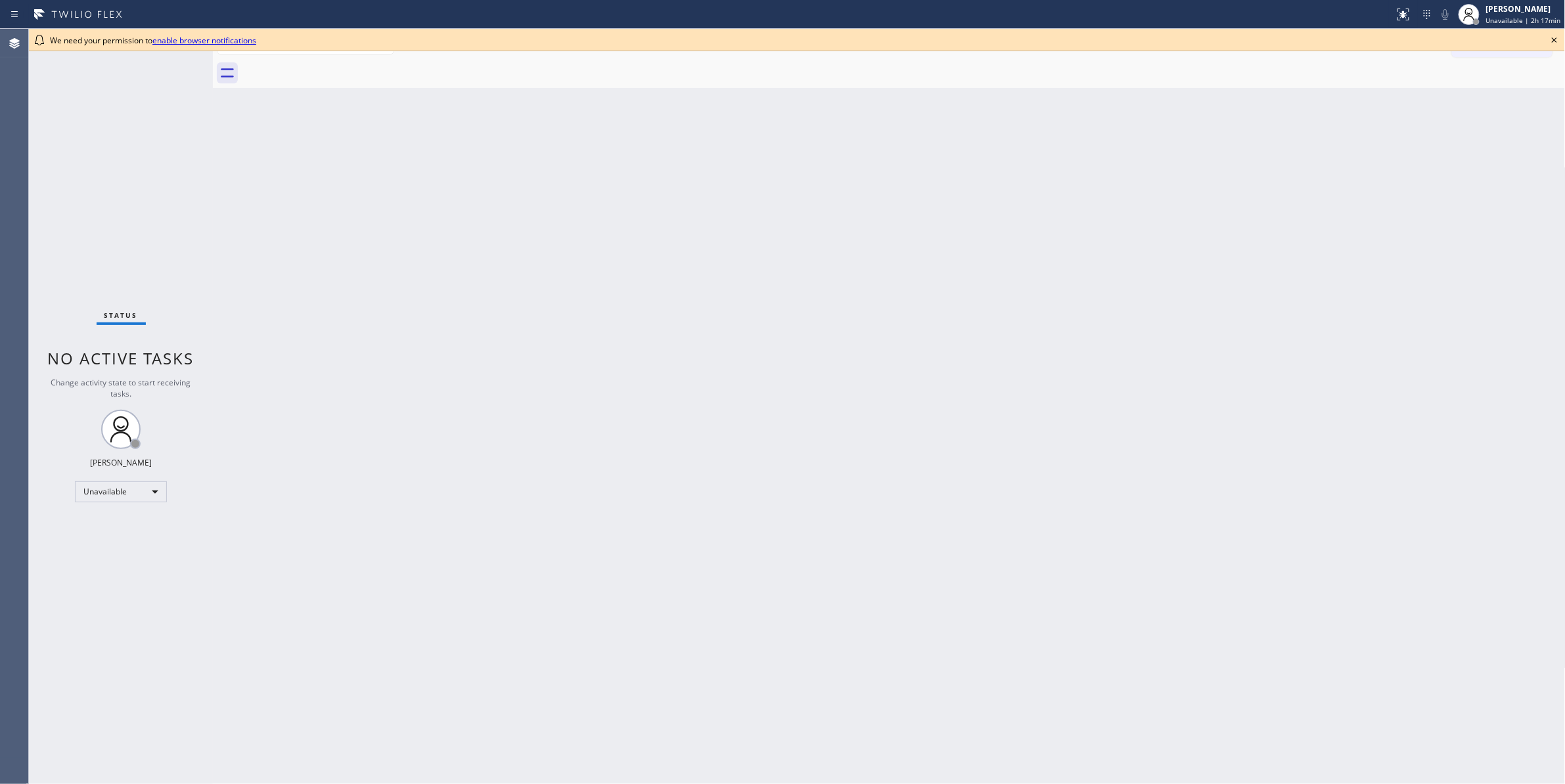
drag, startPoint x: 1382, startPoint y: 132, endPoint x: 1416, endPoint y: 95, distance: 50.2
click at [1386, 128] on div "Back to Dashboard Change Sender ID Customers Technicians Select a contact Outbo…" at bounding box center [889, 406] width 1352 height 755
click at [1555, 37] on icon at bounding box center [1554, 40] width 16 height 16
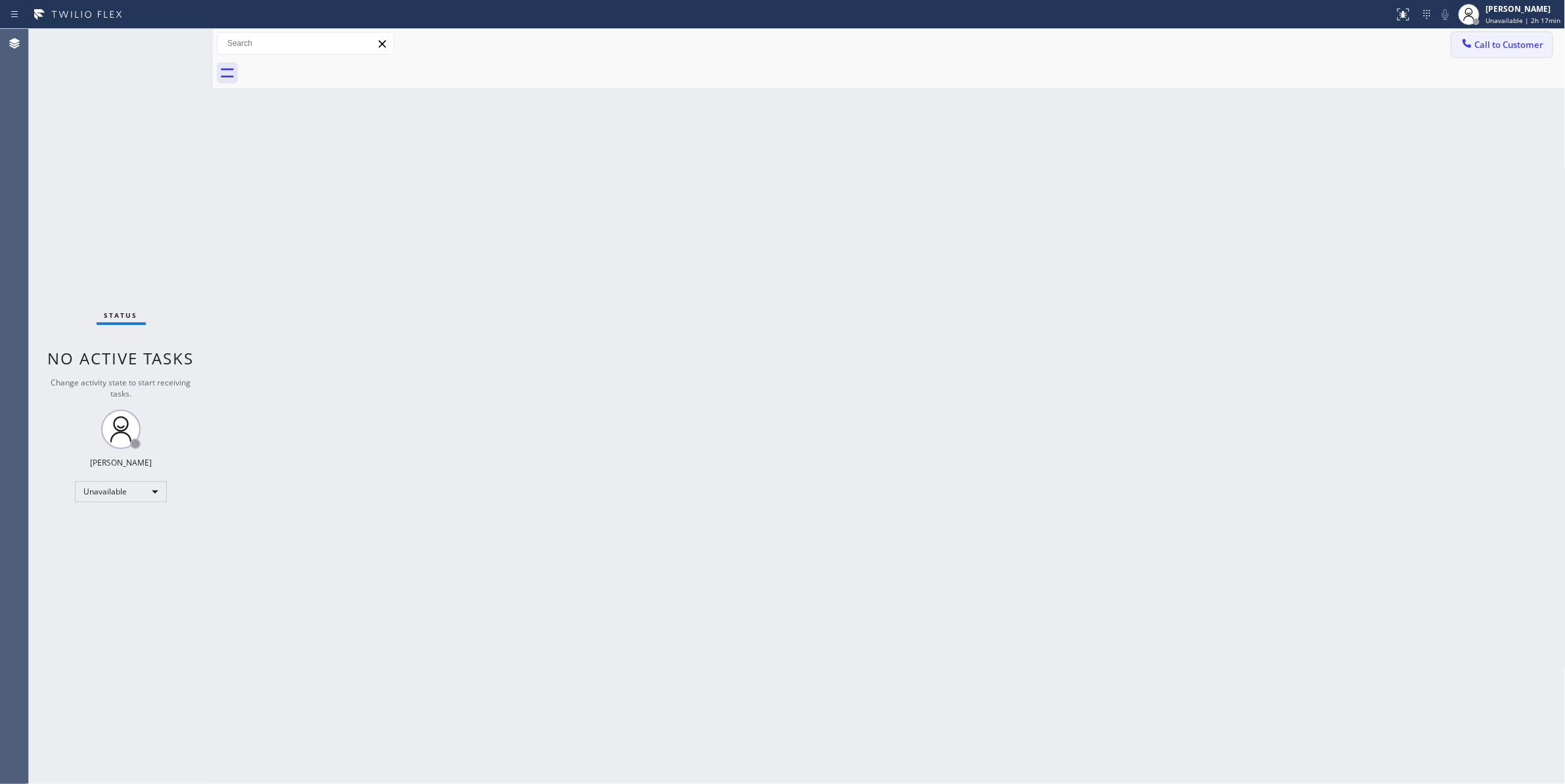
click at [1528, 46] on span "Call to Customer" at bounding box center [1509, 45] width 69 height 12
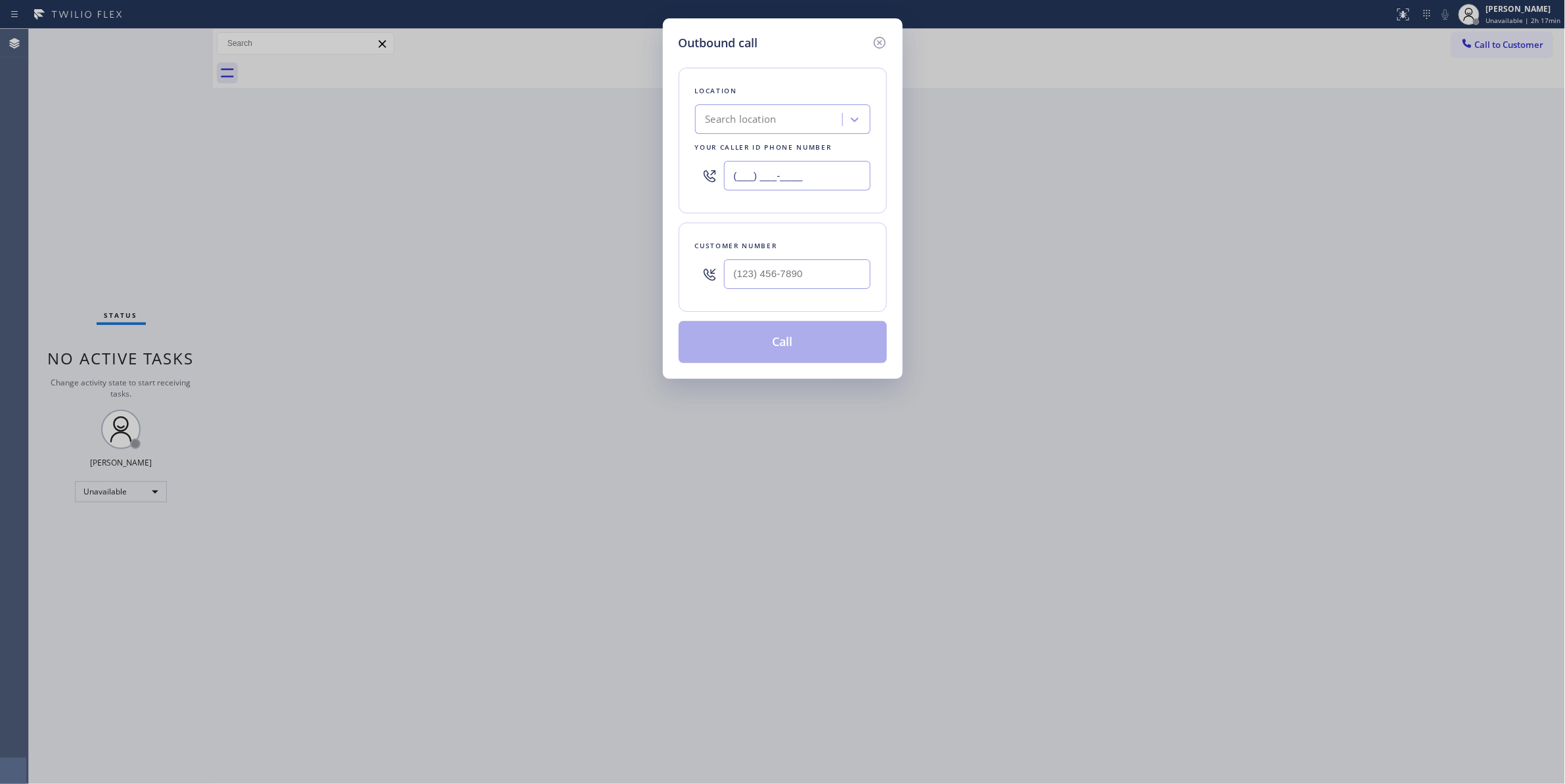
click at [792, 177] on input "(___) ___-____" at bounding box center [796, 175] width 147 height 29
paste input "626) 238-1517"
type input "[PHONE_NUMBER]"
click at [795, 277] on input "(___) ___-____" at bounding box center [796, 273] width 147 height 29
paste input "626) 200-2723"
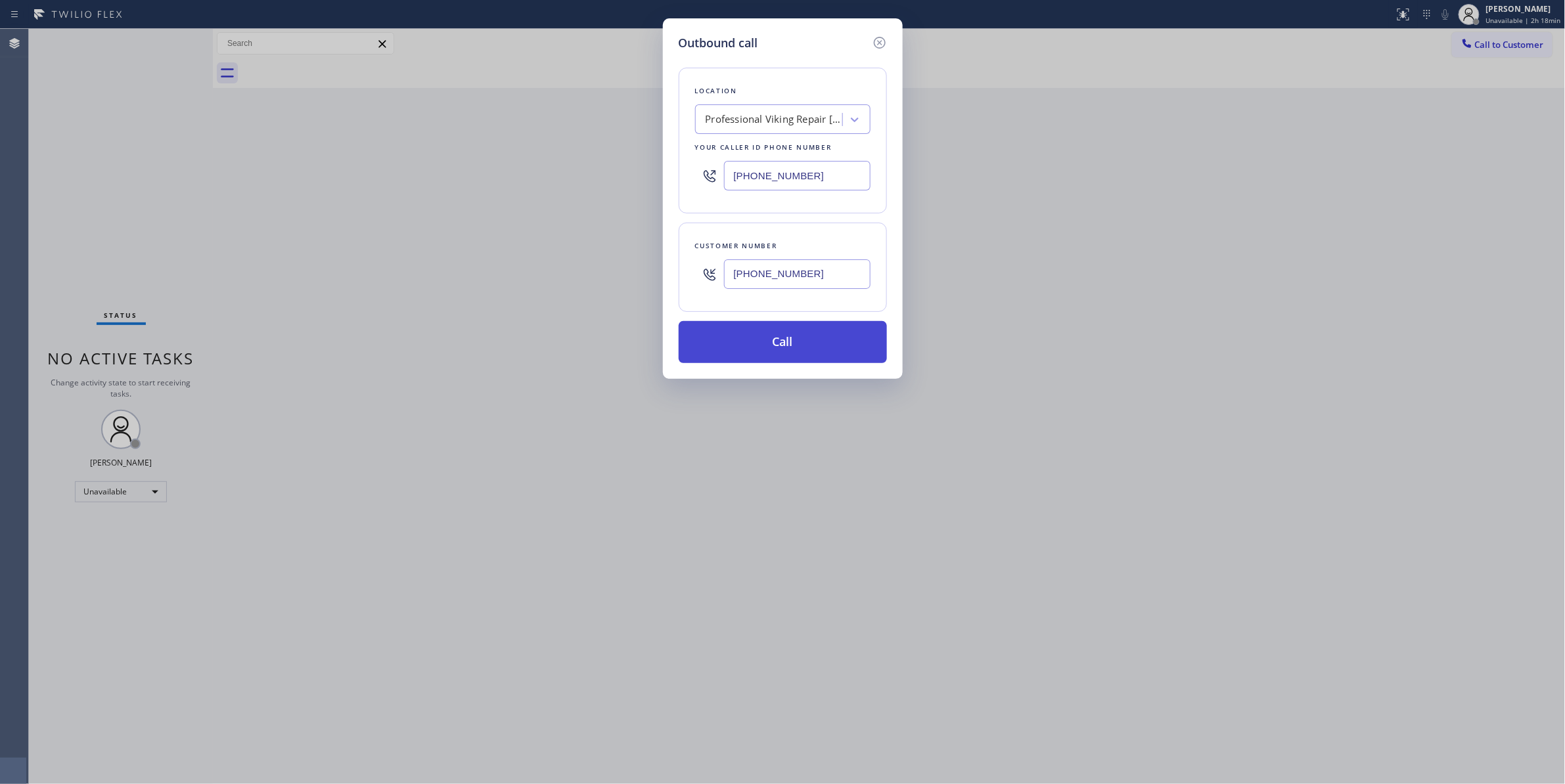
type input "[PHONE_NUMBER]"
click at [781, 347] on button "Call" at bounding box center [782, 342] width 208 height 42
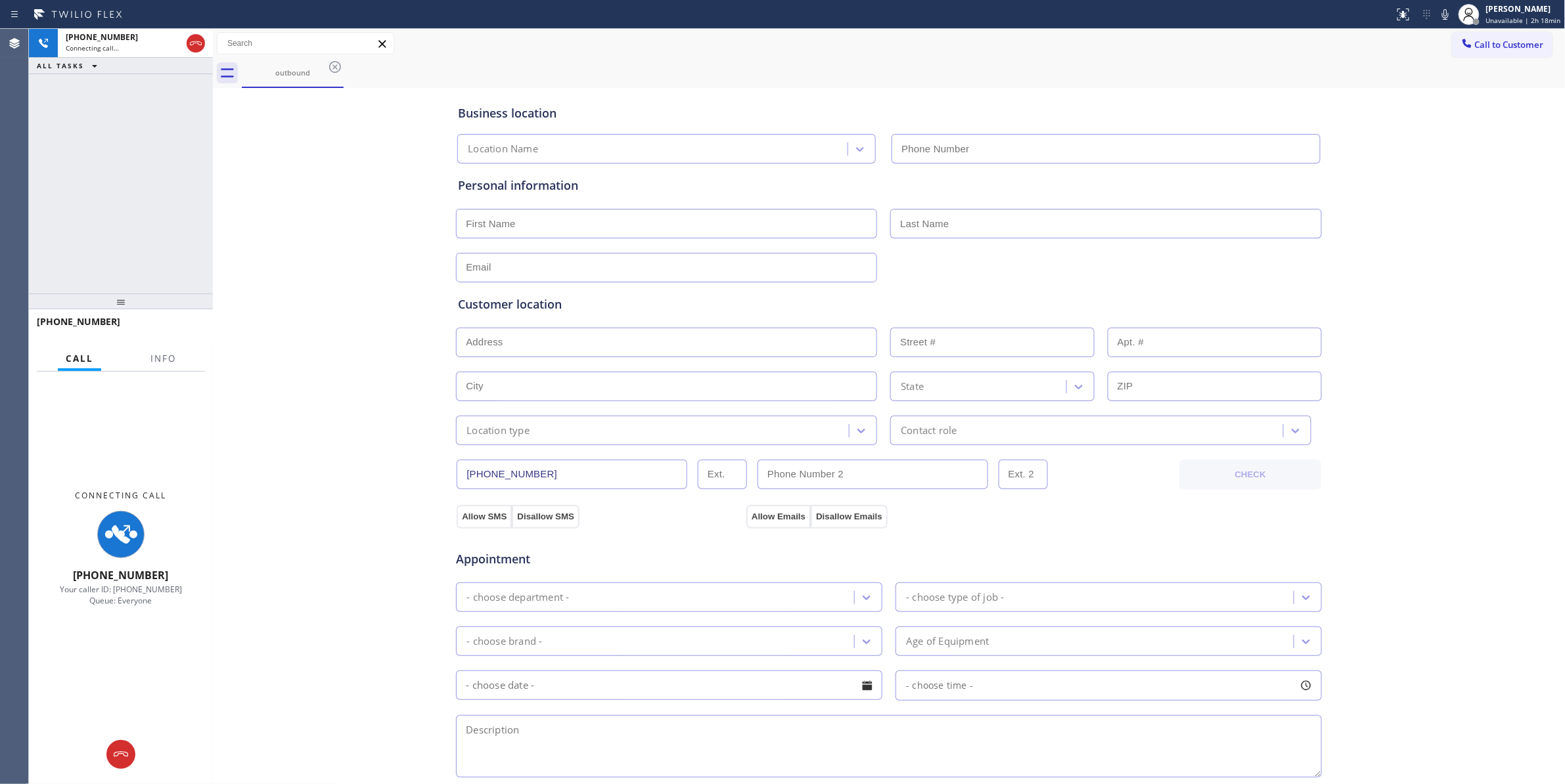
type input "[PHONE_NUMBER]"
click at [166, 355] on span "Info" at bounding box center [163, 358] width 26 height 12
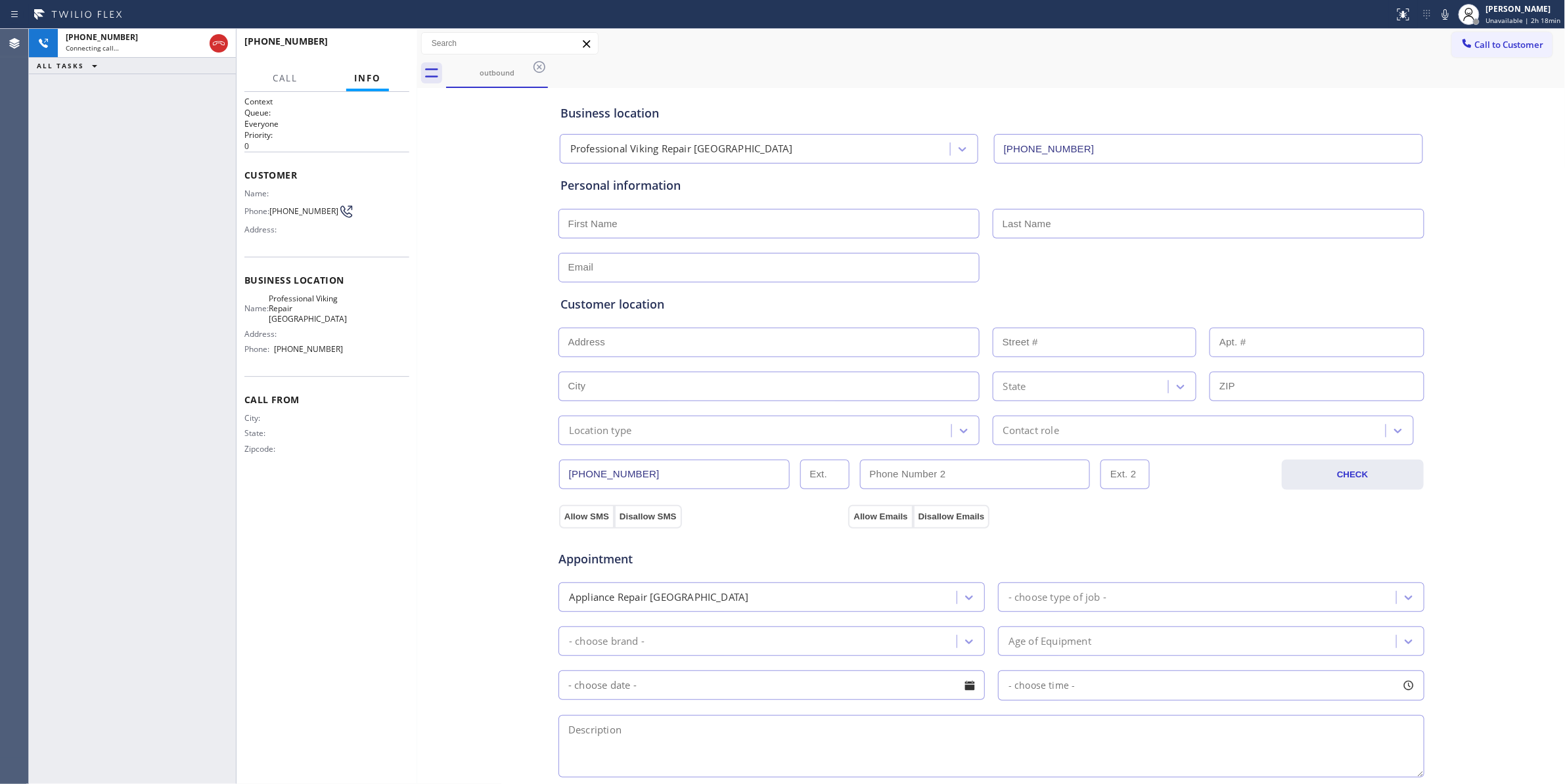
drag, startPoint x: 212, startPoint y: 243, endPoint x: 415, endPoint y: 252, distance: 203.2
click at [417, 252] on div at bounding box center [417, 406] width 0 height 755
click at [358, 48] on span "HANG UP" at bounding box center [378, 47] width 40 height 9
click at [290, 216] on span "[PHONE_NUMBER]" at bounding box center [304, 211] width 69 height 10
click at [289, 216] on span "[PHONE_NUMBER]" at bounding box center [304, 211] width 69 height 10
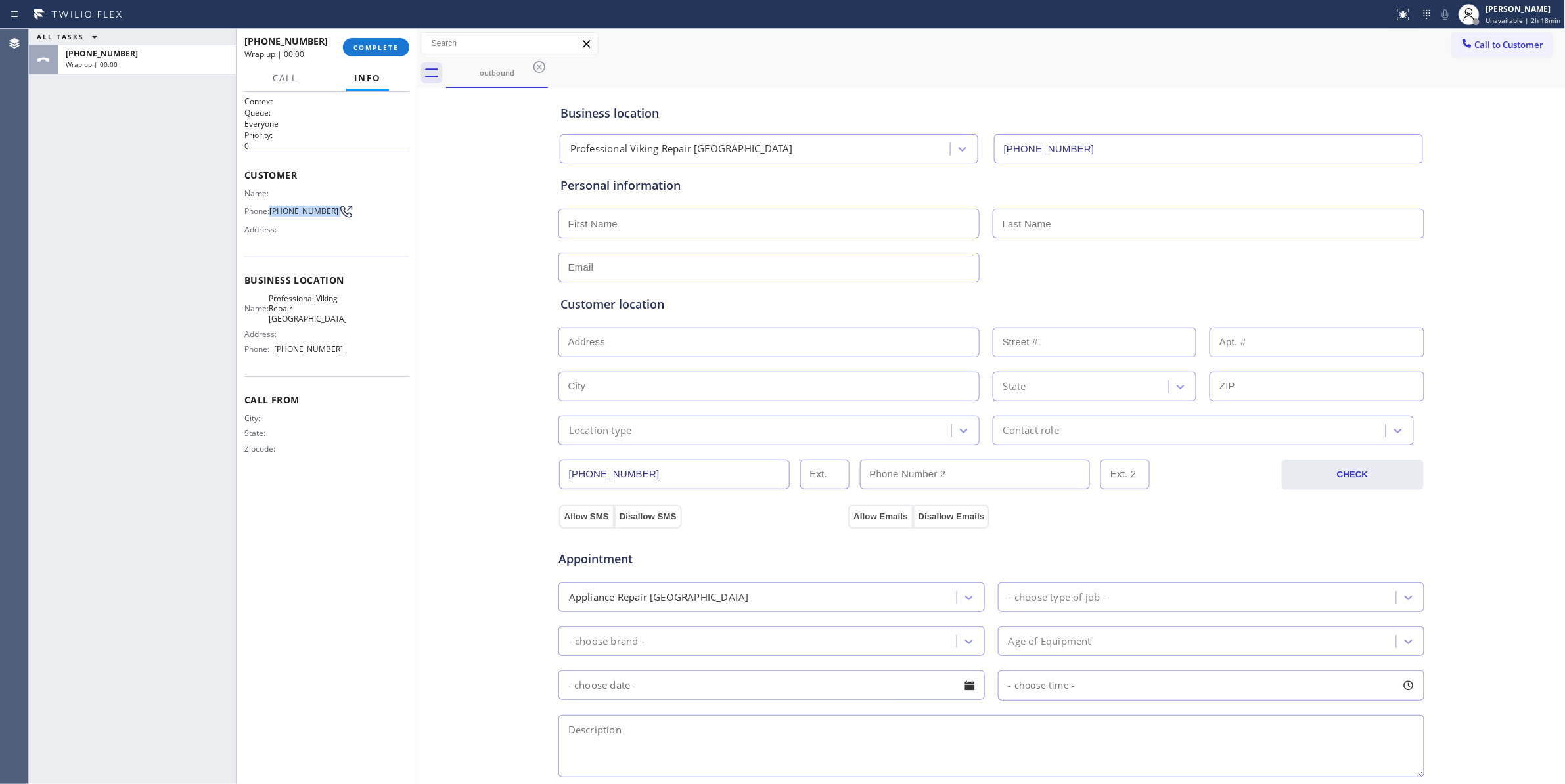
click at [289, 216] on span "[PHONE_NUMBER]" at bounding box center [304, 211] width 69 height 10
copy div "[PHONE_NUMBER]"
click at [373, 53] on button "COMPLETE" at bounding box center [376, 47] width 66 height 18
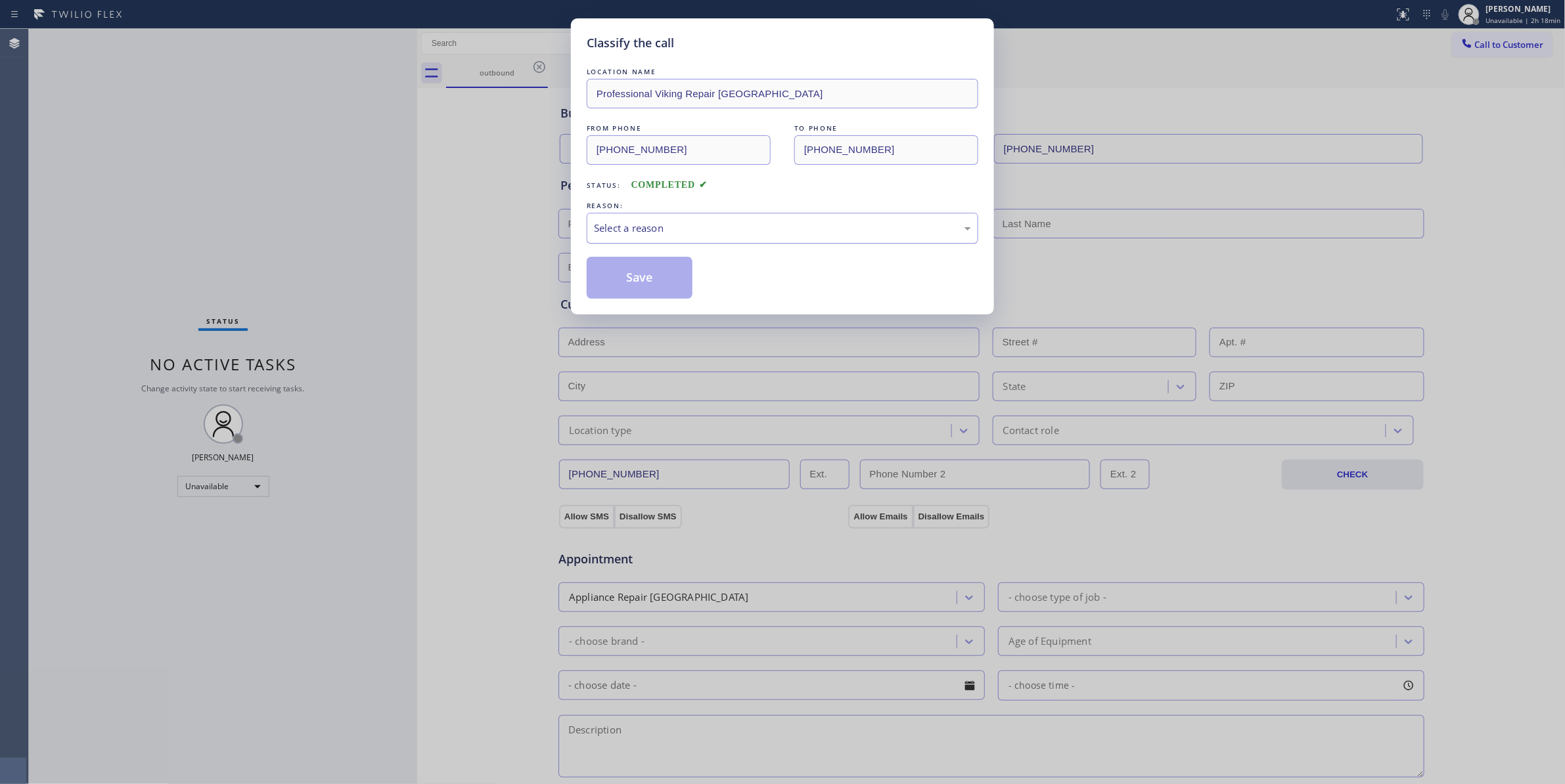
click at [645, 227] on div "Select a reason" at bounding box center [782, 228] width 377 height 15
click at [611, 282] on button "Save" at bounding box center [639, 278] width 106 height 42
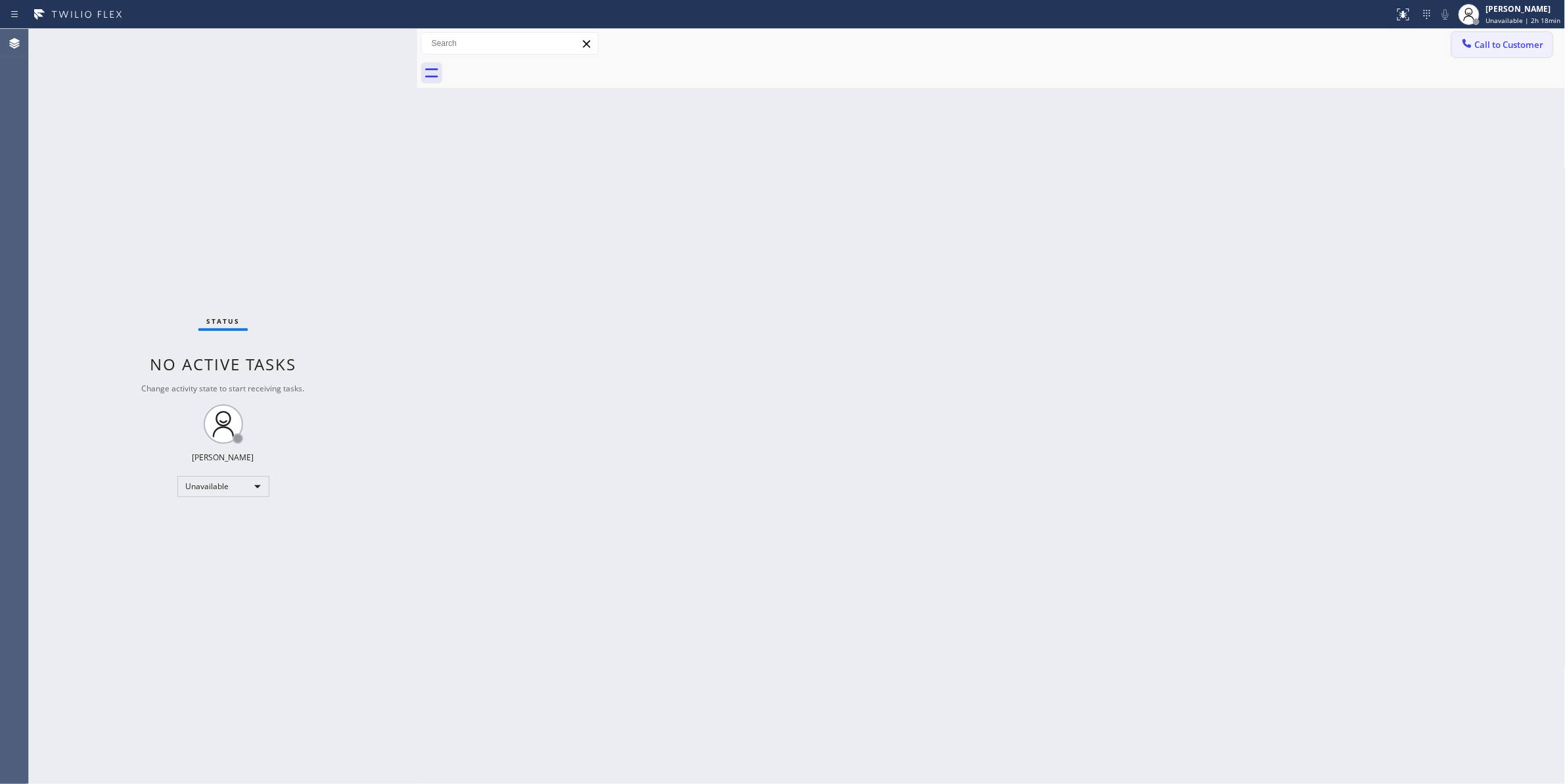
click at [1506, 43] on span "Call to Customer" at bounding box center [1509, 45] width 69 height 12
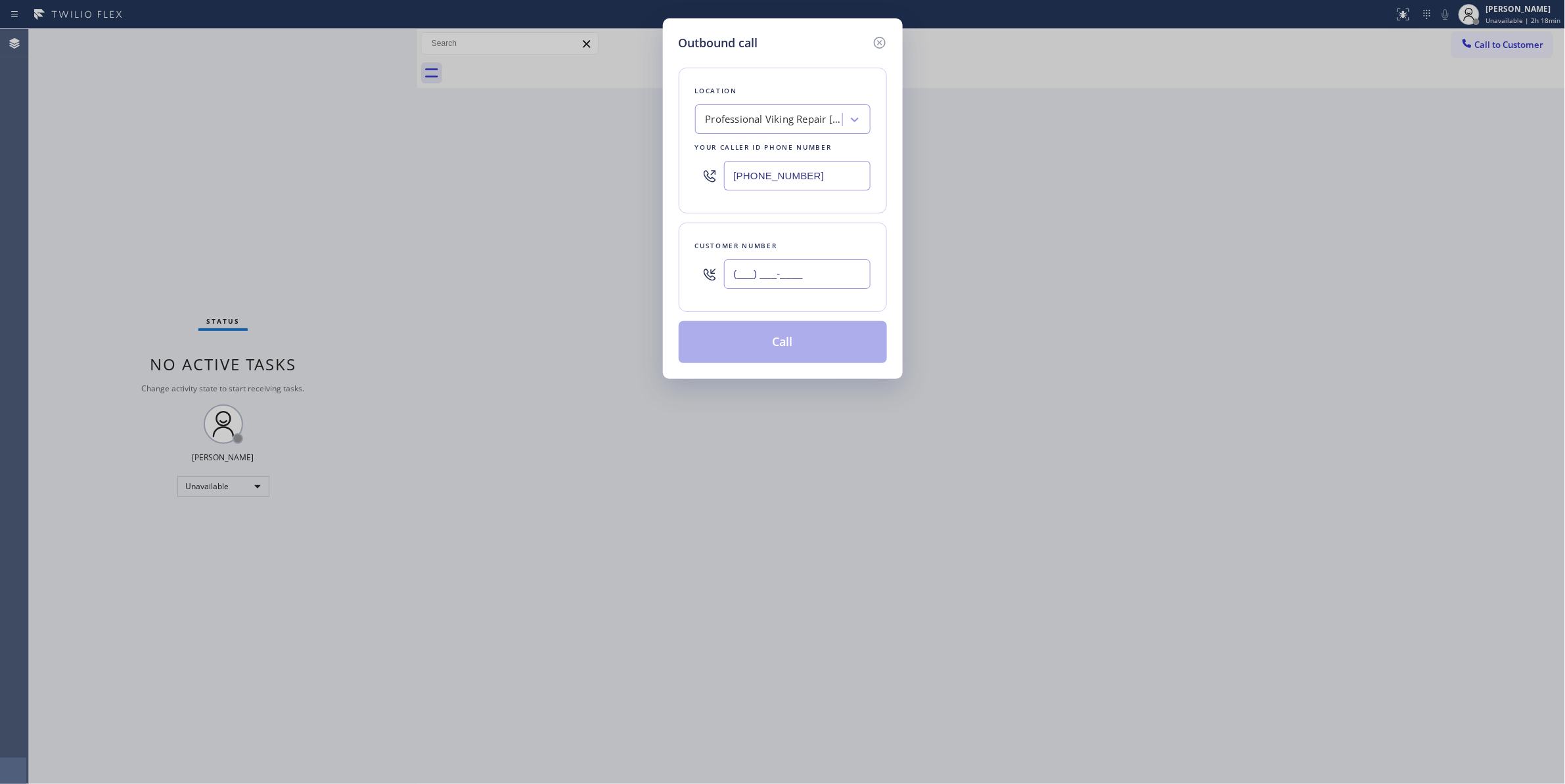
click at [771, 274] on input "(___) ___-____" at bounding box center [796, 273] width 147 height 29
paste input "626) 200-2723"
type input "[PHONE_NUMBER]"
click at [769, 345] on button "Call" at bounding box center [782, 342] width 208 height 42
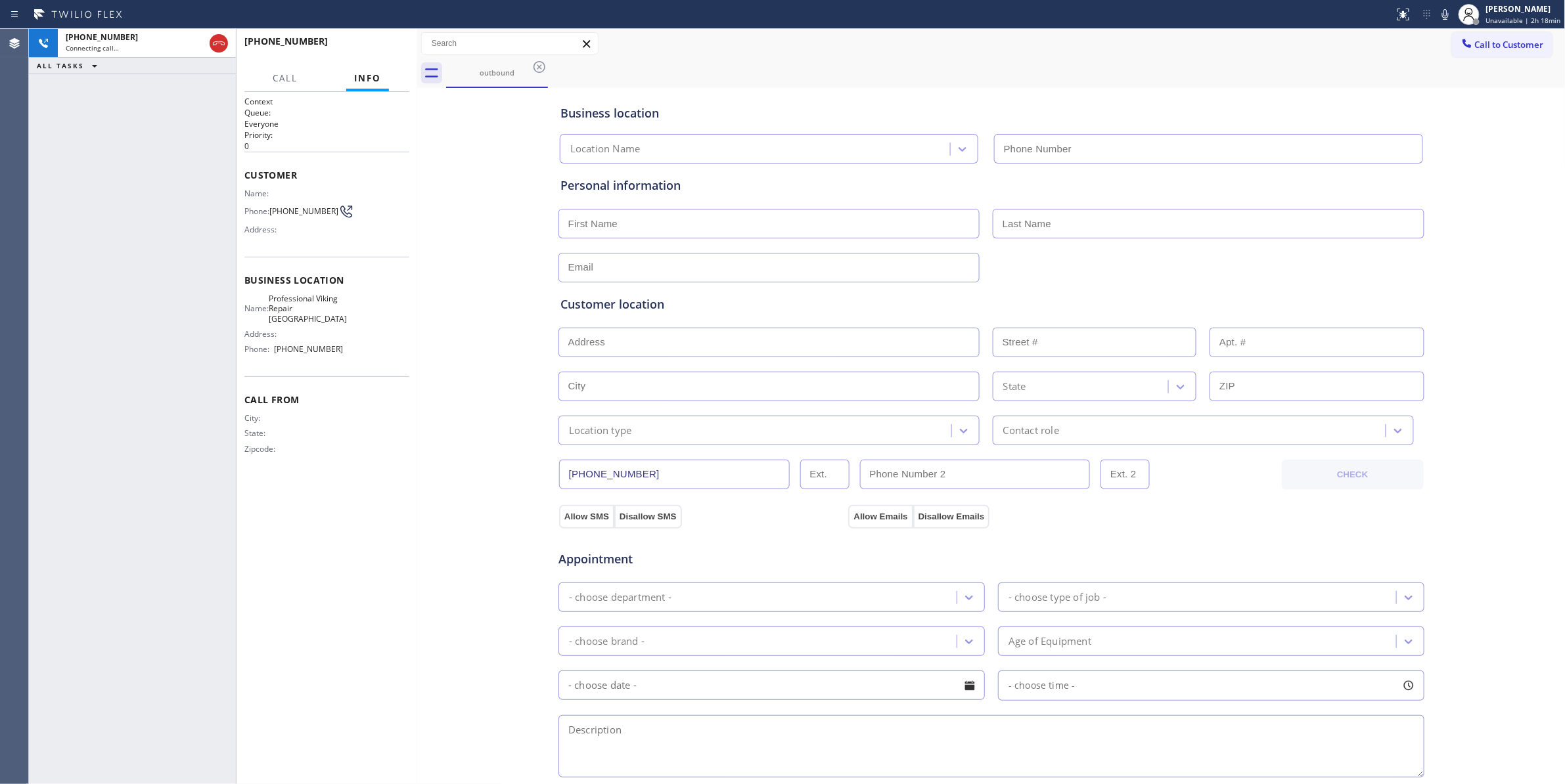
type input "[PHONE_NUMBER]"
click at [361, 53] on button "HANG UP" at bounding box center [378, 47] width 61 height 18
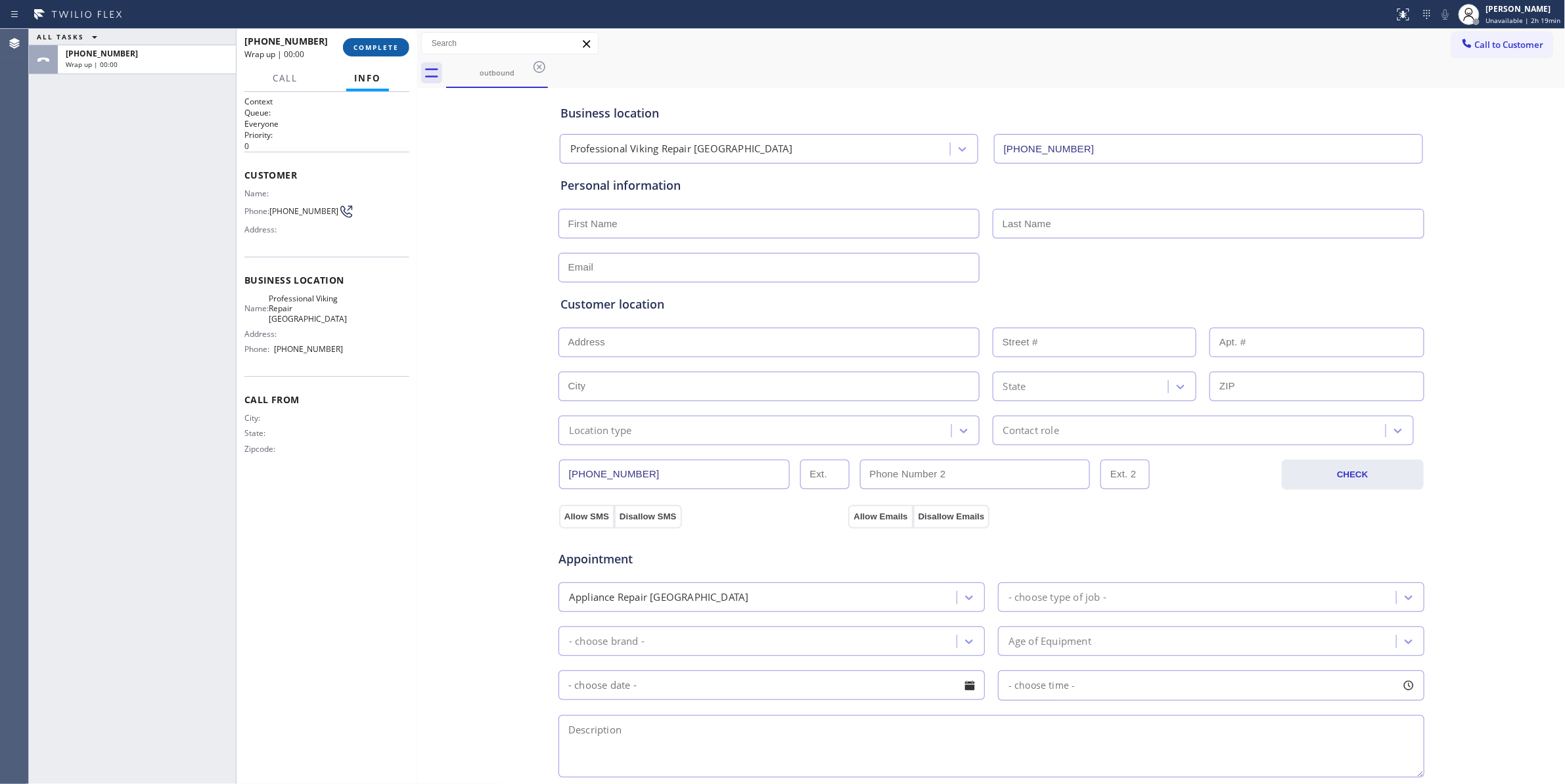
click at [381, 53] on button "COMPLETE" at bounding box center [376, 47] width 66 height 18
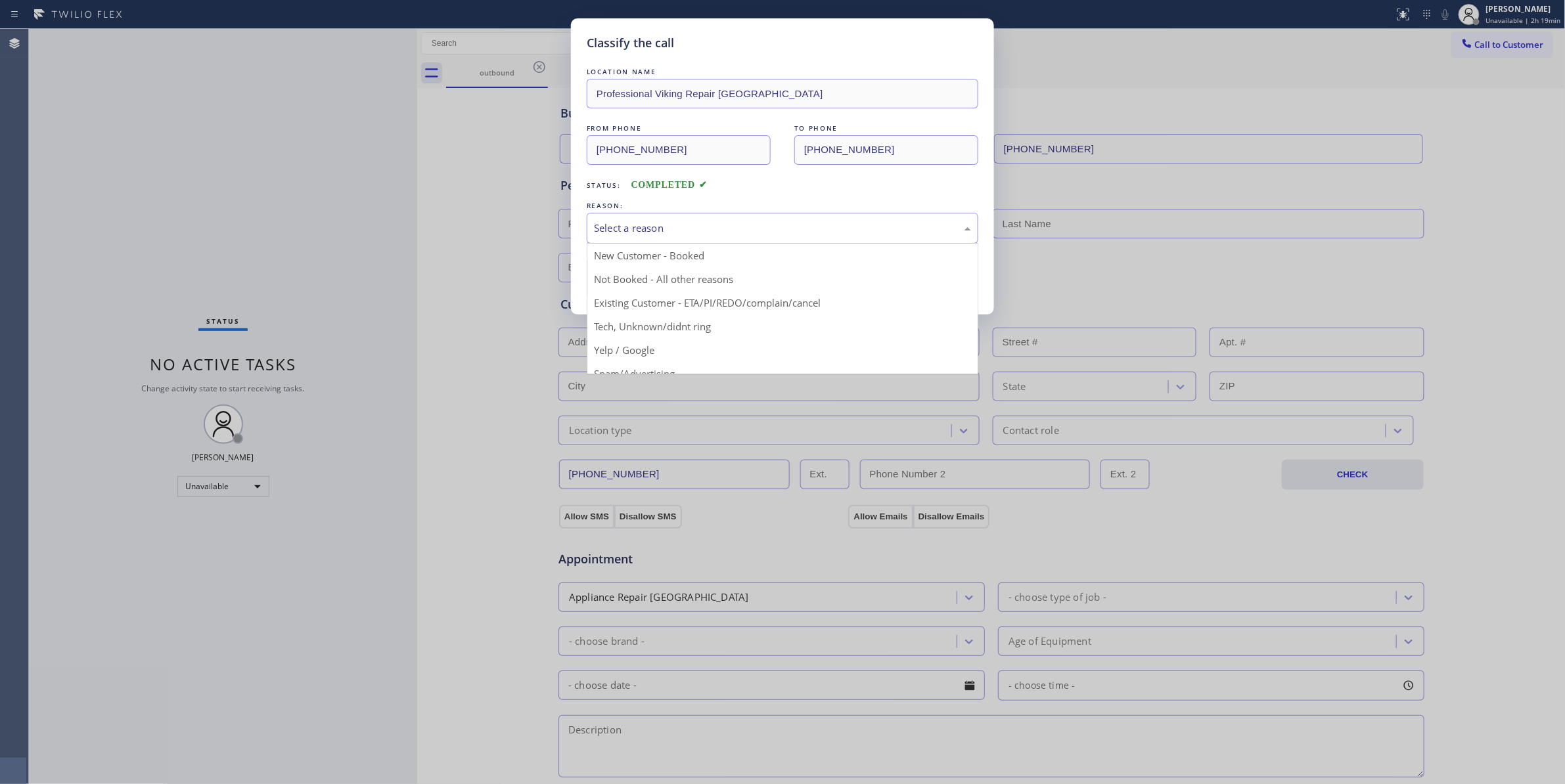
click at [605, 231] on div "Select a reason" at bounding box center [782, 228] width 377 height 15
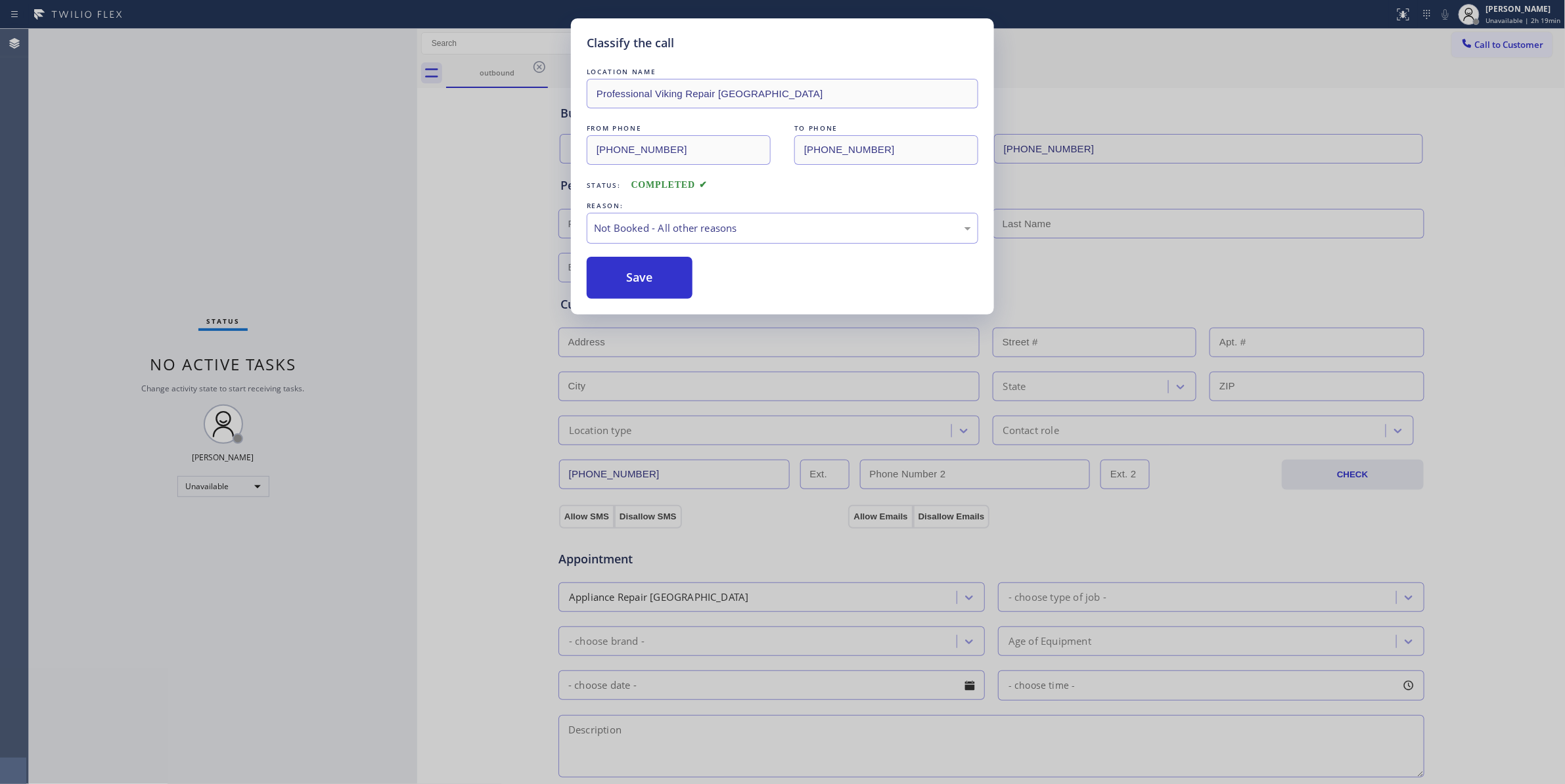
click at [636, 279] on button "Save" at bounding box center [639, 278] width 106 height 42
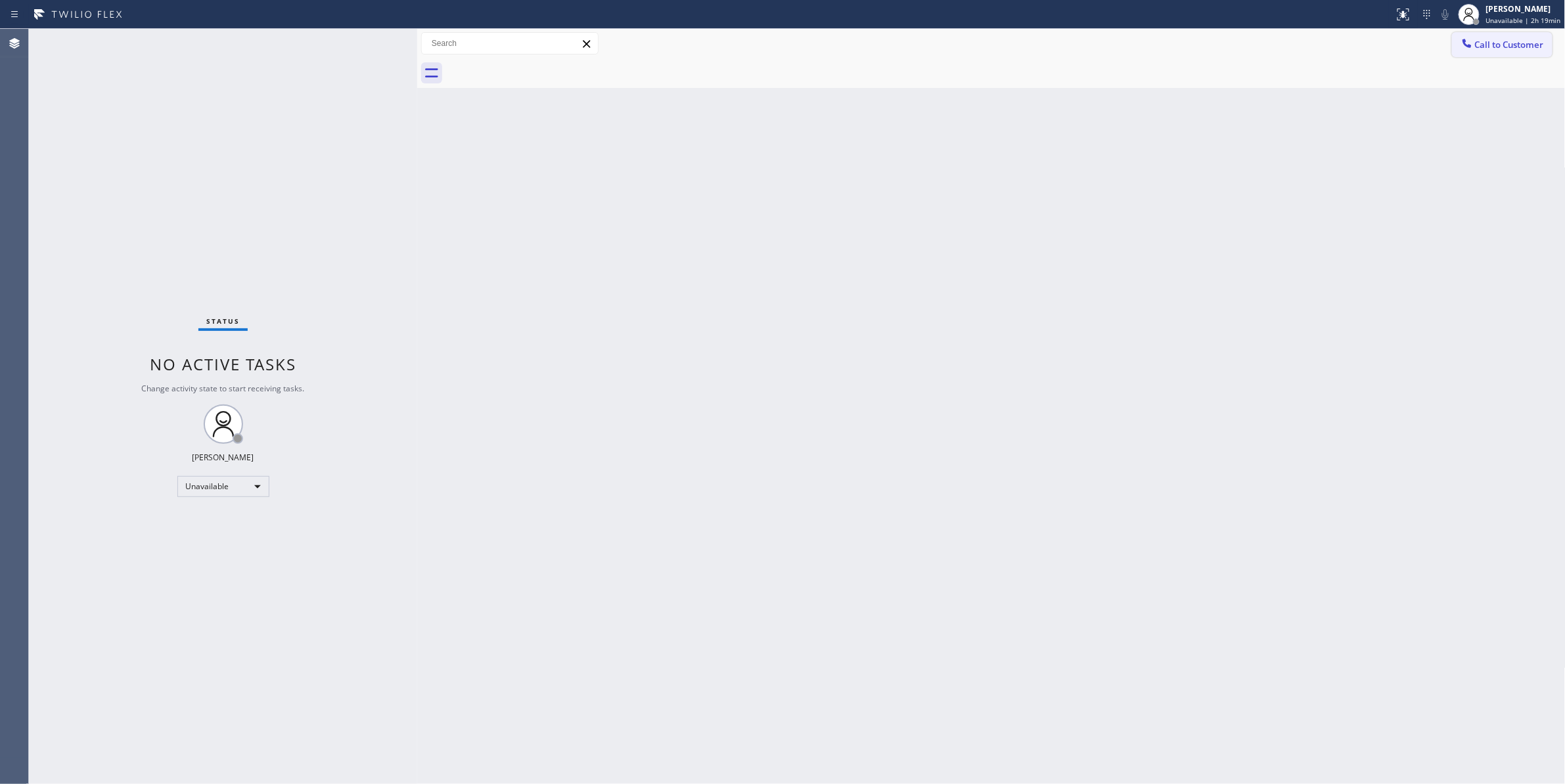
click at [1496, 54] on button "Call to Customer" at bounding box center [1502, 44] width 101 height 25
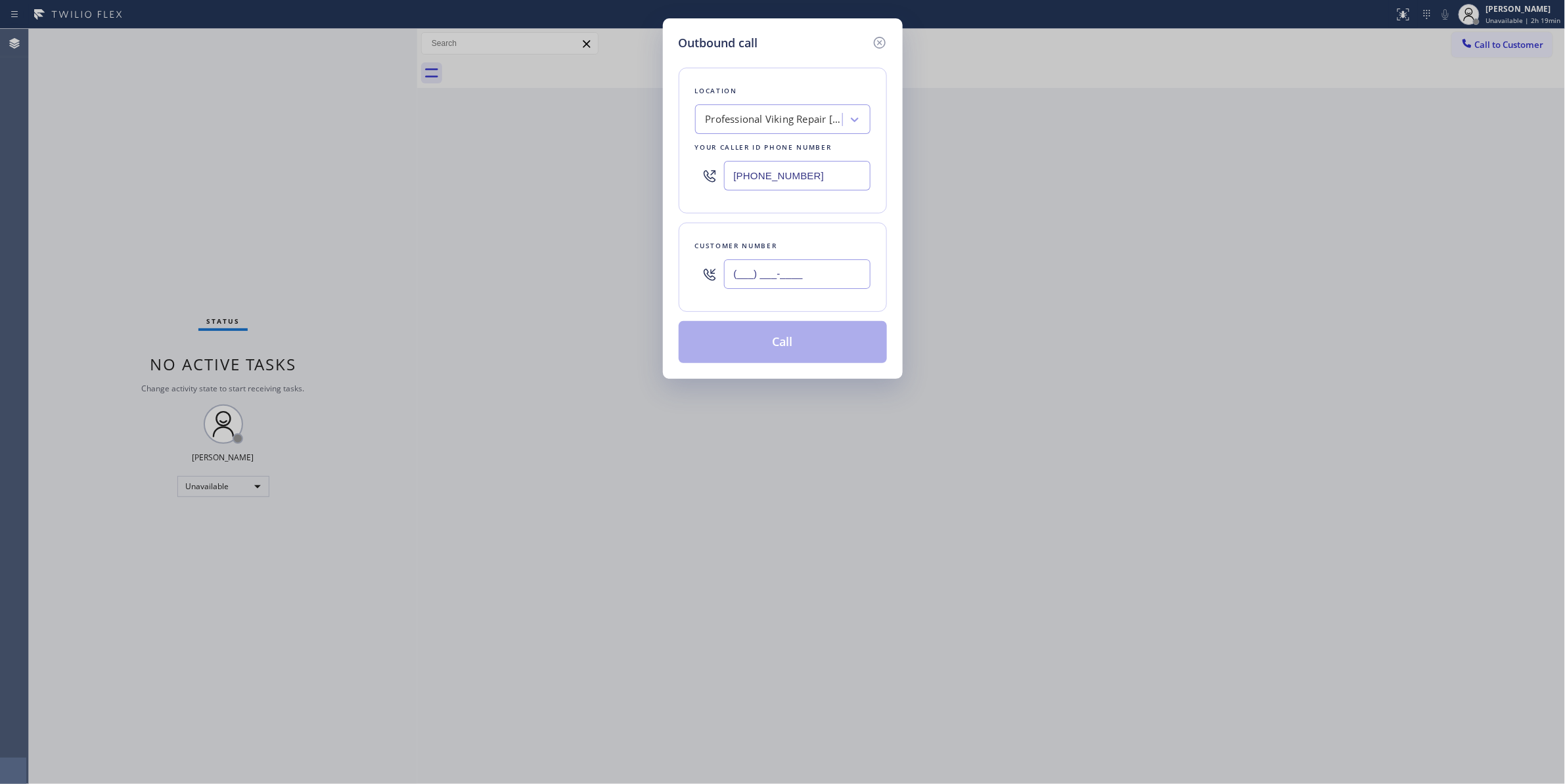
click at [771, 281] on input "(___) ___-____" at bounding box center [796, 273] width 147 height 29
paste input "626) 200-2723"
type input "[PHONE_NUMBER]"
click at [739, 351] on button "Call" at bounding box center [782, 342] width 208 height 42
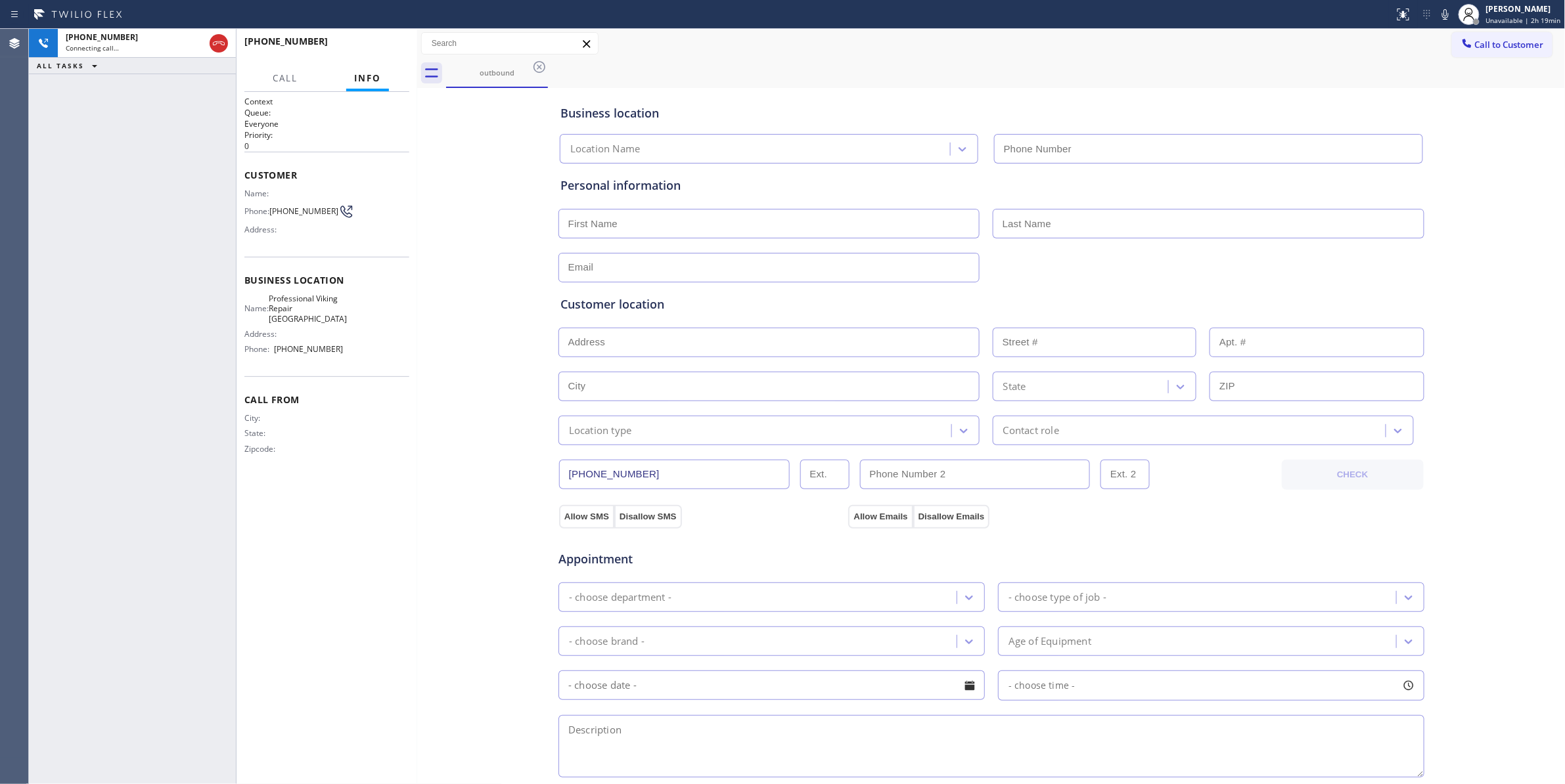
type input "[PHONE_NUMBER]"
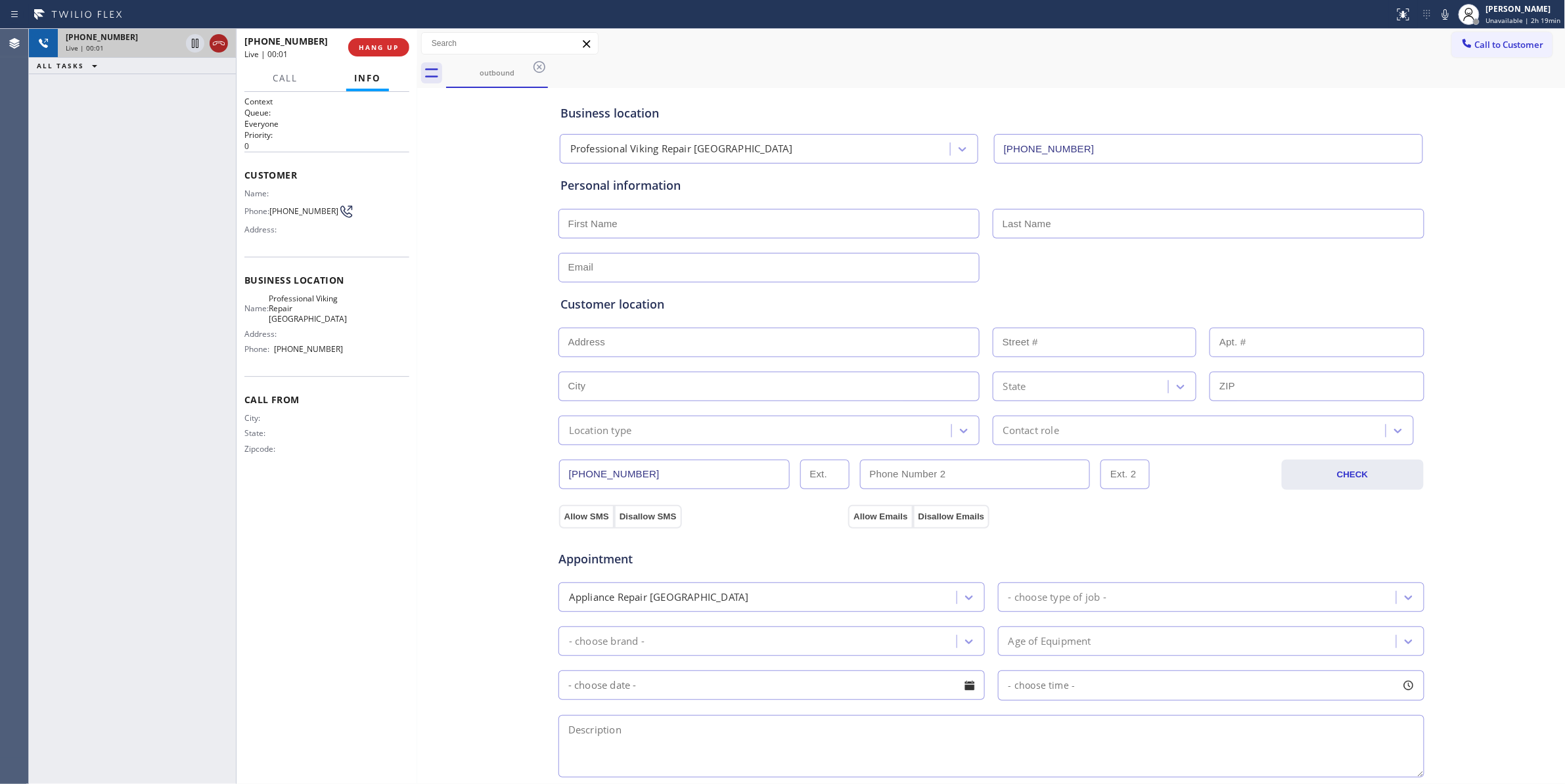
click at [219, 48] on icon at bounding box center [219, 43] width 16 height 16
click at [384, 53] on button "COMPLETE" at bounding box center [376, 47] width 66 height 18
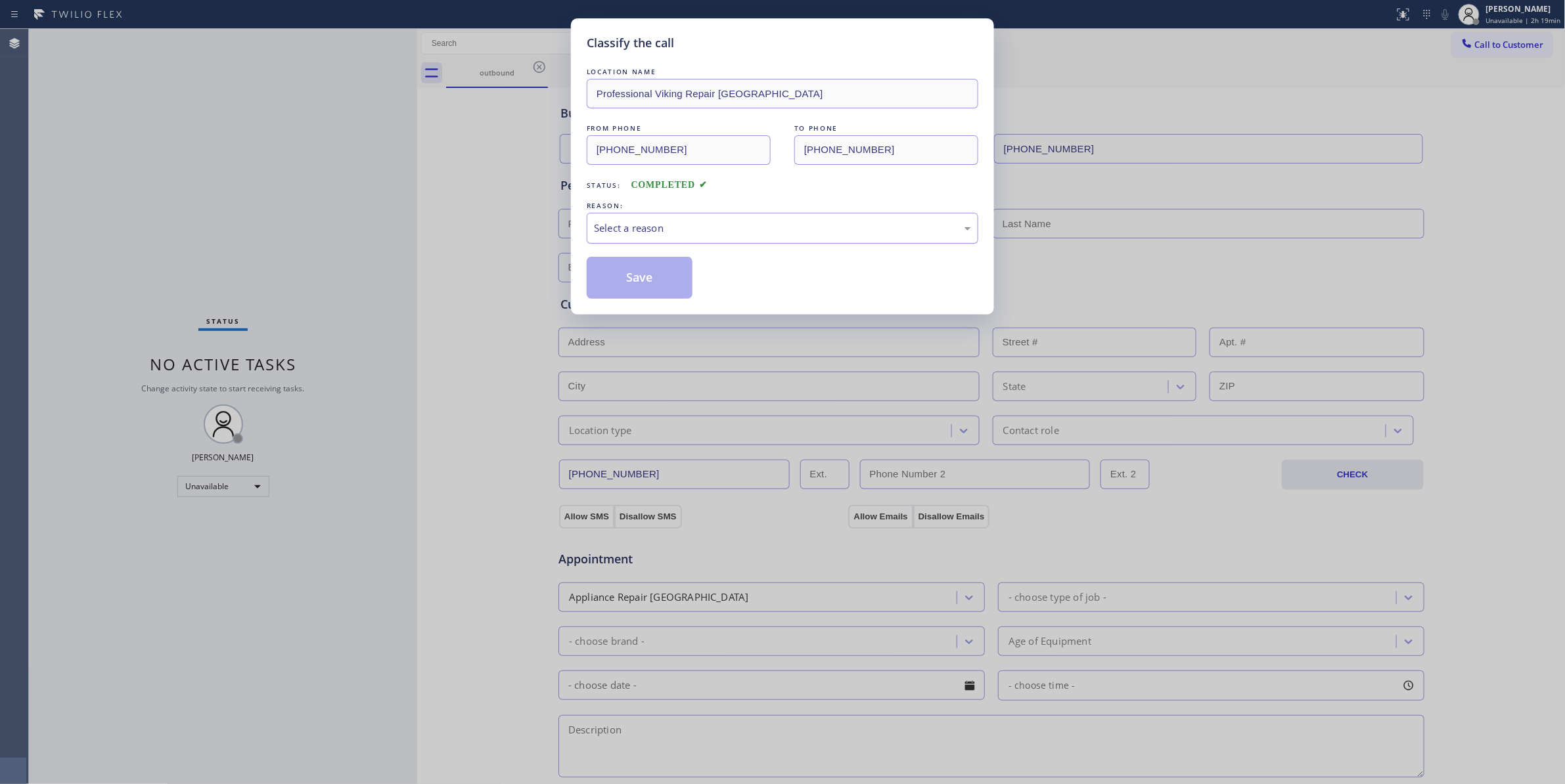
click at [623, 217] on div "Select a reason" at bounding box center [782, 228] width 391 height 31
click at [630, 276] on button "Save" at bounding box center [639, 278] width 106 height 42
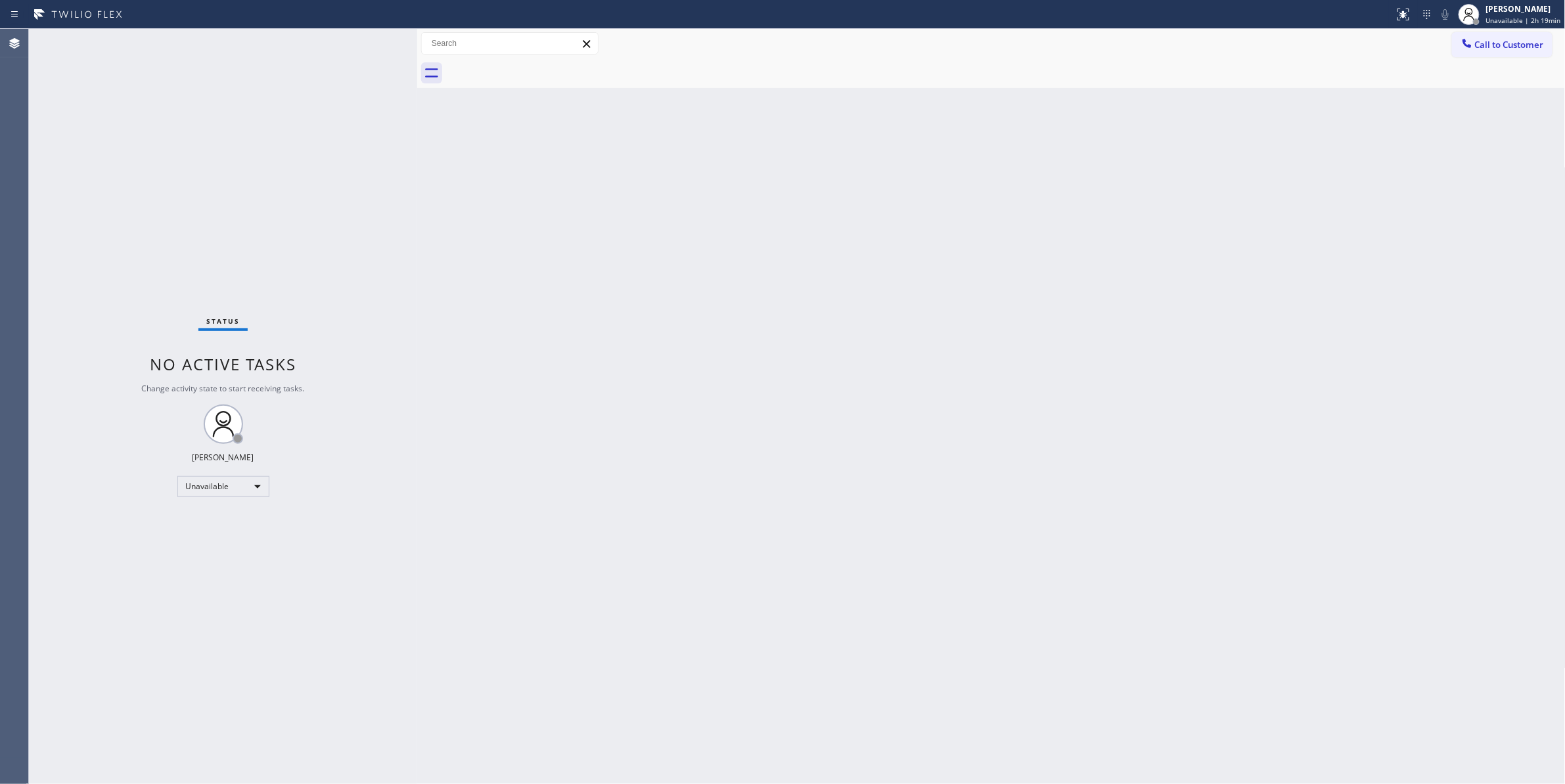
drag, startPoint x: 1504, startPoint y: 44, endPoint x: 946, endPoint y: 270, distance: 602.0
click at [1503, 44] on span "Call to Customer" at bounding box center [1509, 45] width 69 height 12
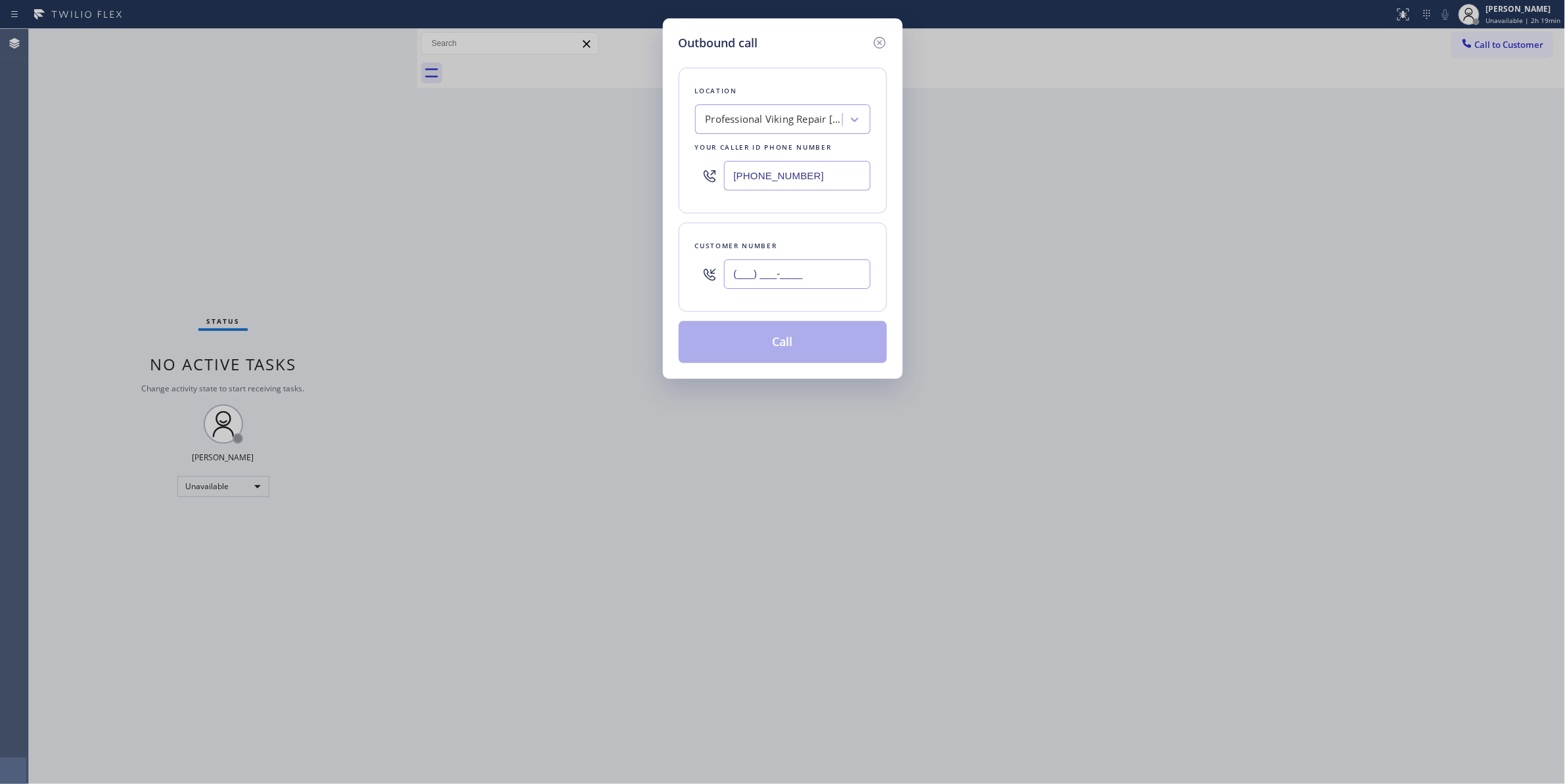
click at [797, 281] on input "(___) ___-____" at bounding box center [796, 273] width 147 height 29
paste input "626) 200-2723"
type input "[PHONE_NUMBER]"
click at [739, 345] on button "Call" at bounding box center [782, 342] width 208 height 42
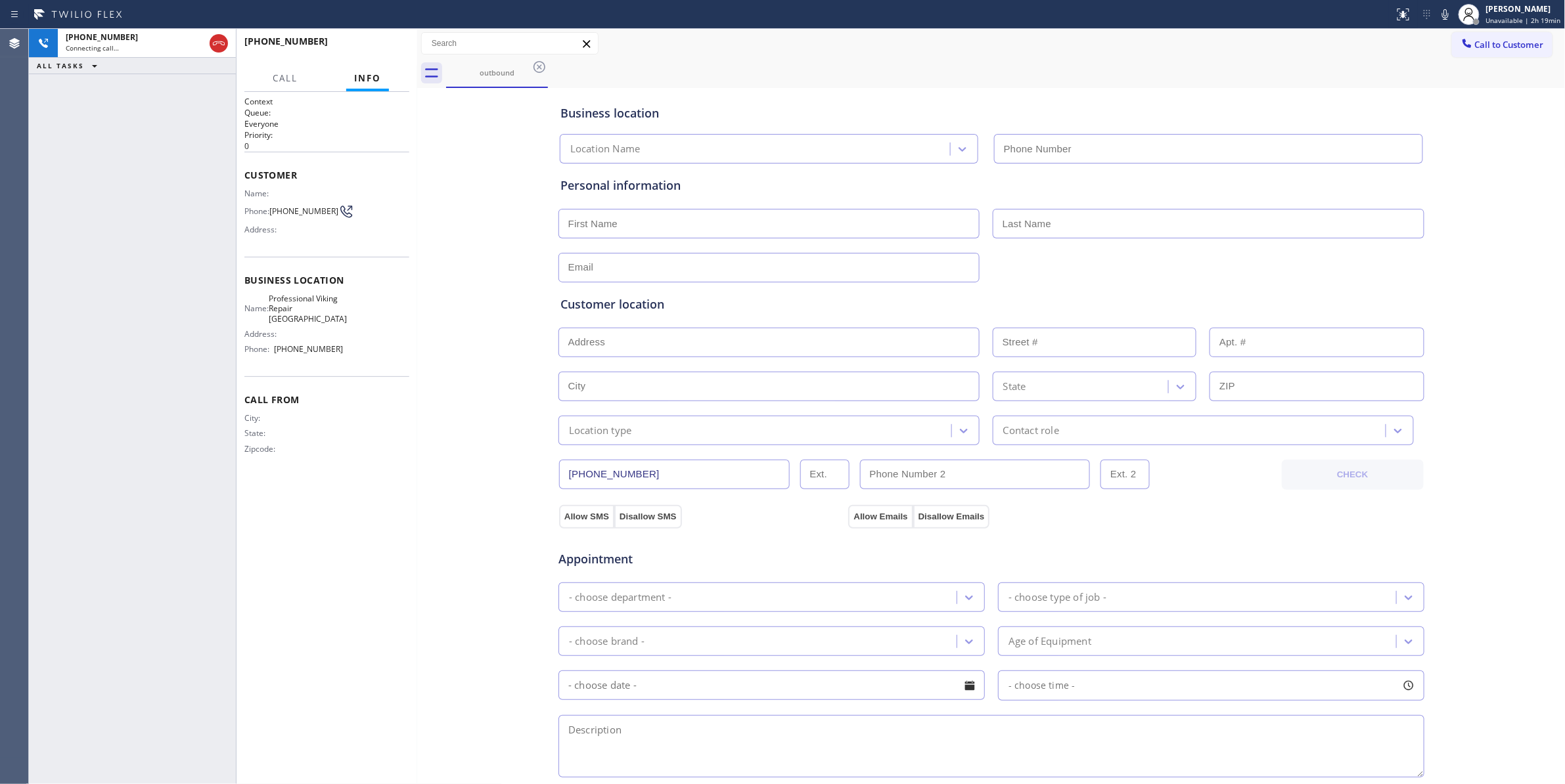
type input "[PHONE_NUMBER]"
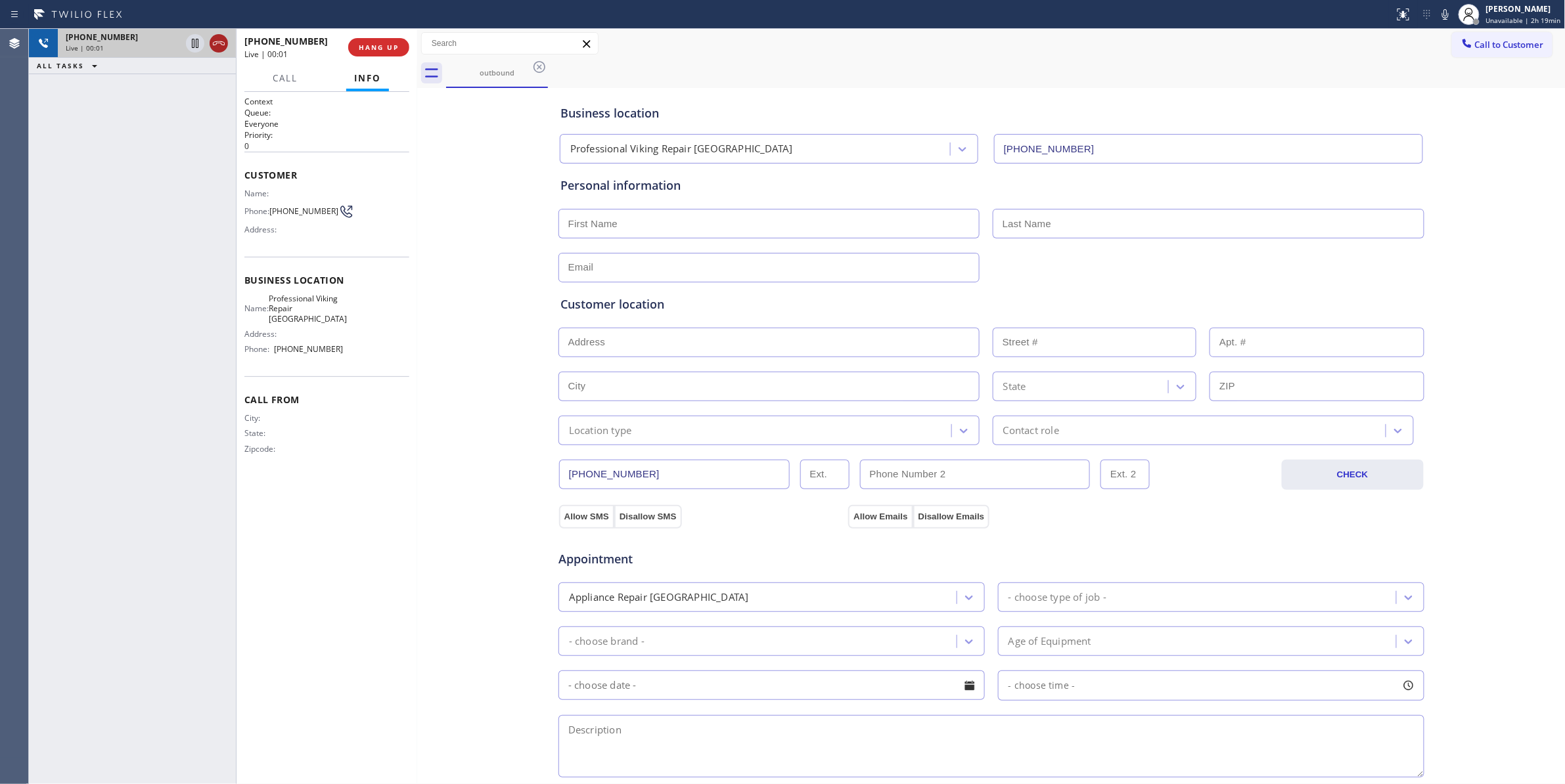
click at [219, 46] on icon at bounding box center [219, 43] width 16 height 16
click at [377, 39] on button "HANG UP" at bounding box center [378, 47] width 61 height 18
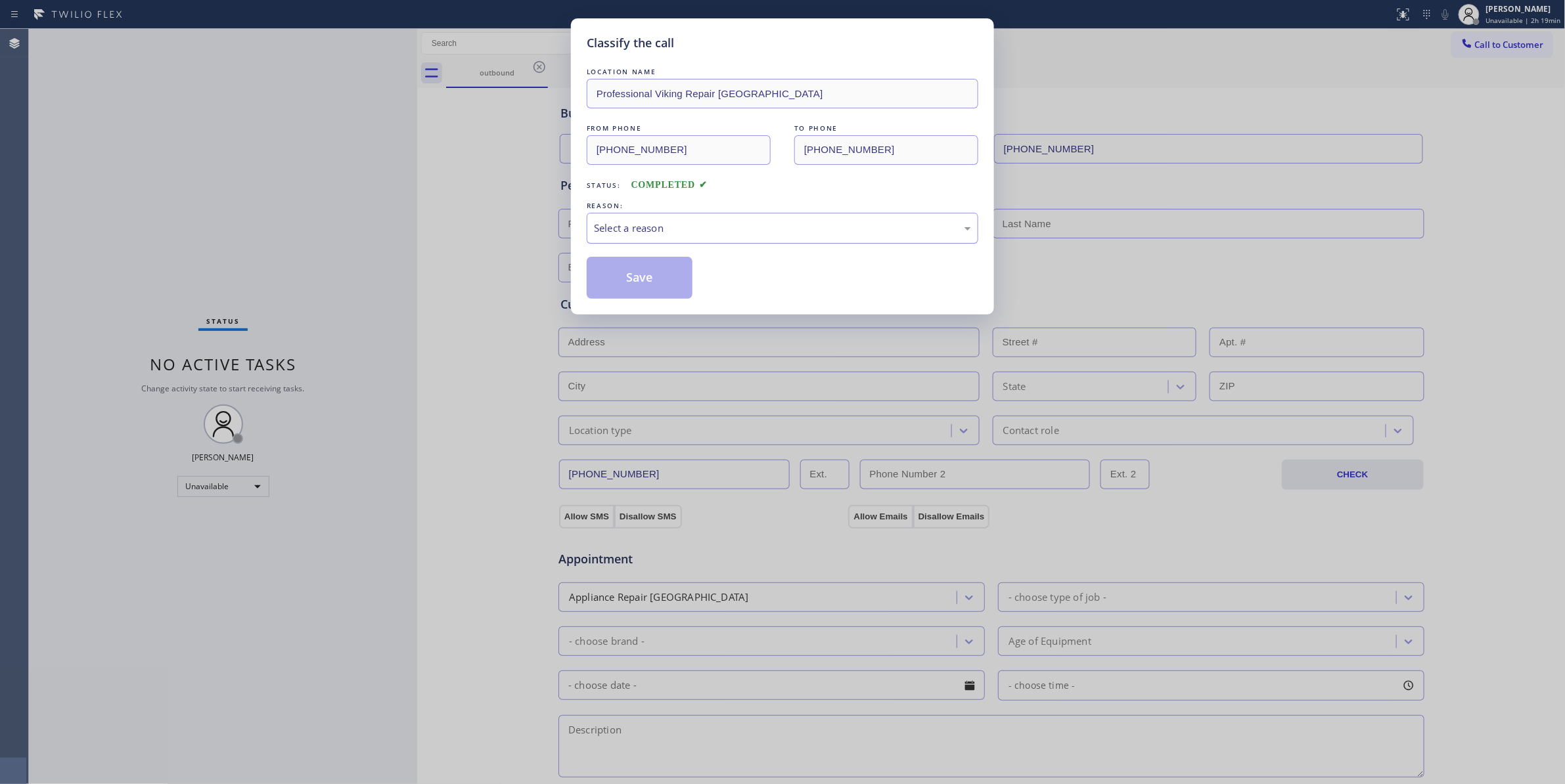
click at [630, 227] on div "Select a reason" at bounding box center [782, 228] width 377 height 15
click at [633, 281] on button "Save" at bounding box center [639, 278] width 106 height 42
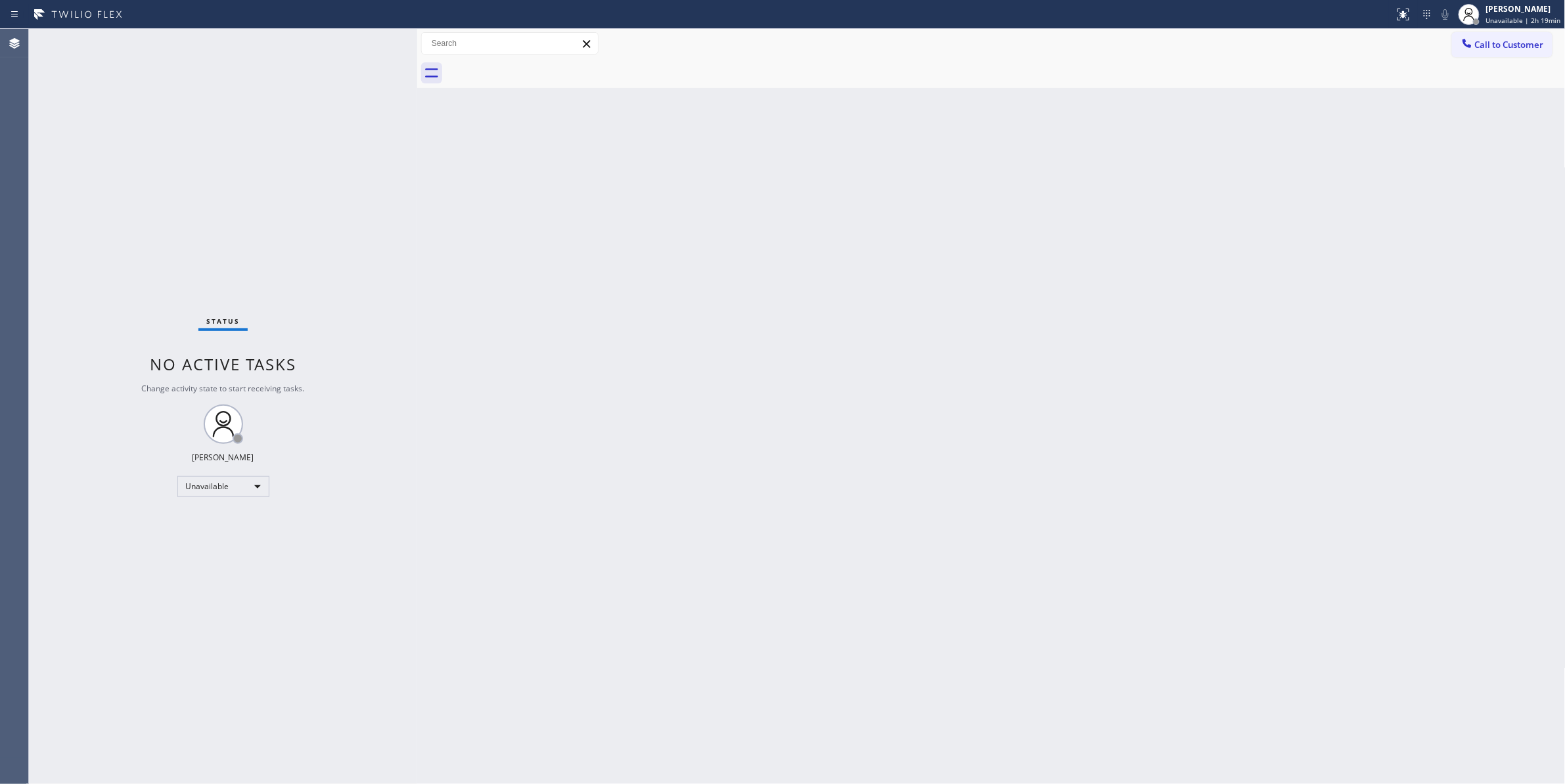
drag, startPoint x: 1508, startPoint y: 50, endPoint x: 823, endPoint y: 300, distance: 729.2
click at [1502, 50] on span "Call to Customer" at bounding box center [1509, 45] width 69 height 12
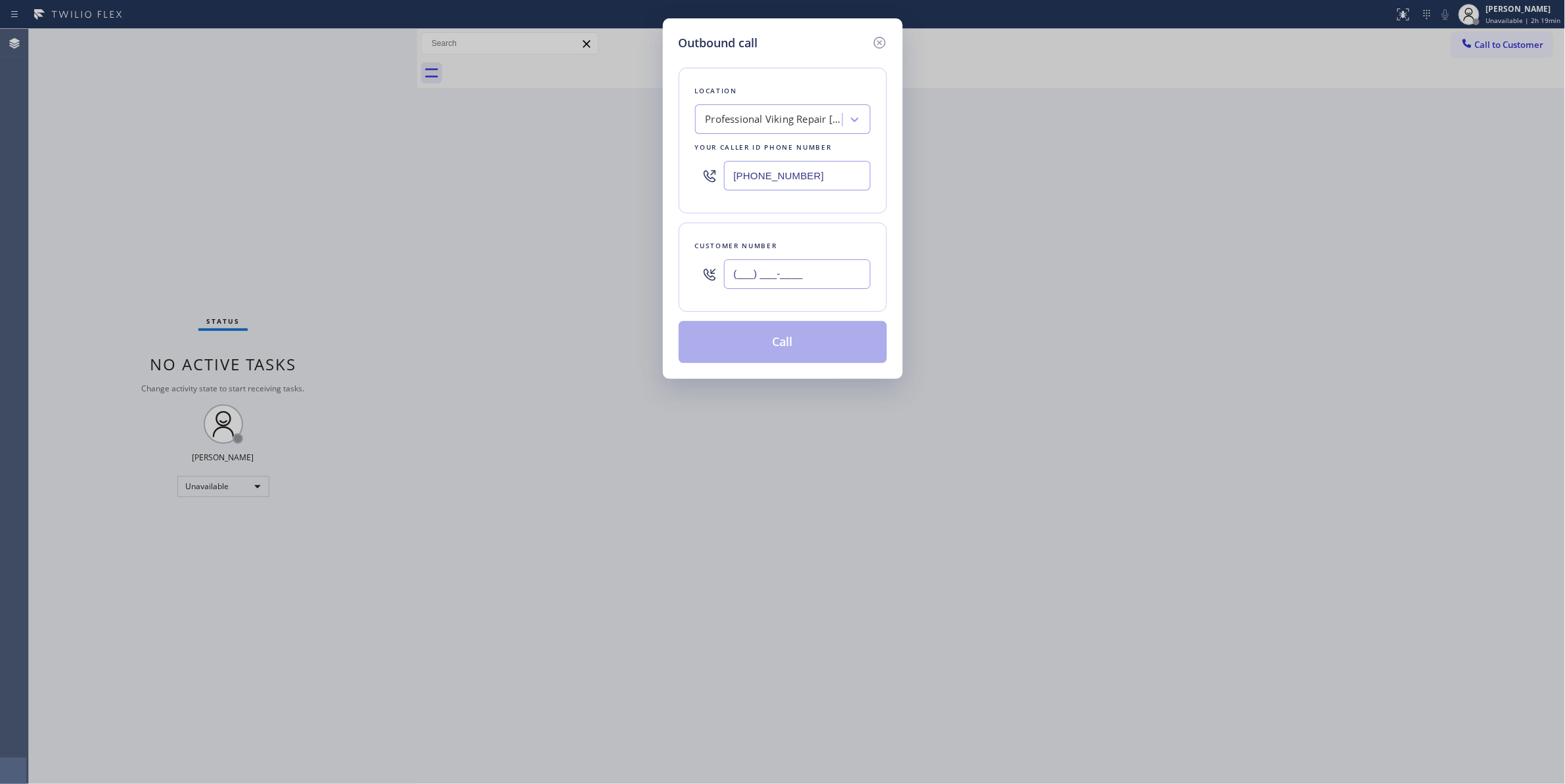
click at [772, 273] on input "(___) ___-____" at bounding box center [796, 273] width 147 height 29
paste input "626) 200-2723"
type input "[PHONE_NUMBER]"
click at [776, 345] on button "Call" at bounding box center [782, 342] width 208 height 42
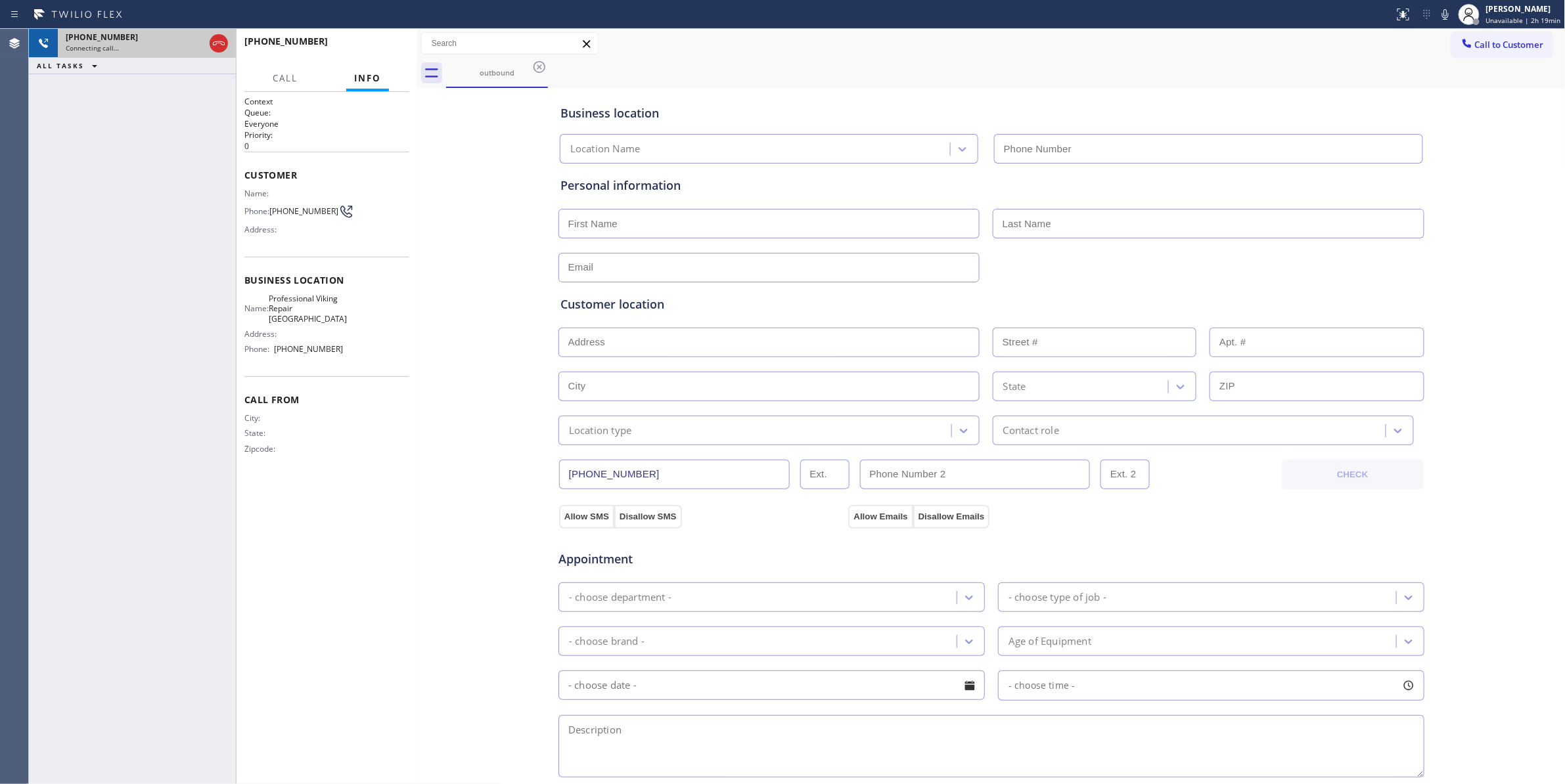
type input "[PHONE_NUMBER]"
click at [214, 43] on icon at bounding box center [219, 43] width 16 height 16
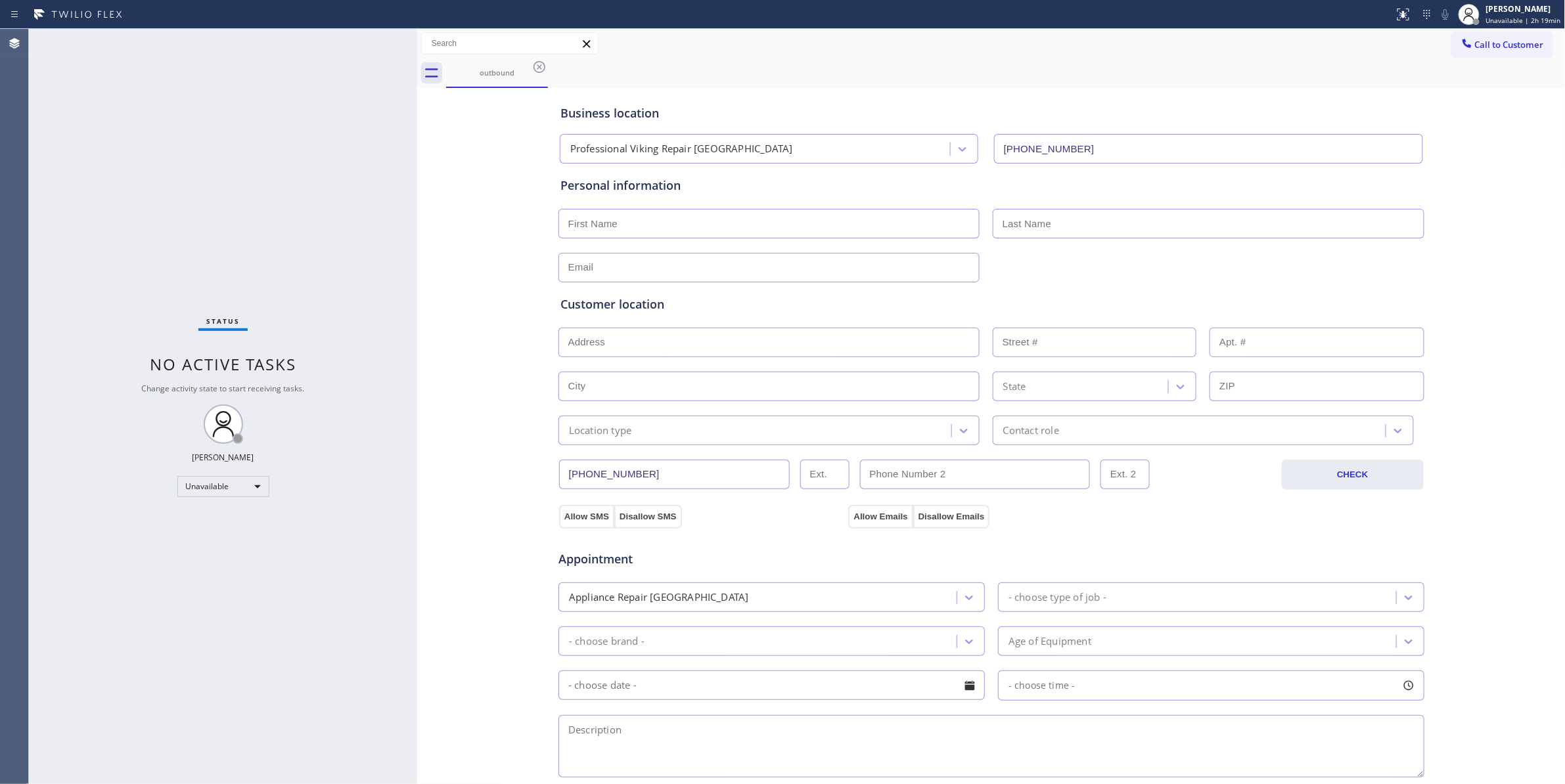
drag, startPoint x: 539, startPoint y: 67, endPoint x: 783, endPoint y: 71, distance: 244.0
click at [539, 67] on icon at bounding box center [539, 67] width 12 height 12
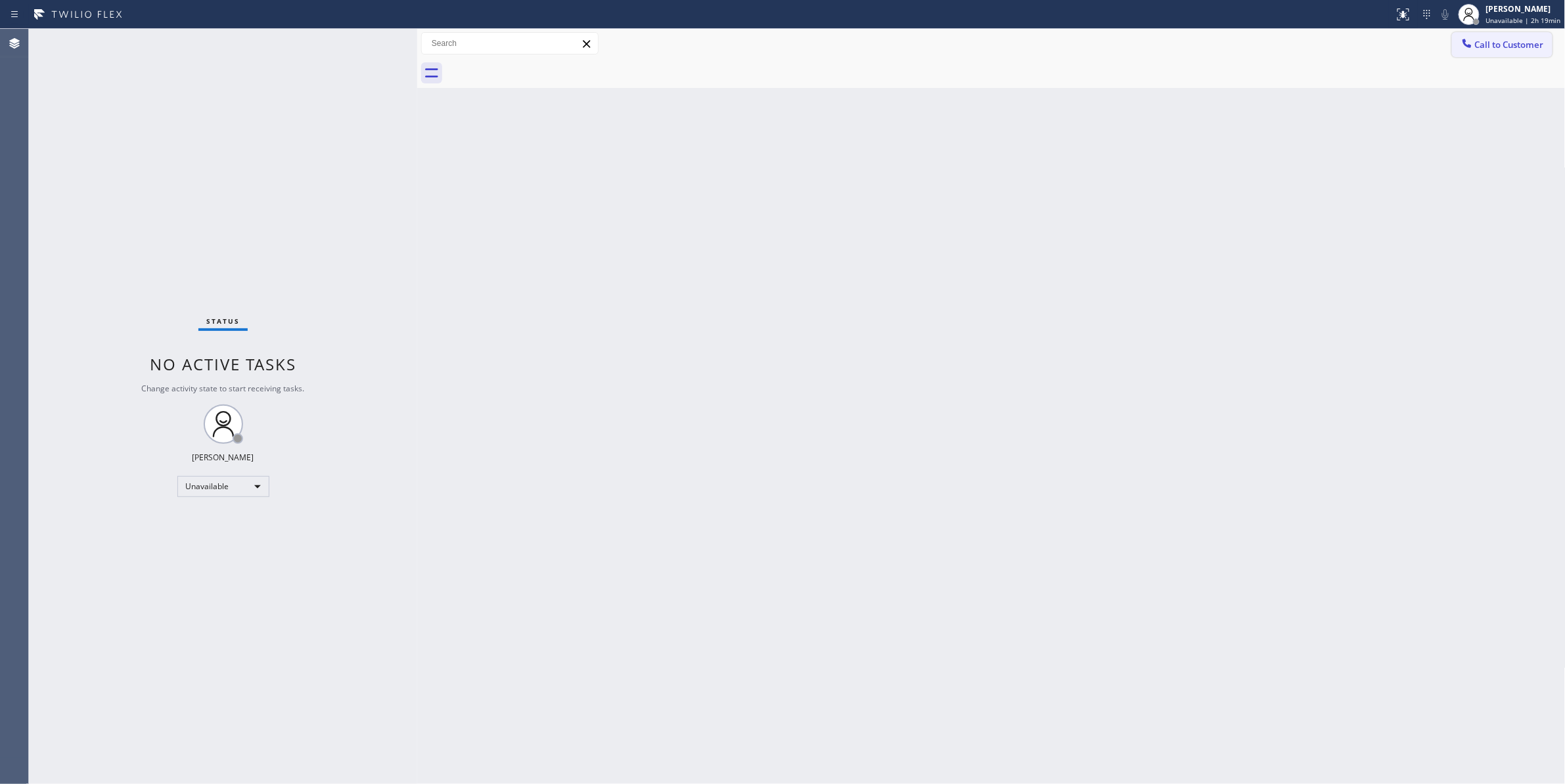
click at [1528, 44] on span "Call to Customer" at bounding box center [1509, 45] width 69 height 12
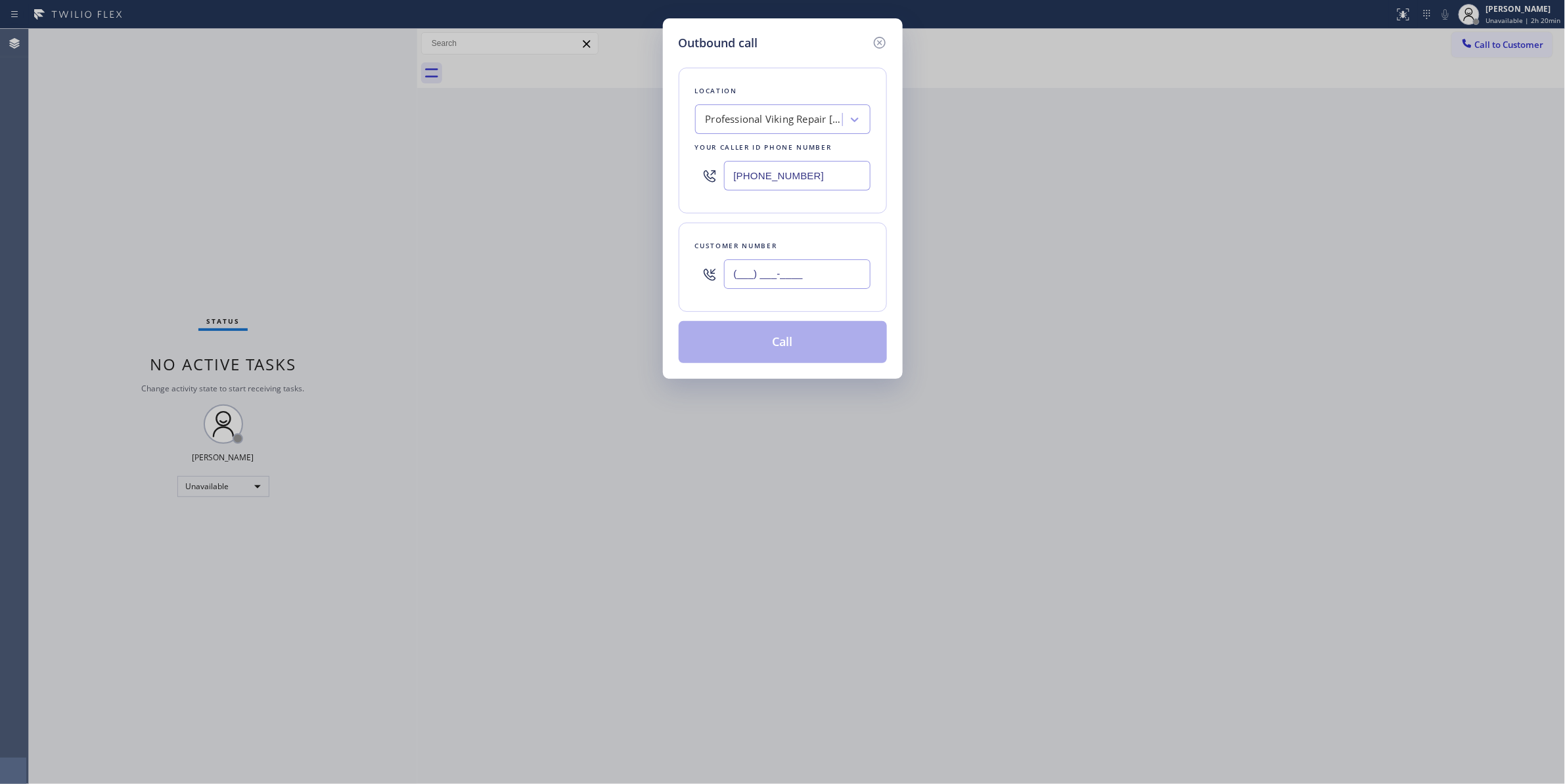
click at [788, 272] on input "(___) ___-____" at bounding box center [796, 273] width 147 height 29
paste input "626) 200-2723"
type input "[PHONE_NUMBER]"
click at [768, 347] on button "Call" at bounding box center [782, 342] width 208 height 42
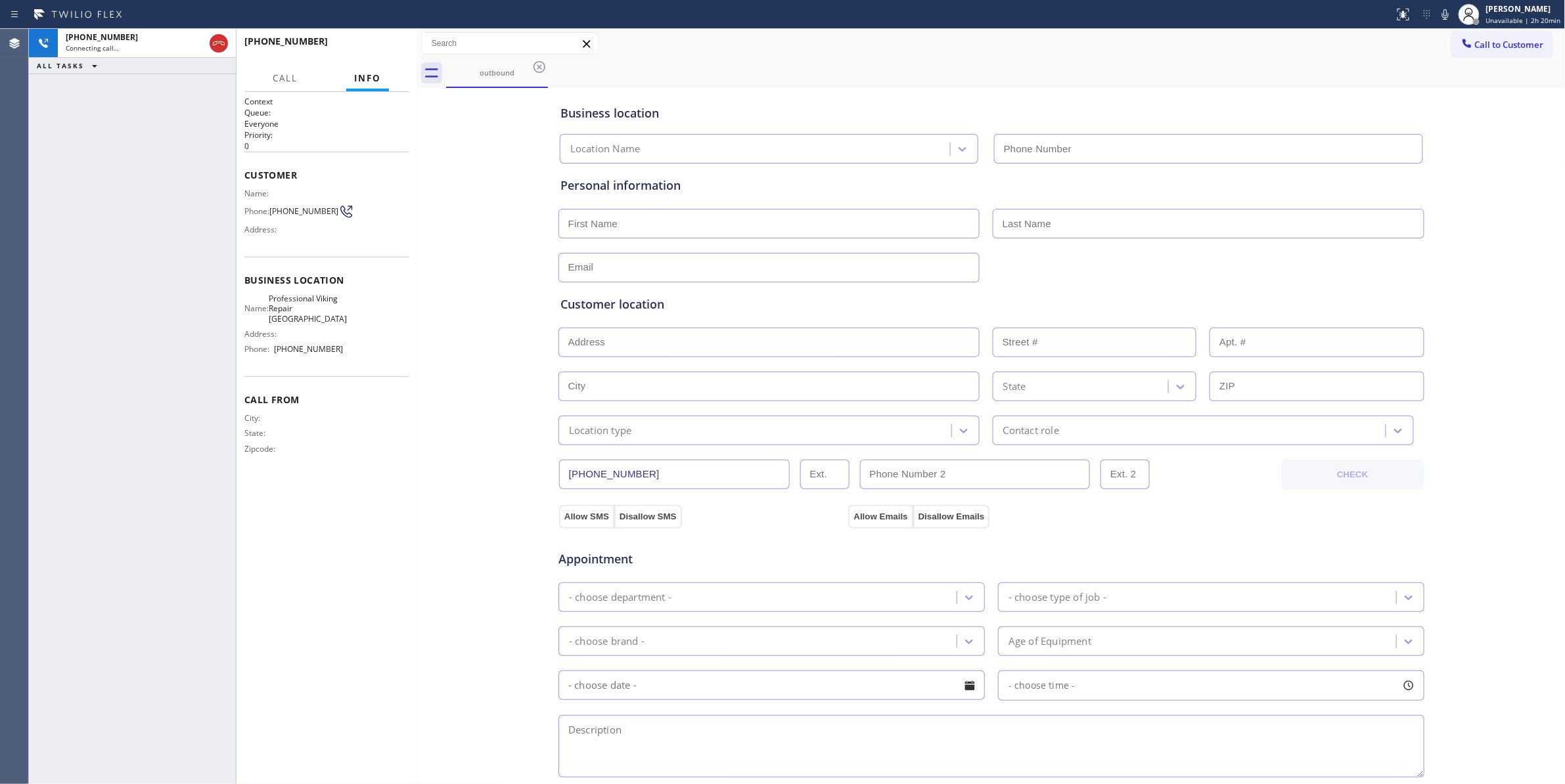
type input "[PHONE_NUMBER]"
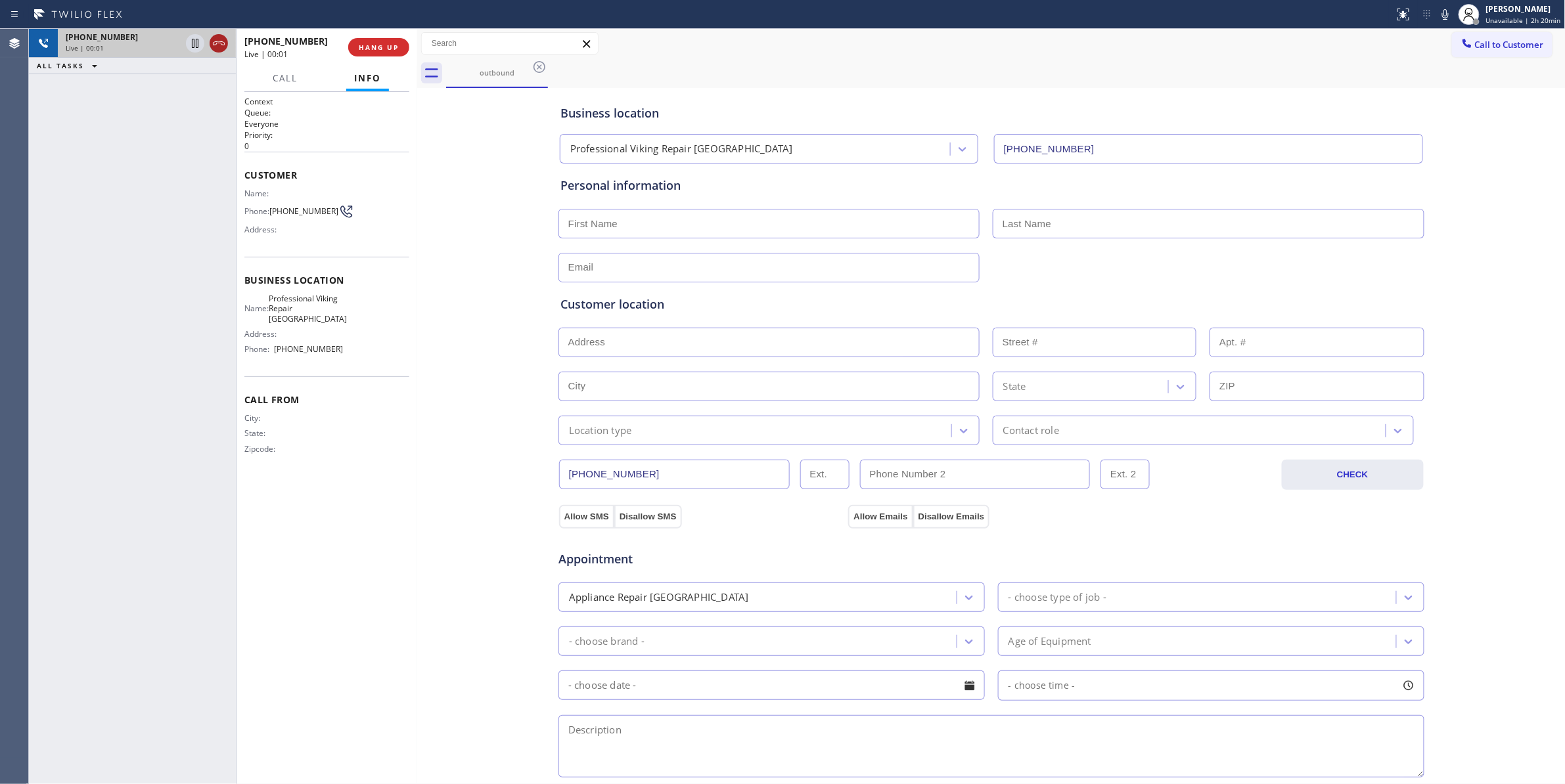
click at [217, 41] on icon at bounding box center [219, 43] width 16 height 16
click at [369, 51] on button "COMPLETE" at bounding box center [376, 47] width 66 height 18
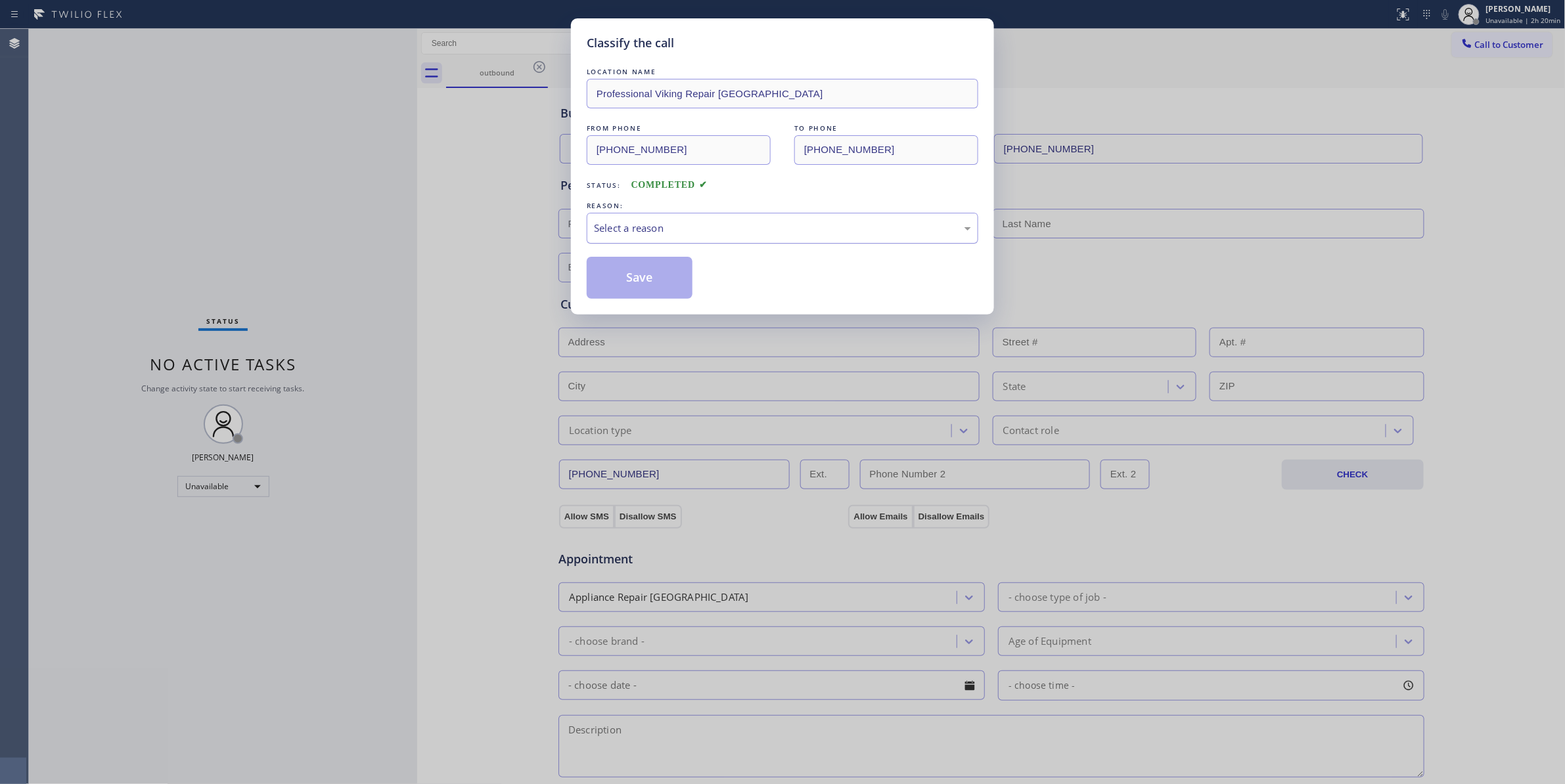
click at [613, 228] on div "Select a reason" at bounding box center [782, 228] width 377 height 15
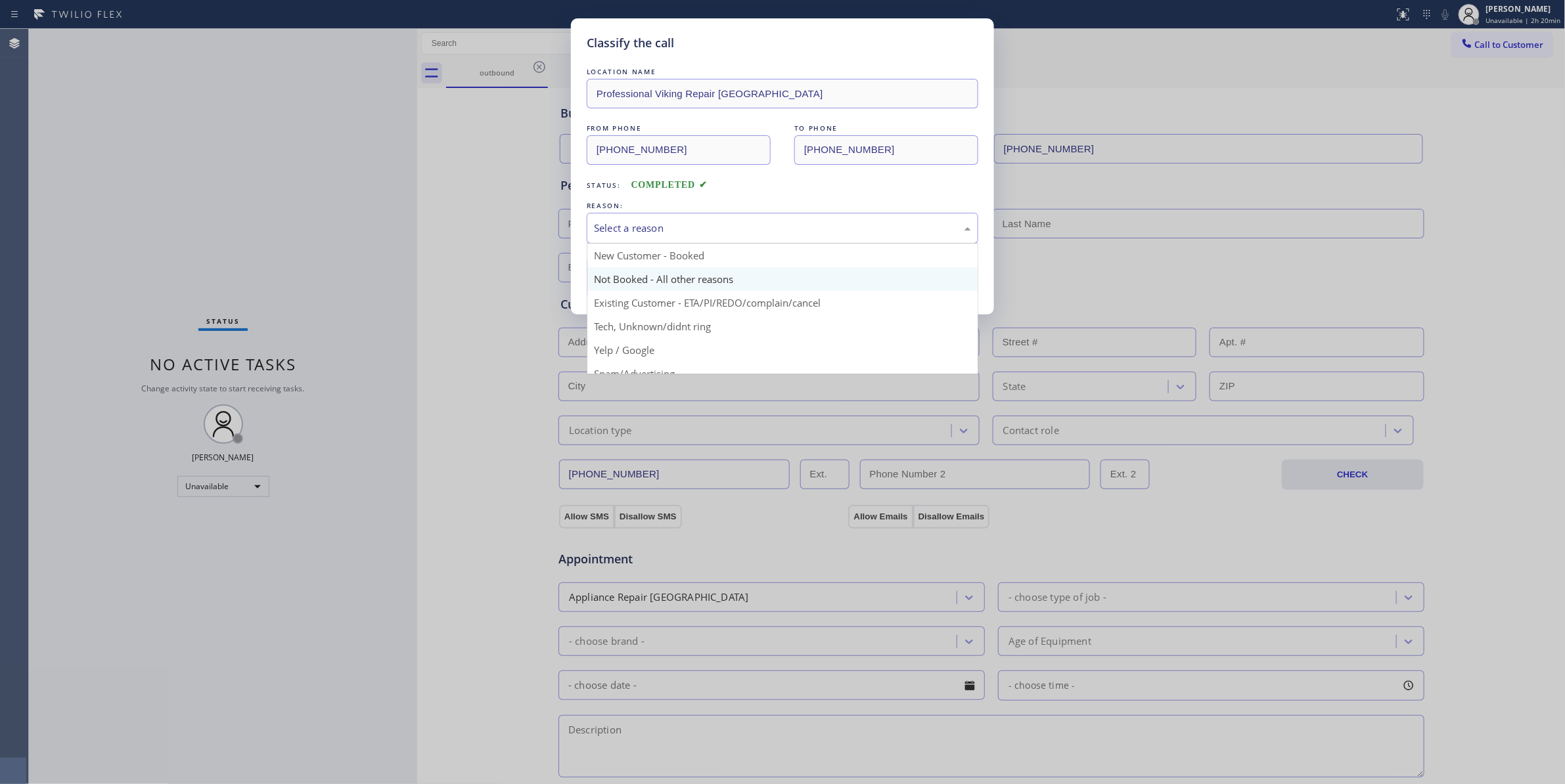
click at [616, 279] on button "Save" at bounding box center [639, 278] width 106 height 42
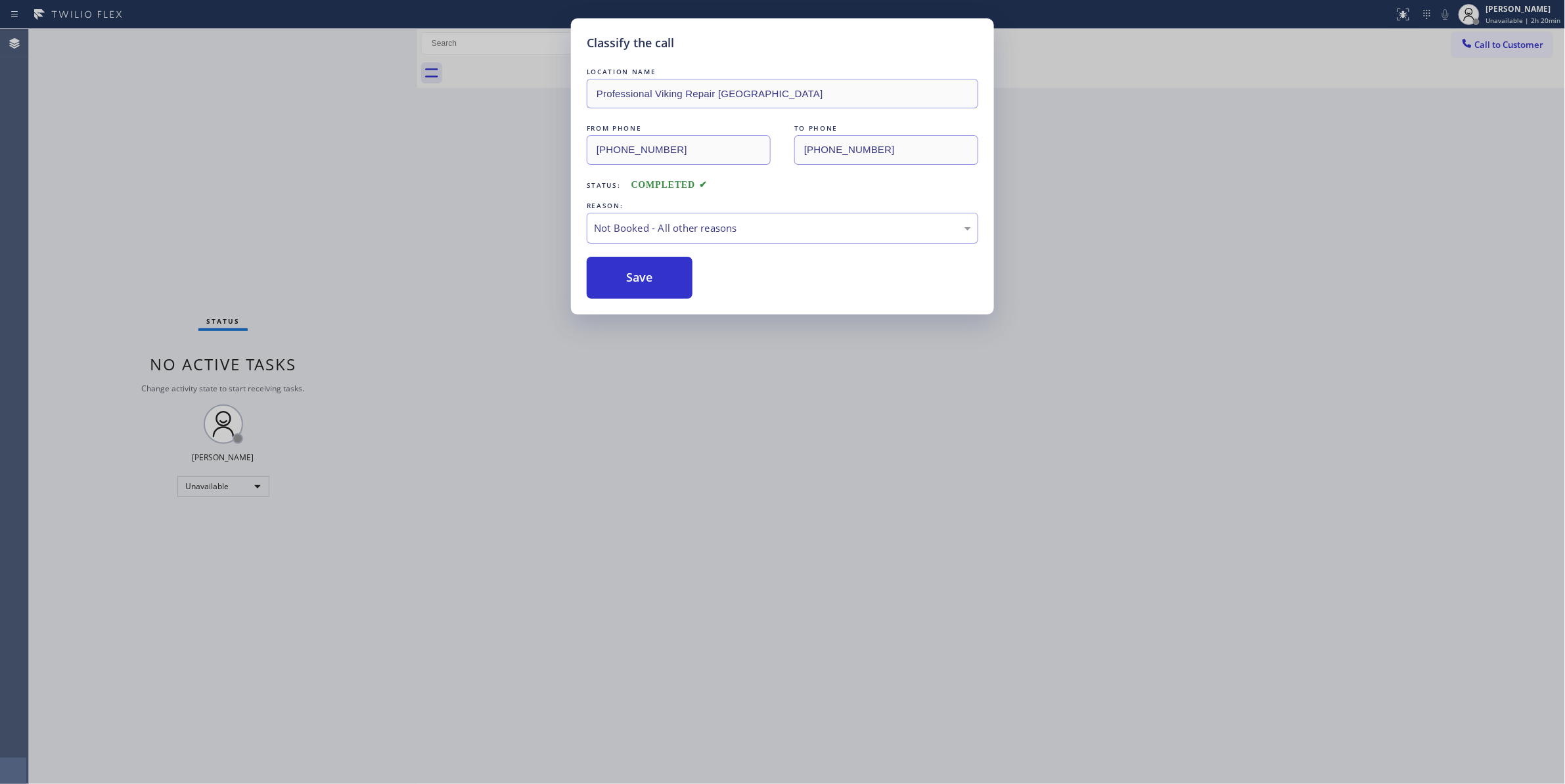
click at [616, 279] on button "Save" at bounding box center [639, 278] width 106 height 42
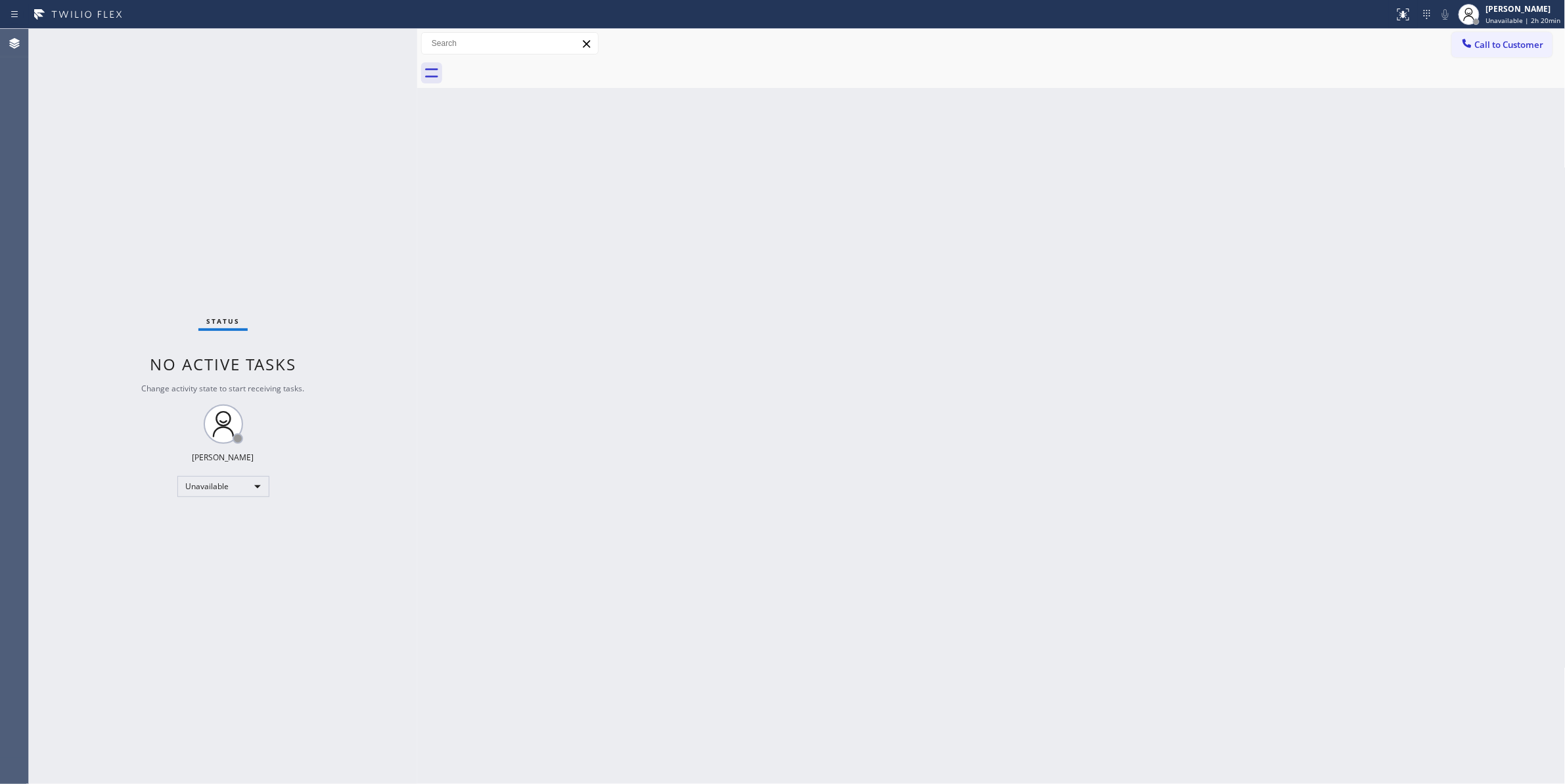
click at [101, 535] on div "Status No active tasks Change activity state to start receiving tasks. [PERSON_…" at bounding box center [222, 406] width 388 height 755
click at [117, 222] on div "Status No active tasks Change activity state to start receiving tasks. [PERSON_…" at bounding box center [222, 406] width 388 height 755
click at [1499, 19] on span "Unavailable | 2h 25min" at bounding box center [1524, 20] width 75 height 9
click at [56, 393] on div "Status No active tasks Change activity state to start receiving tasks. [PERSON_…" at bounding box center [222, 406] width 388 height 755
click at [1509, 19] on span "Unavailable | 2h 27min" at bounding box center [1524, 20] width 75 height 9
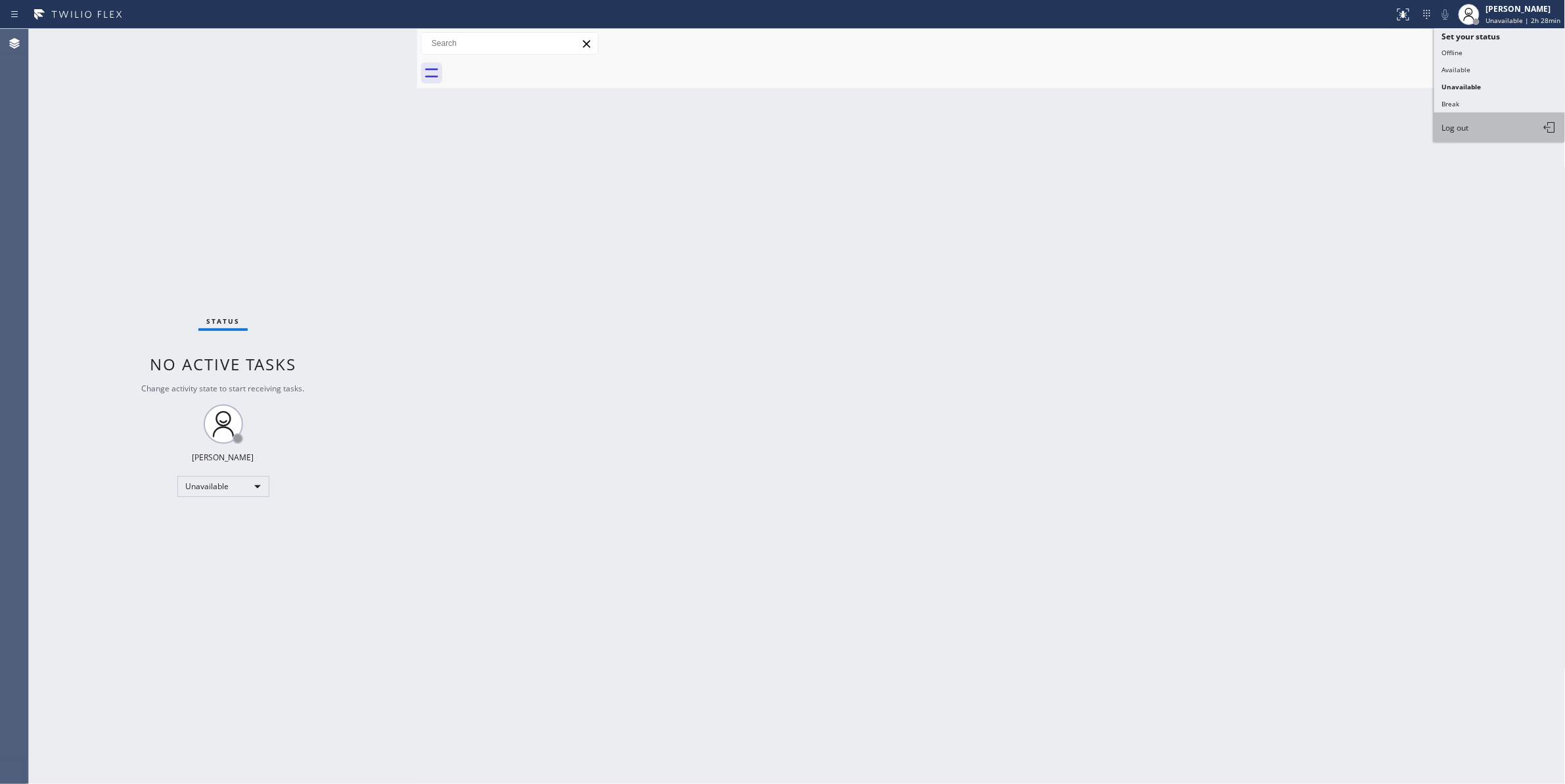
click at [1462, 128] on span "Log out" at bounding box center [1455, 128] width 27 height 11
